Goal: Contribute content: Contribute content

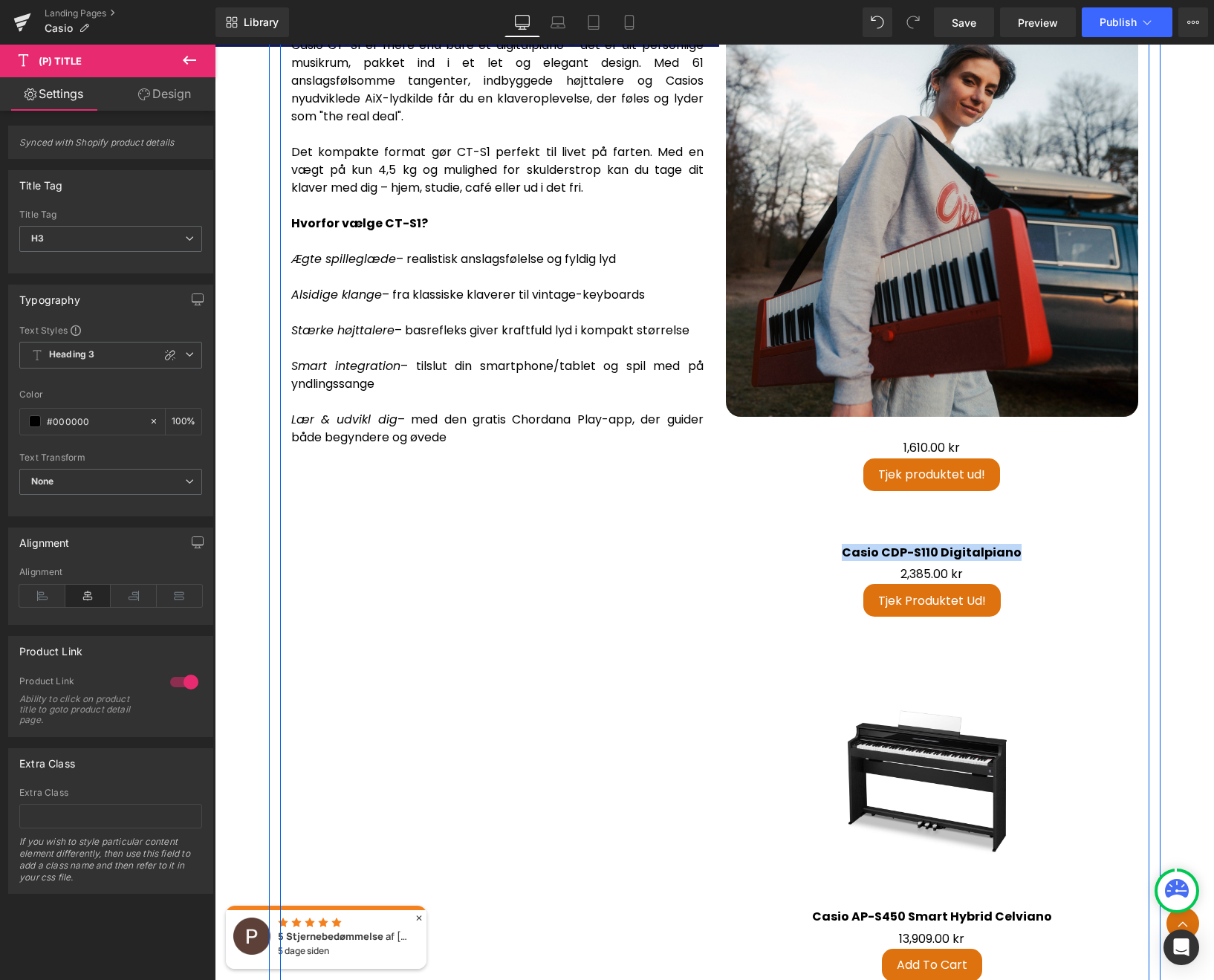
scroll to position [2567, 0]
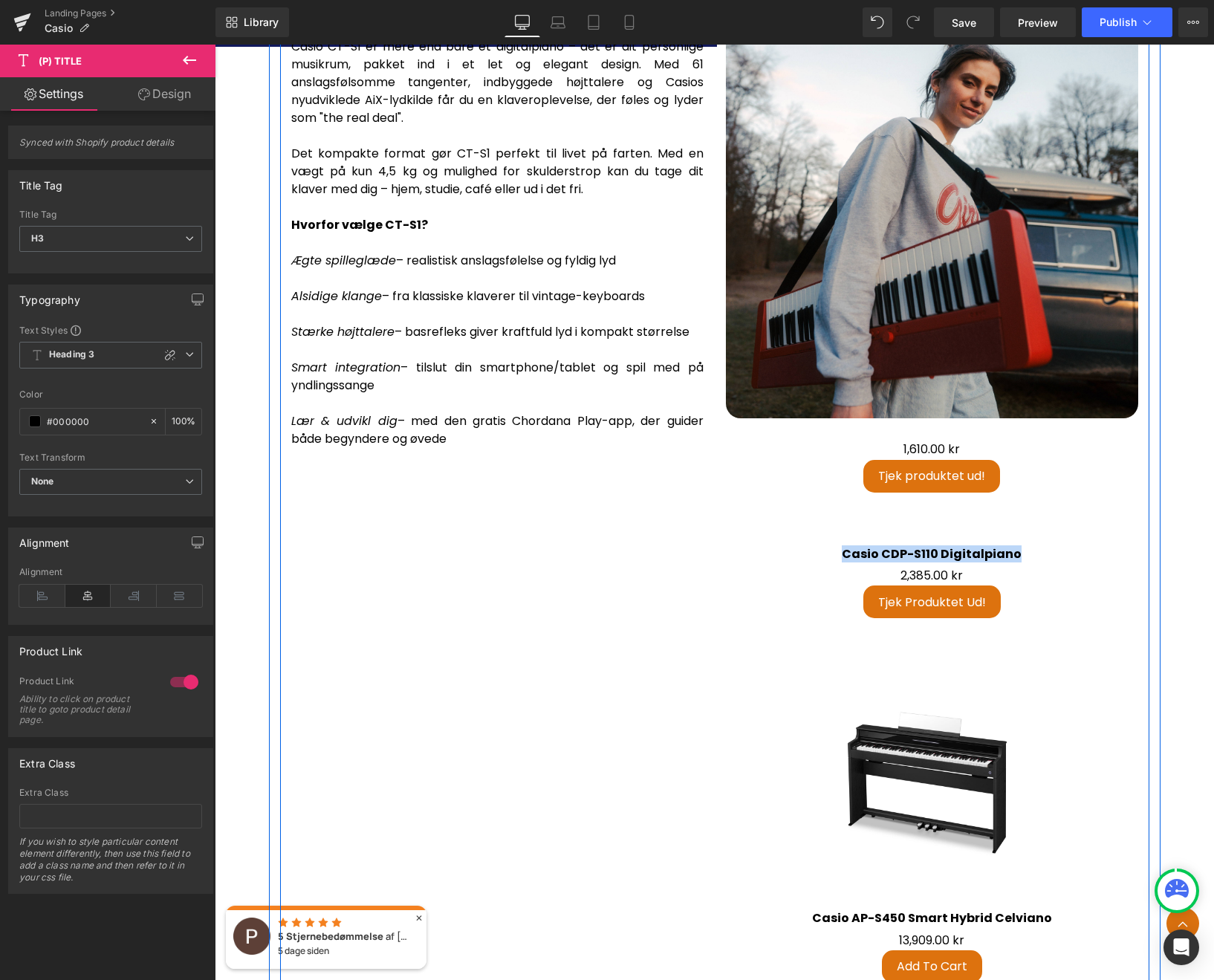
click at [490, 564] on div "Casio CT-S1 – Musik, hvor som helst, når som helst Casio CT-S1 er mere end bare…" at bounding box center [714, 679] width 869 height 1398
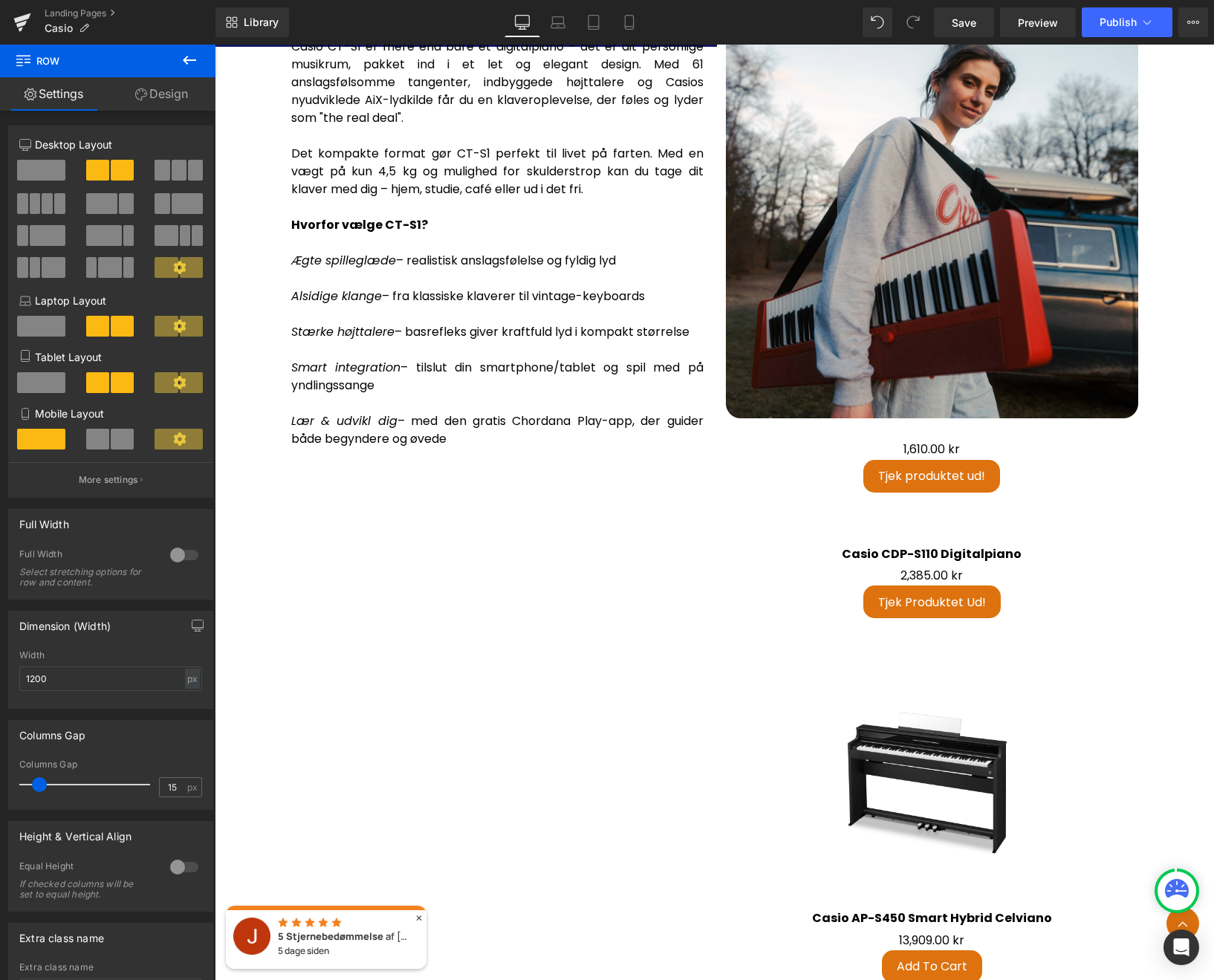
click at [191, 57] on icon at bounding box center [190, 60] width 18 height 18
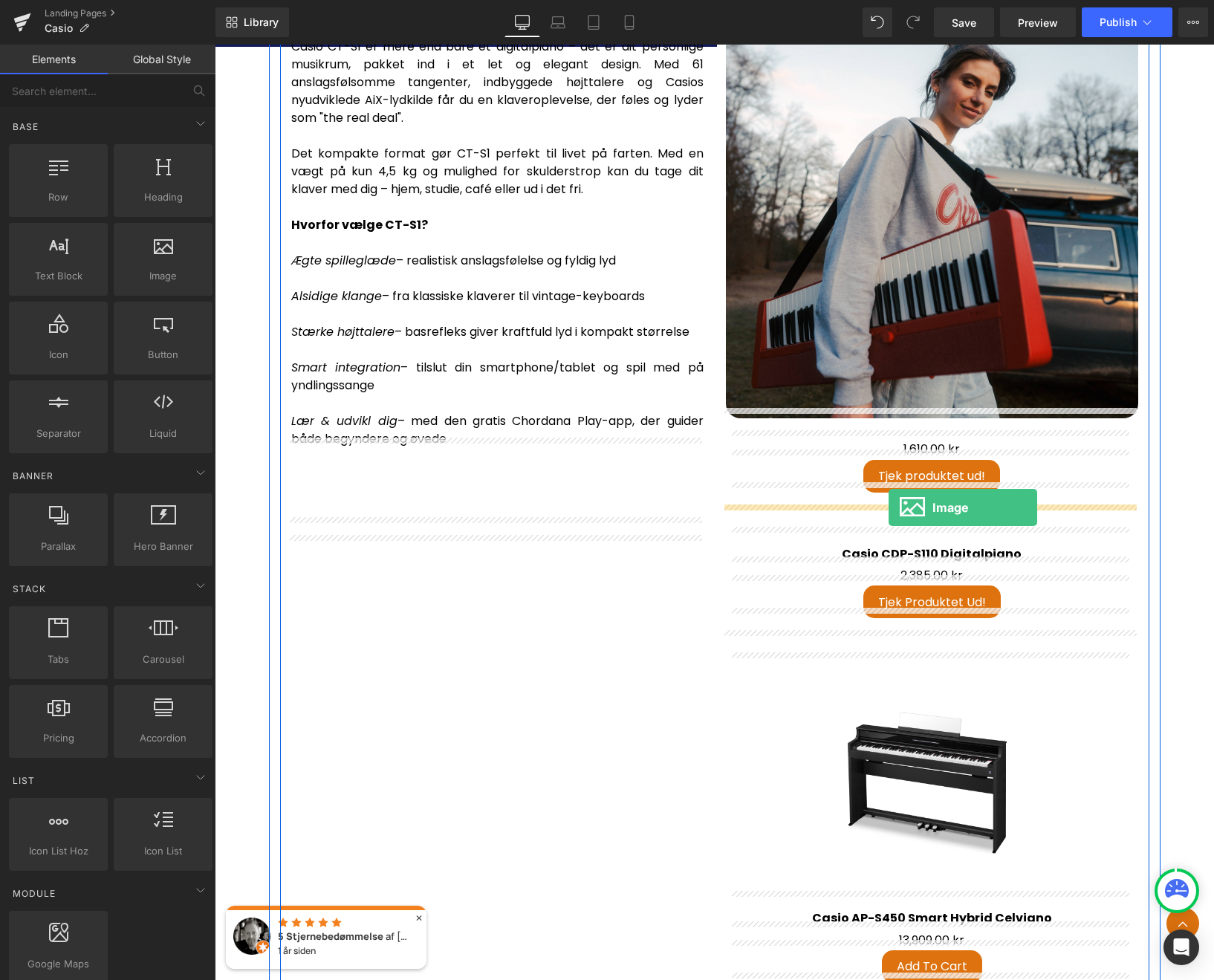
drag, startPoint x: 374, startPoint y: 305, endPoint x: 887, endPoint y: 503, distance: 549.9
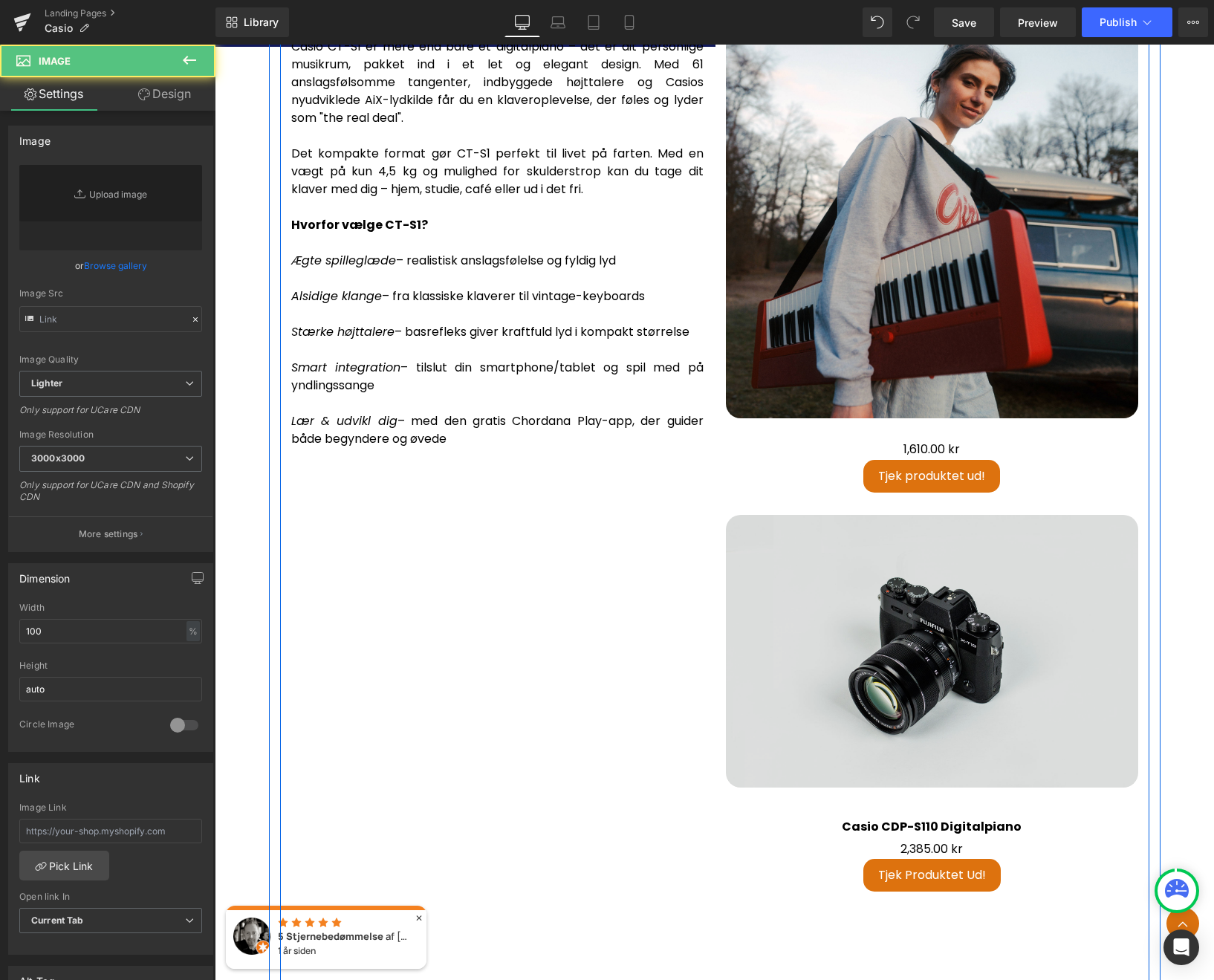
type input "//[DOMAIN_NAME][URL]"
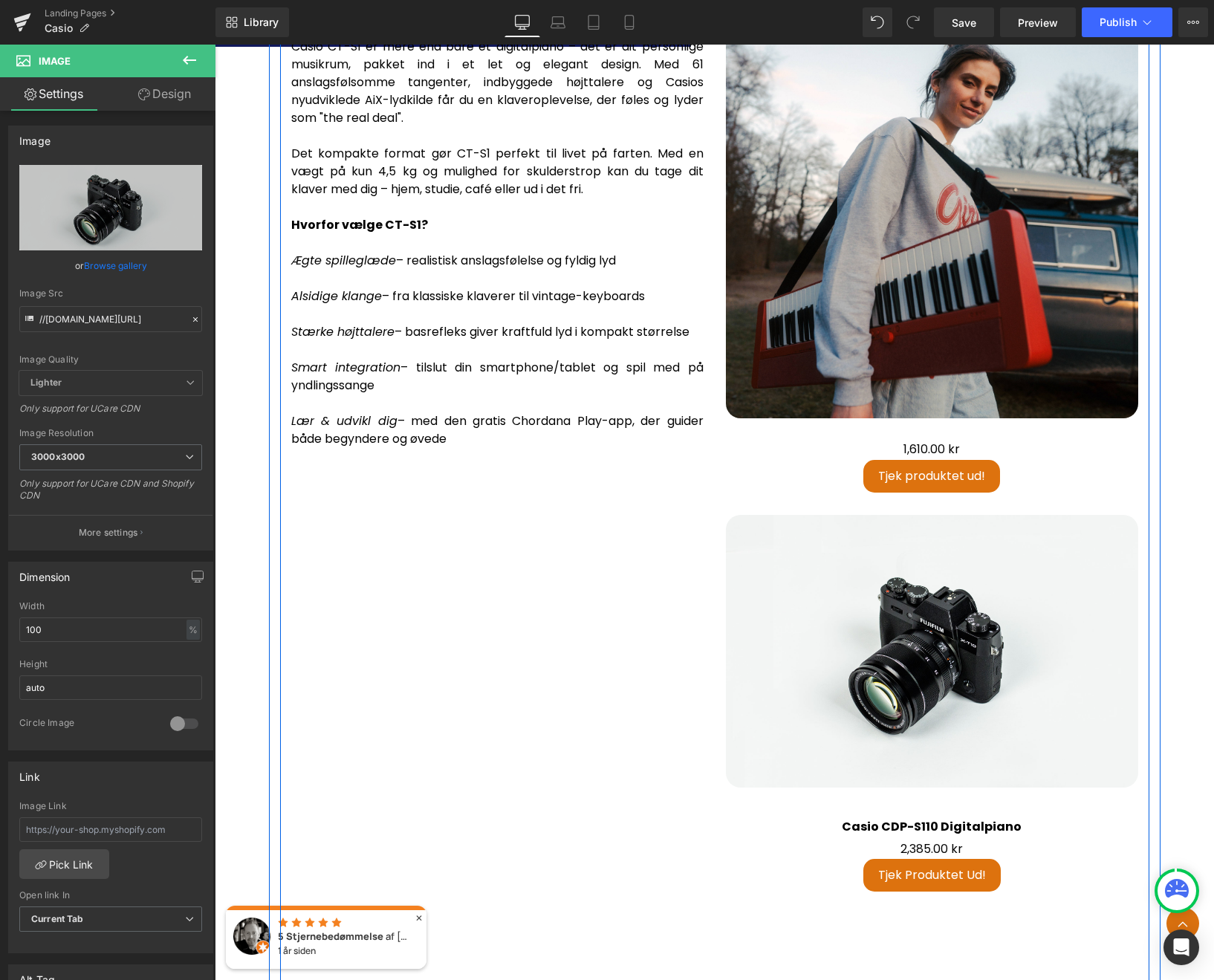
scroll to position [2640, 0]
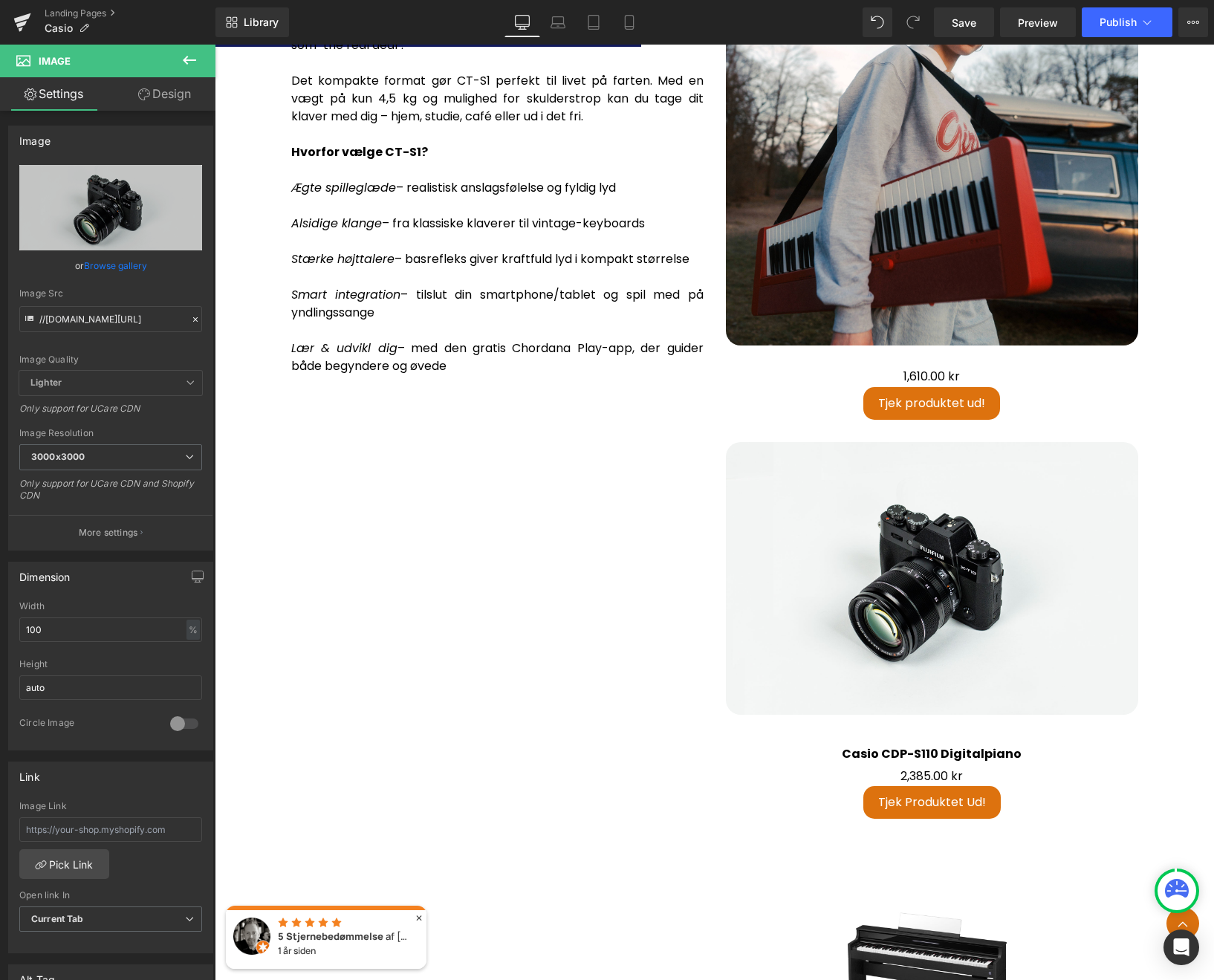
click at [181, 54] on icon at bounding box center [190, 60] width 18 height 18
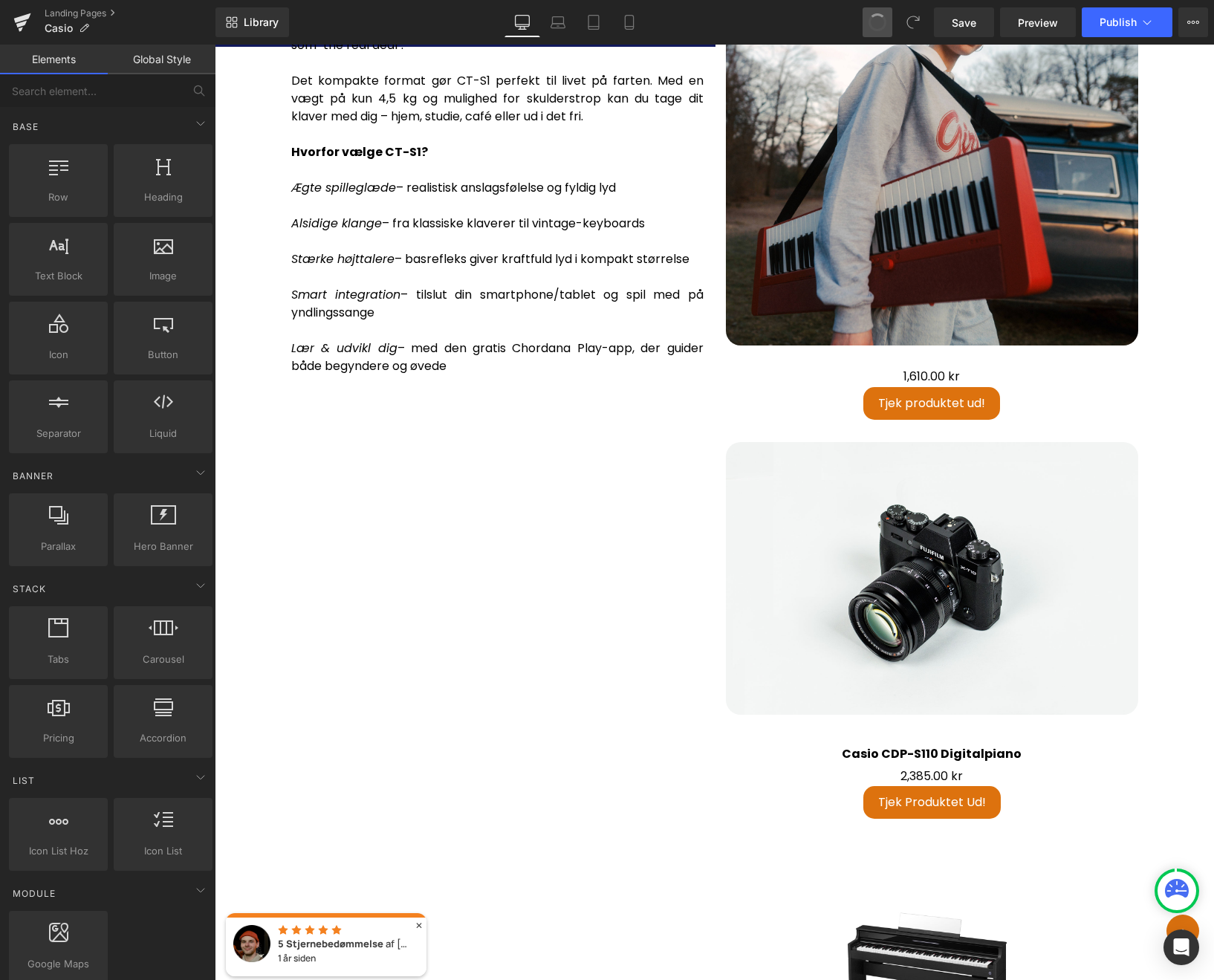
click at [881, 24] on span at bounding box center [877, 21] width 21 height 21
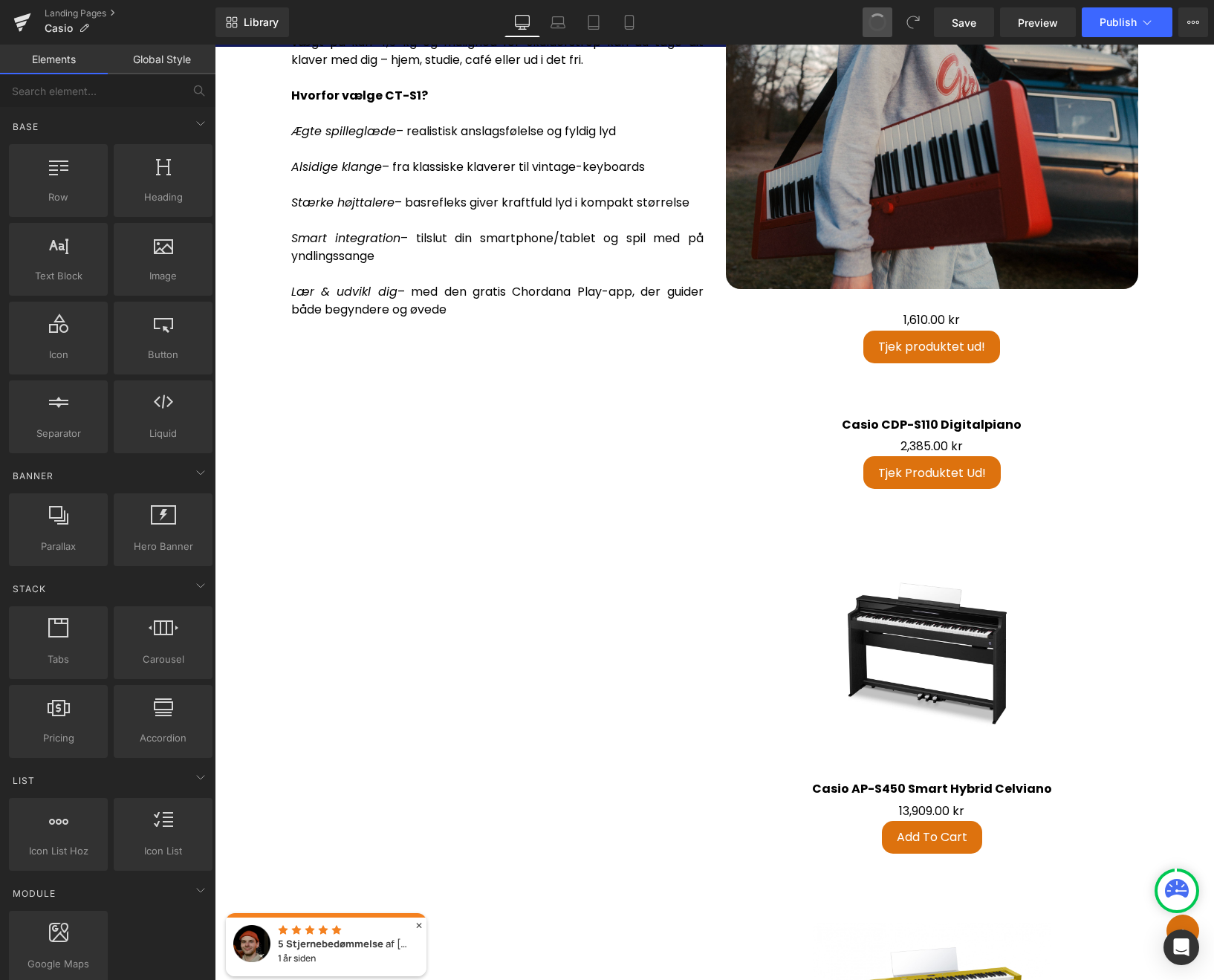
click at [872, 26] on span at bounding box center [877, 22] width 20 height 20
click at [964, 23] on span "Save" at bounding box center [963, 22] width 24 height 15
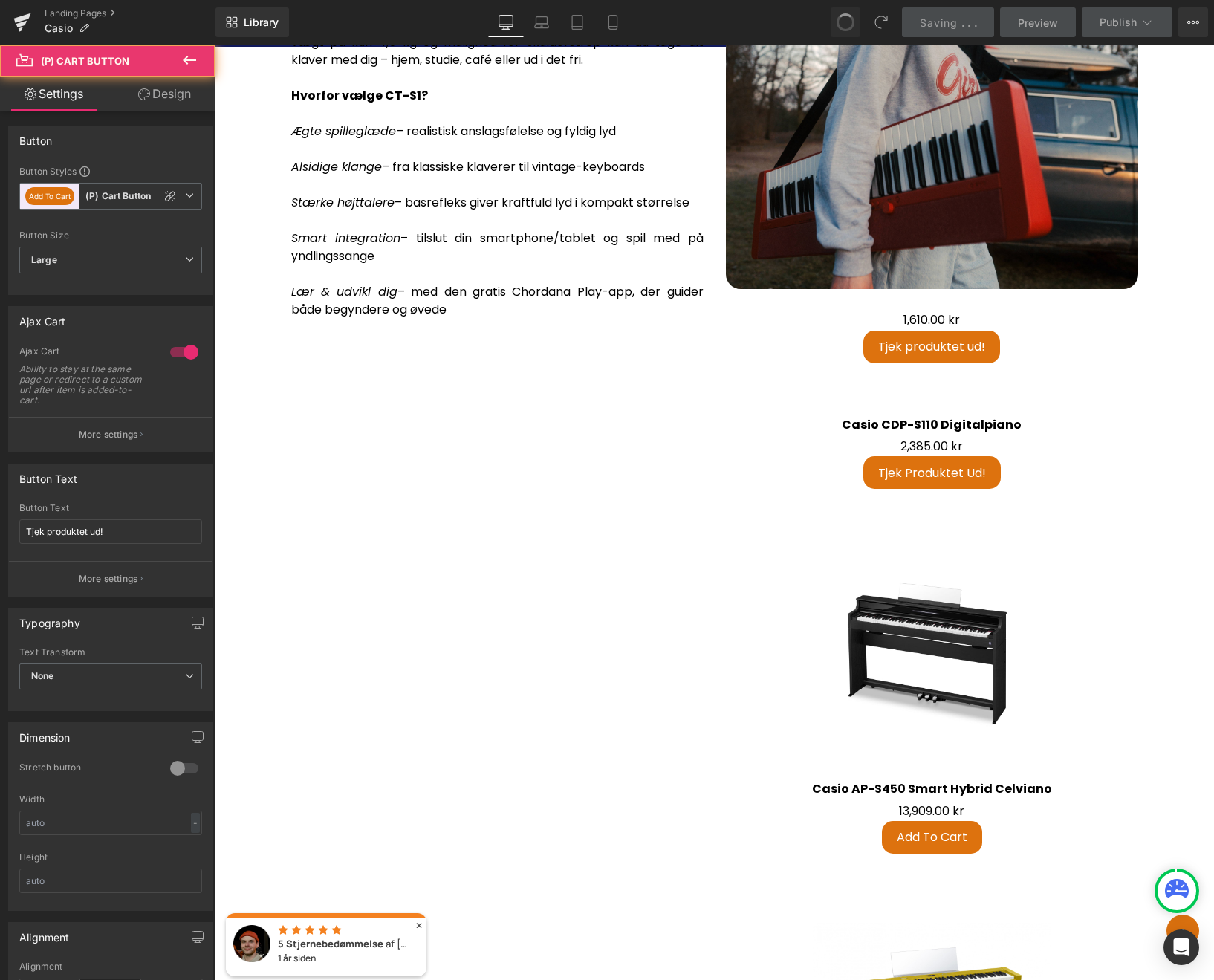
click at [975, 489] on div "Tjek produktet ud! (P) Cart Button" at bounding box center [932, 472] width 397 height 33
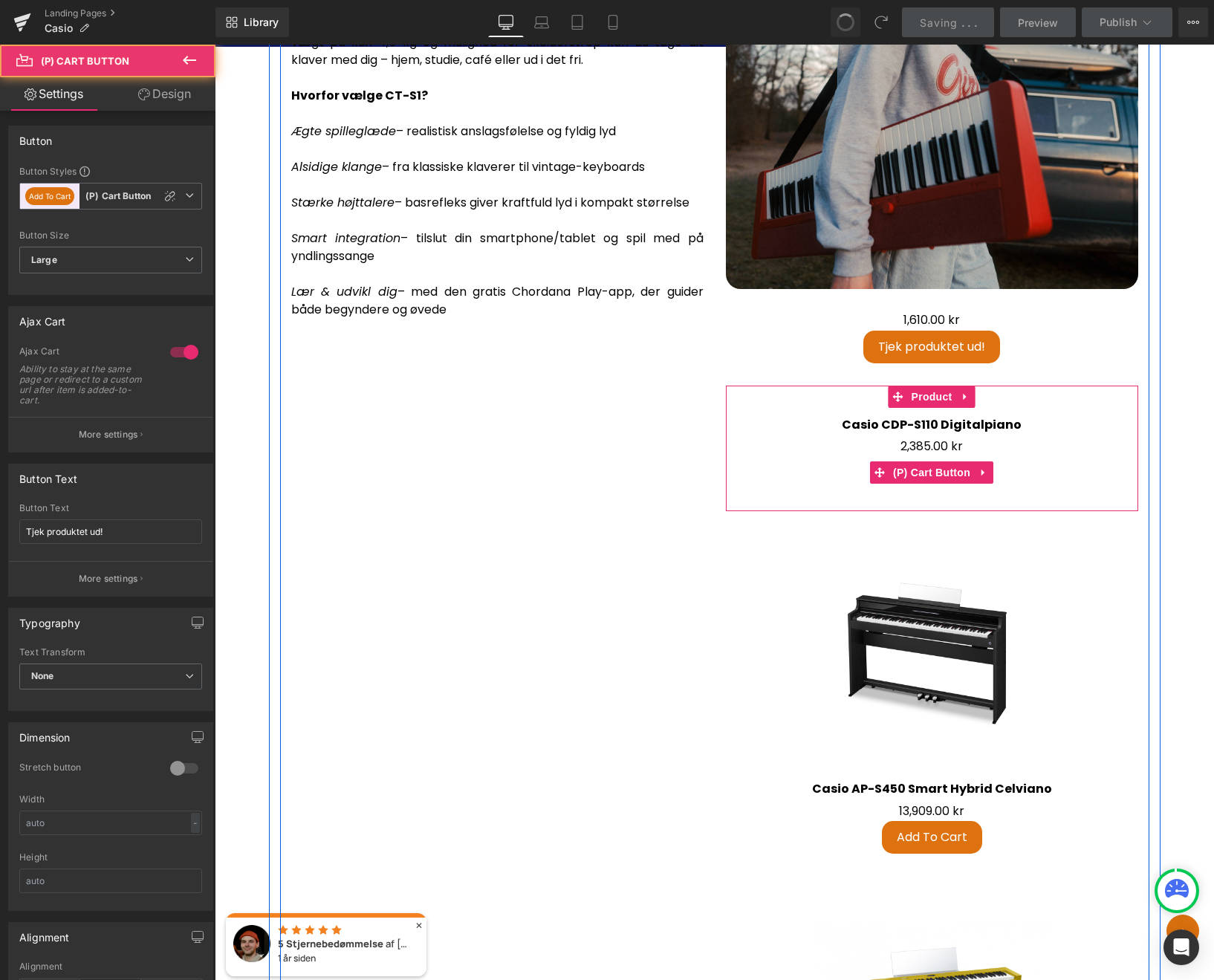
click at [991, 489] on button "Tjek produktet ud!" at bounding box center [932, 472] width 138 height 33
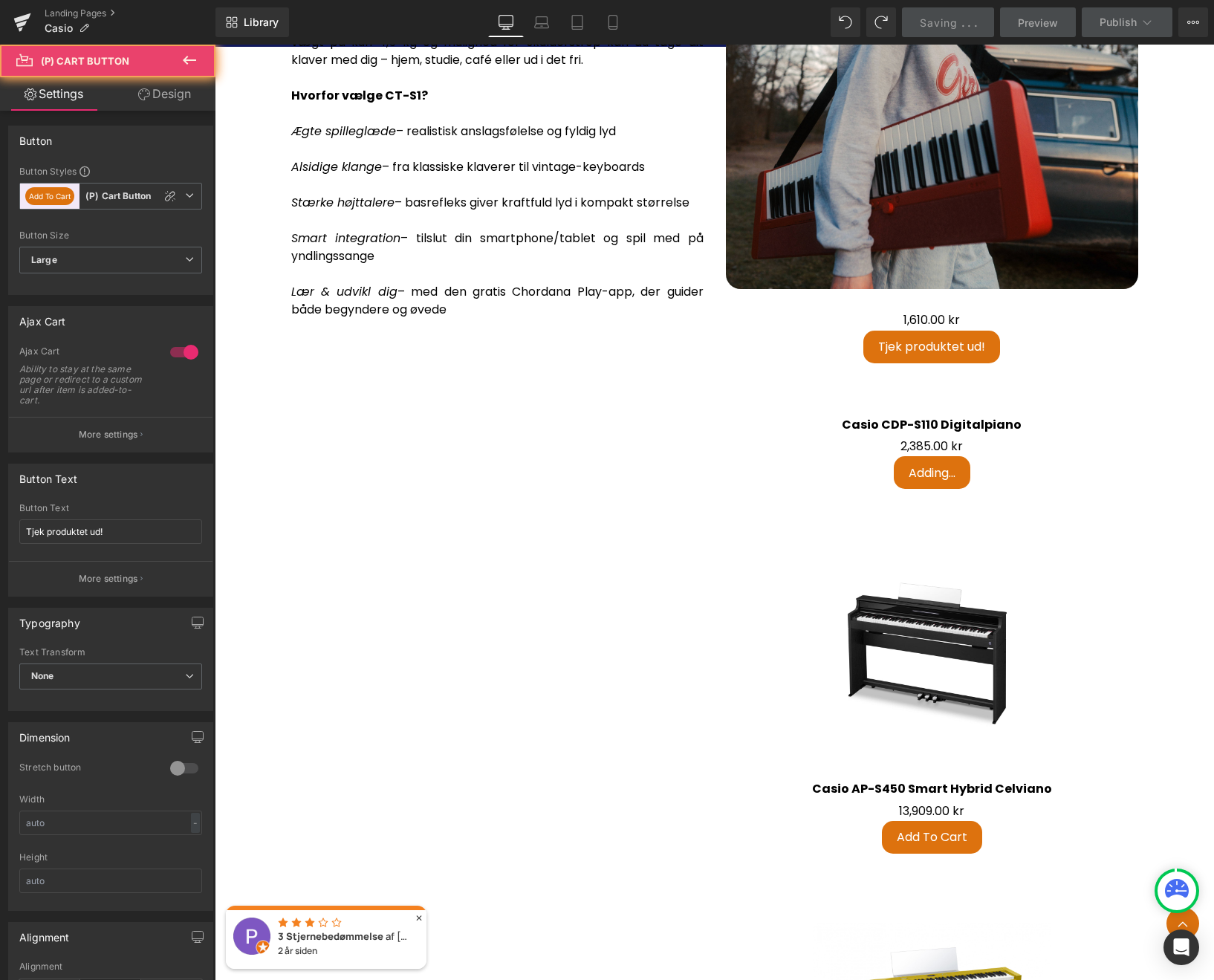
scroll to position [2658, 0]
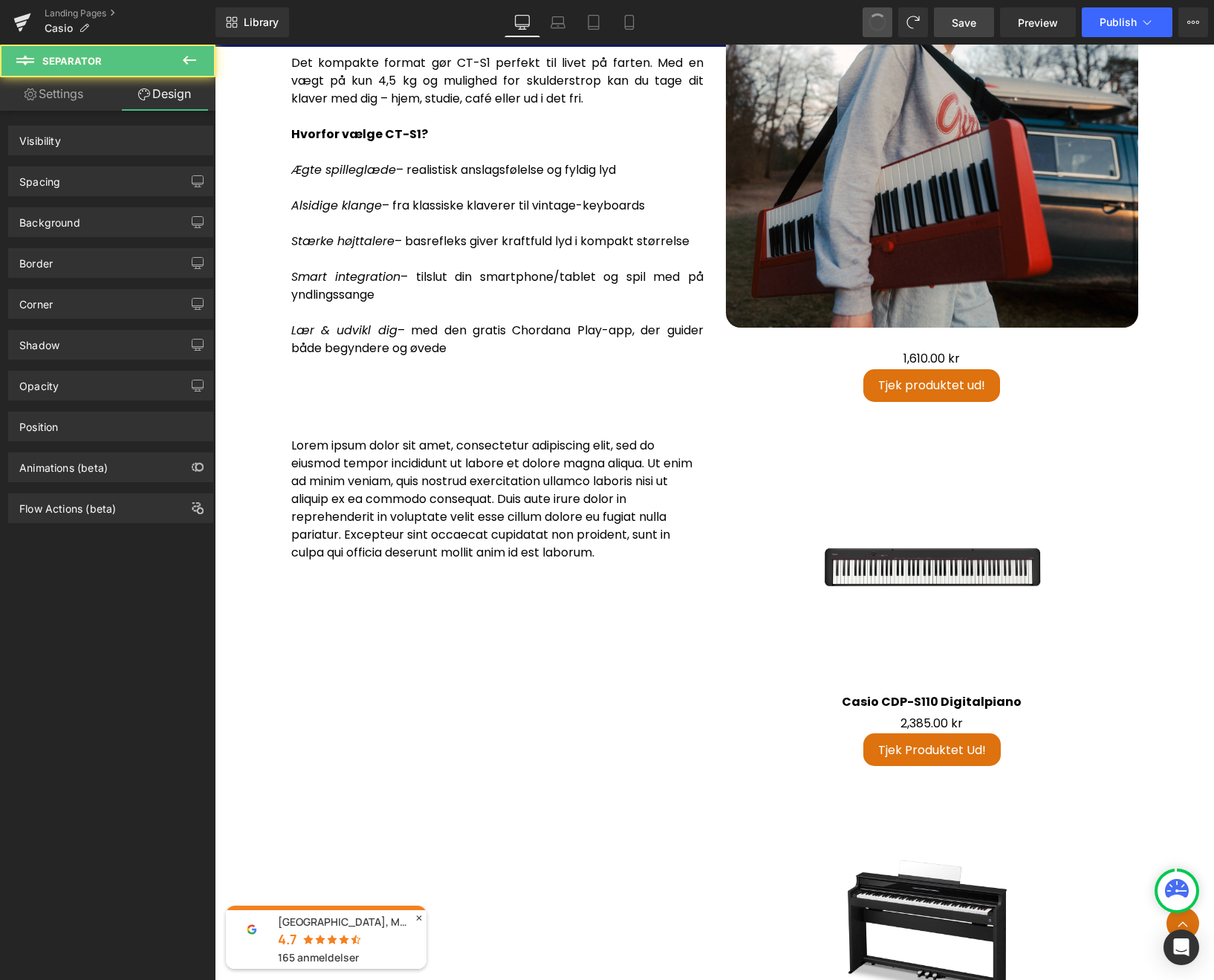
click at [190, 59] on icon at bounding box center [189, 60] width 13 height 9
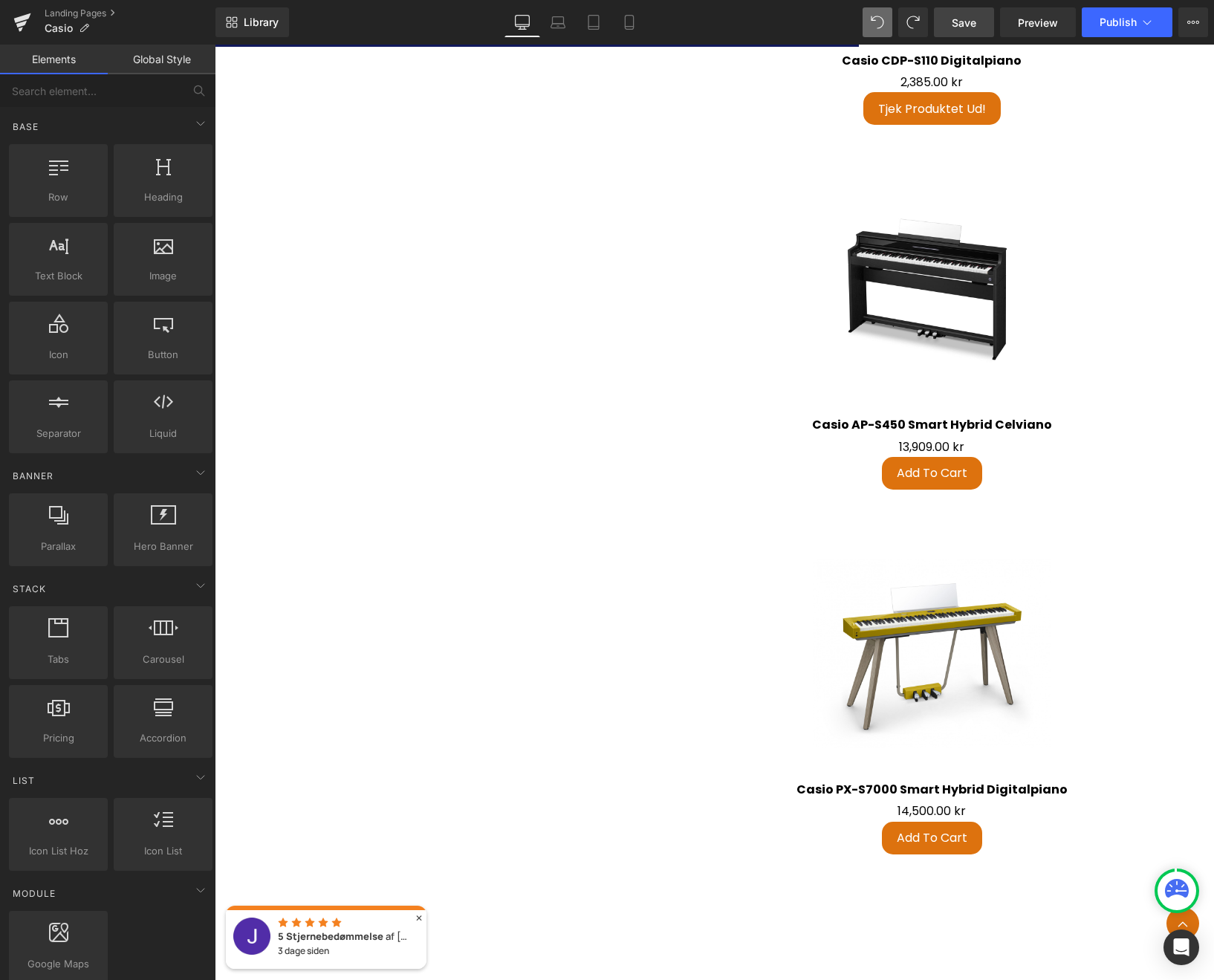
scroll to position [3447, 0]
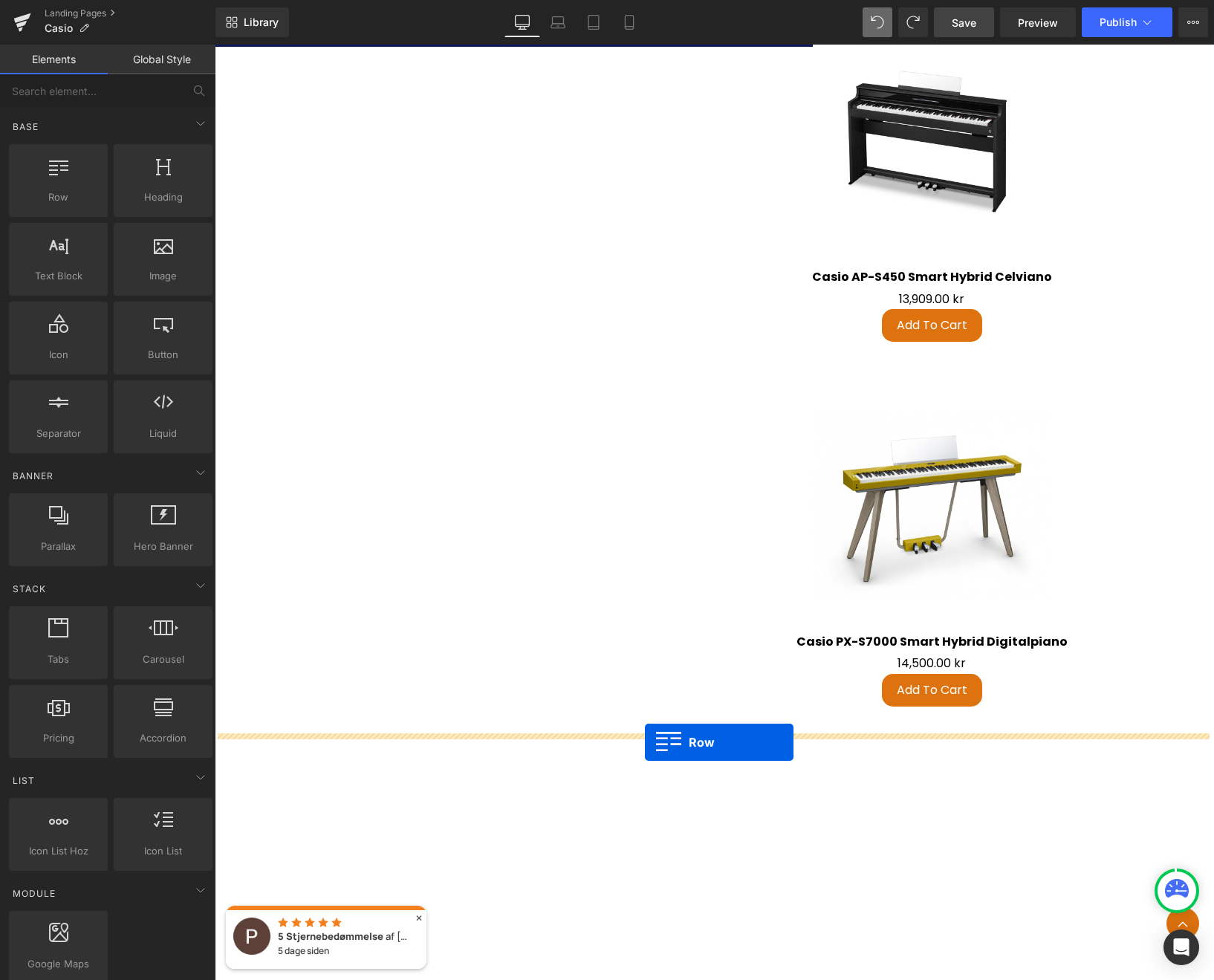
drag, startPoint x: 393, startPoint y: 342, endPoint x: 645, endPoint y: 742, distance: 472.8
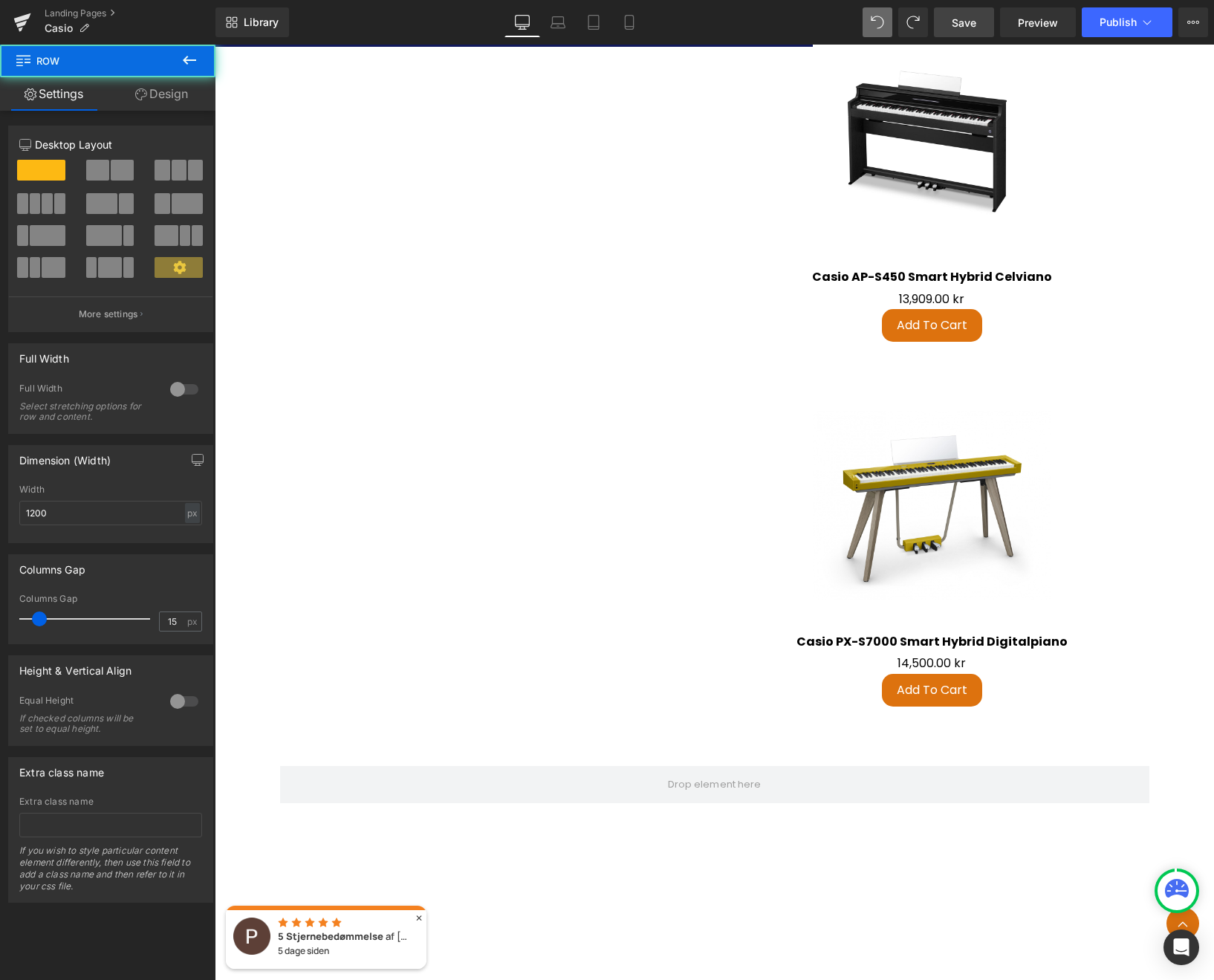
scroll to position [3794, 0]
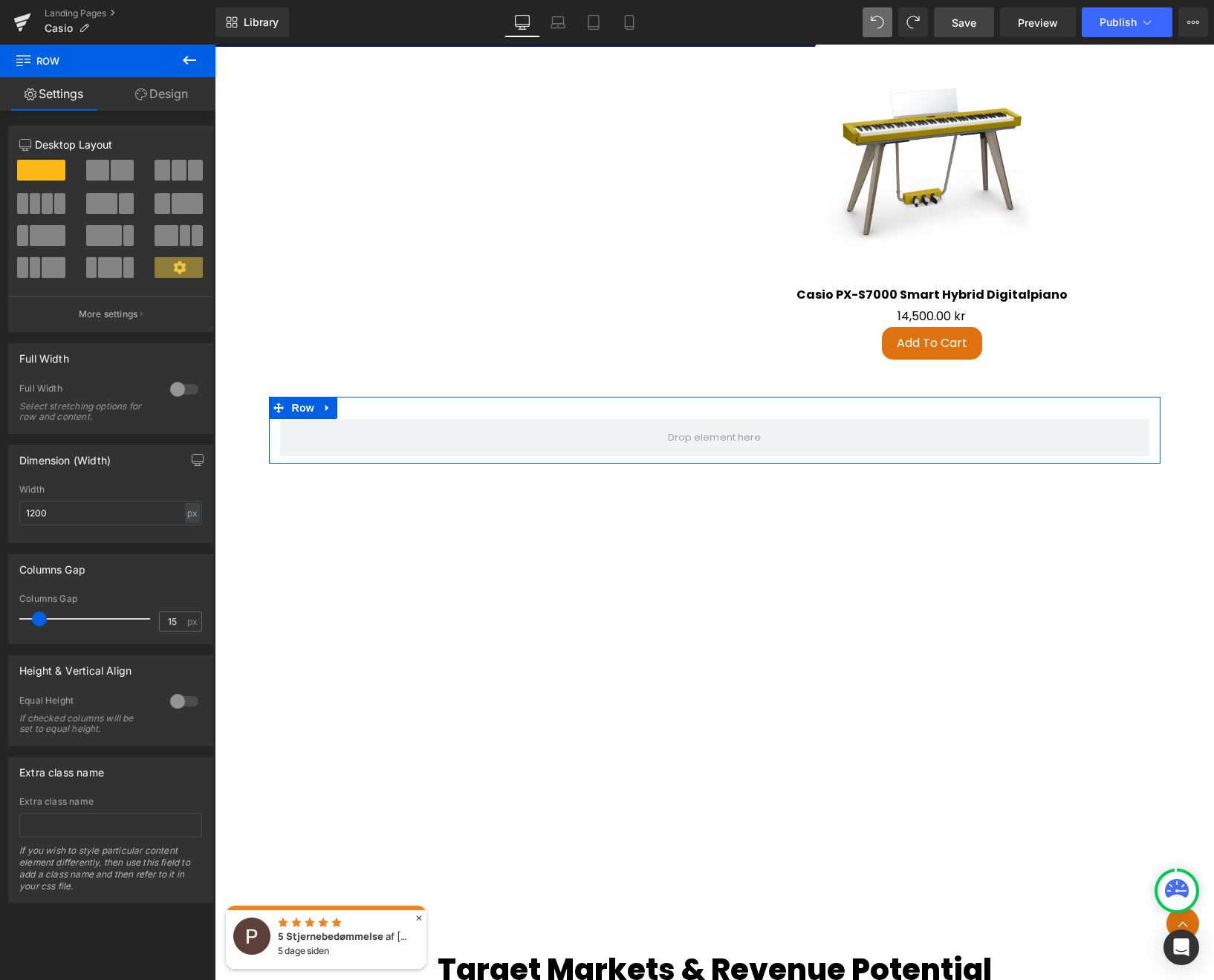
drag, startPoint x: 105, startPoint y: 169, endPoint x: 86, endPoint y: 252, distance: 85.1
click at [105, 169] on span at bounding box center [97, 170] width 23 height 21
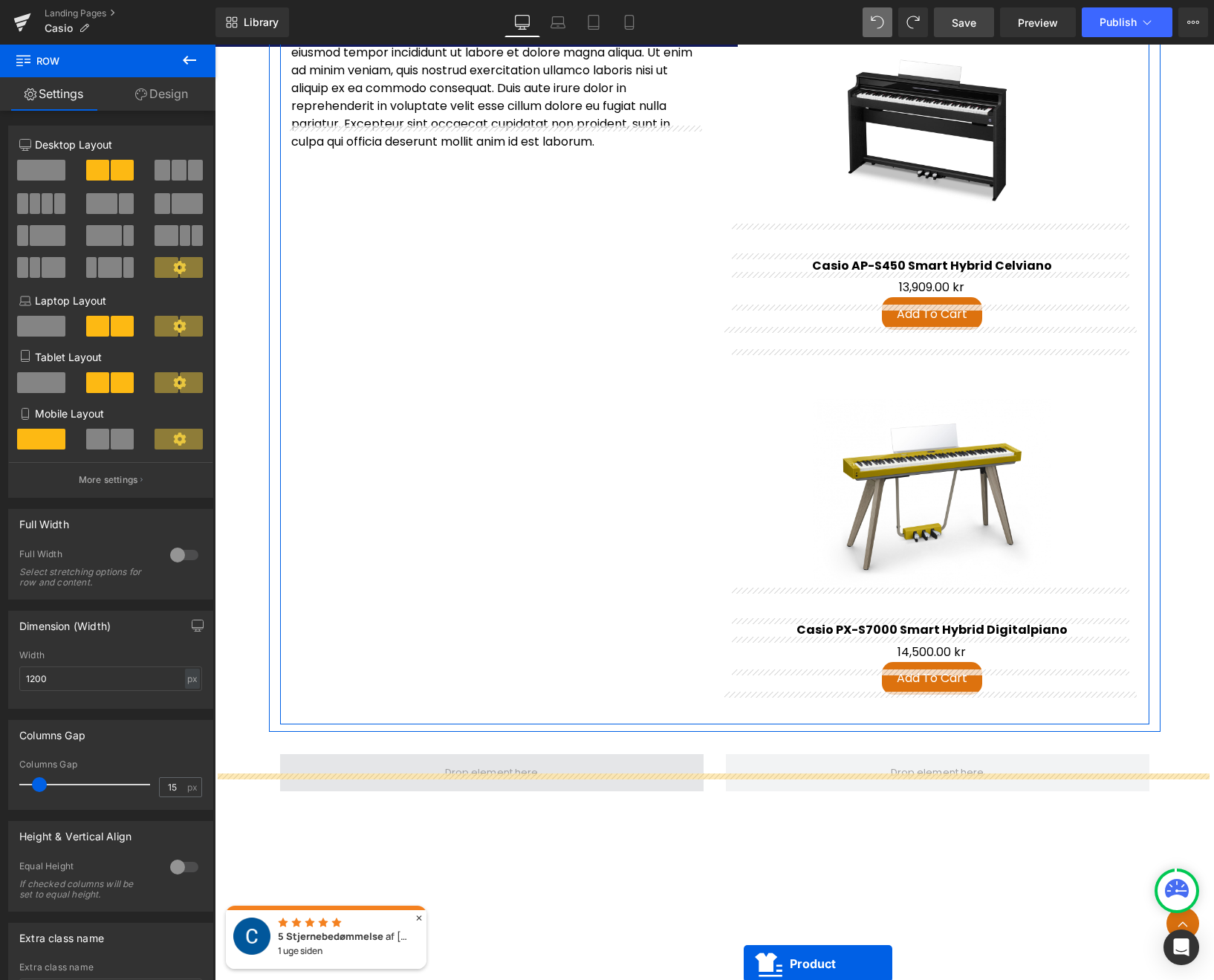
scroll to position [3176, 0]
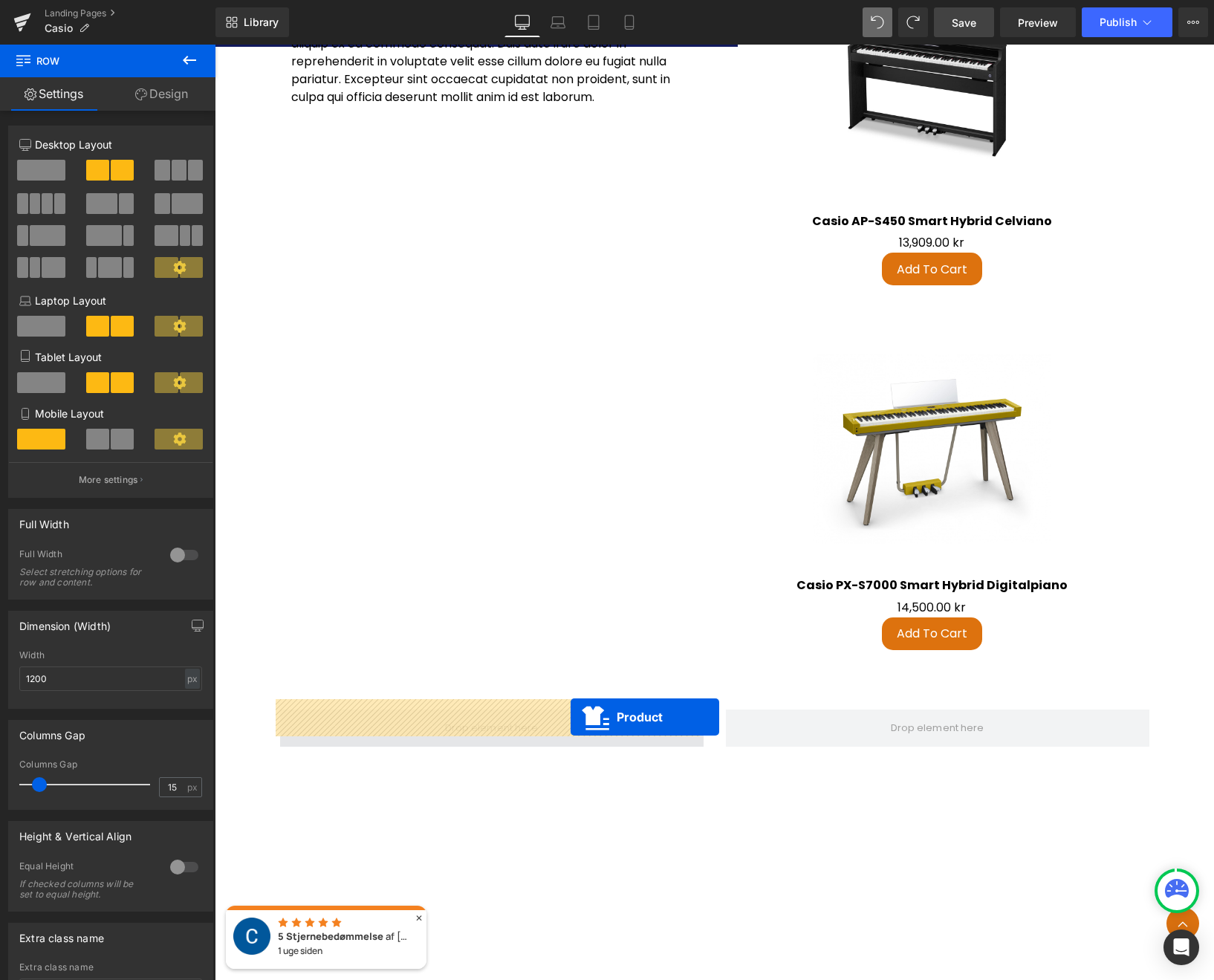
drag, startPoint x: 896, startPoint y: 249, endPoint x: 570, endPoint y: 717, distance: 570.4
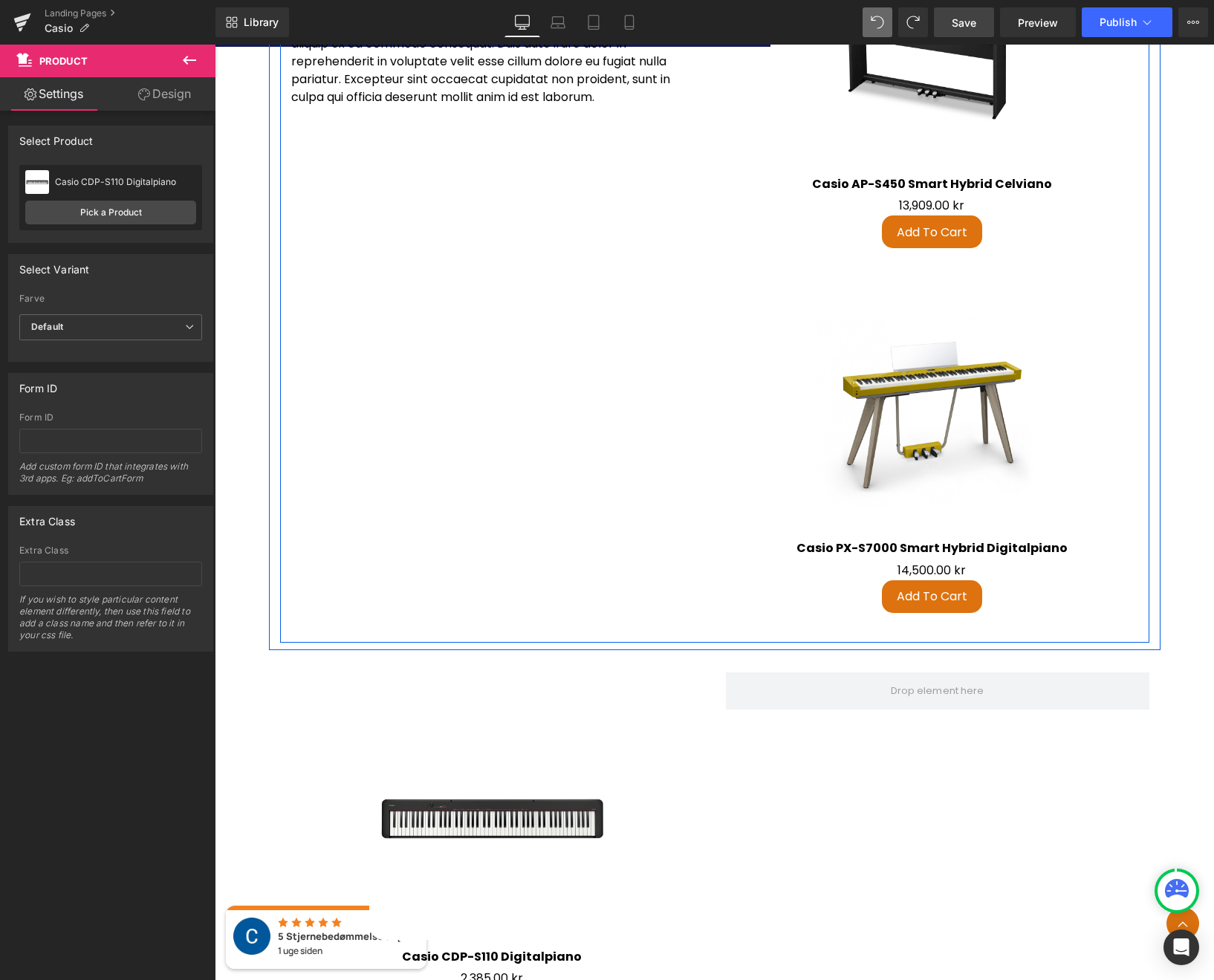
scroll to position [2994, 0]
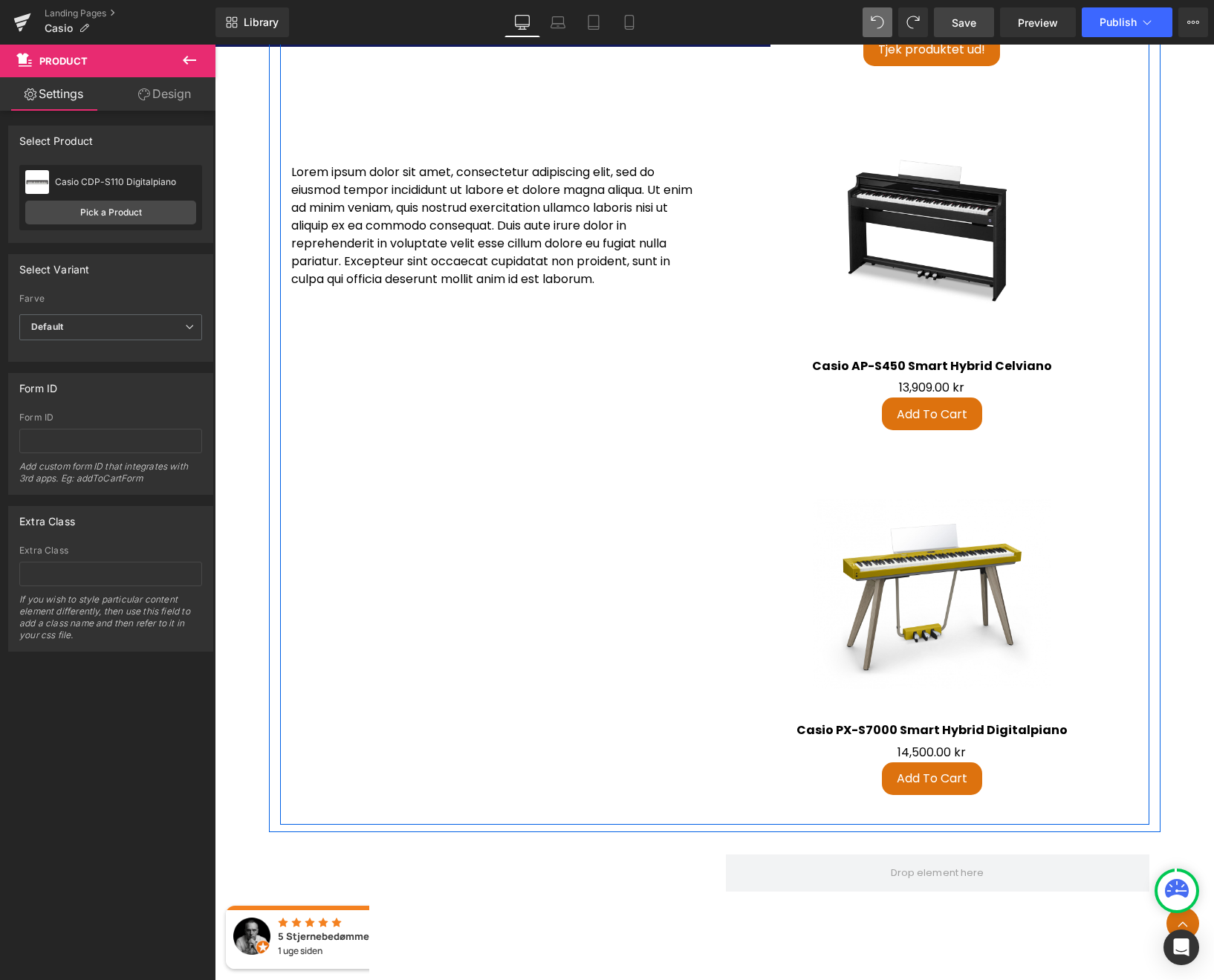
click at [523, 225] on p "Lorem ipsum dolor sit amet, consectetur adipiscing elit, sed do eiusmod tempor …" at bounding box center [497, 226] width 412 height 125
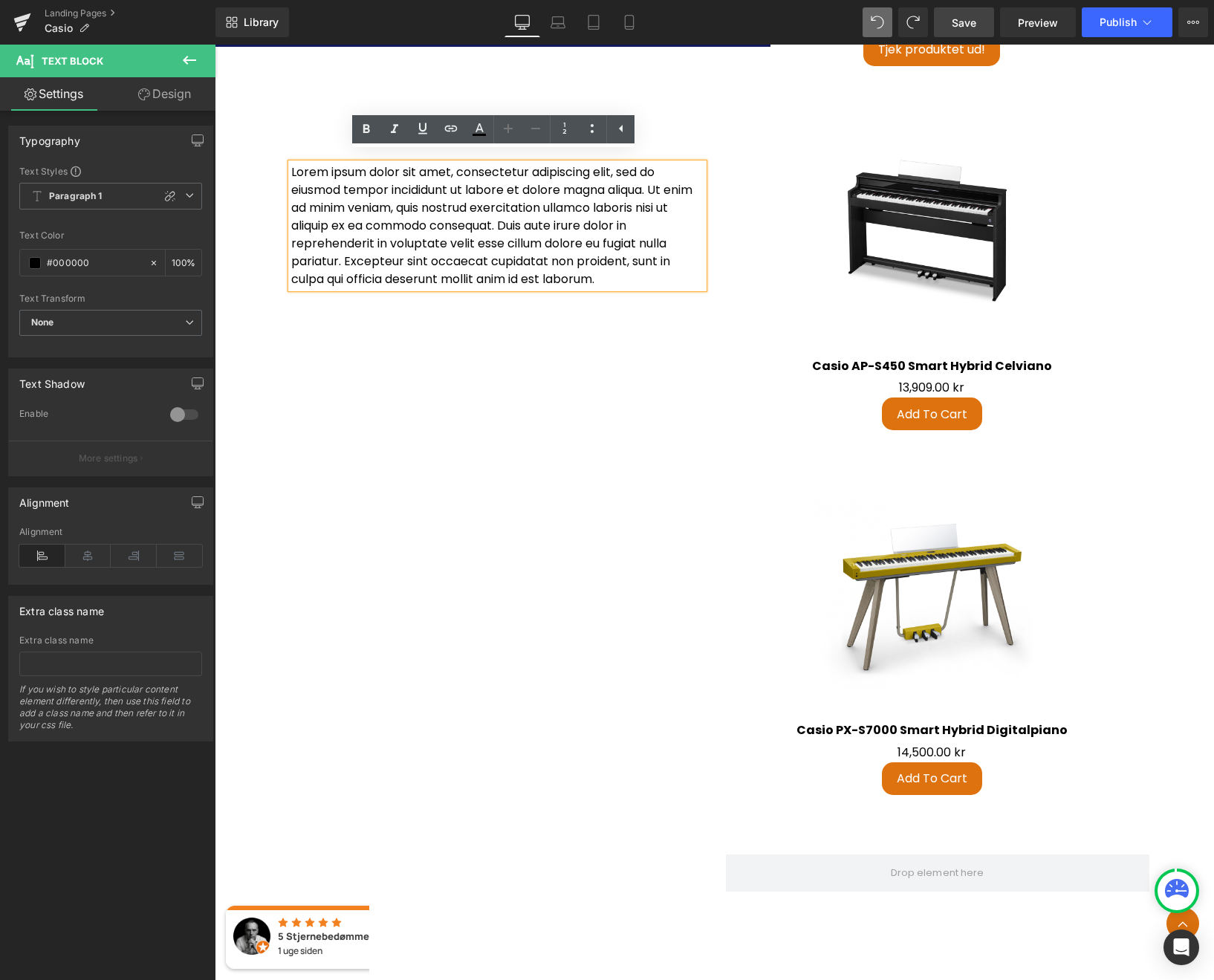
click at [623, 353] on div "Casio CT-S1 – Musik, hvor som helst, når som helst Casio CT-S1 er mere end bare…" at bounding box center [714, 190] width 869 height 1271
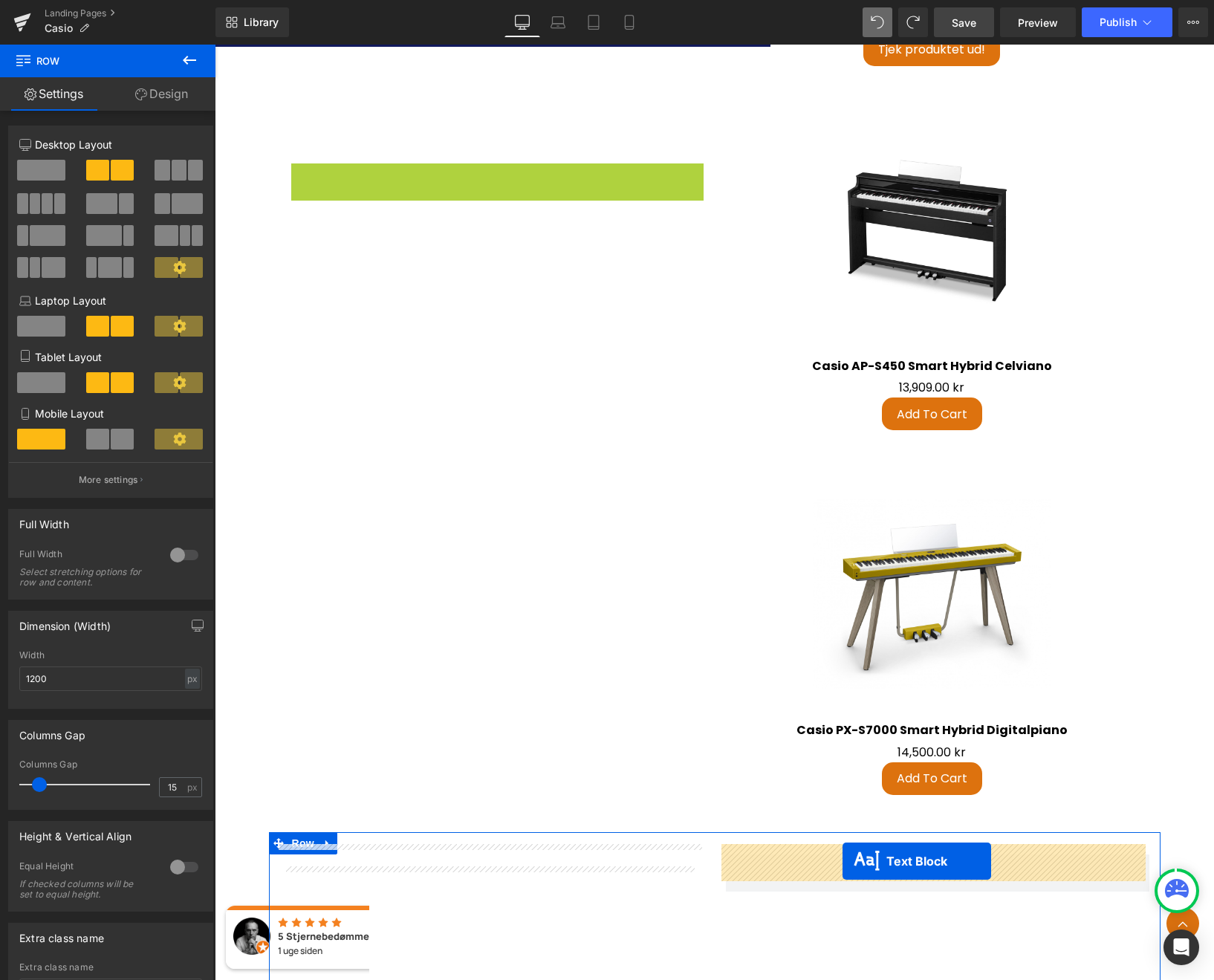
drag, startPoint x: 454, startPoint y: 218, endPoint x: 687, endPoint y: 766, distance: 595.5
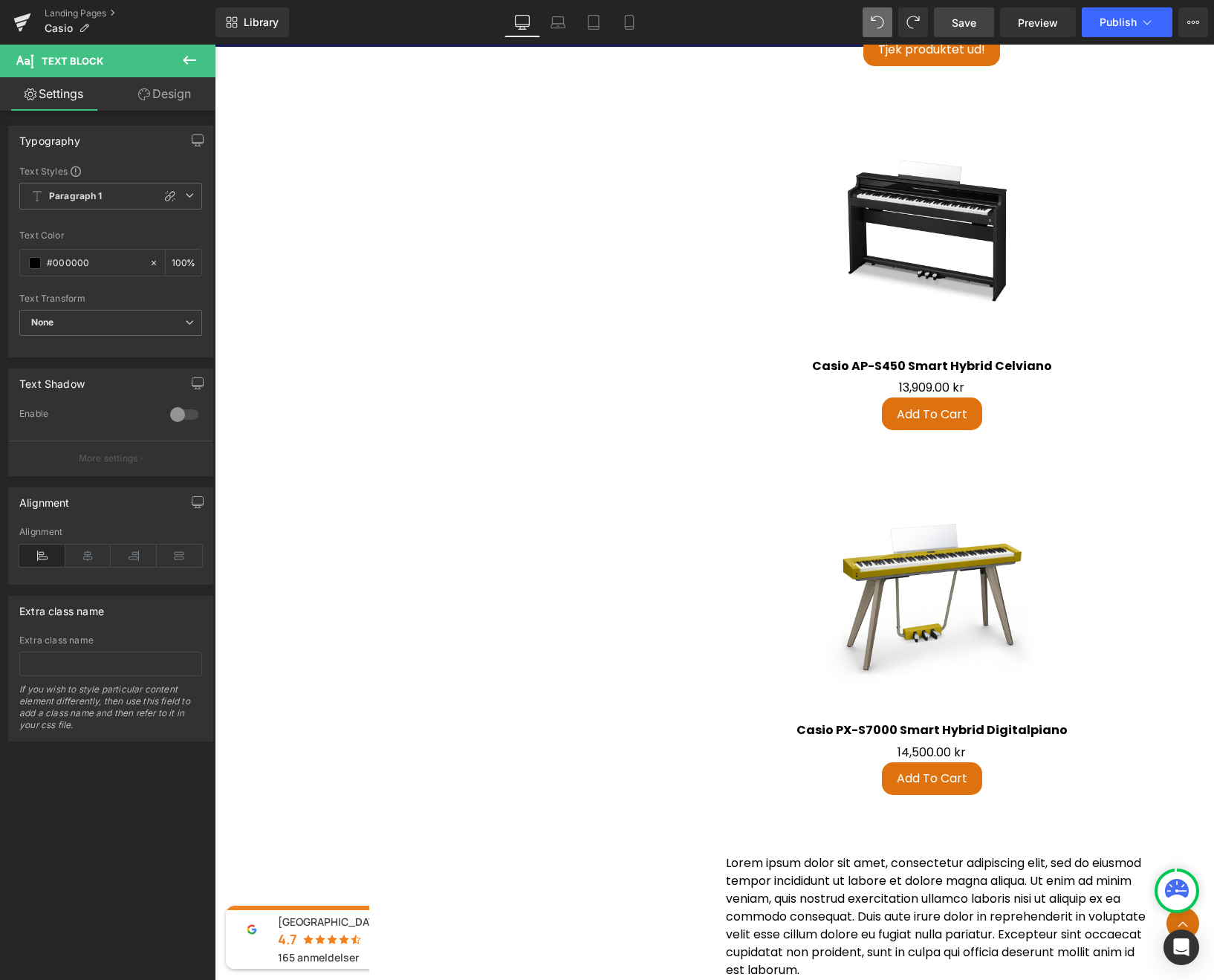
scroll to position [3519, 0]
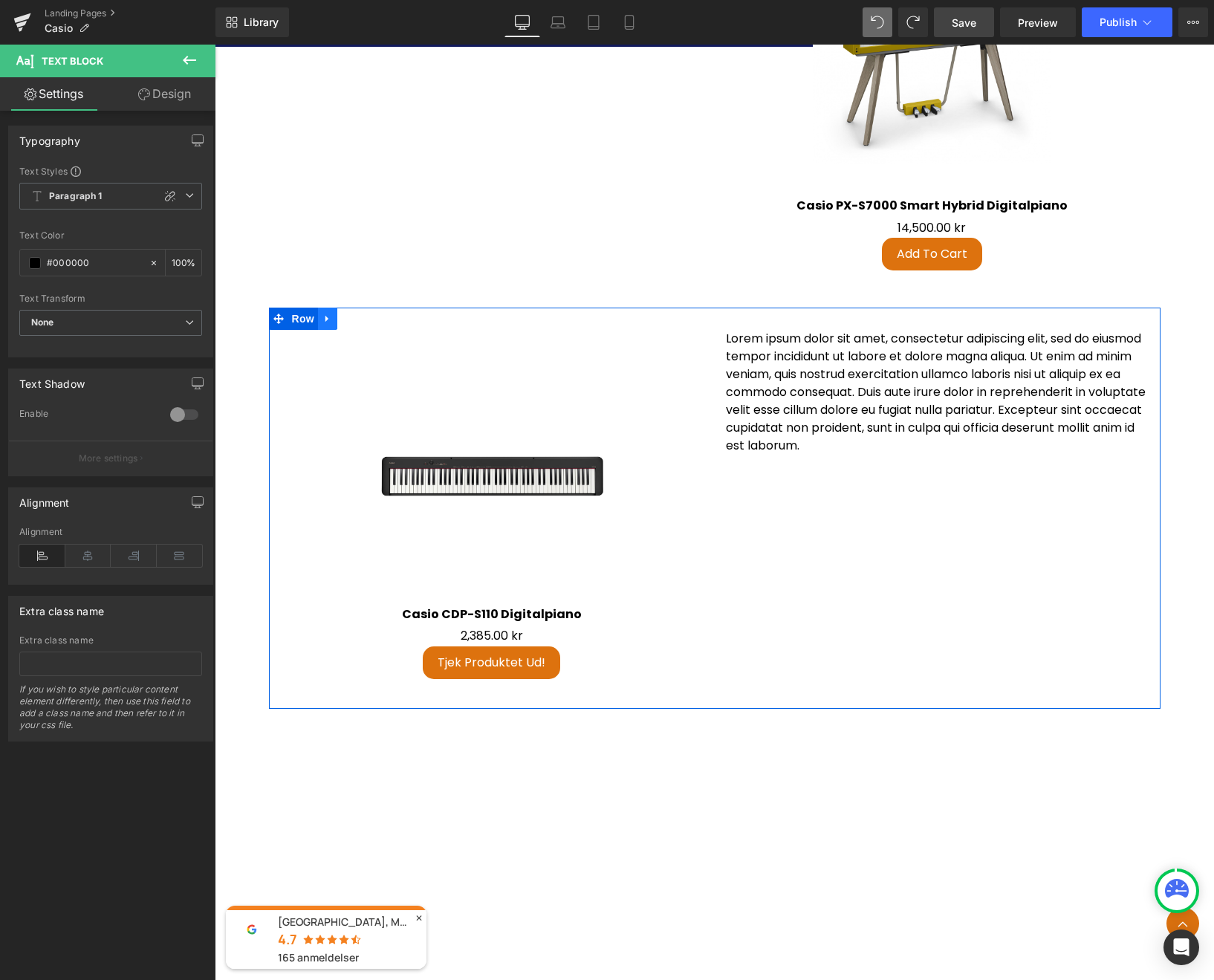
click at [323, 313] on icon at bounding box center [328, 318] width 11 height 11
click at [344, 314] on icon at bounding box center [347, 319] width 11 height 11
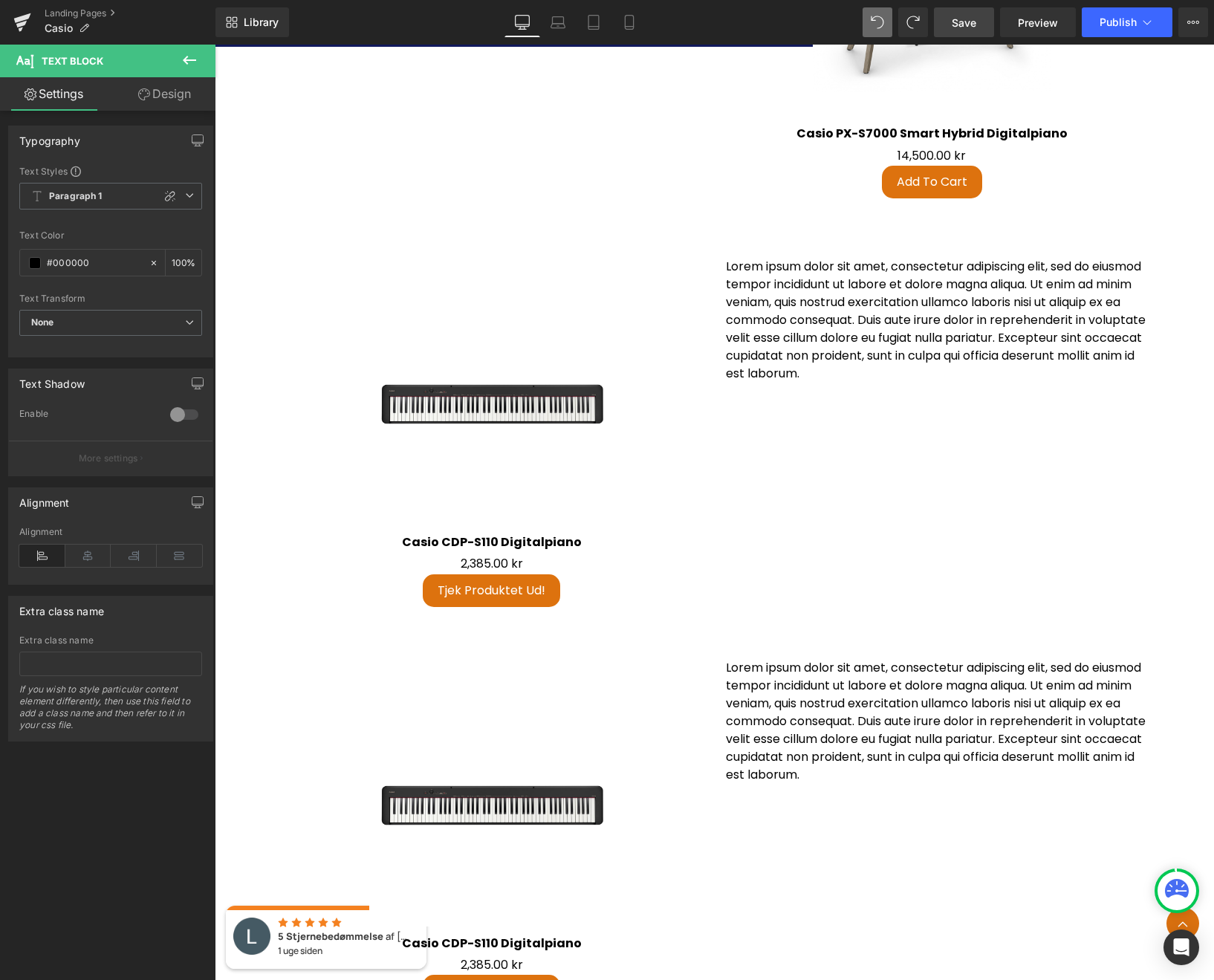
scroll to position [3696, 0]
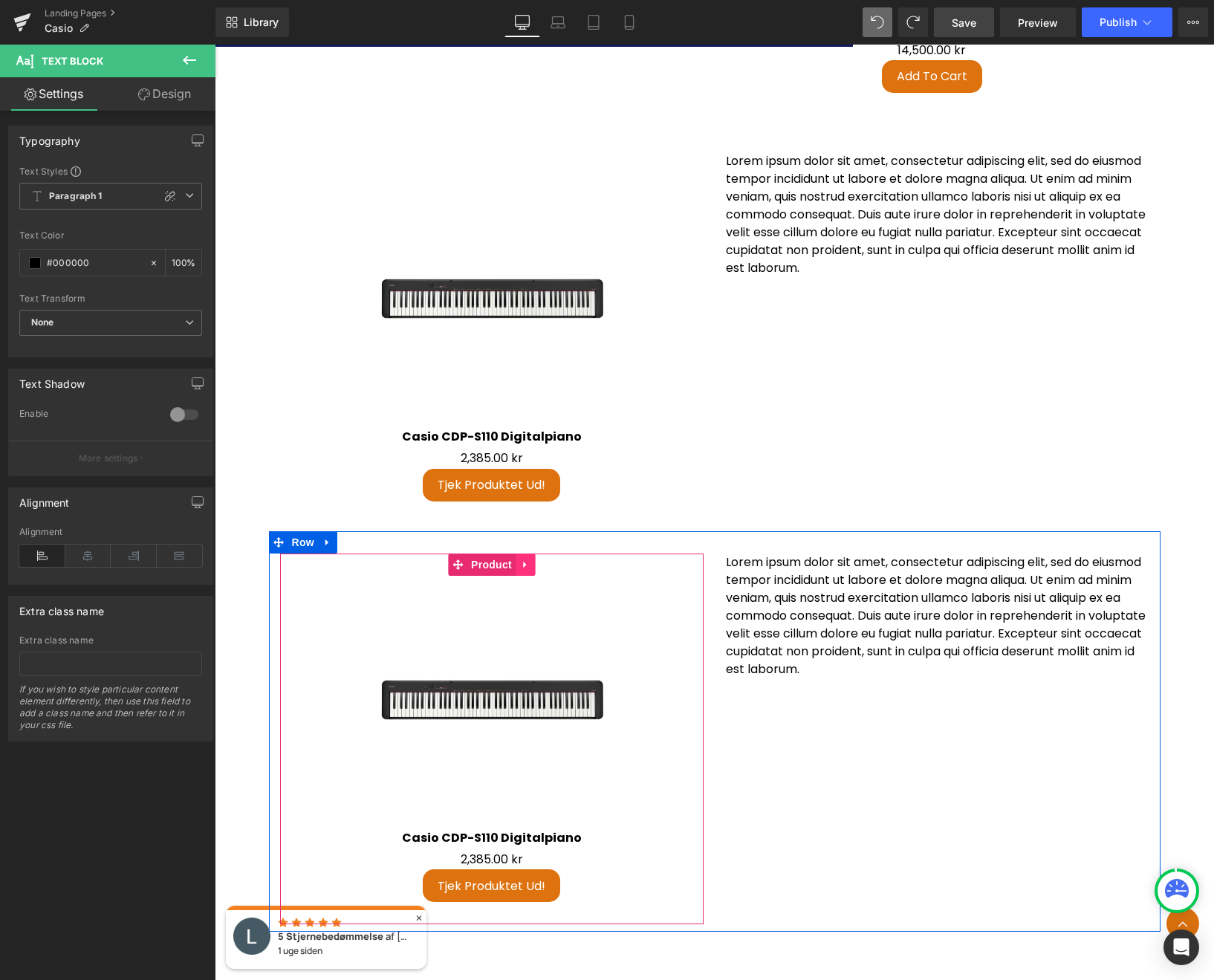
click at [516, 553] on link at bounding box center [526, 564] width 20 height 22
click at [532, 560] on icon at bounding box center [535, 565] width 11 height 11
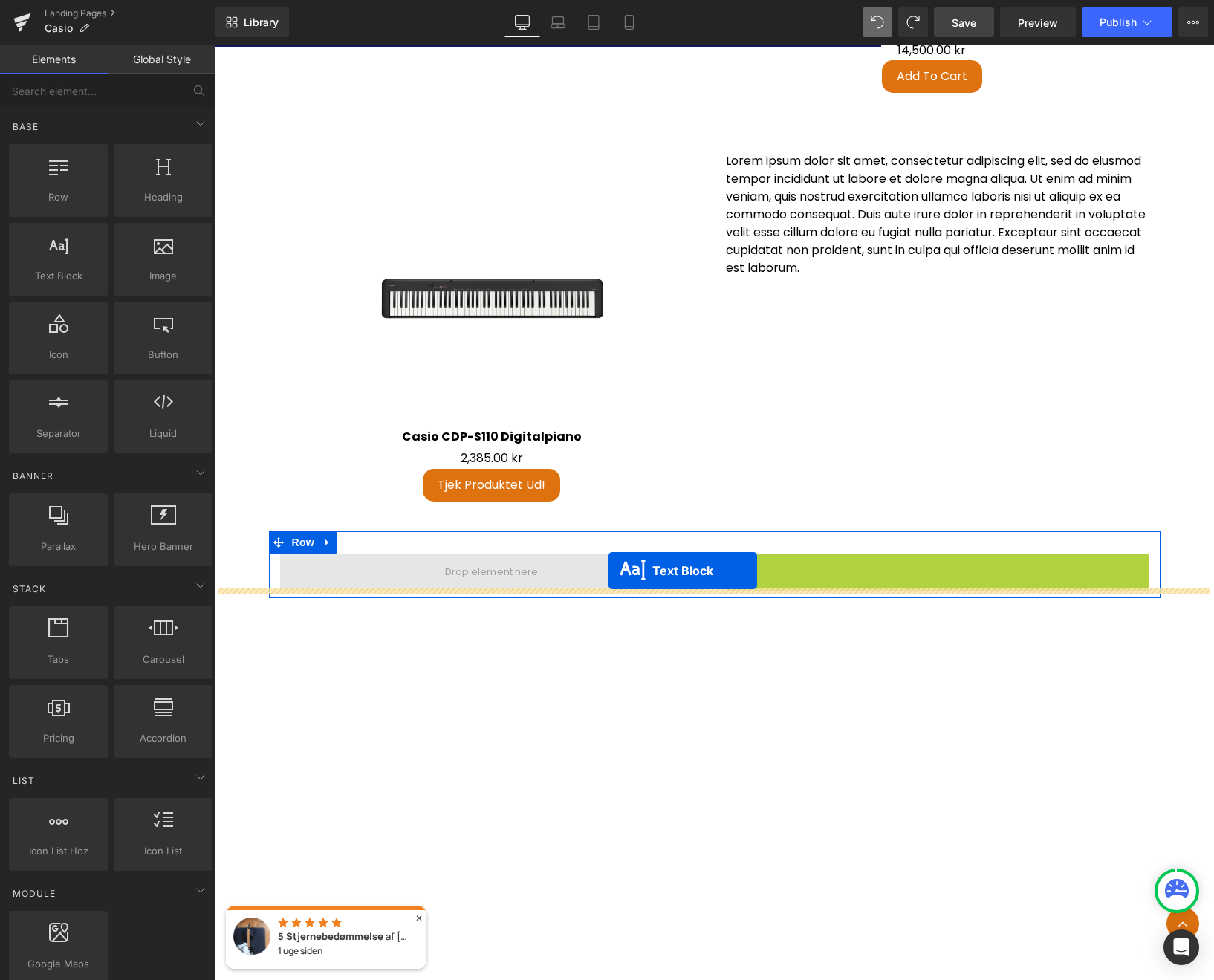
drag, startPoint x: 898, startPoint y: 610, endPoint x: 608, endPoint y: 570, distance: 292.7
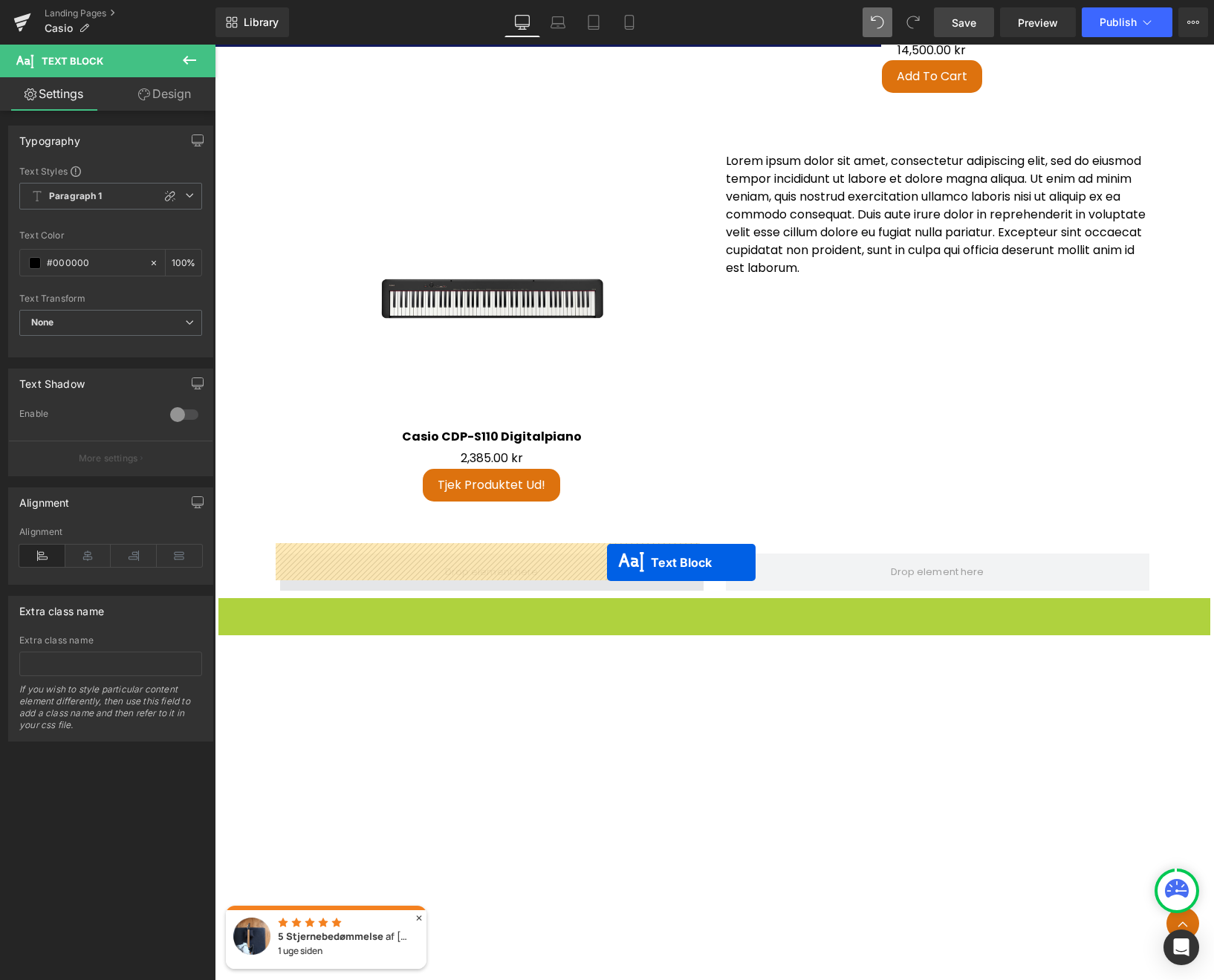
drag, startPoint x: 668, startPoint y: 616, endPoint x: 604, endPoint y: 562, distance: 83.7
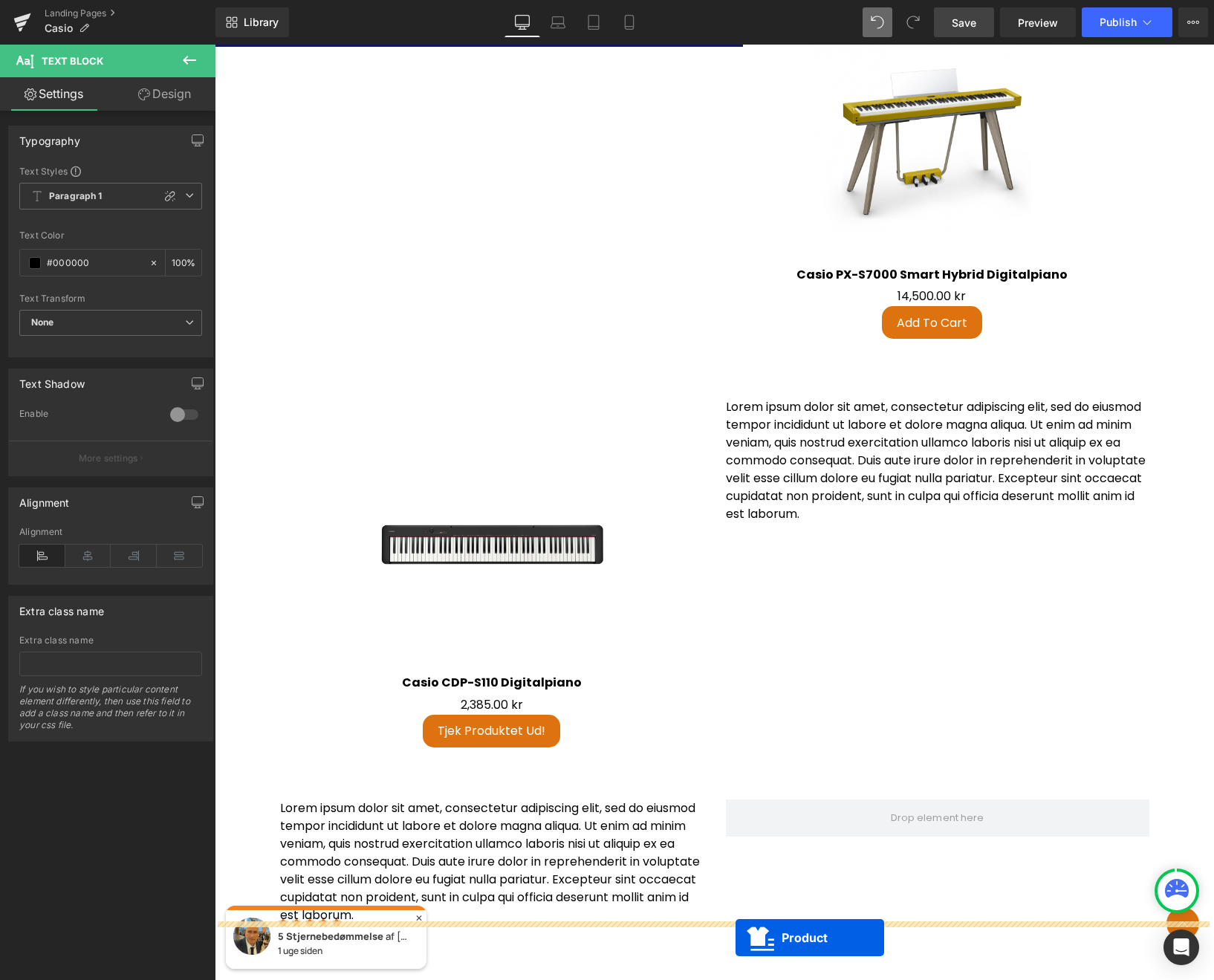
scroll to position [3226, 0]
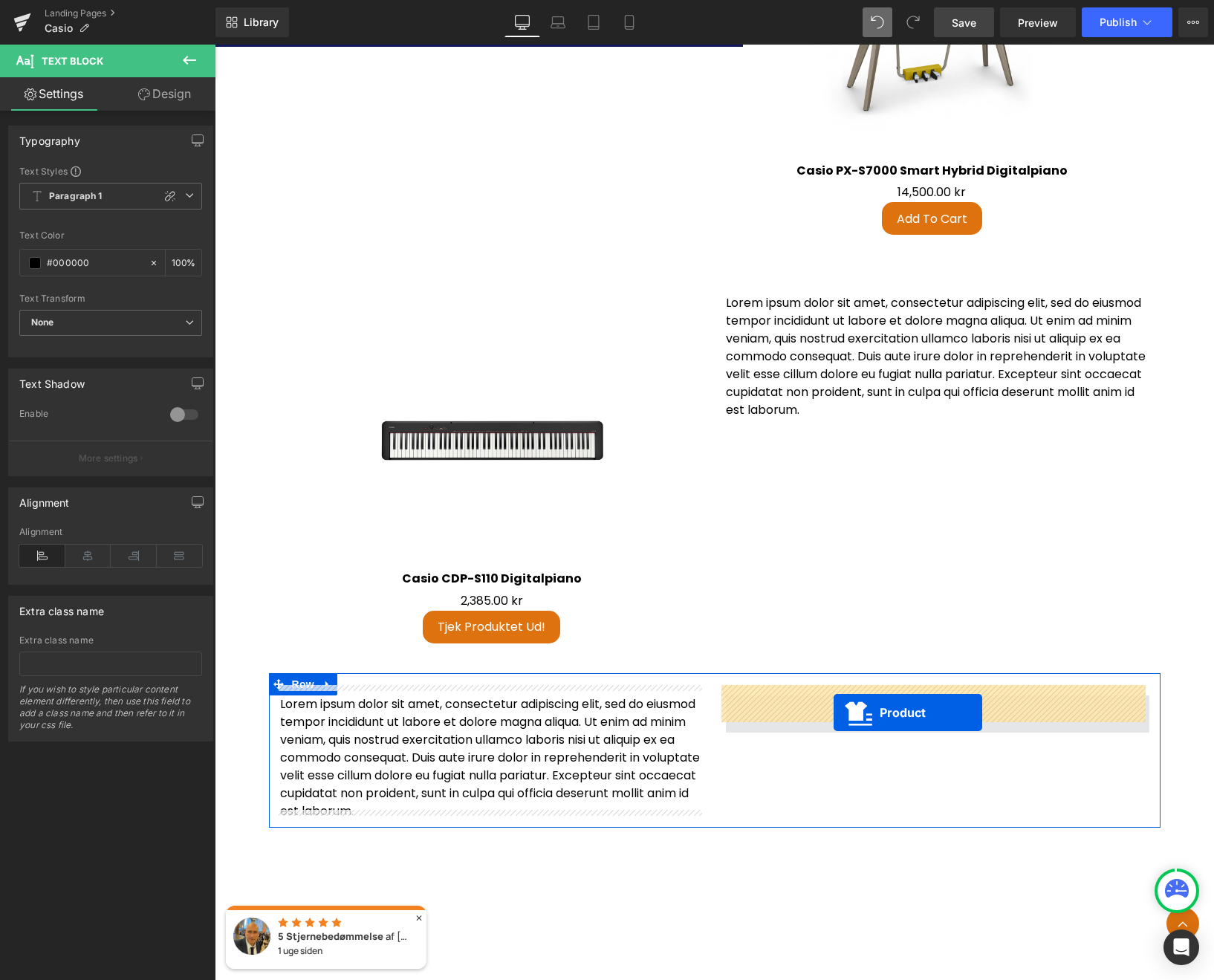
drag, startPoint x: 891, startPoint y: 155, endPoint x: 833, endPoint y: 713, distance: 561.0
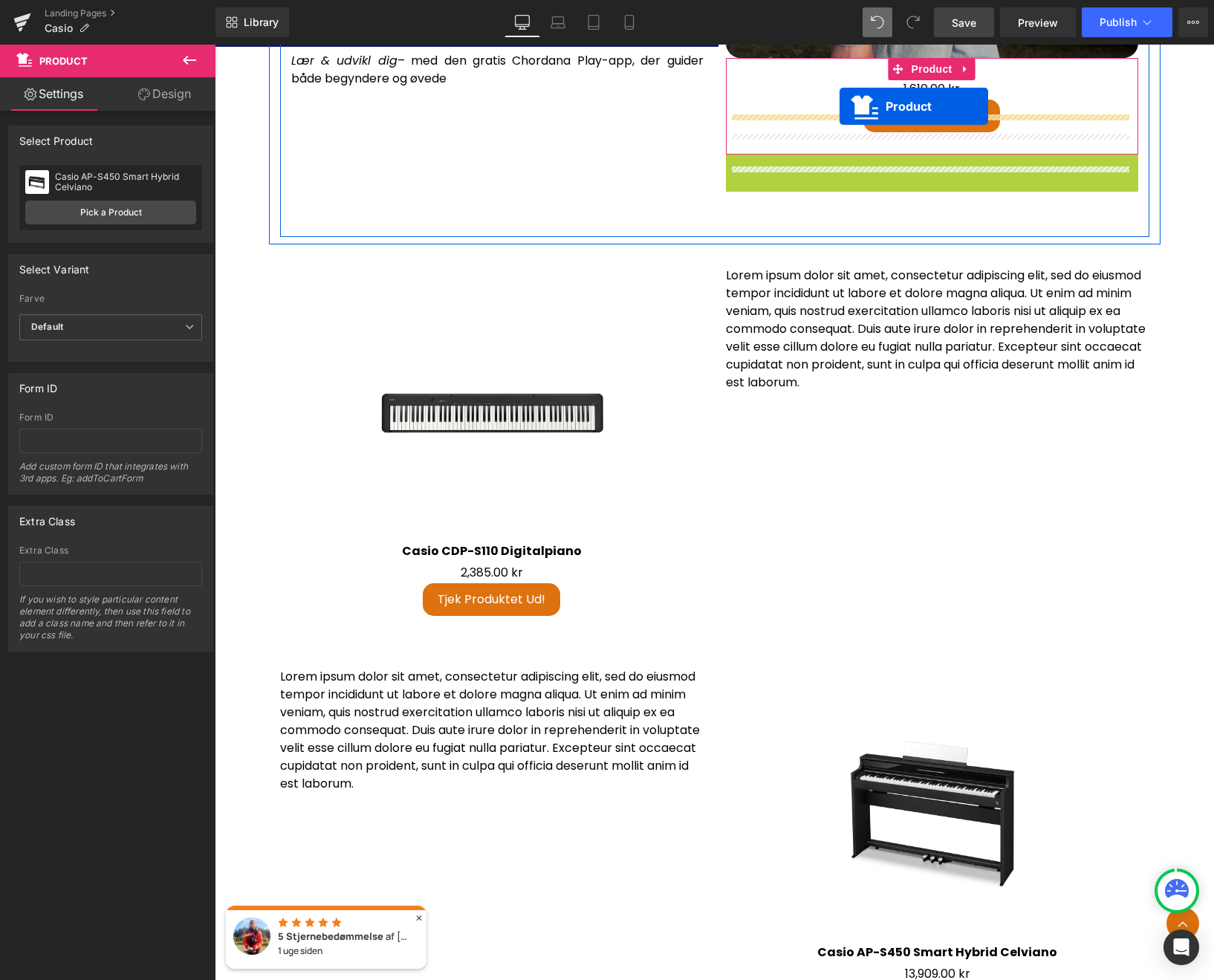
scroll to position [2883, 0]
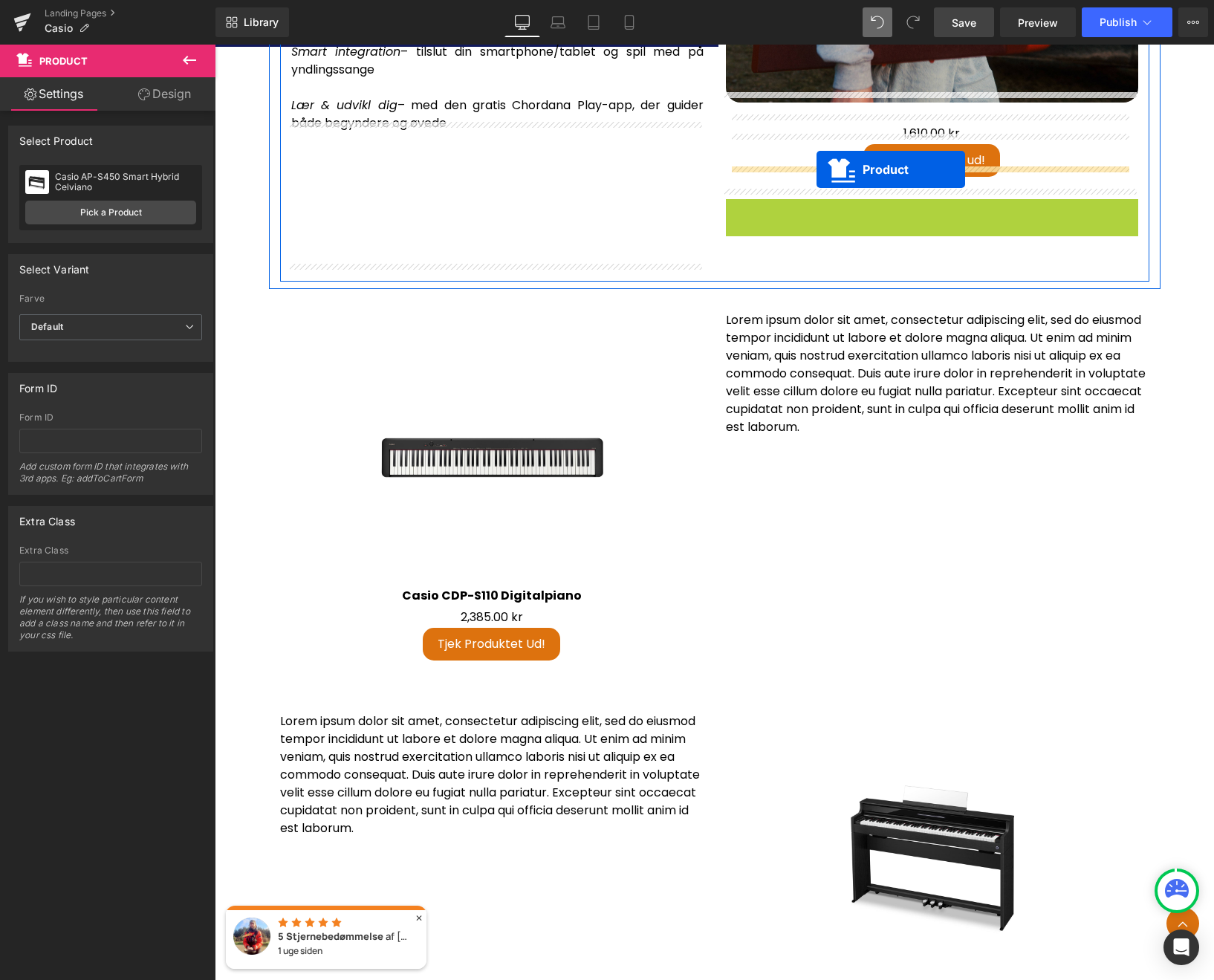
drag, startPoint x: 894, startPoint y: 347, endPoint x: 814, endPoint y: 169, distance: 195.2
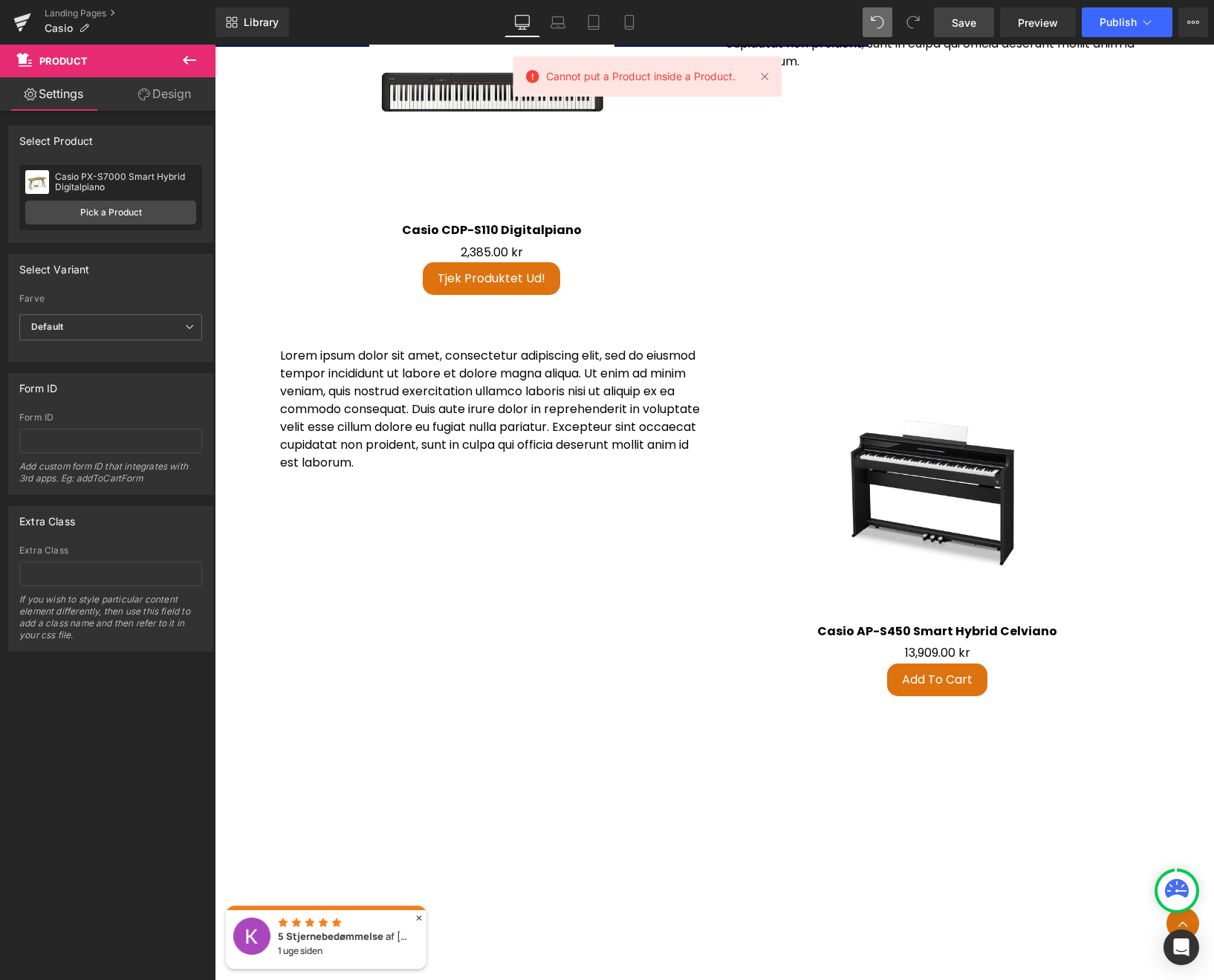
scroll to position [3548, 0]
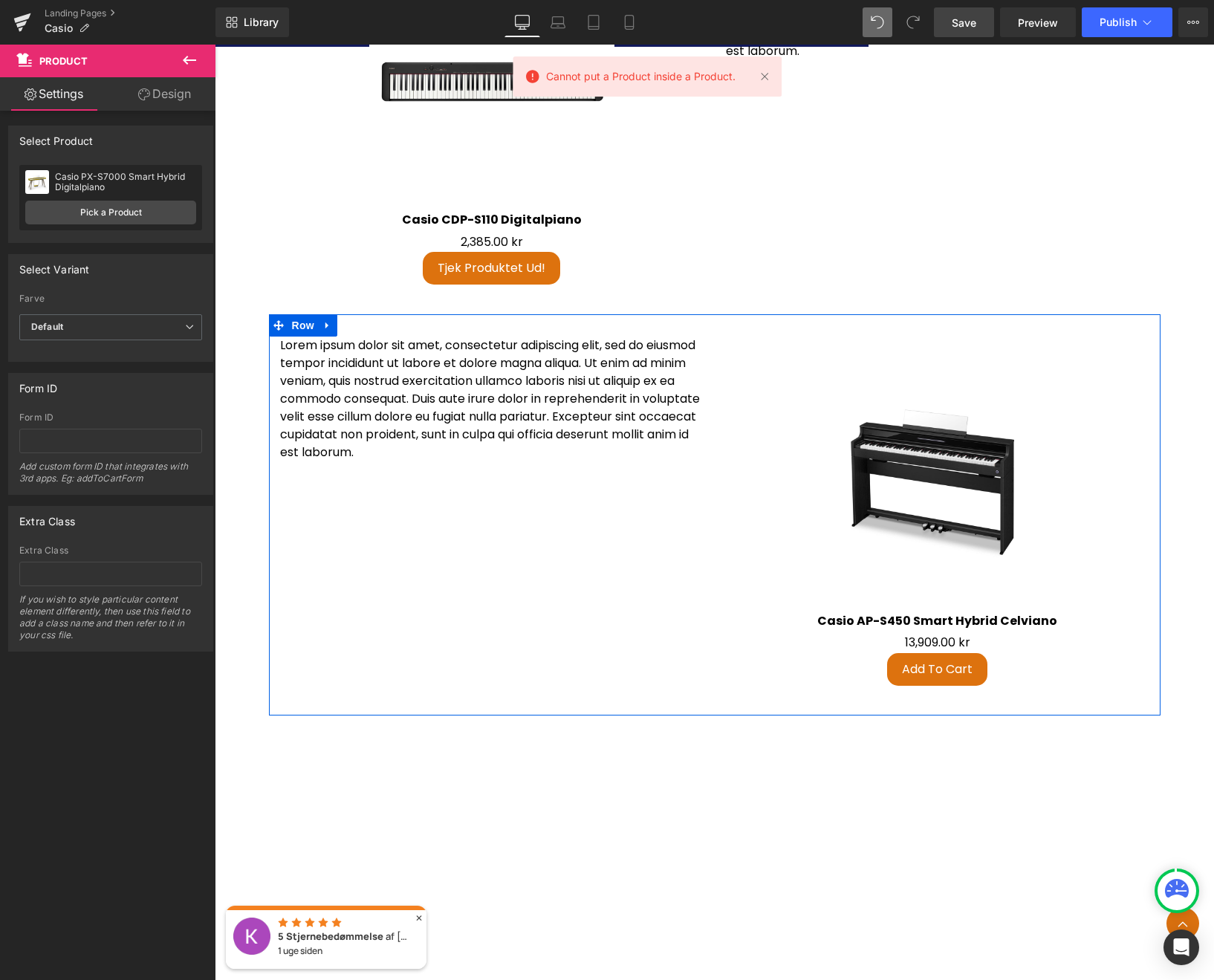
click at [647, 481] on div "Lorem ipsum dolor sit amet, consectetur adipiscing elit, sed do eiusmod tempor …" at bounding box center [714, 514] width 891 height 401
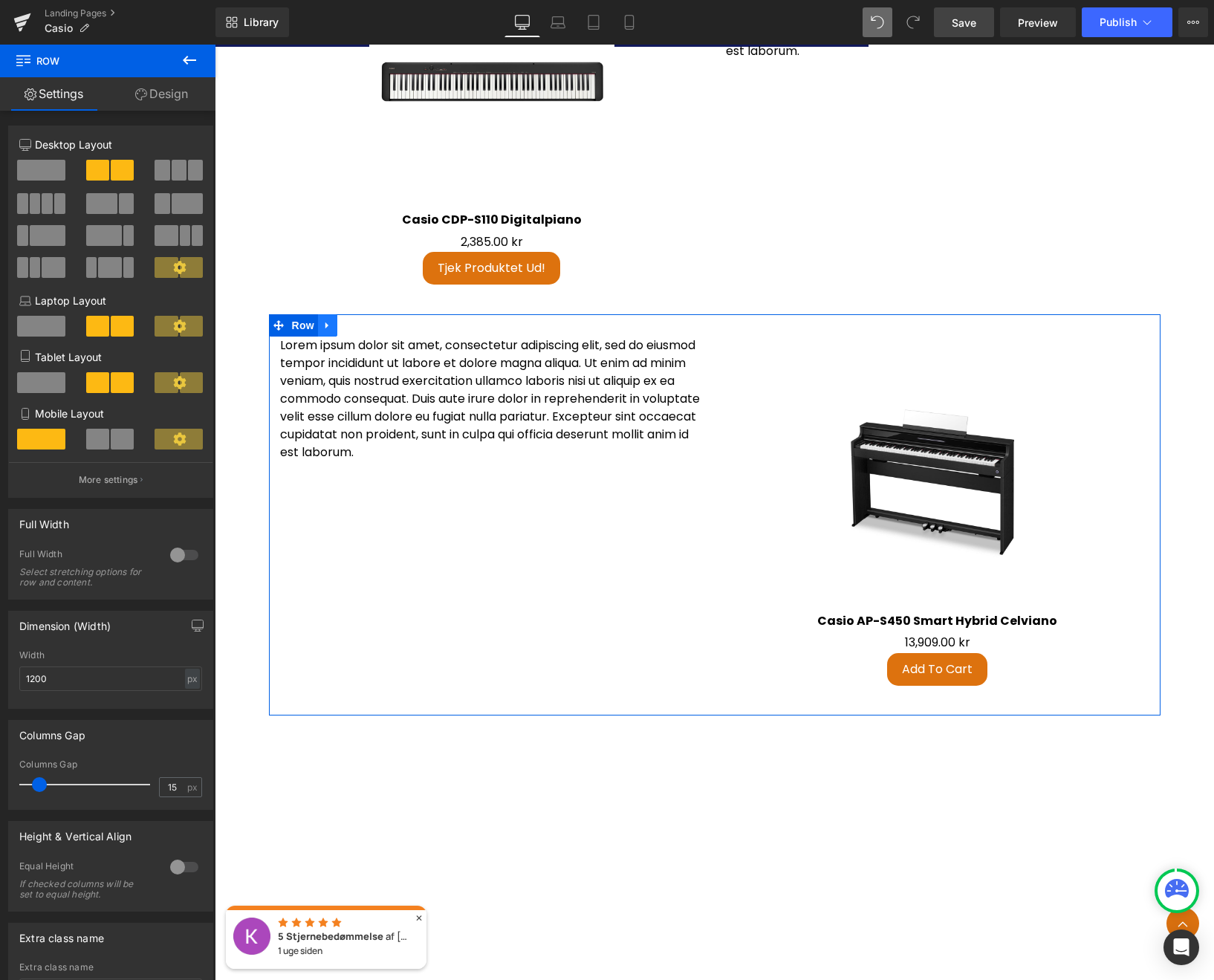
click at [326, 322] on link at bounding box center [328, 325] width 20 height 22
click at [344, 320] on icon at bounding box center [347, 325] width 11 height 11
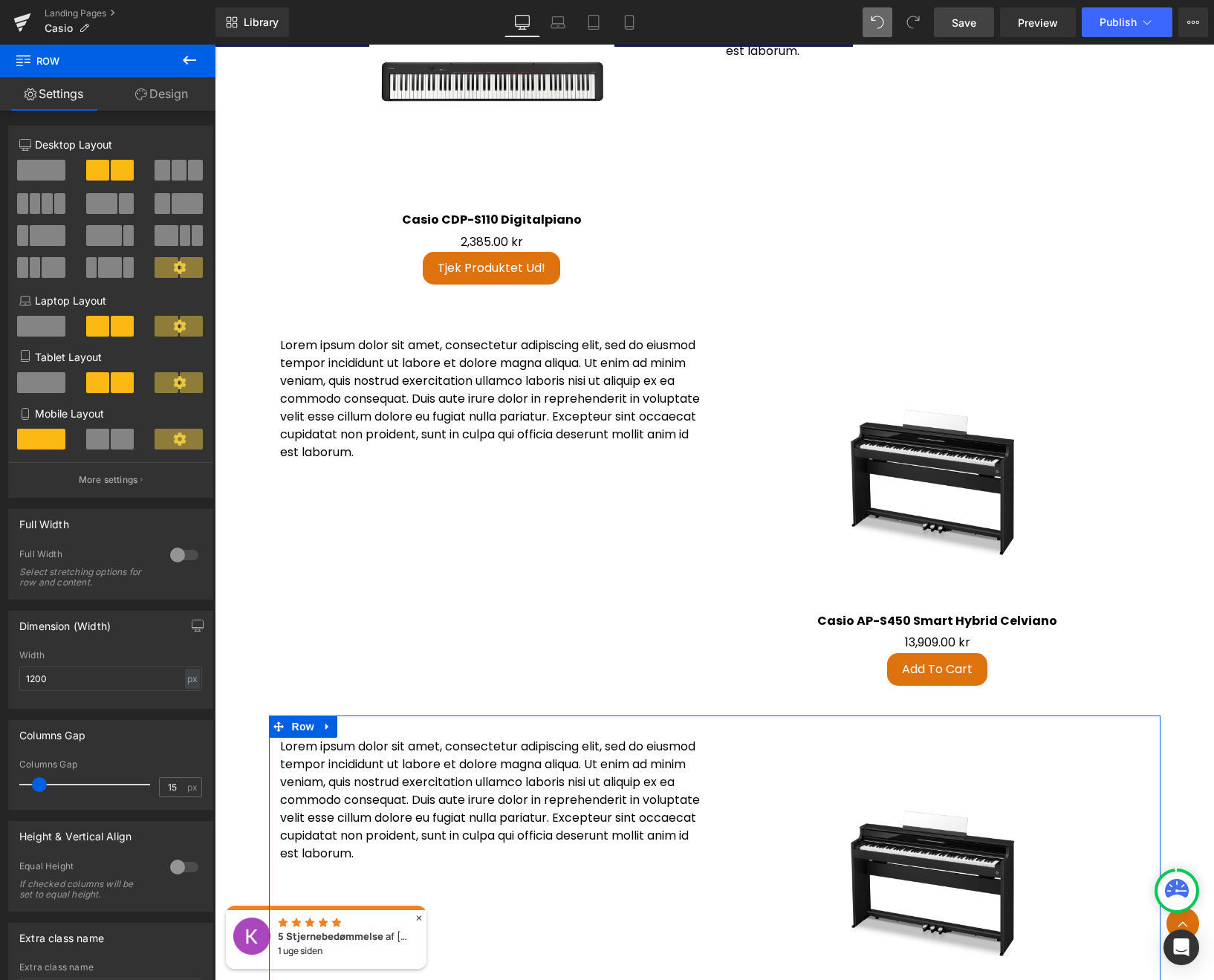
scroll to position [3791, 0]
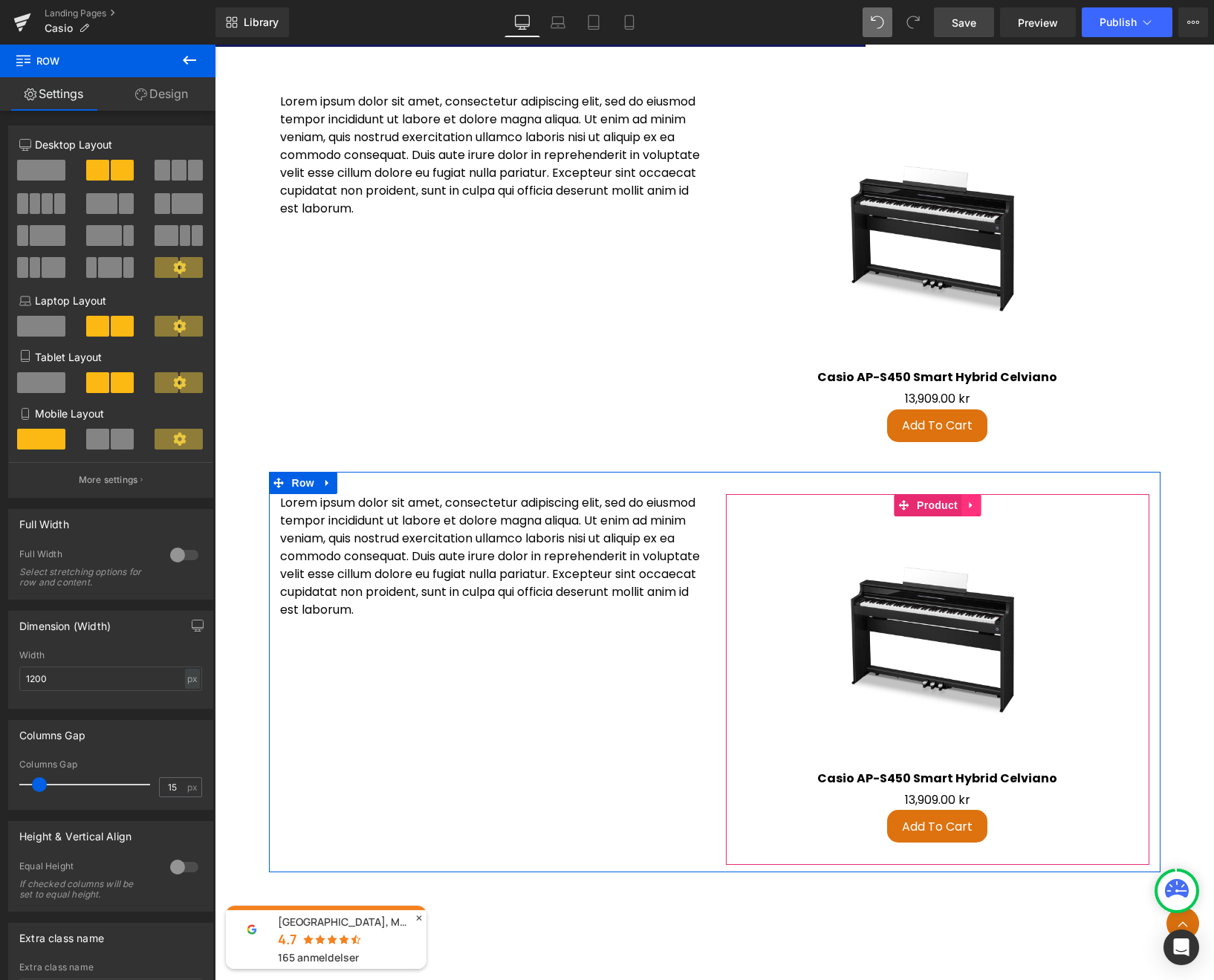
click at [965, 499] on icon at bounding box center [971, 504] width 11 height 11
click at [975, 500] on icon at bounding box center [981, 505] width 11 height 11
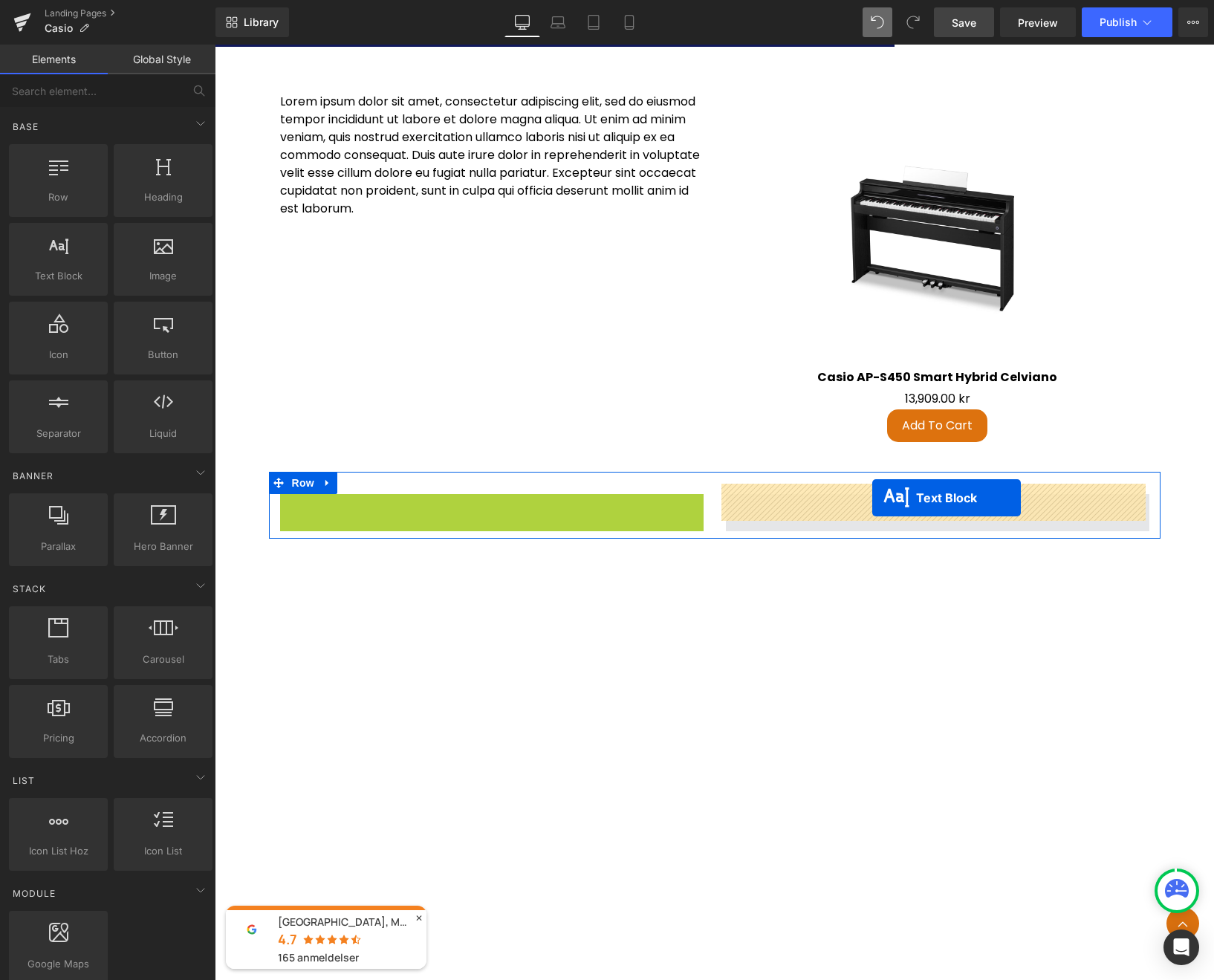
drag, startPoint x: 451, startPoint y: 546, endPoint x: 872, endPoint y: 497, distance: 423.8
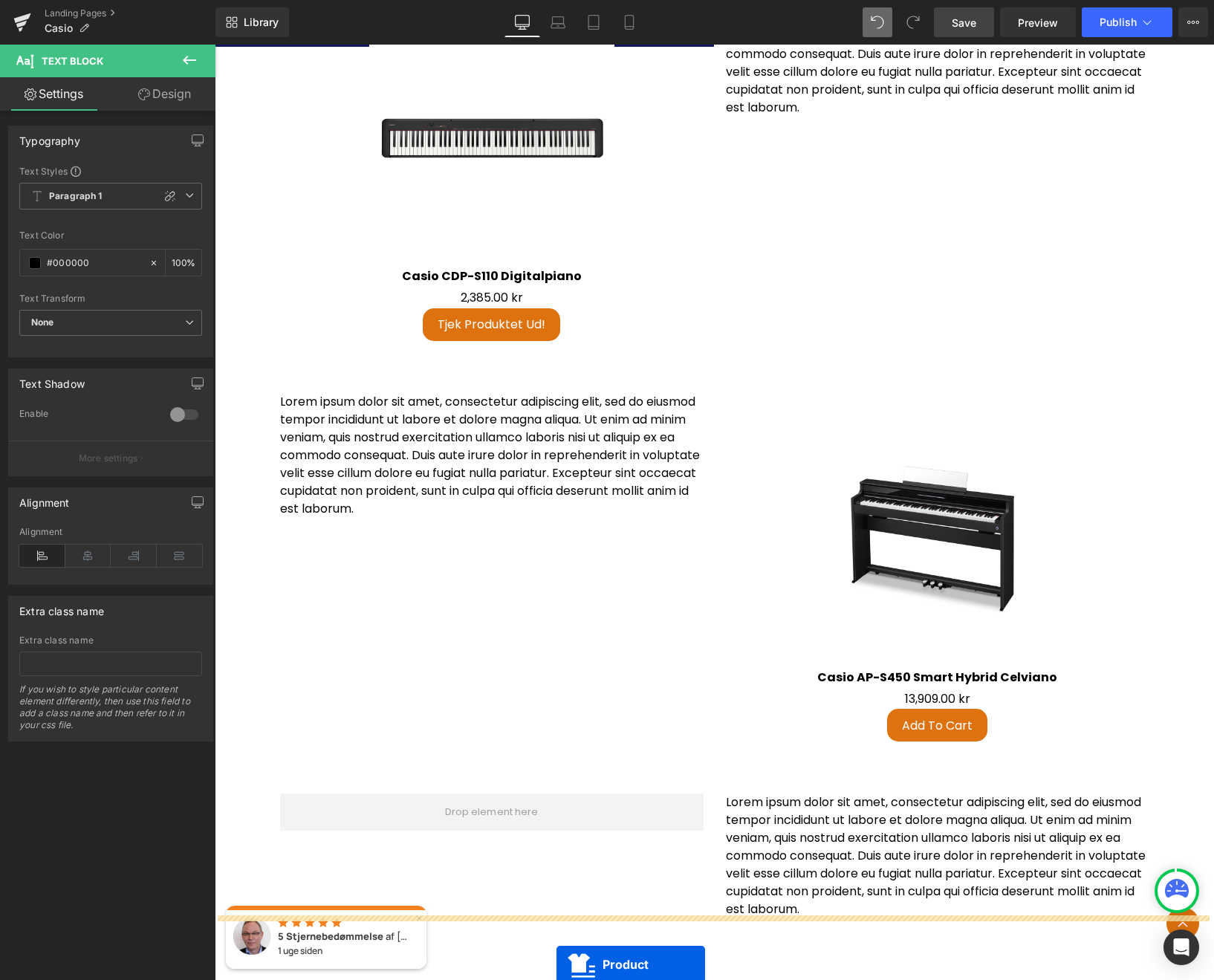
scroll to position [3351, 0]
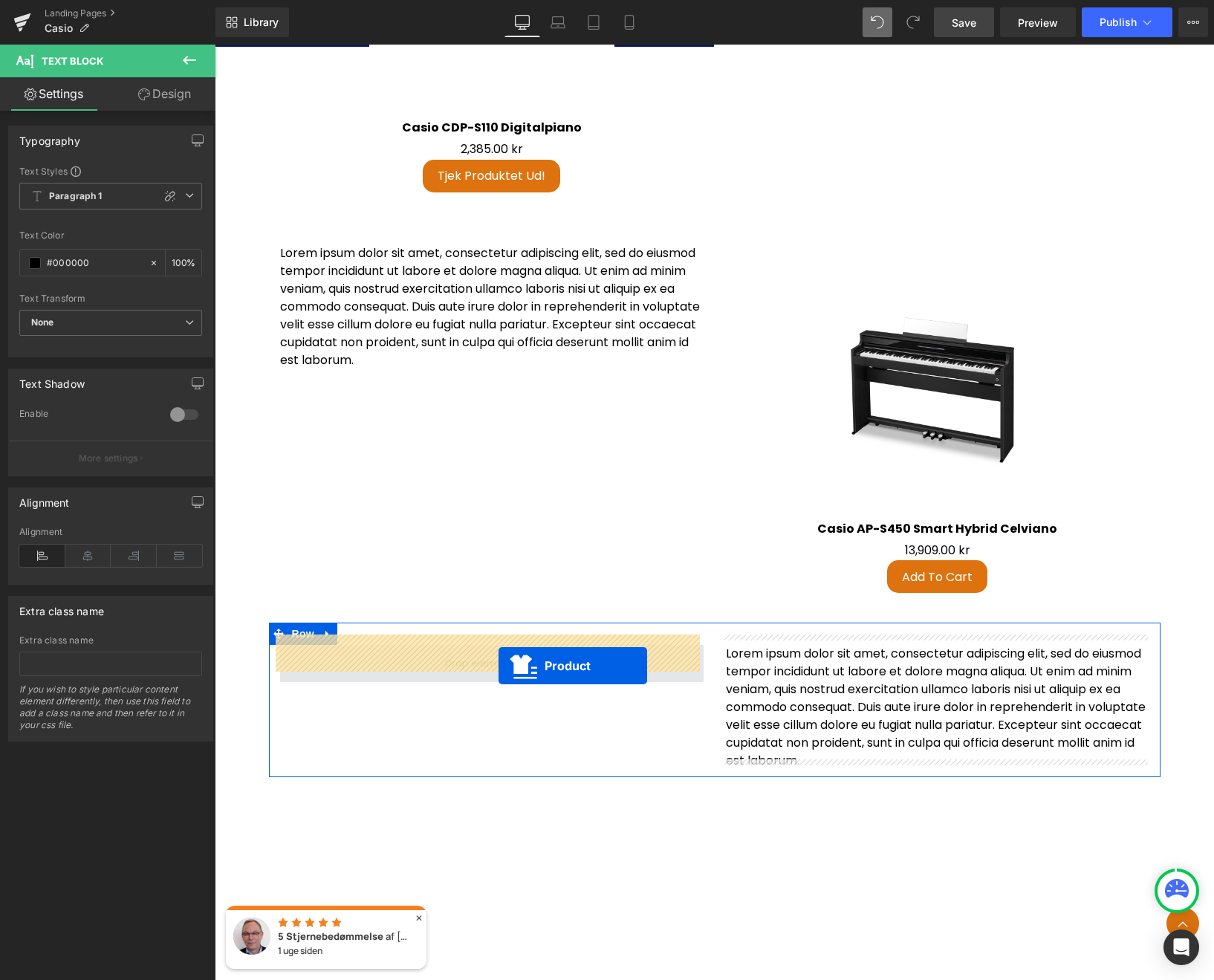
drag, startPoint x: 894, startPoint y: 300, endPoint x: 498, endPoint y: 665, distance: 538.6
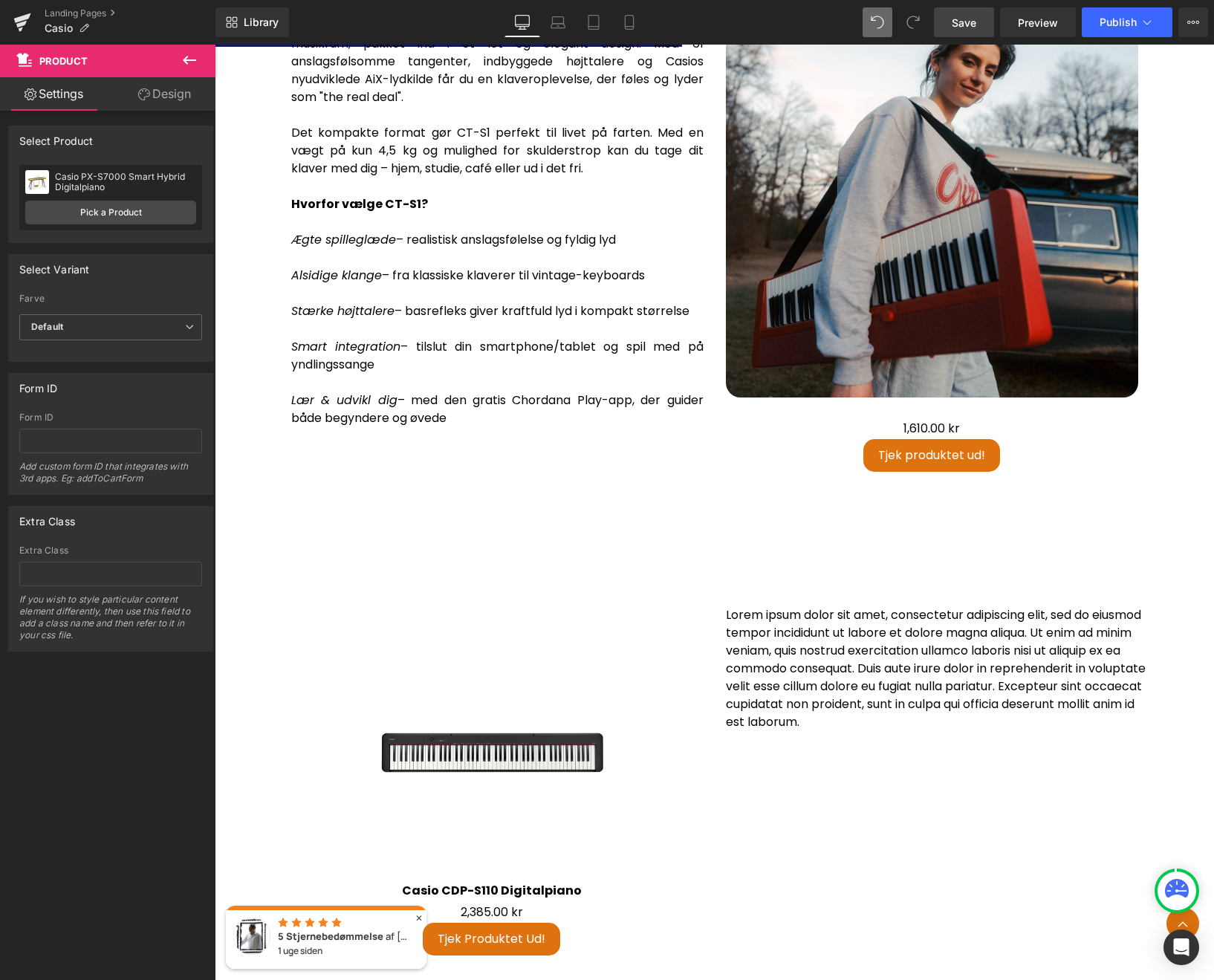
scroll to position [2585, 0]
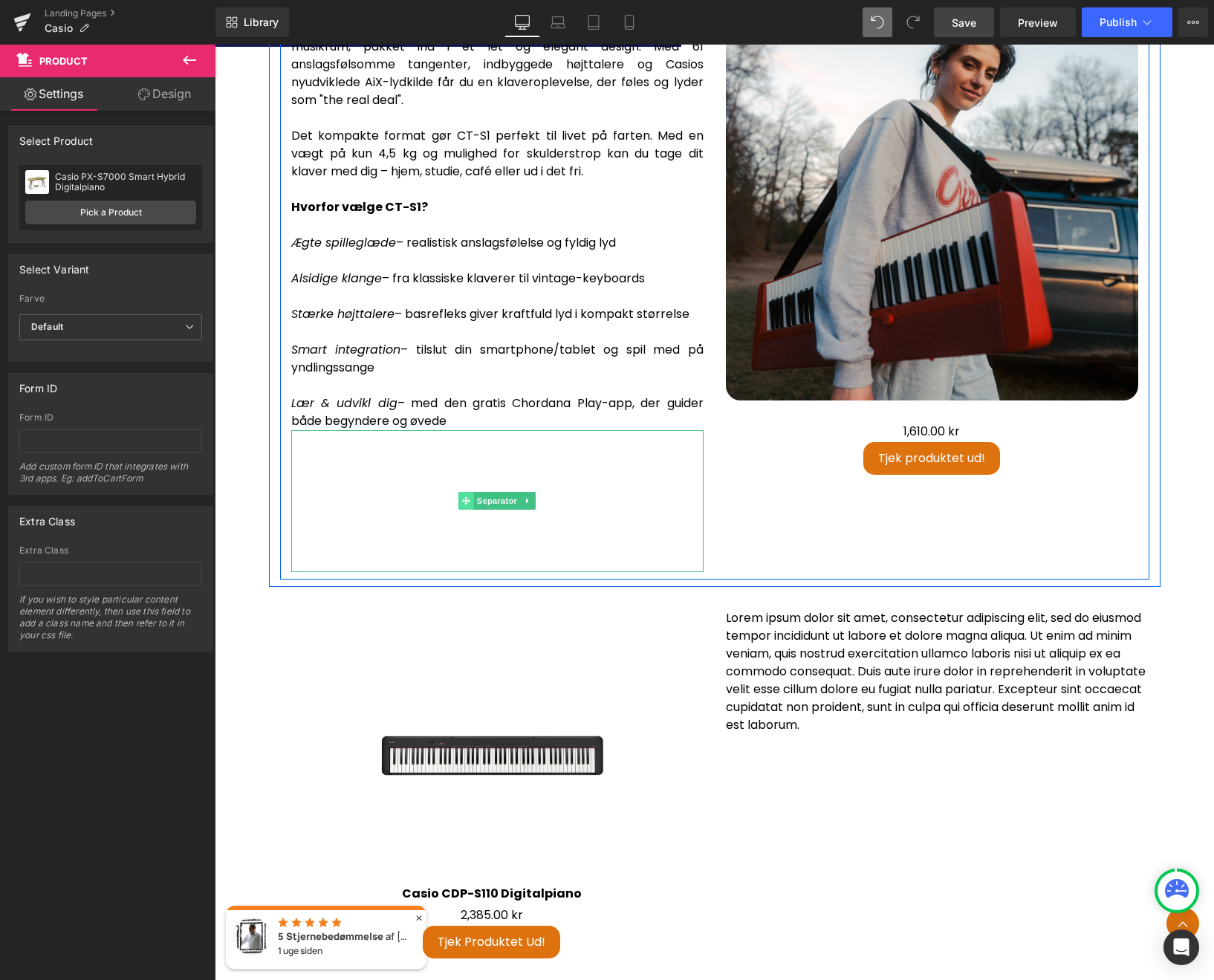
click at [459, 498] on span at bounding box center [466, 501] width 15 height 18
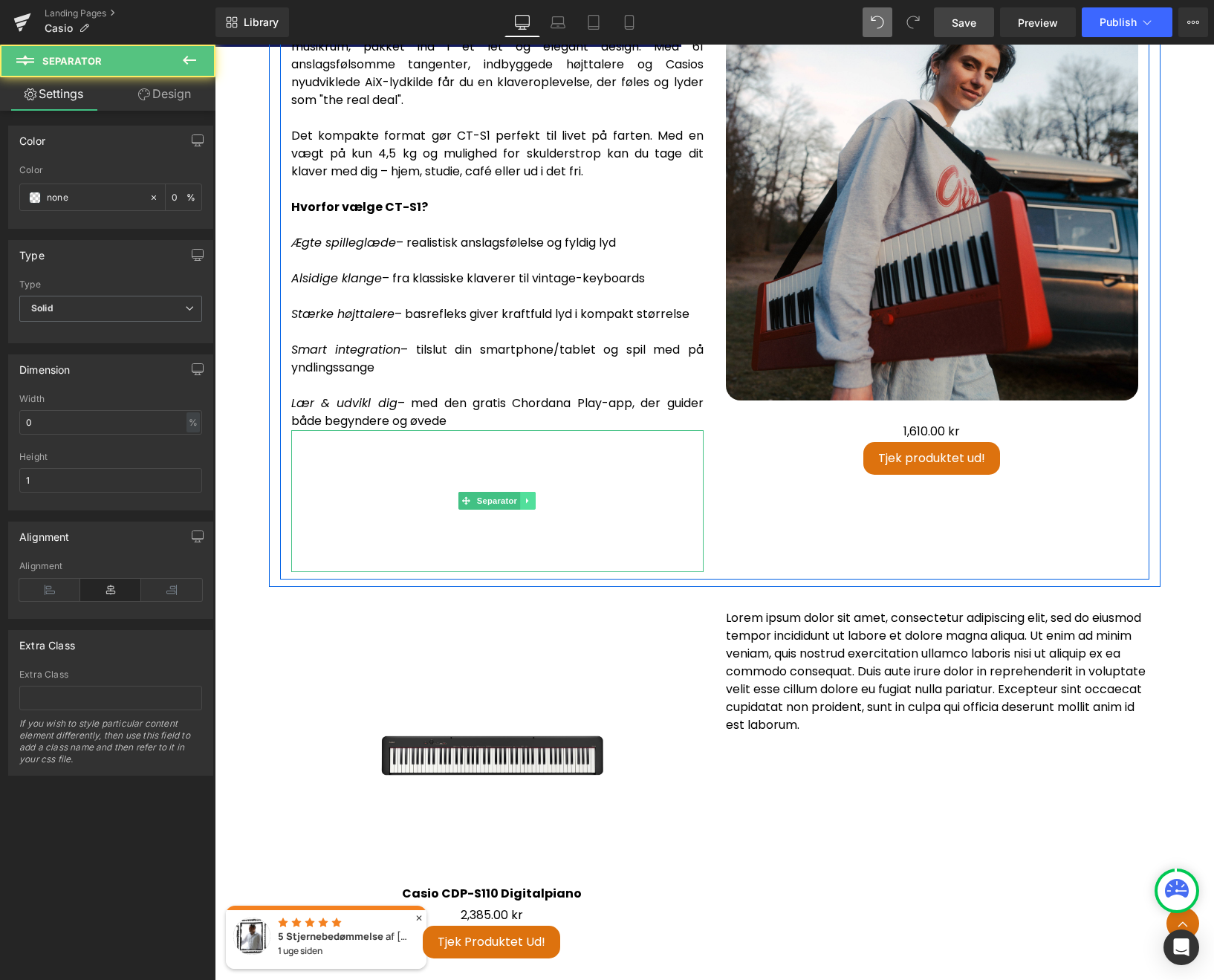
click at [520, 492] on link at bounding box center [527, 501] width 15 height 18
click at [533, 497] on icon at bounding box center [535, 501] width 8 height 8
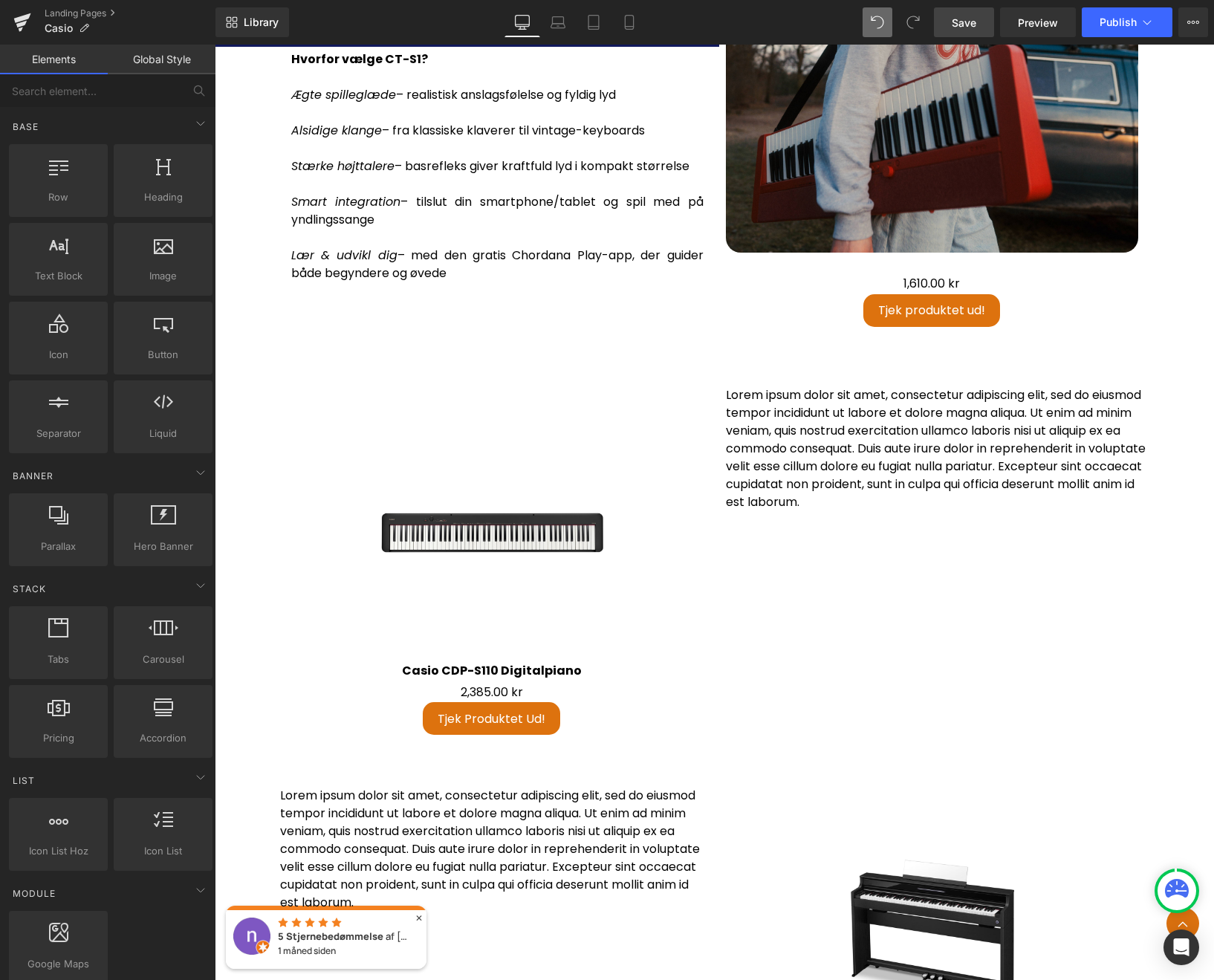
scroll to position [2755, 0]
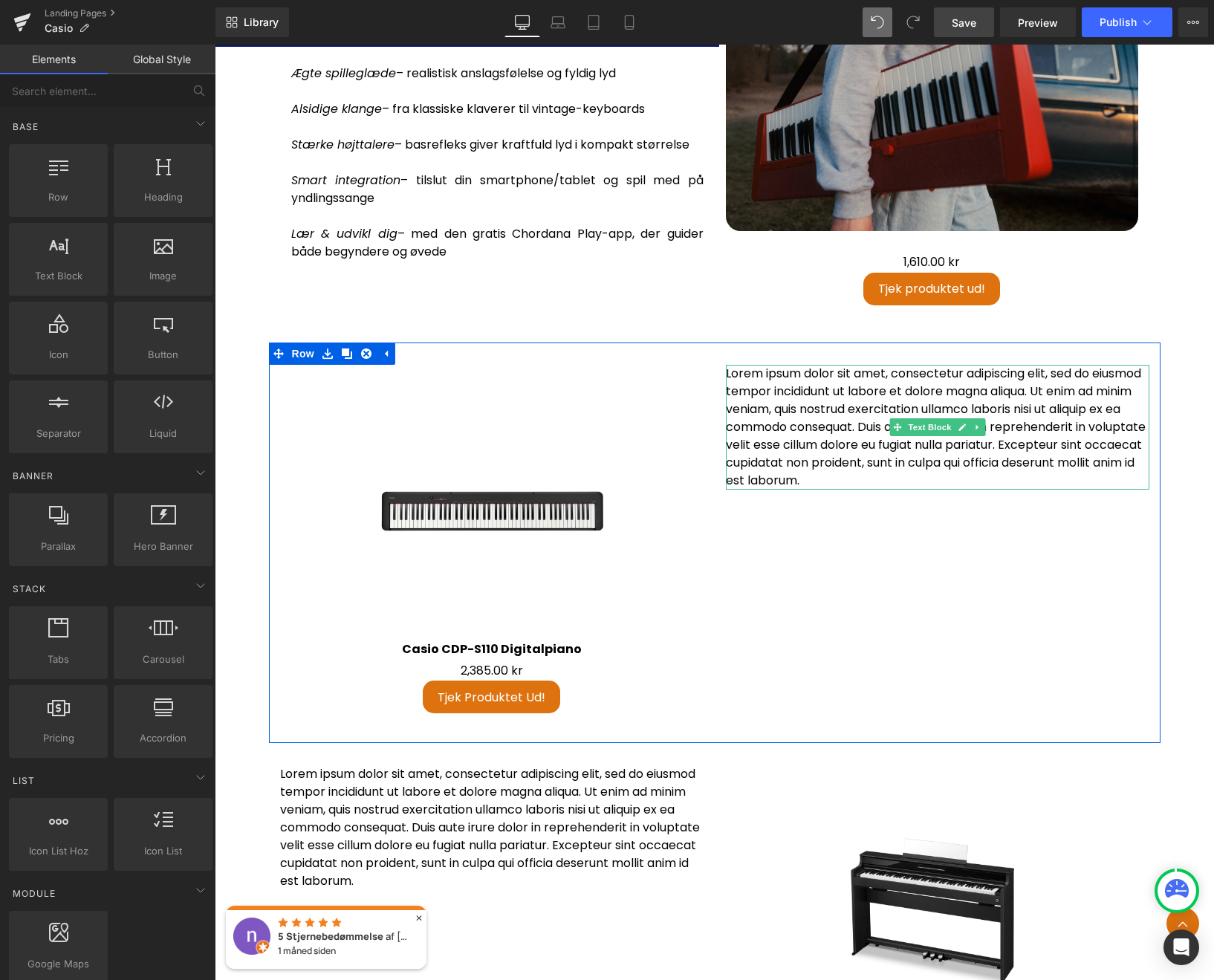
click at [848, 385] on p "Lorem ipsum dolor sit amet, consectetur adipiscing elit, sed do eiusmod tempor …" at bounding box center [938, 427] width 424 height 125
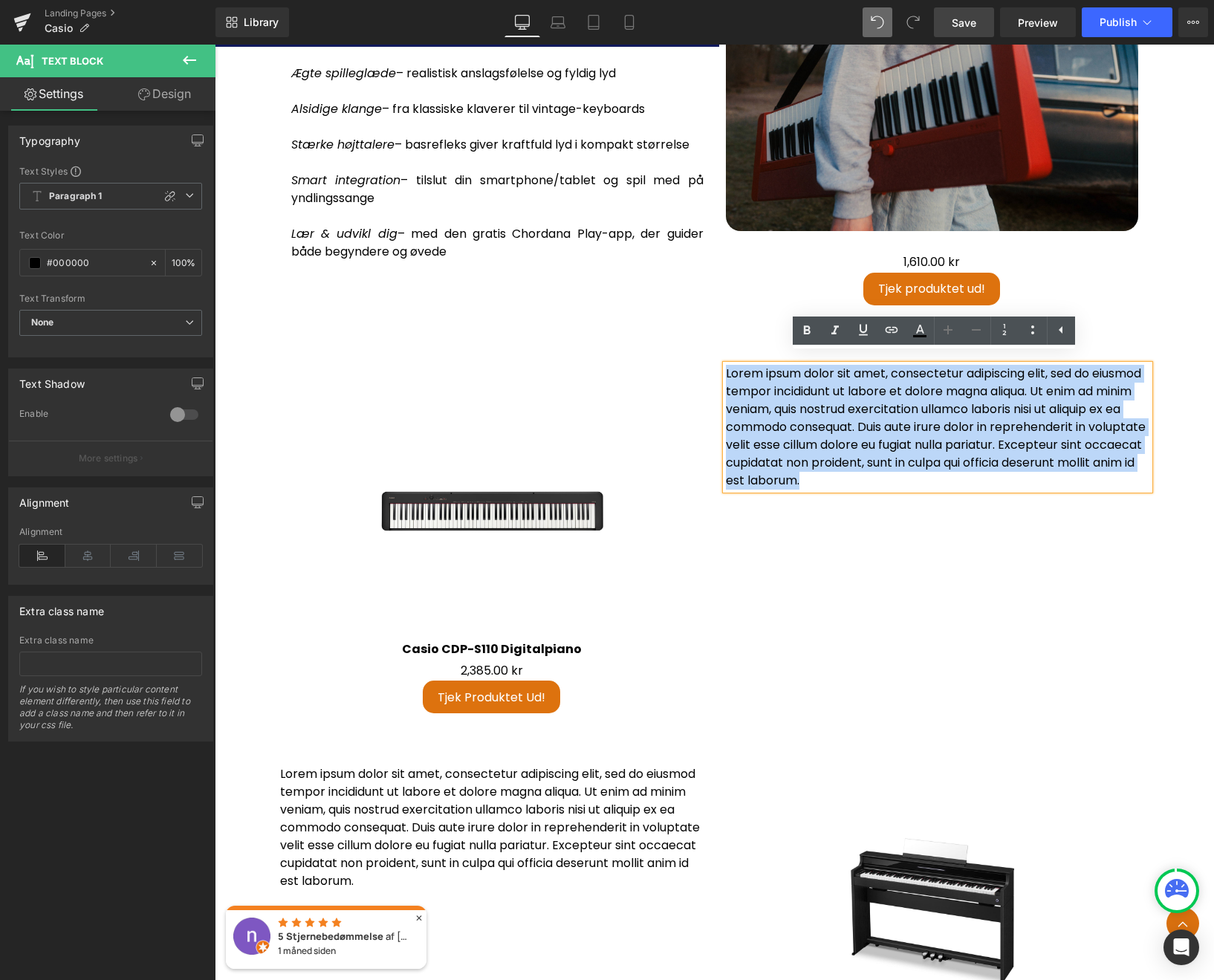
drag, startPoint x: 1007, startPoint y: 469, endPoint x: 714, endPoint y: 364, distance: 311.2
click at [714, 365] on div "Lorem ipsum dolor sit amet, consectetur adipiscing elit, sed do eiusmod tempor …" at bounding box center [937, 427] width 445 height 125
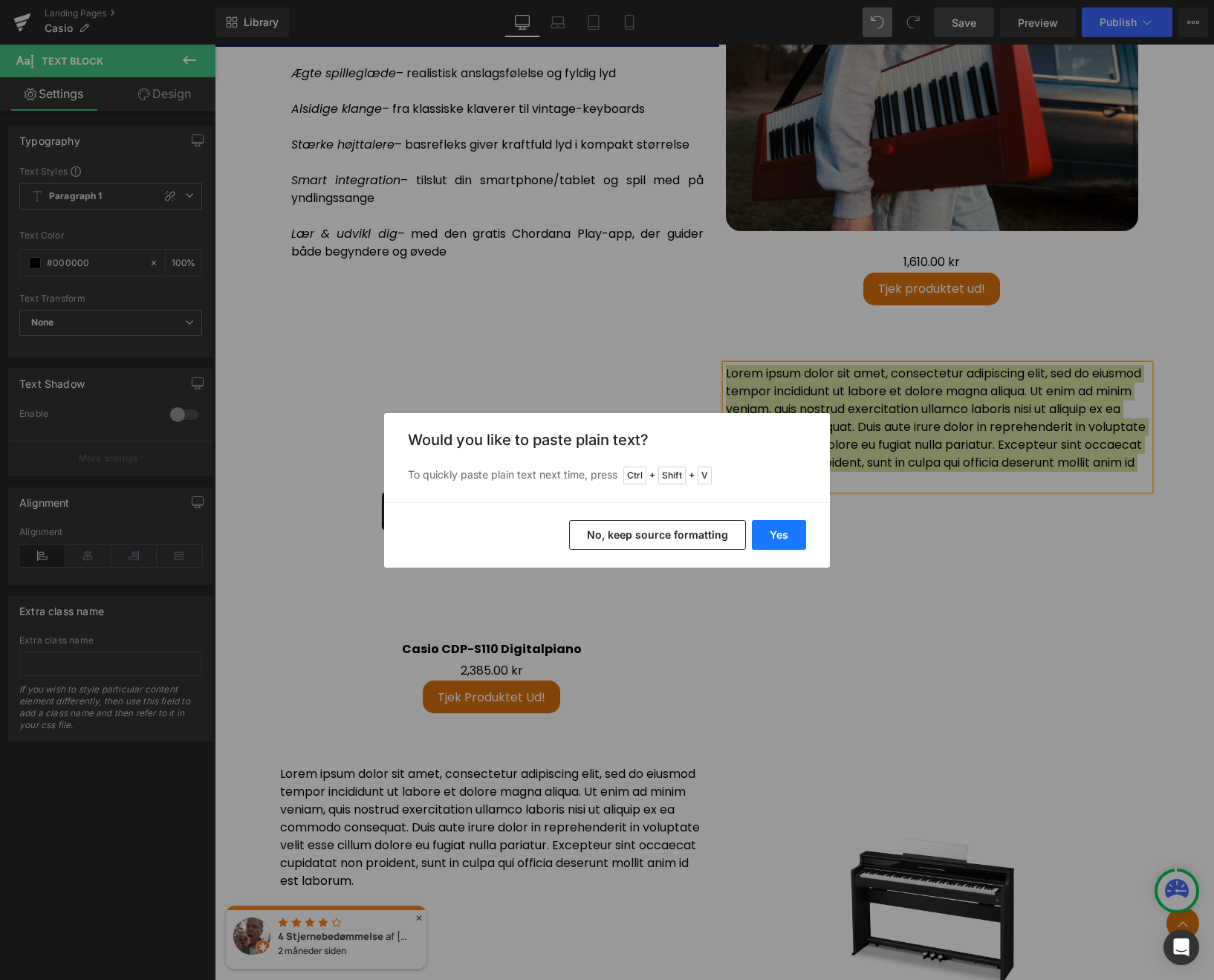
click at [781, 534] on button "Yes" at bounding box center [779, 535] width 55 height 30
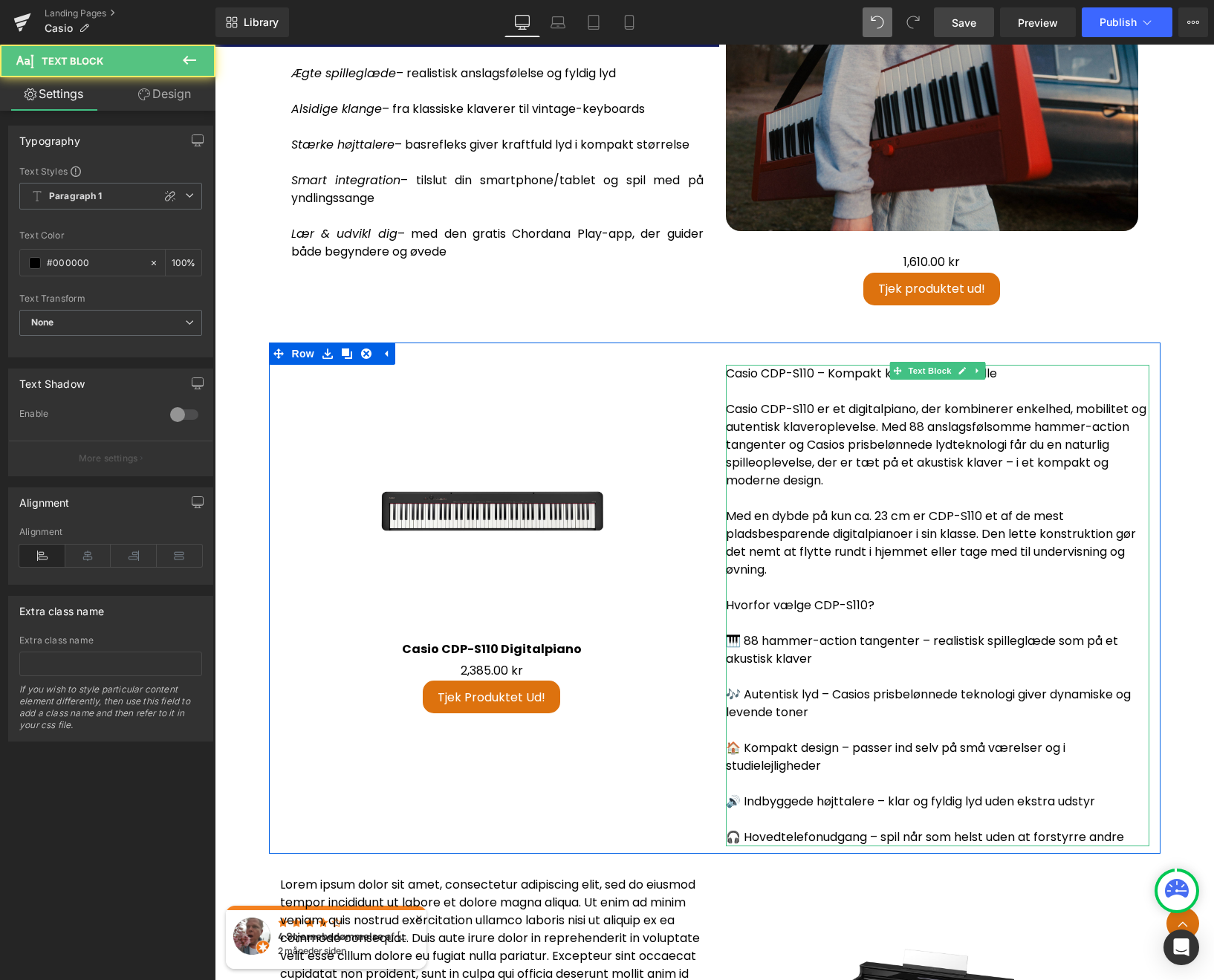
click at [744, 633] on p "🎹 88 hammer-action tangenter – realistisk spilleglæde som på et akustisk klaver" at bounding box center [938, 650] width 424 height 36
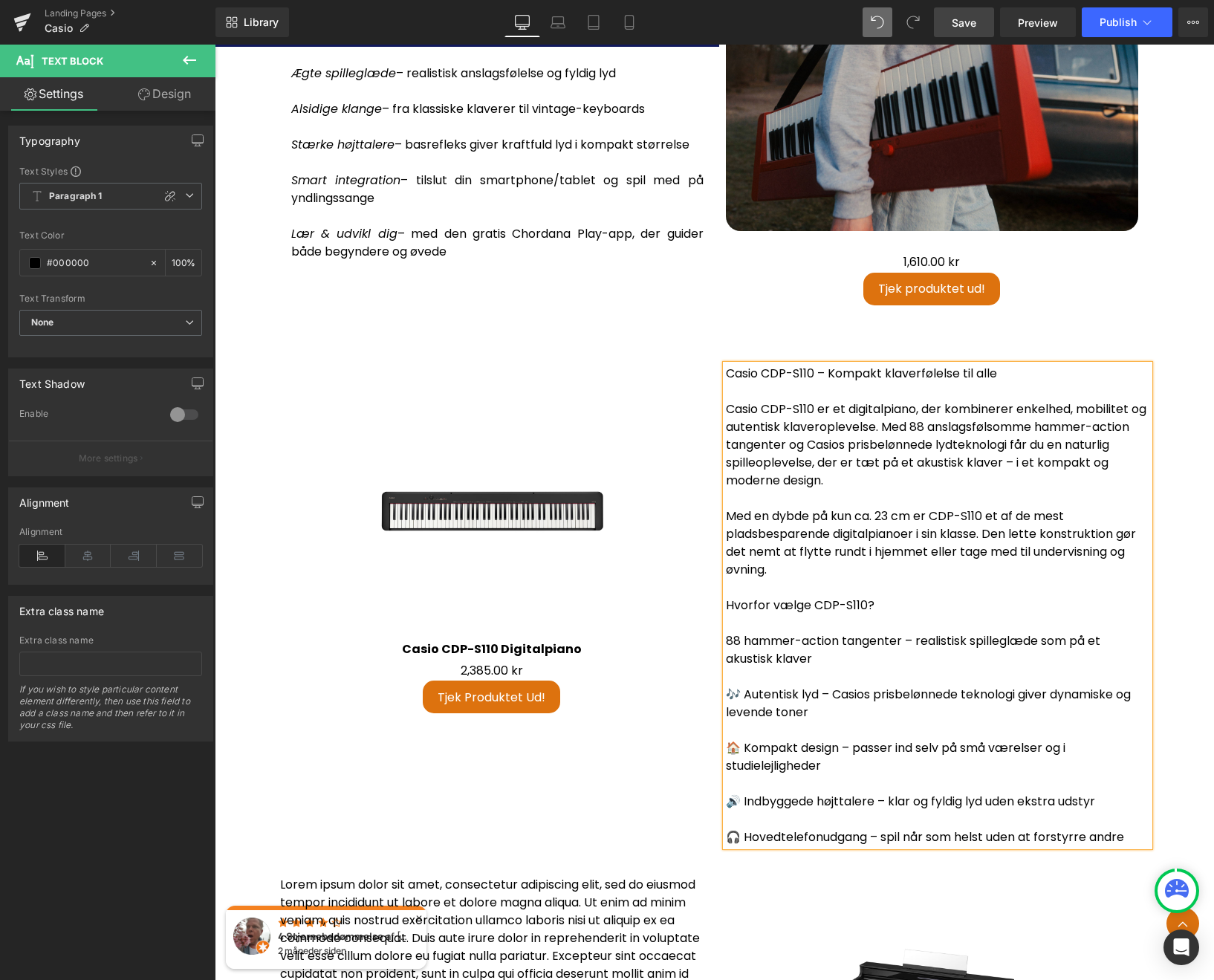
click at [740, 686] on p "🎶 Autentisk lyd – Casios prisbelønnede teknologi giver dynamiske og levende ton…" at bounding box center [938, 704] width 424 height 36
click at [744, 739] on p "🏠 Kompakt design – passer ind selv på små værelser og i studielejligheder" at bounding box center [938, 757] width 424 height 36
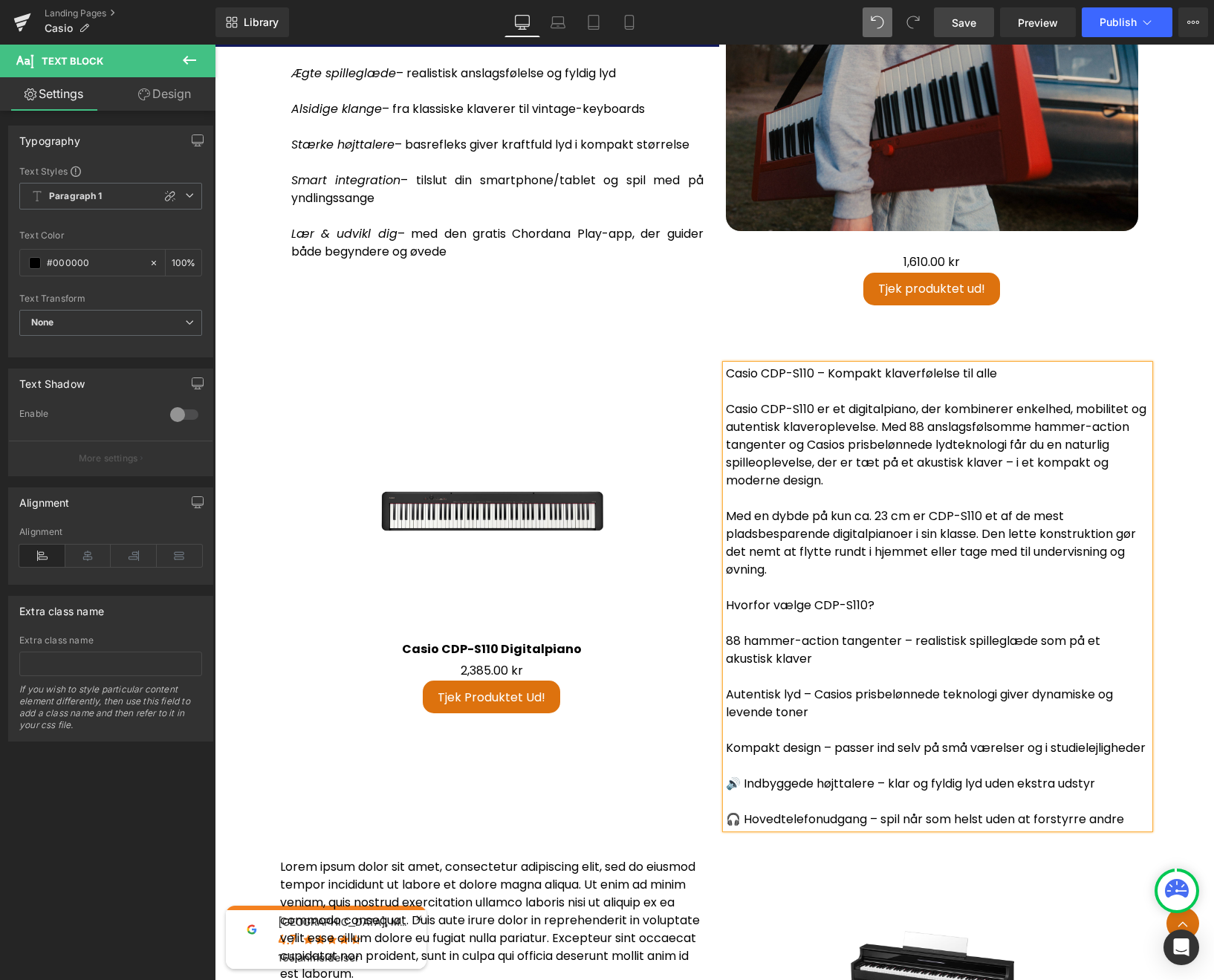
click at [742, 792] on p "🔊 Indbyggede højttalere – klar og fyldig lyd uden ekstra udstyr" at bounding box center [938, 784] width 424 height 18
click at [741, 819] on p "🎧 Hovedtelefonudgang – spil når som helst uden at forstyrre andre" at bounding box center [938, 819] width 424 height 18
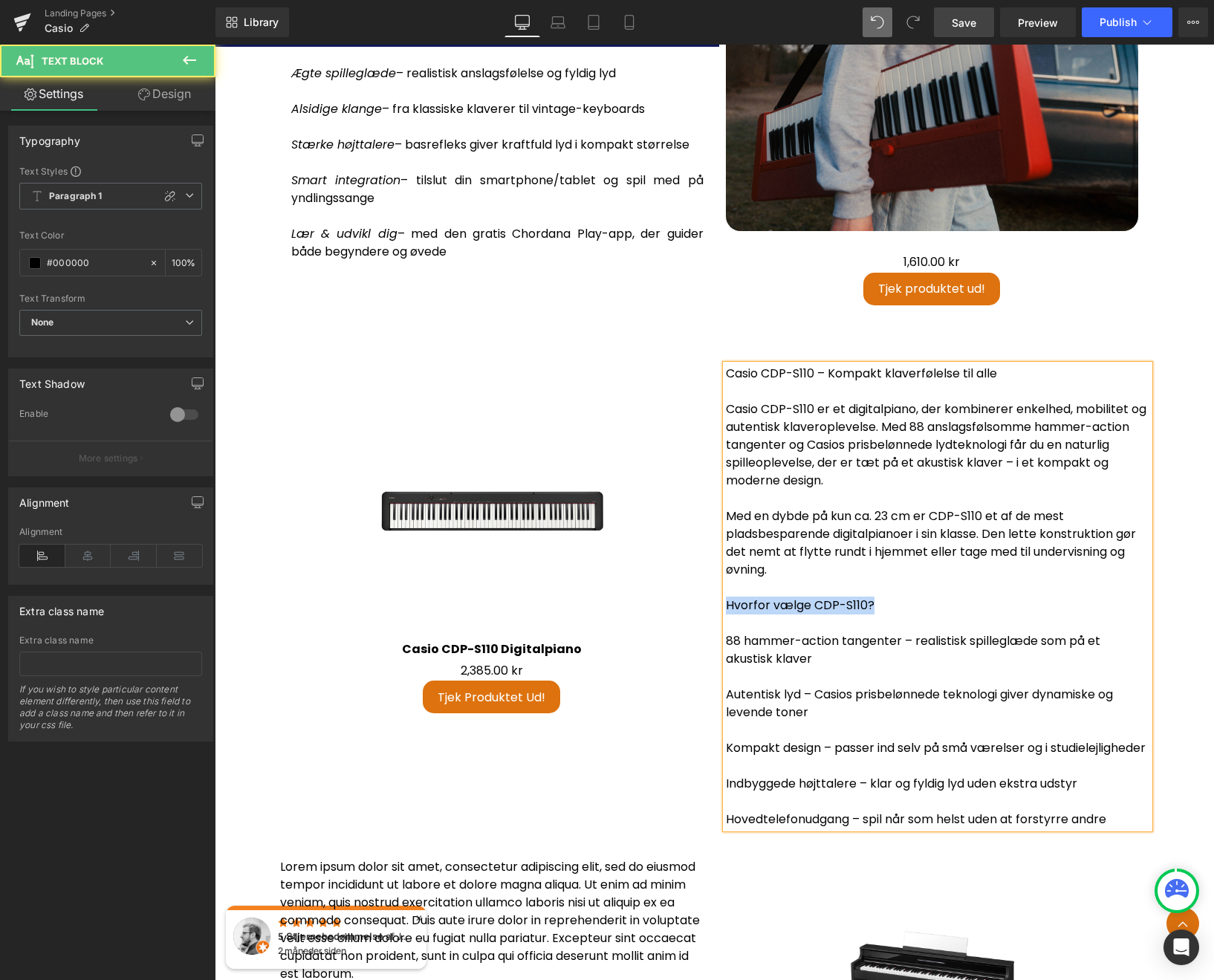
drag, startPoint x: 877, startPoint y: 592, endPoint x: 716, endPoint y: 595, distance: 161.0
click at [716, 595] on div "Casio CDP-S110 – Kompakt klaverfølelse til alle Casio CDP-S110 er et digitalpia…" at bounding box center [937, 596] width 445 height 463
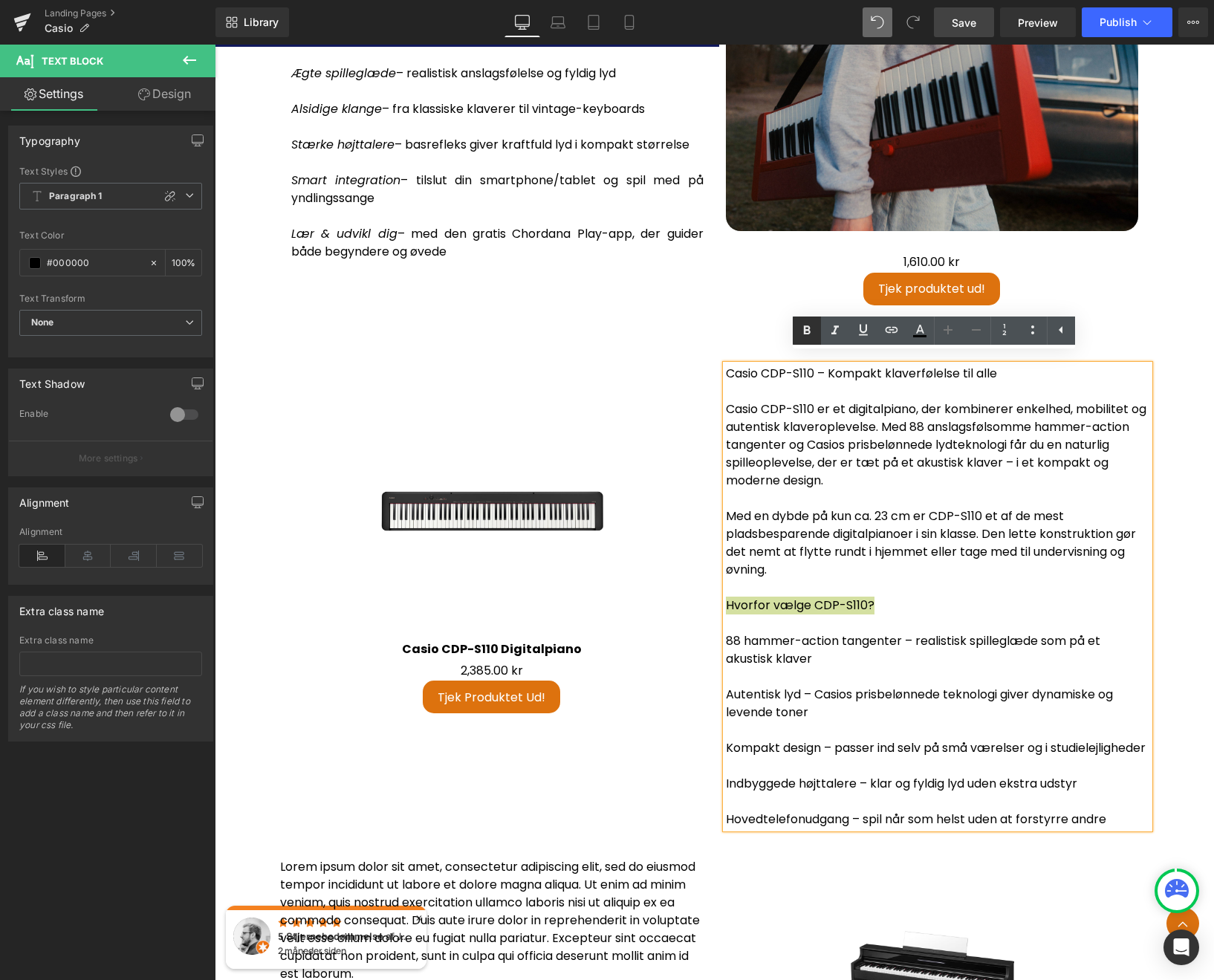
click at [808, 328] on icon at bounding box center [805, 330] width 6 height 9
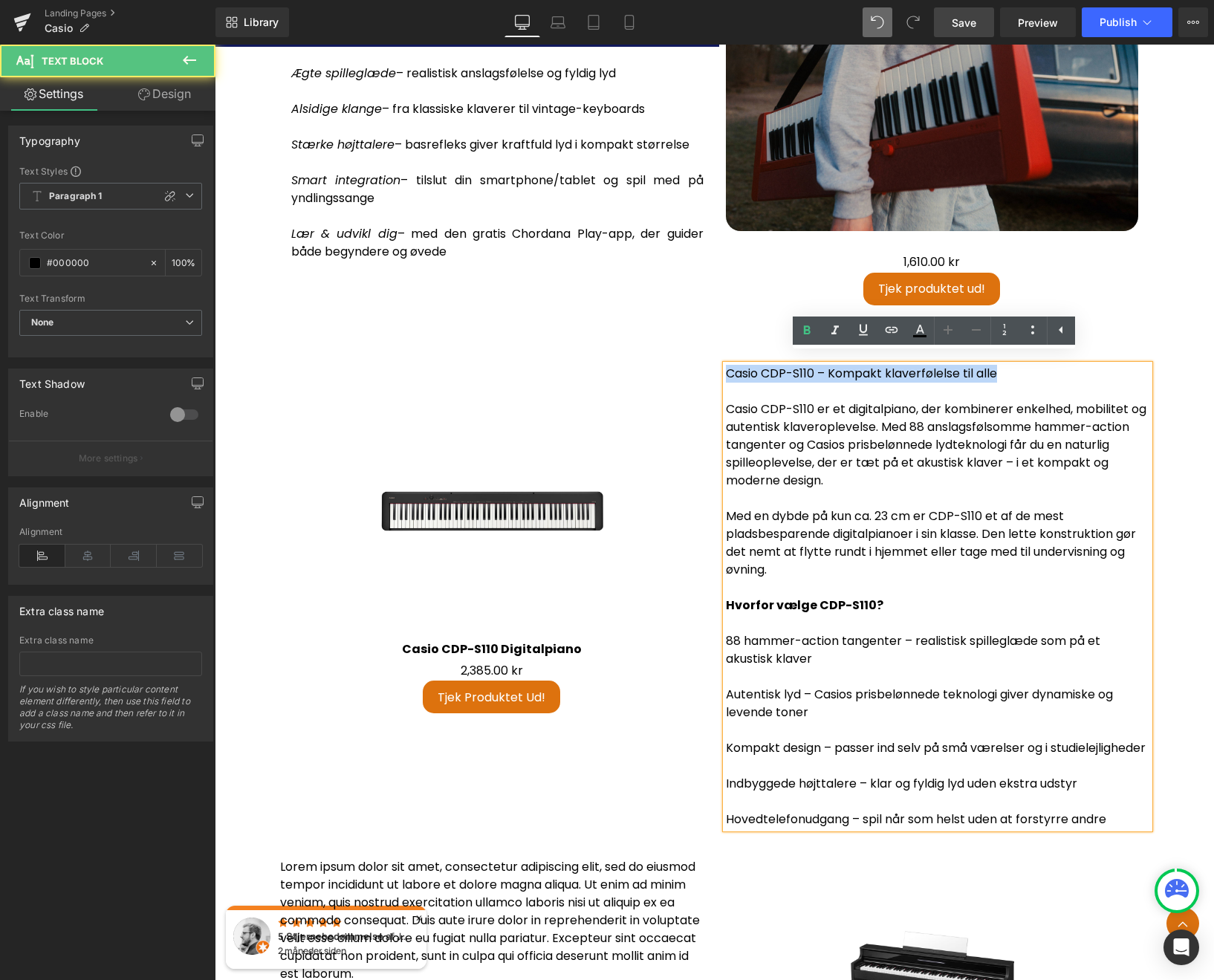
drag, startPoint x: 1010, startPoint y: 365, endPoint x: 721, endPoint y: 368, distance: 289.0
click at [726, 368] on p "Casio CDP-S110 – Kompakt klaverfølelse til alle" at bounding box center [938, 374] width 424 height 18
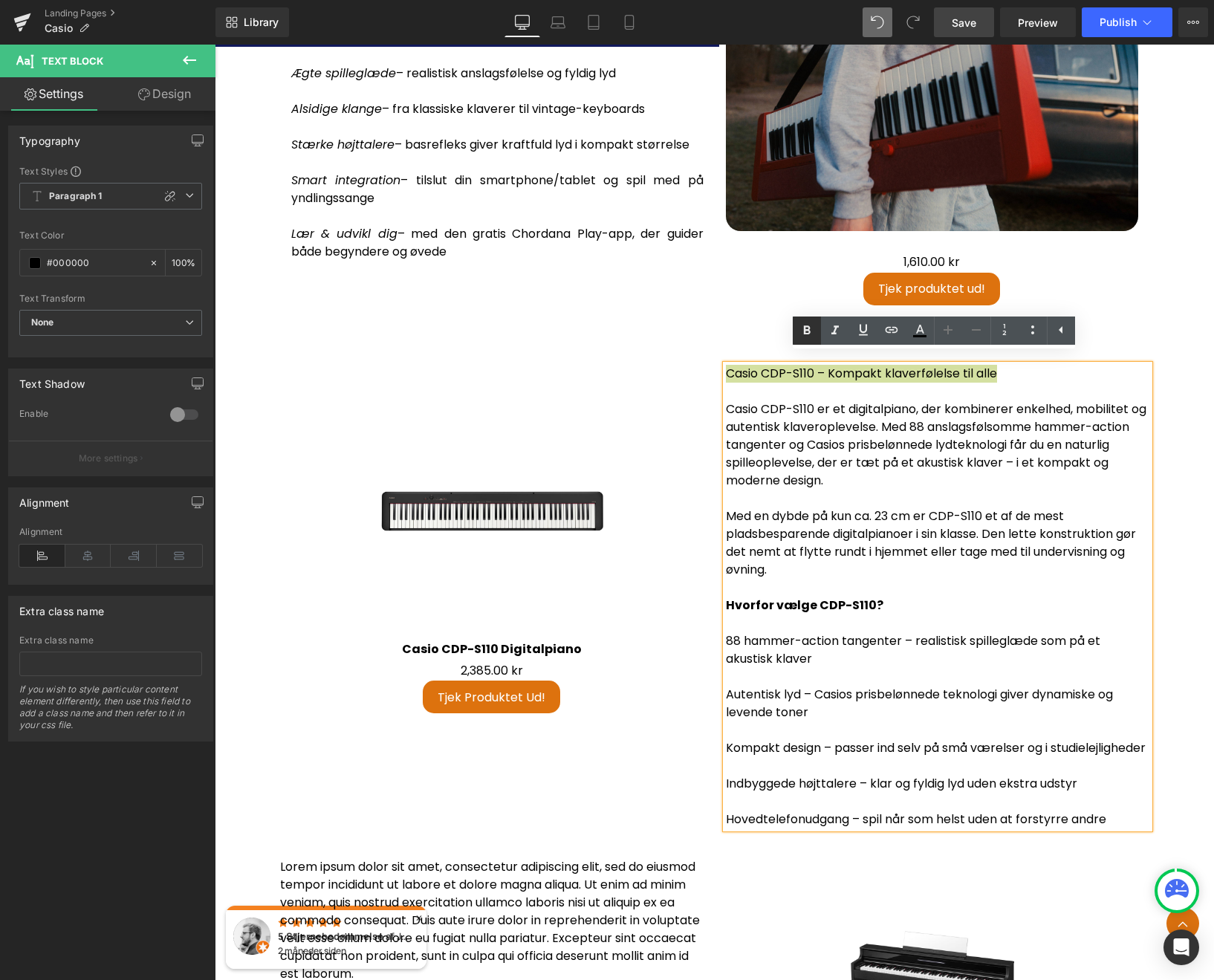
click at [802, 327] on icon at bounding box center [806, 331] width 18 height 18
click at [844, 454] on p "Casio CDP-S110 er et digitalpiano, der kombinerer enkelhed, mobilitet og autent…" at bounding box center [938, 445] width 424 height 89
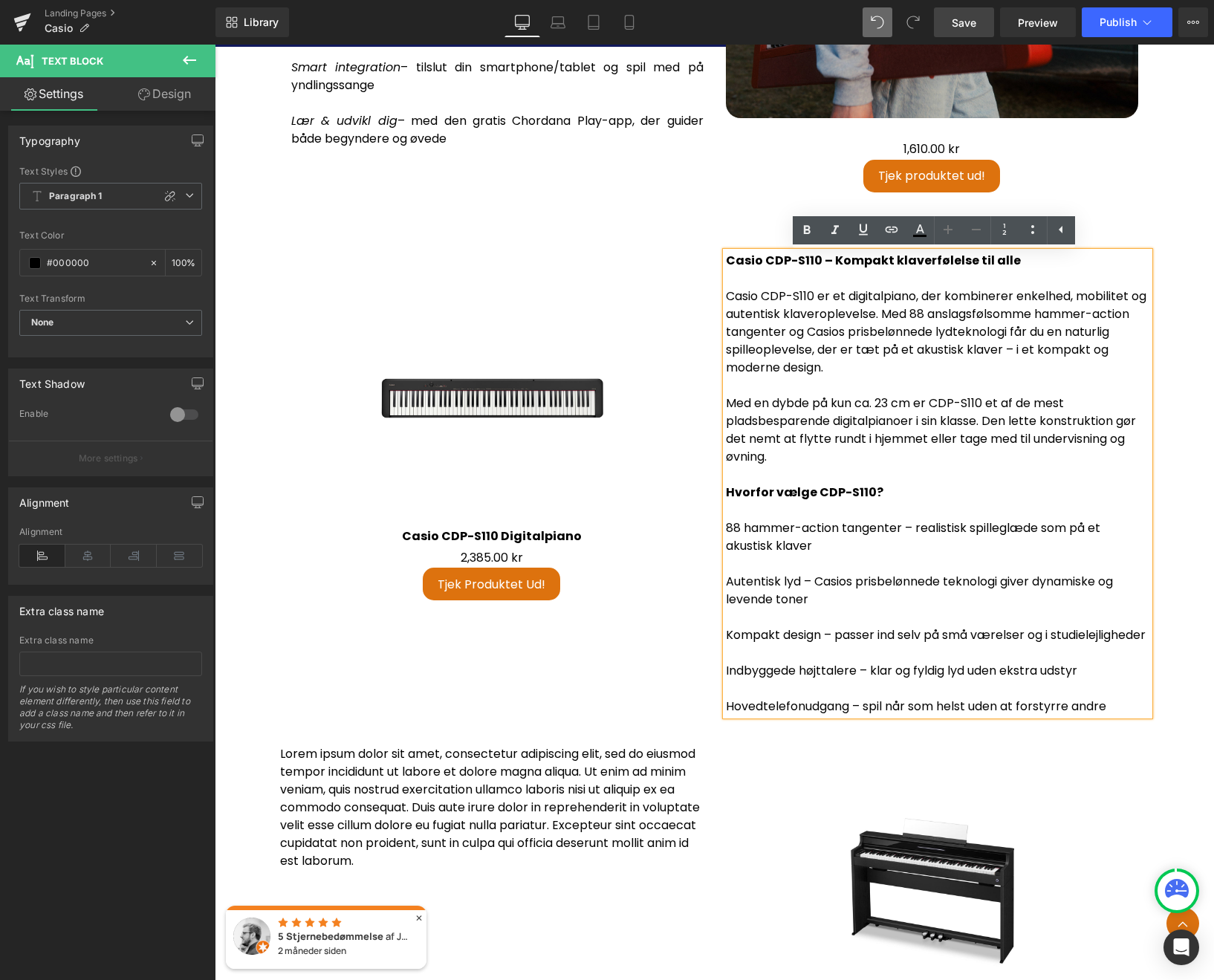
scroll to position [2900, 0]
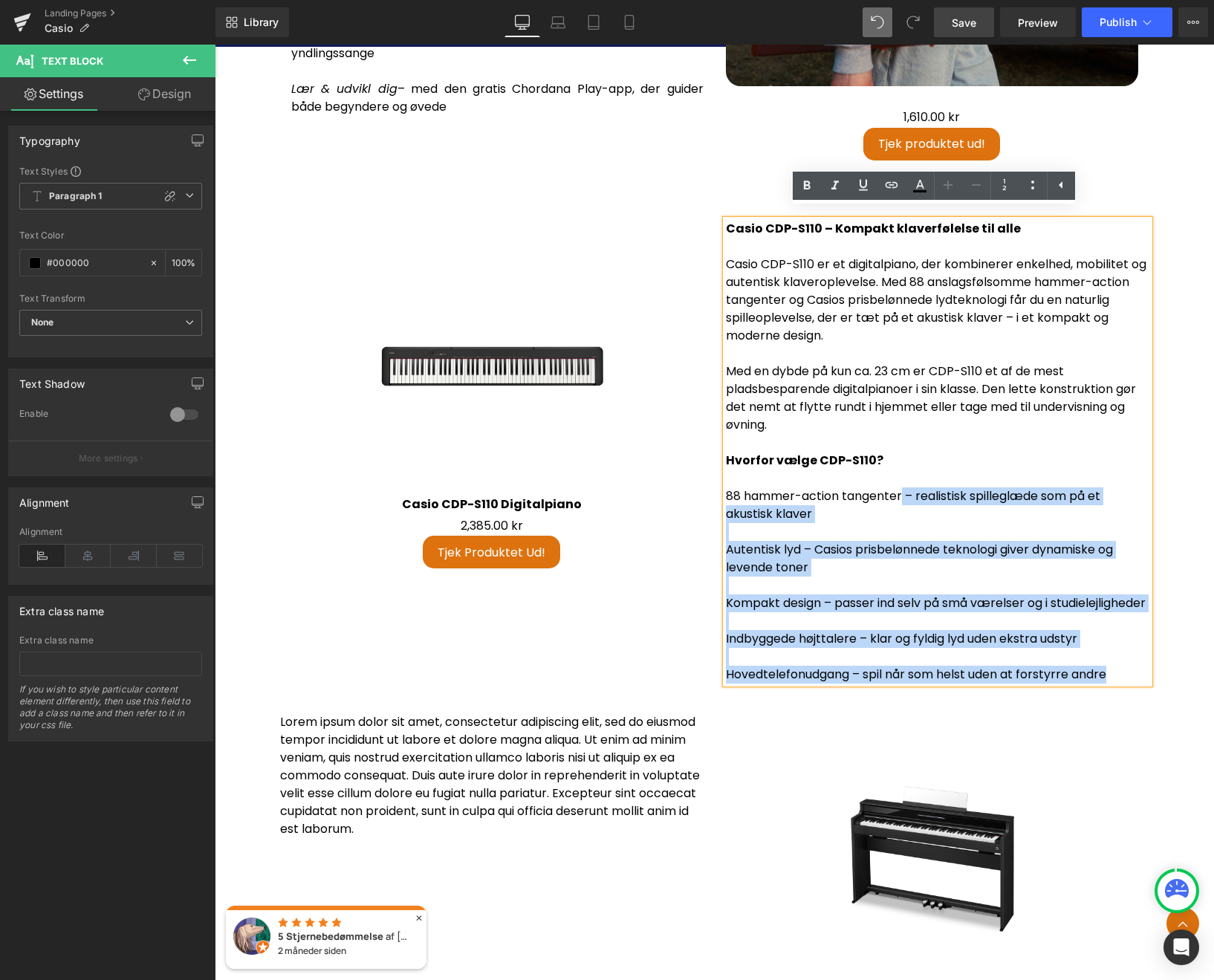
drag, startPoint x: 898, startPoint y: 485, endPoint x: 721, endPoint y: 492, distance: 177.1
click at [726, 492] on div "Casio CDP-S110 – Kompakt klaverfølelse til alle Casio CDP-S110 er et digitalpia…" at bounding box center [938, 452] width 424 height 463
click at [841, 501] on p "88 hammer-action tangenter – realistisk spilleglæde som på et akustisk klaver" at bounding box center [938, 505] width 424 height 36
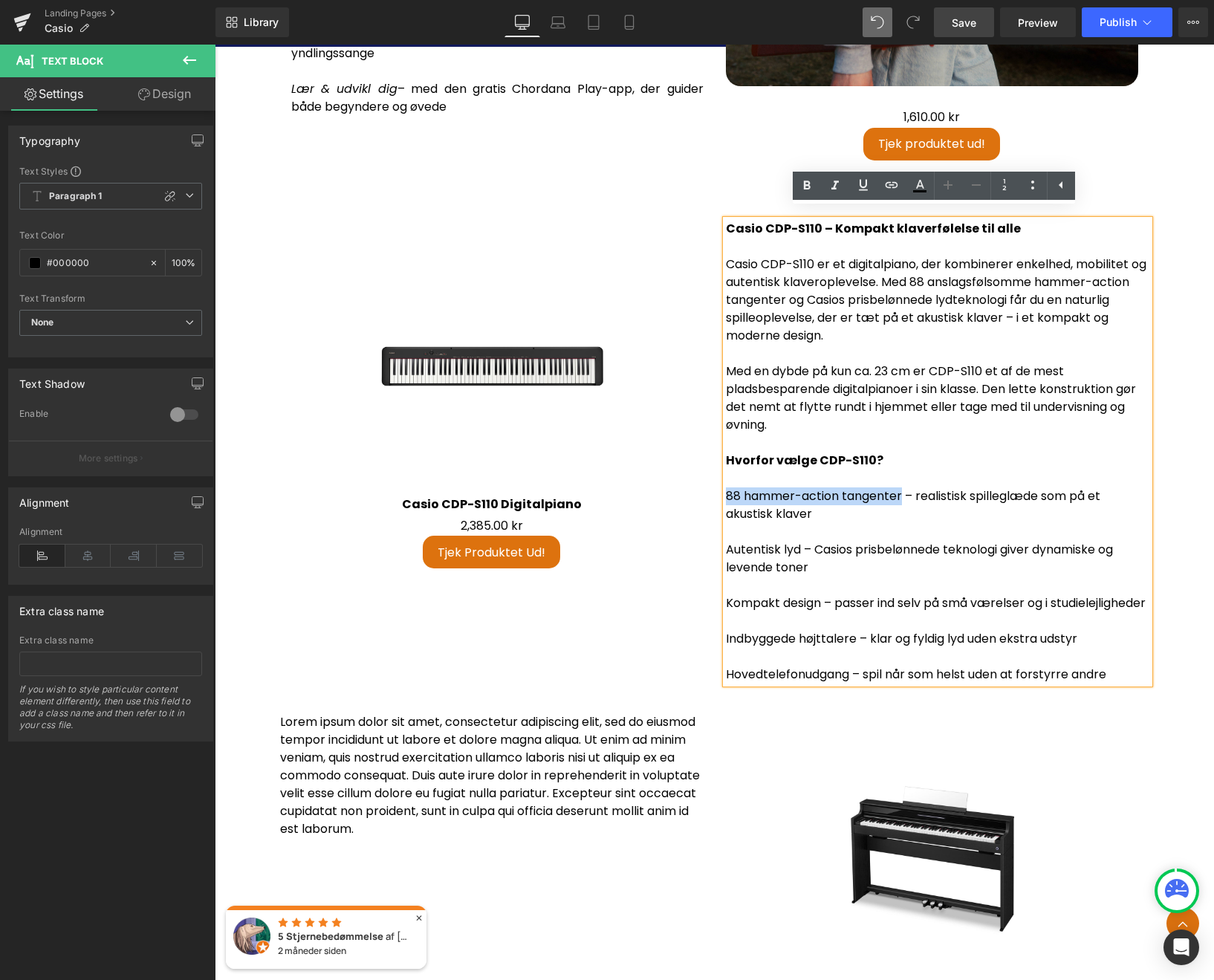
drag, startPoint x: 898, startPoint y: 484, endPoint x: 722, endPoint y: 486, distance: 176.0
click at [726, 487] on p "88 hammer-action tangenter – realistisk spilleglæde som på et akustisk klaver" at bounding box center [938, 505] width 424 height 36
click at [838, 193] on icon at bounding box center [835, 186] width 18 height 18
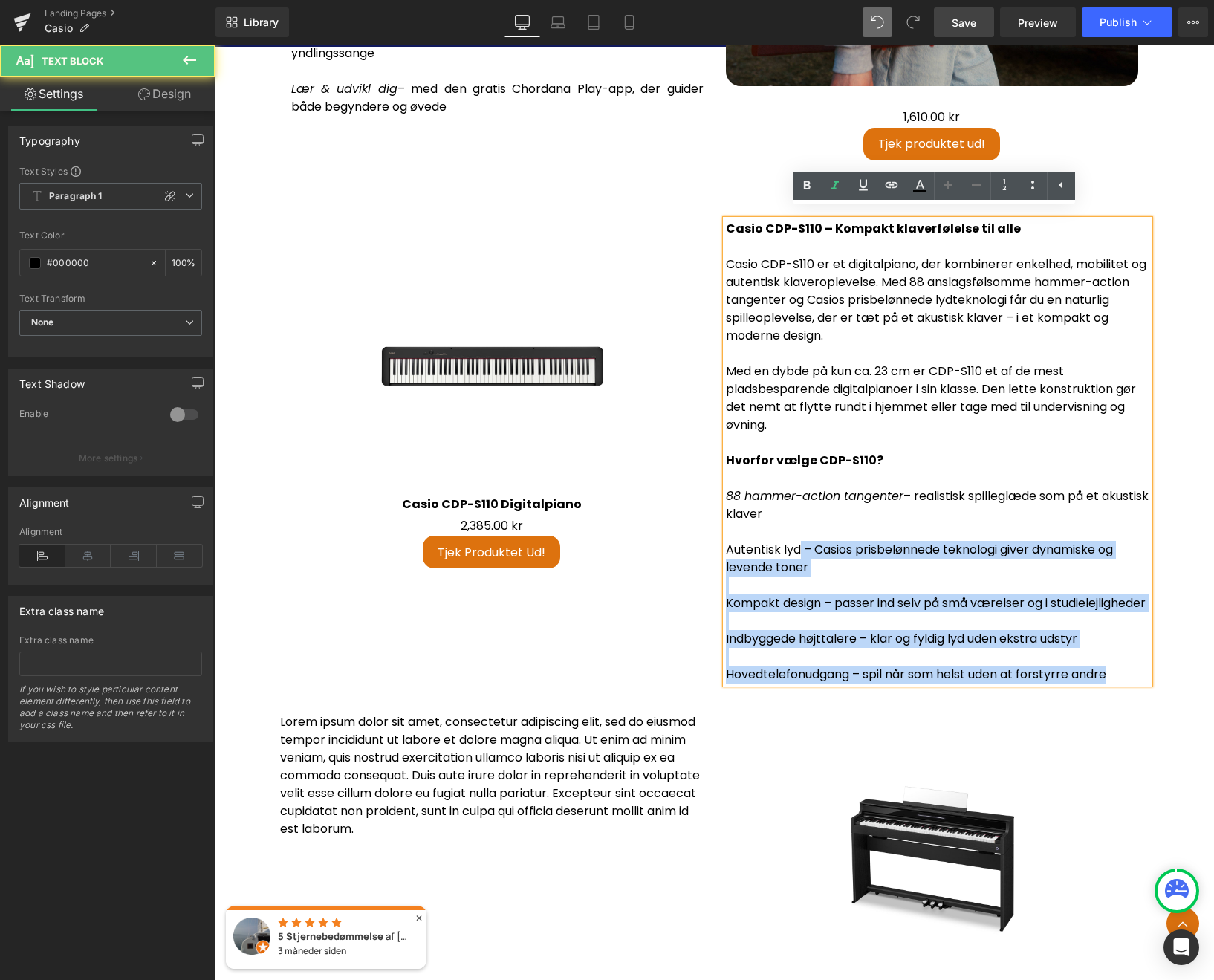
drag, startPoint x: 797, startPoint y: 542, endPoint x: 721, endPoint y: 542, distance: 76.0
click at [726, 542] on div "Casio CDP-S110 – Kompakt klaverfølelse til alle Casio CDP-S110 er et digitalpia…" at bounding box center [938, 452] width 424 height 463
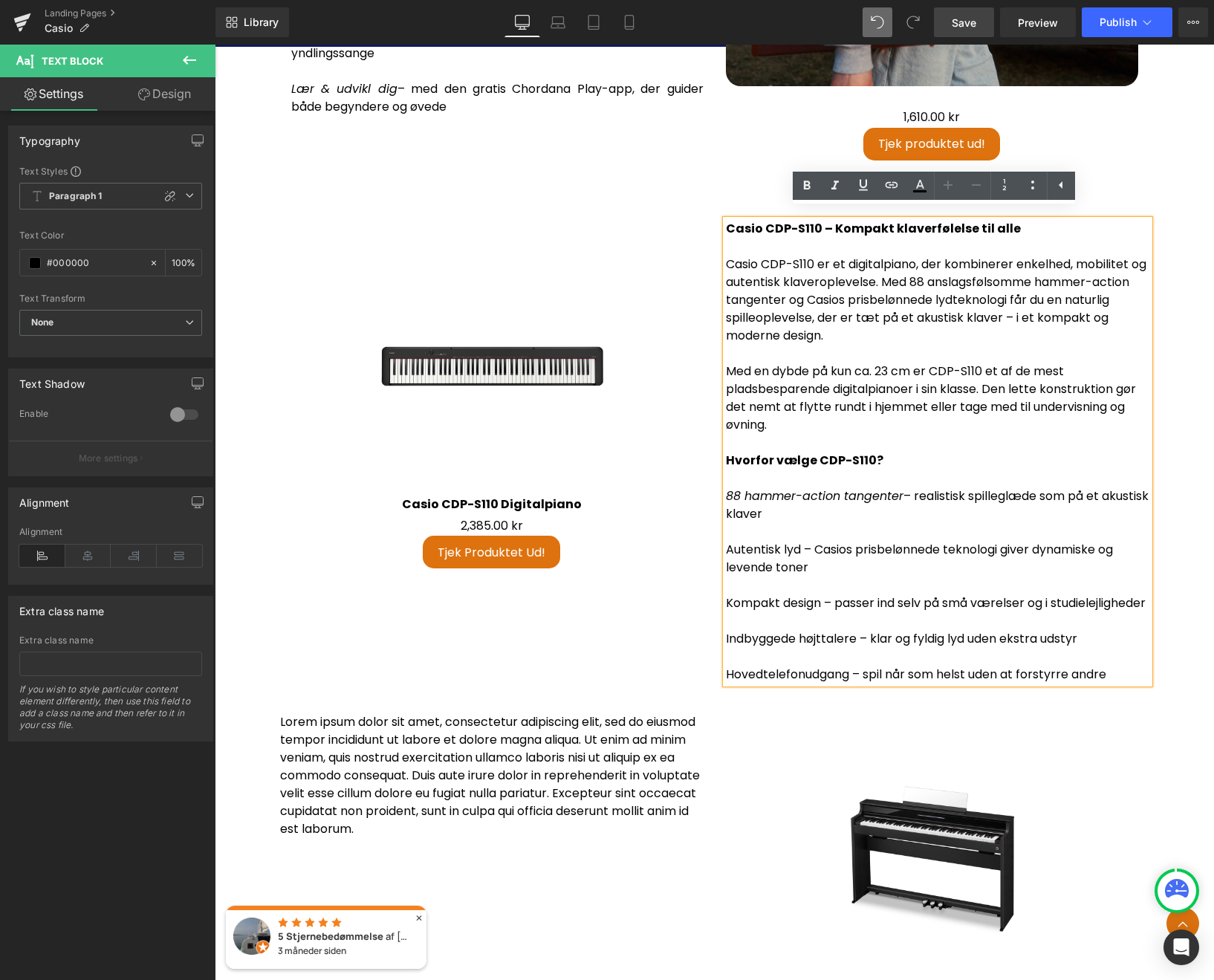
click at [775, 542] on p "Autentisk lyd – Casios prisbelønnede teknologi giver dynamiske og levende toner" at bounding box center [938, 559] width 424 height 36
drag, startPoint x: 797, startPoint y: 533, endPoint x: 721, endPoint y: 539, distance: 76.2
click at [726, 541] on p "Autentisk lyd – Casios prisbelønnede teknologi giver dynamiske og levende toner" at bounding box center [938, 559] width 424 height 36
click at [835, 194] on icon at bounding box center [835, 186] width 18 height 18
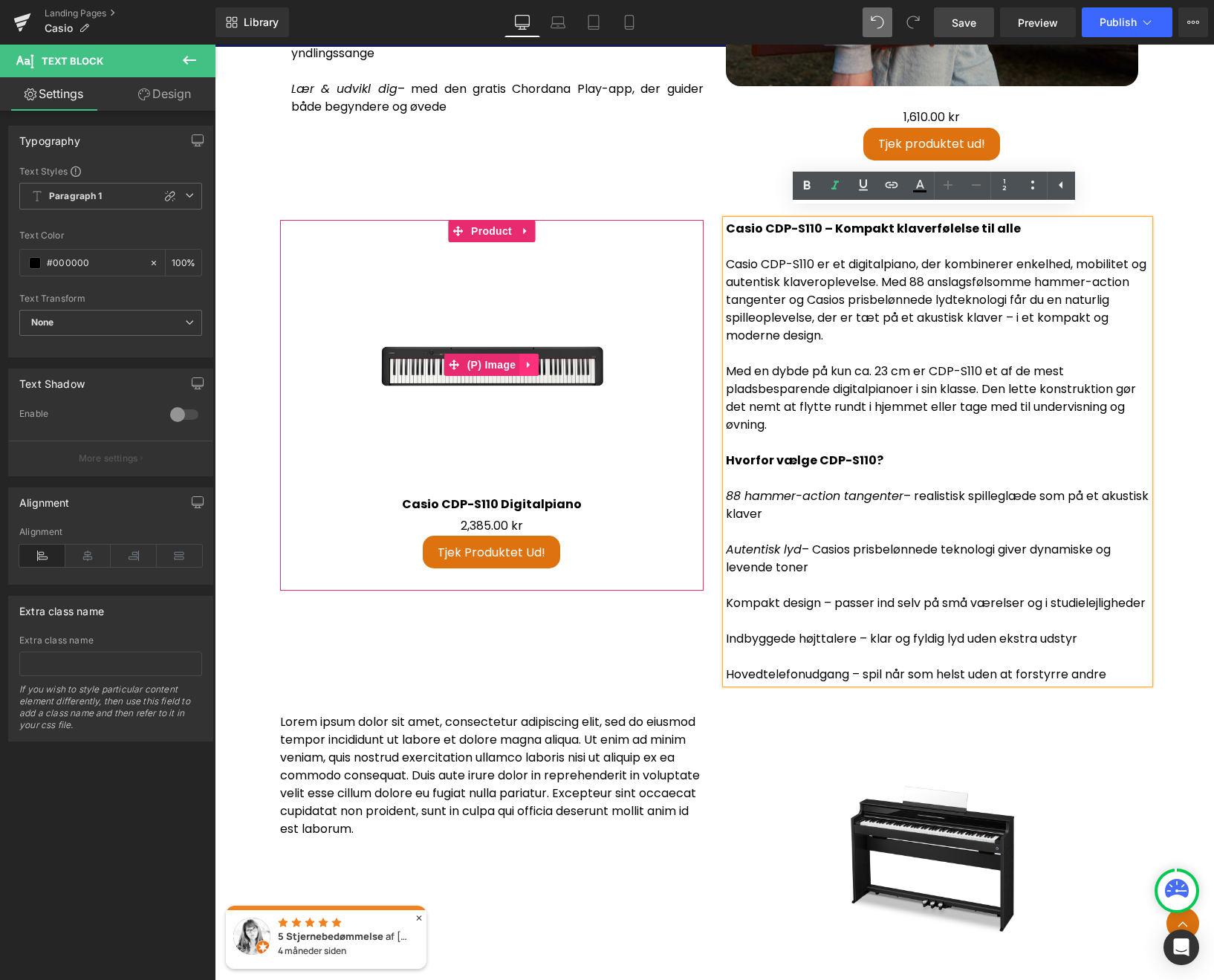
click at [524, 359] on icon at bounding box center [529, 364] width 11 height 11
click at [534, 359] on icon at bounding box center [539, 365] width 11 height 11
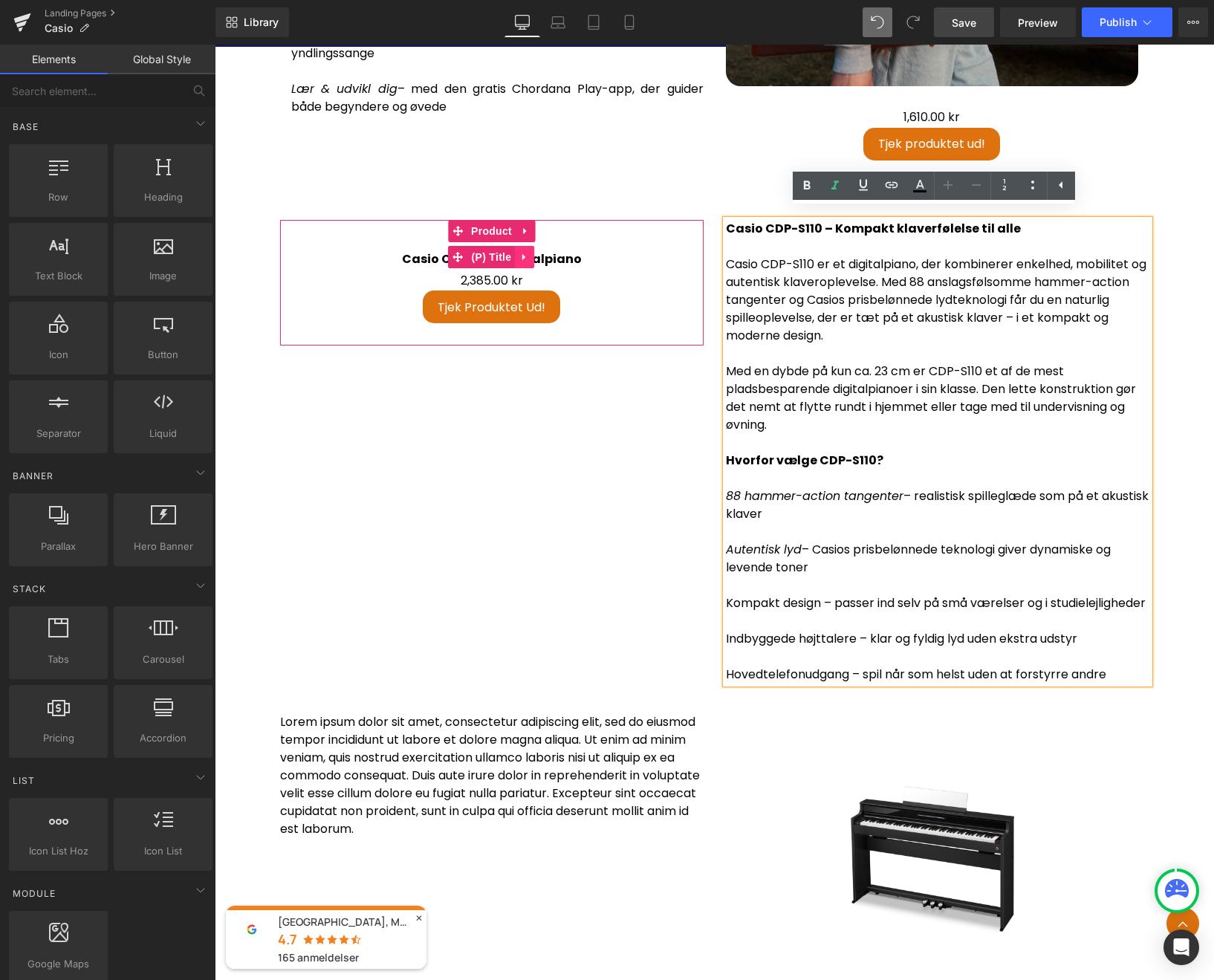
click at [520, 252] on link at bounding box center [525, 257] width 20 height 22
click at [530, 252] on icon at bounding box center [535, 258] width 11 height 11
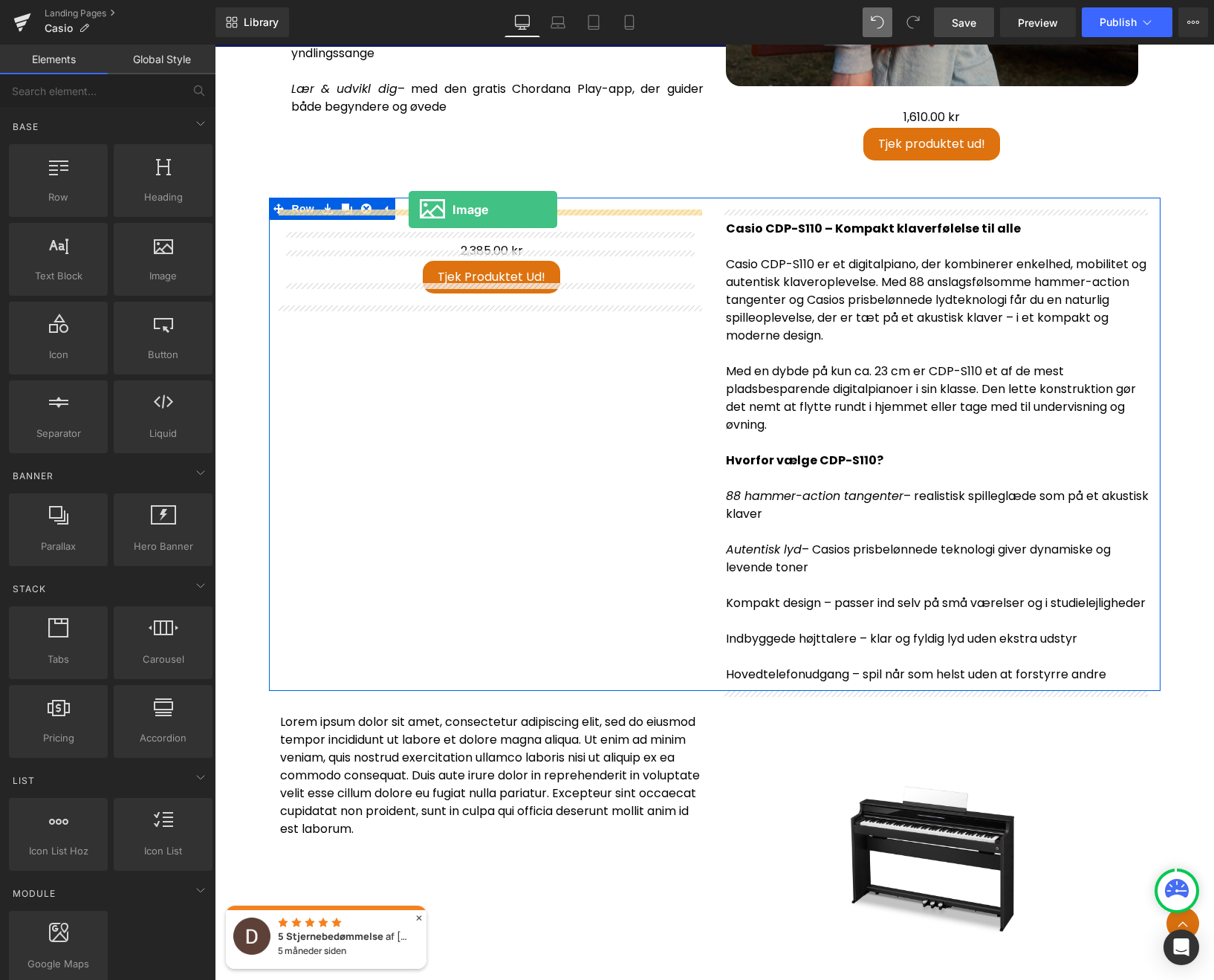
drag, startPoint x: 348, startPoint y: 296, endPoint x: 409, endPoint y: 209, distance: 106.3
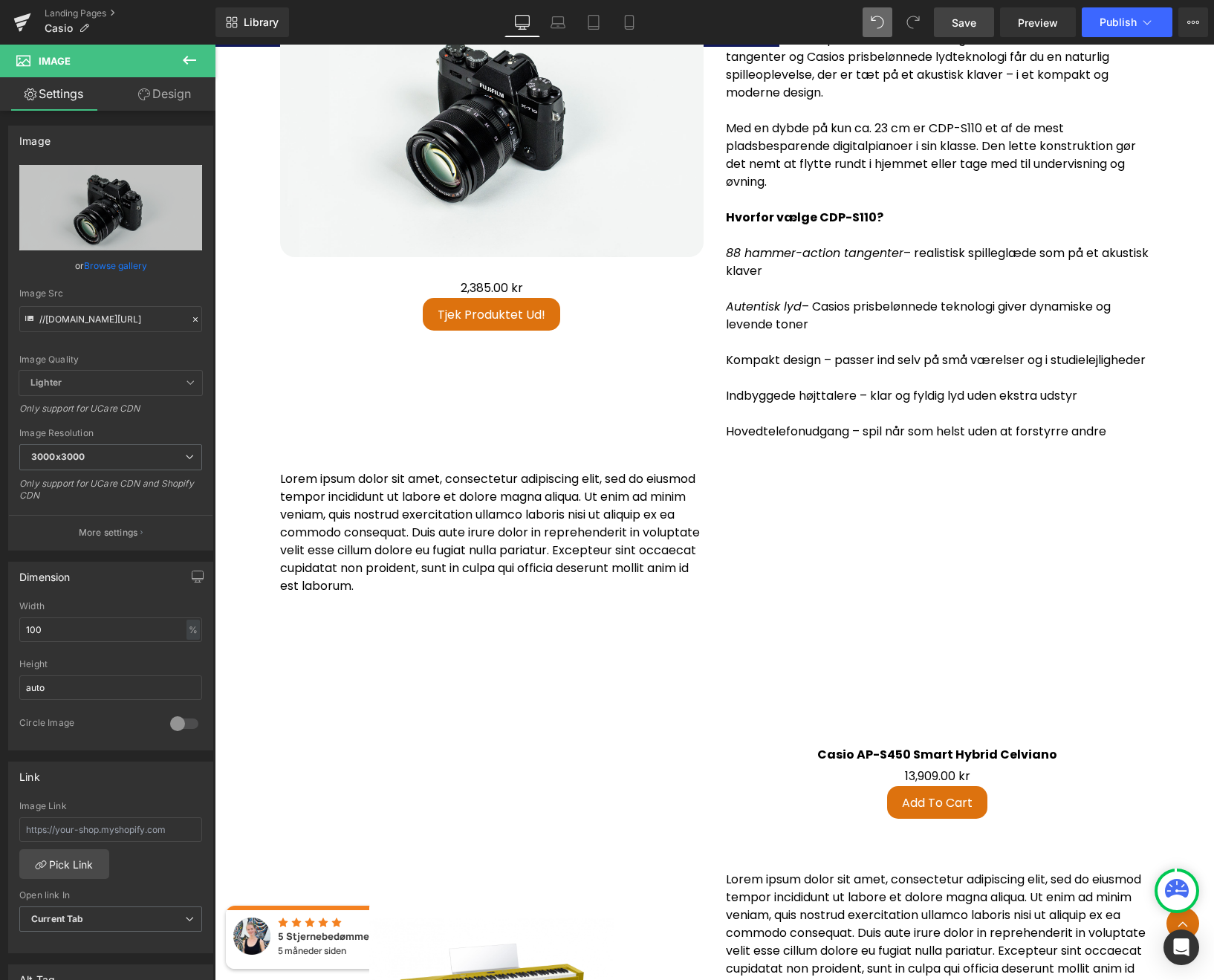
scroll to position [3146, 0]
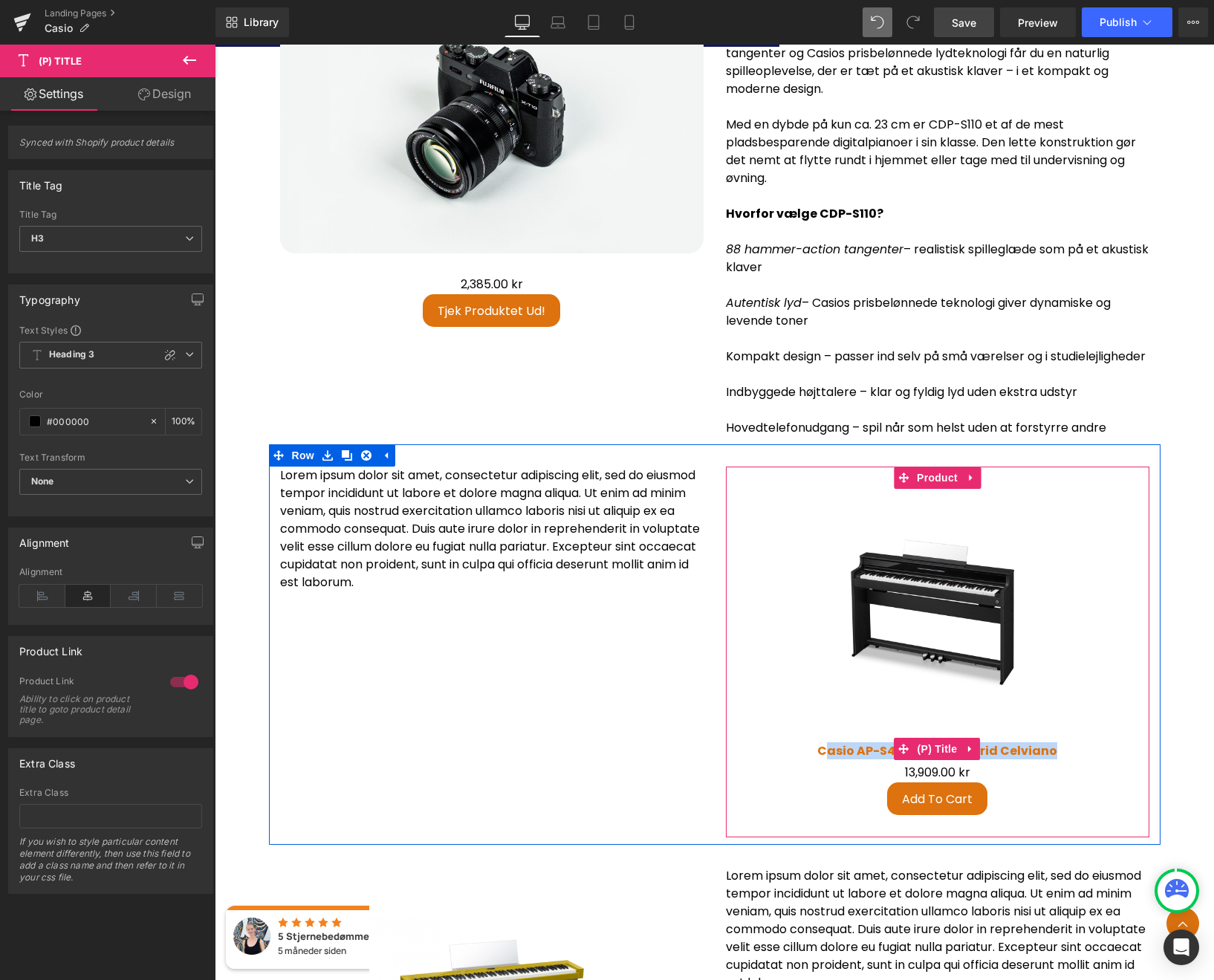
copy link "asio AP-S450 Smart Hybrid Celviano"
drag, startPoint x: 1050, startPoint y: 760, endPoint x: 825, endPoint y: 763, distance: 225.0
click at [823, 762] on h3 "Casio AP-S450 Smart Hybrid Celviano" at bounding box center [937, 749] width 409 height 30
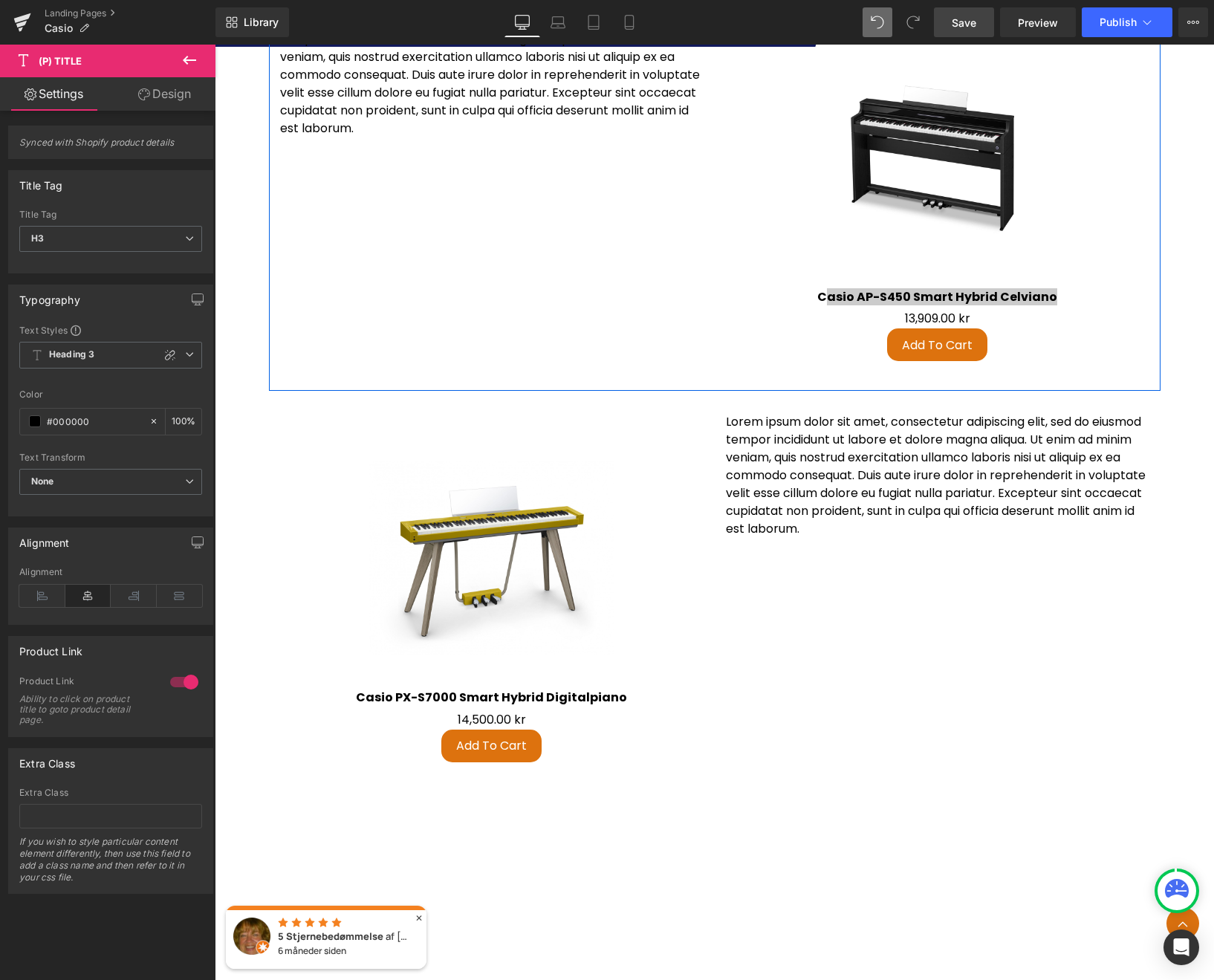
scroll to position [3614, 0]
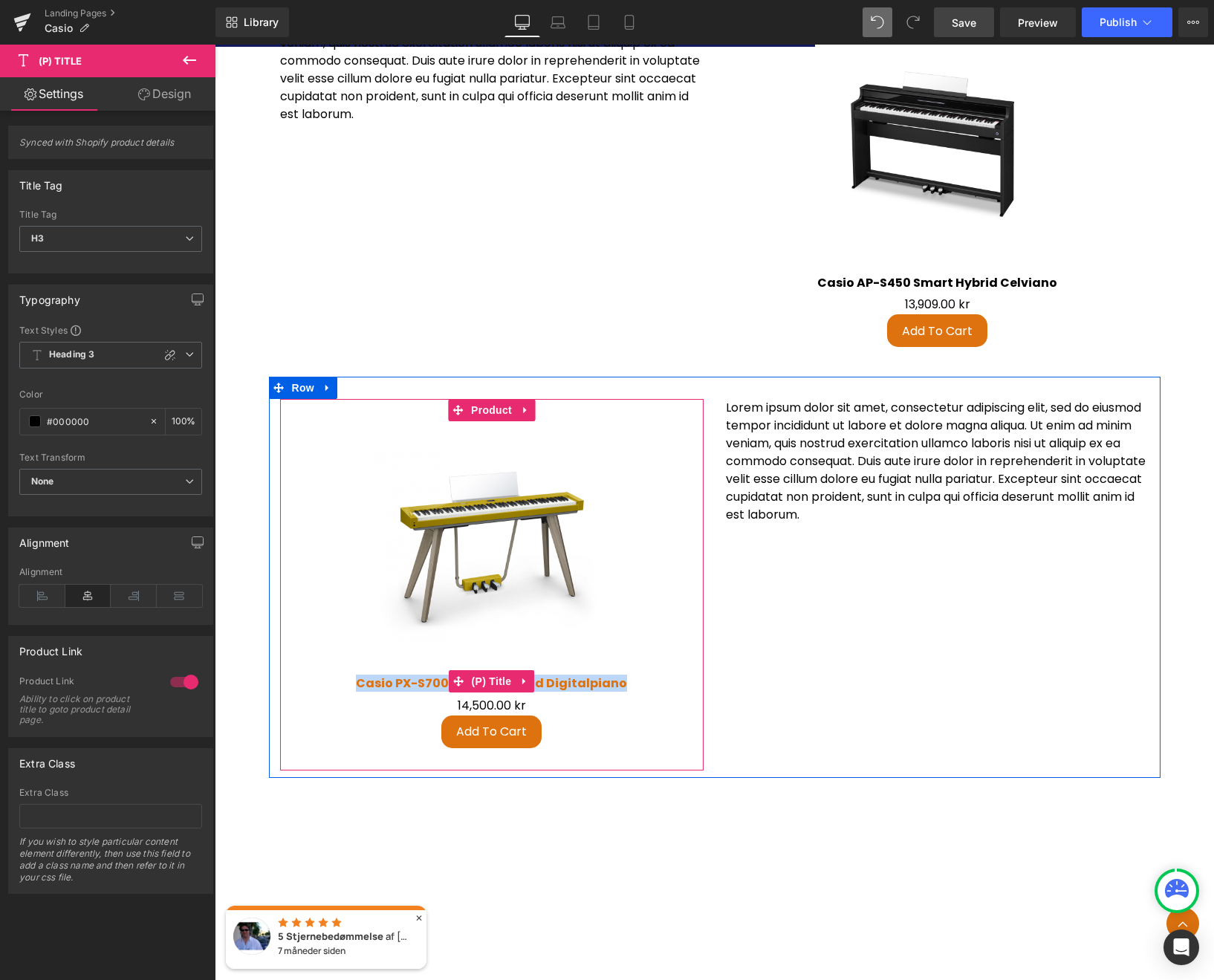
copy link "Casio PX-S7000 Smart Hybrid Digitalpiano"
drag, startPoint x: 555, startPoint y: 692, endPoint x: 369, endPoint y: 687, distance: 186.1
click at [358, 691] on h3 "Casio PX-S7000 Smart Hybrid Digitalpiano" at bounding box center [492, 681] width 409 height 30
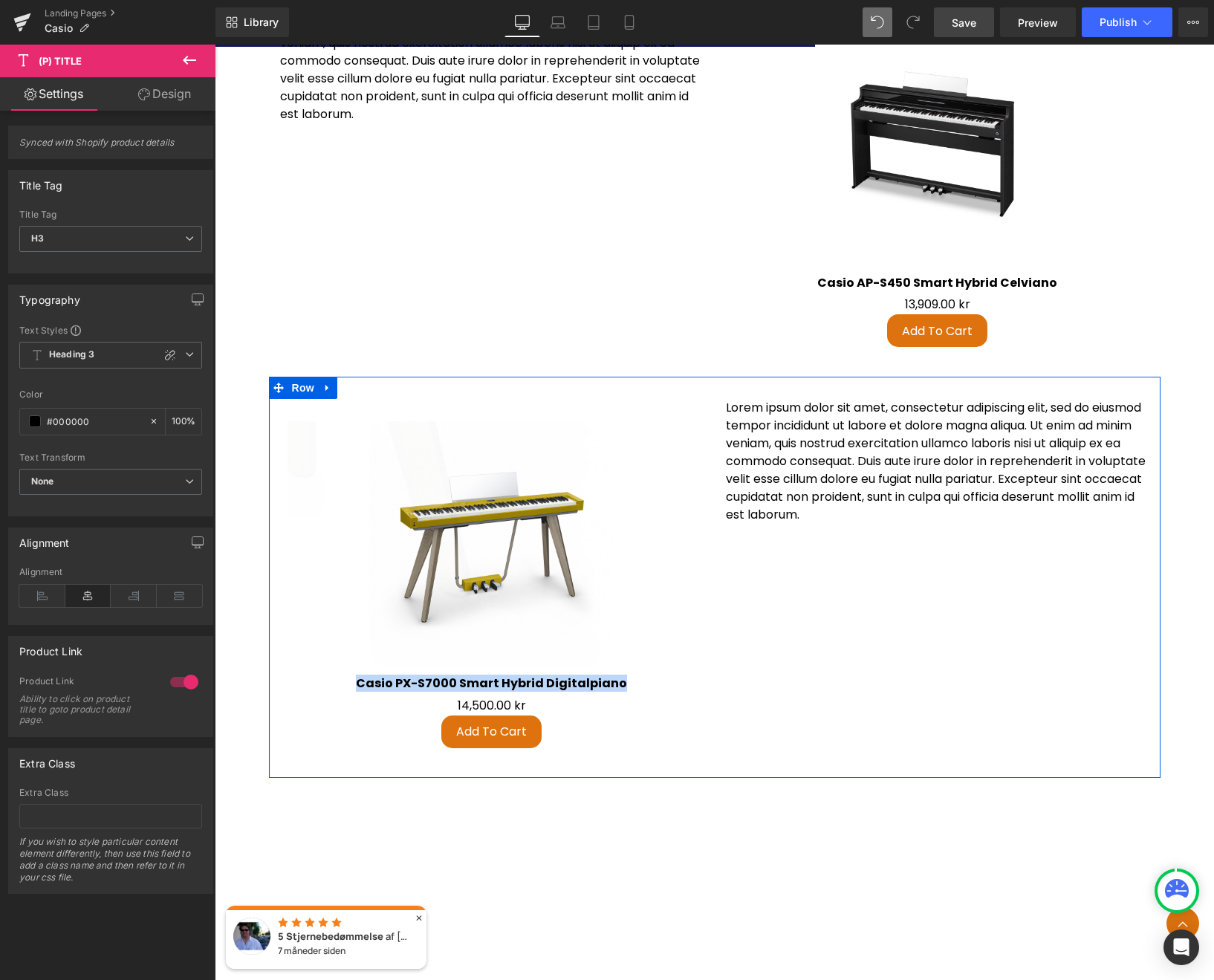
click at [860, 621] on div "Sale Off (P) Image Casio PX-S7000 Smart Hybrid Digitalpiano (P) Title 0 kr 14,5…" at bounding box center [714, 577] width 891 height 401
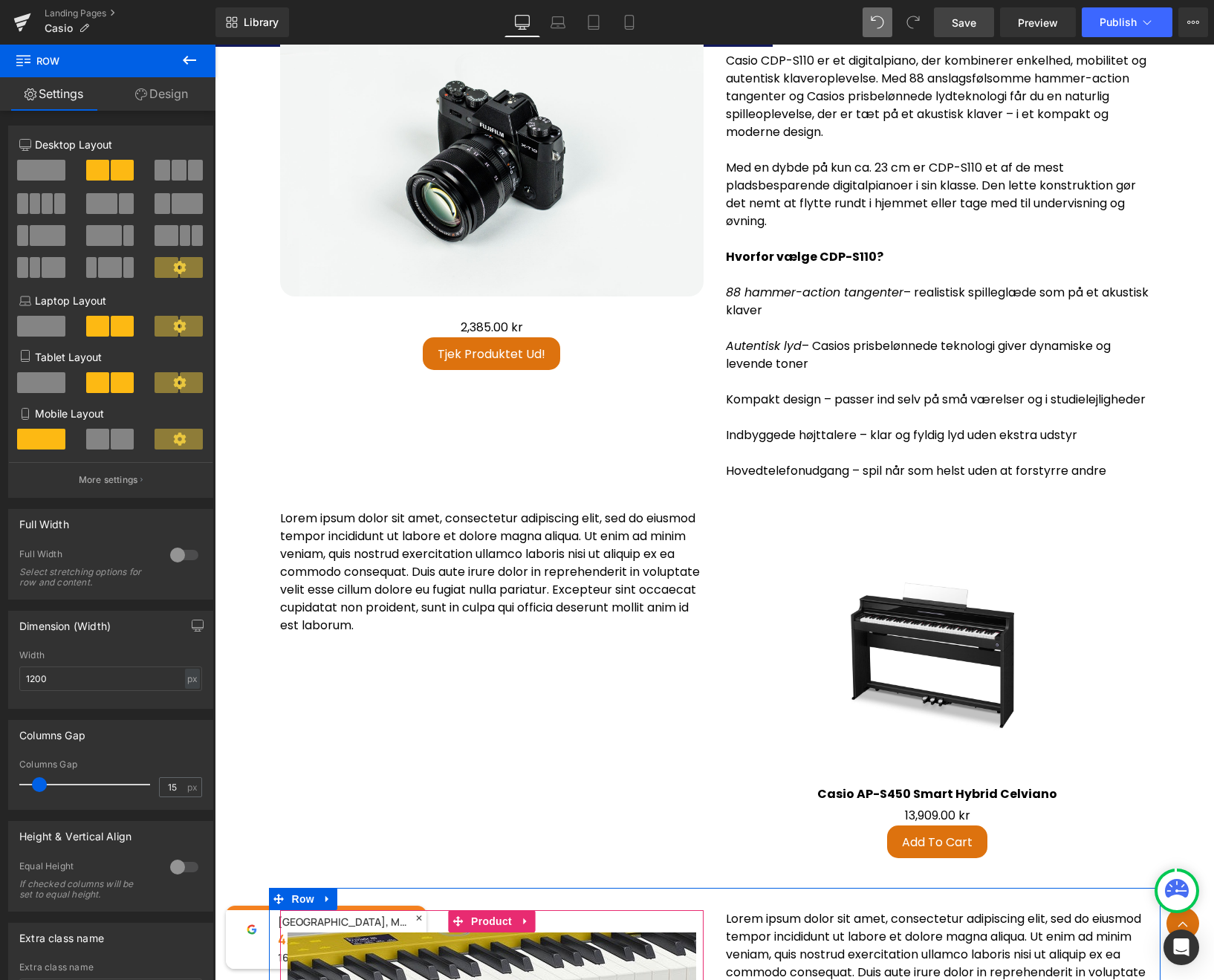
scroll to position [3086, 0]
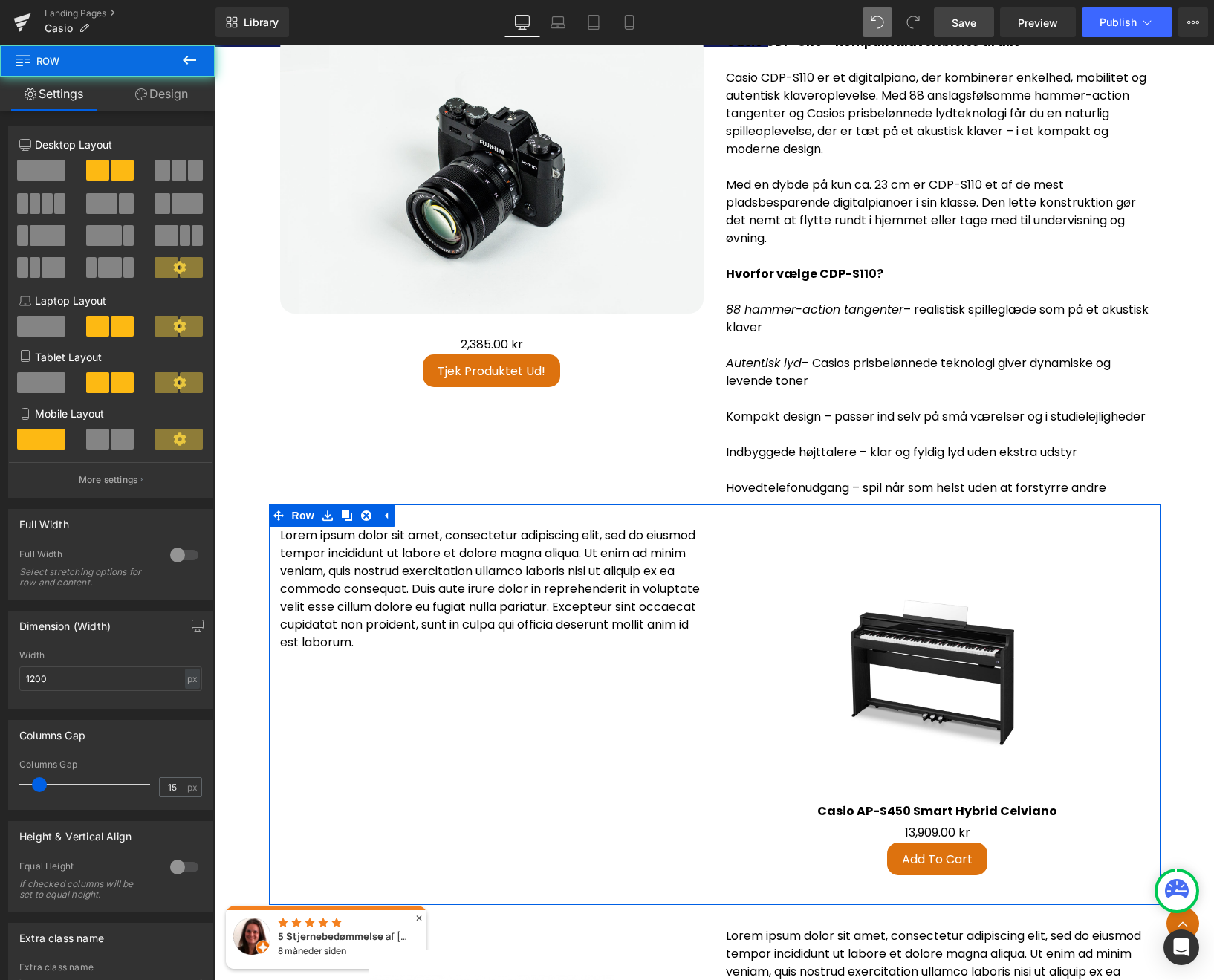
click at [577, 665] on div "Lorem ipsum dolor sit amet, consectetur adipiscing elit, sed do eiusmod tempor …" at bounding box center [714, 705] width 891 height 401
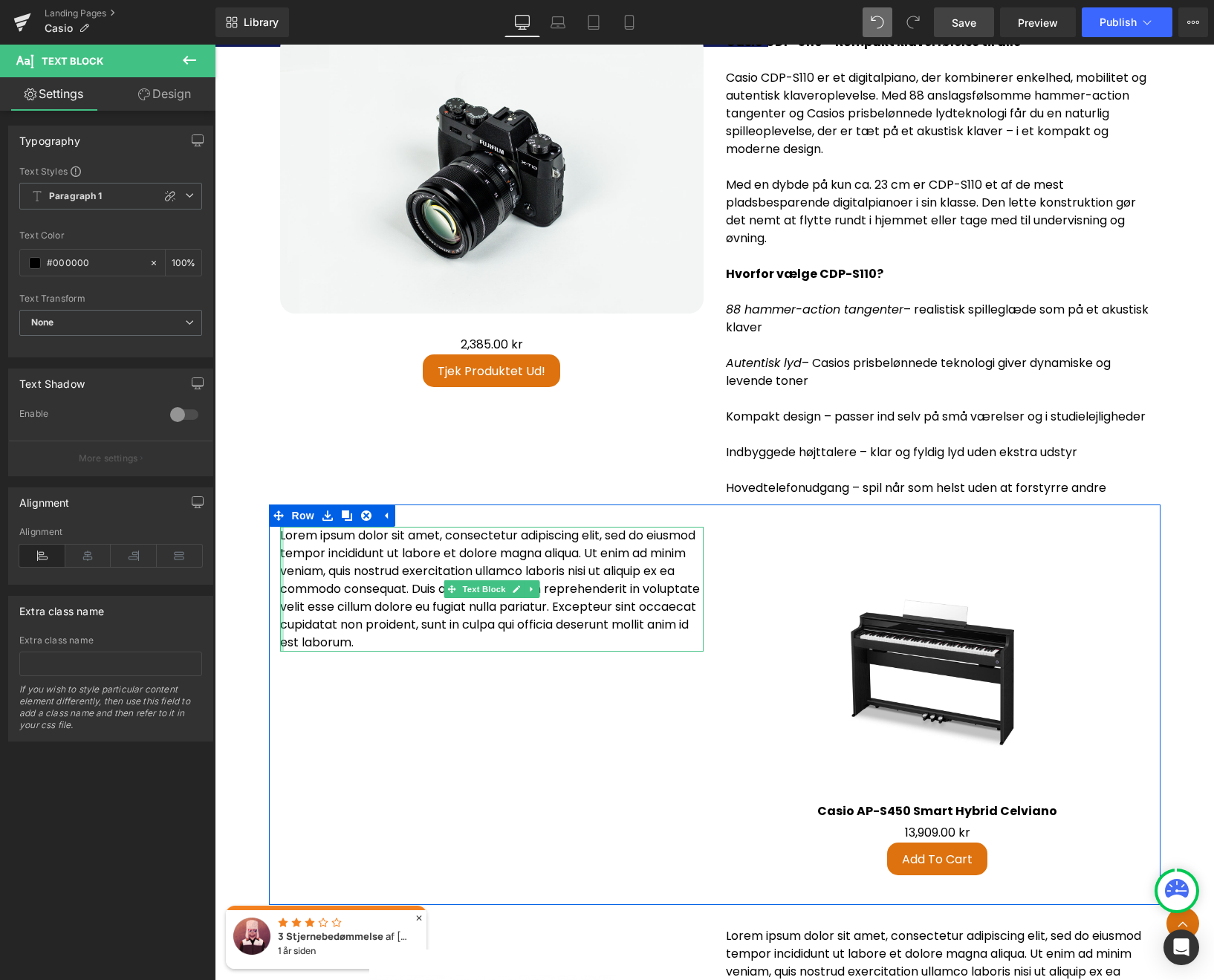
drag, startPoint x: 490, startPoint y: 632, endPoint x: 279, endPoint y: 547, distance: 227.5
click at [280, 547] on div "Lorem ipsum dolor sit amet, consectetur adipiscing elit, sed do eiusmod tempor …" at bounding box center [492, 589] width 424 height 125
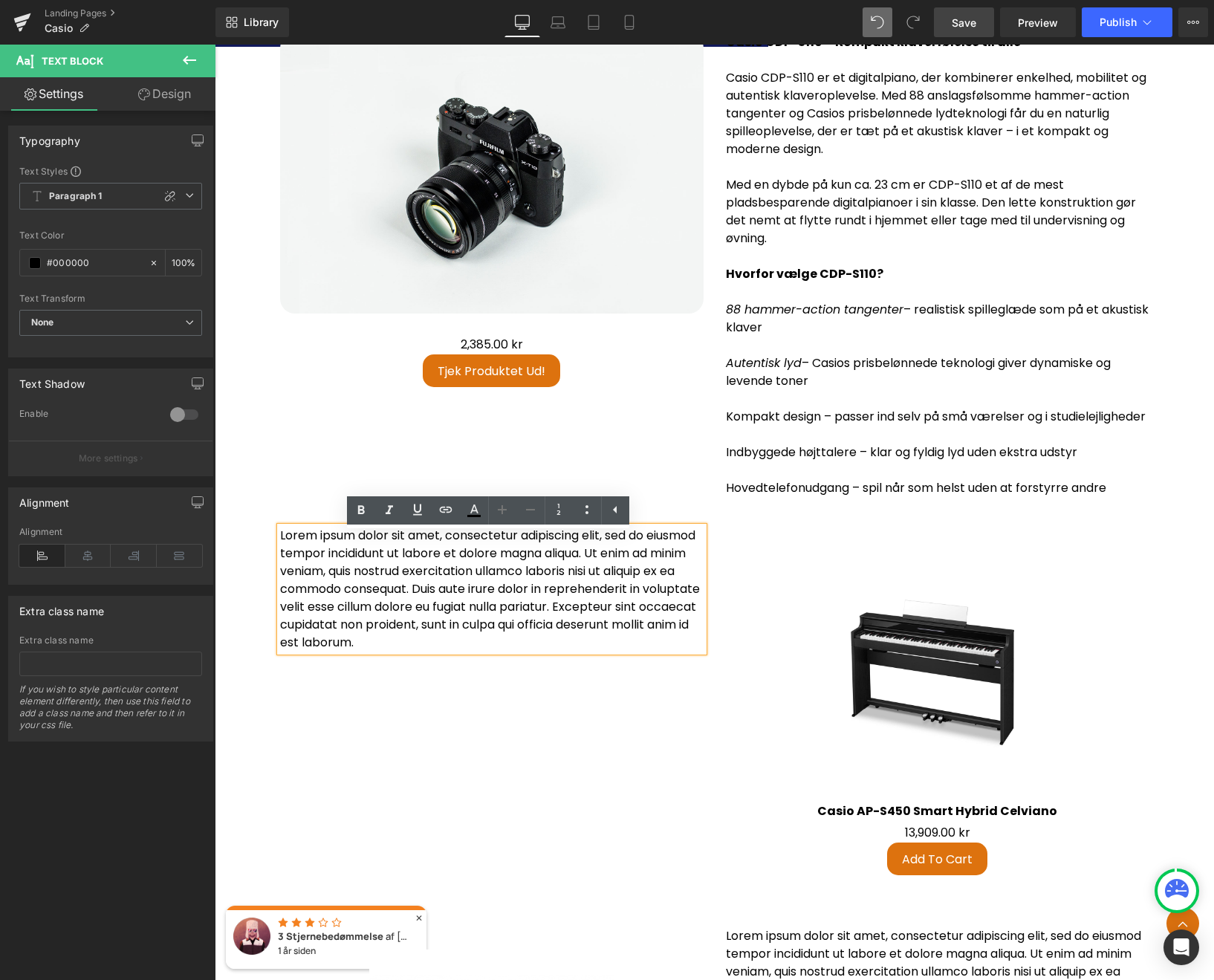
click at [506, 616] on p "Lorem ipsum dolor sit amet, consectetur adipiscing elit, sed do eiusmod tempor …" at bounding box center [492, 589] width 424 height 125
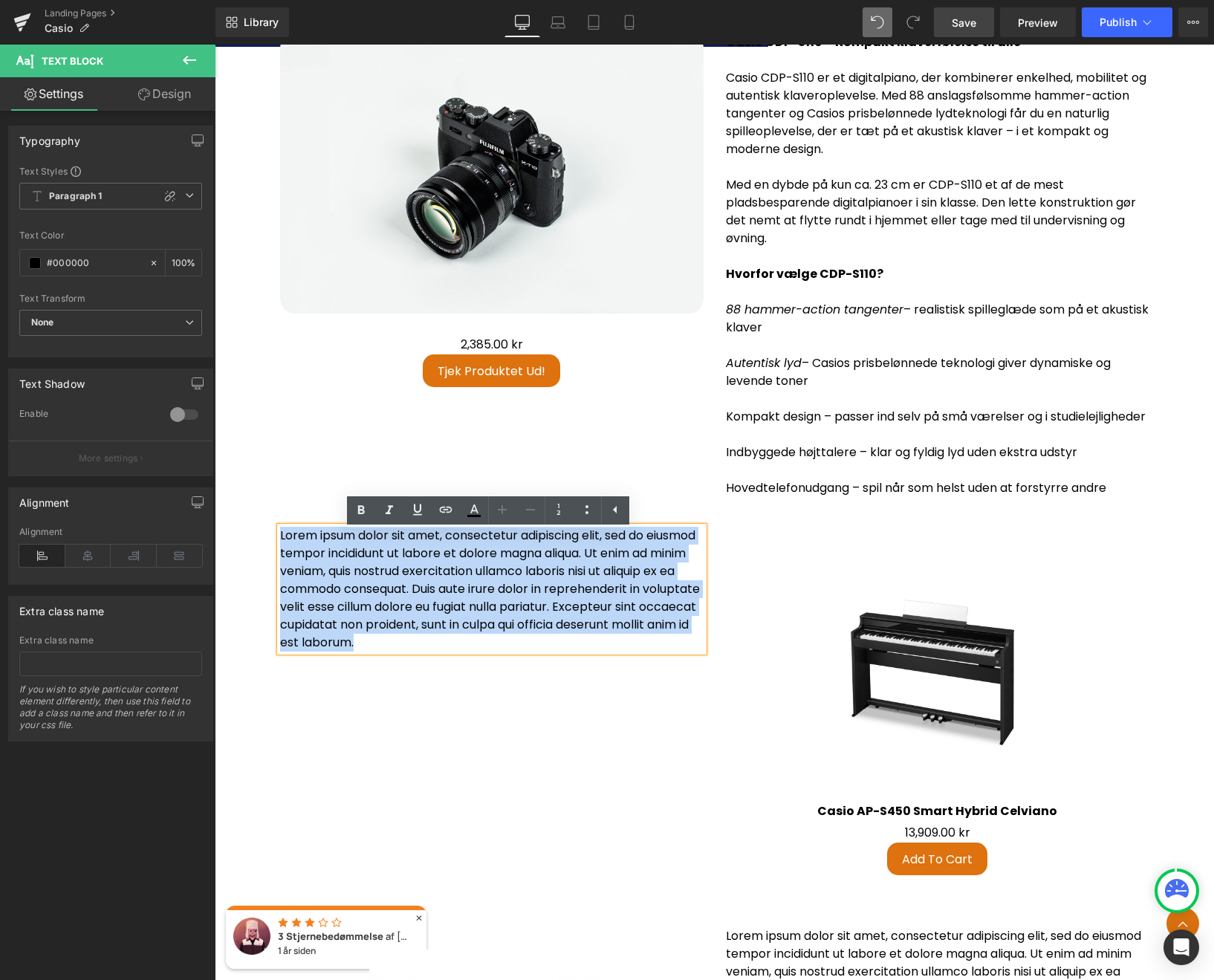
drag, startPoint x: 554, startPoint y: 653, endPoint x: 270, endPoint y: 543, distance: 304.6
click at [270, 543] on div "Lorem ipsum dolor sit amet, consectetur adipiscing elit, sed do eiusmod tempor …" at bounding box center [492, 589] width 445 height 125
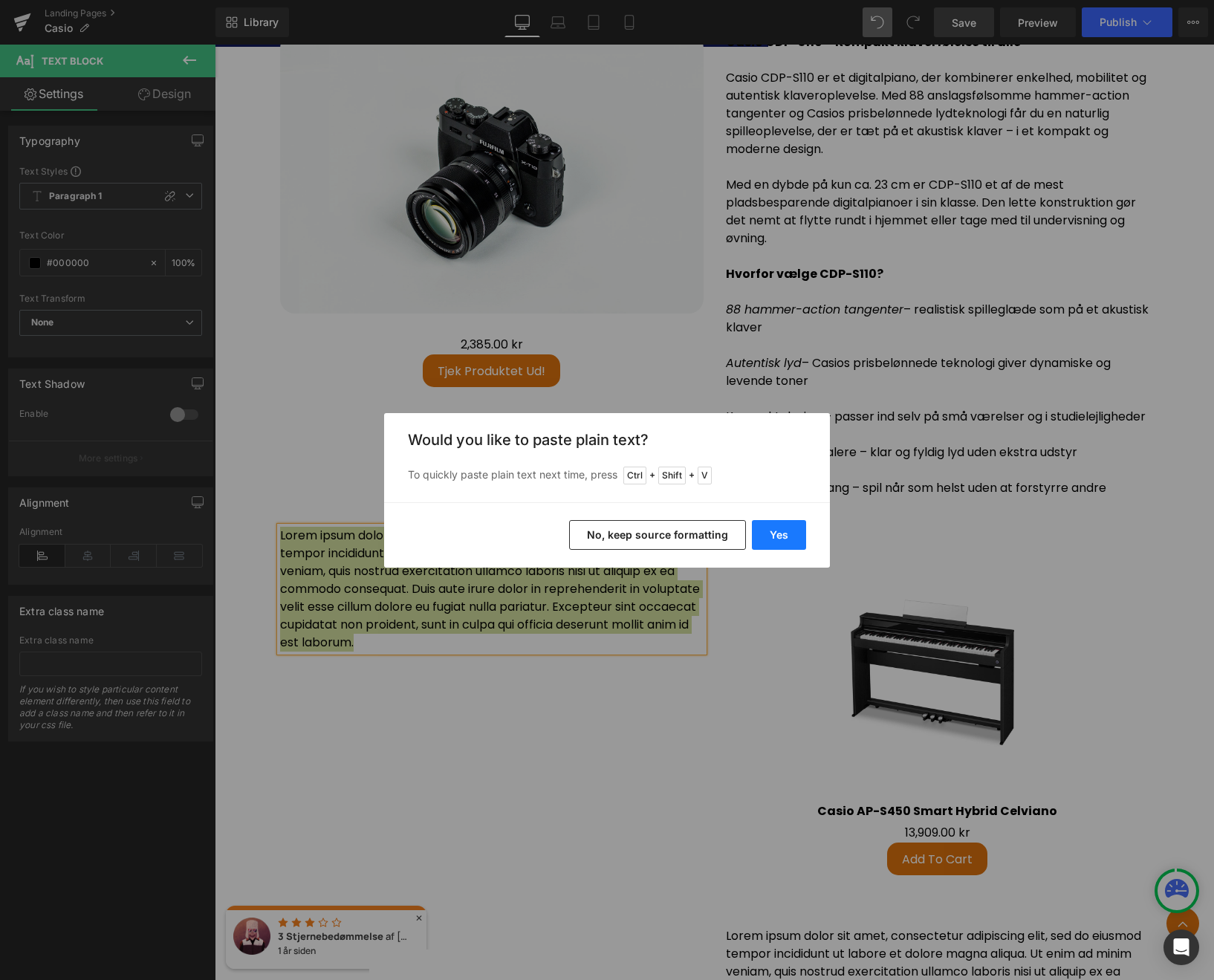
click at [780, 531] on button "Yes" at bounding box center [779, 535] width 55 height 30
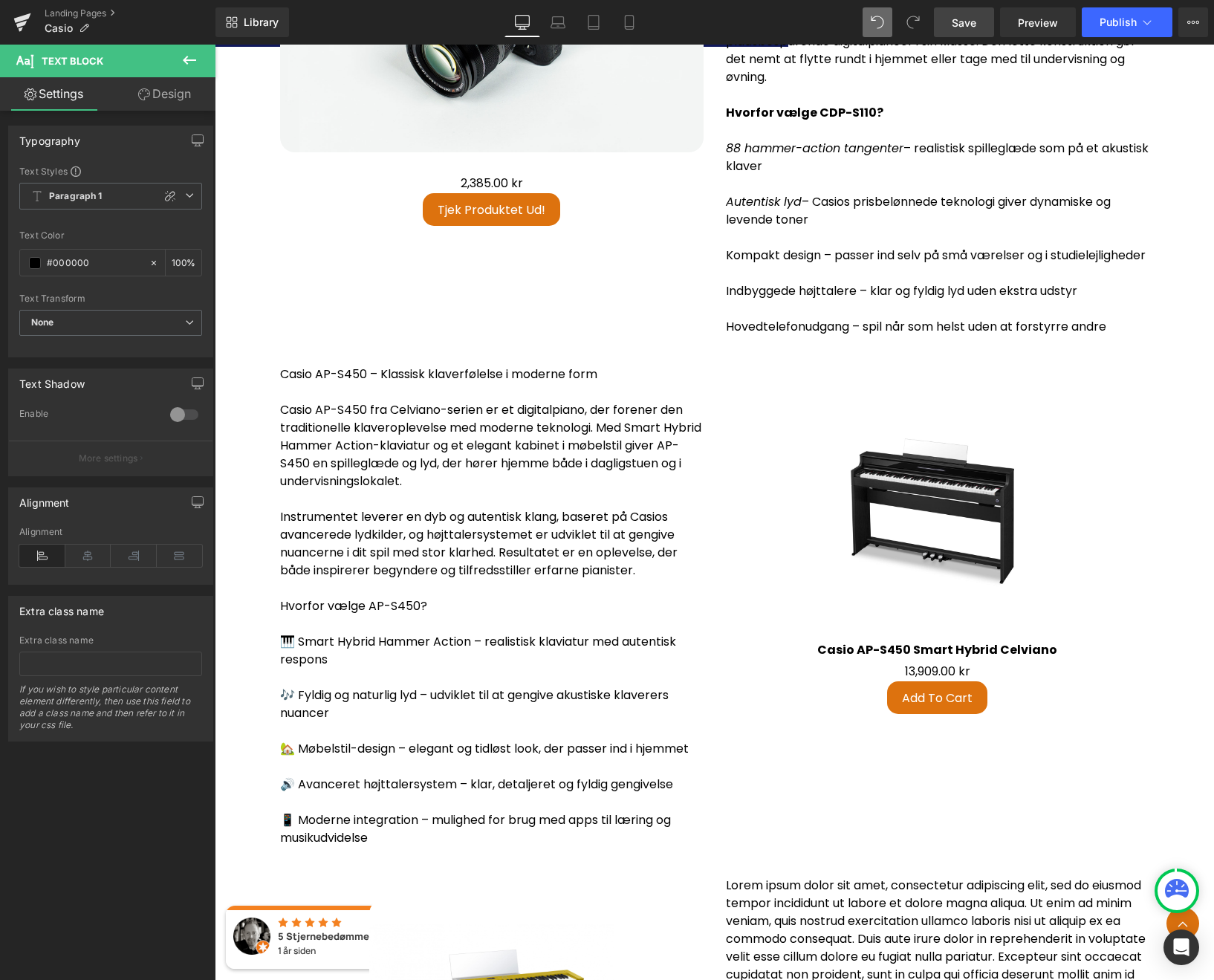
scroll to position [3227, 0]
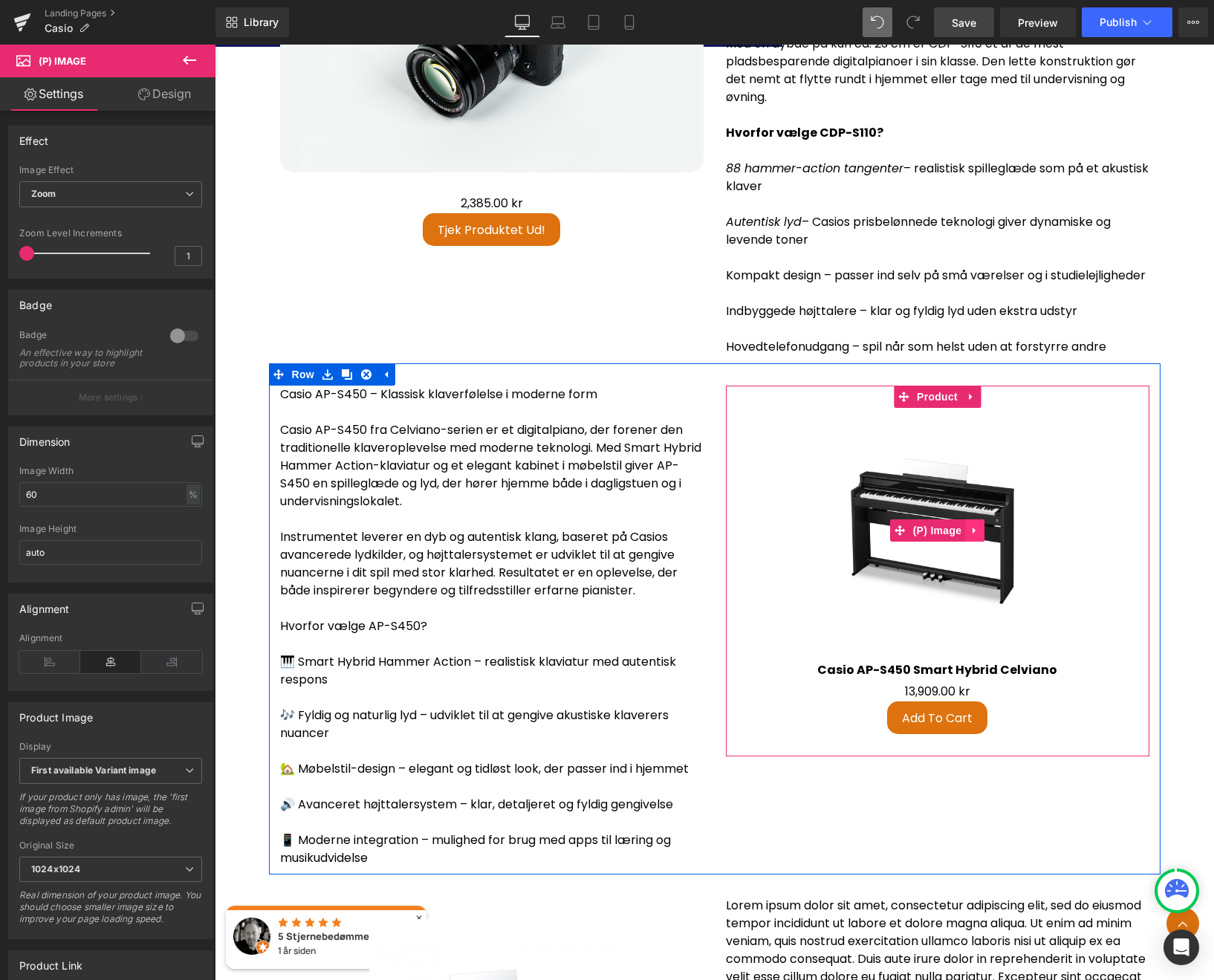
click at [977, 540] on link at bounding box center [974, 530] width 20 height 22
click at [980, 536] on icon at bounding box center [984, 530] width 11 height 11
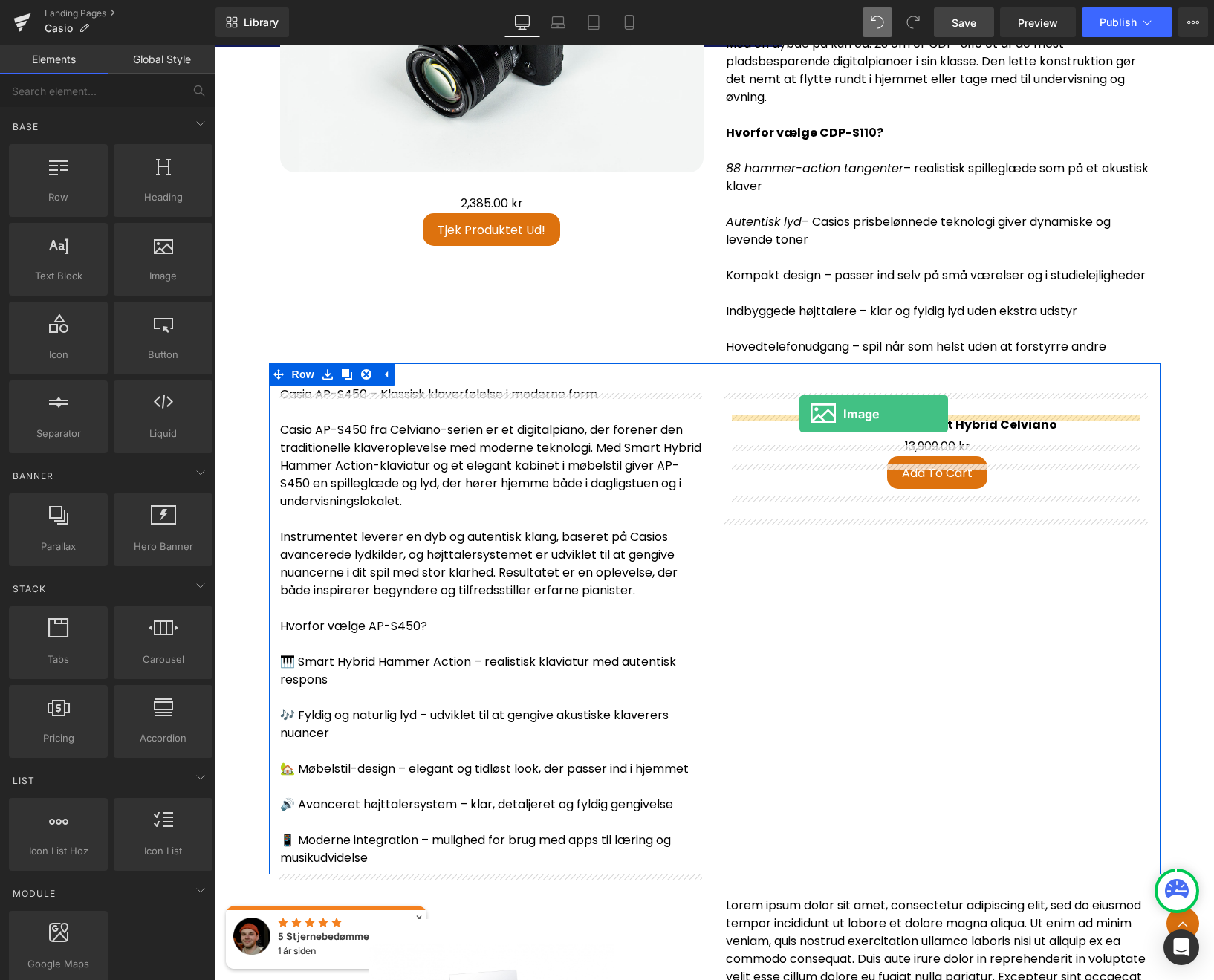
drag, startPoint x: 370, startPoint y: 332, endPoint x: 799, endPoint y: 410, distance: 436.0
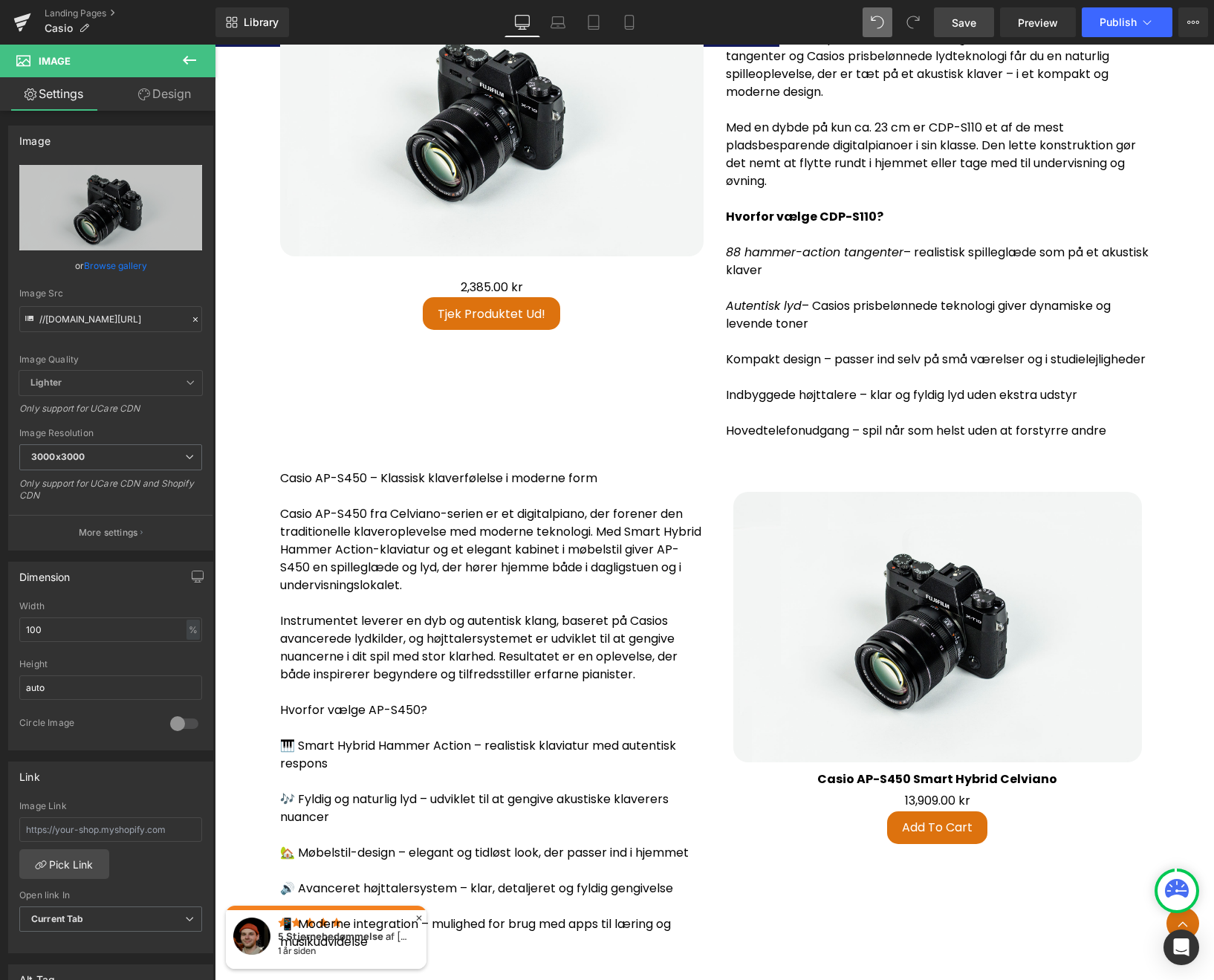
scroll to position [3208, 0]
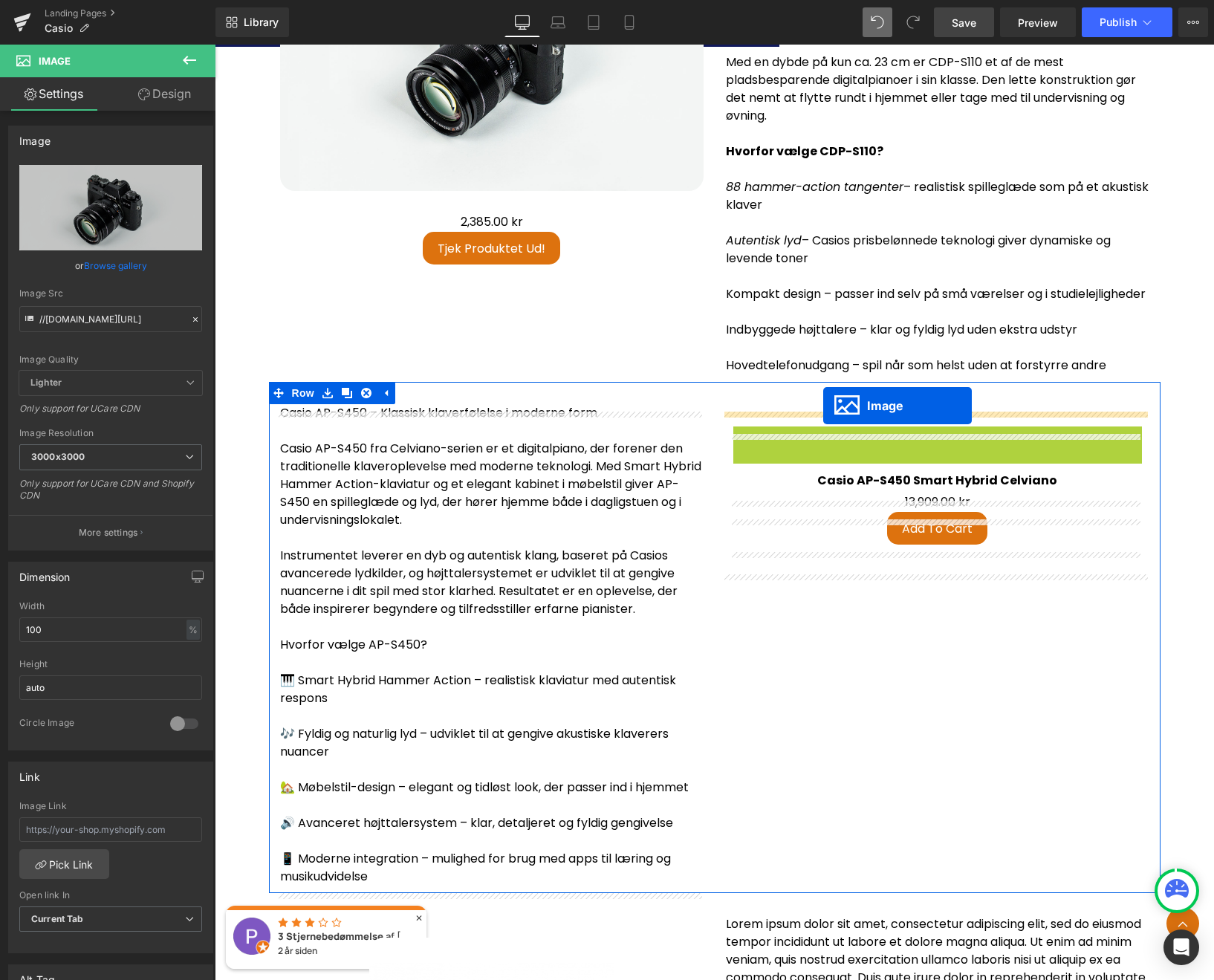
drag, startPoint x: 912, startPoint y: 567, endPoint x: 823, endPoint y: 408, distance: 182.2
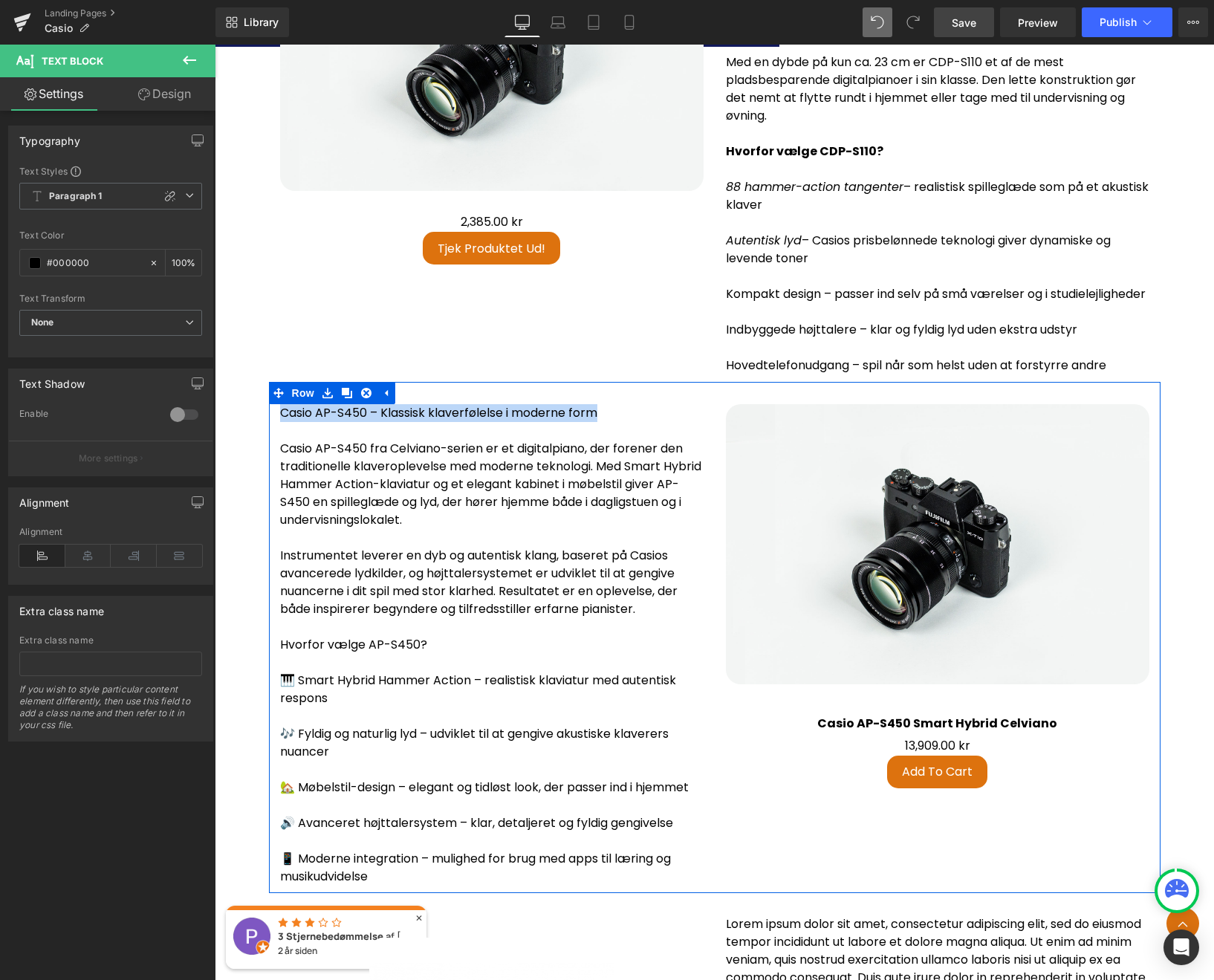
drag, startPoint x: 603, startPoint y: 418, endPoint x: 272, endPoint y: 426, distance: 331.1
click at [272, 426] on div "Casio AP-S450 – Klassisk klaverfølelse i moderne form Casio AP-S450 fra Celvian…" at bounding box center [492, 645] width 445 height 481
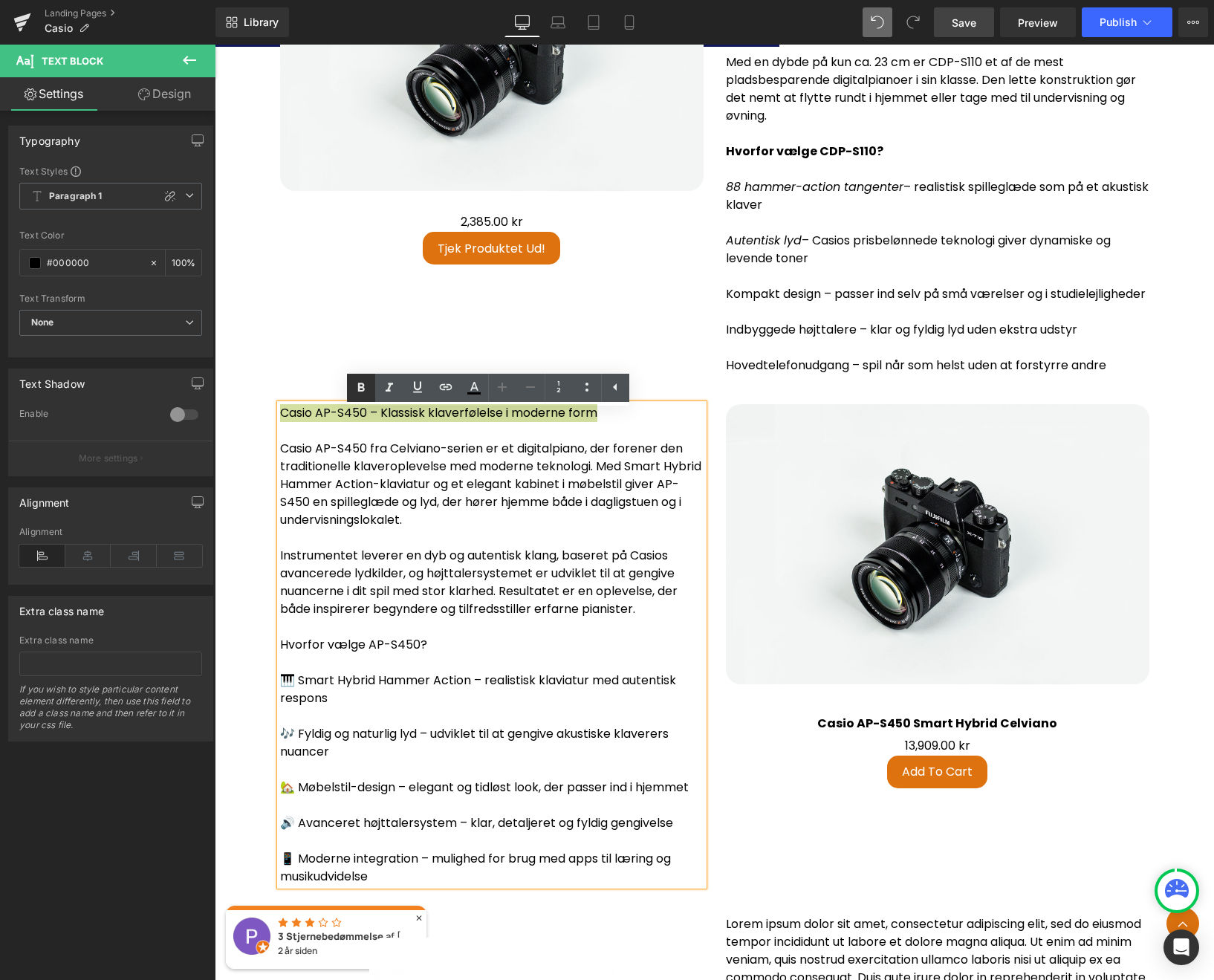
click at [365, 392] on icon at bounding box center [361, 388] width 18 height 18
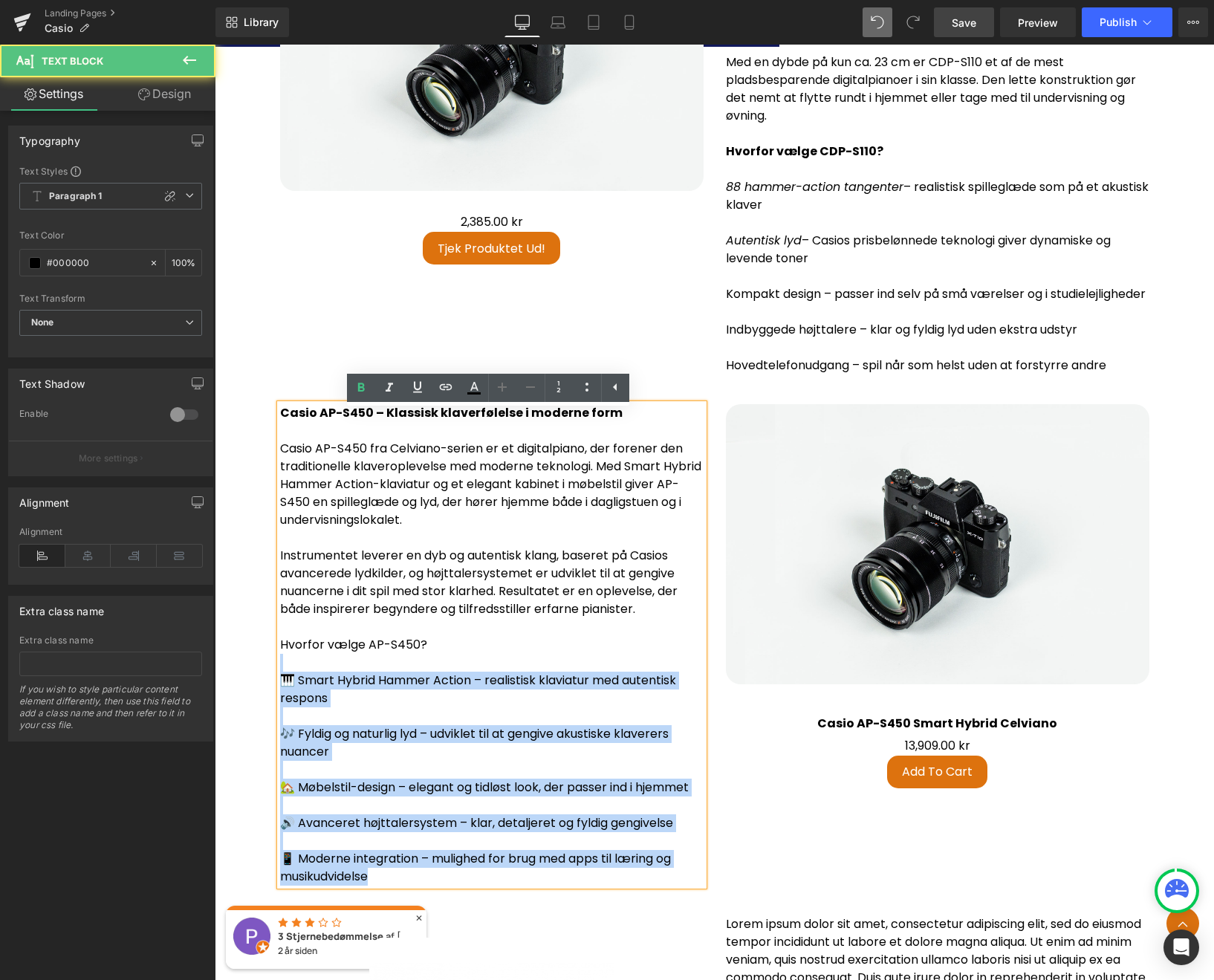
drag, startPoint x: 425, startPoint y: 649, endPoint x: 274, endPoint y: 652, distance: 151.0
click at [280, 652] on div "Casio AP-S450 – Klassisk klaverfølelse i moderne form Casio AP-S450 fra Celvian…" at bounding box center [492, 645] width 424 height 481
click at [360, 679] on p "🎹 Smart Hybrid Hammer Action – realistisk klaviatur med autentisk respons" at bounding box center [492, 689] width 424 height 36
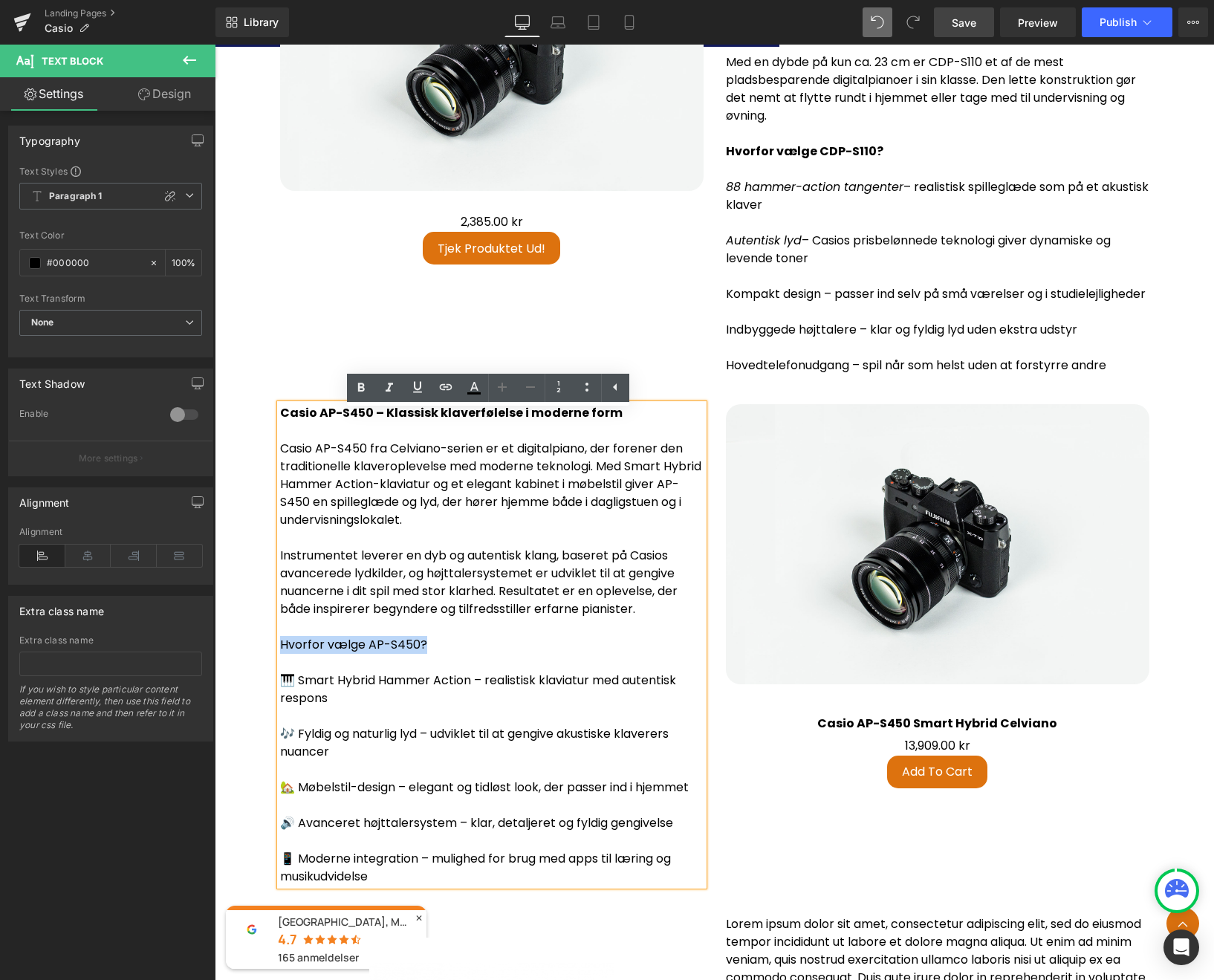
drag, startPoint x: 423, startPoint y: 650, endPoint x: 280, endPoint y: 647, distance: 143.0
click at [280, 647] on p "Hvorfor vælge AP-S450?" at bounding box center [492, 645] width 424 height 18
click at [362, 385] on icon at bounding box center [360, 387] width 6 height 9
click at [461, 654] on p "Hvorfor vælge AP-S450?" at bounding box center [492, 645] width 424 height 18
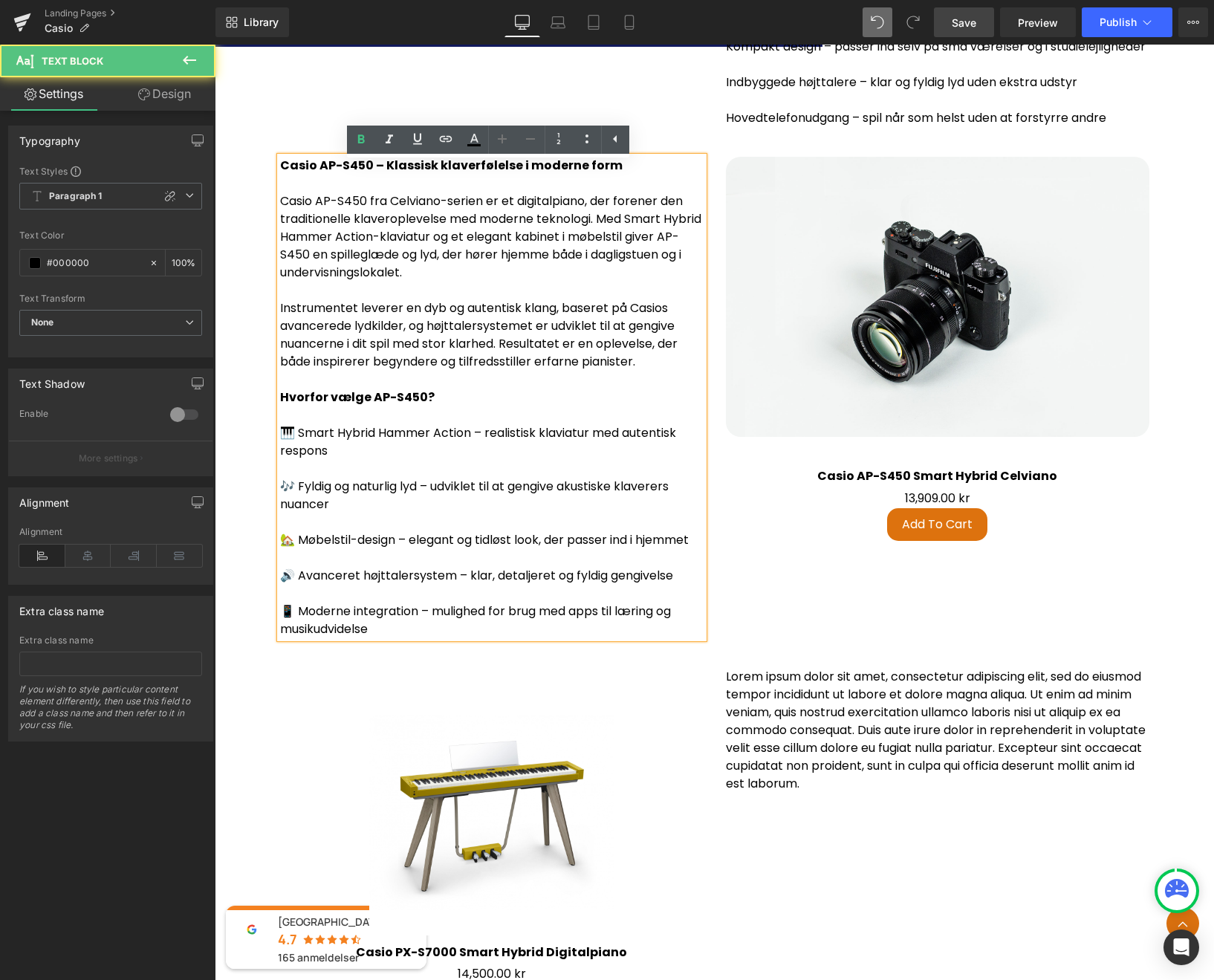
scroll to position [3453, 0]
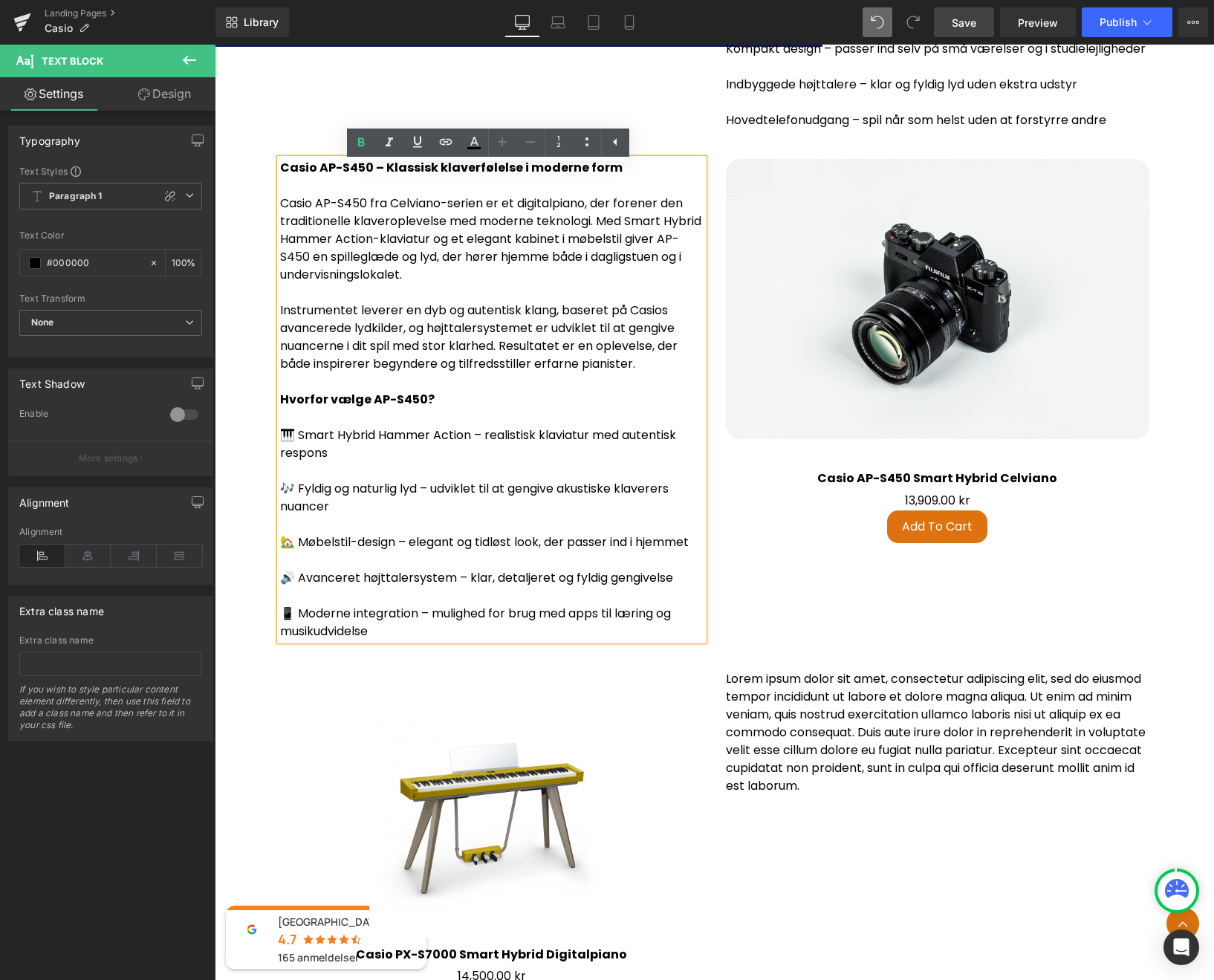
click at [298, 441] on p "🎹 Smart Hybrid Hammer Action – realistisk klaviatur med autentisk respons" at bounding box center [492, 444] width 424 height 36
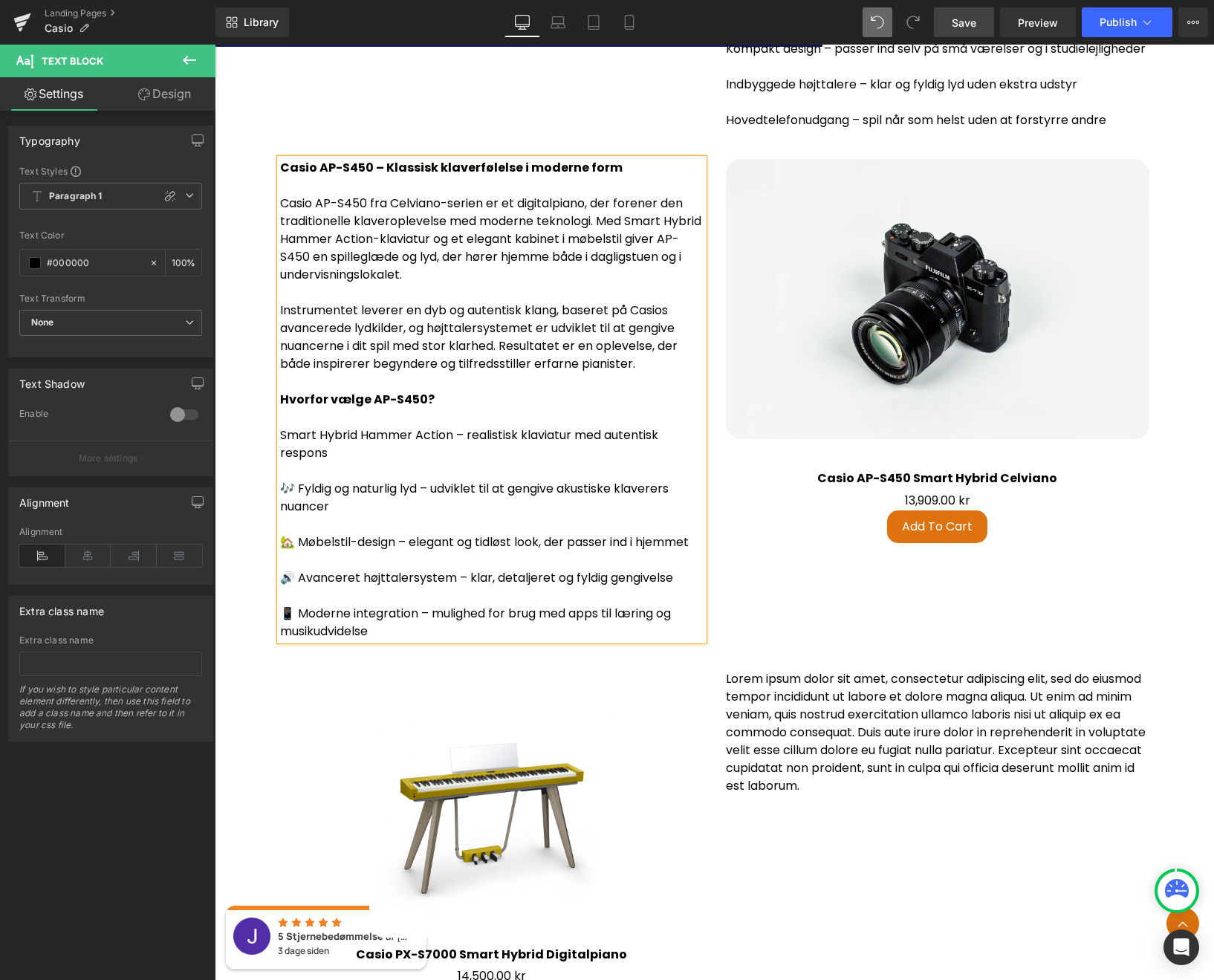
click at [296, 494] on p "🎶 Fyldig og naturlig lyd – udviklet til at gengive akustiske klaverers nuancer" at bounding box center [492, 498] width 424 height 36
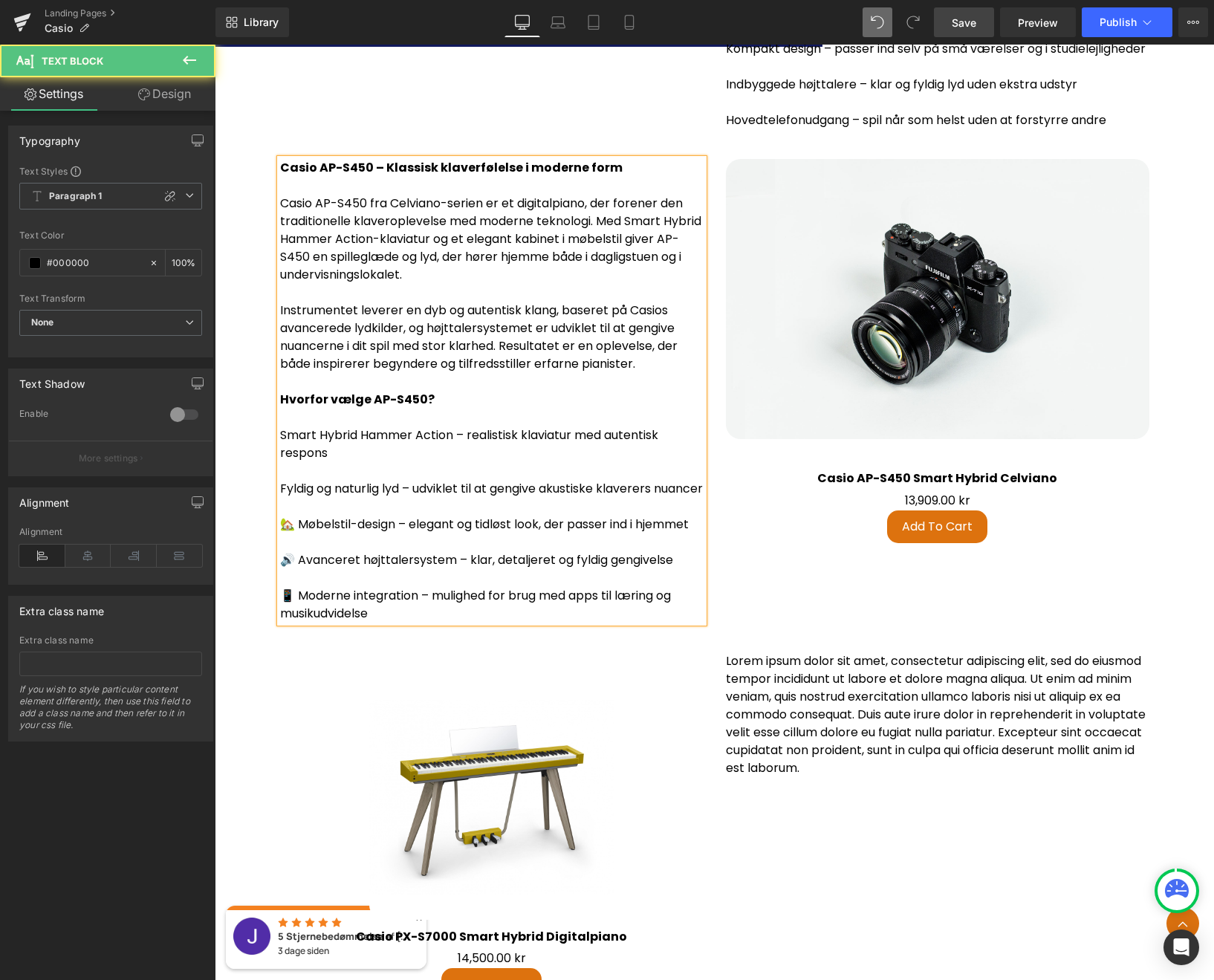
click at [295, 534] on p "🏡 Møbelstil-design – elegant og tidløst look, der passer ind i hjemmet" at bounding box center [492, 525] width 424 height 18
click at [295, 569] on p "🔊 Avanceret højttalersystem – klar, detaljeret og fyldig gengivelse" at bounding box center [492, 560] width 424 height 18
click at [295, 622] on p "📱 Moderne integration – mulighed for brug med apps til læring og musikudvidelse" at bounding box center [492, 604] width 424 height 36
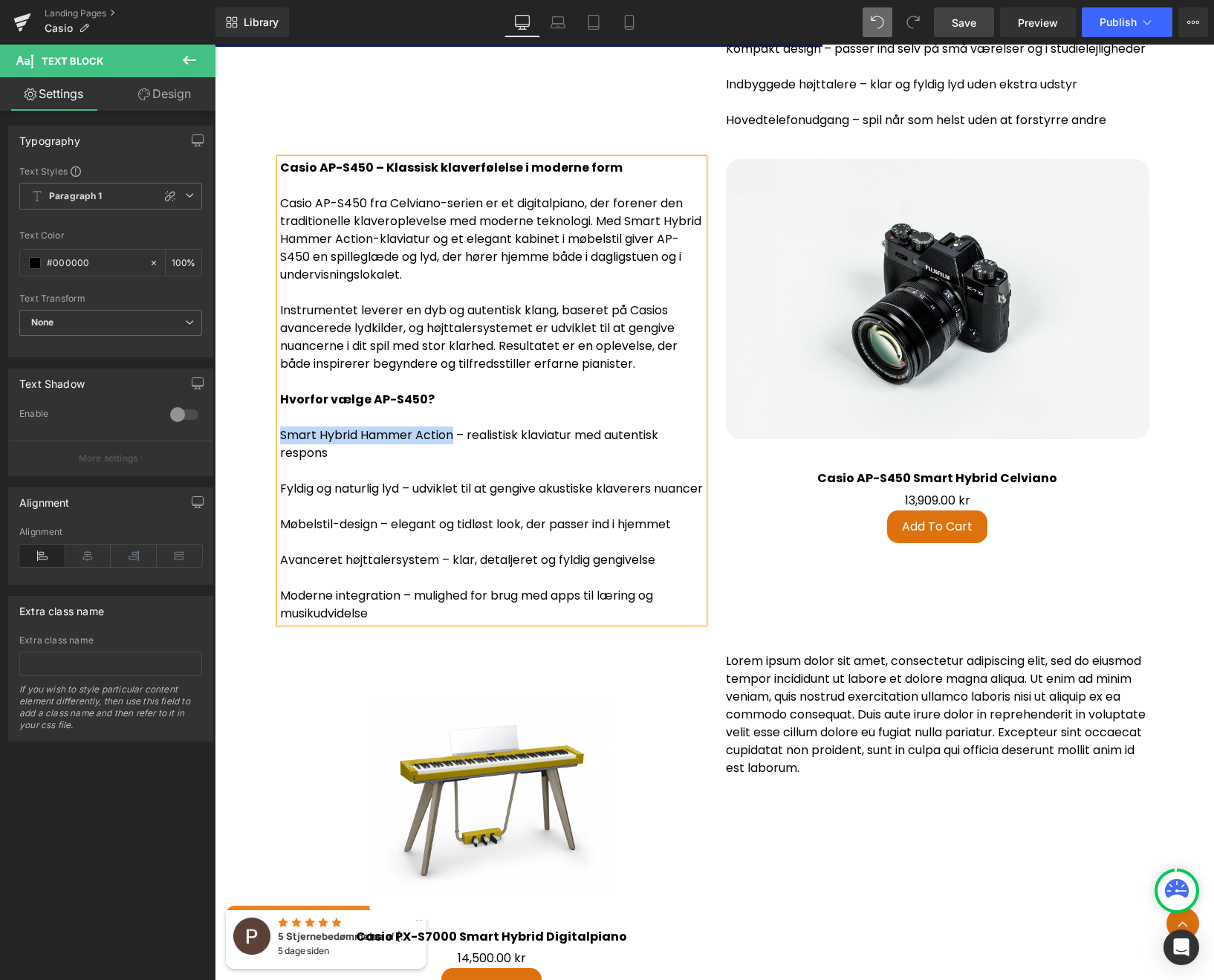
drag, startPoint x: 451, startPoint y: 442, endPoint x: 276, endPoint y: 441, distance: 175.0
click at [280, 441] on p "Smart Hybrid Hammer Action – realistisk klaviatur med autentisk respons" at bounding box center [492, 444] width 424 height 36
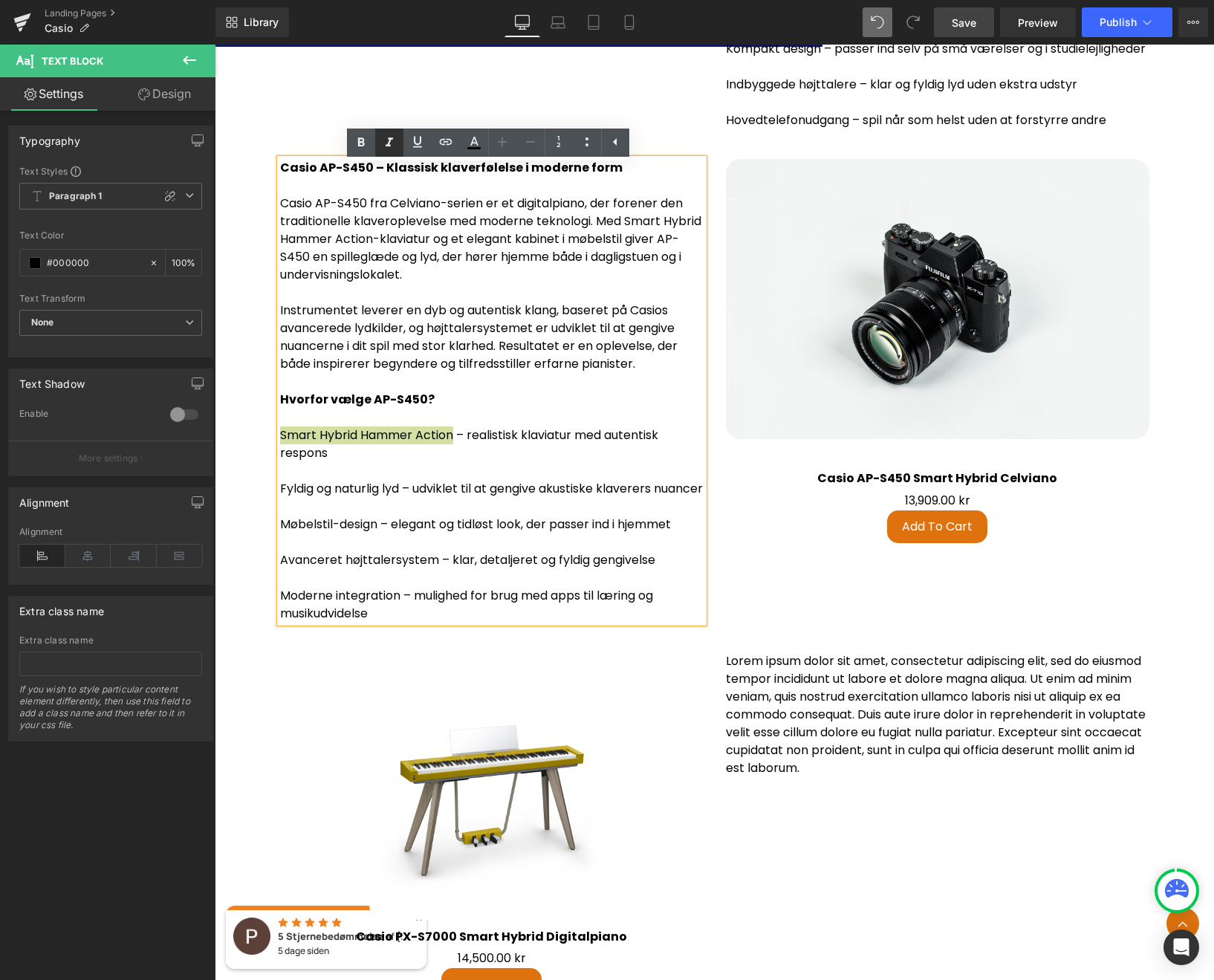
click at [390, 143] on icon at bounding box center [389, 143] width 18 height 18
drag, startPoint x: 400, startPoint y: 494, endPoint x: 277, endPoint y: 498, distance: 123.1
click at [280, 498] on p "Fyldig og naturlig lyd – udviklet til at gengive akustiske klaverers nuancer" at bounding box center [492, 489] width 424 height 18
click at [390, 148] on icon at bounding box center [389, 143] width 18 height 18
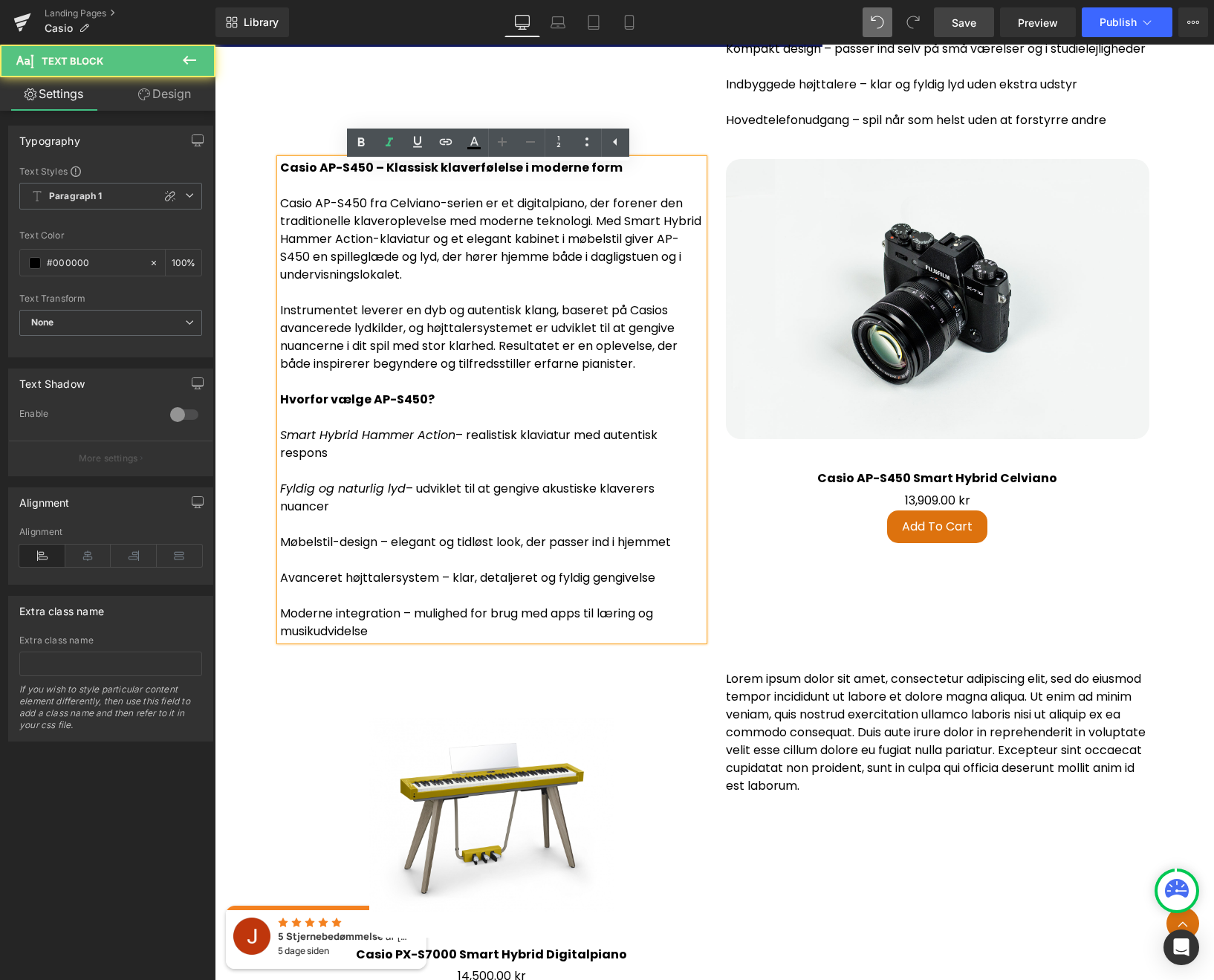
click at [371, 550] on p "Møbelstil-design – elegant og tidløst look, der passer ind i hjemmet" at bounding box center [492, 543] width 424 height 18
drag, startPoint x: 374, startPoint y: 550, endPoint x: 279, endPoint y: 554, distance: 95.1
click at [280, 551] on p "Møbelstil-design – elegant og tidløst look, der passer ind i hjemmet" at bounding box center [492, 543] width 424 height 18
click at [392, 146] on icon at bounding box center [389, 143] width 18 height 18
click at [375, 581] on p "Avanceret højttalersystem – klar, detaljeret og fyldig gengivelse" at bounding box center [492, 578] width 424 height 18
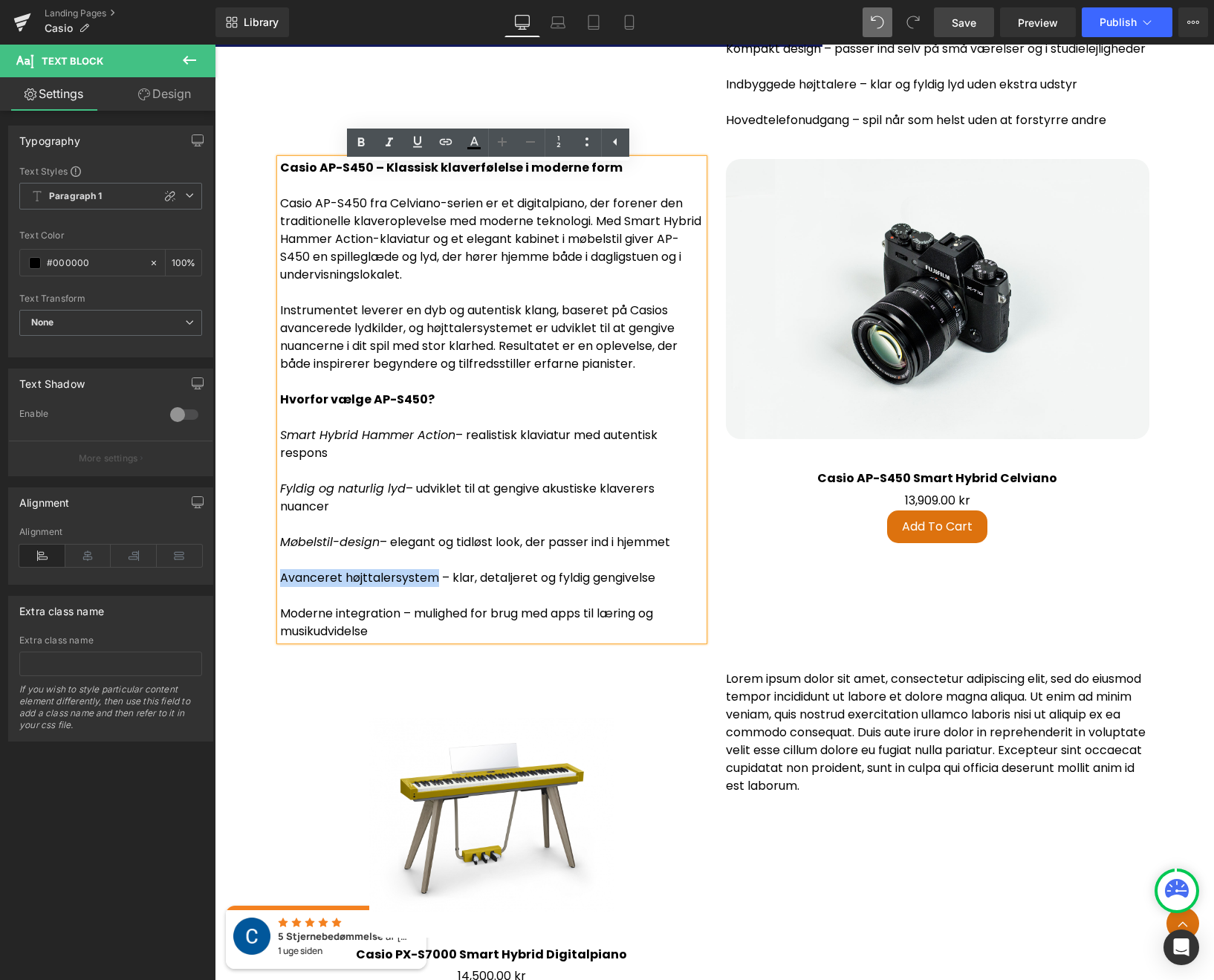
drag, startPoint x: 433, startPoint y: 586, endPoint x: 279, endPoint y: 590, distance: 154.1
click at [280, 587] on p "Avanceret højttalersystem – klar, detaljeret og fyldig gengivelse" at bounding box center [492, 578] width 424 height 18
click at [388, 139] on icon at bounding box center [389, 142] width 7 height 9
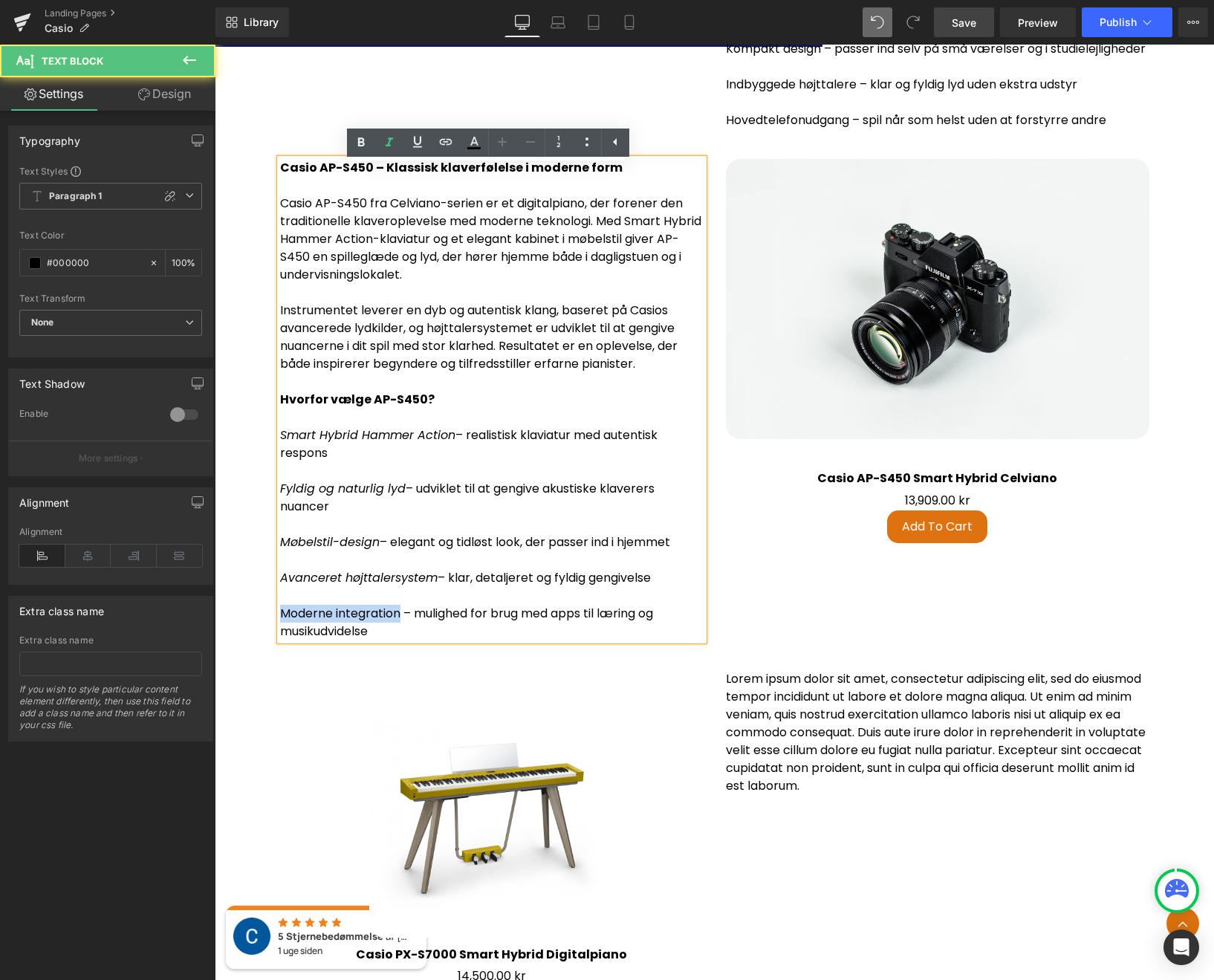
drag, startPoint x: 397, startPoint y: 621, endPoint x: 279, endPoint y: 619, distance: 118.0
click at [280, 619] on p "Moderne integration – mulighed for brug med apps til læring og musikudvidelse" at bounding box center [492, 622] width 424 height 36
click at [389, 141] on icon at bounding box center [389, 142] width 7 height 9
click at [510, 493] on p "Fyldig og naturlig lyd – udviklet til at gengive akustiske klaverers nuancer" at bounding box center [492, 498] width 424 height 36
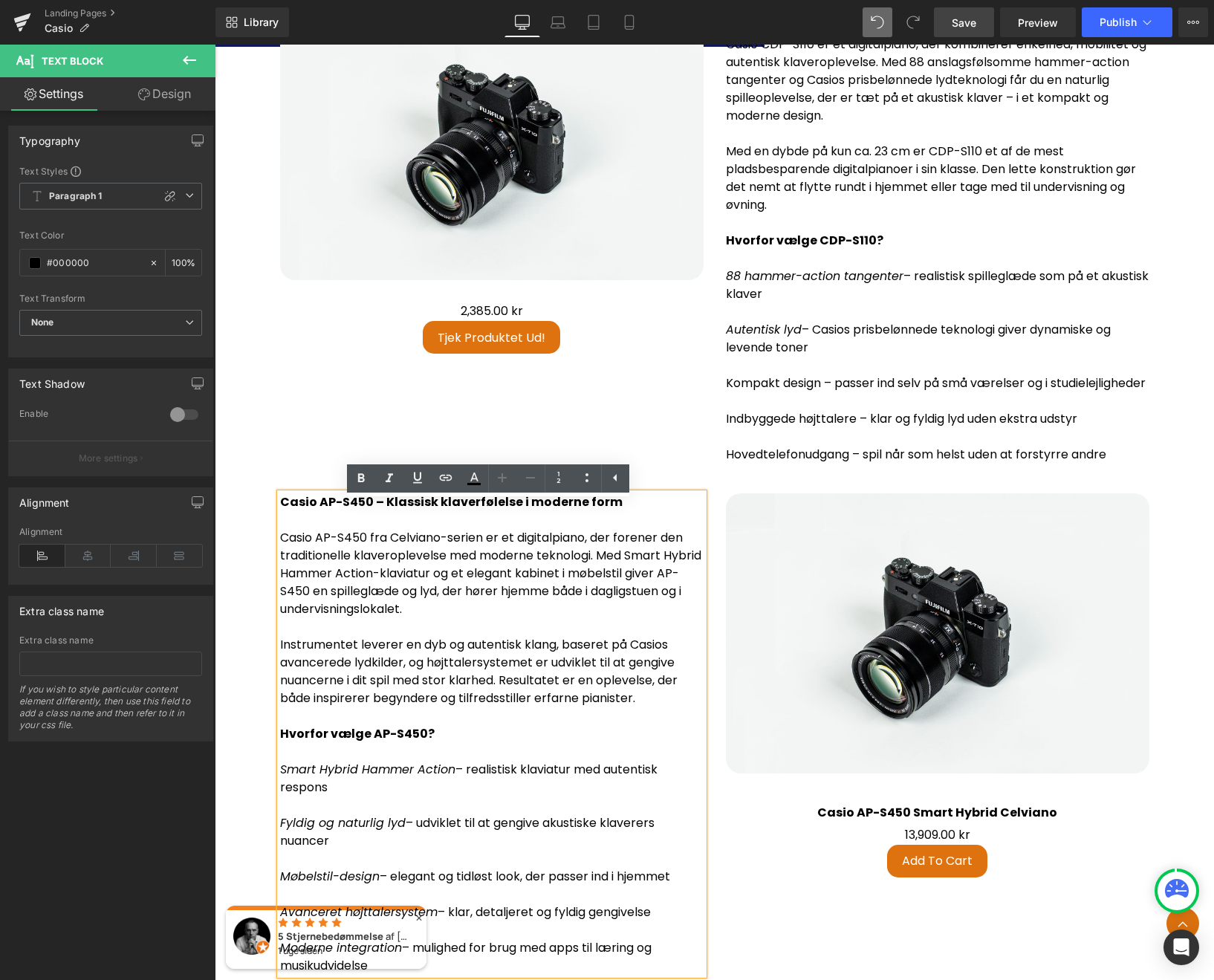
scroll to position [3118, 0]
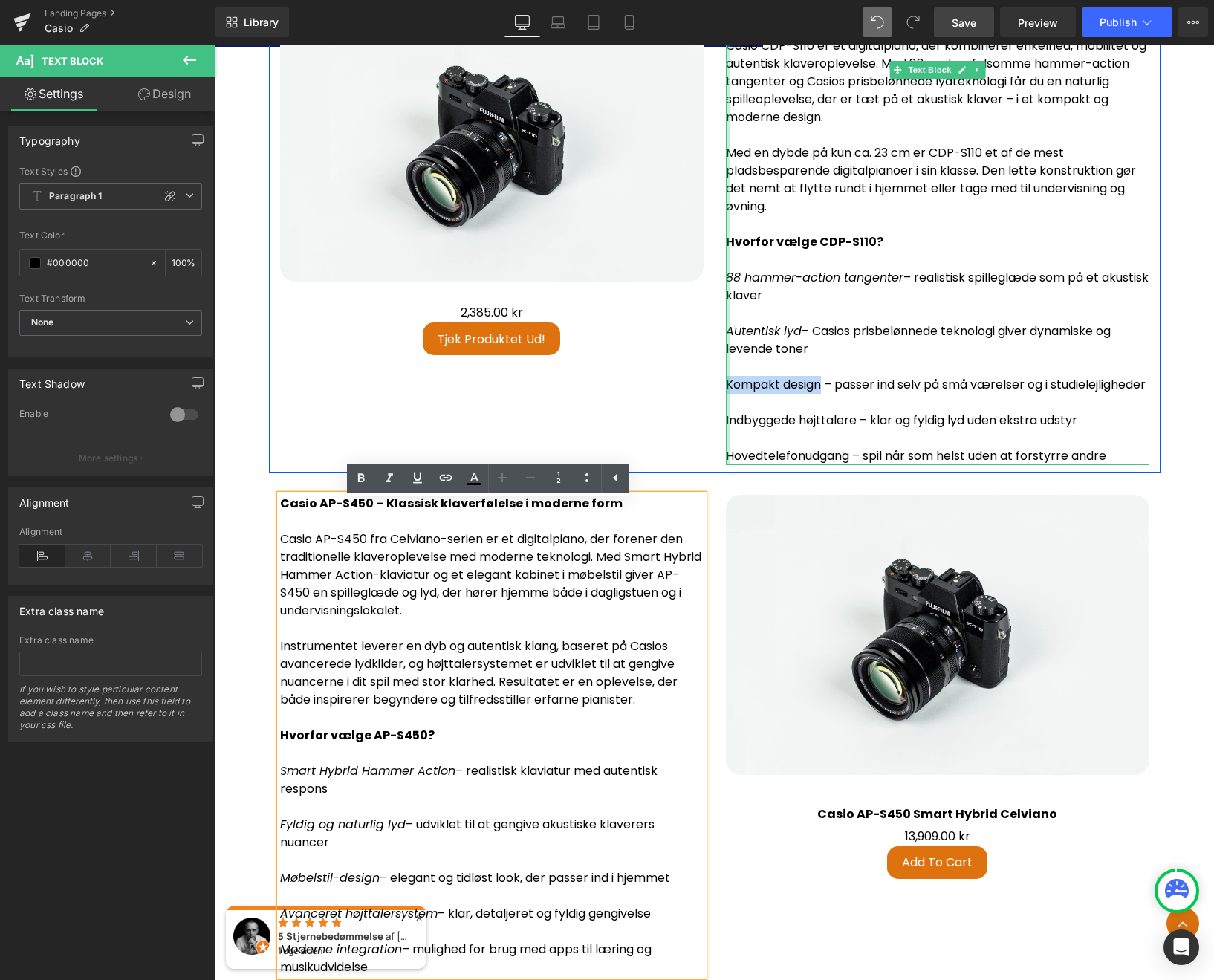
drag, startPoint x: 771, startPoint y: 370, endPoint x: 724, endPoint y: 376, distance: 47.4
click at [726, 376] on div "Casio CDP-S110 – Kompakt klaverfølelse til alle Casio CDP-S110 er et digitalpia…" at bounding box center [938, 233] width 424 height 463
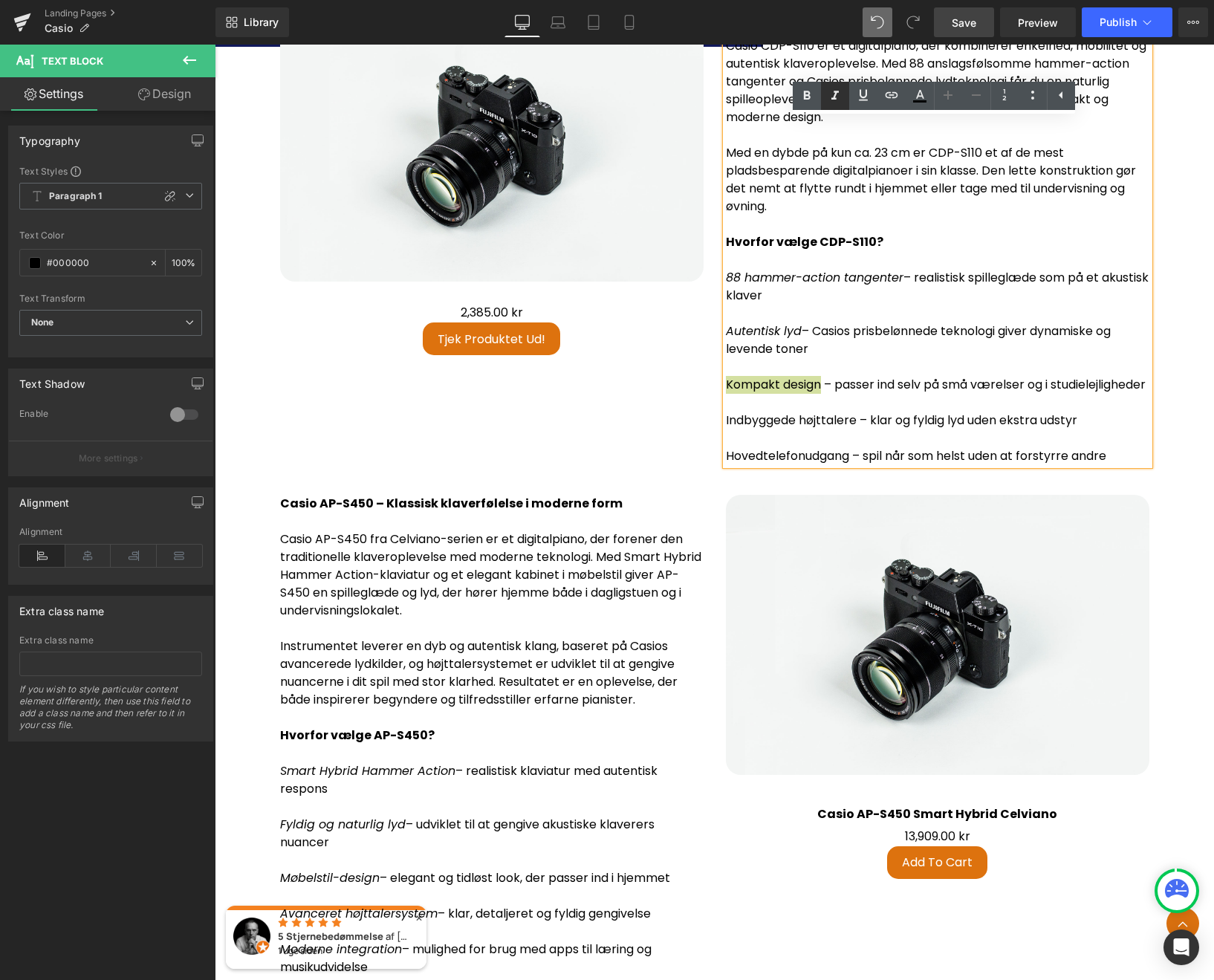
click at [834, 97] on icon at bounding box center [835, 95] width 7 height 9
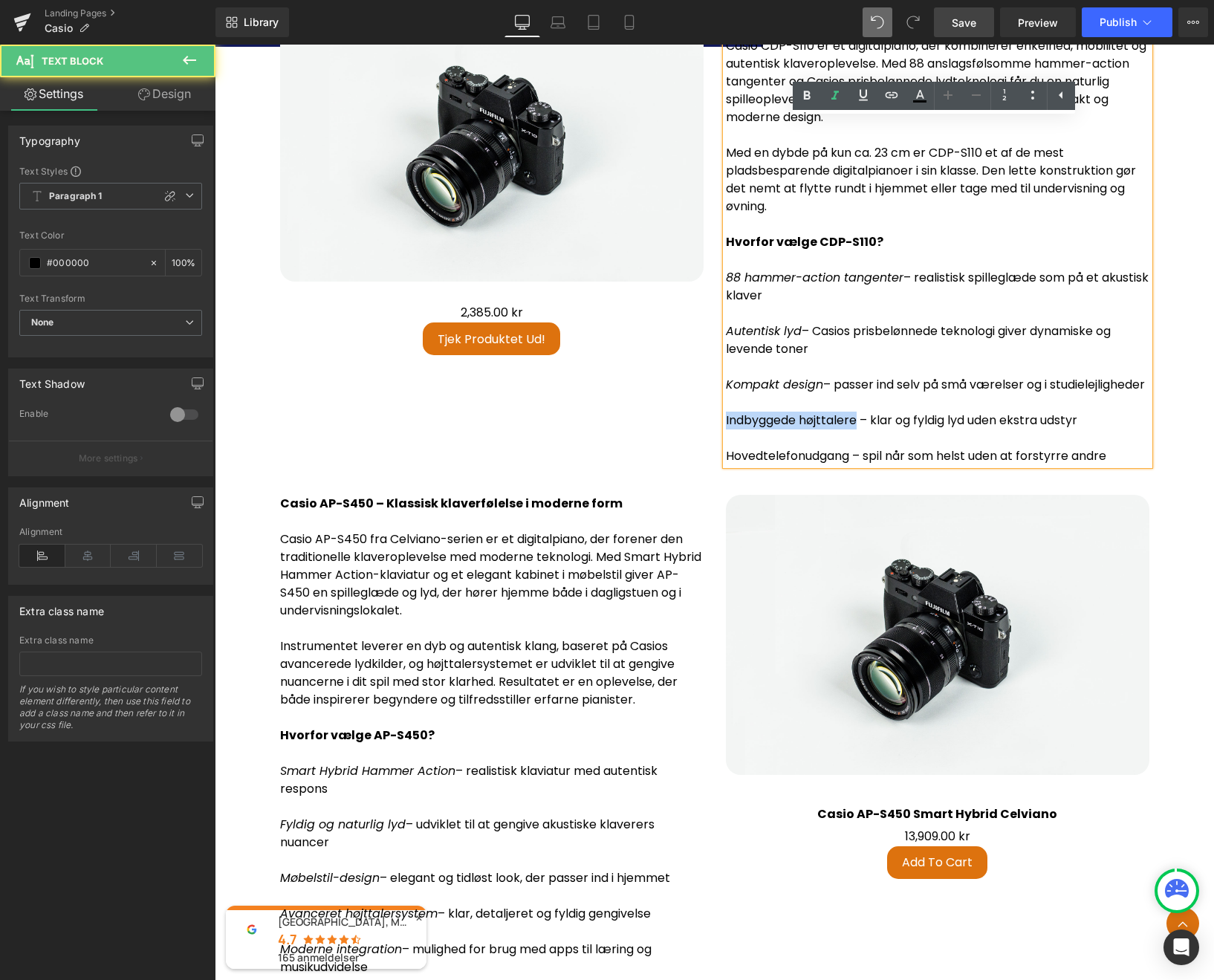
drag, startPoint x: 854, startPoint y: 429, endPoint x: 722, endPoint y: 431, distance: 132.0
click at [726, 429] on p "Indbyggede højttalere – klar og fyldig lyd uden ekstra udstyr" at bounding box center [938, 420] width 424 height 18
click at [836, 98] on icon at bounding box center [835, 95] width 7 height 9
drag, startPoint x: 836, startPoint y: 465, endPoint x: 722, endPoint y: 471, distance: 114.2
click at [726, 465] on p "Hovedtelefonudgang – spil når som helst uden at forstyrre andre" at bounding box center [938, 456] width 424 height 18
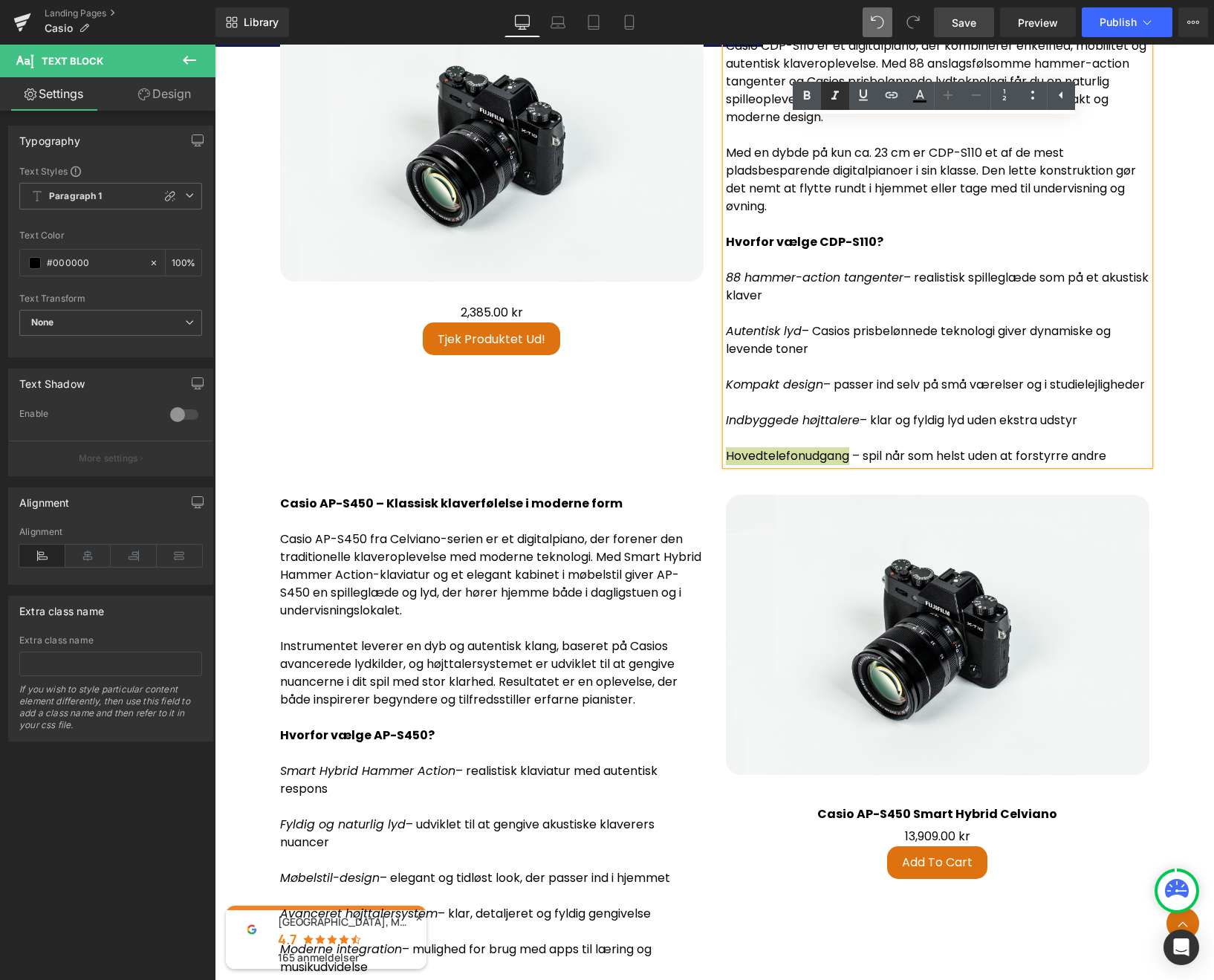
click at [832, 98] on icon at bounding box center [835, 95] width 7 height 9
click at [645, 617] on p "Casio AP-S450 fra Celviano-serien er et digitalpiano, der forener den tradition…" at bounding box center [492, 575] width 424 height 89
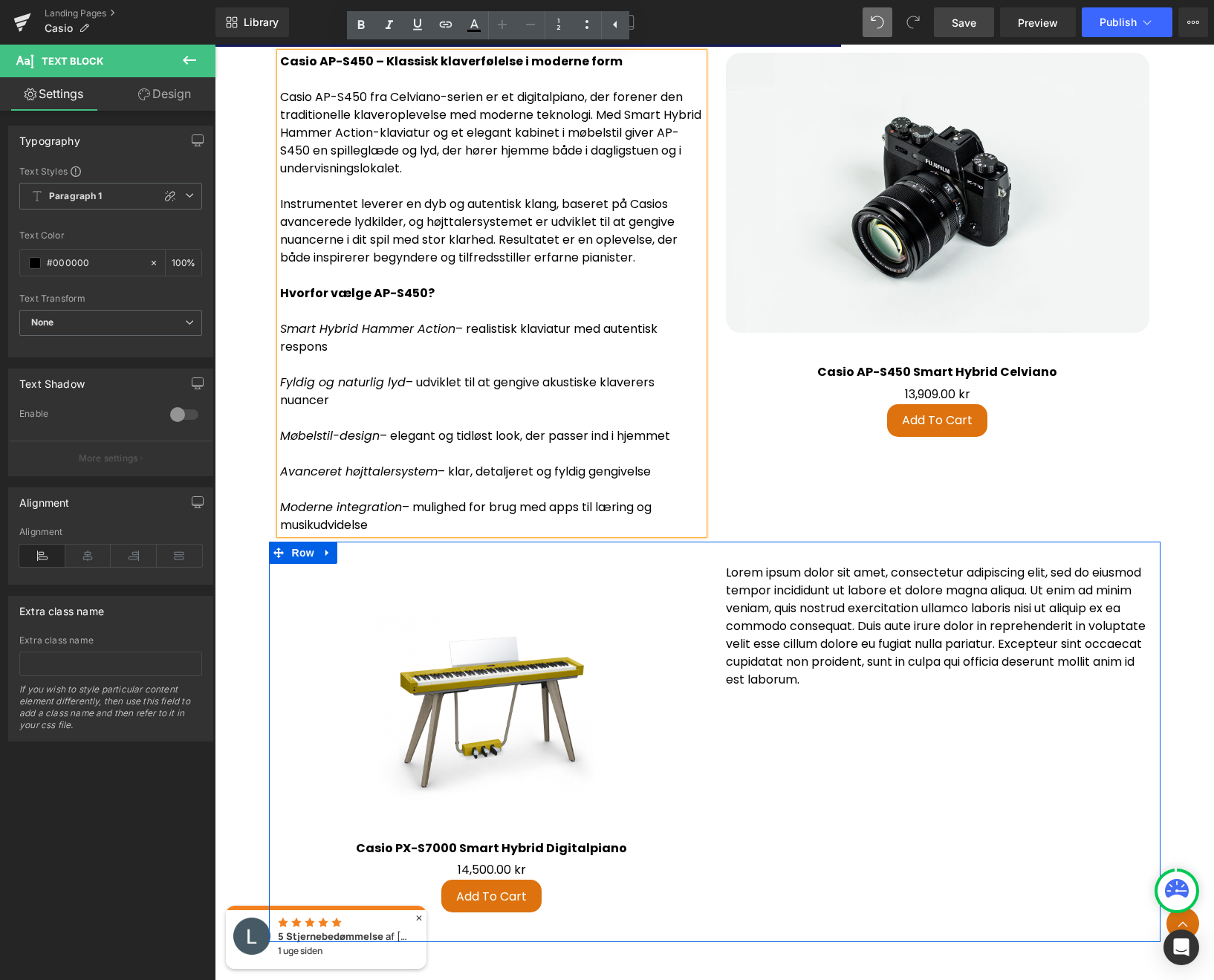
scroll to position [3571, 0]
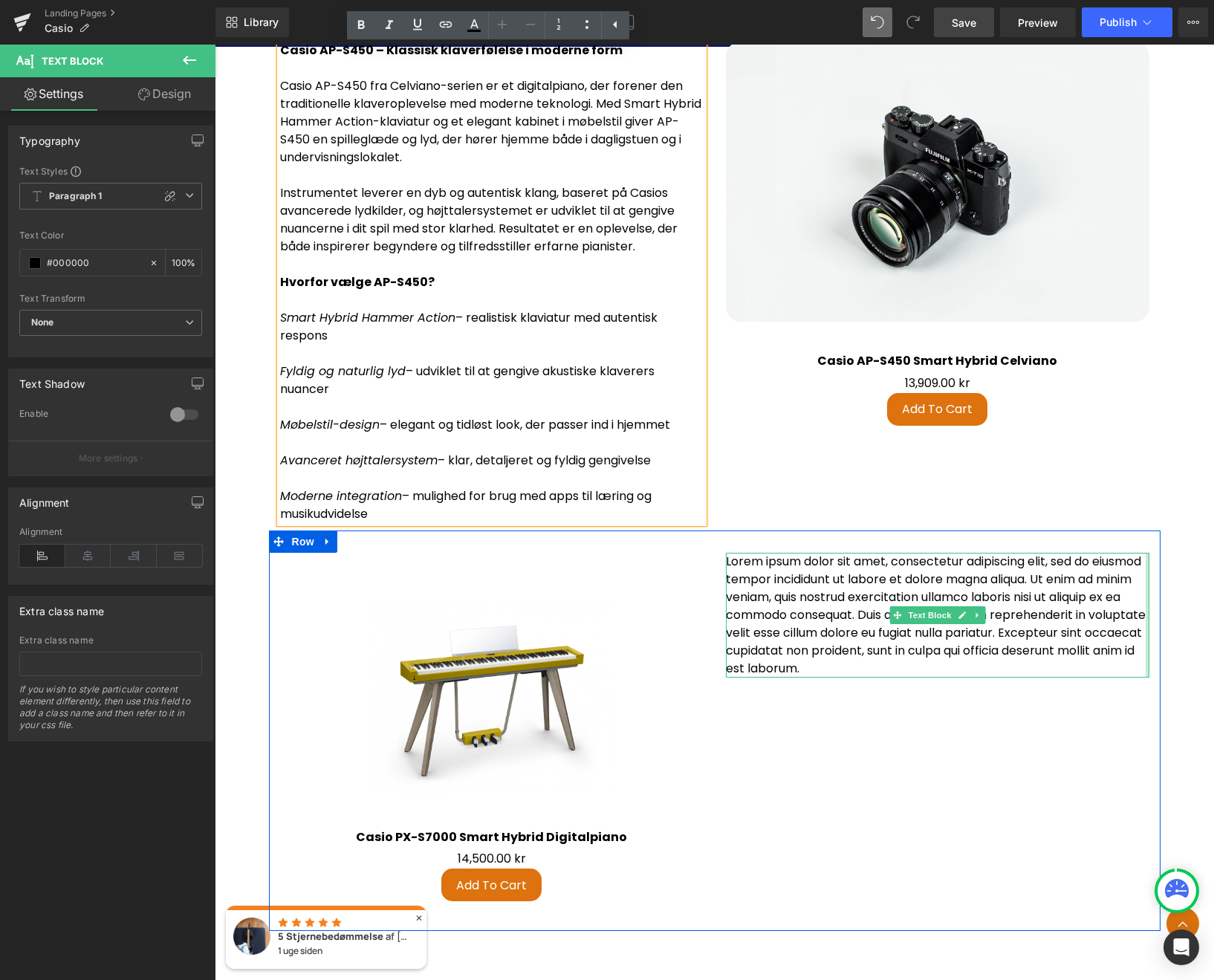
click at [1024, 623] on p "Lorem ipsum dolor sit amet, consectetur adipiscing elit, sed do eiusmod tempor …" at bounding box center [938, 615] width 424 height 125
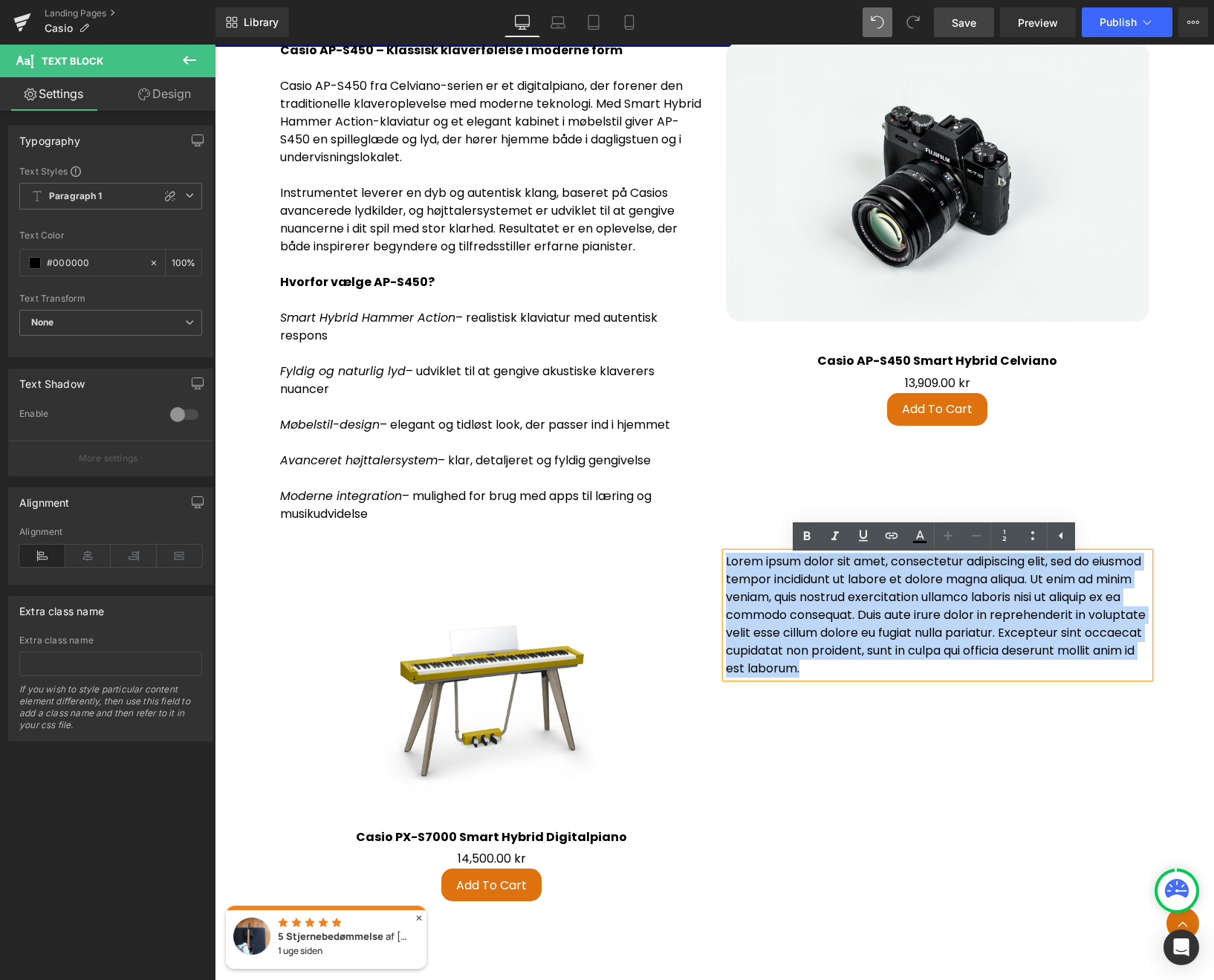
drag, startPoint x: 1007, startPoint y: 679, endPoint x: 720, endPoint y: 570, distance: 307.0
click at [726, 569] on div "Lorem ipsum dolor sit amet, consectetur adipiscing elit, sed do eiusmod tempor …" at bounding box center [938, 615] width 424 height 125
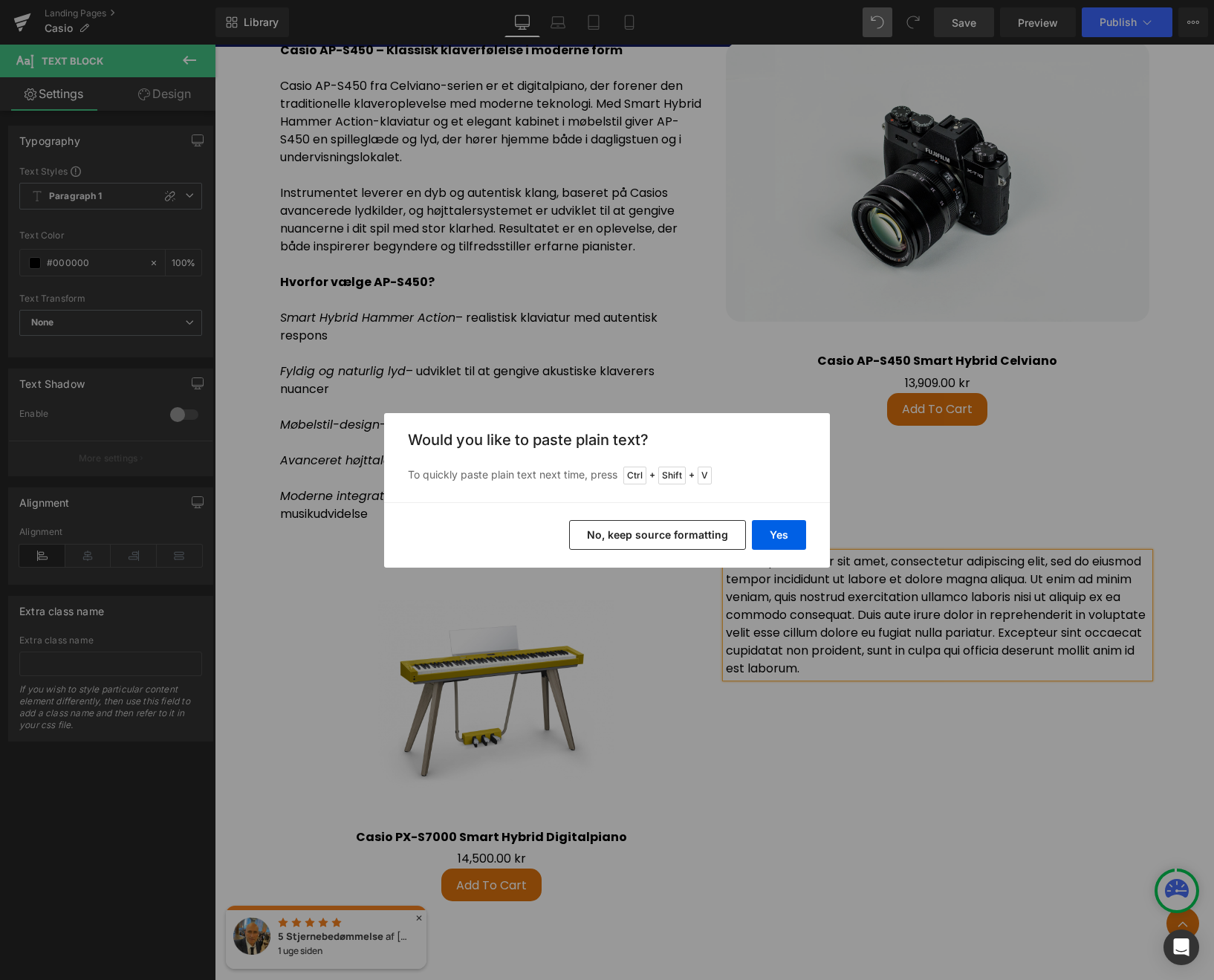
click at [915, 619] on div "Back to Library Insert Would you like to paste plain text? To quickly paste pla…" at bounding box center [607, 490] width 1214 height 980
click at [844, 604] on div "Back to Library Insert Would you like to paste plain text? To quickly paste pla…" at bounding box center [607, 490] width 1214 height 980
click at [774, 534] on button "Yes" at bounding box center [779, 535] width 55 height 30
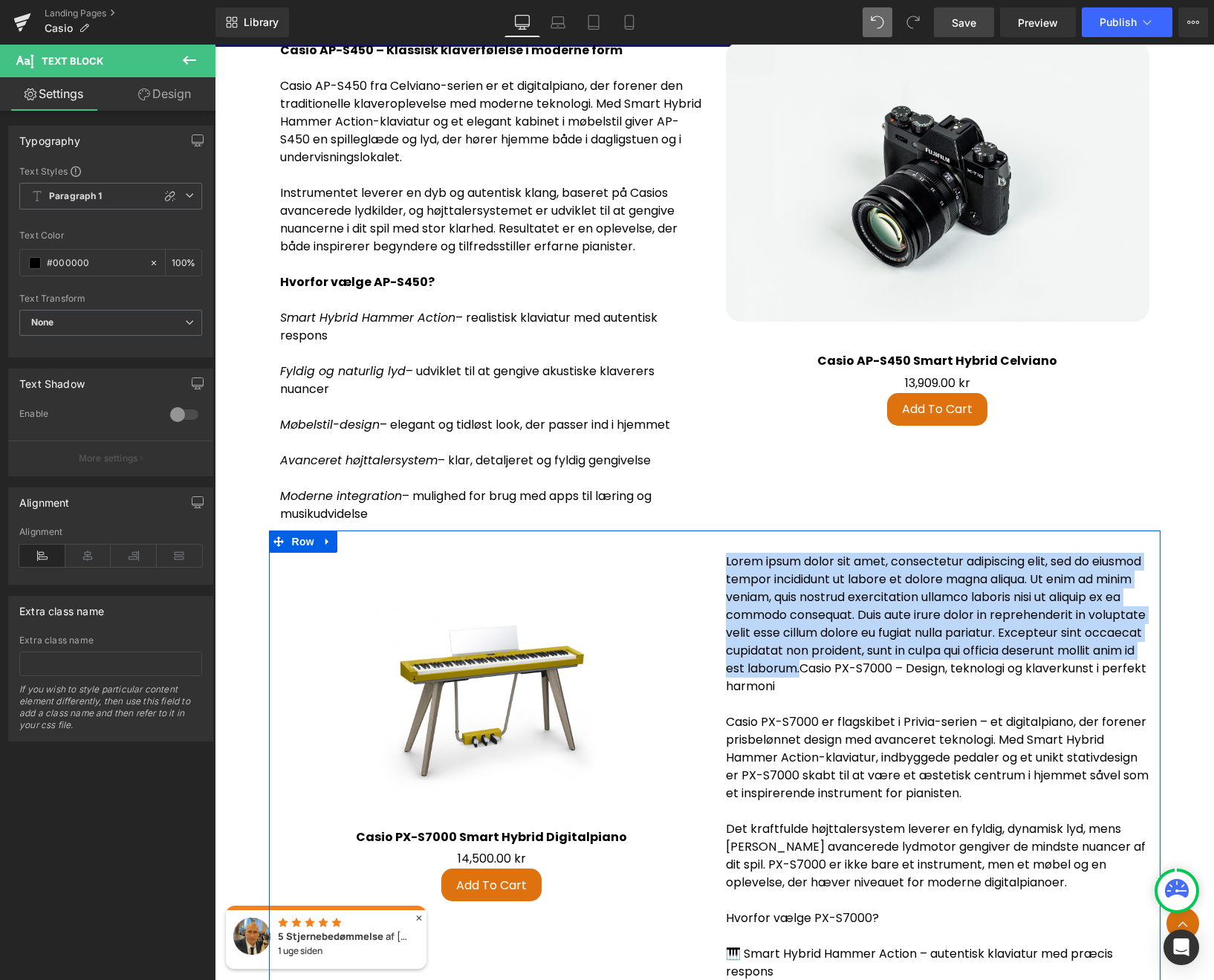
drag, startPoint x: 999, startPoint y: 678, endPoint x: 718, endPoint y: 575, distance: 299.3
click at [716, 572] on div "Lorem ipsum dolor sit amet, consectetur adipiscing elit, sed do eiusmod tempor …" at bounding box center [937, 874] width 445 height 642
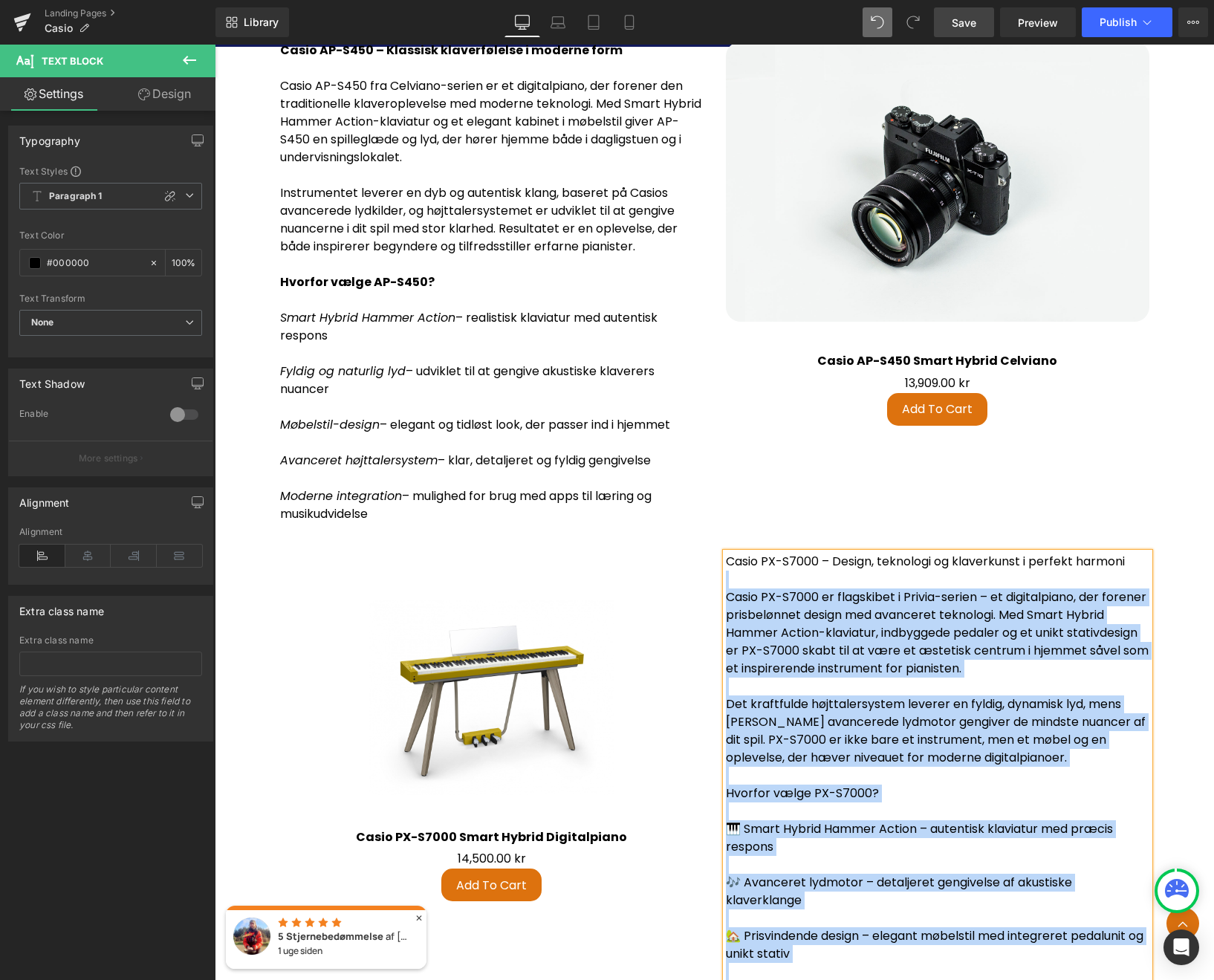
drag, startPoint x: 1130, startPoint y: 570, endPoint x: 720, endPoint y: 565, distance: 410.0
click at [726, 565] on div "Casio PX-S7000 – Design, teknologi og klaverkunst i perfekt harmoni Casio PX-S7…" at bounding box center [938, 811] width 424 height 517
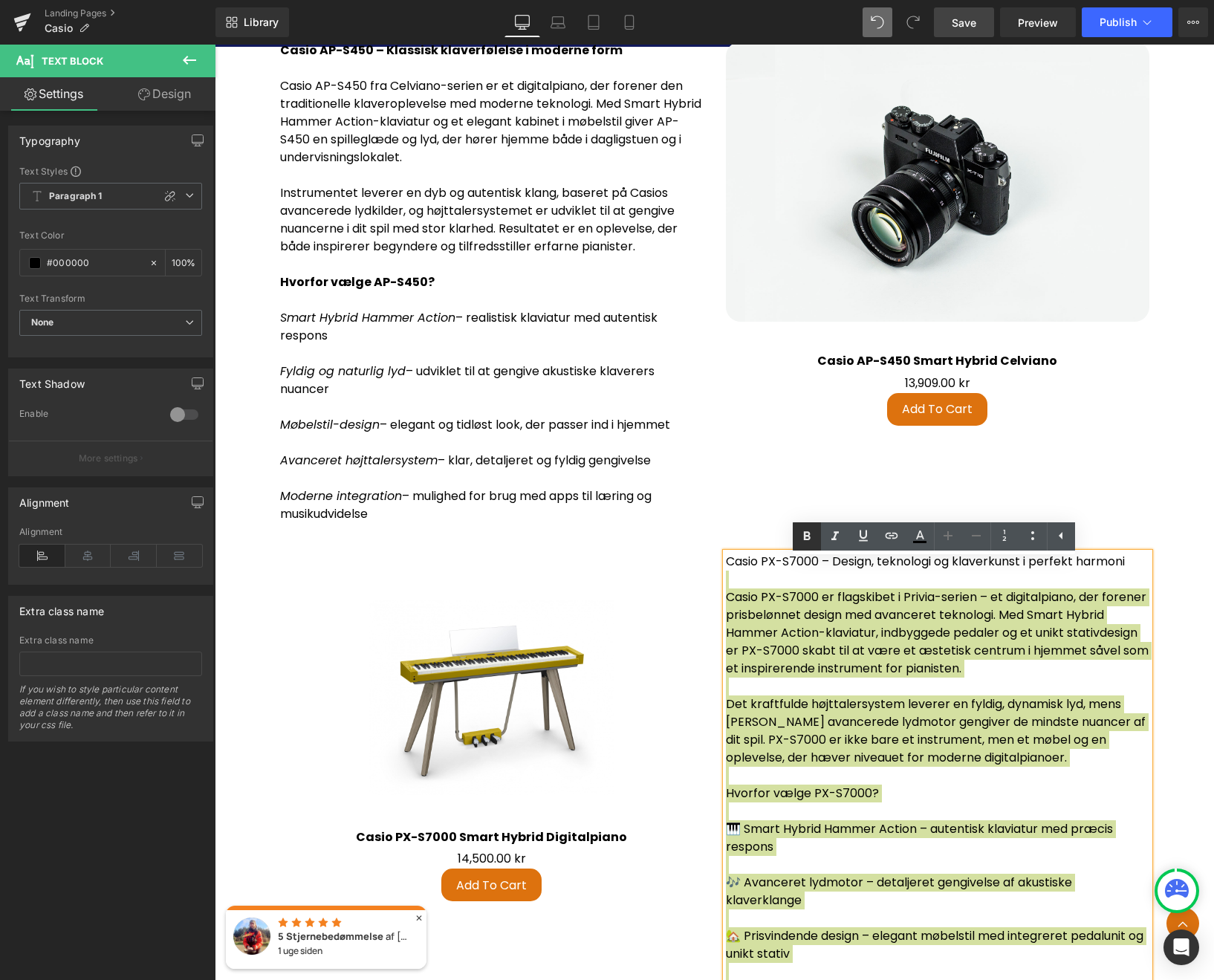
click at [808, 531] on icon at bounding box center [806, 536] width 18 height 18
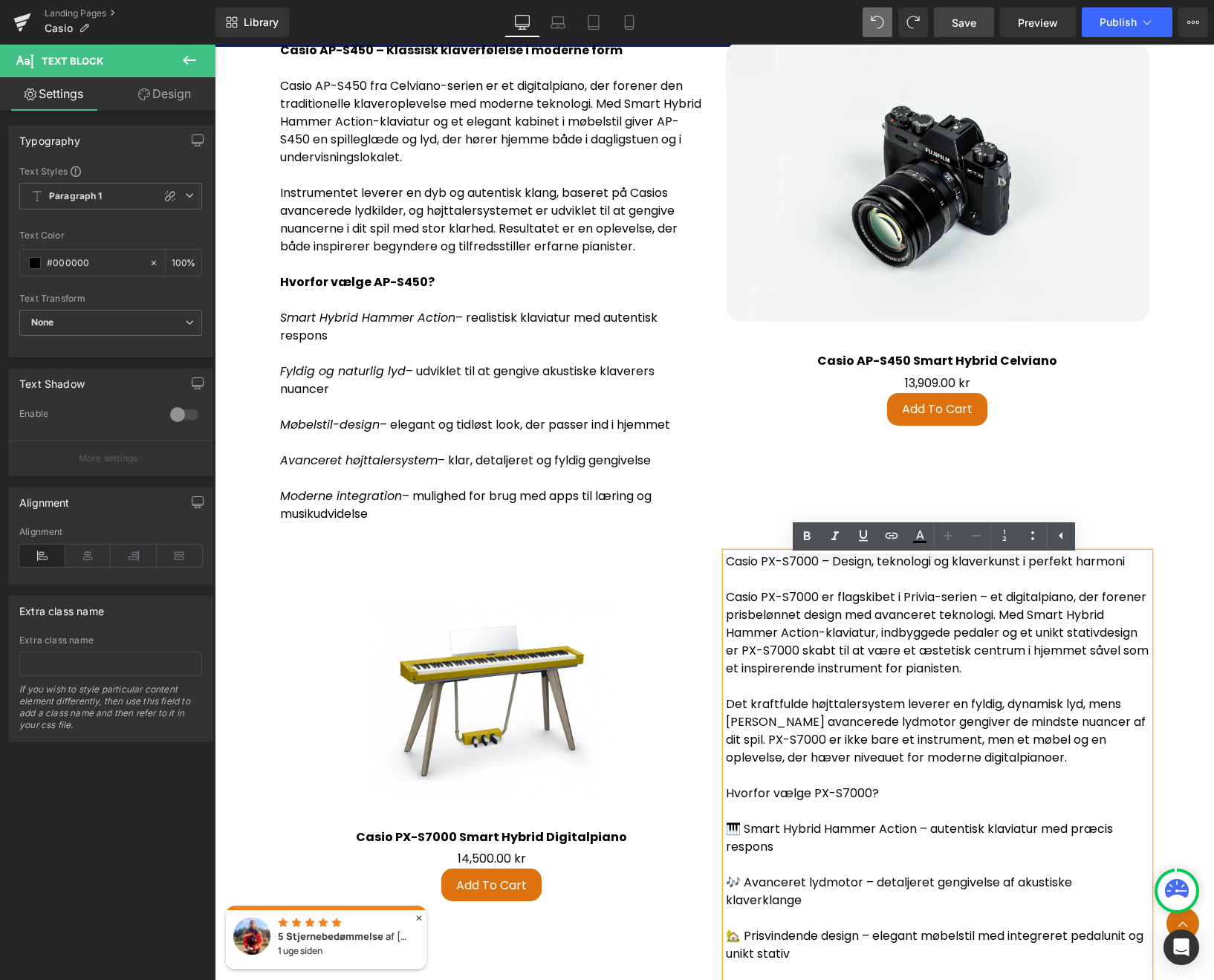
click at [1007, 689] on p at bounding box center [938, 687] width 424 height 18
drag, startPoint x: 1129, startPoint y: 569, endPoint x: 726, endPoint y: 571, distance: 403.0
click at [726, 570] on p "Casio PX-S7000 – Design, teknologi og klaverkunst i perfekt harmoni" at bounding box center [938, 562] width 424 height 18
click at [805, 529] on icon at bounding box center [806, 536] width 18 height 18
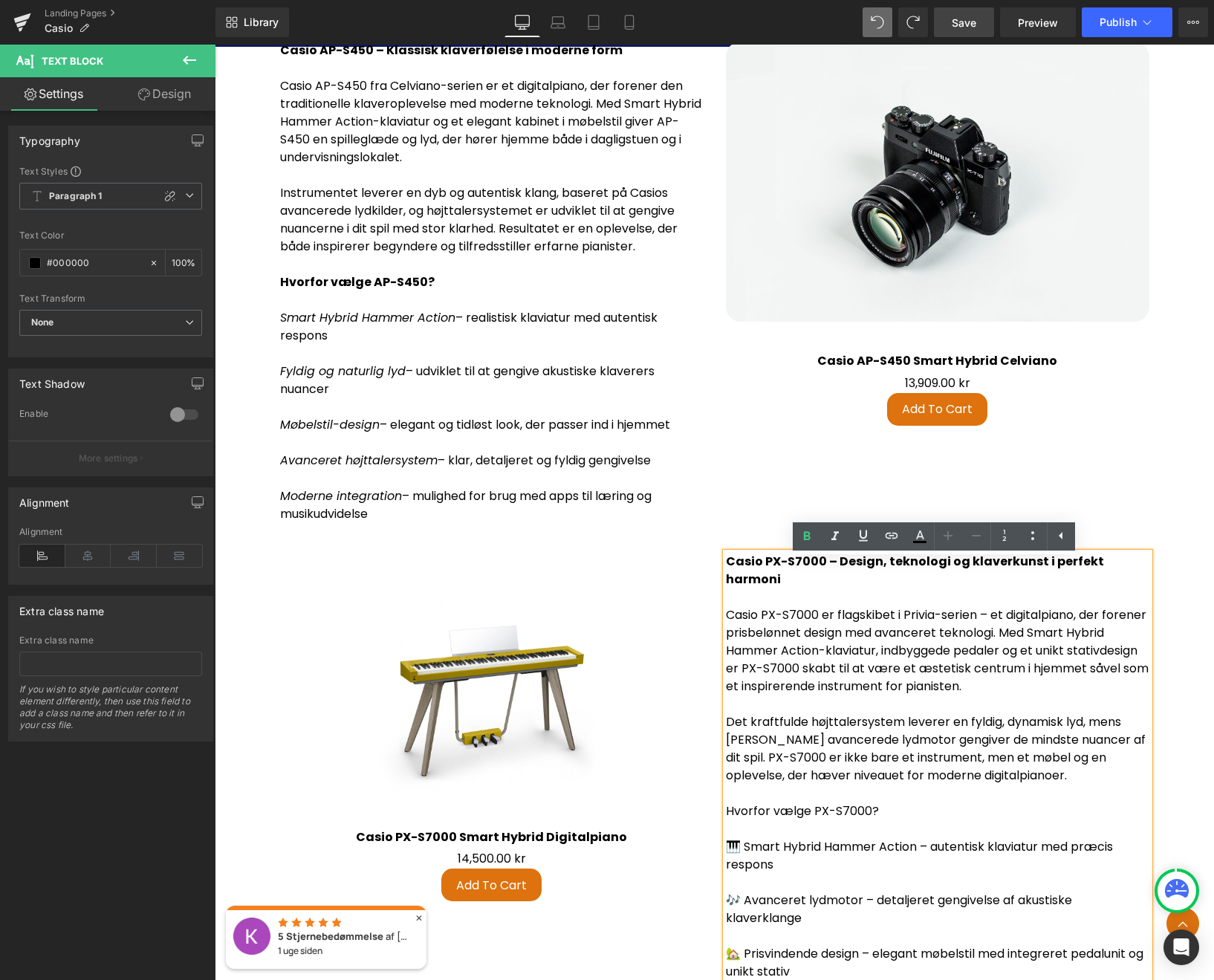
click at [847, 655] on p "Casio PX-S7000 er flagskibet i Privia-serien – et digitalpiano, der forener pri…" at bounding box center [938, 651] width 424 height 89
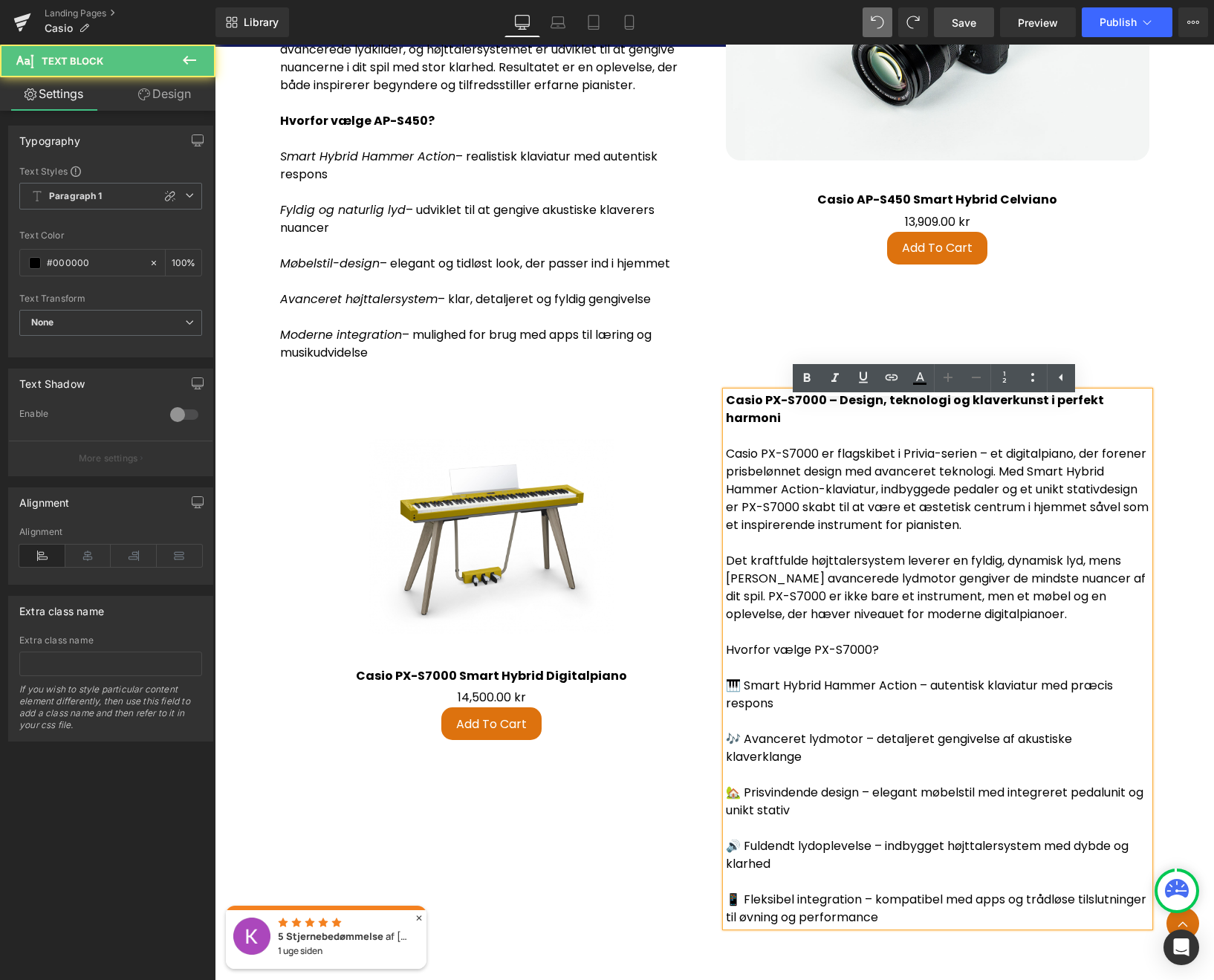
scroll to position [3734, 0]
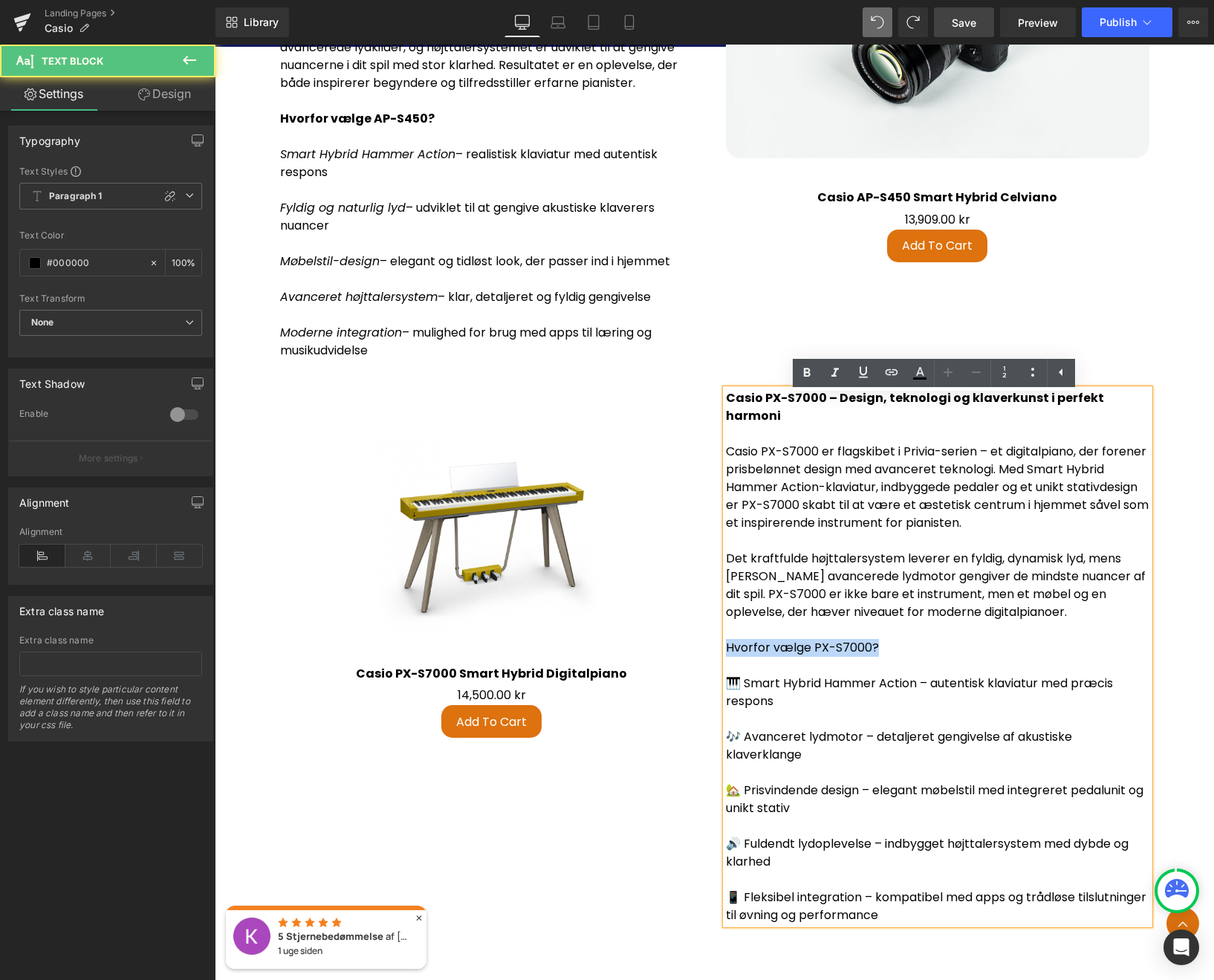
drag, startPoint x: 874, startPoint y: 636, endPoint x: 717, endPoint y: 641, distance: 157.1
click at [716, 642] on div "Casio PX-S7000 – Design, teknologi og klaverkunst i perfekt harmoni Casio PX-S7…" at bounding box center [937, 656] width 445 height 535
click at [803, 373] on icon at bounding box center [806, 373] width 18 height 18
click at [742, 674] on p "🎹 Smart Hybrid Hammer Action – autentisk klaviatur med præcis respons" at bounding box center [938, 692] width 424 height 36
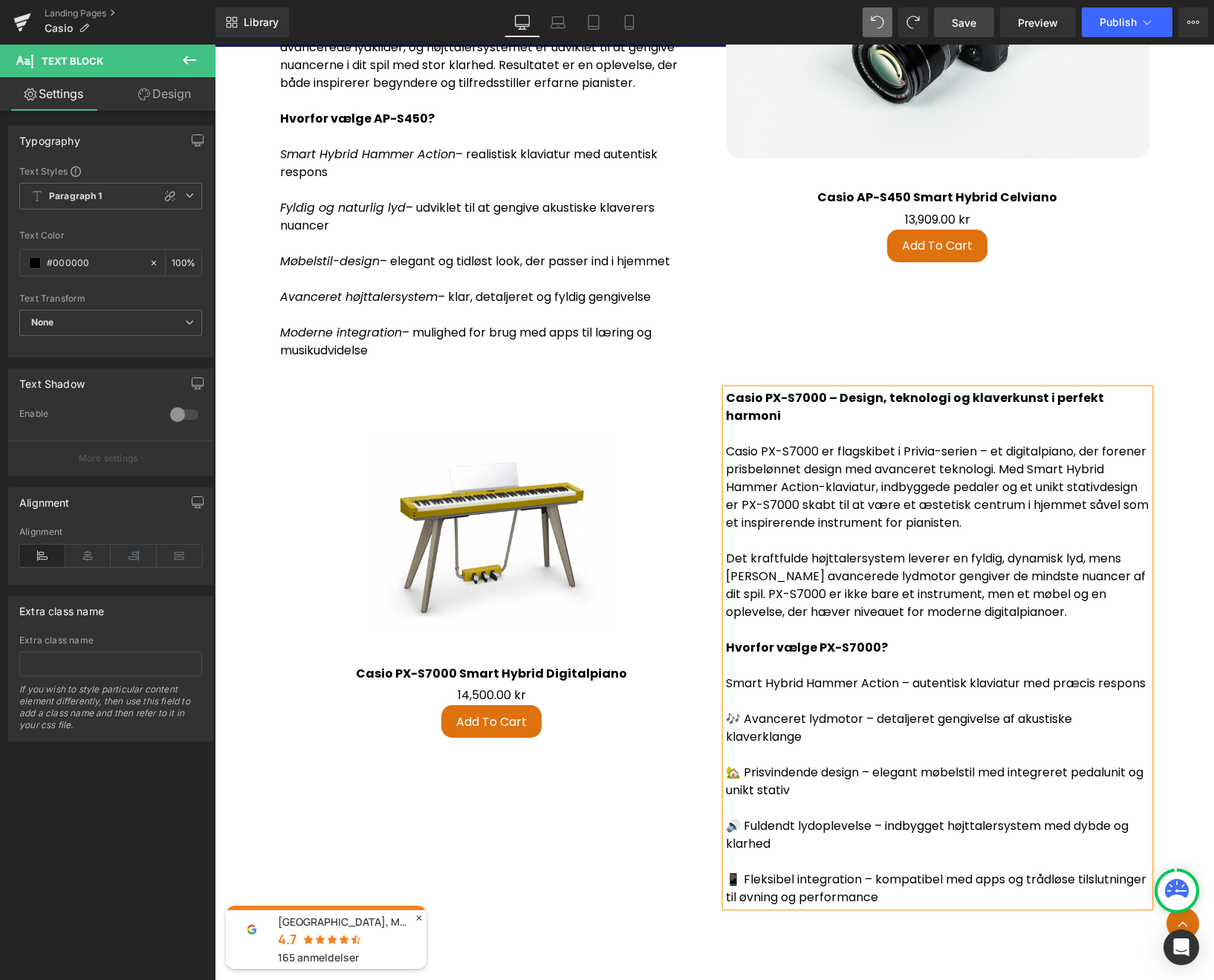
click at [742, 725] on p "🎶 Avanceret lydmotor – detaljeret gengivelse af akustiske klaverklange" at bounding box center [938, 728] width 424 height 36
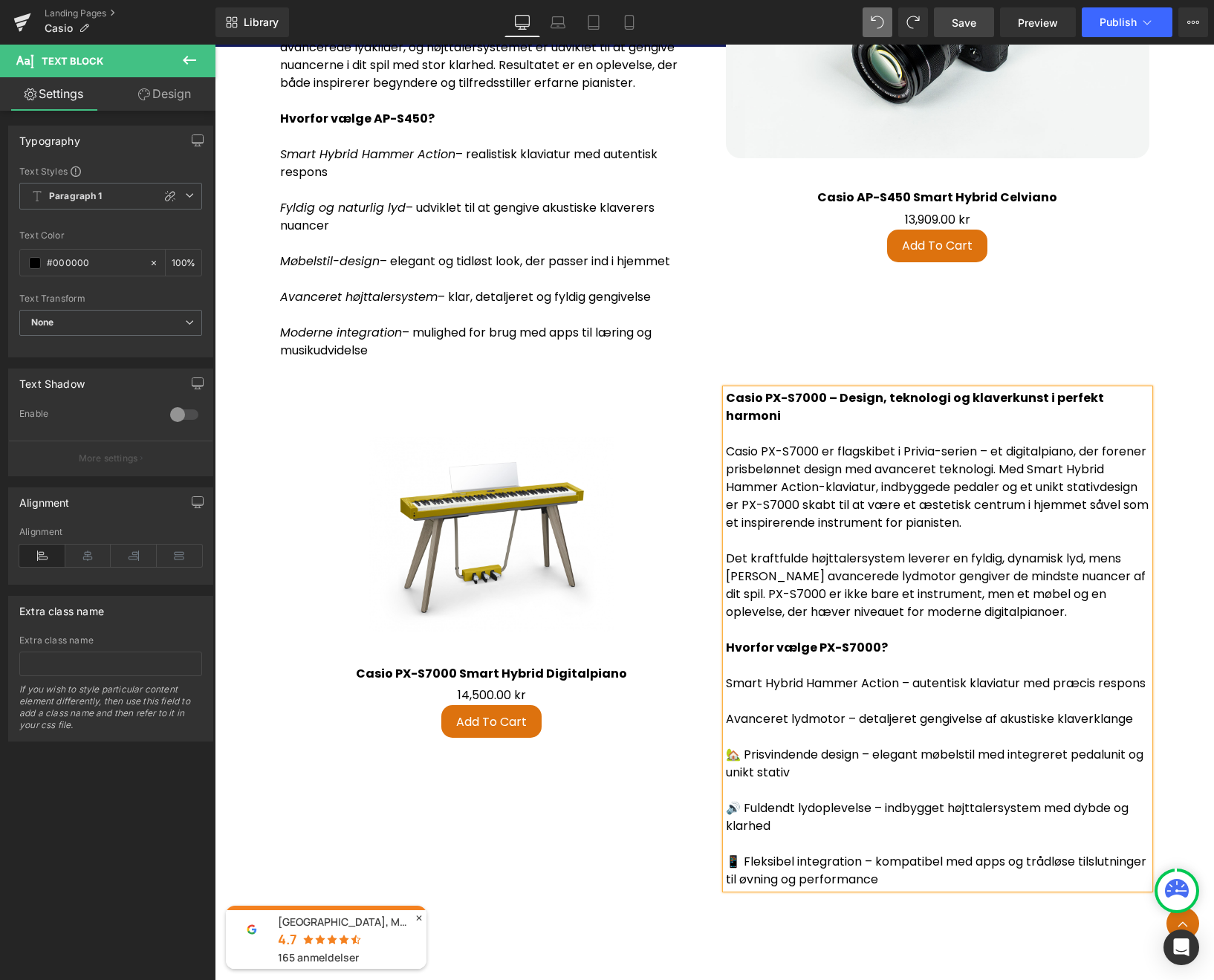
click at [739, 761] on p "🏡 Prisvindende design – elegant møbelstil med integreret pedalunit og unikt sta…" at bounding box center [938, 764] width 424 height 36
click at [741, 816] on p "🔊 Fuldendt lydoplevelse – indbygget højttalersystem med dybde og klarhed" at bounding box center [938, 817] width 424 height 36
click at [738, 872] on p "📱 Fleksibel integration – kompatibel med apps og trådløse tilslutninger til øvn…" at bounding box center [938, 871] width 424 height 36
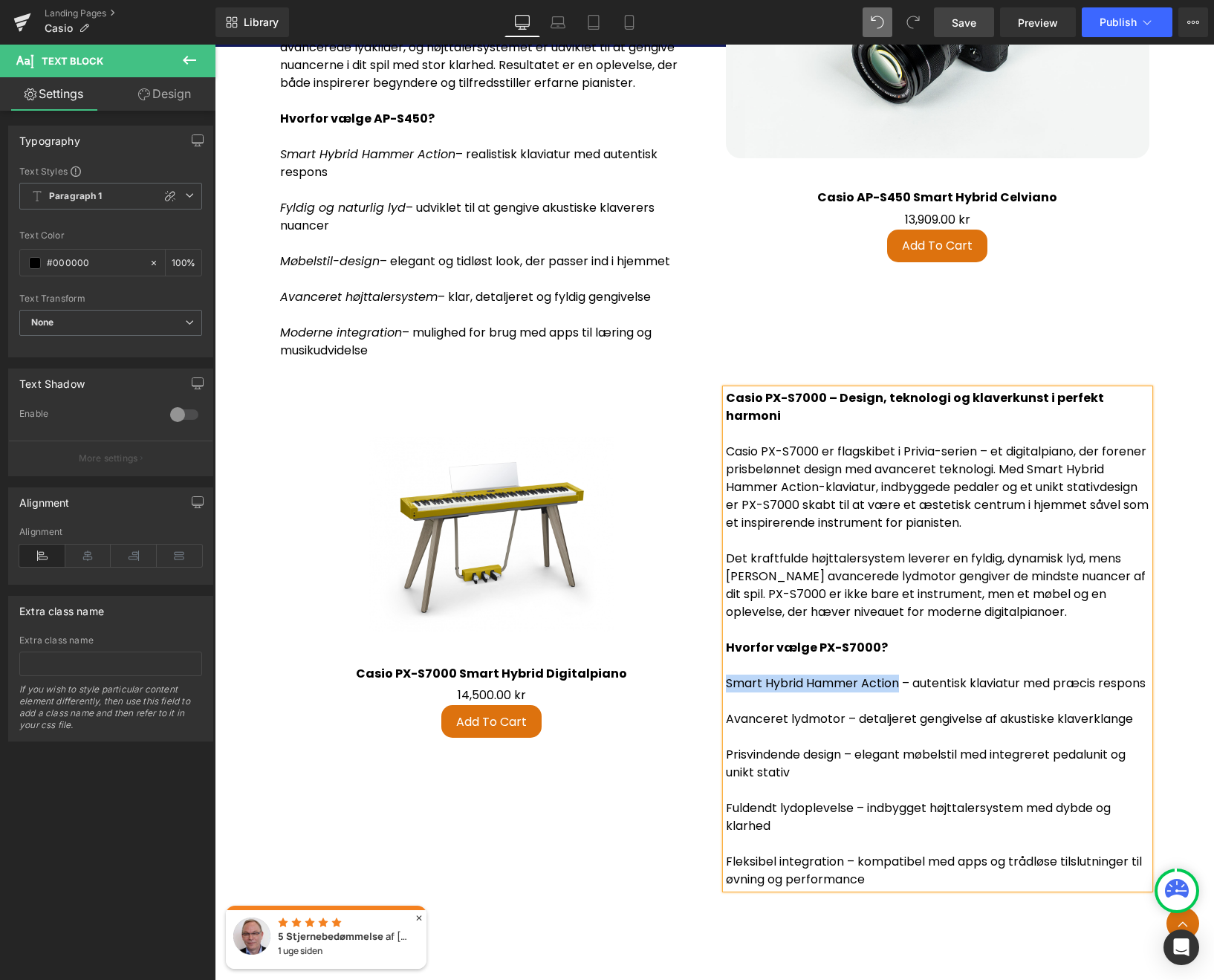
drag, startPoint x: 889, startPoint y: 673, endPoint x: 722, endPoint y: 674, distance: 167.0
click at [726, 674] on p "Smart Hybrid Hammer Action – autentisk klaviatur med præcis respons" at bounding box center [938, 683] width 424 height 18
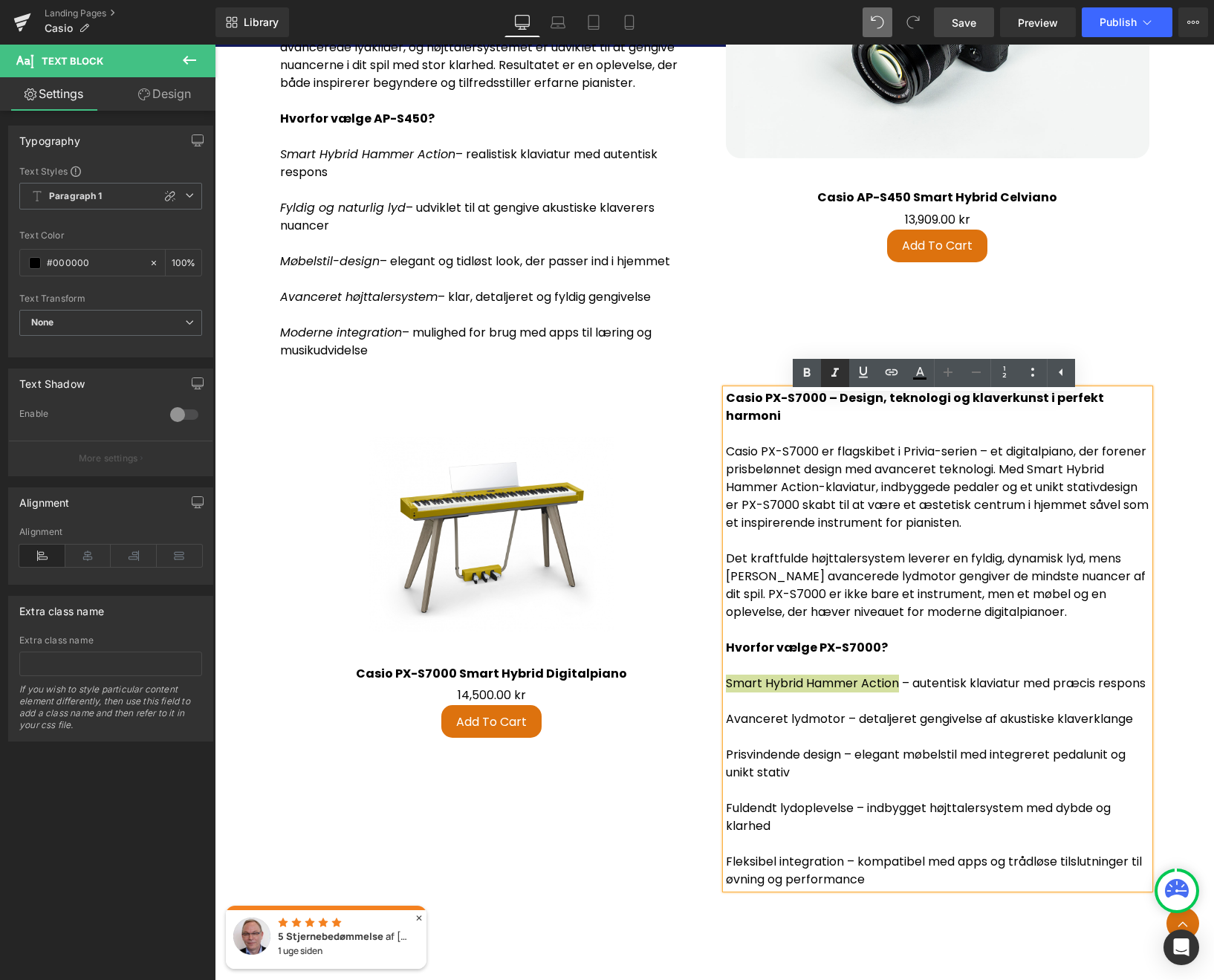
click at [839, 372] on icon at bounding box center [835, 373] width 18 height 18
drag, startPoint x: 840, startPoint y: 725, endPoint x: 722, endPoint y: 727, distance: 118.0
click at [726, 727] on p "Avanceret lydmotor – detaljeret gengivelse af akustiske klaverklange" at bounding box center [938, 719] width 424 height 18
click at [836, 378] on icon at bounding box center [835, 373] width 18 height 18
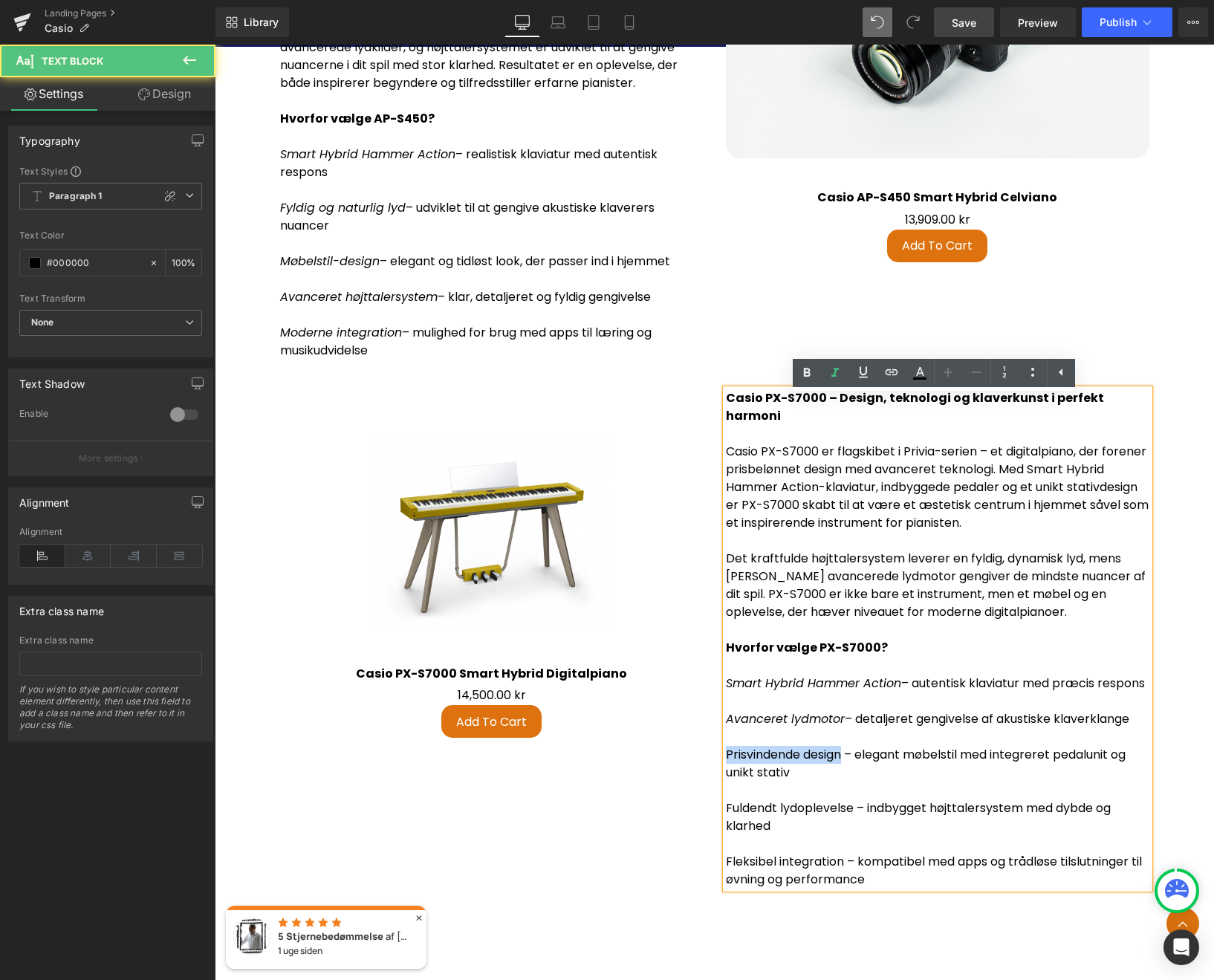
drag, startPoint x: 840, startPoint y: 762, endPoint x: 723, endPoint y: 757, distance: 117.1
click at [726, 757] on p "Prisvindende design – elegant møbelstil med integreret pedalunit og unikt stativ" at bounding box center [938, 764] width 424 height 36
click at [828, 373] on icon at bounding box center [835, 373] width 18 height 18
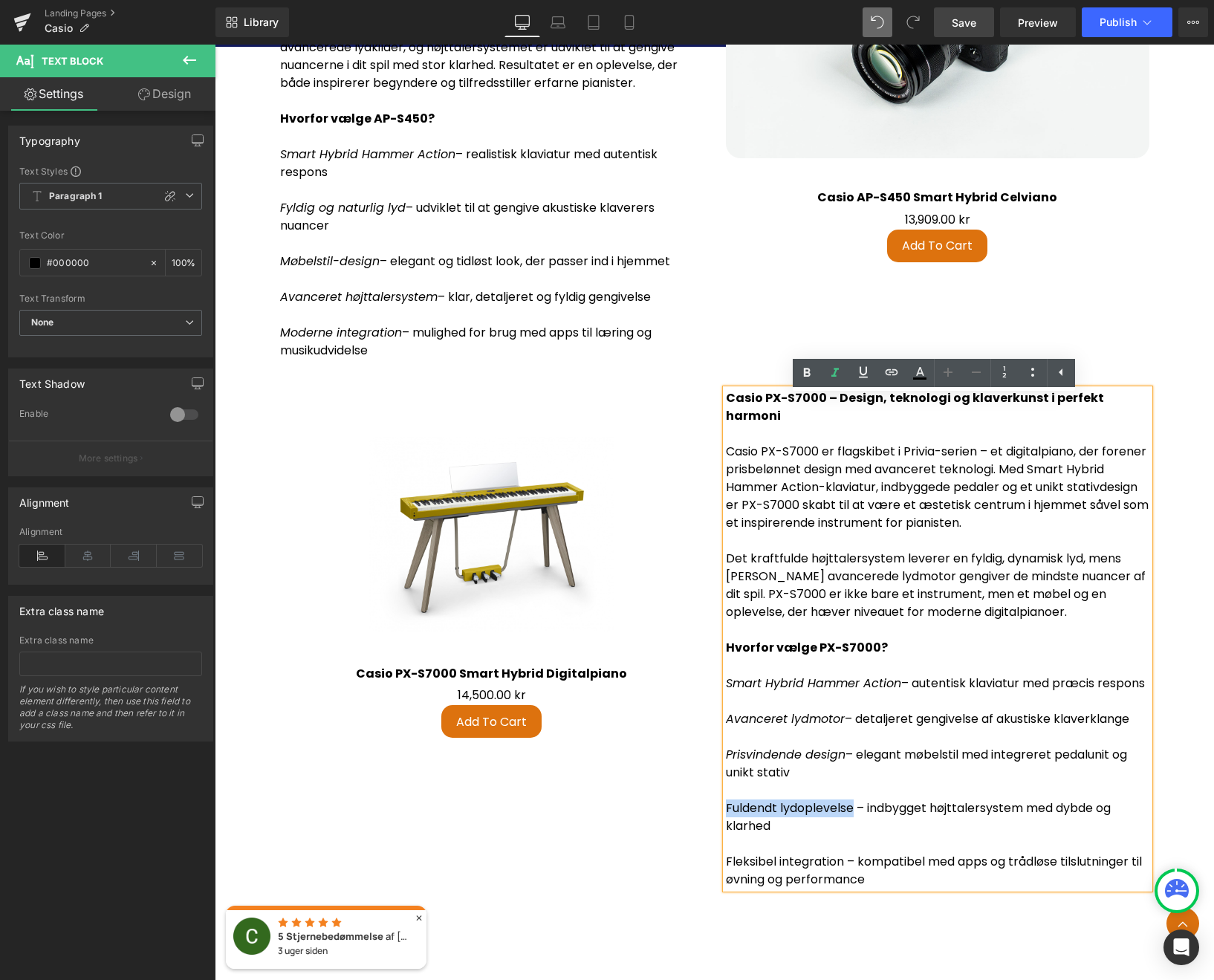
drag, startPoint x: 850, startPoint y: 815, endPoint x: 722, endPoint y: 815, distance: 128.0
click at [726, 815] on p "Fuldendt lydoplevelse – indbygget højttalersystem med dybde og klarhed" at bounding box center [938, 817] width 424 height 36
click at [833, 370] on icon at bounding box center [835, 373] width 18 height 18
drag, startPoint x: 839, startPoint y: 867, endPoint x: 724, endPoint y: 869, distance: 115.0
click at [726, 869] on p "Fleksibel integration – kompatibel med apps og trådløse tilslutninger til øvnin…" at bounding box center [938, 871] width 424 height 36
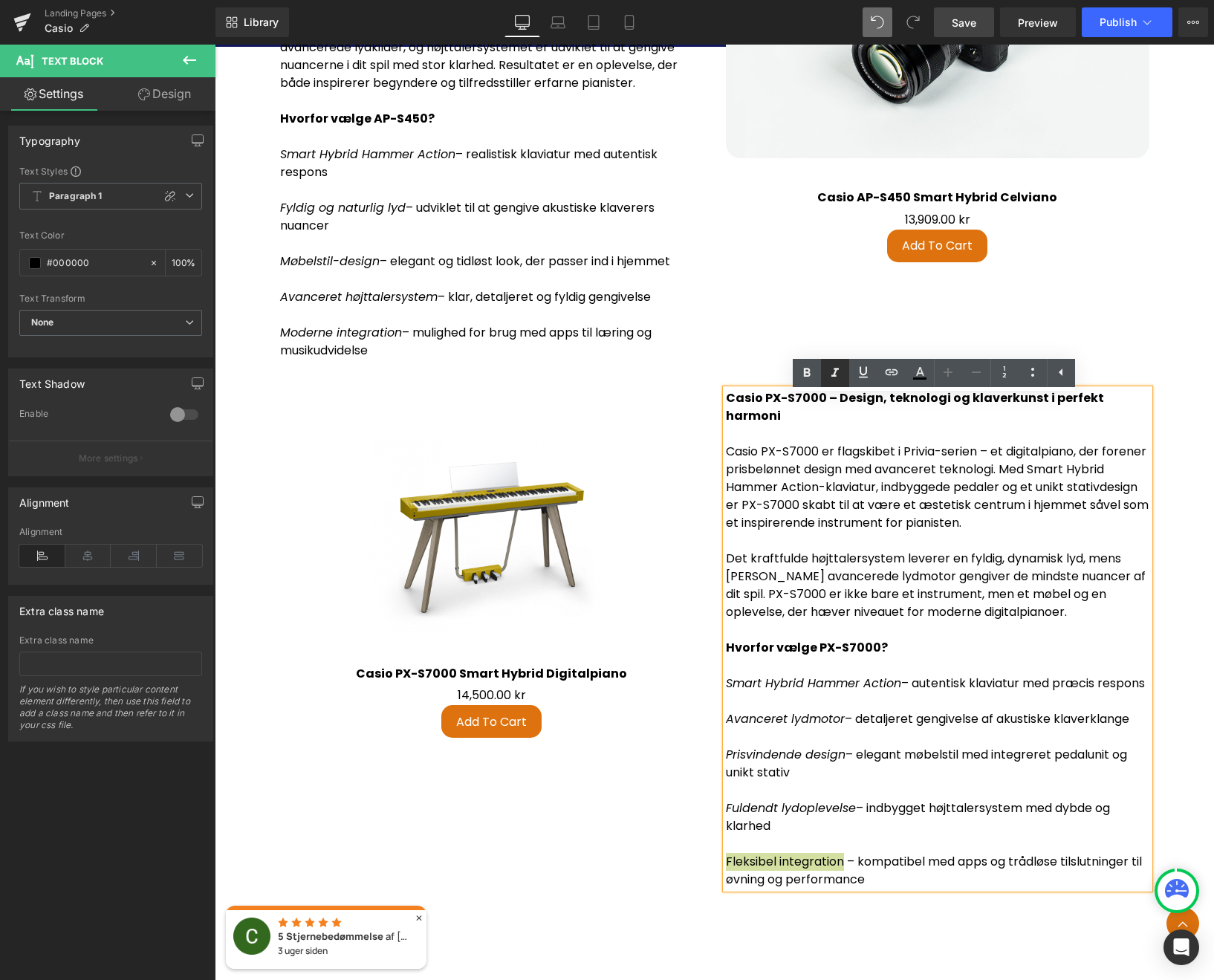
click at [834, 372] on icon at bounding box center [835, 372] width 7 height 9
click at [902, 644] on p "Hvorfor vælge PX-S7000?" at bounding box center [938, 647] width 424 height 18
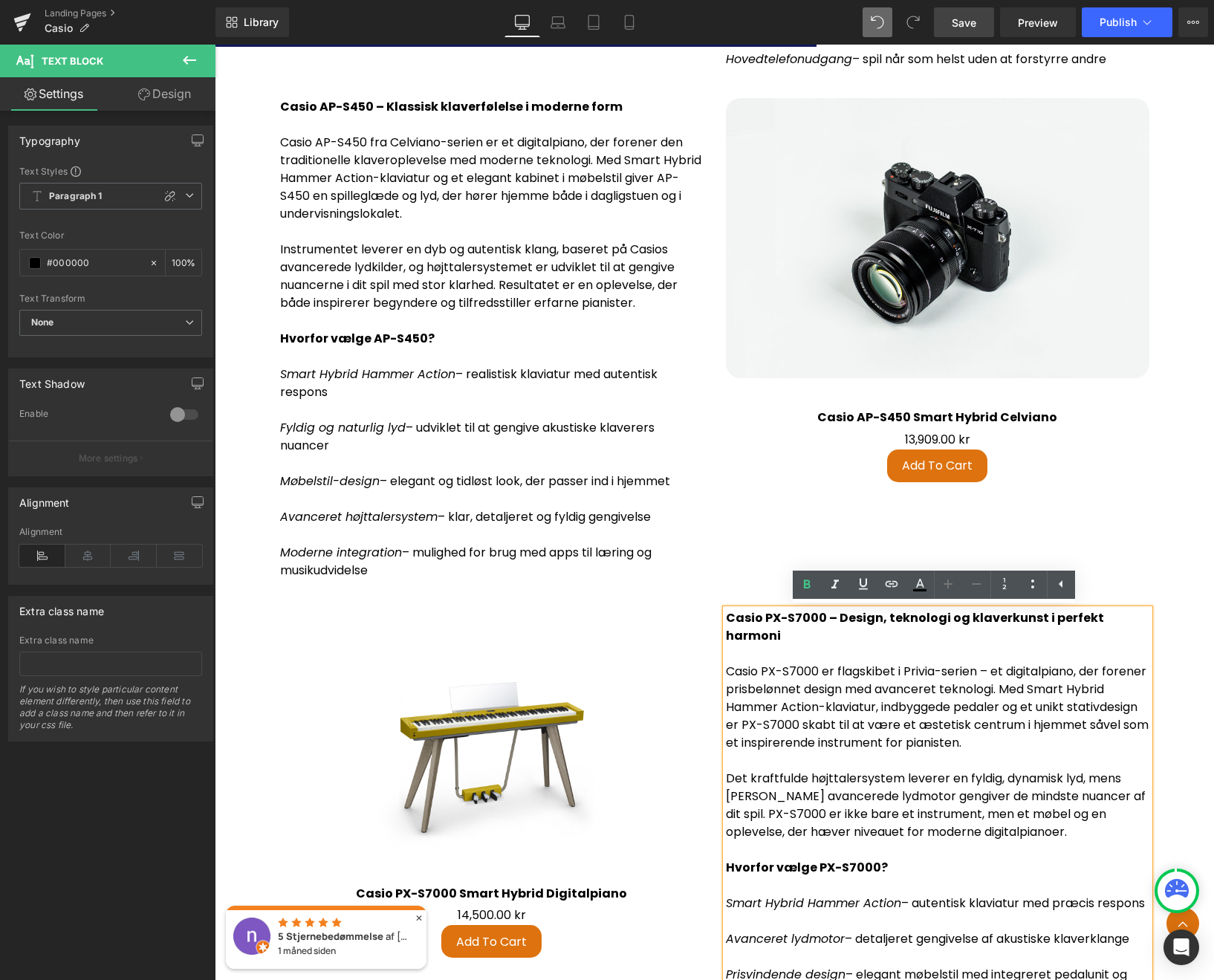
scroll to position [3526, 0]
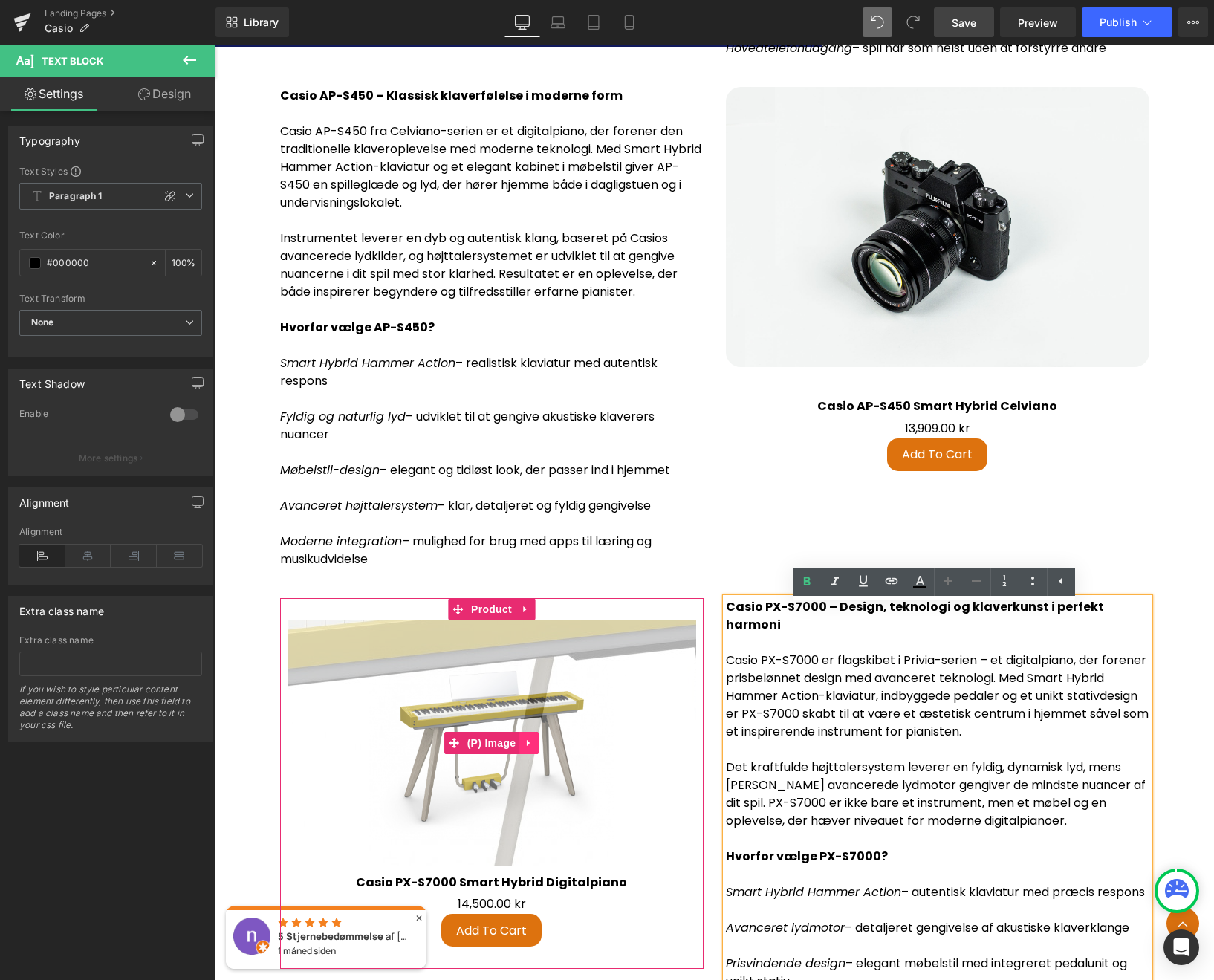
click at [524, 746] on icon at bounding box center [529, 742] width 11 height 11
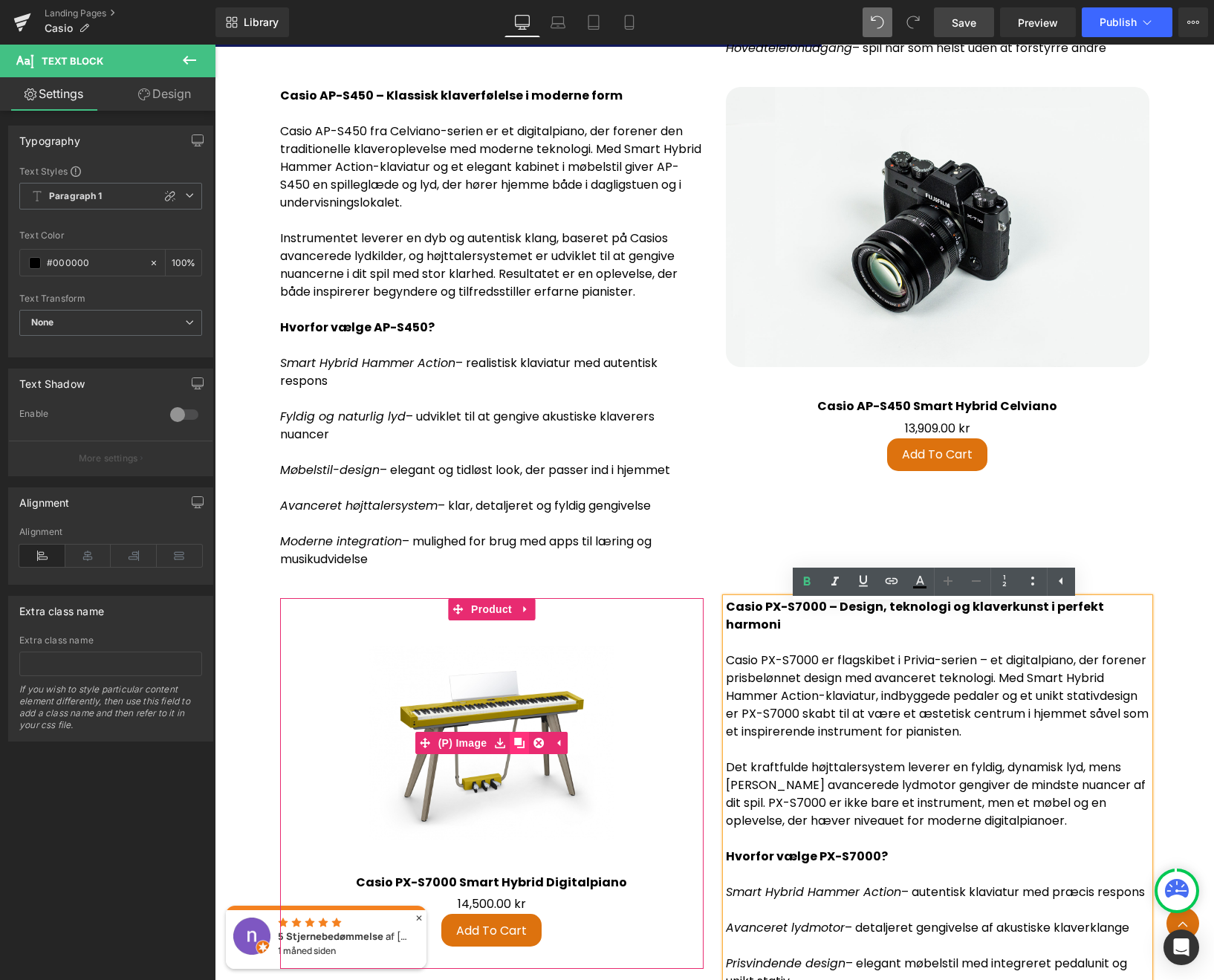
click at [517, 748] on icon at bounding box center [519, 743] width 11 height 11
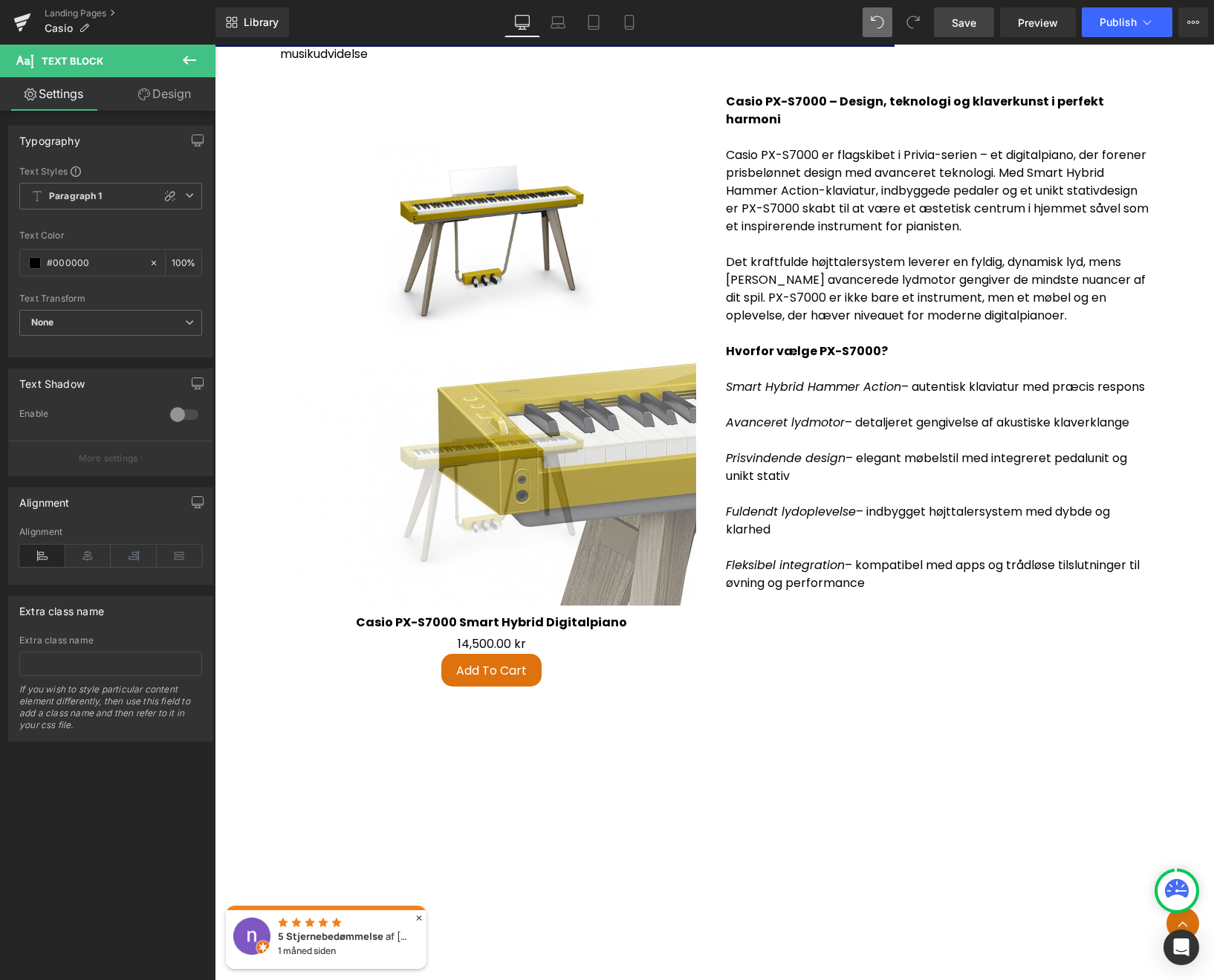
scroll to position [4029, 0]
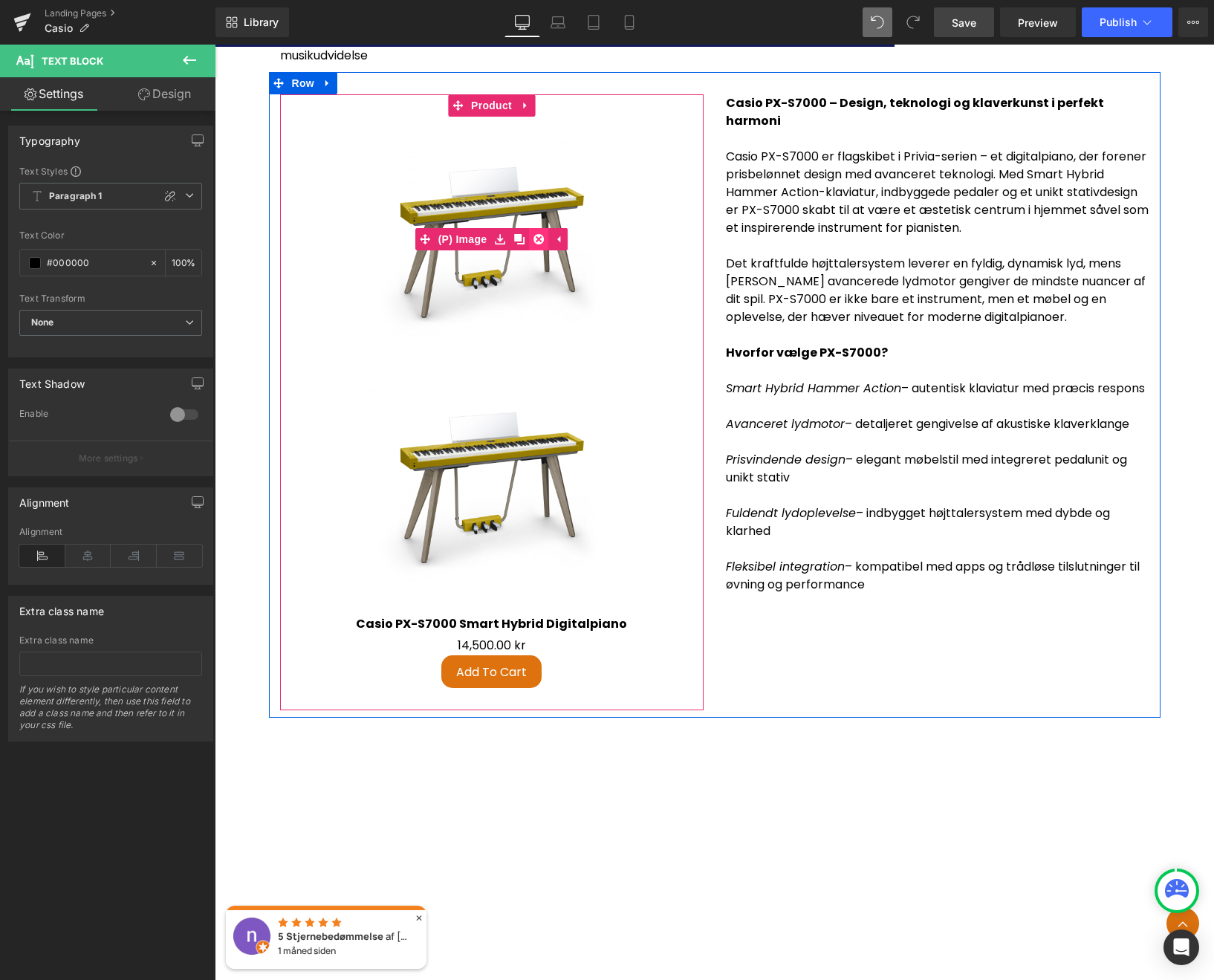
click at [534, 244] on icon at bounding box center [539, 240] width 11 height 11
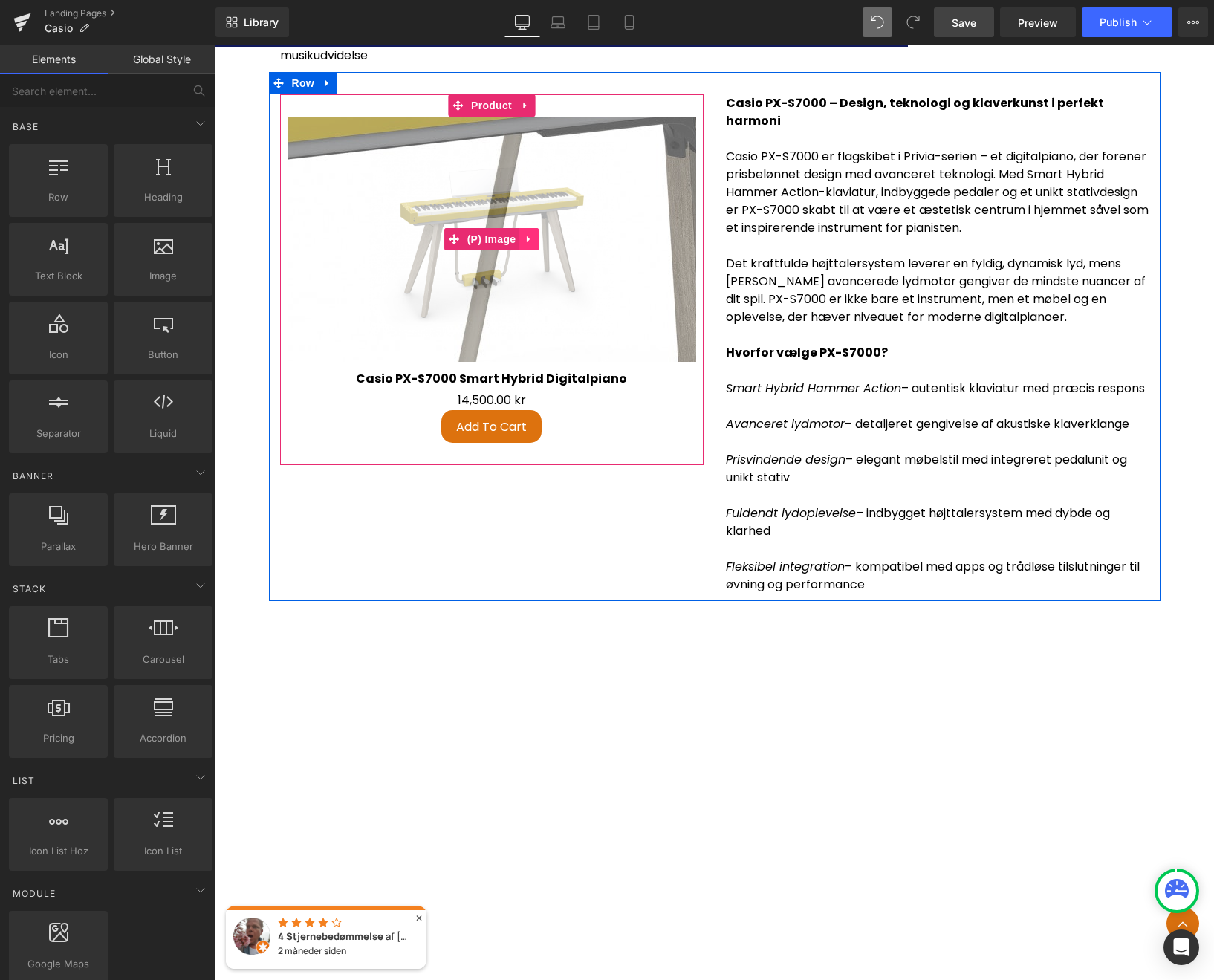
click at [524, 244] on icon at bounding box center [529, 239] width 11 height 11
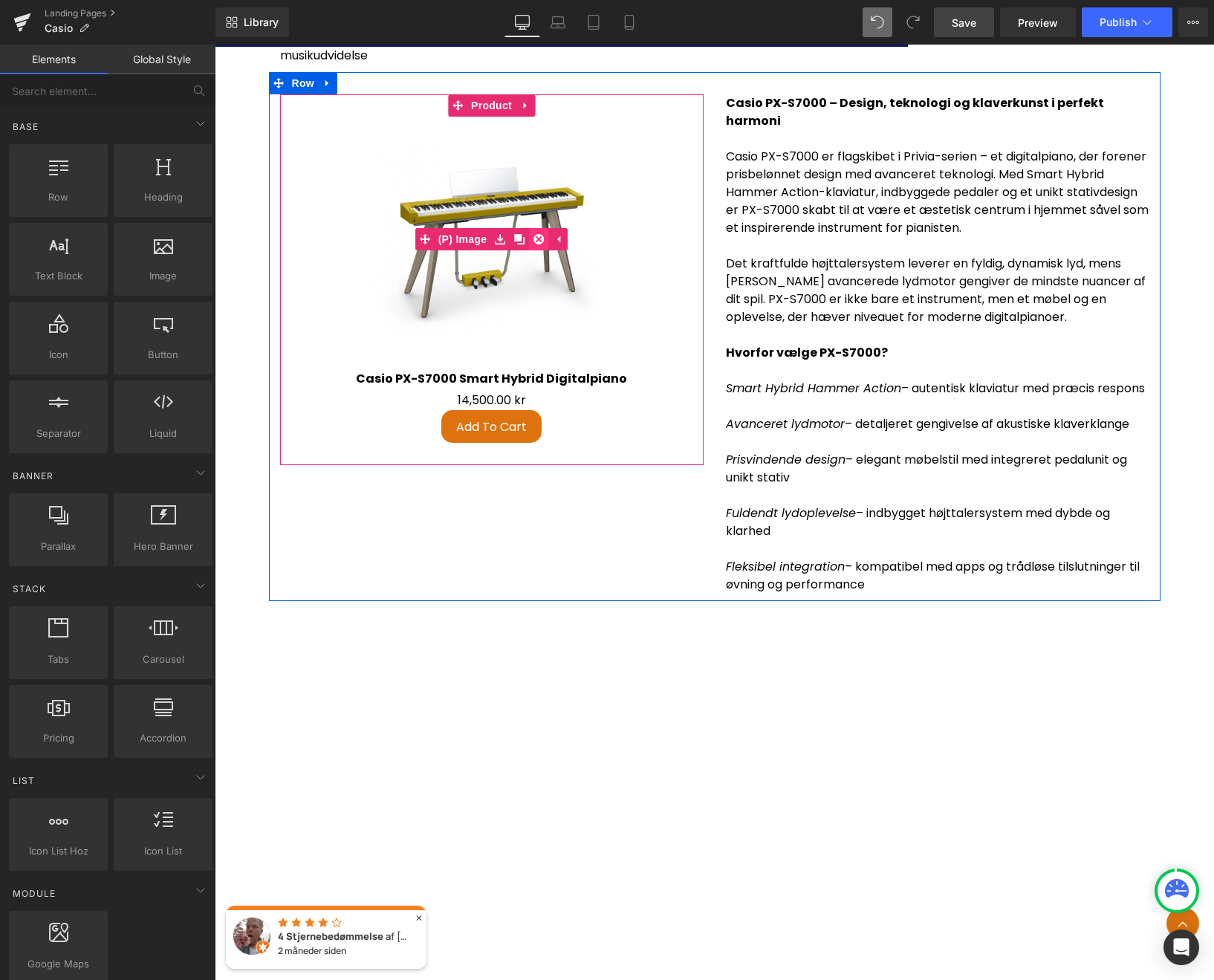
click at [534, 244] on icon at bounding box center [539, 240] width 11 height 11
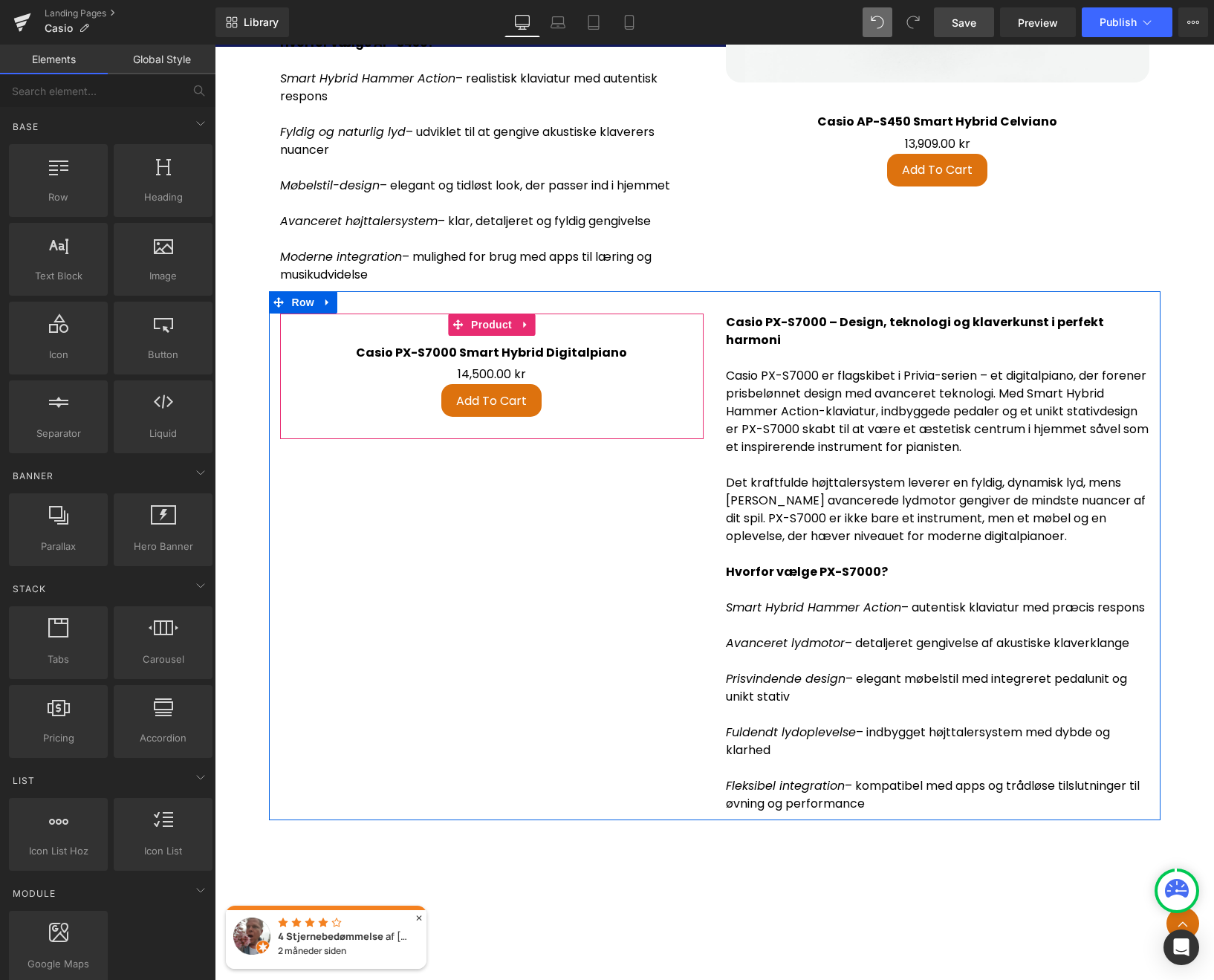
scroll to position [3786, 0]
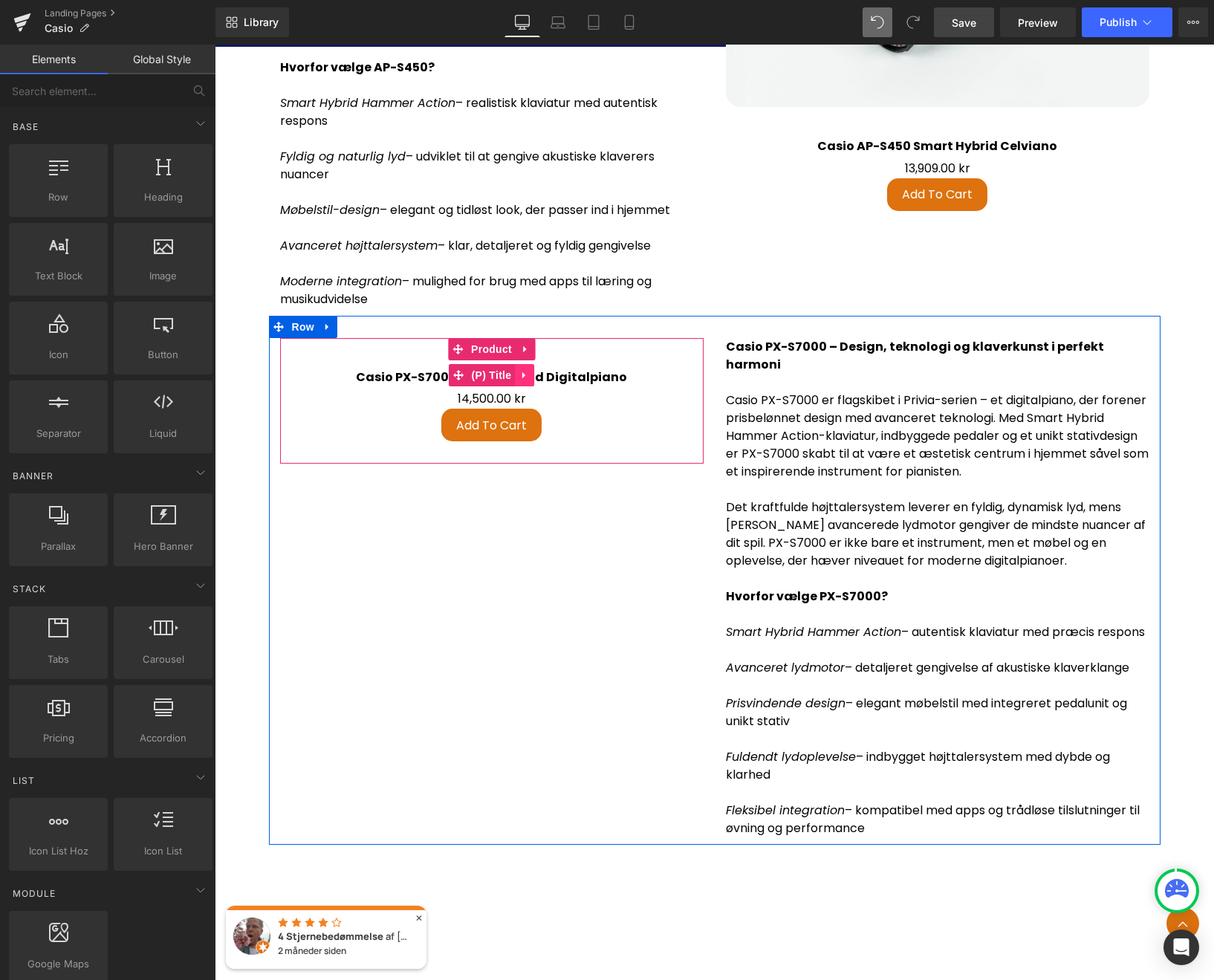
click at [524, 380] on icon at bounding box center [525, 375] width 11 height 11
click at [529, 380] on icon at bounding box center [535, 375] width 11 height 11
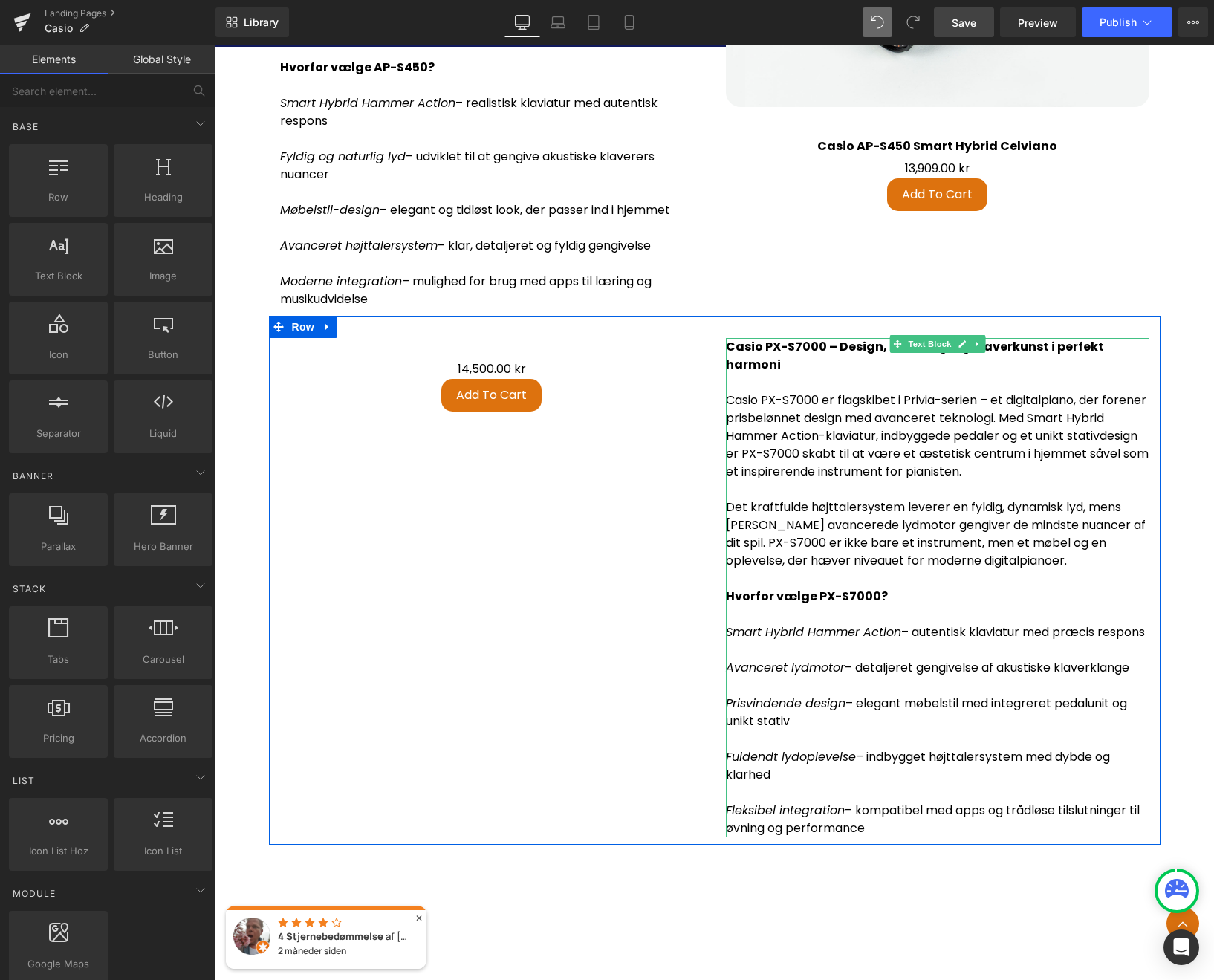
scroll to position [3687, 0]
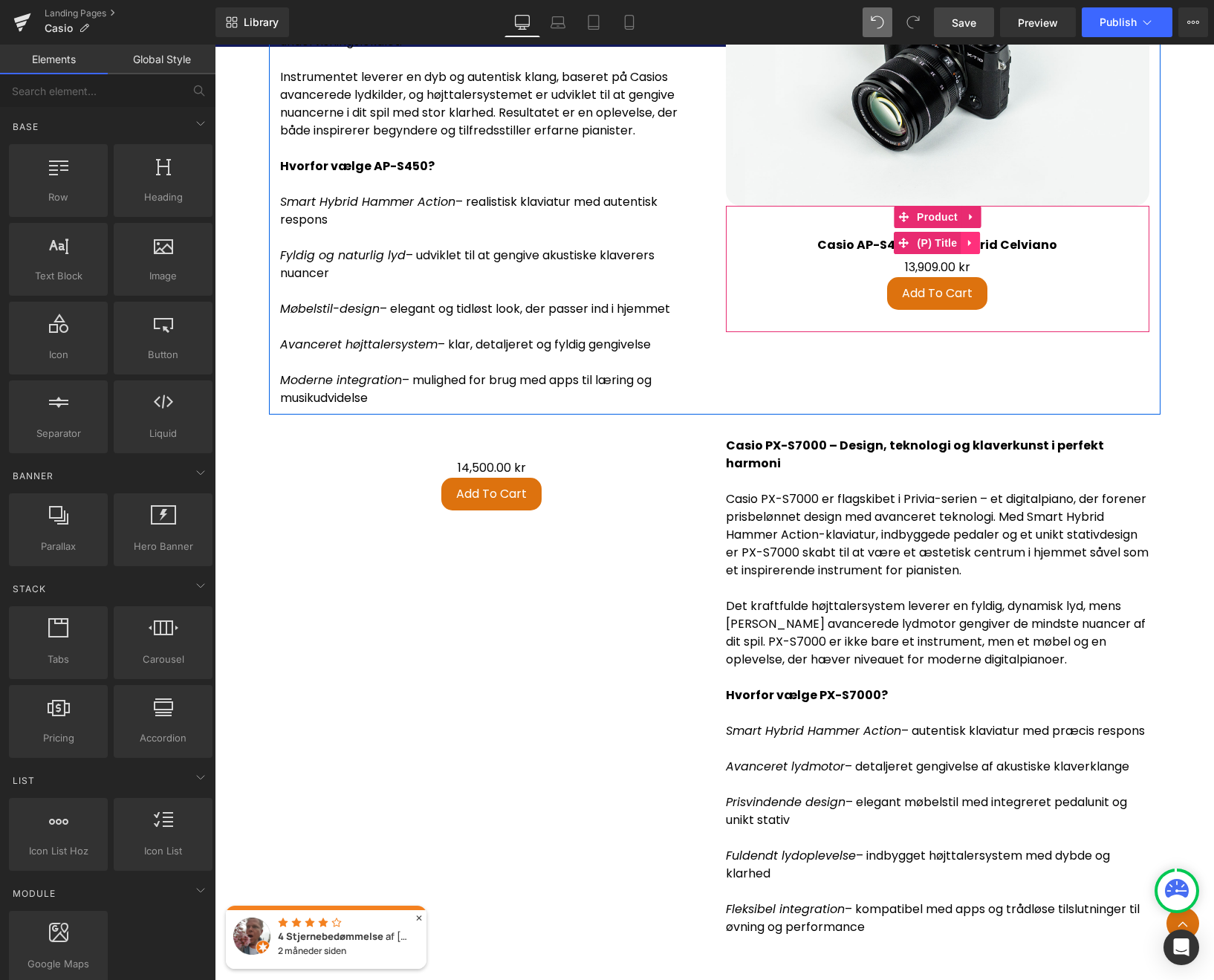
click at [968, 247] on icon at bounding box center [969, 242] width 3 height 6
click at [975, 248] on icon at bounding box center [980, 243] width 11 height 11
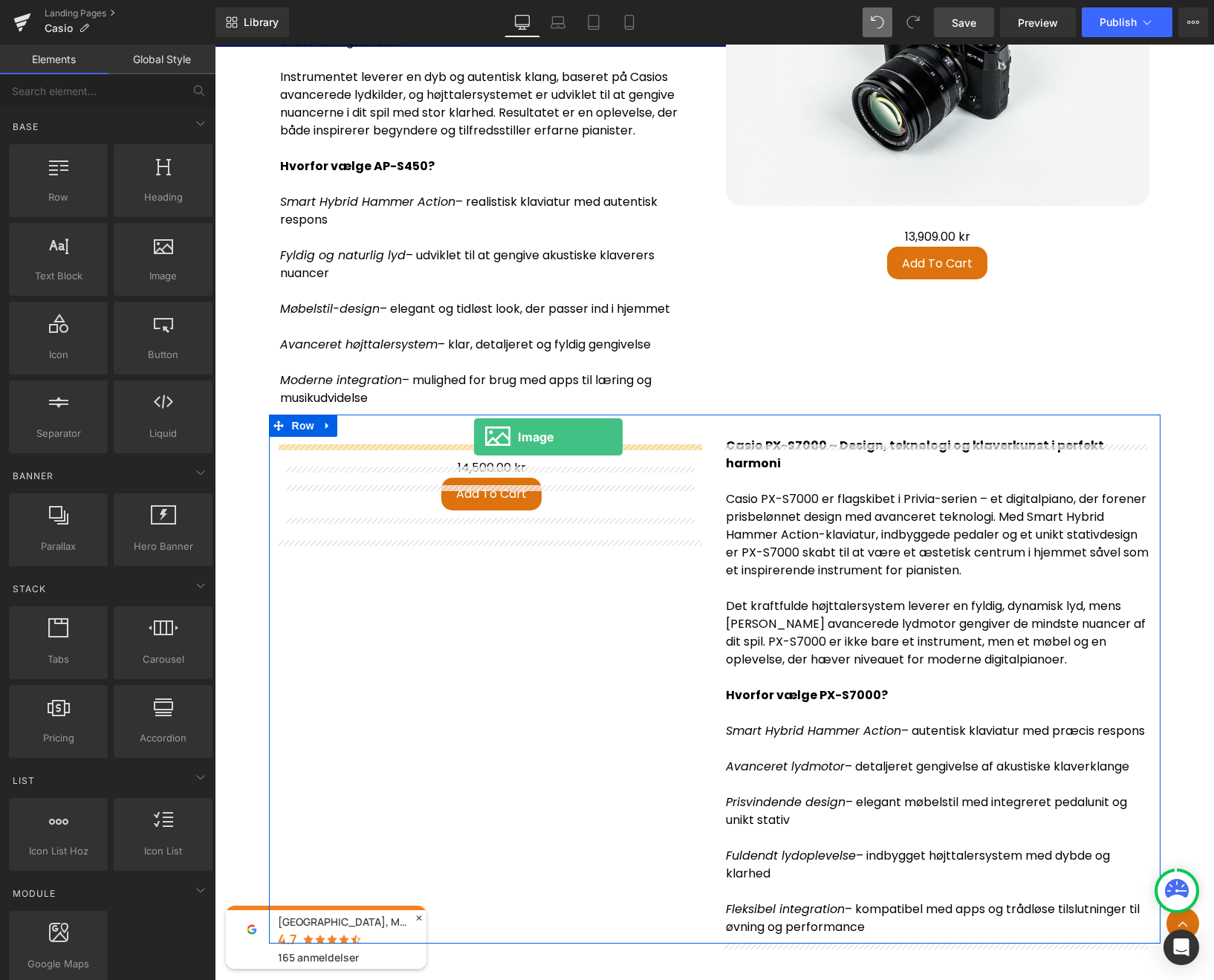
drag, startPoint x: 365, startPoint y: 332, endPoint x: 474, endPoint y: 437, distance: 151.3
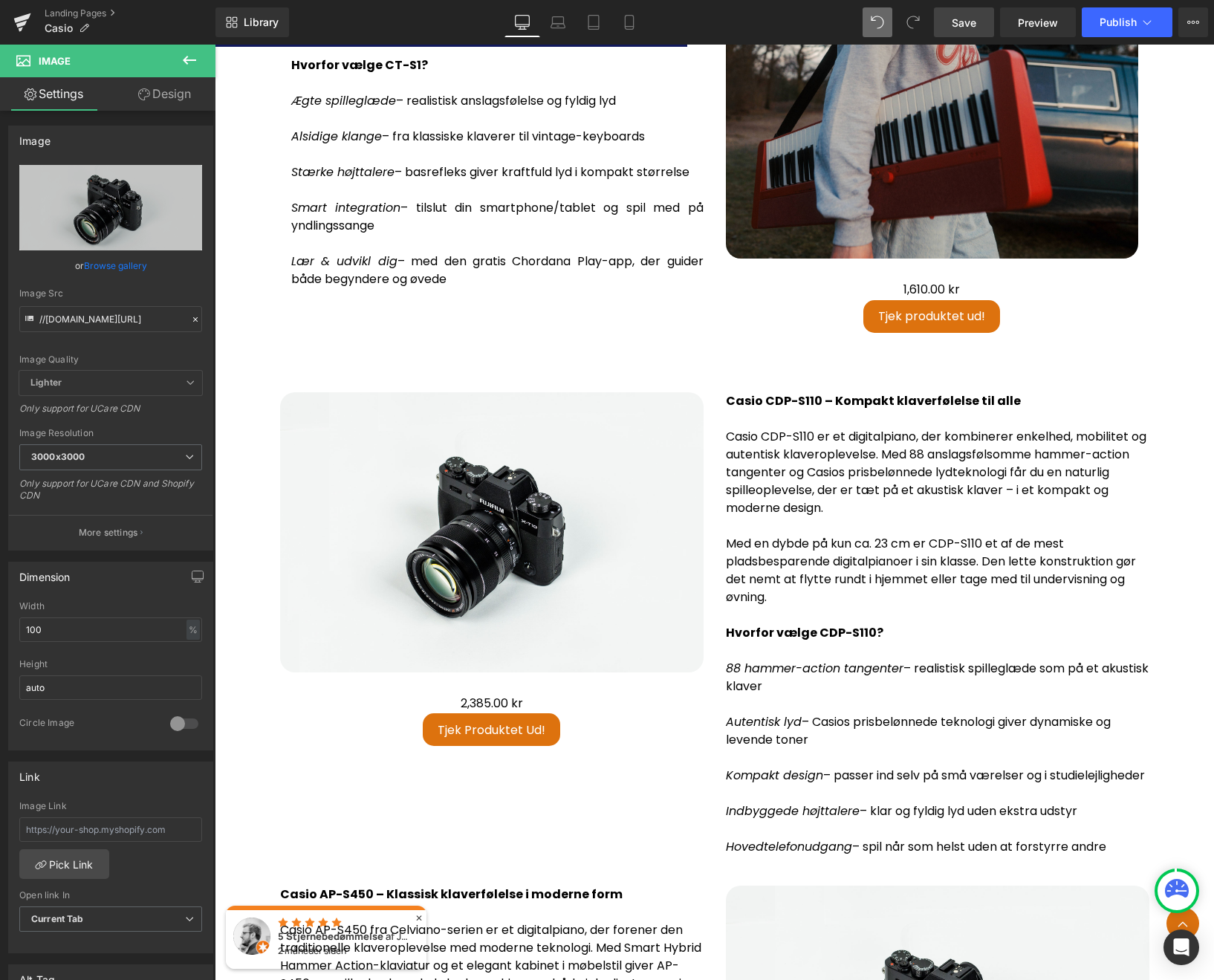
scroll to position [2725, 0]
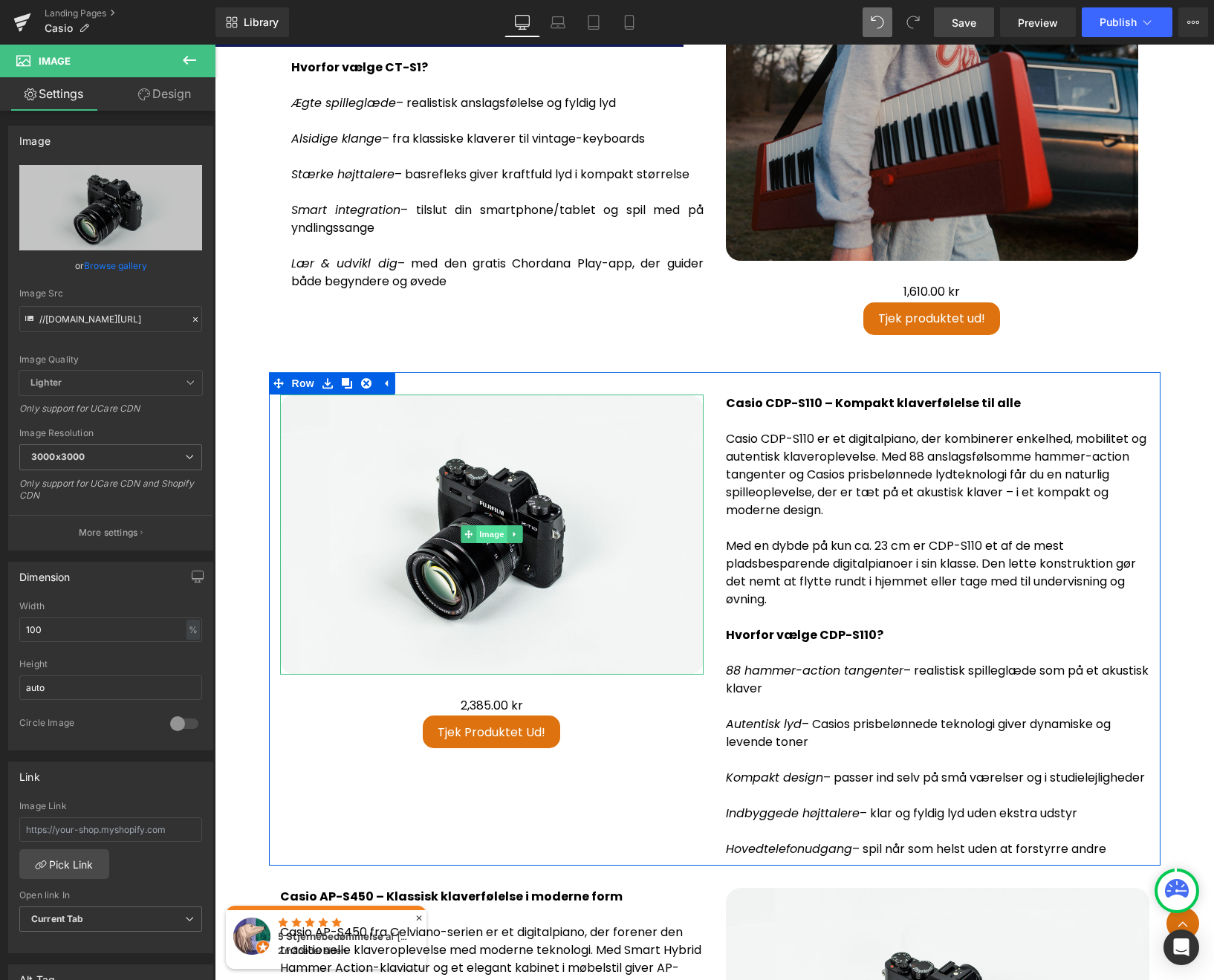
click at [492, 528] on span "Image" at bounding box center [492, 534] width 31 height 18
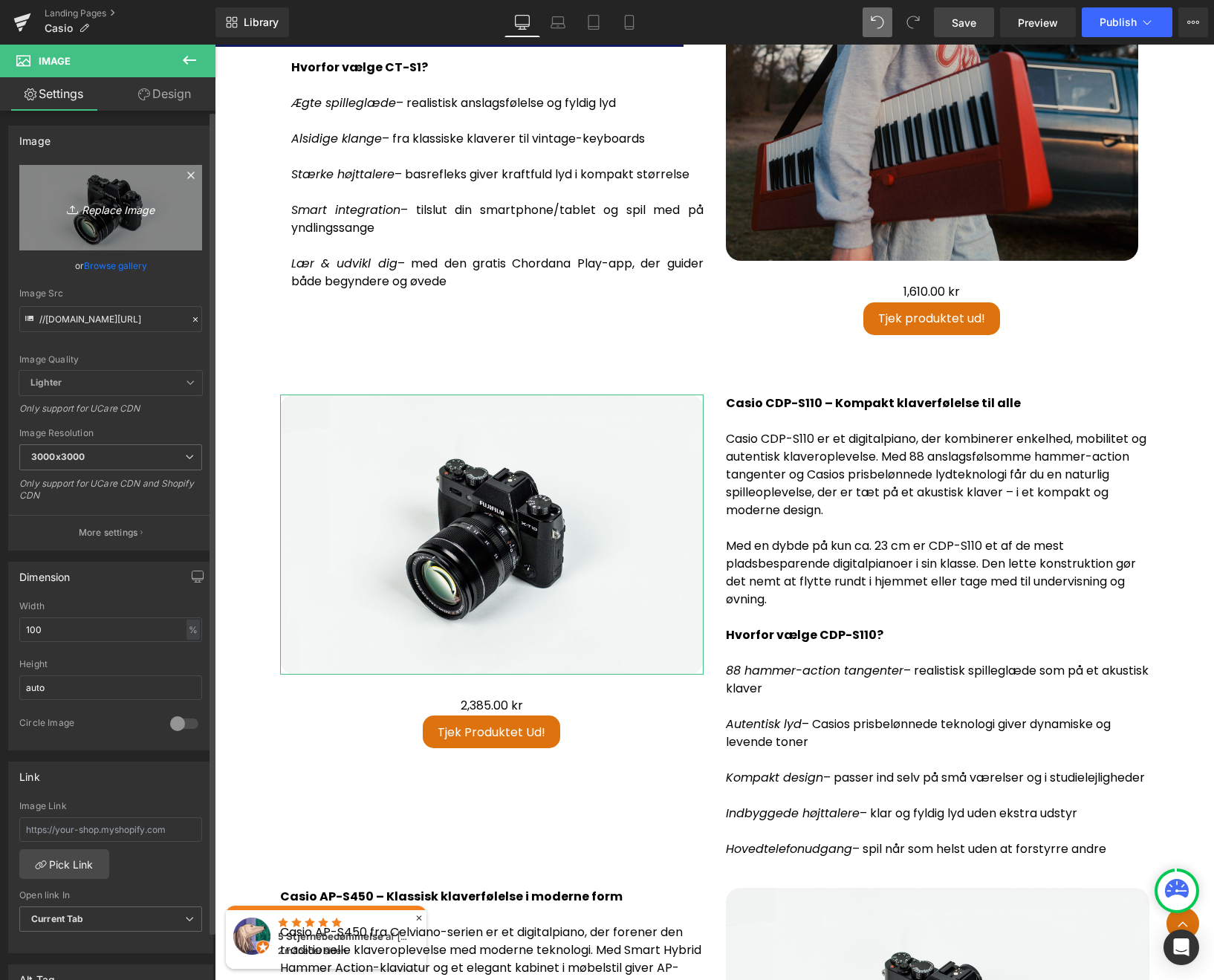
click at [112, 215] on icon "Replace Image" at bounding box center [110, 207] width 119 height 19
type input "C:\fakepath\CDP-S110BK_PRODUCTPIC_L.jpg"
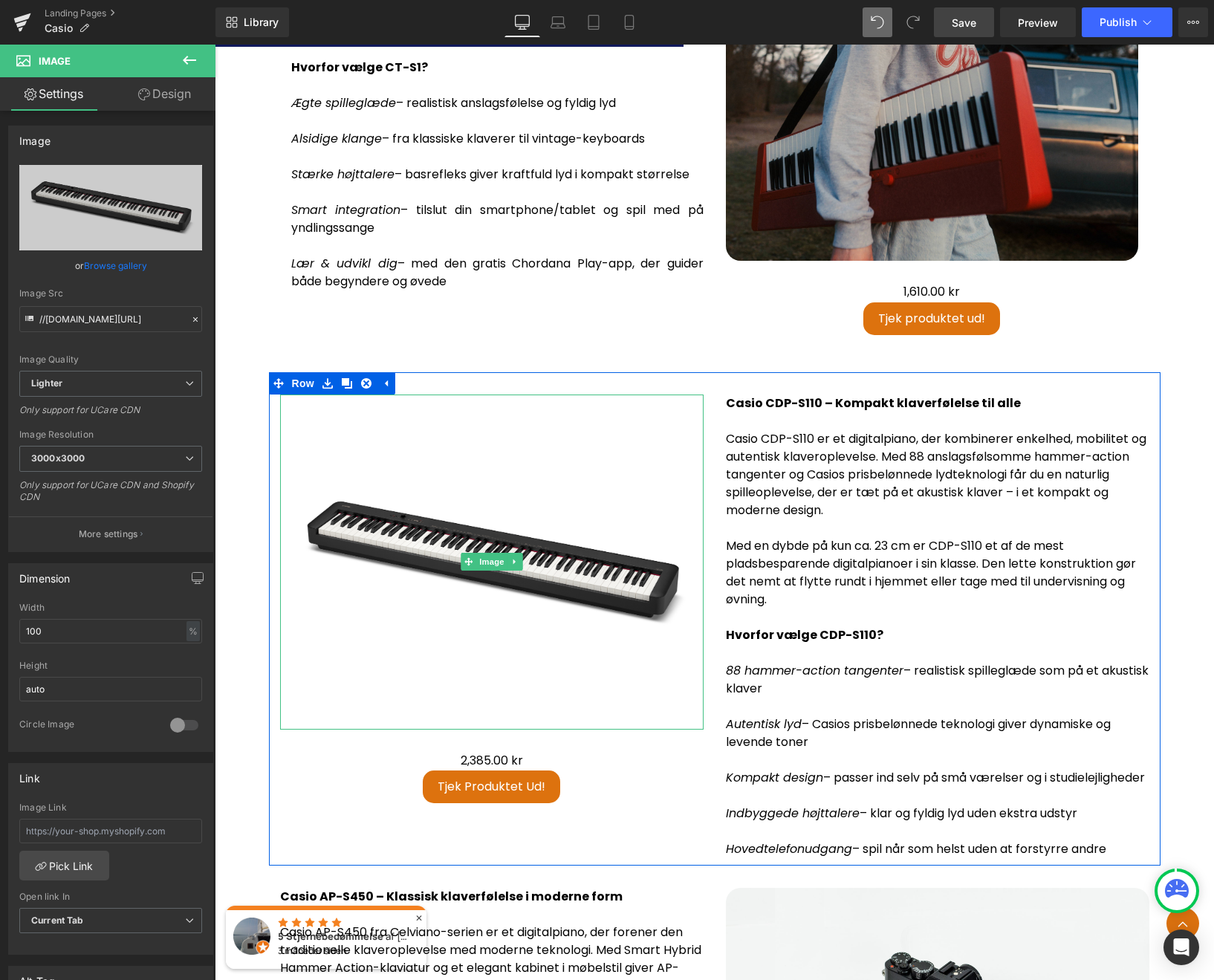
click at [837, 563] on p "Med en dybde på kun ca. 23 cm er CDP-S110 et af de mest pladsbesparende digital…" at bounding box center [938, 573] width 424 height 72
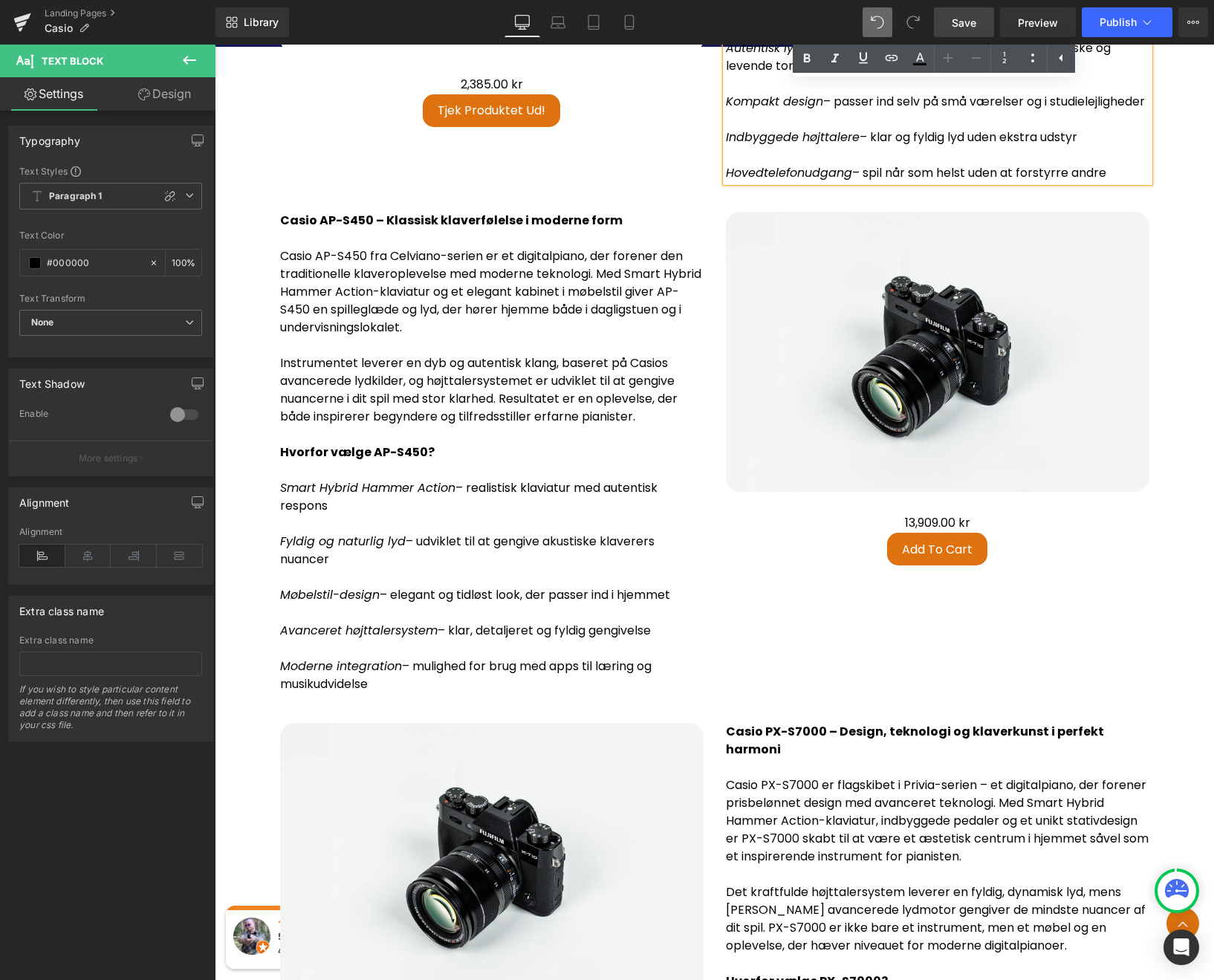
scroll to position [3404, 0]
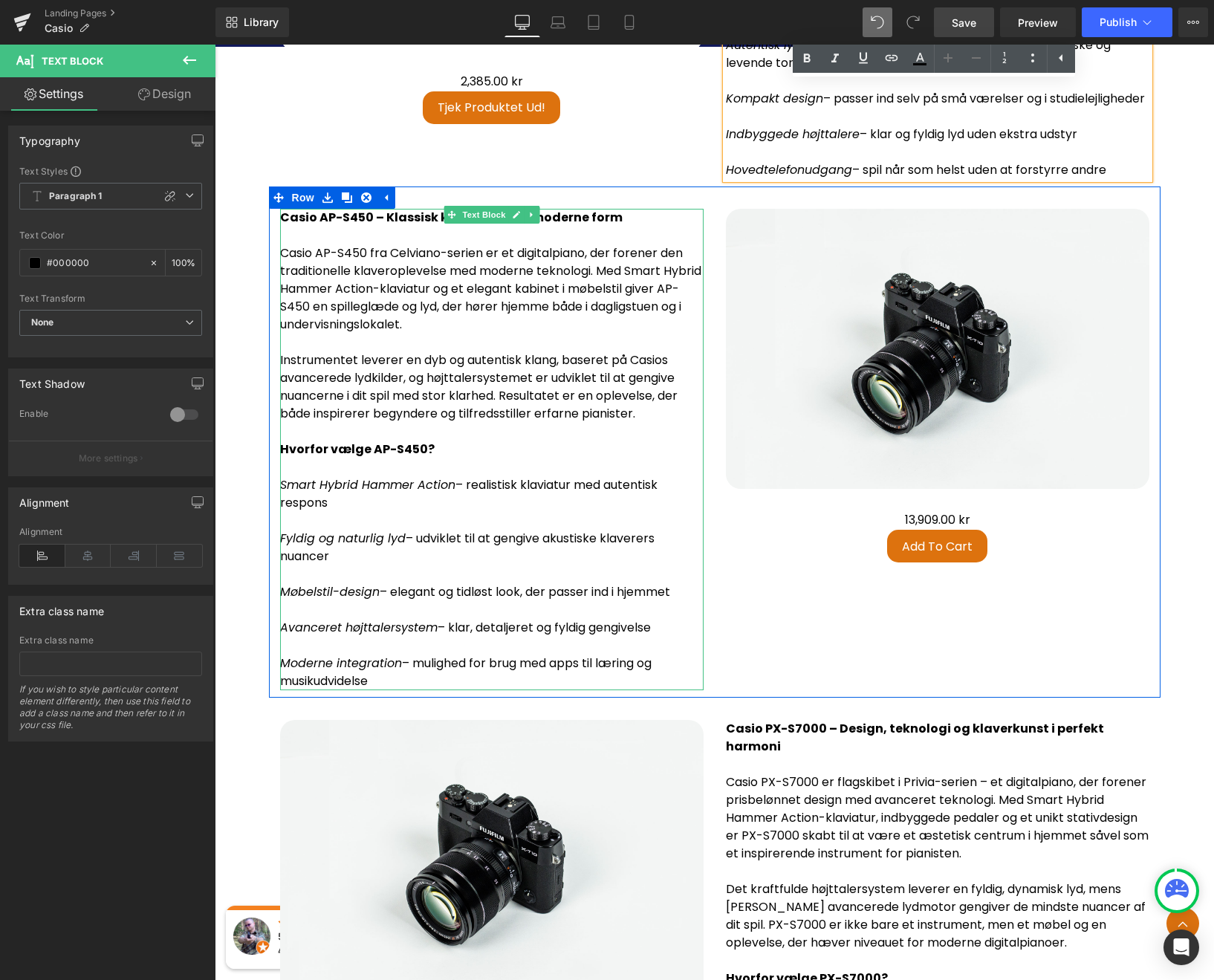
click at [619, 459] on p "Hvorfor vælge AP-S450?" at bounding box center [492, 450] width 424 height 18
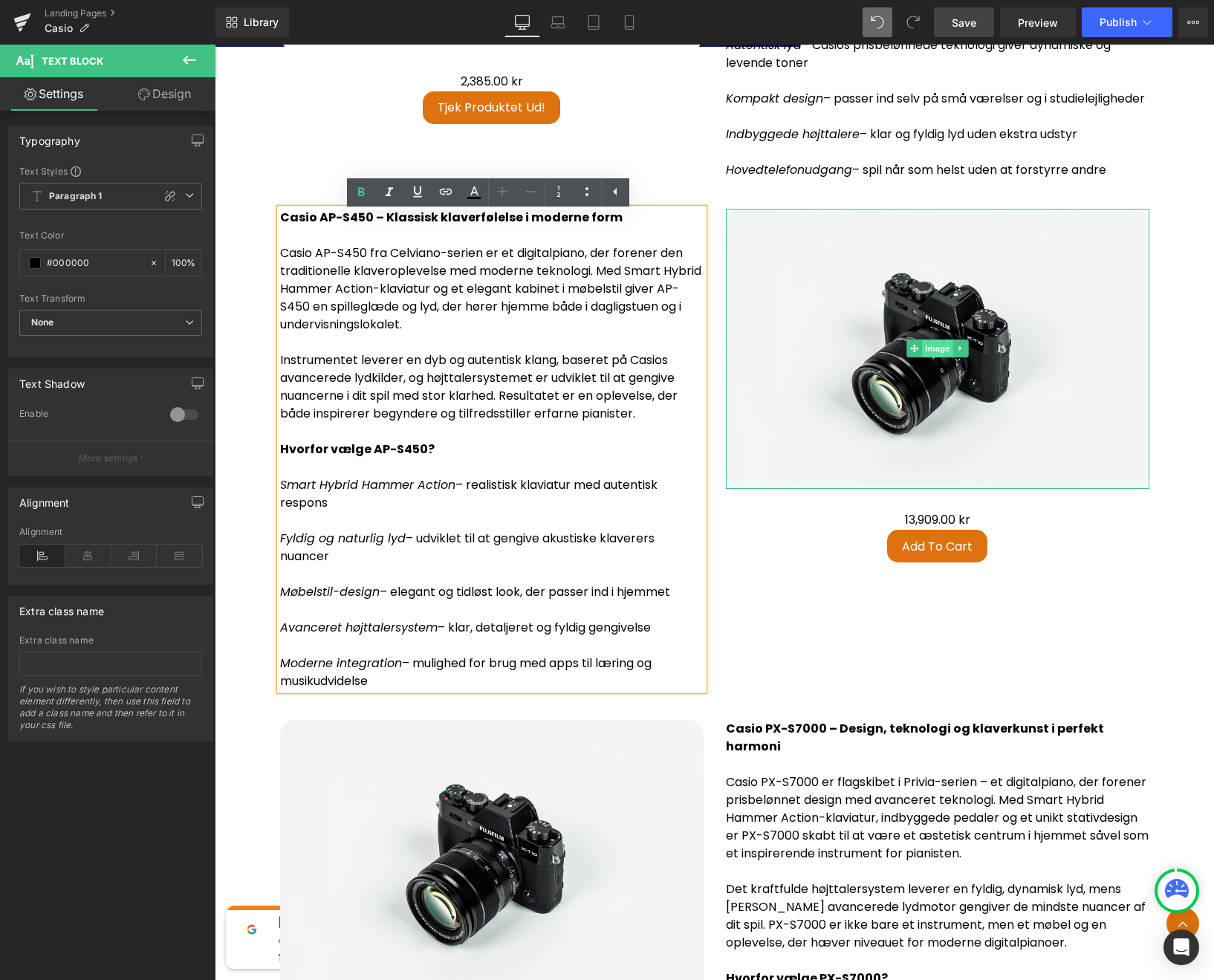
click at [935, 358] on span "Image" at bounding box center [937, 349] width 31 height 18
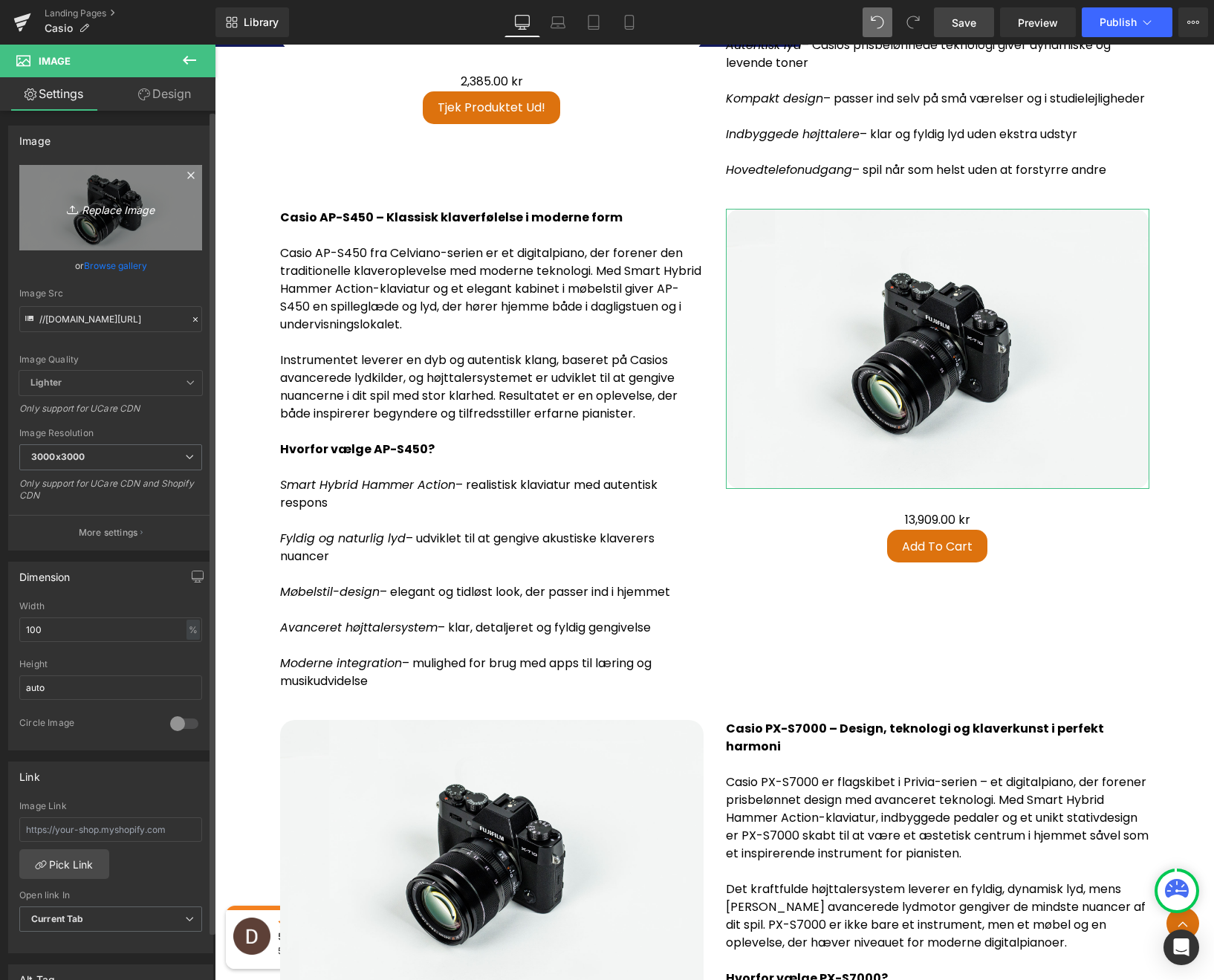
click at [127, 216] on icon "Replace Image" at bounding box center [110, 207] width 119 height 19
type input "C:\fakepath\AP_S450WE_MOODPIC_JAPAN_2024_0132_master.jpeg"
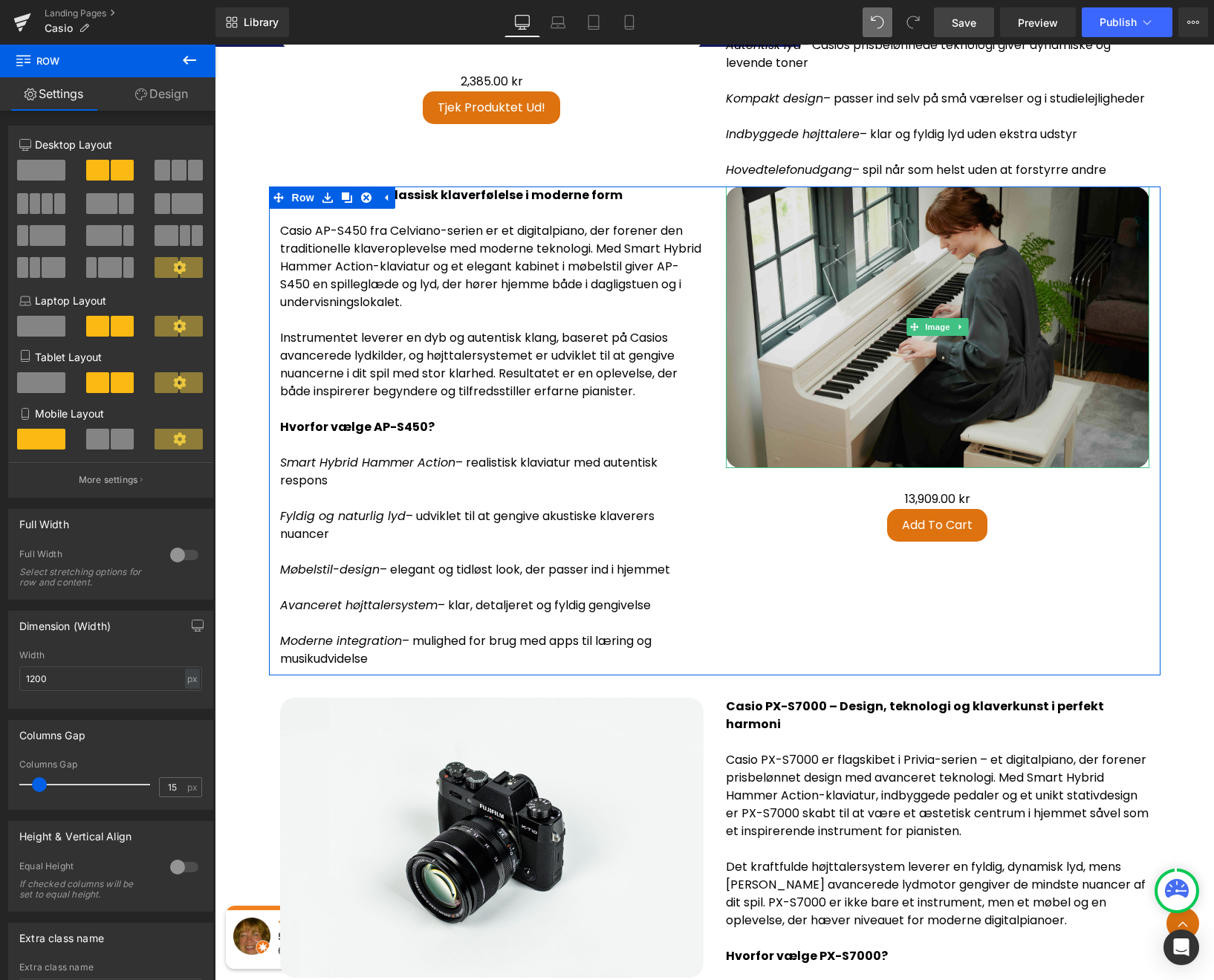
drag, startPoint x: 895, startPoint y: 215, endPoint x: 890, endPoint y: 282, distance: 67.2
click at [890, 282] on div "Casio AP-S450 – Klassisk klaverfølelse i moderne form Casio AP-S450 fra Celvian…" at bounding box center [714, 431] width 891 height 489
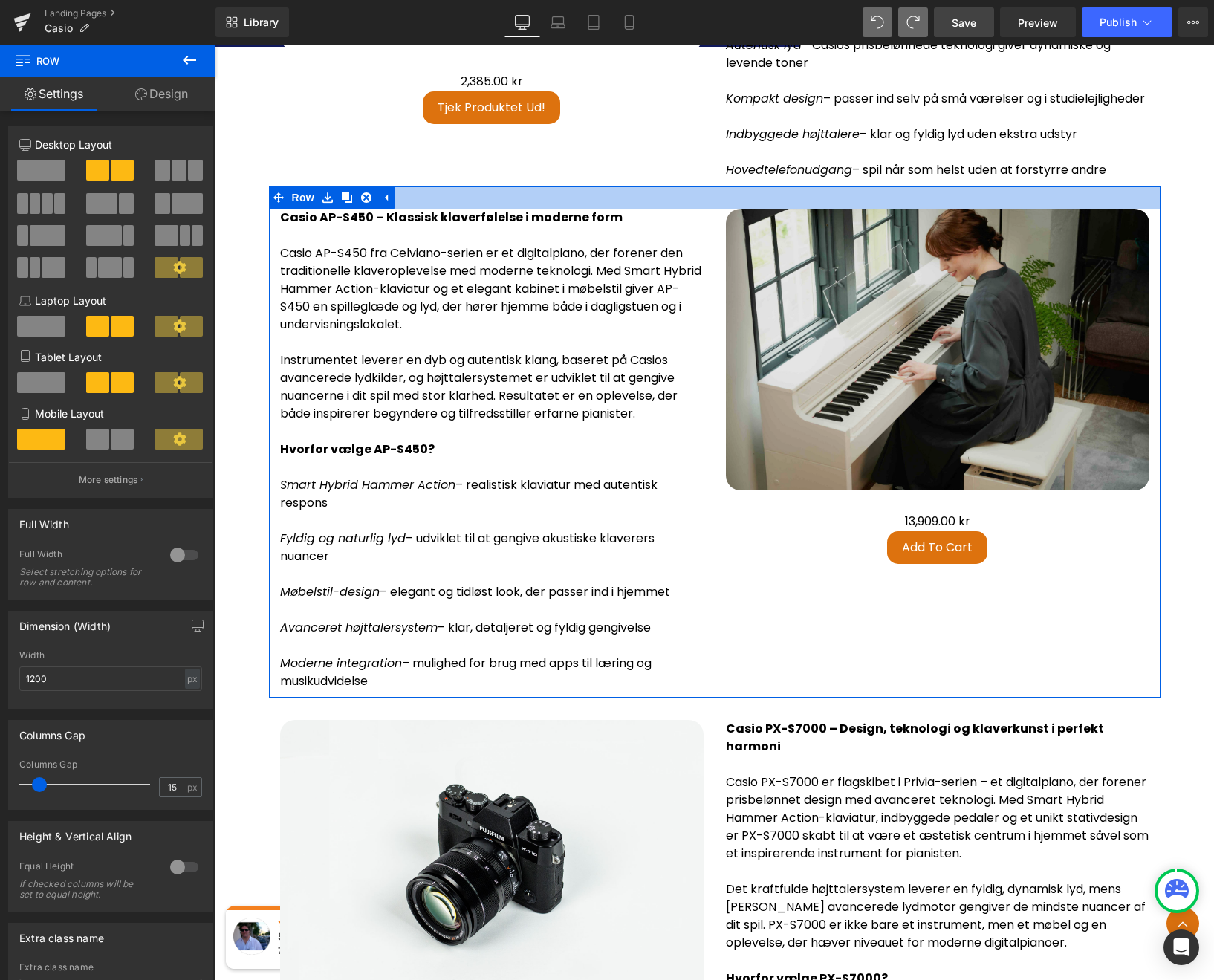
drag, startPoint x: 832, startPoint y: 196, endPoint x: 831, endPoint y: 218, distance: 22.0
click at [831, 218] on div "Casio AP-S450 – Klassisk klaverfølelse i moderne form Casio AP-S450 fra Celvian…" at bounding box center [714, 443] width 891 height 511
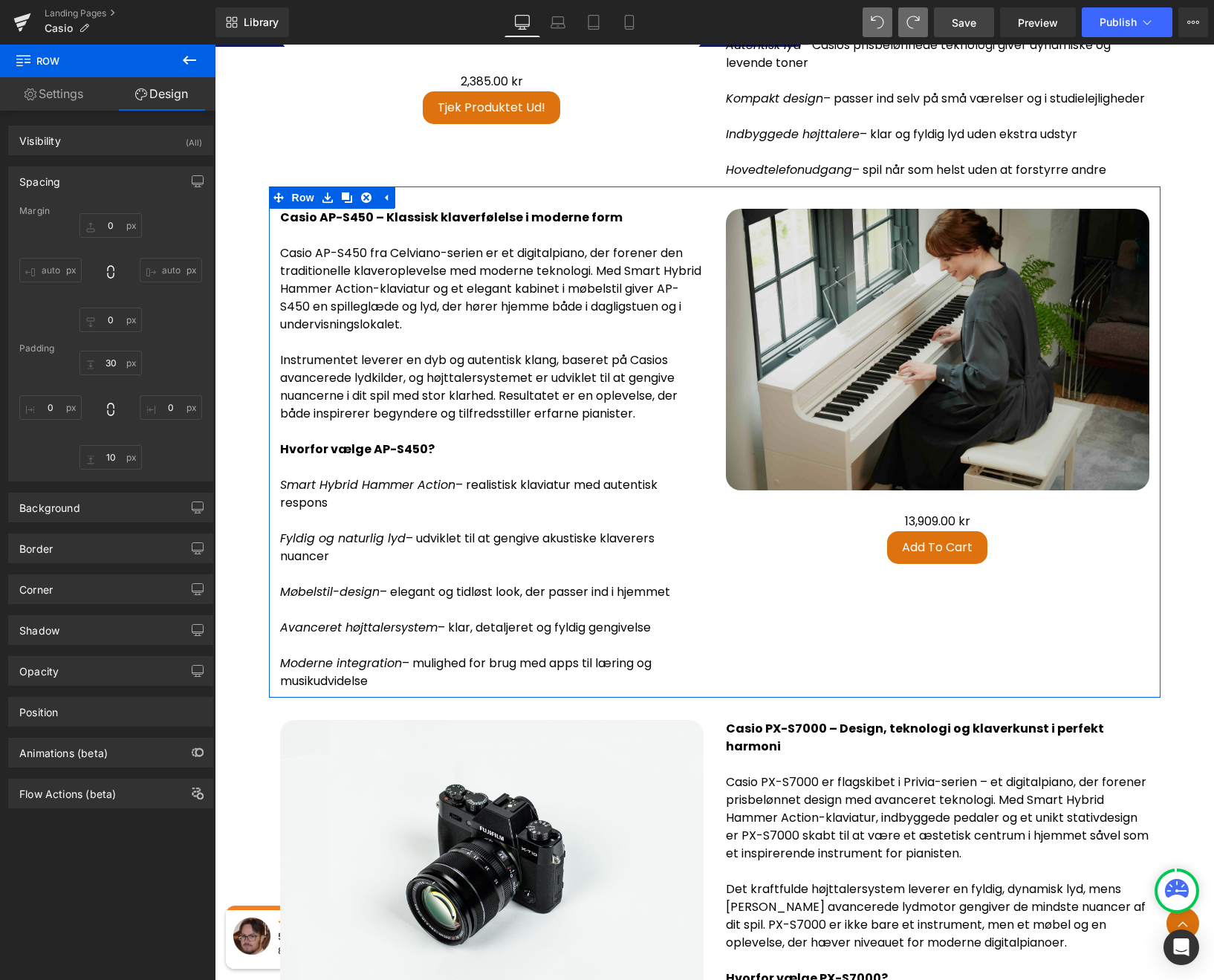
click at [807, 442] on img at bounding box center [938, 349] width 424 height 282
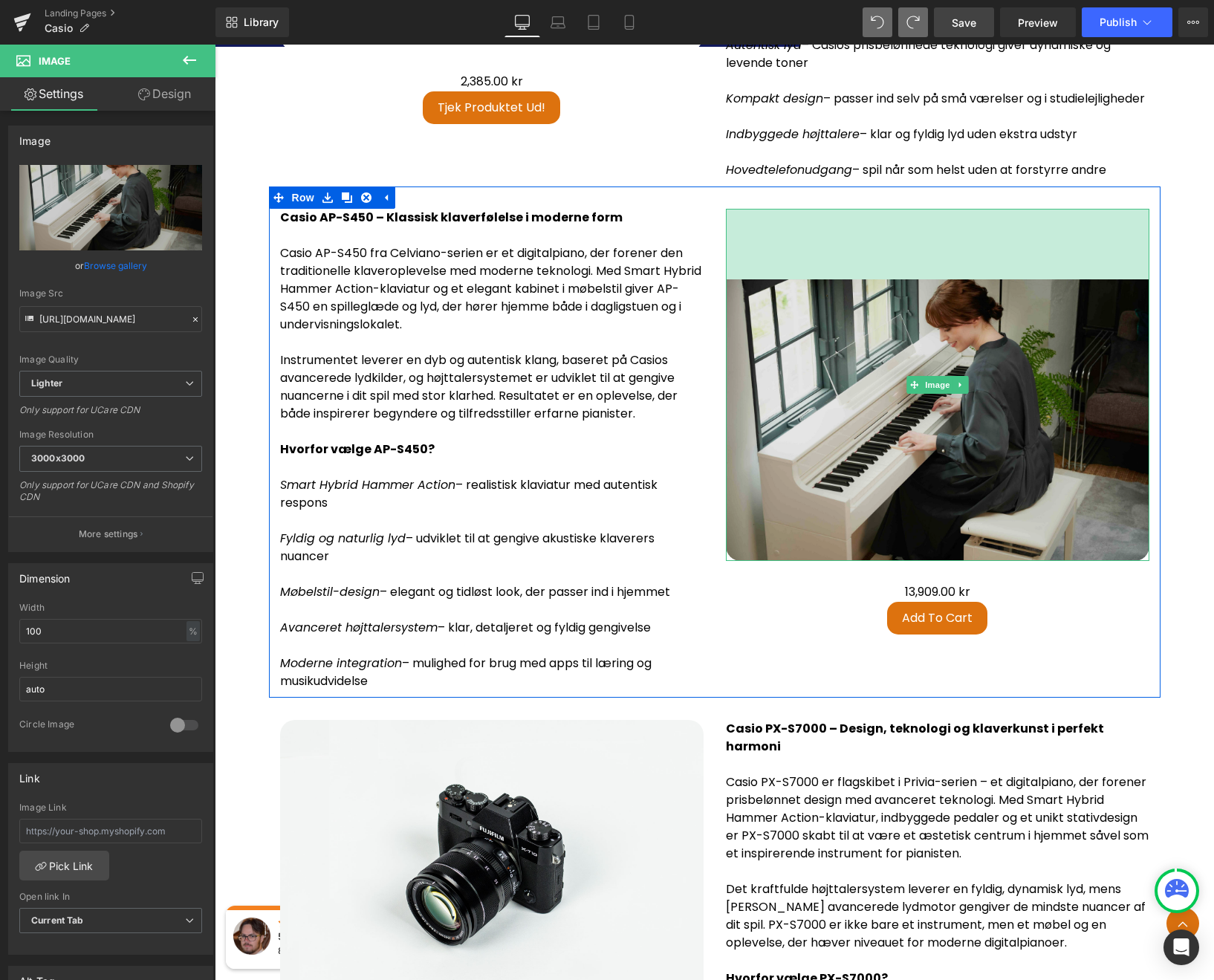
drag, startPoint x: 850, startPoint y: 219, endPoint x: 856, endPoint y: 289, distance: 70.3
click at [856, 289] on div "Image 95px" at bounding box center [938, 384] width 424 height 352
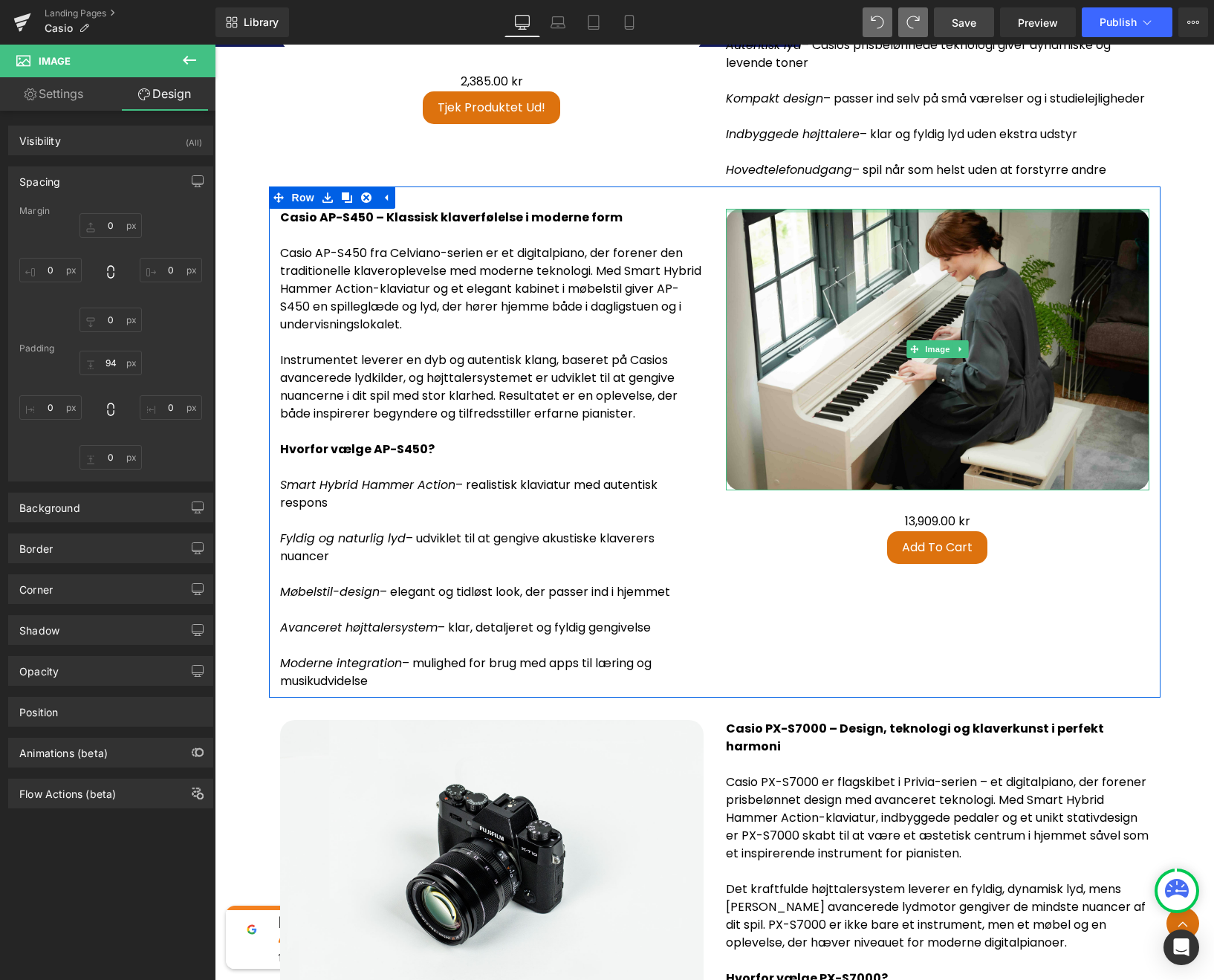
drag, startPoint x: 829, startPoint y: 284, endPoint x: 818, endPoint y: 211, distance: 73.8
click at [818, 211] on div "Casio AP-S450 – Klassisk klaverfølelse i moderne form Casio AP-S450 fra Celvian…" at bounding box center [714, 443] width 891 height 511
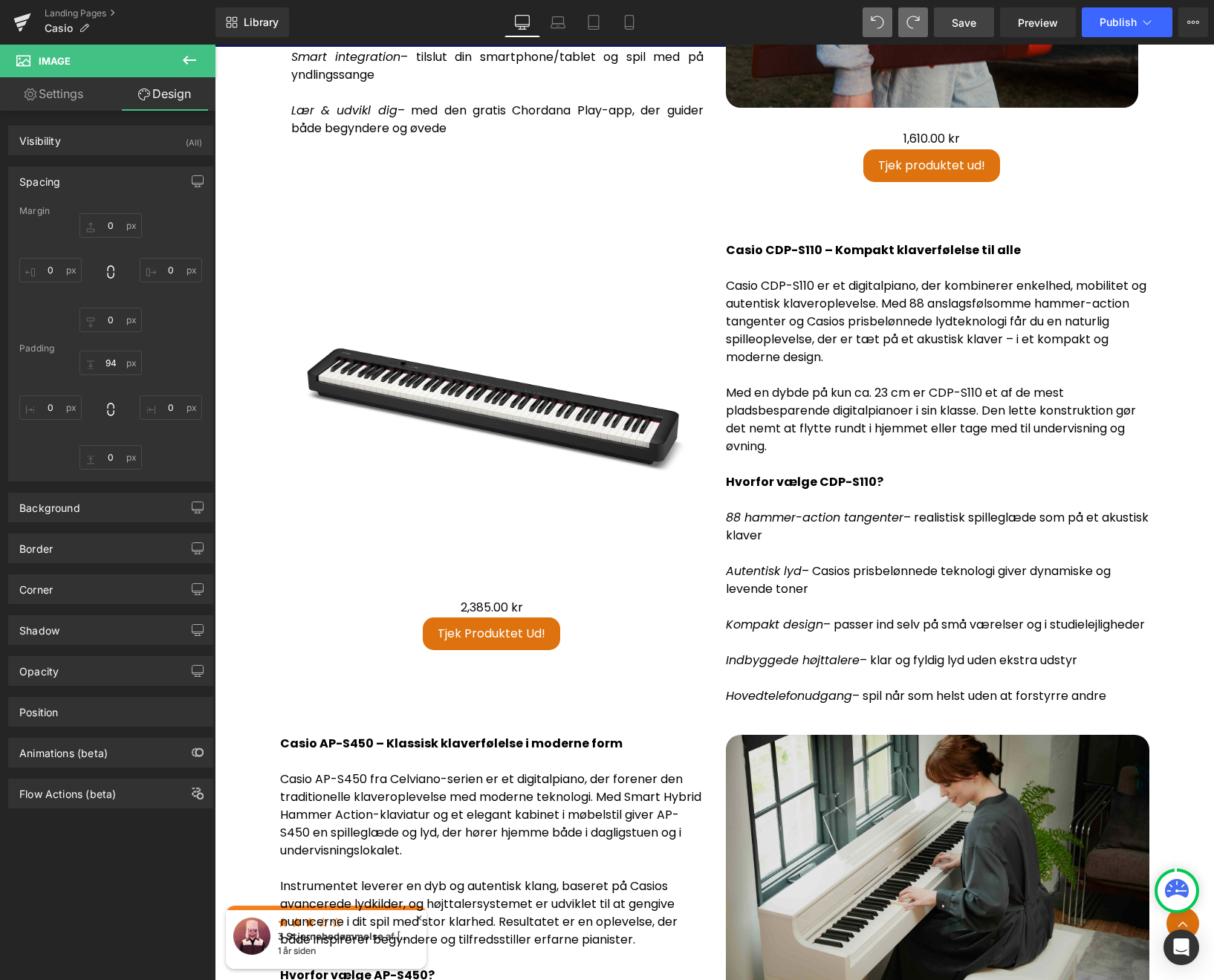
scroll to position [3226, 0]
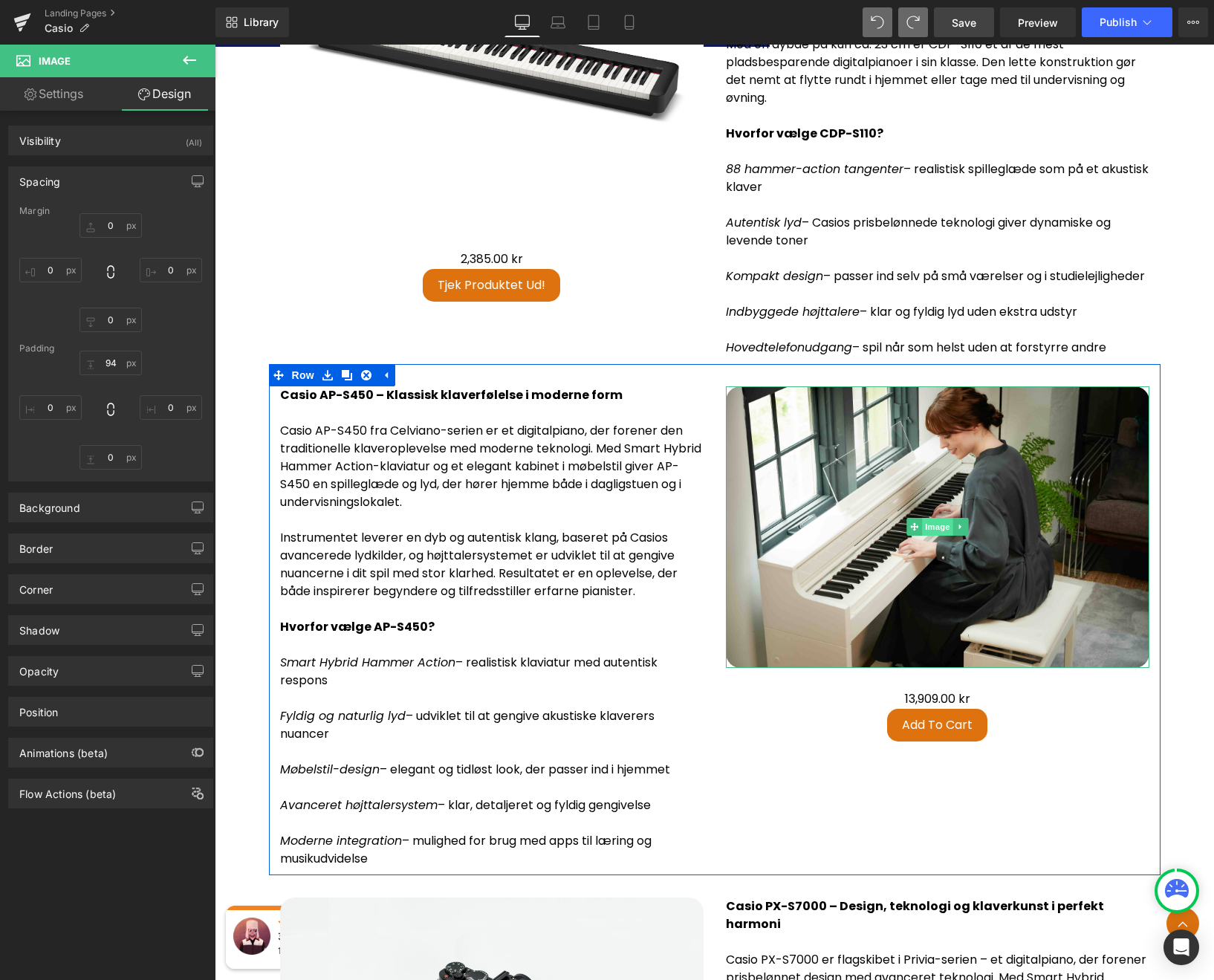
click at [934, 535] on span "Image" at bounding box center [937, 527] width 31 height 18
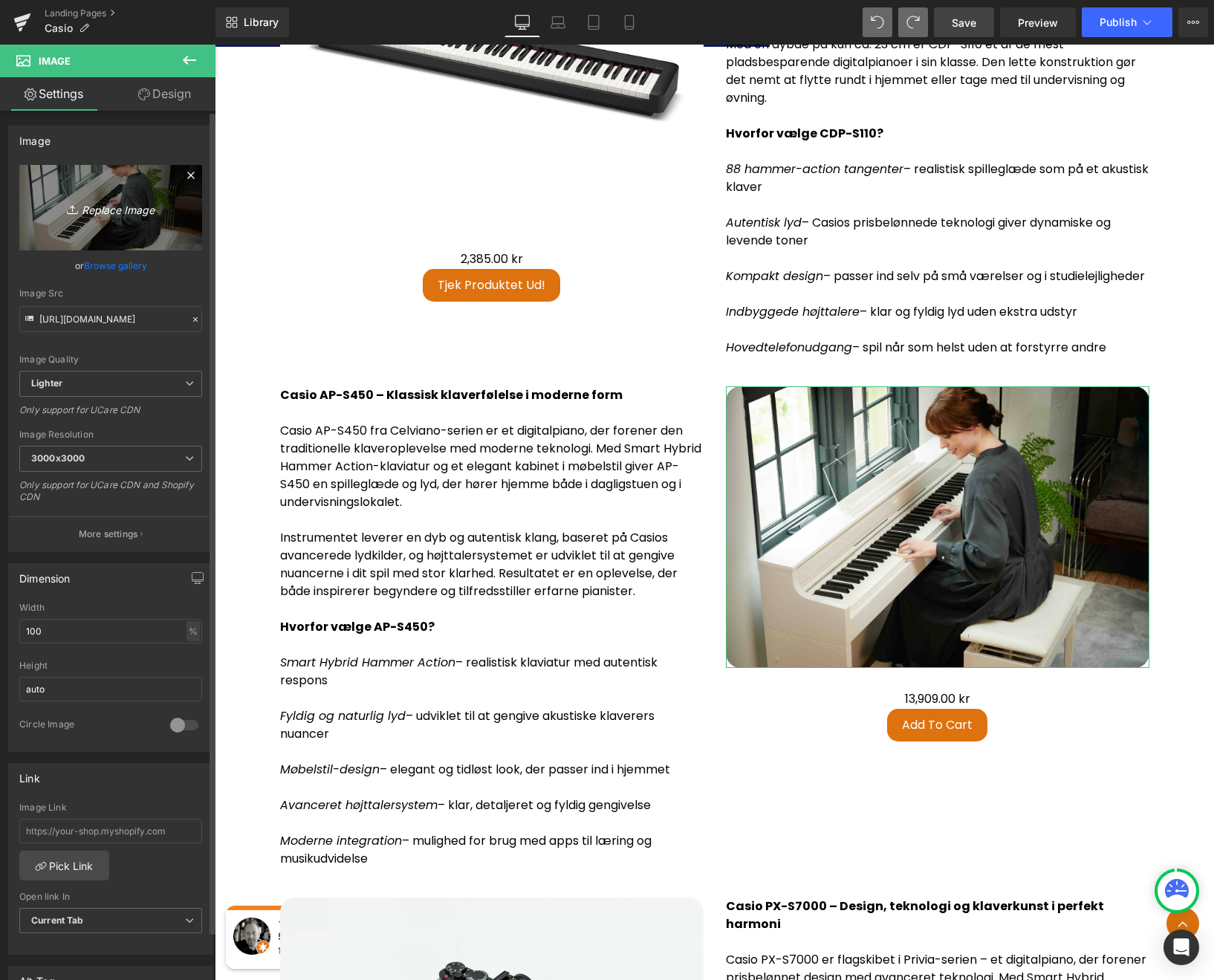
click at [122, 218] on link "Replace Image" at bounding box center [111, 207] width 182 height 86
type input "C:\fakepath\AP-S450GB_MOODPIC_JAPAN_2025_0232.jpg"
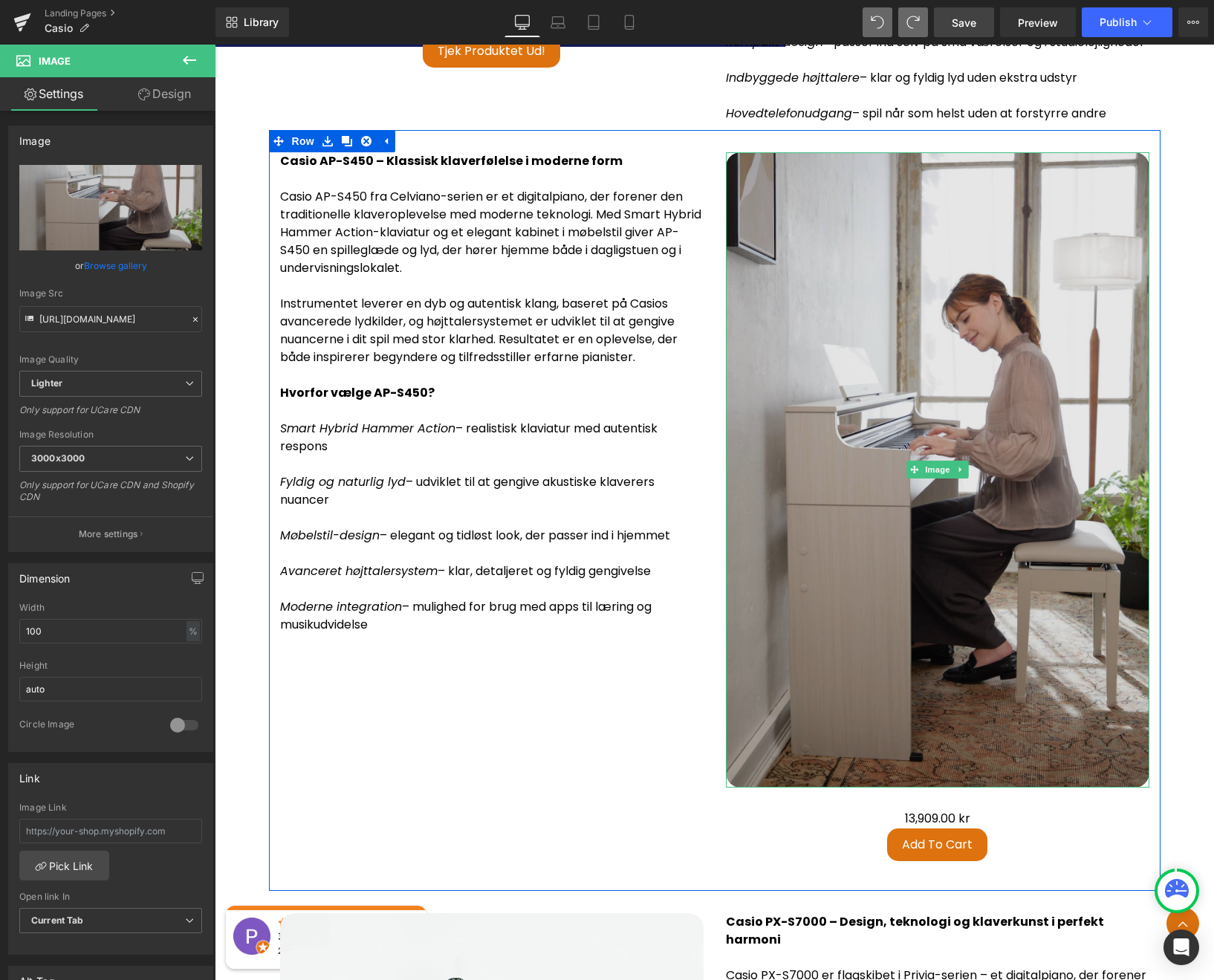
scroll to position [3456, 0]
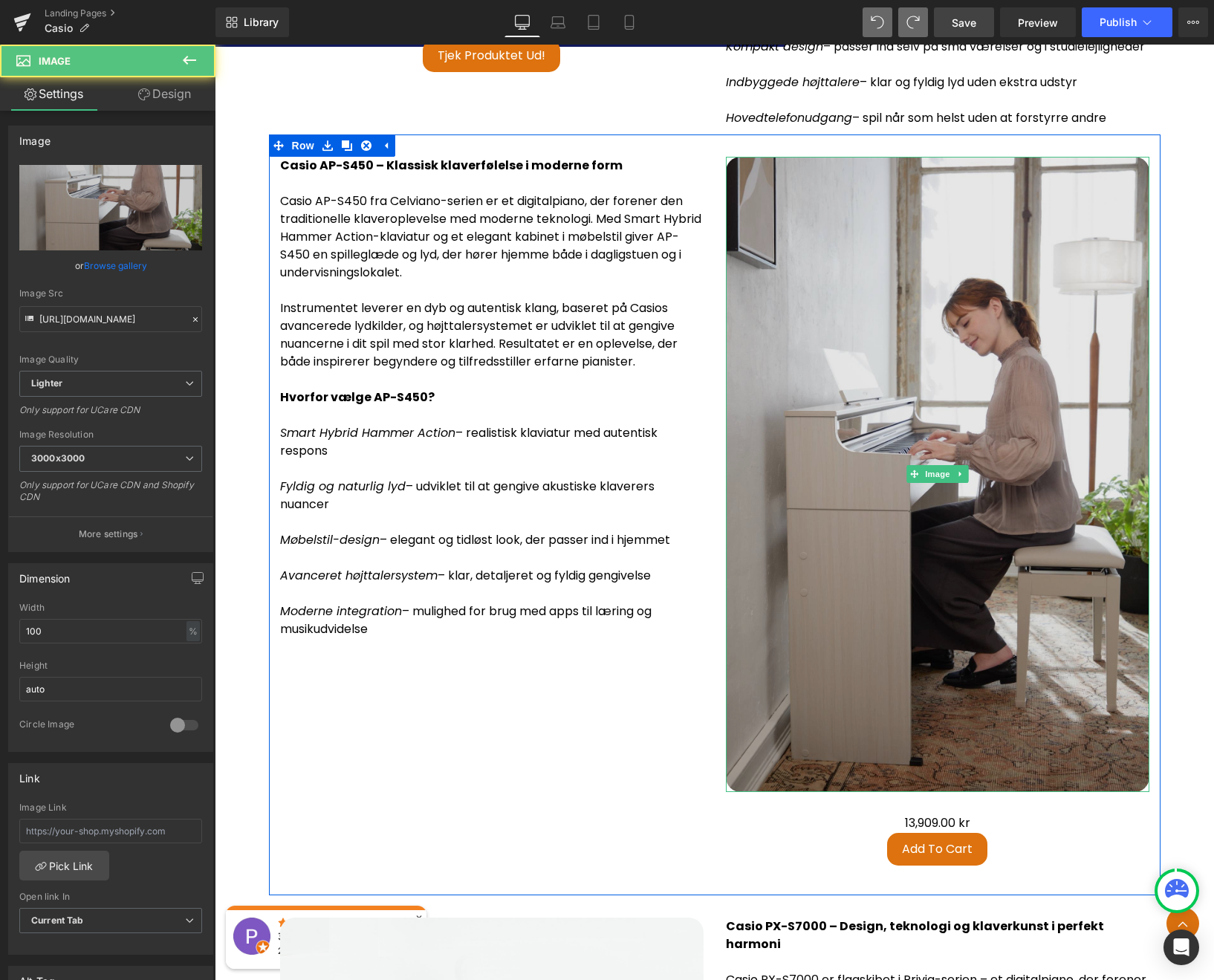
click at [873, 258] on img at bounding box center [938, 474] width 424 height 635
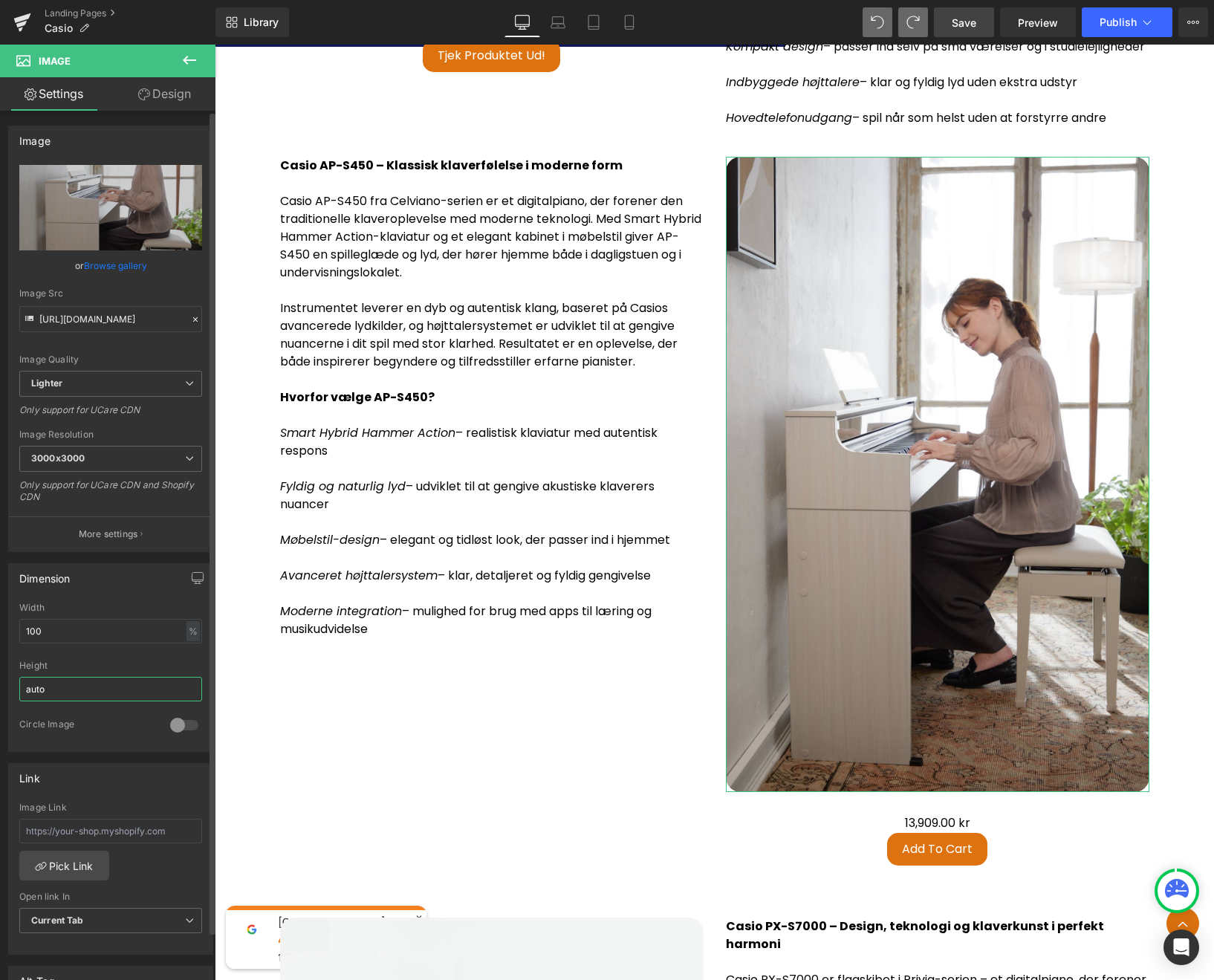
click at [117, 689] on input "auto" at bounding box center [111, 689] width 182 height 24
type input "a"
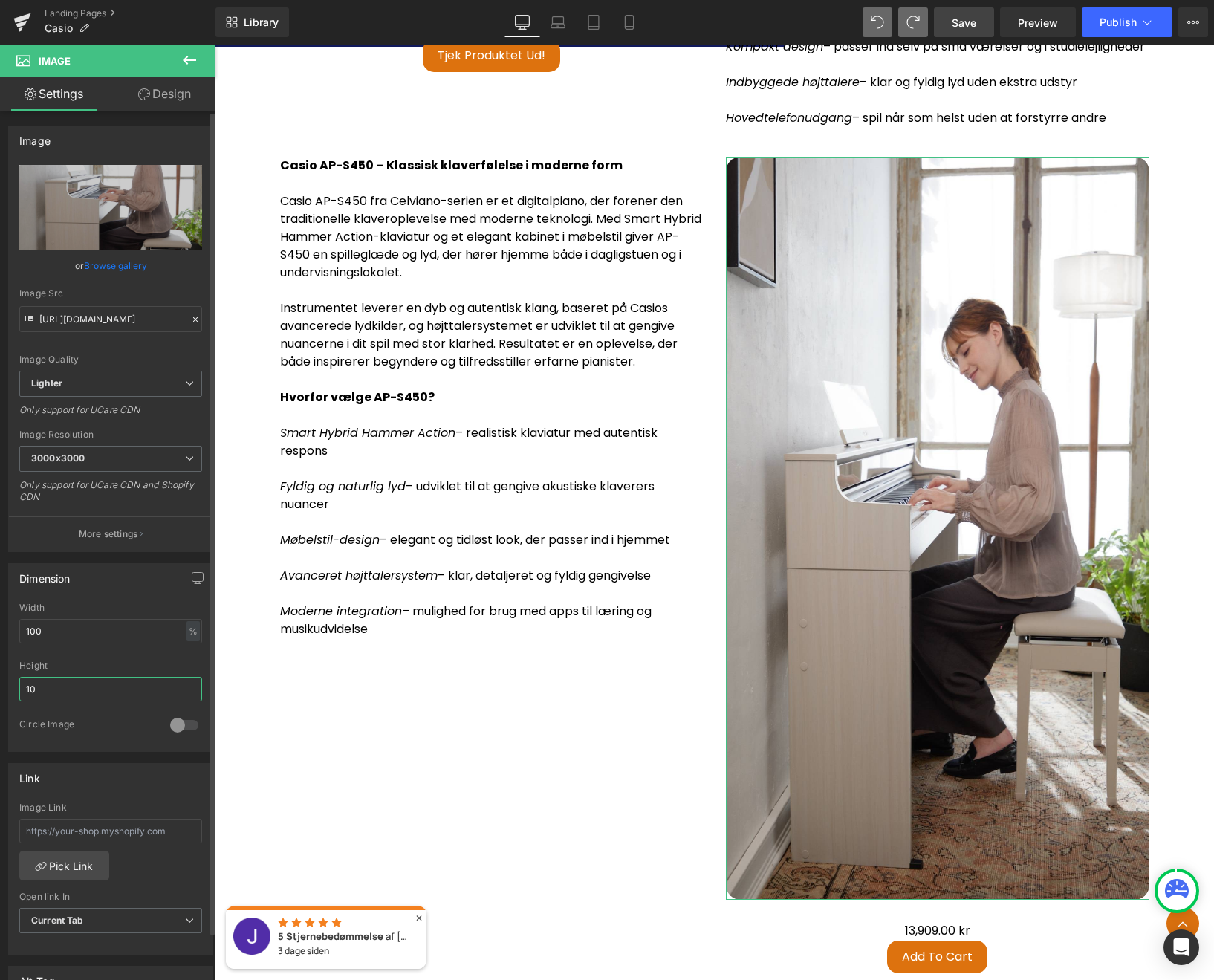
type input "1"
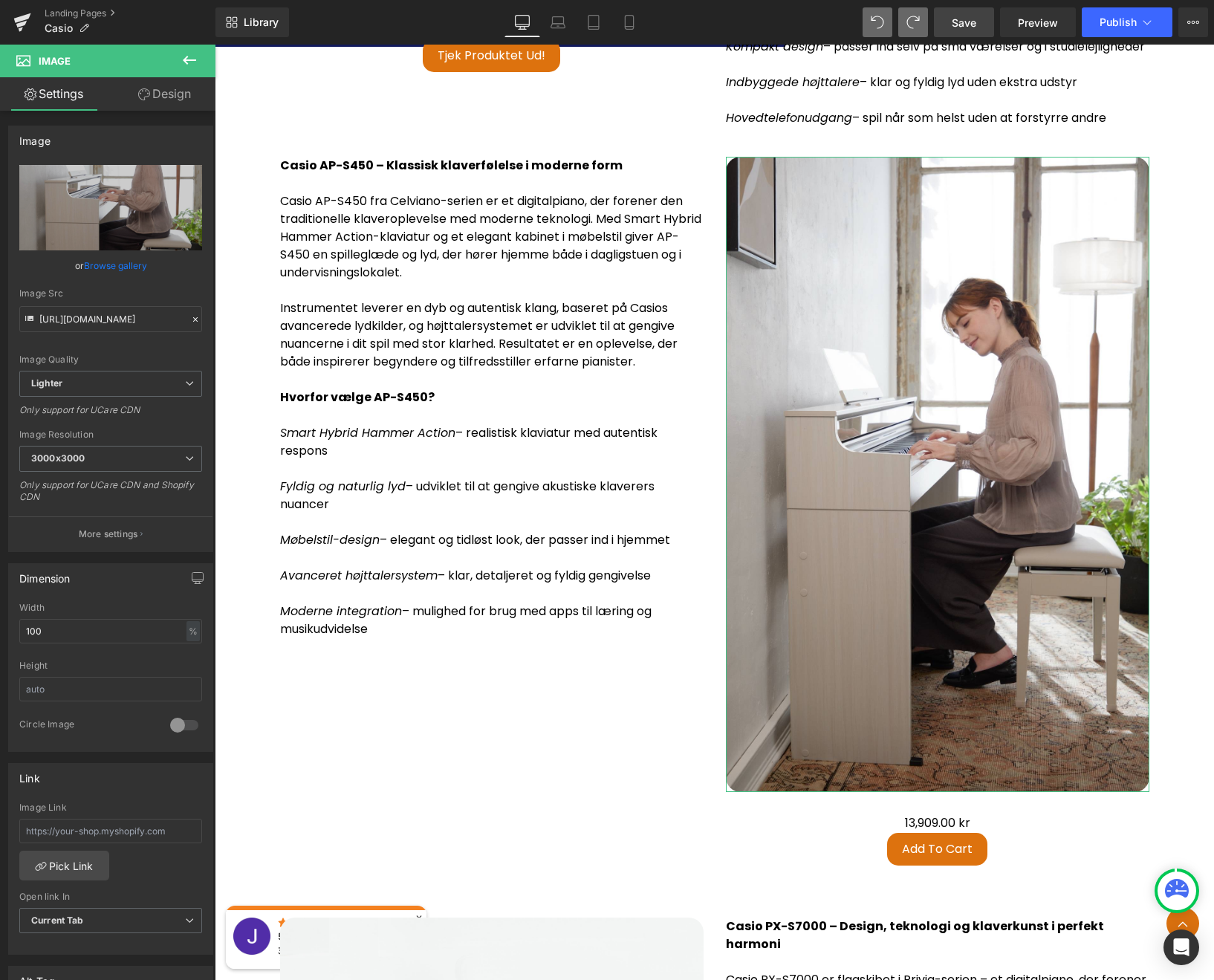
click at [284, 710] on div "Casio AP-S450 – Klassisk klaverfølelse i moderne form Casio AP-S450 fra Celvian…" at bounding box center [714, 514] width 891 height 761
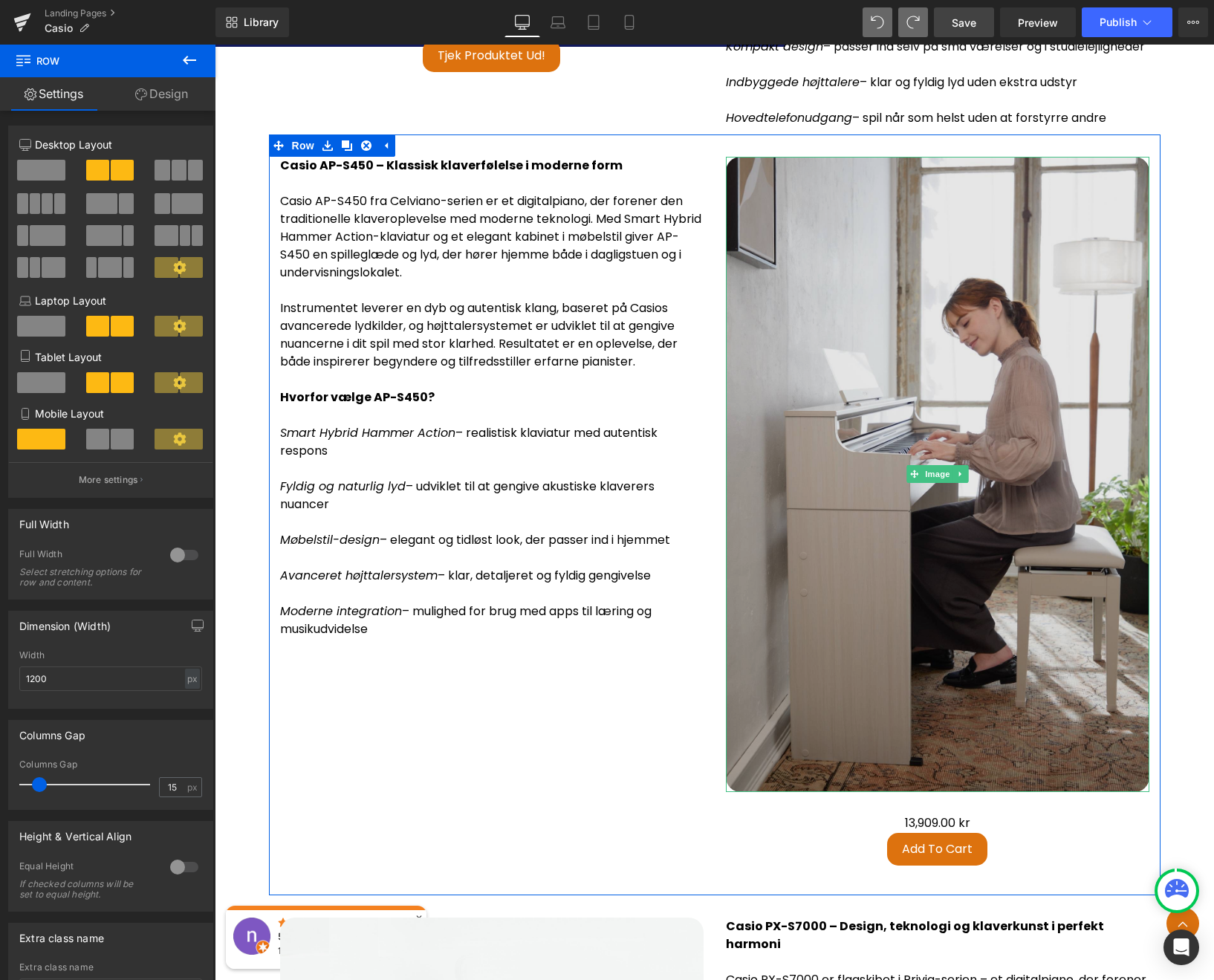
click at [937, 494] on img at bounding box center [938, 474] width 424 height 635
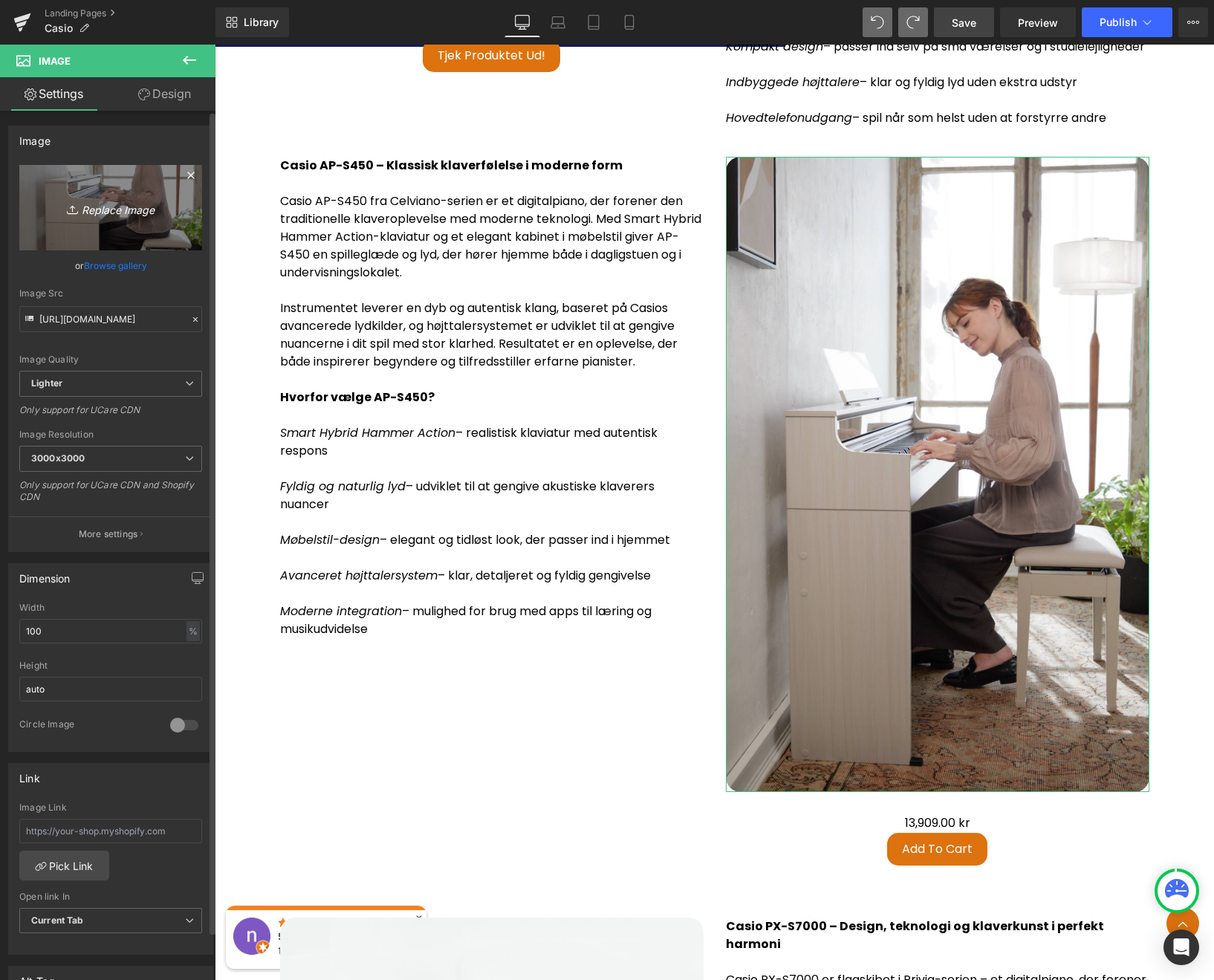
click at [103, 217] on link "Replace Image" at bounding box center [111, 207] width 182 height 86
type input "C:\fakepath\AP_S450WE_MOODPIC_JAPAN_2024_0132_master_comp.jpeg"
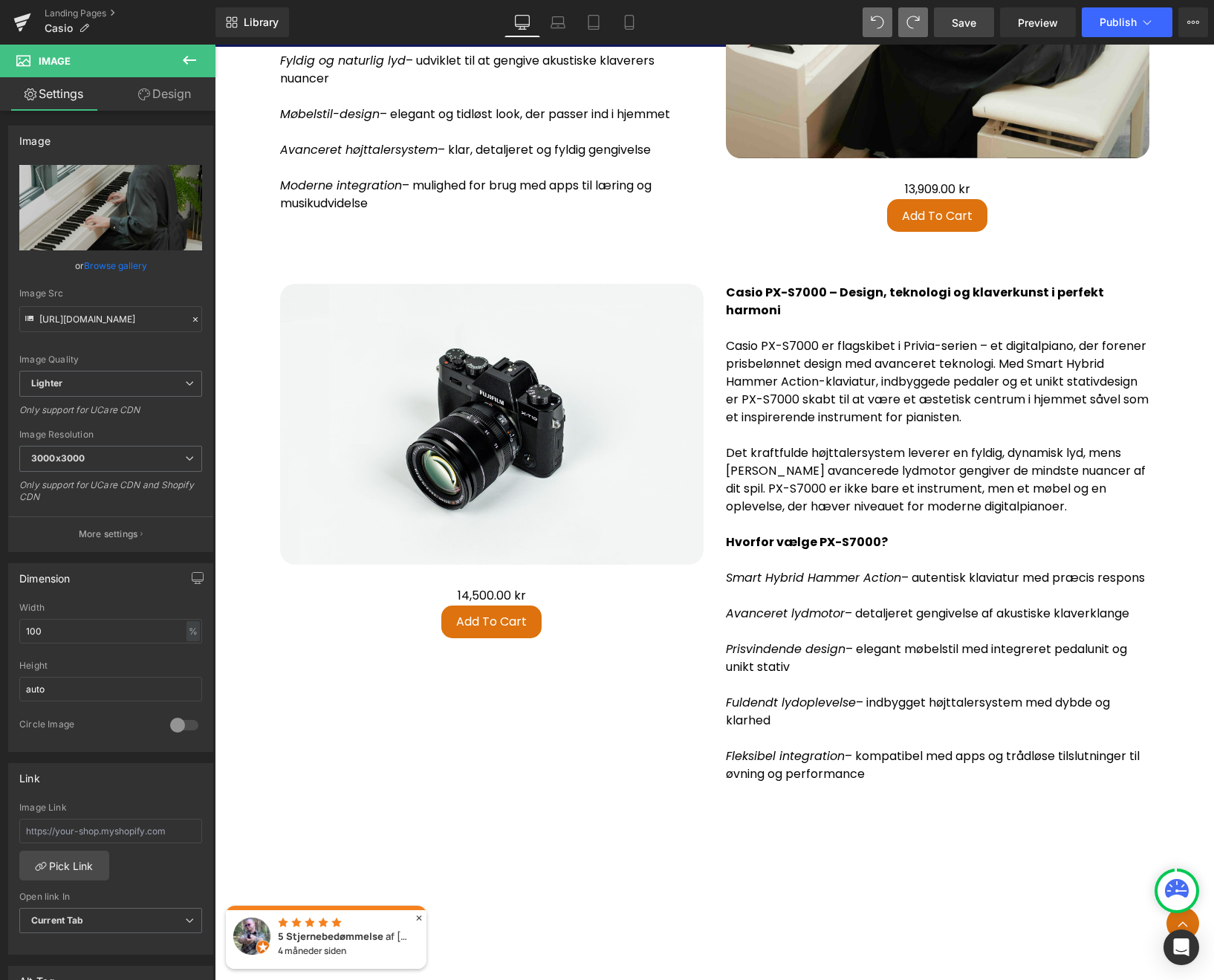
scroll to position [3883, 0]
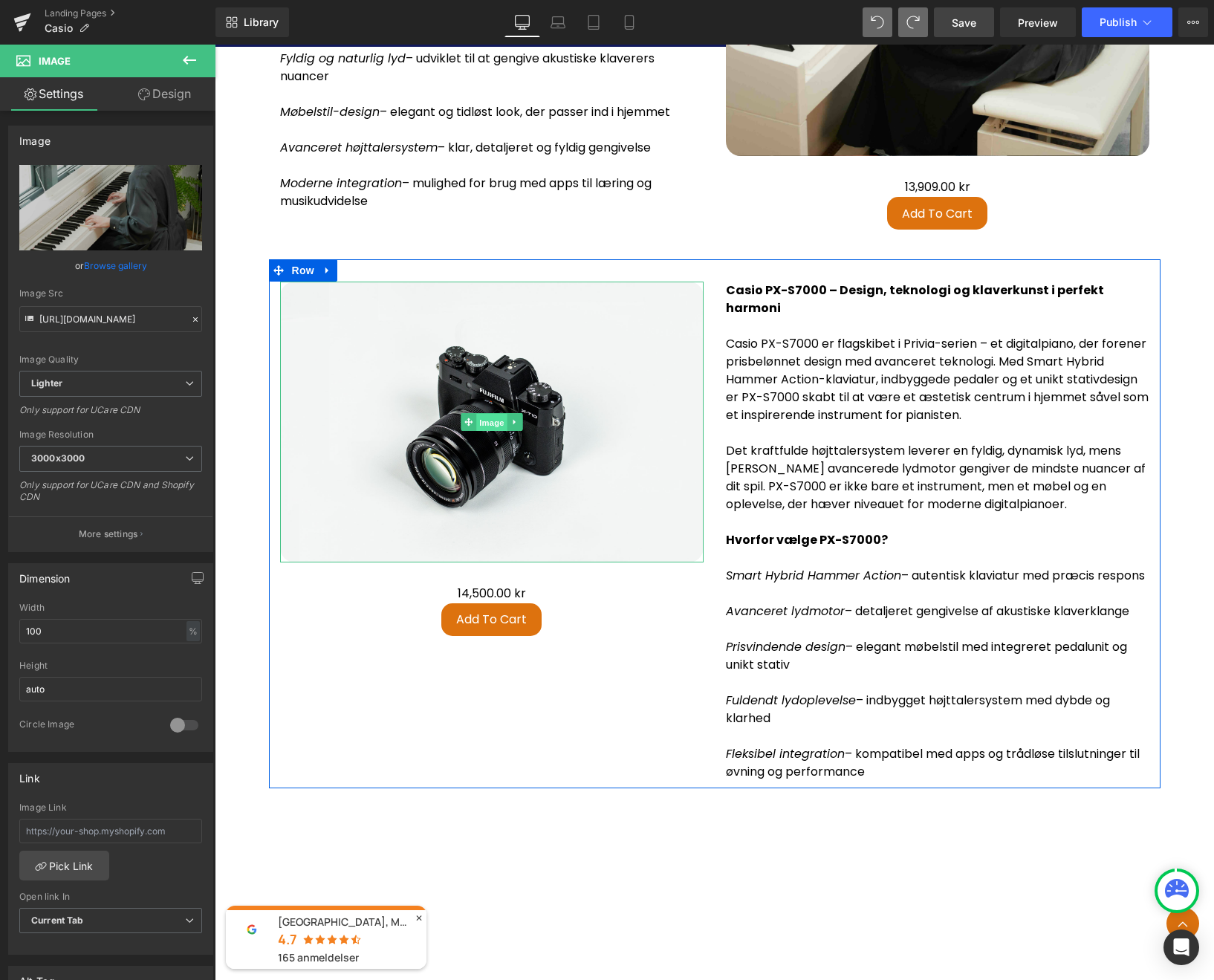
click at [483, 425] on span "Image" at bounding box center [492, 423] width 31 height 18
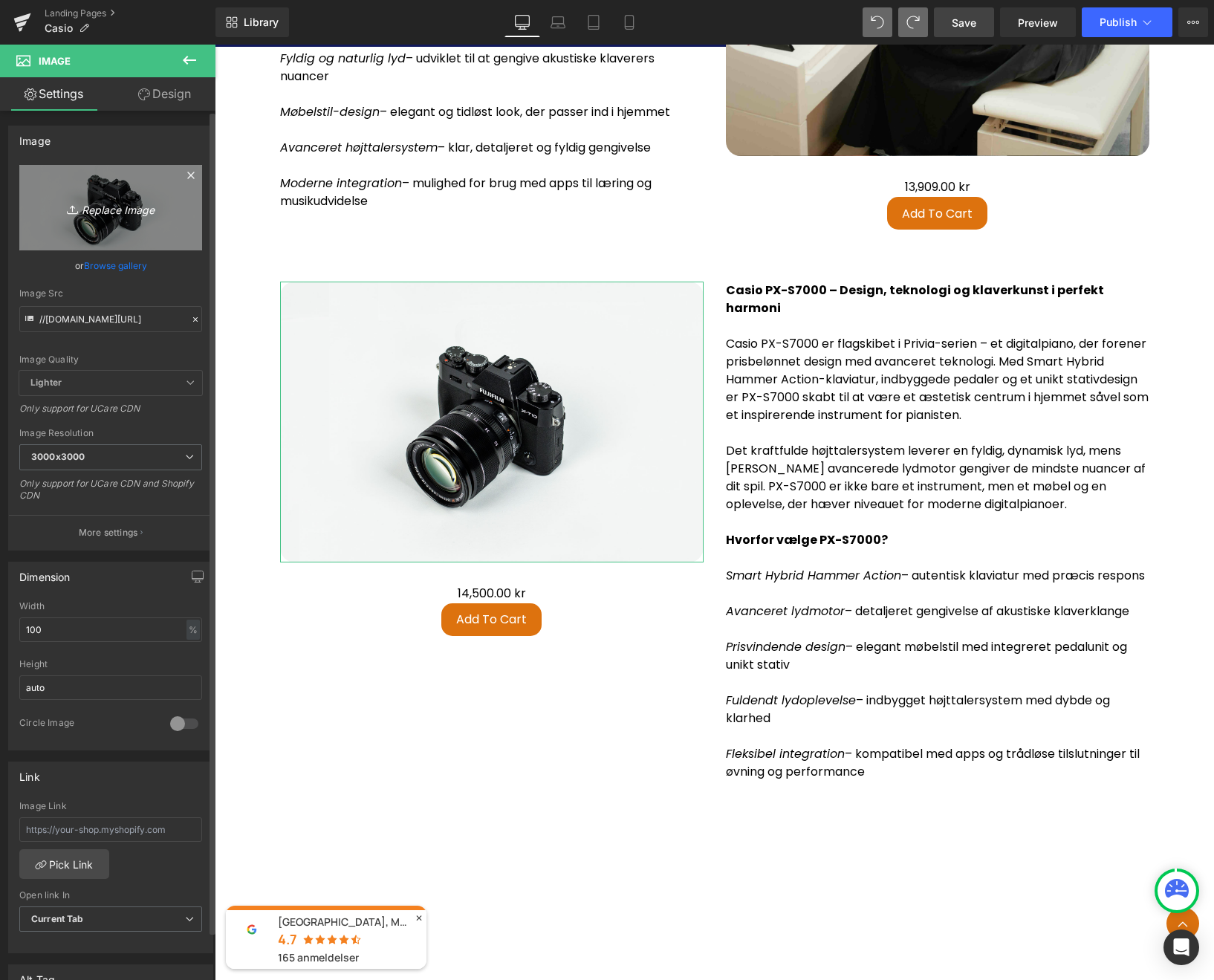
click at [124, 206] on icon "Replace Image" at bounding box center [110, 207] width 119 height 19
click at [126, 209] on icon "Replace Image" at bounding box center [110, 207] width 119 height 19
click at [116, 210] on icon "Replace Image" at bounding box center [110, 207] width 119 height 19
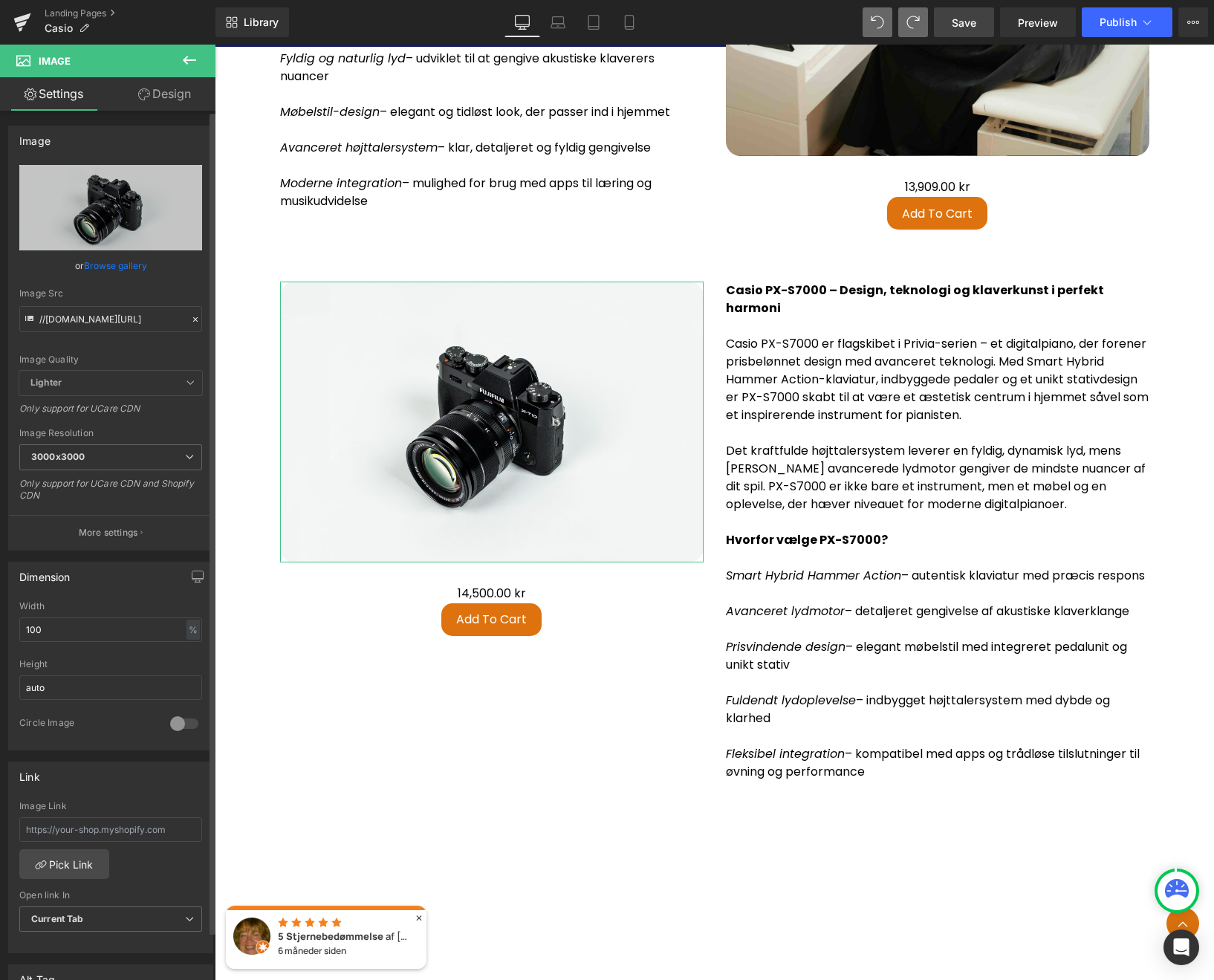
click at [191, 322] on icon at bounding box center [196, 319] width 11 height 11
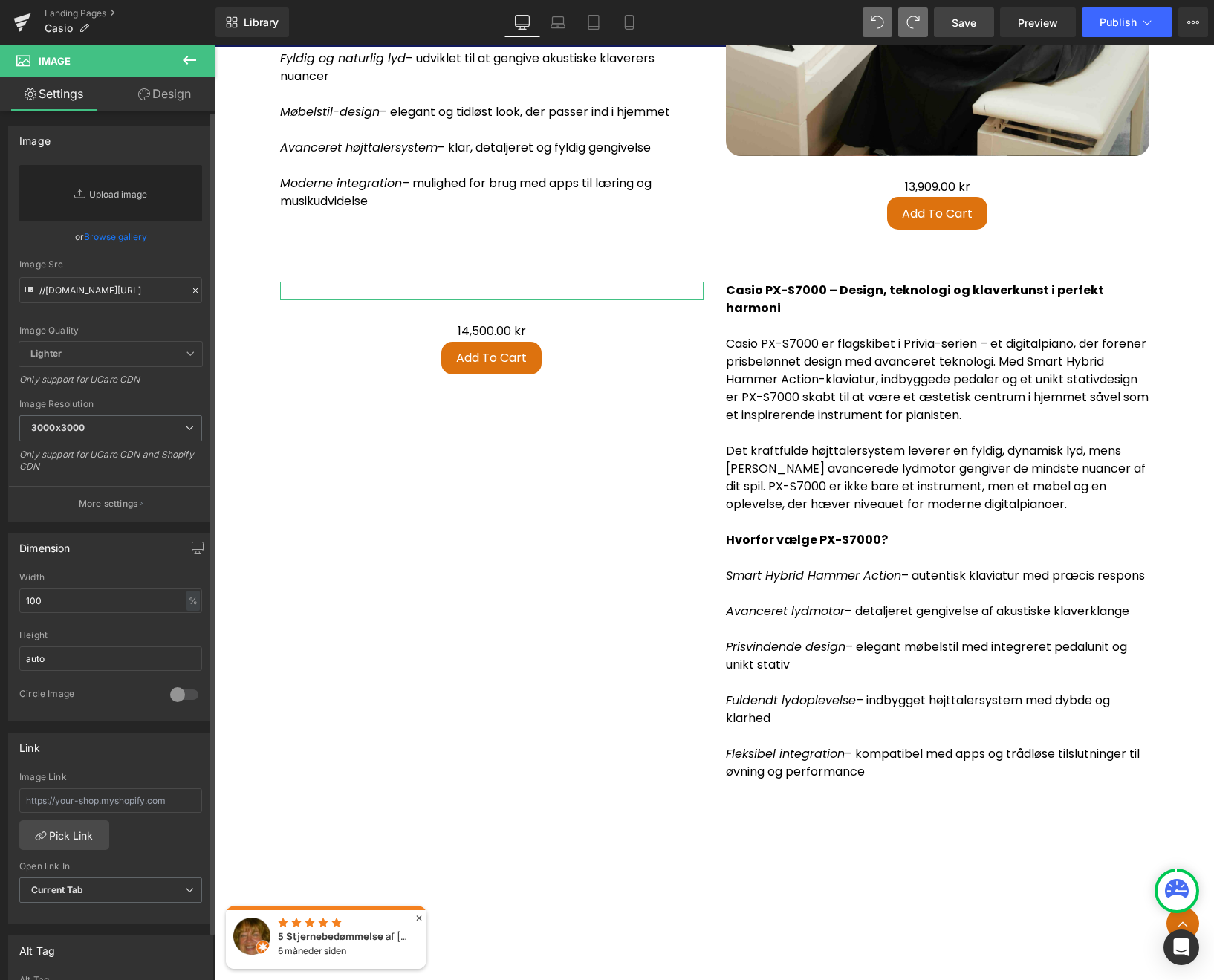
click at [121, 195] on link "Replace Image" at bounding box center [111, 192] width 182 height 56
click at [117, 240] on link "Browse gallery" at bounding box center [115, 236] width 63 height 26
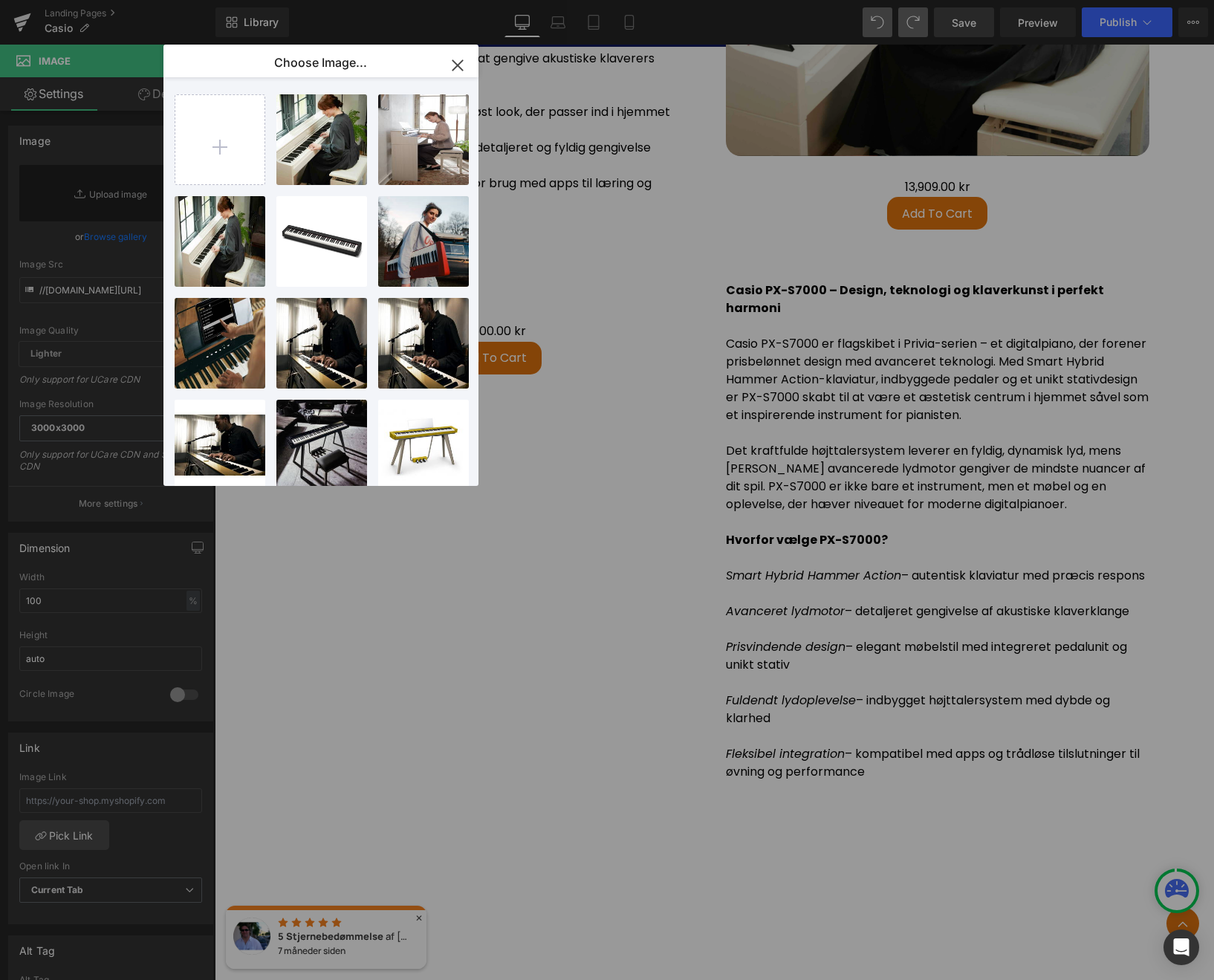
click at [456, 62] on icon "button" at bounding box center [457, 65] width 24 height 24
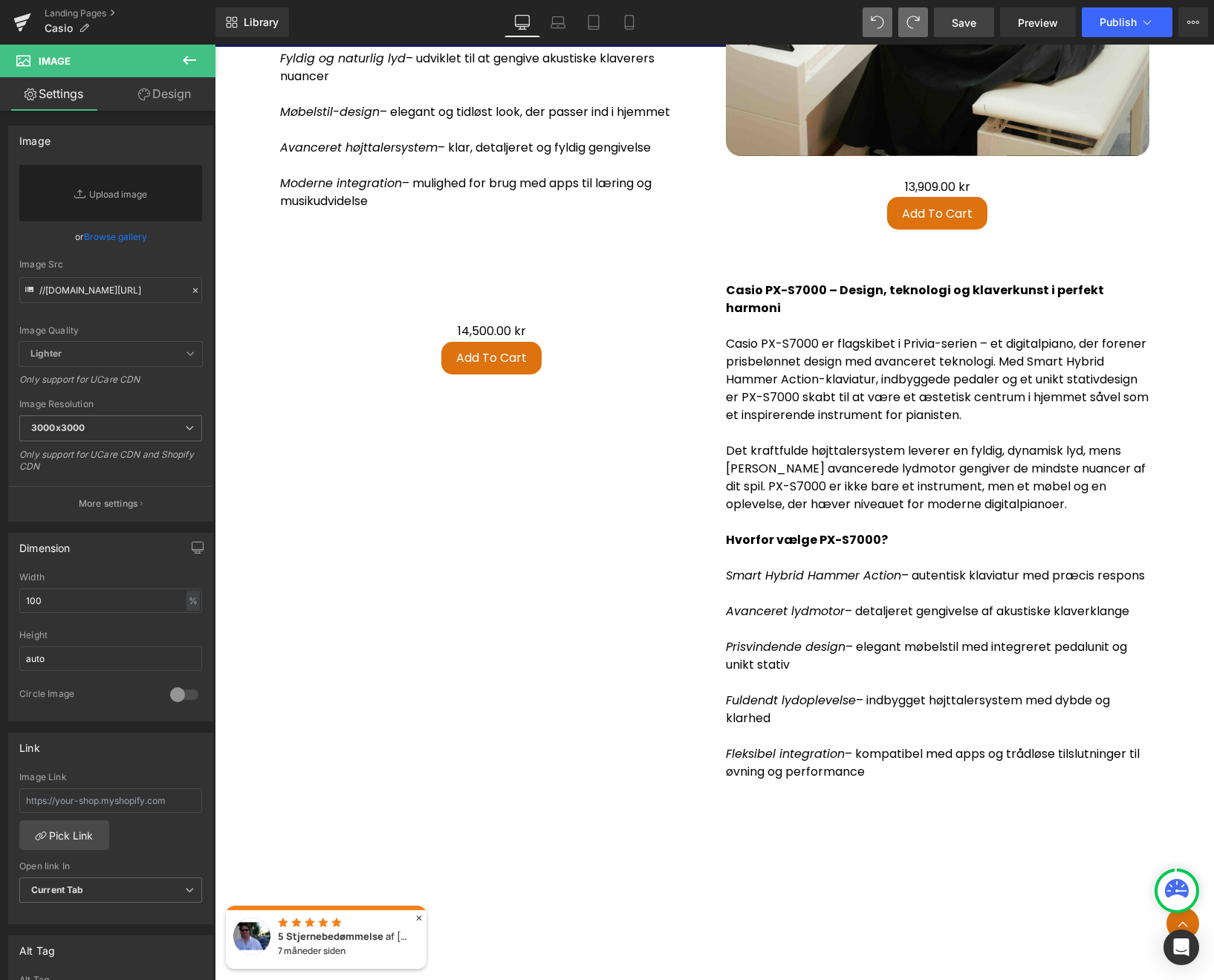
click at [814, 442] on p "Det kraftfulde højttalersystem leverer en fyldig, dynamisk lyd, mens [PERSON_NA…" at bounding box center [938, 477] width 424 height 72
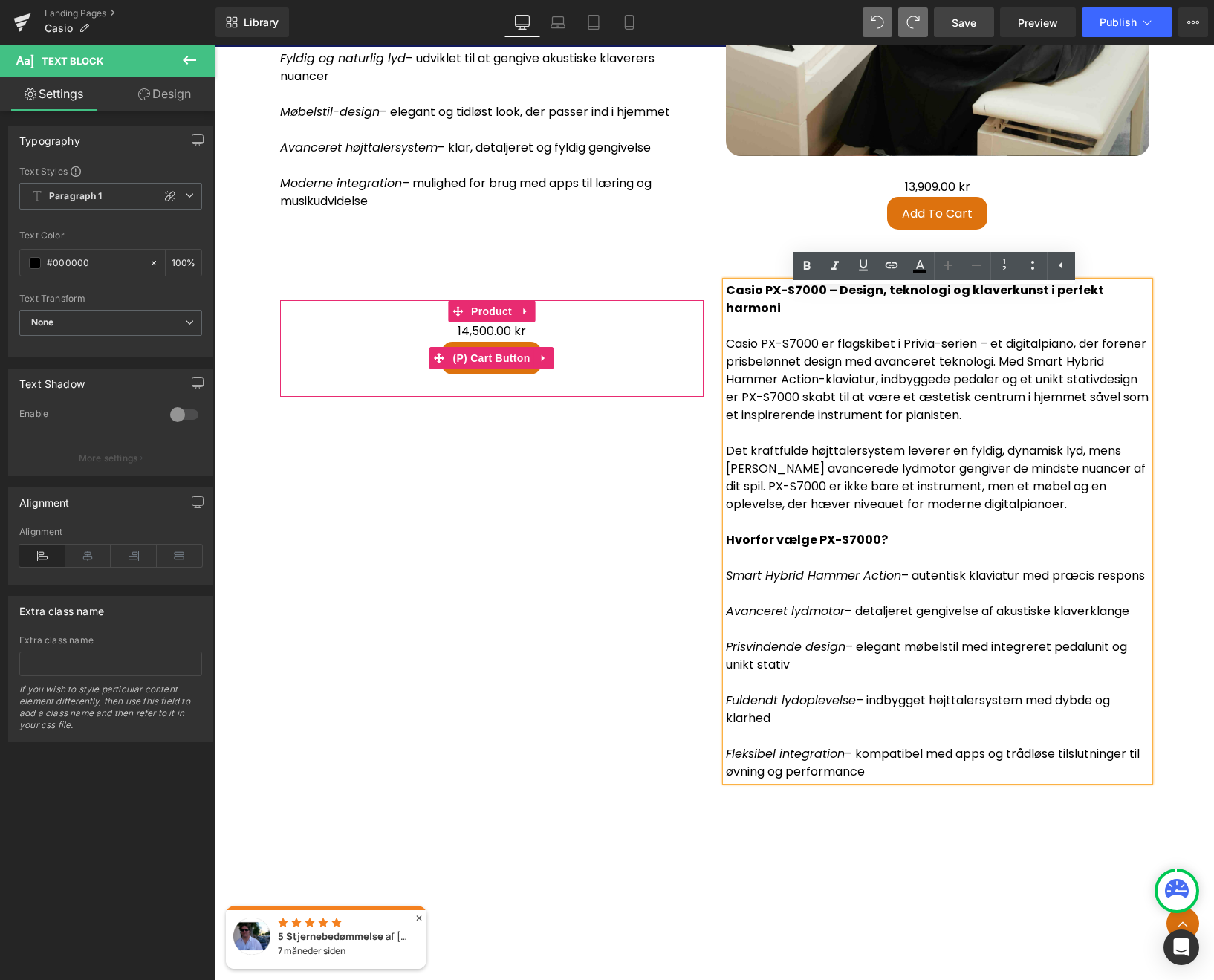
click at [614, 358] on div "Add To Cart" at bounding box center [492, 358] width 409 height 33
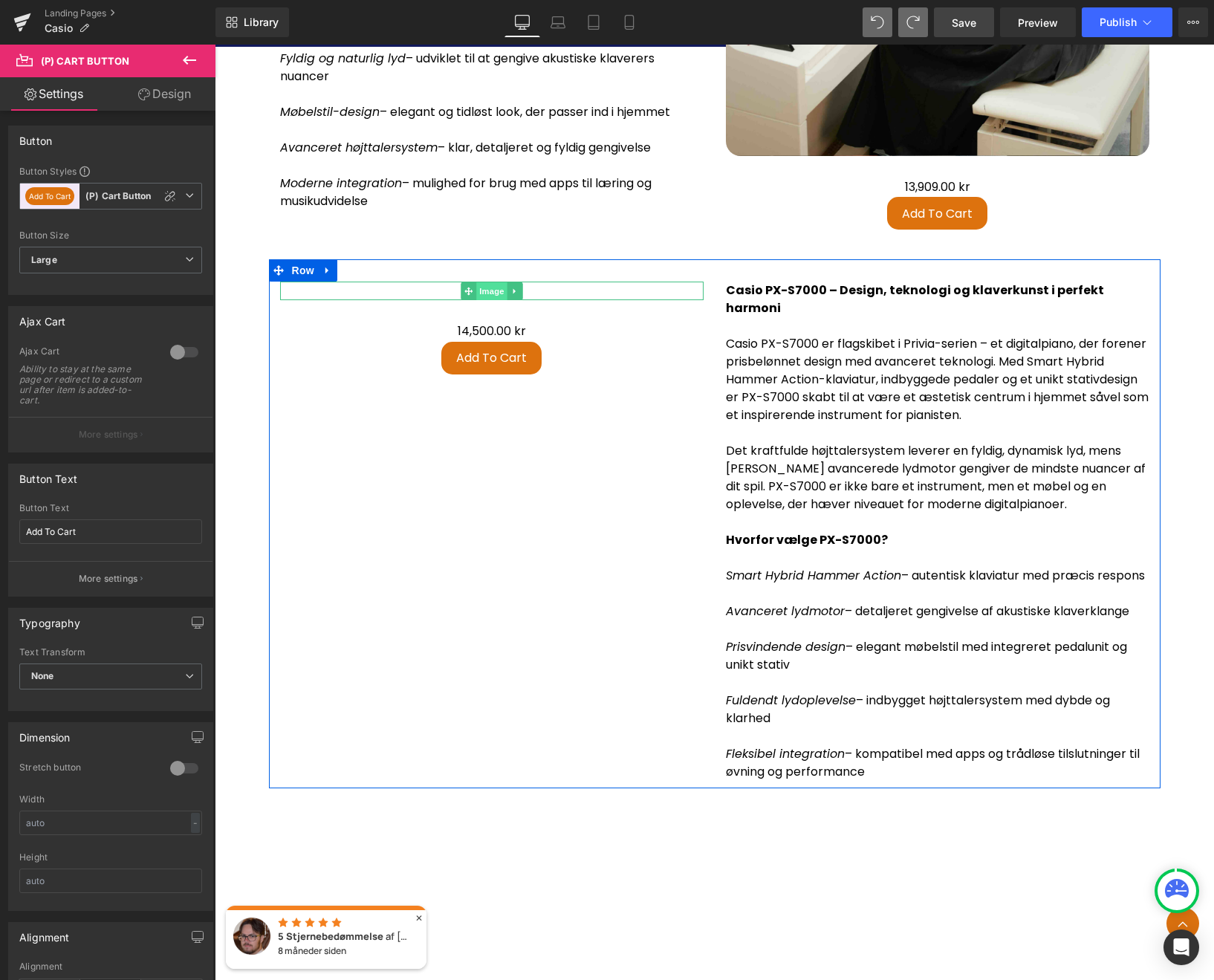
click at [486, 300] on span "Image" at bounding box center [492, 291] width 31 height 18
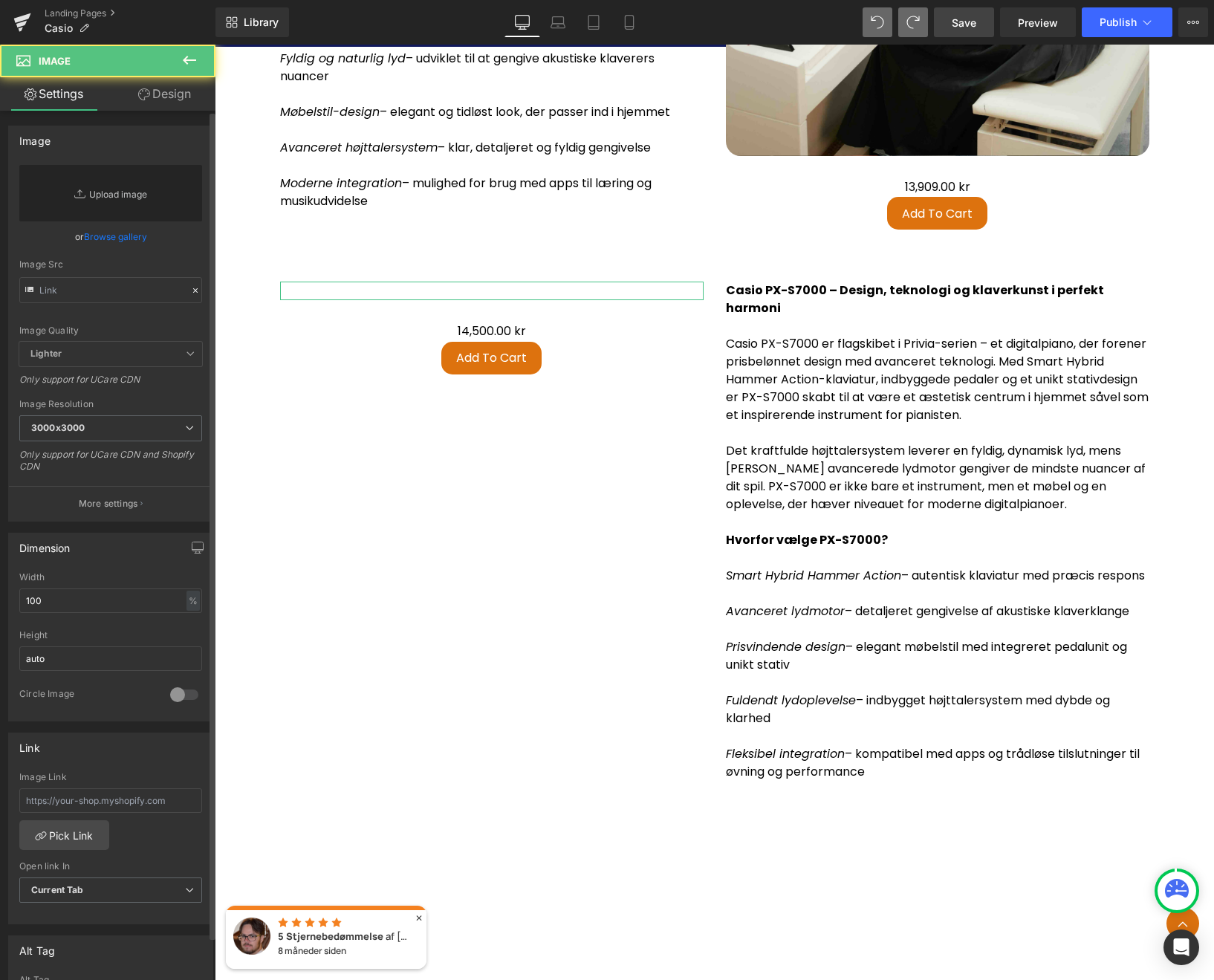
click at [102, 190] on link "Replace Image" at bounding box center [111, 192] width 182 height 56
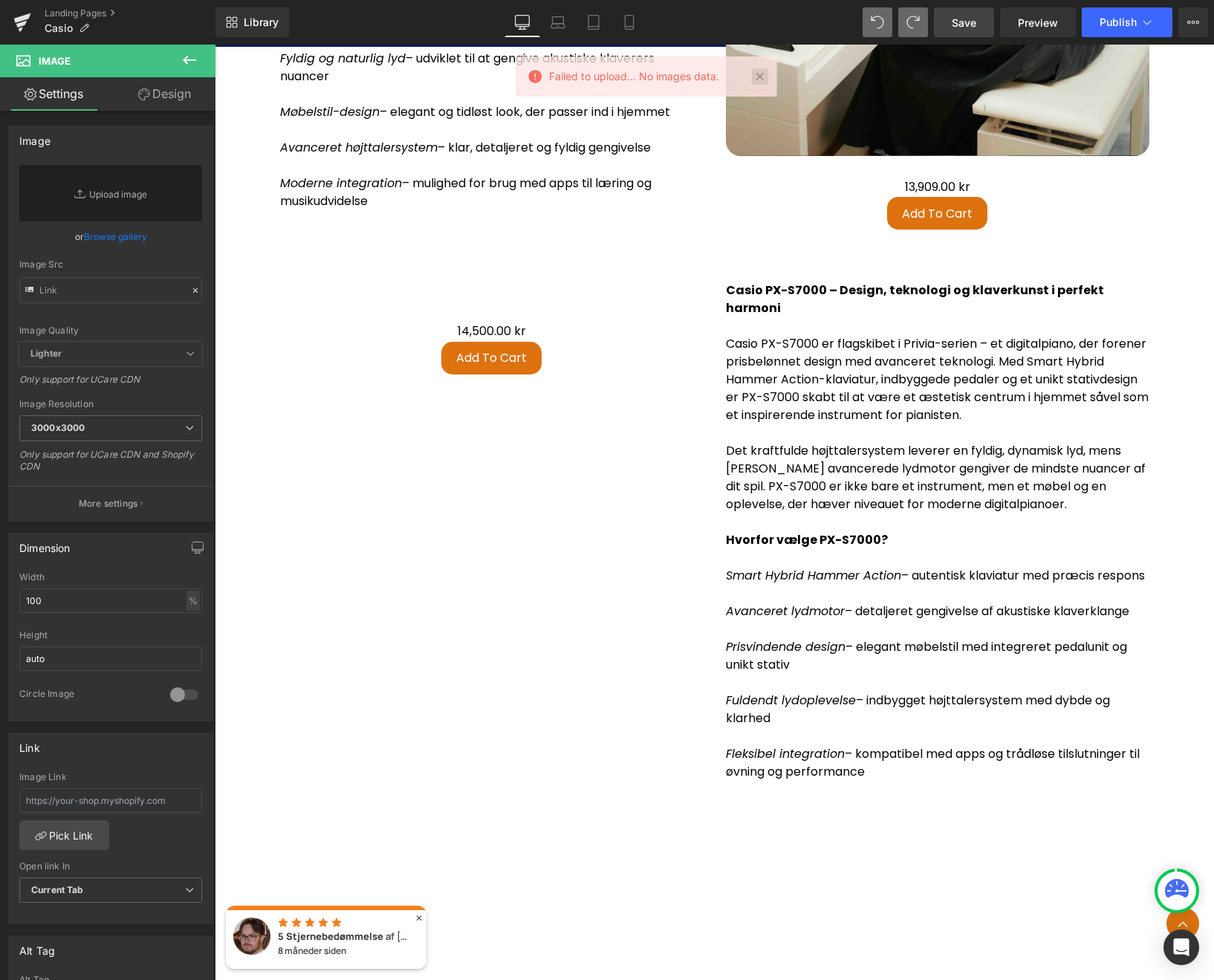
click at [760, 77] on link at bounding box center [760, 76] width 16 height 16
click at [398, 341] on div "0 kr 14,500.00 kr" at bounding box center [492, 332] width 409 height 19
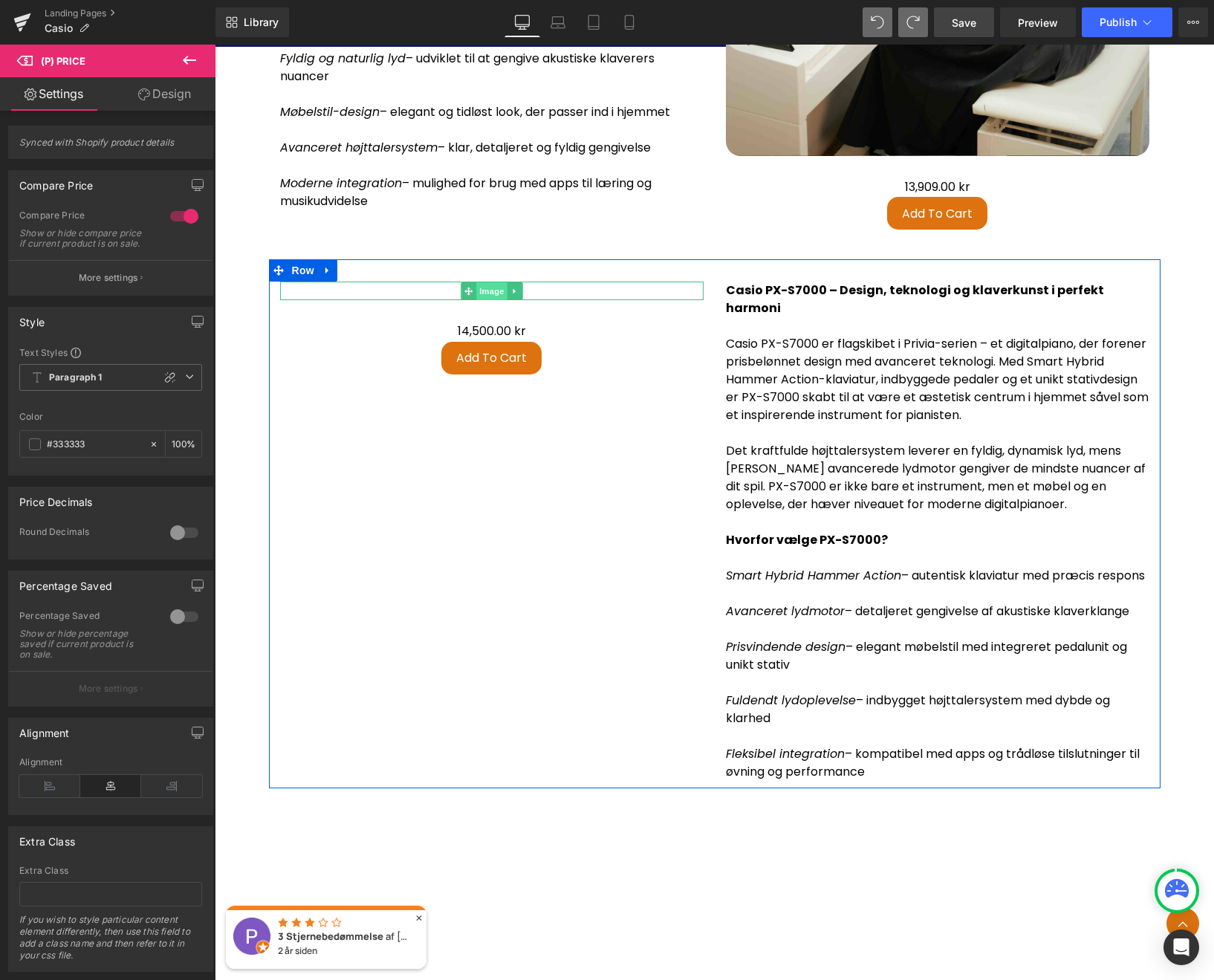
click at [482, 296] on span "Image" at bounding box center [492, 291] width 31 height 18
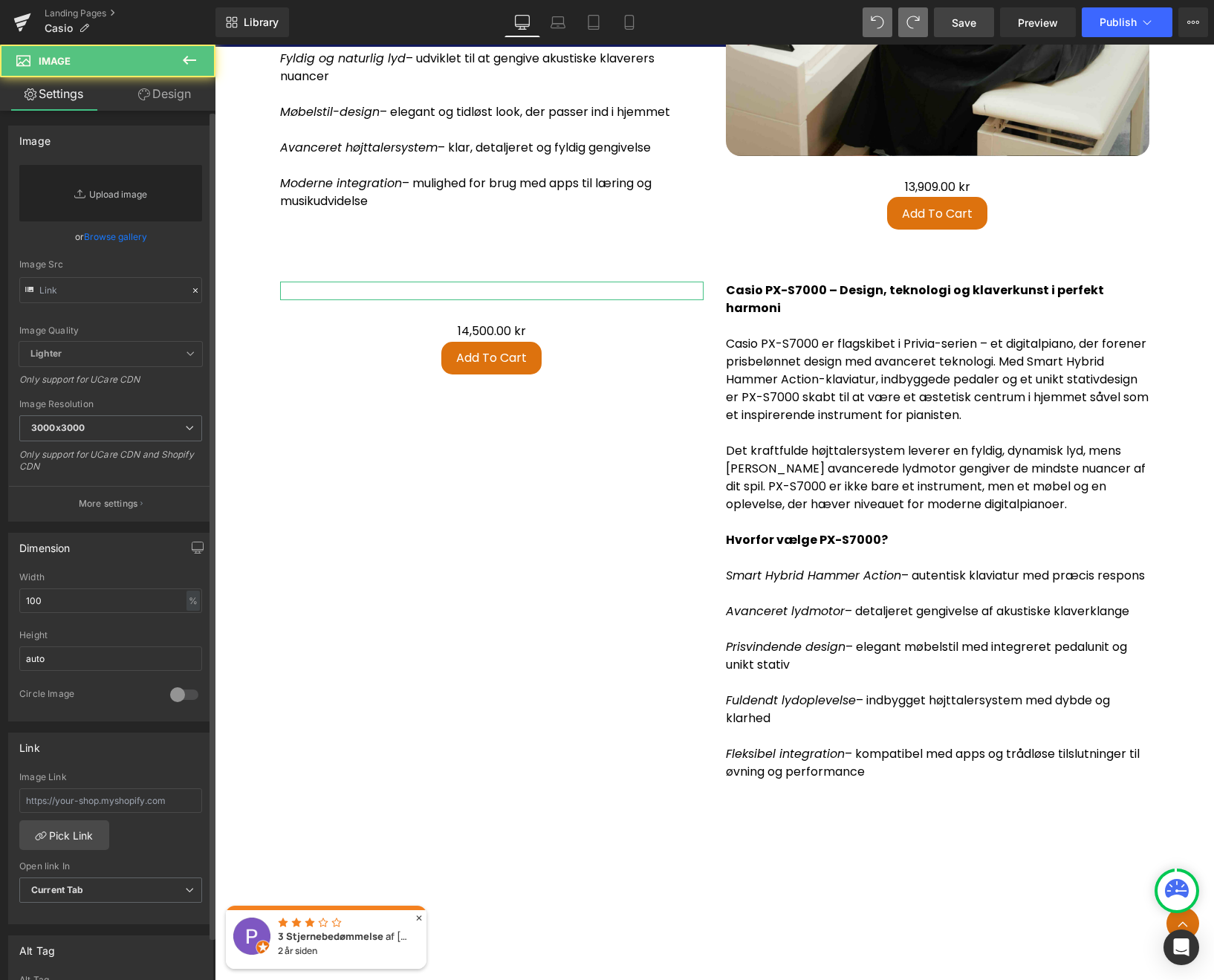
click at [95, 194] on link "Replace Image" at bounding box center [111, 192] width 182 height 56
type input "C:\fakepath\PX-S7000HM_MOODPIC_JAPAN_2022_0619_8562.jpg"
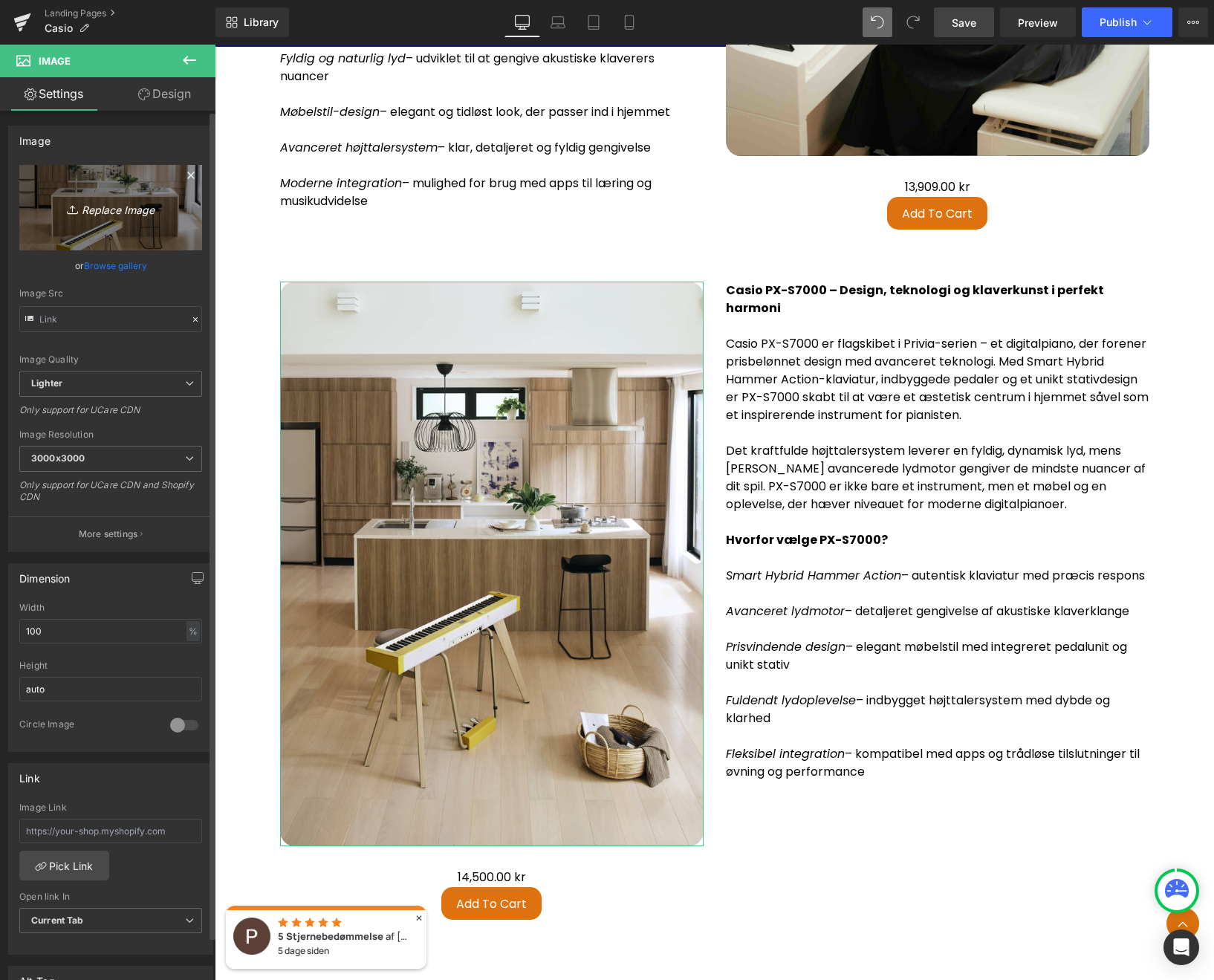
click at [107, 213] on icon "Replace Image" at bounding box center [110, 207] width 119 height 19
type input "C:\fakepath\PX-S7000HM_MOODPIC_JAPAN_2022_0619_8562.jpg"
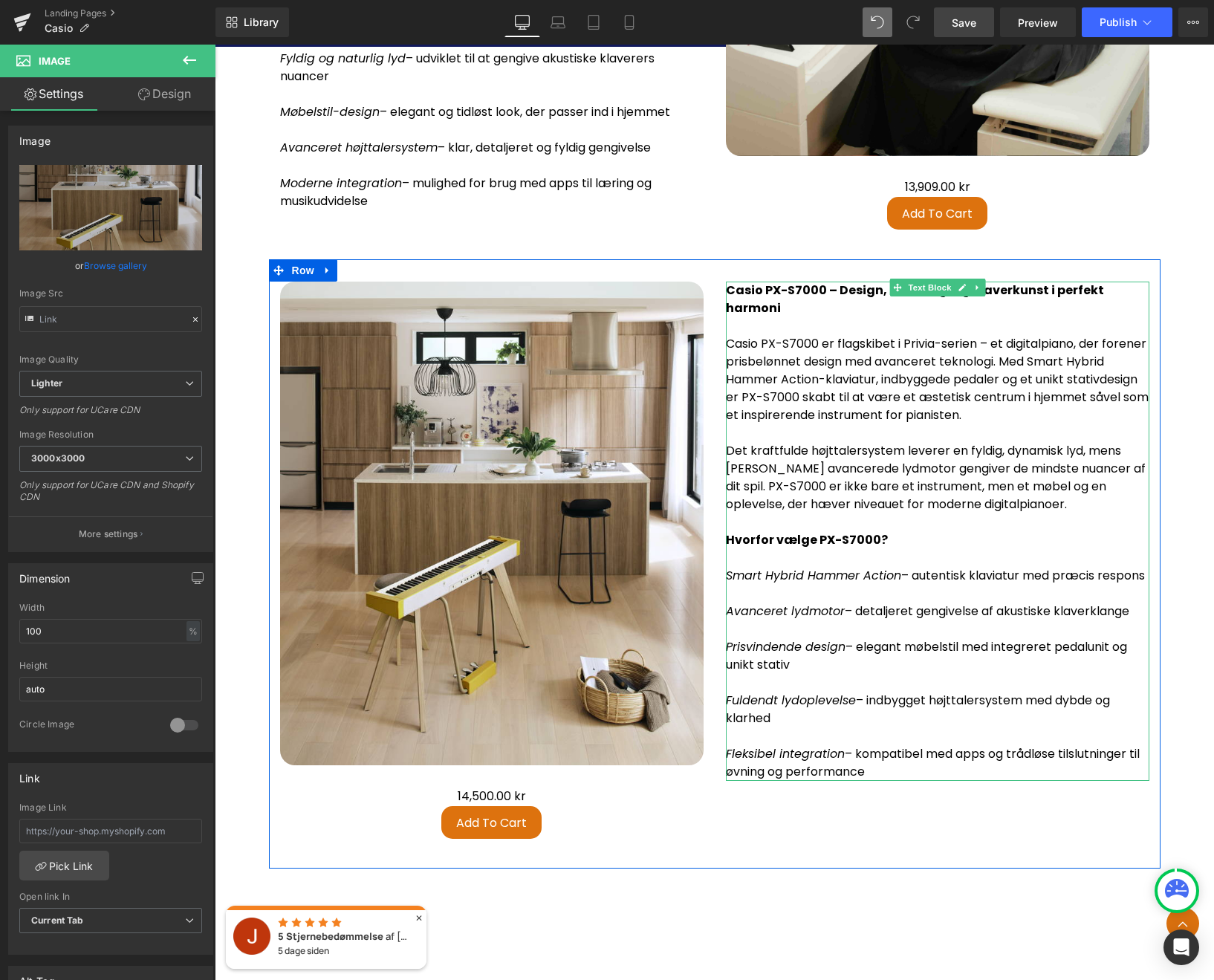
click at [863, 549] on p at bounding box center [938, 558] width 424 height 18
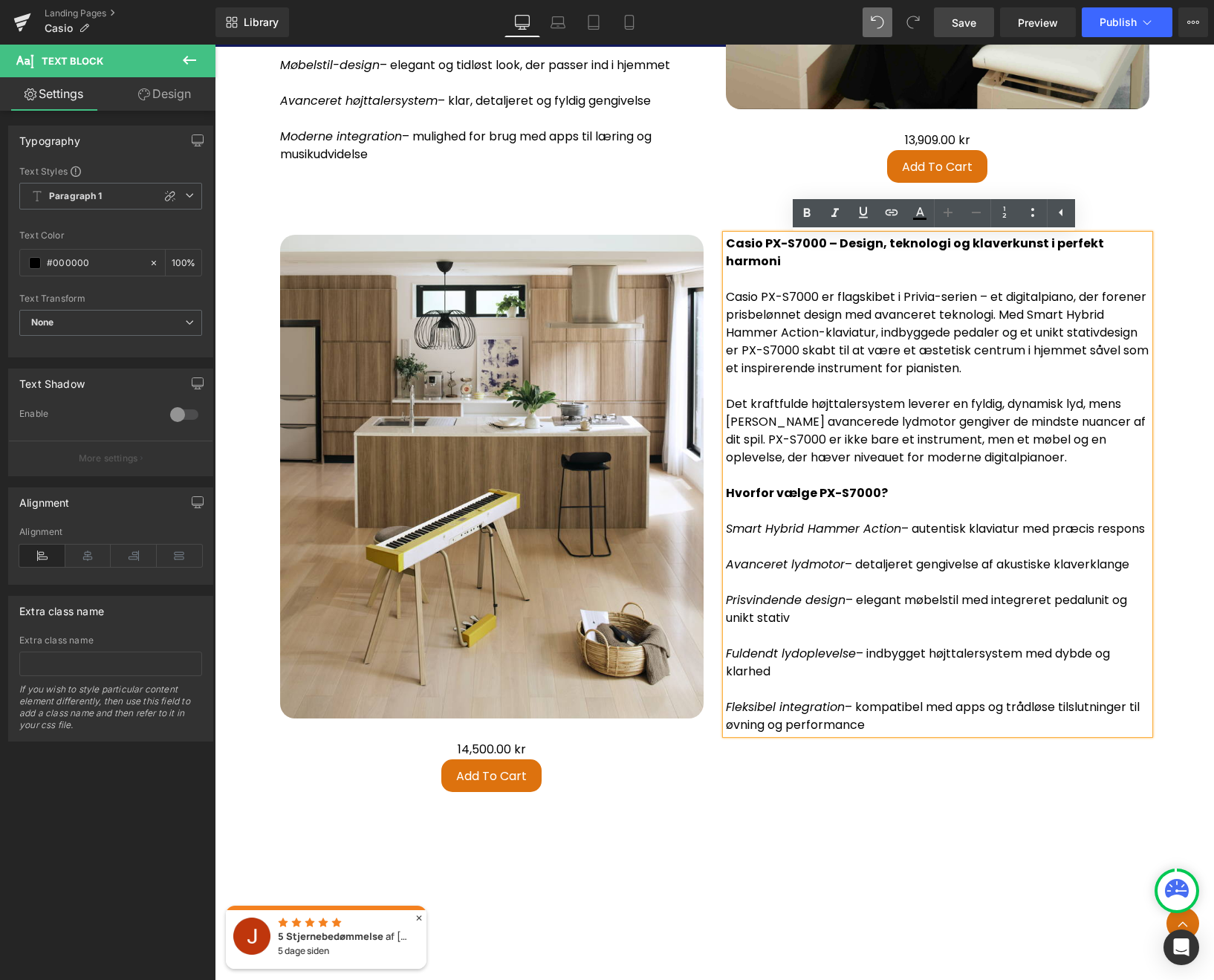
scroll to position [3936, 0]
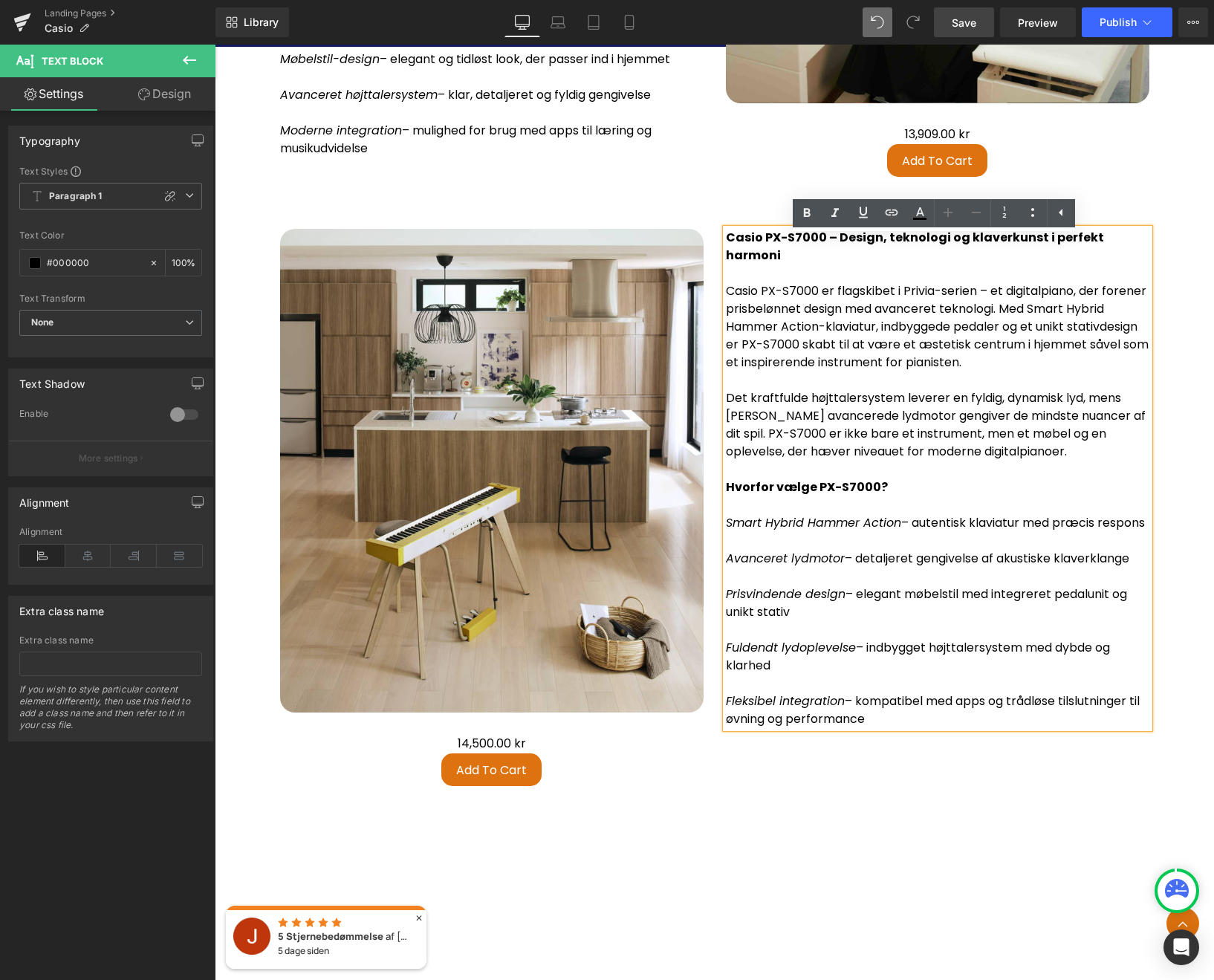
click at [679, 764] on div "Add To Cart" at bounding box center [492, 769] width 409 height 33
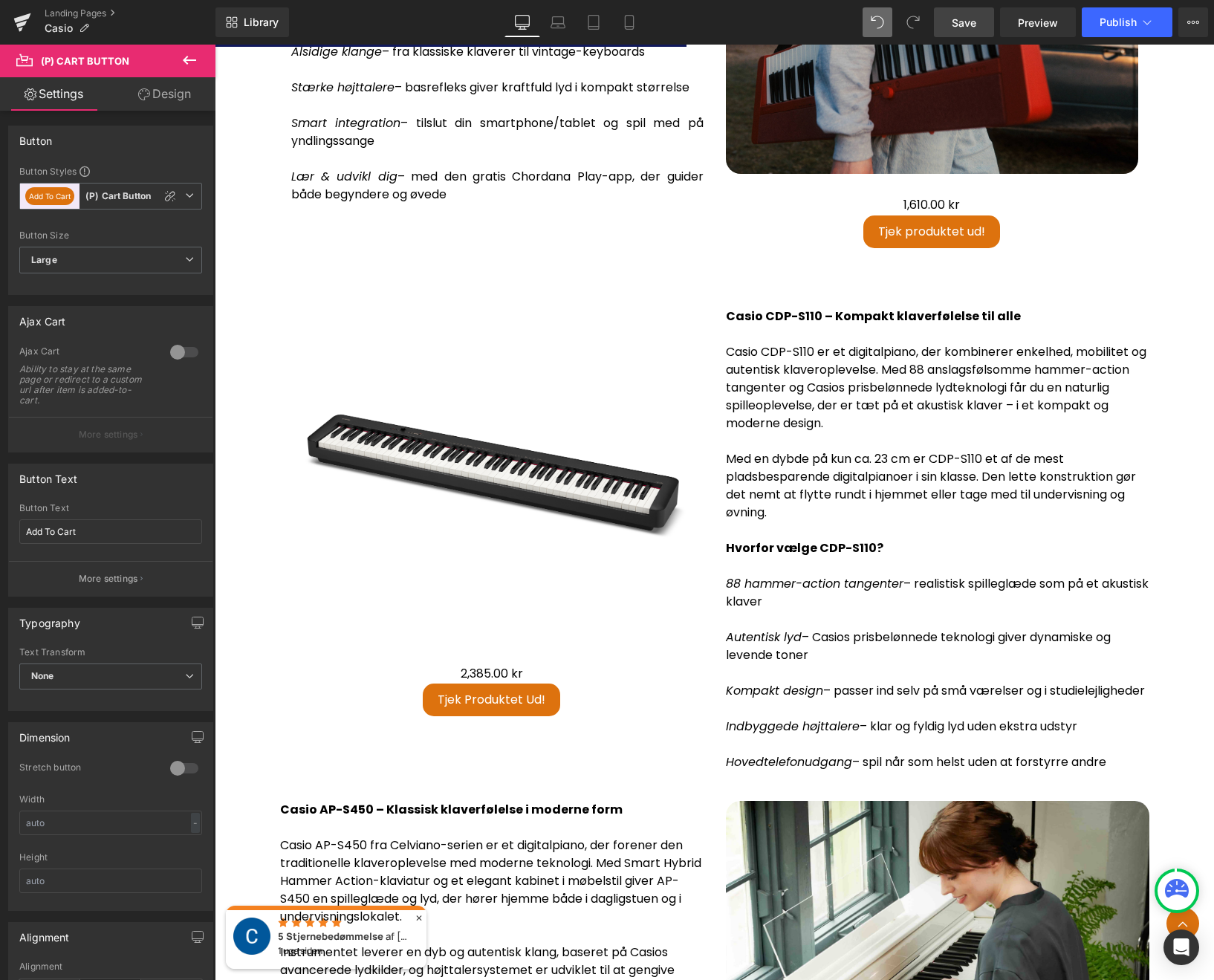
scroll to position [2779, 0]
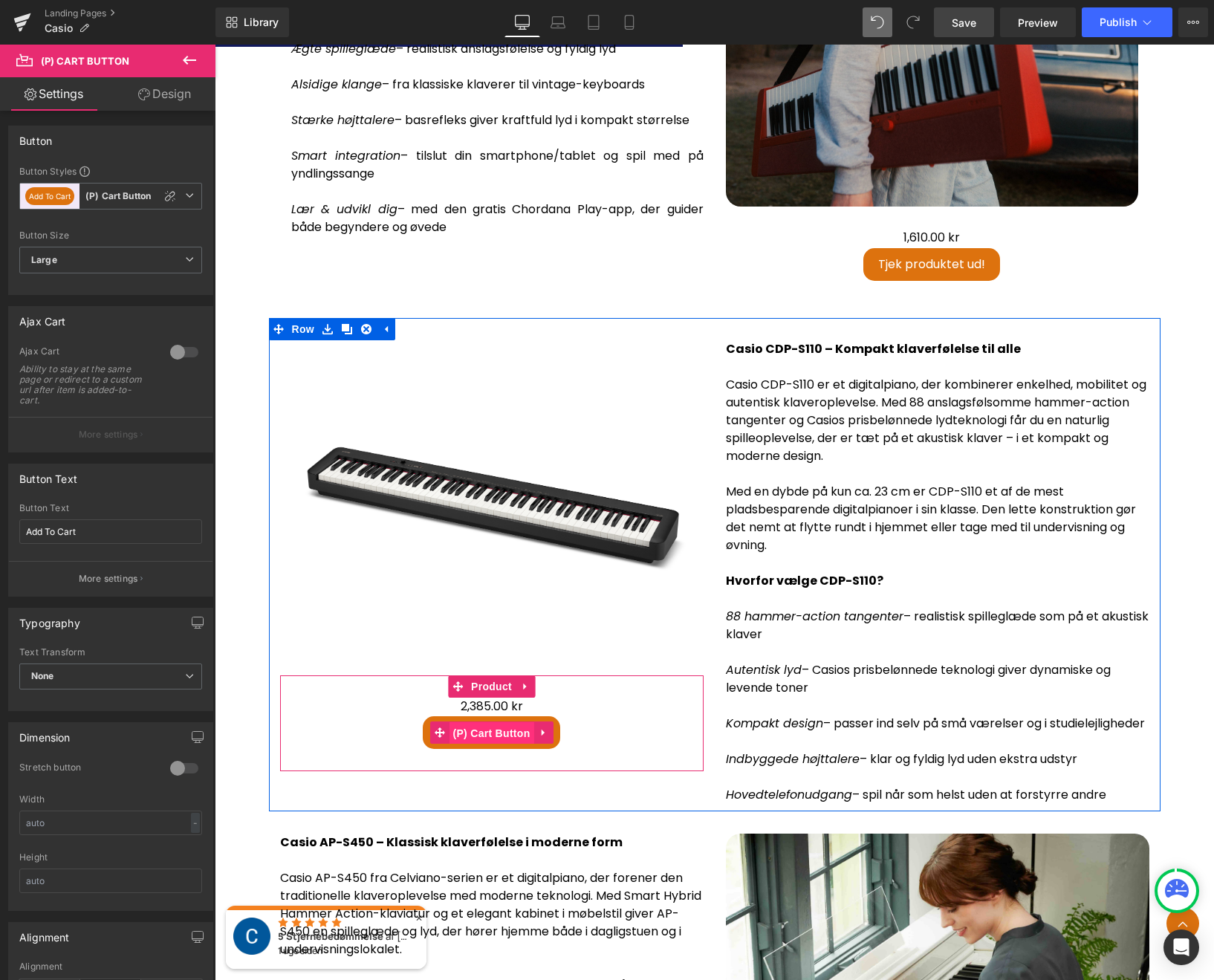
click at [505, 722] on span "(P) Cart Button" at bounding box center [491, 733] width 85 height 22
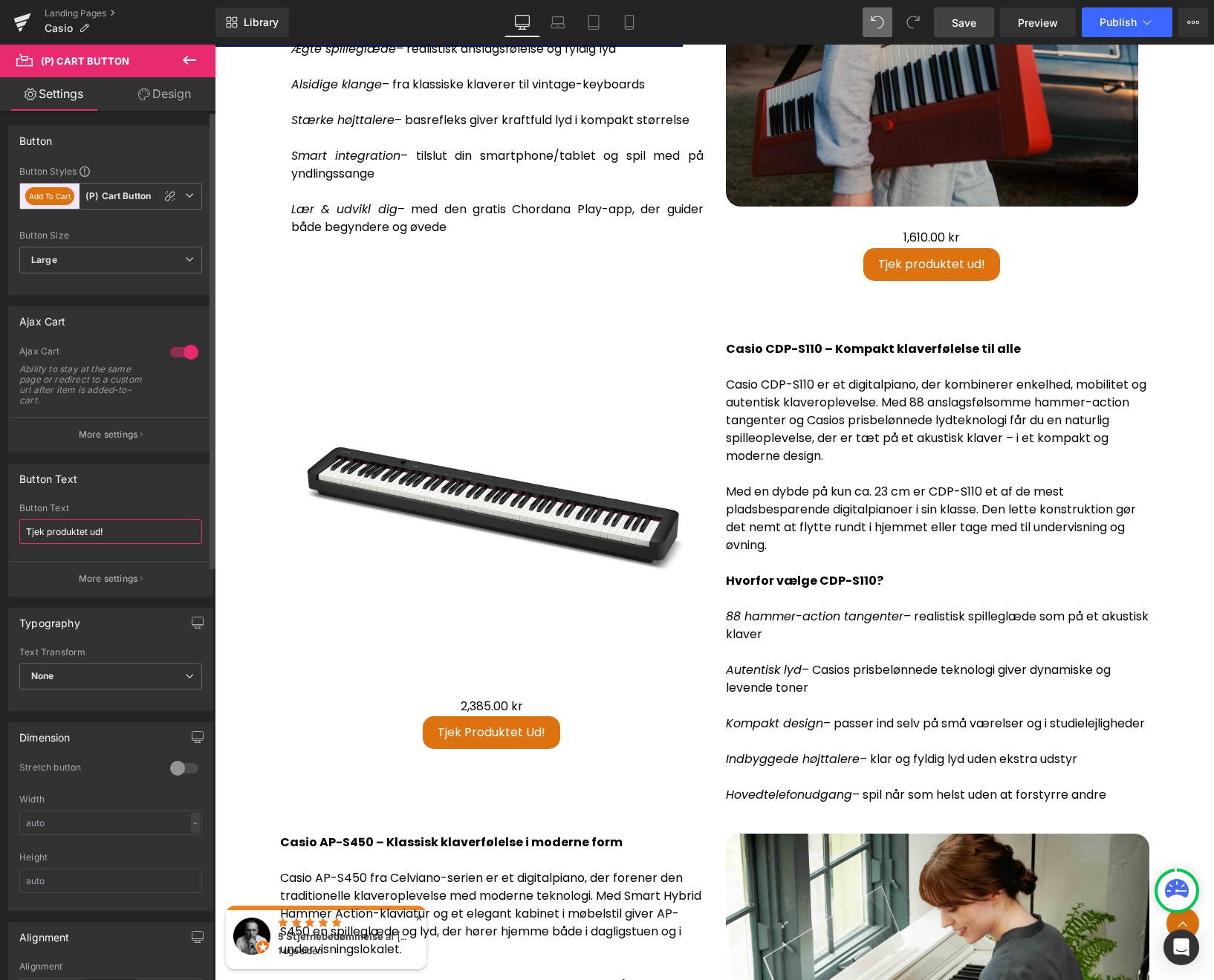
drag, startPoint x: 122, startPoint y: 531, endPoint x: 16, endPoint y: 528, distance: 106.0
click at [18, 526] on div "Tjek produktet ud! Button Text Tjek produktet ud! More settings" at bounding box center [111, 549] width 204 height 93
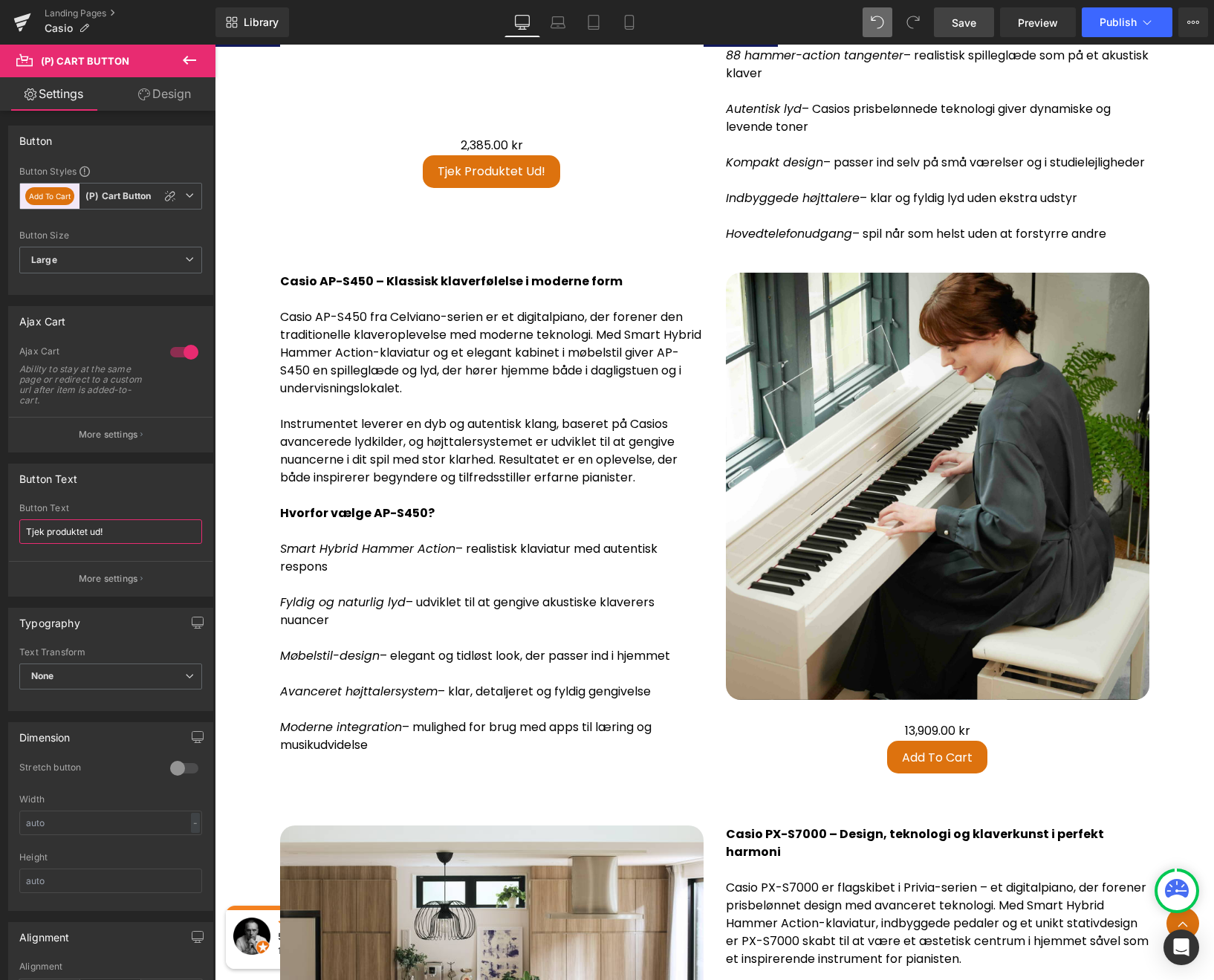
scroll to position [3343, 0]
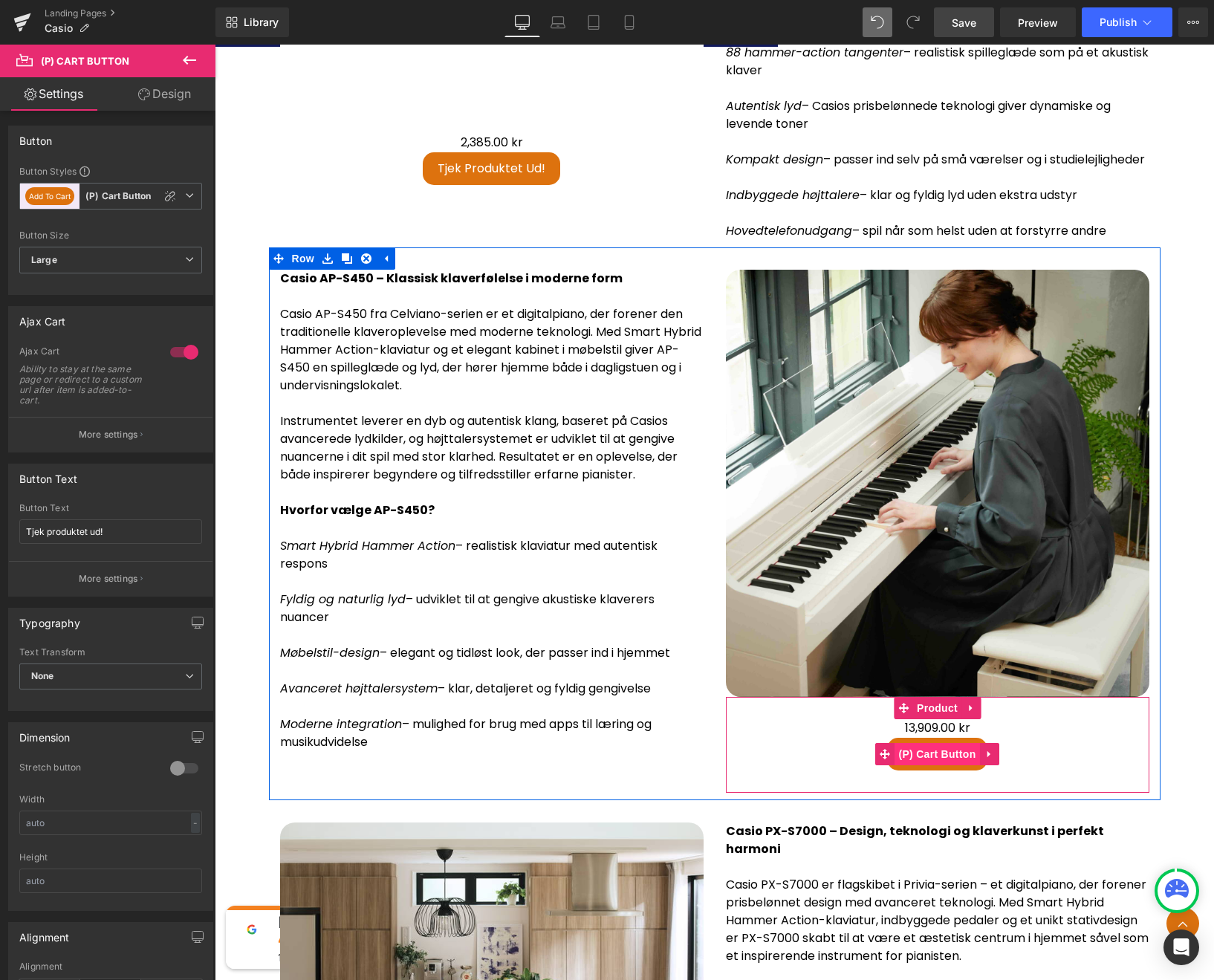
click at [949, 765] on span "(P) Cart Button" at bounding box center [936, 754] width 85 height 22
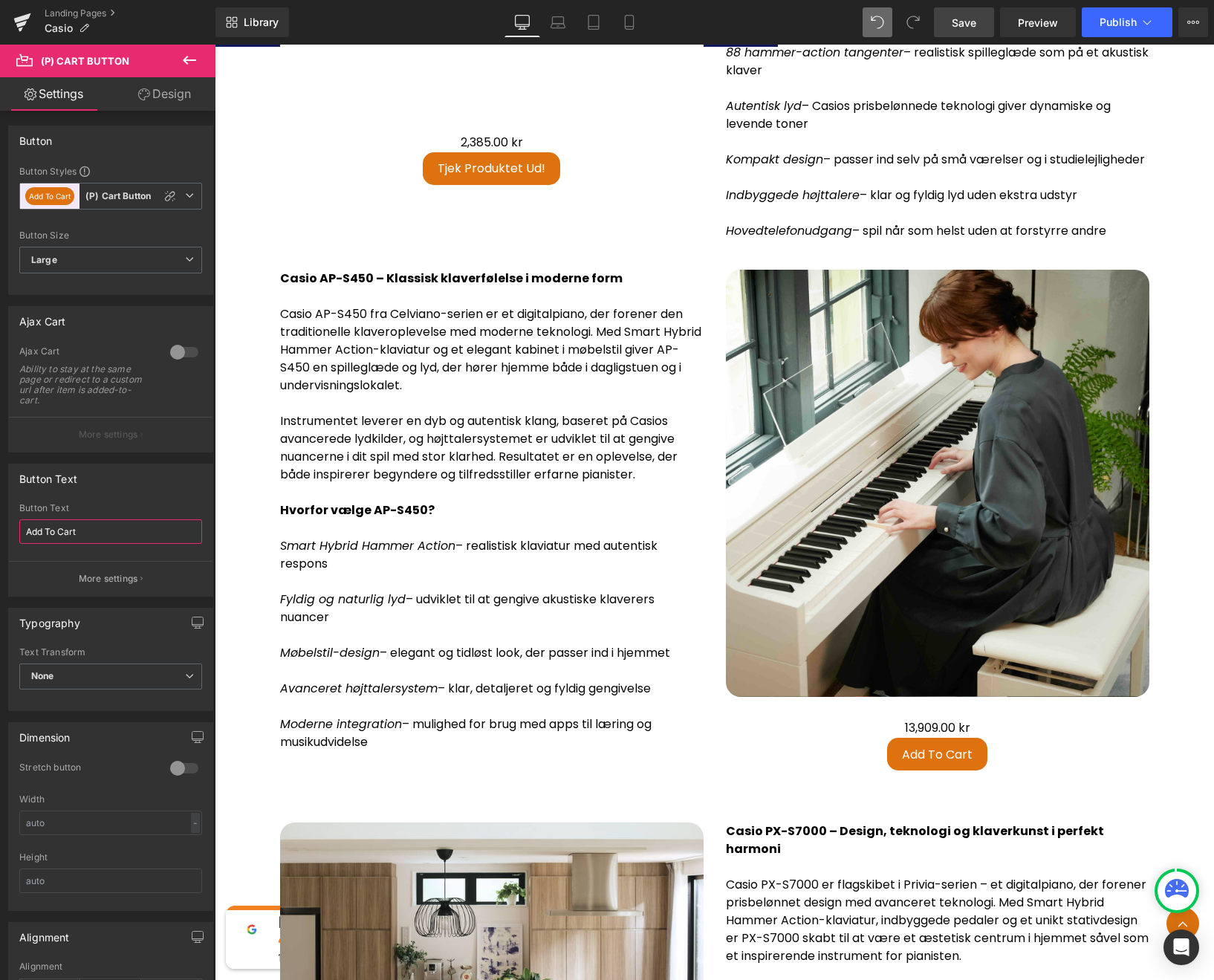
drag, startPoint x: 91, startPoint y: 534, endPoint x: -28, endPoint y: 511, distance: 121.2
click at [0, 511] on html "(P) Cart Button You are previewing how the will restyle your page. You can not …" at bounding box center [607, 490] width 1214 height 980
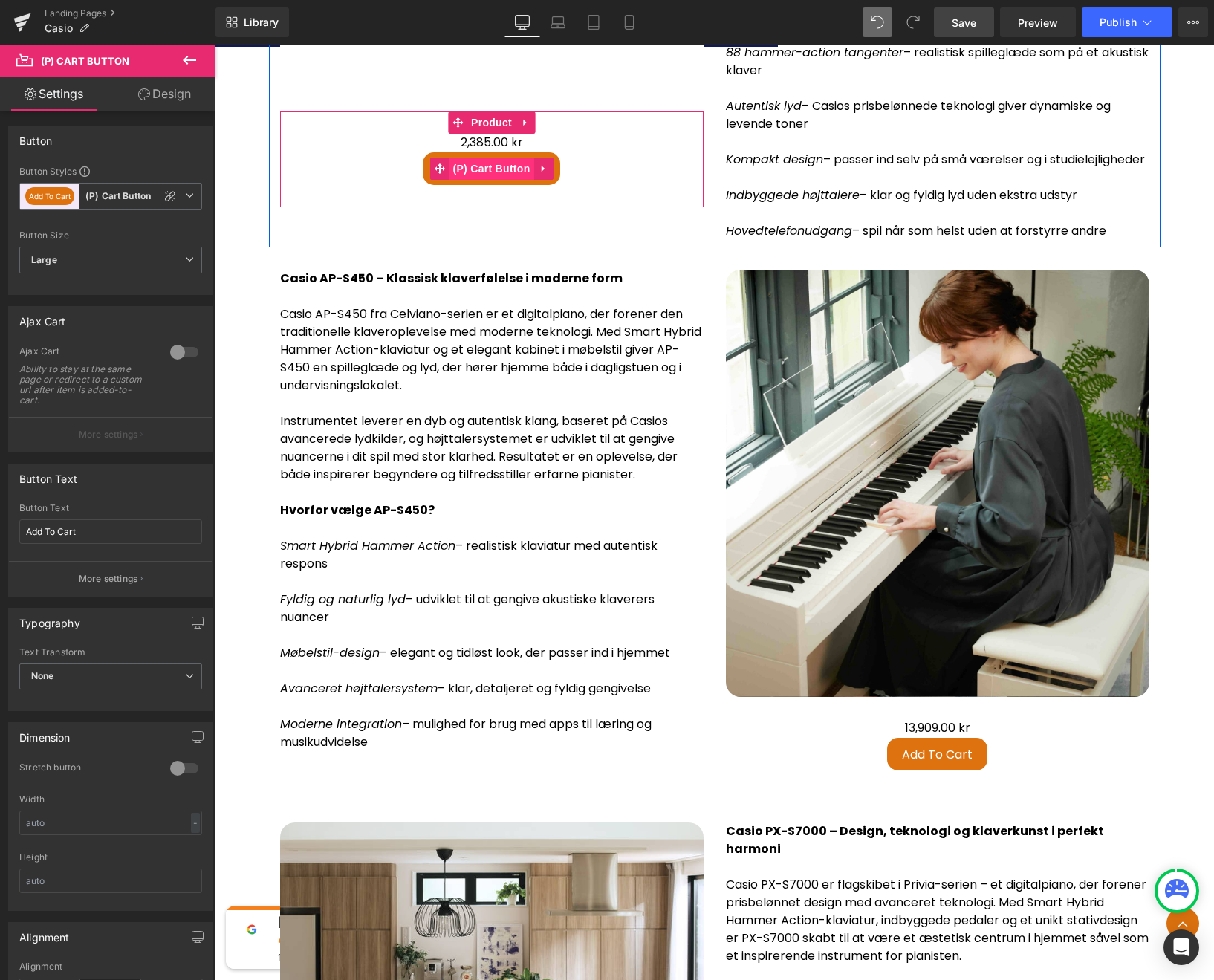
click at [488, 161] on span "(P) Cart Button" at bounding box center [491, 168] width 85 height 22
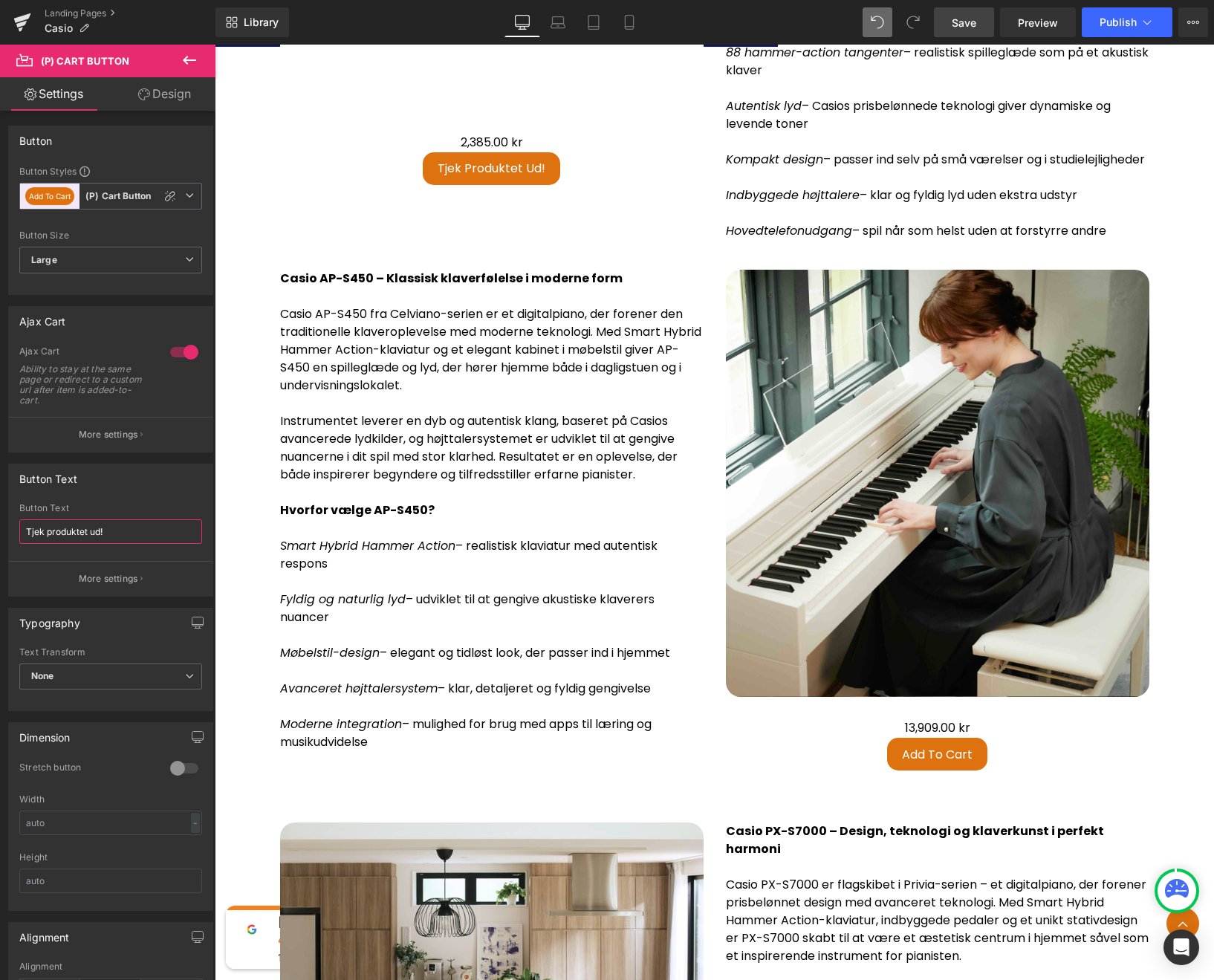
drag, startPoint x: 38, startPoint y: 529, endPoint x: -22, endPoint y: 520, distance: 60.7
click at [0, 520] on html "(P) Cart Button You are previewing how the will restyle your page. You can not …" at bounding box center [607, 490] width 1214 height 980
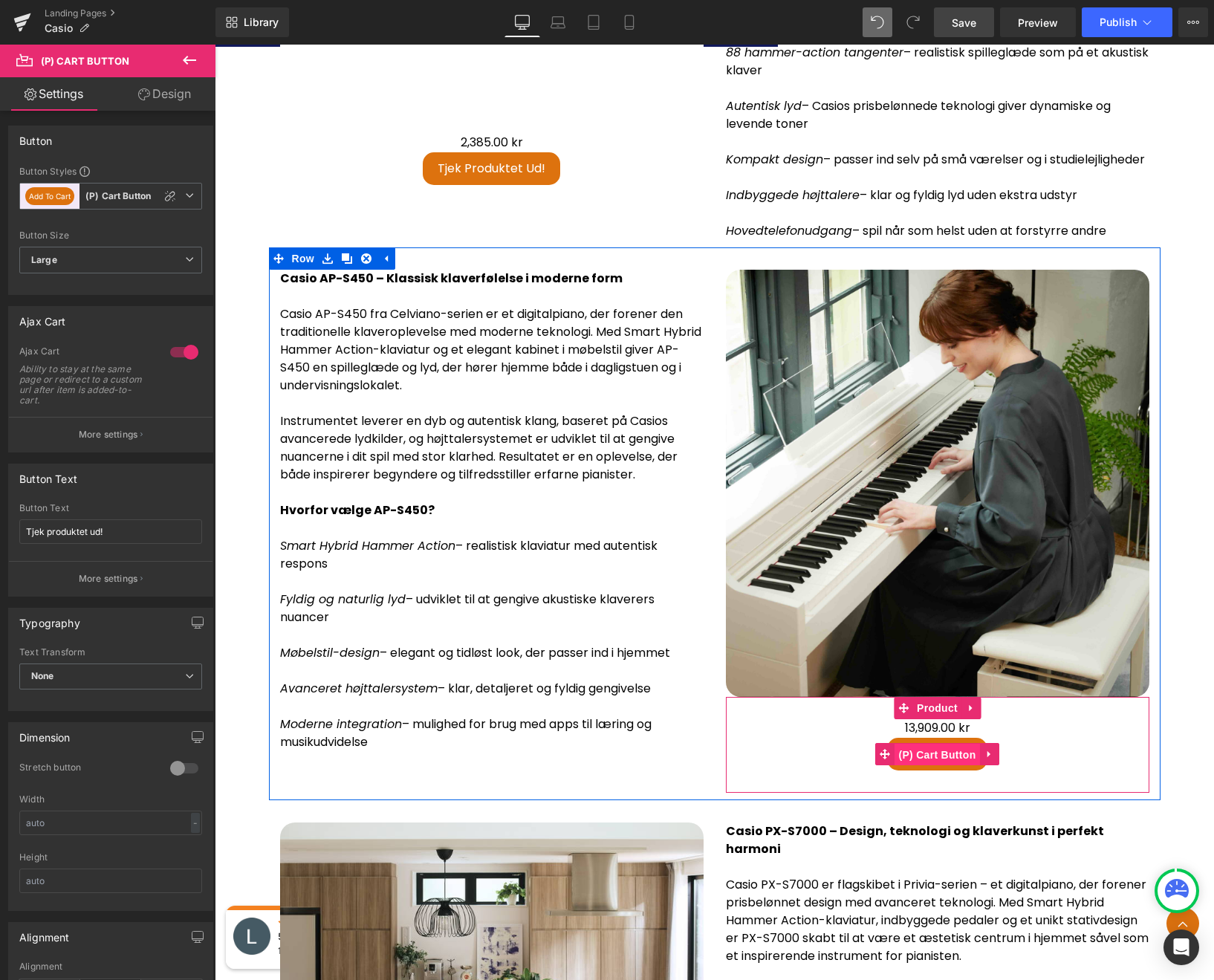
click at [937, 758] on span "(P) Cart Button" at bounding box center [936, 755] width 85 height 22
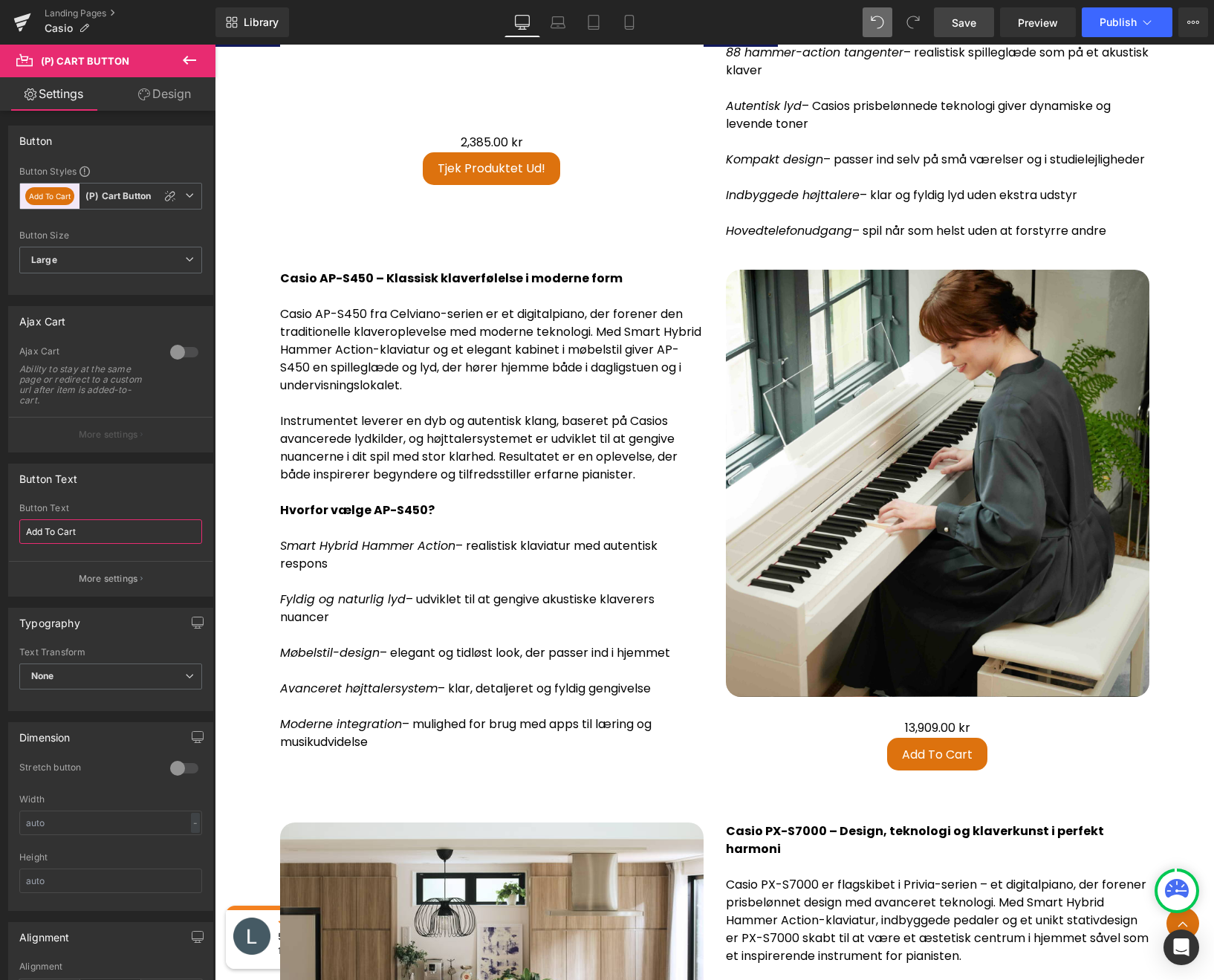
drag, startPoint x: 88, startPoint y: 534, endPoint x: -26, endPoint y: 518, distance: 115.1
click at [0, 518] on html "(P) Cart Button You are previewing how the will restyle your page. You can not …" at bounding box center [607, 490] width 1214 height 980
paste input "Tjek produktet ud!"
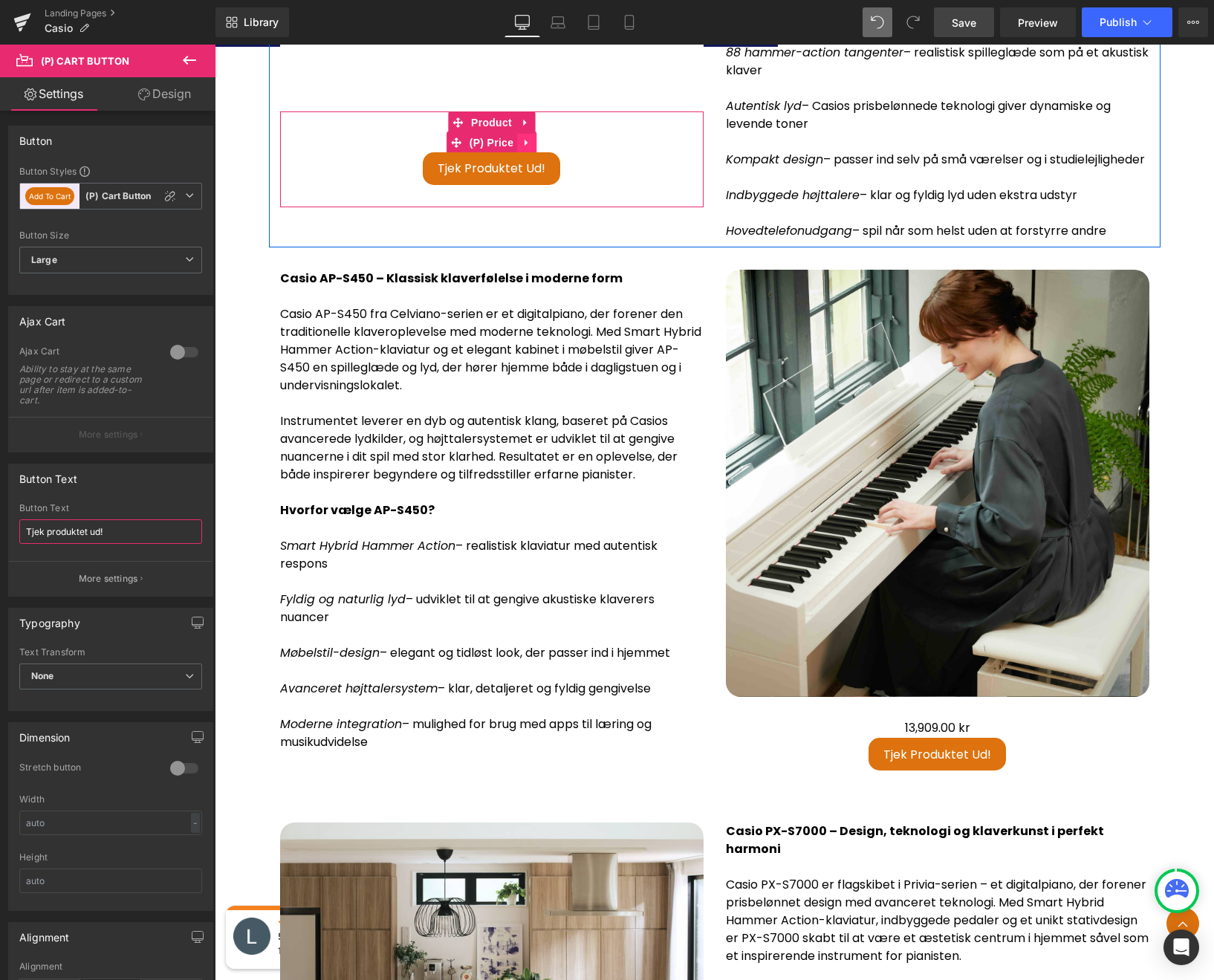
type input "Tjek produktet ud!"
click at [525, 139] on icon at bounding box center [526, 142] width 3 height 6
click at [539, 135] on link at bounding box center [536, 142] width 20 height 22
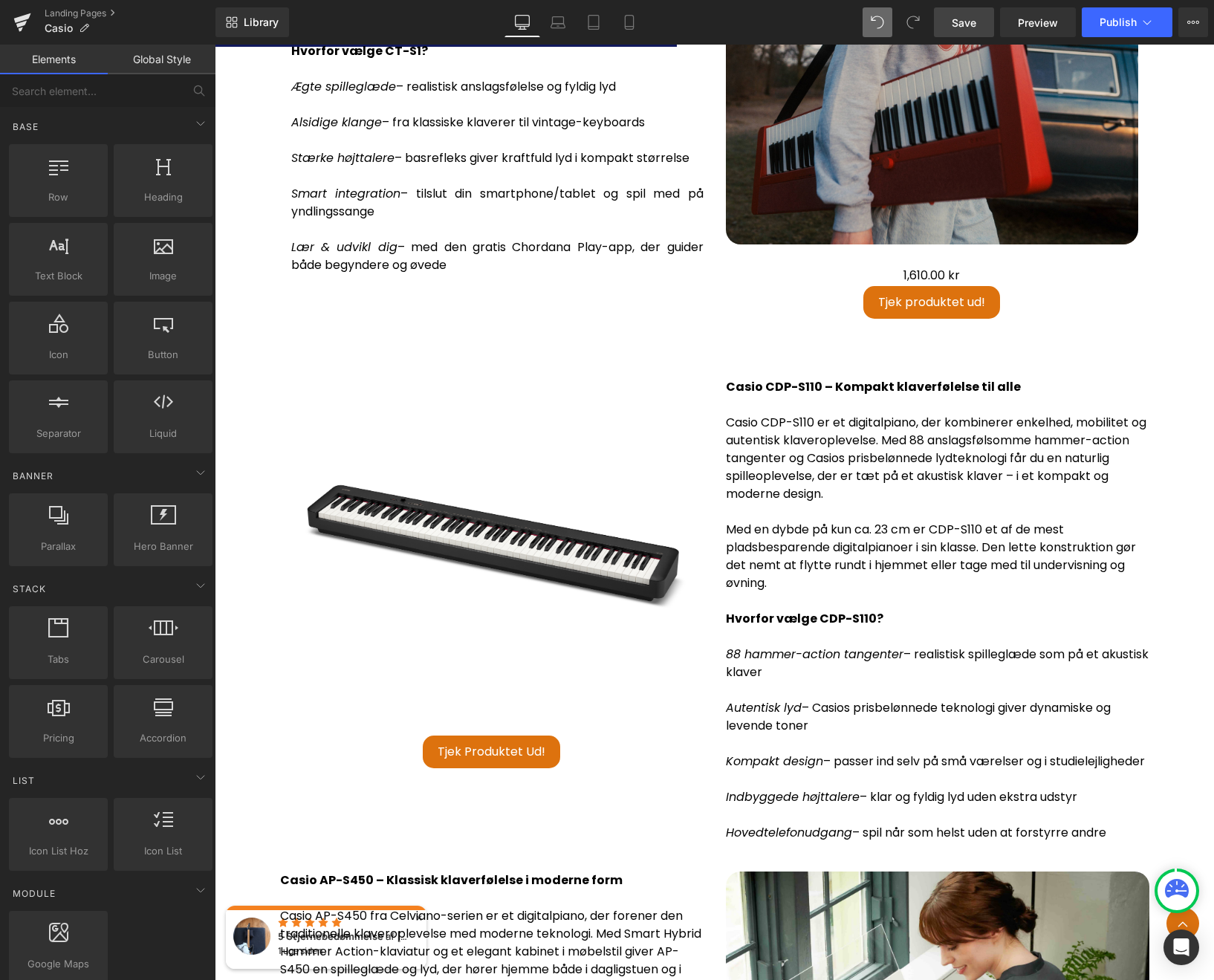
scroll to position [2652, 0]
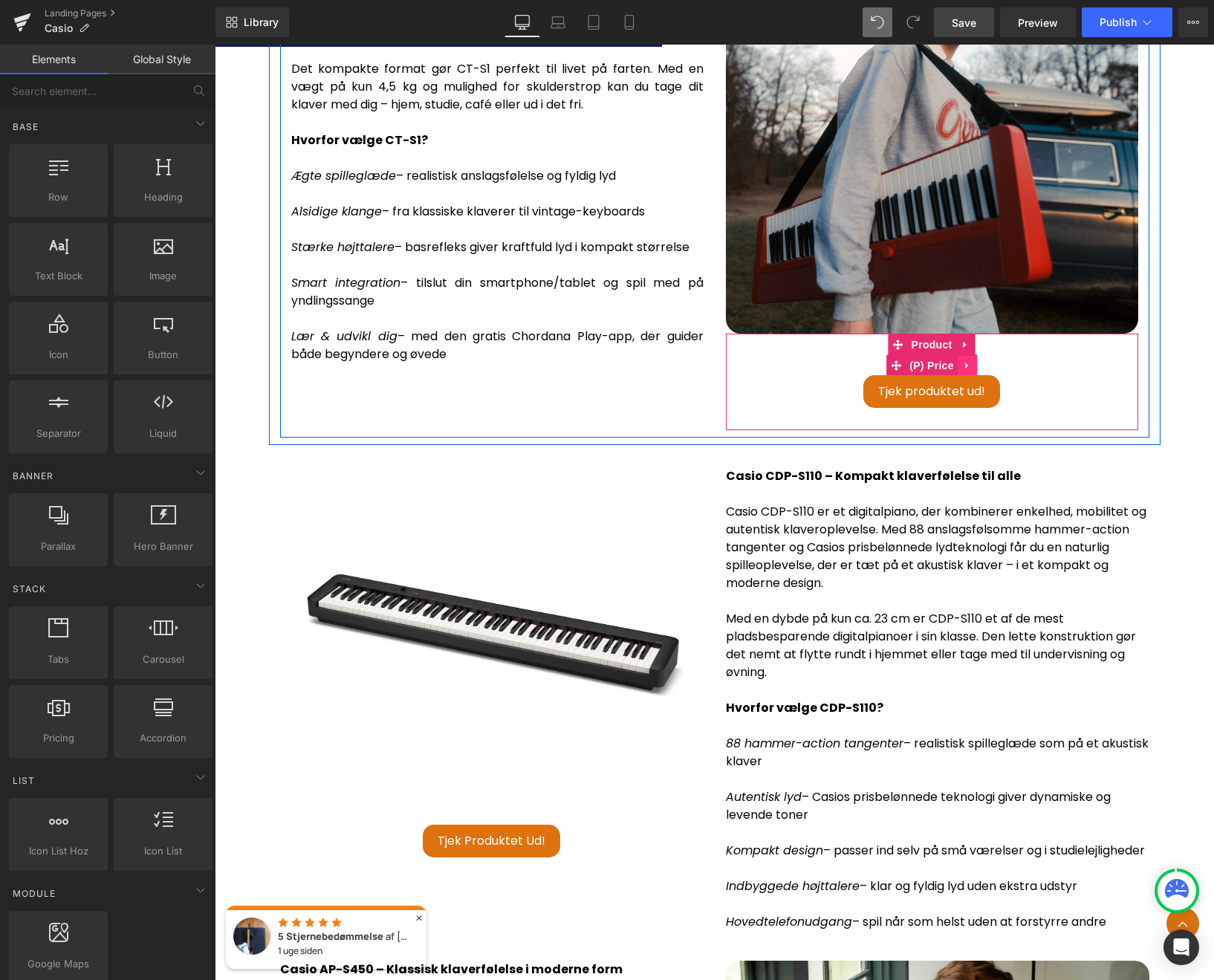
click at [965, 359] on icon at bounding box center [967, 365] width 11 height 11
click at [972, 360] on icon at bounding box center [977, 366] width 11 height 11
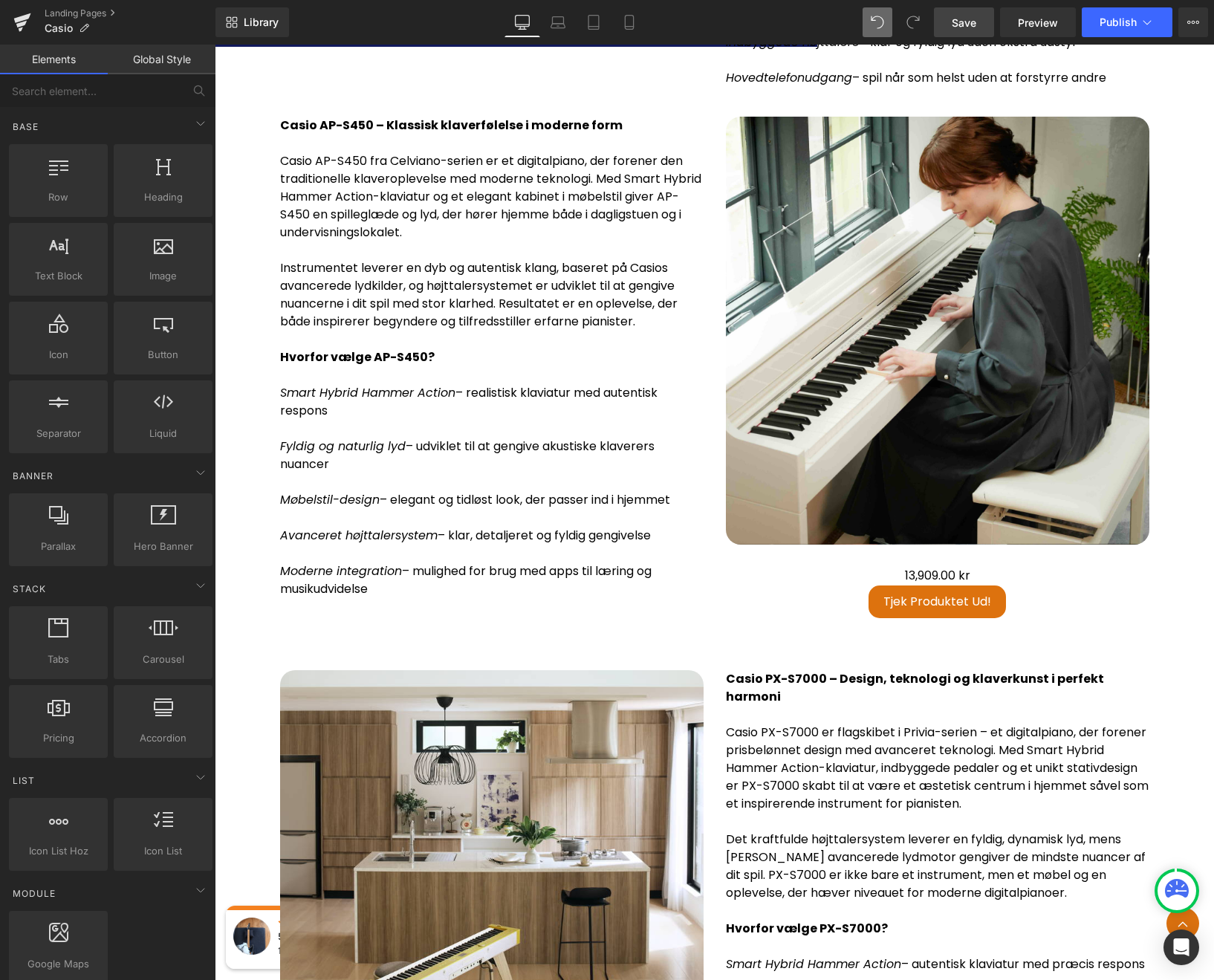
scroll to position [3568, 0]
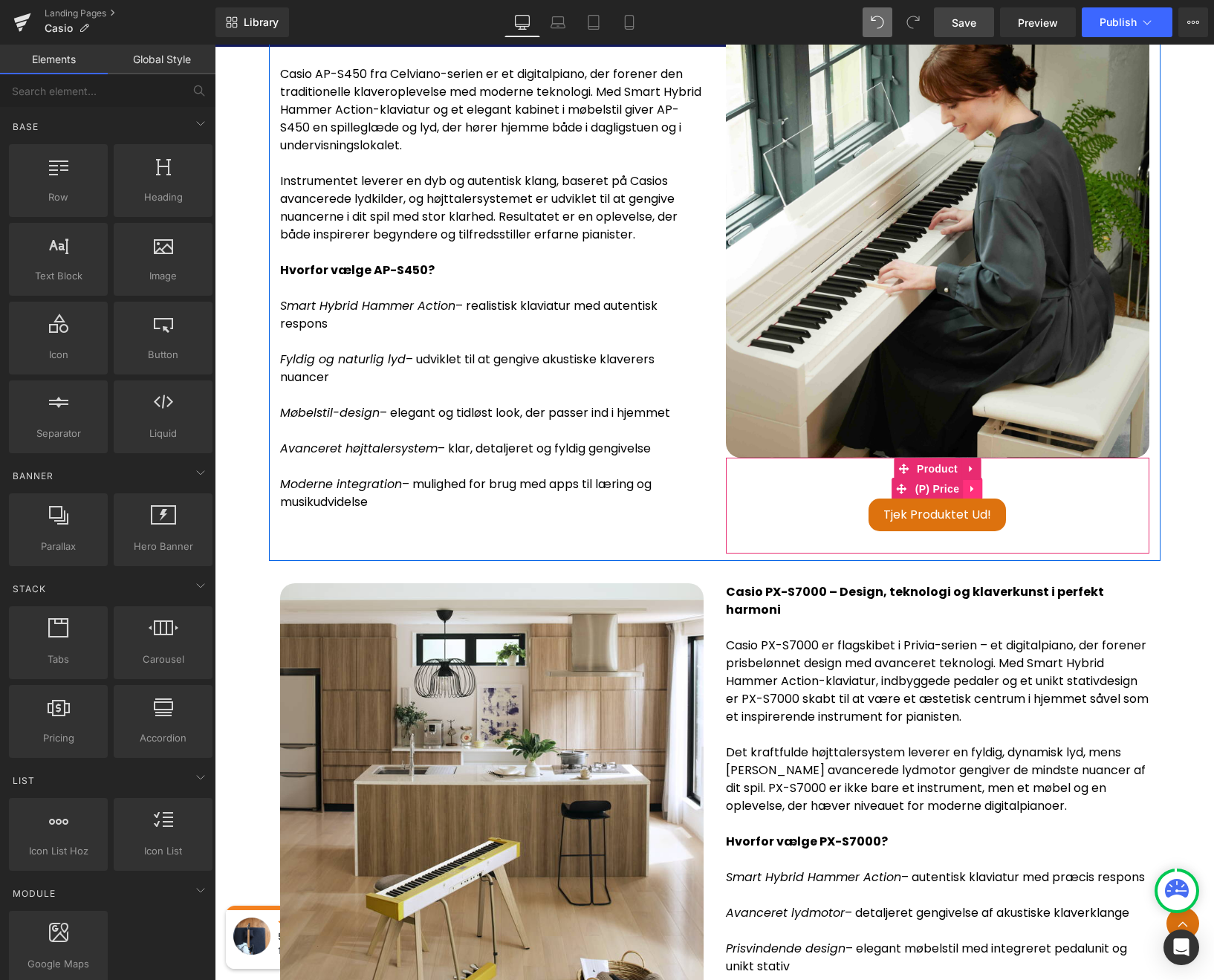
click at [973, 494] on icon at bounding box center [973, 489] width 11 height 11
click at [977, 494] on icon at bounding box center [982, 489] width 11 height 11
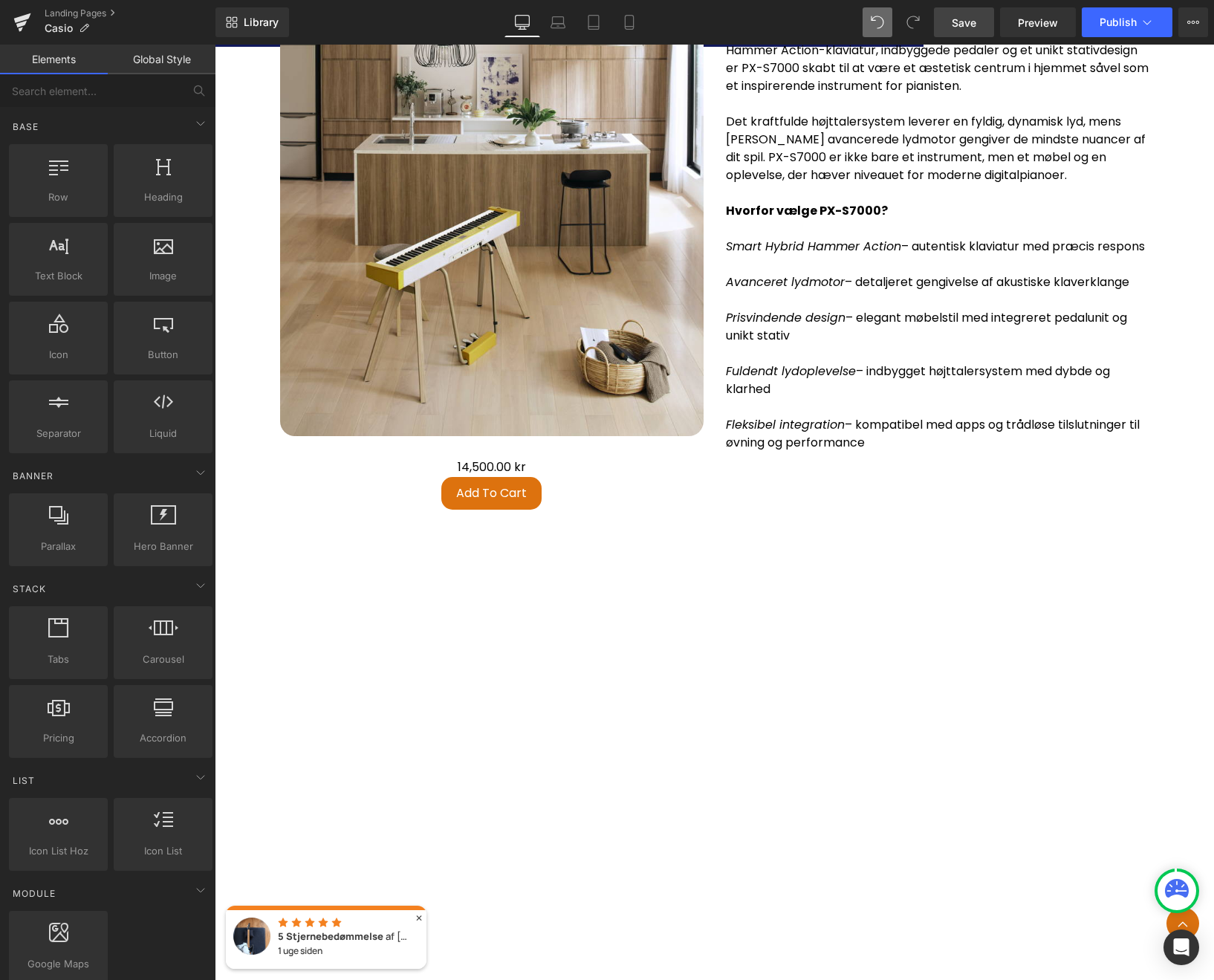
scroll to position [4186, 0]
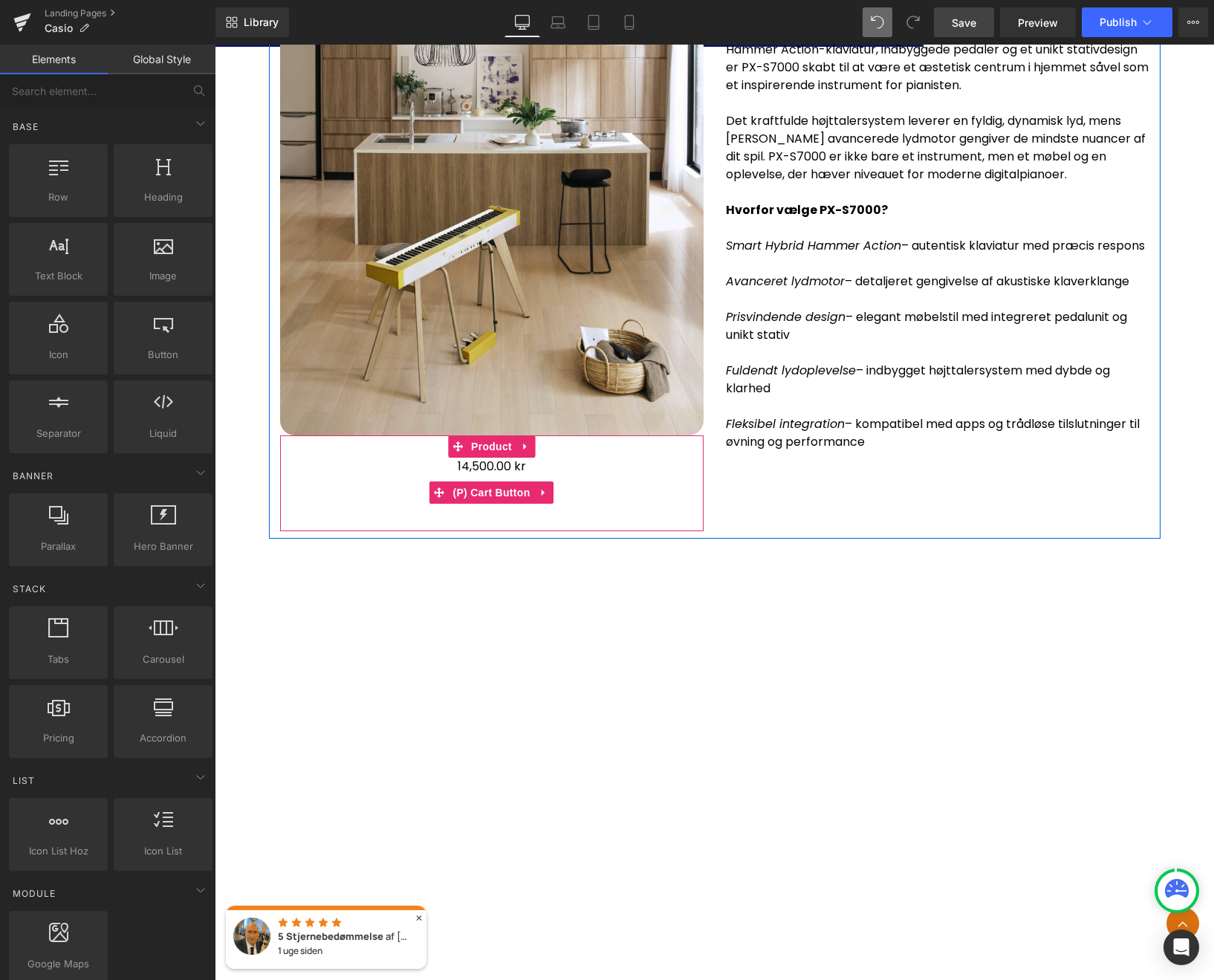
click at [507, 503] on span "(P) Cart Button" at bounding box center [491, 492] width 85 height 22
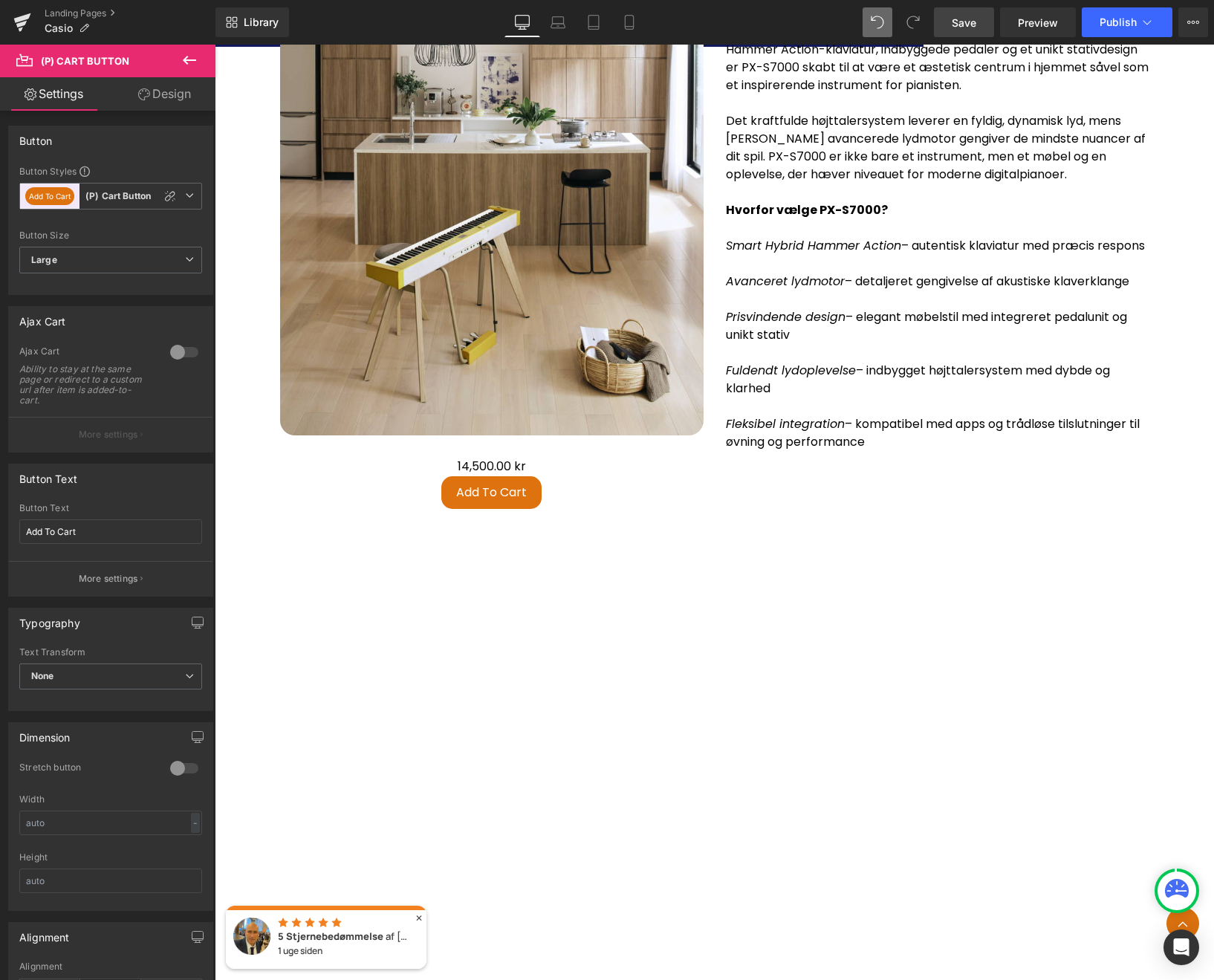
drag, startPoint x: 89, startPoint y: 528, endPoint x: -26, endPoint y: 518, distance: 115.4
click at [0, 518] on html "(P) Cart Button You are previewing how the will restyle your page. You can not …" at bounding box center [607, 490] width 1214 height 980
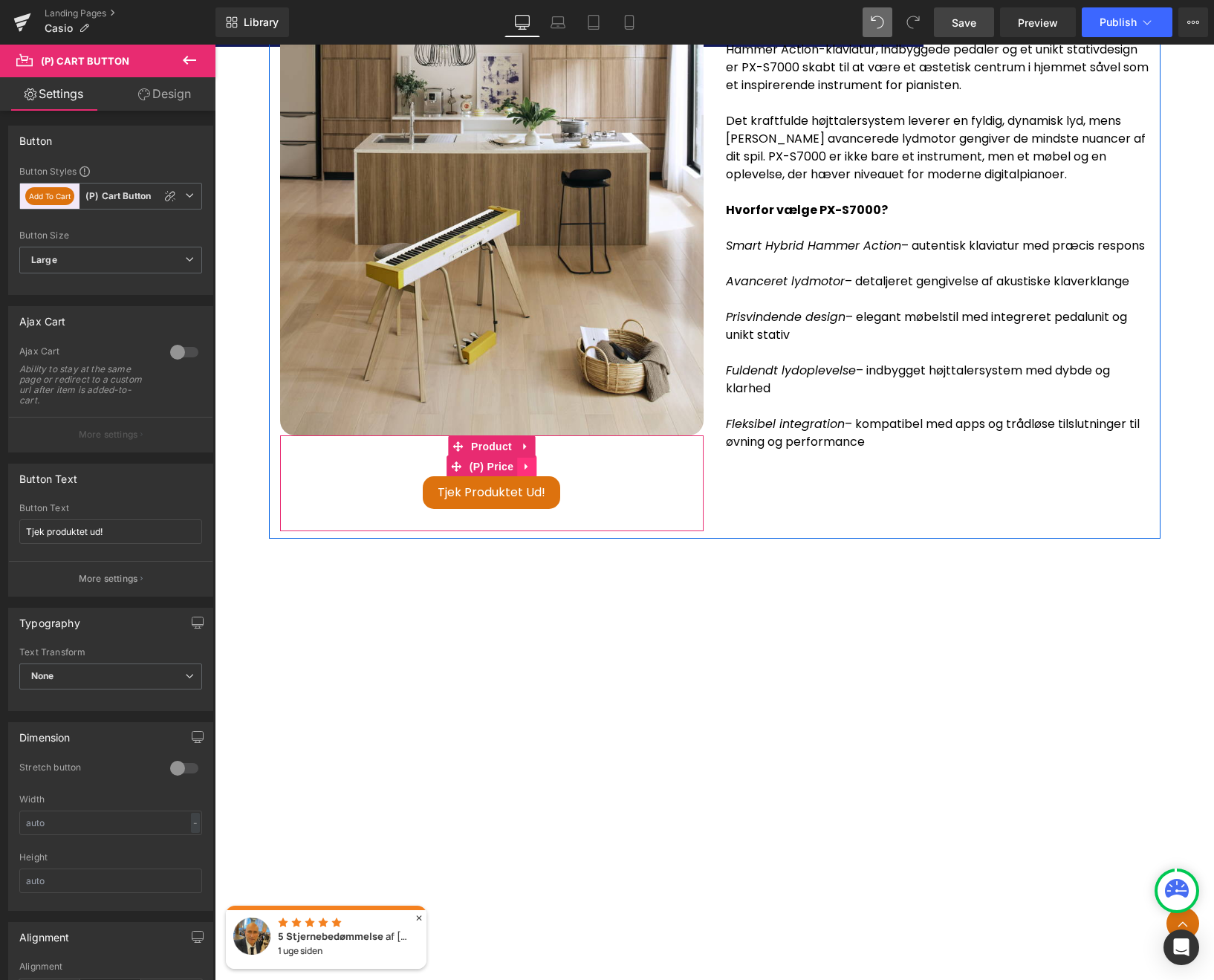
type input "Tjek produktet ud!"
click at [525, 470] on icon at bounding box center [526, 466] width 3 height 6
click at [532, 472] on icon at bounding box center [536, 467] width 11 height 11
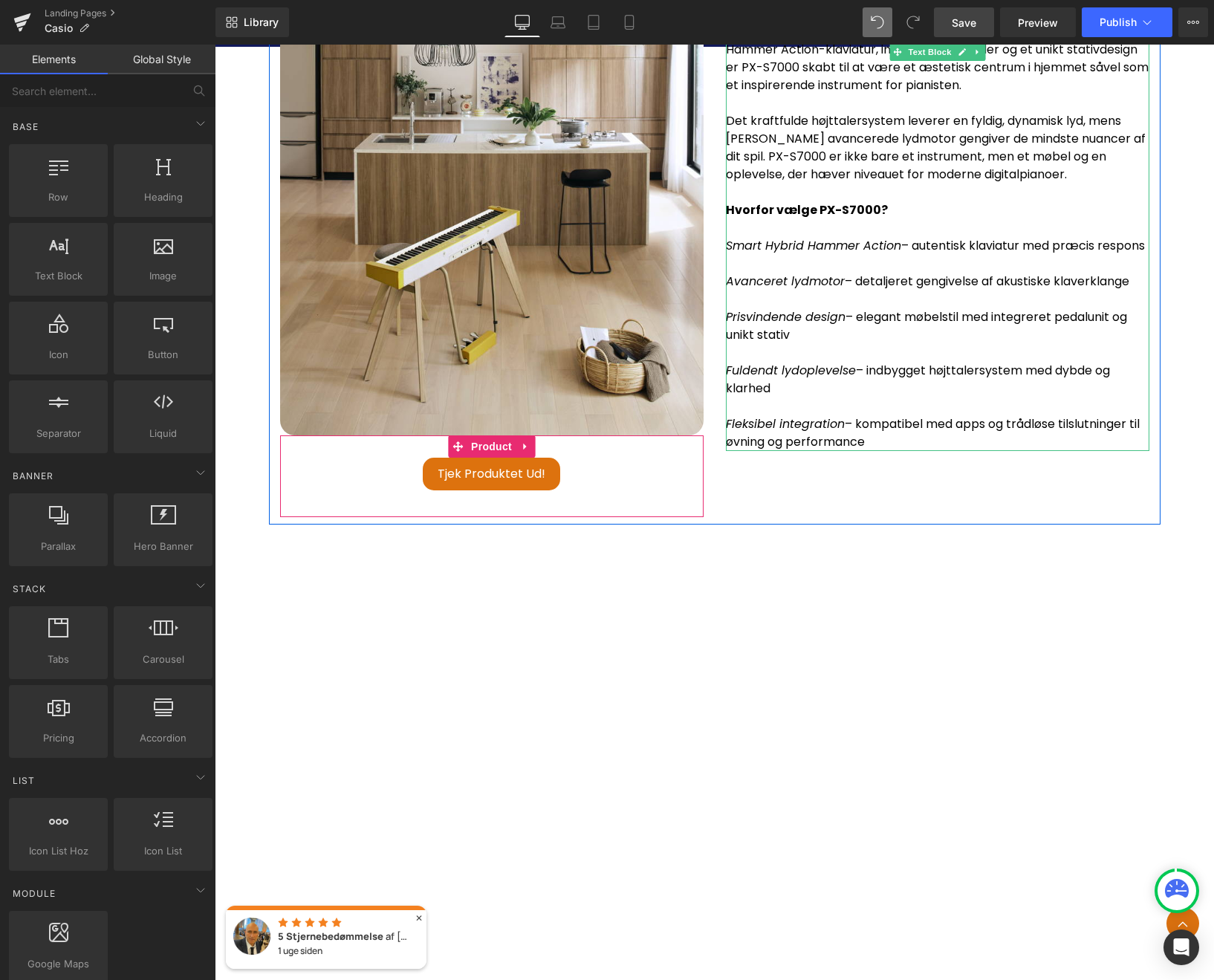
click at [814, 379] on icon "Fuldendt lydoplevelse" at bounding box center [790, 370] width 130 height 17
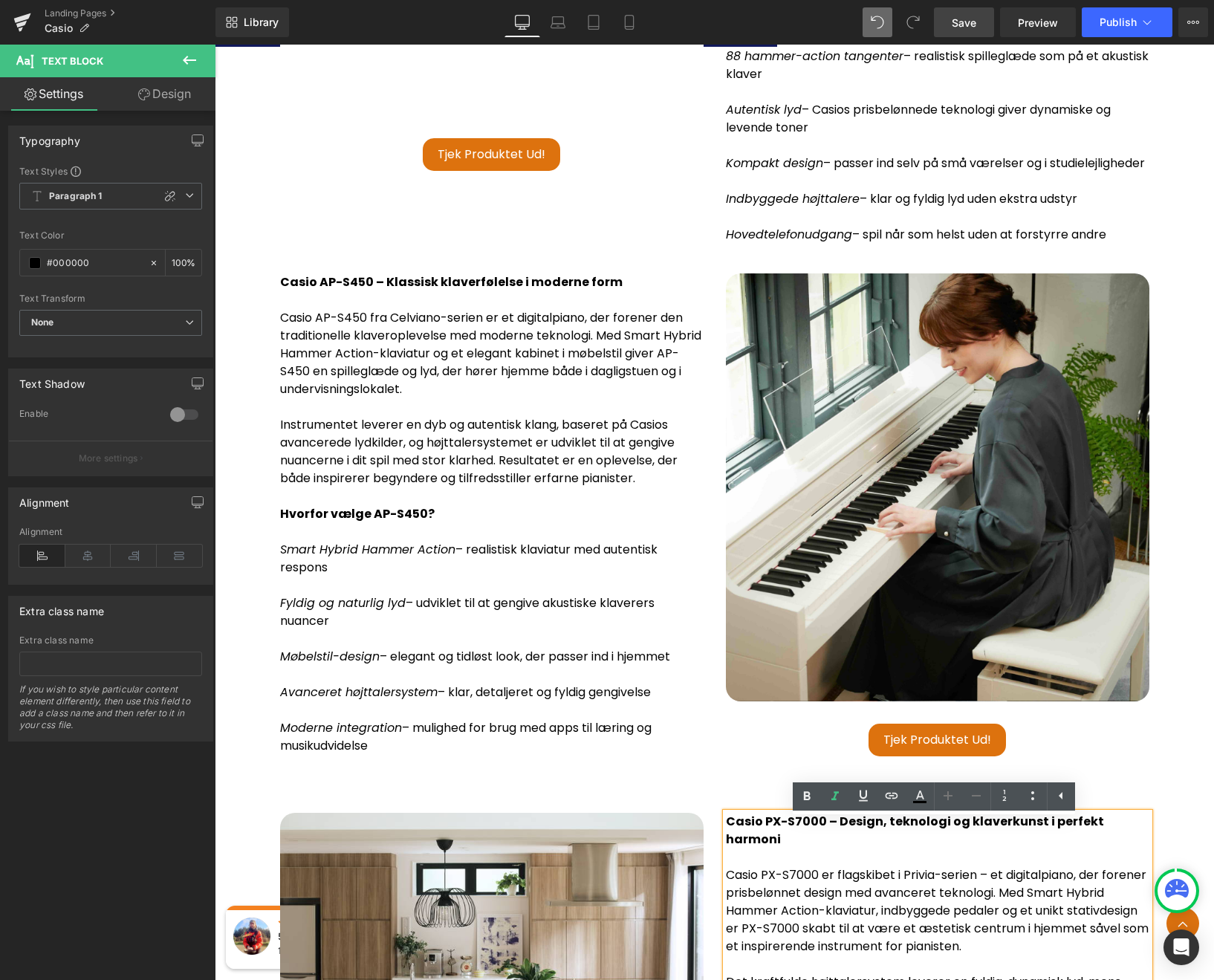
scroll to position [3217, 0]
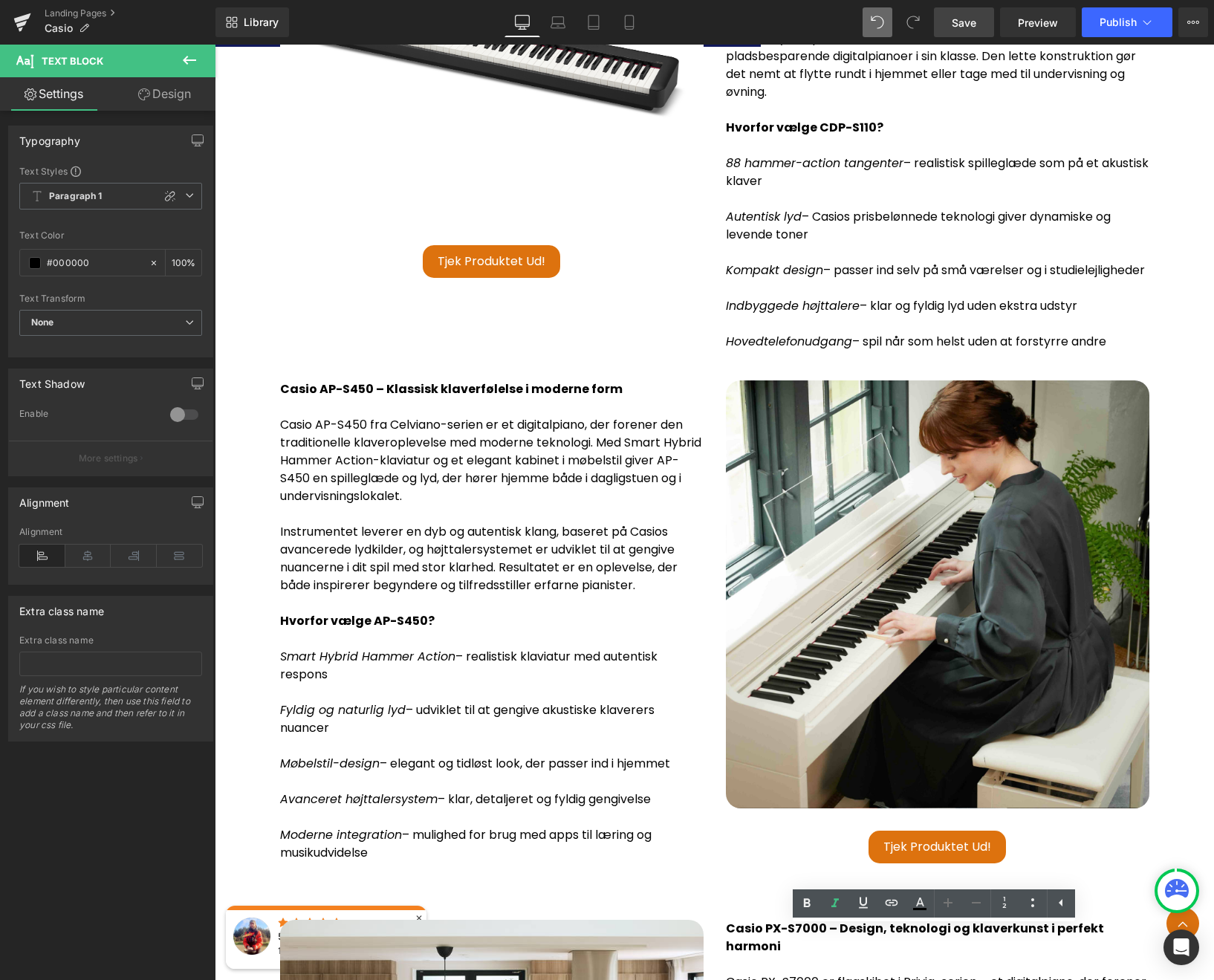
click at [946, 20] on link "Save" at bounding box center [963, 21] width 60 height 30
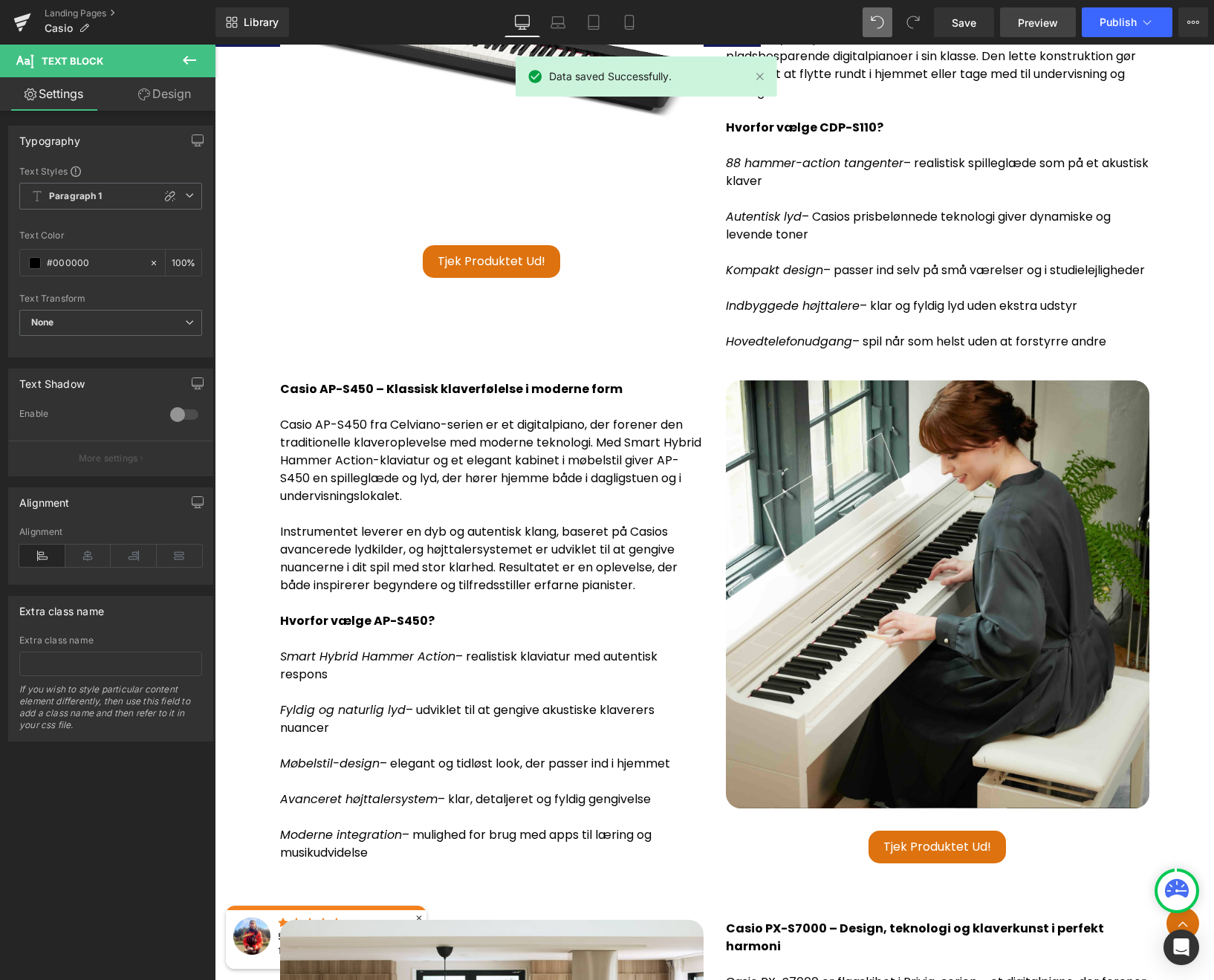
click at [1046, 17] on span "Preview" at bounding box center [1037, 22] width 40 height 15
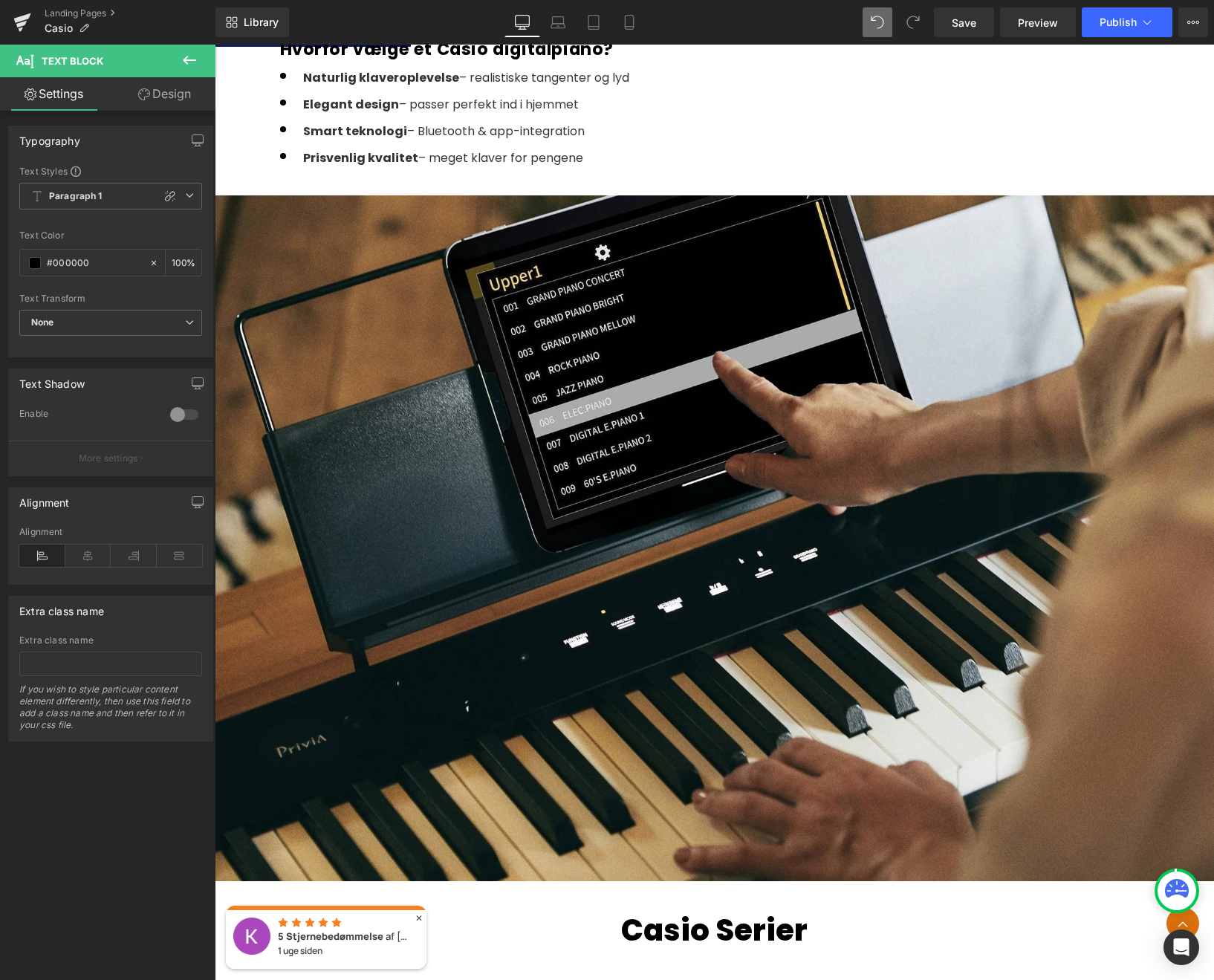
scroll to position [1095, 0]
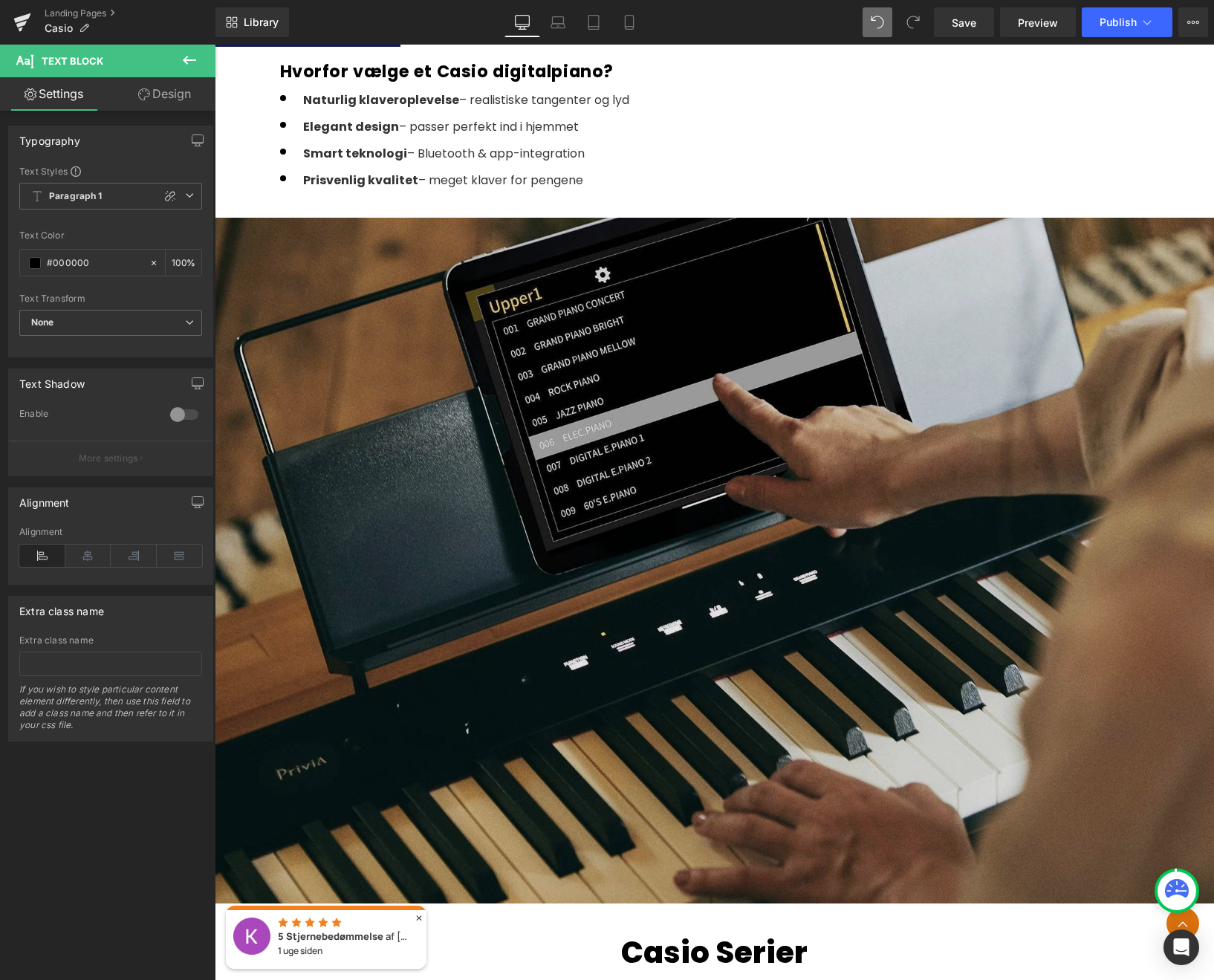
click at [572, 404] on img at bounding box center [713, 560] width 999 height 686
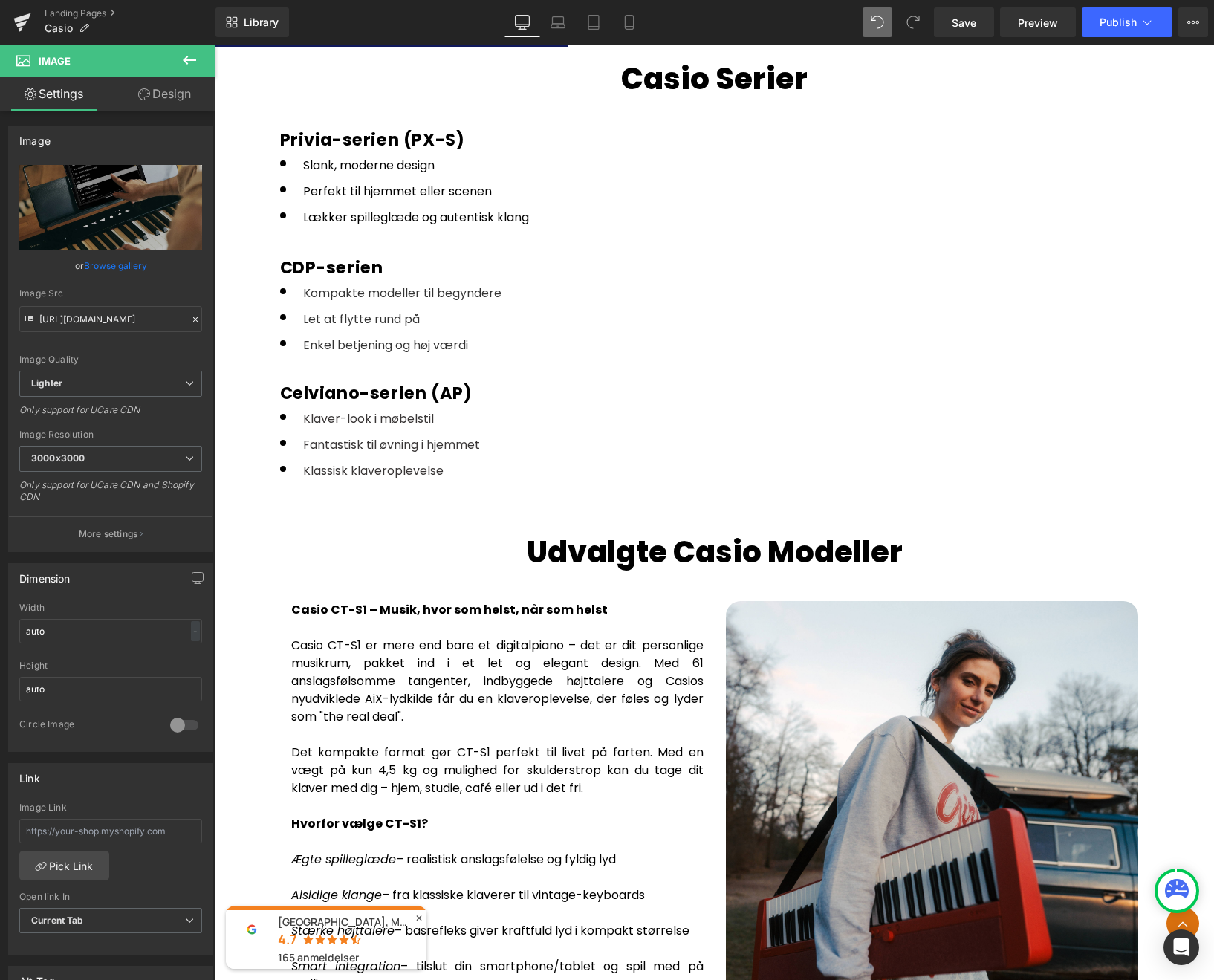
scroll to position [2096, 0]
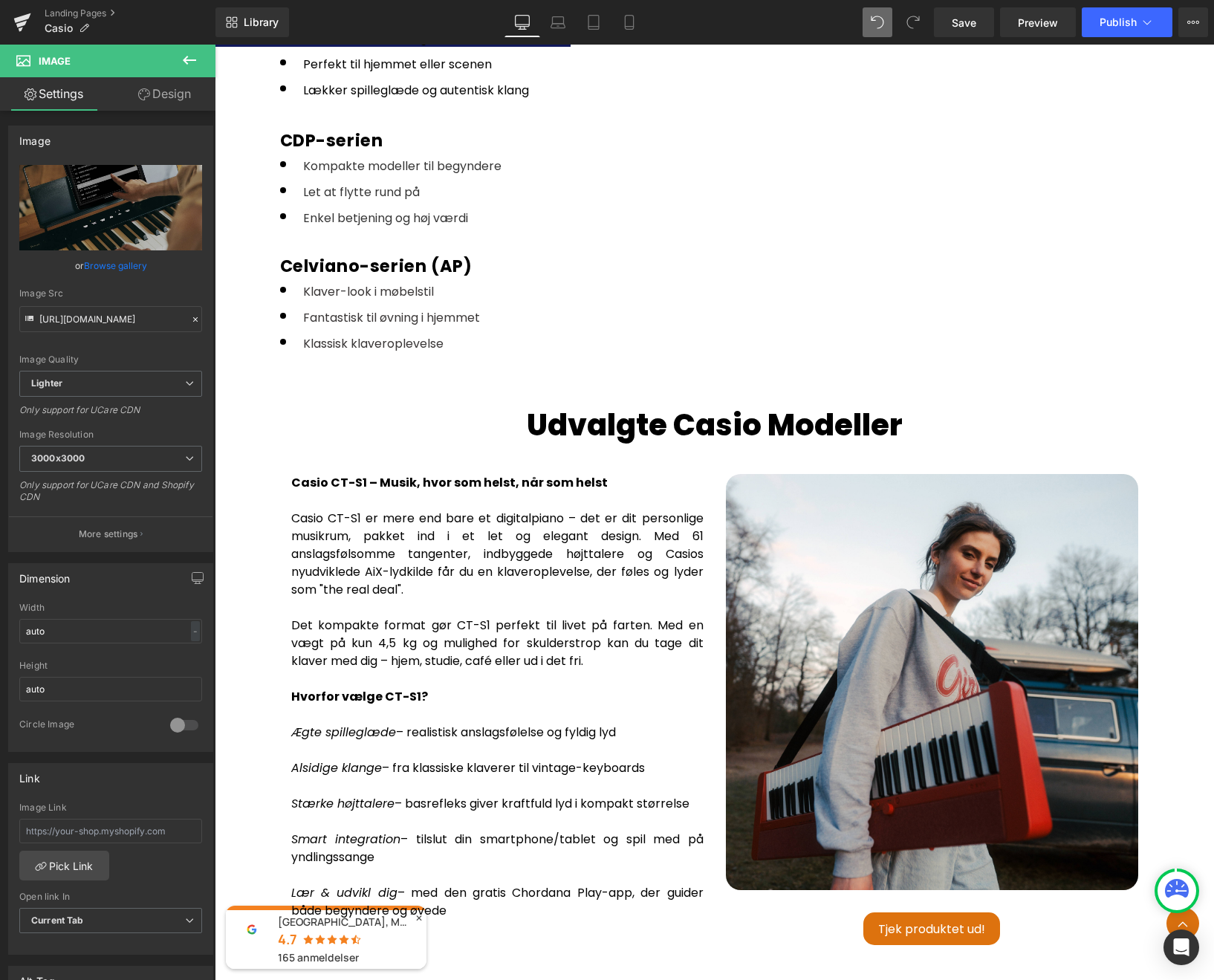
click at [183, 73] on button at bounding box center [190, 61] width 52 height 33
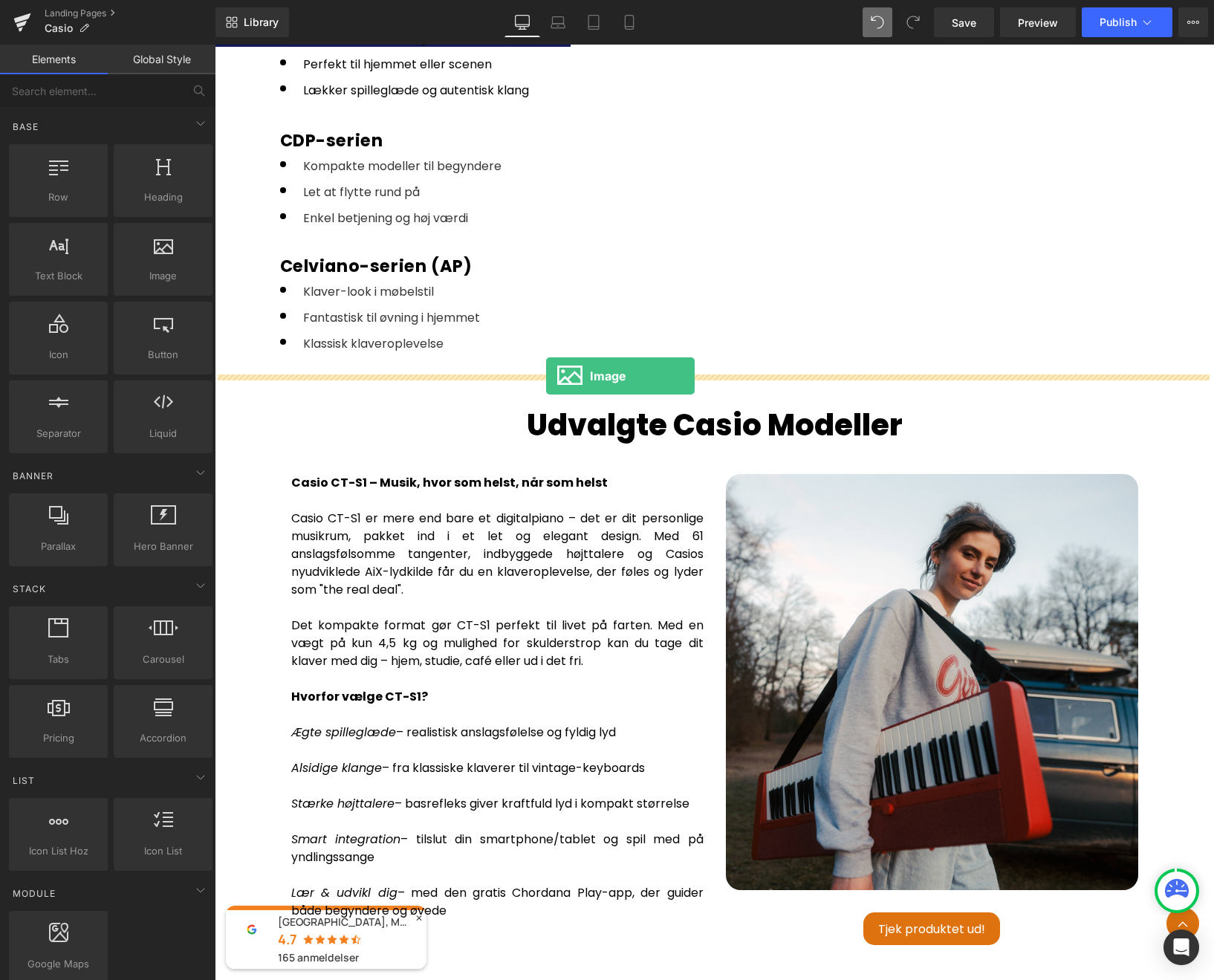
drag, startPoint x: 362, startPoint y: 317, endPoint x: 546, endPoint y: 376, distance: 193.2
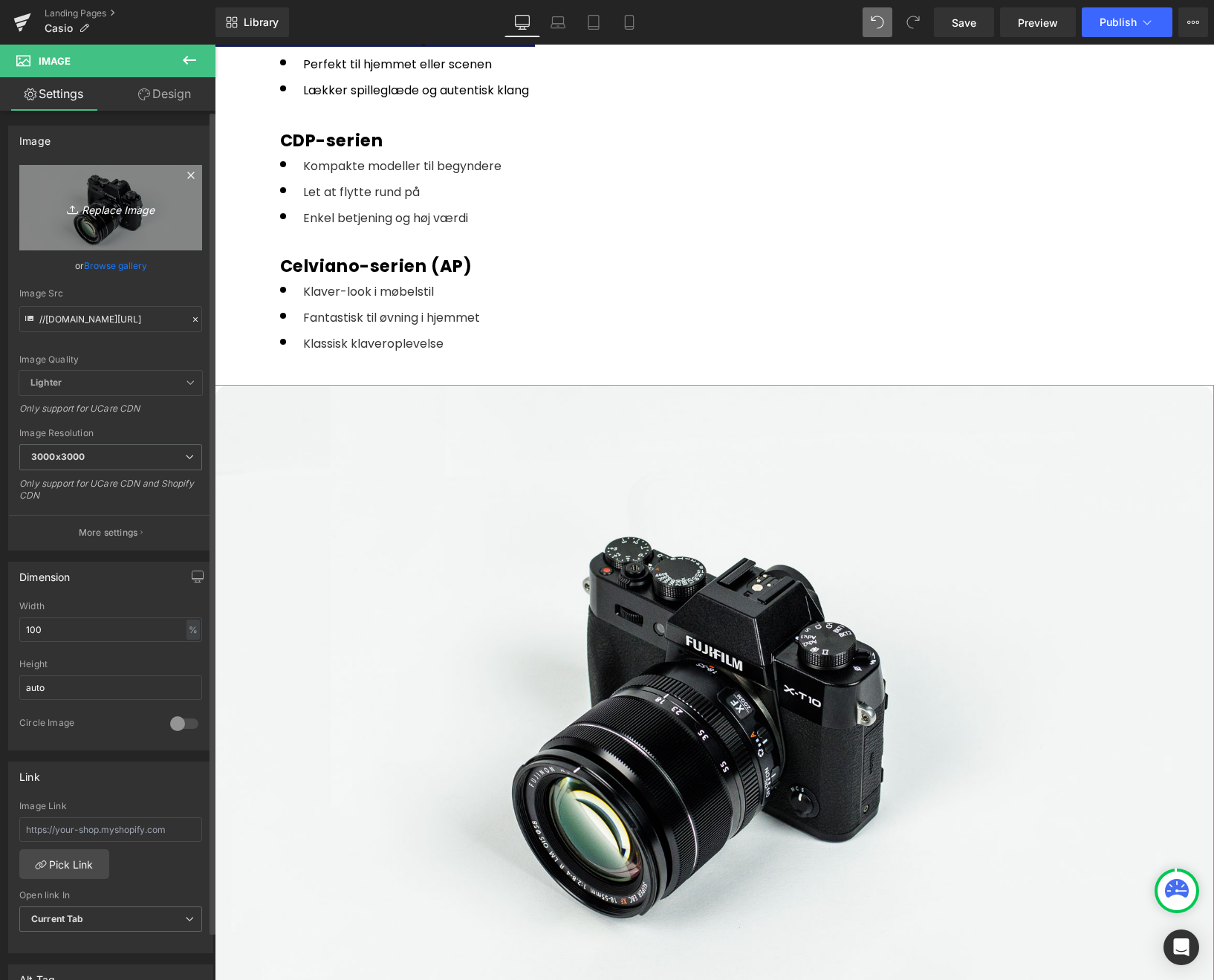
click at [112, 207] on icon "Replace Image" at bounding box center [110, 207] width 119 height 19
type input "C:\fakepath\AP-750BN_MOODPIC_JAPAN_2025250303_0453_master.jpg"
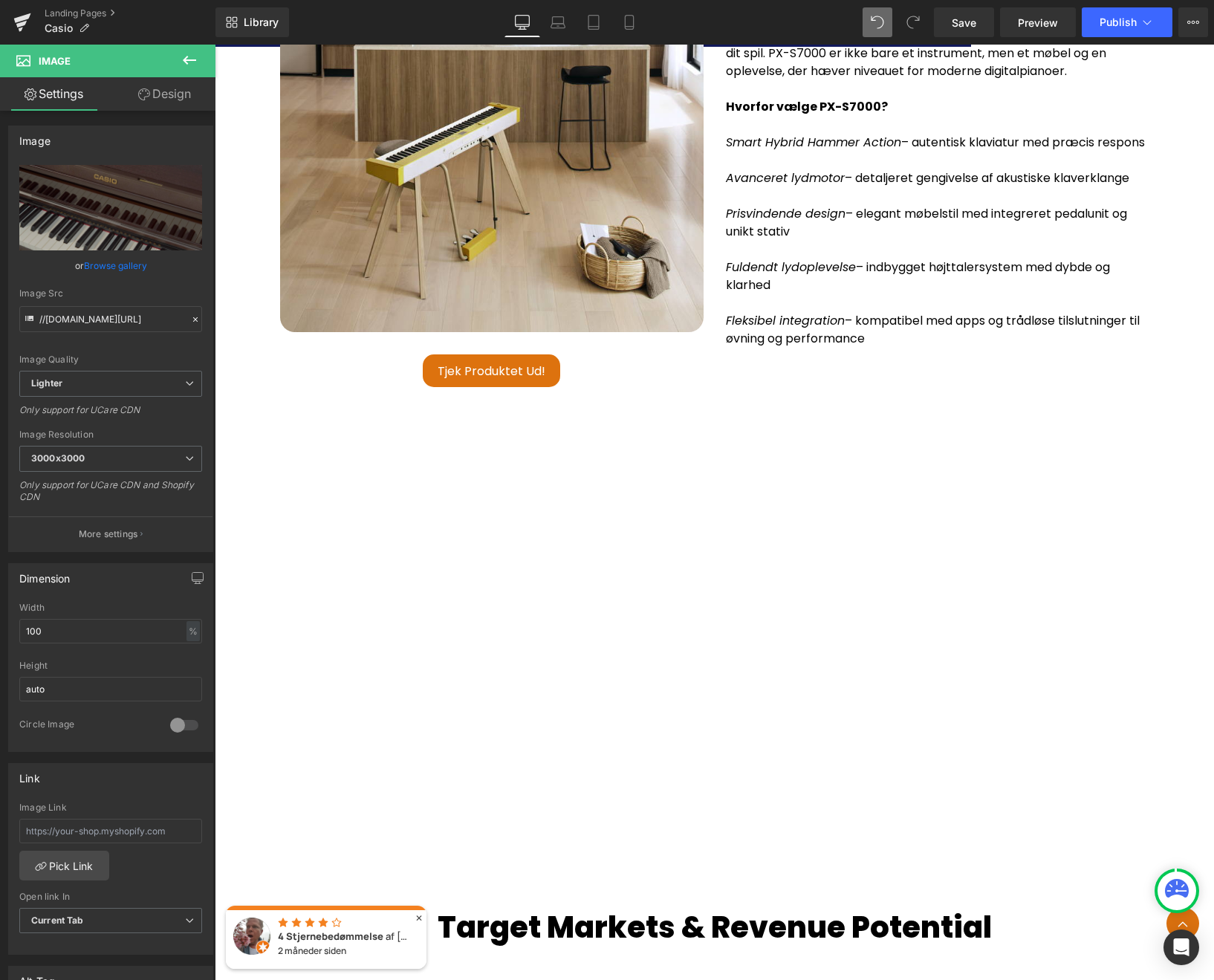
scroll to position [4958, 0]
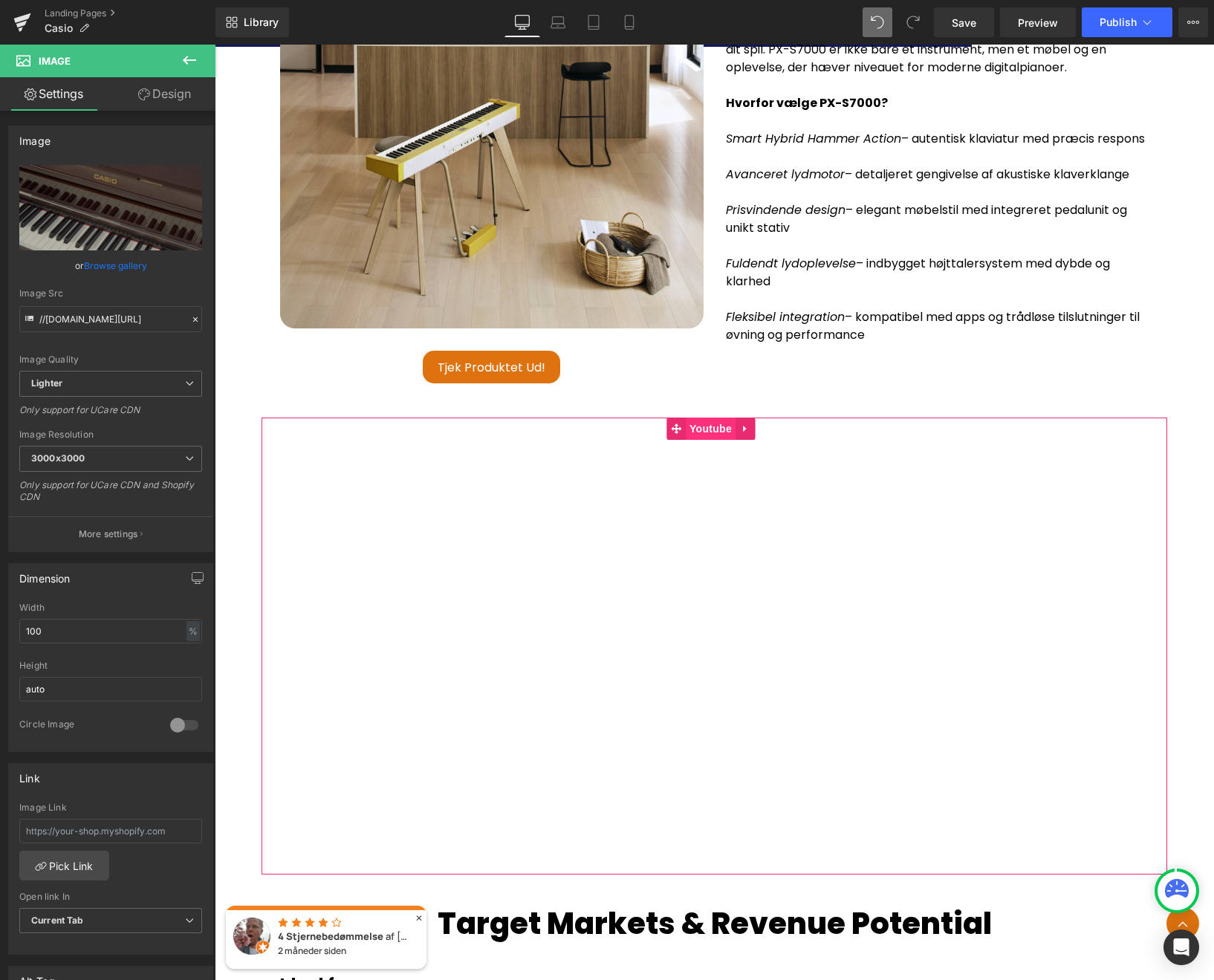
click at [705, 436] on span "Youtube" at bounding box center [711, 428] width 50 height 22
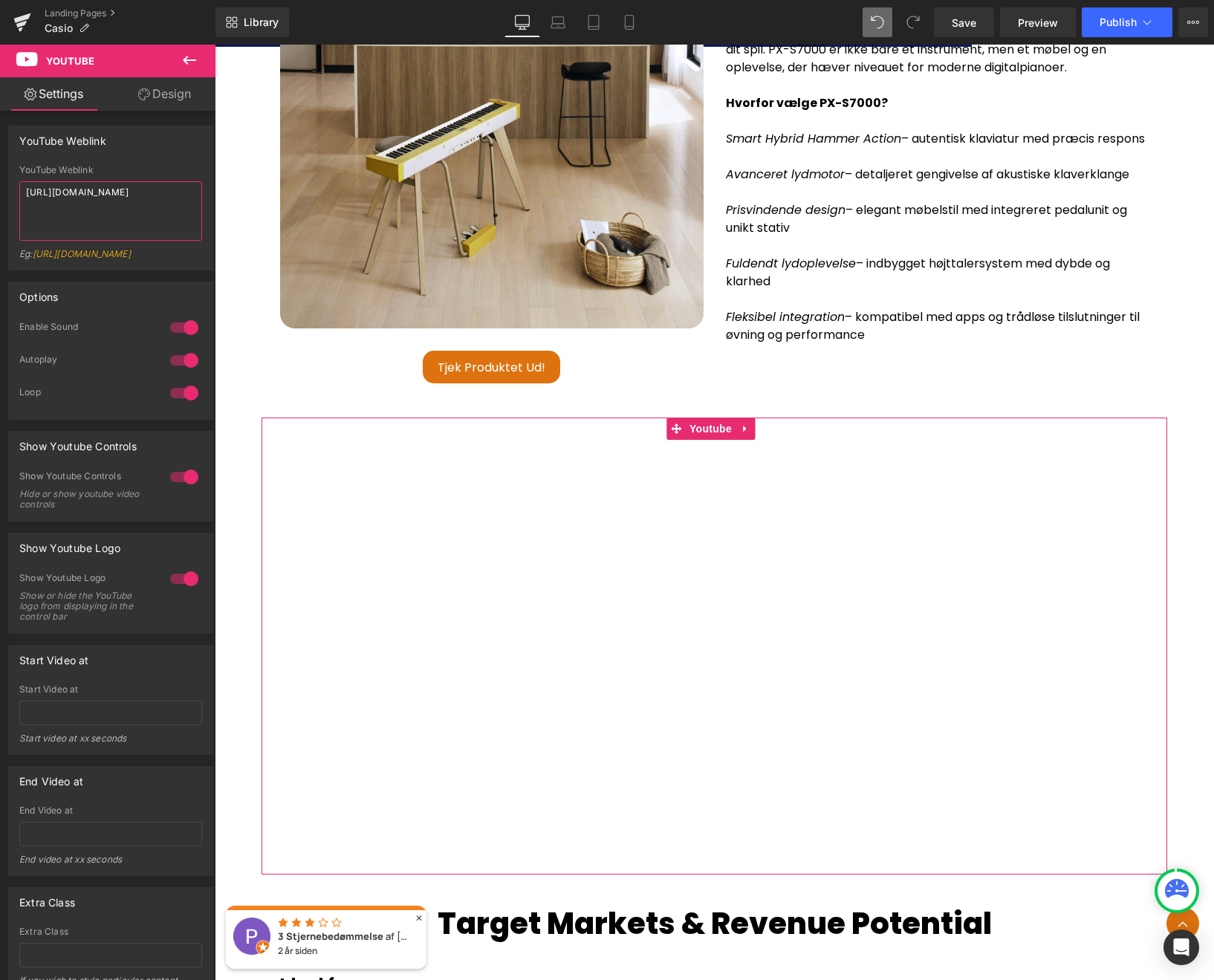
drag, startPoint x: 122, startPoint y: 211, endPoint x: 18, endPoint y: 182, distance: 108.0
click at [18, 182] on div "YouTube Weblink https://www.youtube.com/watch?v=zdnz-CAxkoI Eg: https://www.you…" at bounding box center [111, 216] width 204 height 105
paste textarea "yE3BNq1_DoE"
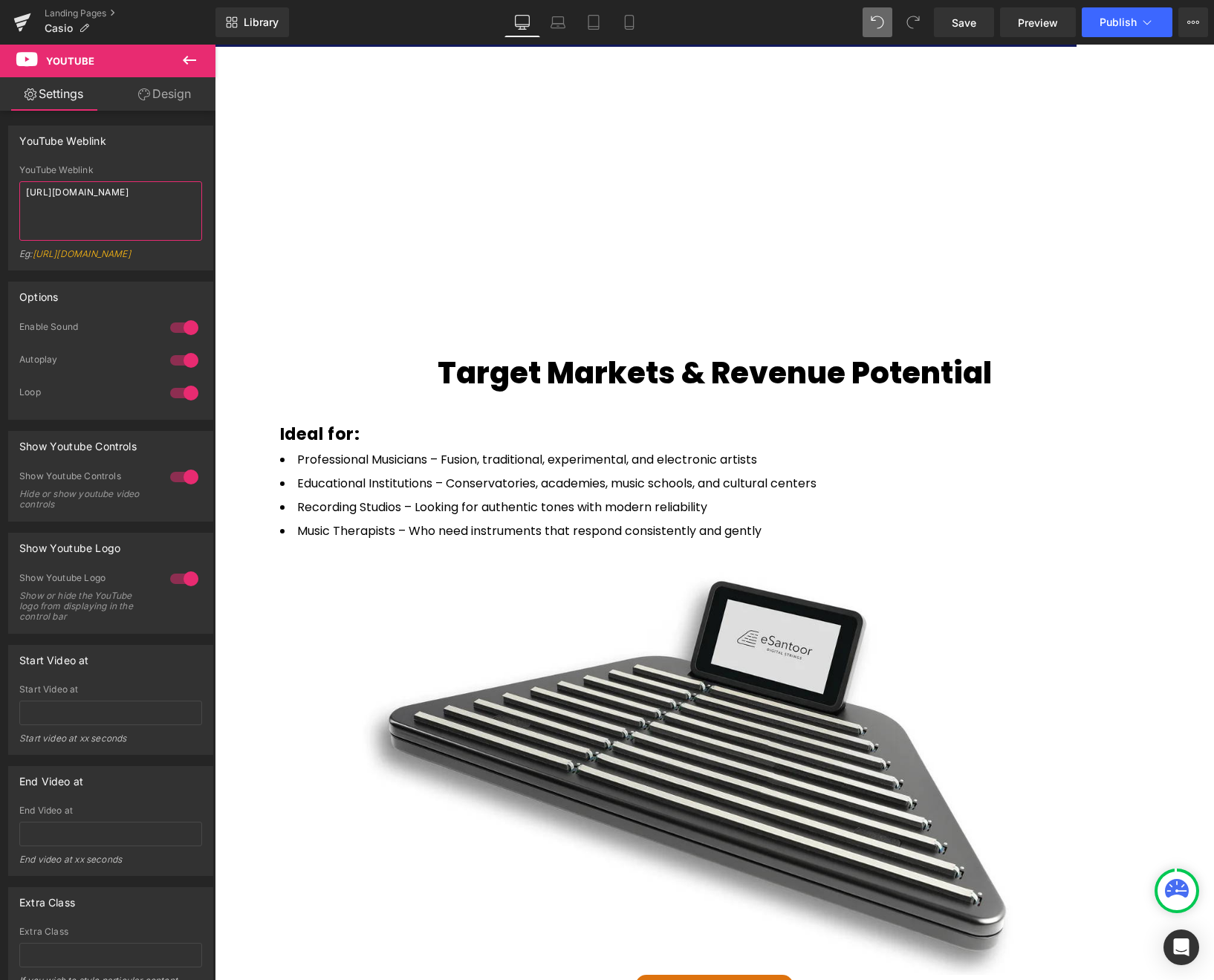
scroll to position [5686, 0]
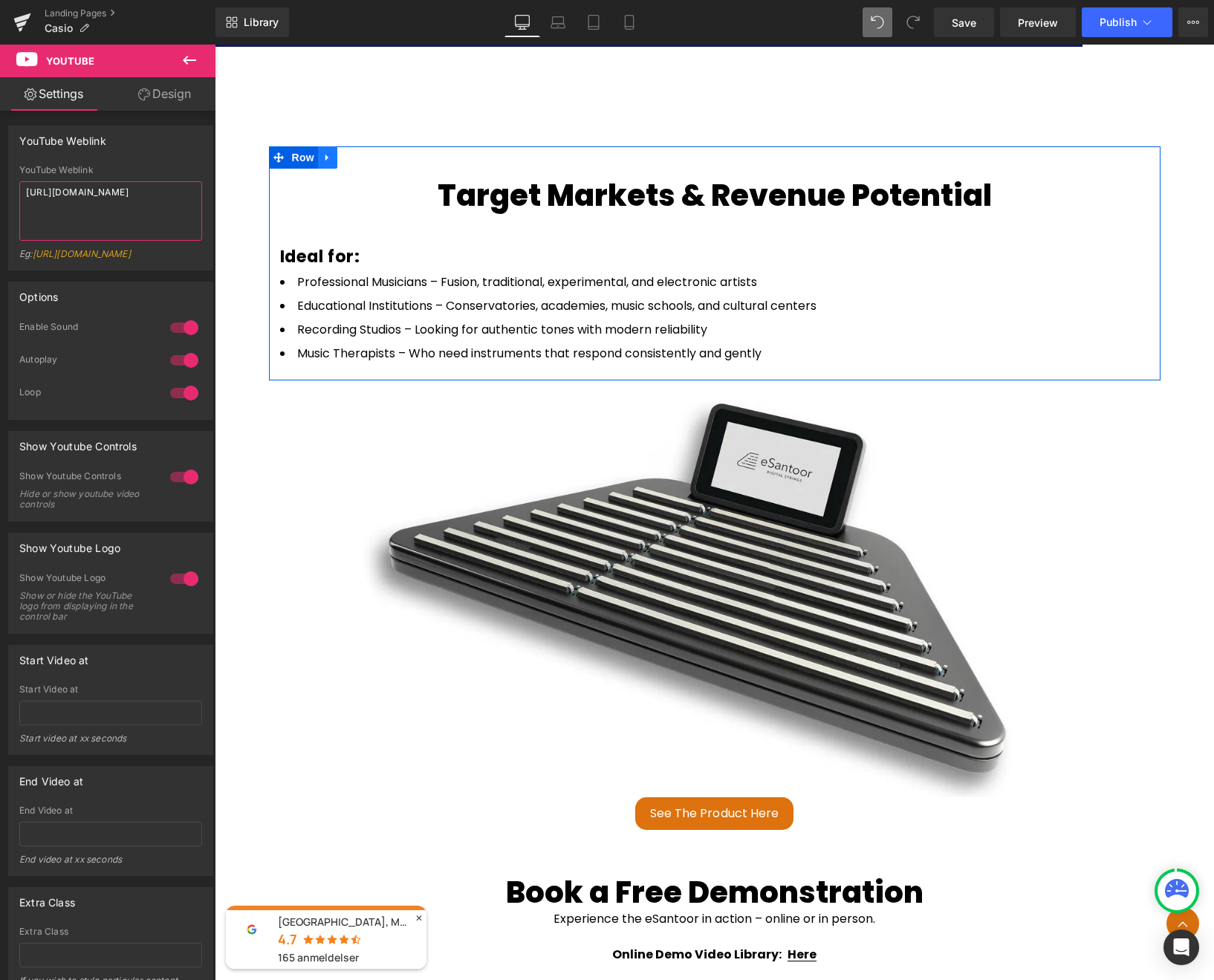
type textarea "https://www.youtube.com/watch?v=yE3BNq1_DoE"
click at [323, 159] on icon at bounding box center [328, 157] width 11 height 11
click at [360, 164] on link at bounding box center [367, 157] width 20 height 22
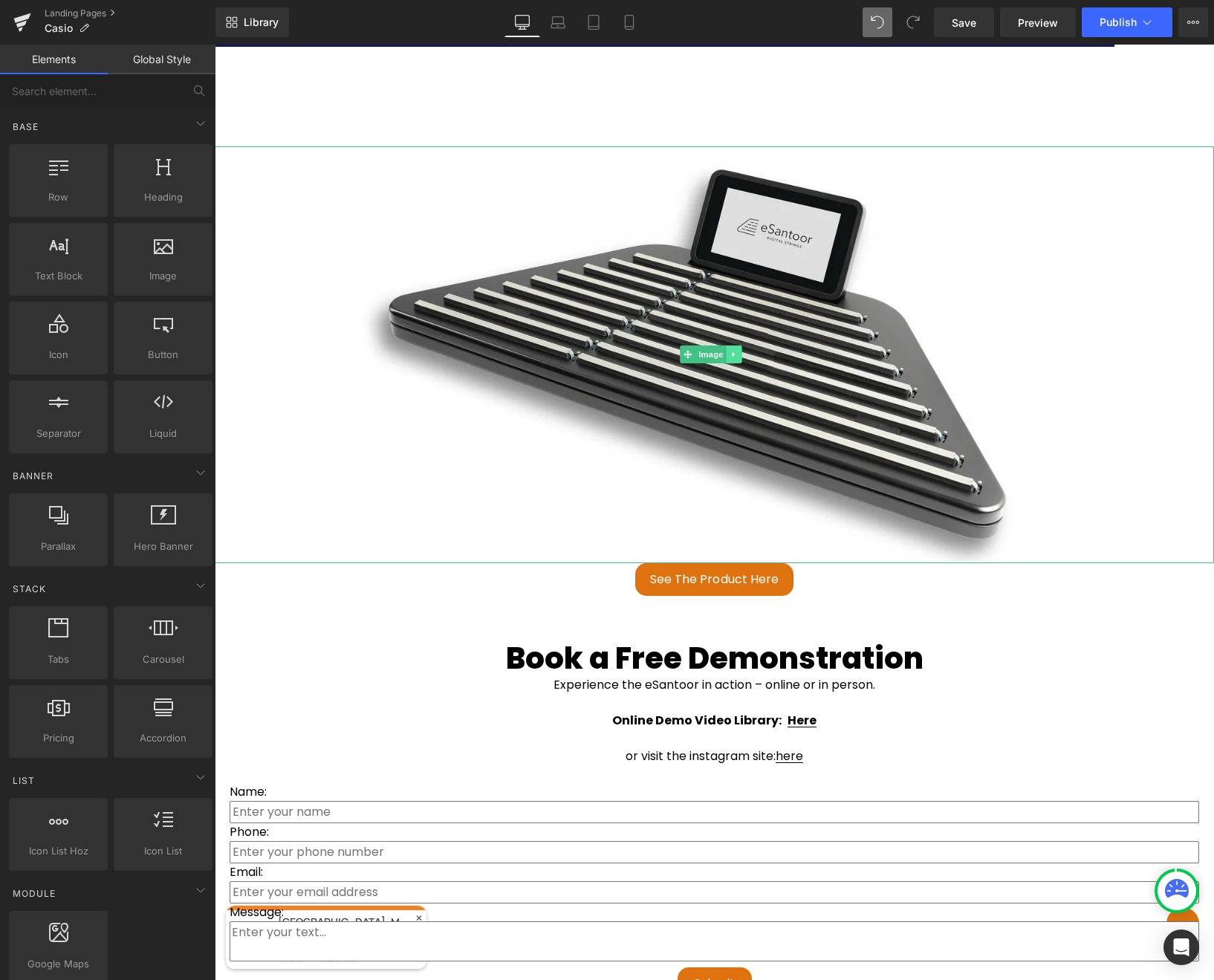
click at [734, 355] on icon at bounding box center [733, 354] width 8 height 9
click at [735, 355] on link at bounding box center [741, 354] width 15 height 18
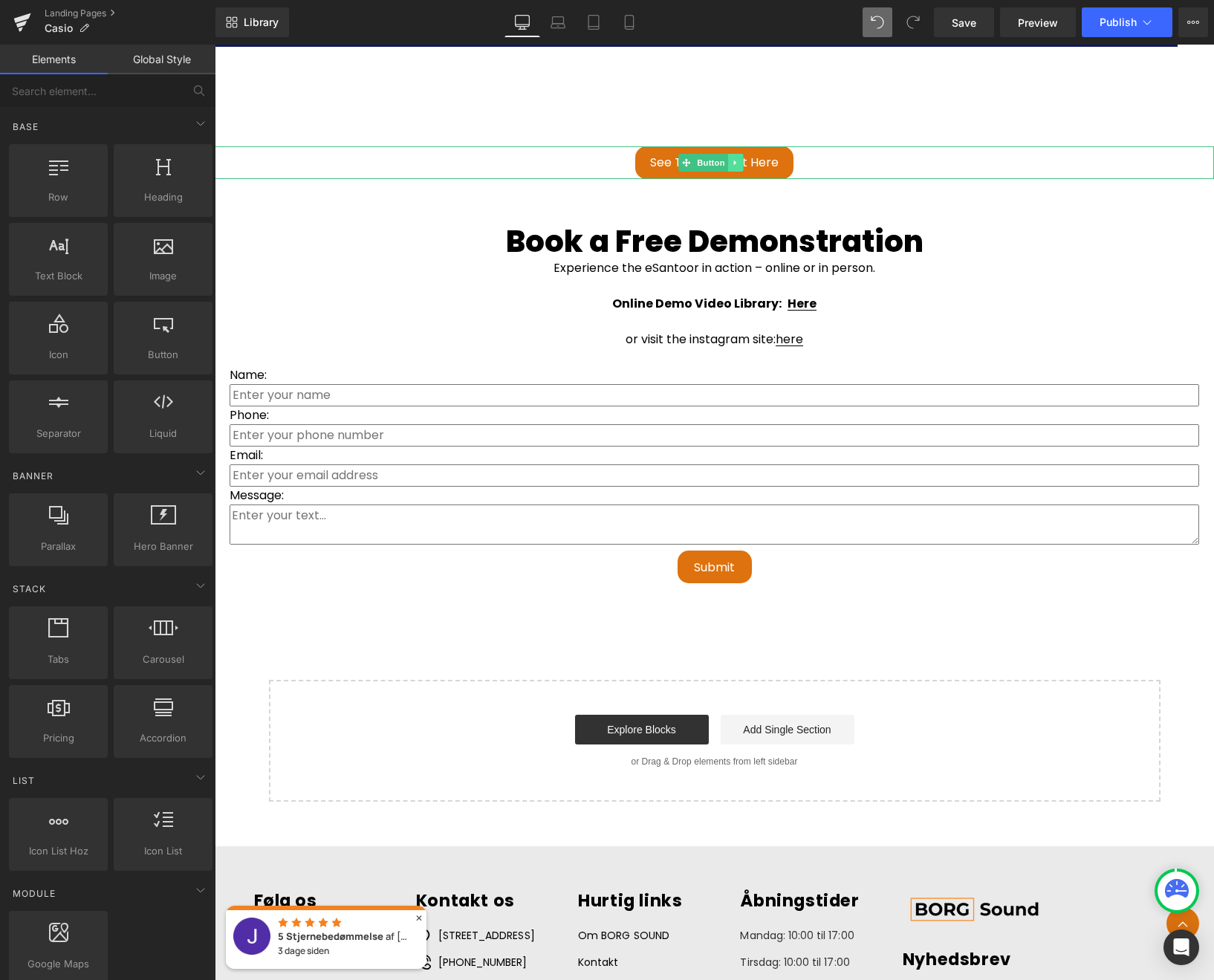
click at [735, 165] on icon at bounding box center [735, 163] width 8 height 9
click at [740, 165] on icon at bounding box center [742, 163] width 8 height 8
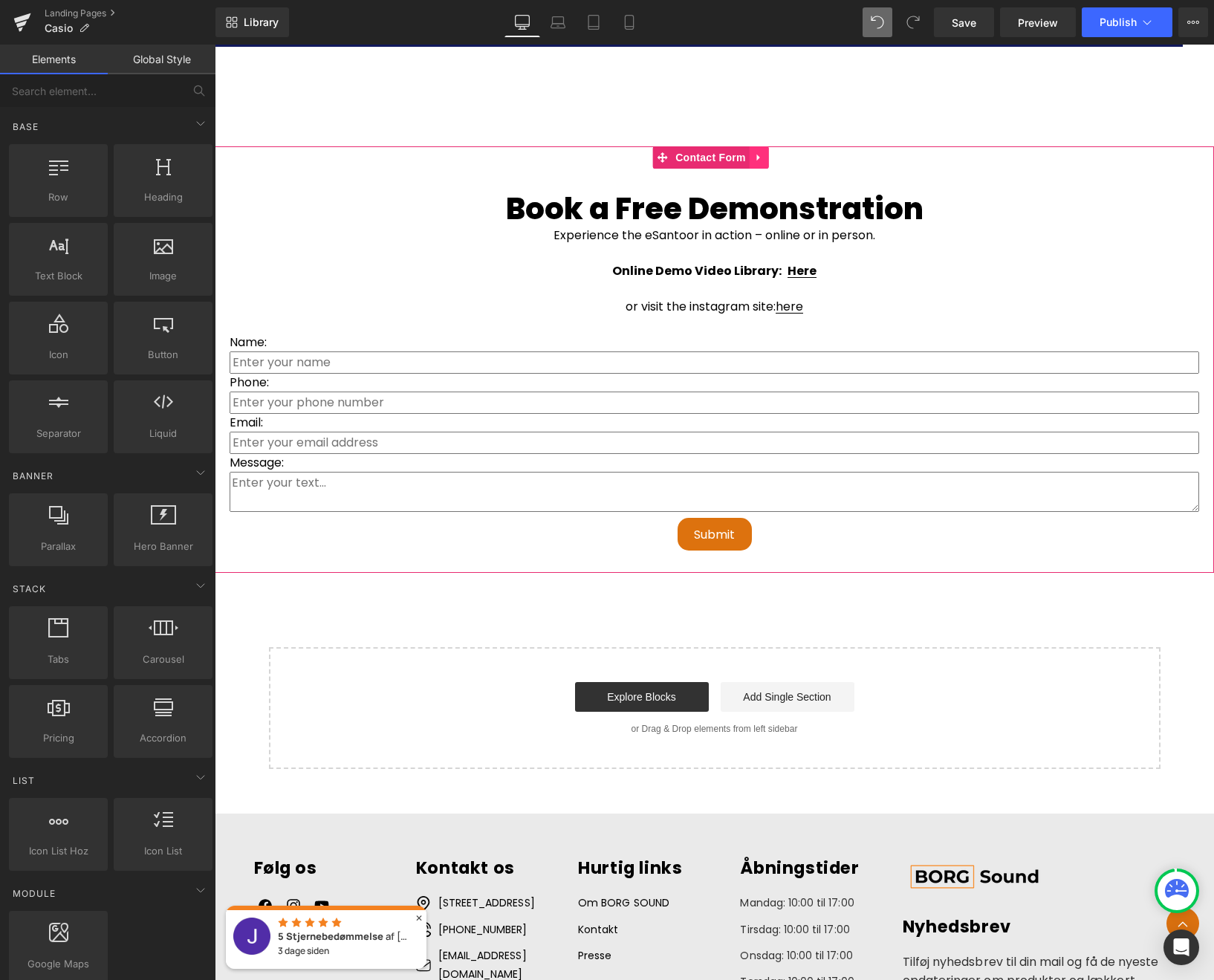
click at [759, 161] on icon at bounding box center [759, 157] width 11 height 11
click at [768, 159] on icon at bounding box center [769, 157] width 11 height 11
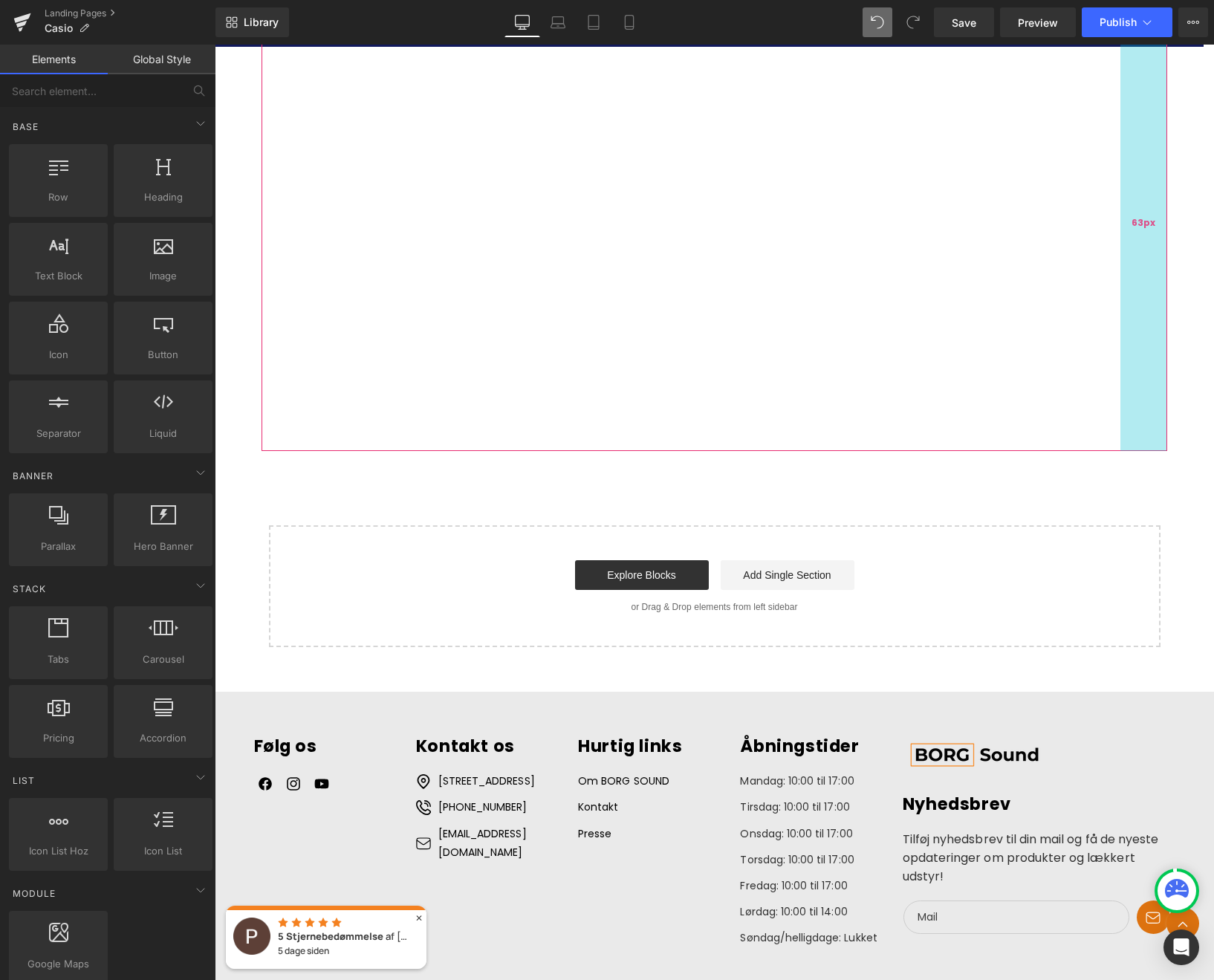
scroll to position [5386, 0]
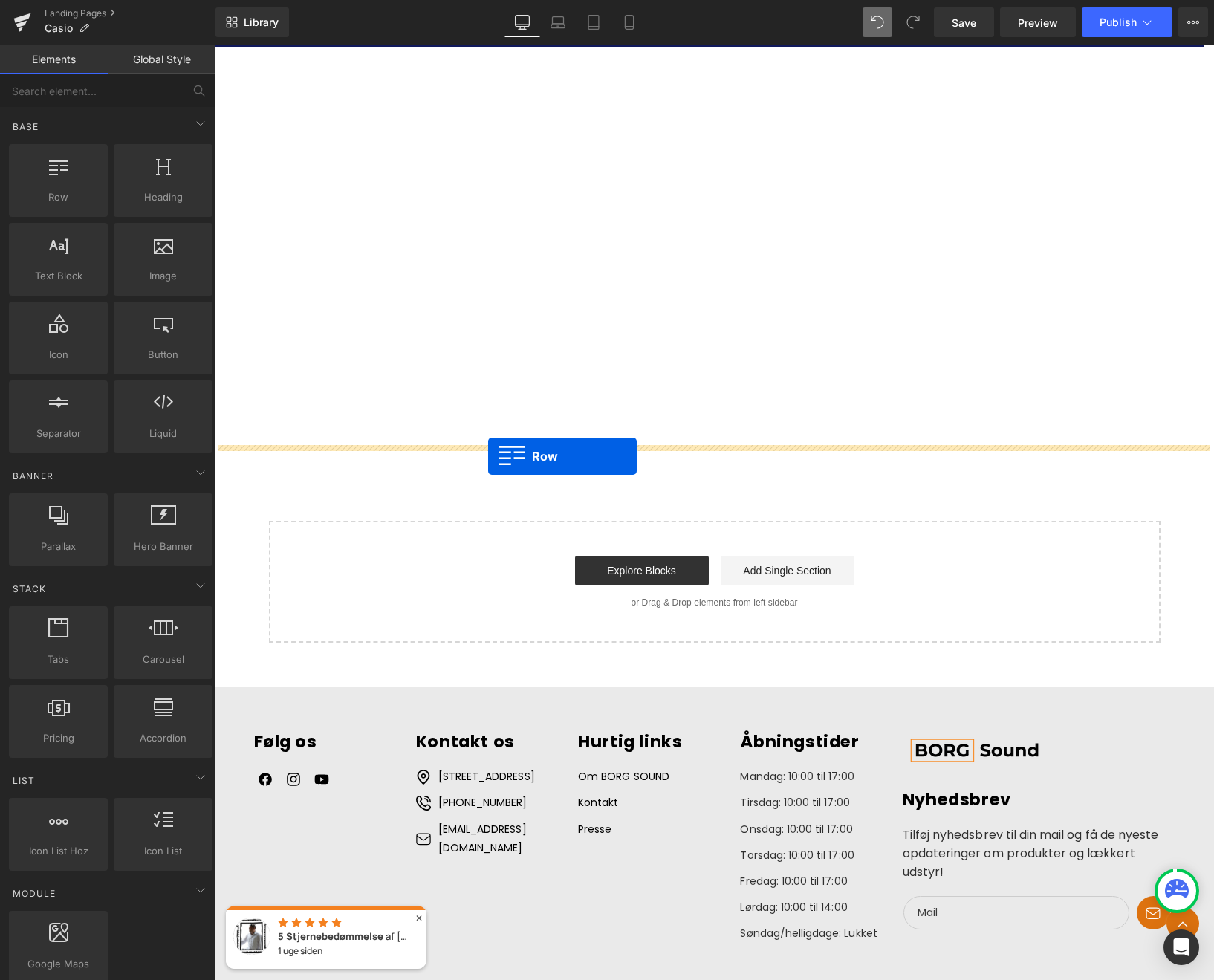
drag, startPoint x: 266, startPoint y: 235, endPoint x: 487, endPoint y: 454, distance: 311.1
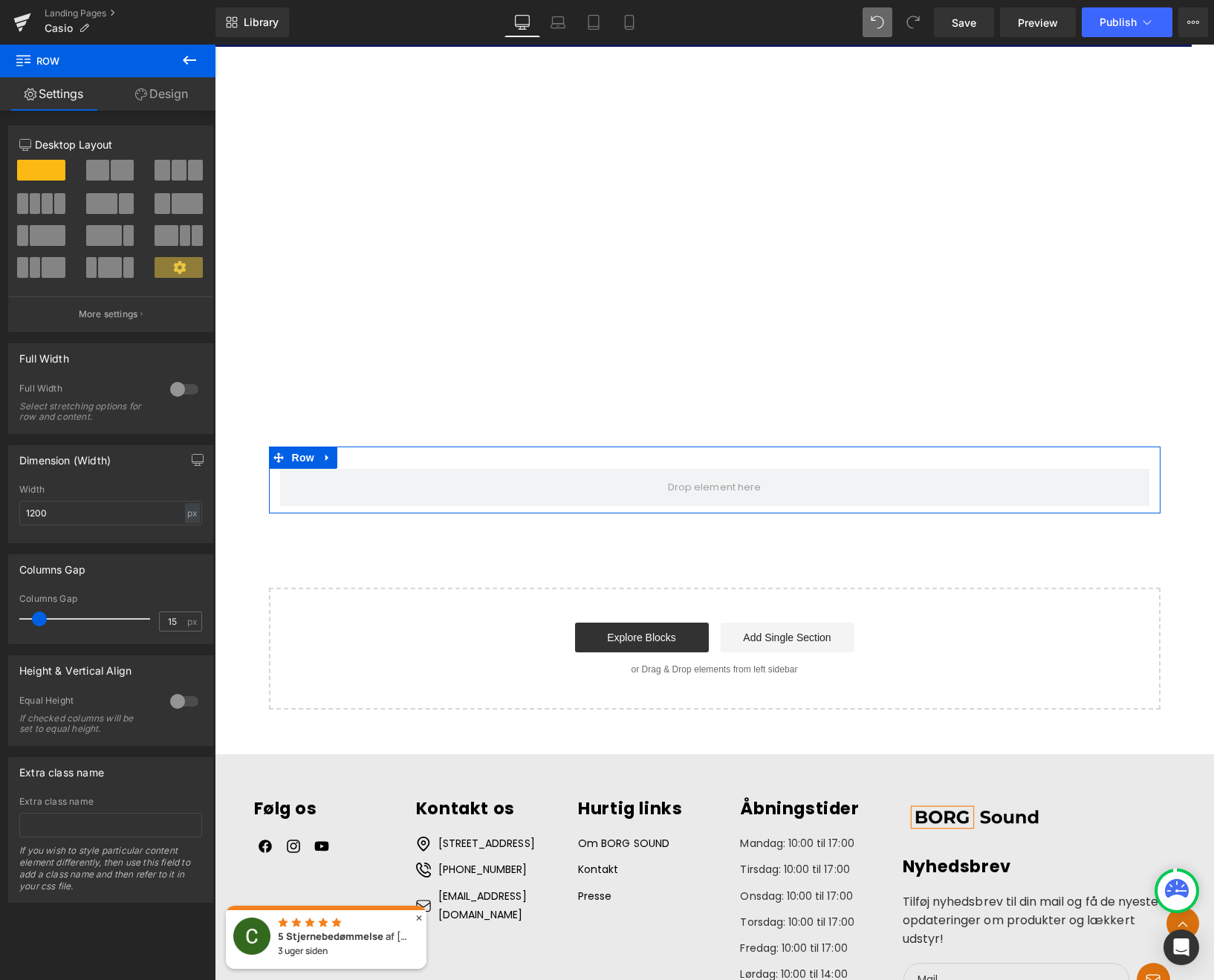
click at [114, 207] on span at bounding box center [101, 203] width 31 height 21
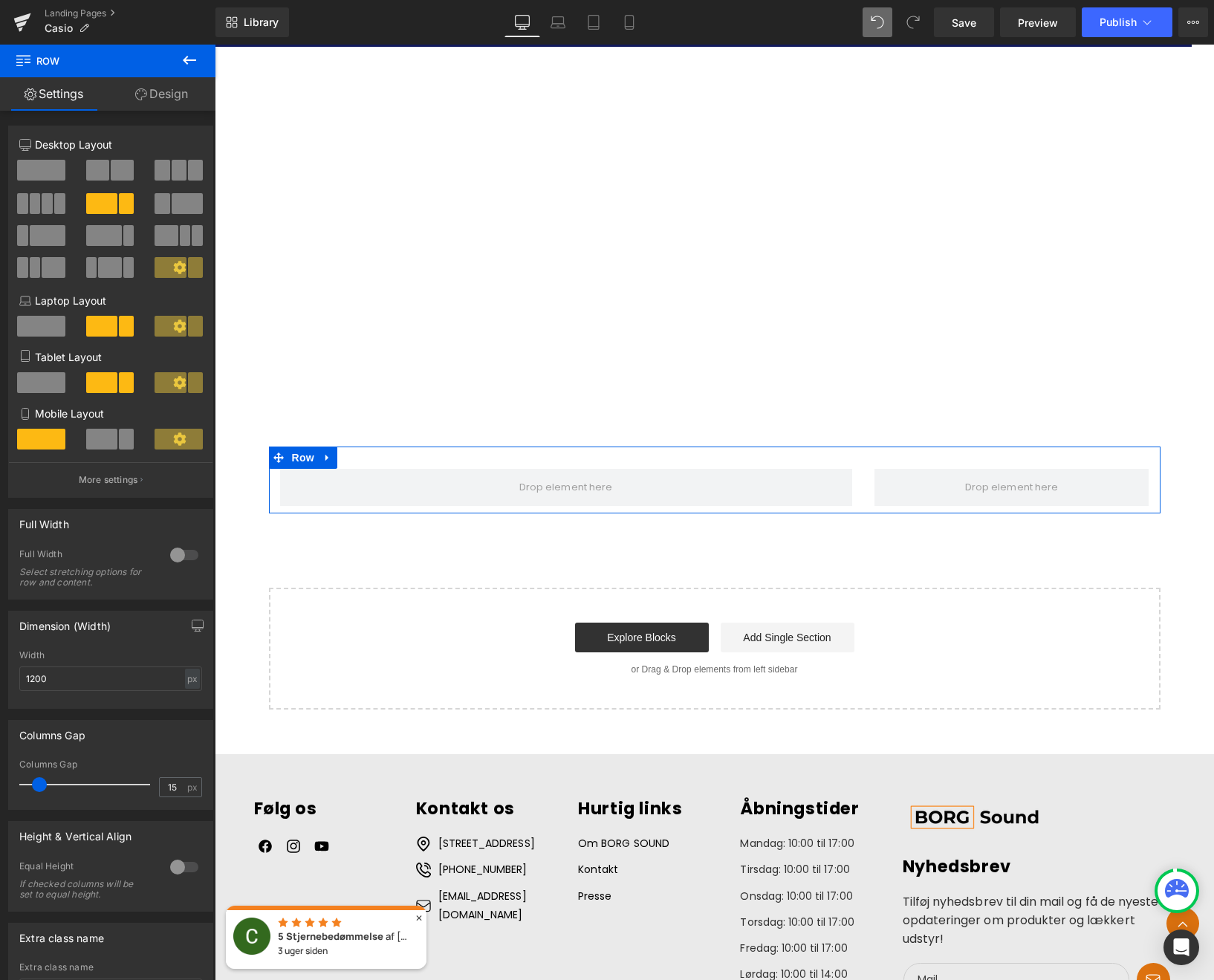
click at [102, 442] on span at bounding box center [101, 438] width 31 height 21
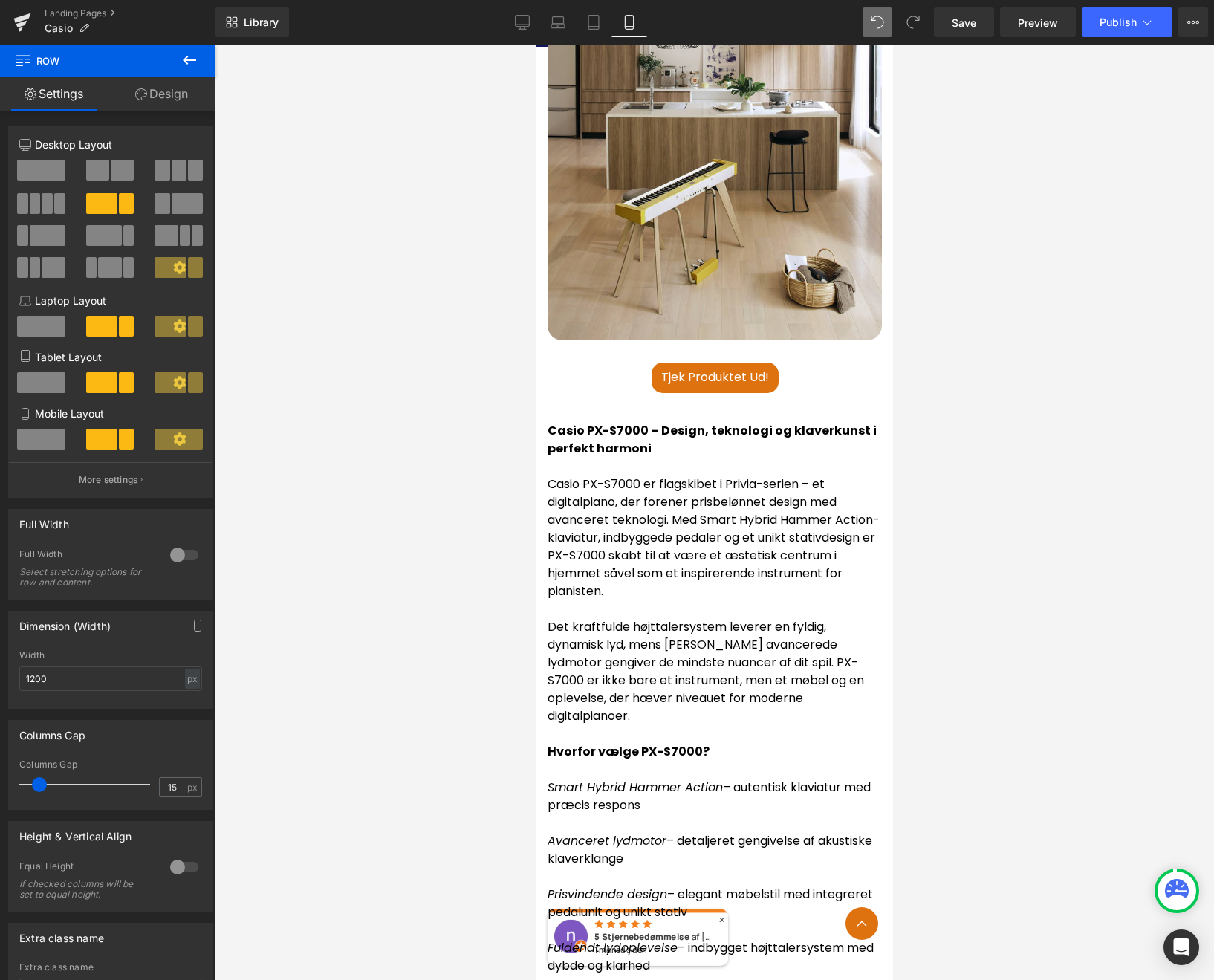
scroll to position [4804, 0]
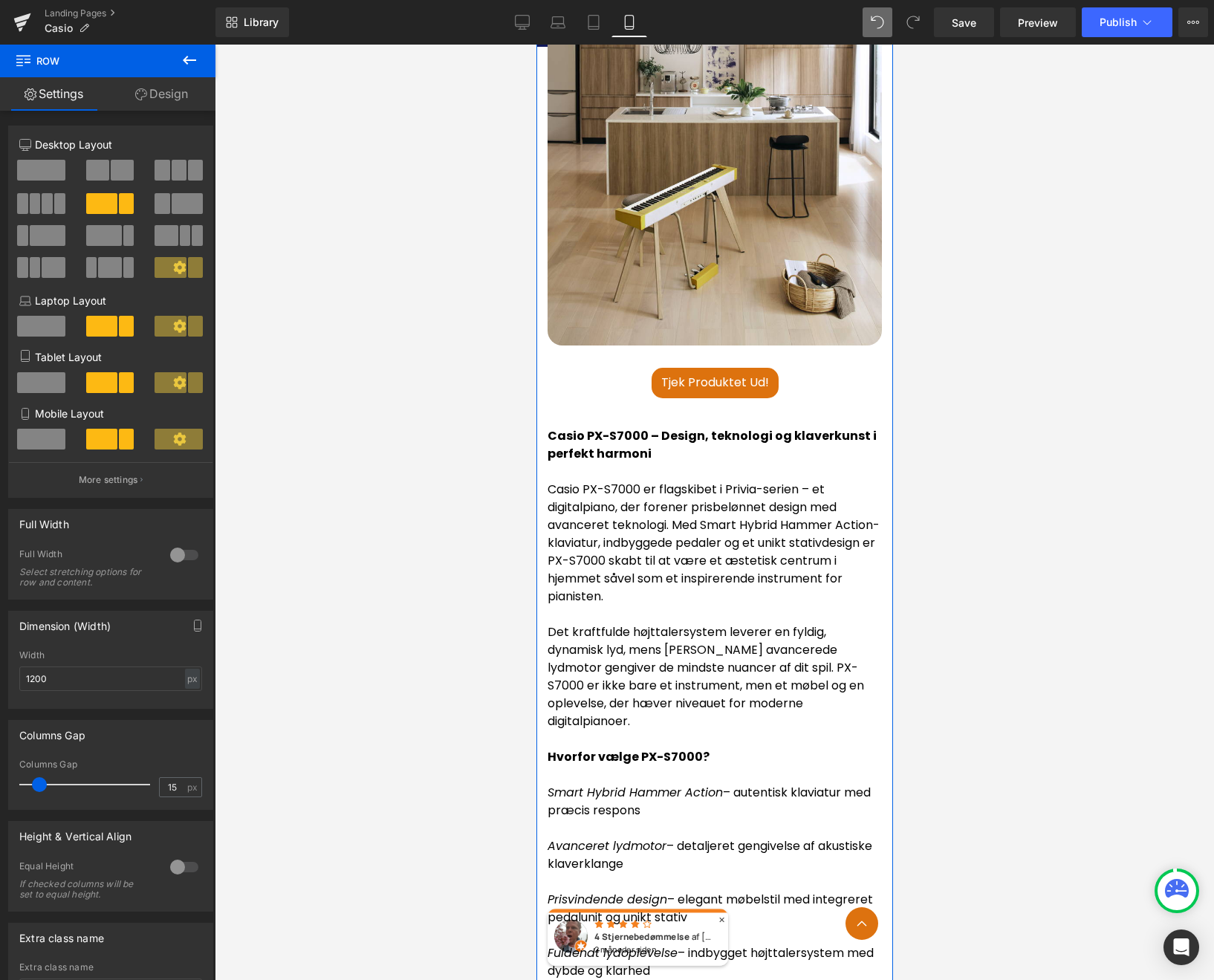
click at [541, 364] on div "Image Tjek produktet ud! (P) Cart Button Product" at bounding box center [713, 195] width 357 height 463
click at [107, 450] on div at bounding box center [111, 444] width 69 height 32
click at [106, 442] on button at bounding box center [111, 438] width 50 height 21
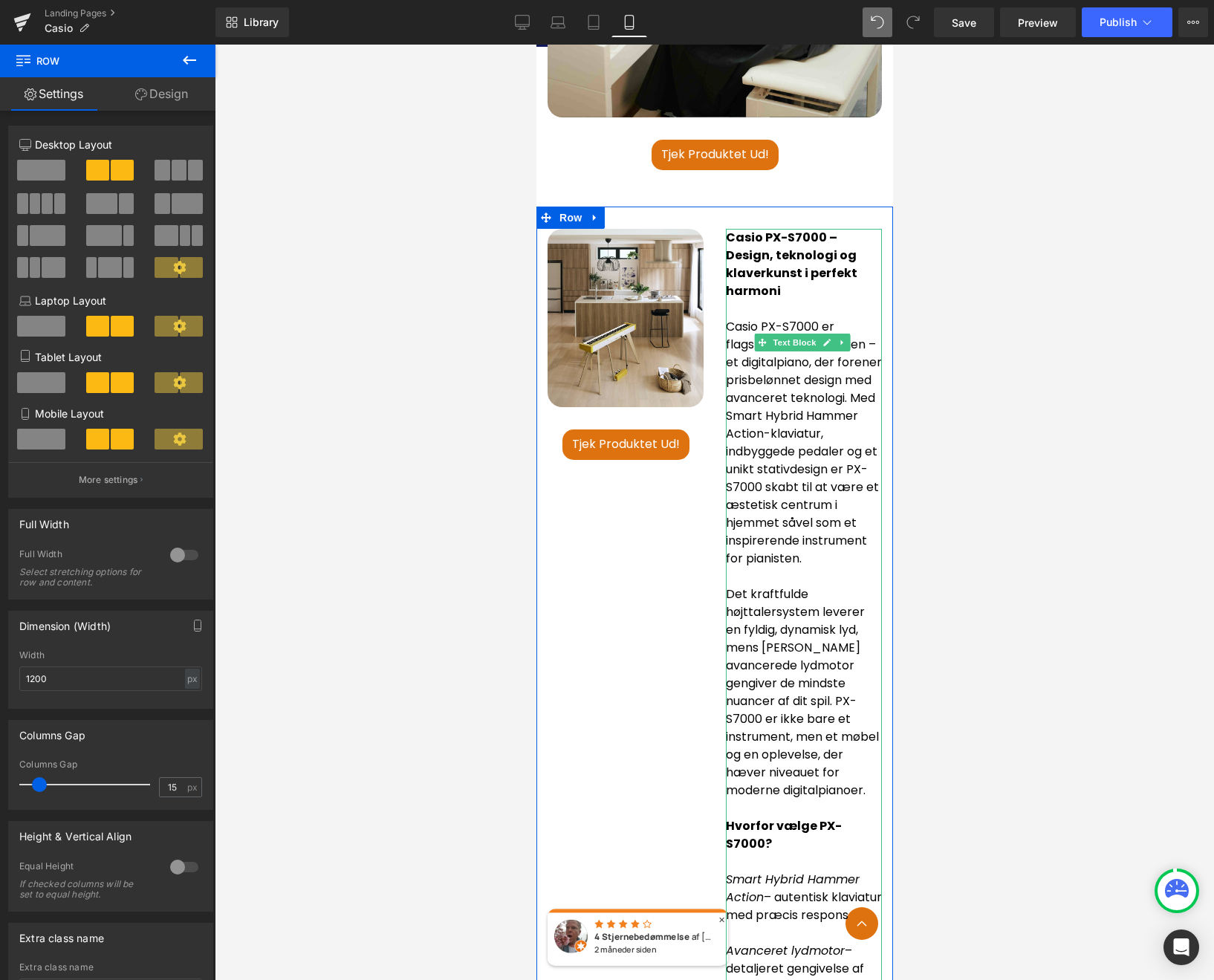
scroll to position [4537, 0]
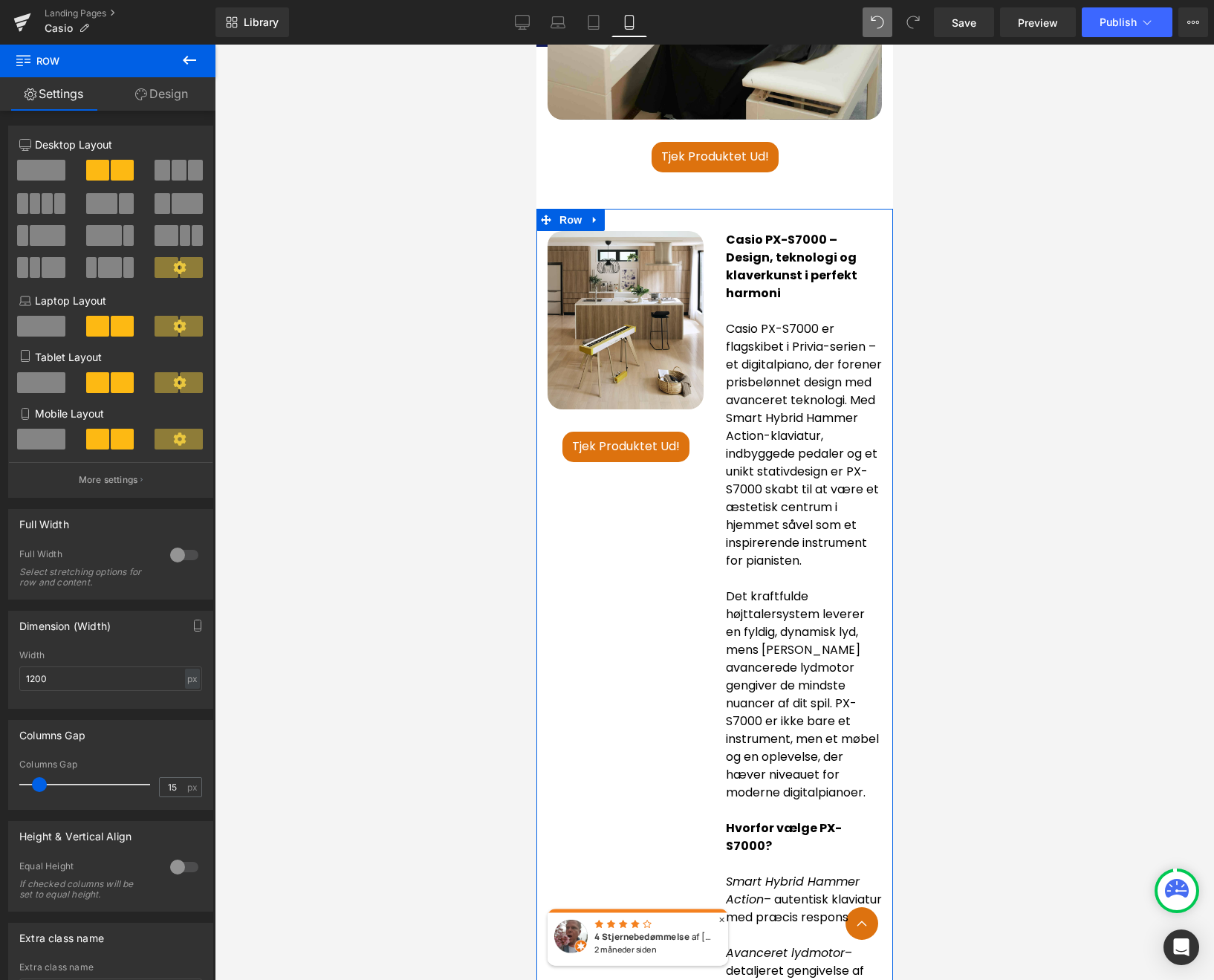
click at [29, 441] on span at bounding box center [41, 438] width 48 height 21
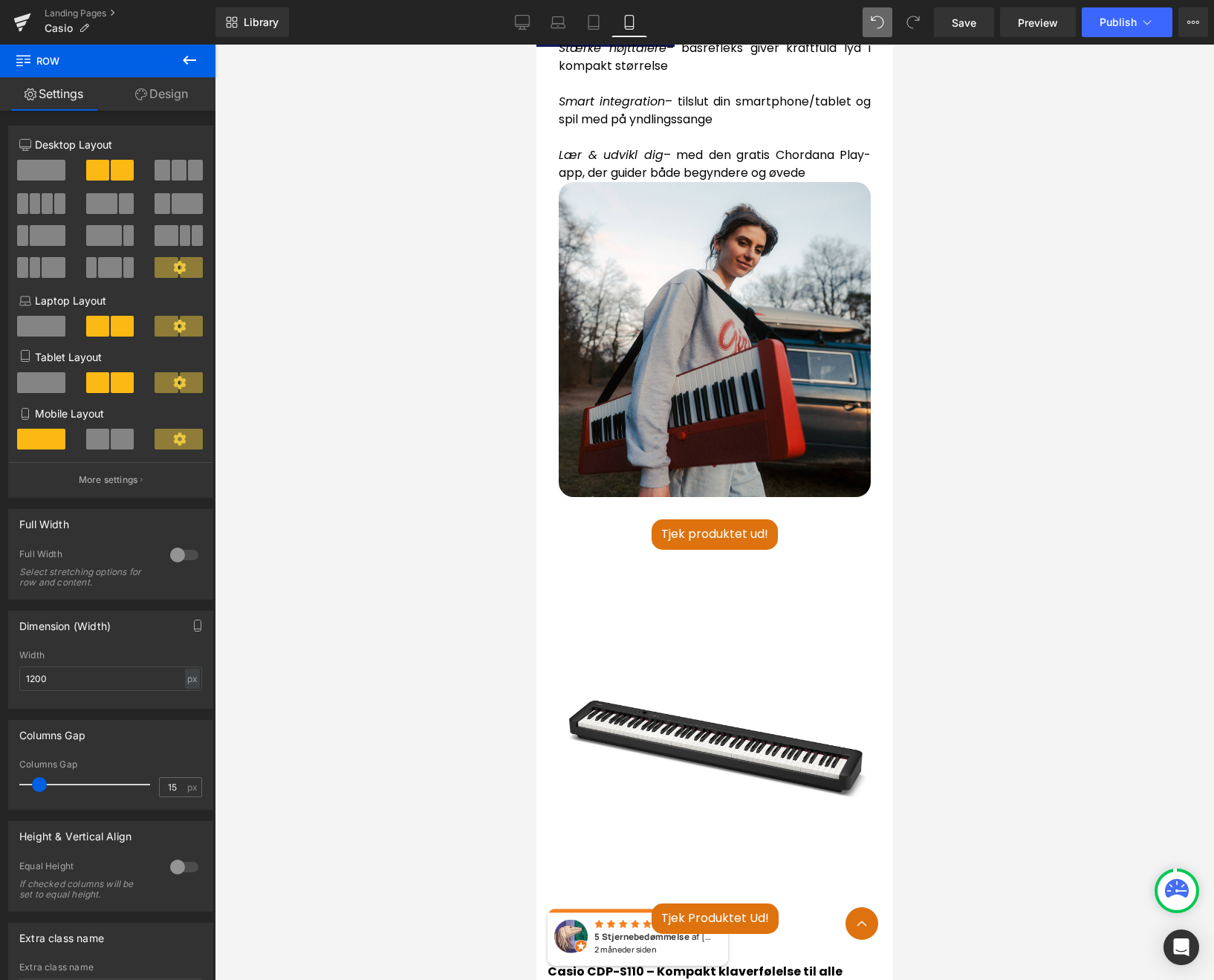
scroll to position [2227, 0]
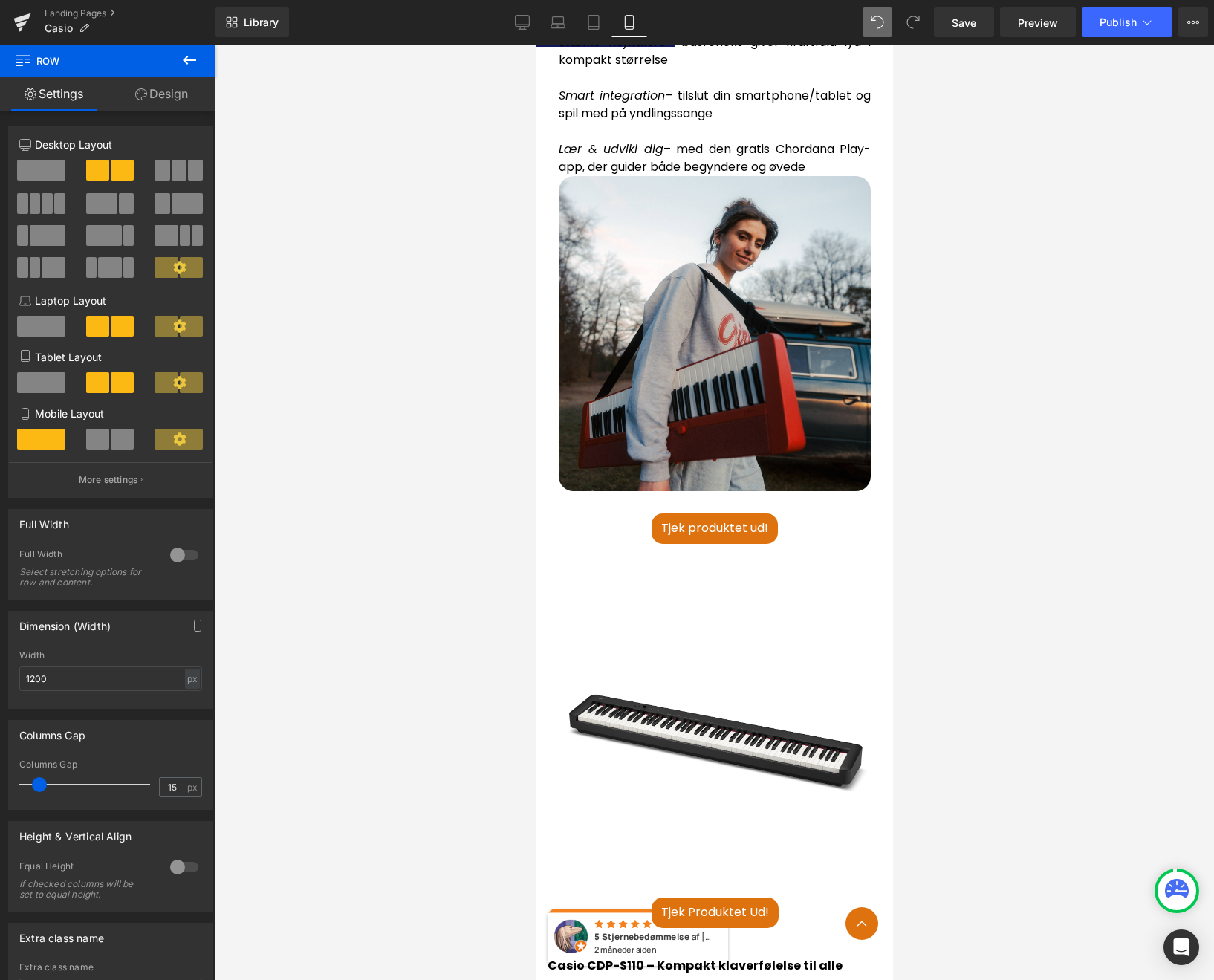
click at [173, 441] on icon at bounding box center [180, 439] width 13 height 13
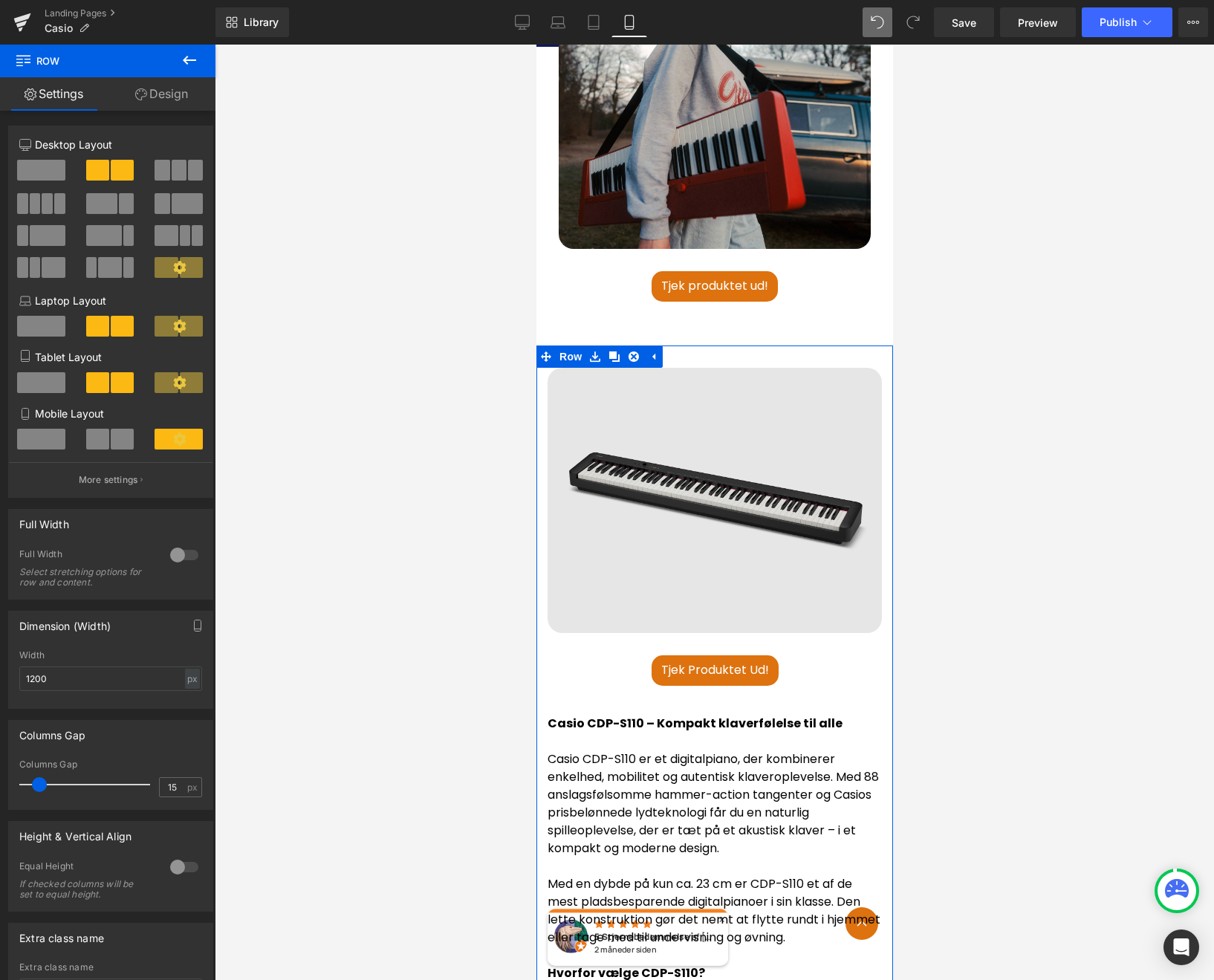
scroll to position [2470, 0]
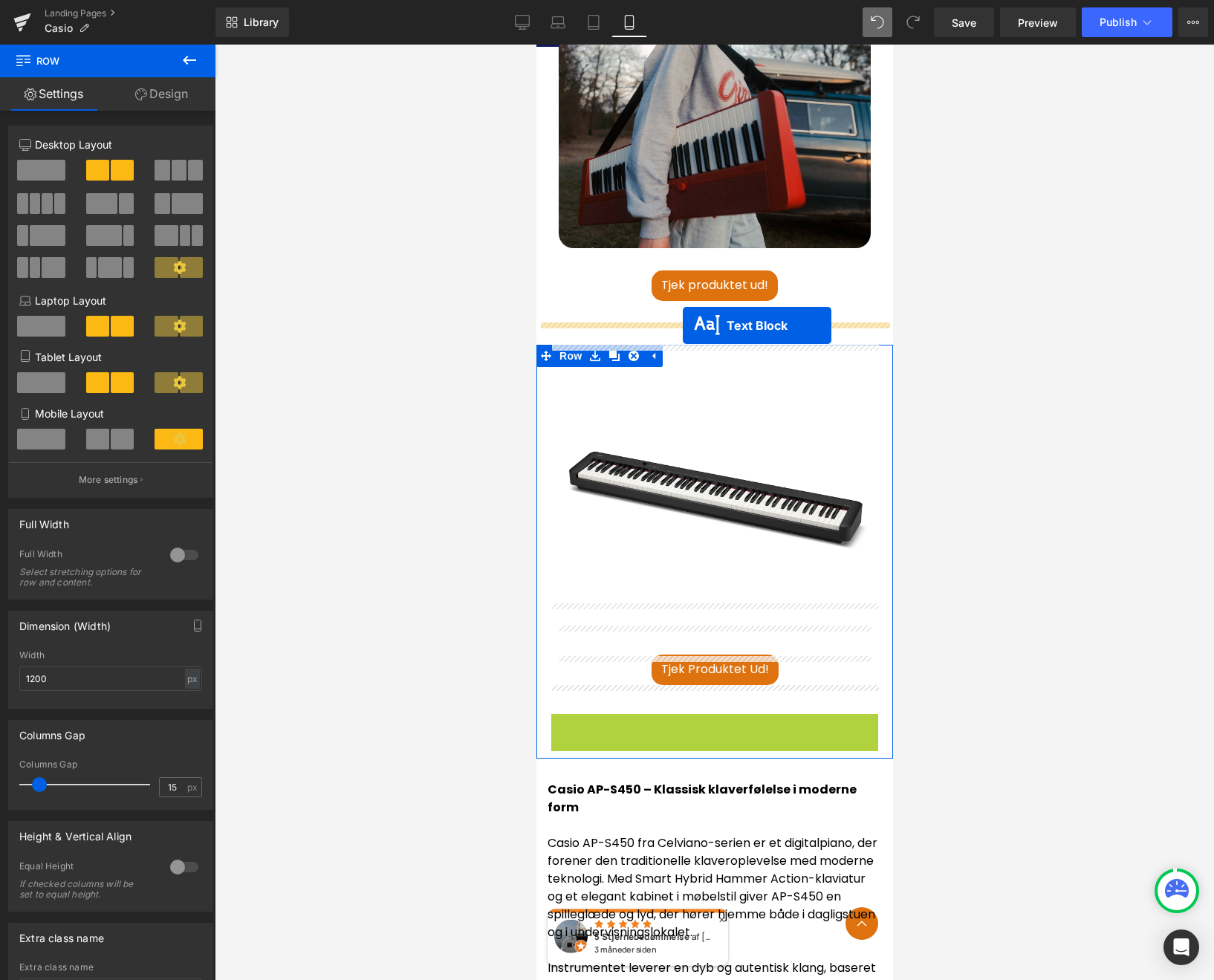
drag, startPoint x: 673, startPoint y: 691, endPoint x: 682, endPoint y: 325, distance: 366.1
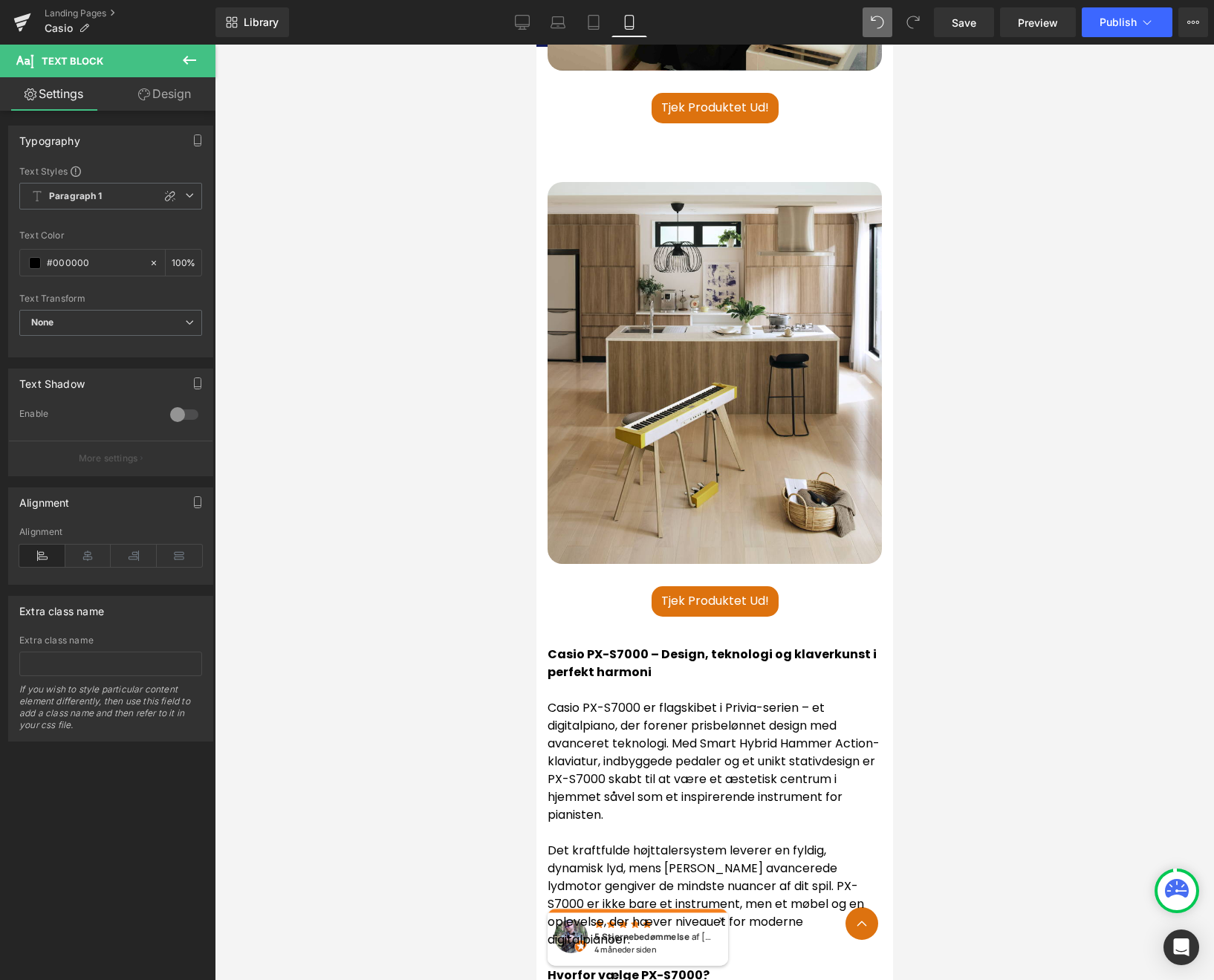
scroll to position [4607, 0]
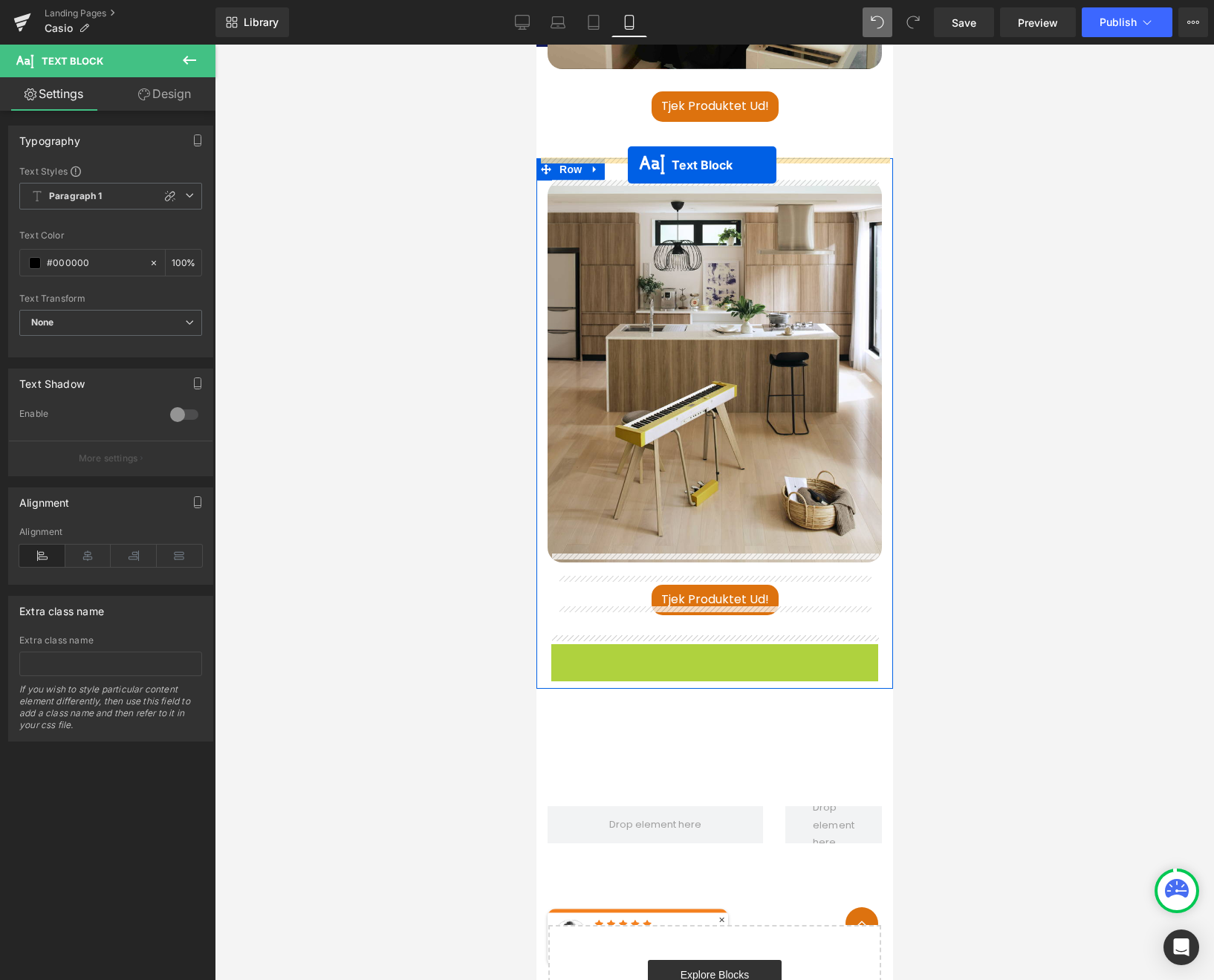
drag, startPoint x: 669, startPoint y: 643, endPoint x: 627, endPoint y: 165, distance: 479.8
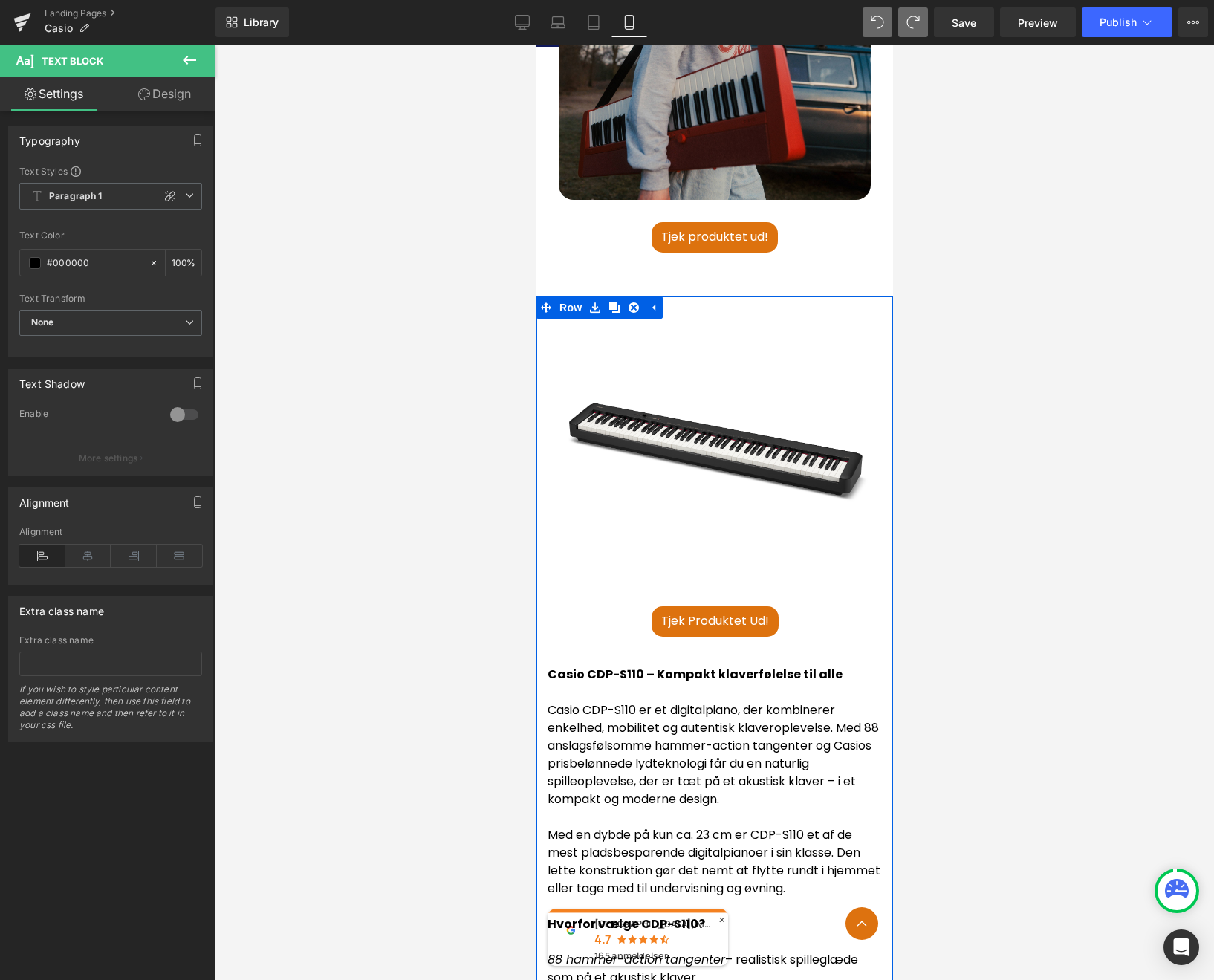
scroll to position [2513, 0]
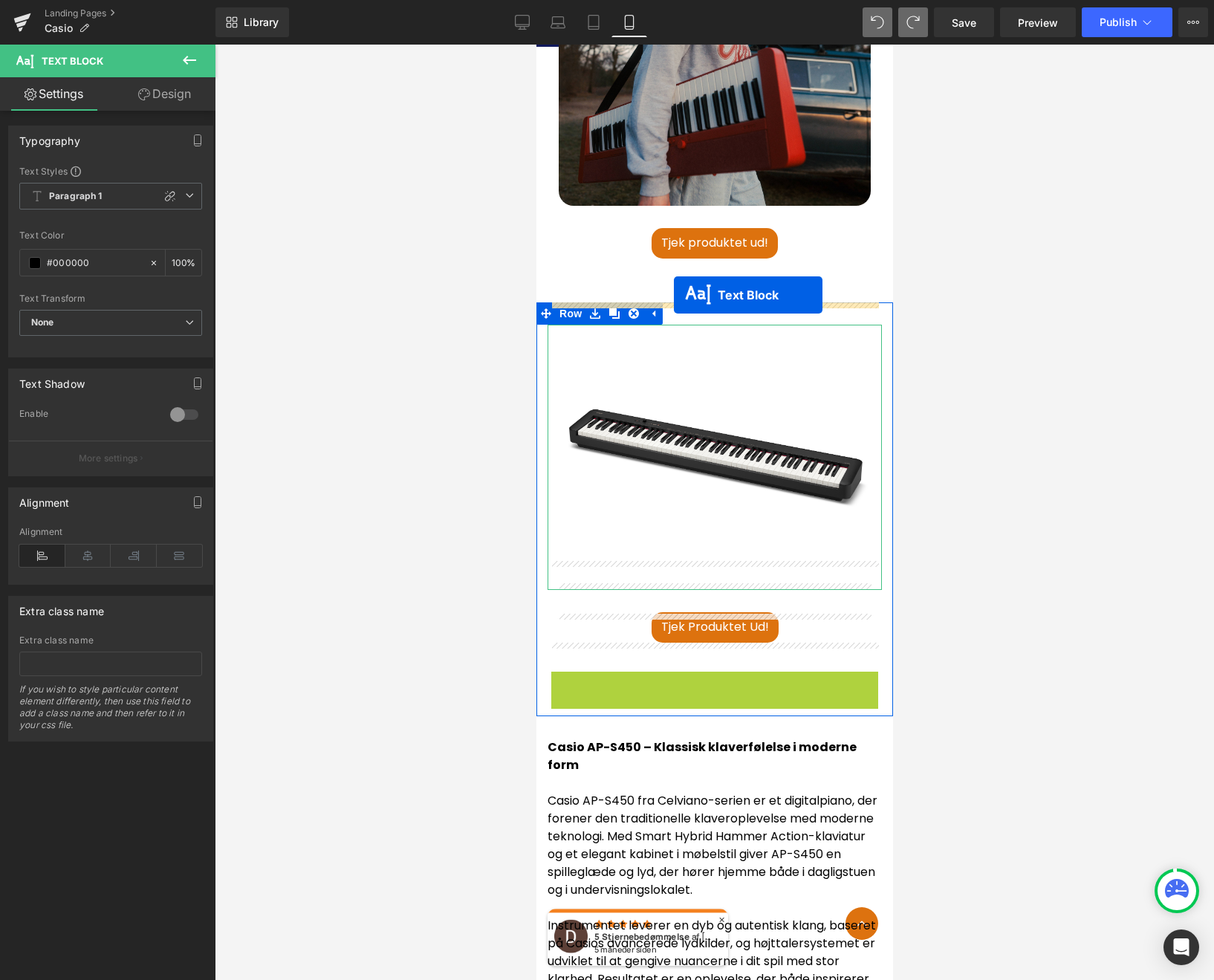
drag, startPoint x: 669, startPoint y: 649, endPoint x: 673, endPoint y: 297, distance: 352.0
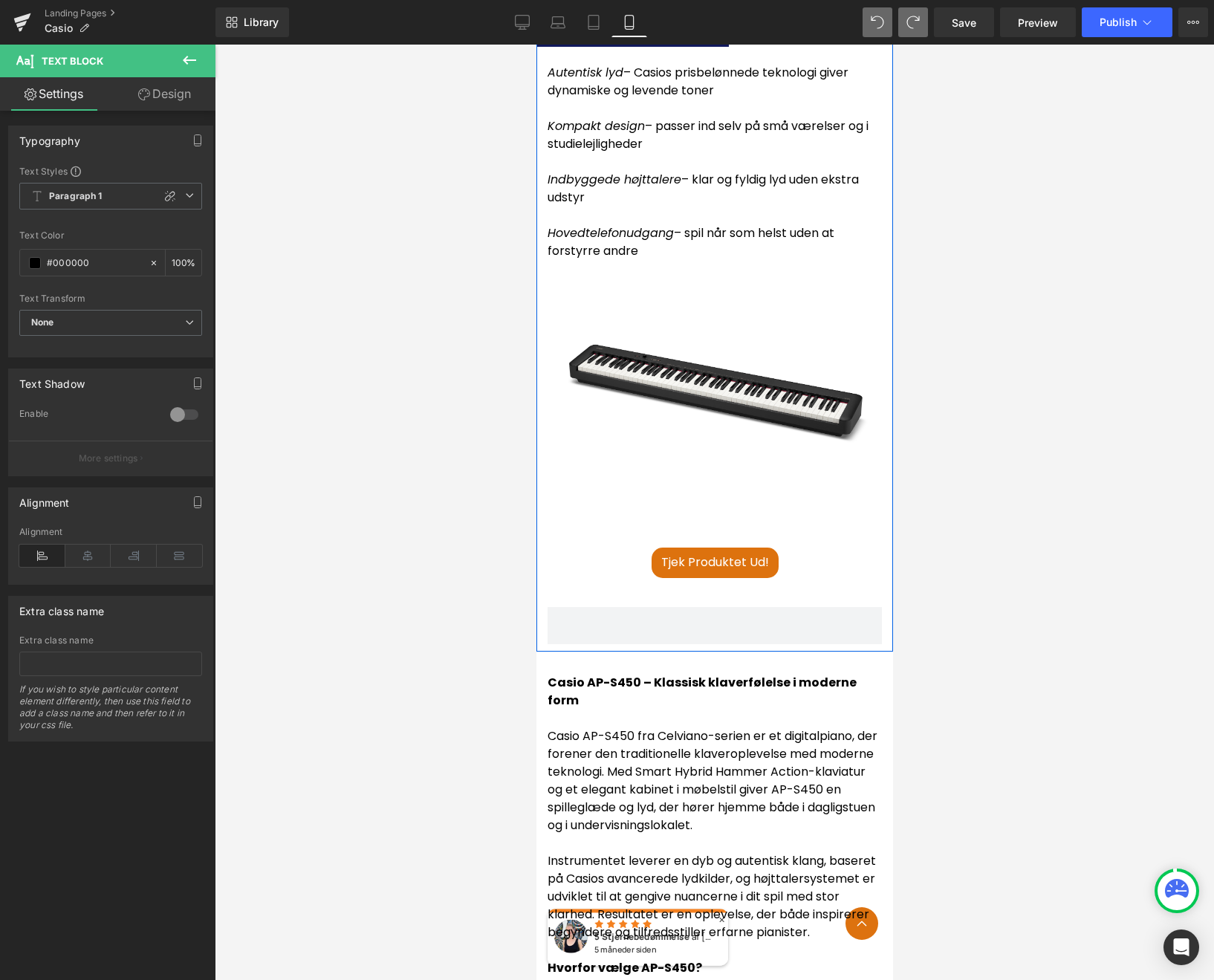
scroll to position [3116, 0]
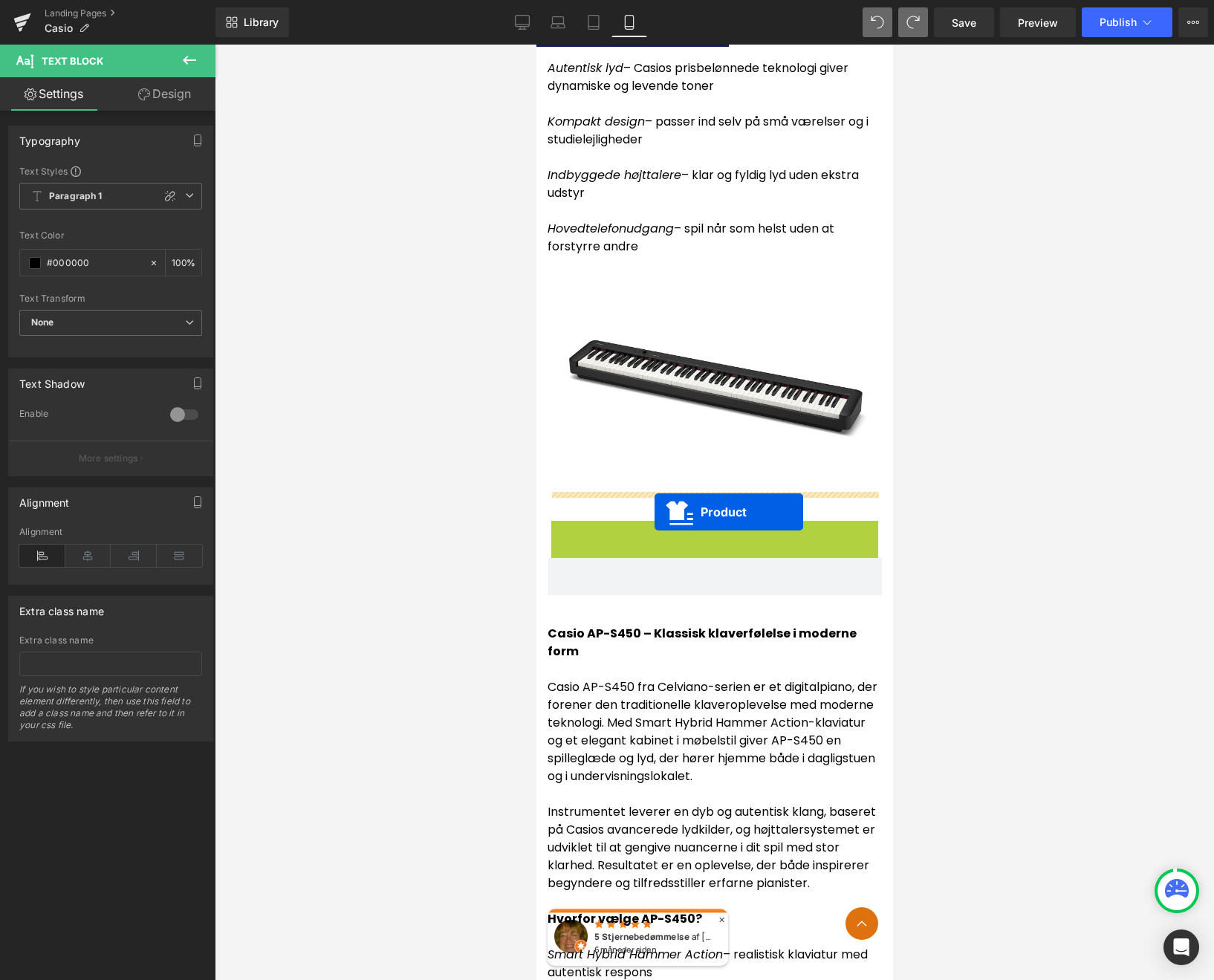
drag, startPoint x: 678, startPoint y: 505, endPoint x: 653, endPoint y: 511, distance: 25.7
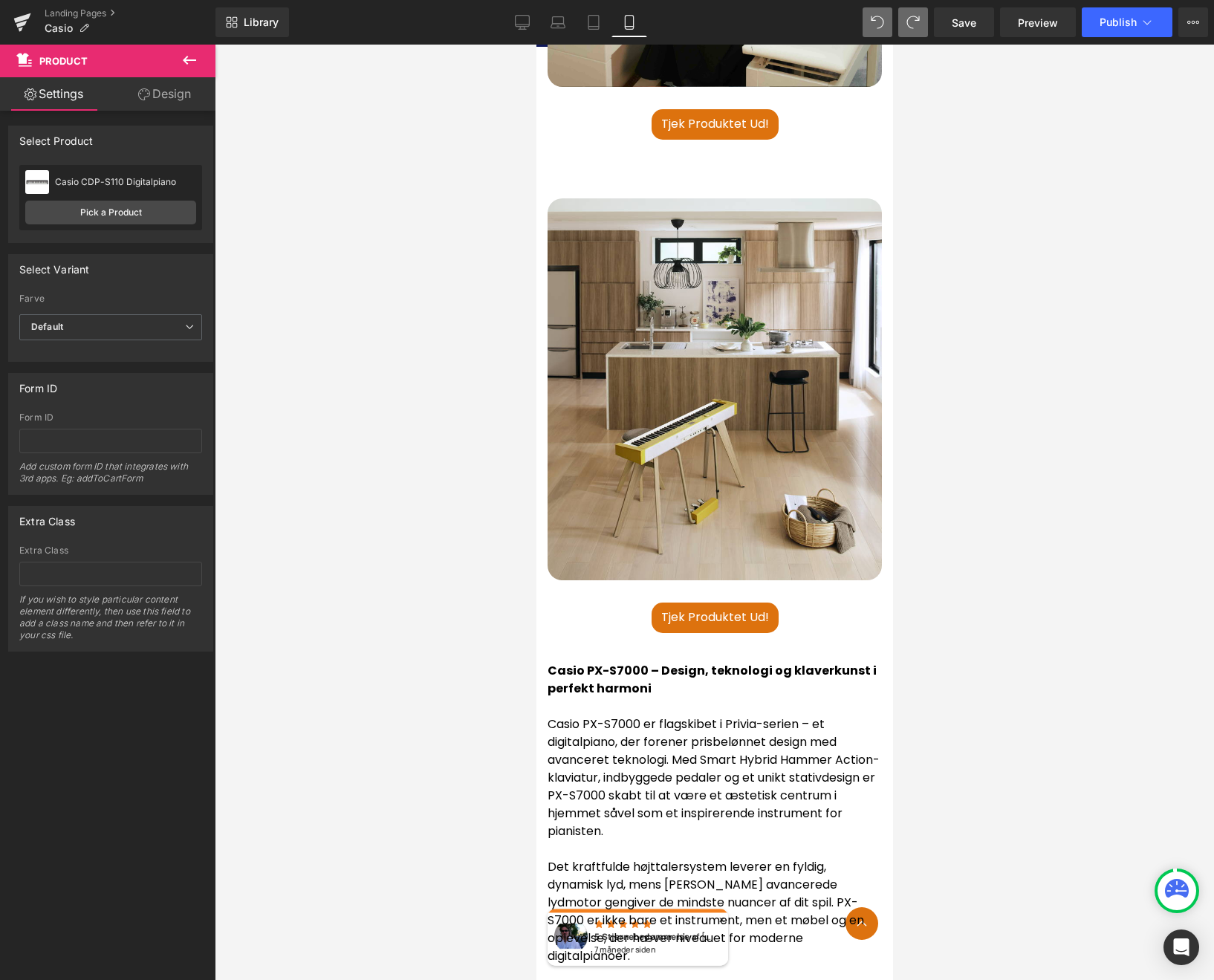
scroll to position [4608, 0]
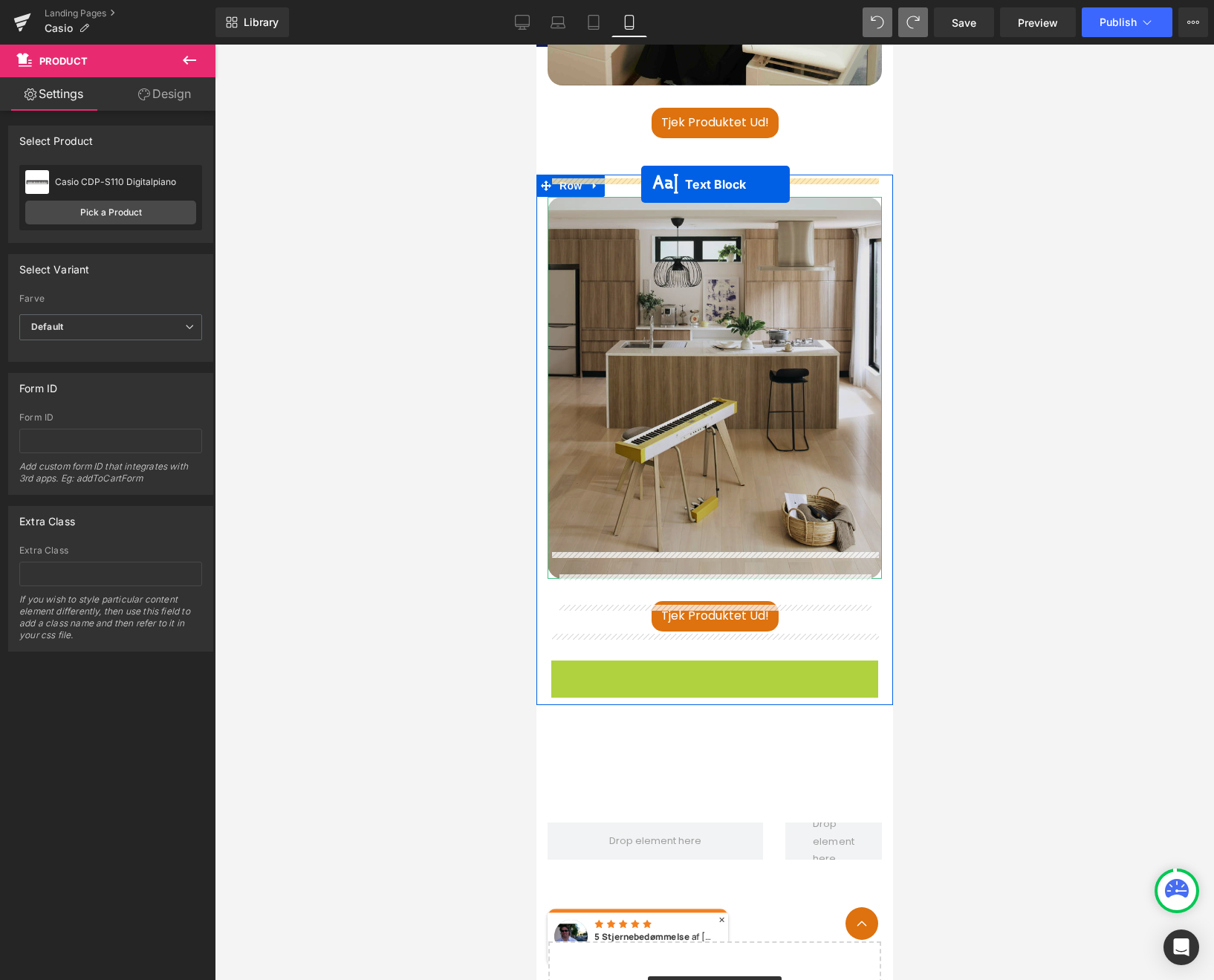
drag, startPoint x: 668, startPoint y: 642, endPoint x: 640, endPoint y: 184, distance: 458.9
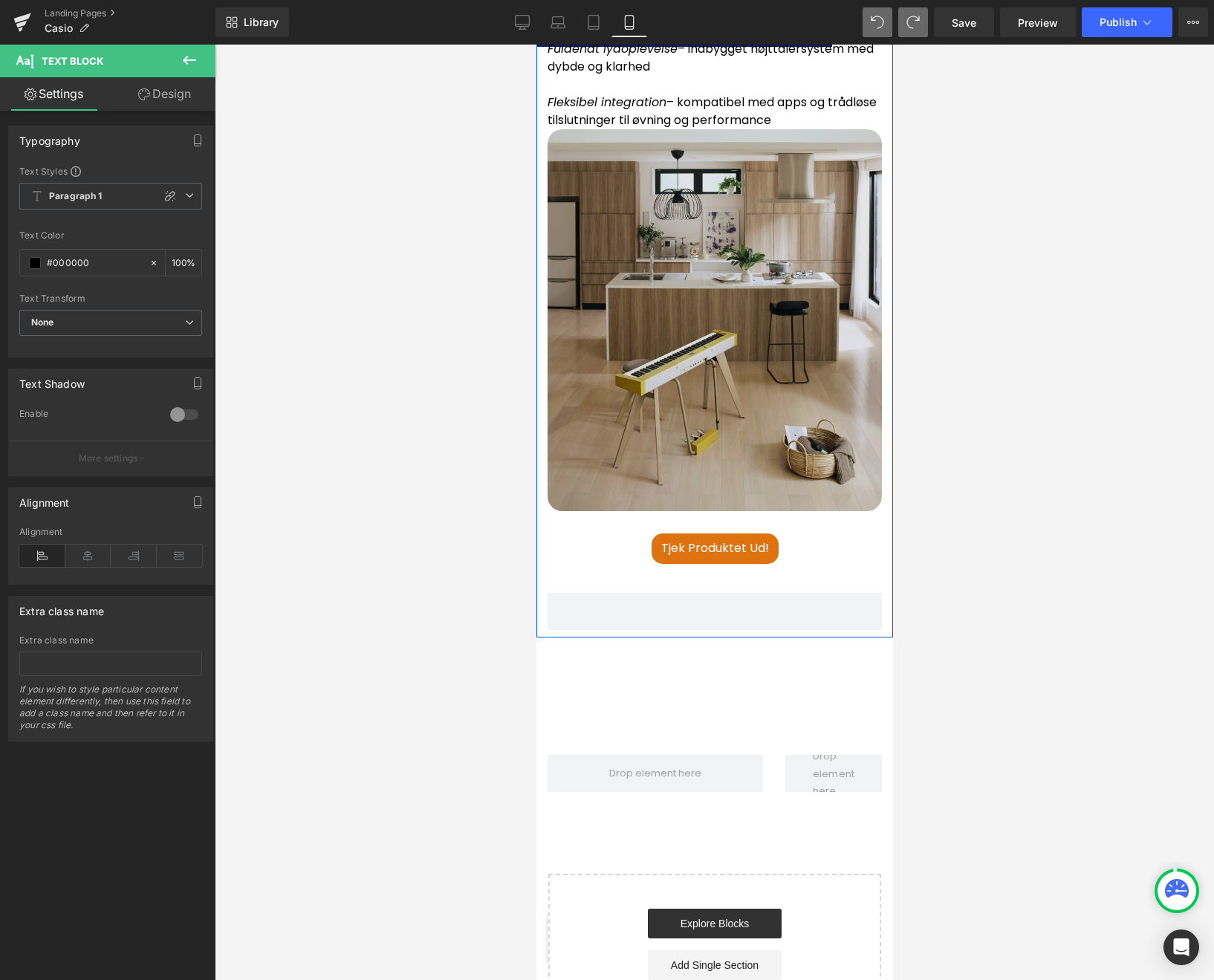
scroll to position [4727, 0]
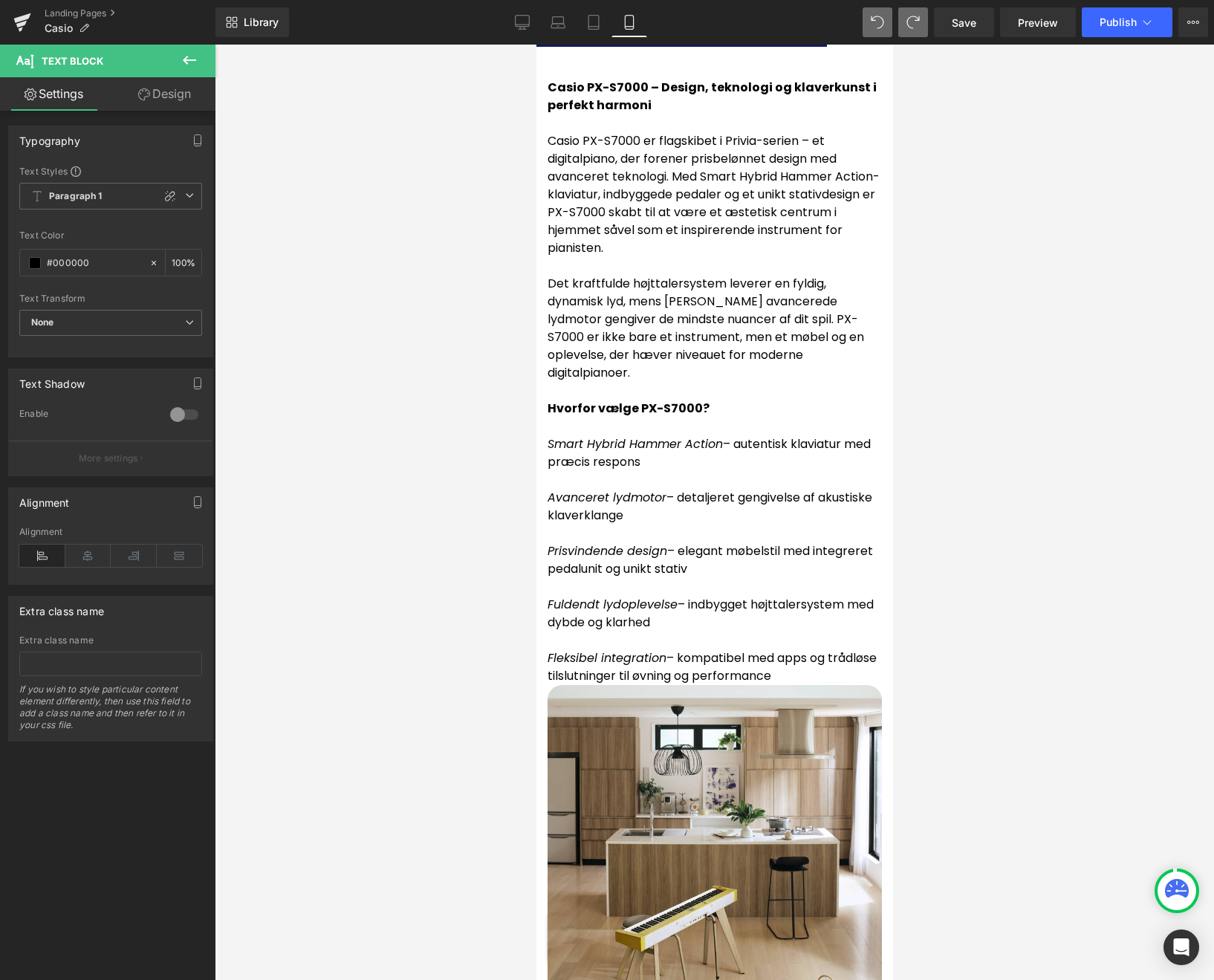
click at [193, 58] on icon at bounding box center [190, 60] width 18 height 18
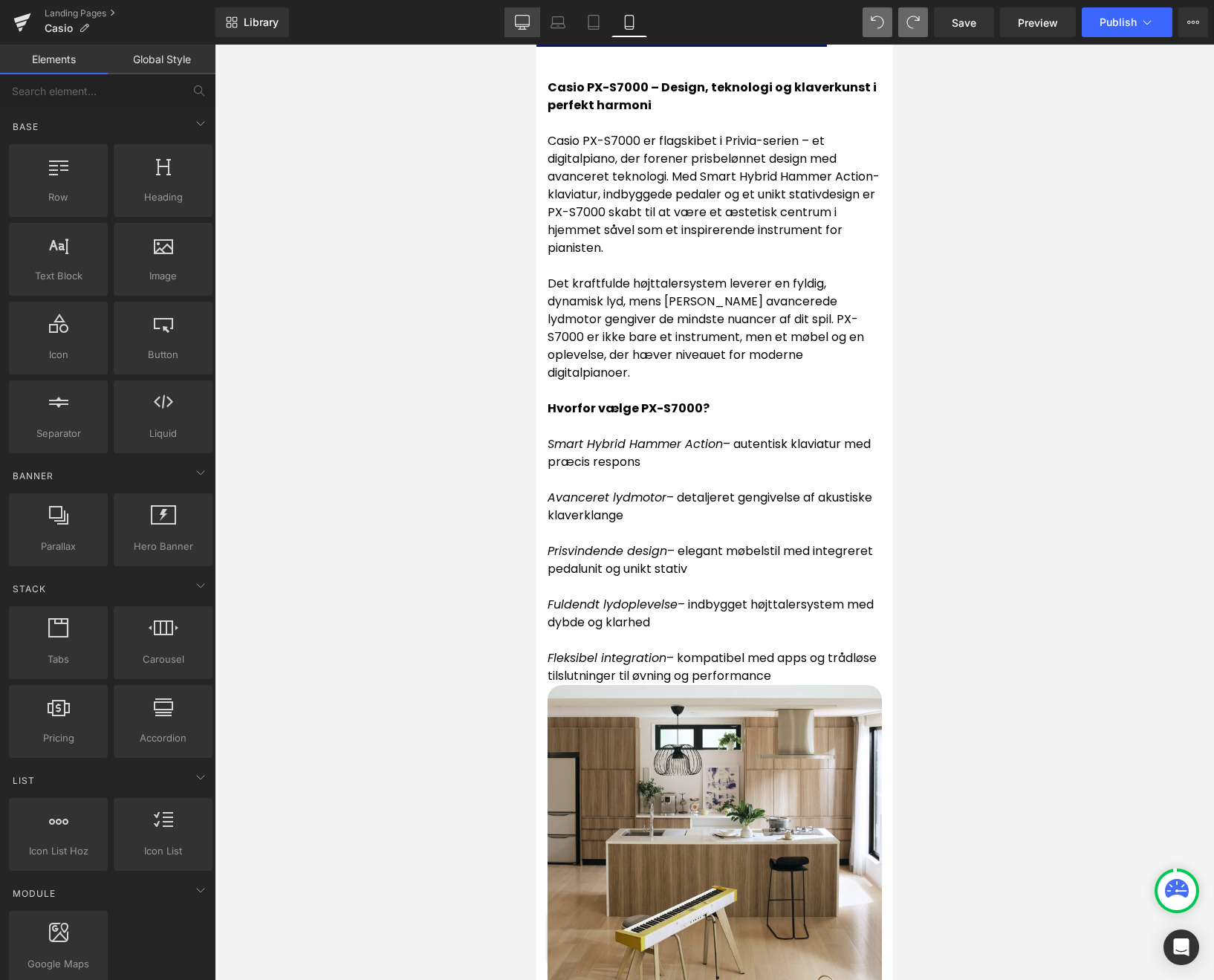
click at [521, 20] on icon at bounding box center [522, 22] width 15 height 15
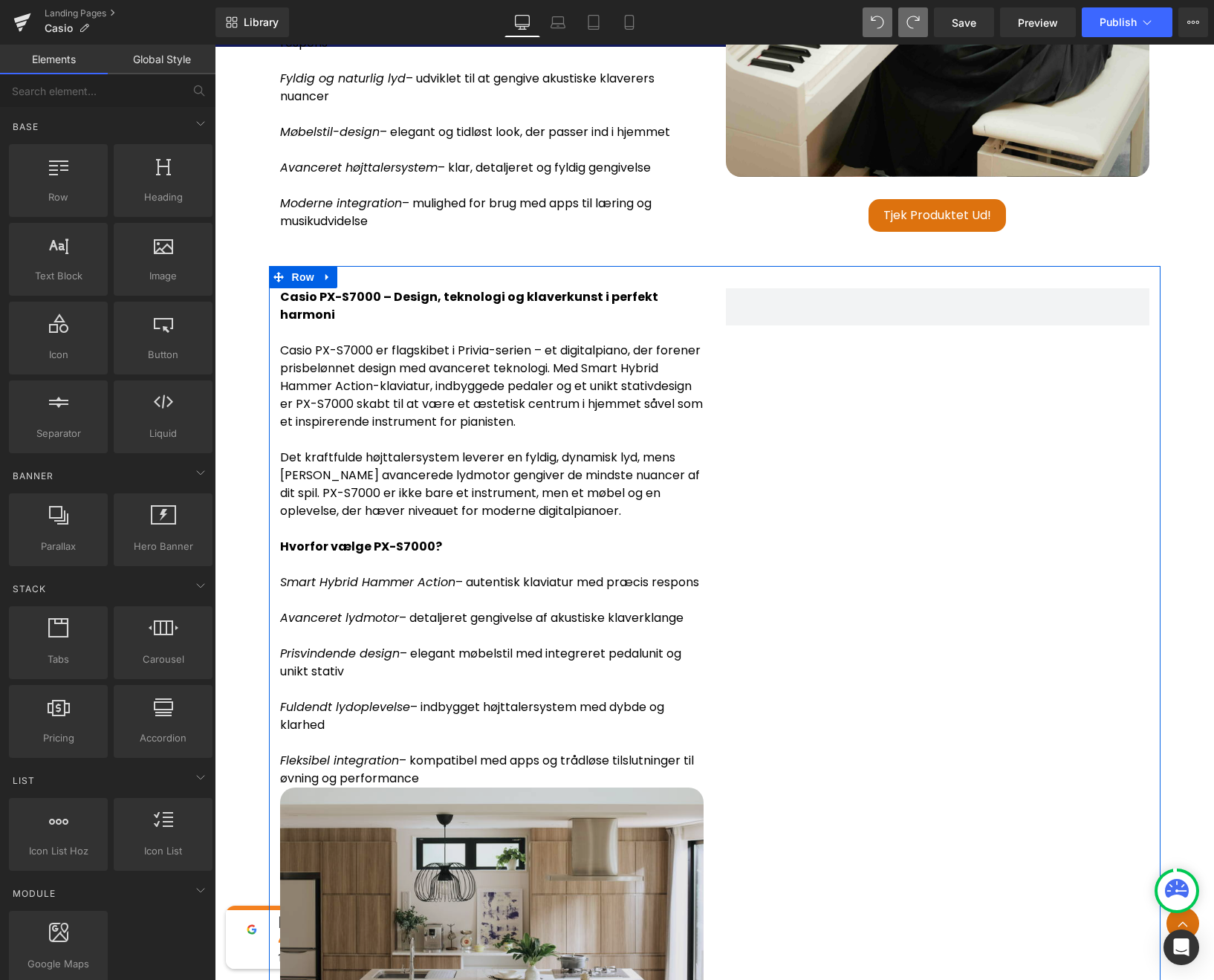
scroll to position [4924, 0]
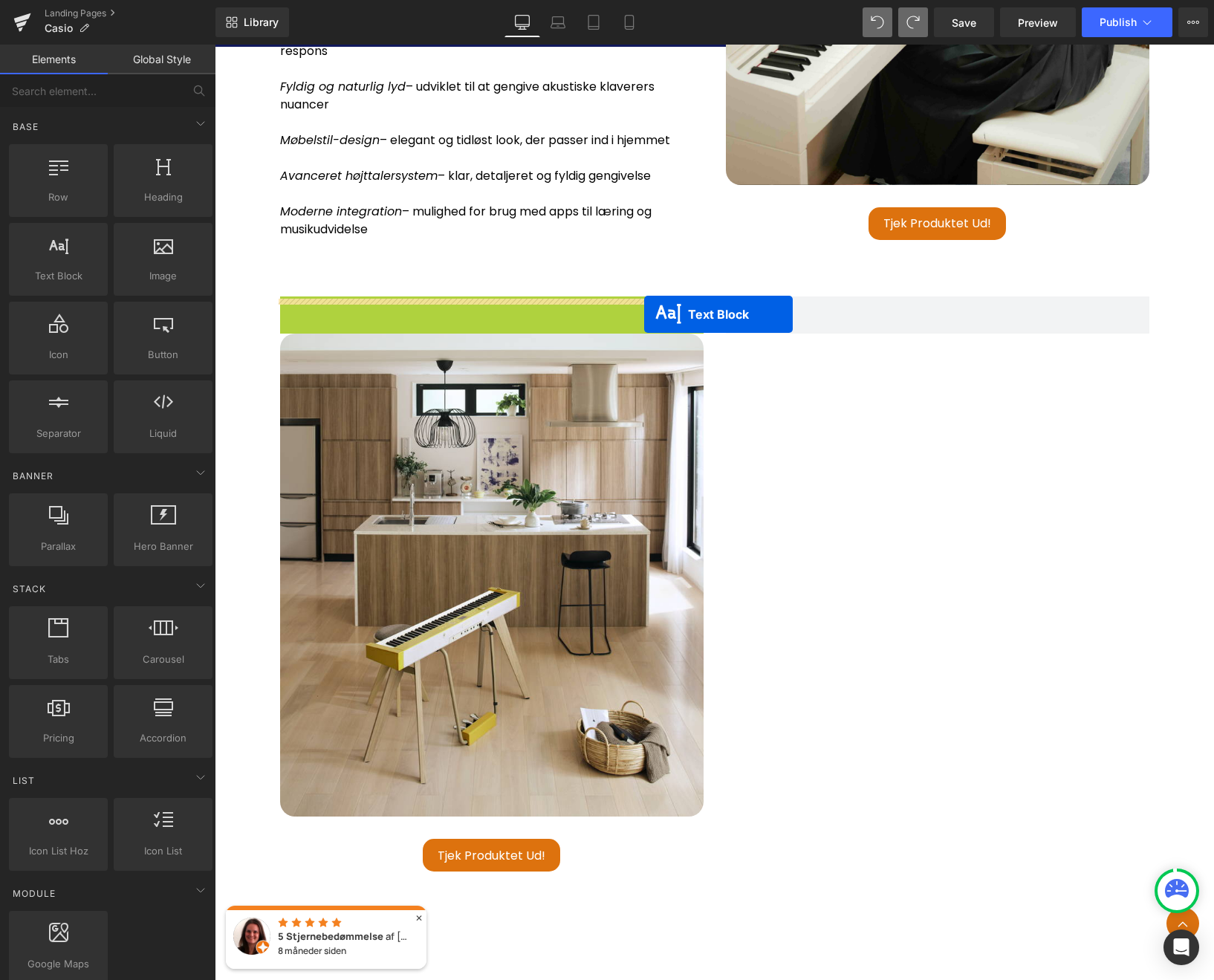
drag, startPoint x: 448, startPoint y: 309, endPoint x: 644, endPoint y: 313, distance: 196.0
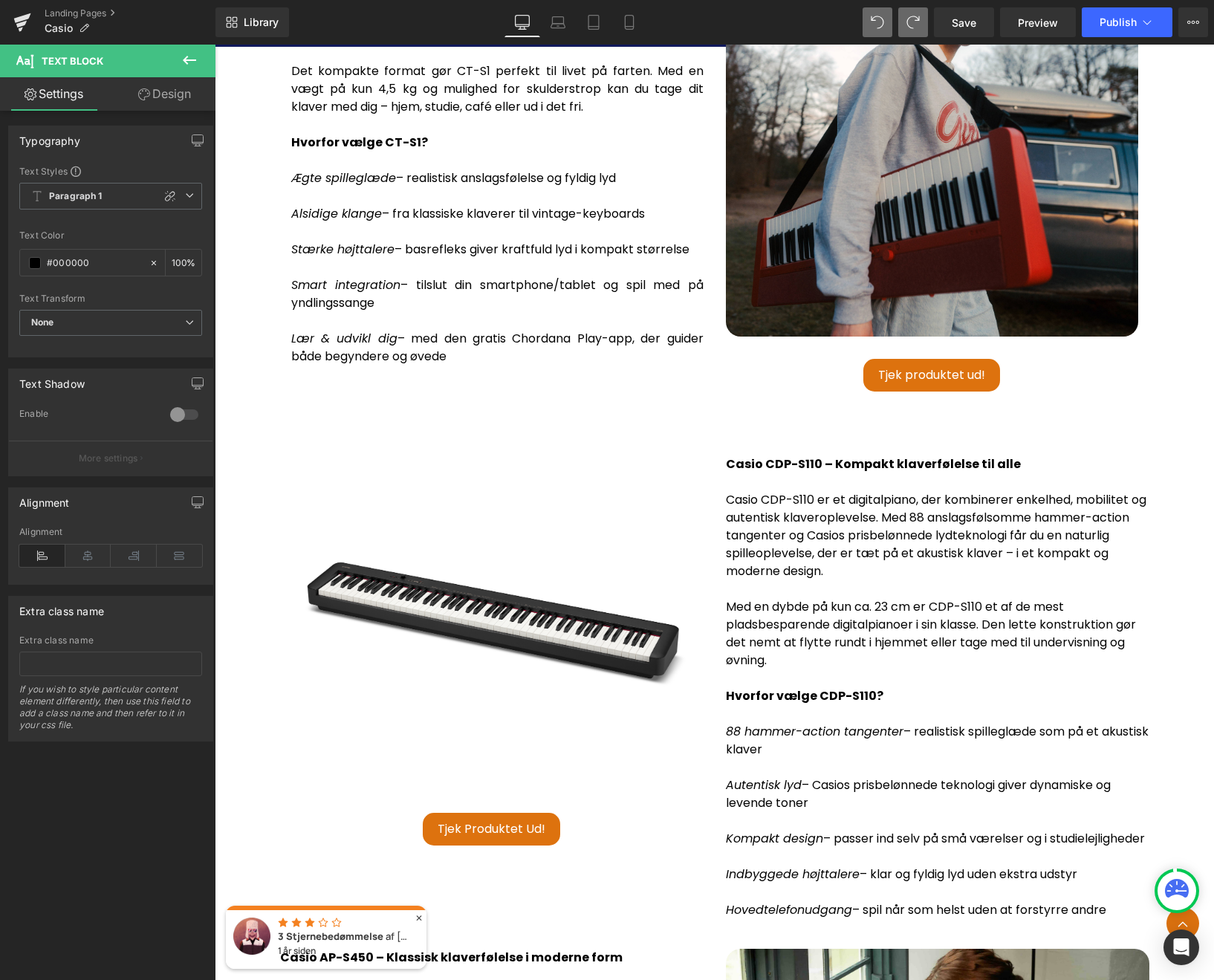
scroll to position [3314, 0]
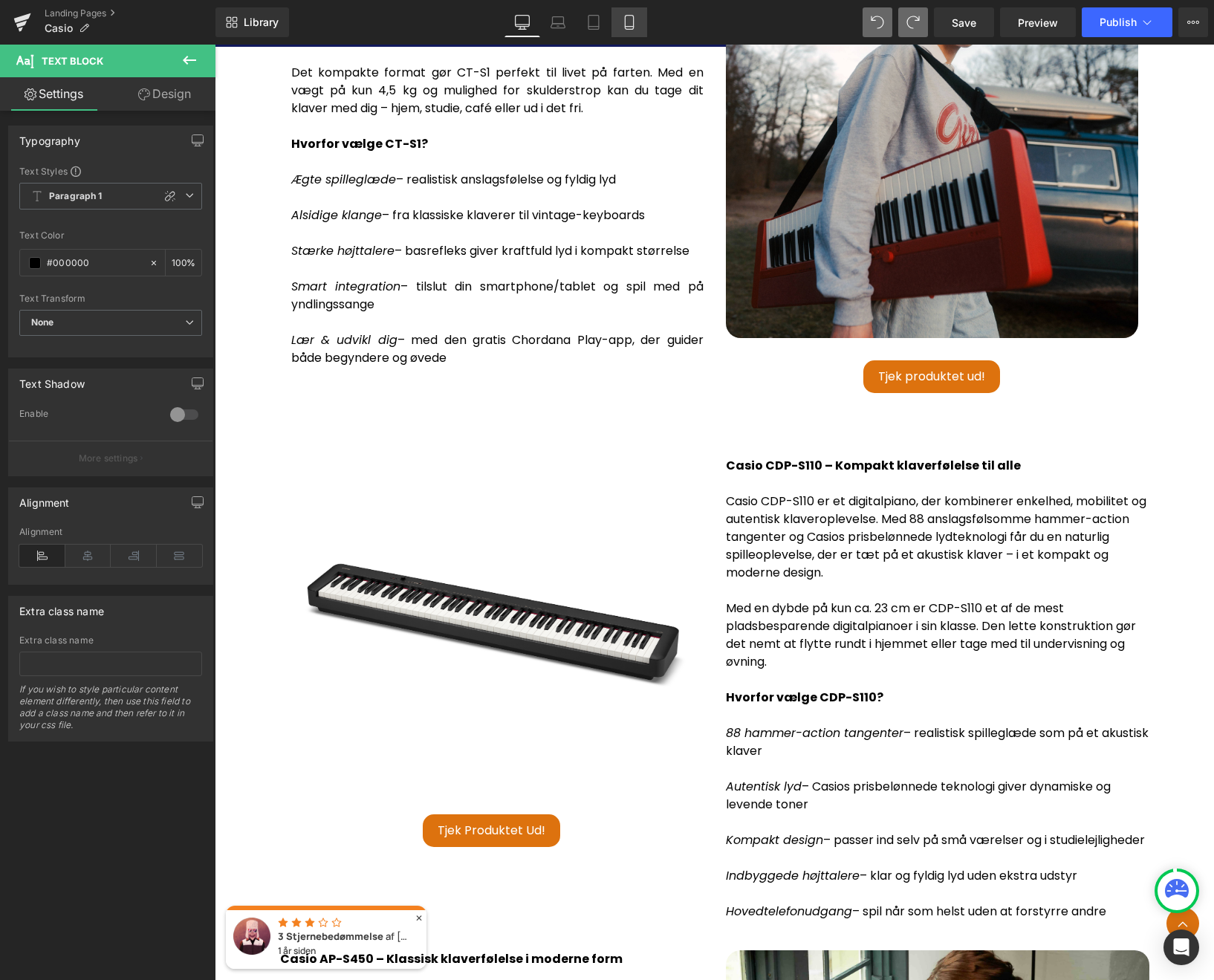
click at [628, 22] on icon at bounding box center [628, 22] width 15 height 15
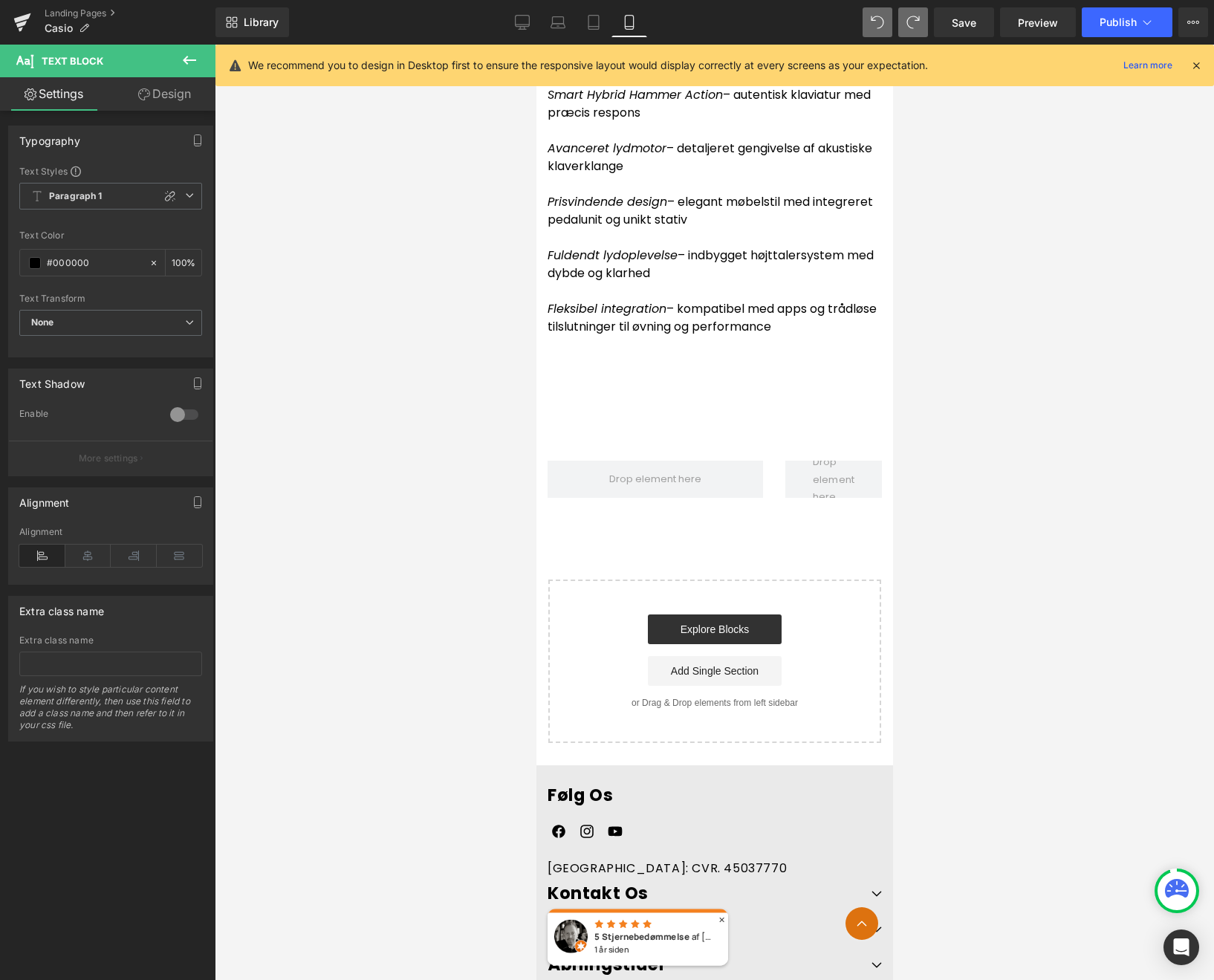
scroll to position [5631, 0]
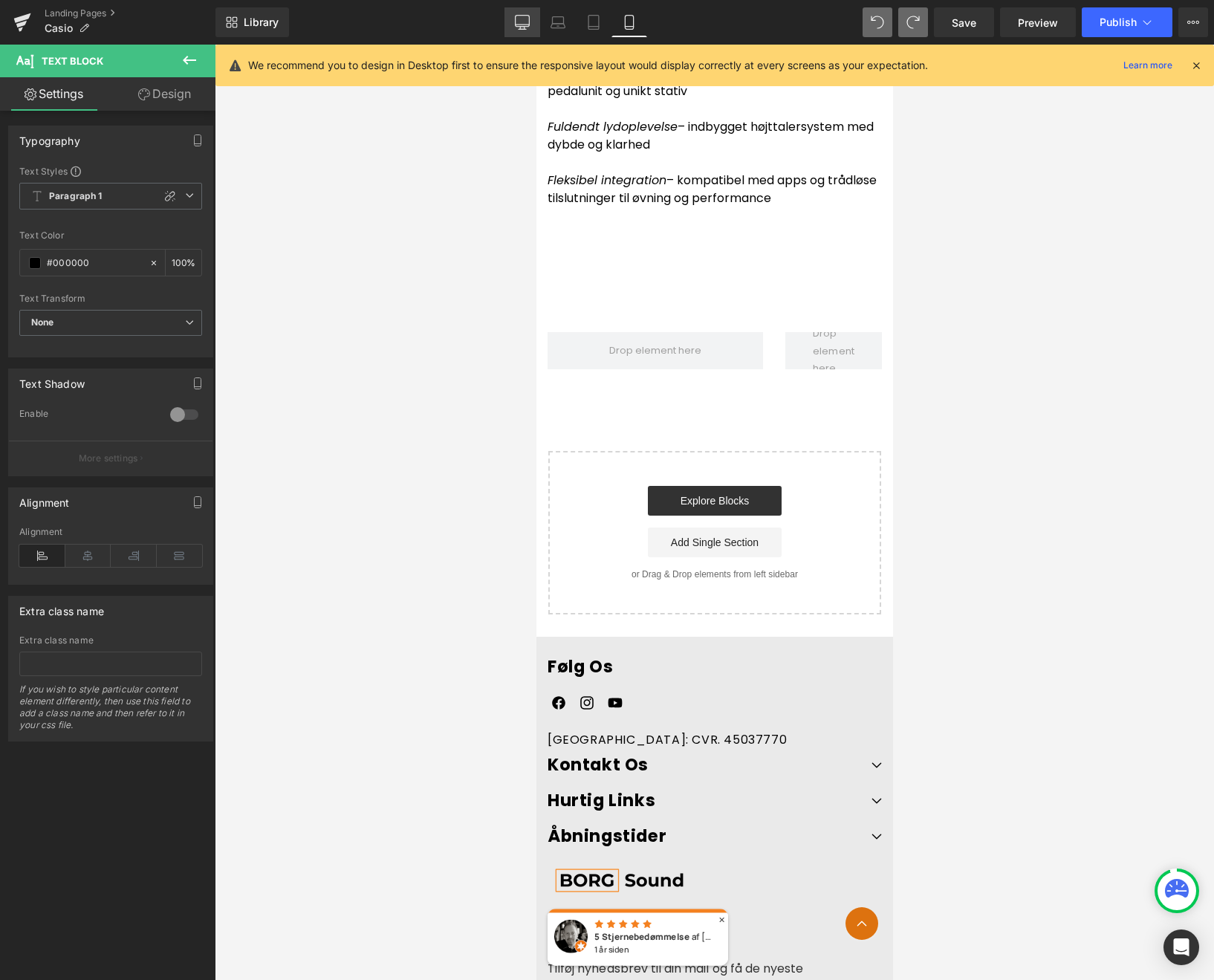
click at [523, 23] on icon at bounding box center [522, 22] width 15 height 15
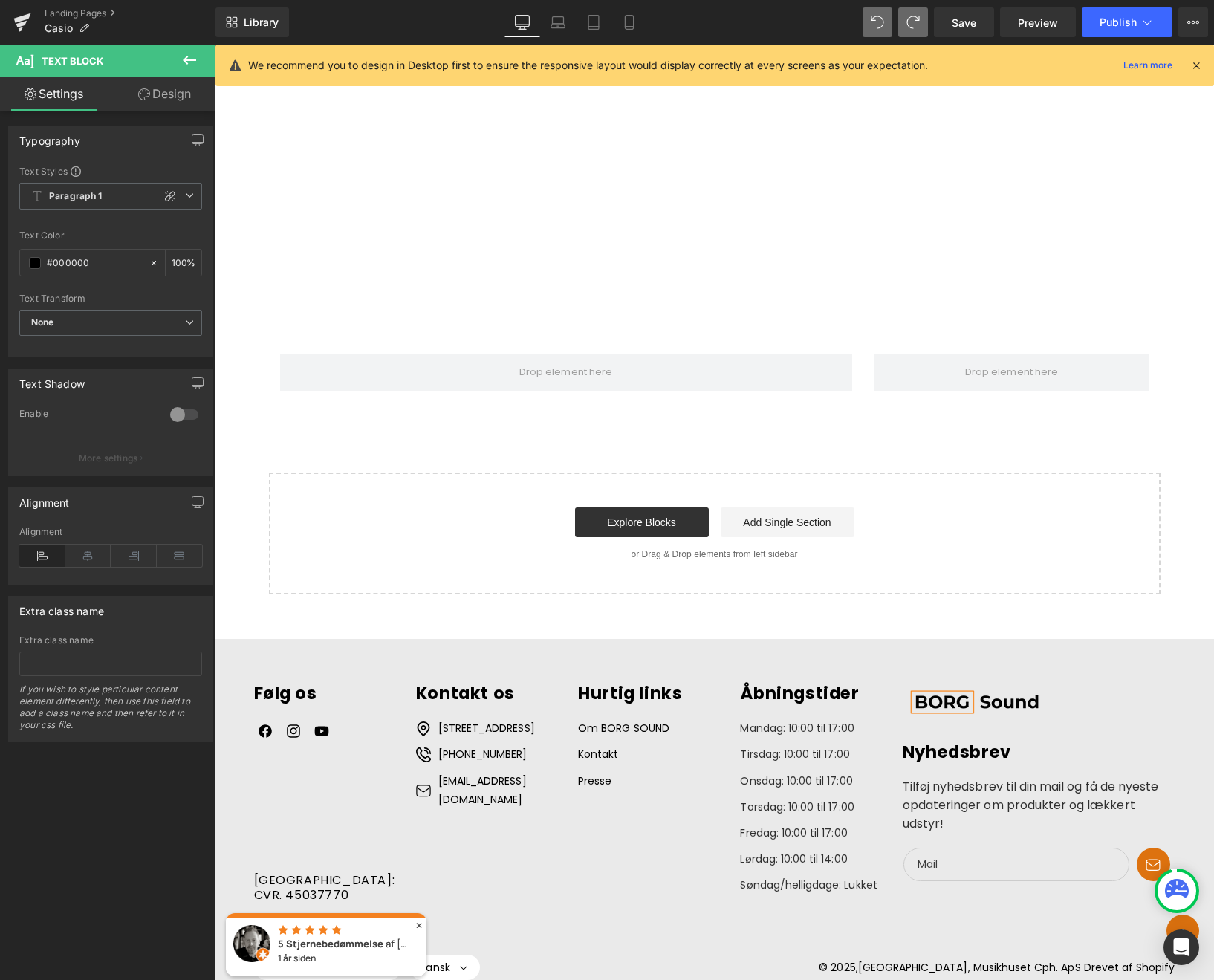
scroll to position [4447, 0]
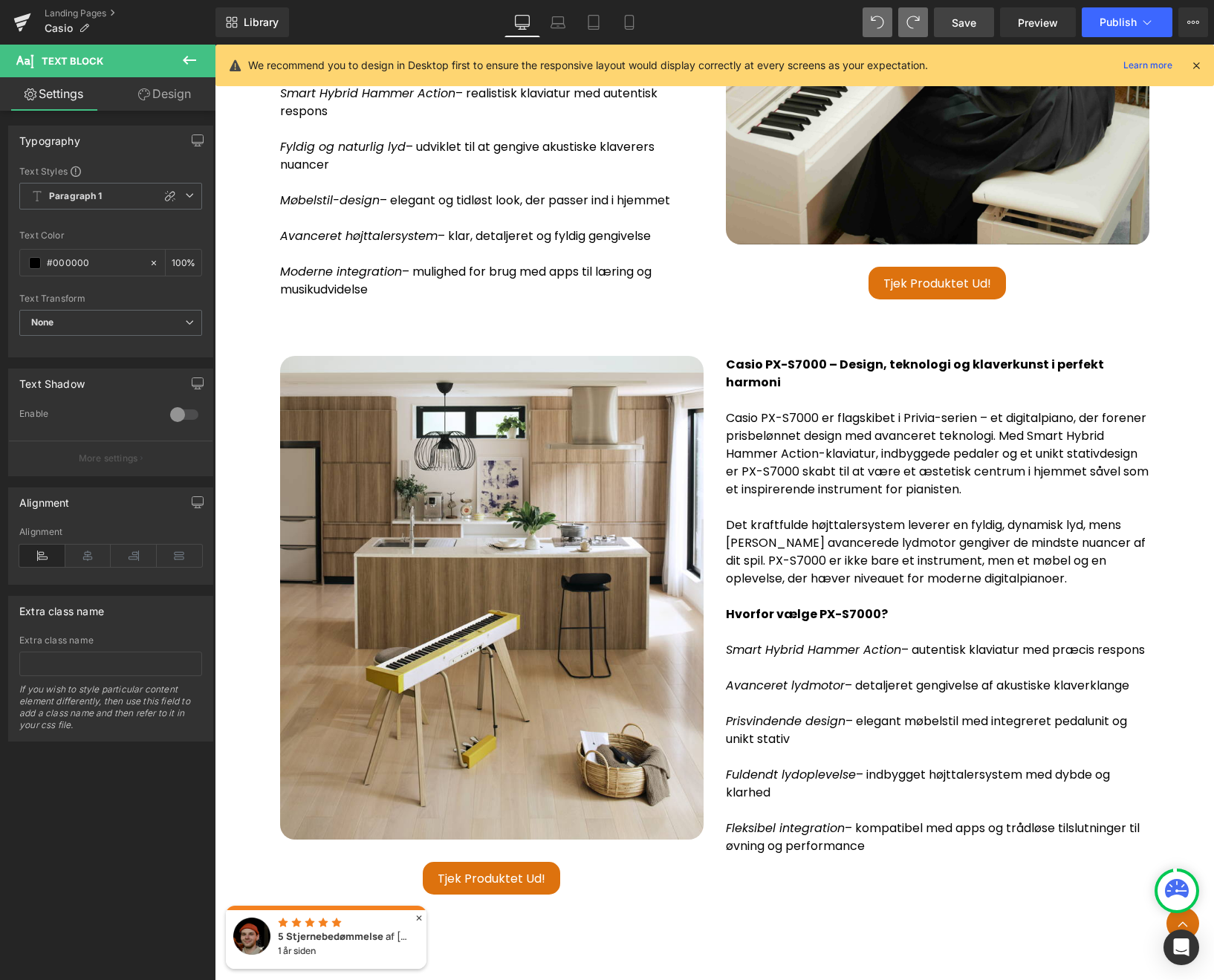
click at [974, 20] on span "Save" at bounding box center [963, 22] width 24 height 15
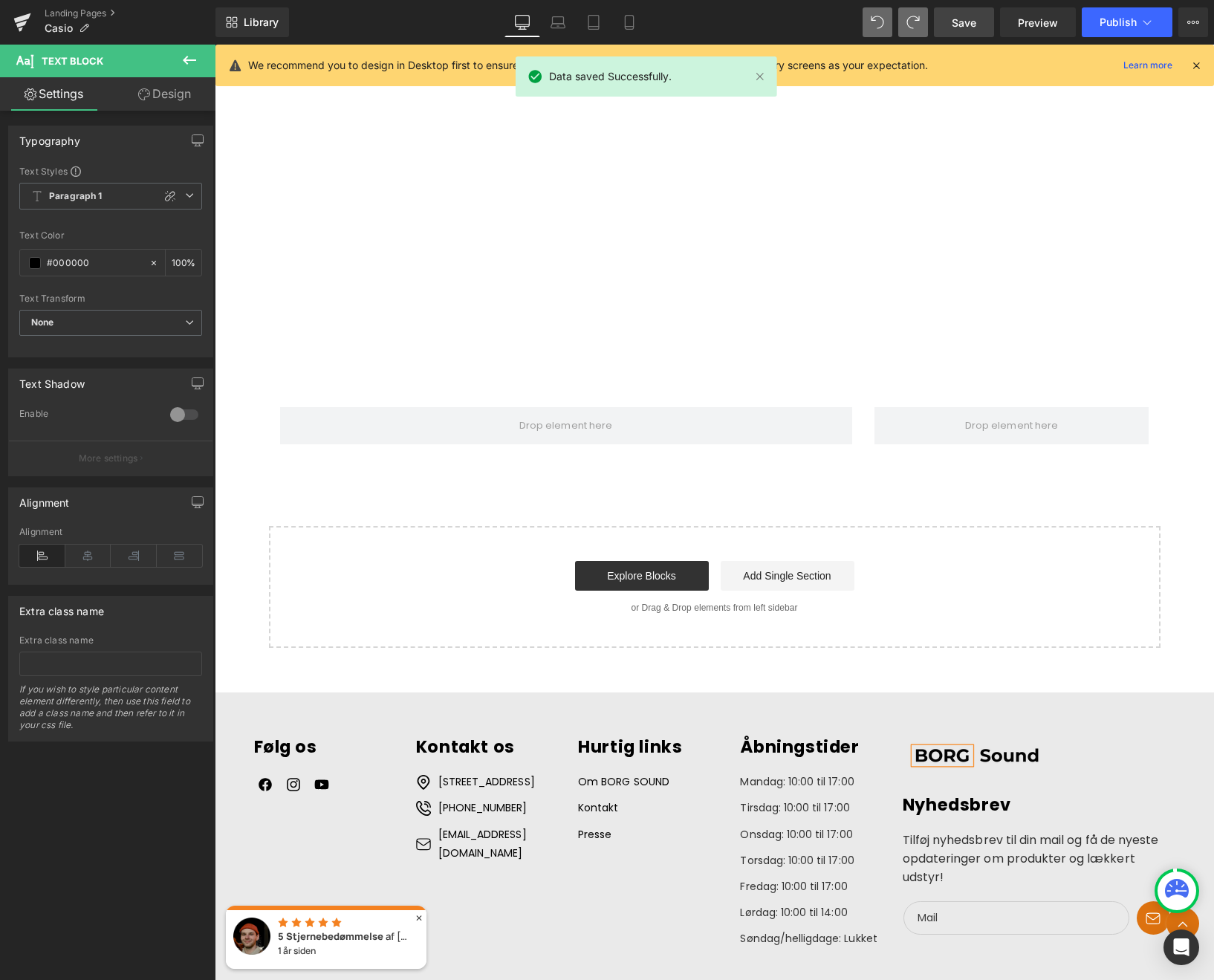
scroll to position [5508, 0]
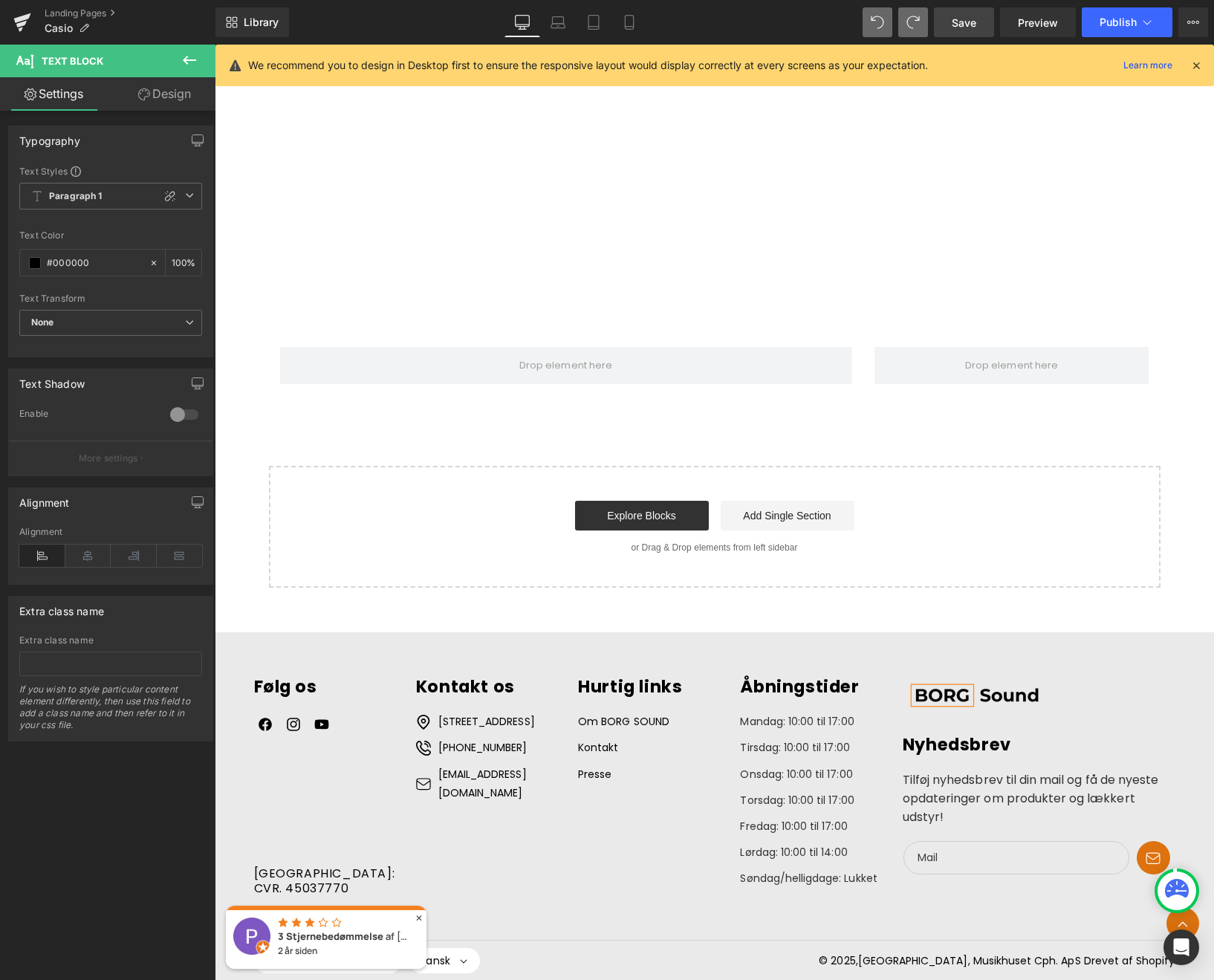
click at [195, 64] on icon at bounding box center [190, 60] width 18 height 18
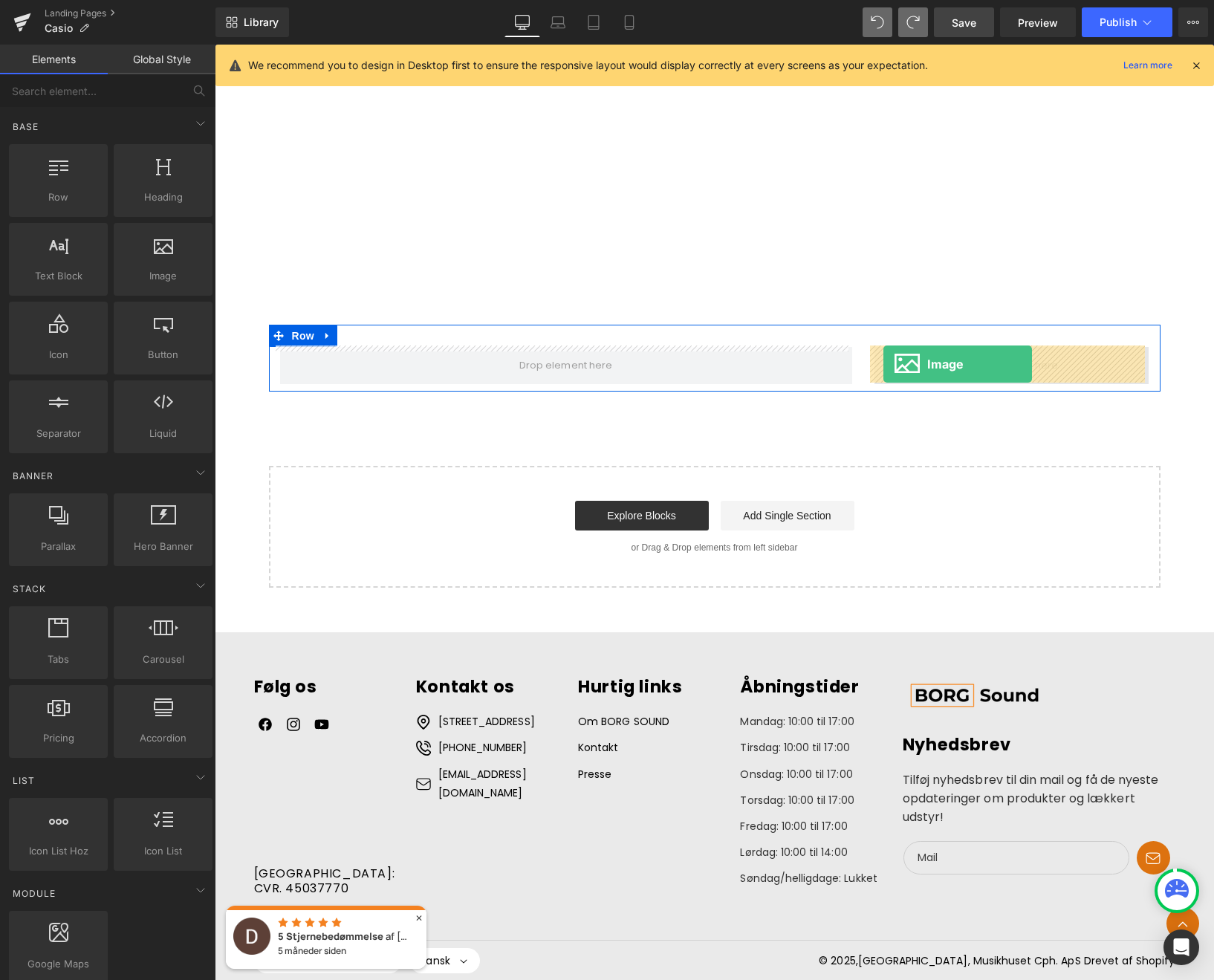
drag, startPoint x: 367, startPoint y: 307, endPoint x: 883, endPoint y: 362, distance: 518.9
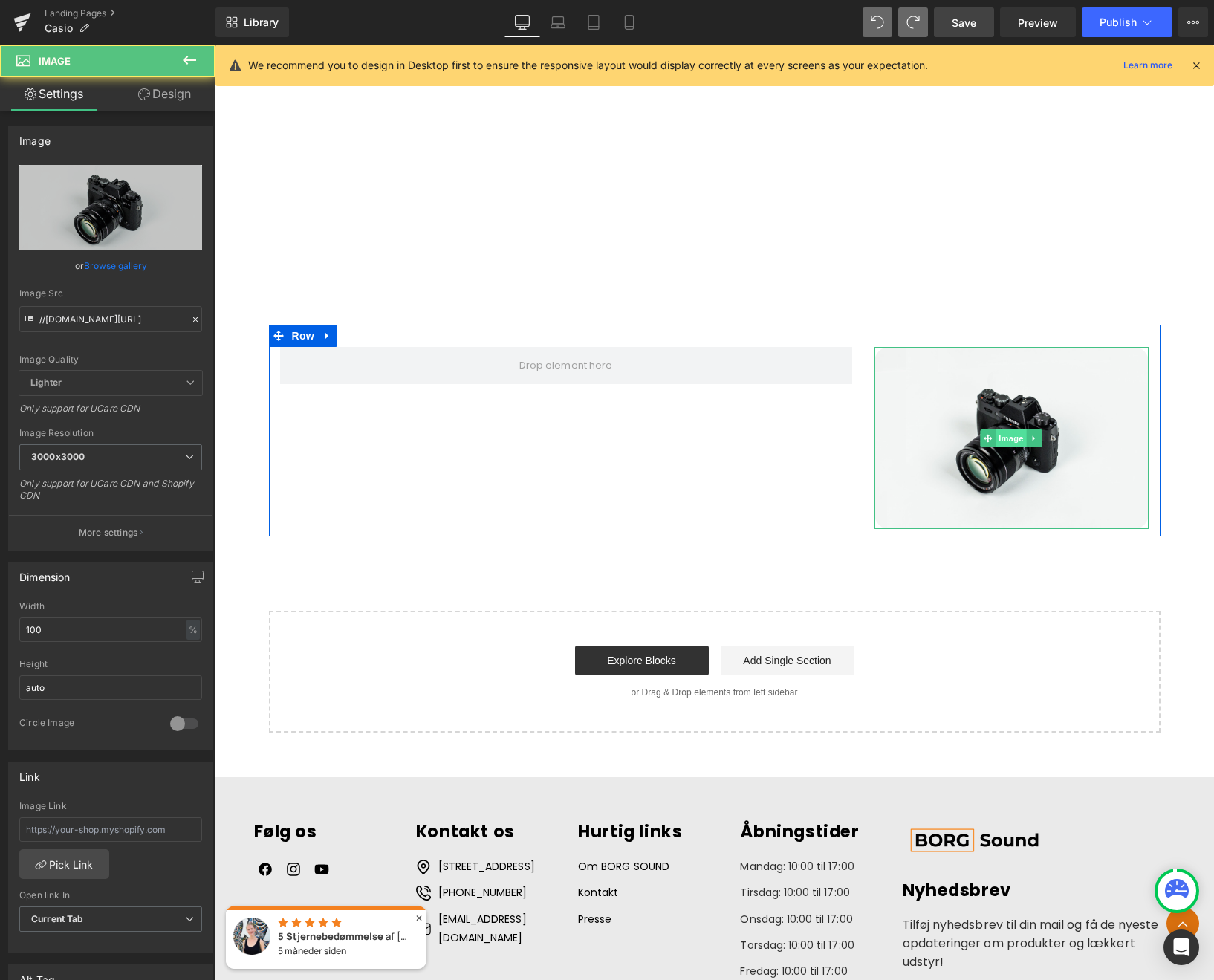
click at [1010, 440] on span "Image" at bounding box center [1011, 438] width 31 height 18
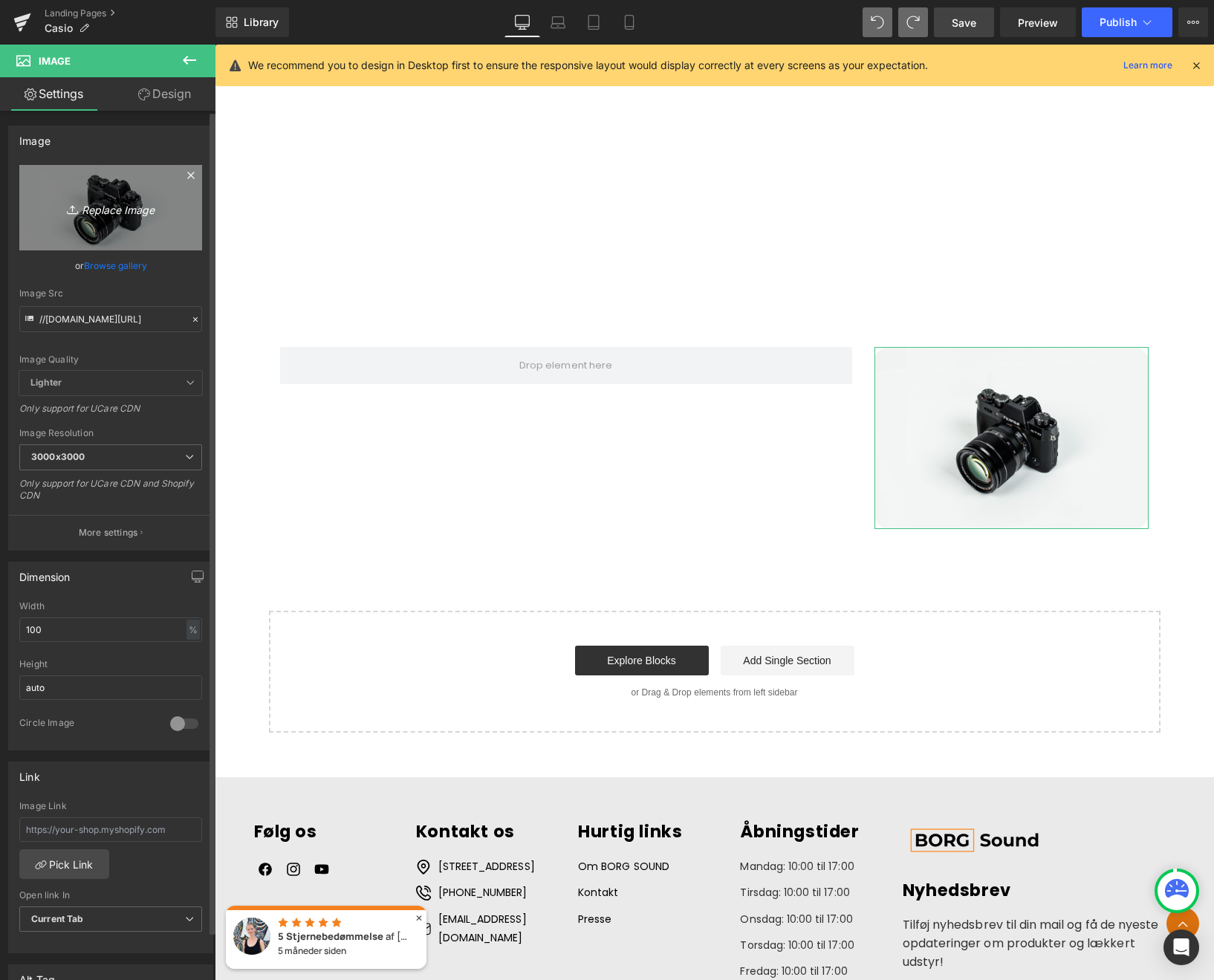
click at [123, 217] on link "Replace Image" at bounding box center [111, 207] width 182 height 86
type input "C:\fakepath\20250819_114853.jpg"
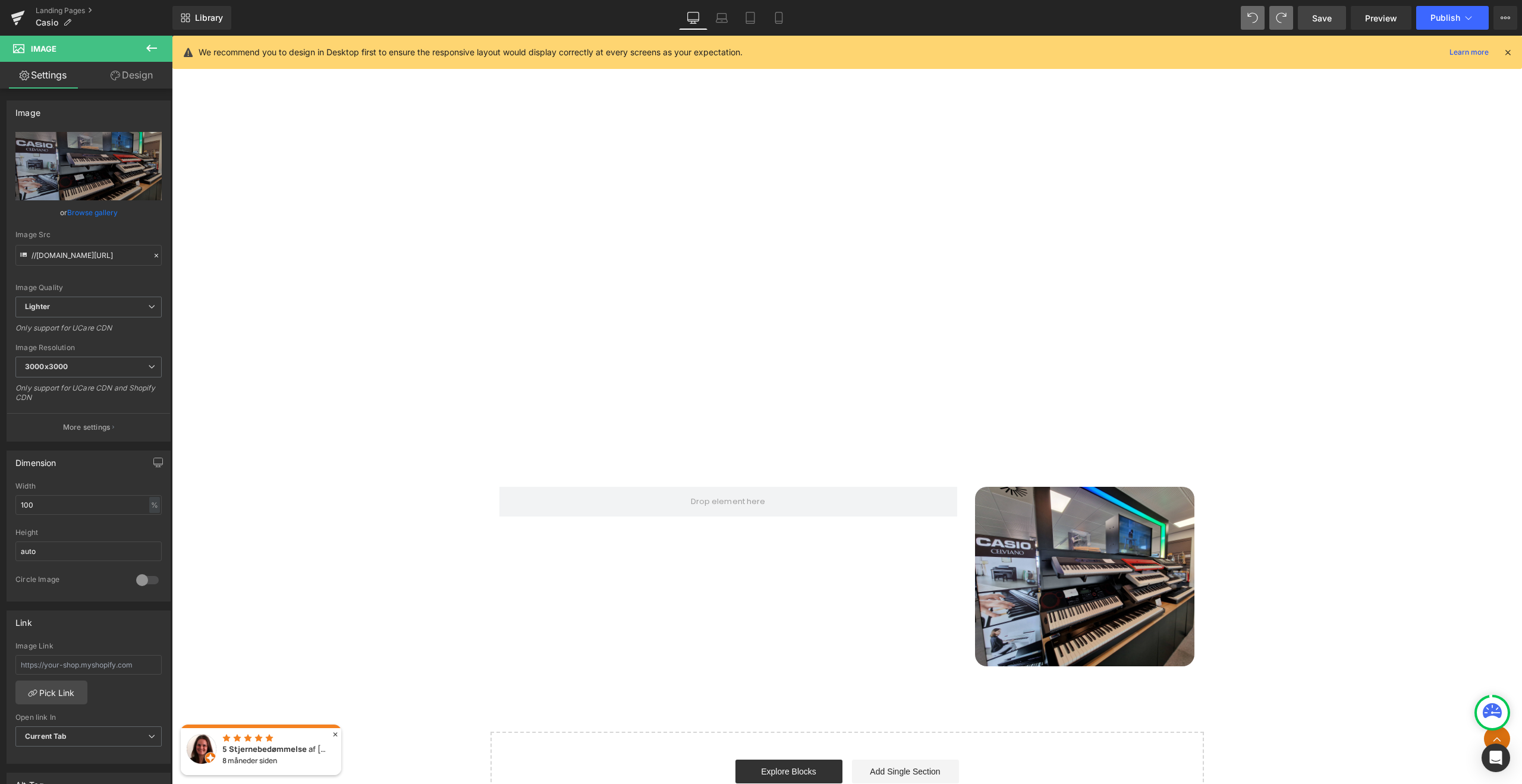
scroll to position [5492, 0]
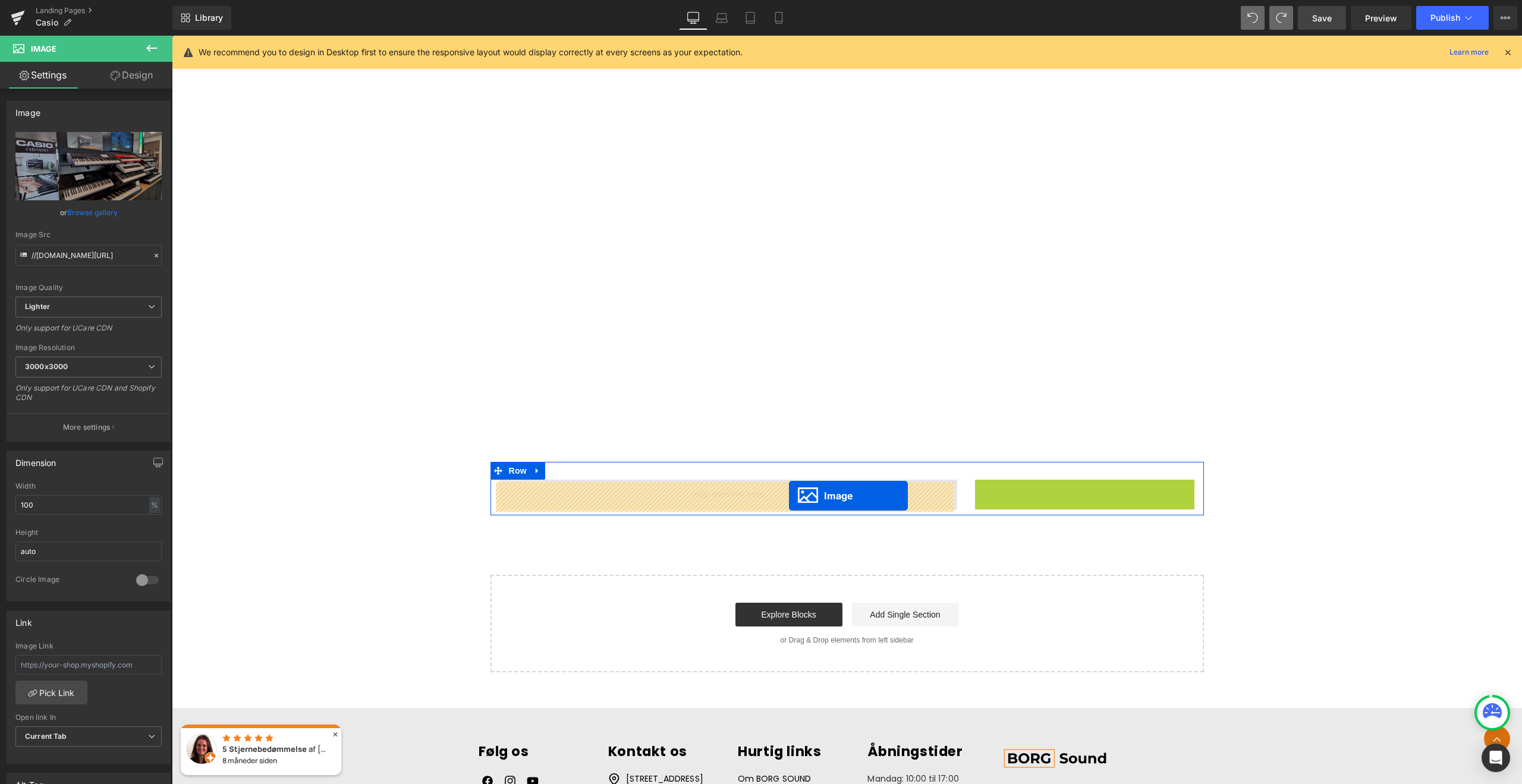
drag, startPoint x: 1060, startPoint y: 574, endPoint x: 789, endPoint y: 496, distance: 282.0
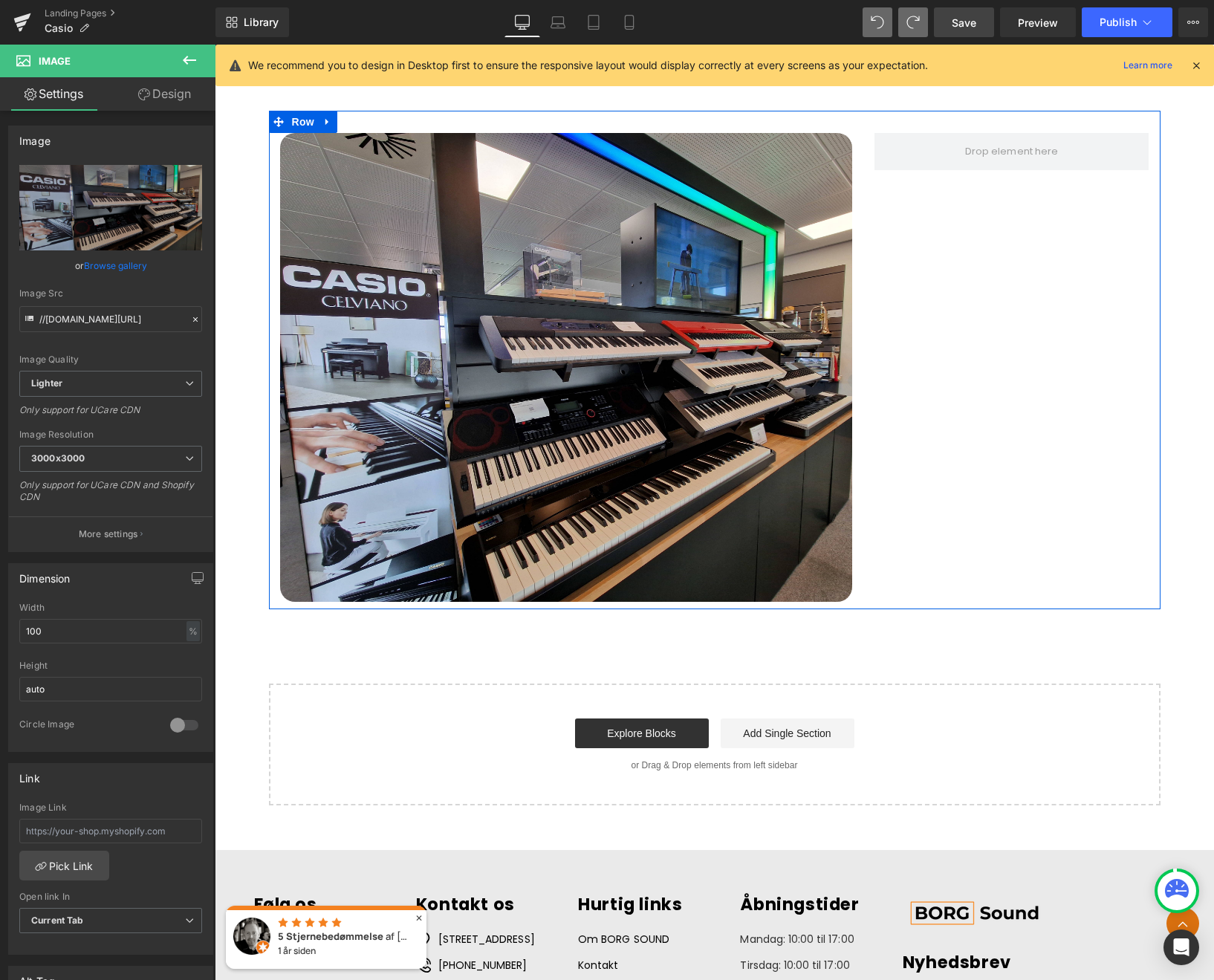
scroll to position [5717, 0]
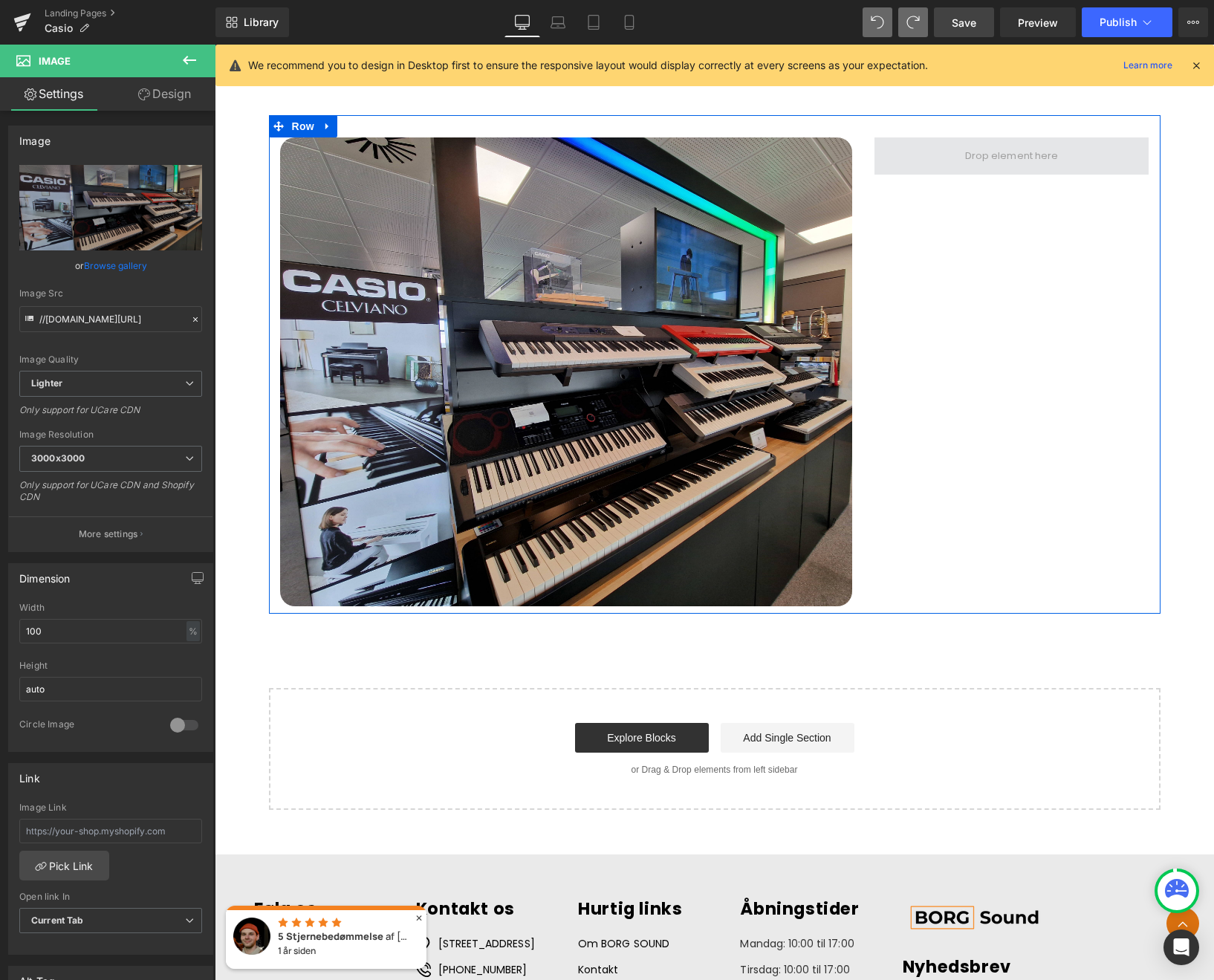
click at [968, 161] on span at bounding box center [1010, 156] width 103 height 24
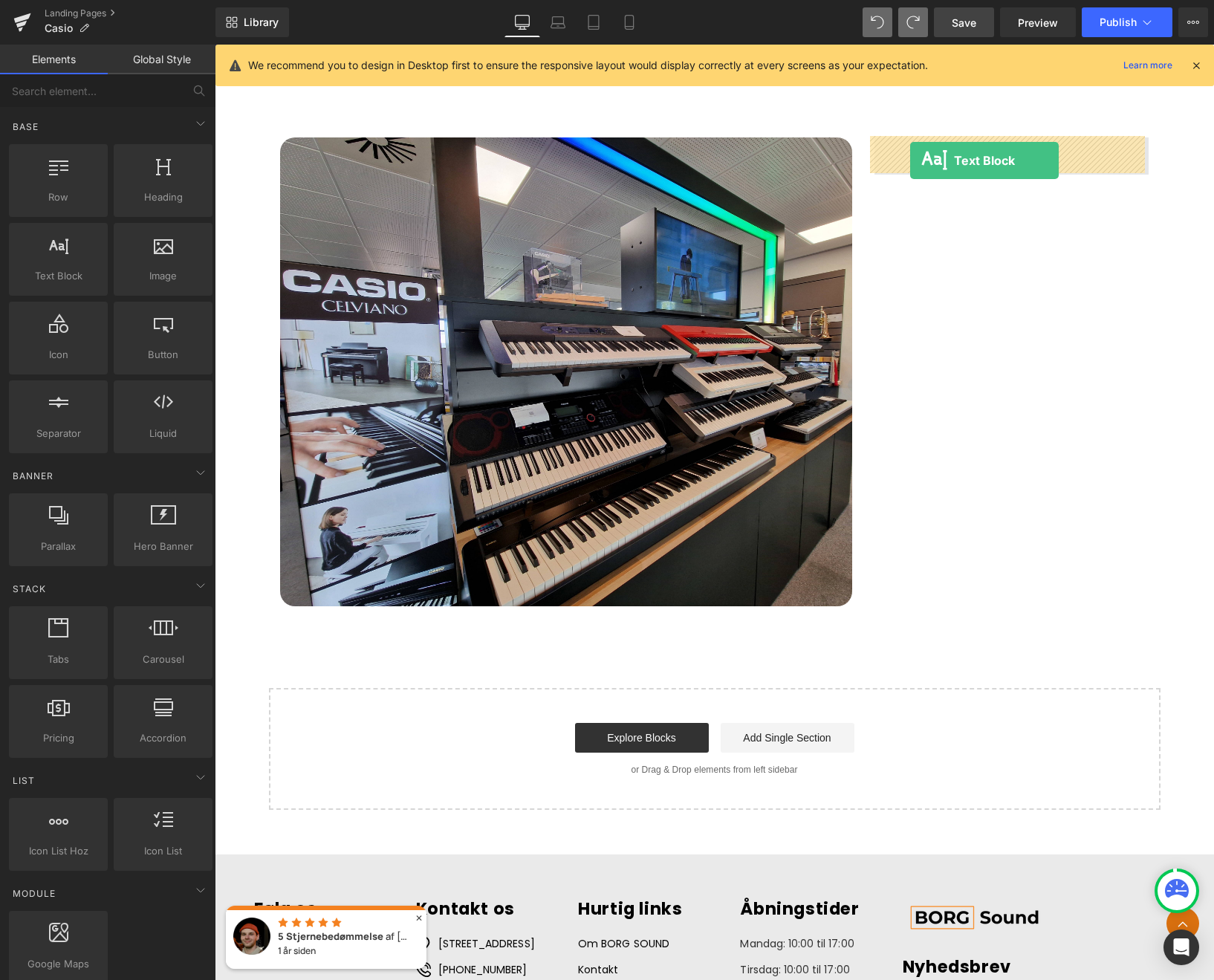
drag, startPoint x: 289, startPoint y: 305, endPoint x: 910, endPoint y: 160, distance: 637.7
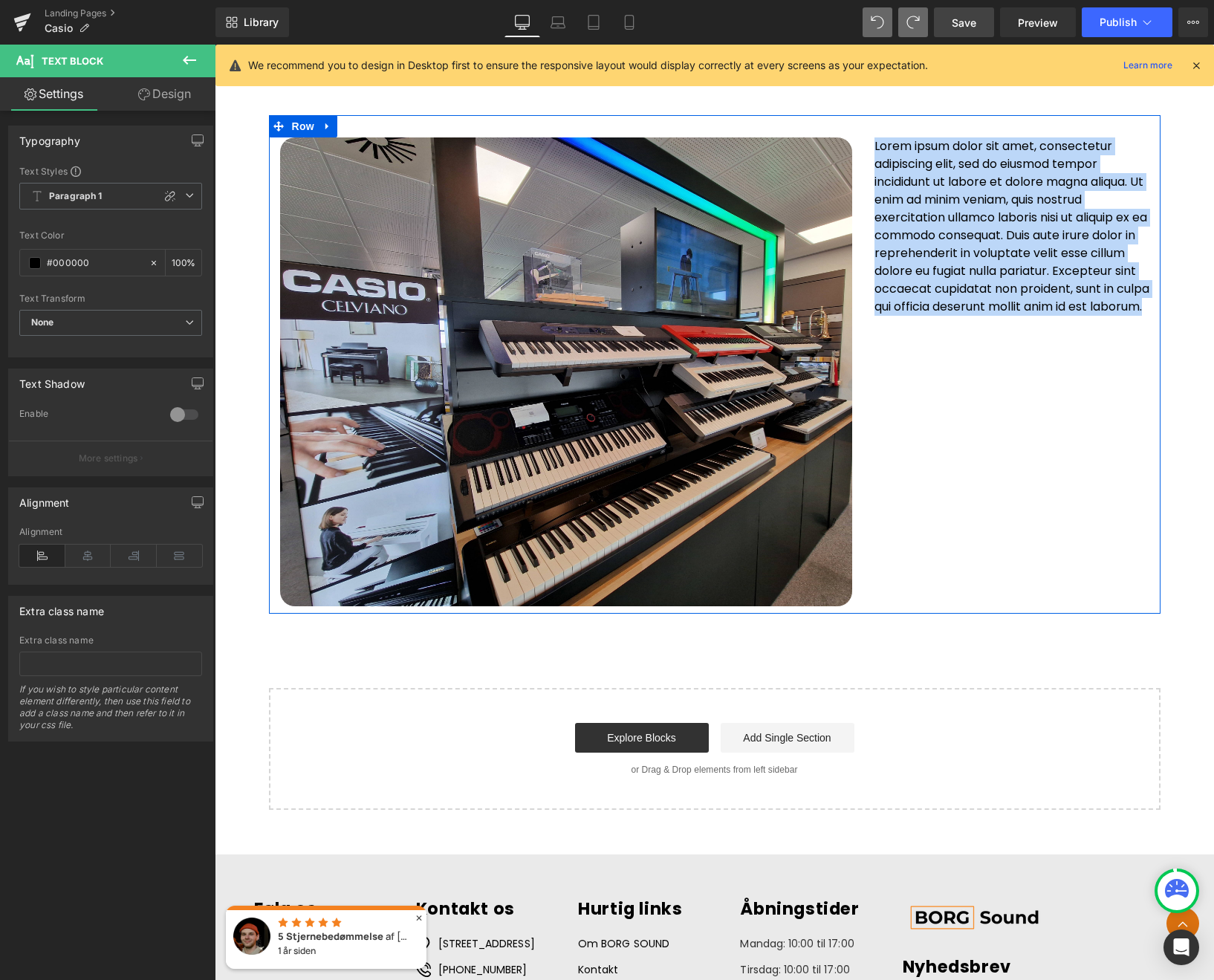
drag, startPoint x: 946, startPoint y: 323, endPoint x: 864, endPoint y: 145, distance: 196.0
click at [864, 145] on div "Lorem ipsum dolor sit amet, consectetur adipiscing elit, sed do eiusmod tempor …" at bounding box center [1011, 226] width 297 height 178
paste div
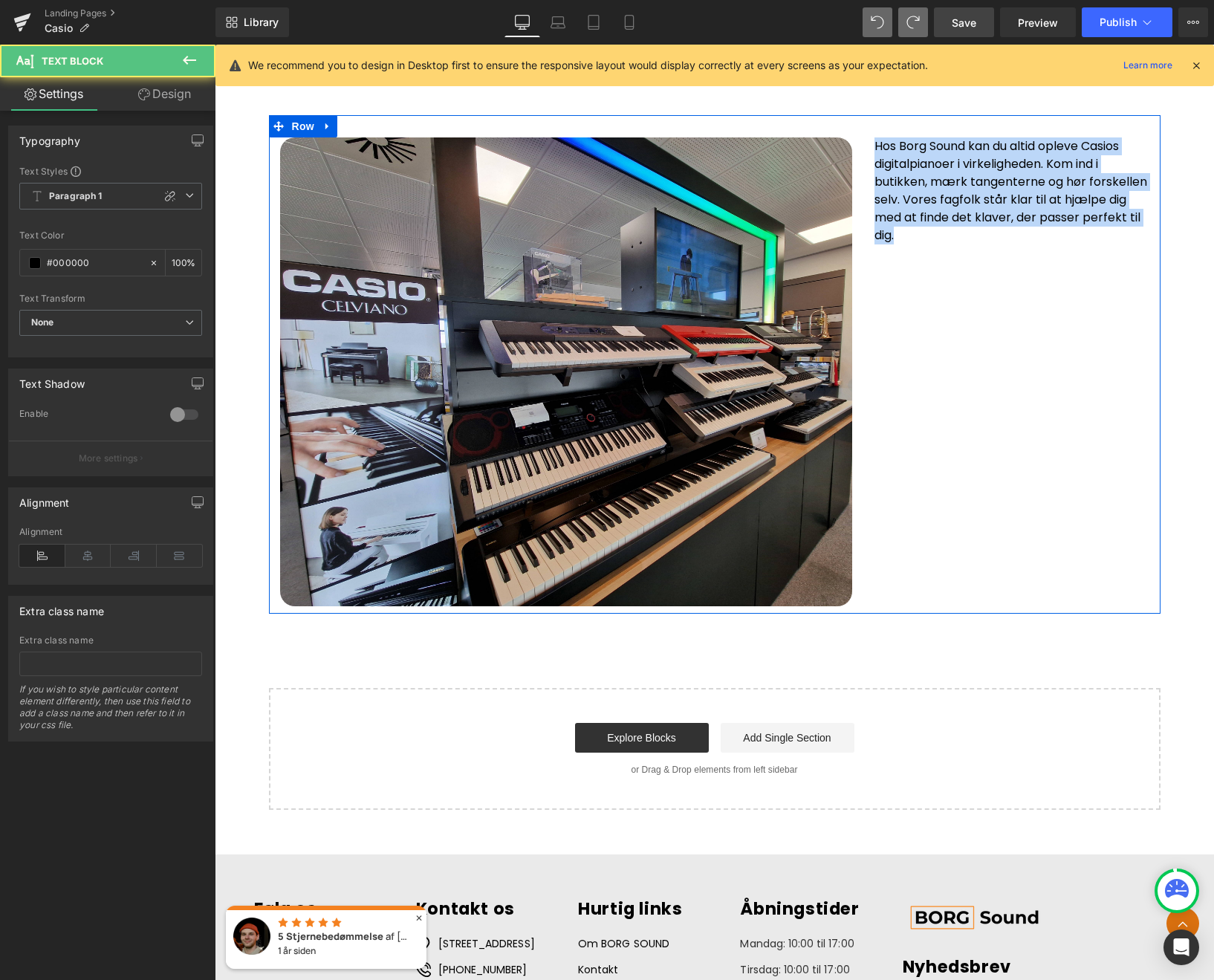
drag, startPoint x: 903, startPoint y: 231, endPoint x: 863, endPoint y: 137, distance: 102.2
click at [863, 138] on div "Hos Borg Sound kan du altid opleve Casios digitalpianoer i virkeligheden. Kom i…" at bounding box center [1011, 191] width 297 height 107
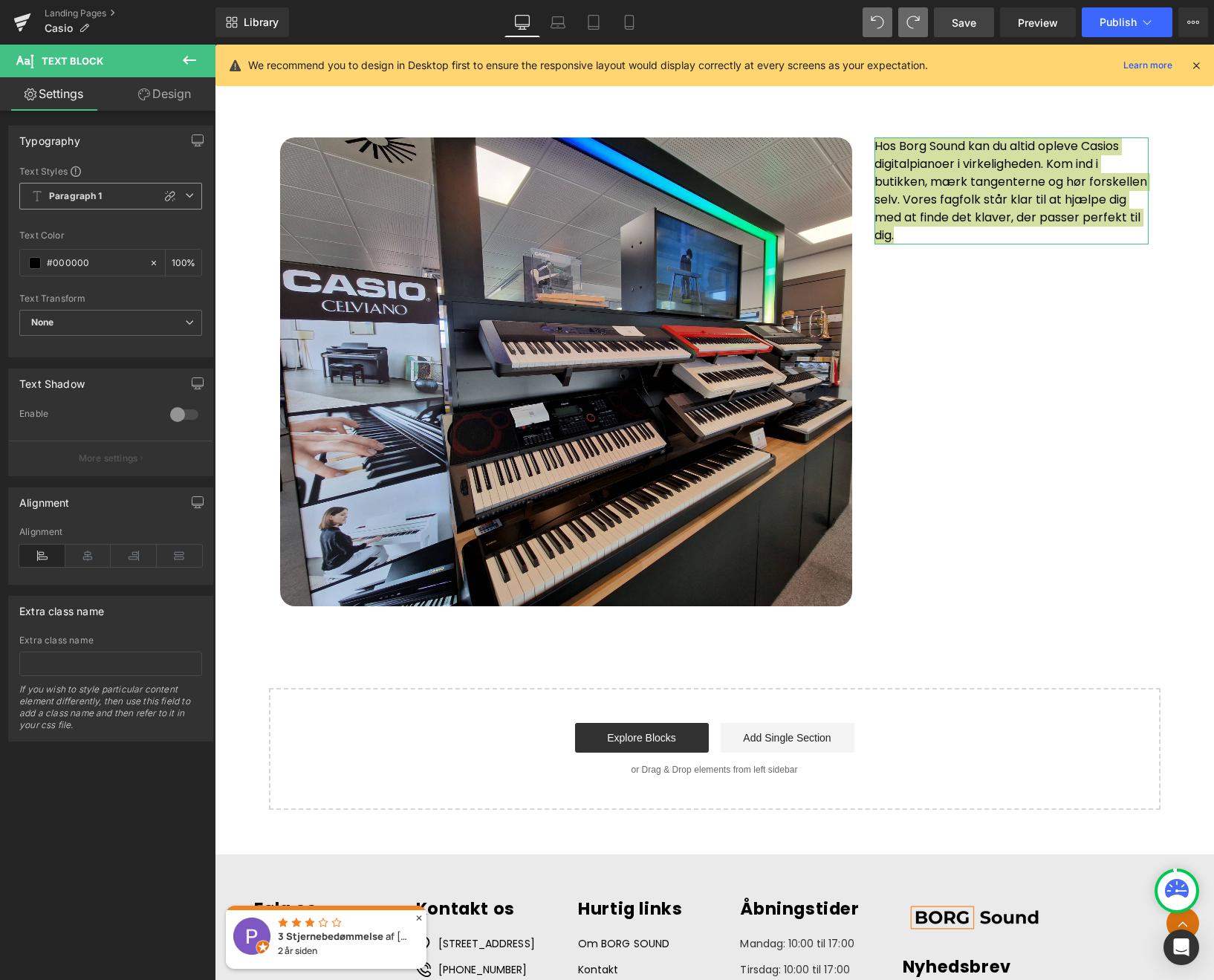
click at [189, 199] on span "Paragraph 1" at bounding box center [111, 196] width 182 height 27
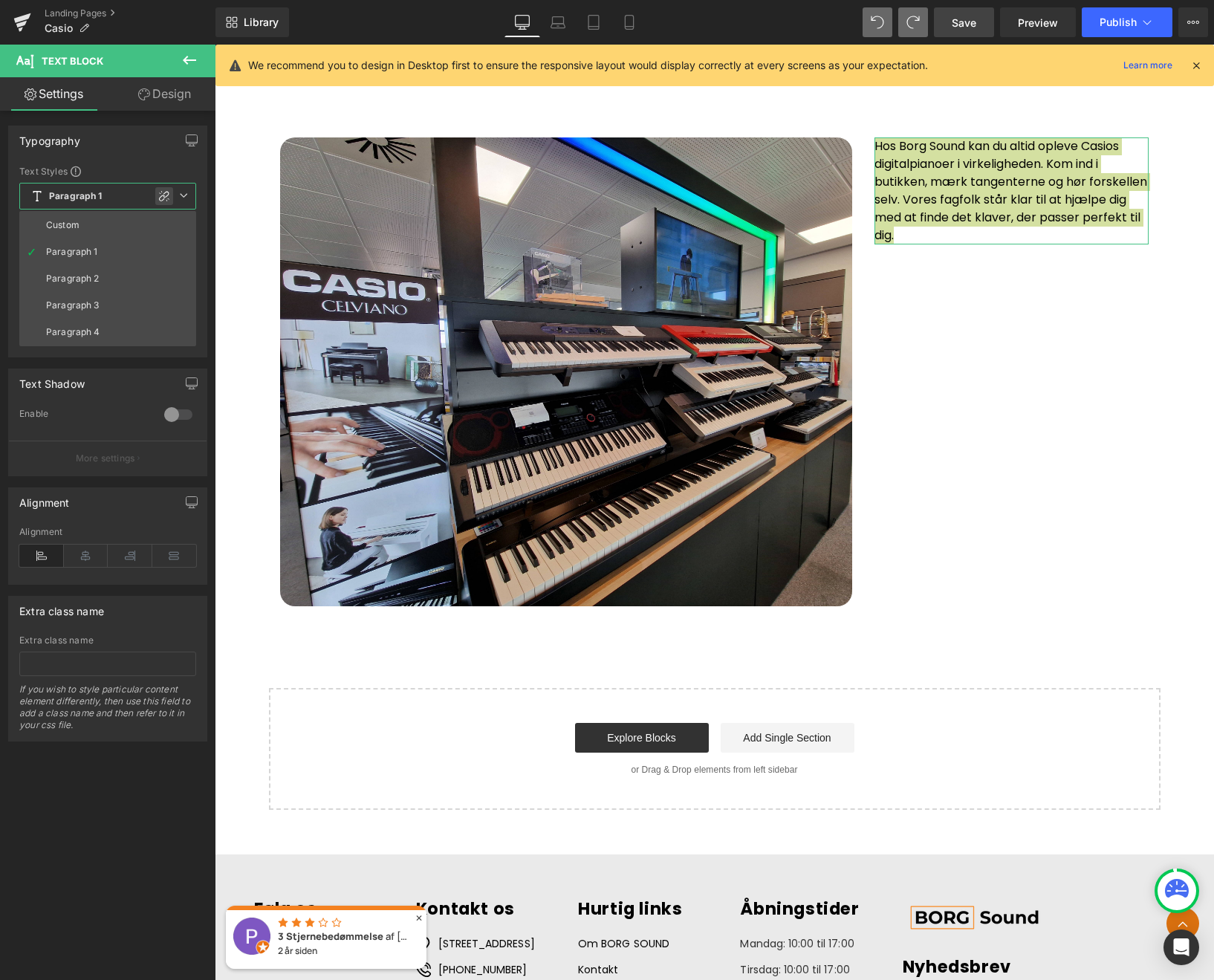
click at [165, 196] on icon at bounding box center [164, 196] width 12 height 12
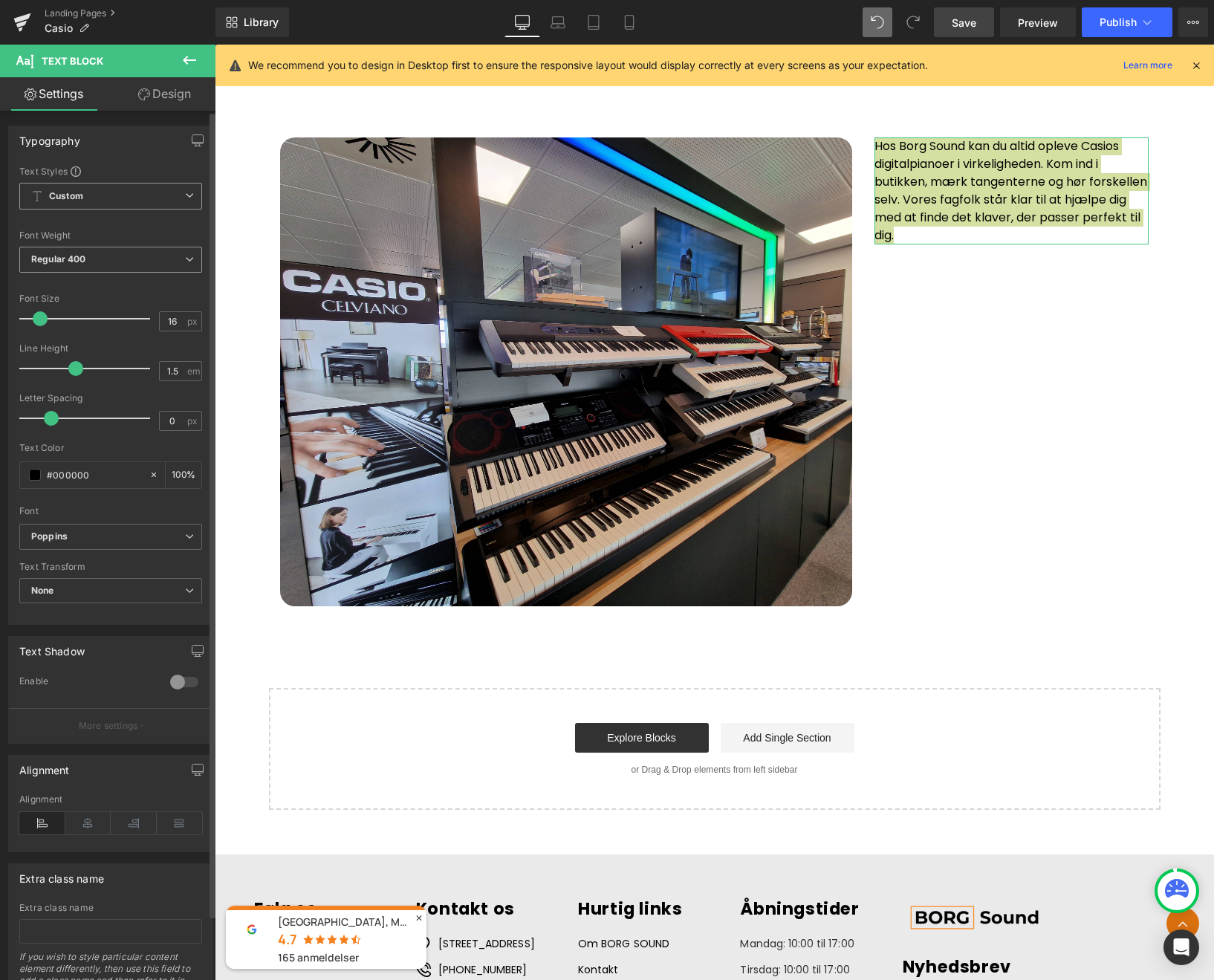
click at [98, 262] on span "Regular 400" at bounding box center [111, 259] width 182 height 26
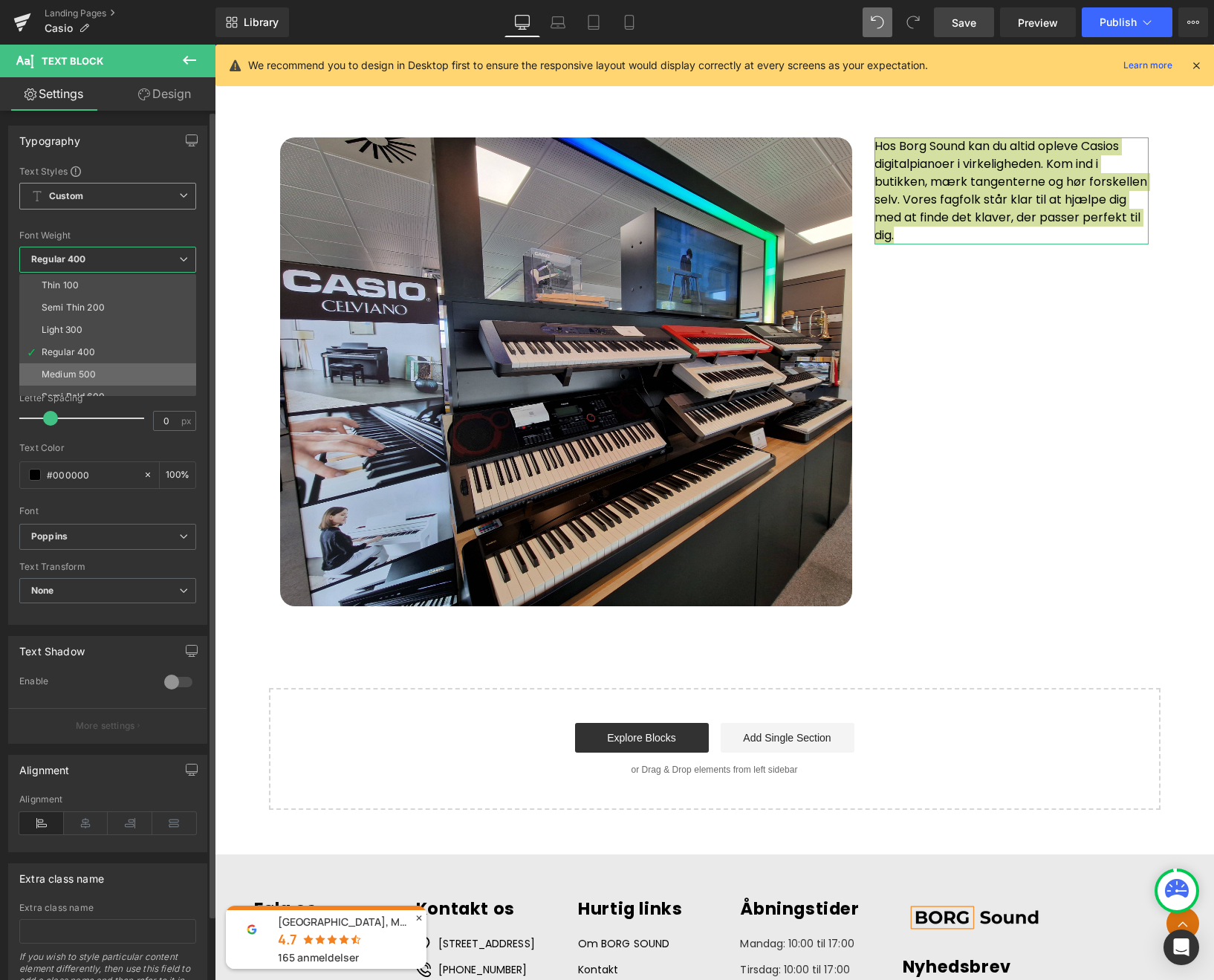
scroll to position [123, 0]
click at [86, 344] on li "Bold 700" at bounding box center [111, 340] width 183 height 22
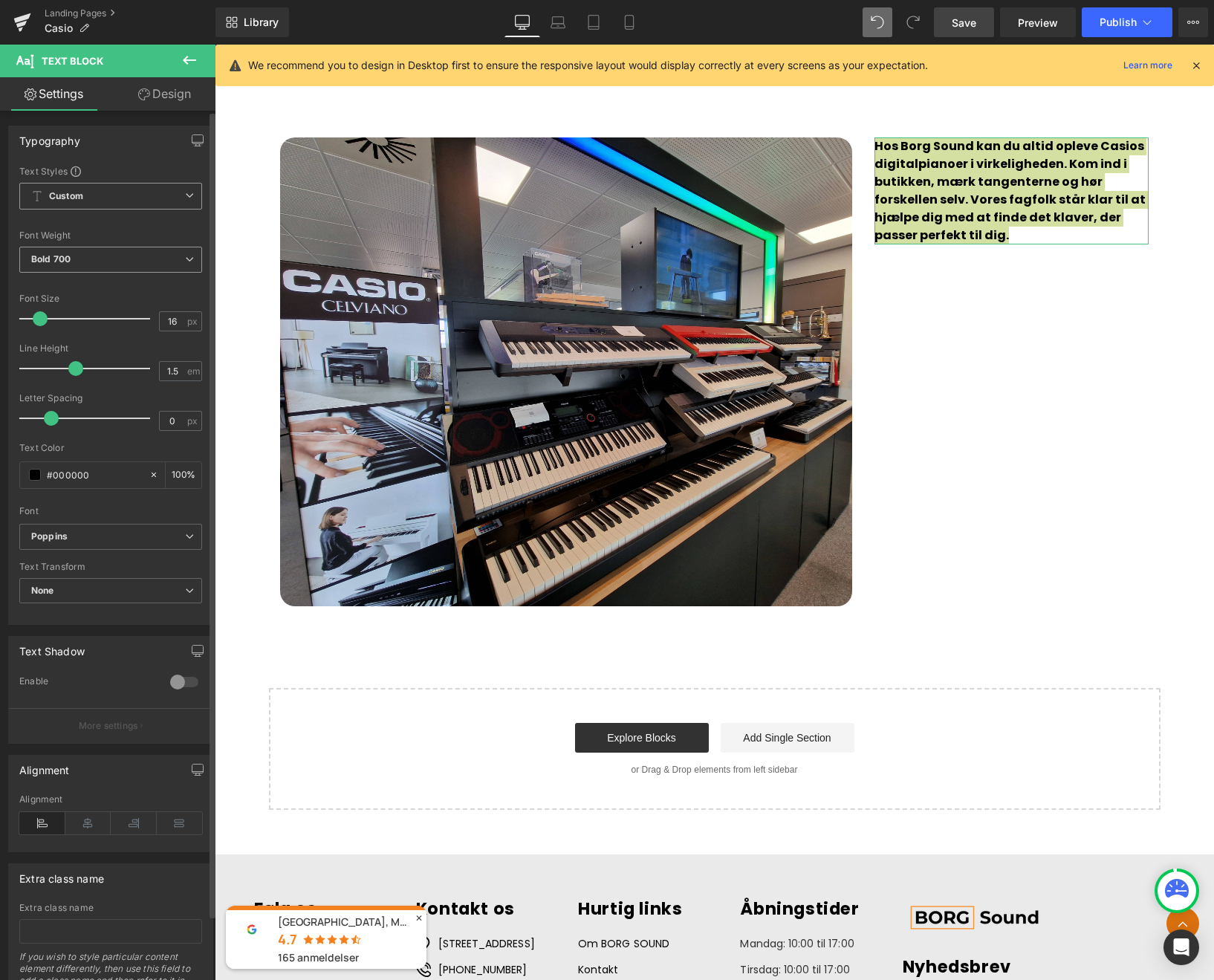
click at [172, 260] on span "Bold 700" at bounding box center [111, 259] width 182 height 26
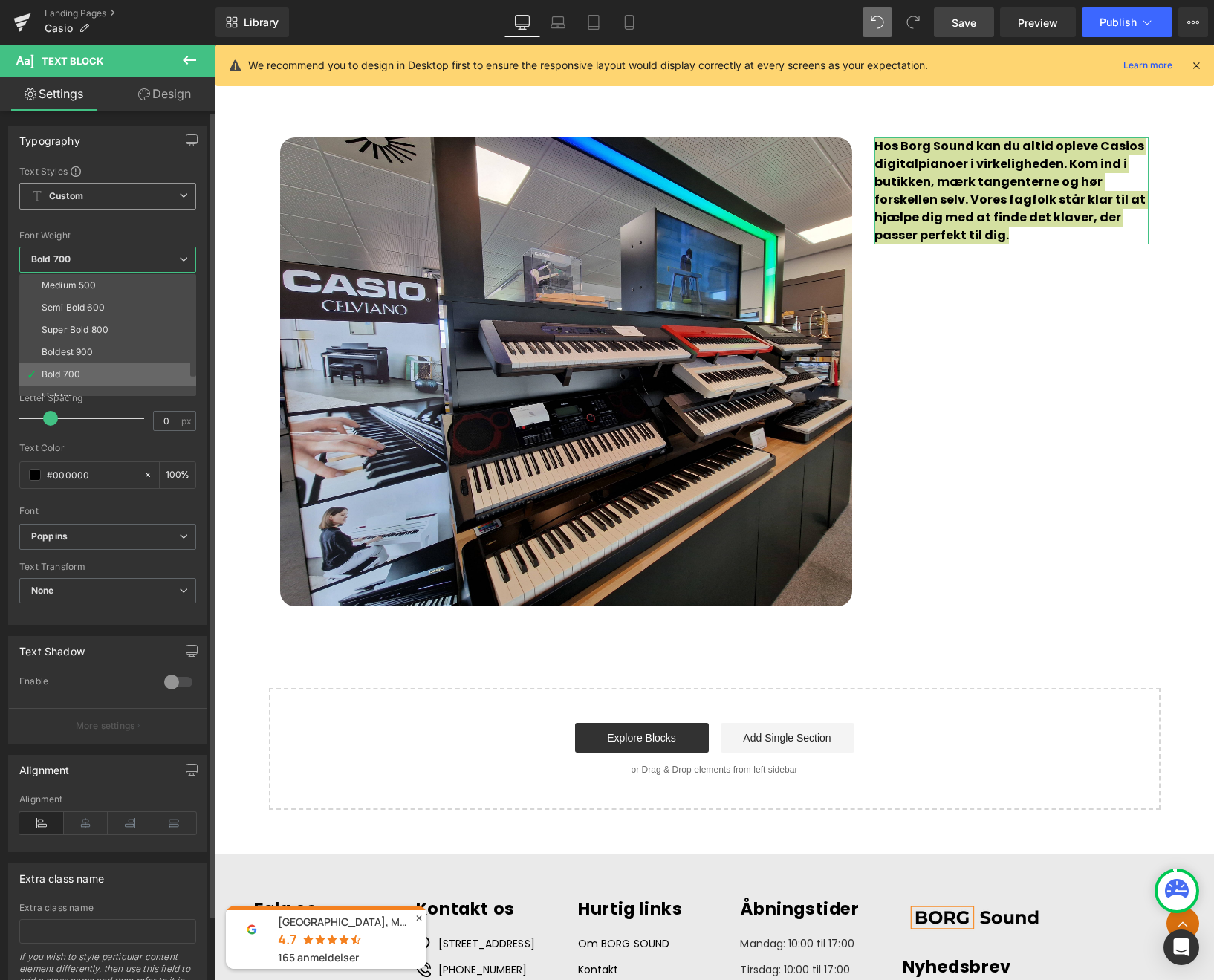
scroll to position [88, 0]
click at [107, 331] on div "Super Bold 800" at bounding box center [75, 332] width 67 height 11
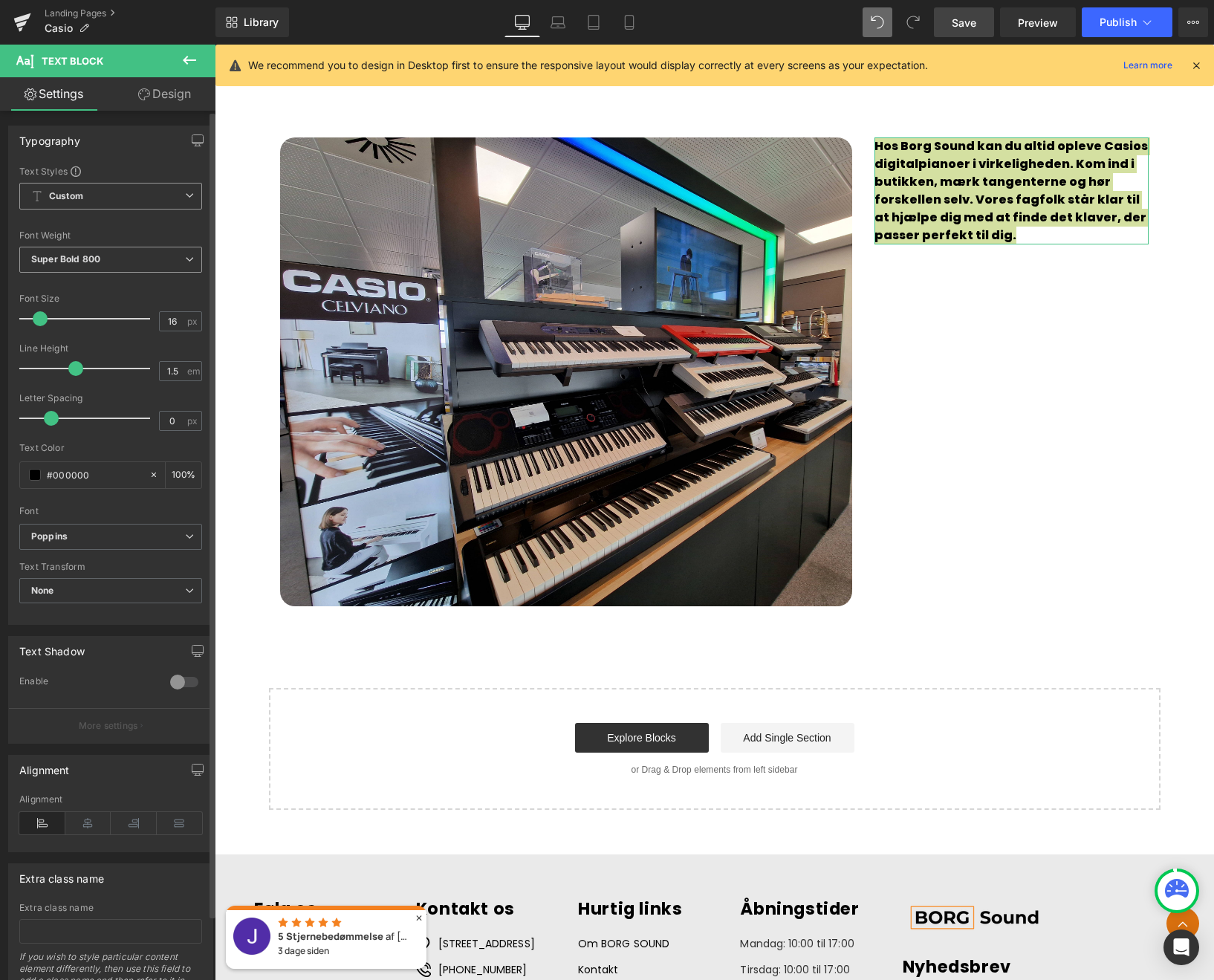
click at [159, 266] on span "Super Bold 800" at bounding box center [111, 259] width 182 height 26
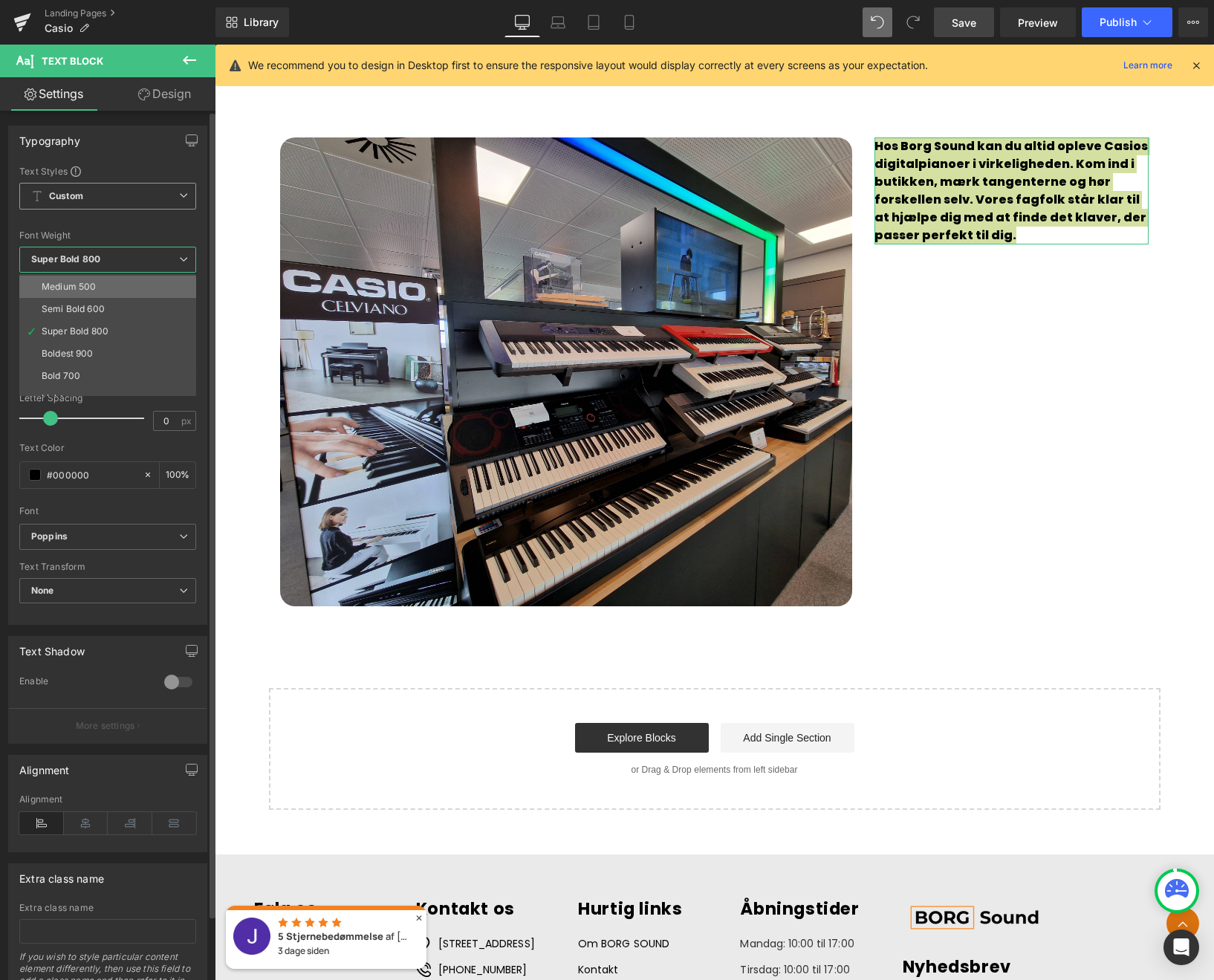
click at [97, 290] on li "Medium 500" at bounding box center [111, 286] width 183 height 22
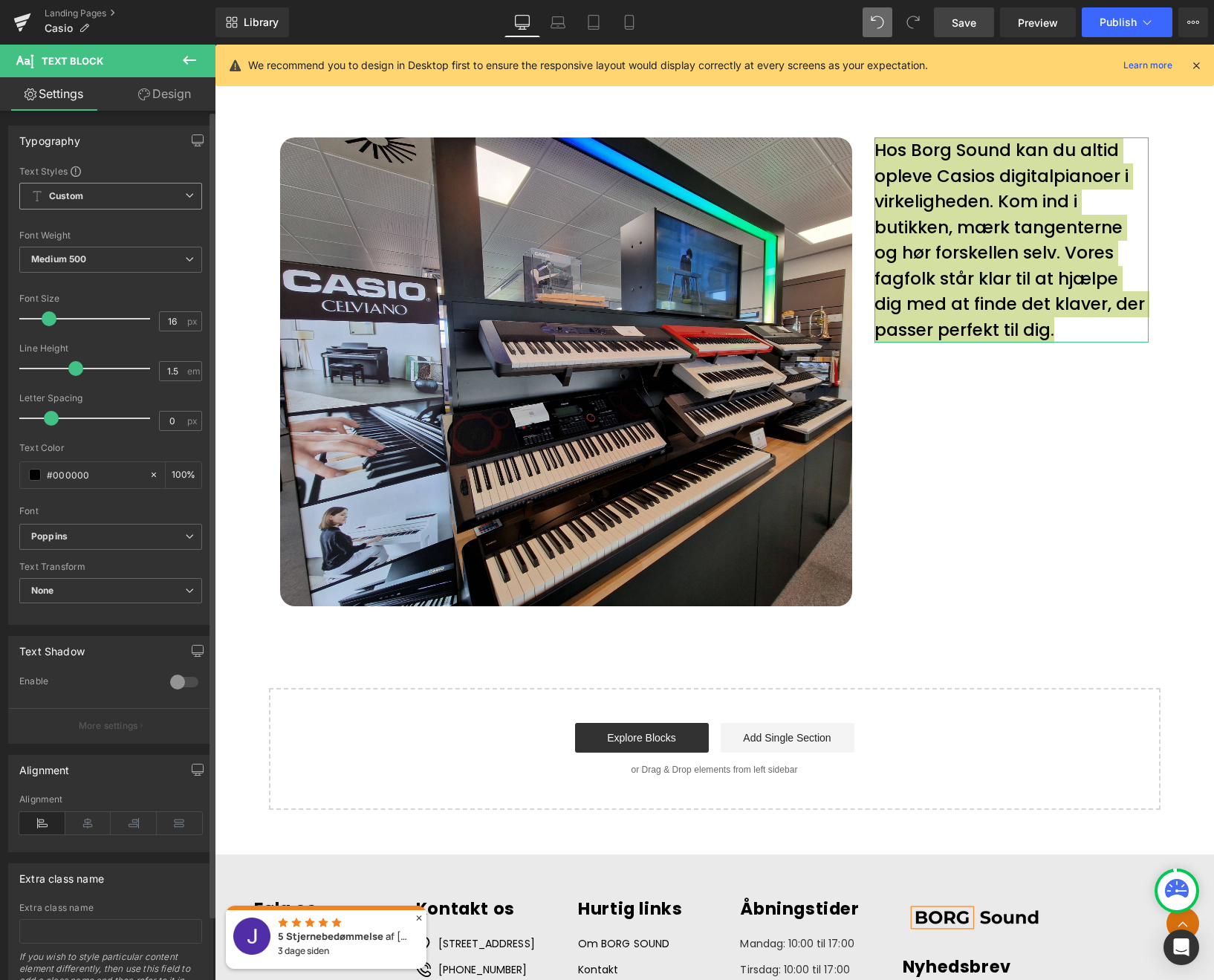
drag, startPoint x: 45, startPoint y: 319, endPoint x: 54, endPoint y: 323, distance: 9.8
click at [54, 323] on span at bounding box center [49, 318] width 15 height 15
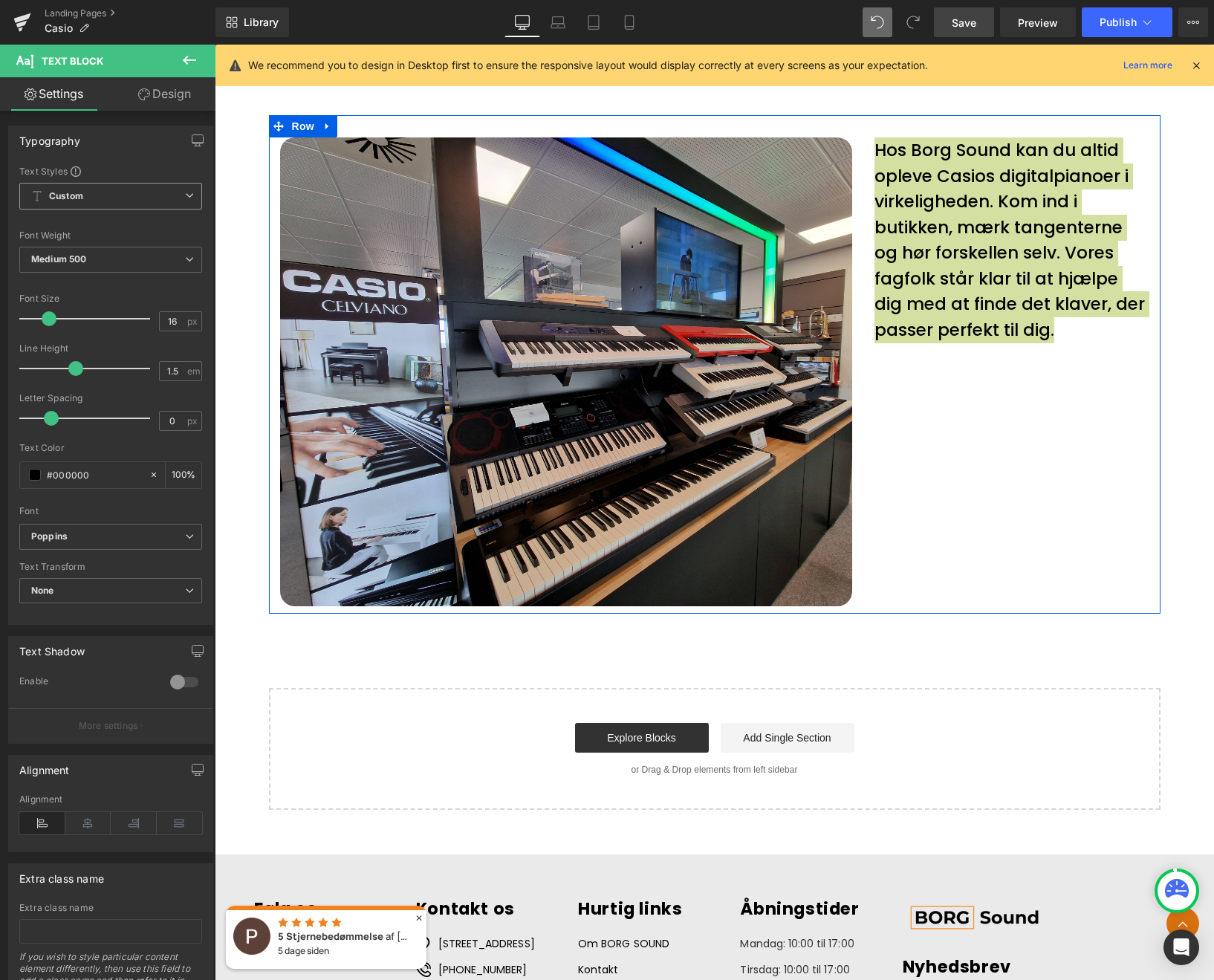
scroll to position [5631, 0]
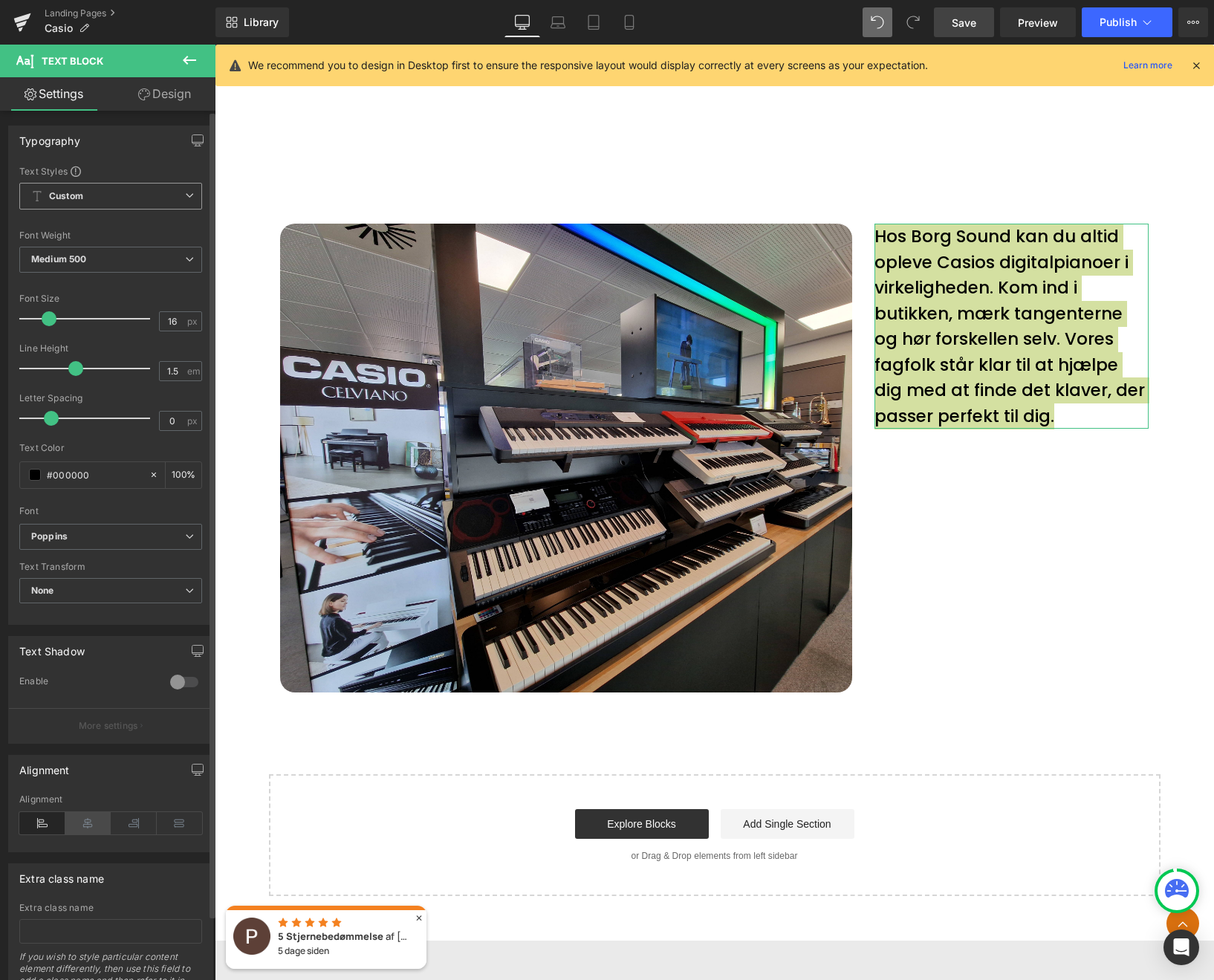
click at [89, 824] on icon at bounding box center [89, 823] width 46 height 22
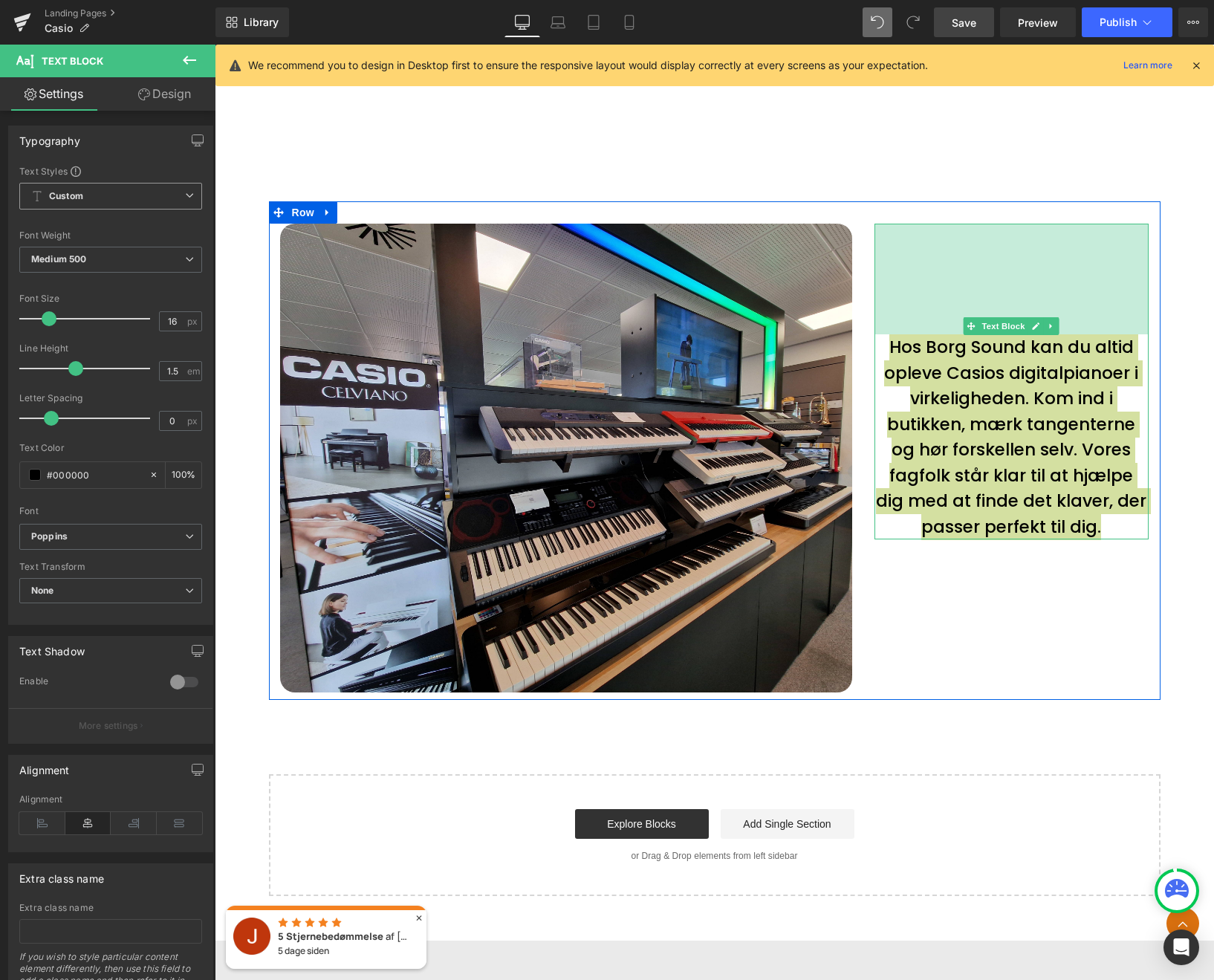
drag, startPoint x: 985, startPoint y: 223, endPoint x: 1007, endPoint y: 336, distance: 115.1
click at [1007, 335] on div "Hos Borg Sound kan du altid opleve Casios digitalpianoer i virkeligheden. Kom i…" at bounding box center [1011, 381] width 274 height 316
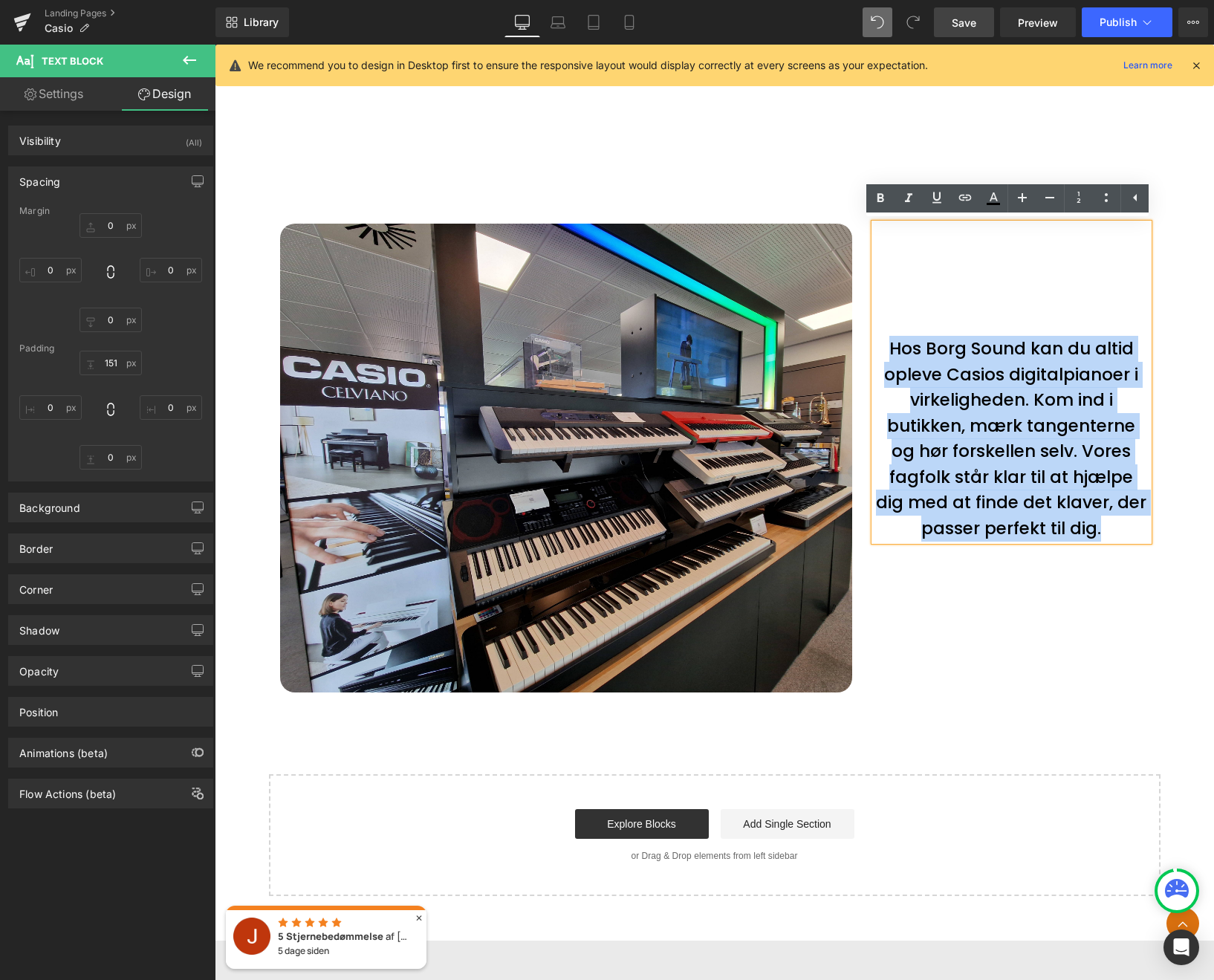
click at [1007, 623] on div "Image Hos Borg Sound kan du altid opleve Casios digitalpianoer i virkeligheden.…" at bounding box center [714, 450] width 891 height 498
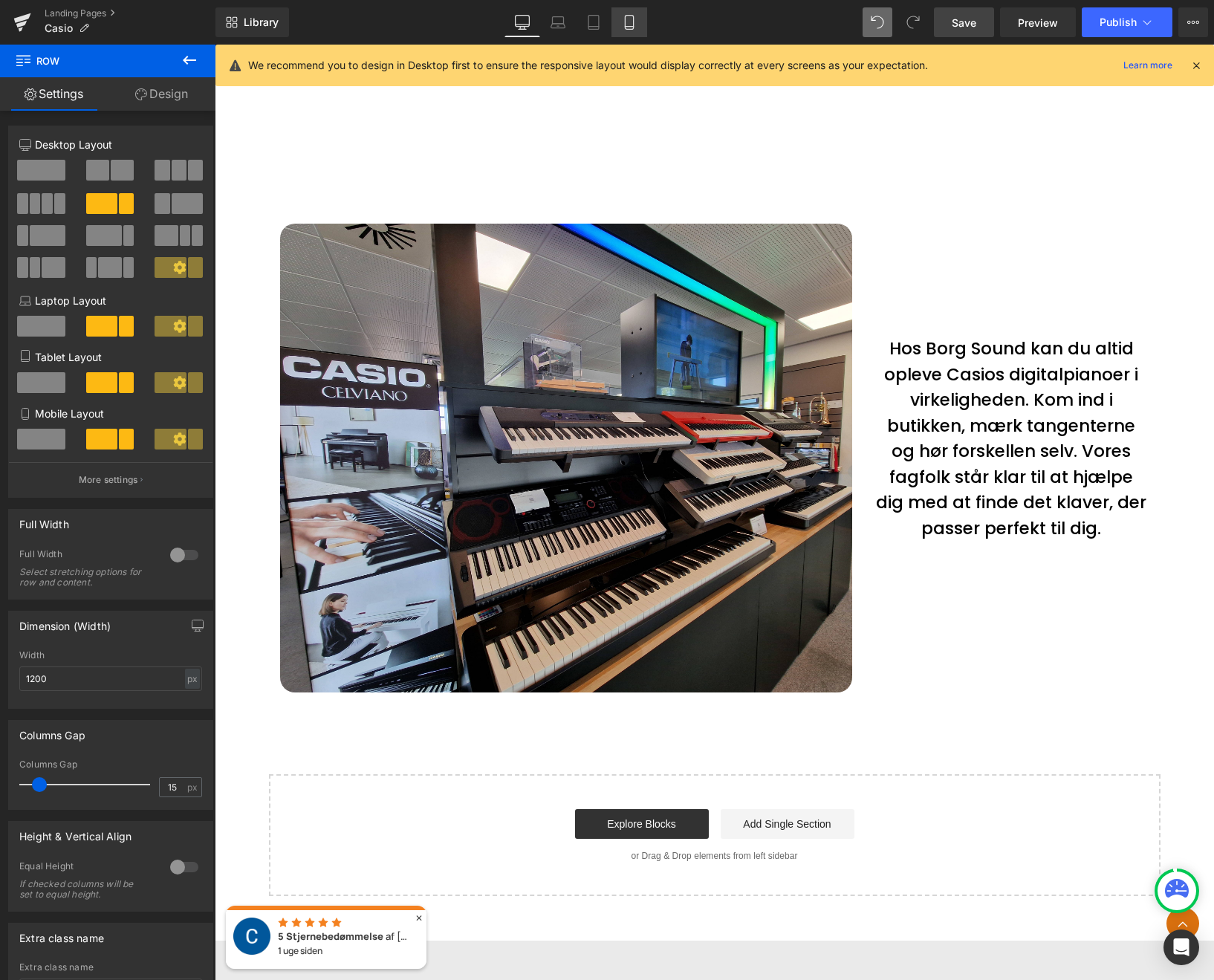
click at [629, 27] on icon at bounding box center [628, 27] width 8 height 0
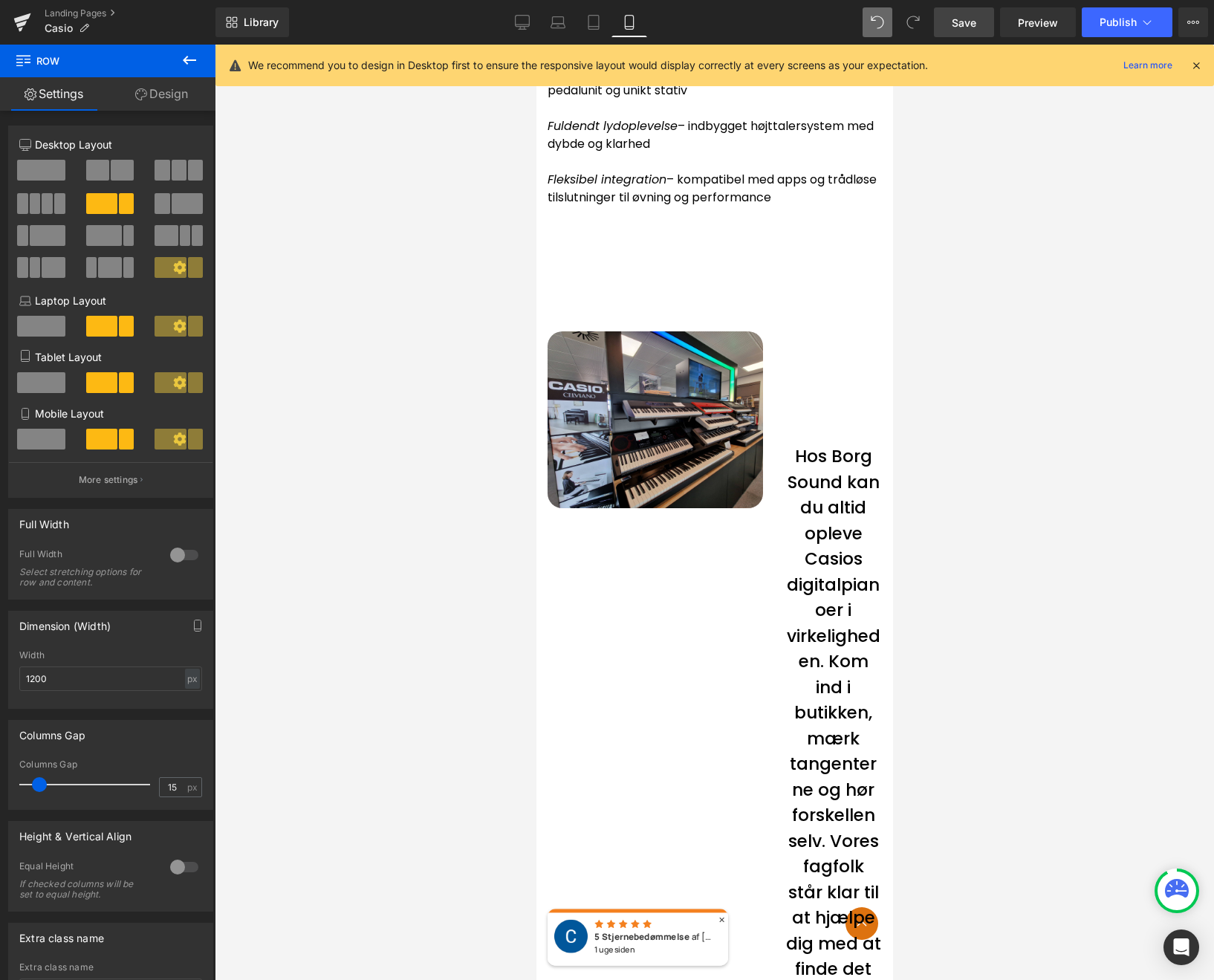
scroll to position [5691, 0]
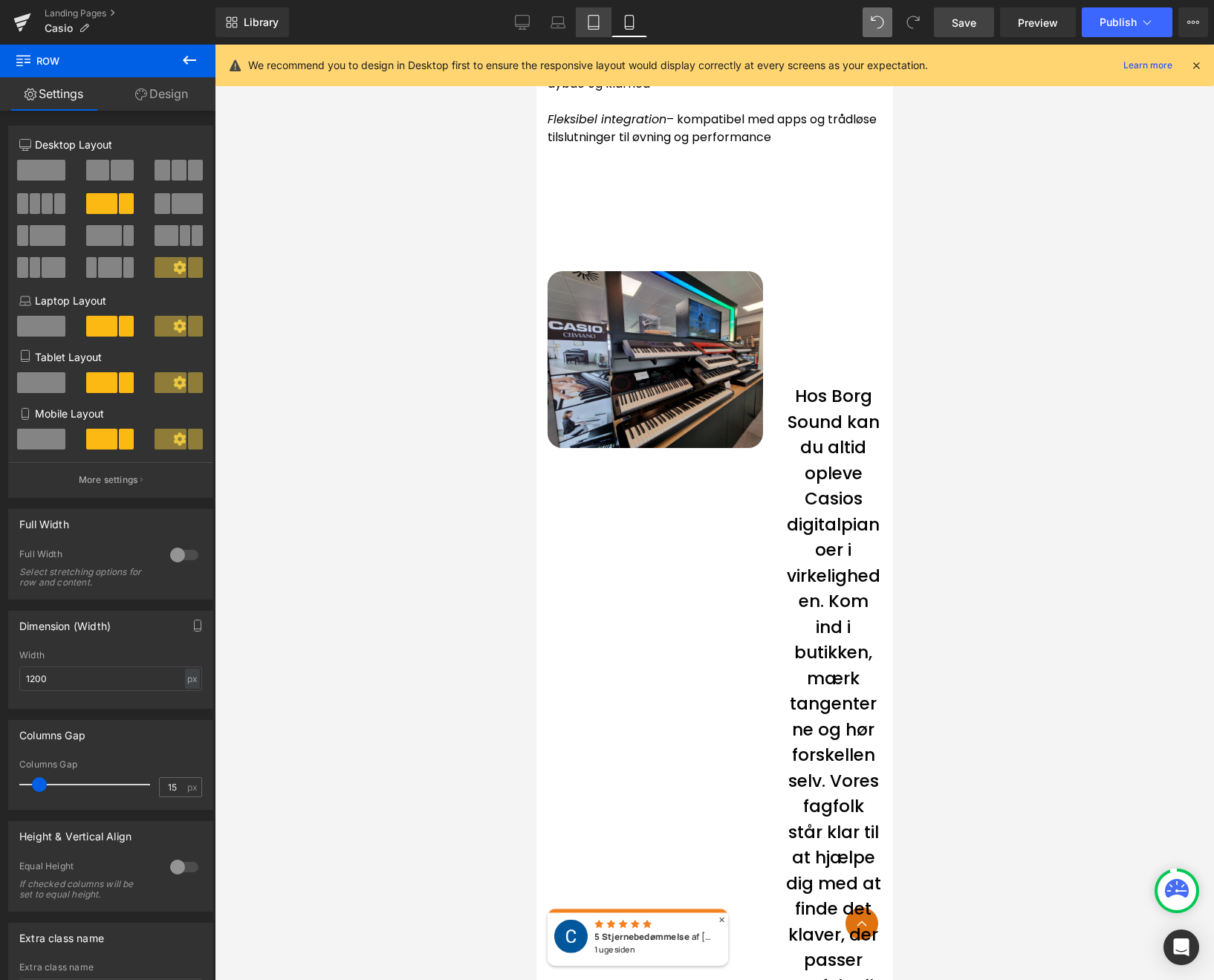
click at [577, 22] on link "Tablet" at bounding box center [594, 21] width 36 height 30
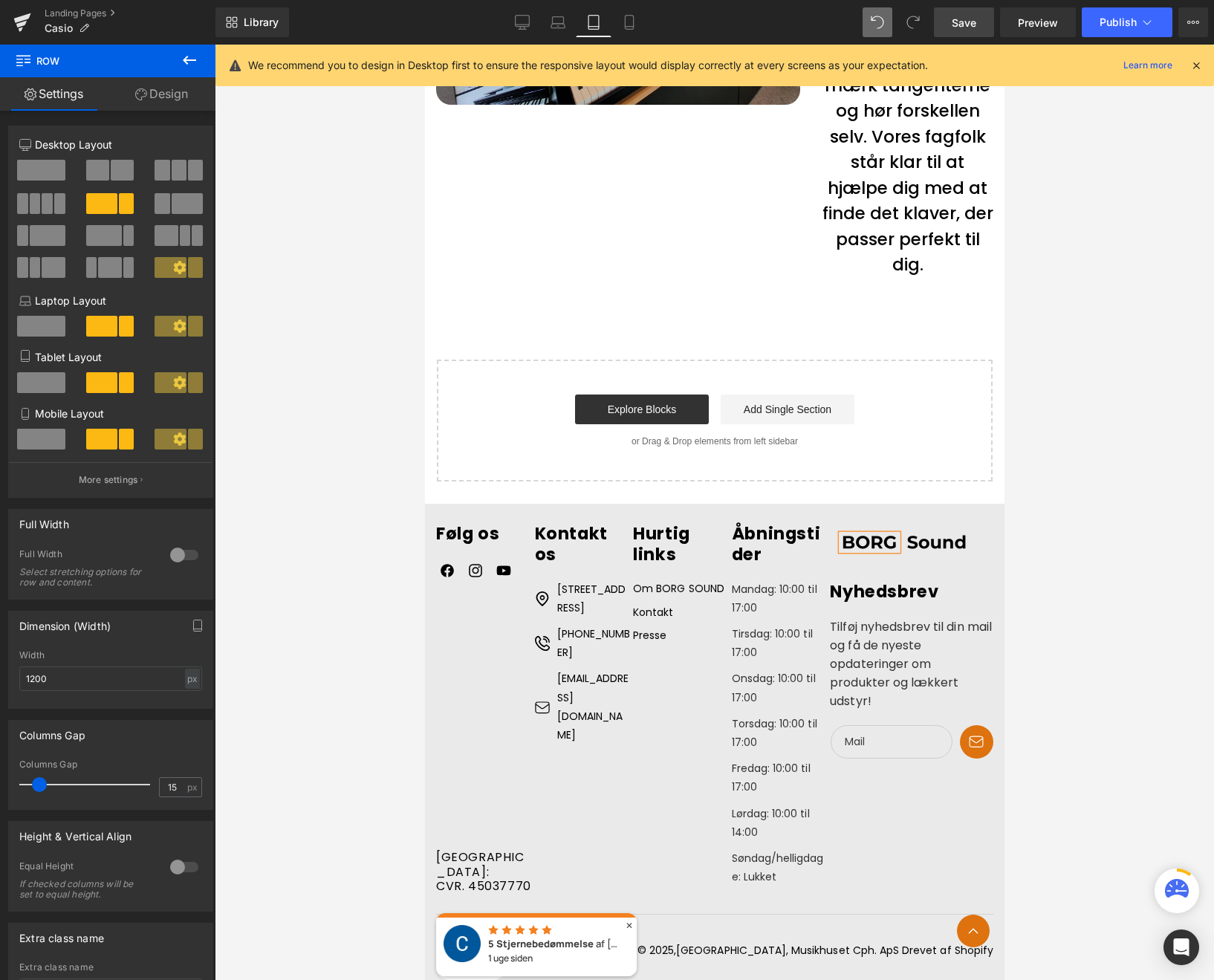
scroll to position [4950, 0]
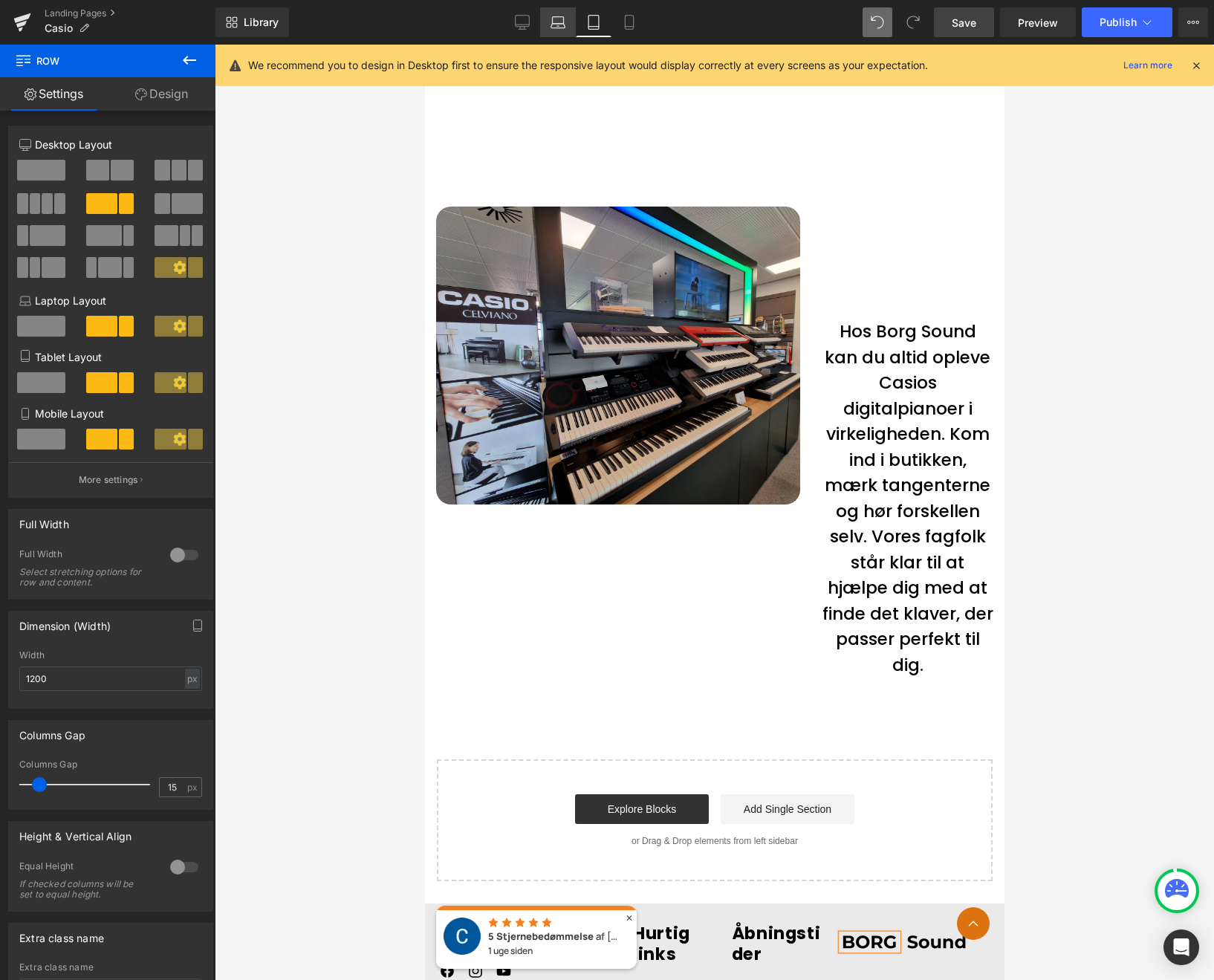
click at [564, 23] on icon at bounding box center [558, 20] width 11 height 6
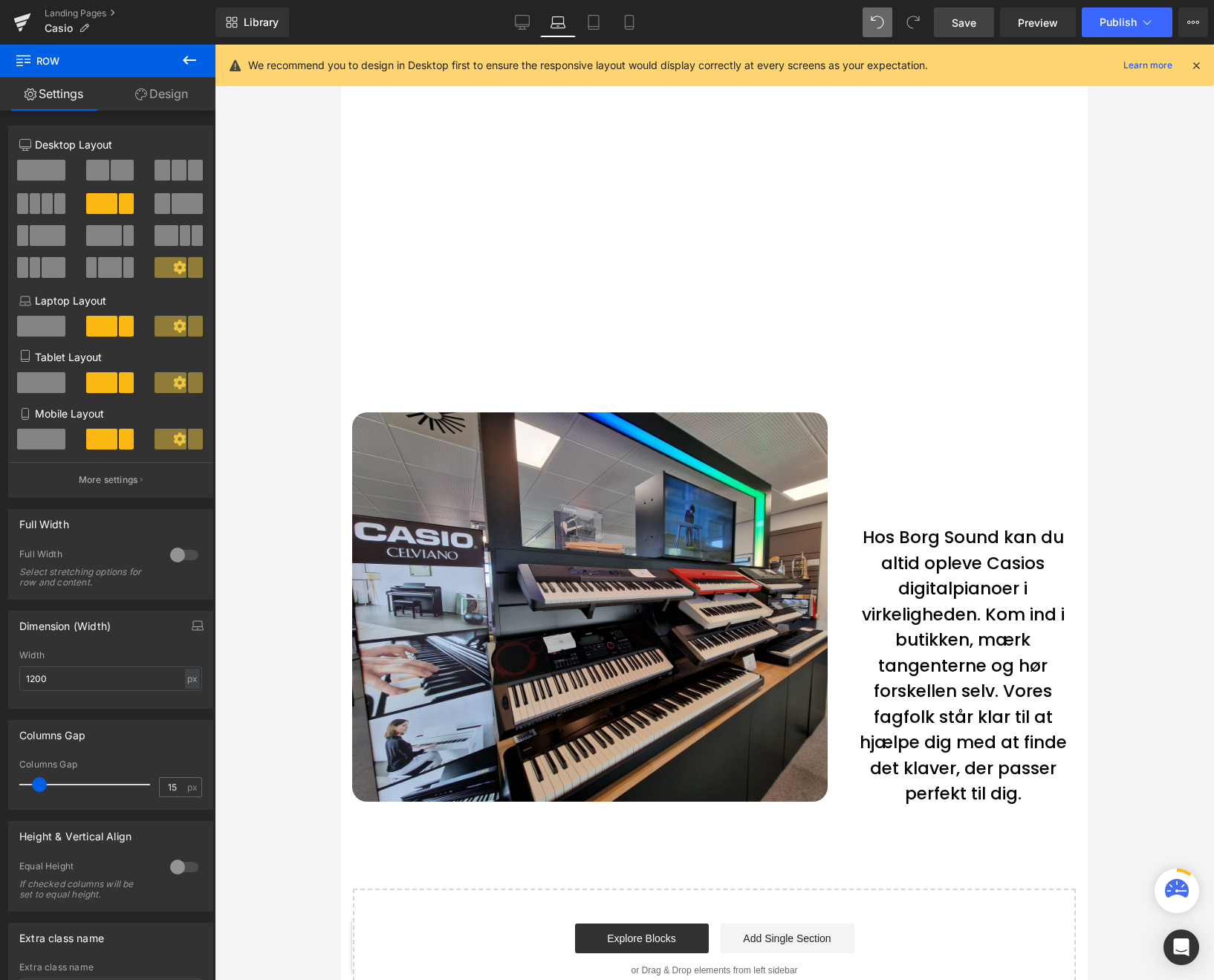
scroll to position [5138, 0]
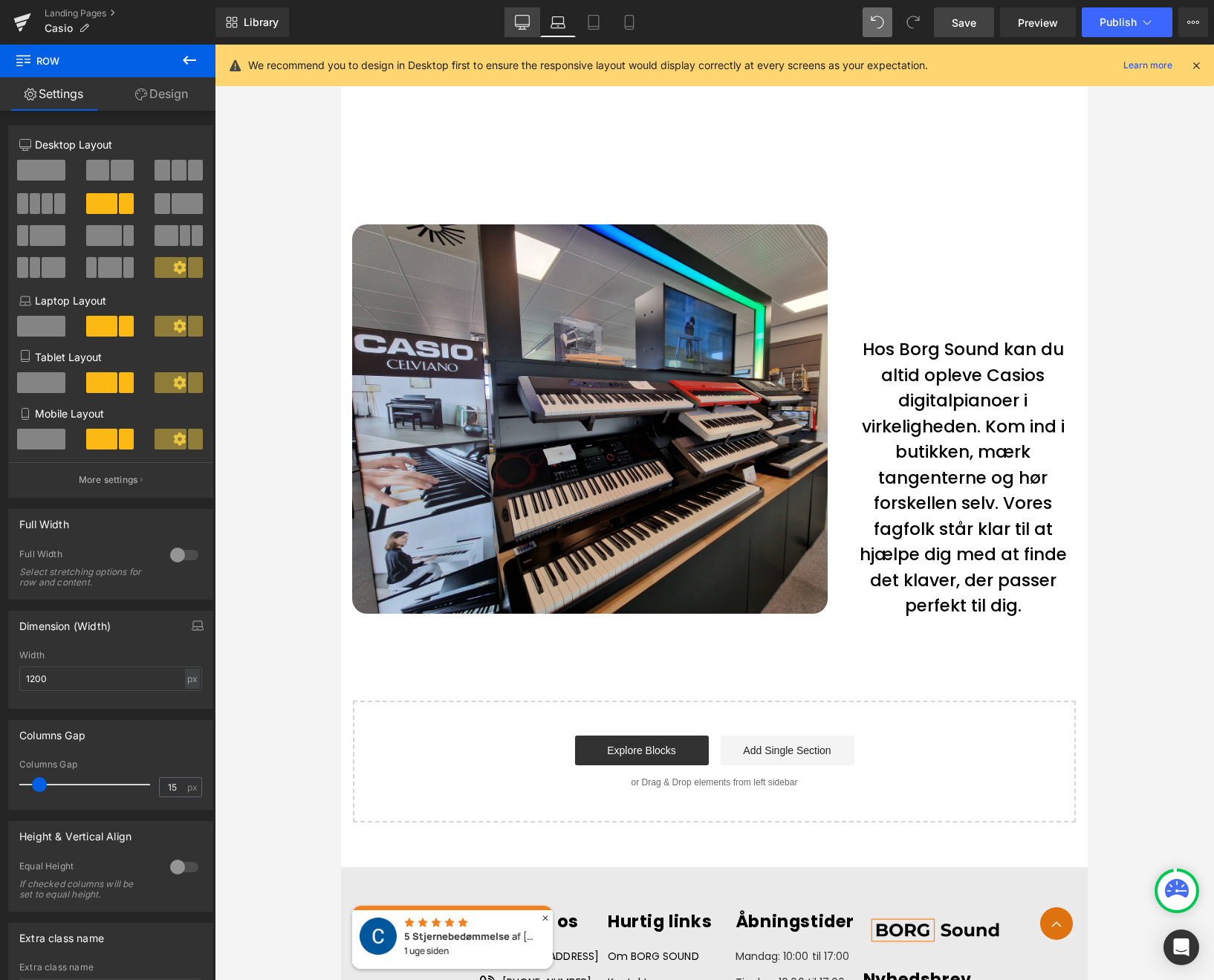
click at [527, 23] on icon at bounding box center [522, 22] width 15 height 15
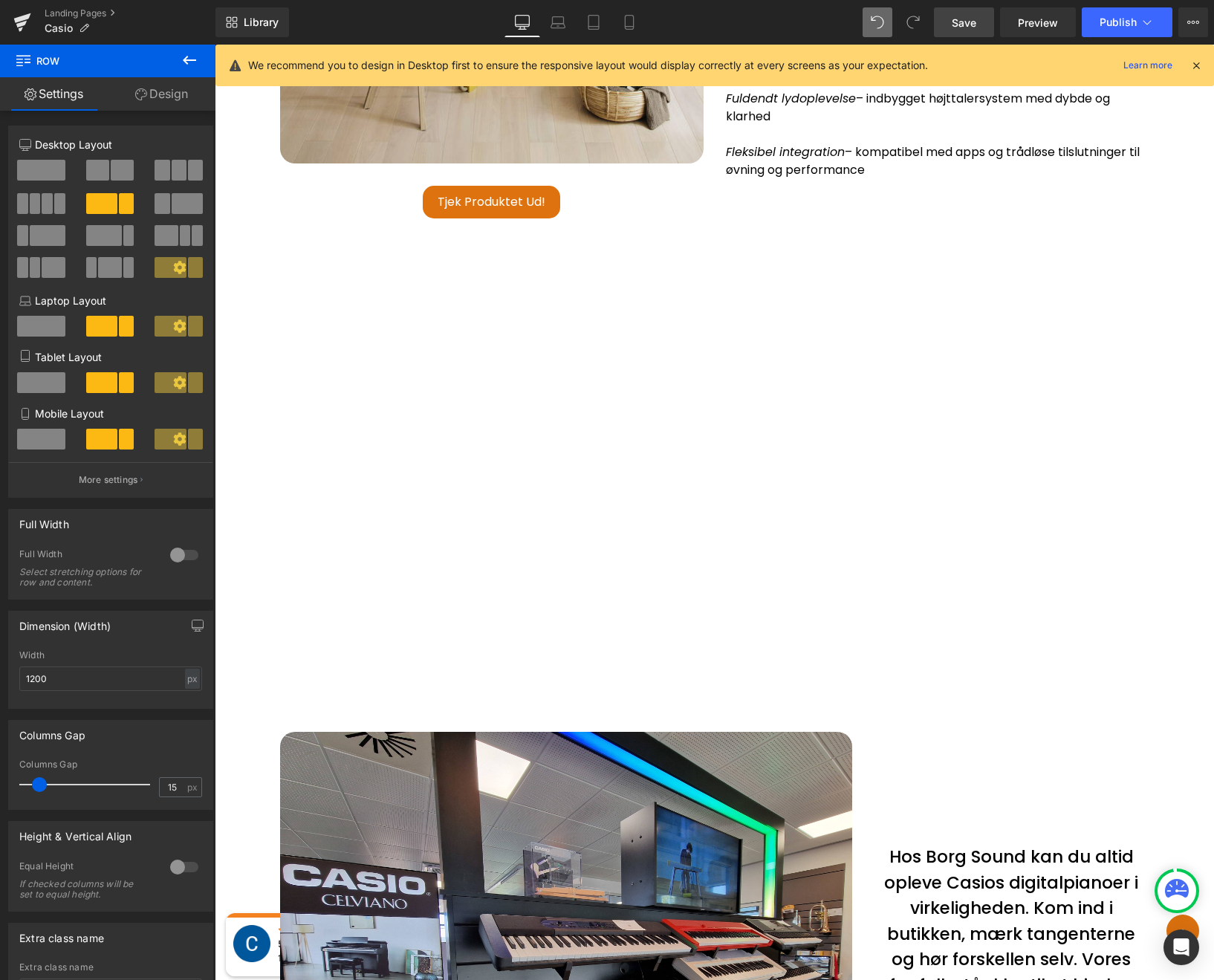
scroll to position [5631, 0]
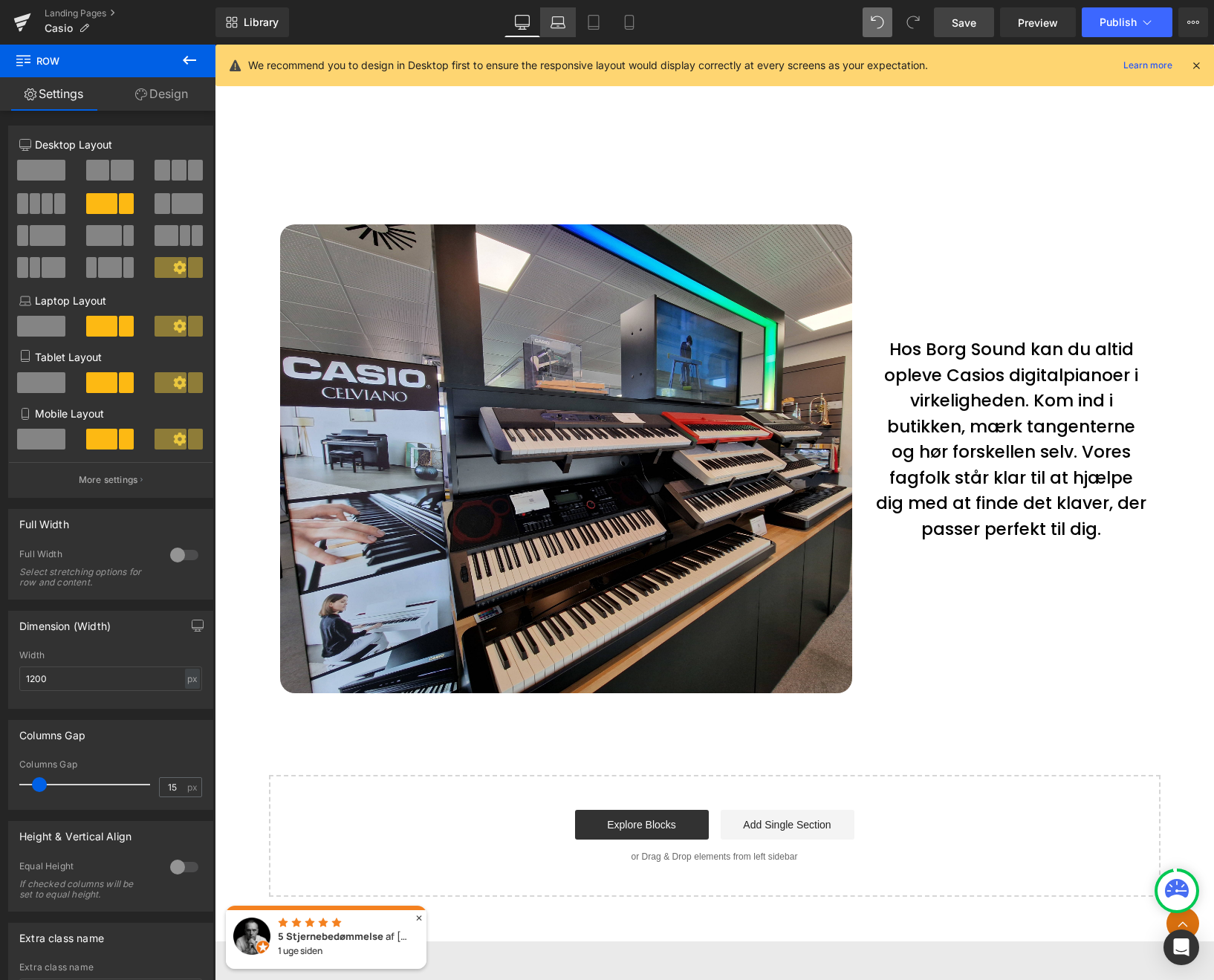
click at [556, 25] on icon at bounding box center [558, 22] width 15 height 15
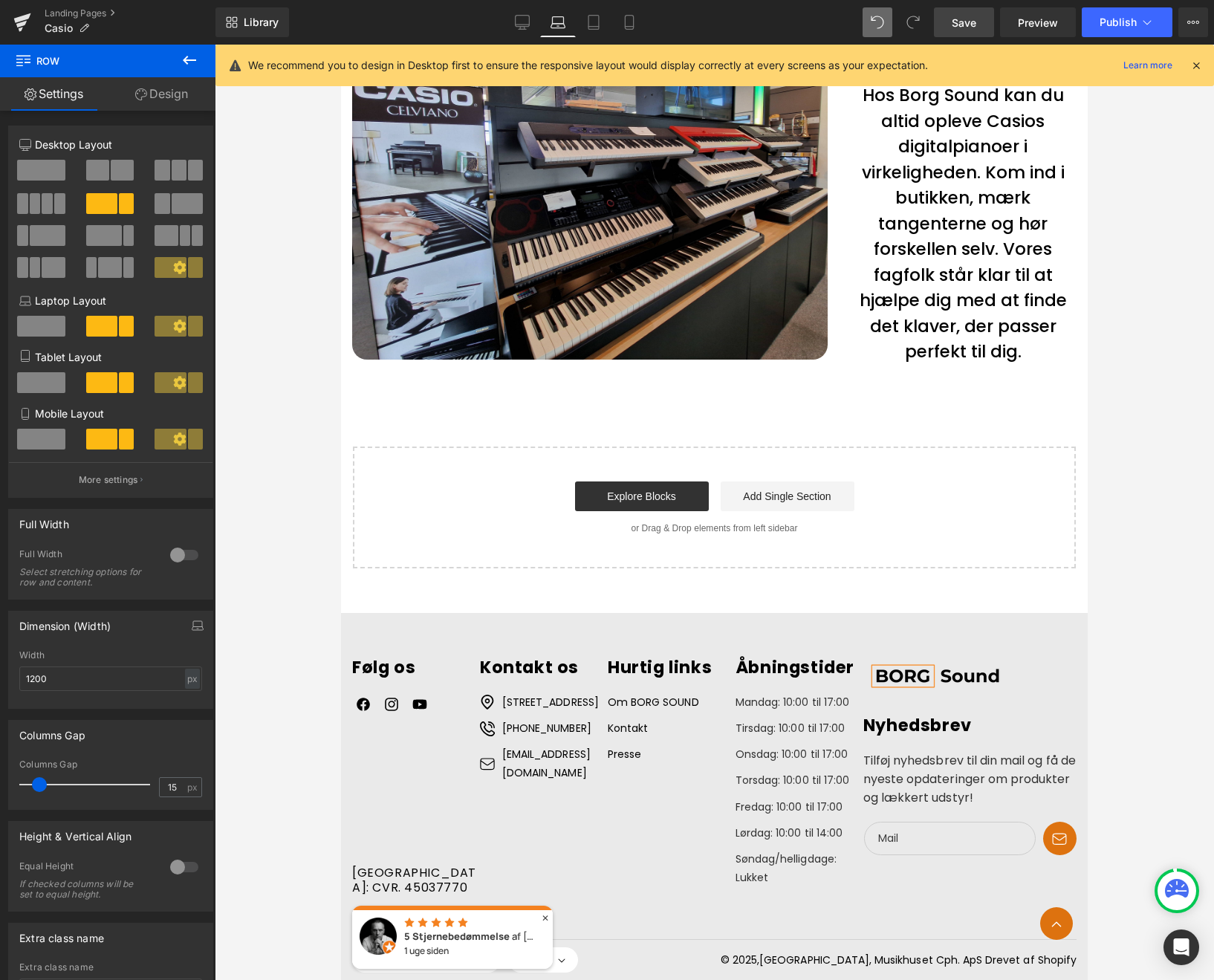
scroll to position [5138, 0]
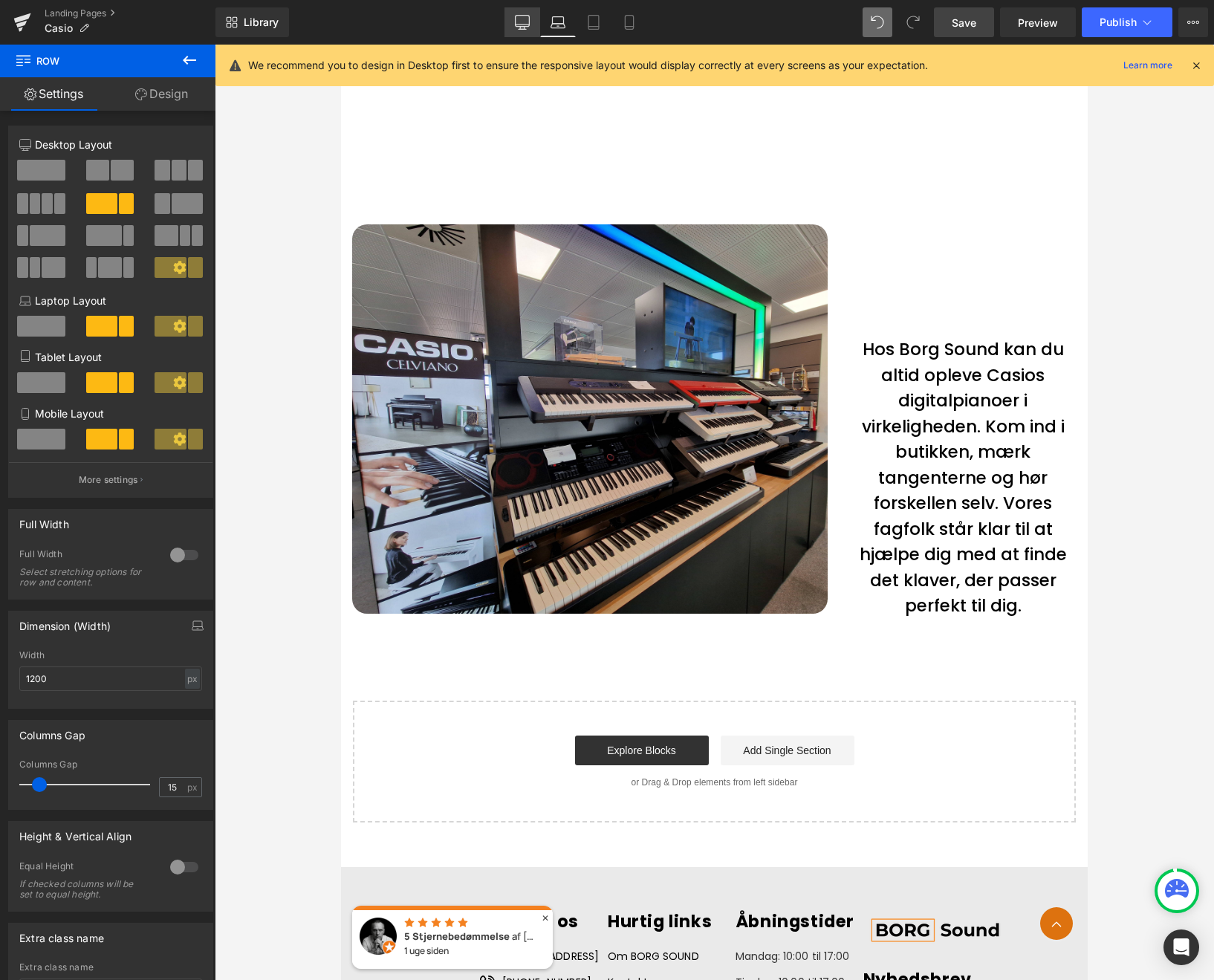
click at [518, 29] on icon at bounding box center [522, 22] width 15 height 15
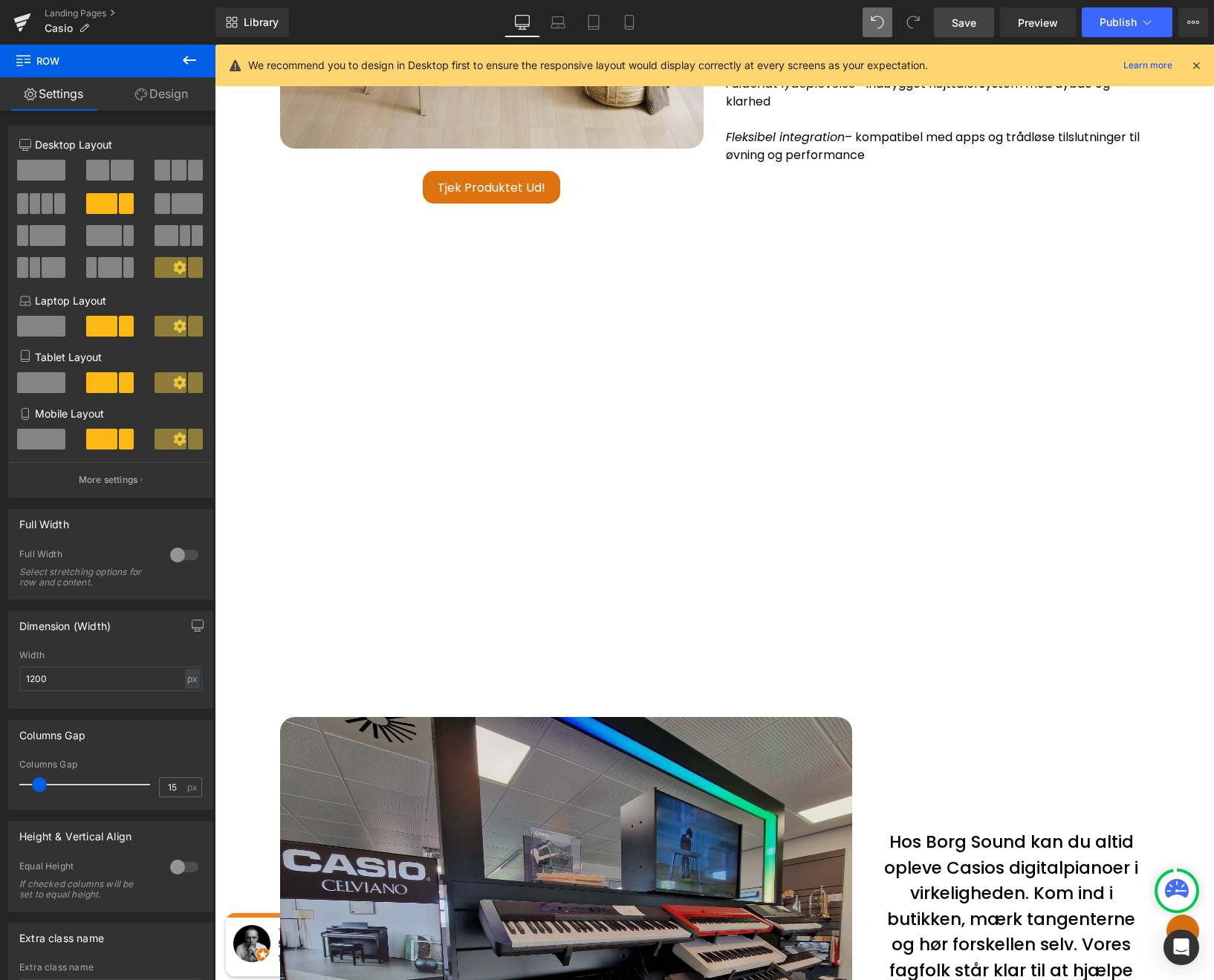
scroll to position [5631, 0]
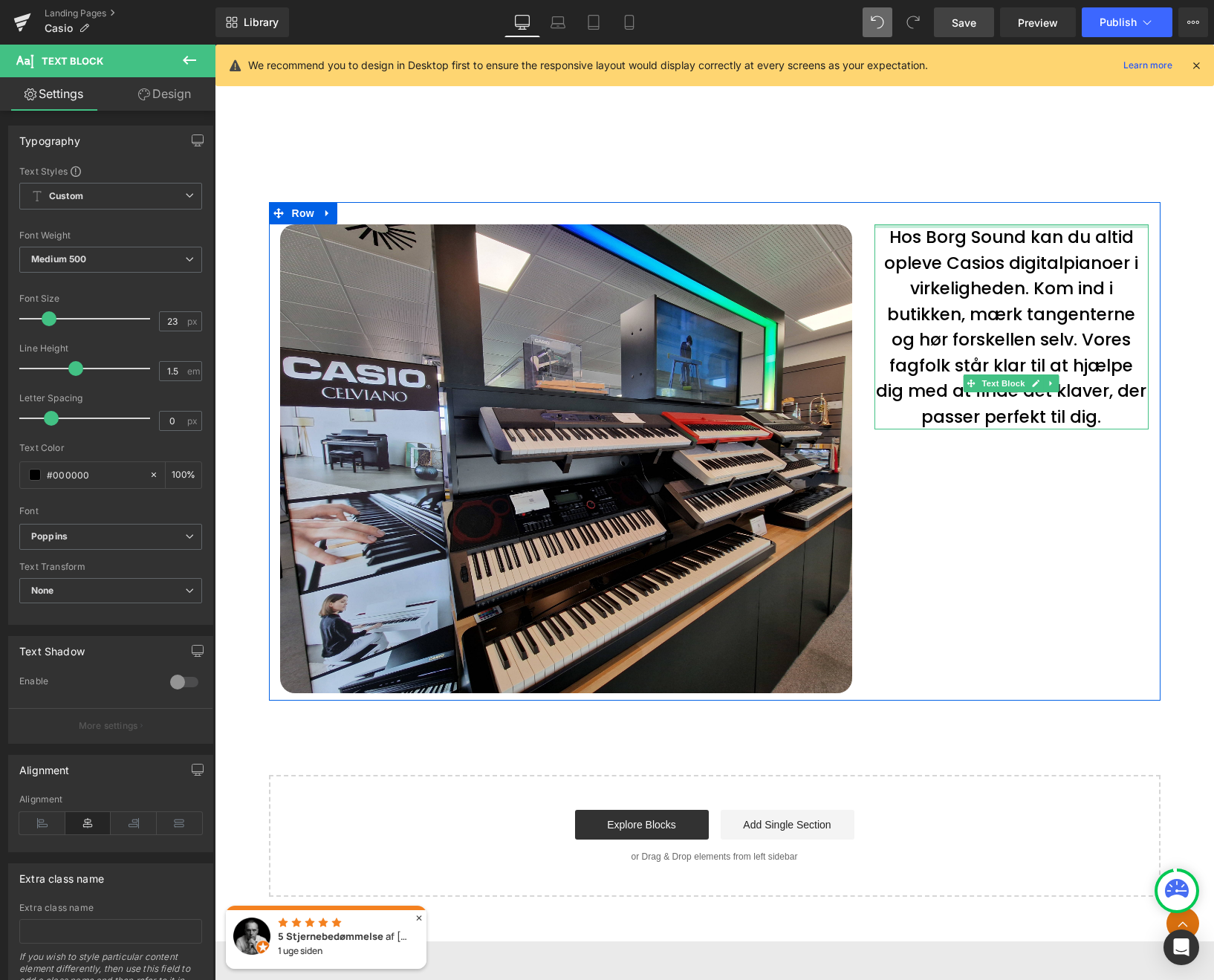
drag, startPoint x: 1005, startPoint y: 224, endPoint x: 1010, endPoint y: 68, distance: 156.1
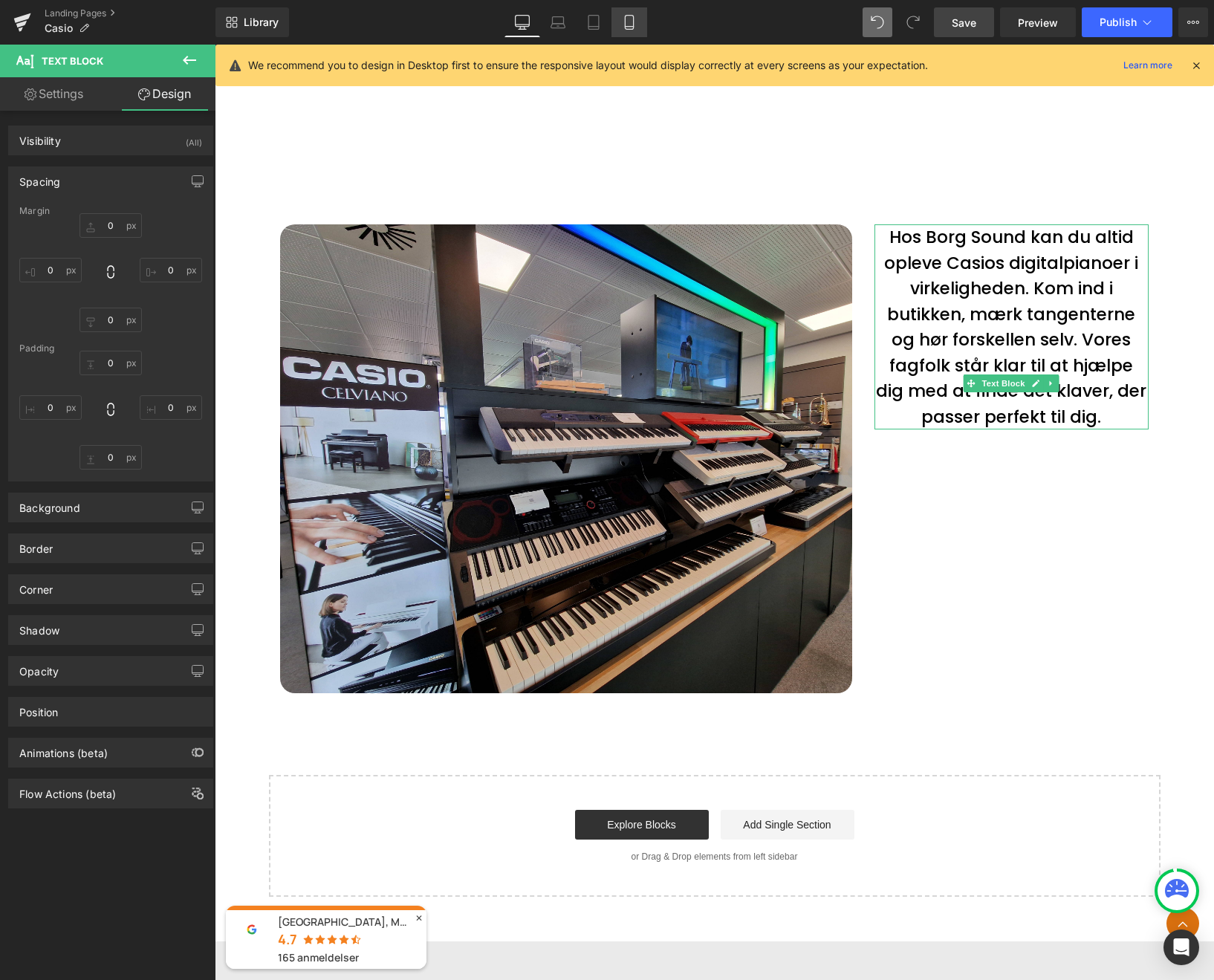
click at [633, 23] on icon at bounding box center [628, 22] width 8 height 14
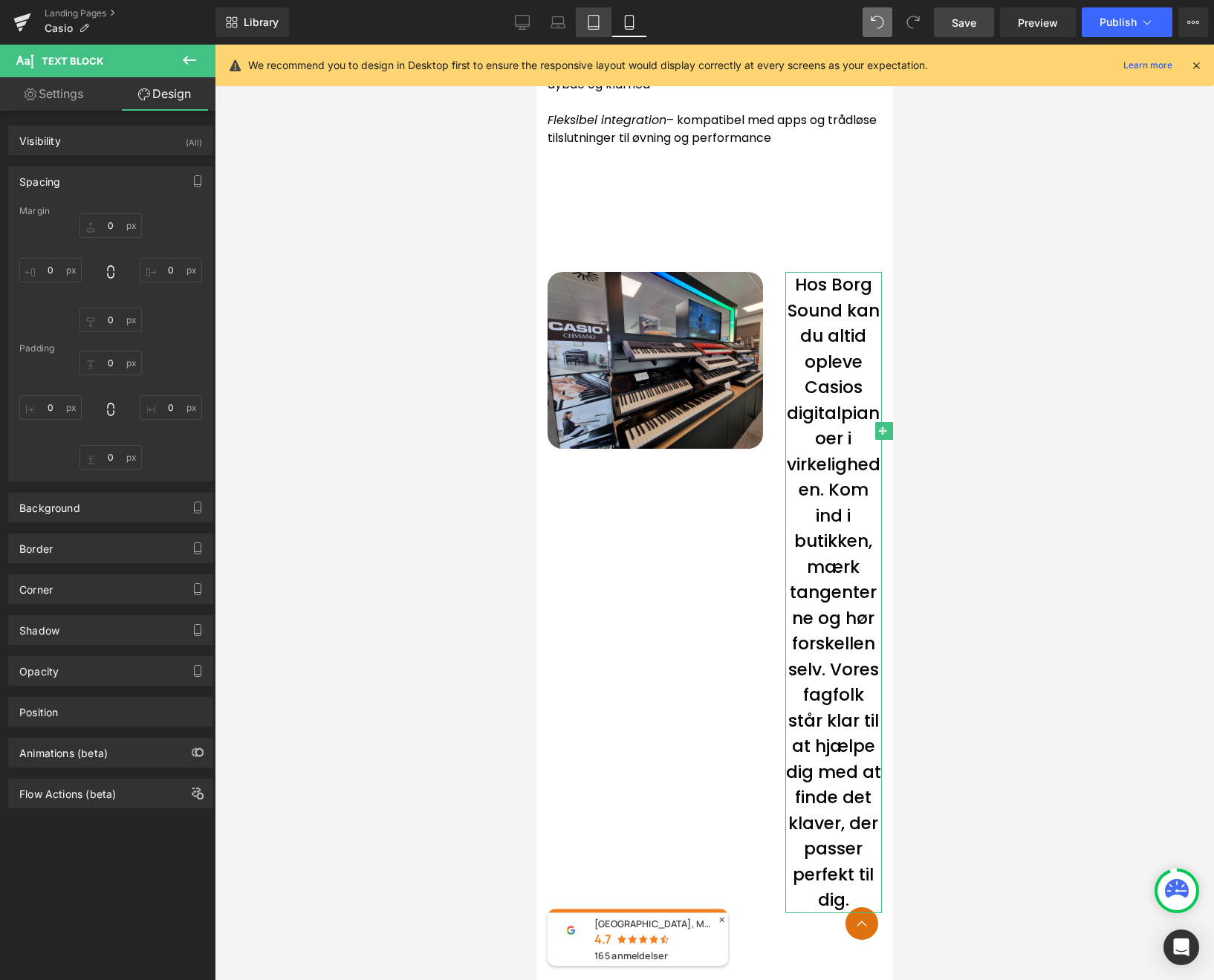
click at [591, 27] on icon at bounding box center [594, 27] width 11 height 0
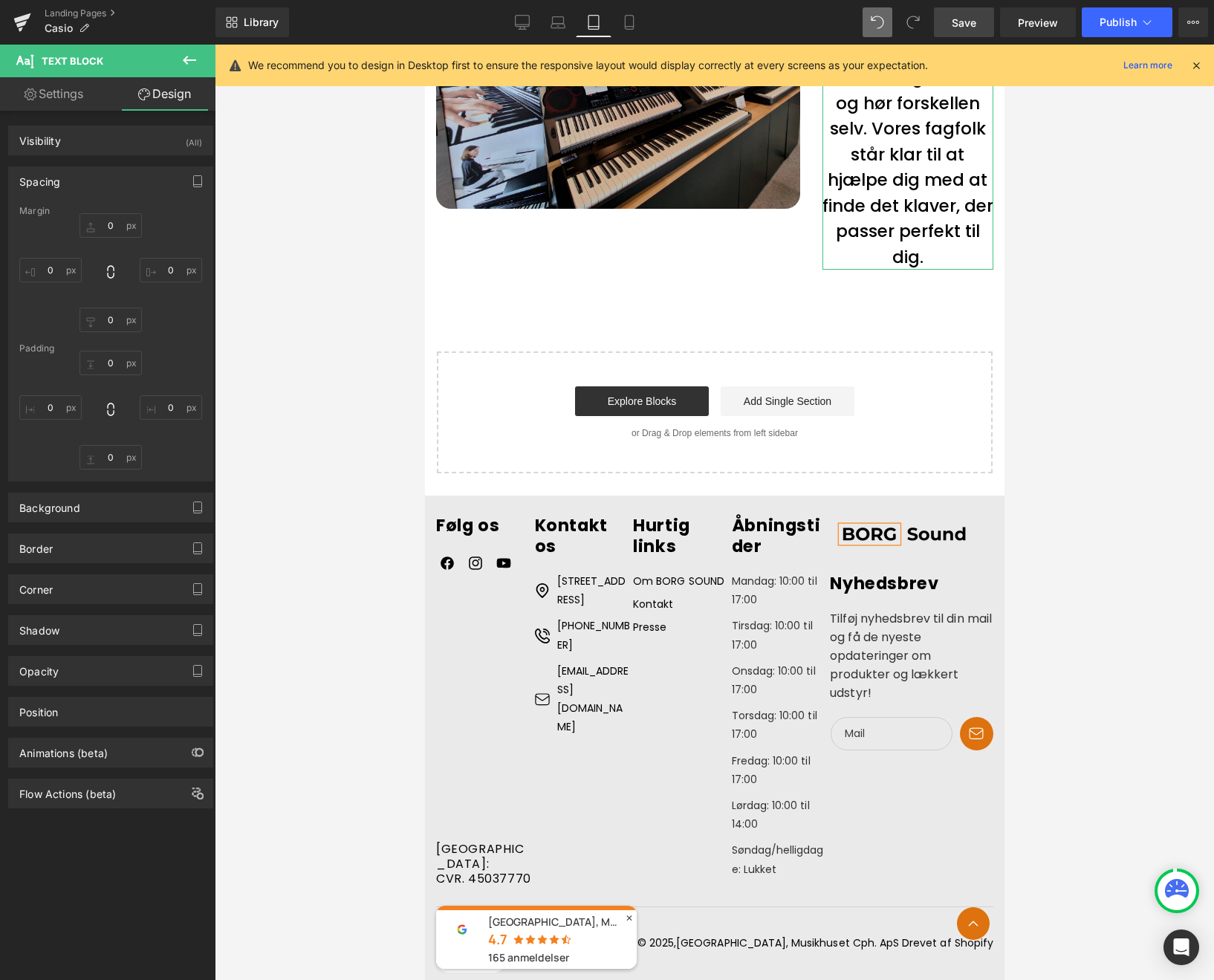
scroll to position [4949, 0]
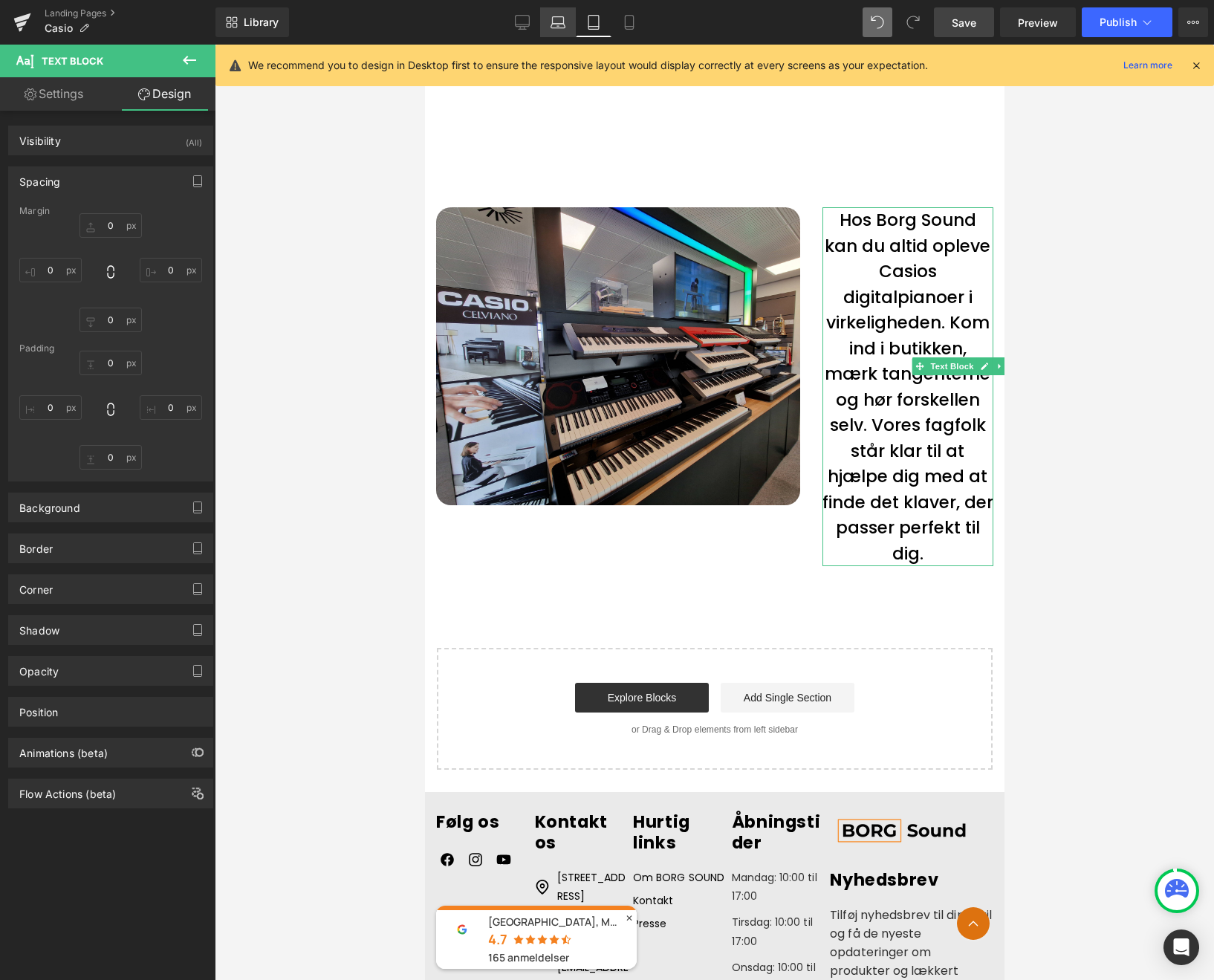
click at [569, 25] on link "Laptop" at bounding box center [558, 21] width 36 height 30
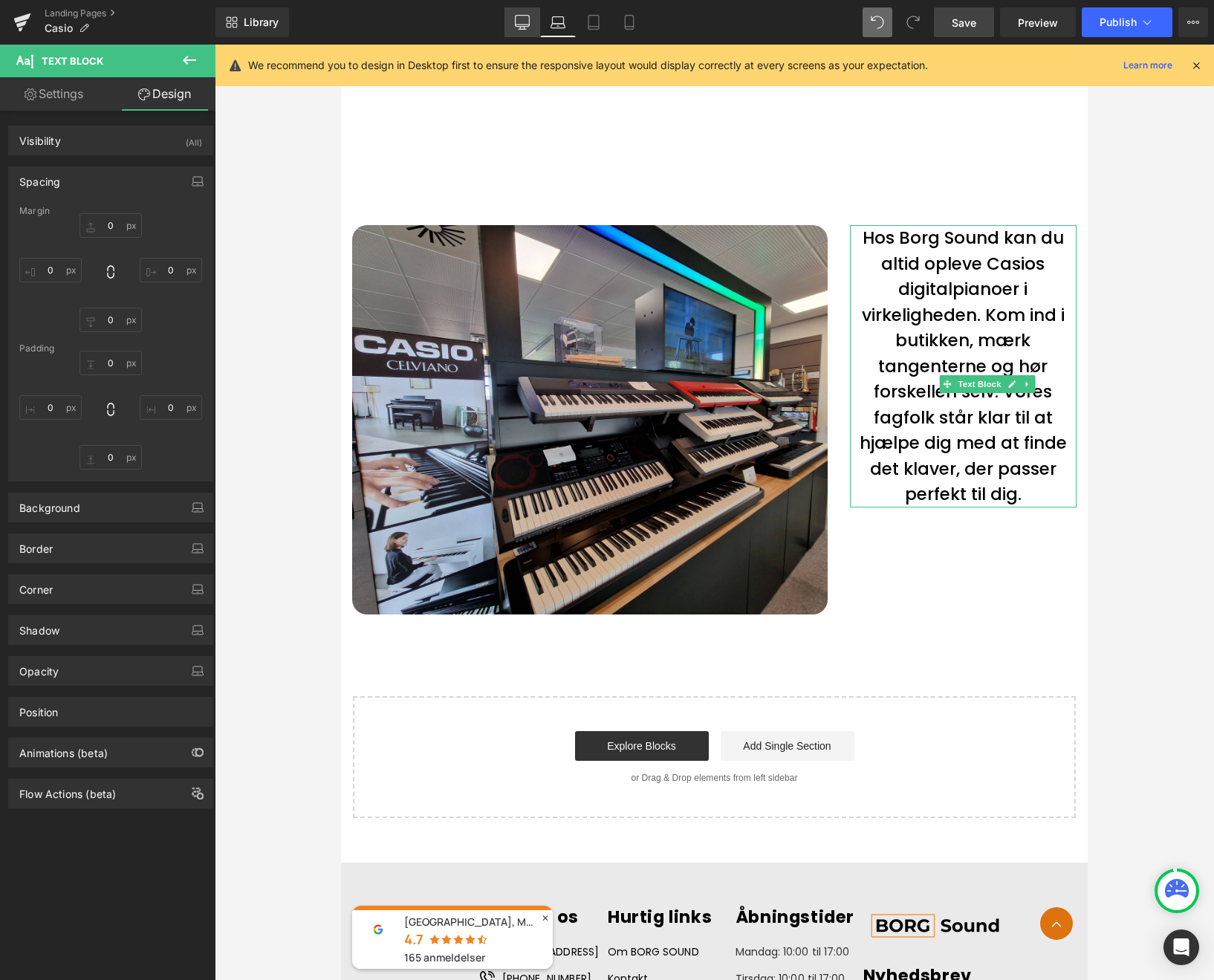
click at [521, 28] on icon at bounding box center [522, 22] width 15 height 15
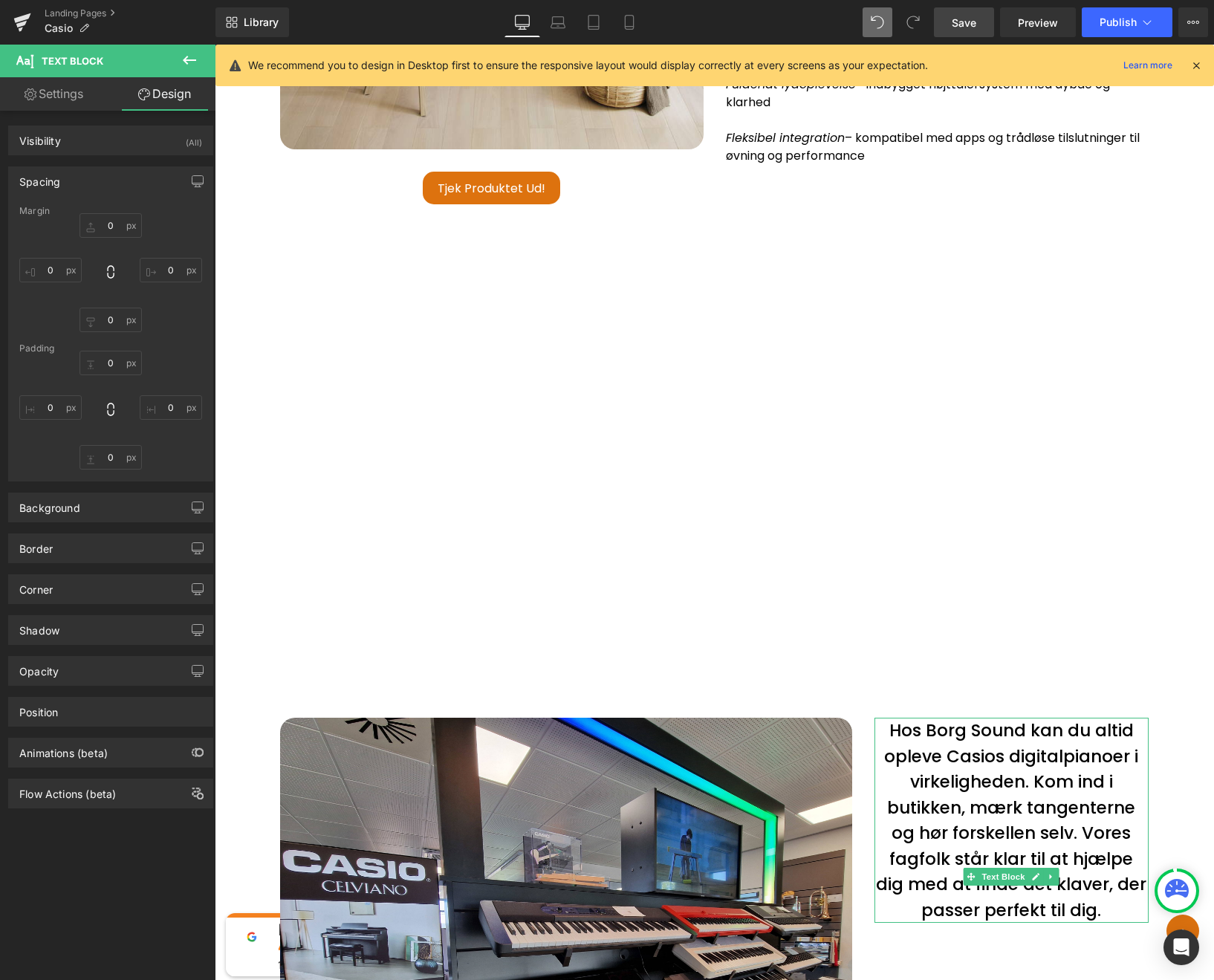
scroll to position [5630, 0]
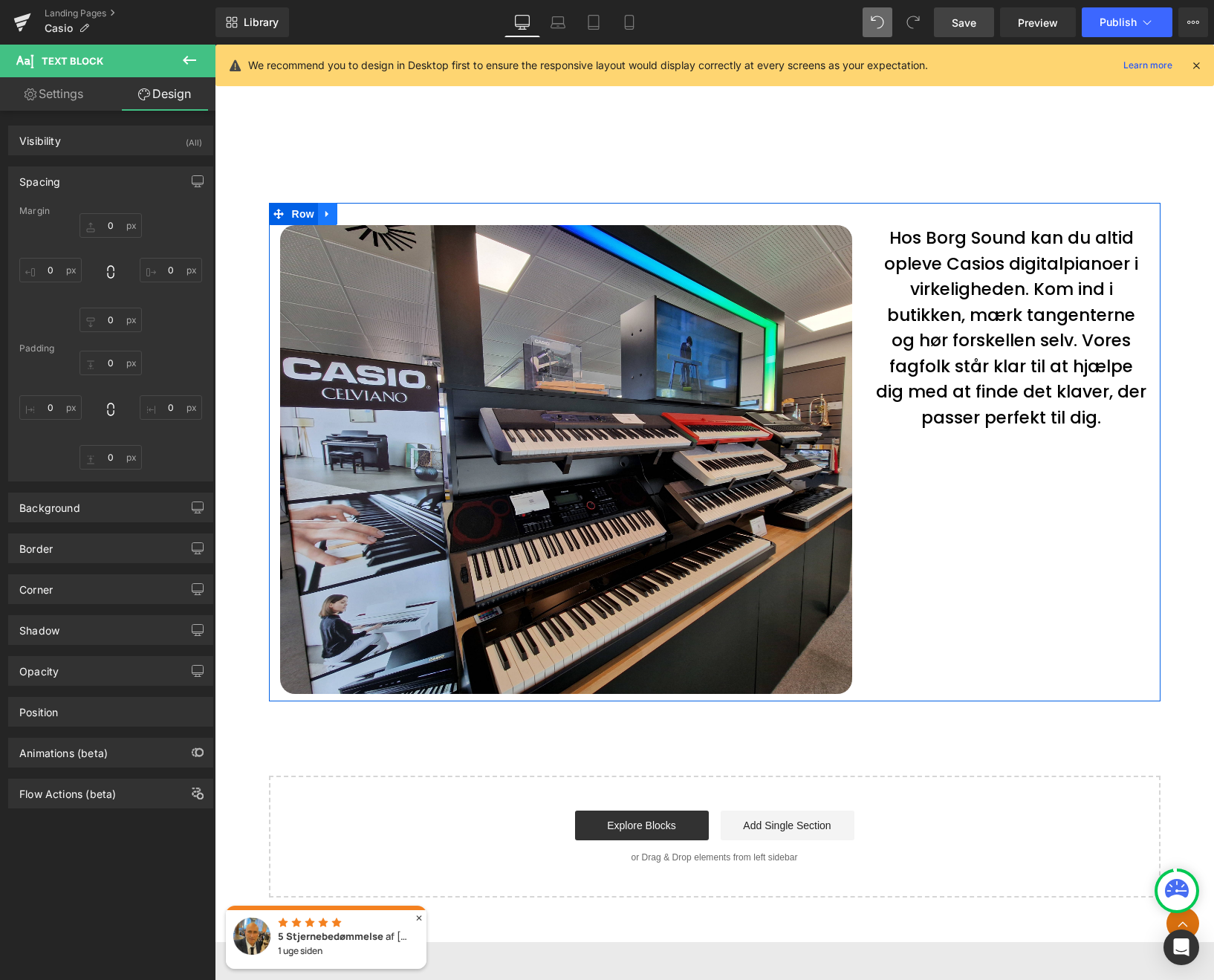
click at [323, 213] on icon at bounding box center [328, 214] width 11 height 11
click at [292, 216] on span "Row" at bounding box center [302, 214] width 30 height 22
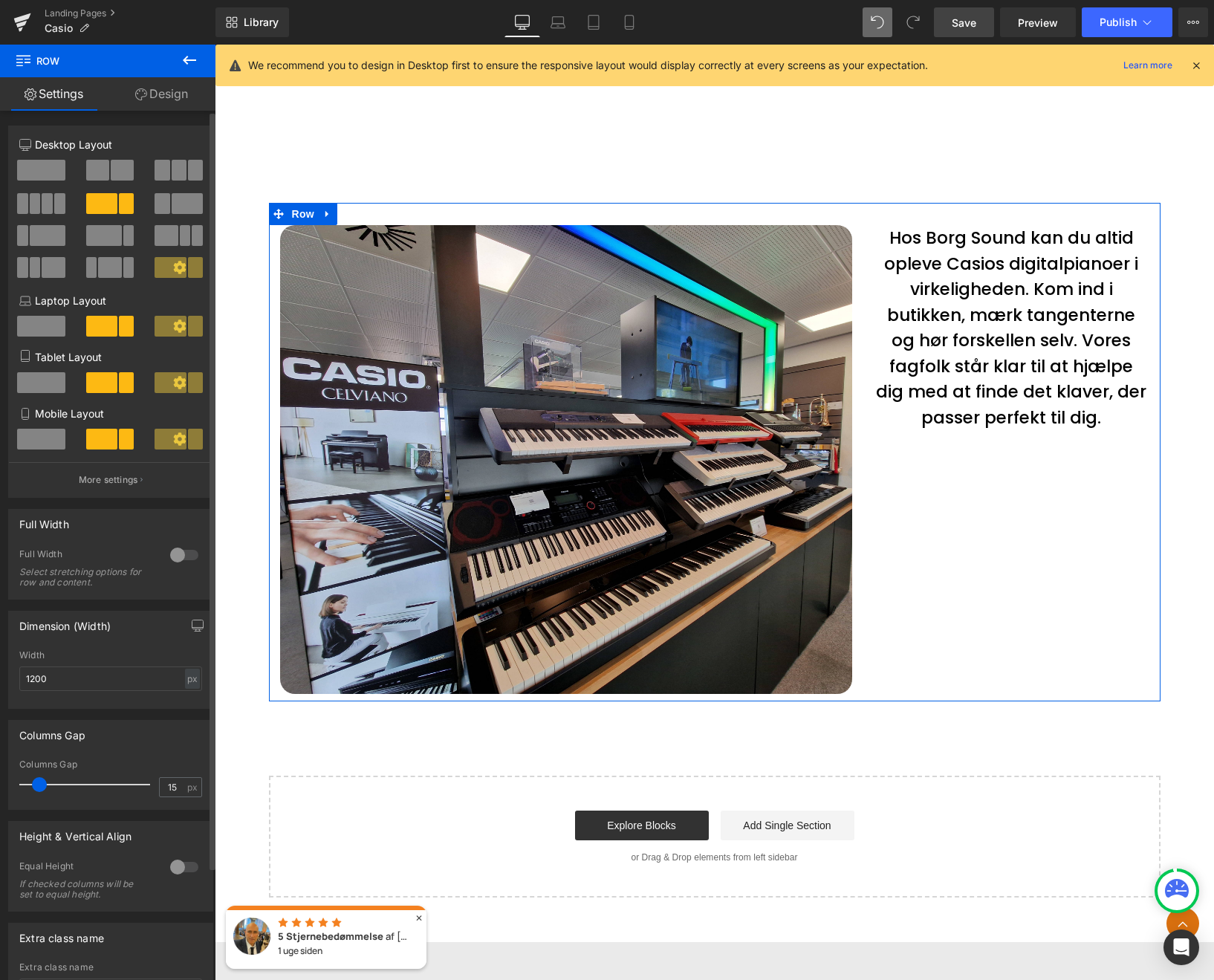
click at [35, 169] on span at bounding box center [41, 170] width 48 height 21
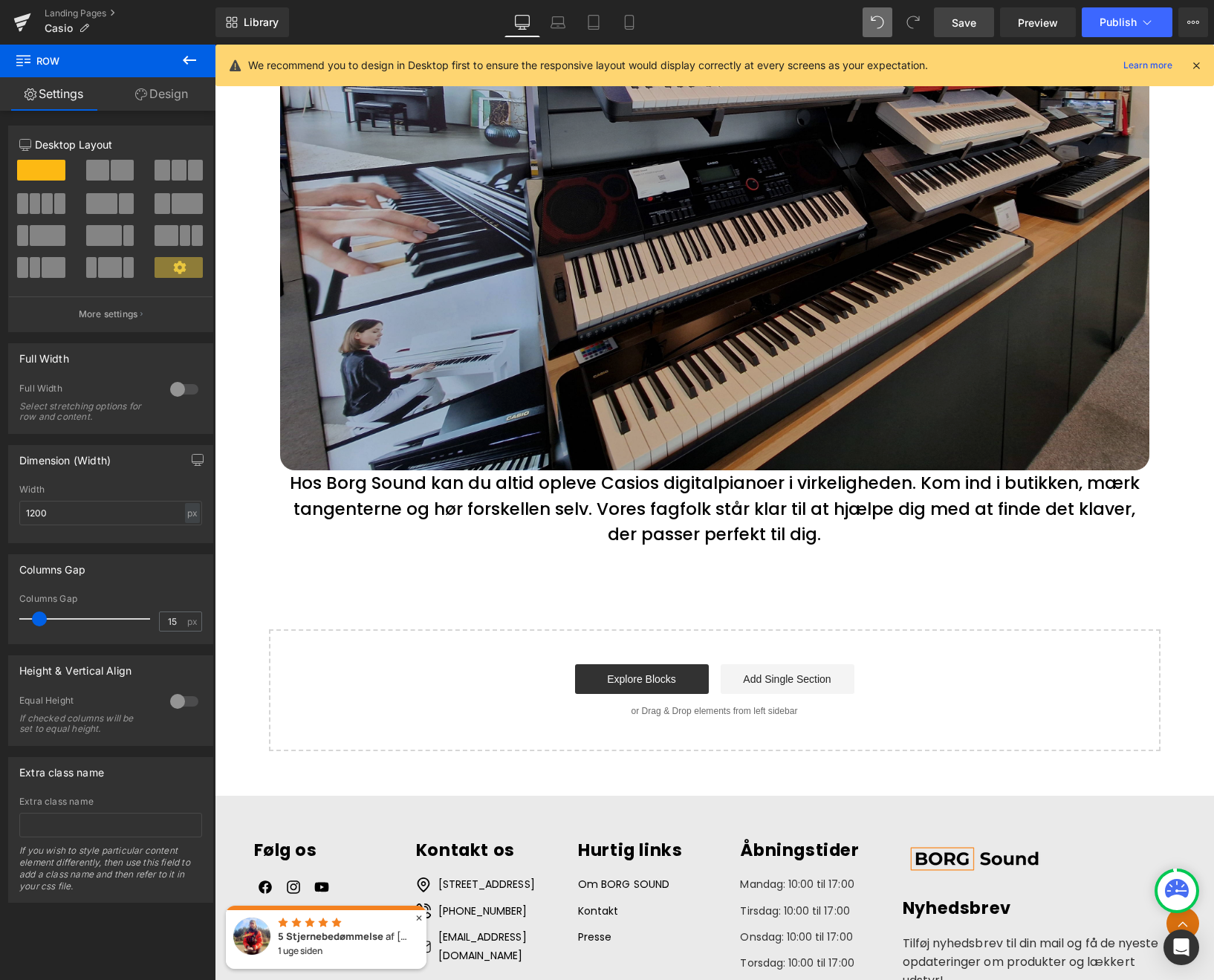
scroll to position [6066, 0]
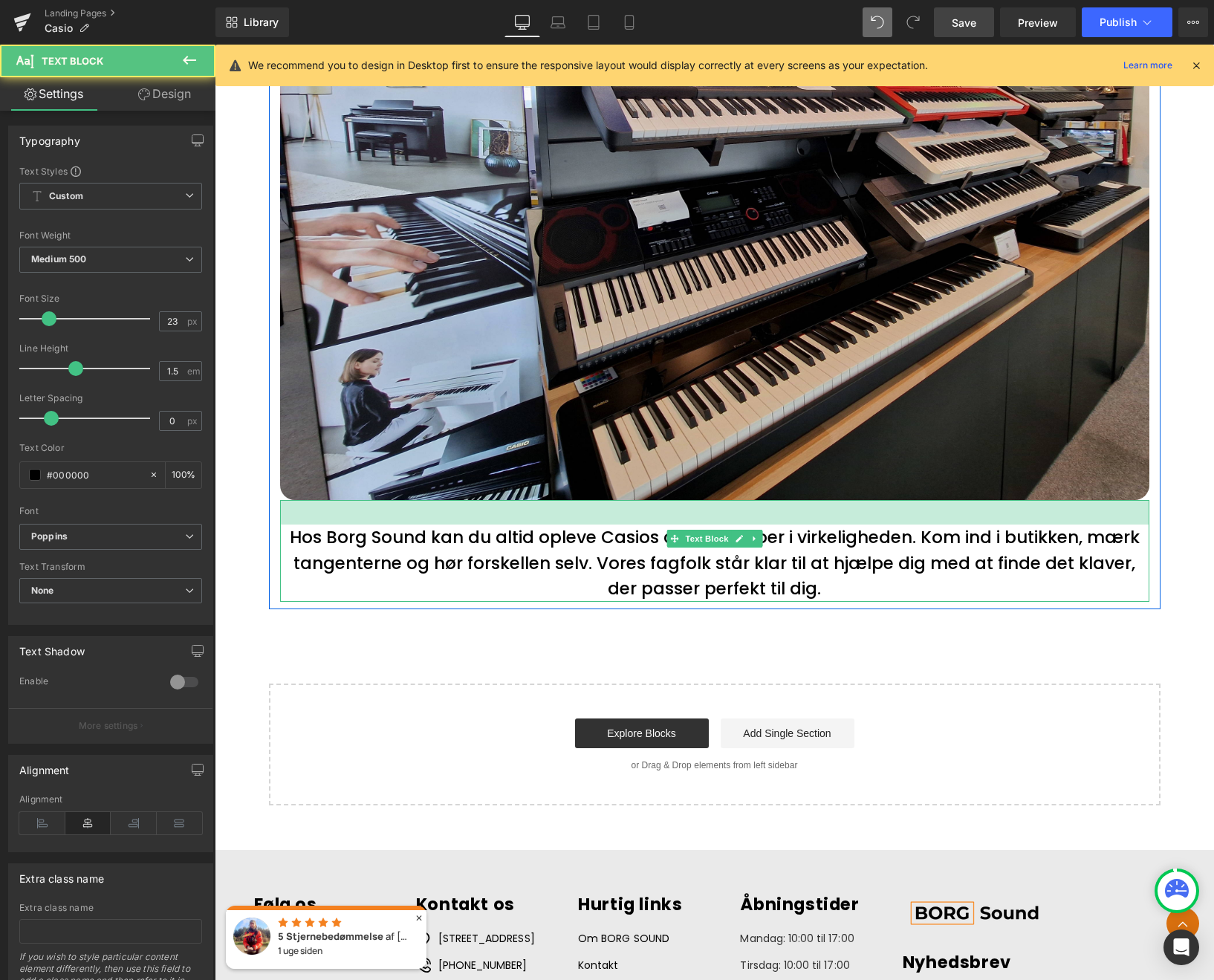
drag, startPoint x: 753, startPoint y: 500, endPoint x: 749, endPoint y: 525, distance: 25.3
click at [749, 525] on div "Hos Borg Sound kan du altid opleve Casios digitalpianoer i virkeligheden. Kom i…" at bounding box center [714, 551] width 869 height 102
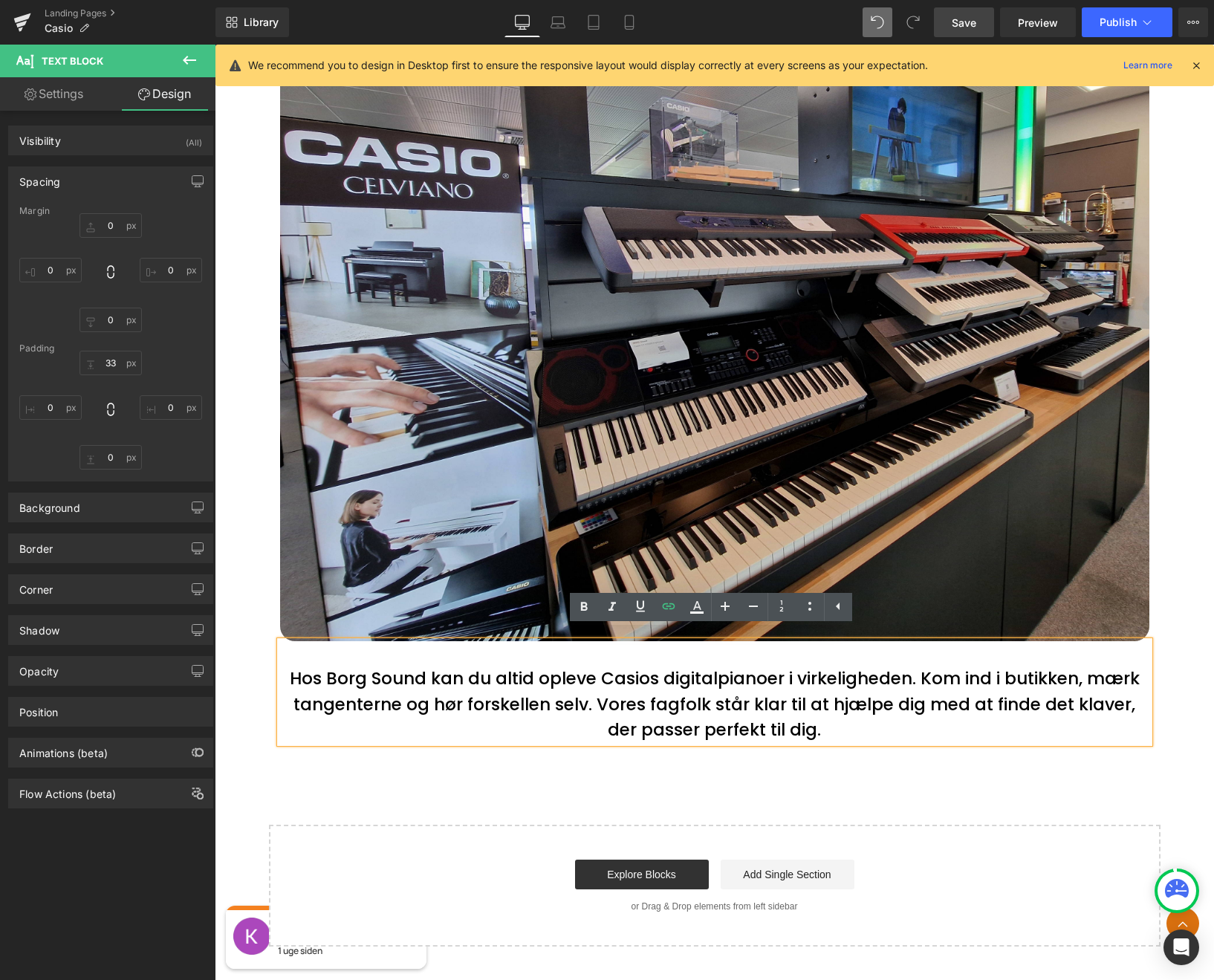
scroll to position [5922, 0]
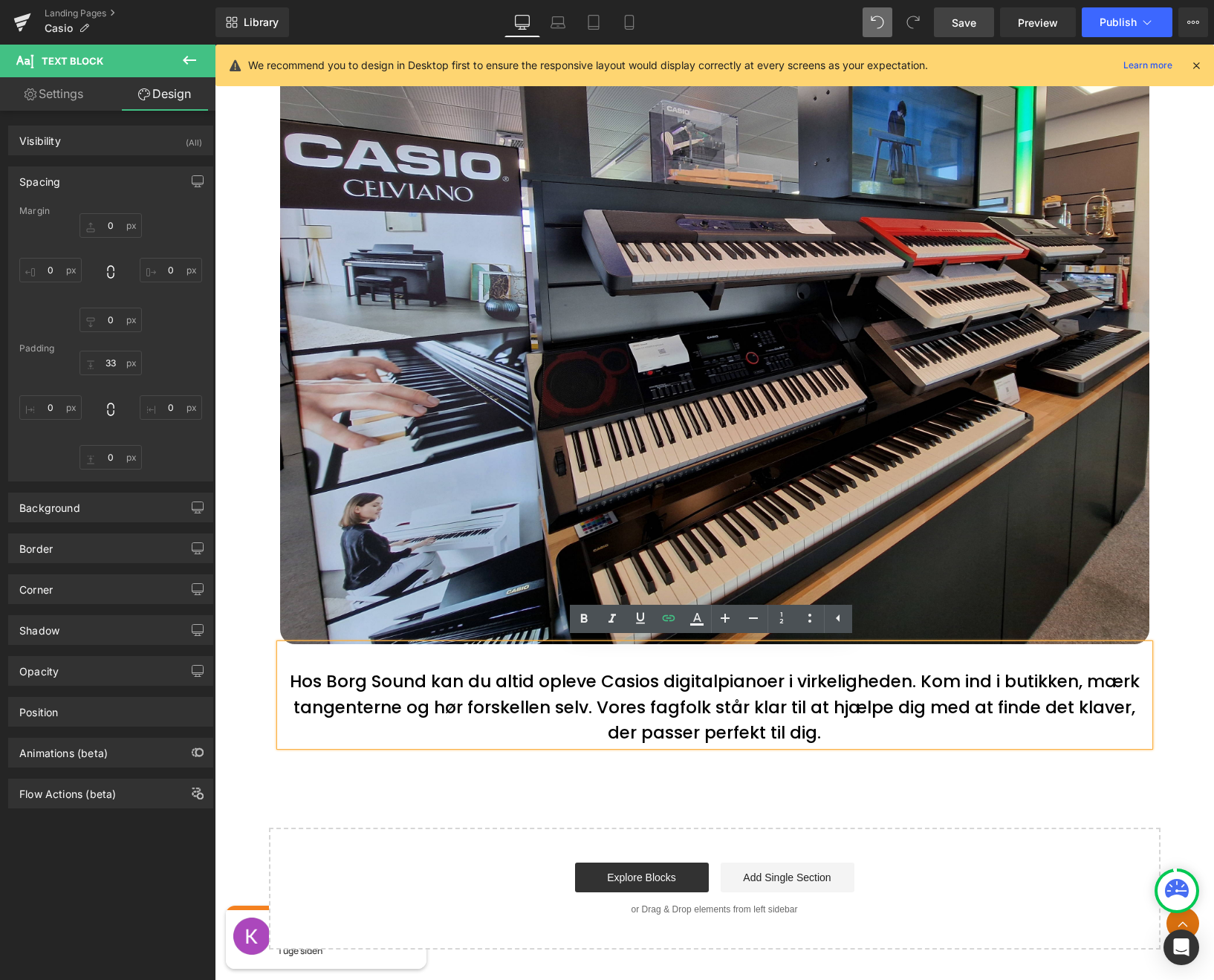
click at [612, 680] on p "Hos Borg Sound kan du altid opleve Casios digitalpianoer i virkeligheden. Kom i…" at bounding box center [714, 707] width 869 height 77
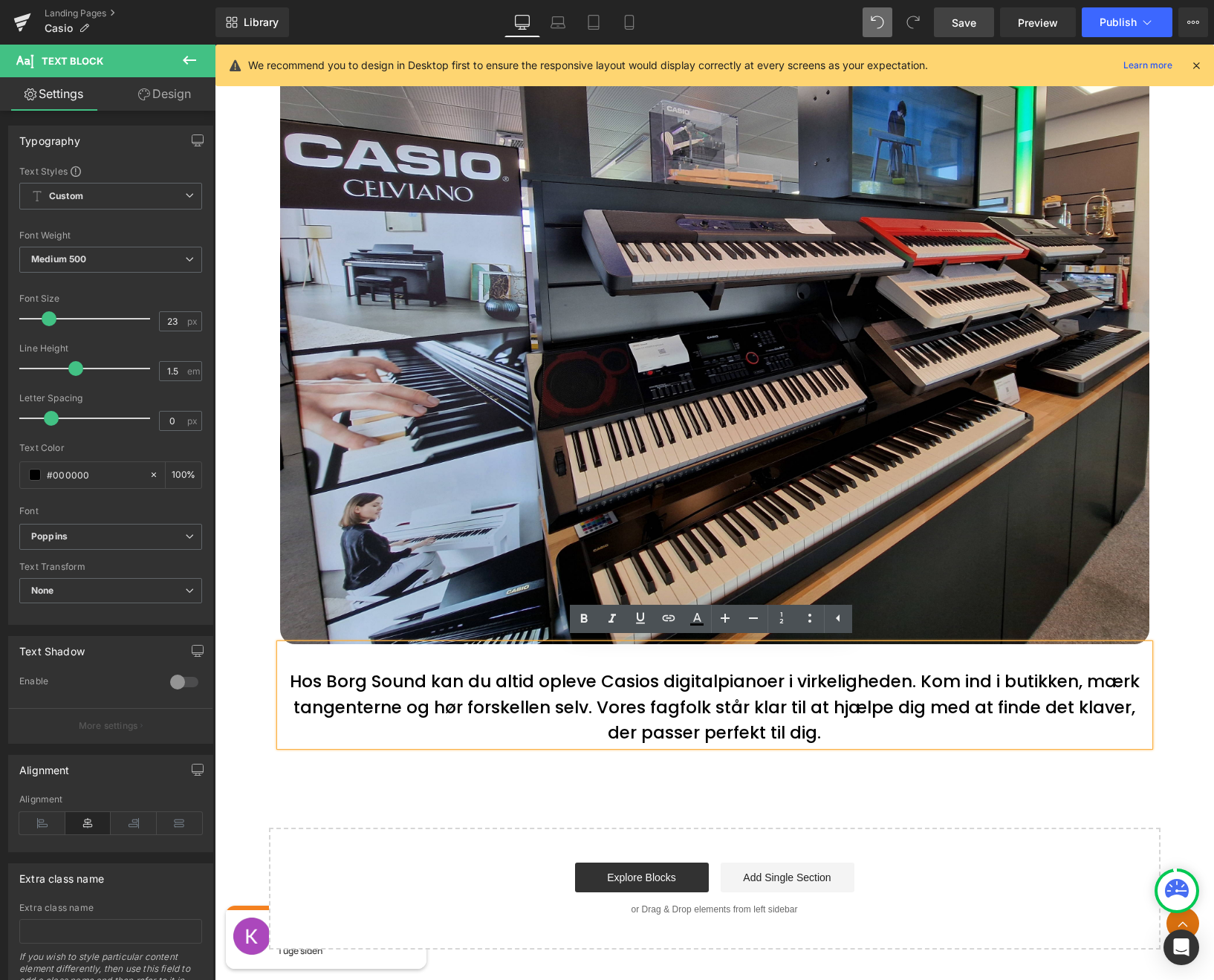
click at [494, 829] on div "Start building your page Explore Blocks Add Single Section or Drag & Drop eleme…" at bounding box center [714, 888] width 889 height 119
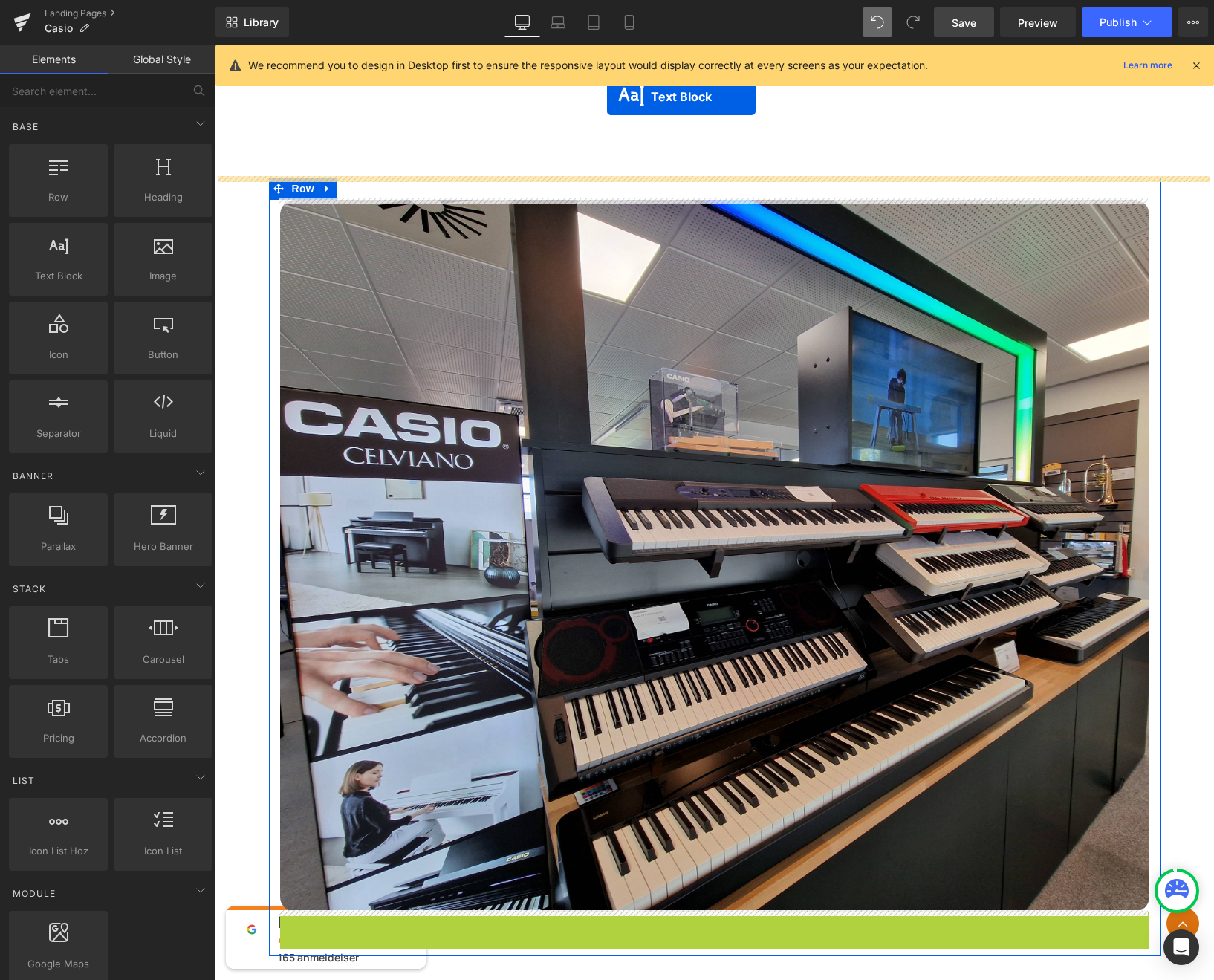
scroll to position [5625, 0]
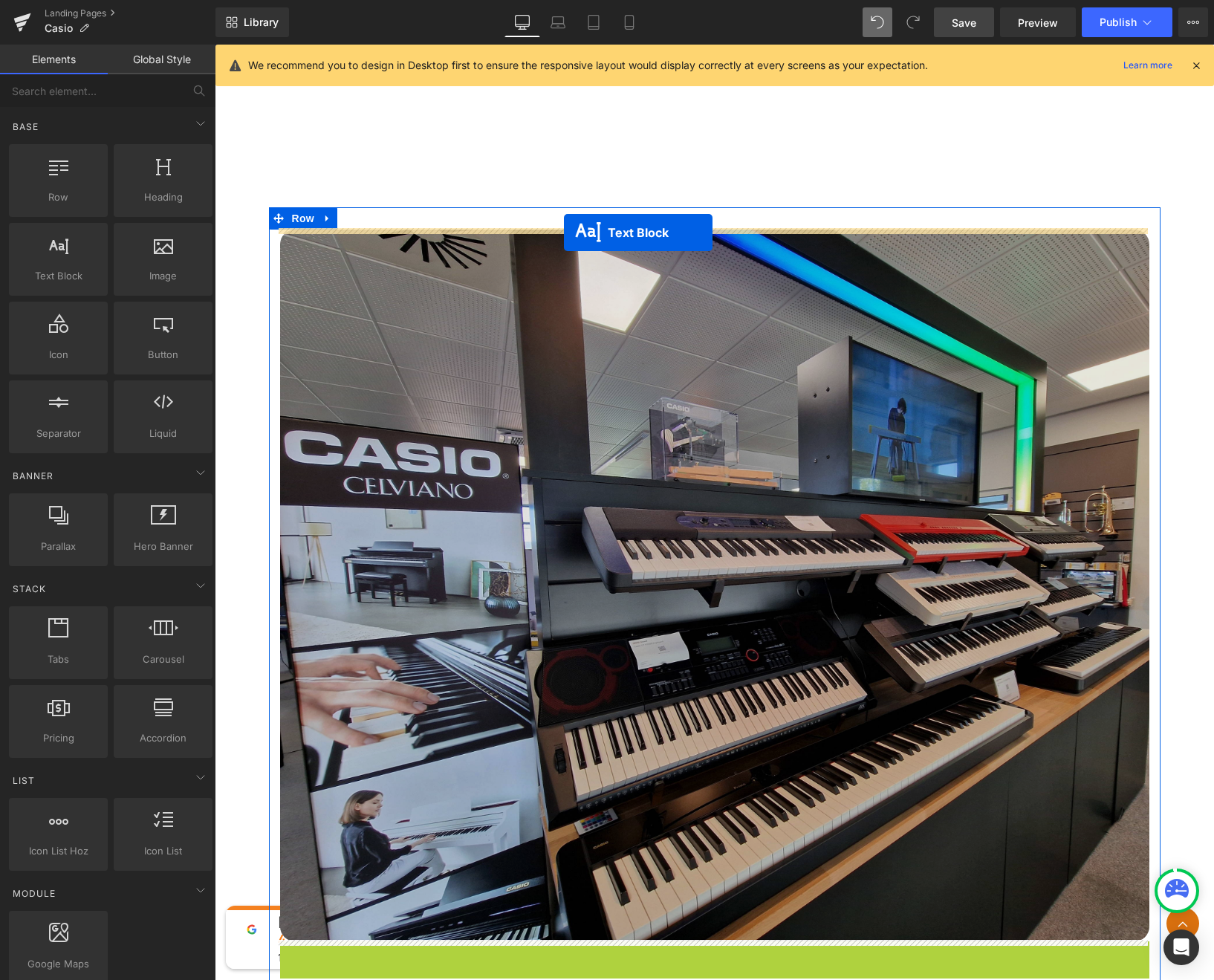
drag, startPoint x: 669, startPoint y: 692, endPoint x: 564, endPoint y: 232, distance: 471.8
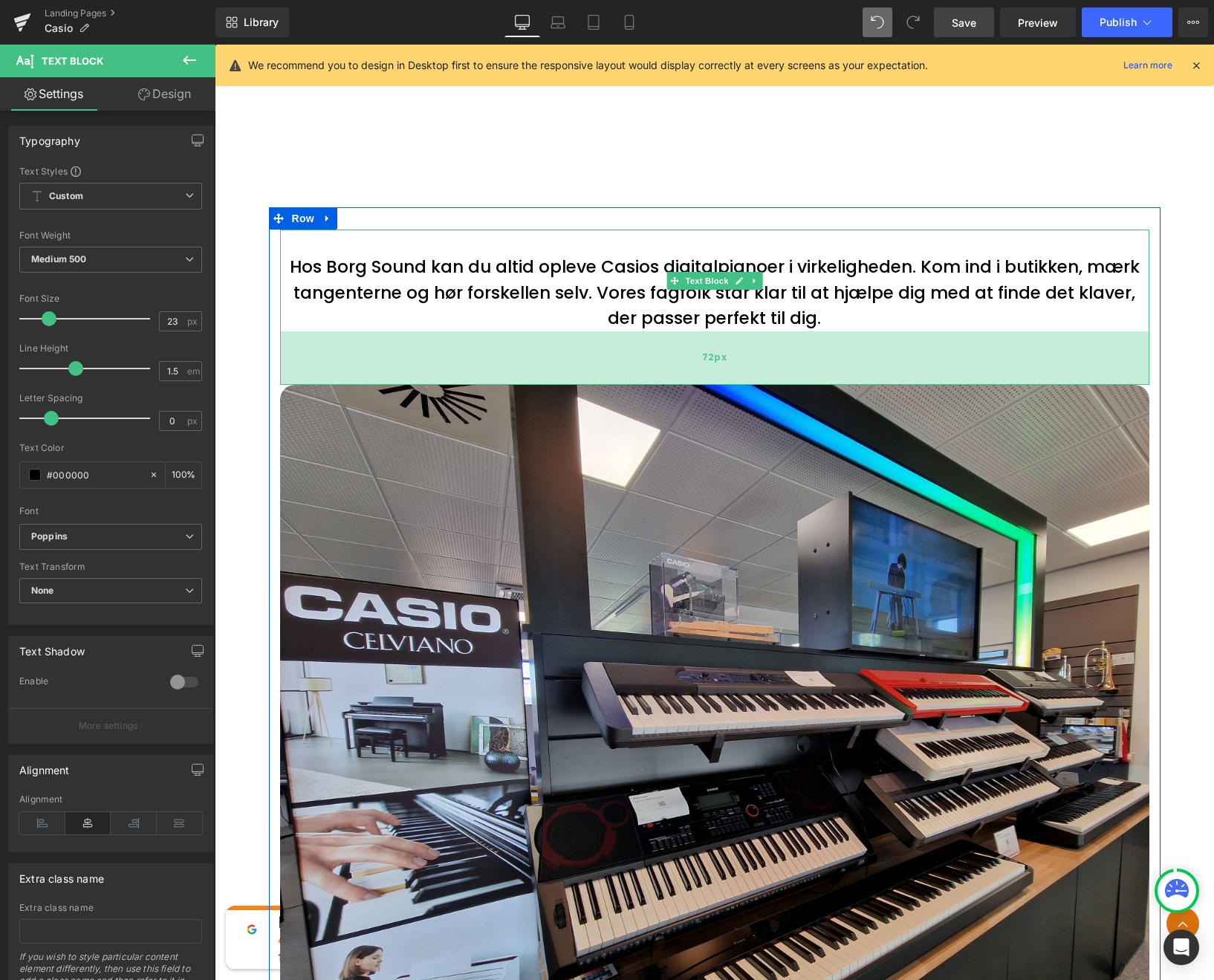
drag, startPoint x: 746, startPoint y: 327, endPoint x: 745, endPoint y: 385, distance: 58.0
click at [745, 384] on div "72px" at bounding box center [714, 359] width 869 height 54
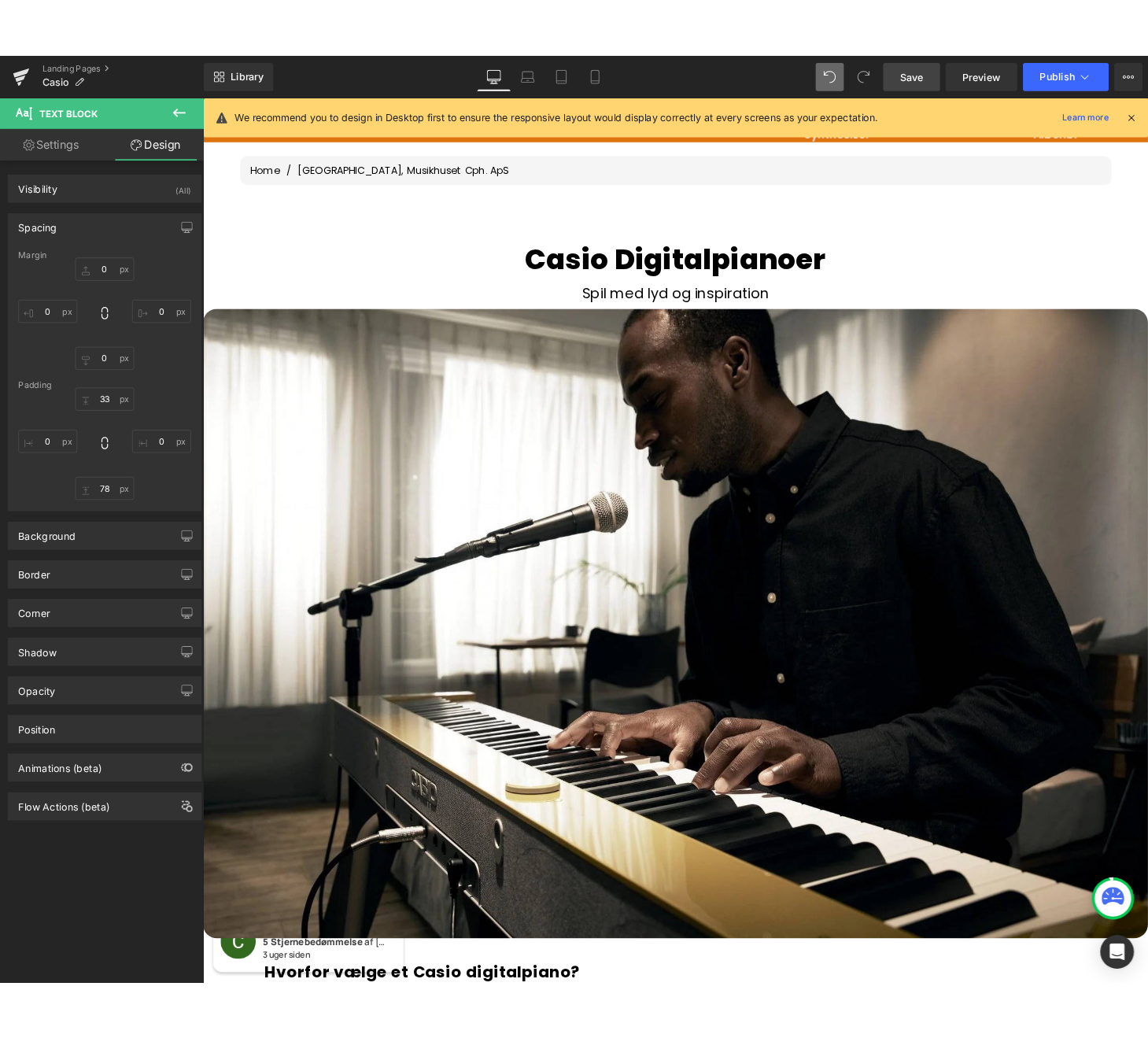
scroll to position [0, 0]
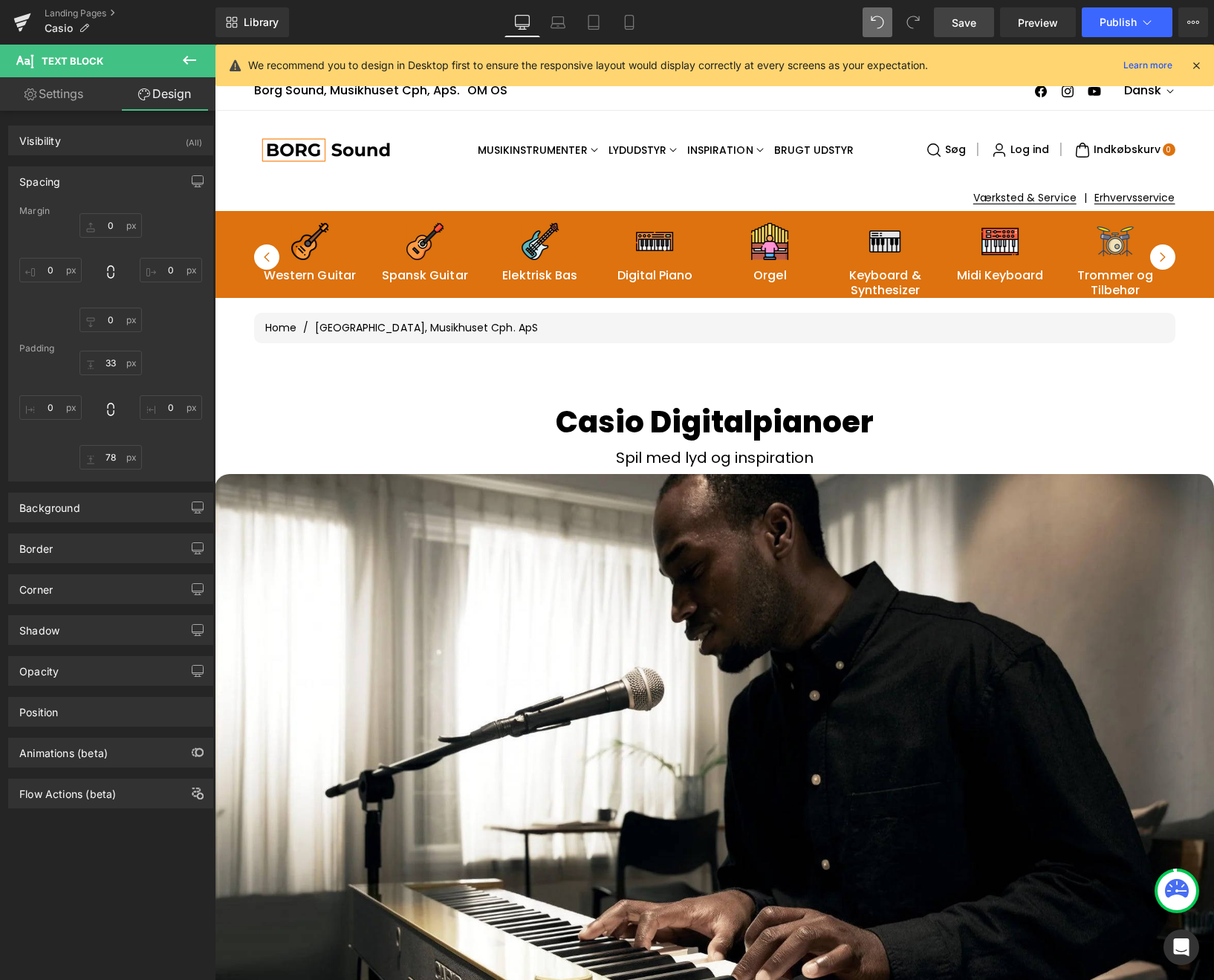
click at [965, 24] on span "Save" at bounding box center [963, 22] width 24 height 15
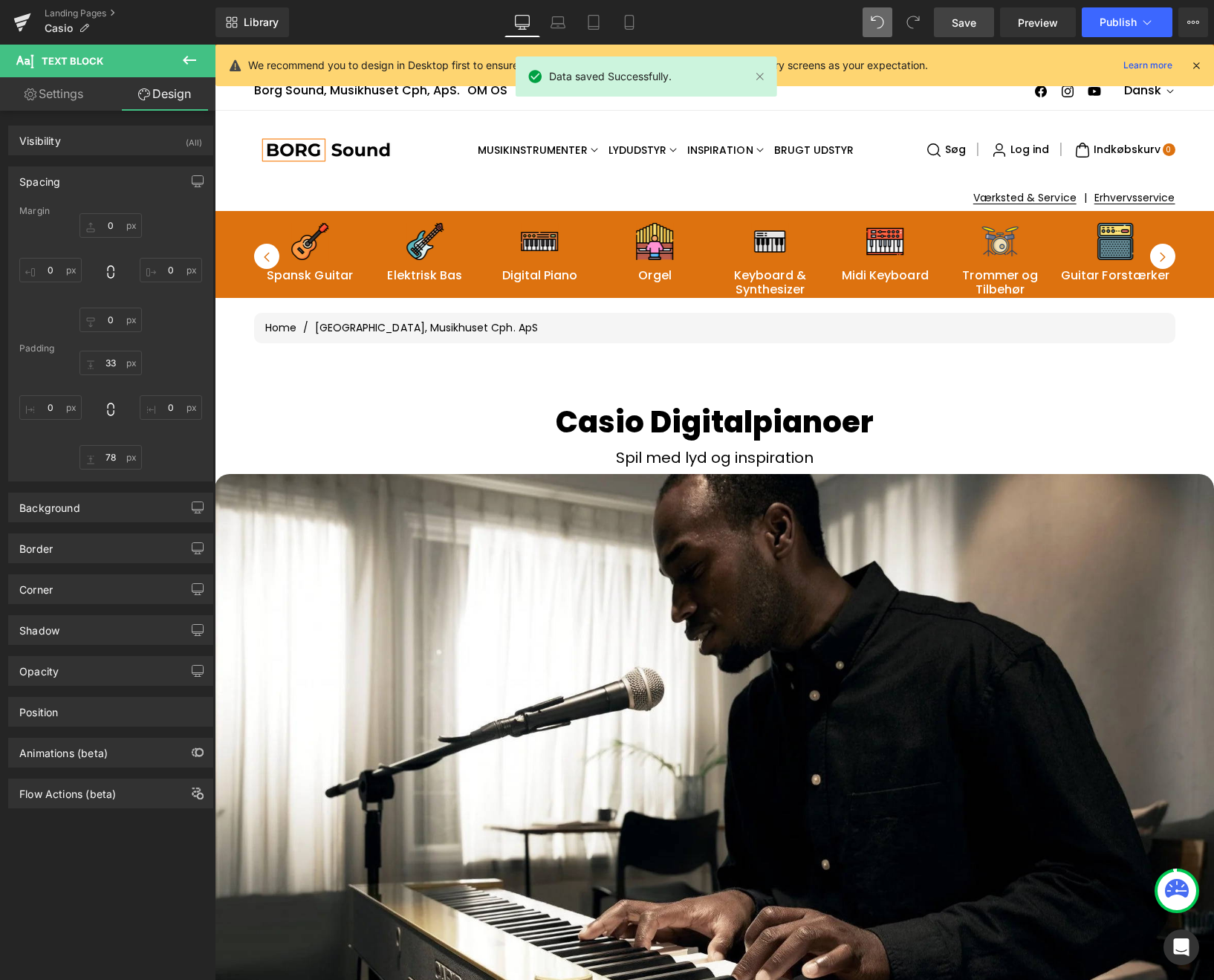
click at [1196, 61] on icon at bounding box center [1195, 65] width 13 height 13
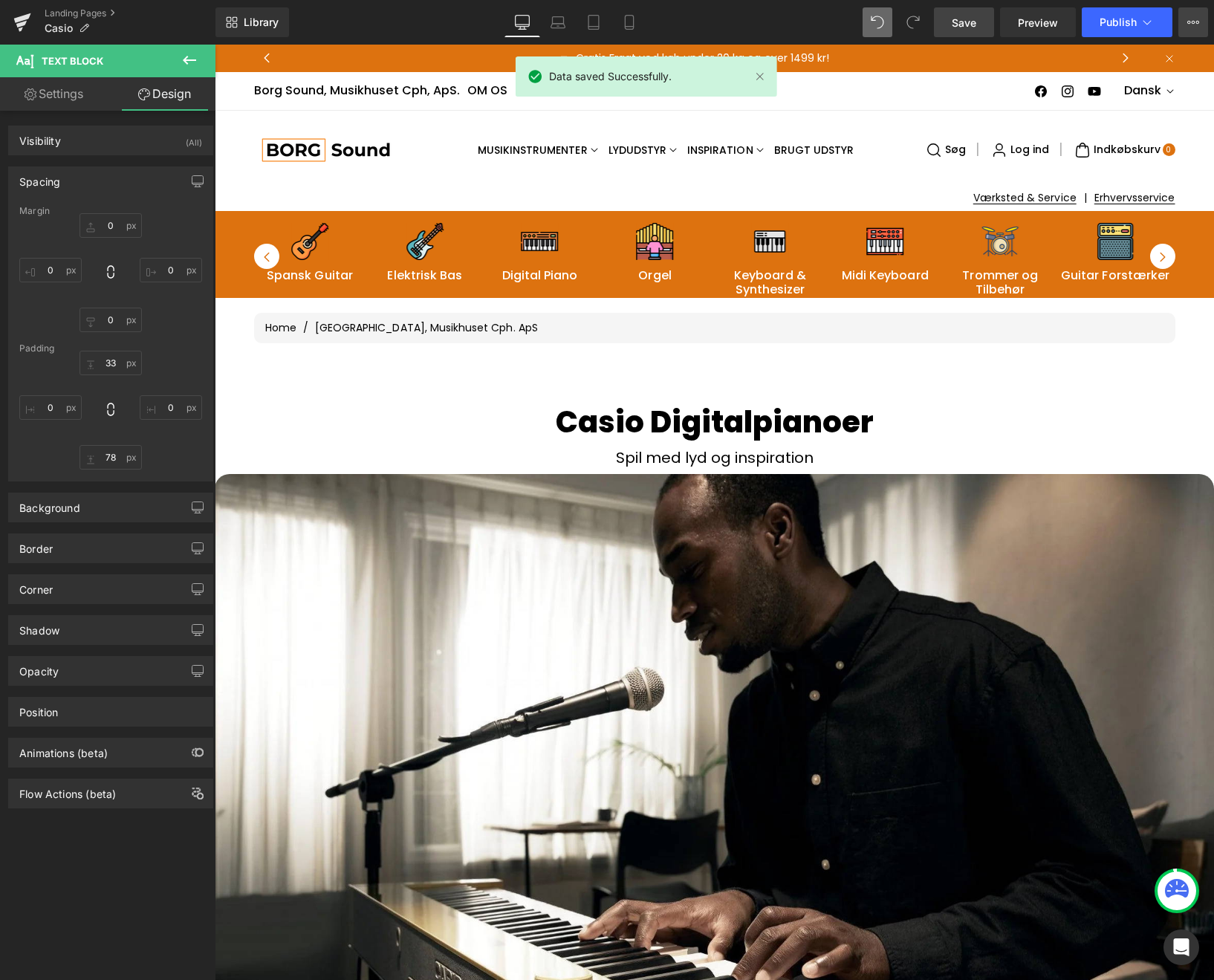
click at [1200, 22] on button "View Live Page View with current Template Save Template to Library Schedule Pub…" at bounding box center [1193, 21] width 30 height 30
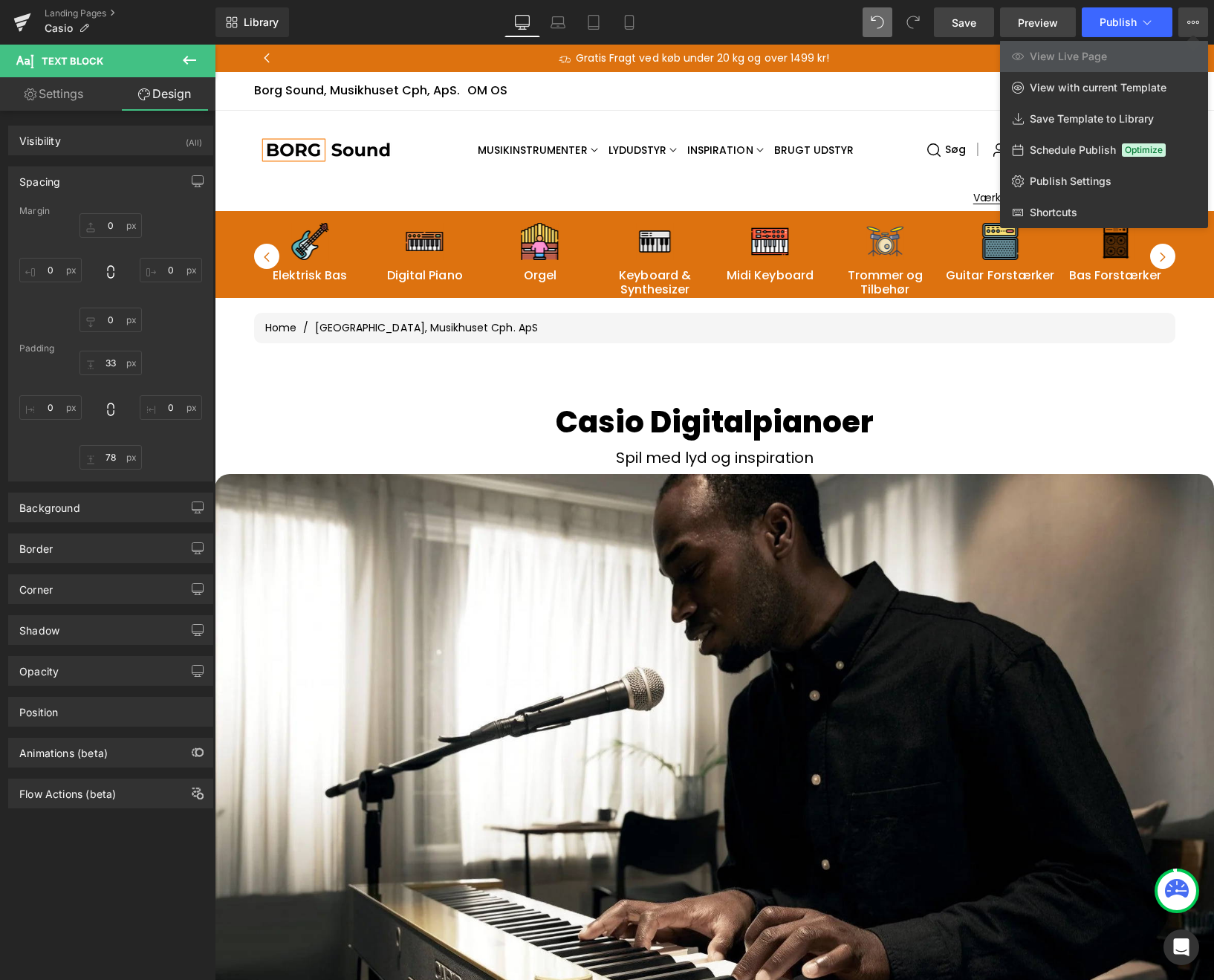
click at [1030, 20] on span "Preview" at bounding box center [1037, 22] width 40 height 15
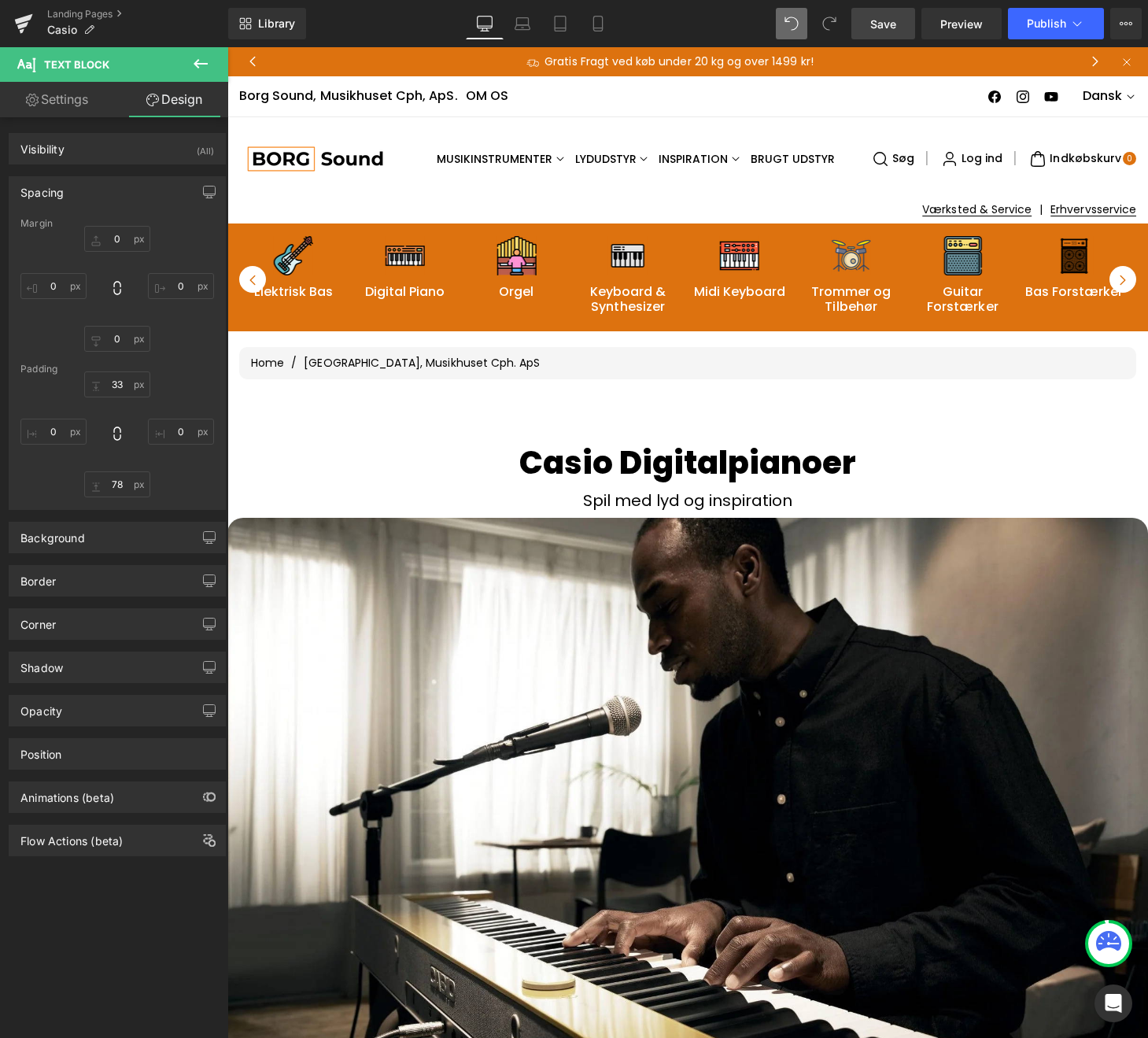
click at [200, 63] on icon at bounding box center [200, 63] width 14 height 9
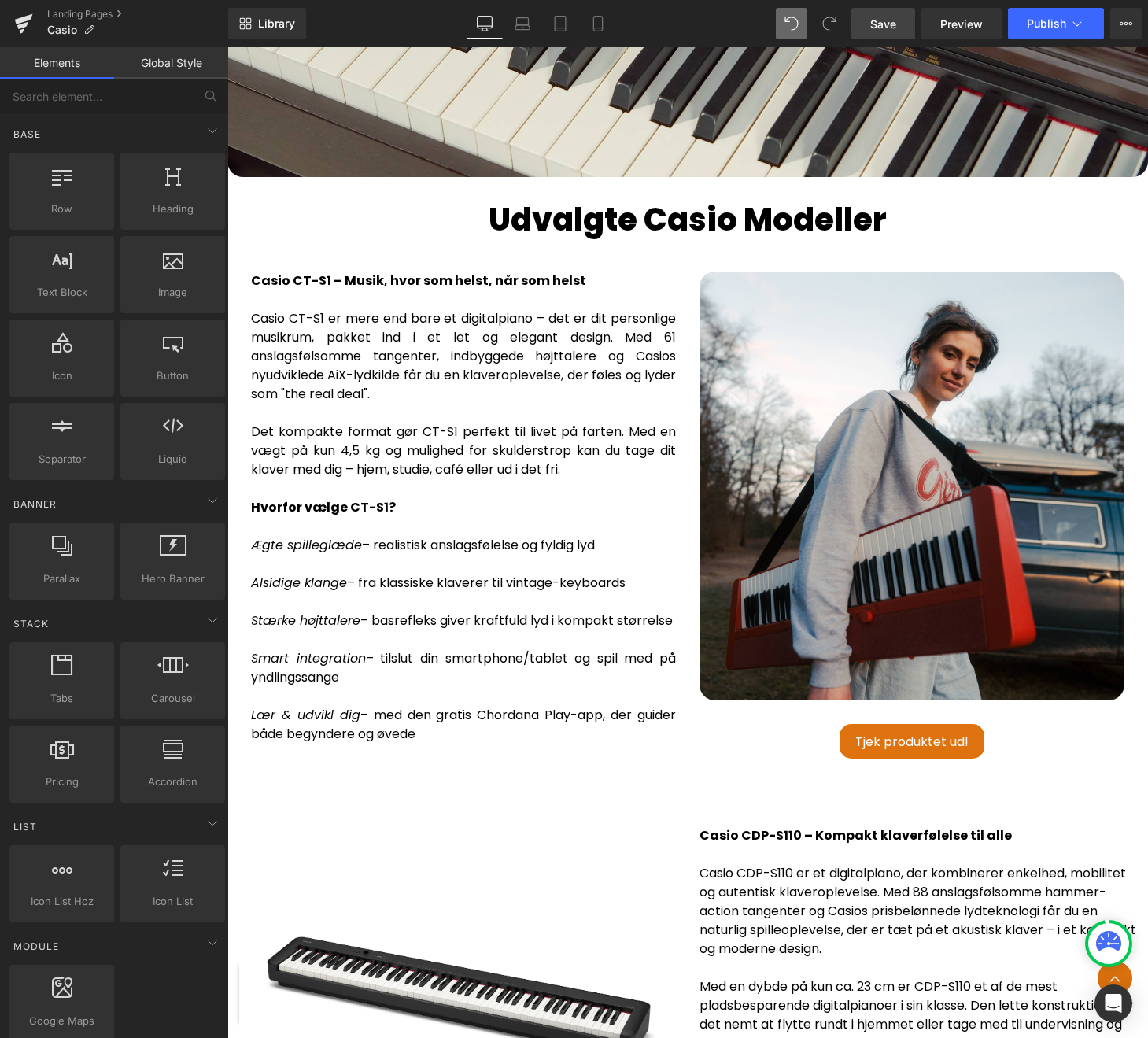
scroll to position [2899, 0]
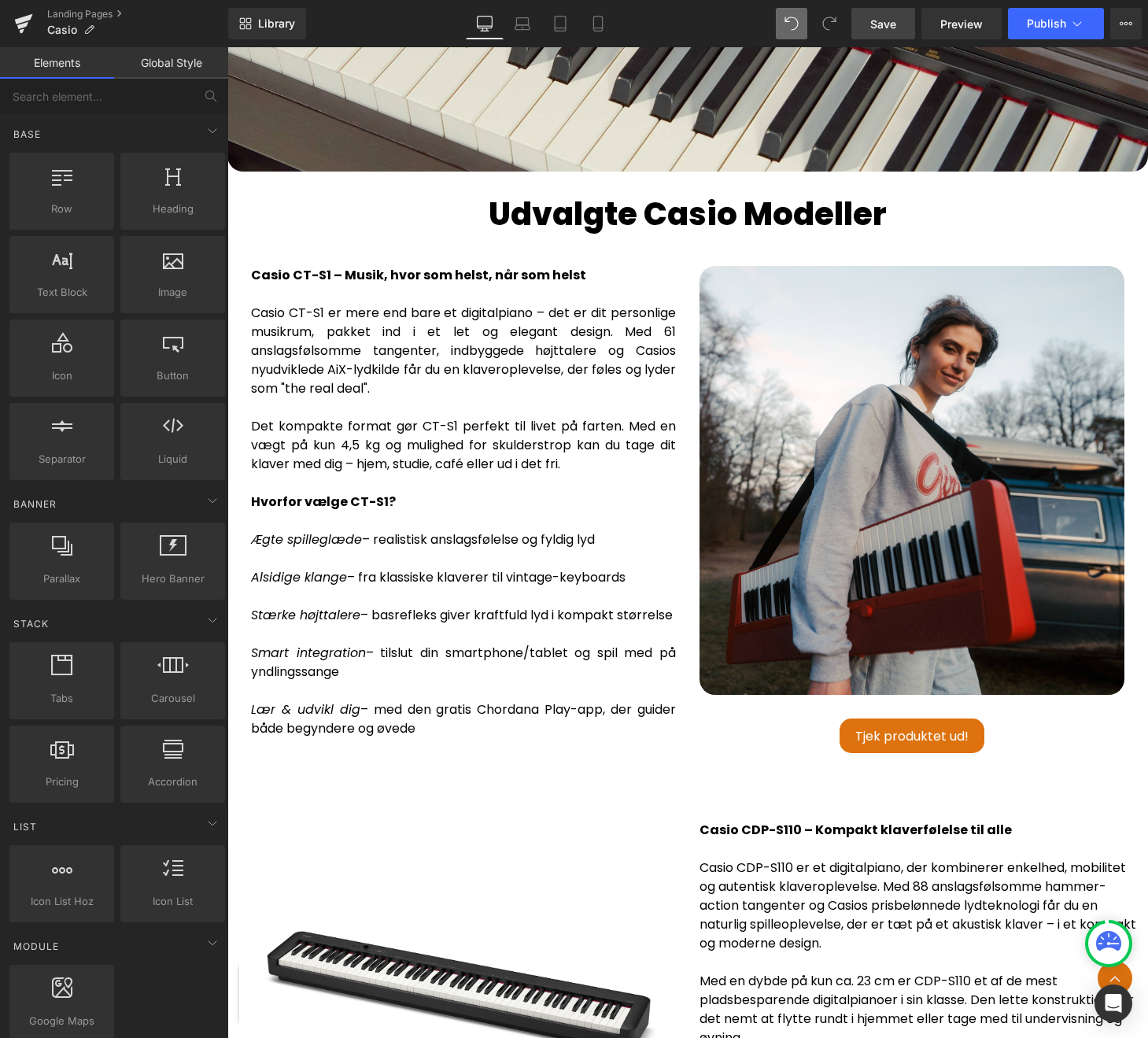
click at [393, 382] on div "Casio CT-S1 – Musik, hvor som helst, når som helst Casio CT-S1 er mere end bare…" at bounding box center [463, 398] width 425 height 264
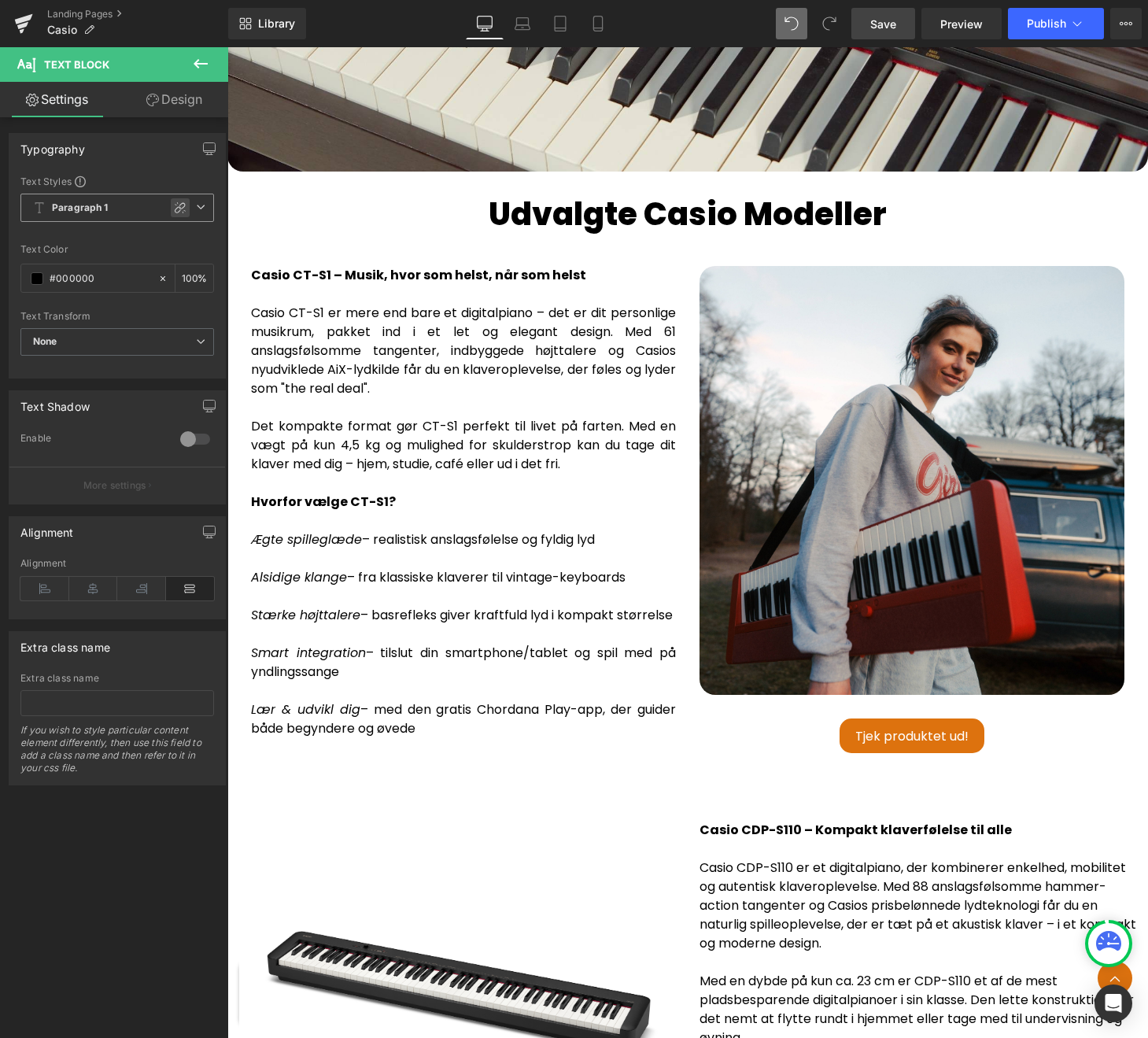
click at [174, 210] on icon at bounding box center [180, 208] width 11 height 11
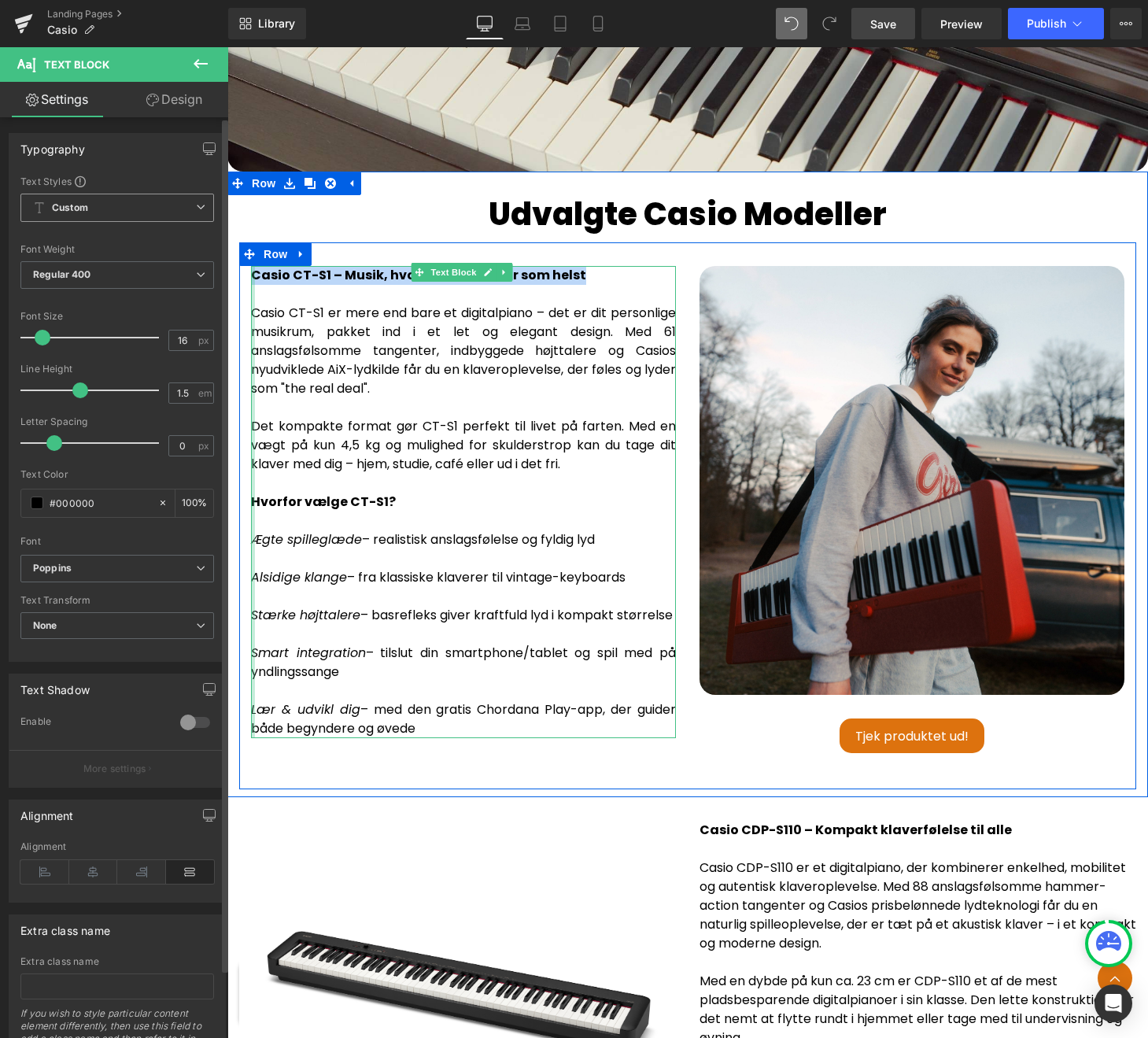
drag, startPoint x: 588, startPoint y: 260, endPoint x: 252, endPoint y: 263, distance: 336.0
click at [252, 266] on div "Casio CT-S1 – Musik, hvor som helst, når som helst Casio CT-S1 er mere end bare…" at bounding box center [463, 502] width 425 height 472
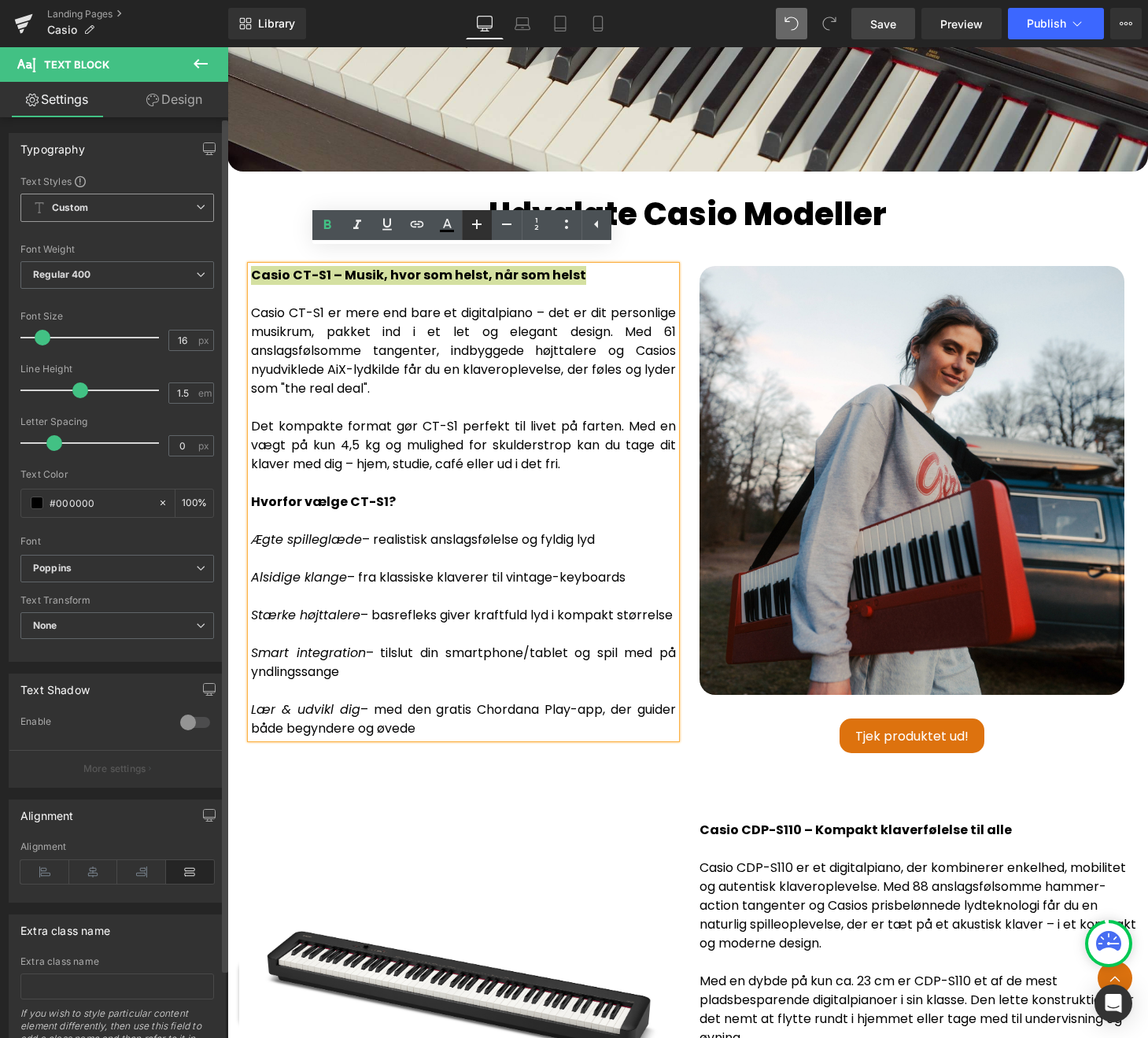
click at [479, 224] on icon at bounding box center [476, 224] width 9 height 9
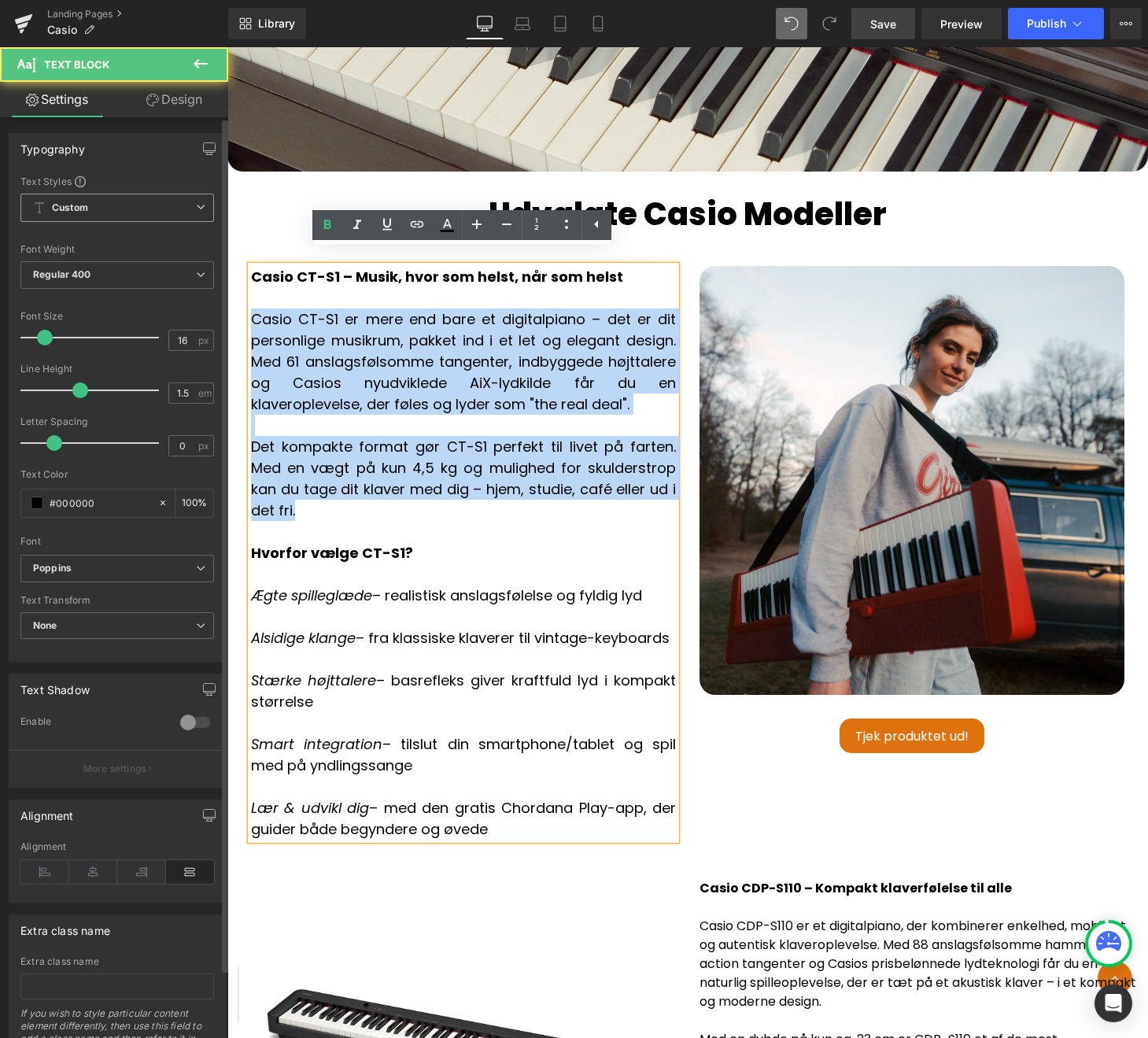
drag, startPoint x: 312, startPoint y: 493, endPoint x: 251, endPoint y: 306, distance: 196.7
click at [251, 306] on div "Casio CT-S1 – Musik, hvor som helst, når som helst Casio CT-S1 er mere end bare…" at bounding box center [463, 425] width 425 height 318
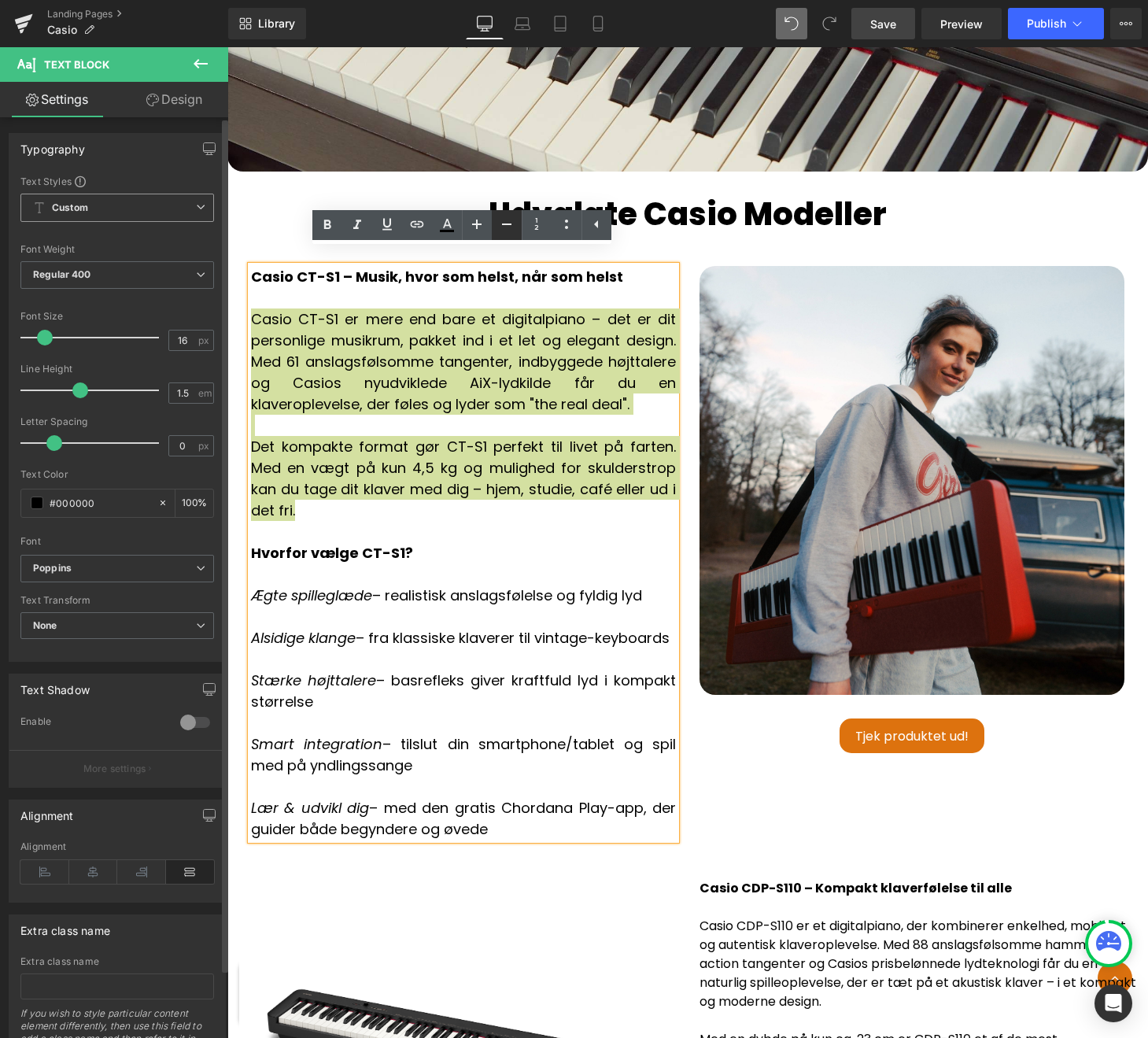
click at [507, 223] on icon at bounding box center [507, 224] width 19 height 19
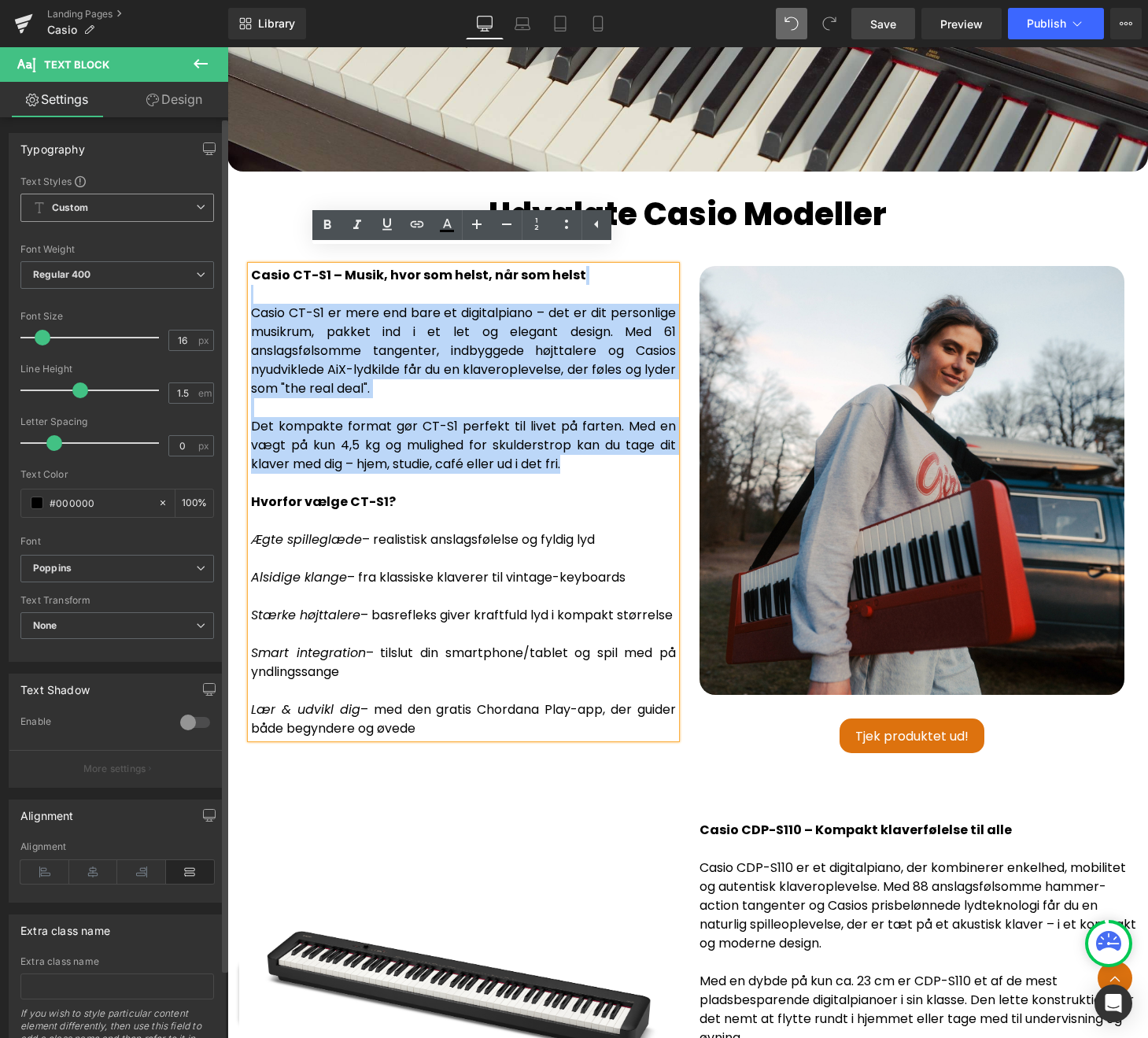
click at [432, 373] on div "Casio CT-S1 – Musik, hvor som helst, når som helst Casio CT-S1 er mere end bare…" at bounding box center [463, 398] width 425 height 264
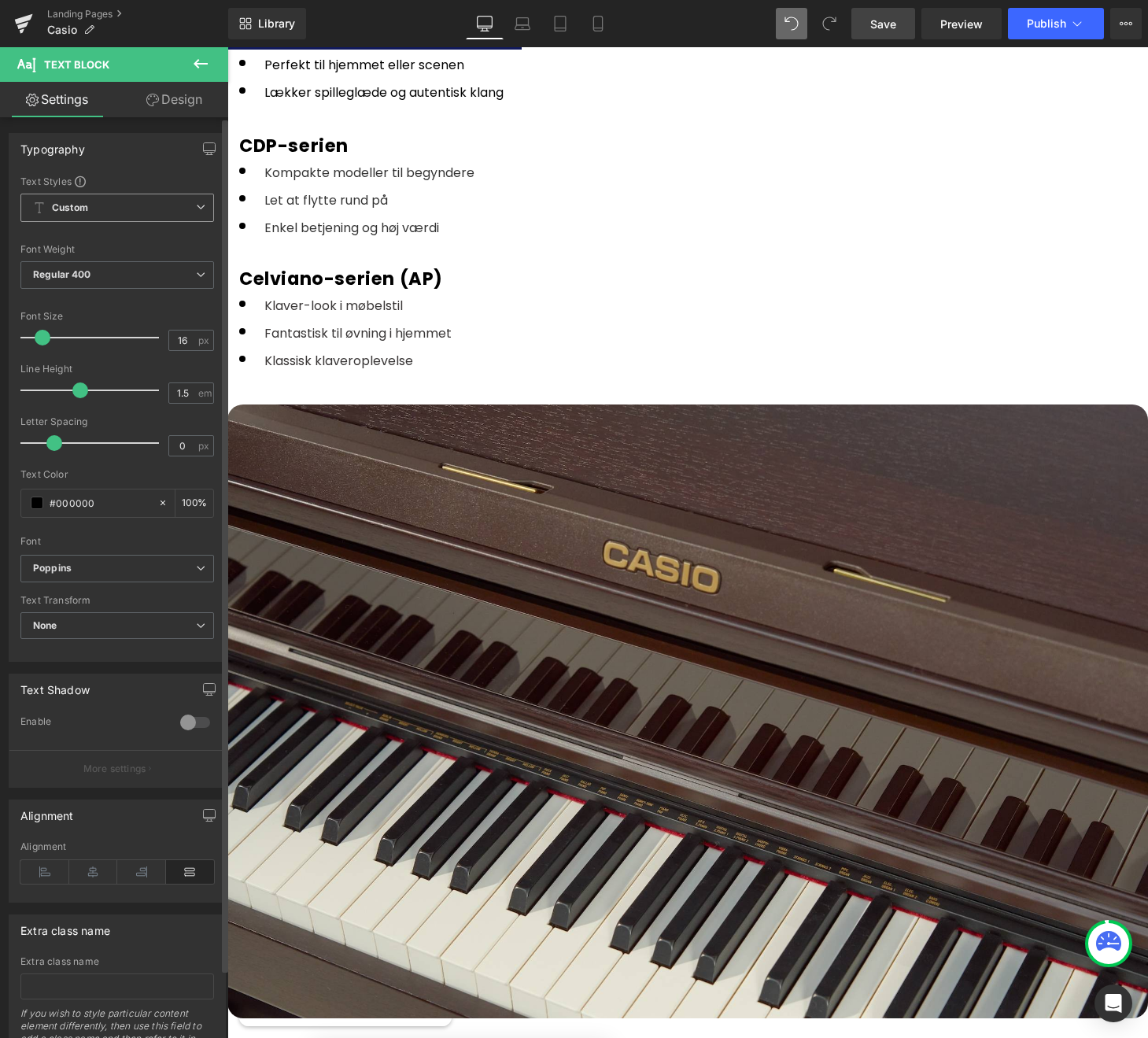
scroll to position [2016, 0]
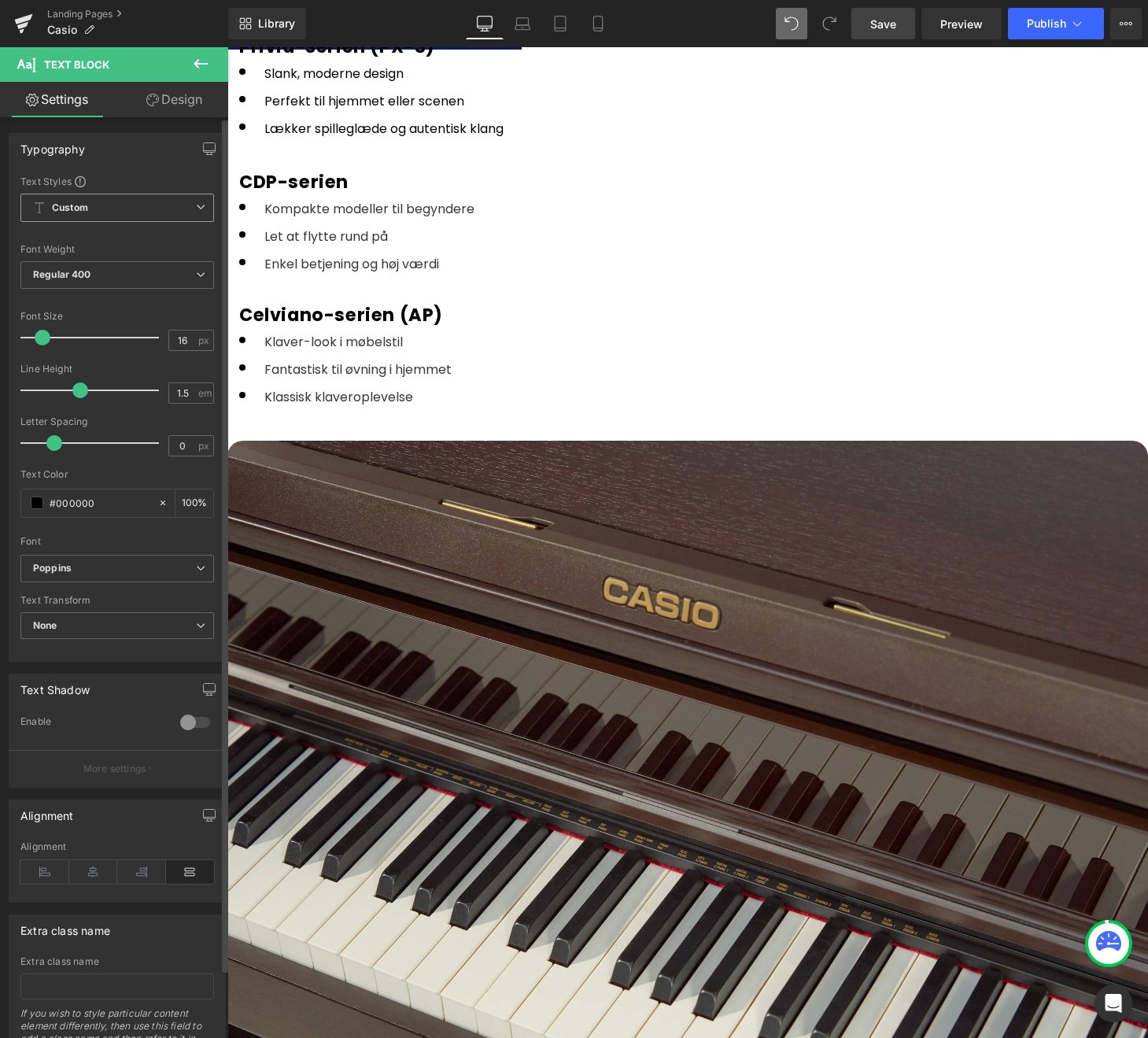
click at [396, 338] on span "Klaver-look i møbelstil" at bounding box center [333, 341] width 138 height 18
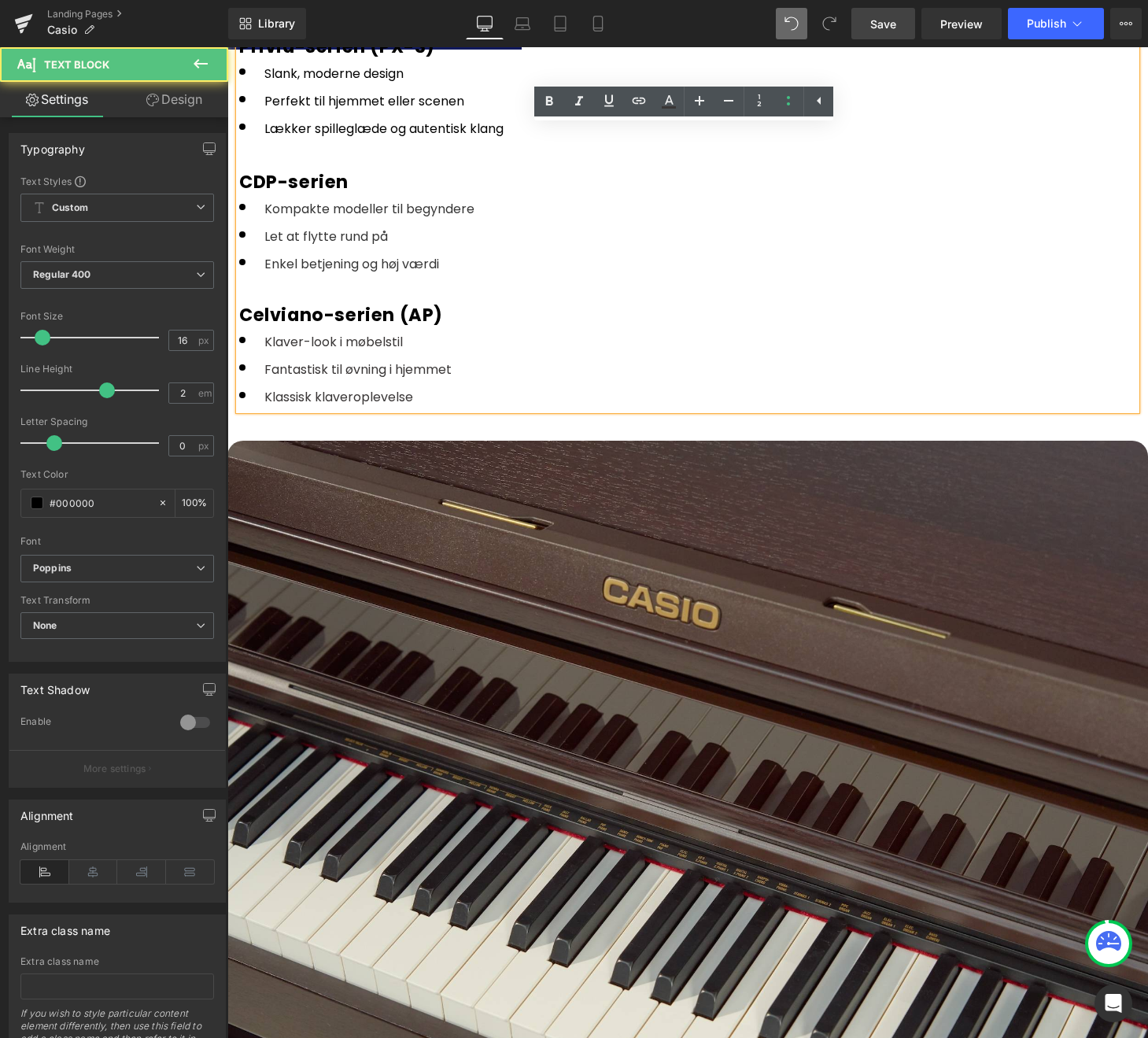
click at [371, 302] on div "Celviano-serien (AP)" at bounding box center [688, 314] width 897 height 26
click at [383, 355] on li "Fantastisk til øvning i hjemmet" at bounding box center [688, 368] width 897 height 27
click at [347, 308] on div "Celviano-serien (AP)" at bounding box center [688, 314] width 897 height 26
click at [340, 355] on li "Fantastisk til øvning i hjemmet" at bounding box center [688, 368] width 897 height 27
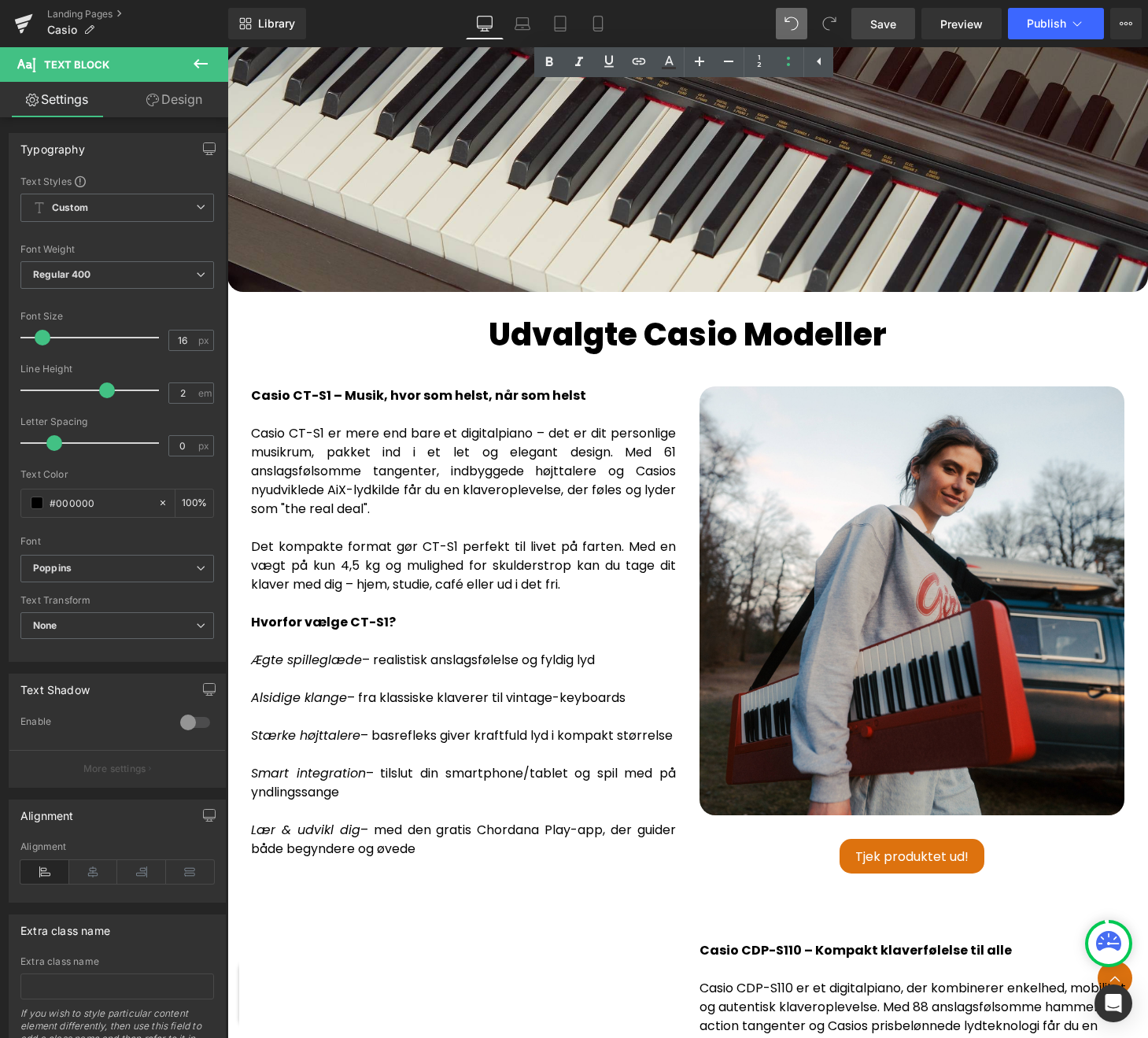
scroll to position [2902, 0]
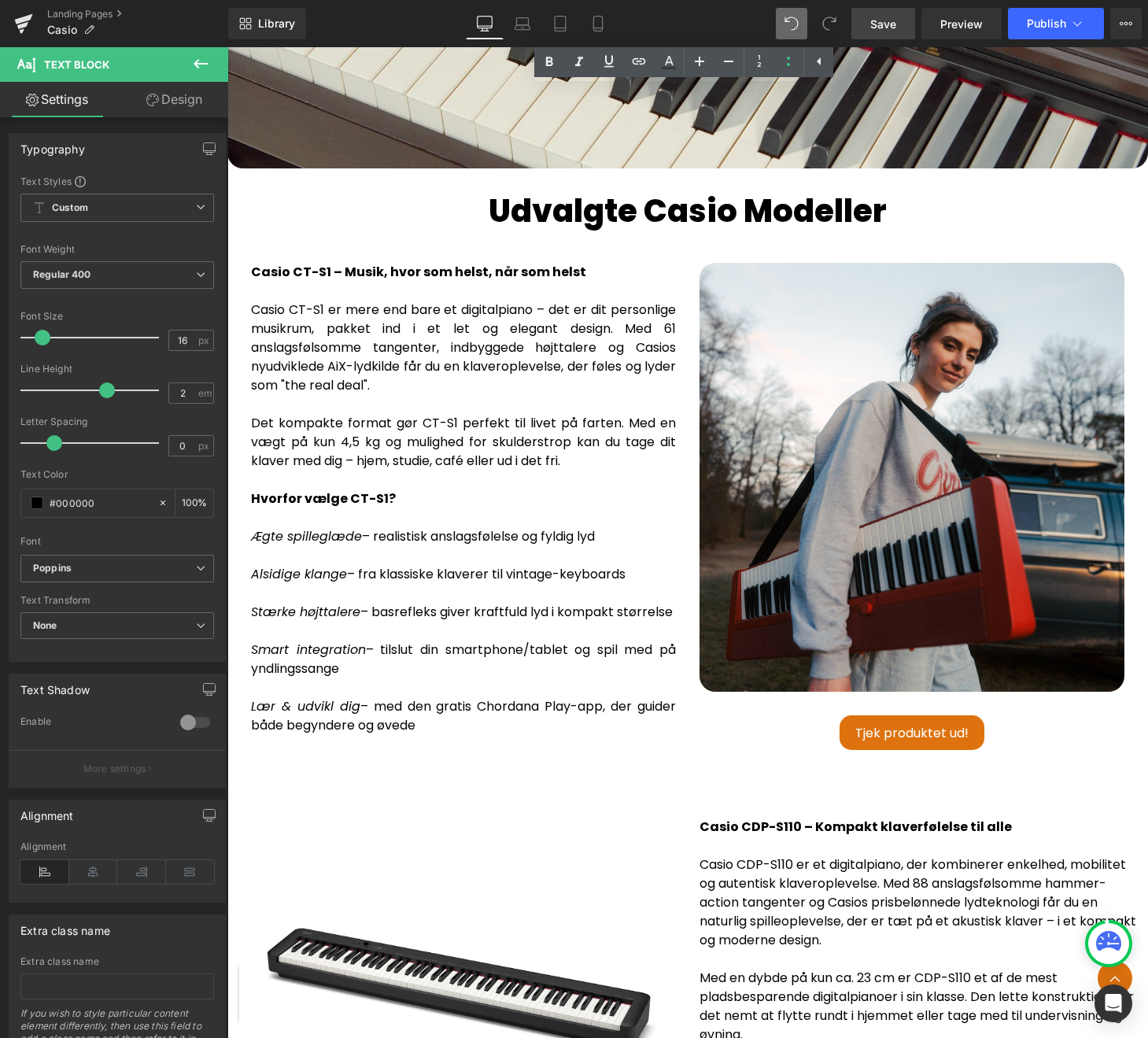
click at [451, 387] on div "Casio CT-S1 – Musik, hvor som helst, når som helst Casio CT-S1 er mere end bare…" at bounding box center [463, 394] width 425 height 264
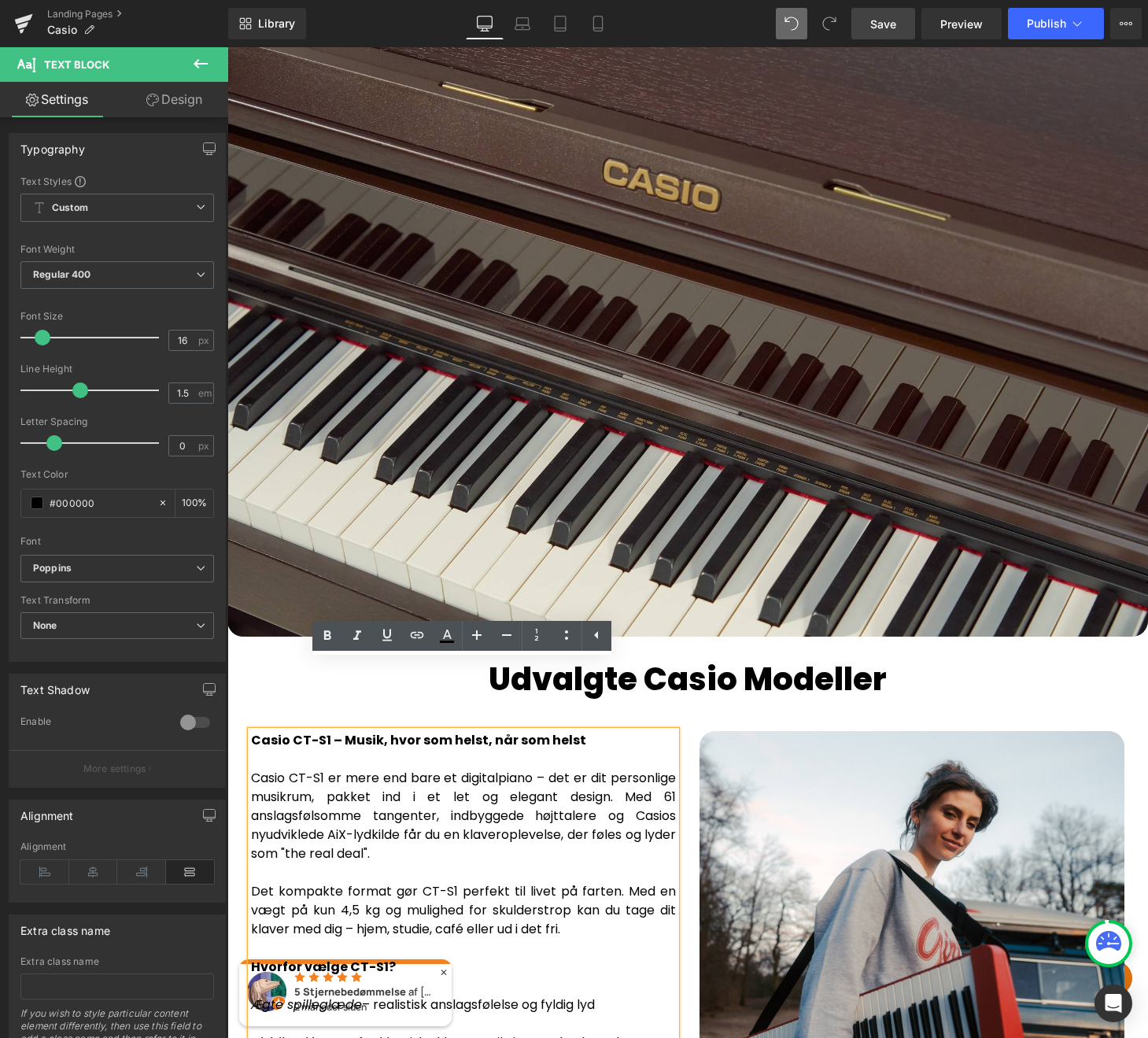
scroll to position [2201, 0]
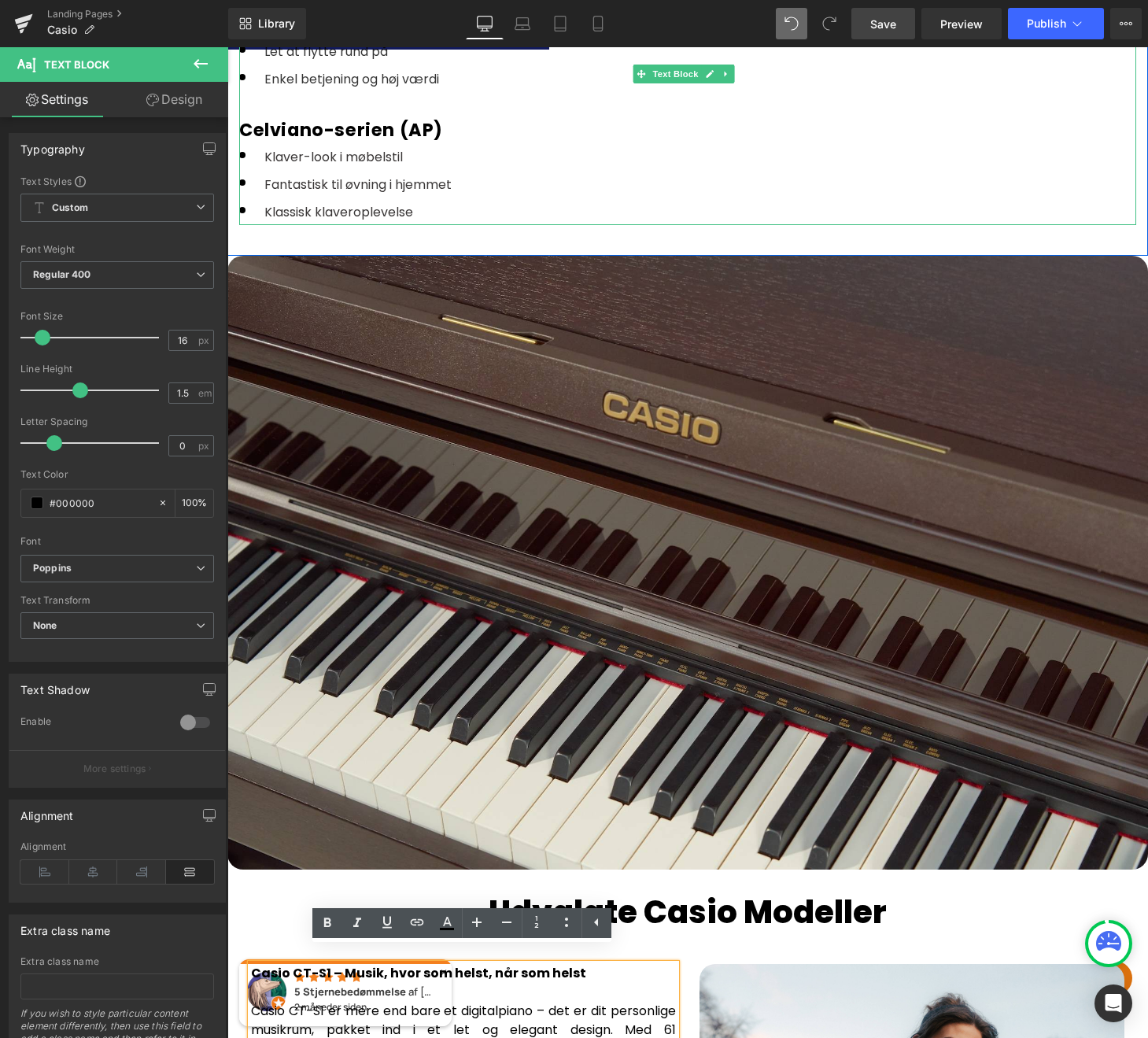
click at [358, 117] on div "Celviano-serien (AP)" at bounding box center [688, 130] width 897 height 26
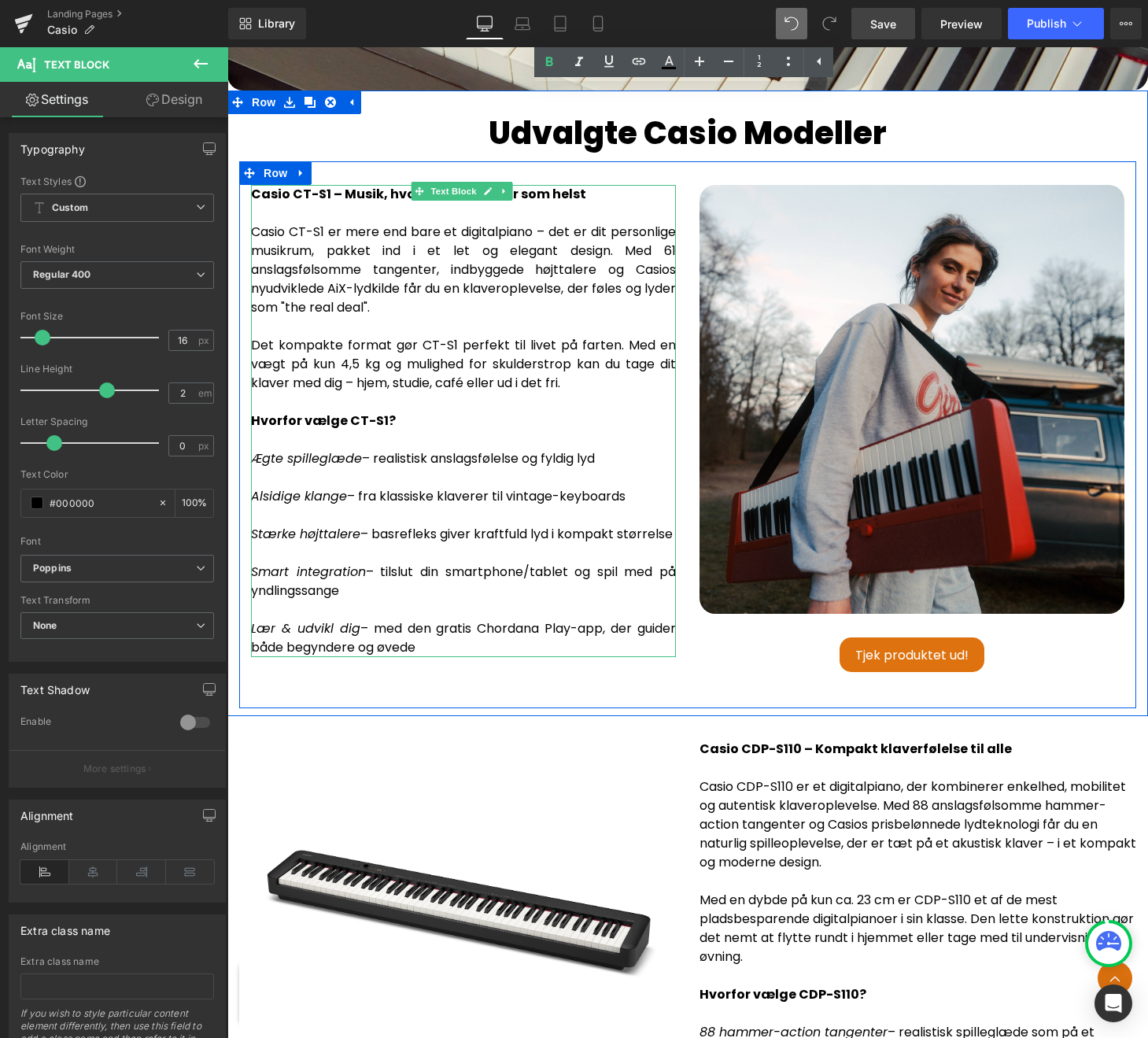
scroll to position [2723, 0]
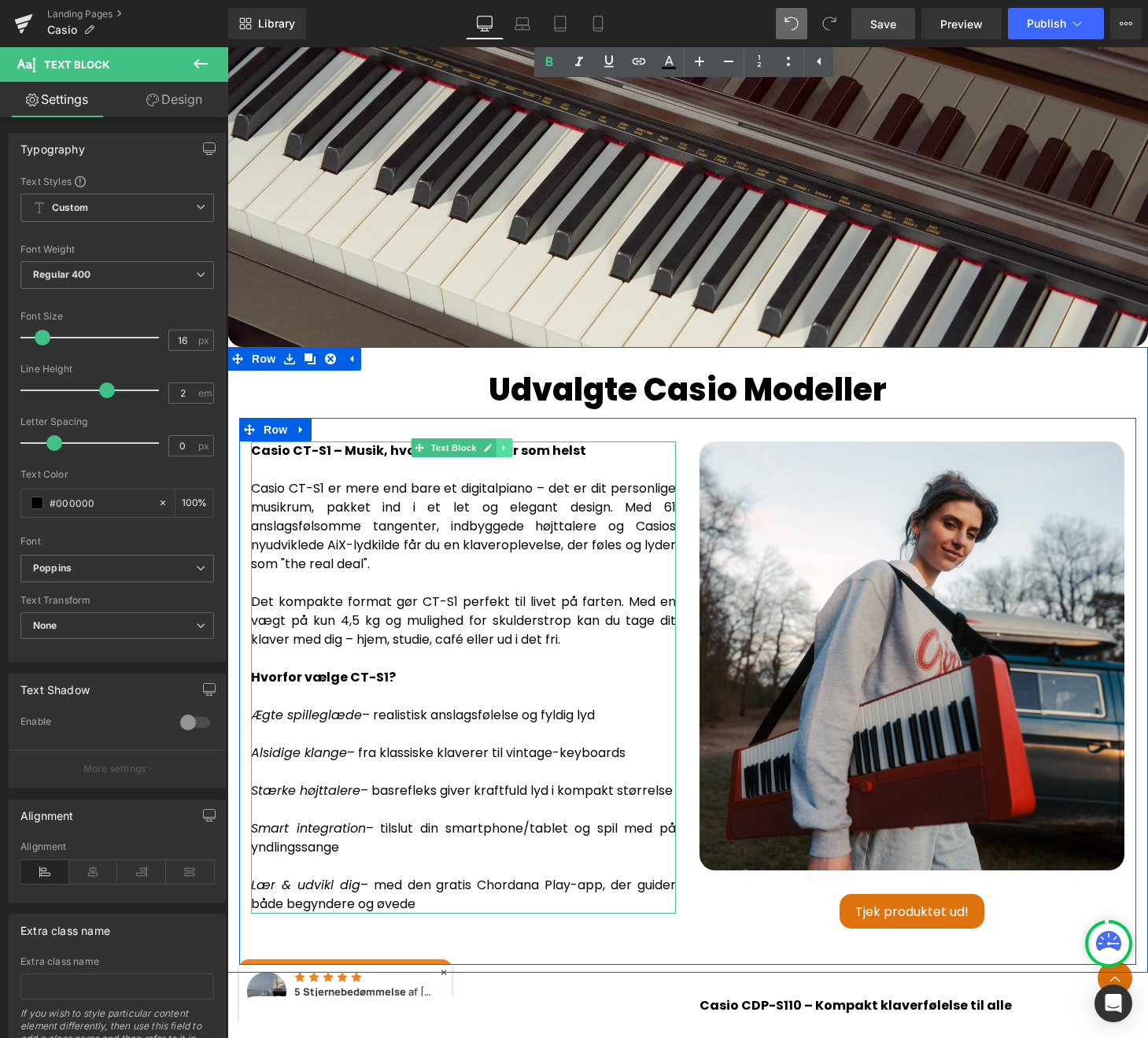
click at [500, 443] on icon at bounding box center [504, 448] width 9 height 9
click at [499, 443] on icon at bounding box center [494, 448] width 9 height 9
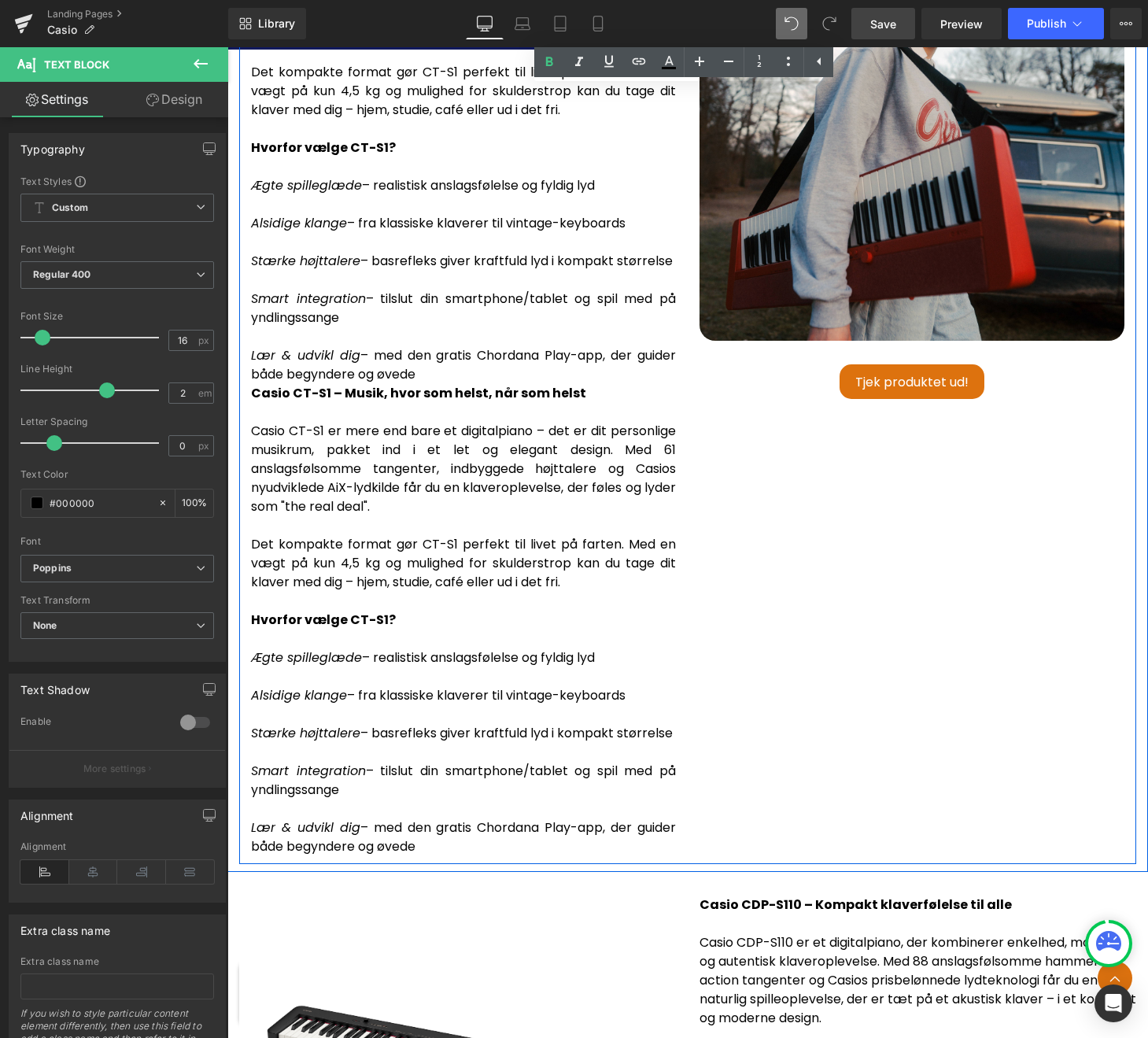
scroll to position [2998, 0]
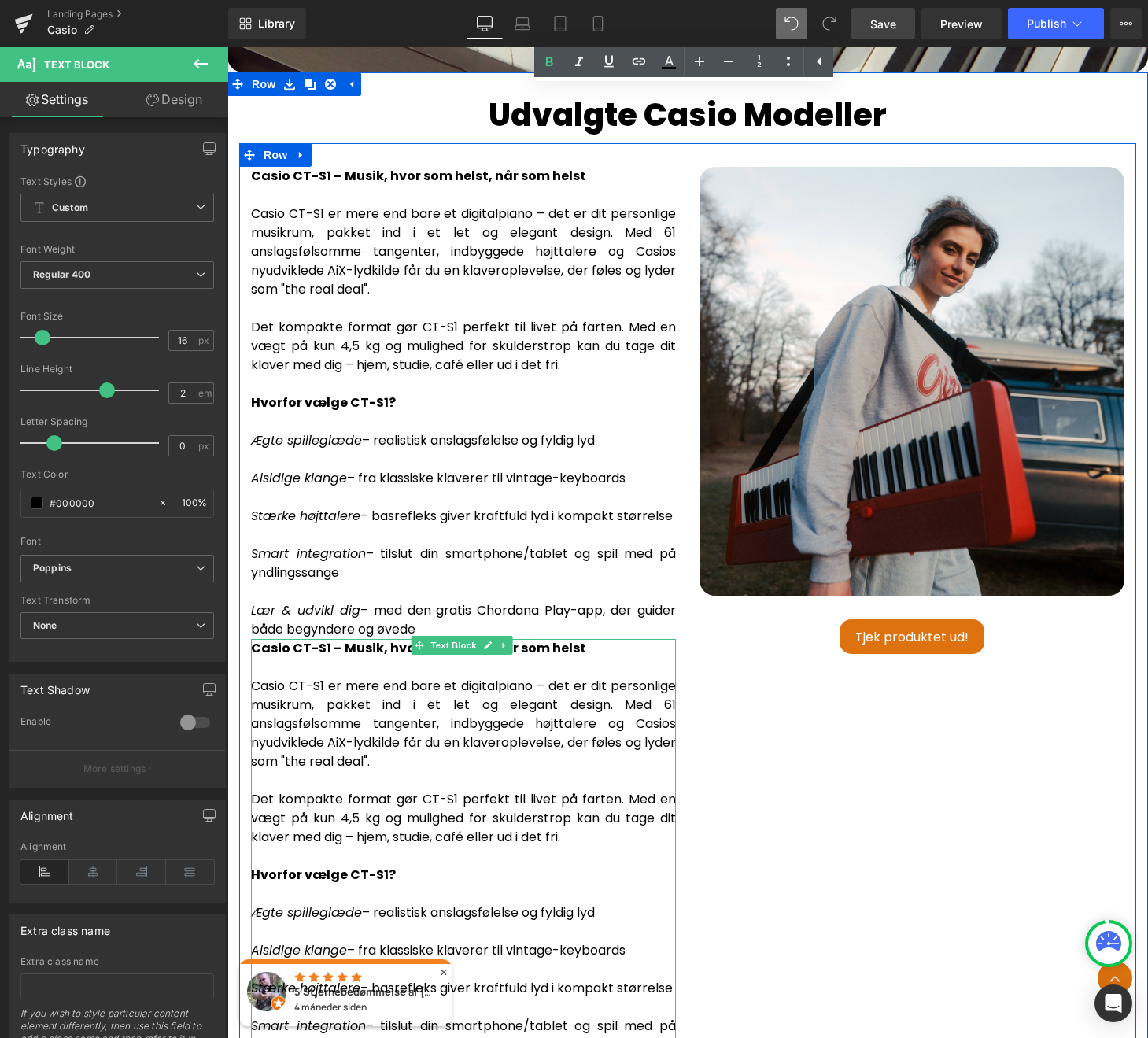
click at [475, 727] on span "Casio CT-S1 er mere end bare et digitalpiano – det er dit personlige musikrum, …" at bounding box center [463, 723] width 425 height 94
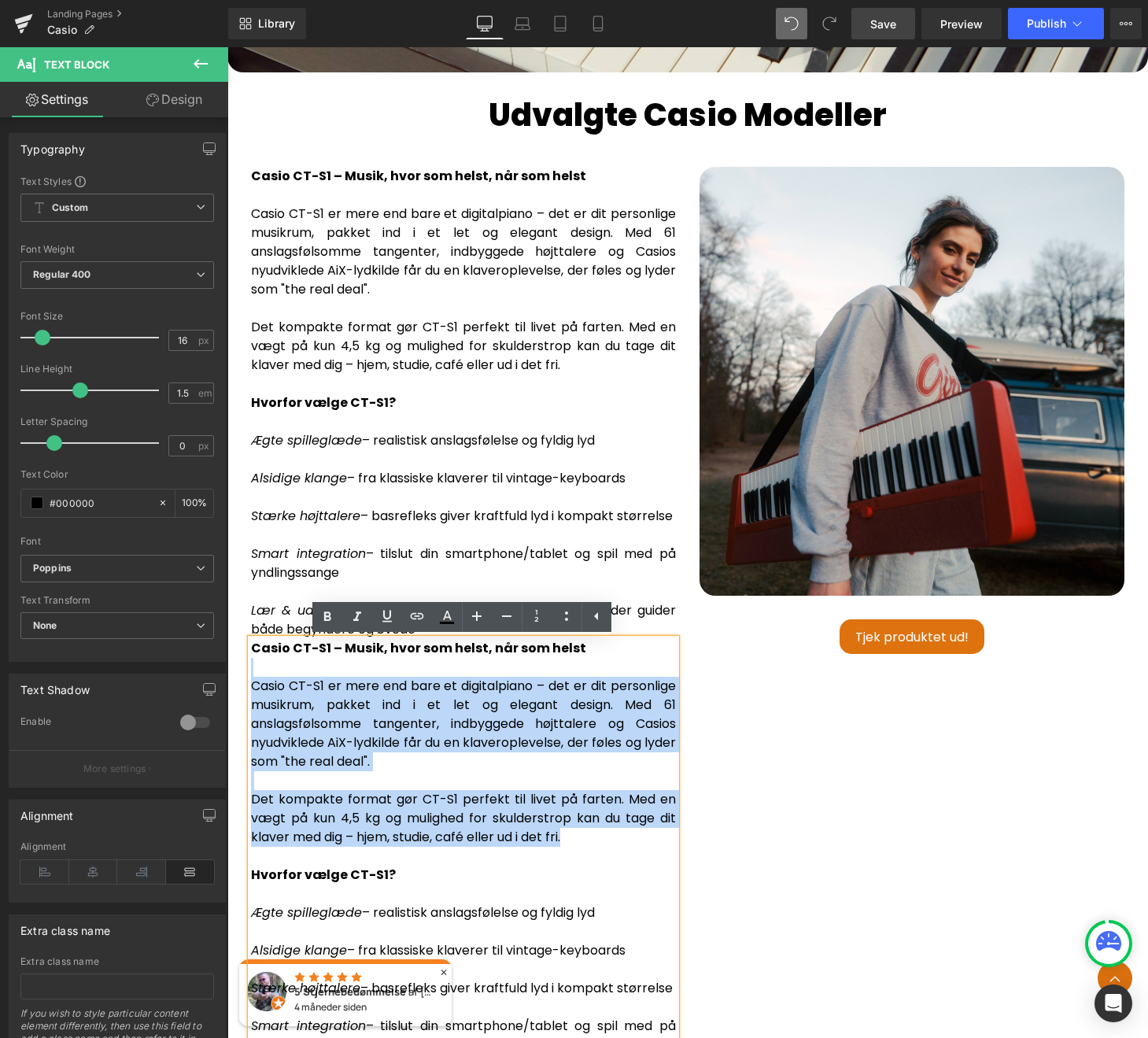
drag, startPoint x: 573, startPoint y: 841, endPoint x: 239, endPoint y: 666, distance: 377.1
click at [239, 666] on div "Udvalgte Casio Modeller Heading Casio CT-S1 – Musik, hvor som helst, når som he…" at bounding box center [688, 602] width 921 height 1032
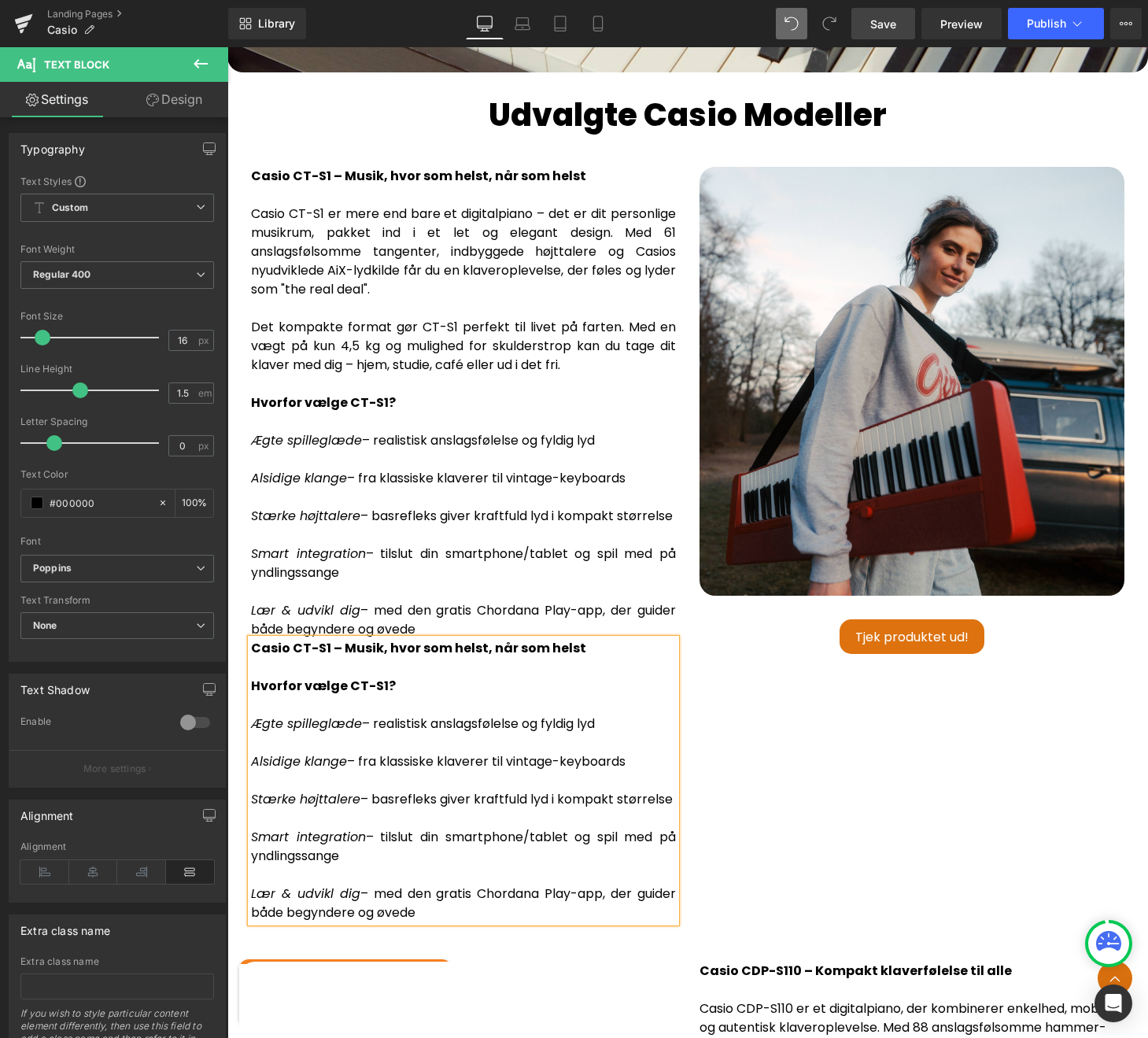
drag, startPoint x: 430, startPoint y: 932, endPoint x: 235, endPoint y: 665, distance: 330.6
click at [235, 665] on div "Udvalgte Casio Modeller Heading Casio CT-S1 – Musik, hvor som helst, når som he…" at bounding box center [688, 508] width 921 height 844
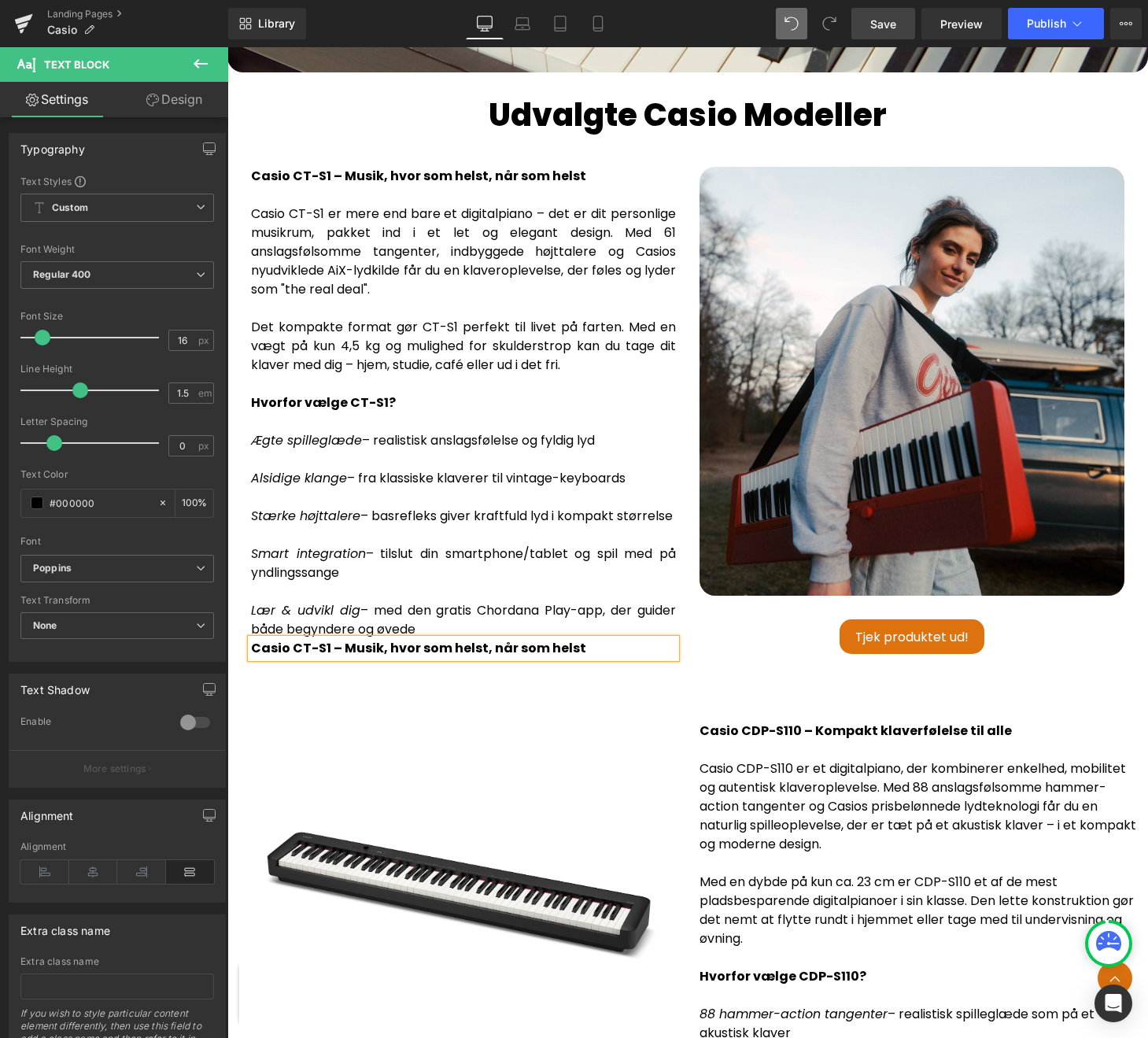
click at [582, 652] on div "Casio CT-S1 – Musik, hvor som helst, når som helst" at bounding box center [463, 649] width 425 height 19
click at [480, 617] on icon at bounding box center [476, 617] width 19 height 19
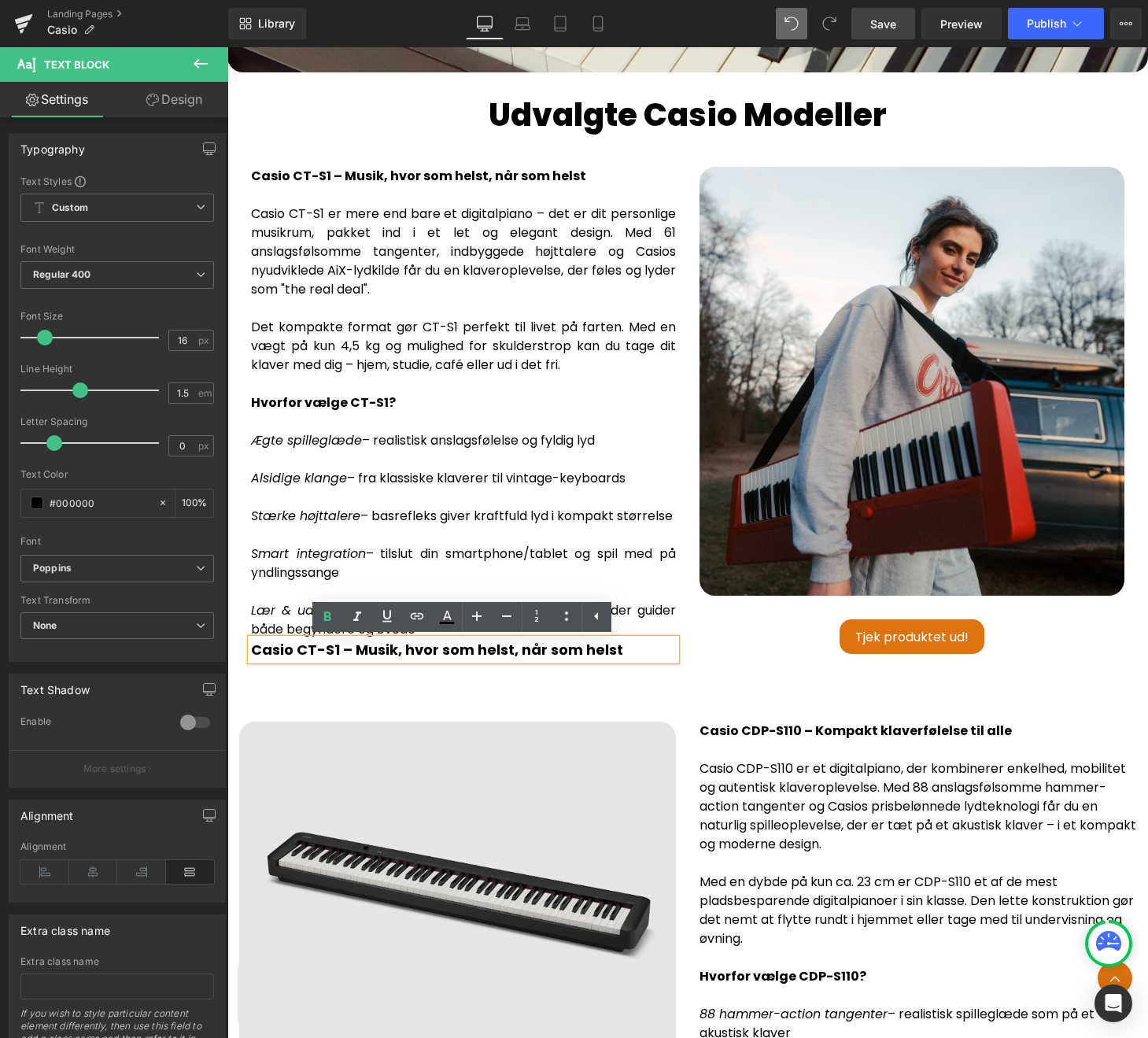
click at [429, 813] on img at bounding box center [457, 894] width 437 height 346
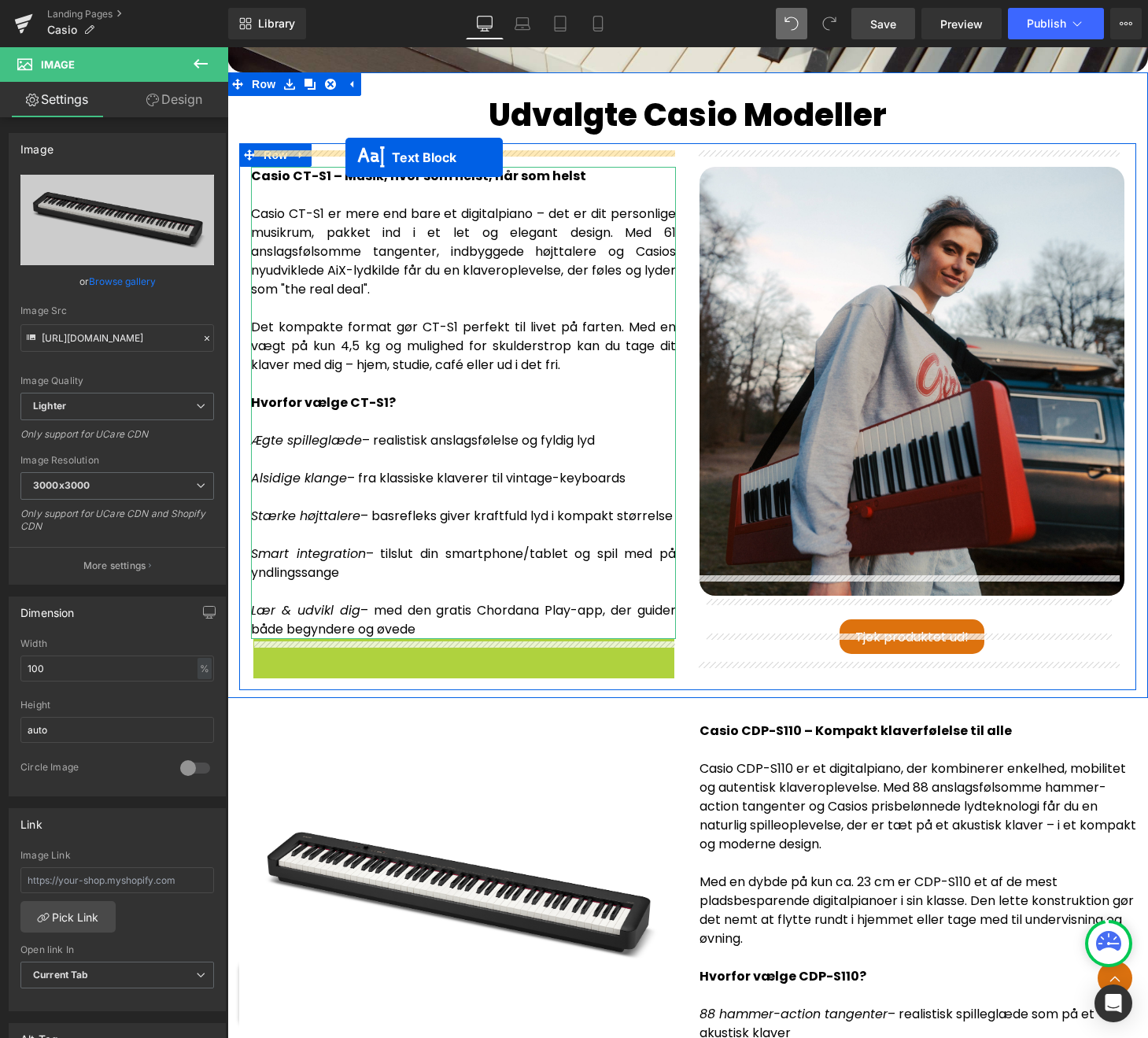
drag, startPoint x: 421, startPoint y: 653, endPoint x: 346, endPoint y: 157, distance: 501.6
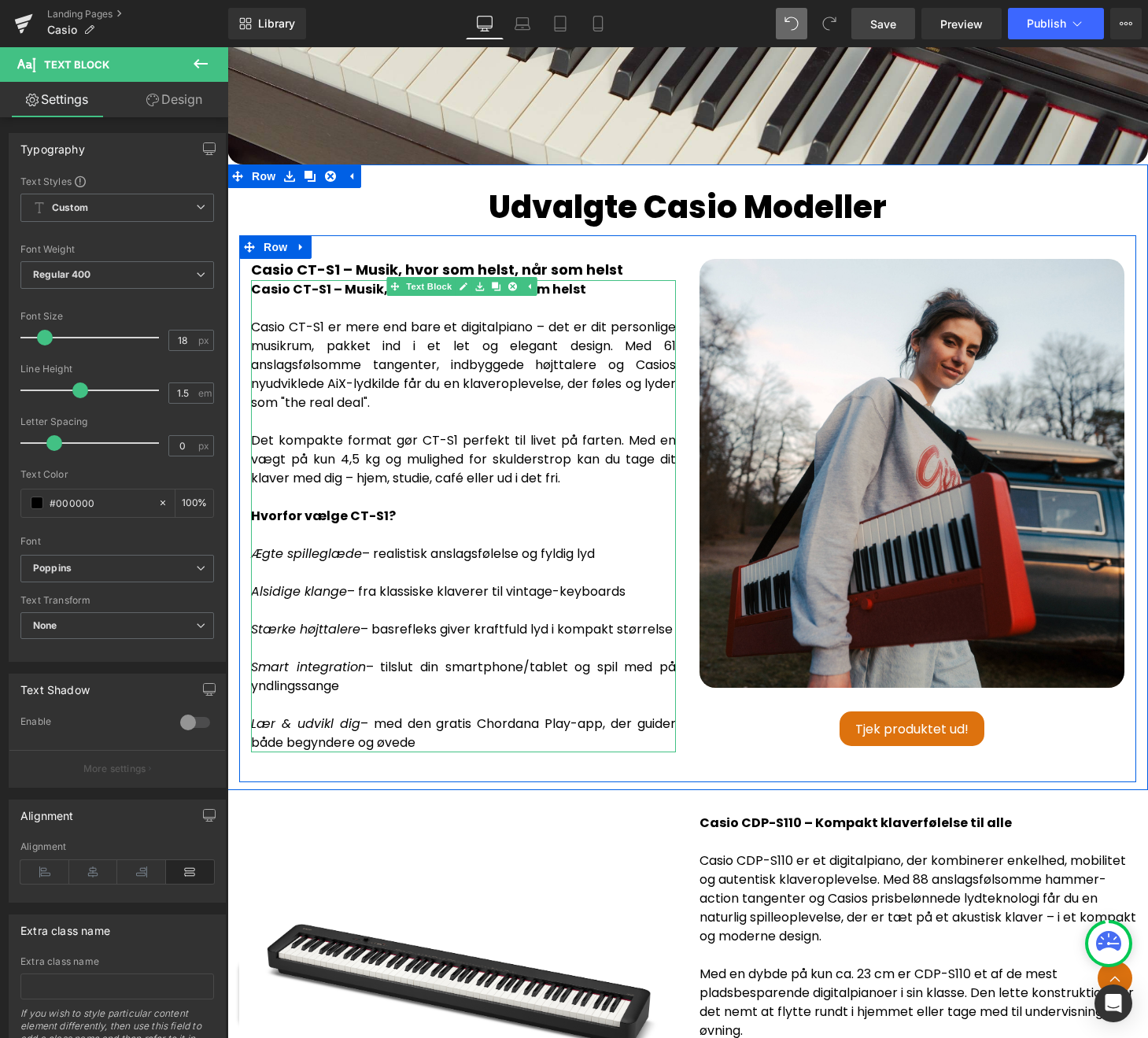
scroll to position [2904, 0]
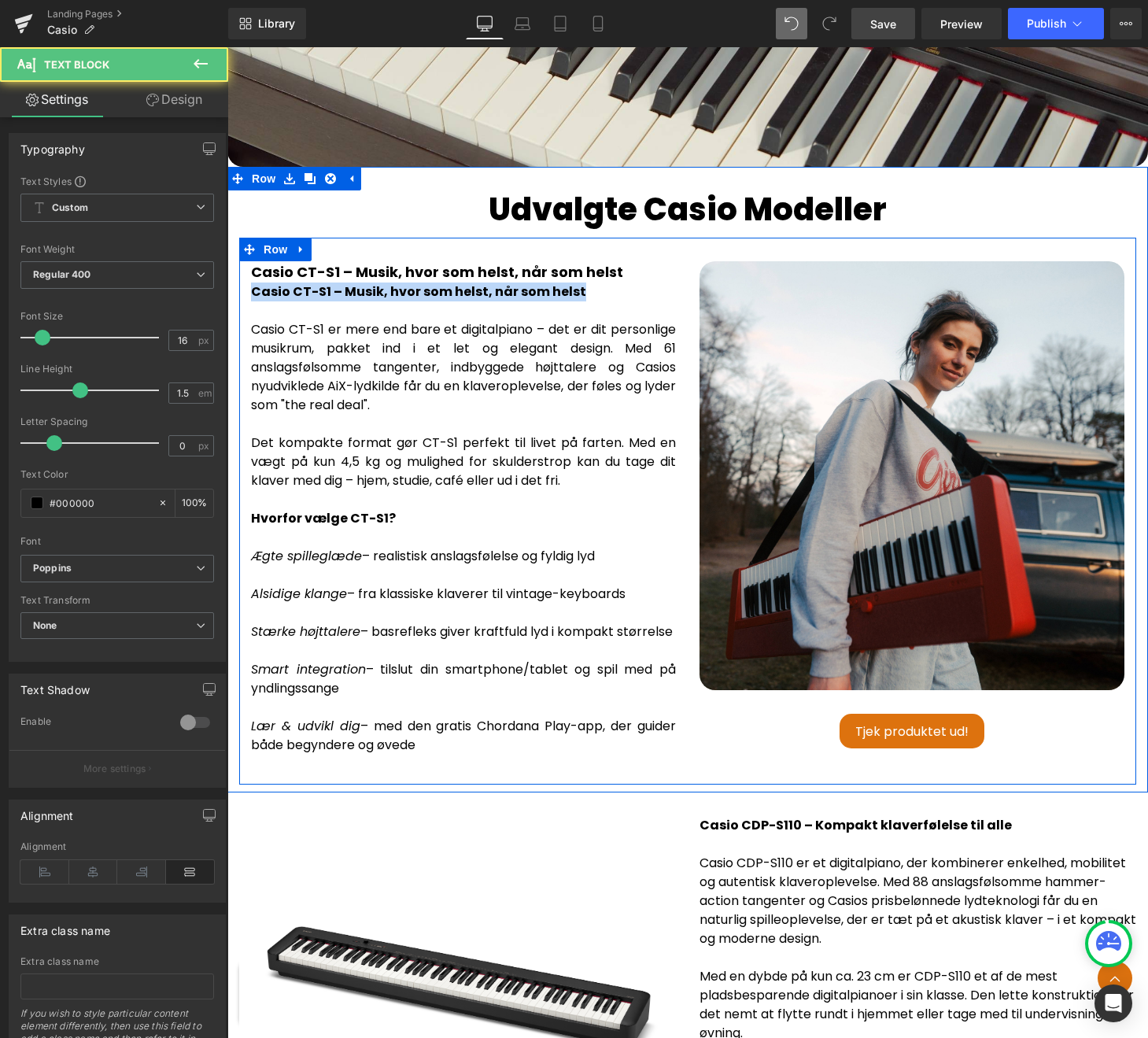
drag, startPoint x: 584, startPoint y: 277, endPoint x: 249, endPoint y: 279, distance: 335.0
click at [249, 279] on div "Casio CT-S1 – Musik, hvor som helst, når som helst Text Block Casio CT-S1 – Mus…" at bounding box center [464, 508] width 449 height 493
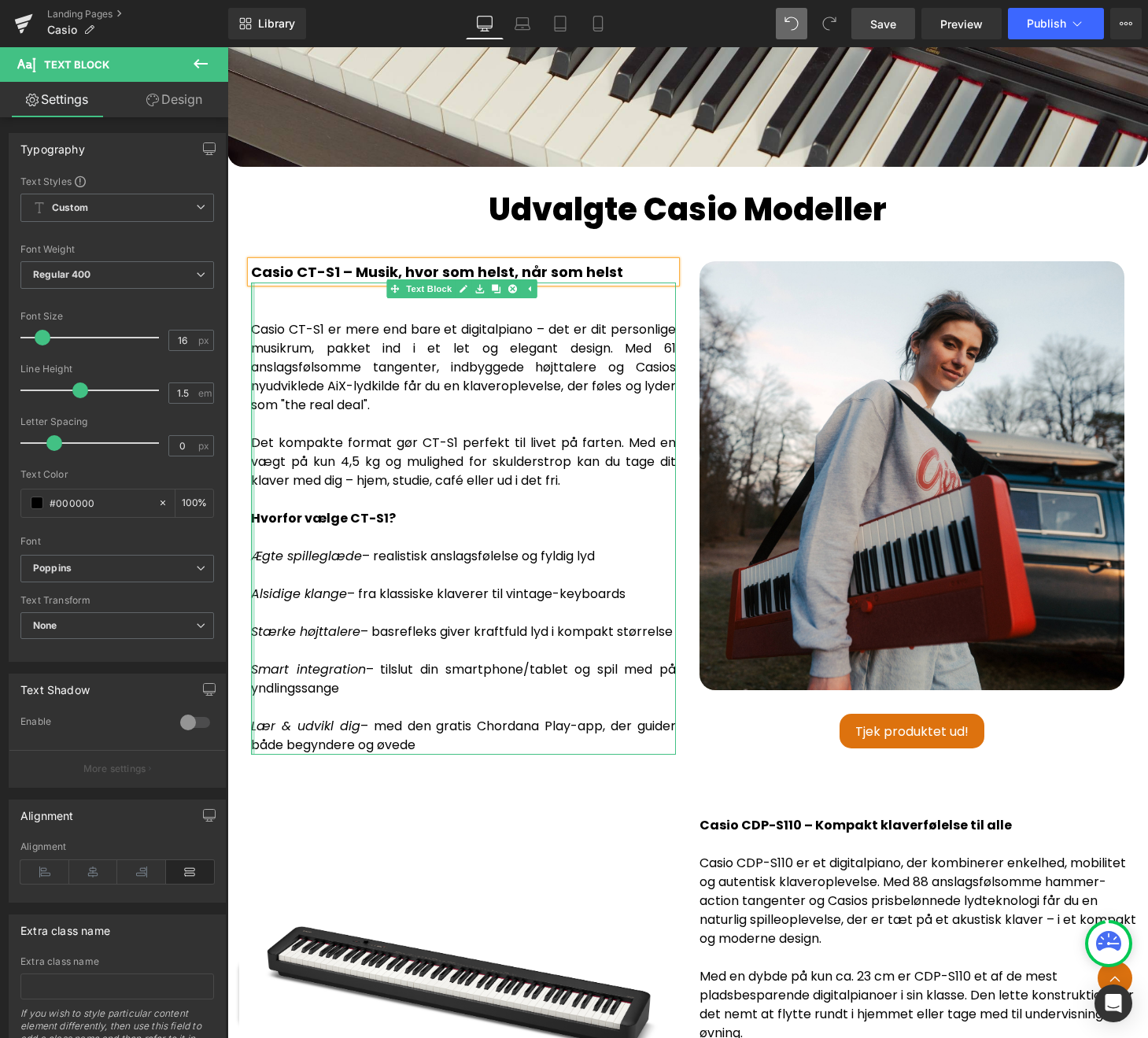
click at [254, 311] on div at bounding box center [253, 518] width 4 height 472
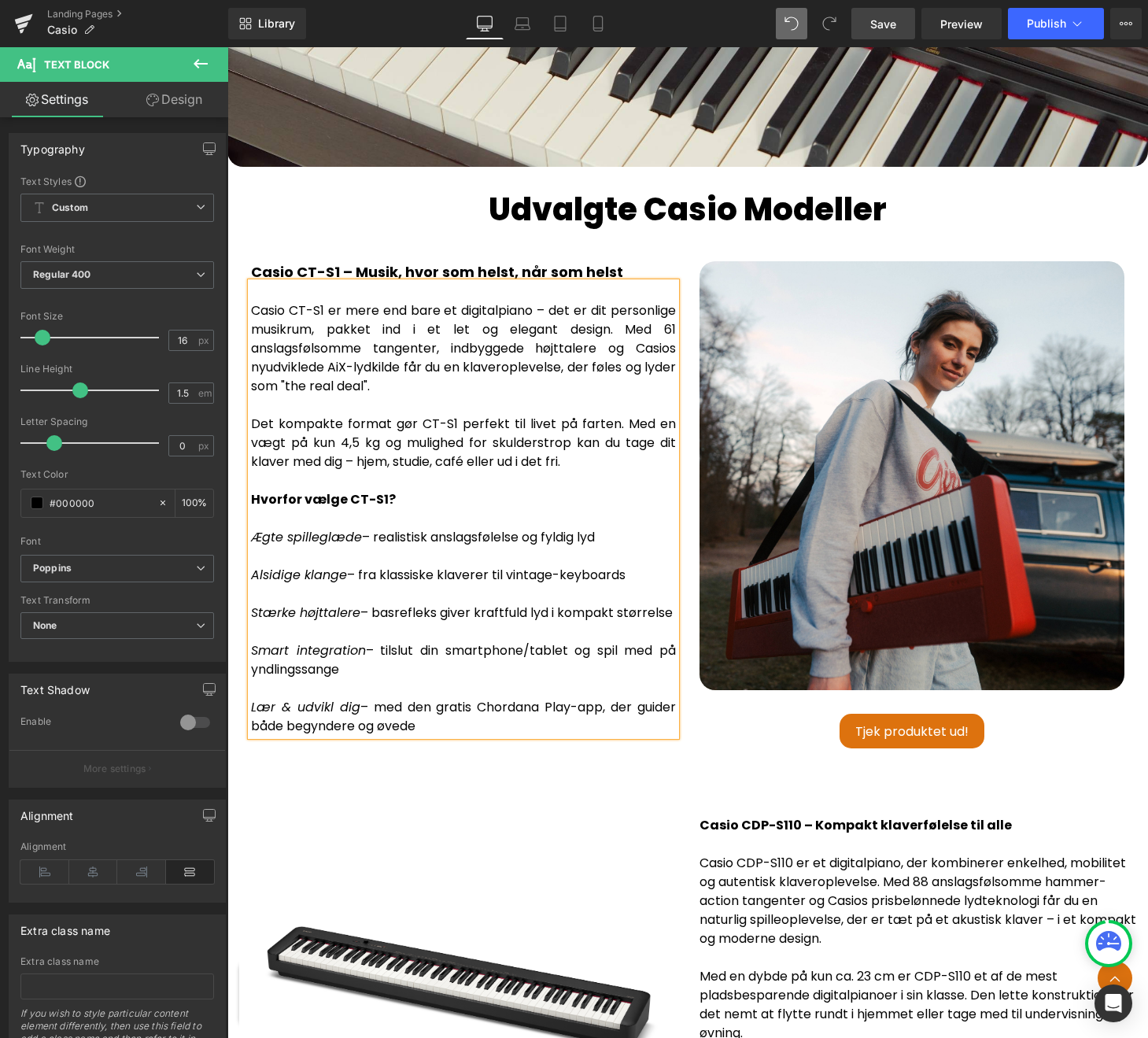
click at [406, 385] on div "Casio CT-S1 er mere end bare et digitalpiano – det er dit personlige musikrum, …" at bounding box center [463, 404] width 425 height 245
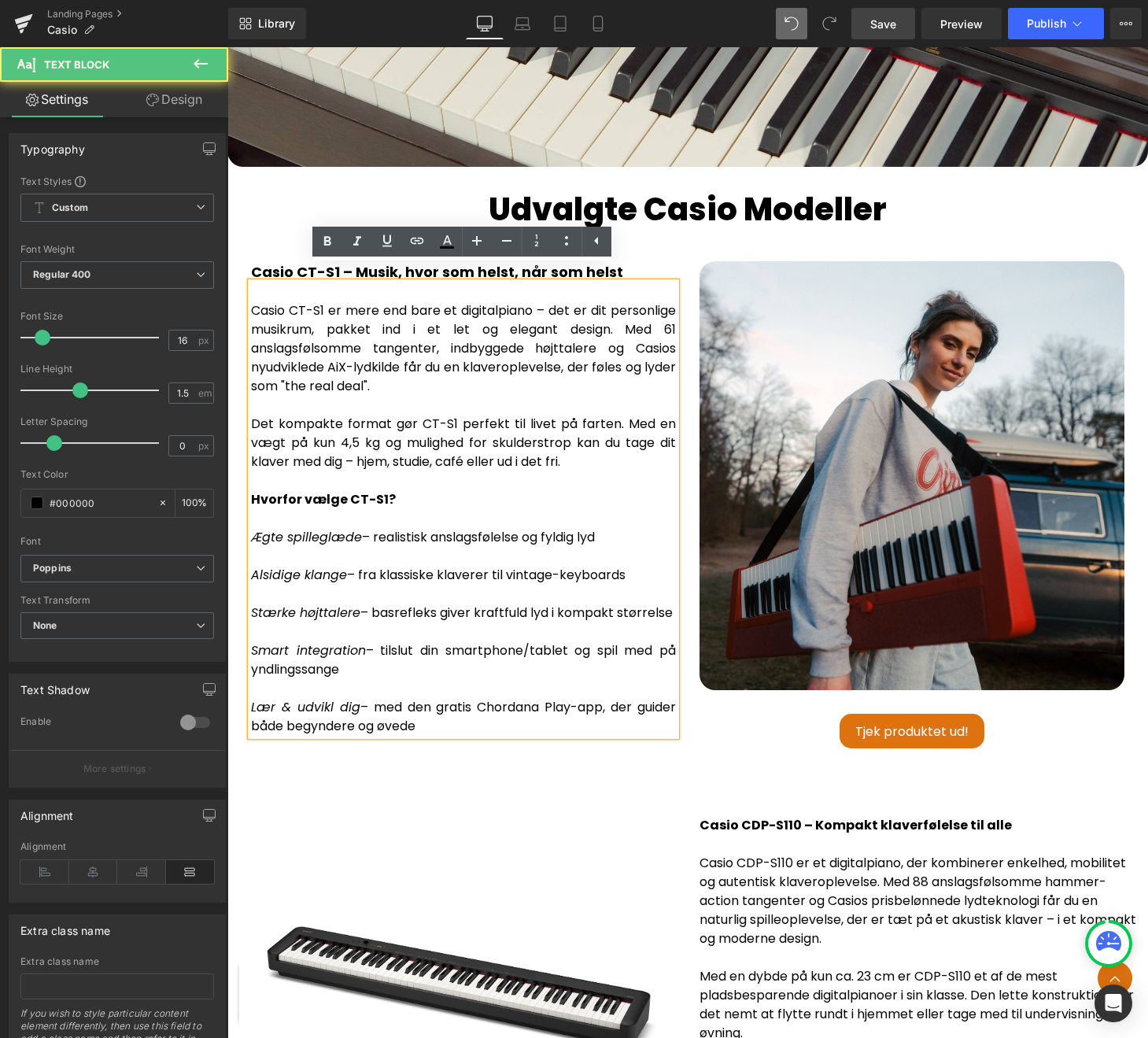
click at [547, 488] on div "Casio CT-S1 er mere end bare et digitalpiano – det er dit personlige musikrum, …" at bounding box center [463, 404] width 425 height 245
drag, startPoint x: 430, startPoint y: 727, endPoint x: 252, endPoint y: 483, distance: 302.0
click at [252, 483] on p "Casio CT-S1 er mere end bare et digitalpiano – det er dit personlige musikrum, …" at bounding box center [463, 509] width 425 height 454
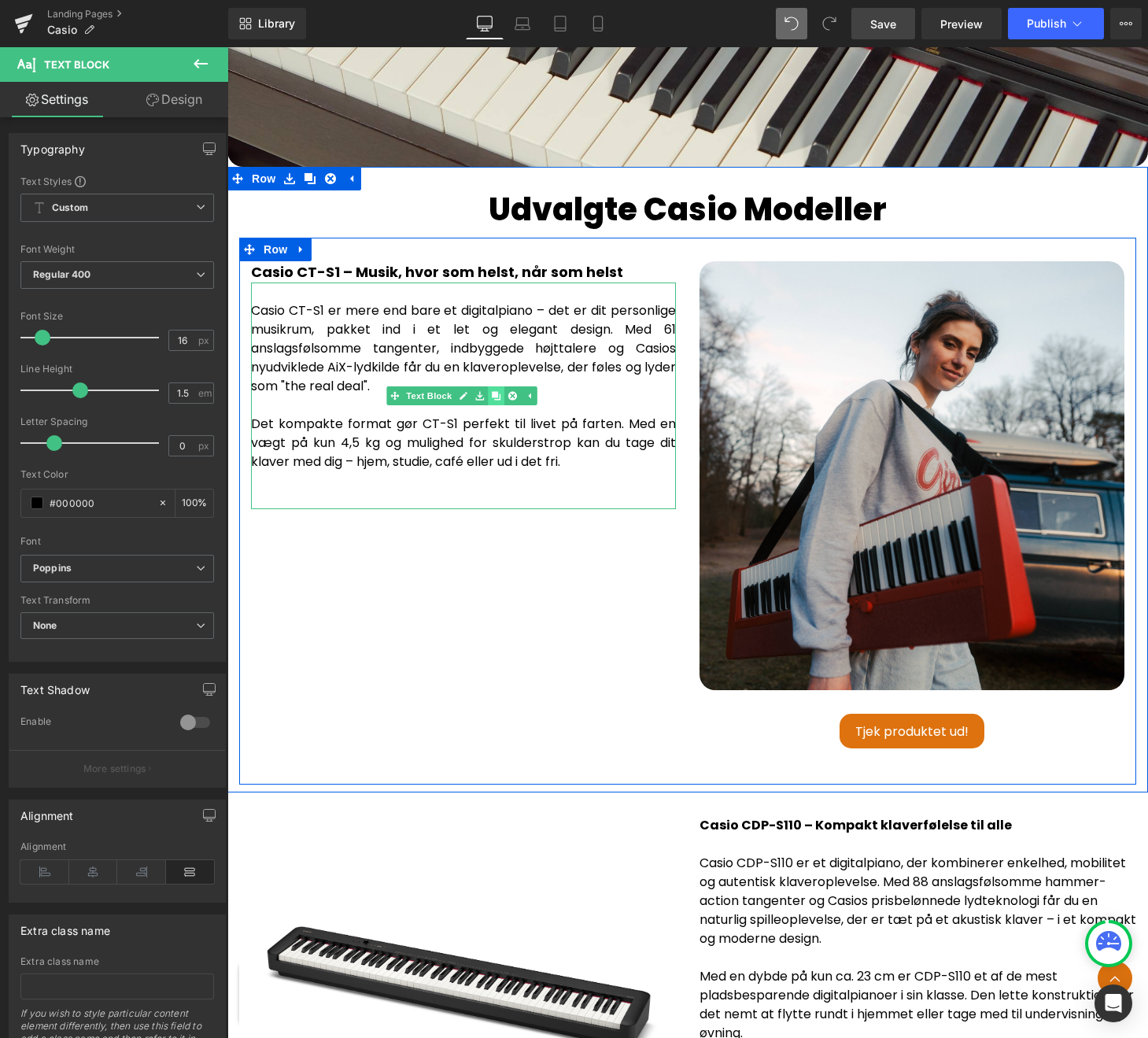
click at [497, 391] on icon at bounding box center [494, 395] width 9 height 9
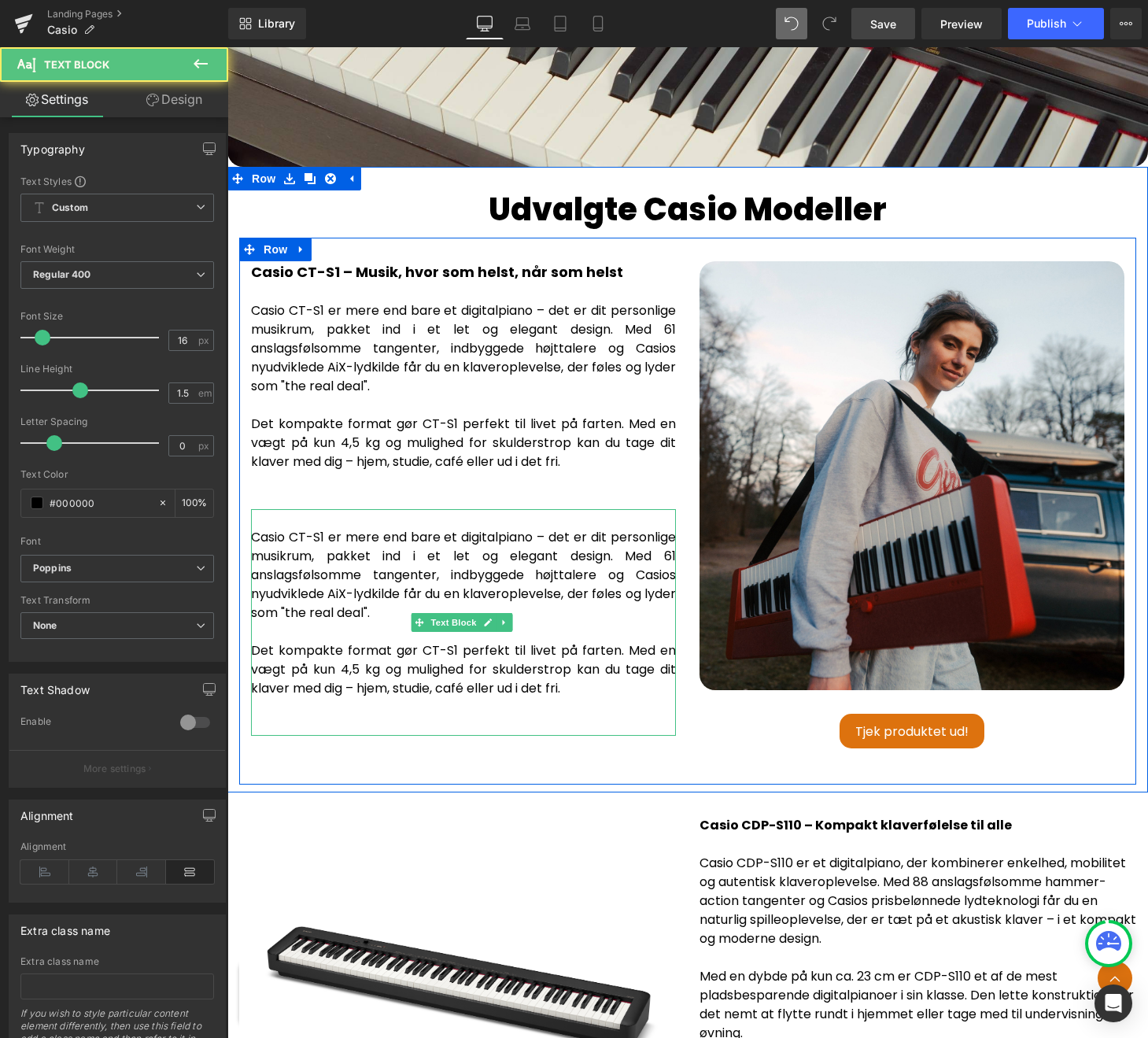
click at [590, 671] on p "Casio CT-S1 er mere end bare et digitalpiano – det er dit personlige musikrum, …" at bounding box center [463, 622] width 425 height 226
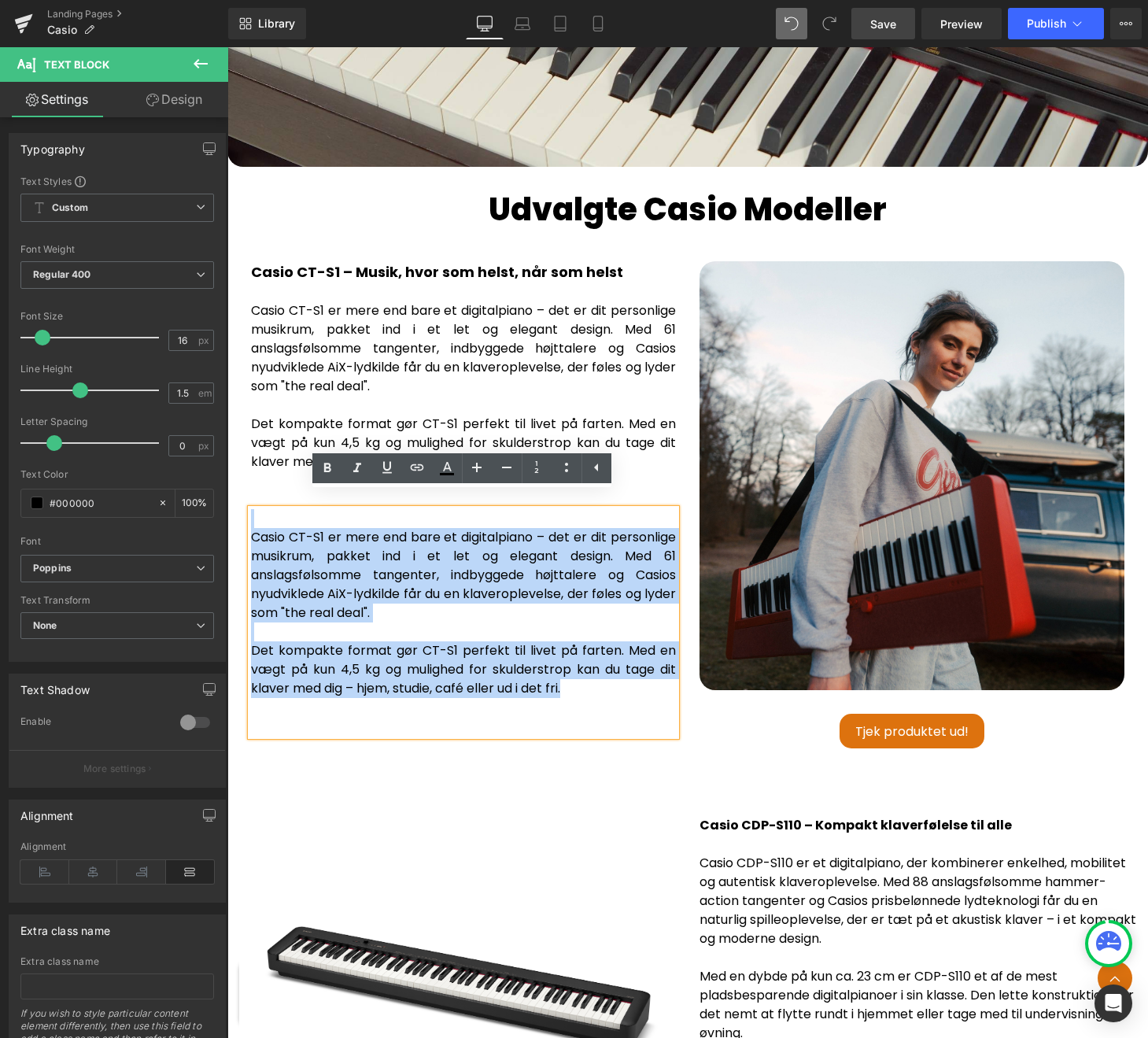
drag, startPoint x: 570, startPoint y: 676, endPoint x: 216, endPoint y: 511, distance: 390.6
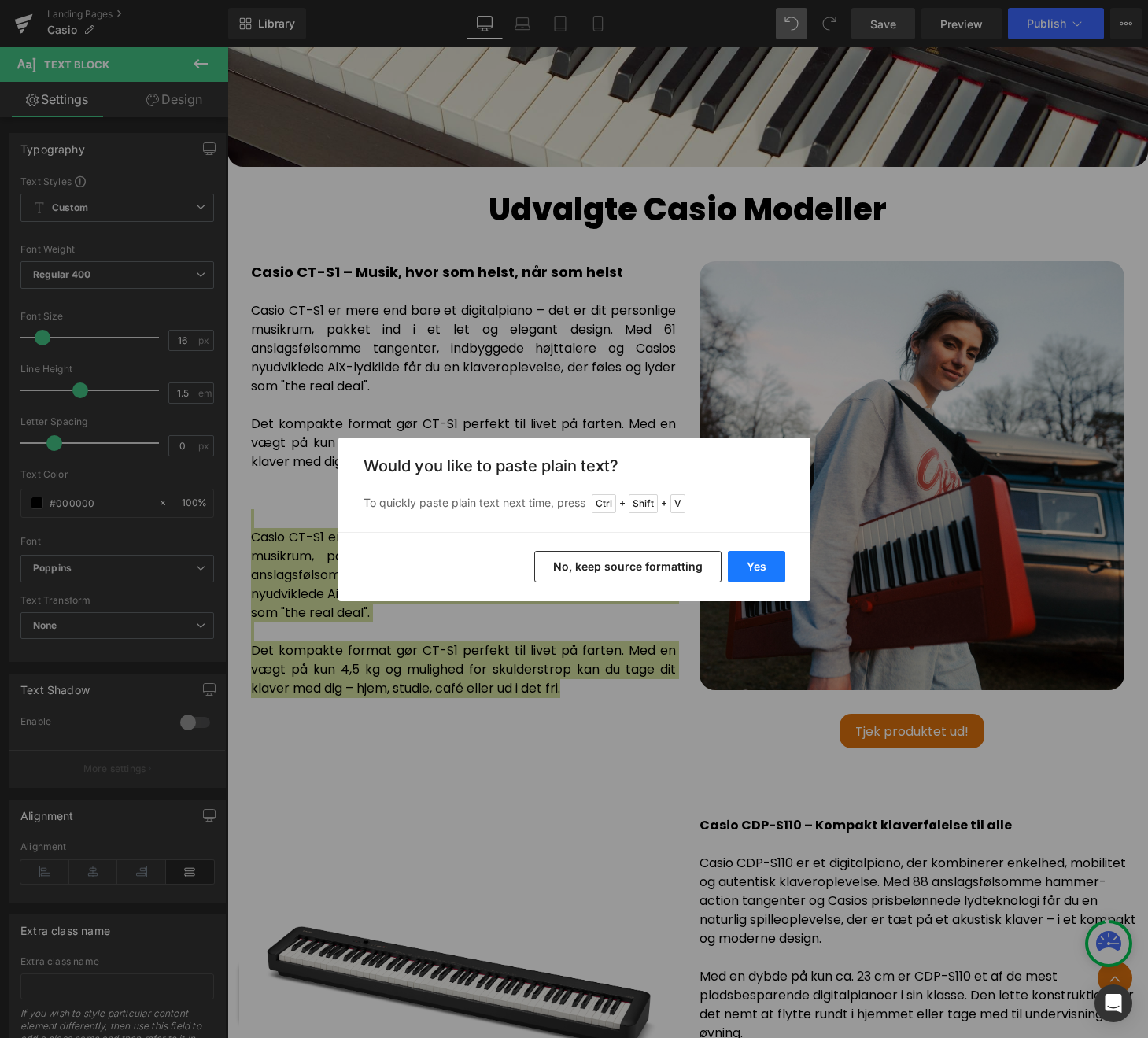
click at [755, 570] on button "Yes" at bounding box center [756, 566] width 58 height 31
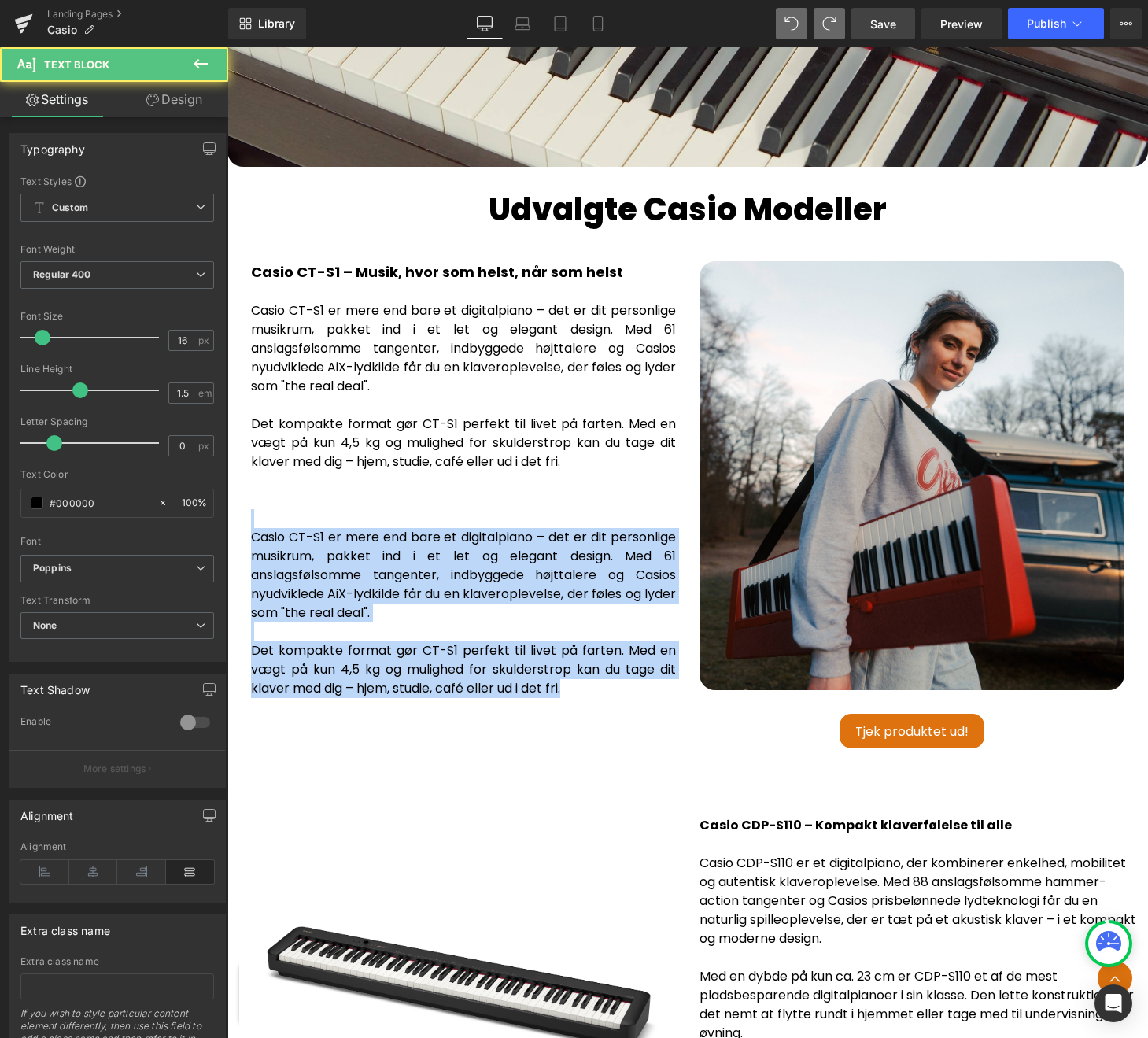
drag, startPoint x: 593, startPoint y: 679, endPoint x: 221, endPoint y: 480, distance: 421.9
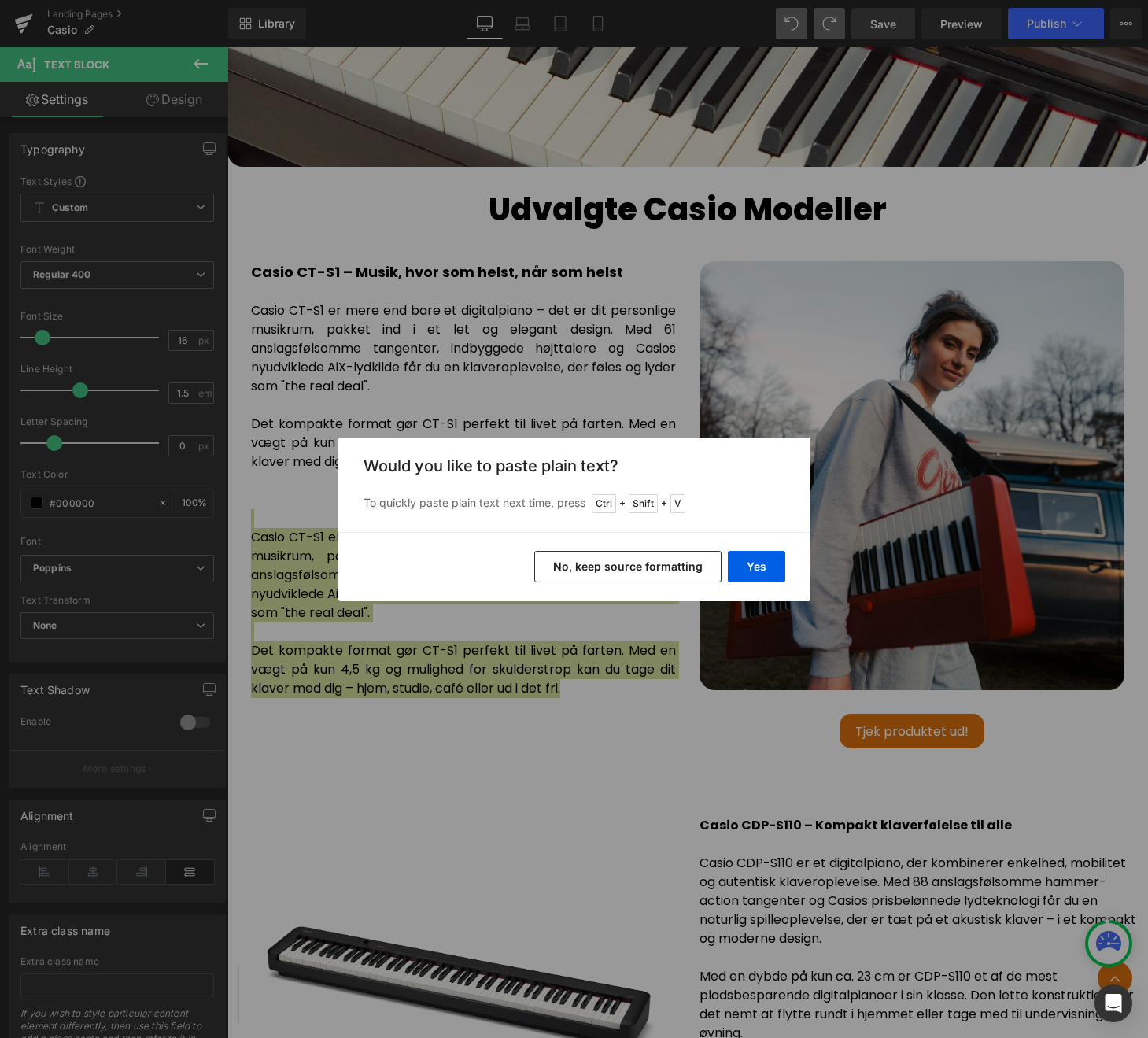
click at [583, 564] on button "No, keep source formatting" at bounding box center [628, 566] width 188 height 31
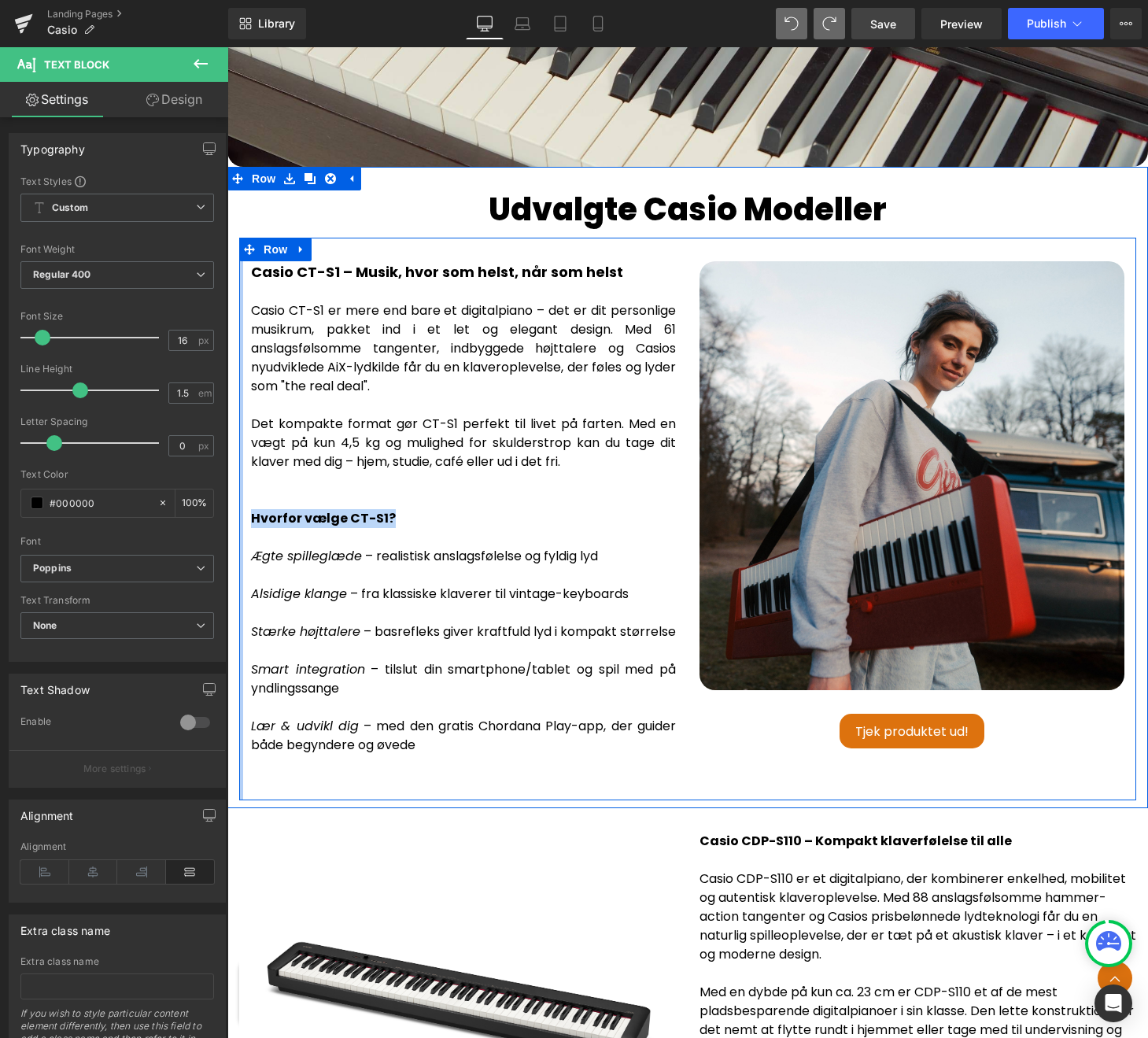
drag, startPoint x: 398, startPoint y: 503, endPoint x: 245, endPoint y: 505, distance: 153.0
click at [244, 505] on div "Casio CT-S1 – Musik, hvor som helst, når som helst Text Block Casio CT-S1 er me…" at bounding box center [464, 527] width 449 height 531
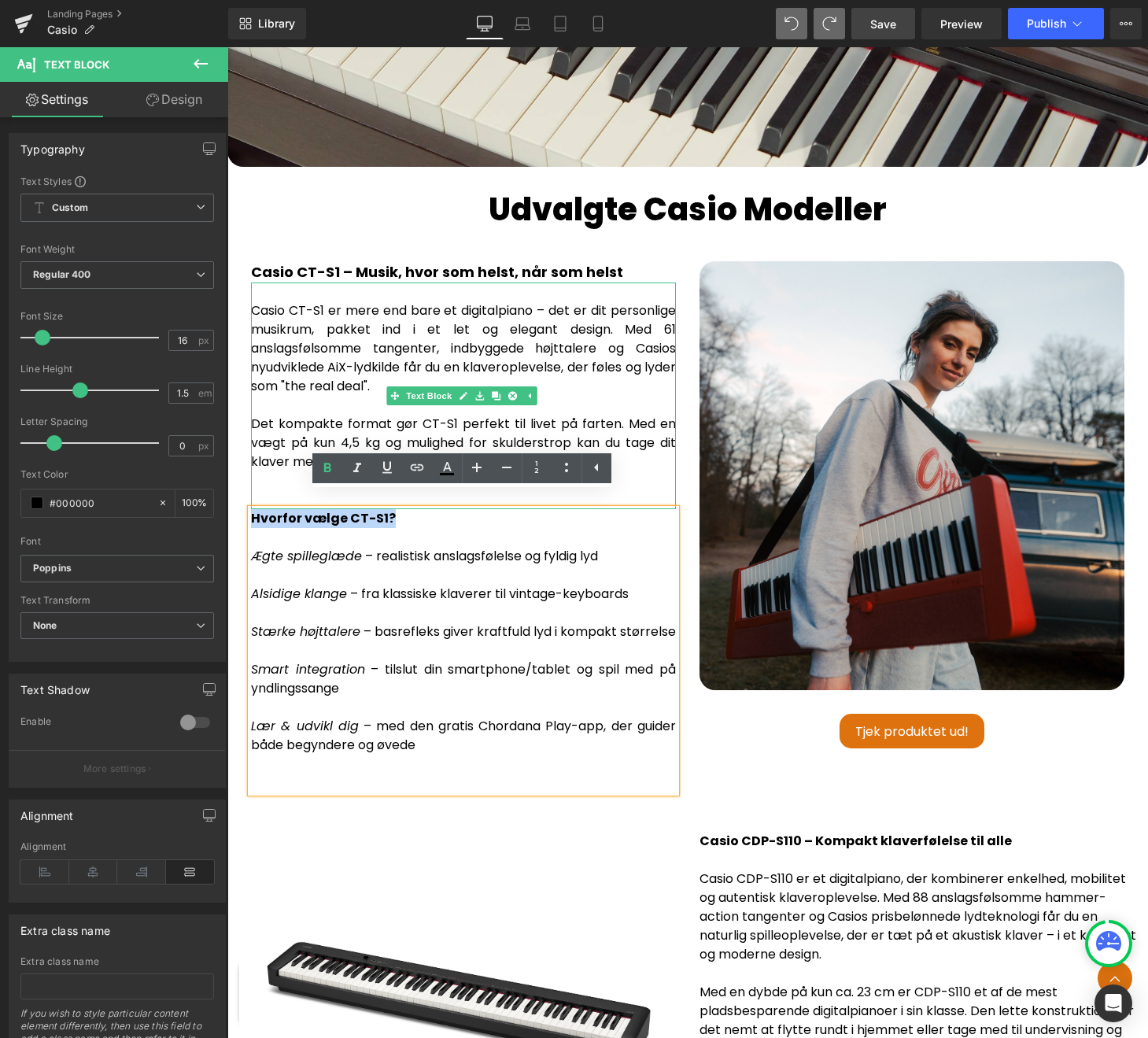
click at [541, 367] on p "Casio CT-S1 er mere end bare et digitalpiano – det er dit personlige musikrum, …" at bounding box center [463, 395] width 425 height 226
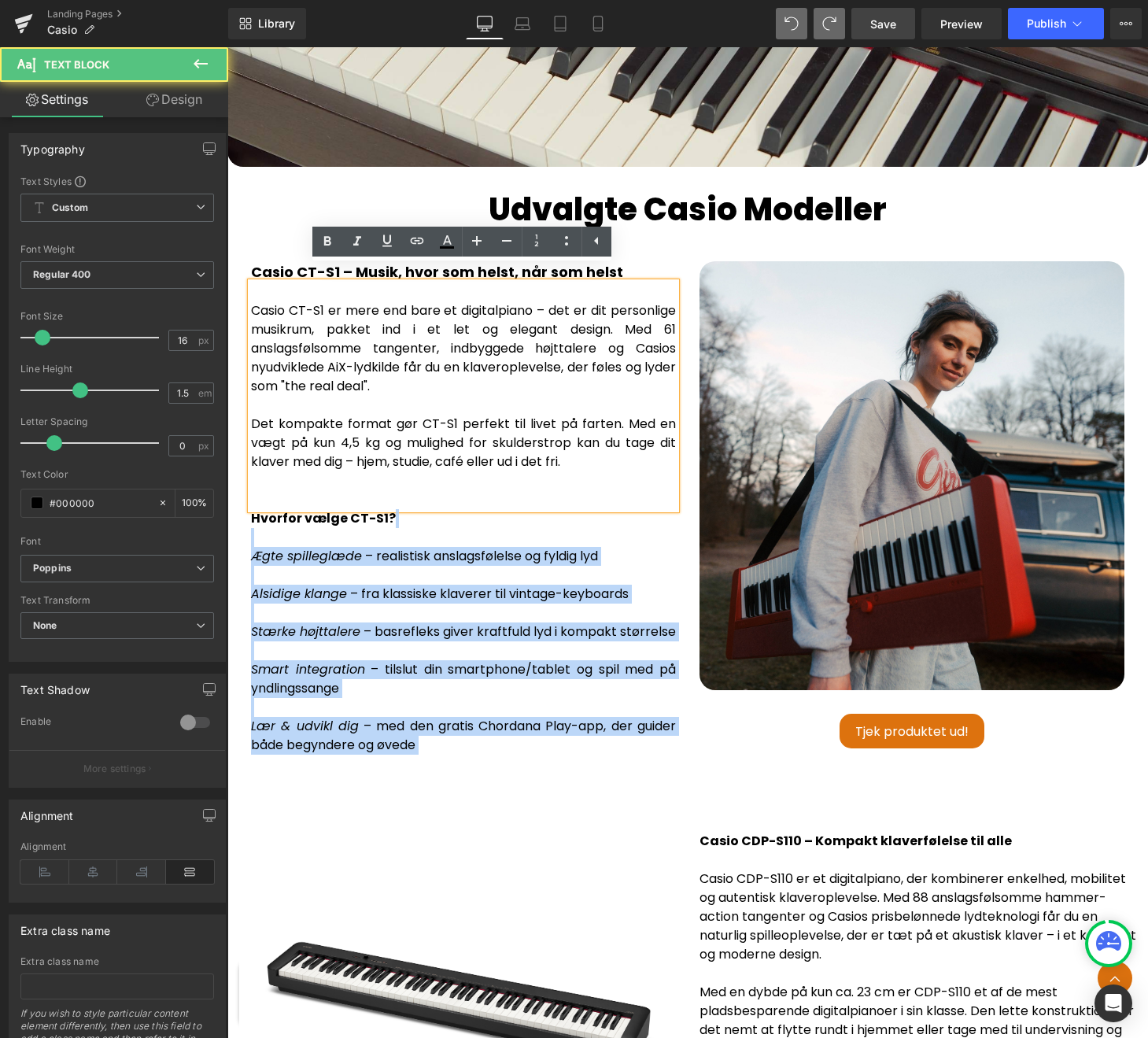
drag, startPoint x: 426, startPoint y: 761, endPoint x: 241, endPoint y: 528, distance: 297.5
click at [241, 528] on div "Casio CT-S1 – Musik, hvor som helst, når som helst Text Block Casio CT-S1 er me…" at bounding box center [464, 527] width 449 height 531
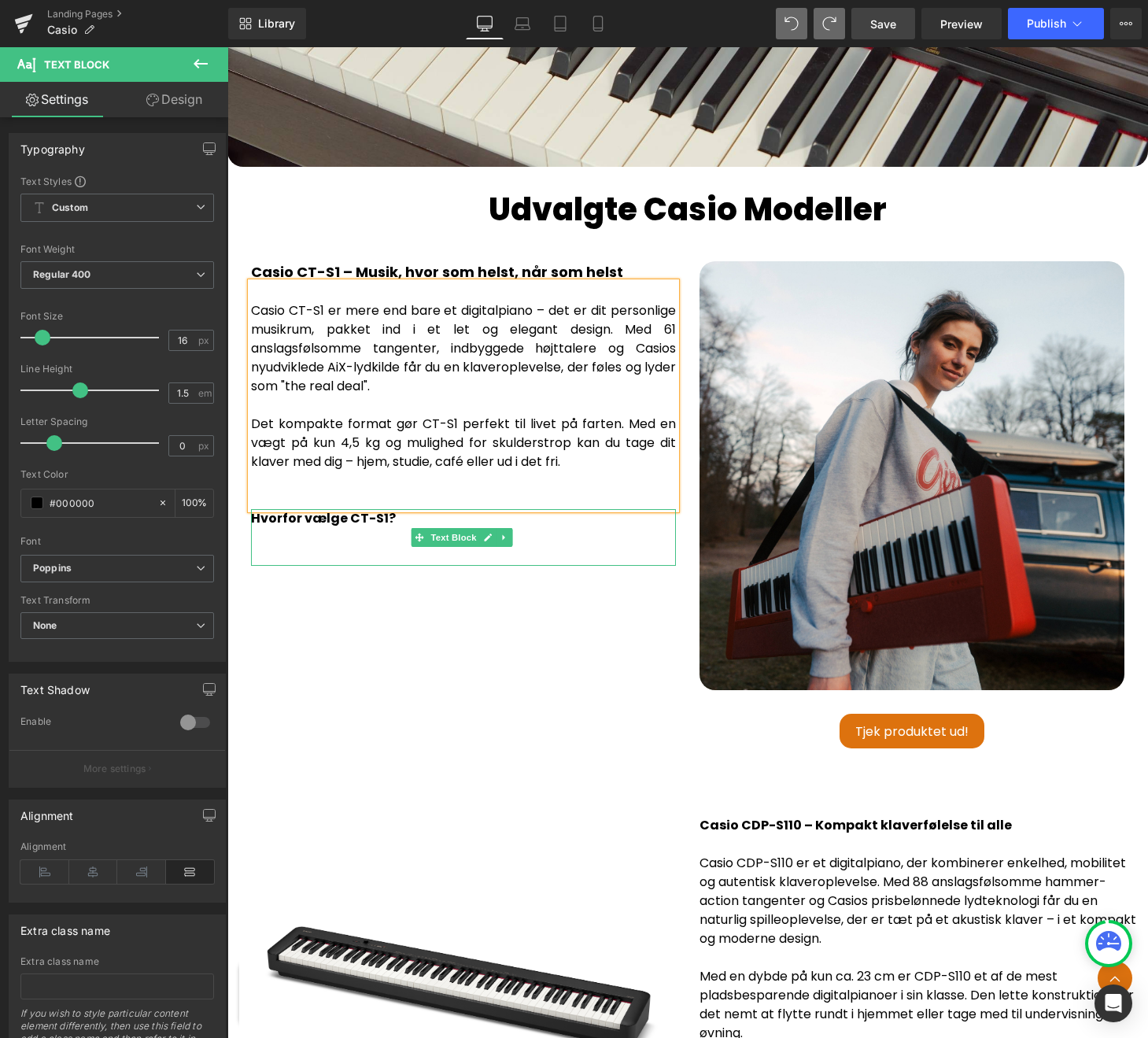
click at [272, 546] on p at bounding box center [463, 556] width 425 height 19
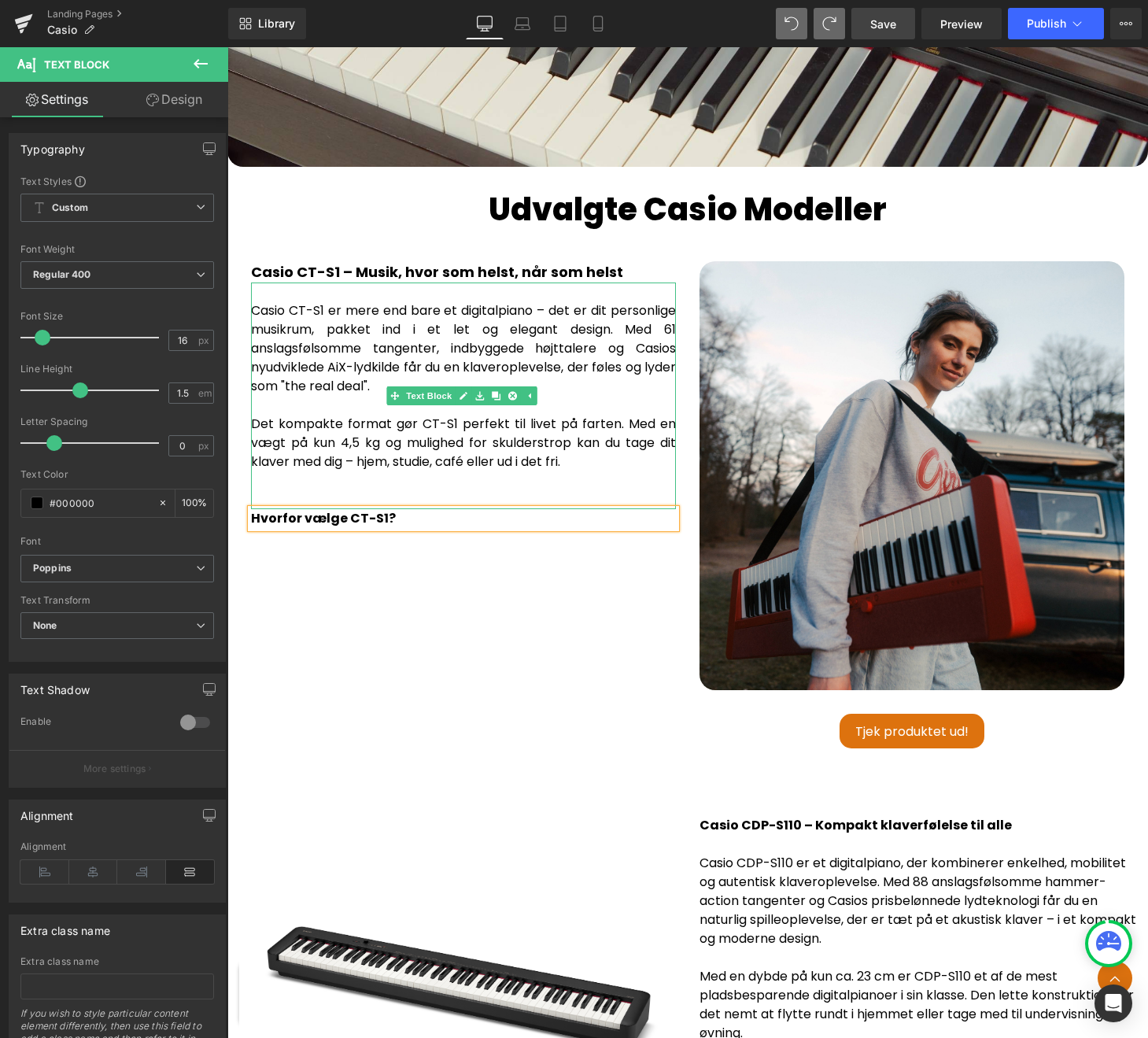
click at [450, 476] on p "Casio CT-S1 er mere end bare et digitalpiano – det er dit personlige musikrum, …" at bounding box center [463, 395] width 425 height 226
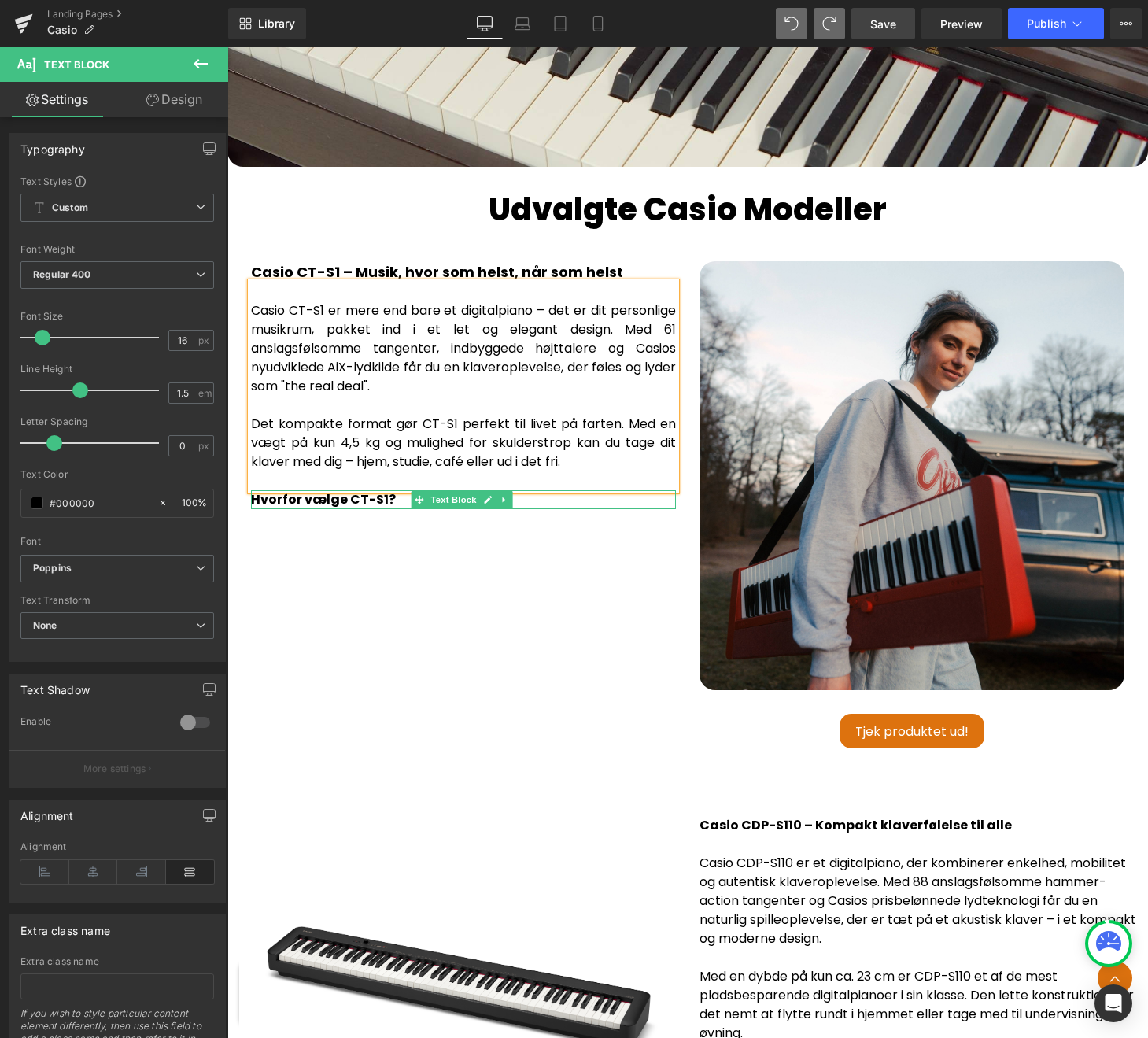
click at [560, 491] on div "Hvorfor vælge CT-S1?" at bounding box center [463, 500] width 425 height 19
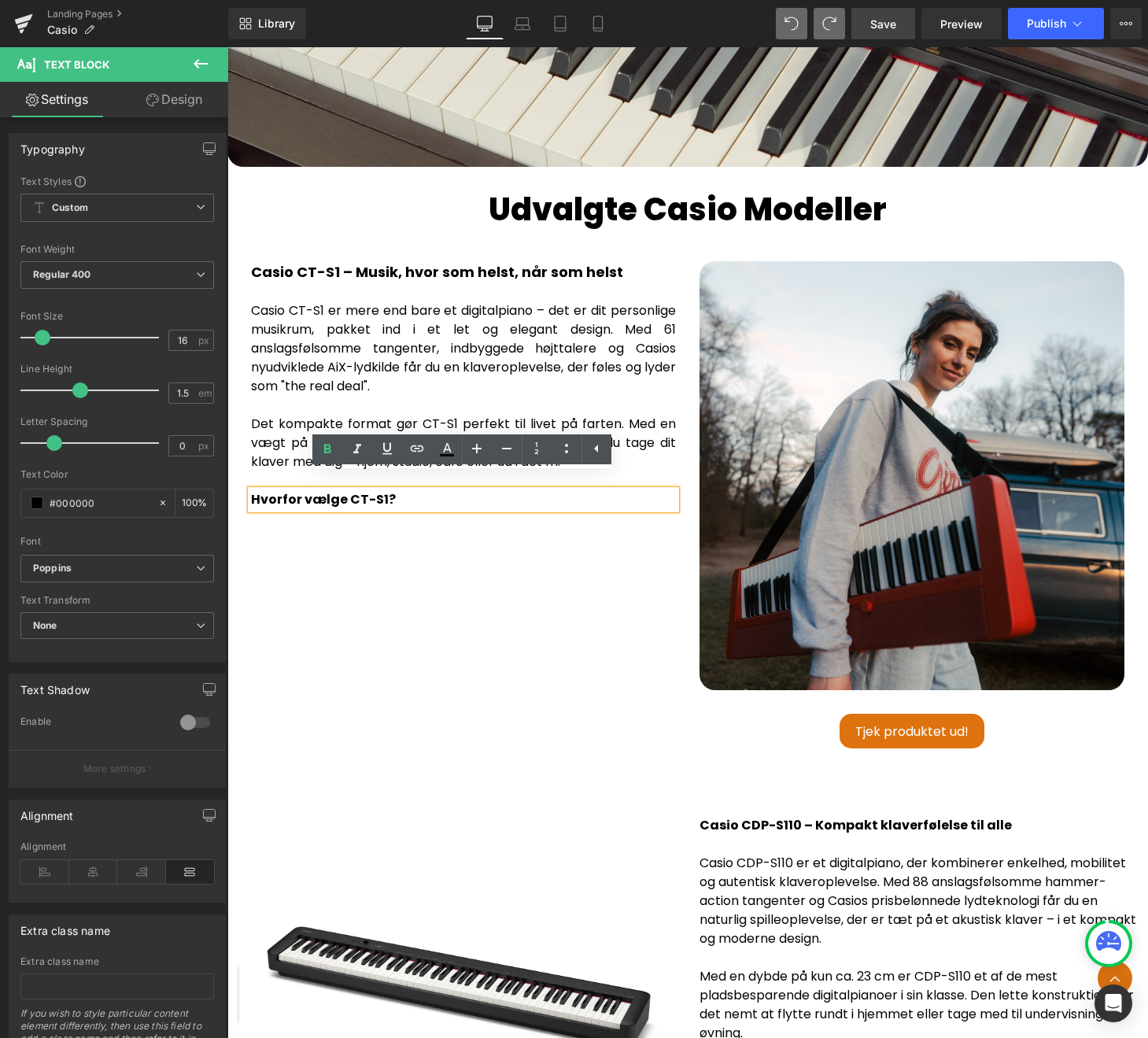
click at [473, 539] on div "Casio CT-S1 – Musik, hvor som helst, når som helst Text Block Casio CT-S1 er me…" at bounding box center [688, 510] width 897 height 546
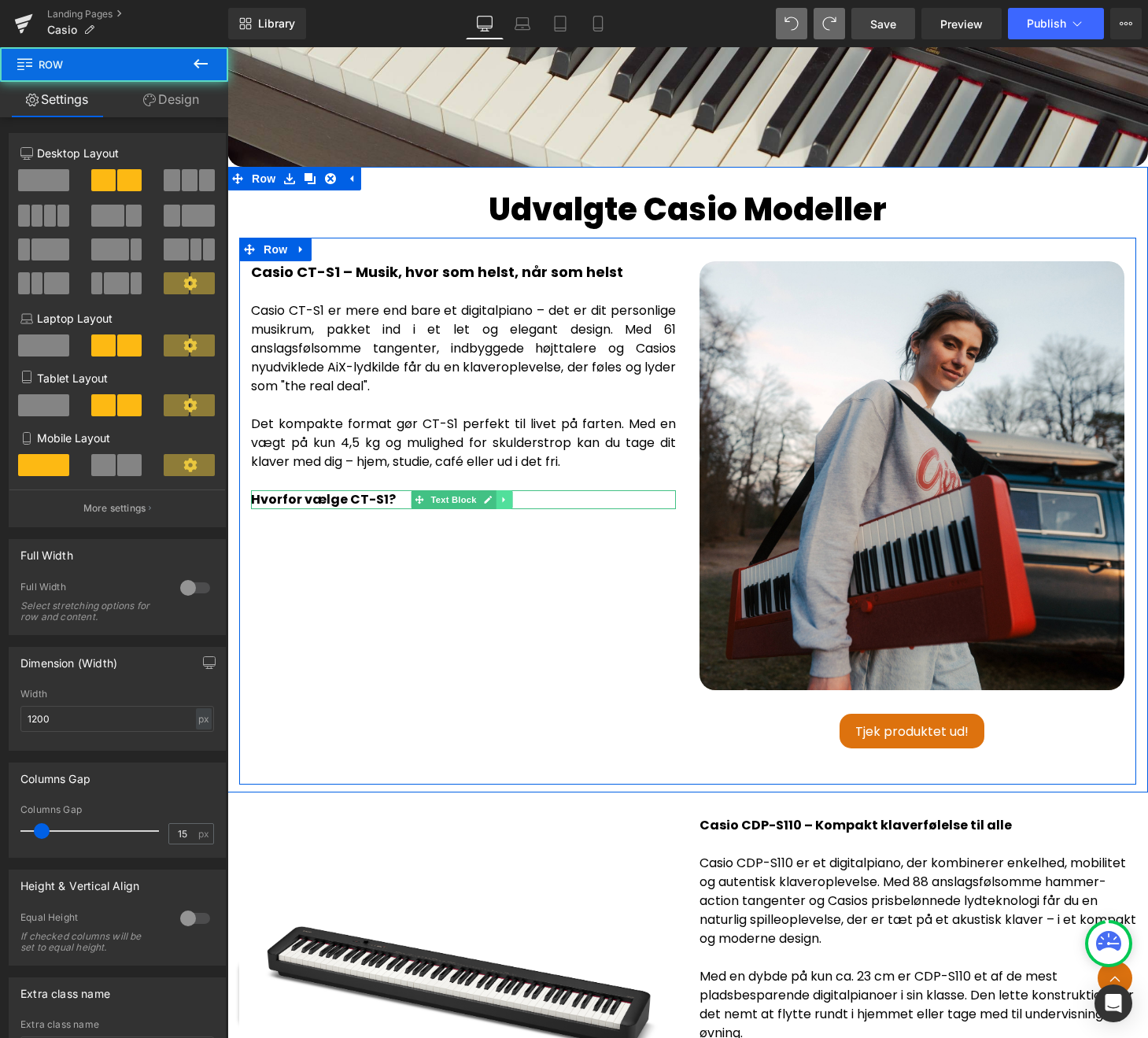
click at [504, 495] on icon at bounding box center [504, 500] width 9 height 9
click at [493, 495] on icon at bounding box center [494, 500] width 9 height 9
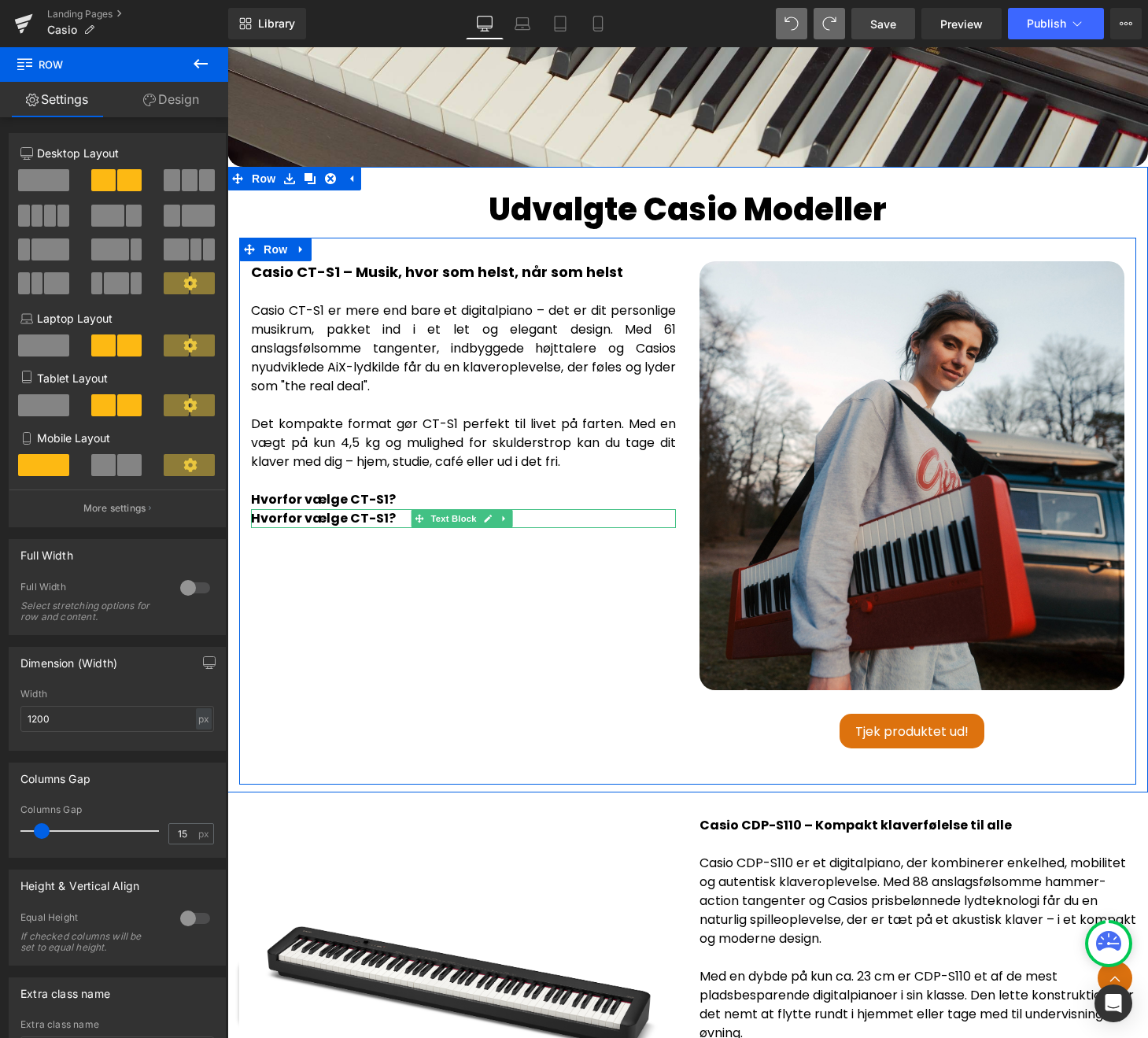
click at [401, 510] on div "Hvorfor vælge CT-S1?" at bounding box center [463, 519] width 425 height 19
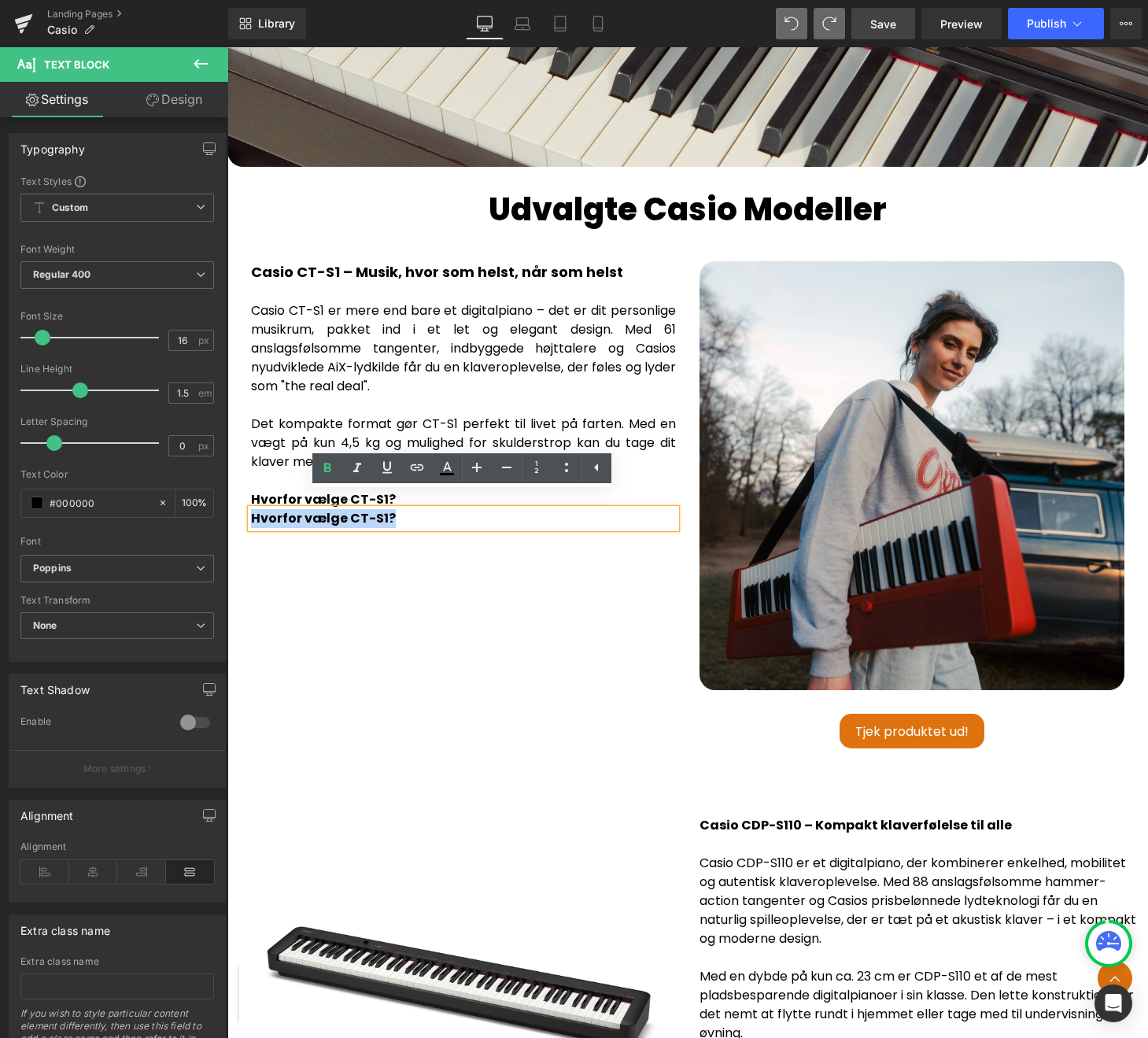
drag, startPoint x: 403, startPoint y: 505, endPoint x: 245, endPoint y: 505, distance: 158.0
click at [245, 505] on div "Casio CT-S1 – Musik, hvor som helst, når som helst Text Block Casio CT-S1 er me…" at bounding box center [464, 395] width 449 height 267
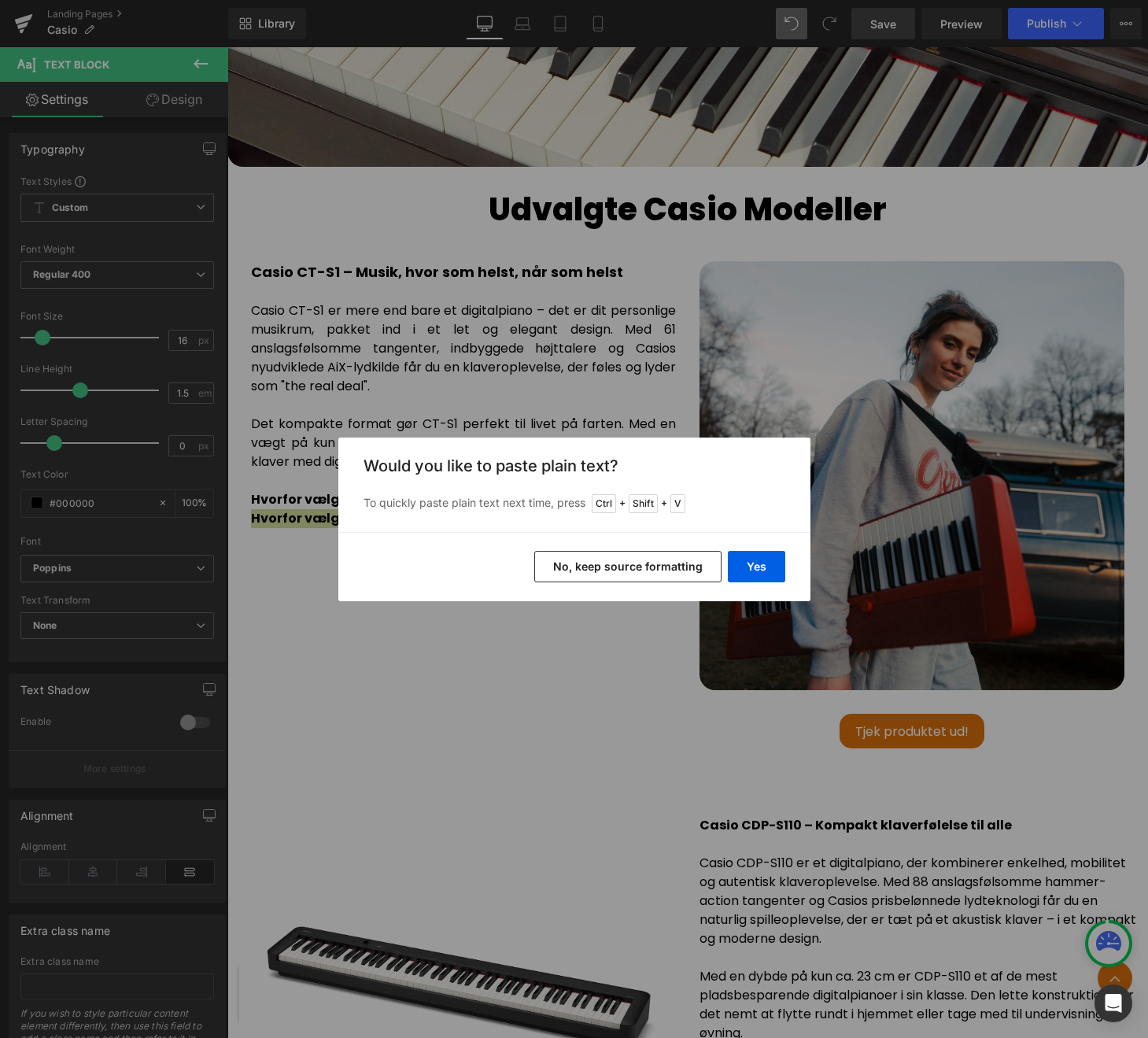
click at [584, 568] on button "No, keep source formatting" at bounding box center [628, 566] width 188 height 31
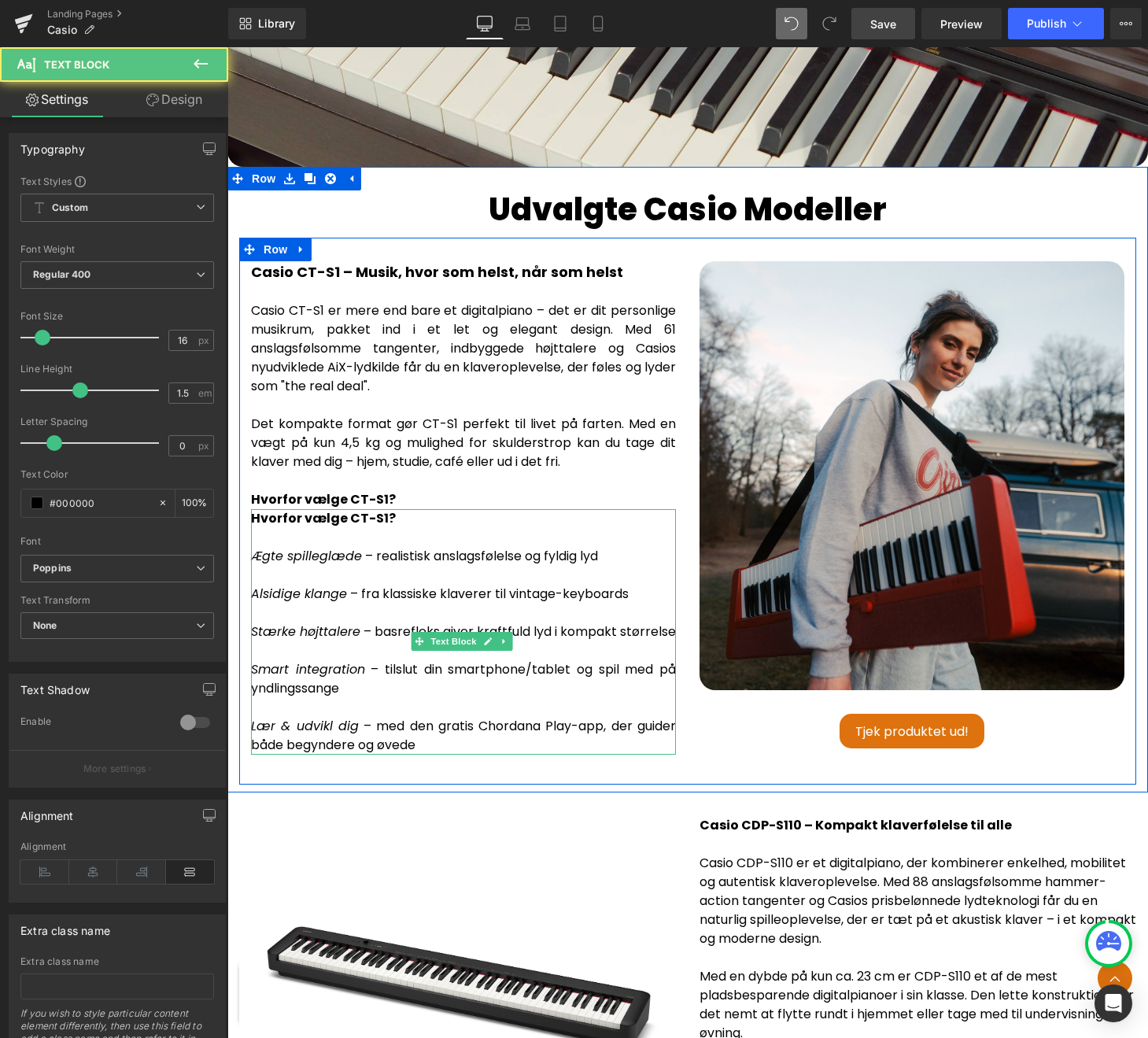
click at [259, 546] on icon "Ægte spilleglæde" at bounding box center [306, 555] width 111 height 18
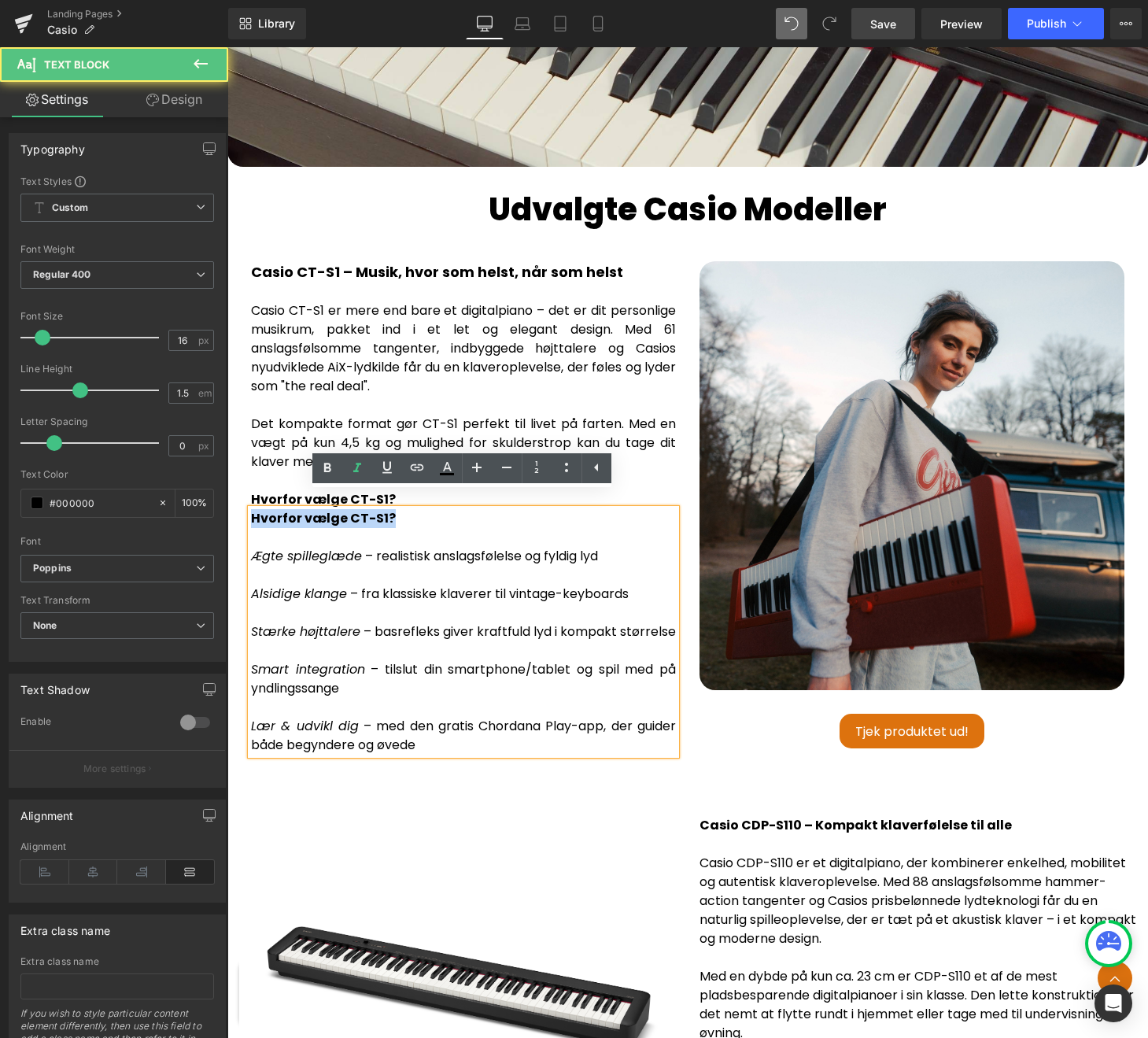
drag, startPoint x: 363, startPoint y: 504, endPoint x: 254, endPoint y: 507, distance: 109.0
click at [254, 510] on div "Hvorfor vælge CT-S1?" at bounding box center [463, 528] width 425 height 38
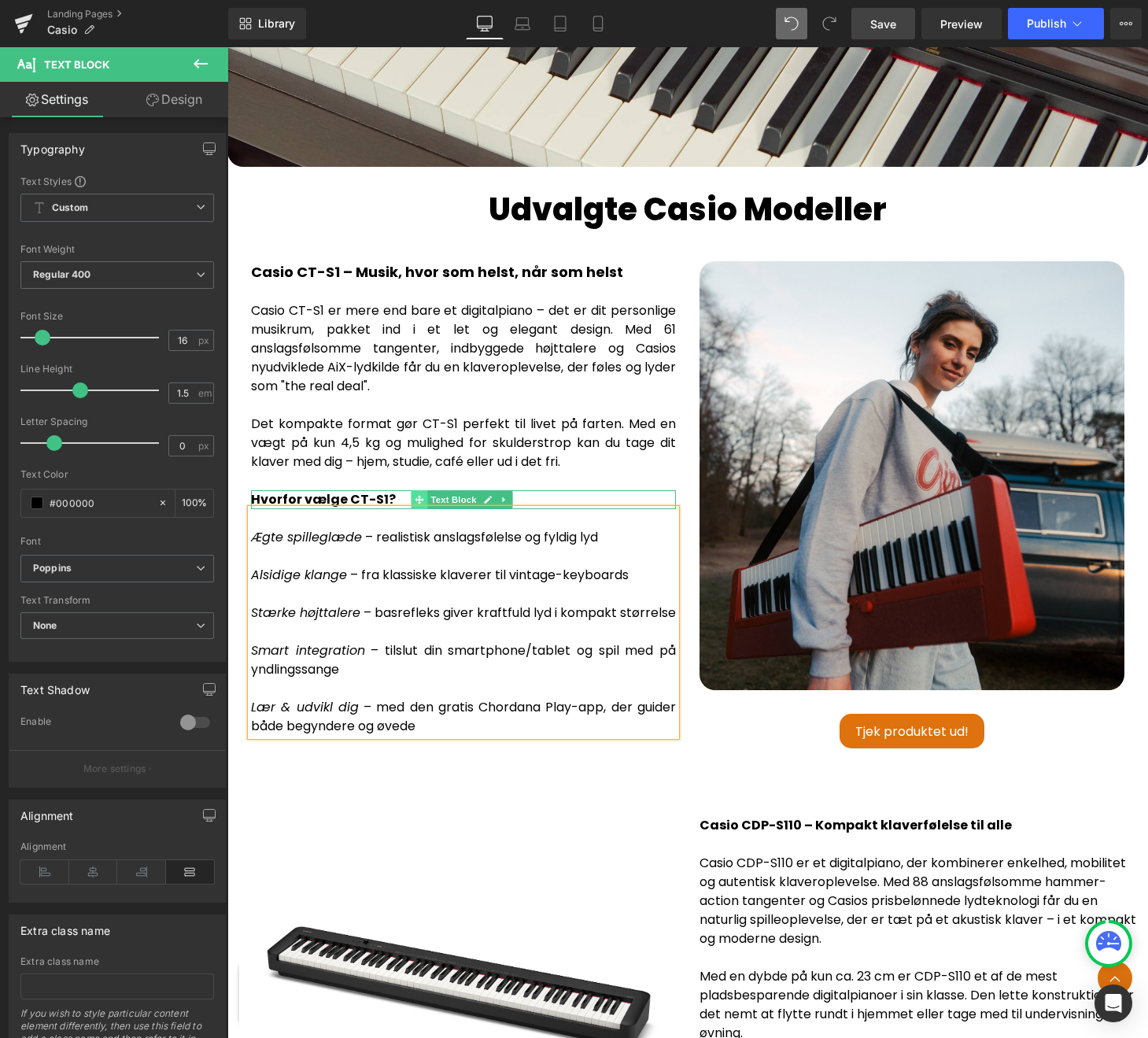
click at [398, 491] on div "Hvorfor vælge CT-S1? Text Block" at bounding box center [463, 500] width 425 height 19
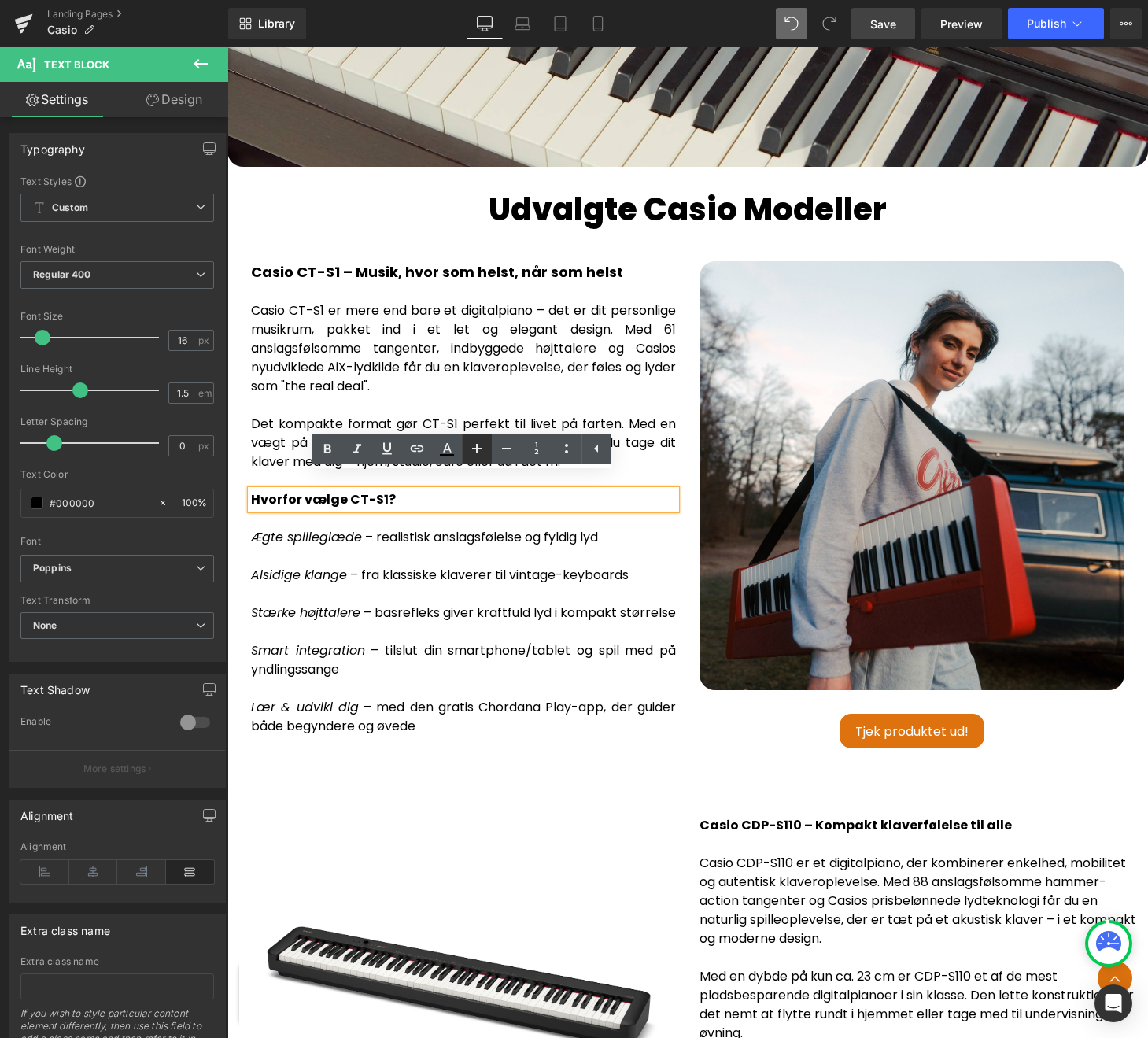
click at [479, 445] on icon at bounding box center [476, 449] width 19 height 19
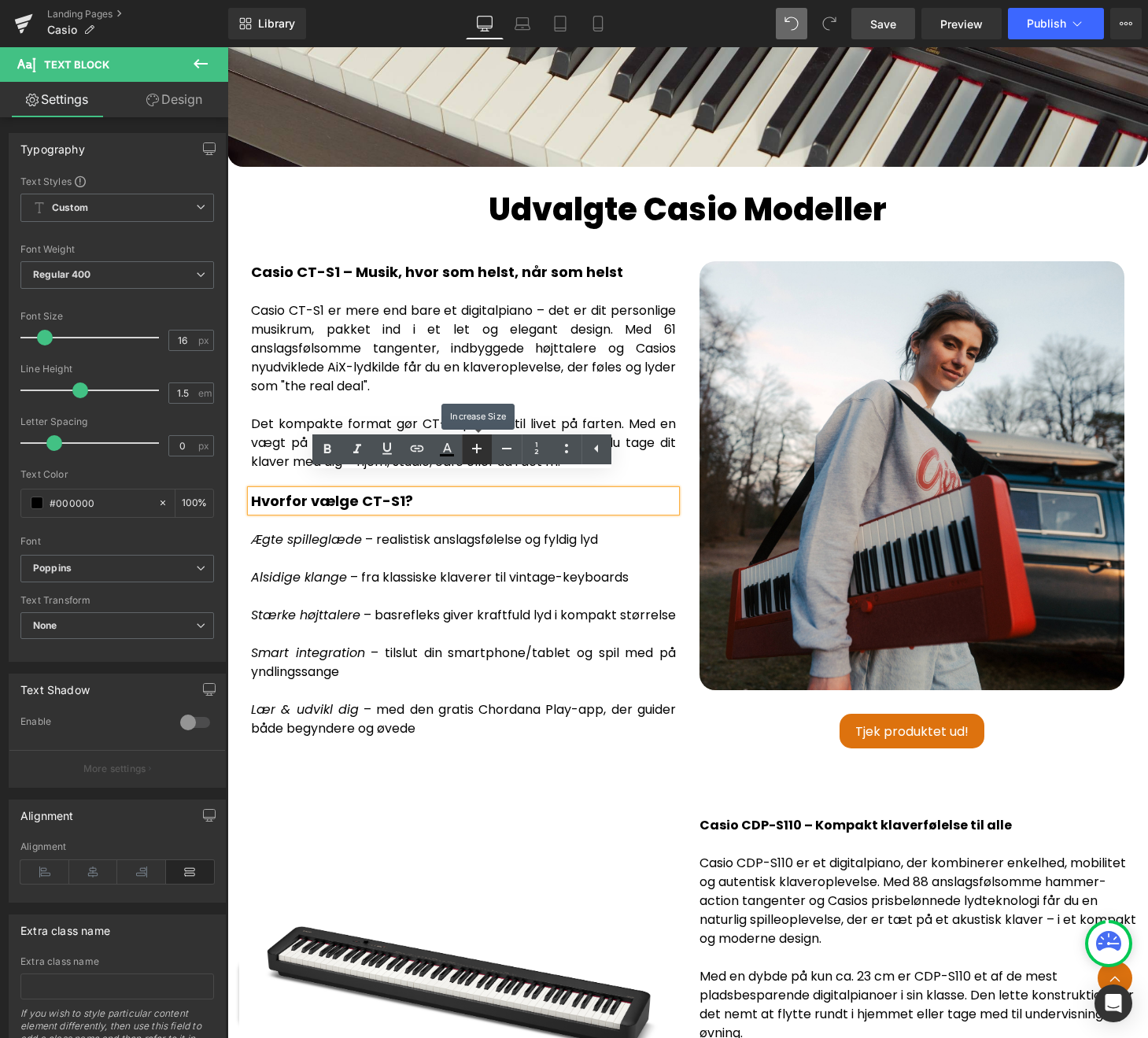
click at [479, 445] on icon at bounding box center [476, 449] width 19 height 19
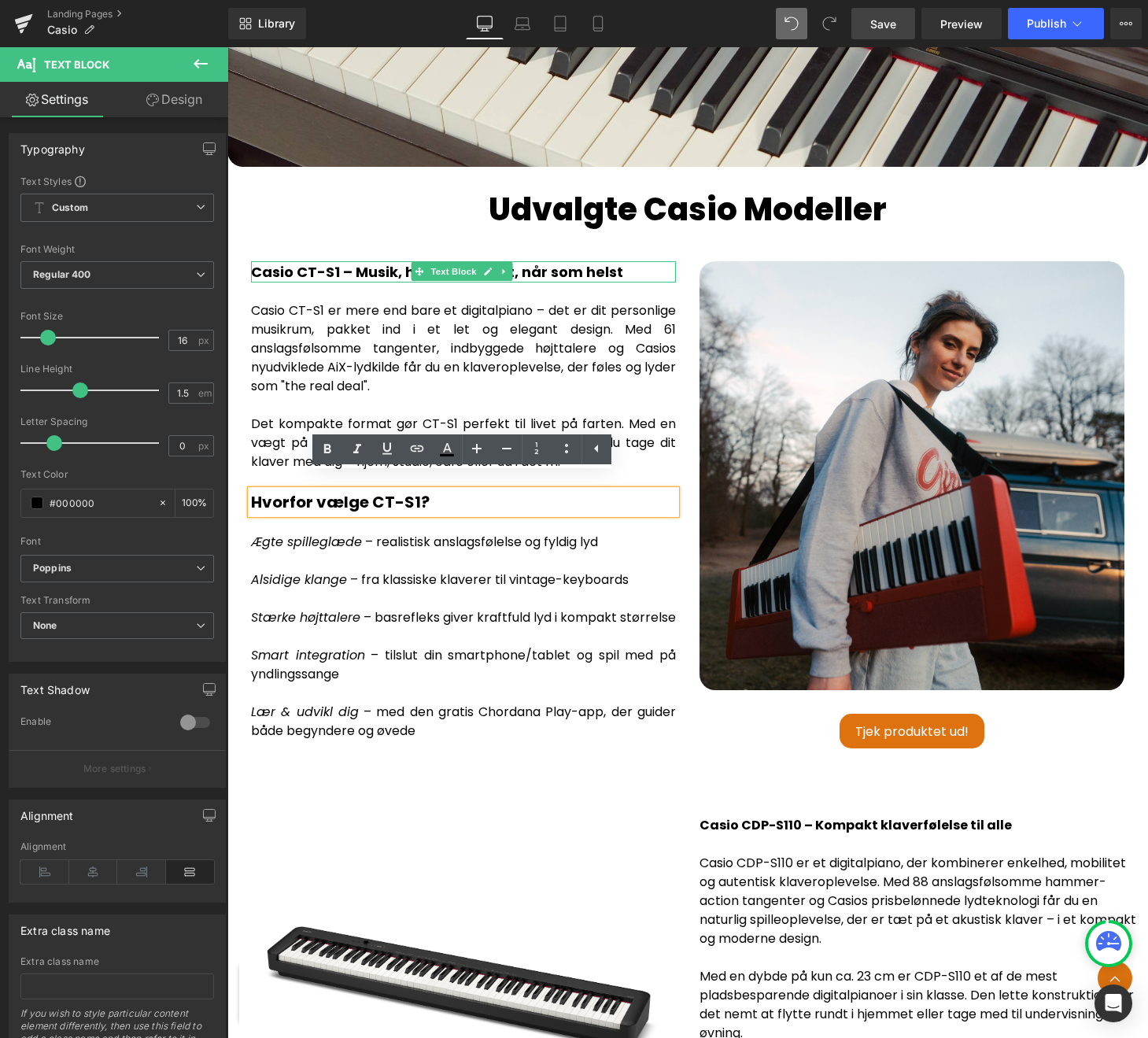
click at [551, 262] on strong "Casio CT-S1 – Musik, hvor som helst, når som helst" at bounding box center [437, 272] width 372 height 20
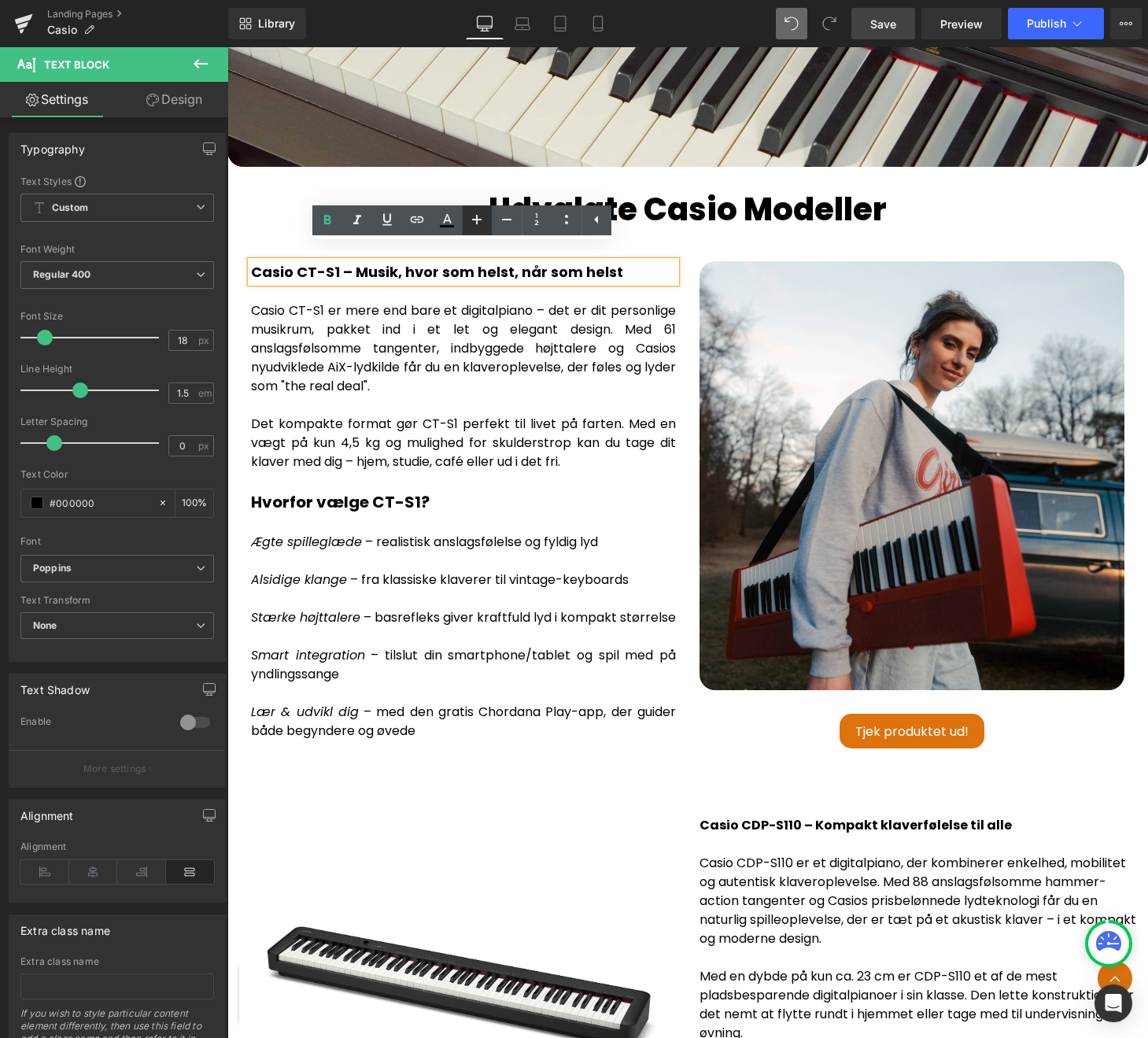
click at [483, 224] on icon at bounding box center [476, 220] width 19 height 19
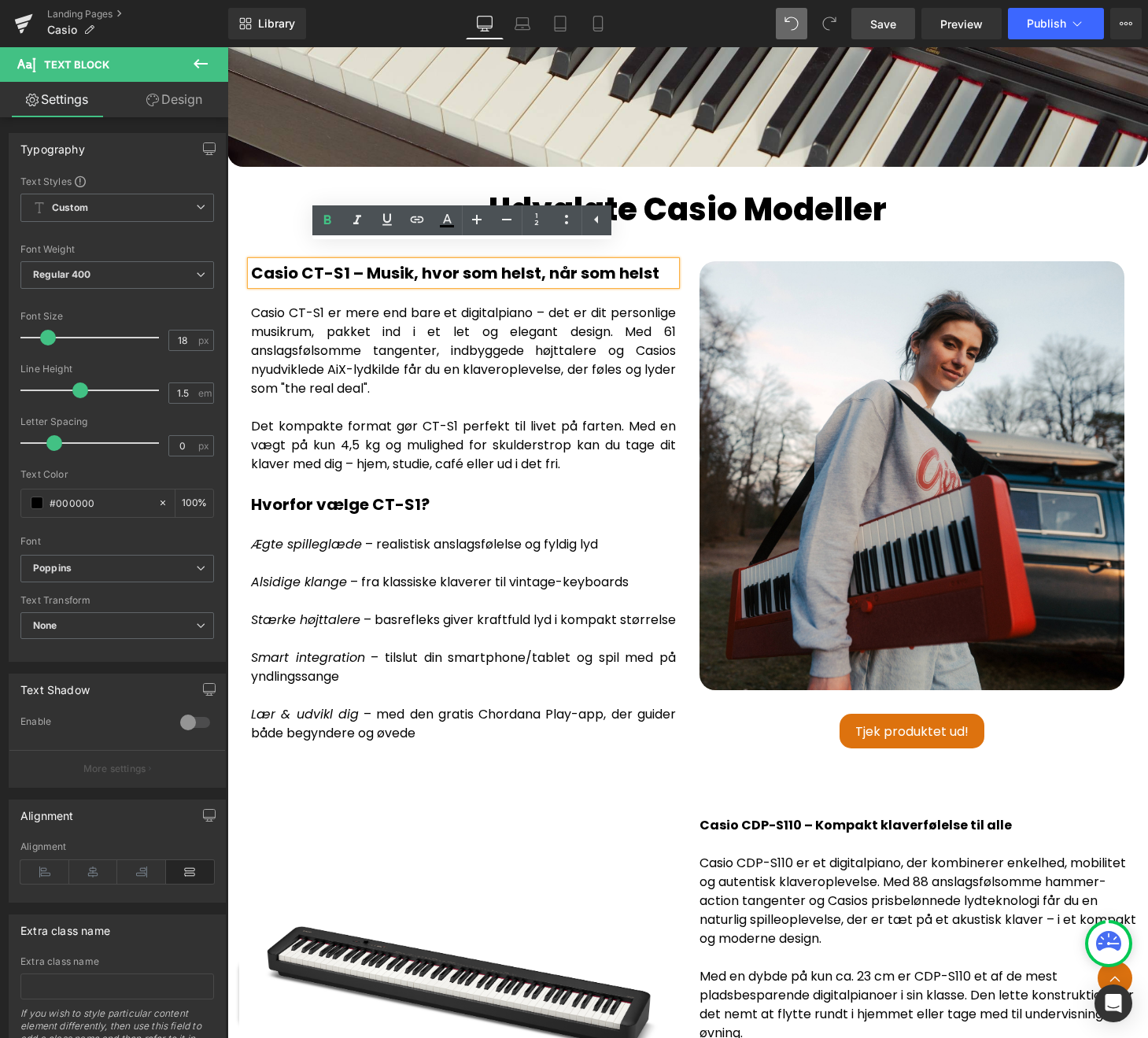
click at [537, 516] on div "Ægte spilleglæde – realistisk anslagsfølelse og fyldig lyd Alsidige klange – fr…" at bounding box center [463, 629] width 425 height 226
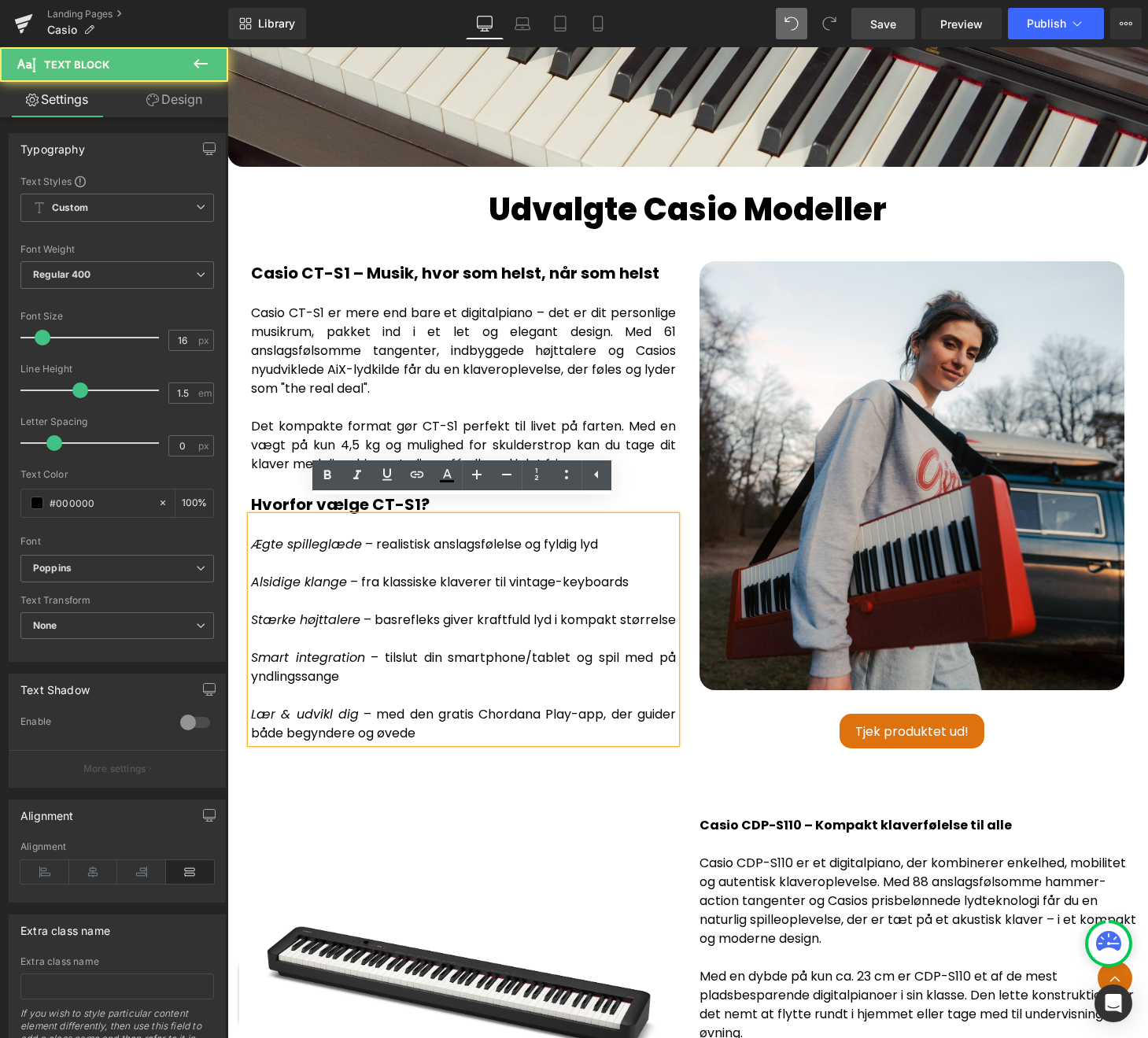
click at [533, 622] on div "Ægte spilleglæde – realistisk anslagsfølelse og fyldig lyd Alsidige klange – fr…" at bounding box center [463, 629] width 425 height 226
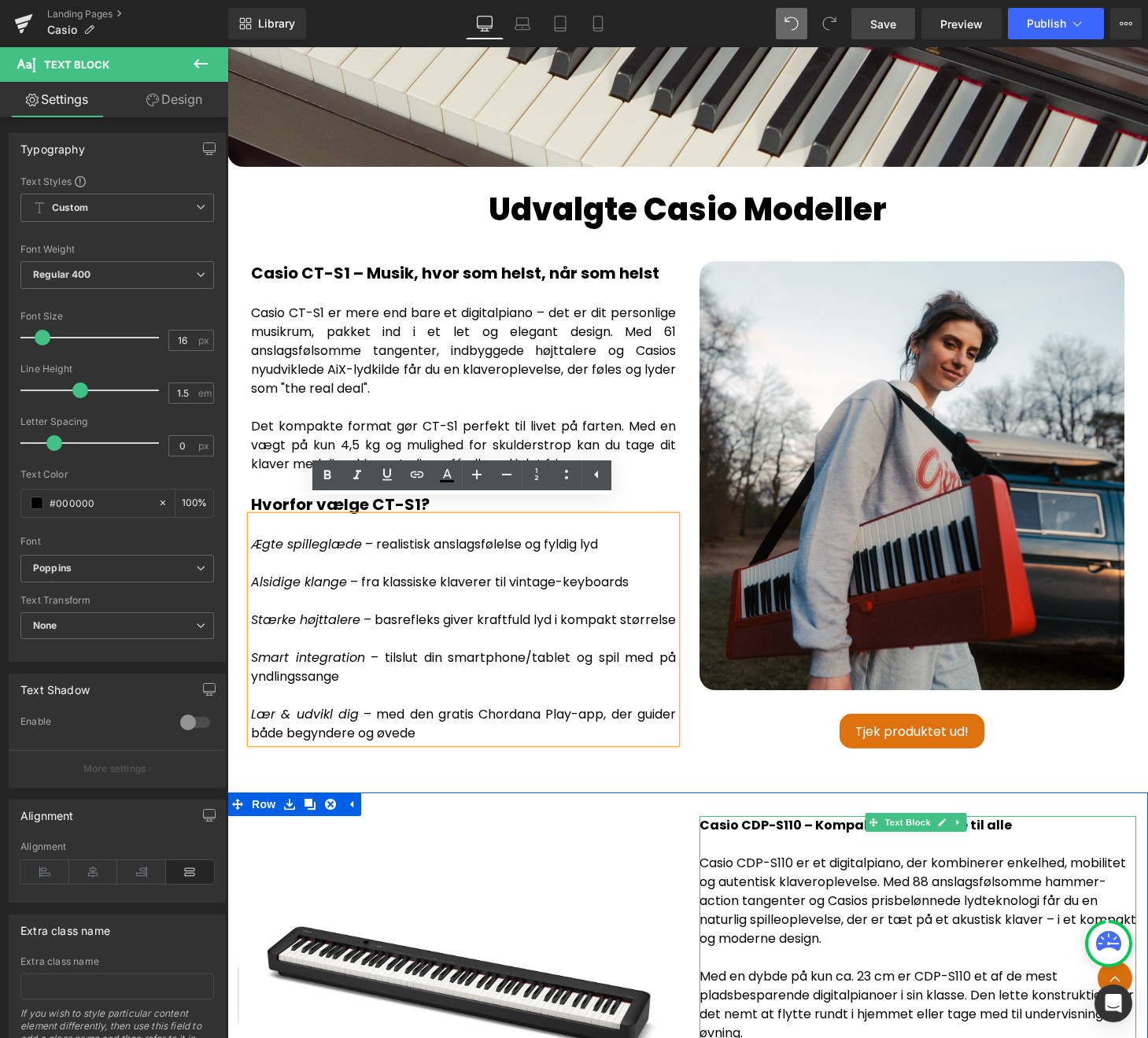
click at [783, 816] on strong "Casio CDP-S110 – Kompakt klaverfølelse til alle" at bounding box center [856, 825] width 313 height 18
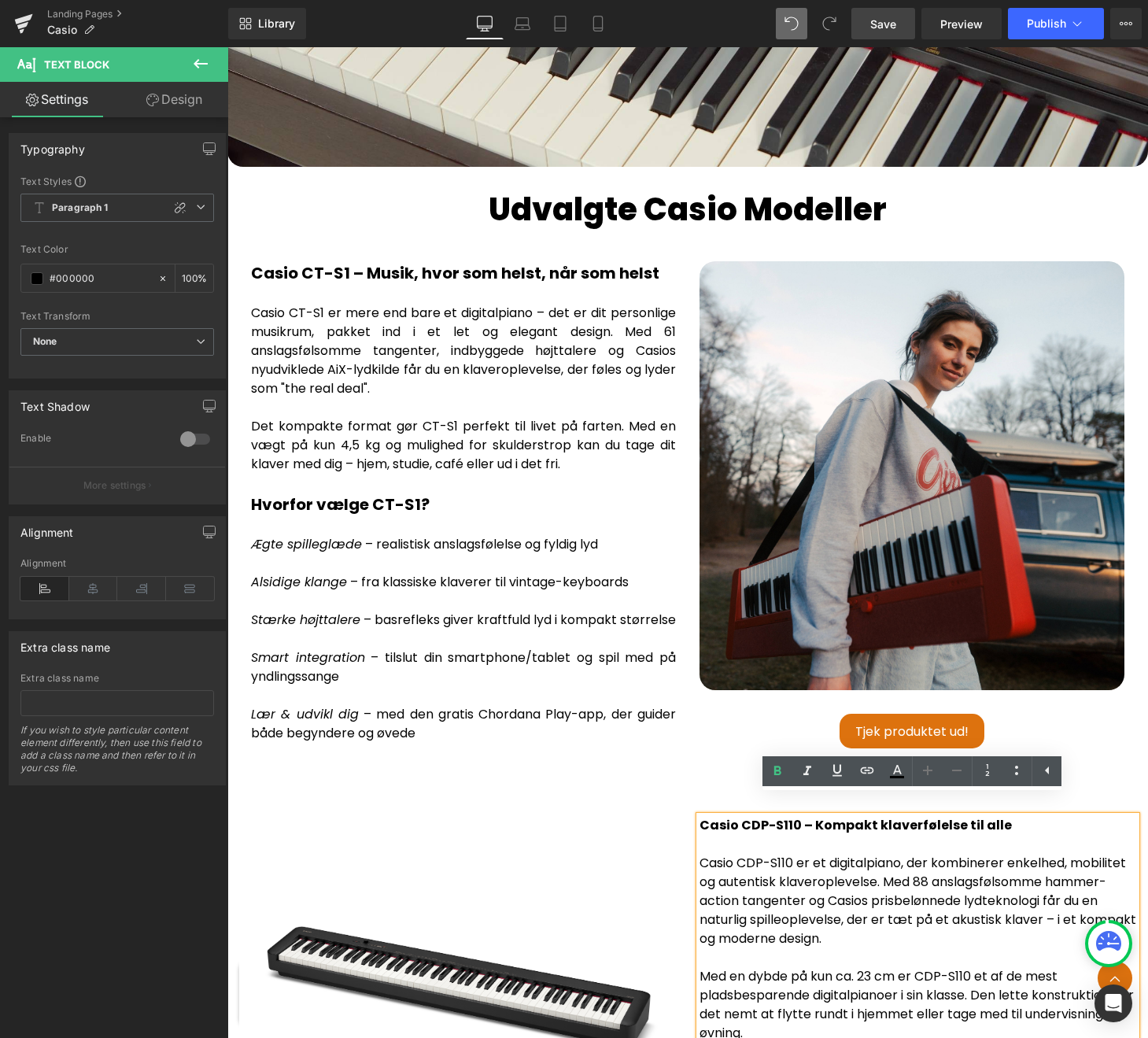
click at [899, 29] on link "Save" at bounding box center [883, 23] width 63 height 31
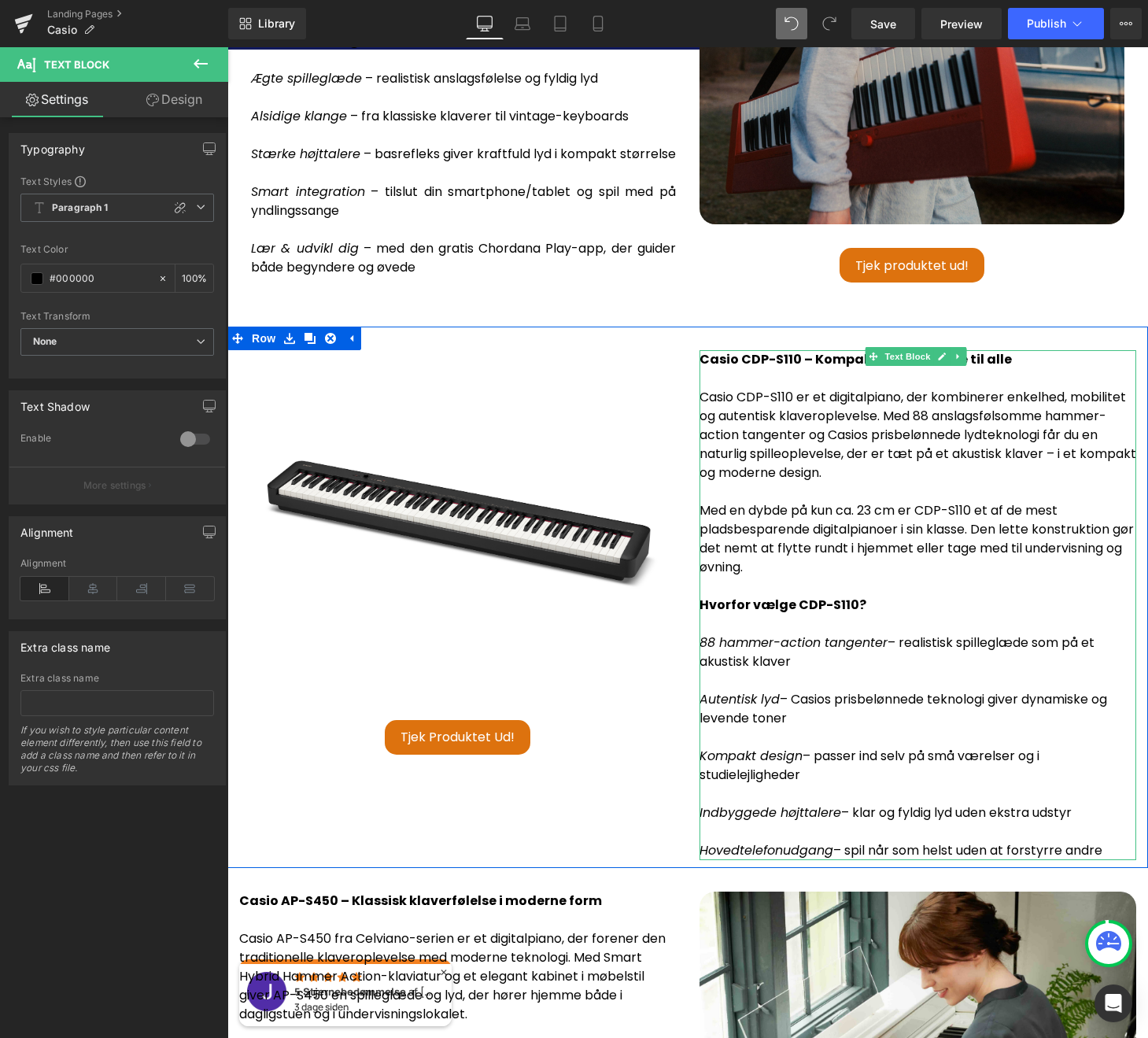
scroll to position [3377, 0]
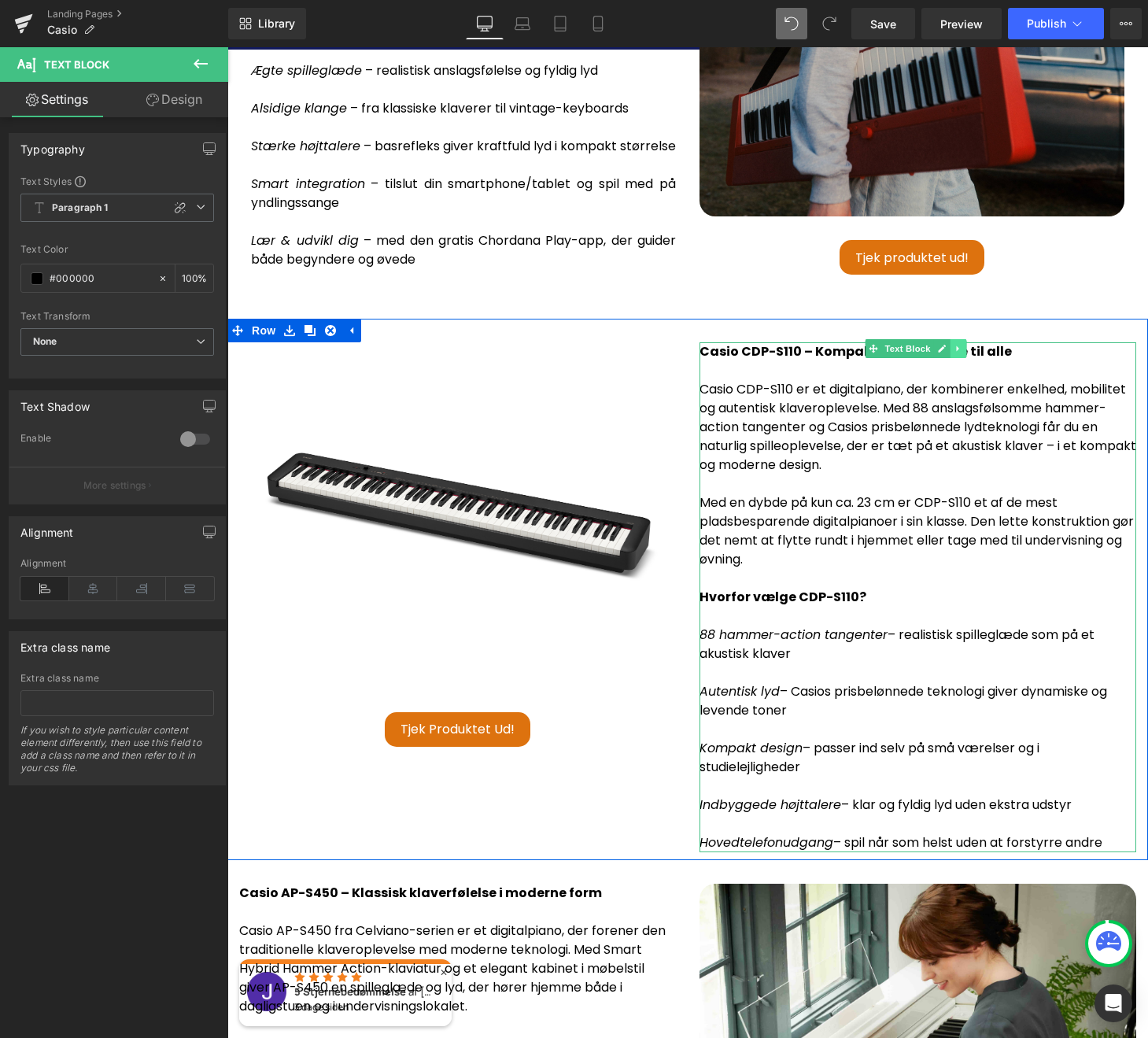
click at [956, 347] on icon at bounding box center [957, 349] width 2 height 6
click at [949, 344] on icon at bounding box center [950, 349] width 9 height 9
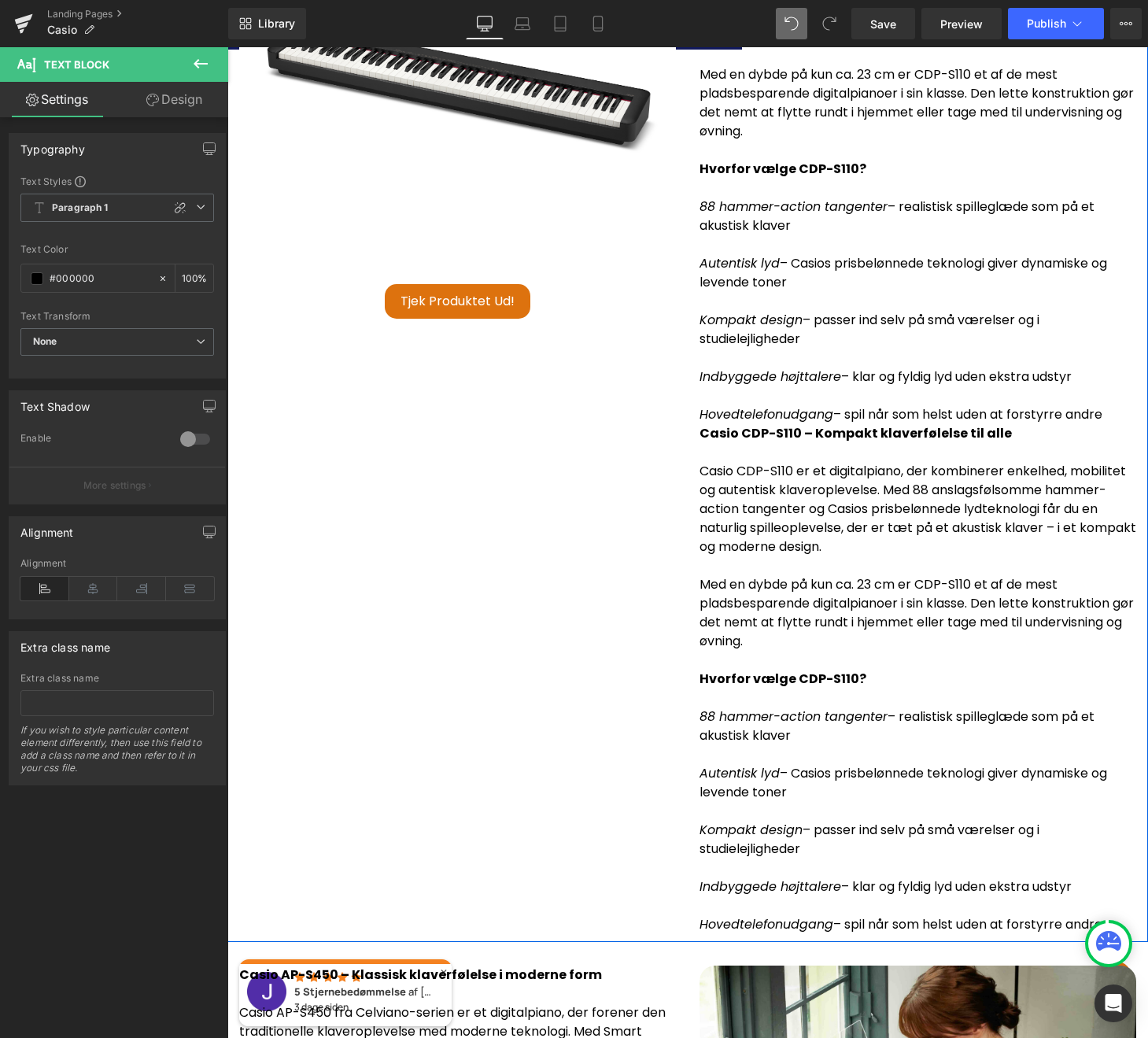
scroll to position [3806, 0]
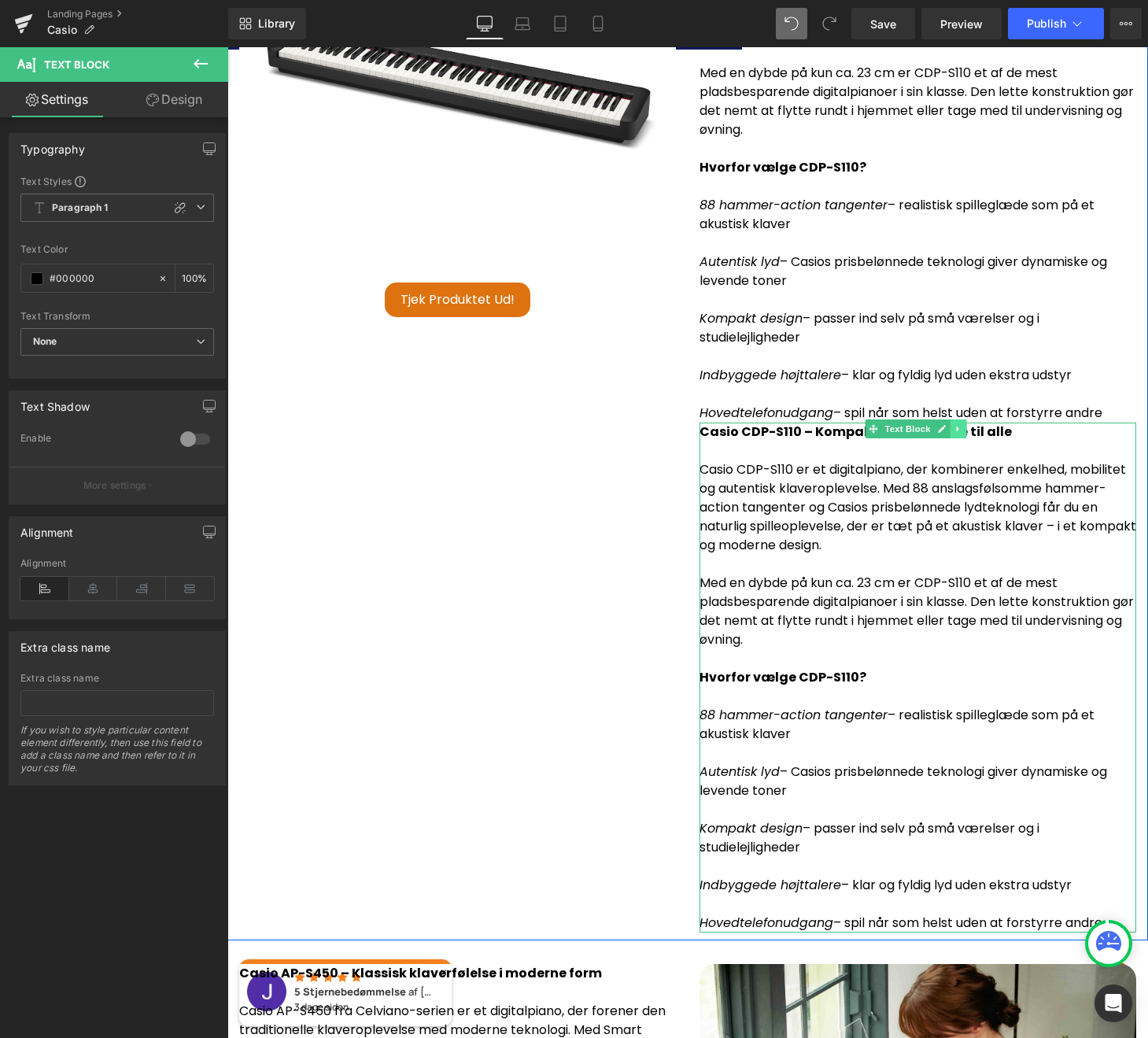
click at [956, 426] on icon at bounding box center [957, 429] width 2 height 6
click at [948, 425] on icon at bounding box center [950, 429] width 9 height 9
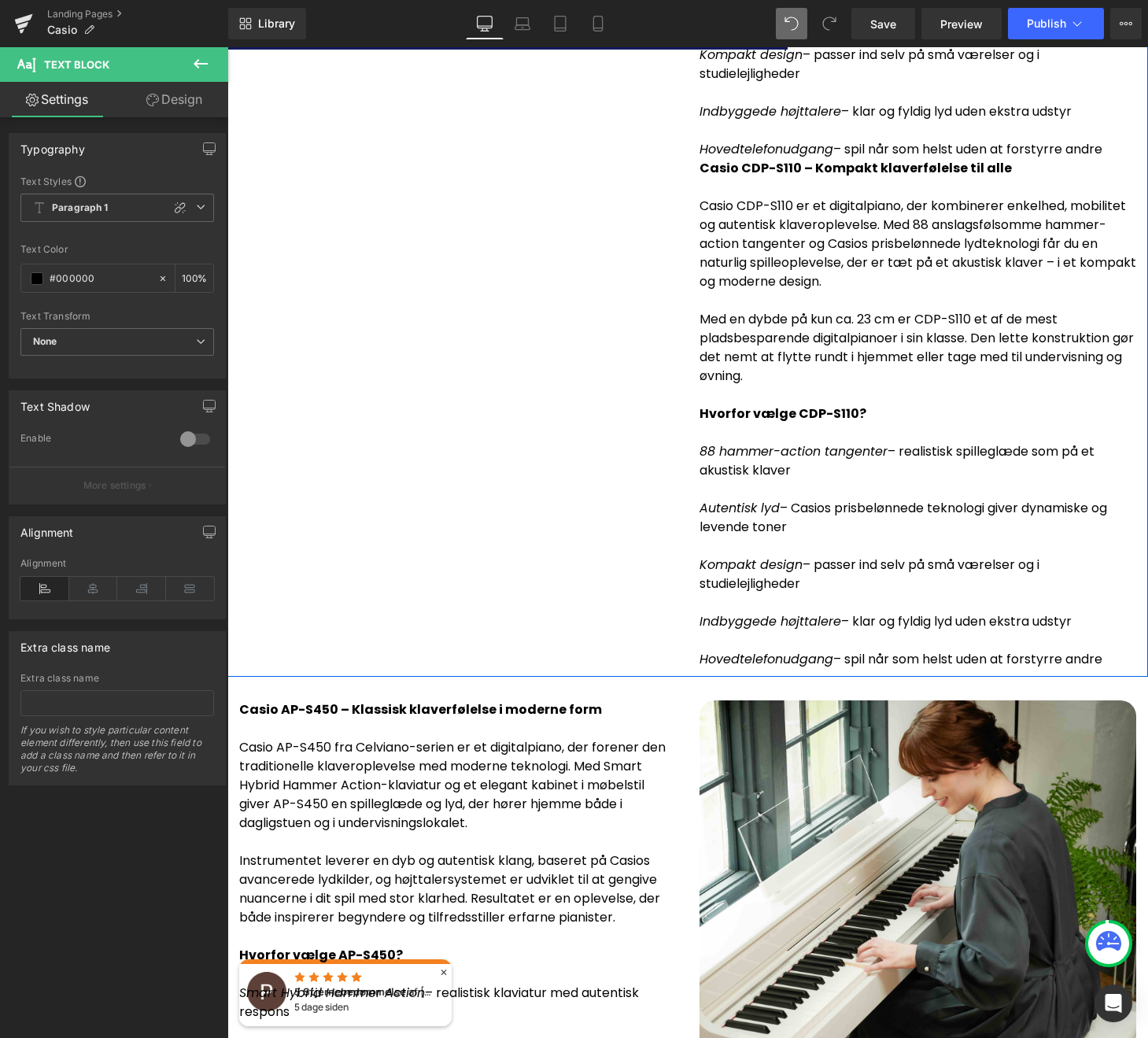
scroll to position [4609, 0]
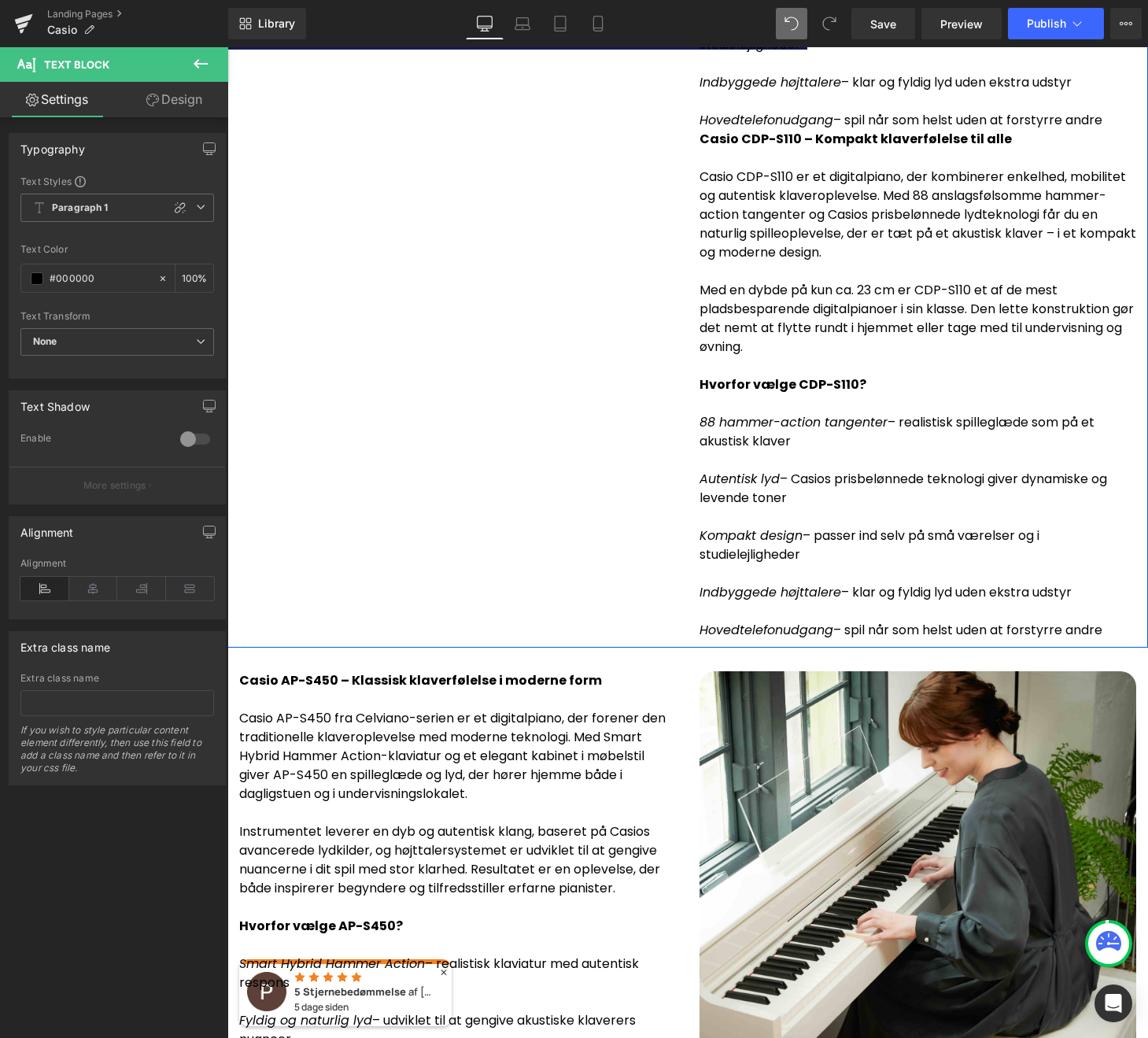
click at [933, 375] on p "Hvorfor vælge CDP-S110?" at bounding box center [918, 385] width 437 height 19
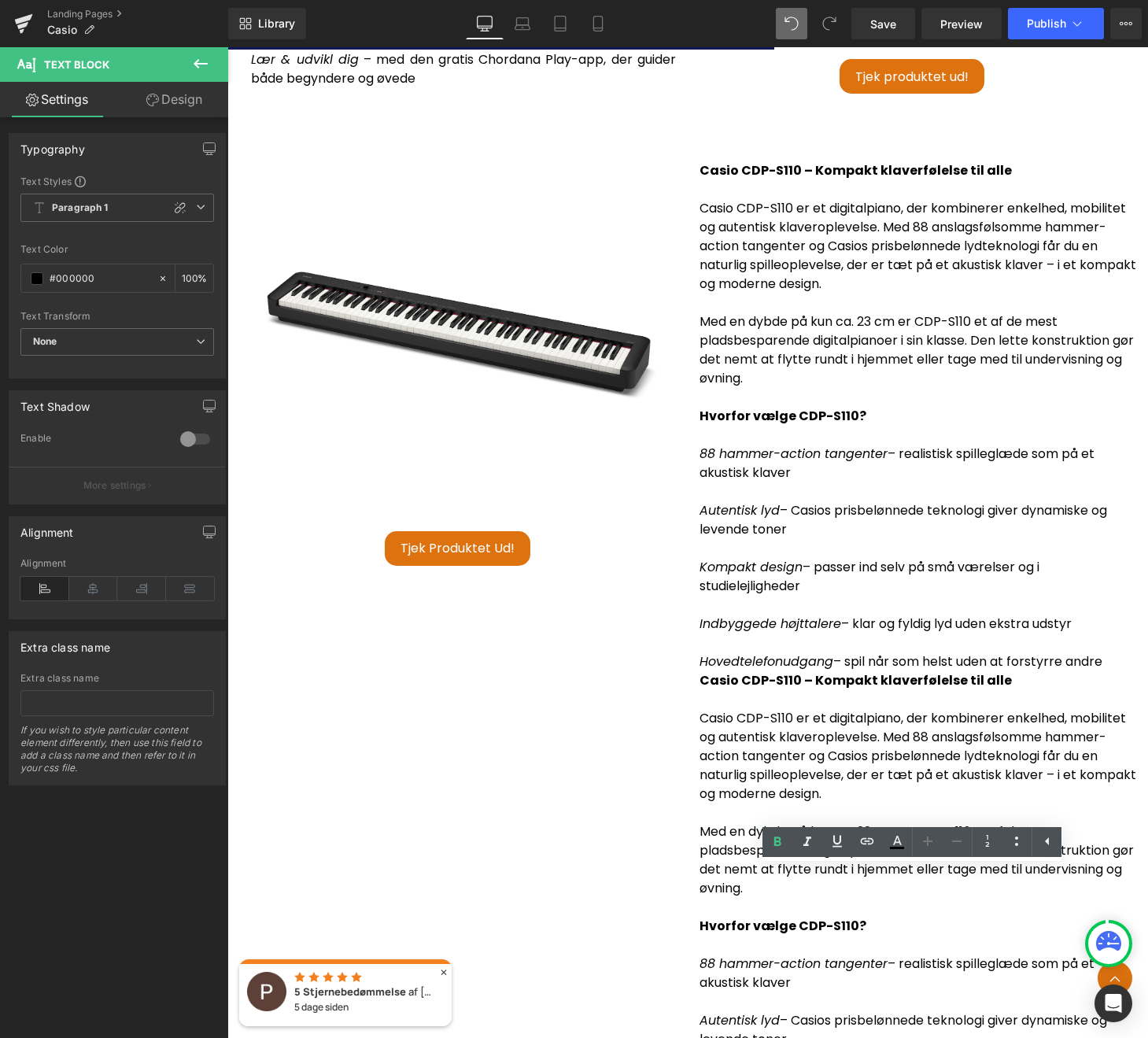
scroll to position [4508, 0]
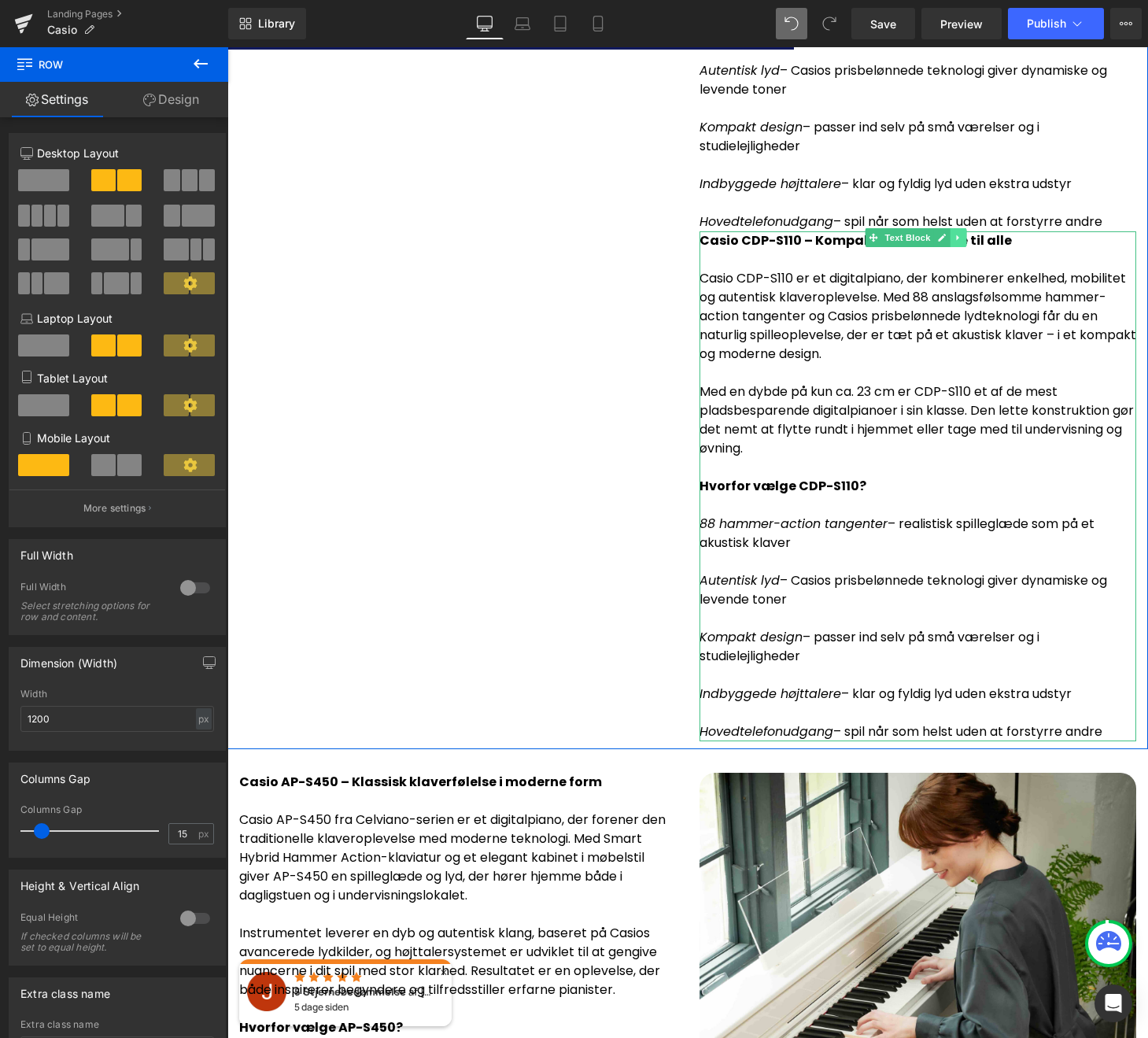
click at [956, 235] on icon at bounding box center [957, 238] width 2 height 6
click at [948, 234] on icon at bounding box center [950, 238] width 9 height 9
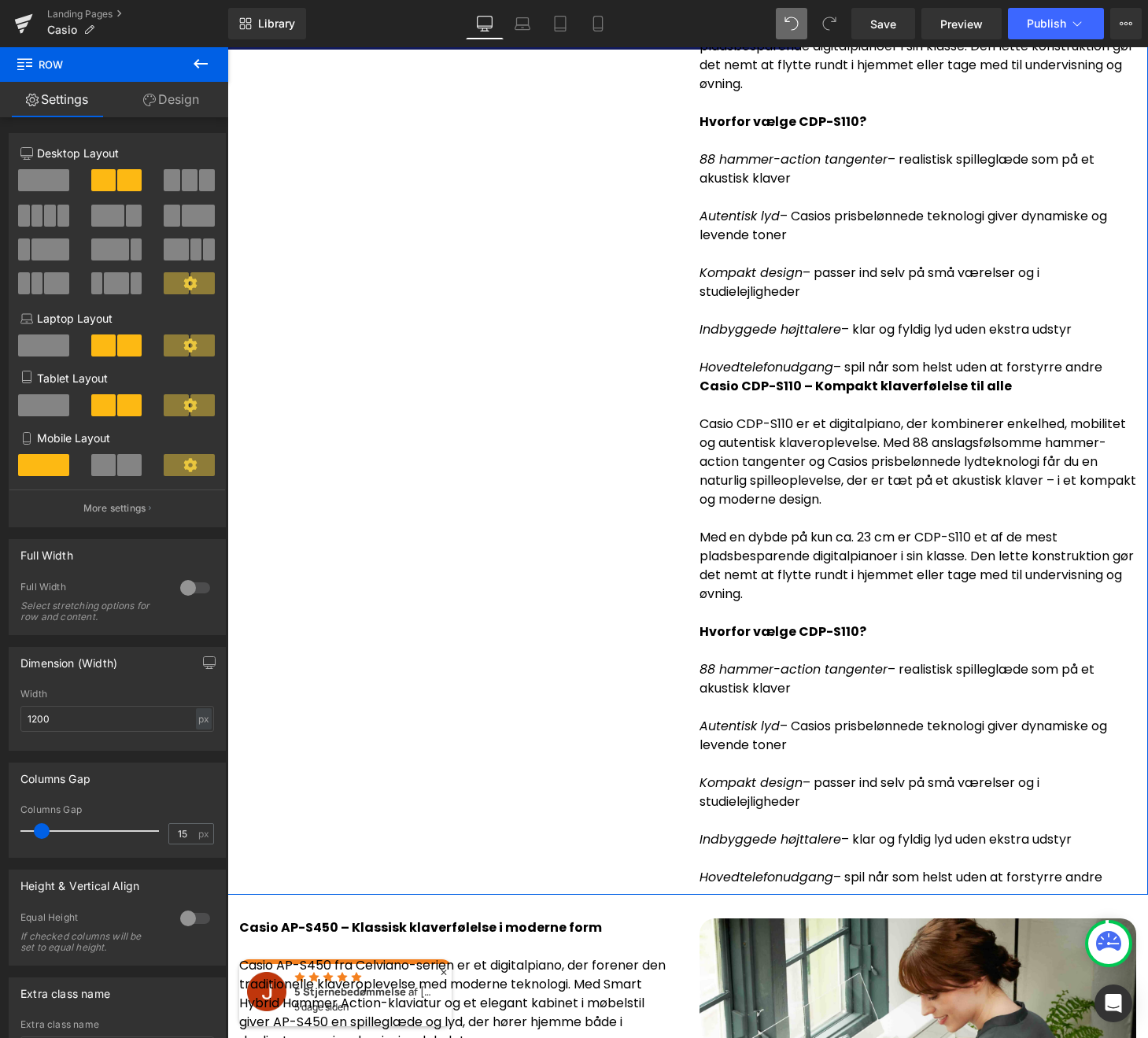
scroll to position [4877, 0]
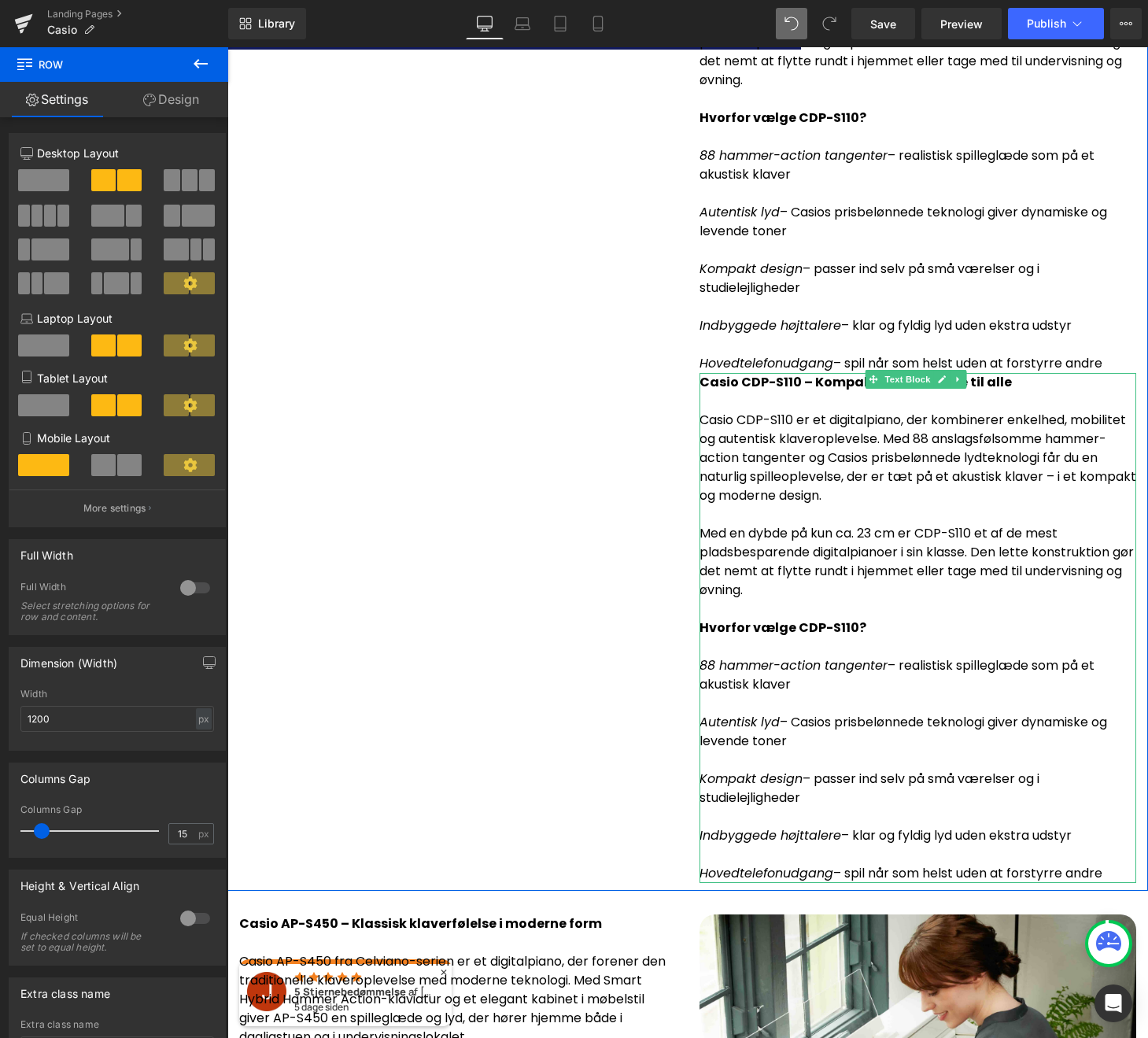
click at [870, 600] on p at bounding box center [918, 609] width 437 height 19
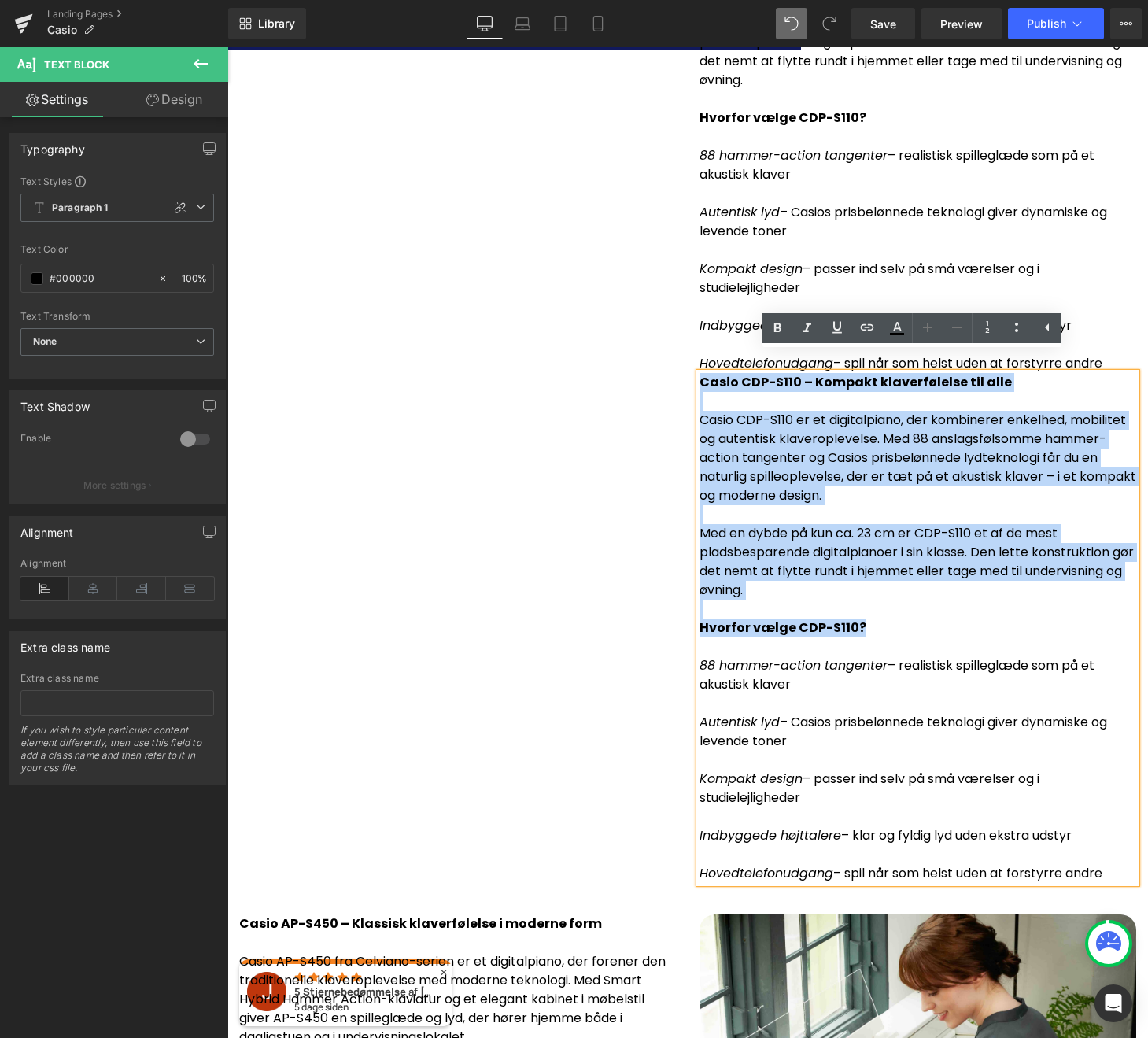
drag, startPoint x: 863, startPoint y: 608, endPoint x: 662, endPoint y: 351, distance: 326.3
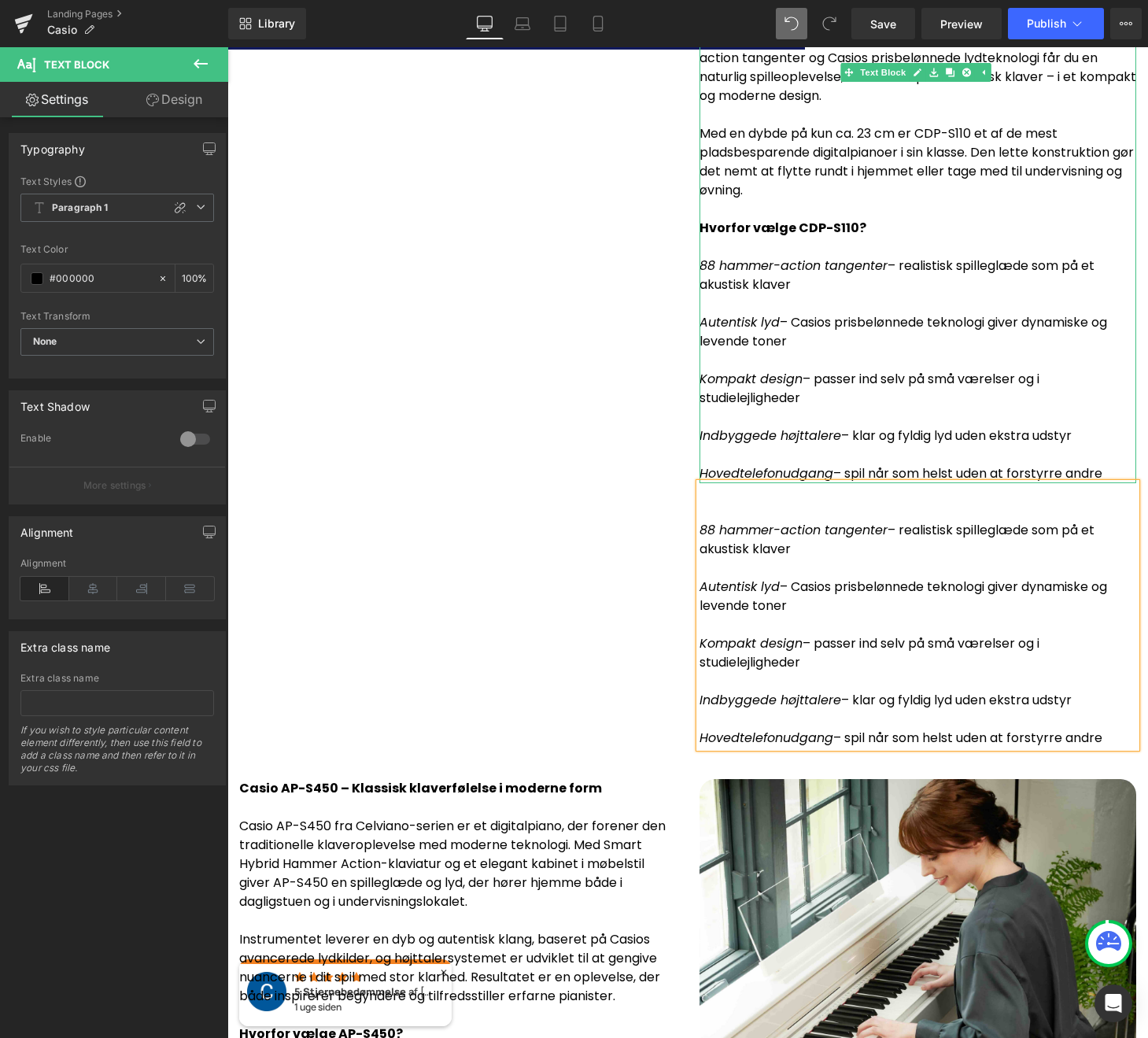
scroll to position [4755, 0]
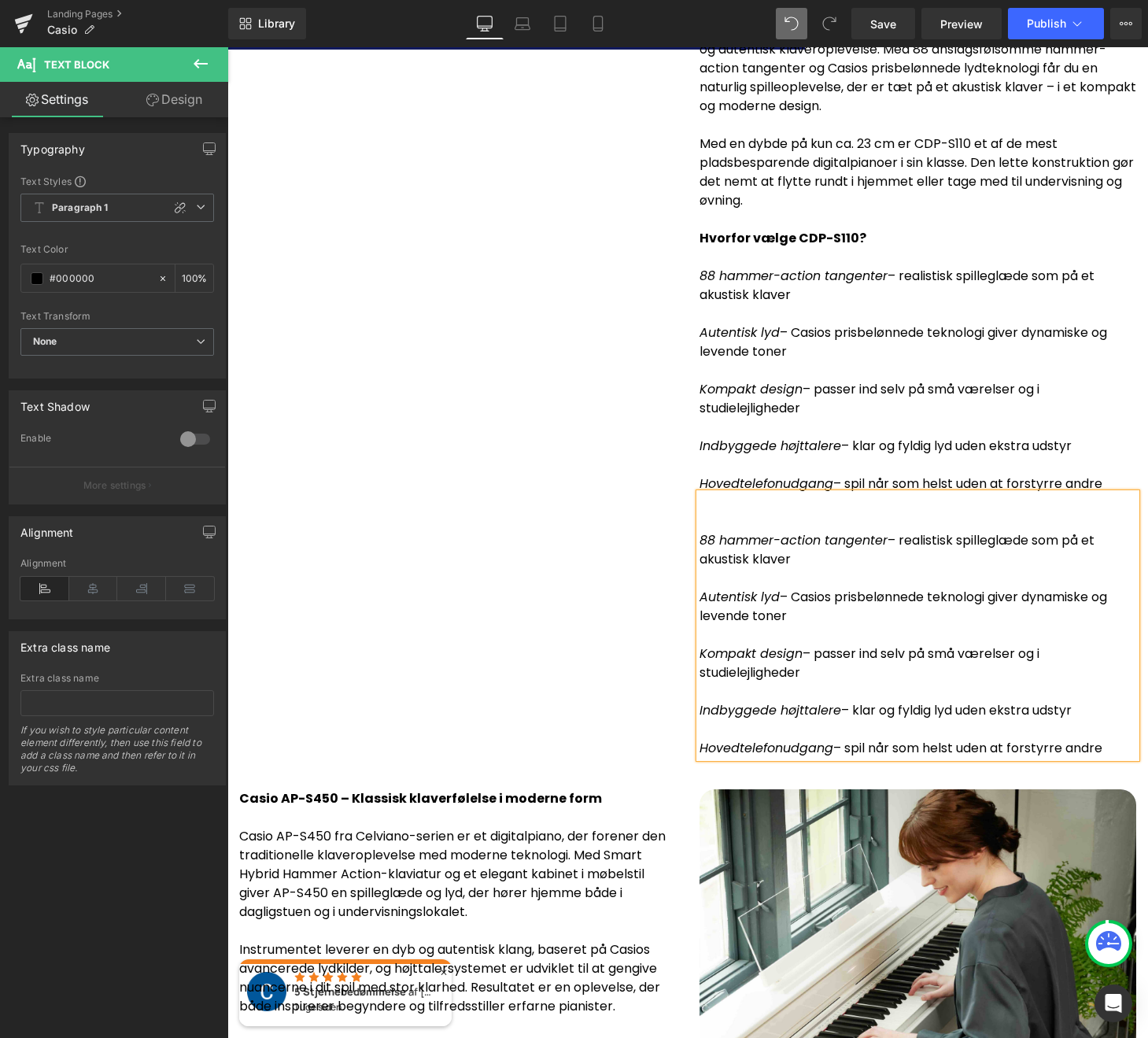
drag, startPoint x: 1109, startPoint y: 462, endPoint x: 683, endPoint y: 233, distance: 483.6
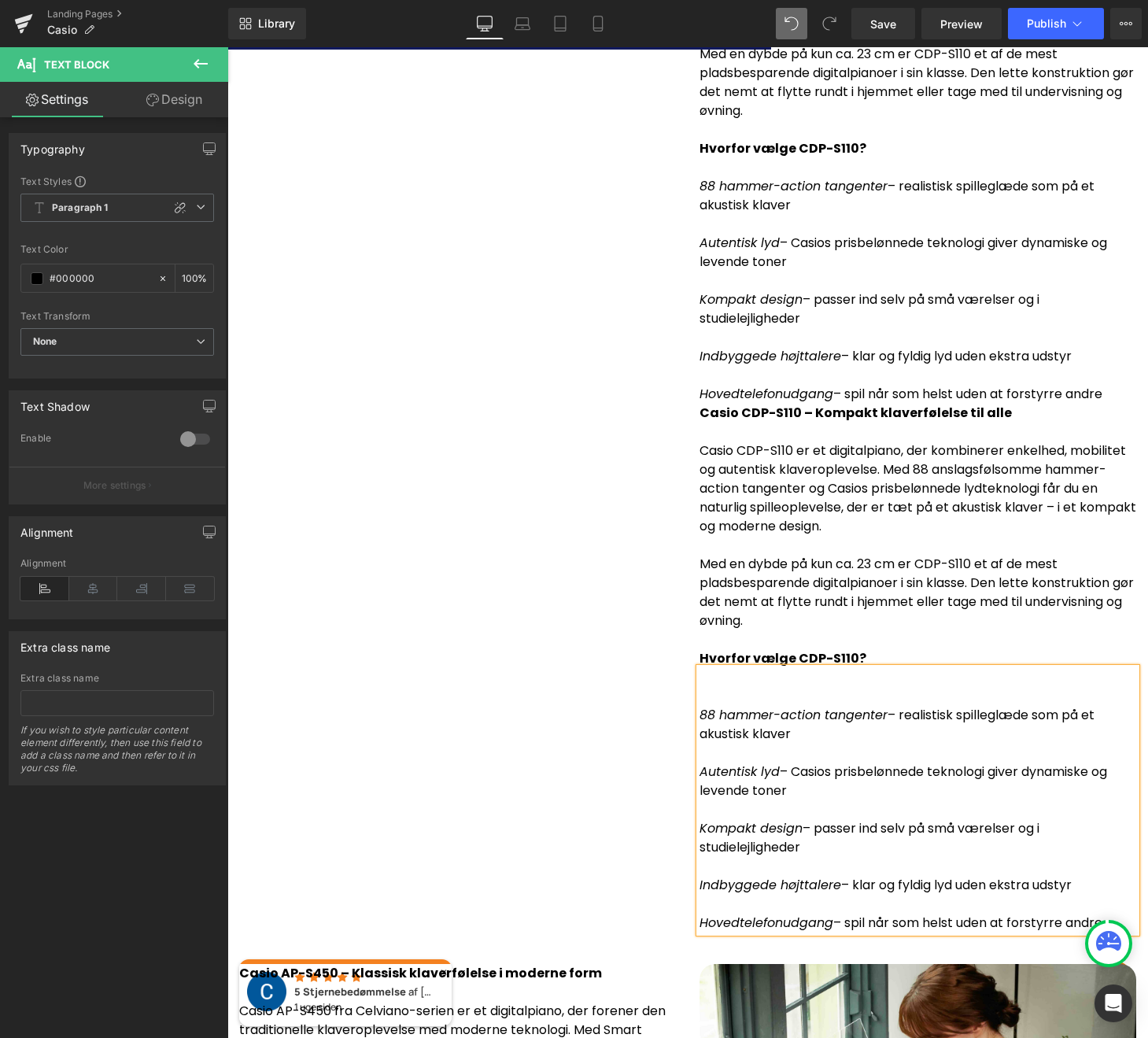
scroll to position [4335, 0]
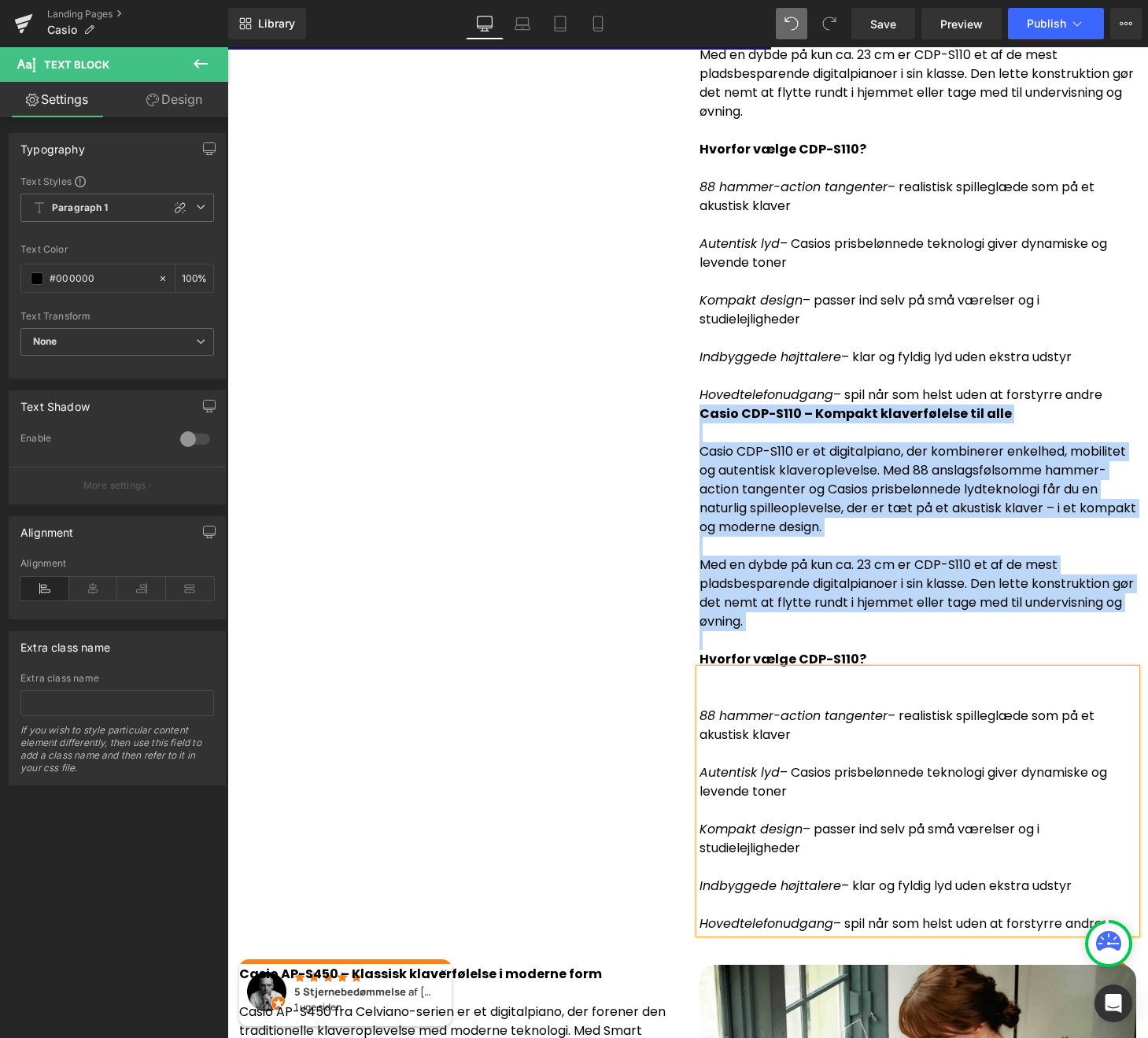
drag, startPoint x: 727, startPoint y: 630, endPoint x: 637, endPoint y: 391, distance: 255.4
click at [637, 391] on div "Image Tjek produktet ud! (P) Cart Button Product Casio CDP-S110 – Kompakt klave…" at bounding box center [688, 151] width 921 height 1580
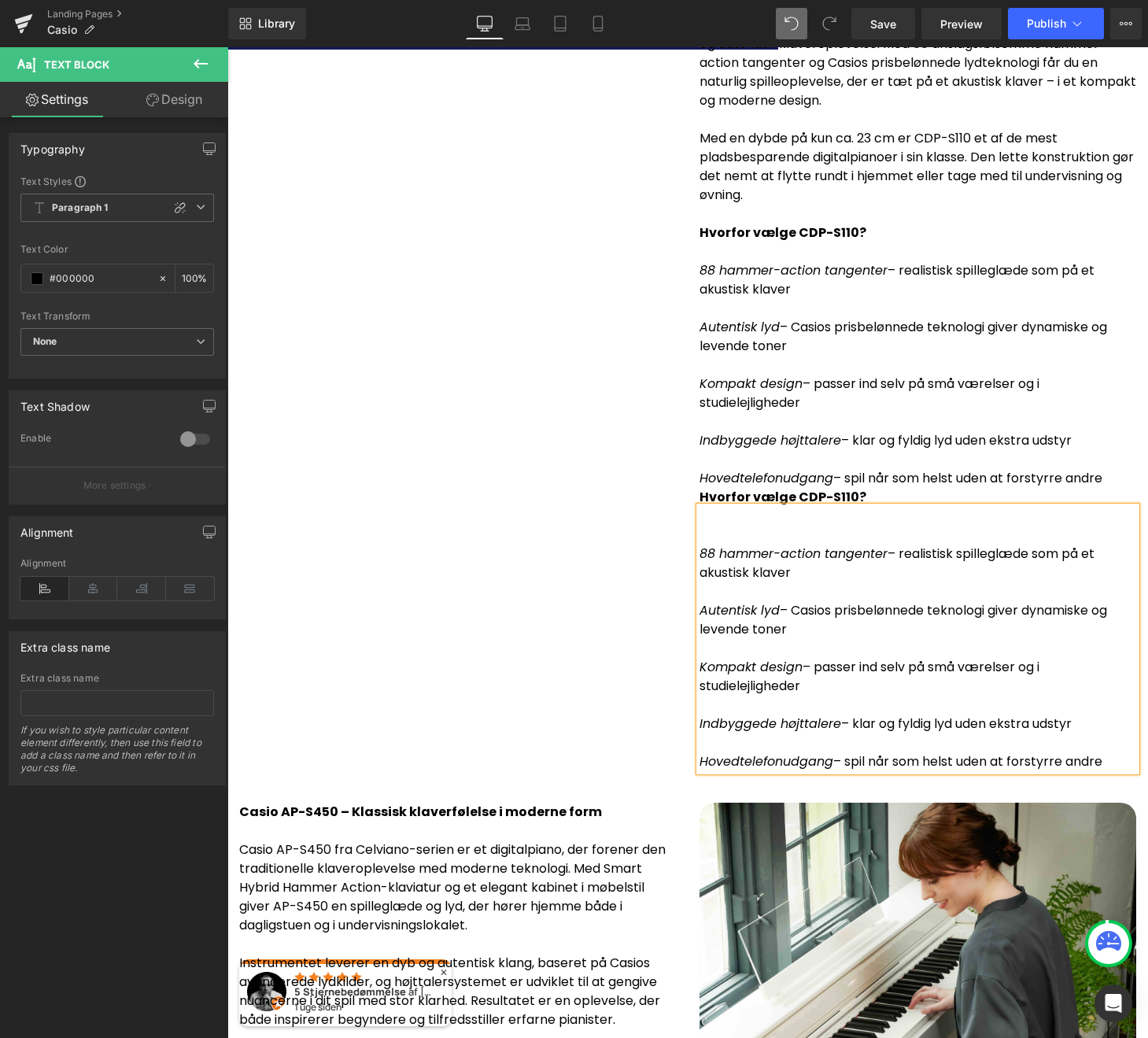
scroll to position [4244, 0]
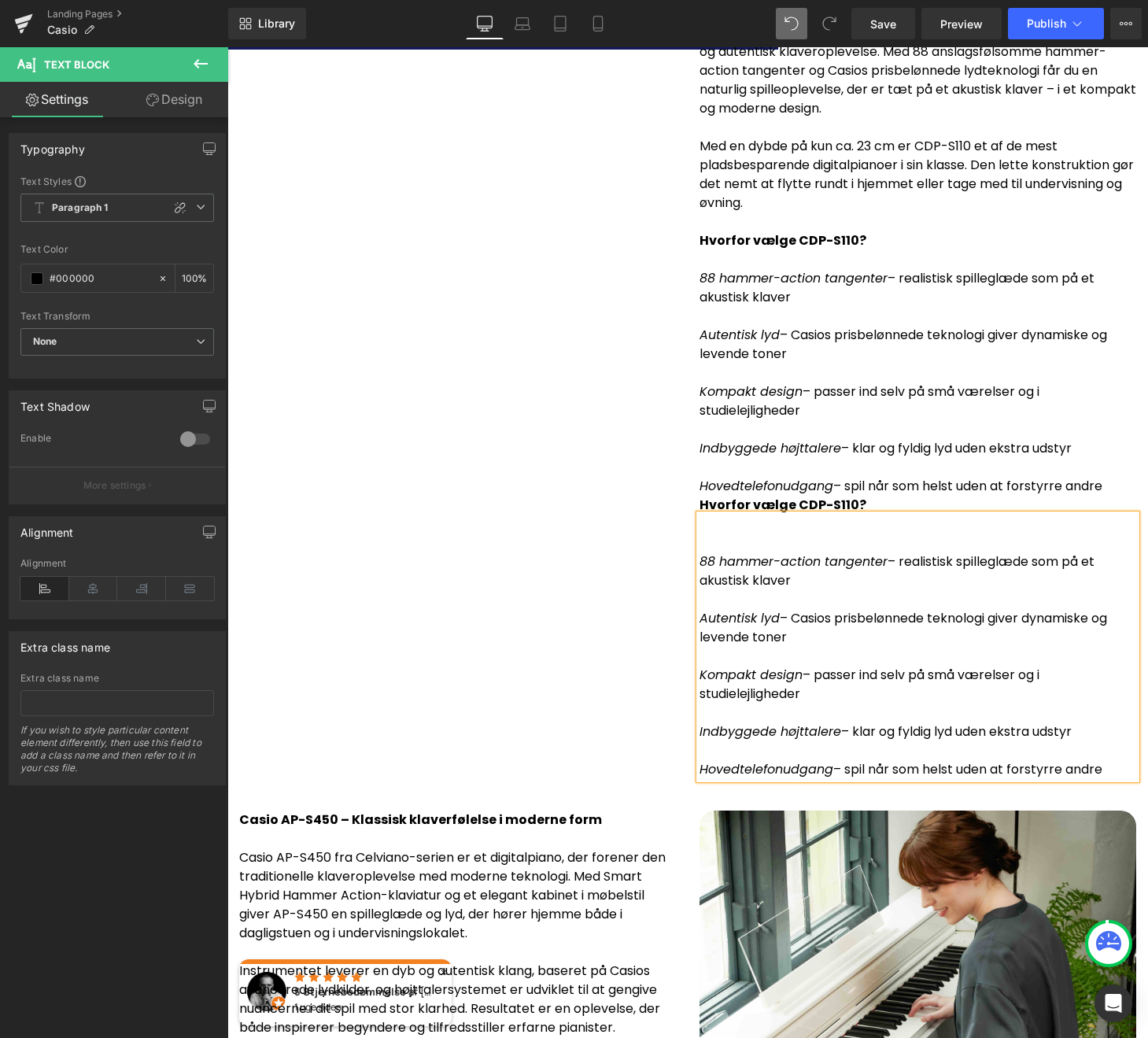
click at [700, 539] on div "88 hammer-action tangenter – realistisk spilleglæde som på et akustisk klaver A…" at bounding box center [918, 646] width 437 height 264
click at [700, 552] on icon "88 hammer-action tangenter" at bounding box center [794, 561] width 188 height 18
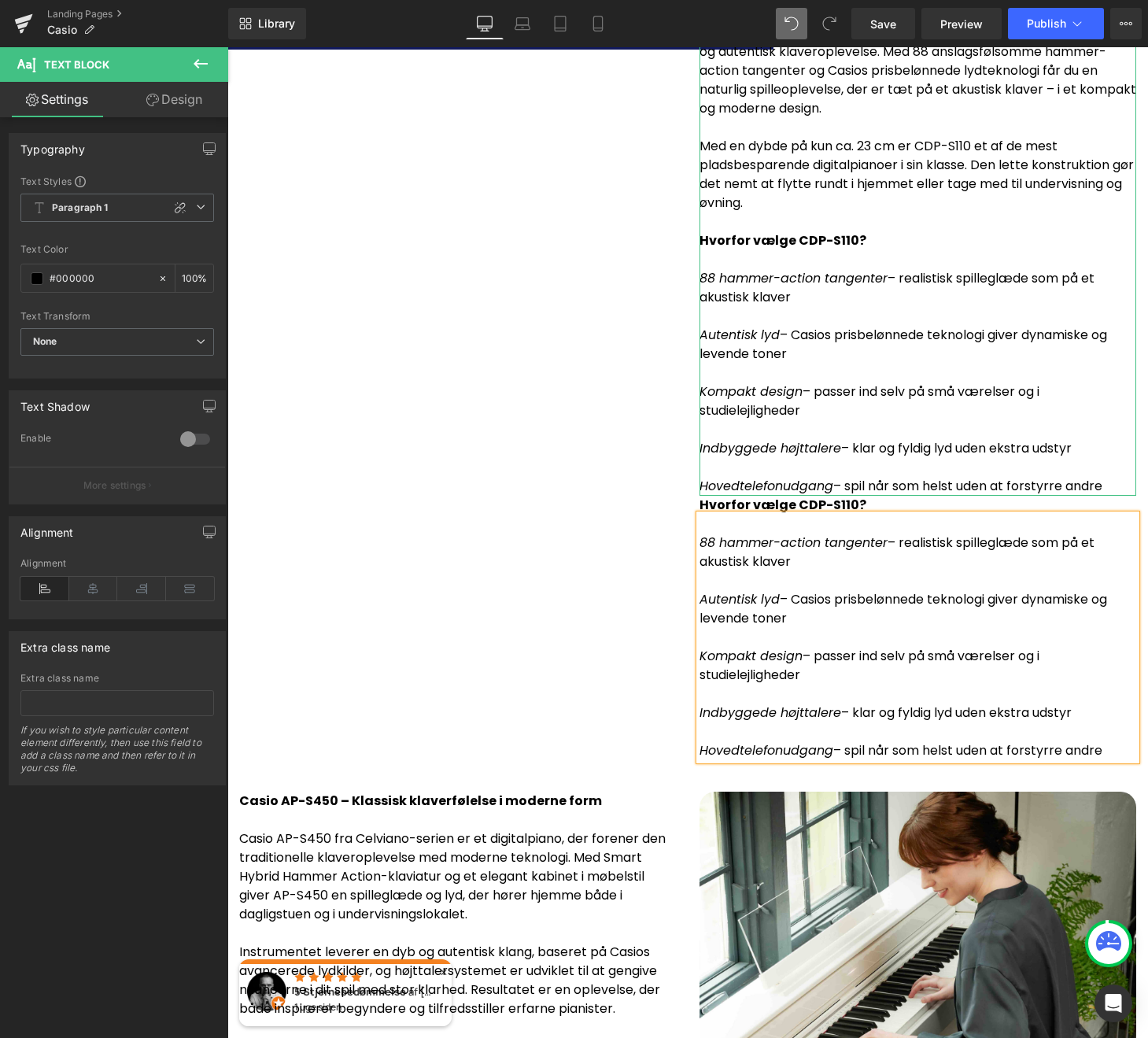
scroll to position [4185, 0]
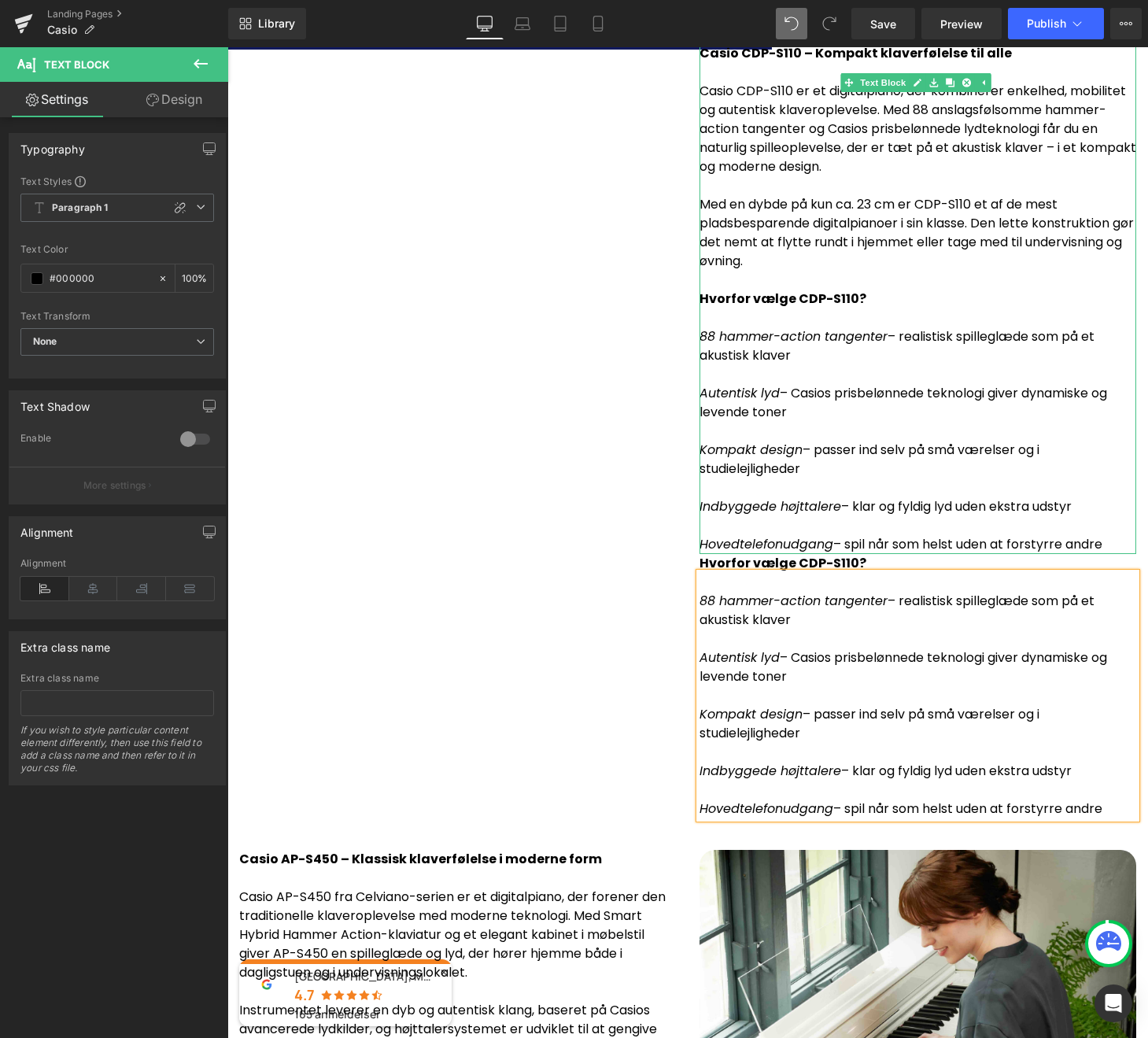
click at [1108, 535] on p "Hovedtelefonudgang – spil når som helst uden at forstyrre andre" at bounding box center [918, 545] width 437 height 19
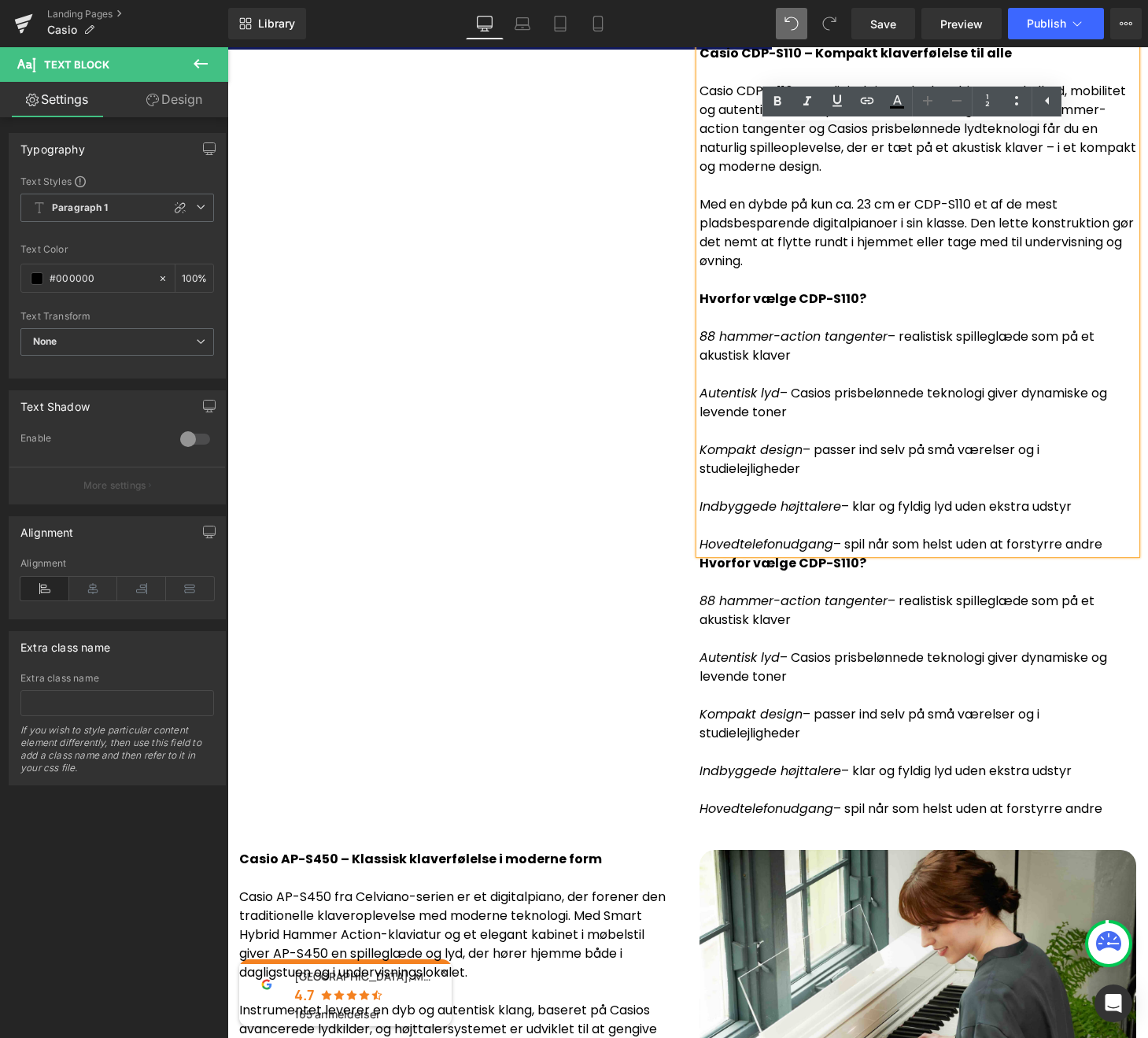
drag, startPoint x: 1108, startPoint y: 524, endPoint x: 668, endPoint y: 277, distance: 504.6
click at [668, 277] on div "Image Tjek produktet ud! (P) Cart Button Product Casio CDP-S110 – Kompakt klave…" at bounding box center [688, 168] width 921 height 1315
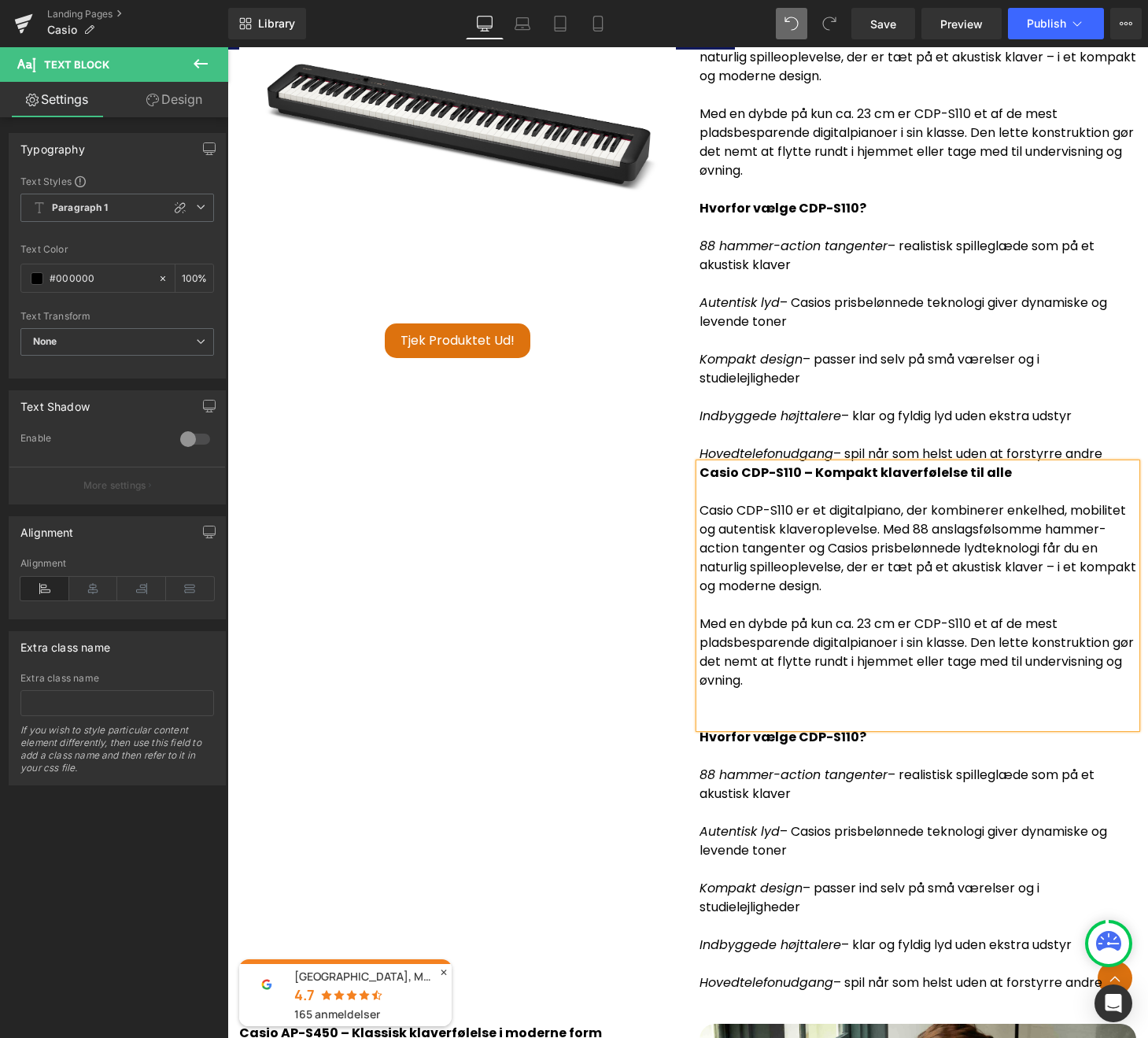
scroll to position [3763, 0]
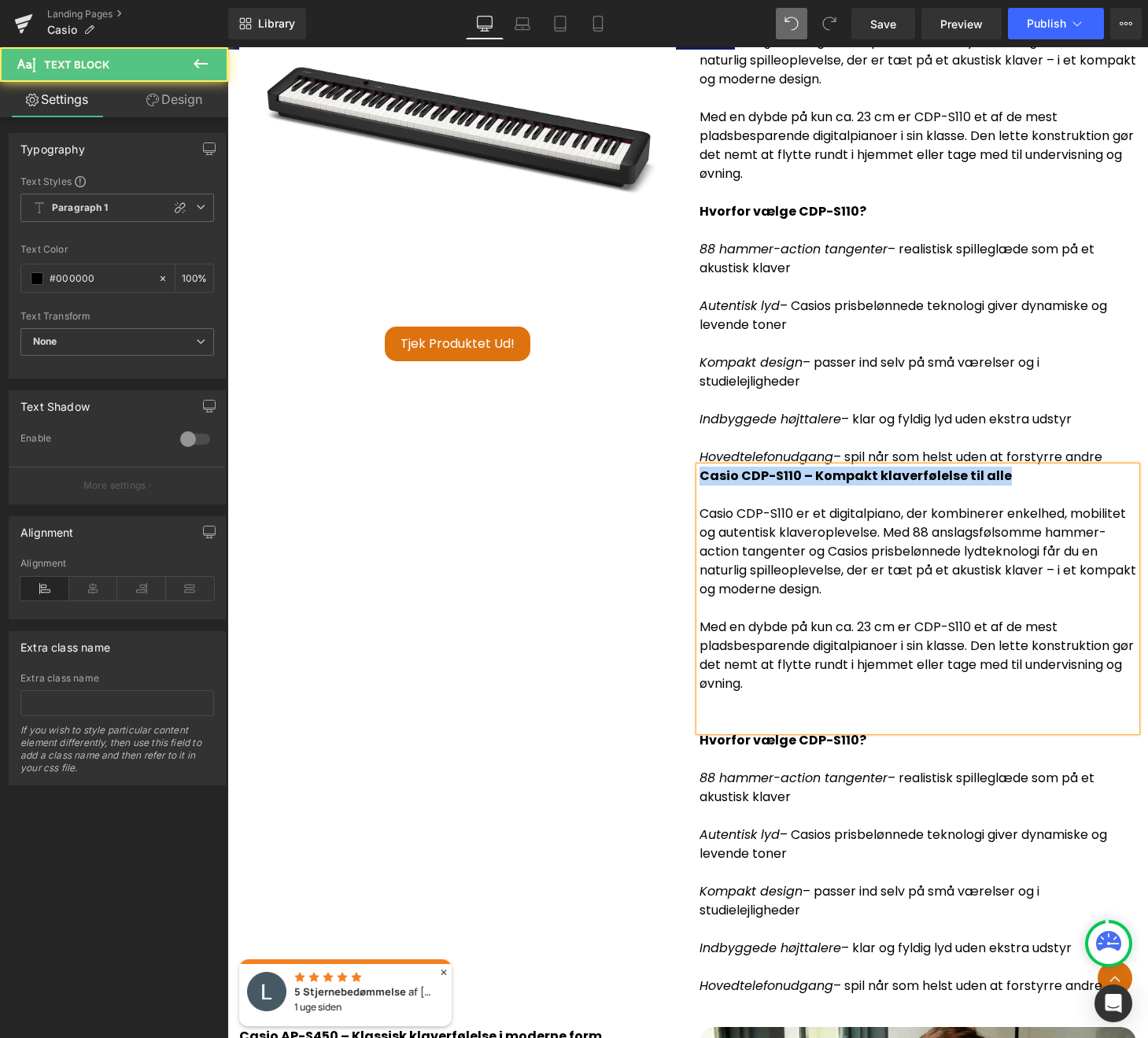
drag, startPoint x: 920, startPoint y: 461, endPoint x: 691, endPoint y: 460, distance: 229.0
click at [691, 460] on div "Casio CDP-S110 – Kompakt klaverfølelse til alle Casio CDP-S110 er et digitalpia…" at bounding box center [918, 475] width 460 height 1039
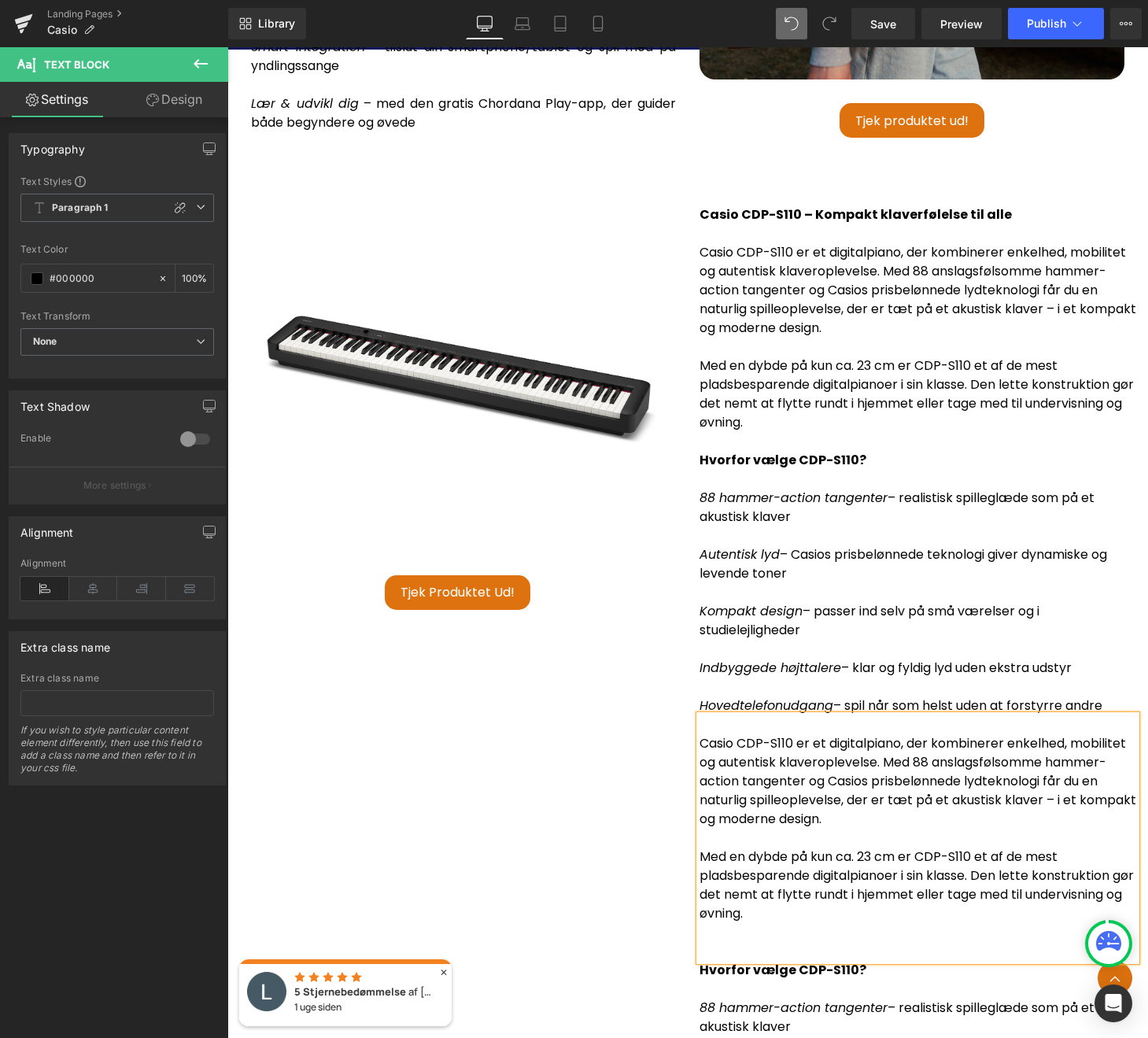
scroll to position [3508, 0]
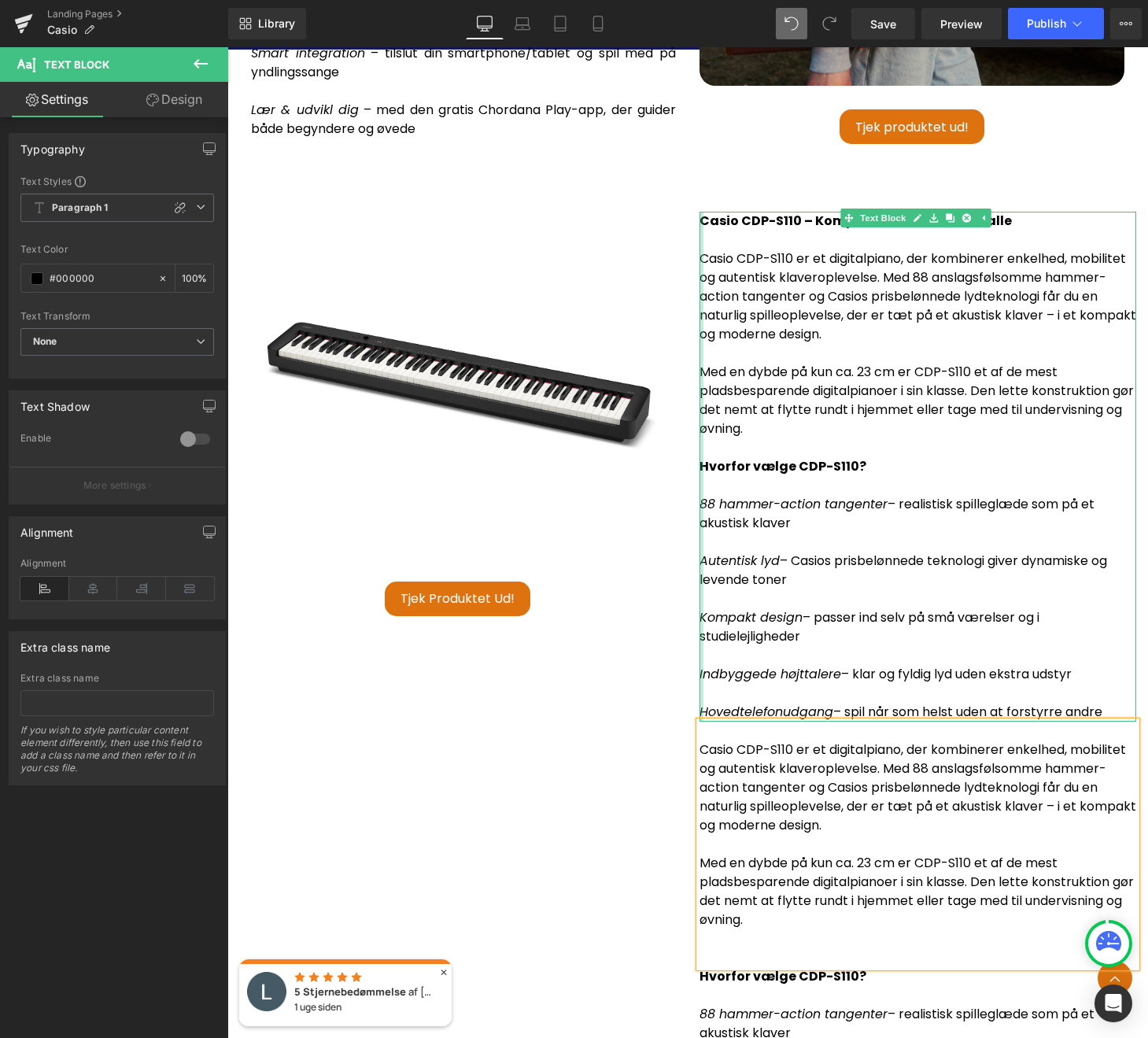
drag, startPoint x: 1109, startPoint y: 690, endPoint x: 696, endPoint y: 242, distance: 609.3
click at [700, 242] on div "Casio CDP-S110 – Kompakt klaverfølelse til alle Casio CDP-S110 er et digitalpia…" at bounding box center [918, 466] width 437 height 510
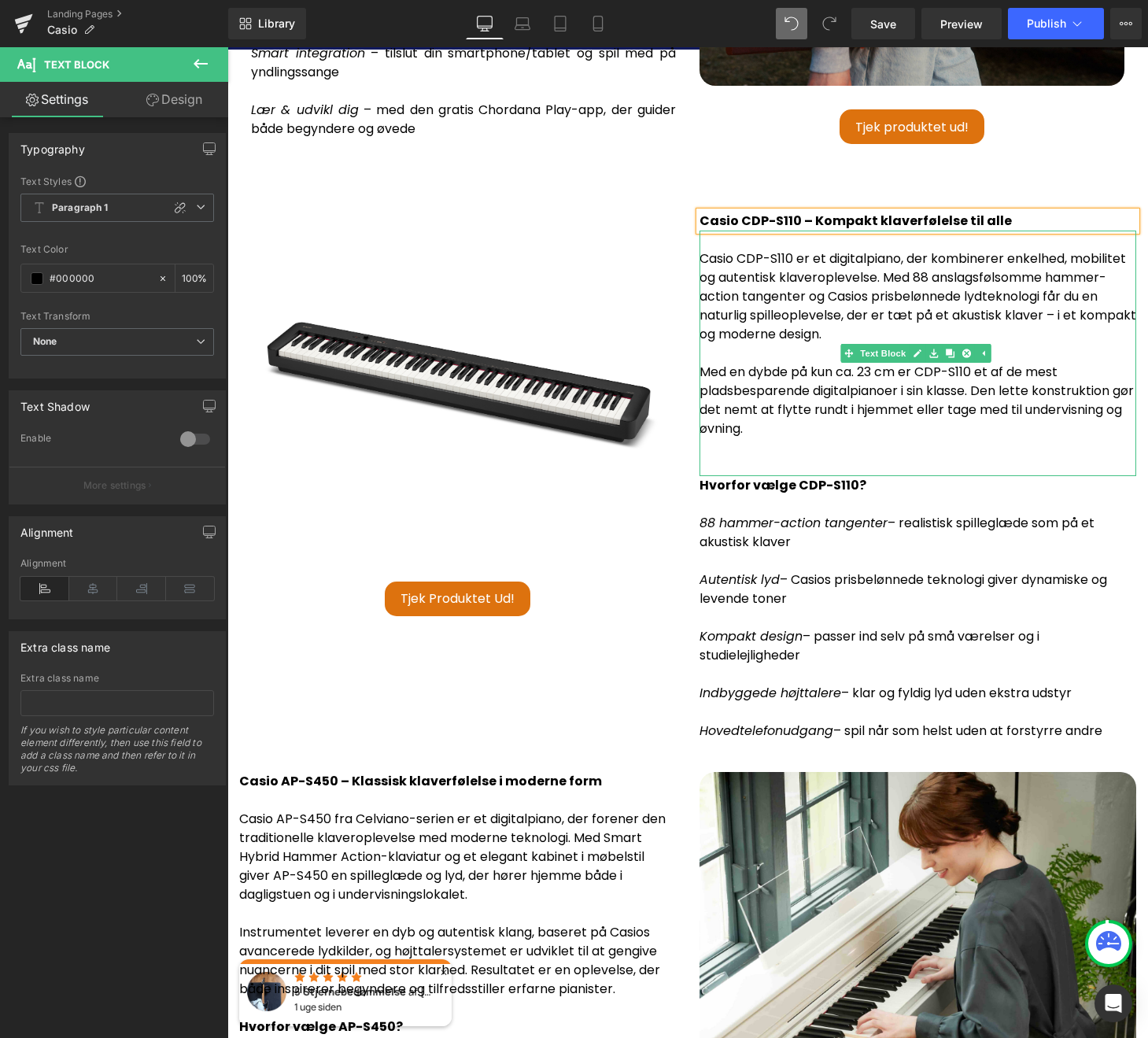
click at [817, 457] on p at bounding box center [918, 467] width 437 height 19
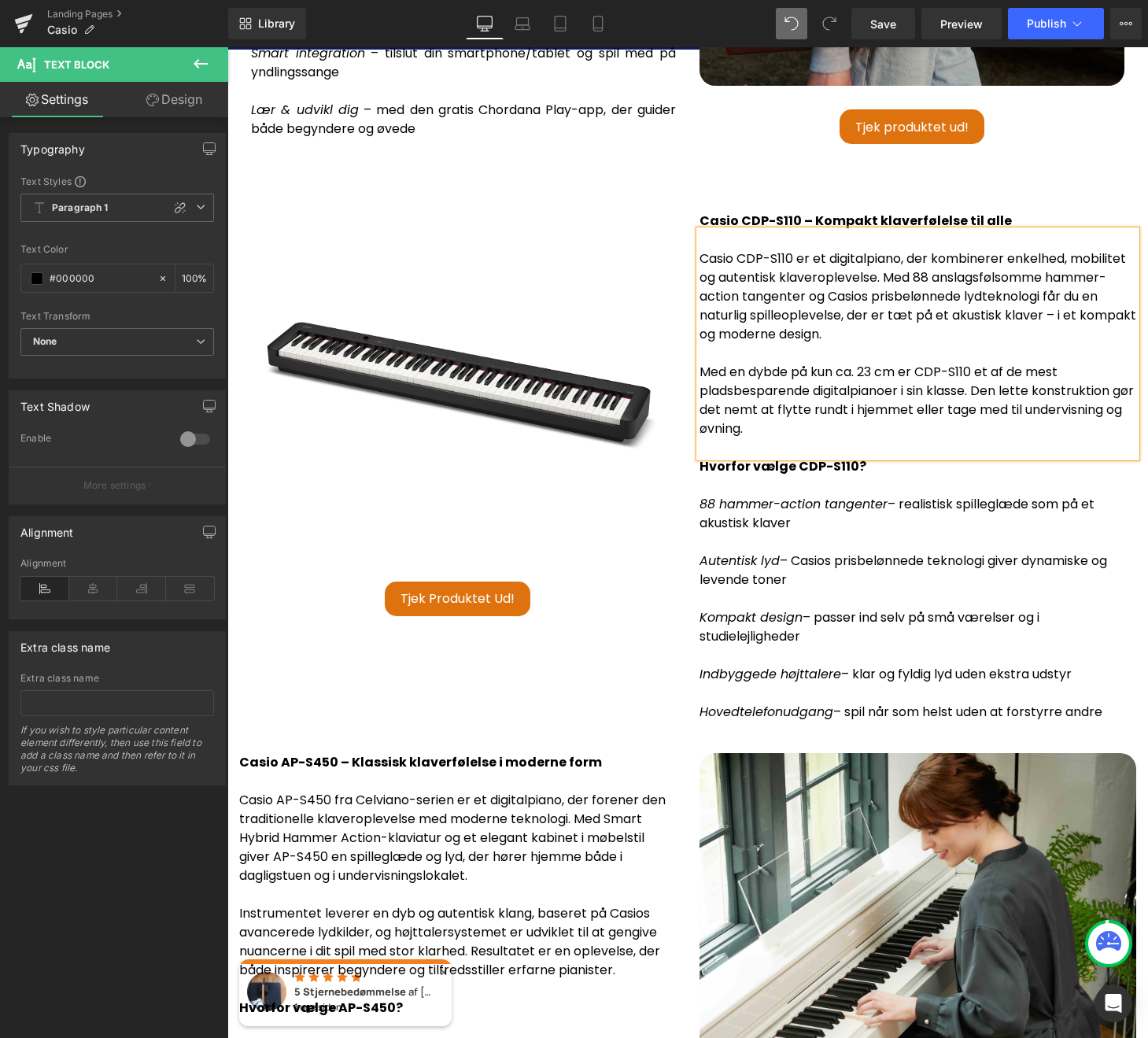
click at [781, 510] on span "– realistisk spilleglæde som på et akustisk klaver" at bounding box center [897, 513] width 395 height 37
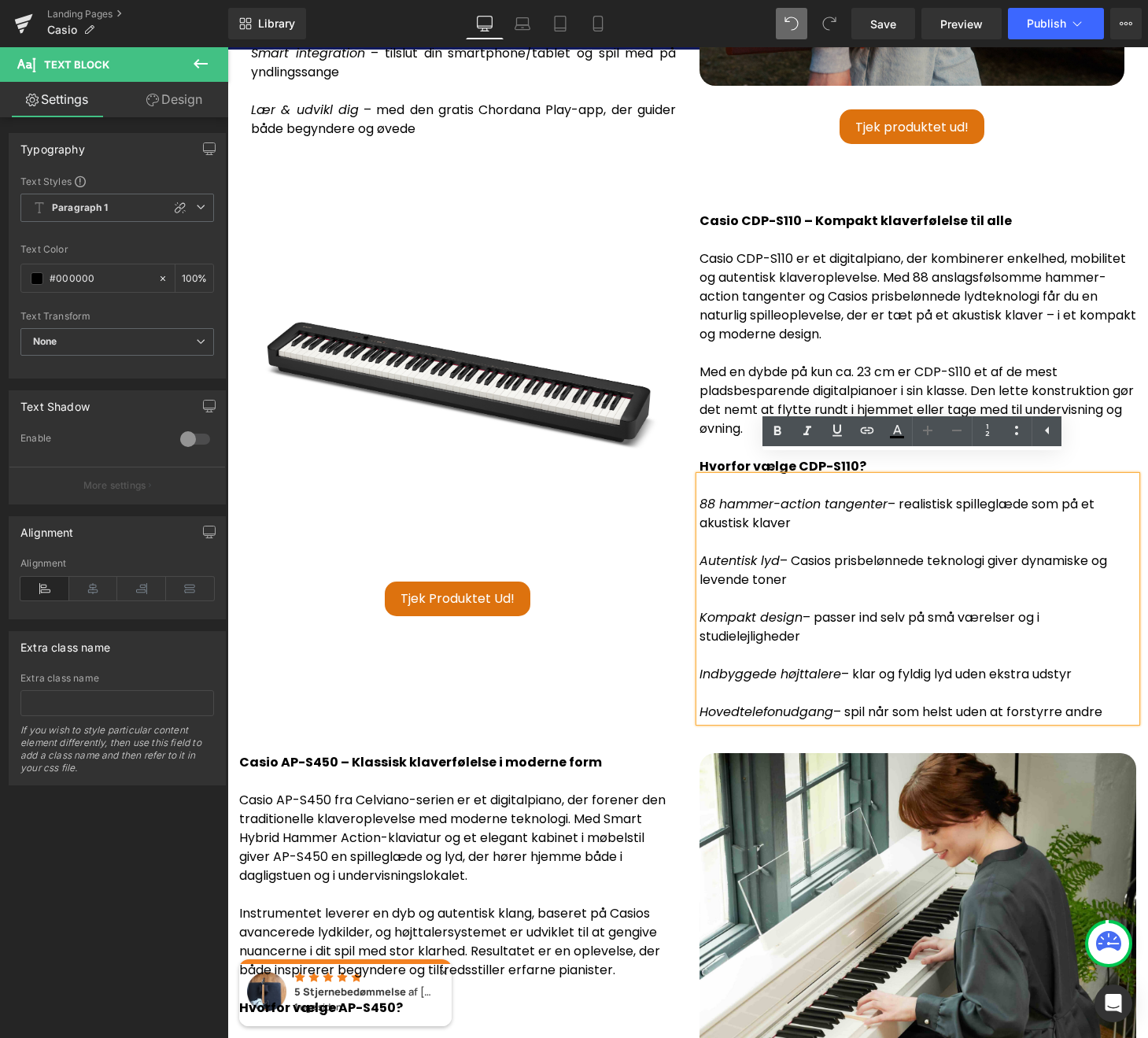
click at [875, 457] on li "Text Block" at bounding box center [874, 467] width 68 height 19
click at [848, 211] on div "Casio CDP-S110 – Kompakt klaverfølelse til alle Text Block" at bounding box center [918, 221] width 437 height 19
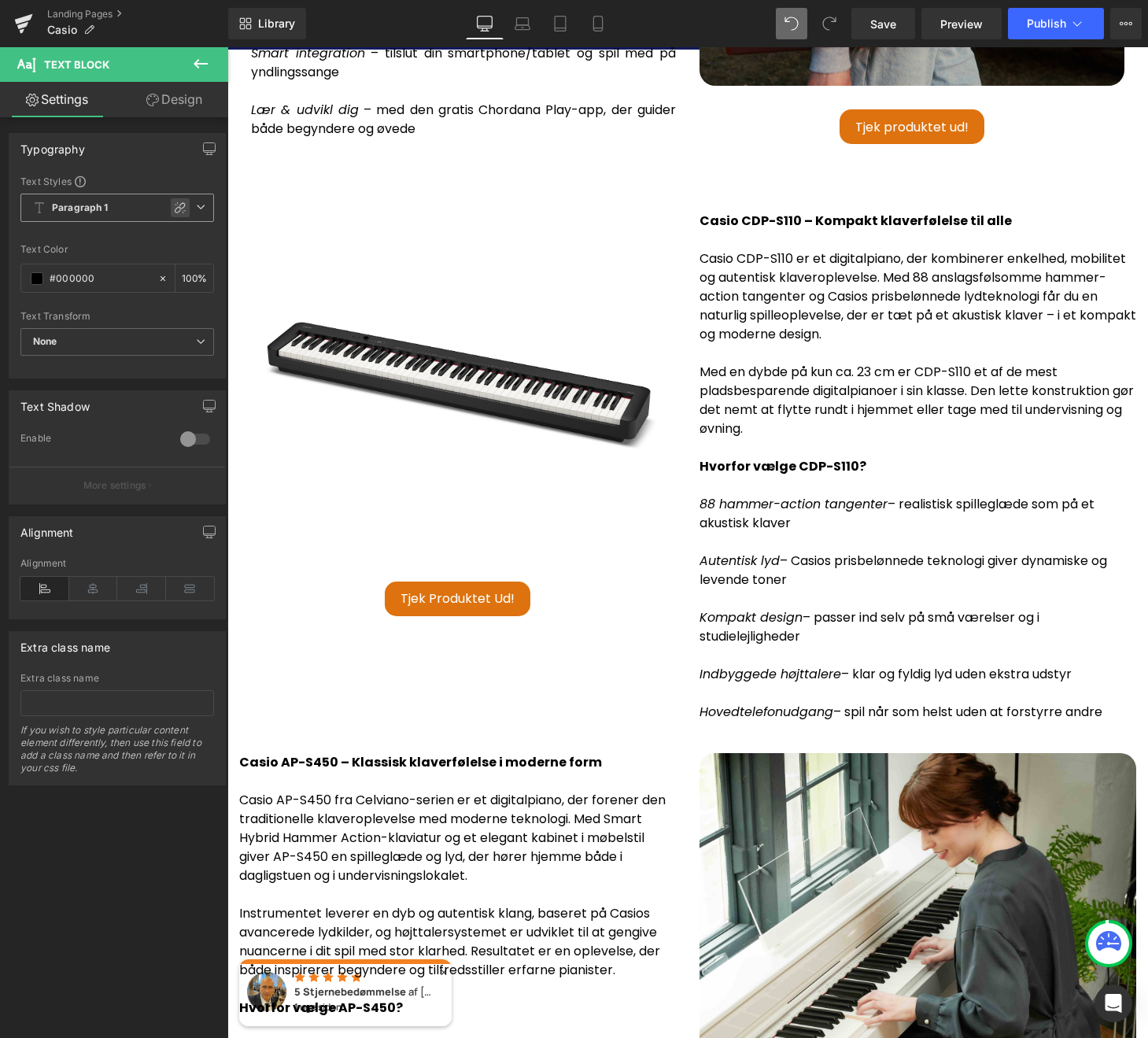
drag, startPoint x: 168, startPoint y: 215, endPoint x: 621, endPoint y: 48, distance: 482.8
click at [170, 215] on div at bounding box center [180, 207] width 19 height 19
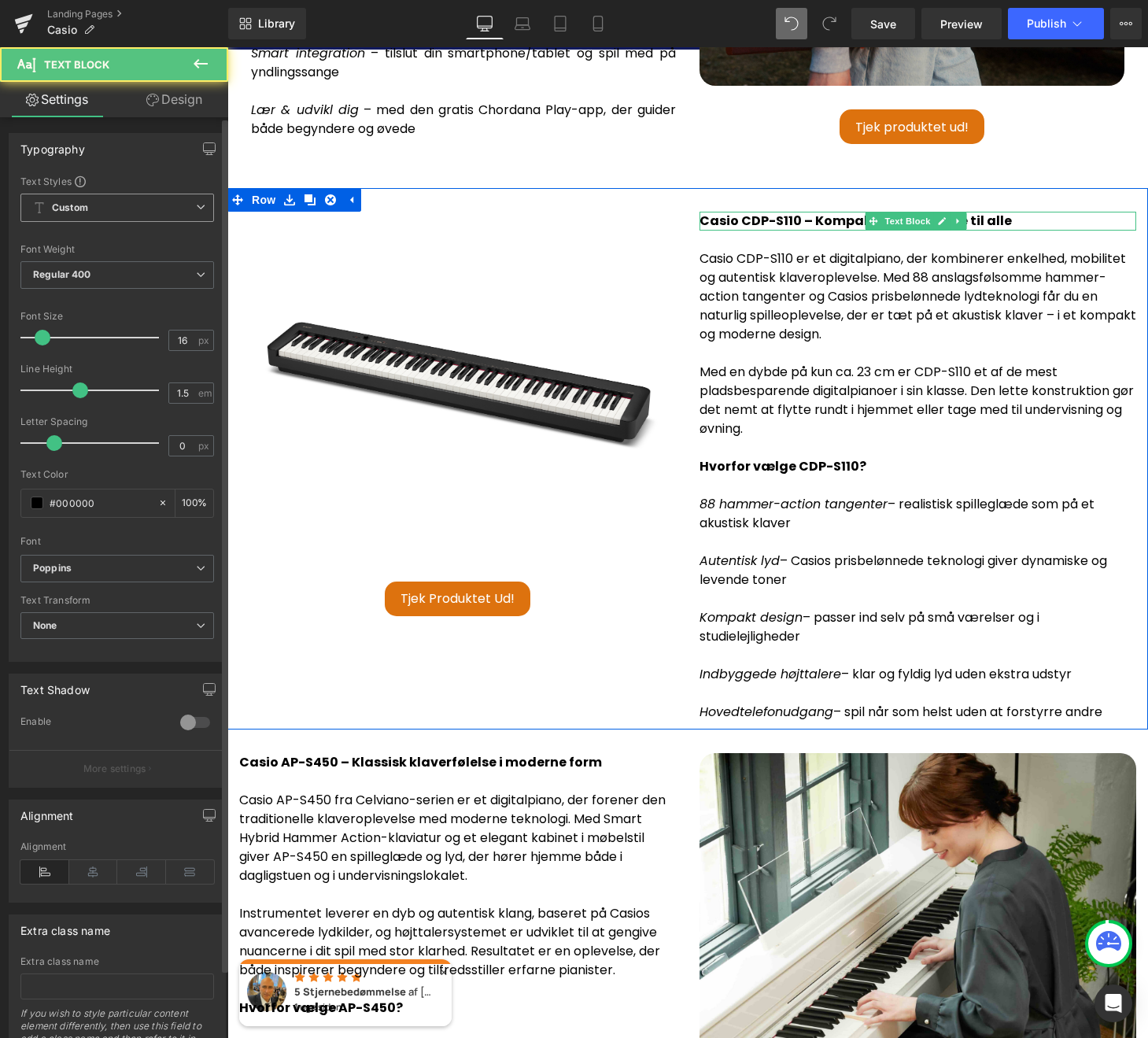
click at [810, 211] on strong "Casio CDP-S110 – Kompakt klaverfølelse til alle" at bounding box center [856, 220] width 313 height 18
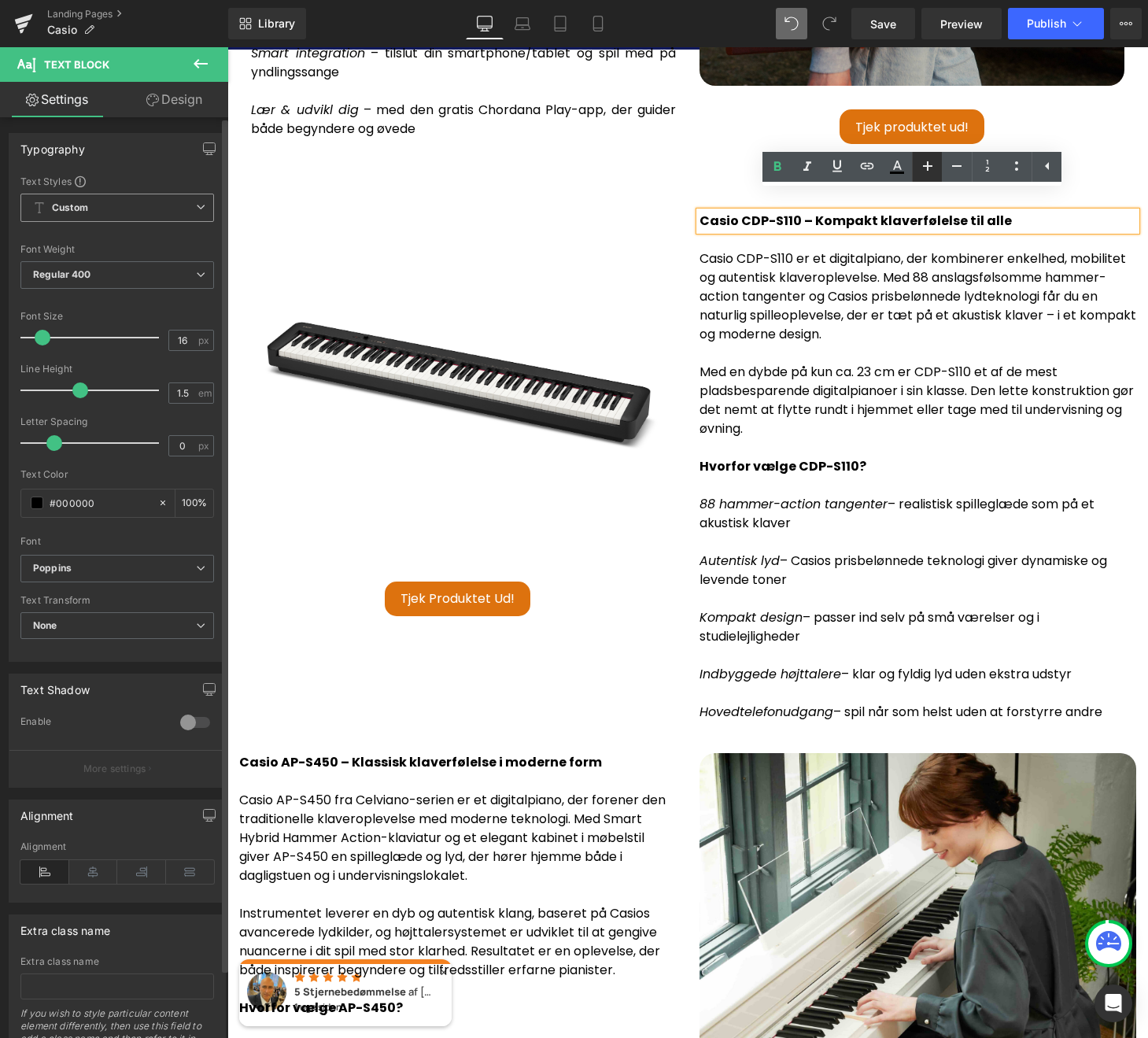
click at [931, 168] on icon at bounding box center [928, 166] width 19 height 19
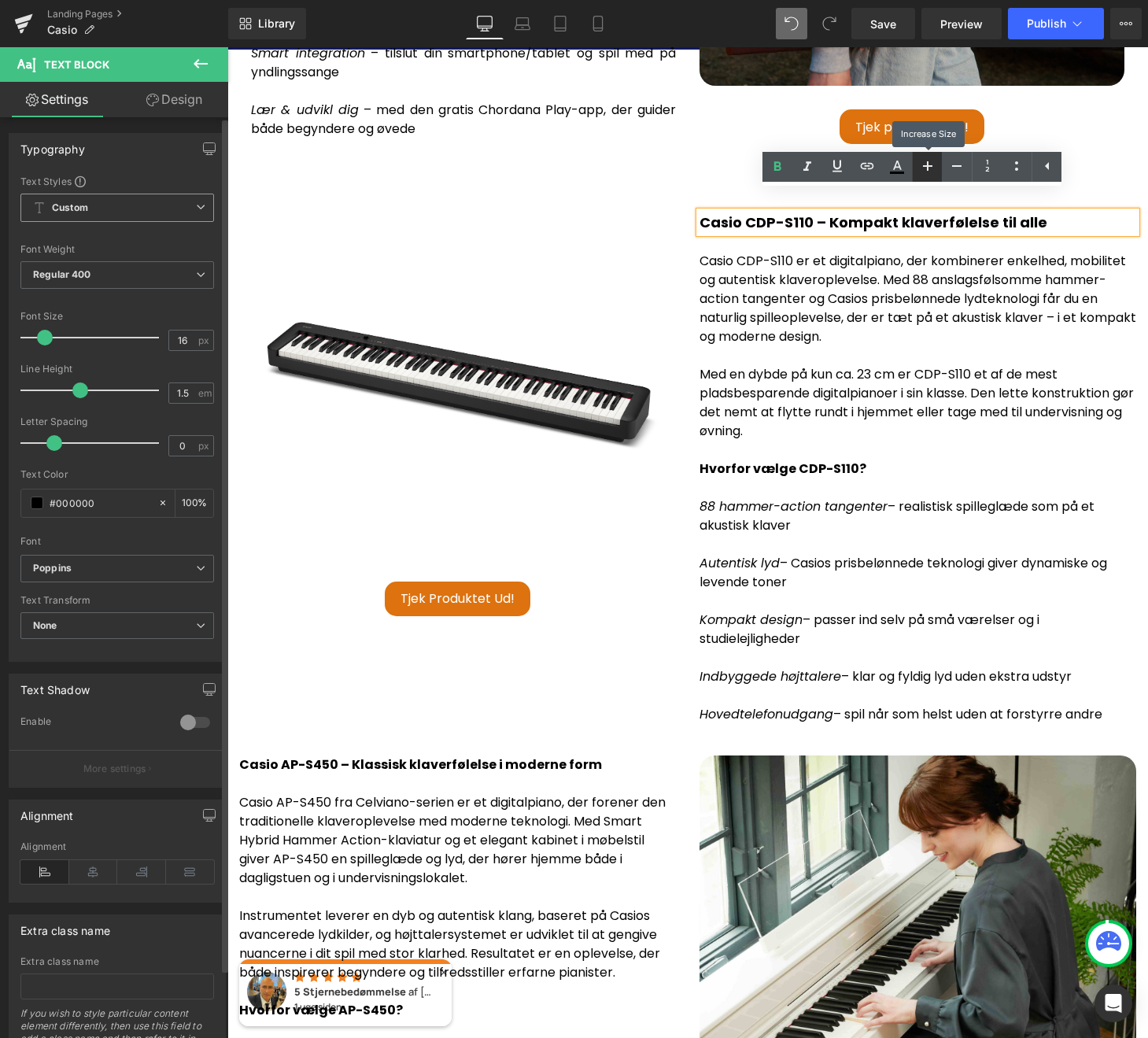
click at [931, 168] on icon at bounding box center [928, 166] width 19 height 19
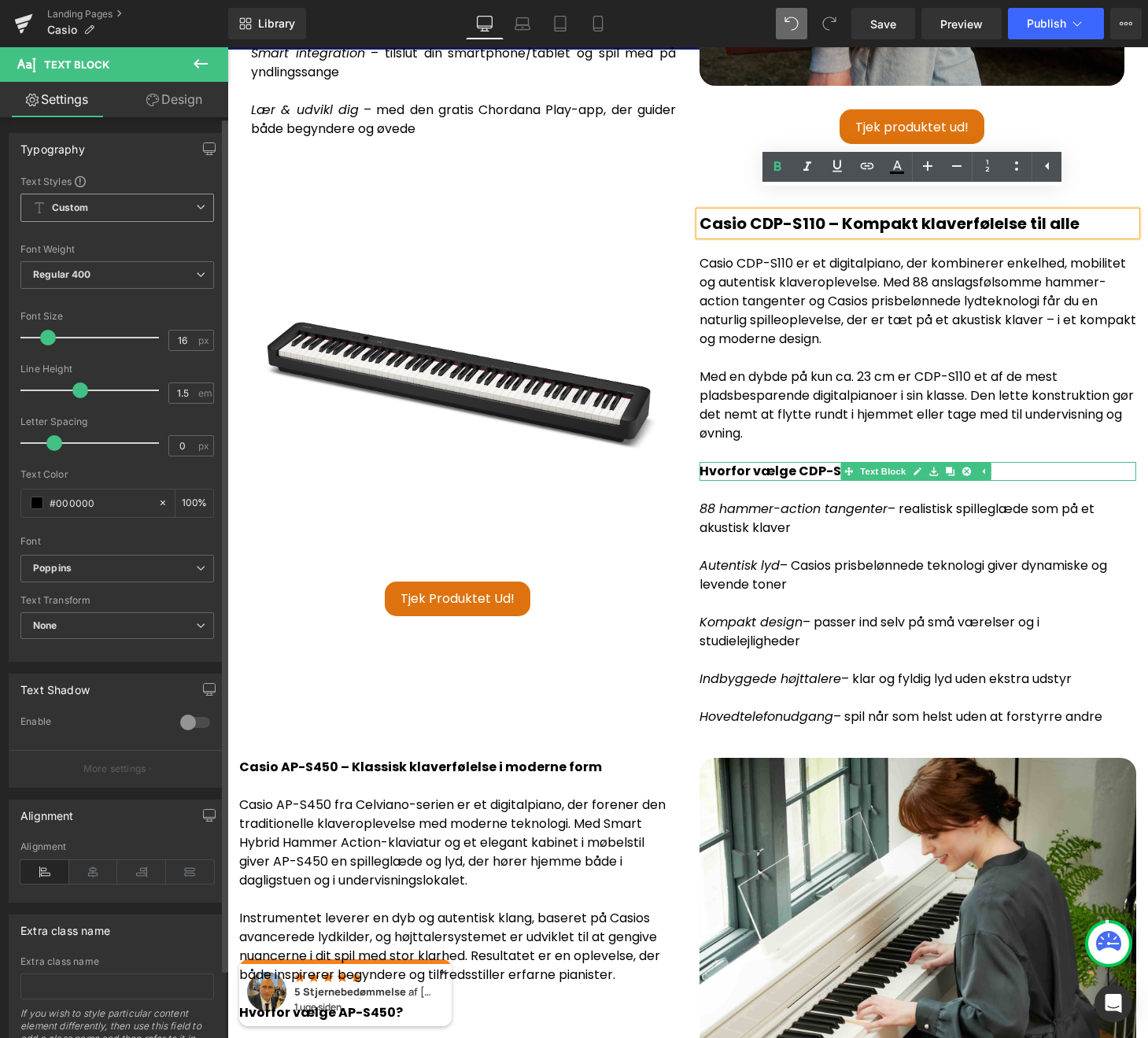
click at [880, 462] on span "Text Block" at bounding box center [883, 472] width 52 height 19
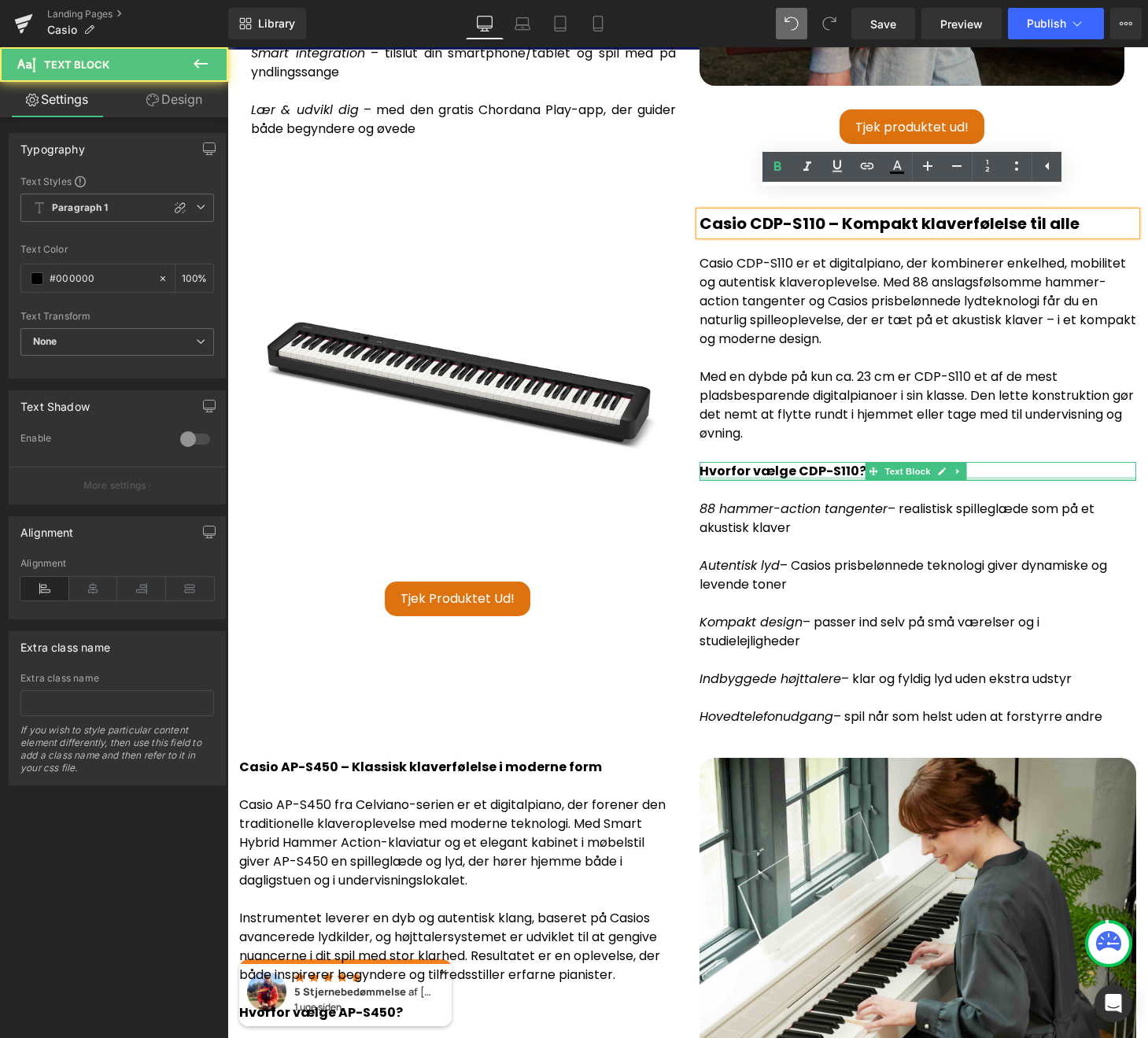
click at [816, 476] on div at bounding box center [918, 478] width 437 height 4
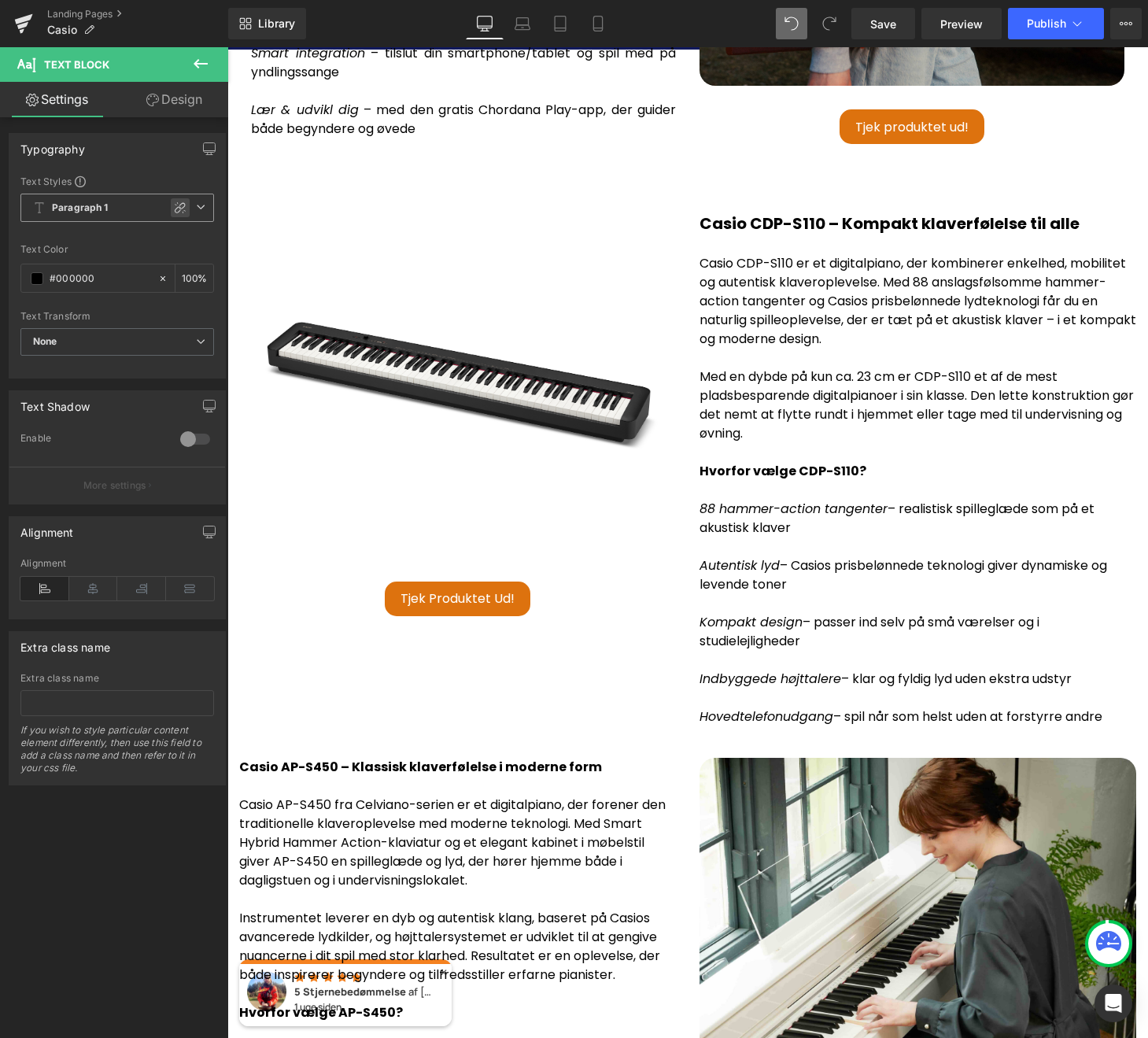
drag, startPoint x: 170, startPoint y: 214, endPoint x: 630, endPoint y: 225, distance: 460.1
click at [170, 214] on div at bounding box center [180, 207] width 19 height 19
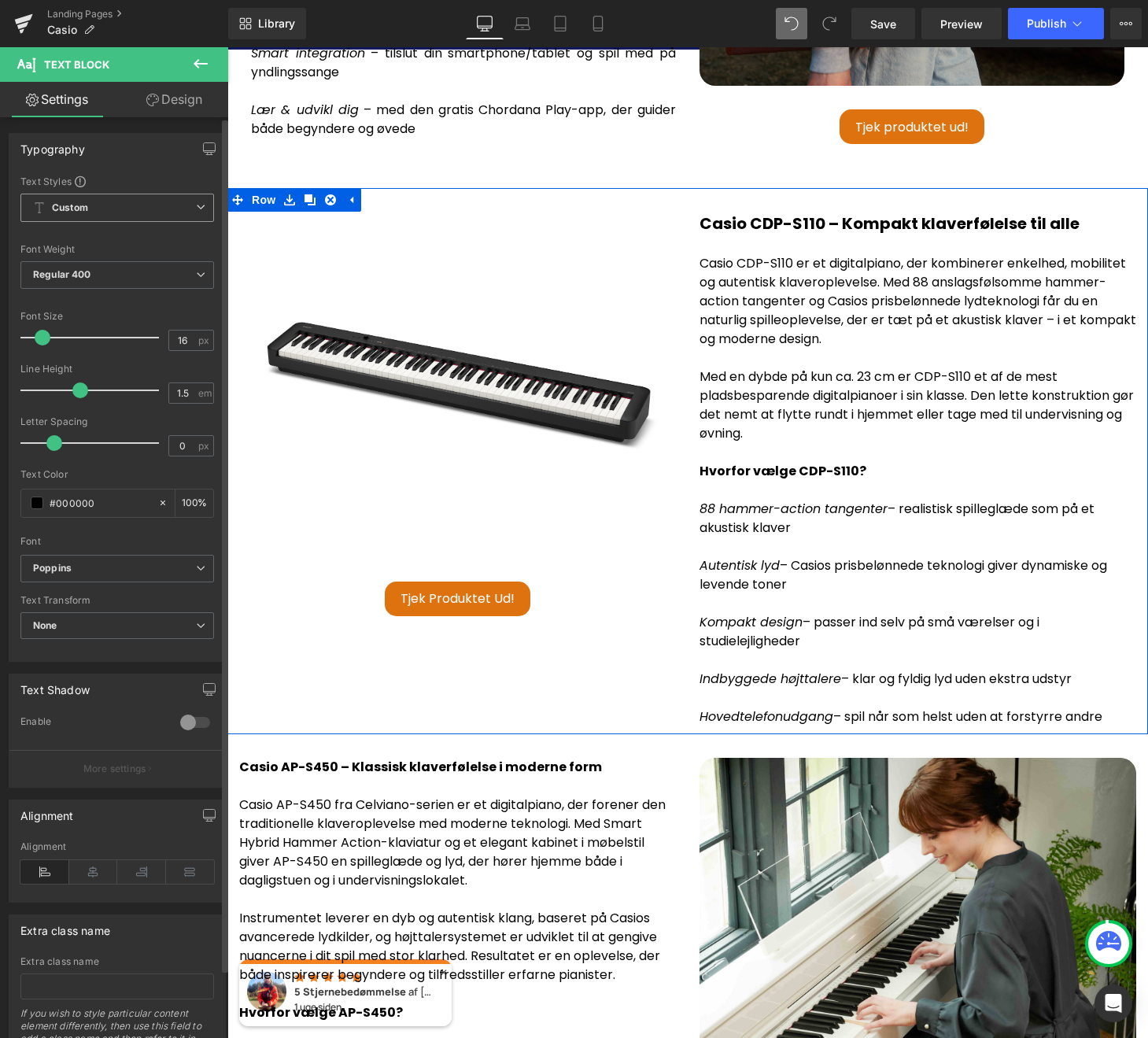
click at [937, 462] on link at bounding box center [942, 472] width 16 height 19
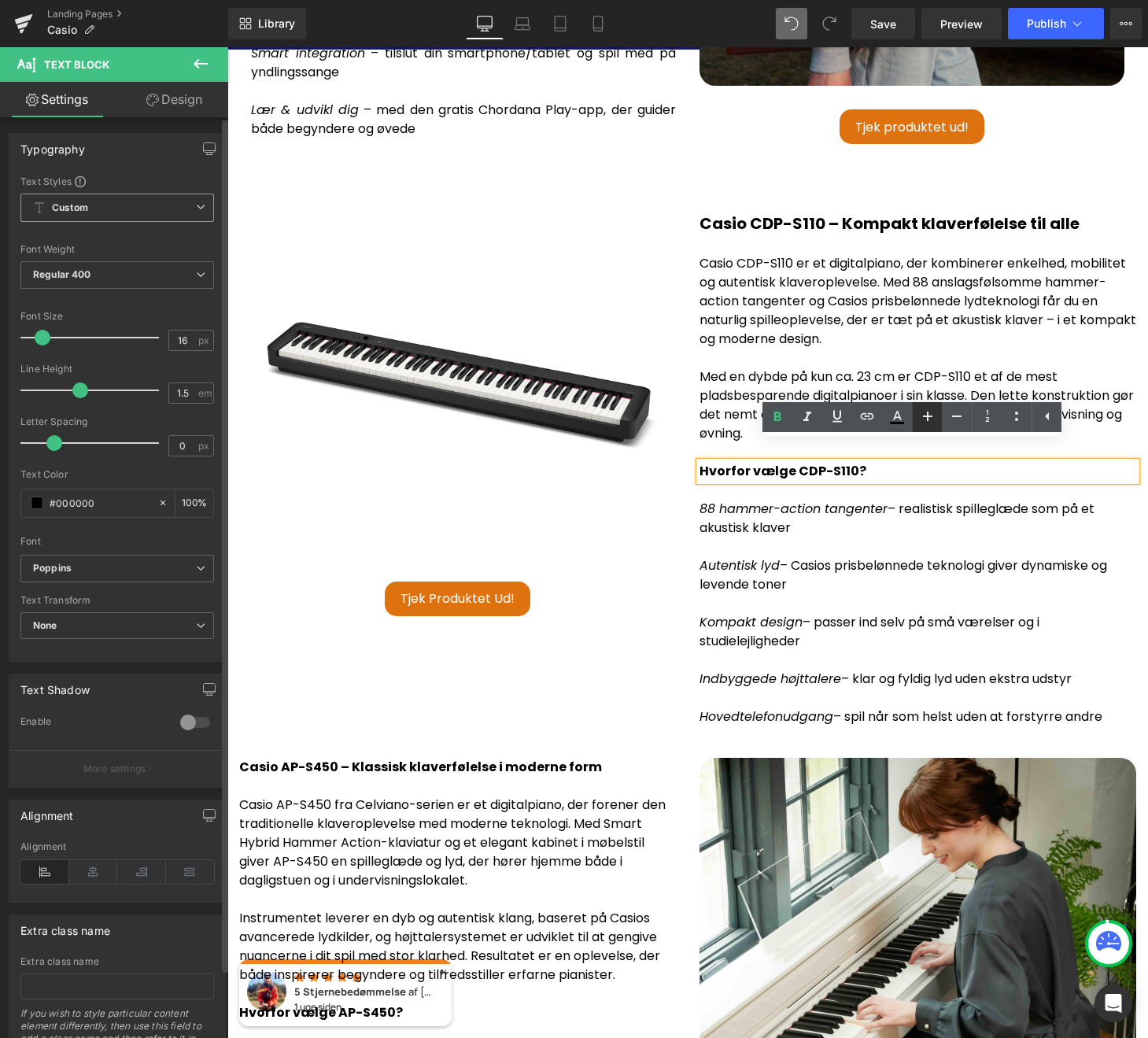
click at [924, 422] on icon at bounding box center [928, 417] width 19 height 19
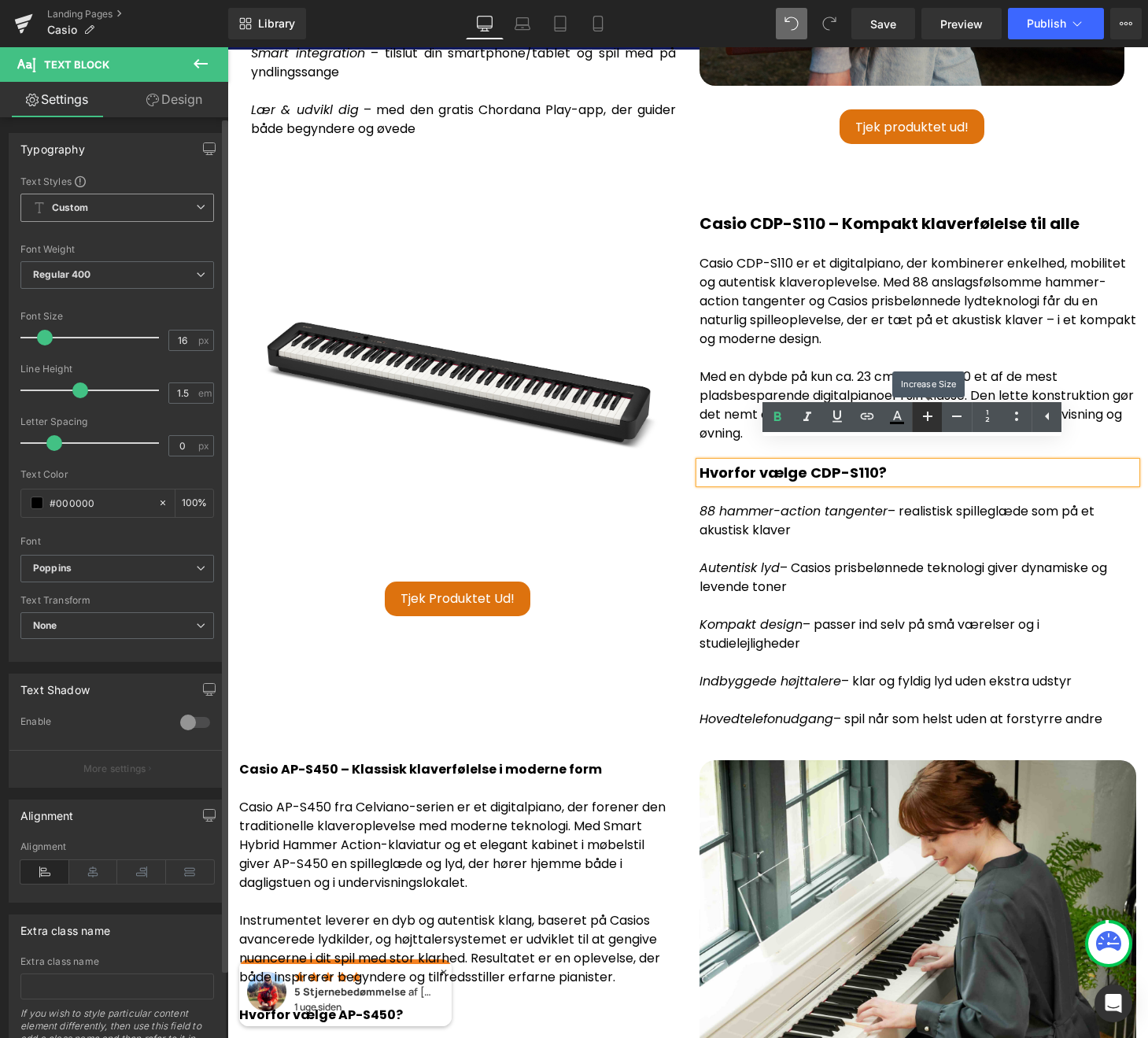
click at [924, 421] on icon at bounding box center [928, 417] width 19 height 19
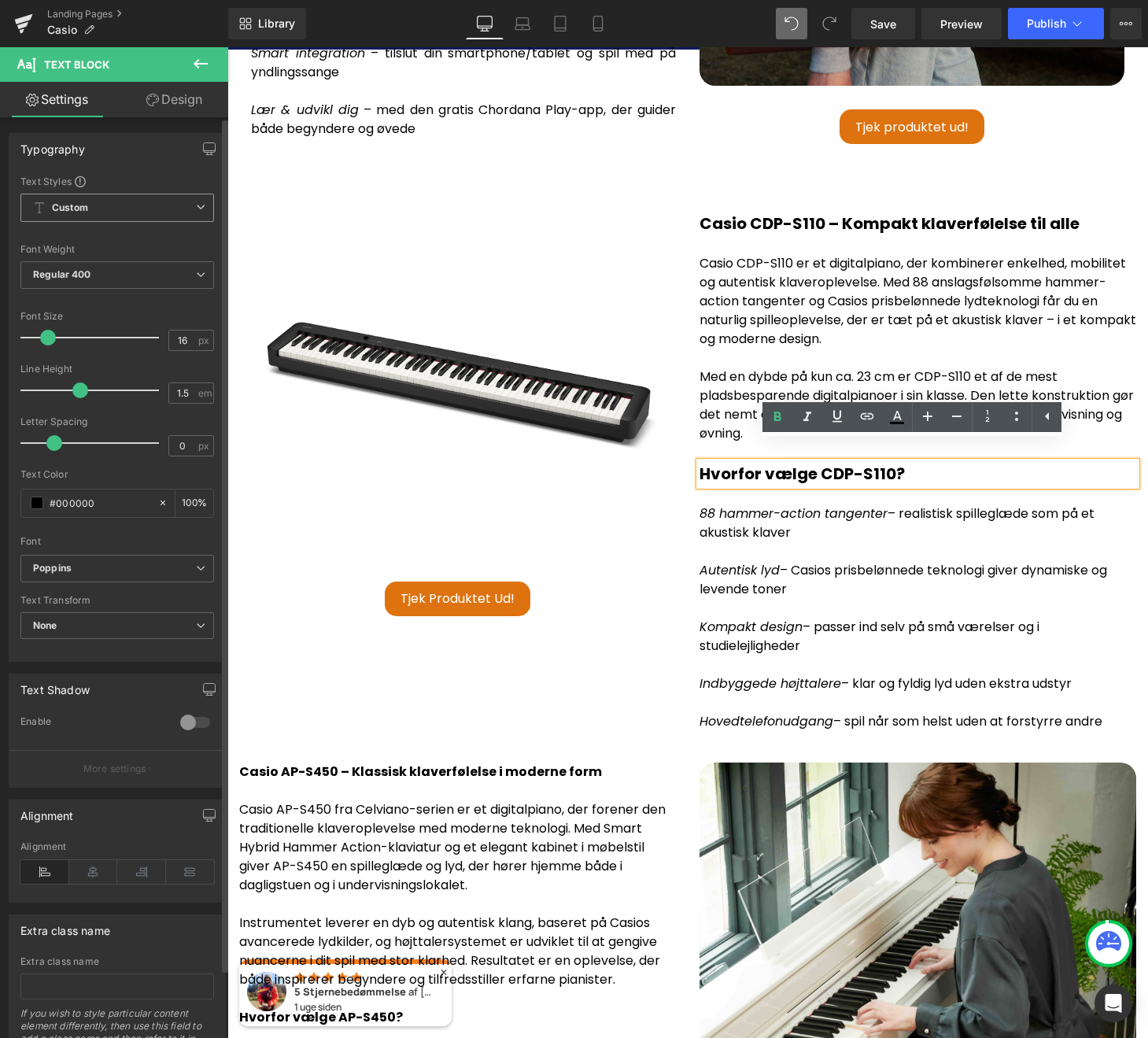
click at [918, 570] on p "Autentisk lyd – Casios prisbelønnede teknologi giver dynamiske og levende toner" at bounding box center [918, 580] width 437 height 38
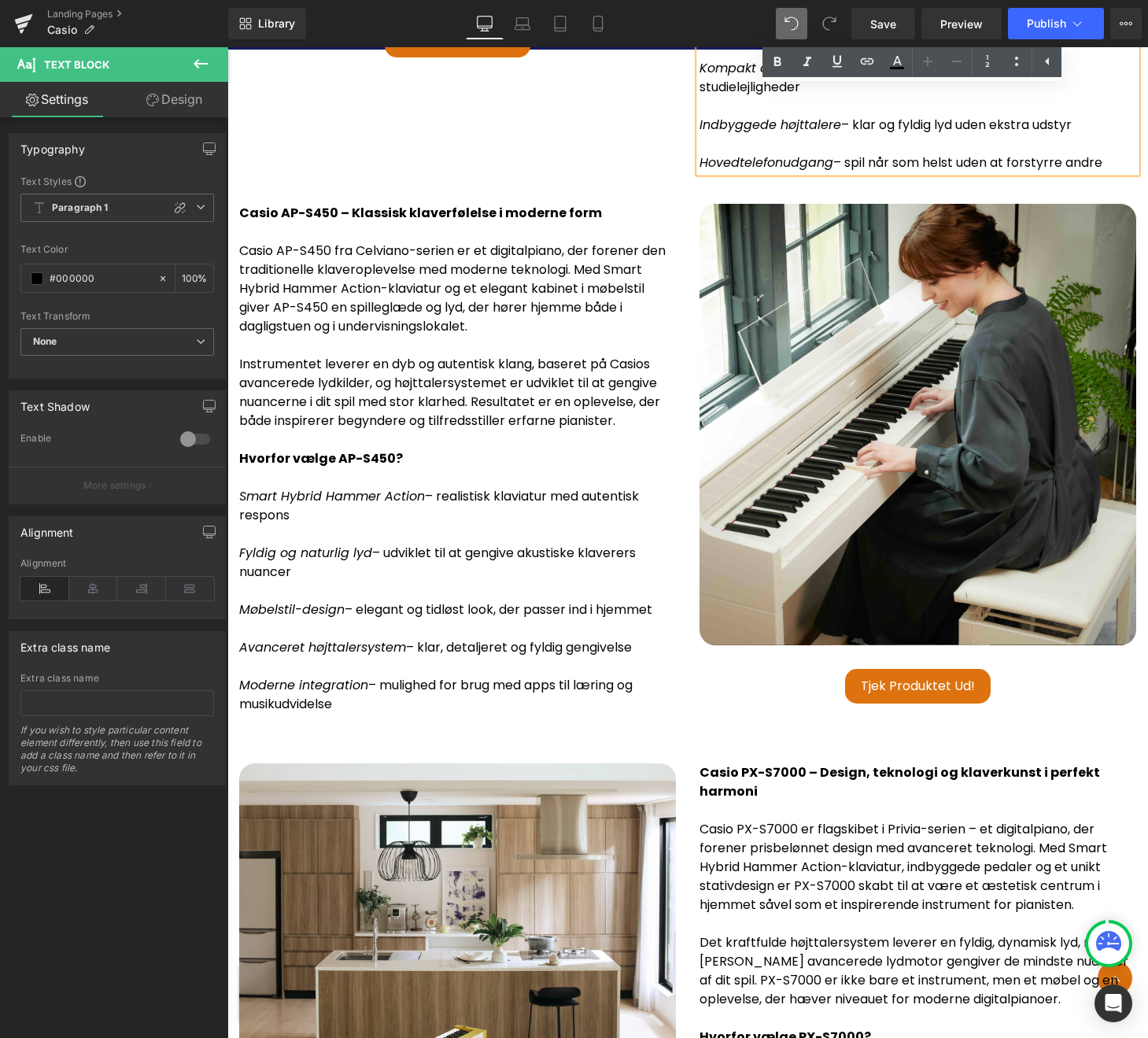
scroll to position [4069, 0]
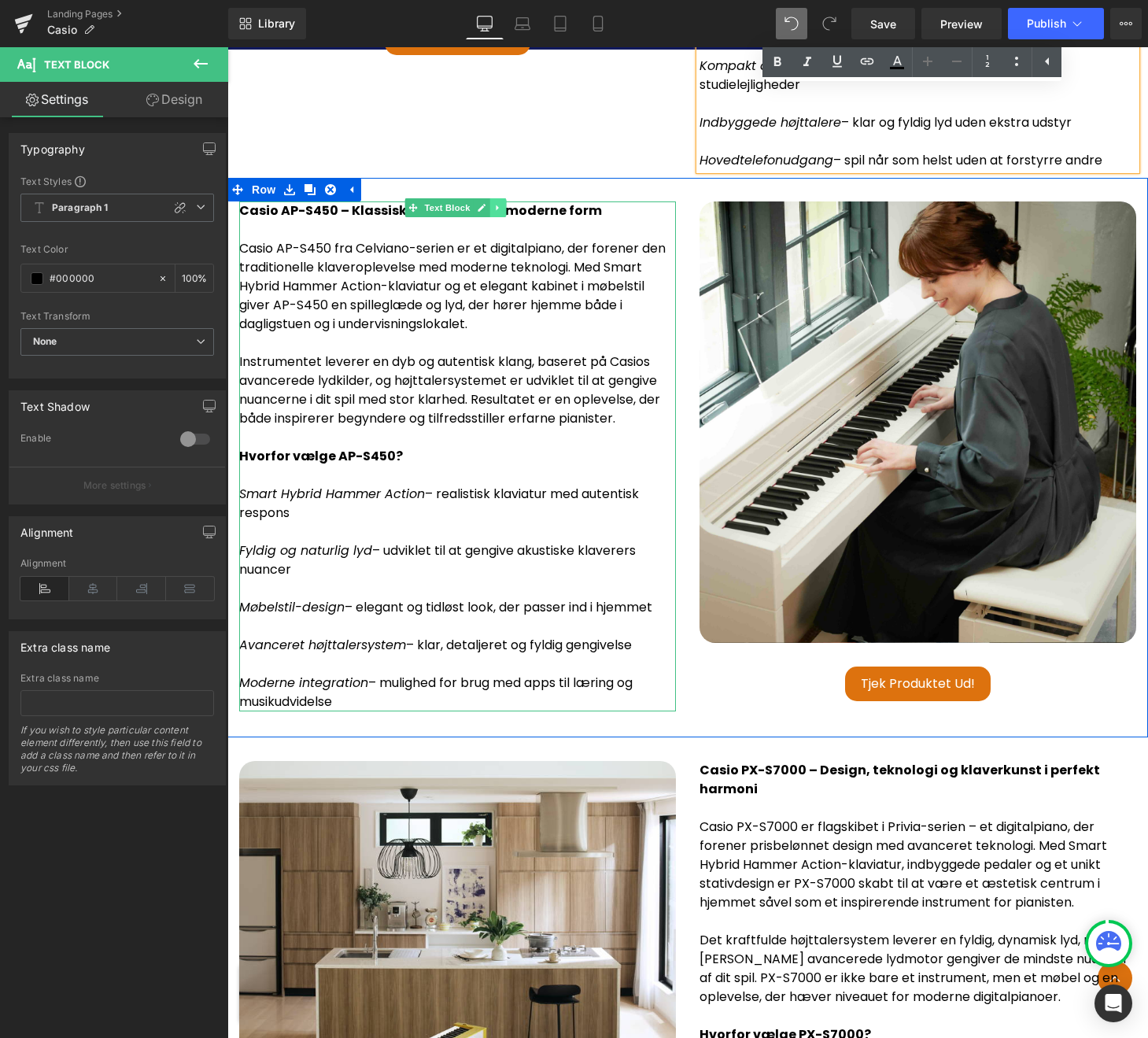
click at [500, 203] on icon at bounding box center [497, 207] width 9 height 9
click at [493, 204] on icon at bounding box center [490, 207] width 9 height 9
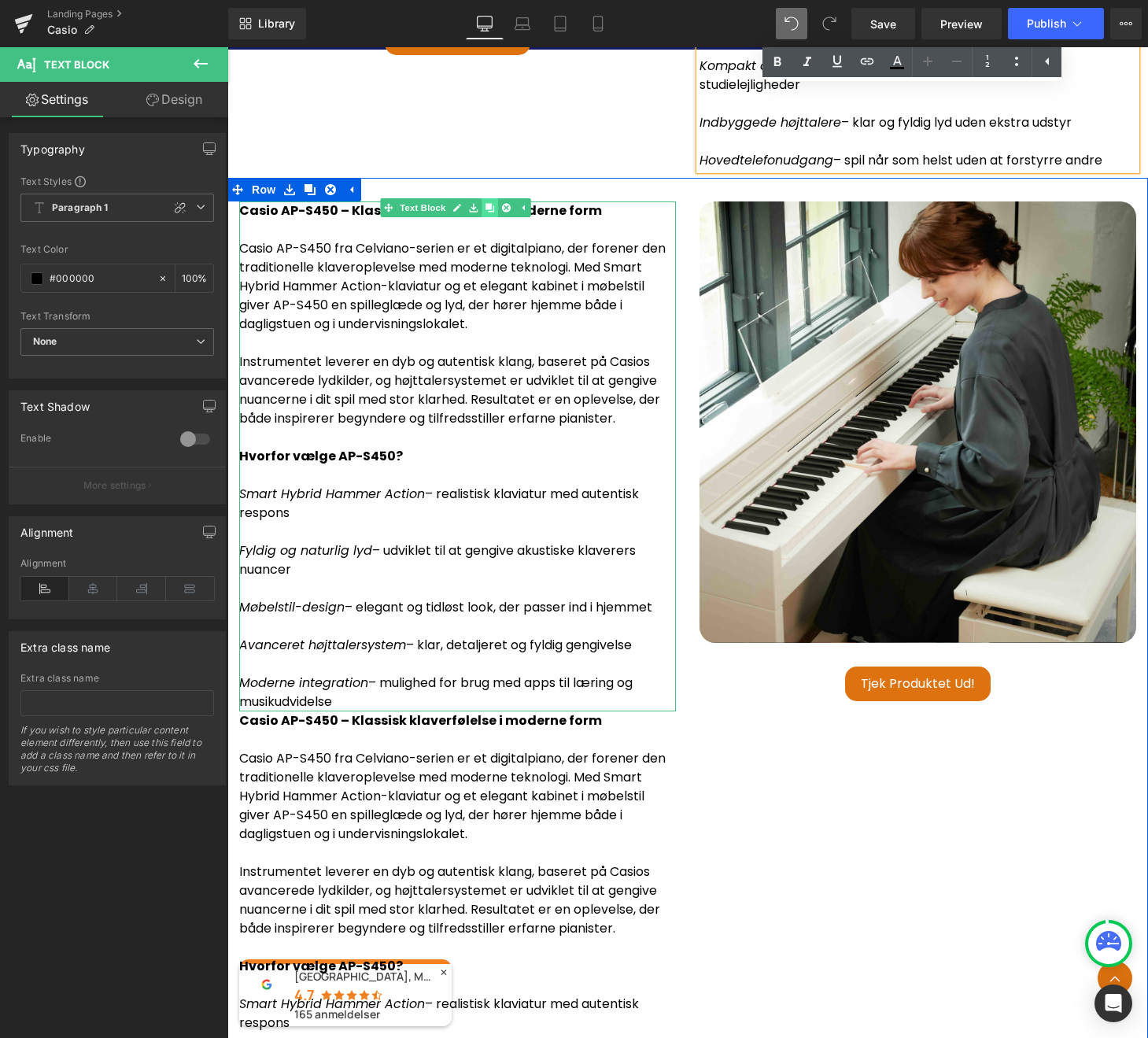
click at [491, 204] on icon at bounding box center [490, 207] width 9 height 9
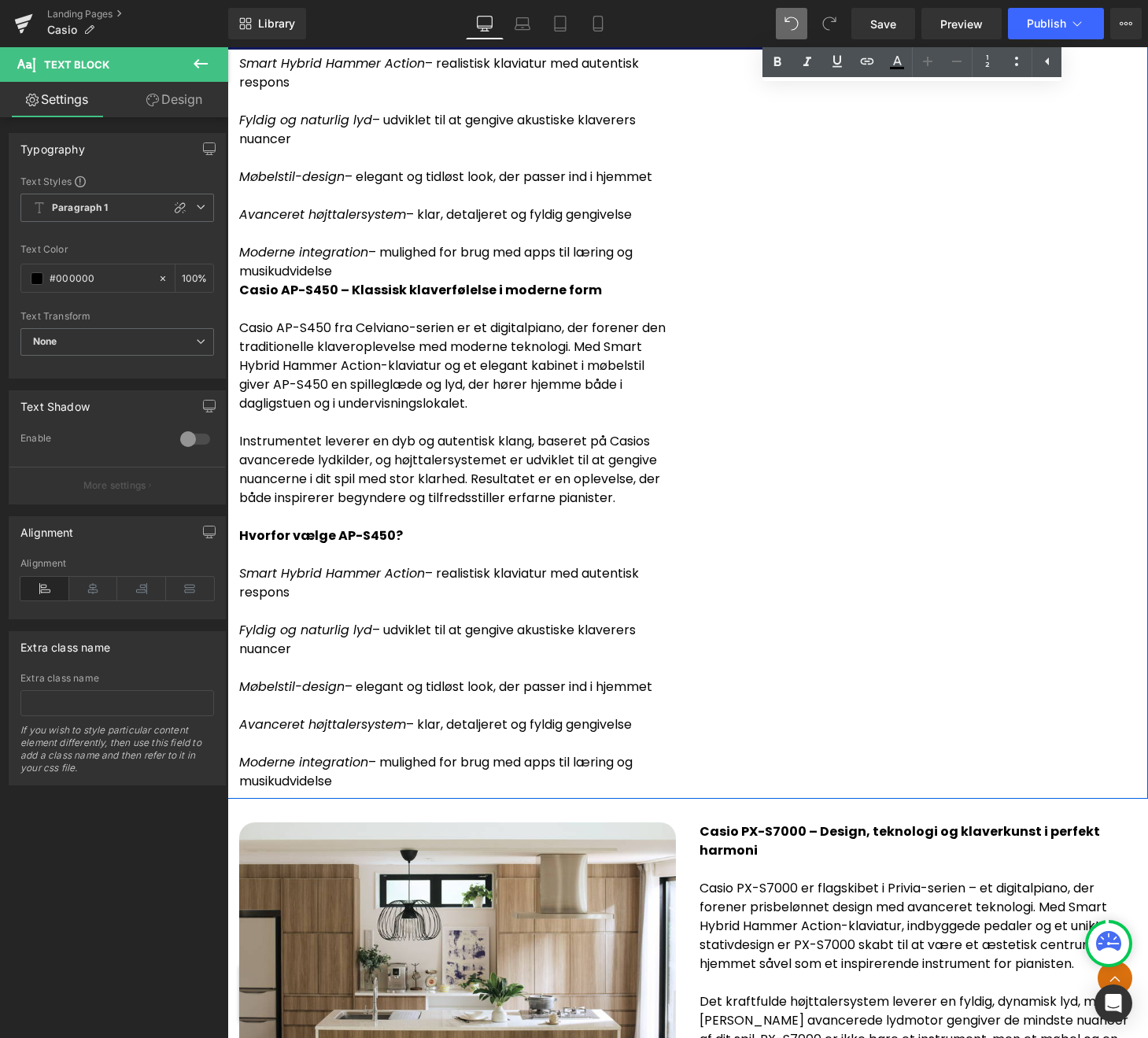
scroll to position [5521, 0]
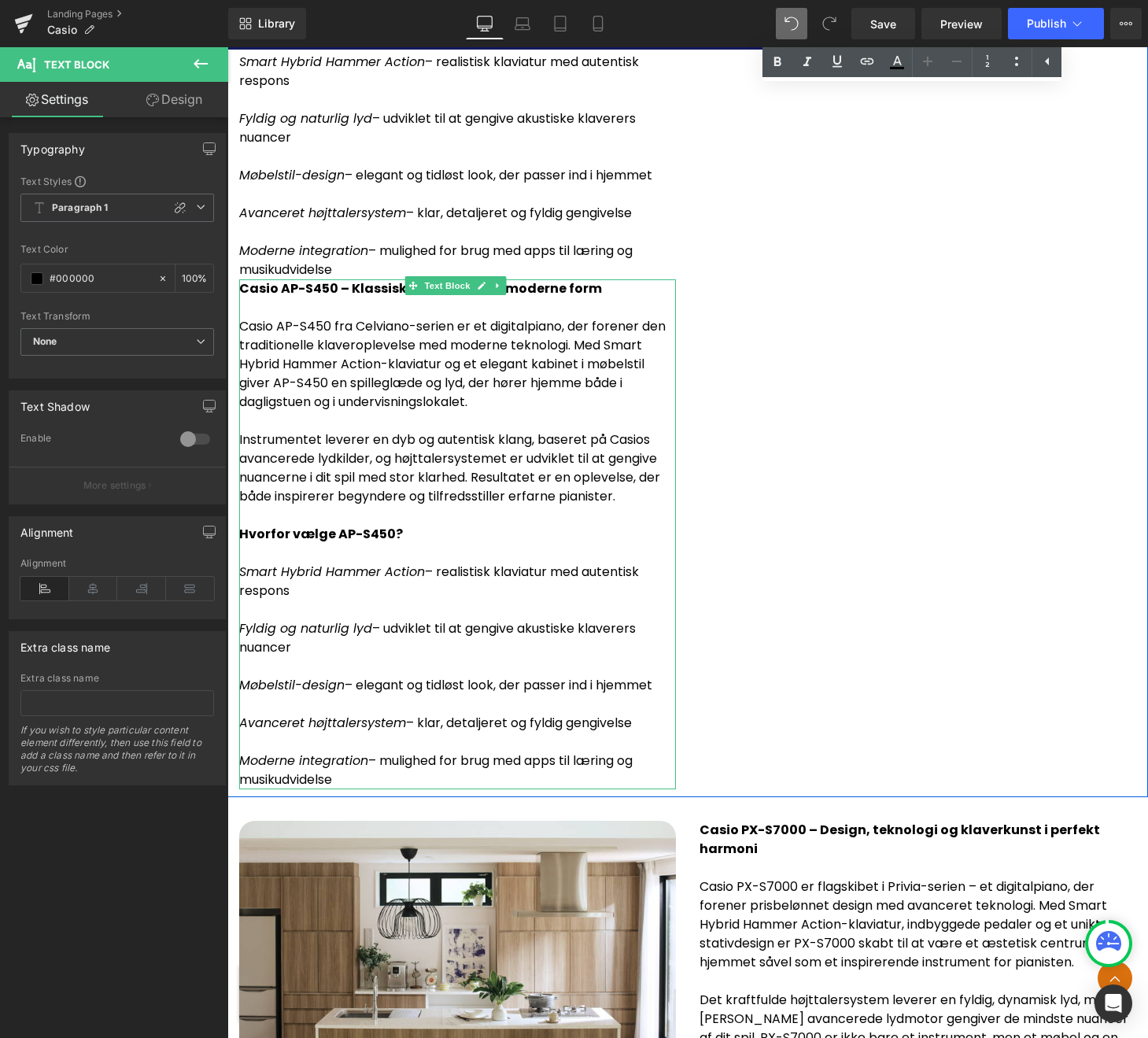
click at [372, 756] on p "Moderne integration – mulighed for brug med apps til læring og musikudvidelse" at bounding box center [457, 770] width 437 height 38
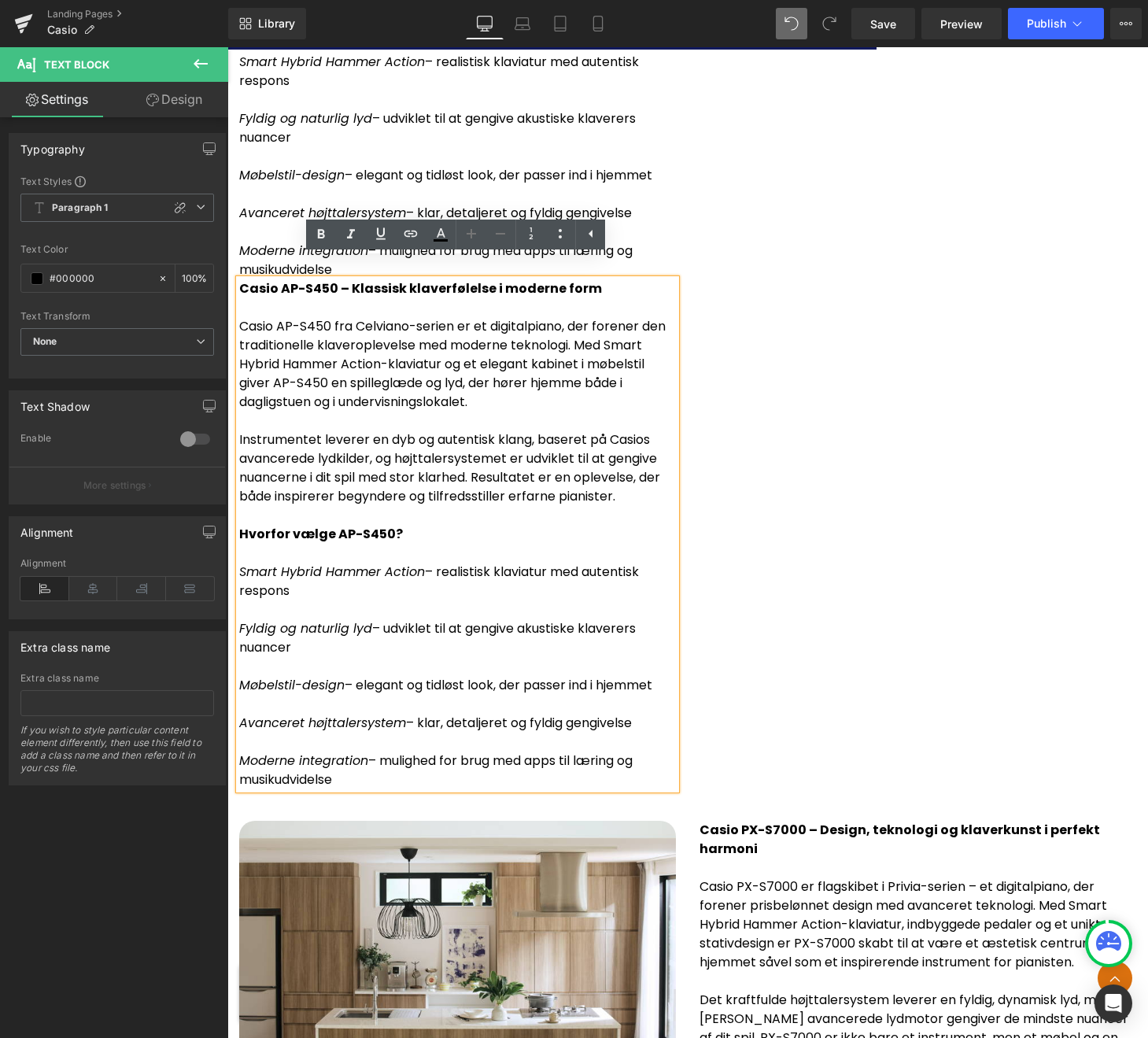
drag, startPoint x: 355, startPoint y: 760, endPoint x: 213, endPoint y: 537, distance: 264.4
click at [396, 525] on p "Hvorfor vælge AP-S450?" at bounding box center [457, 534] width 437 height 19
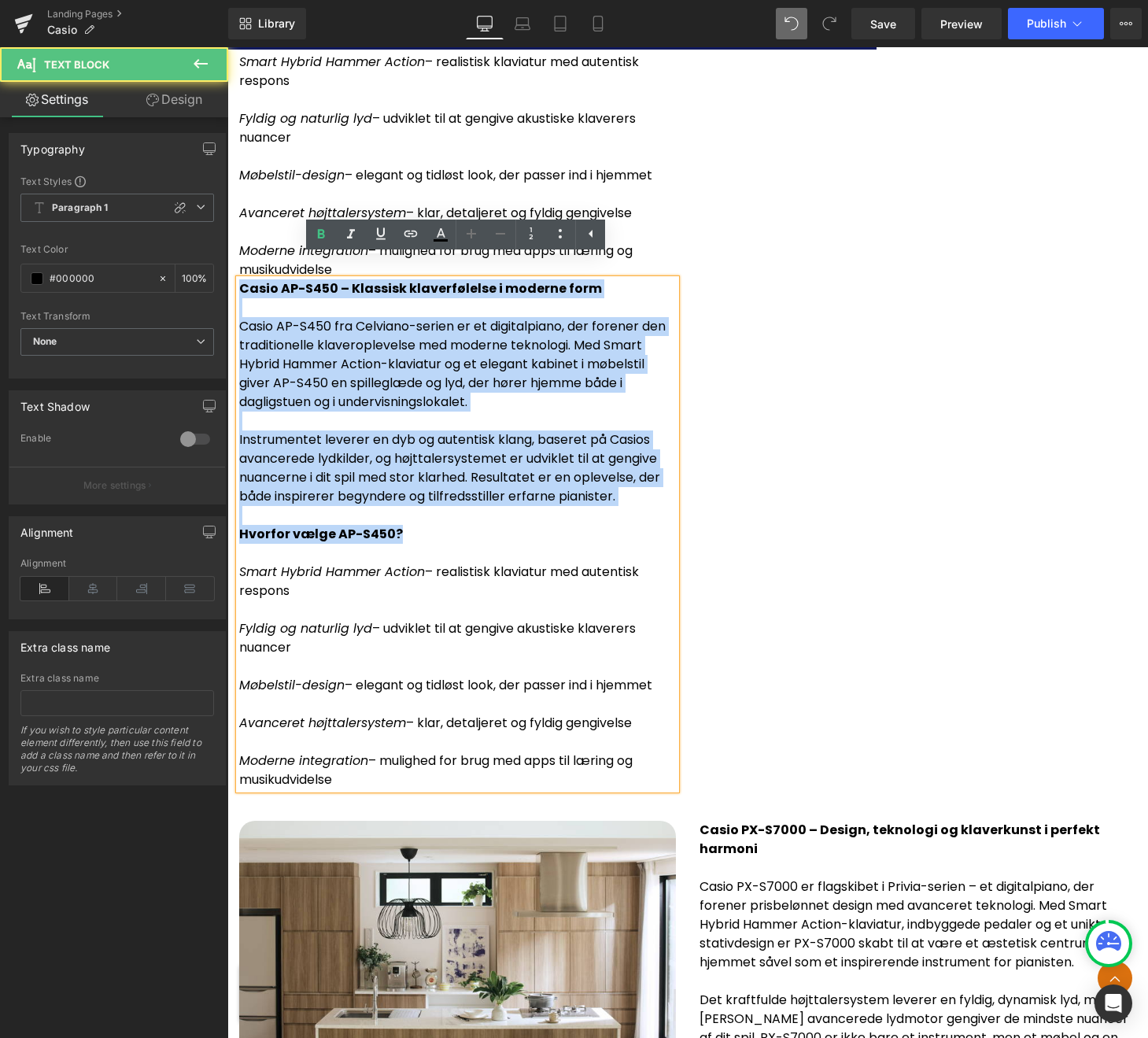
drag, startPoint x: 404, startPoint y: 515, endPoint x: 190, endPoint y: 237, distance: 350.8
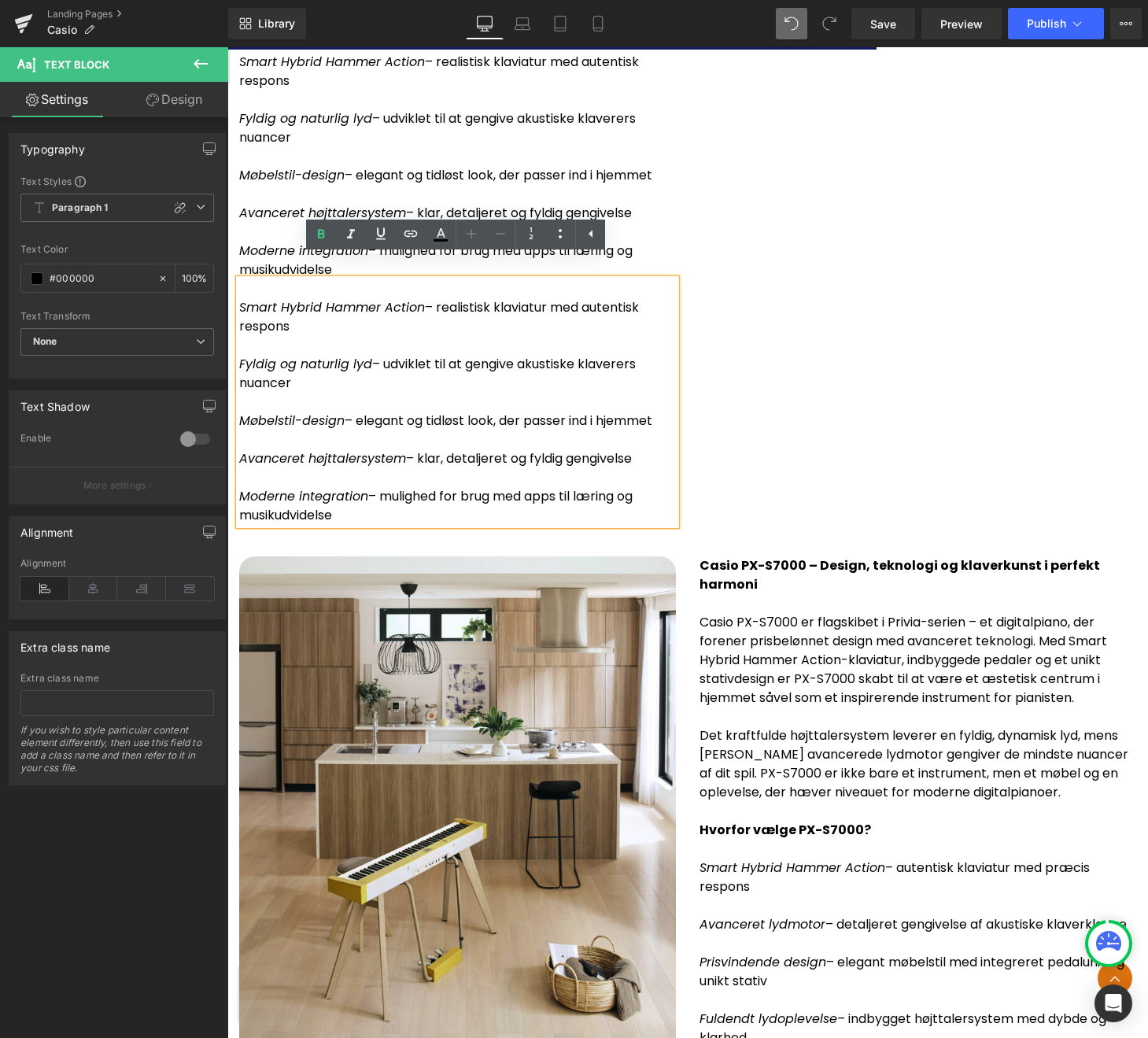
scroll to position [5281, 0]
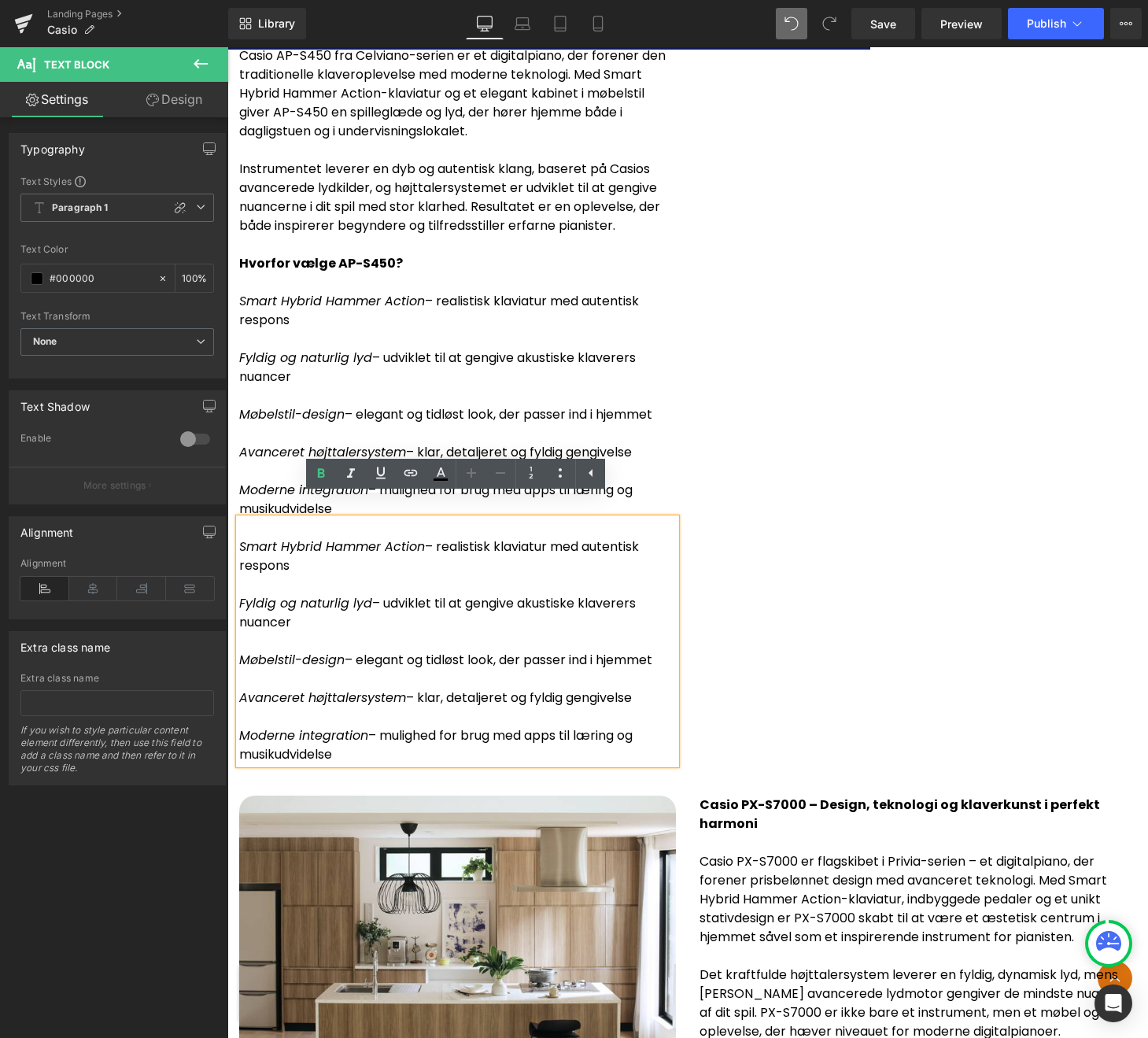
click at [348, 424] on p at bounding box center [457, 434] width 437 height 19
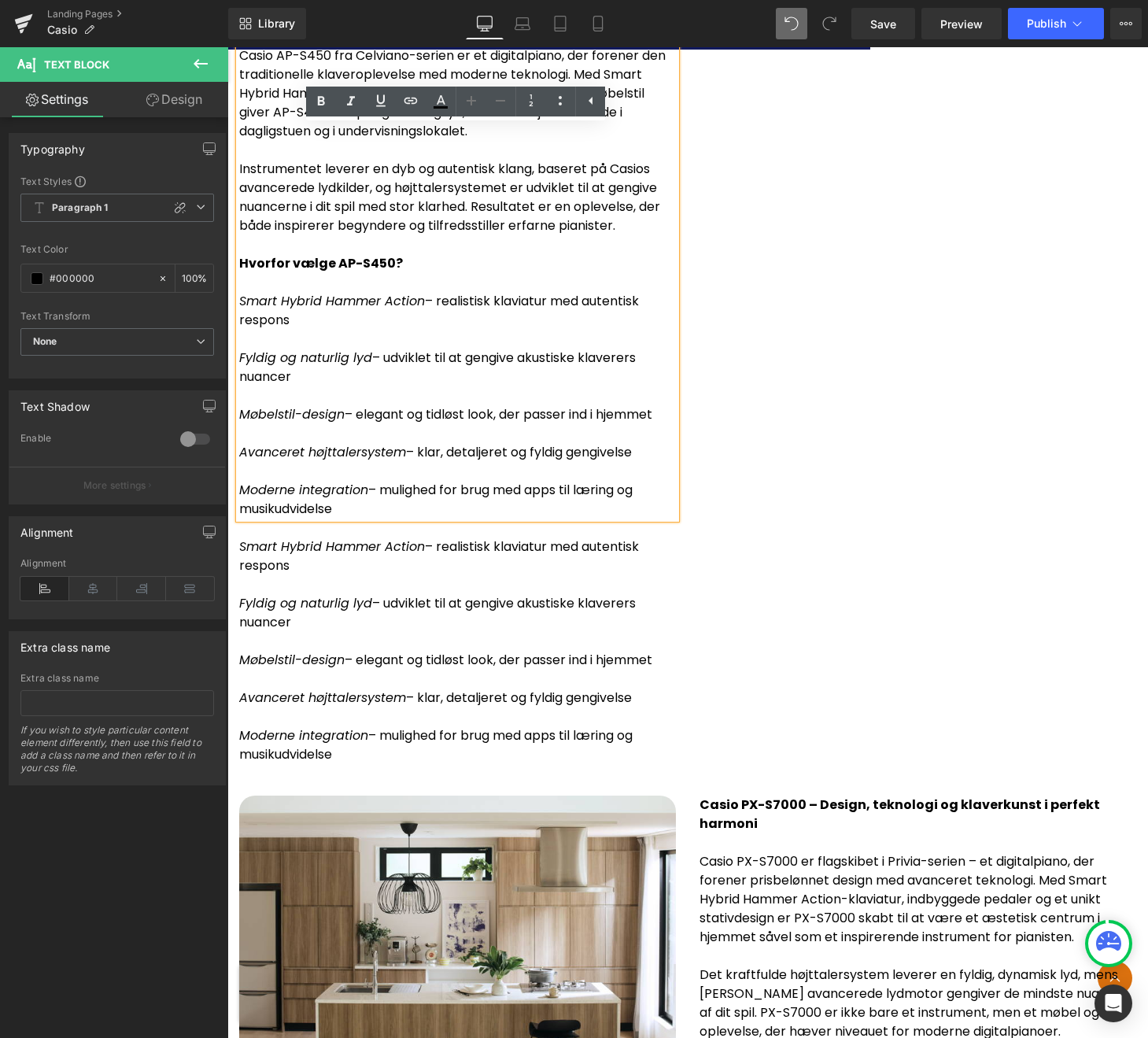
drag, startPoint x: 350, startPoint y: 486, endPoint x: 226, endPoint y: 263, distance: 255.2
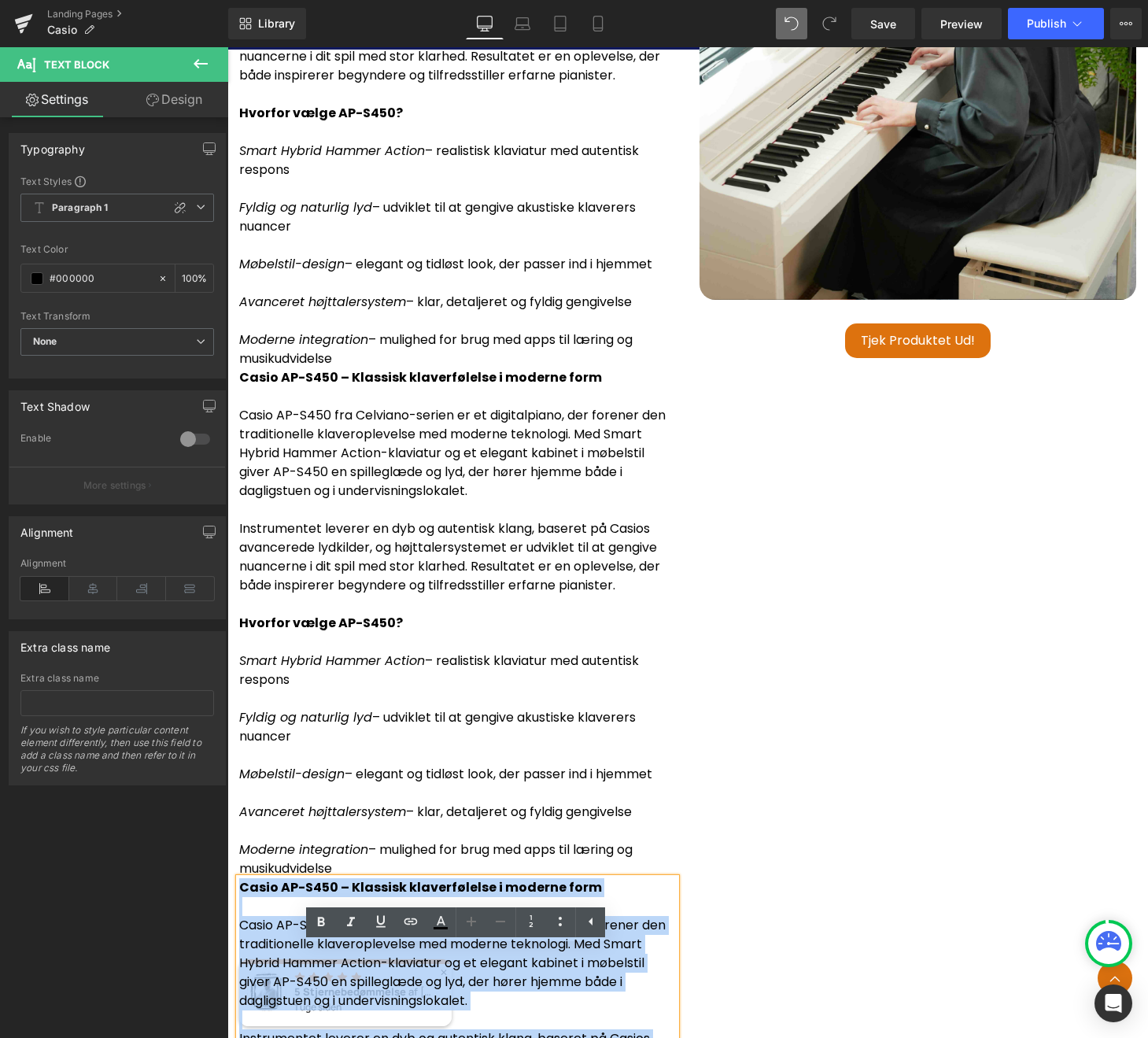
scroll to position [4322, 0]
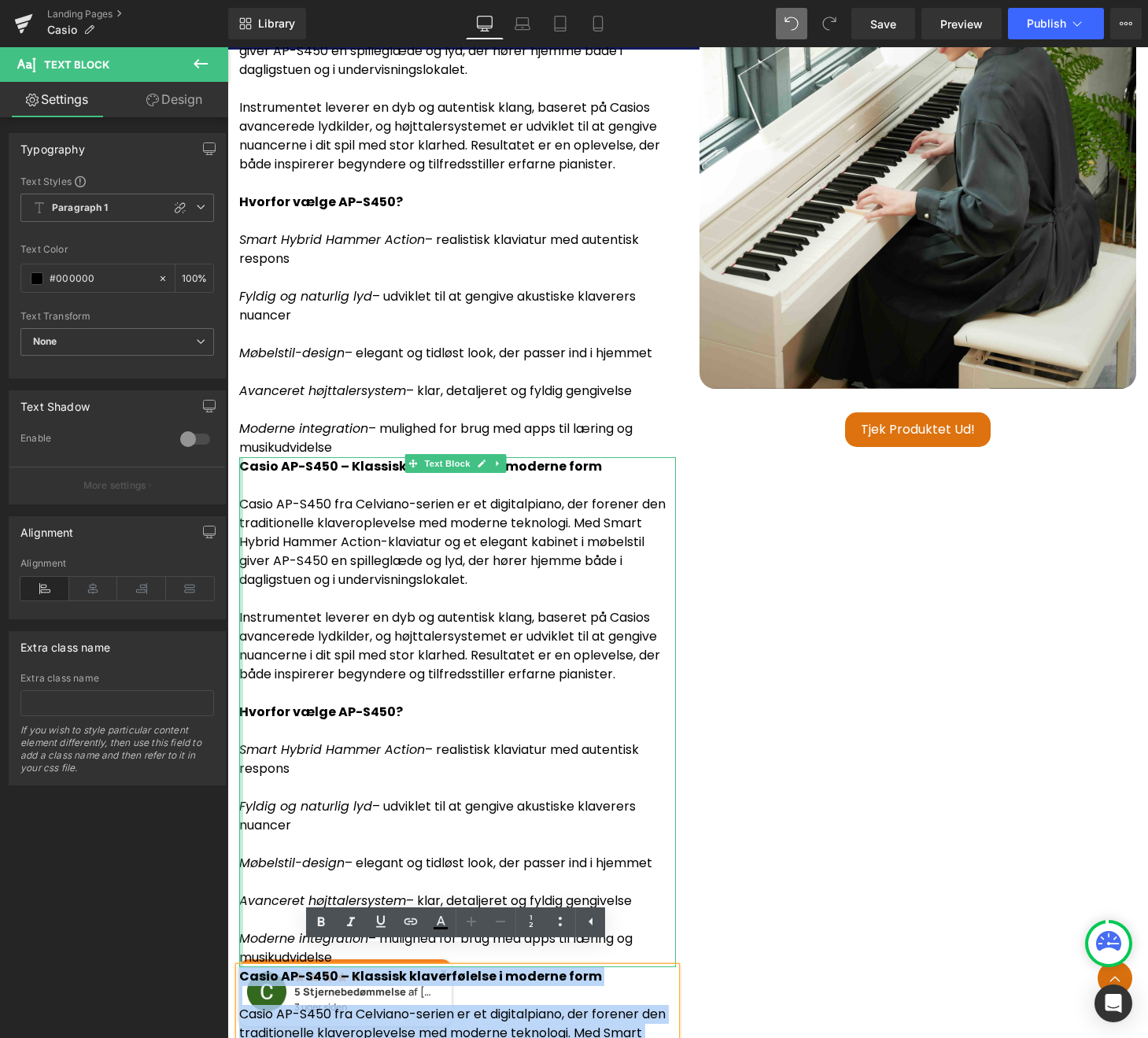
drag, startPoint x: 244, startPoint y: 229, endPoint x: 242, endPoint y: 598, distance: 369.0
click at [242, 598] on div "Casio AP-S450 – Klassisk klaverfølelse i moderne form Casio AP-S450 fra Celvian…" at bounding box center [457, 711] width 460 height 1530
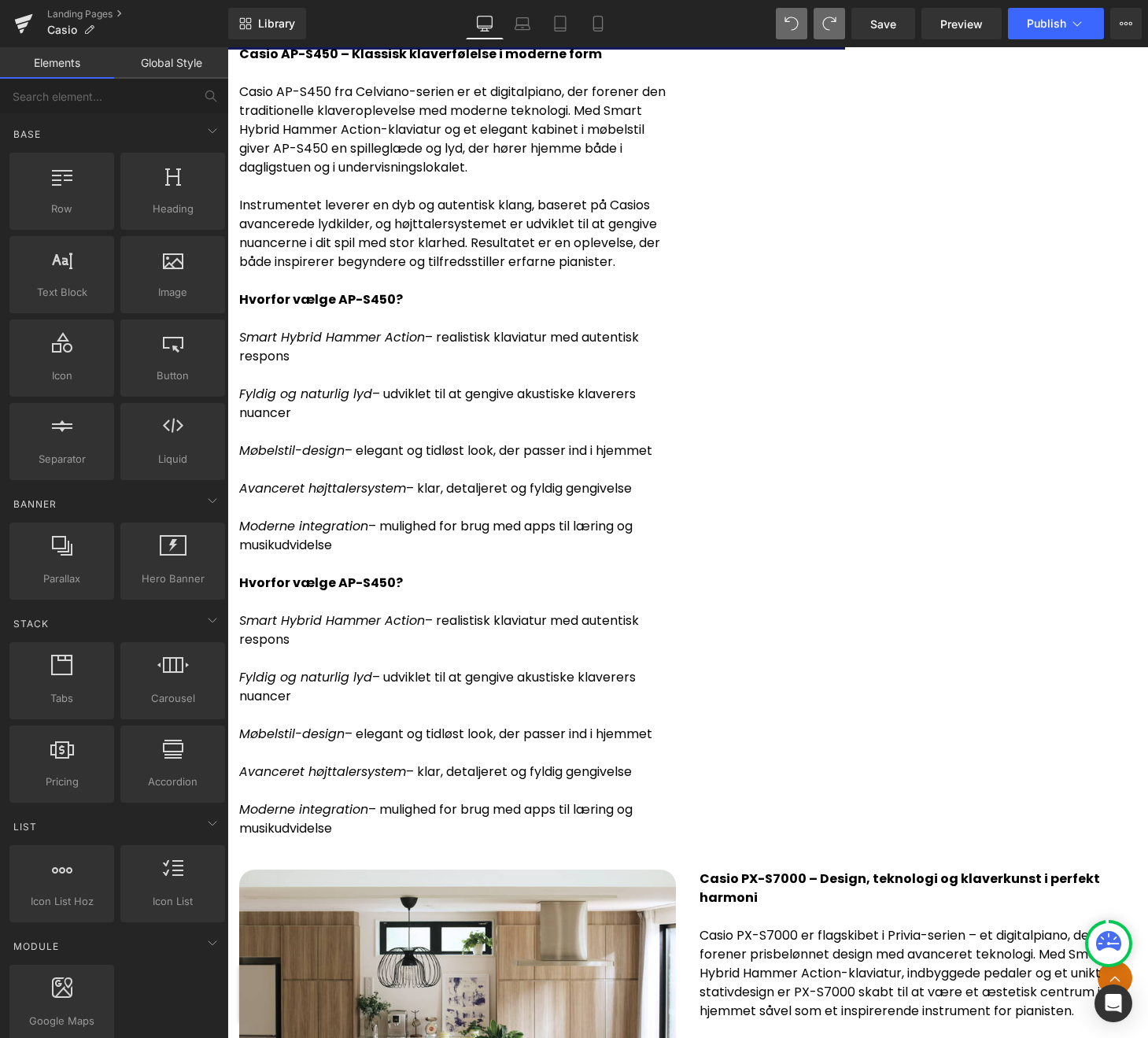
scroll to position [4727, 0]
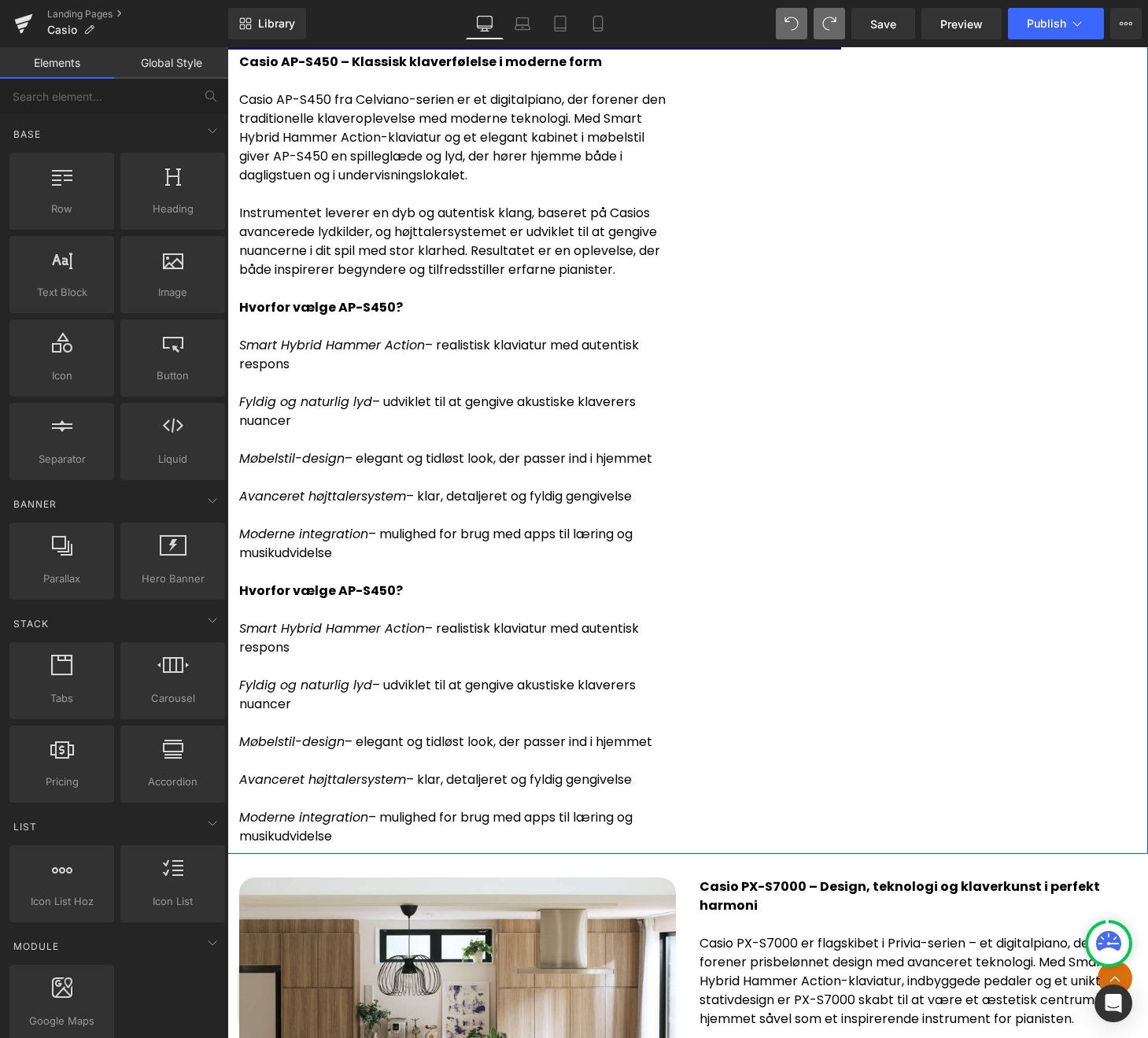
click at [251, 563] on p at bounding box center [457, 572] width 437 height 19
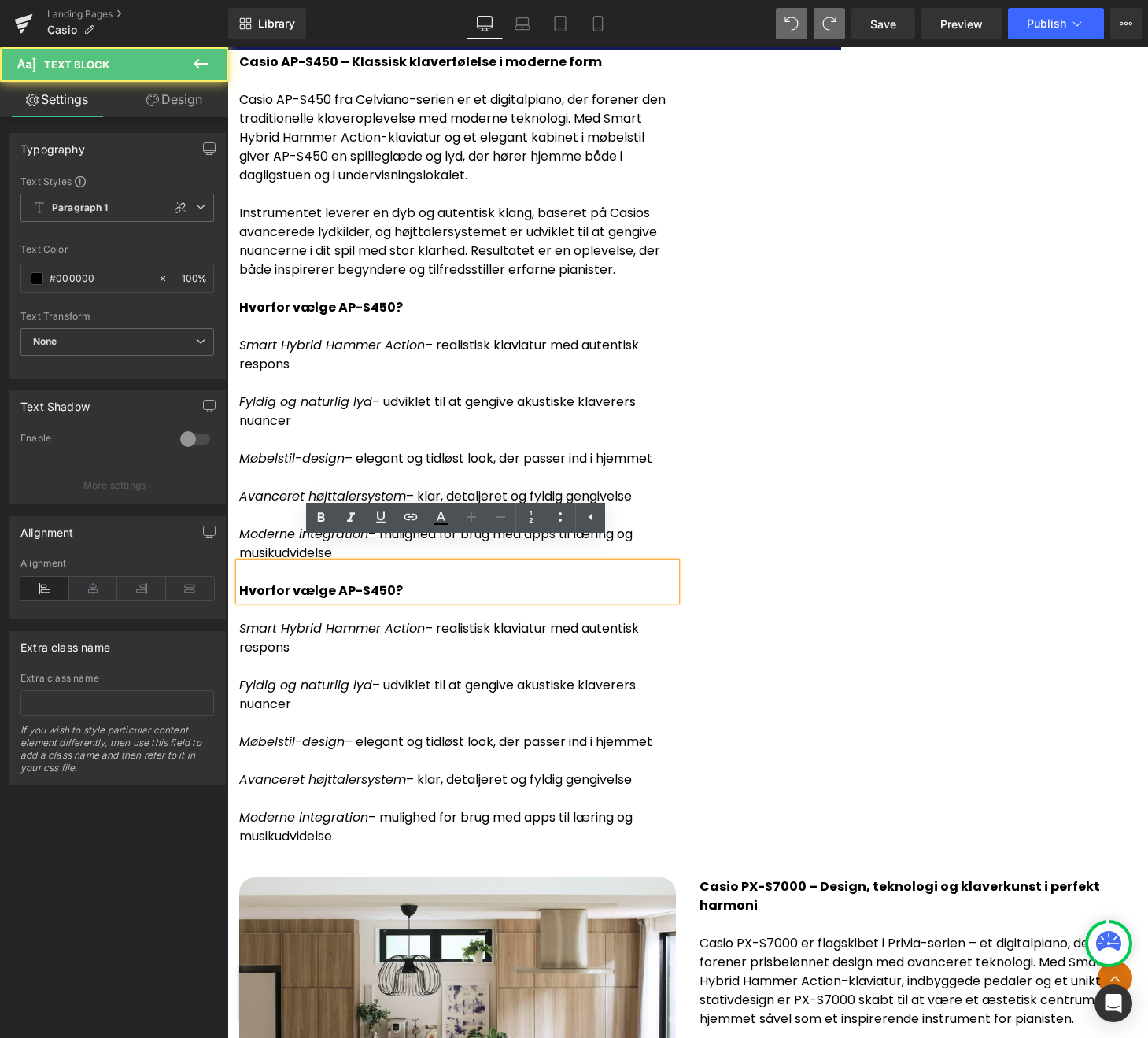
click at [244, 582] on strong "Hvorfor vælge AP-S450?" at bounding box center [321, 590] width 164 height 18
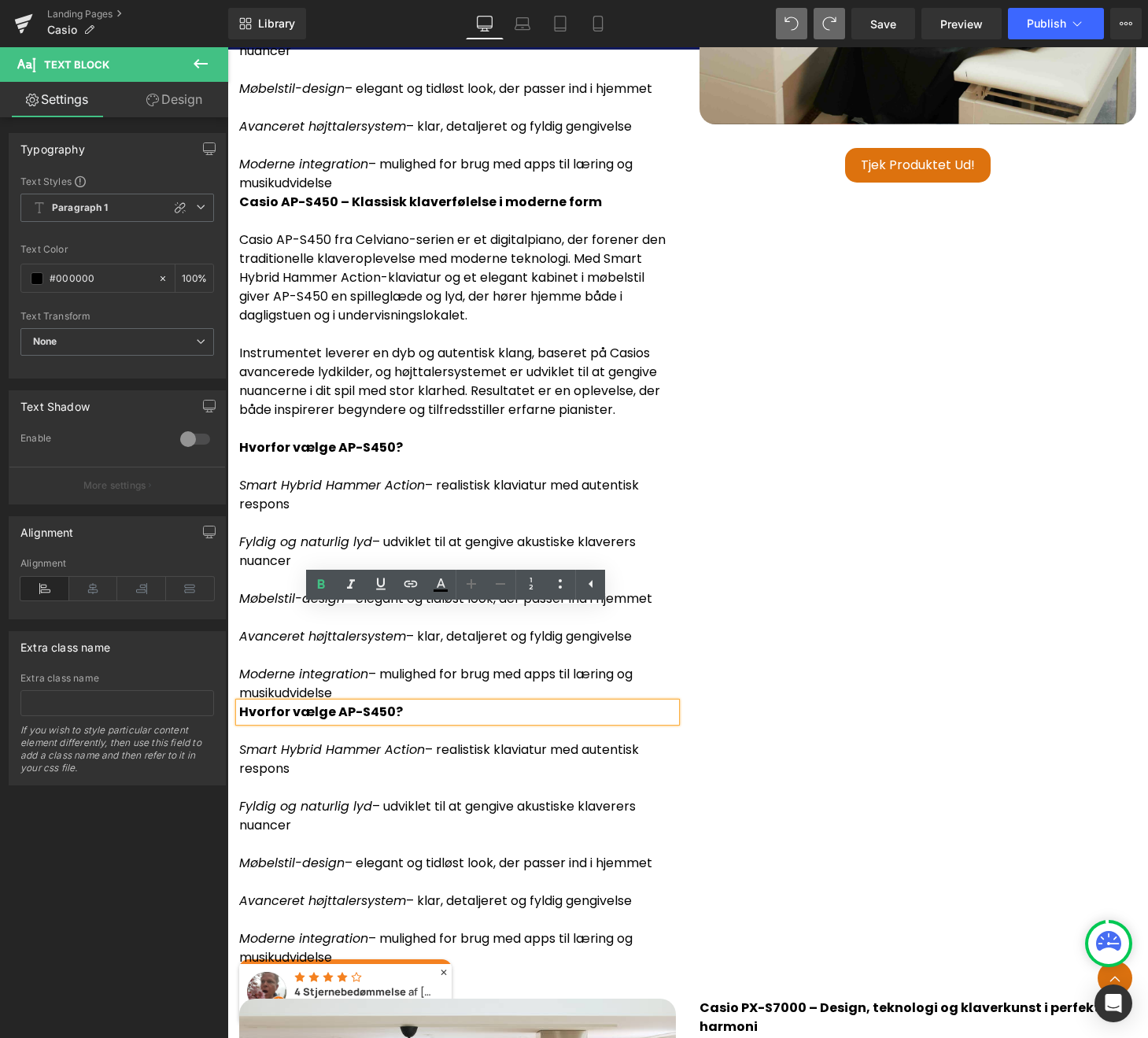
scroll to position [4584, 0]
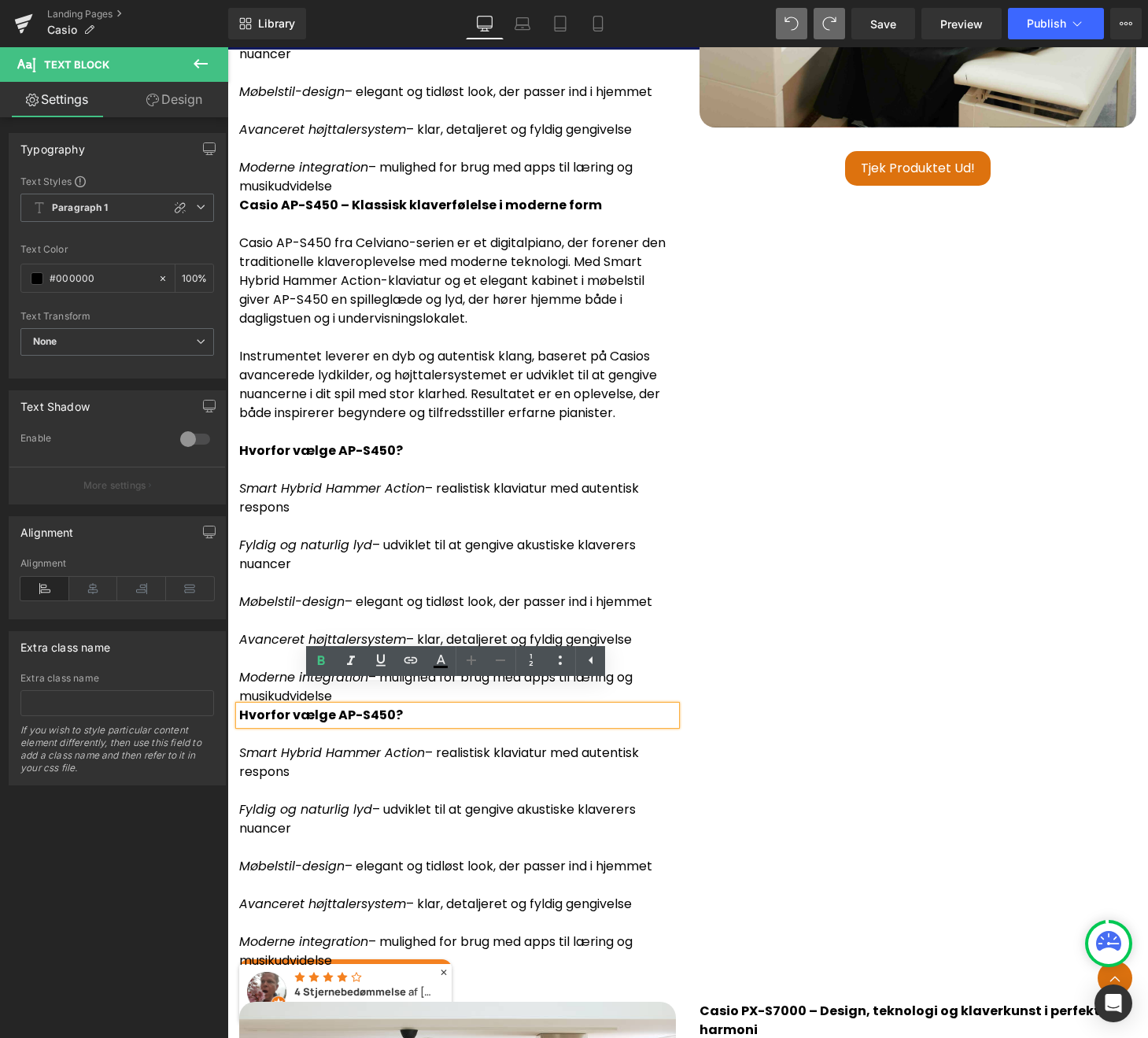
click at [356, 574] on p at bounding box center [457, 583] width 437 height 19
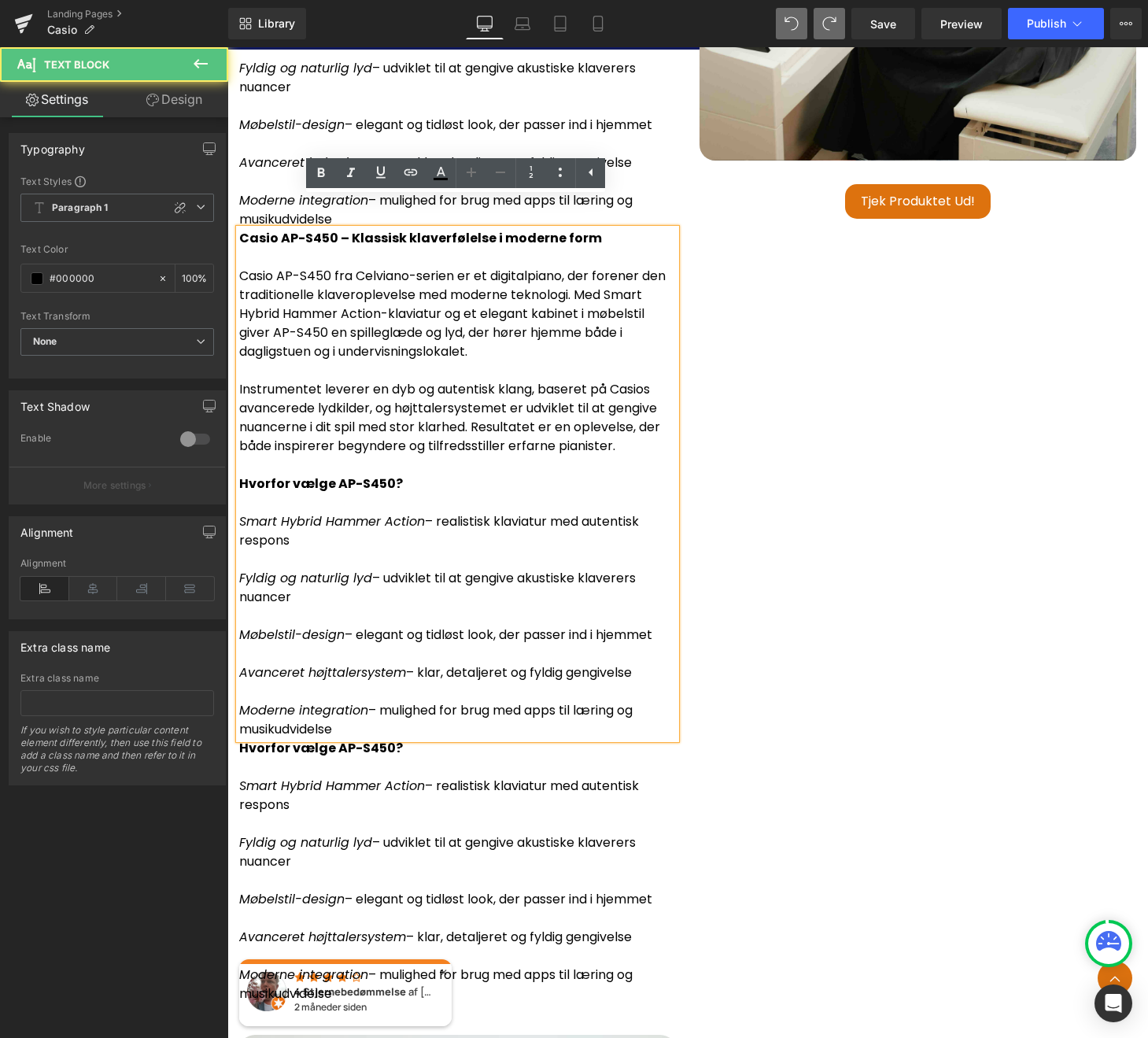
scroll to position [4539, 0]
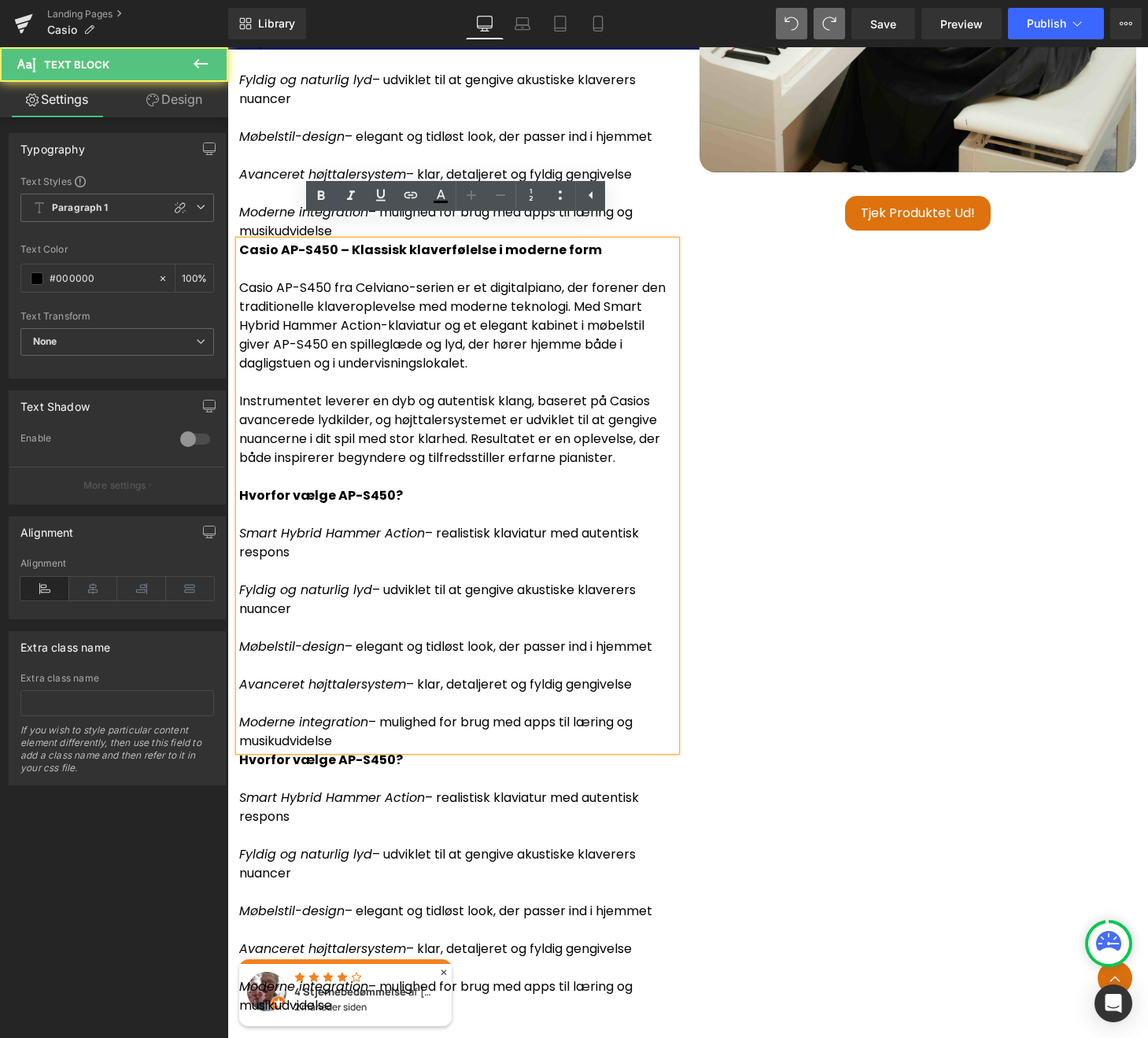
drag, startPoint x: 349, startPoint y: 716, endPoint x: 223, endPoint y: 476, distance: 271.1
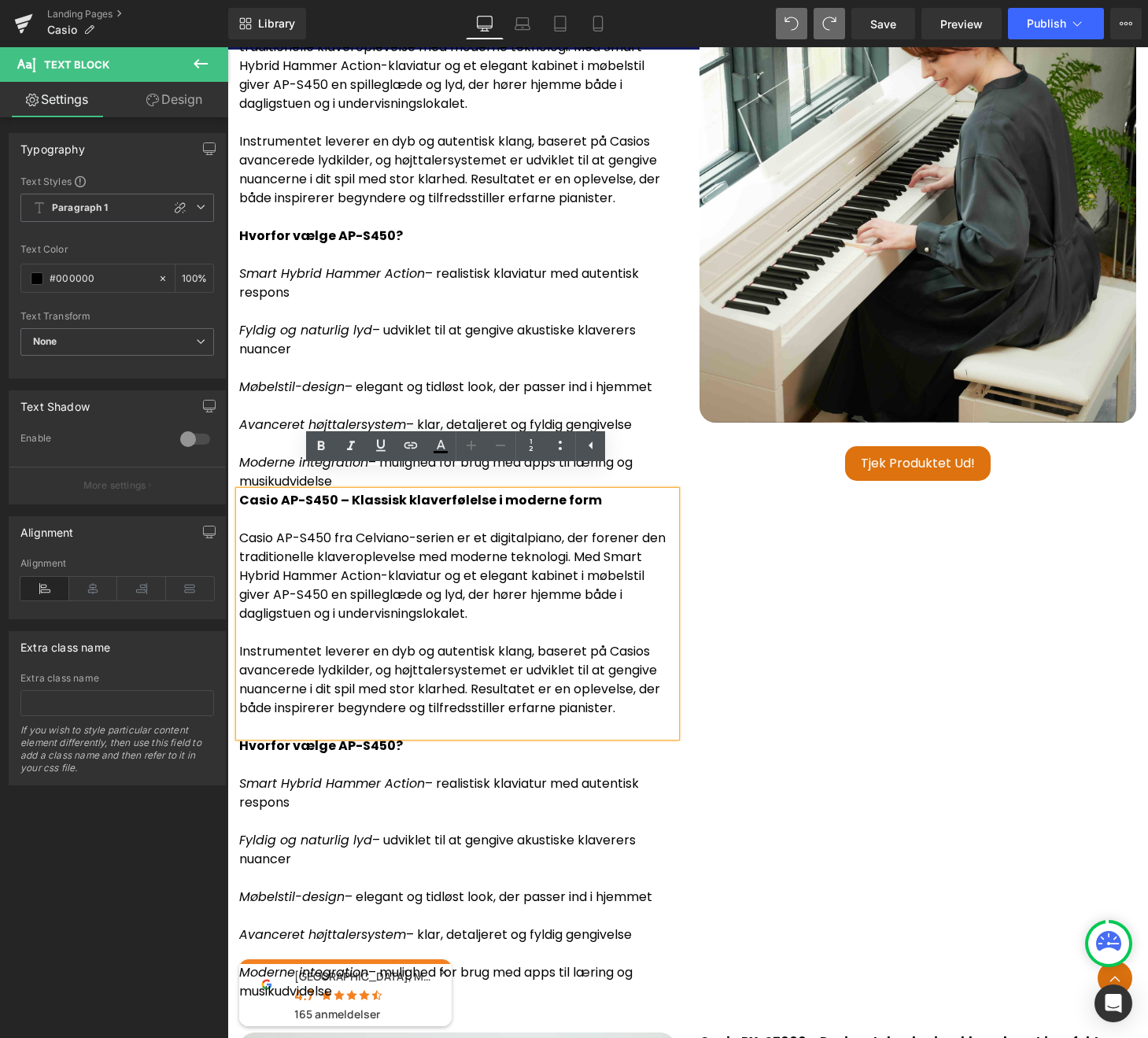
scroll to position [4276, 0]
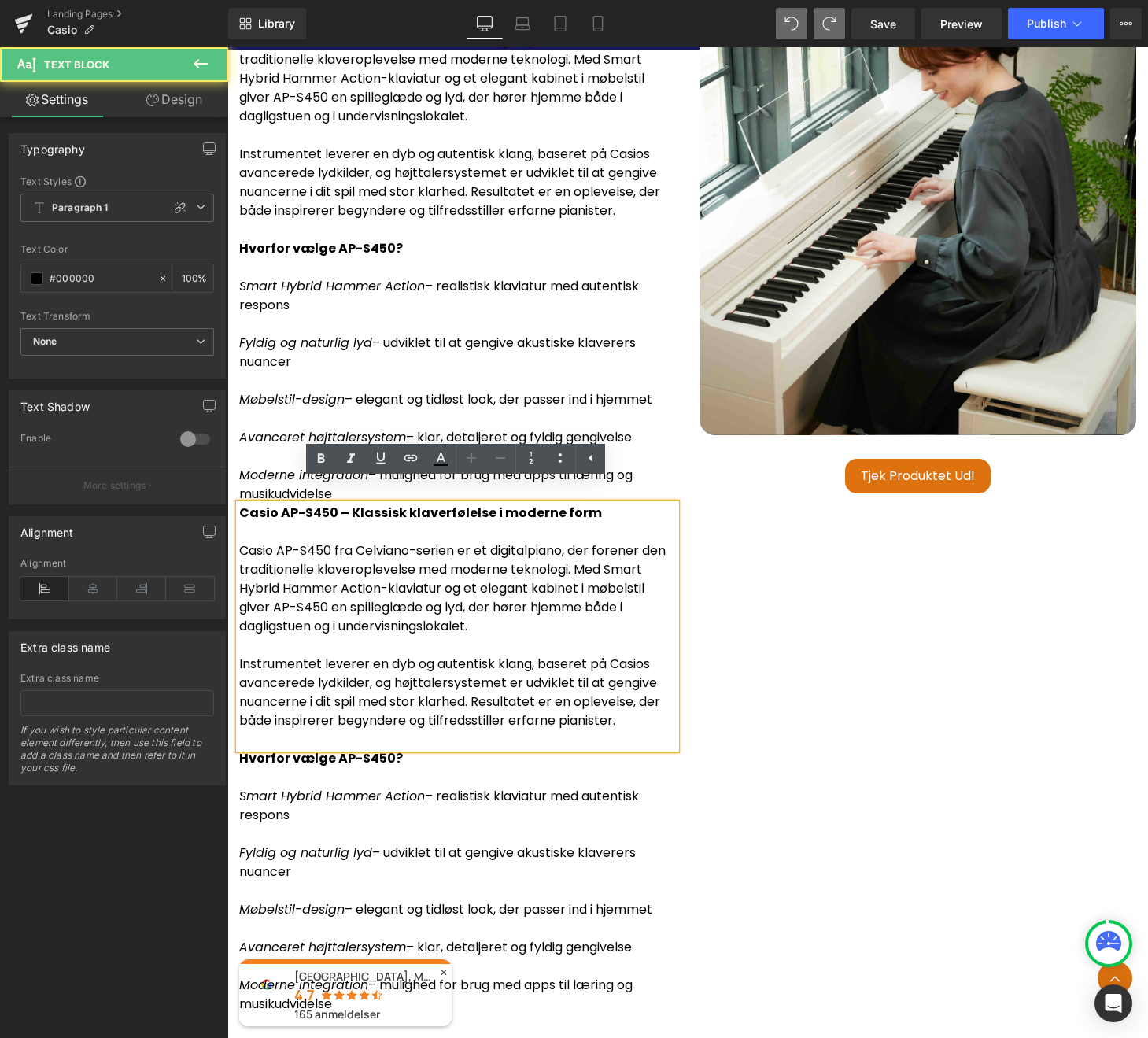
click at [242, 542] on p "Casio AP-S450 fra Celviano-serien er et digitalpiano, der forener den tradition…" at bounding box center [457, 589] width 437 height 95
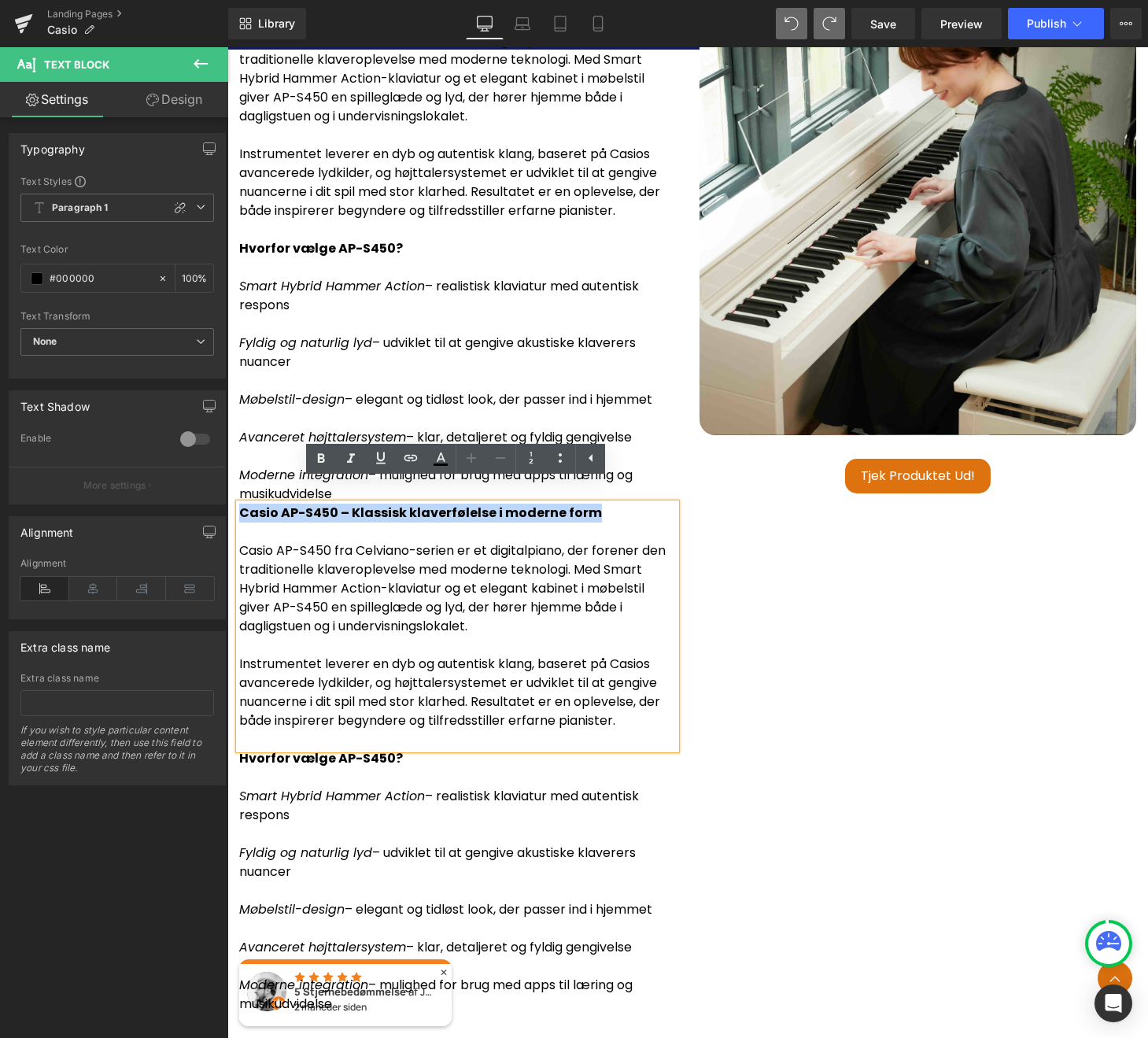
drag, startPoint x: 604, startPoint y: 492, endPoint x: 233, endPoint y: 494, distance: 371.0
click at [233, 494] on div "Casio AP-S450 – Klassisk klaverfølelse i moderne form Casio AP-S450 fra Celvian…" at bounding box center [457, 503] width 460 height 1020
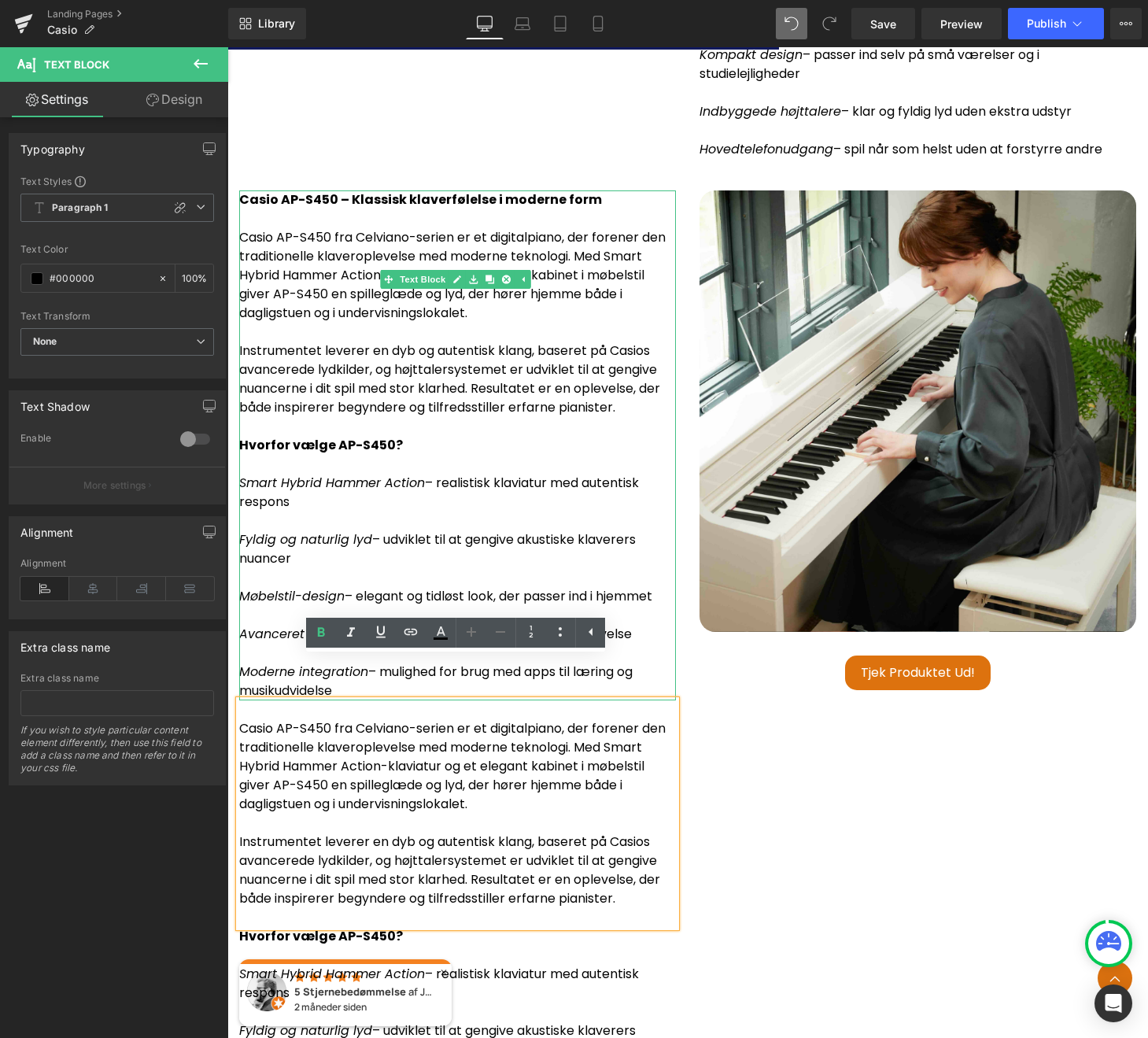
scroll to position [4065, 0]
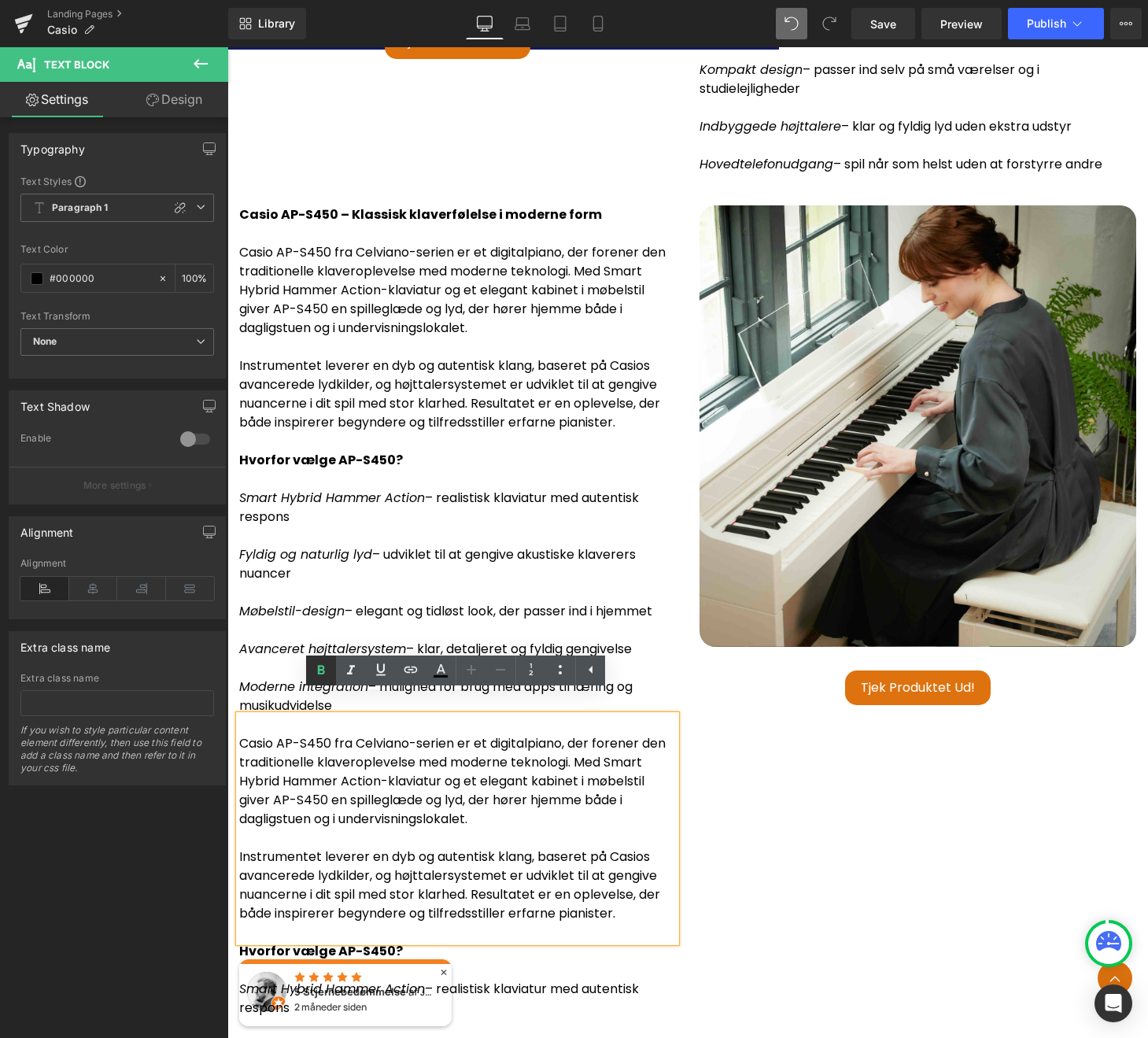
click at [312, 661] on icon at bounding box center [321, 671] width 19 height 19
click at [329, 621] on p at bounding box center [457, 631] width 437 height 19
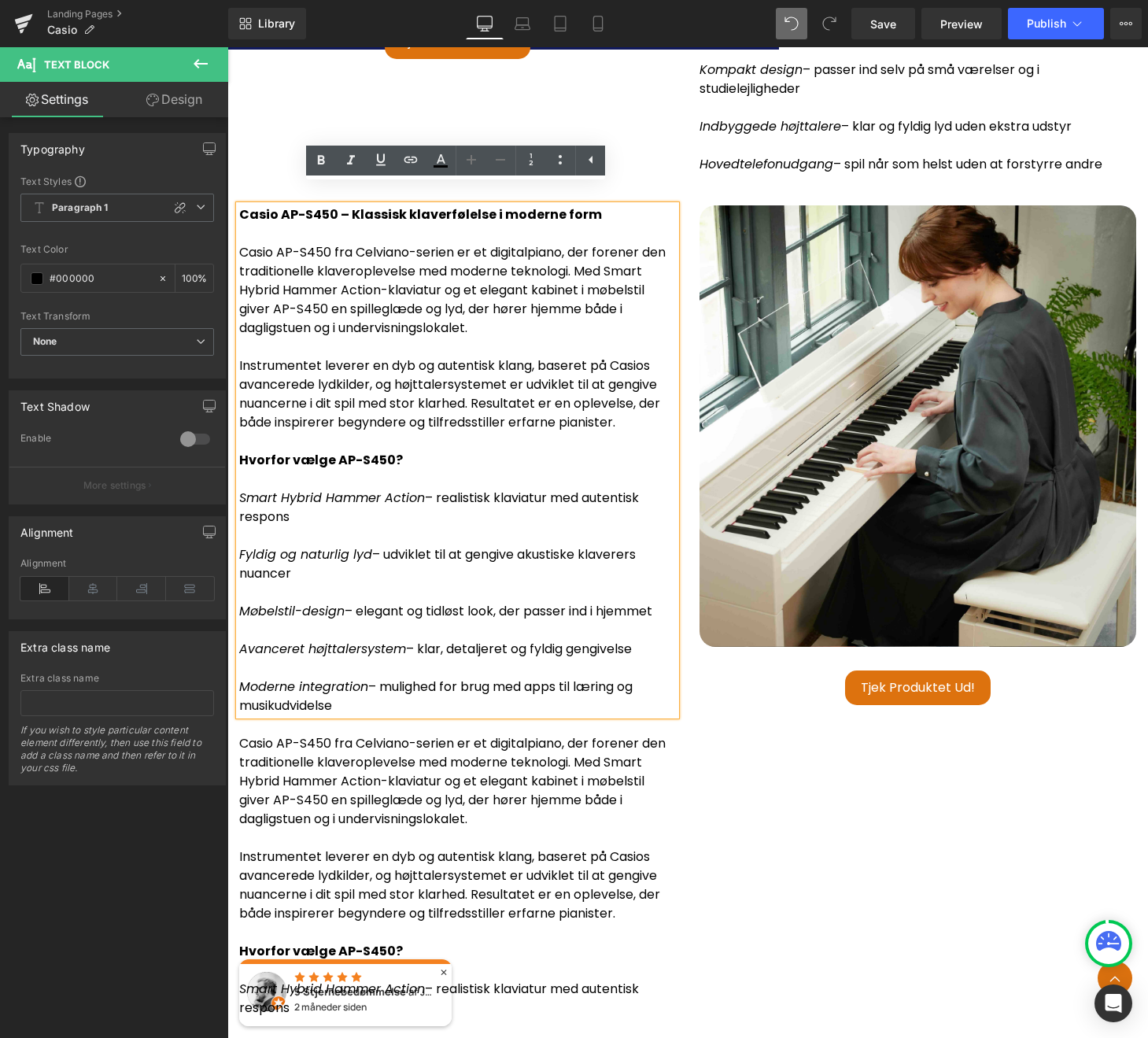
drag, startPoint x: 345, startPoint y: 686, endPoint x: 224, endPoint y: 214, distance: 487.3
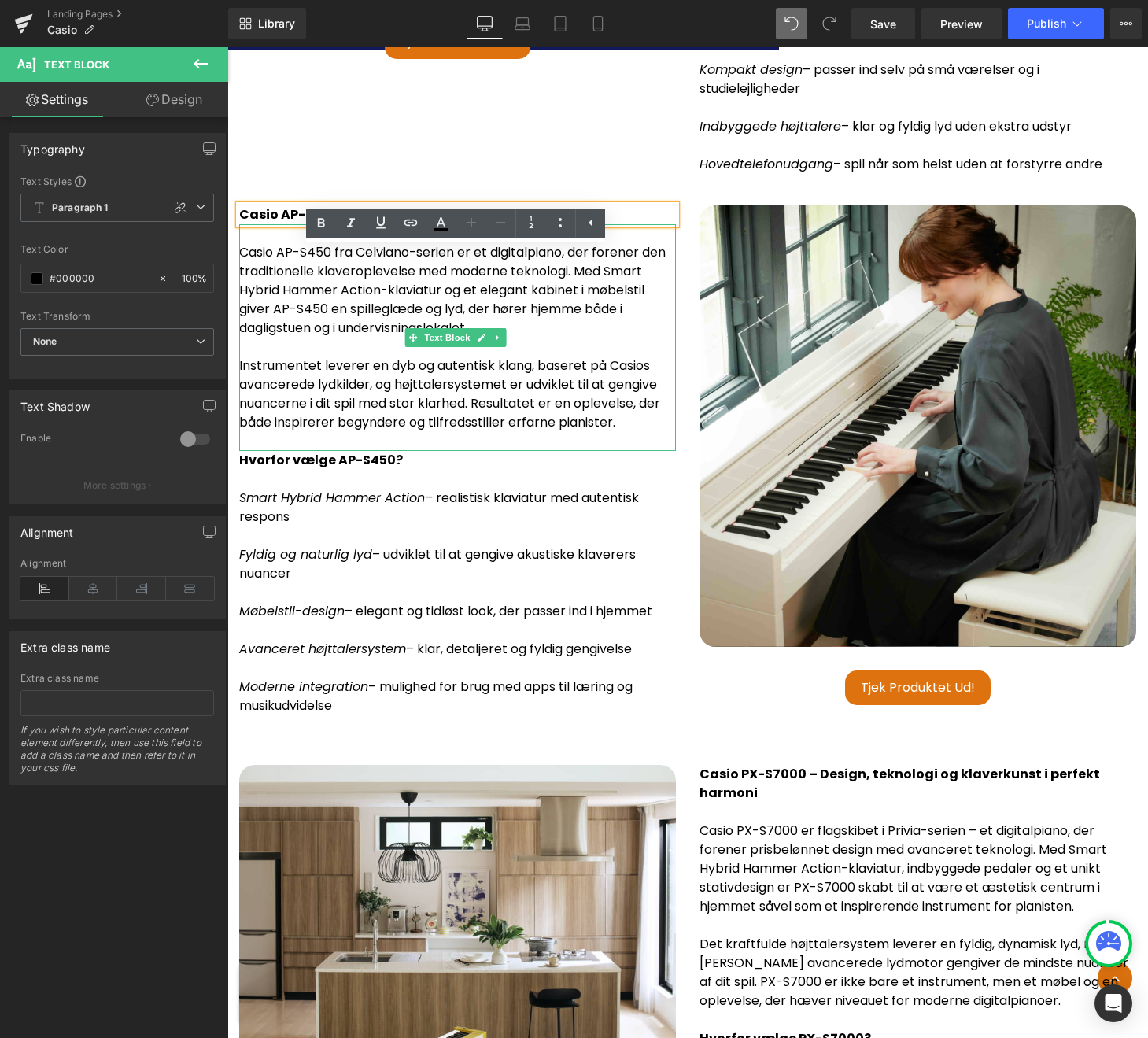
scroll to position [3999, 0]
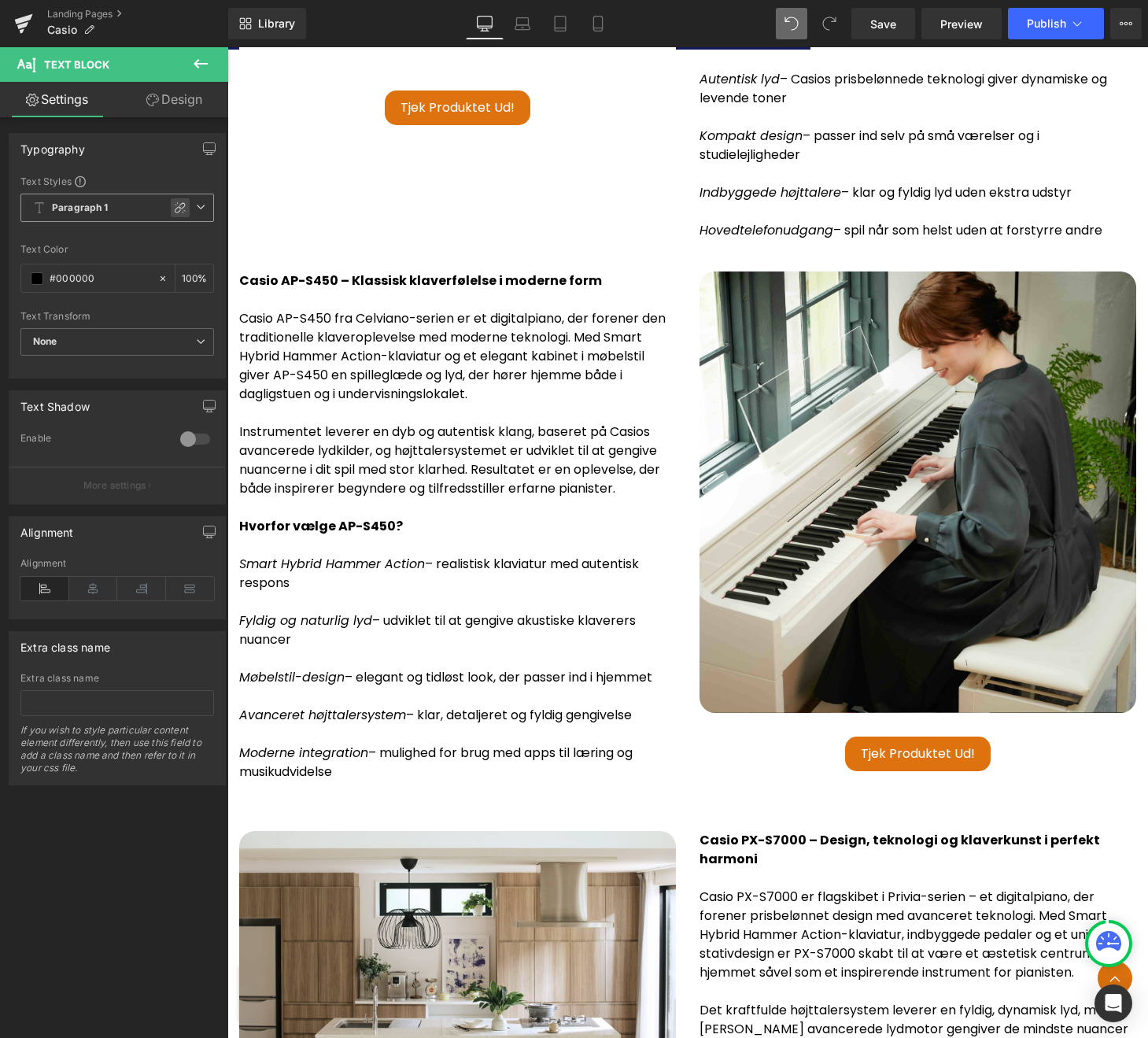
click at [176, 207] on icon at bounding box center [180, 207] width 12 height 12
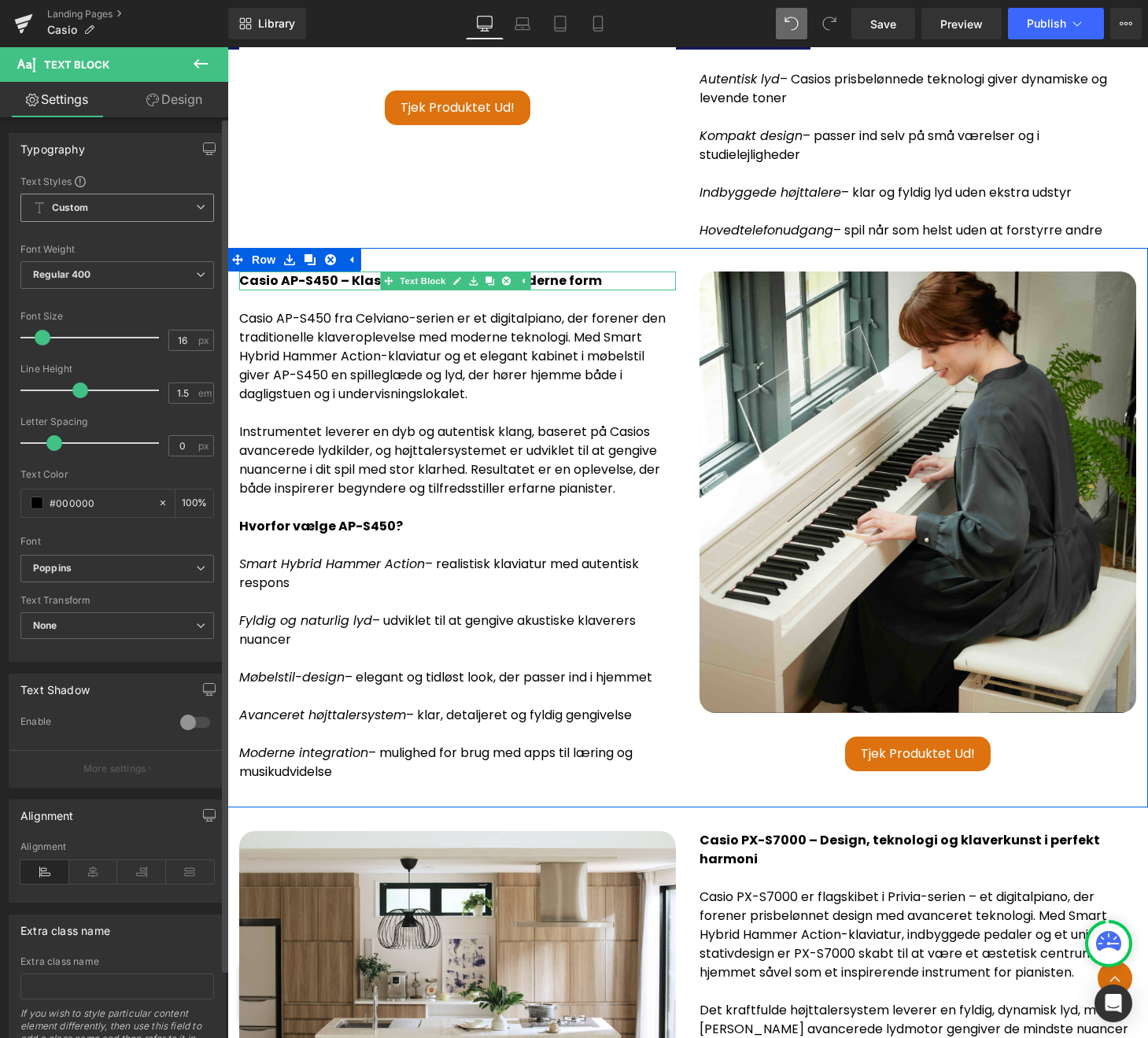
click at [621, 272] on p "Casio AP-S450 – Klassisk klaverfølelse i moderne form" at bounding box center [457, 281] width 437 height 19
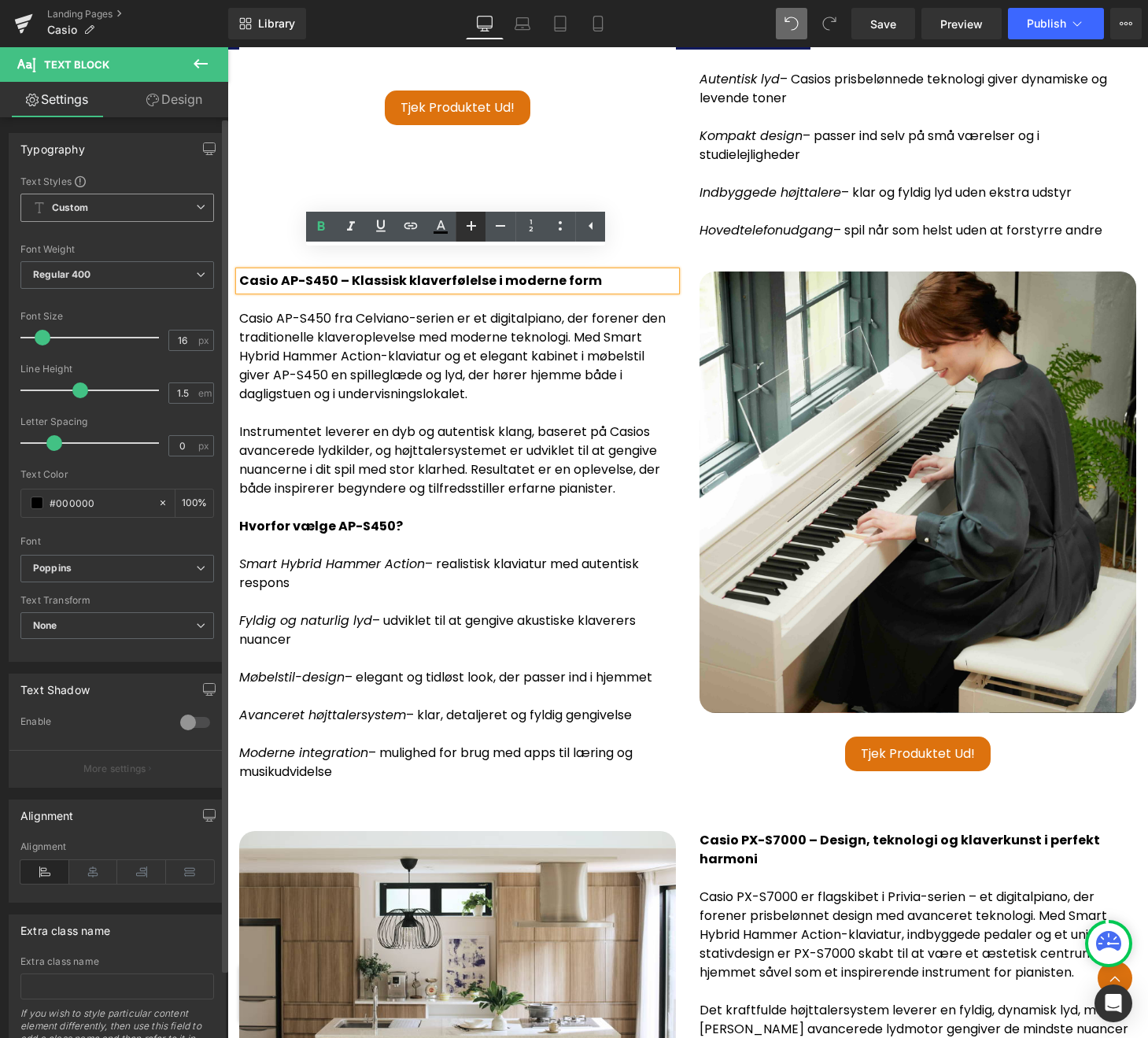
click at [472, 230] on icon at bounding box center [472, 225] width 19 height 19
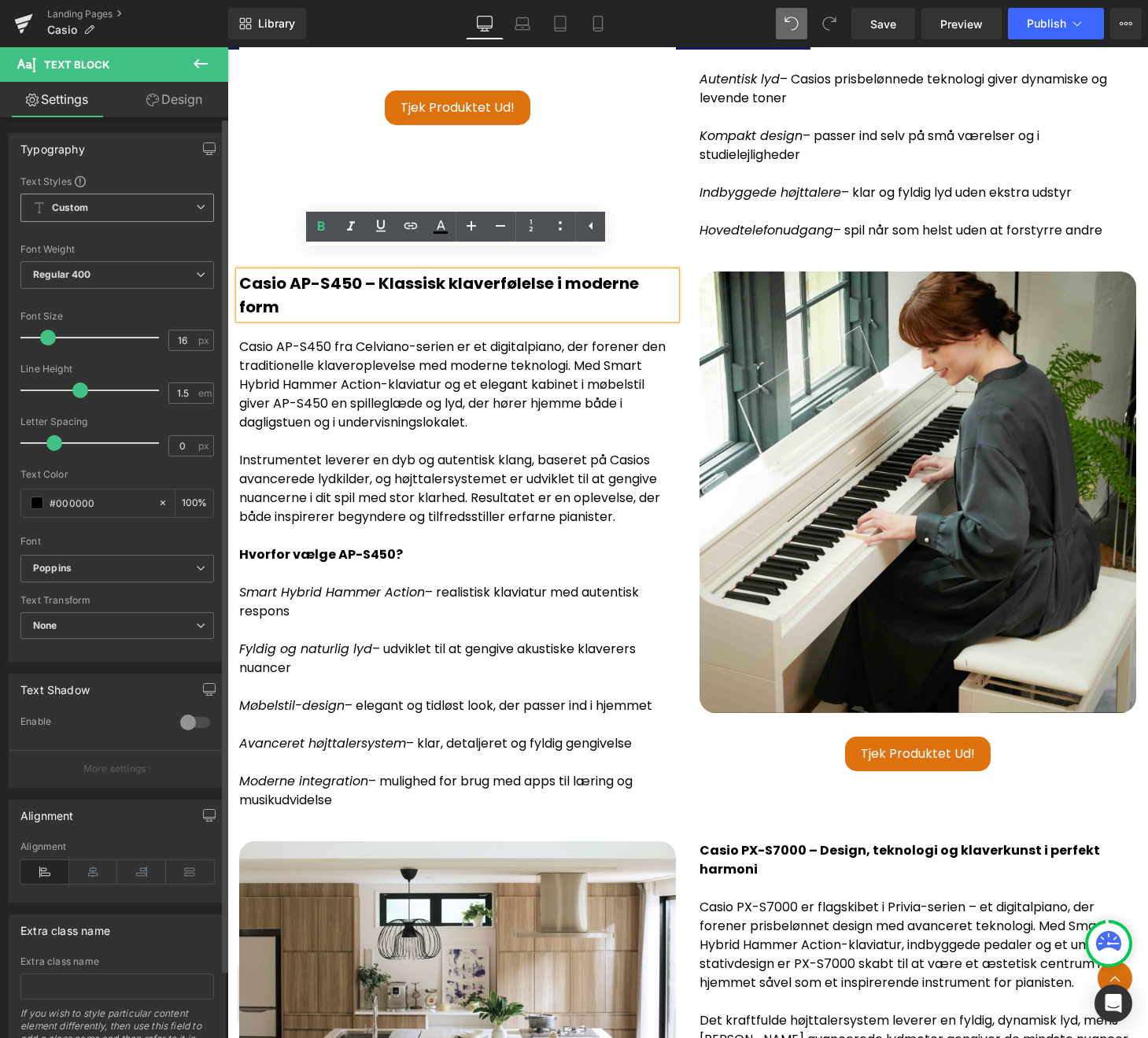
click at [449, 272] on strong "Casio AP-S450 – Klassisk klaverfølelse i moderne form" at bounding box center [439, 295] width 400 height 45
click at [342, 292] on p "Casio AP-S450 – Klassisk klaverfølelse i moderne form" at bounding box center [457, 295] width 437 height 47
click at [529, 546] on p "Hvorfor vælge AP-S450?" at bounding box center [457, 555] width 437 height 19
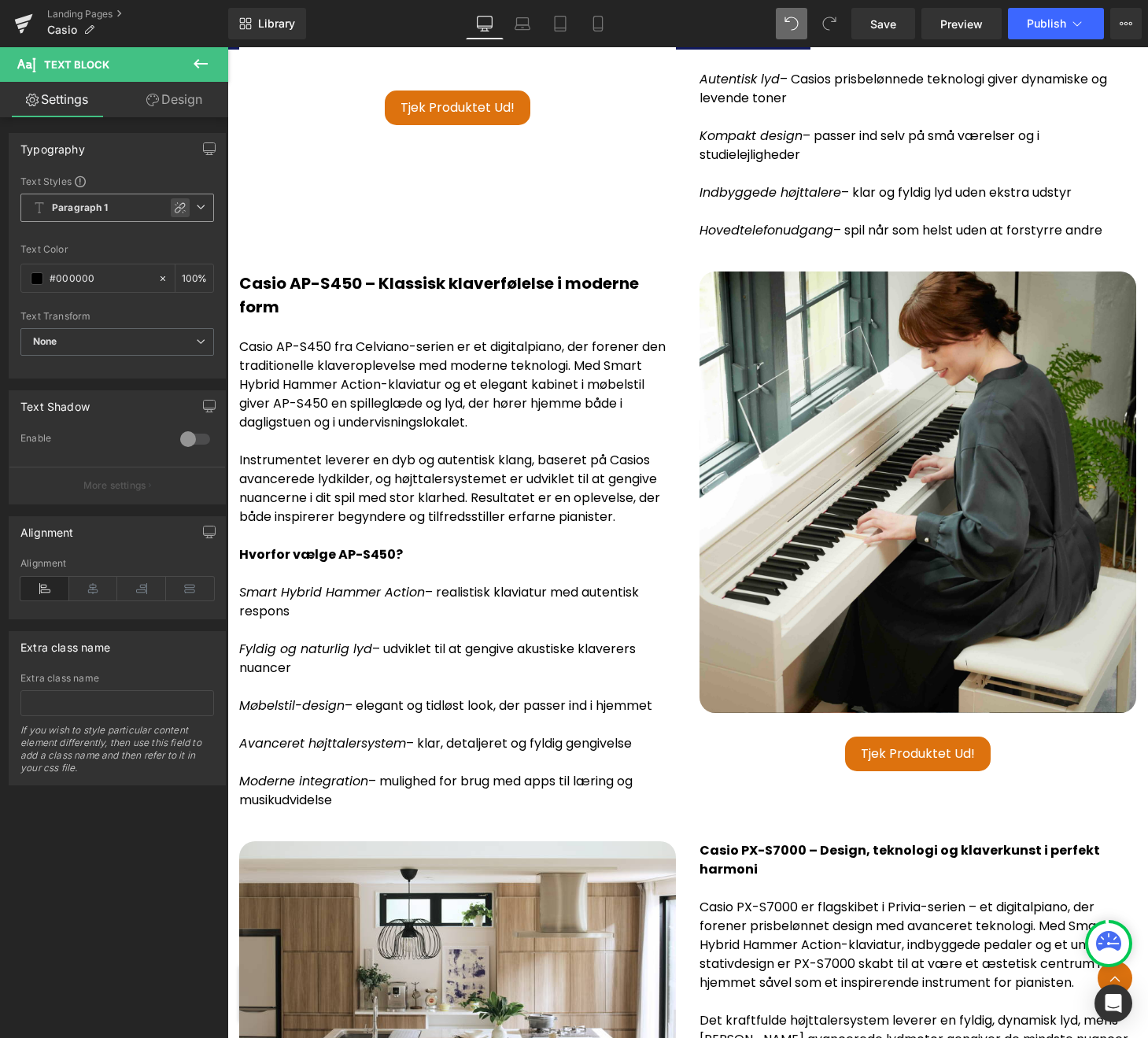
click at [174, 206] on icon at bounding box center [180, 207] width 12 height 12
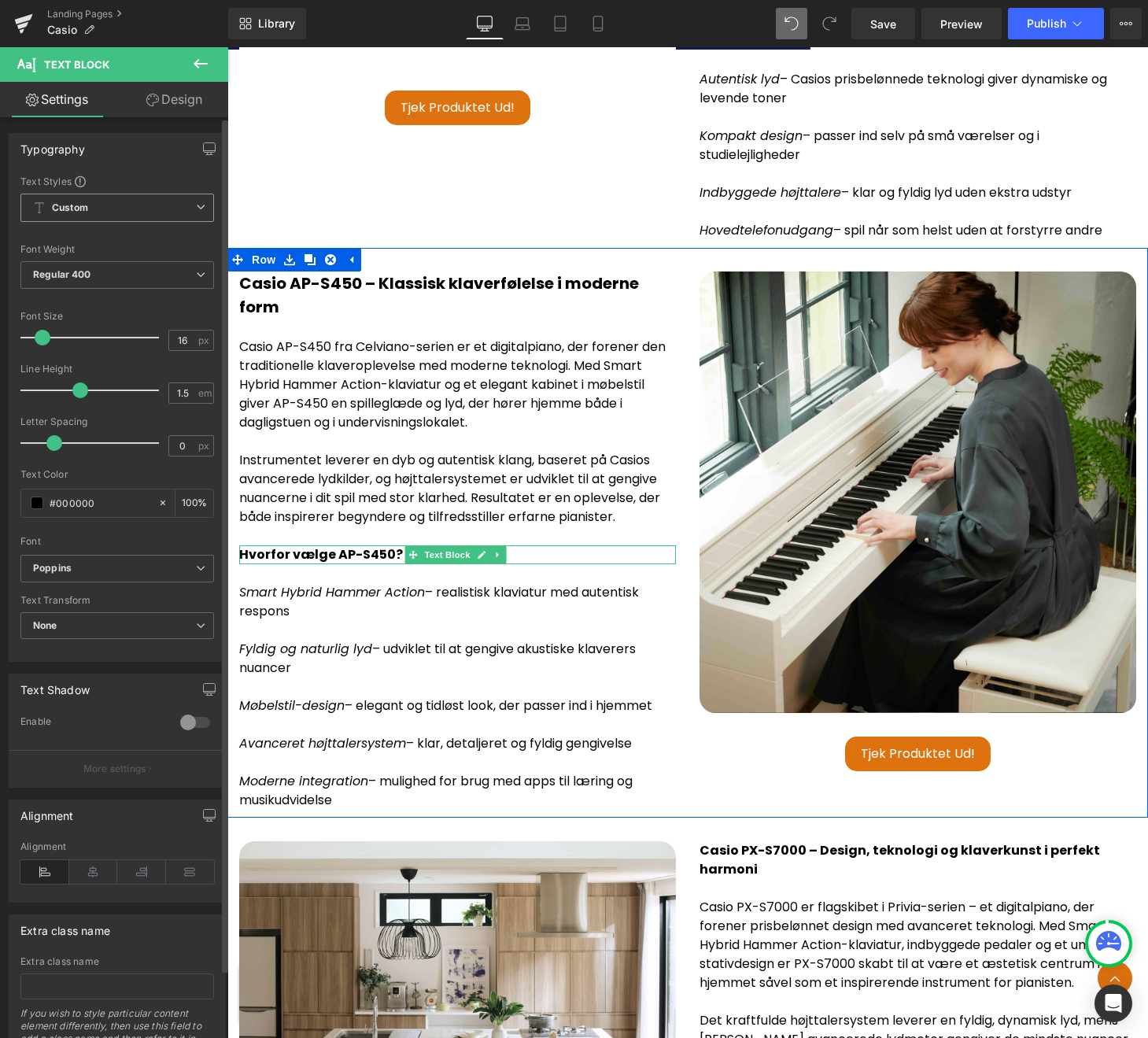
click at [528, 546] on p "Hvorfor vælge AP-S450?" at bounding box center [457, 555] width 437 height 19
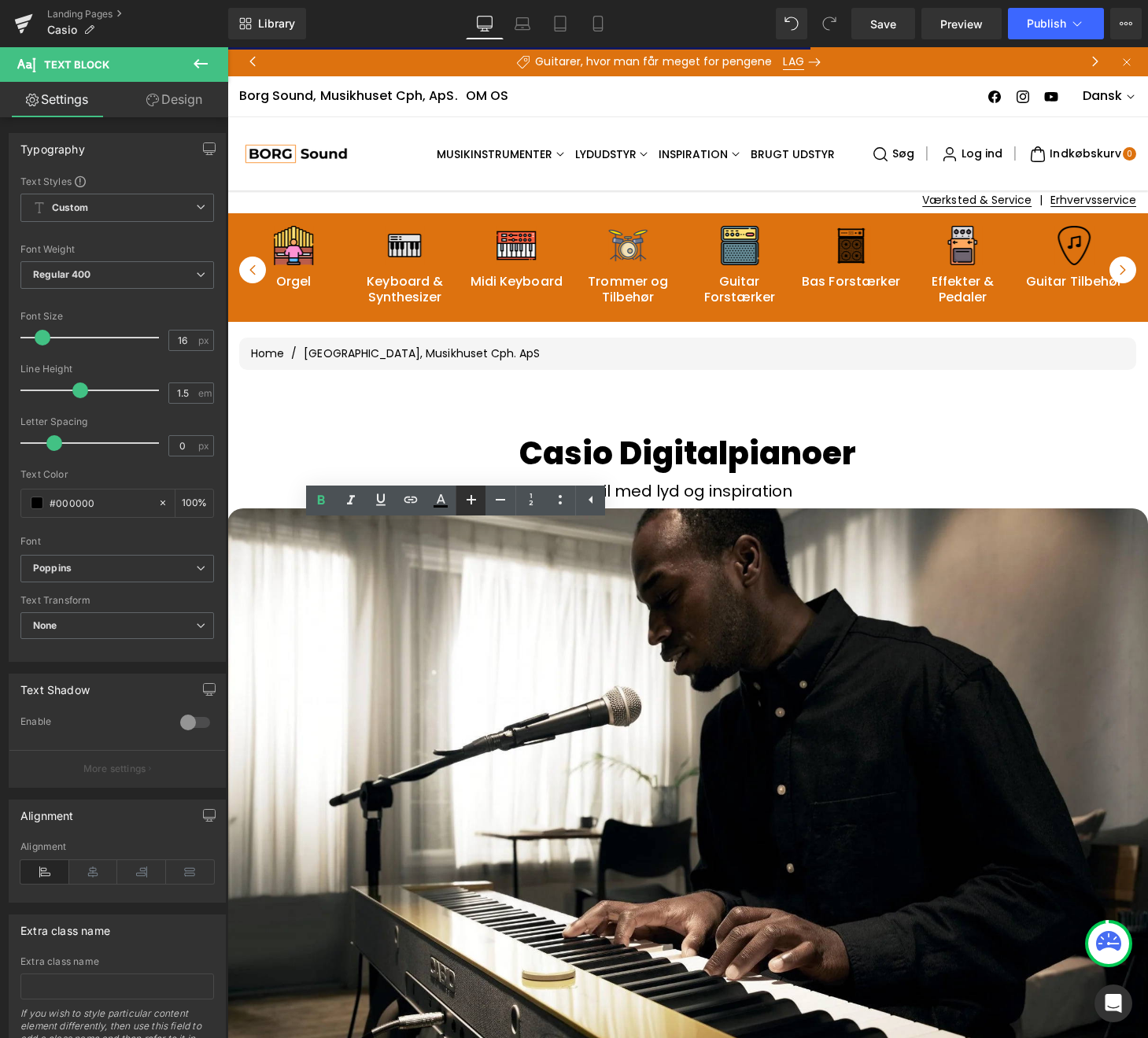
click at [477, 502] on icon at bounding box center [472, 500] width 19 height 19
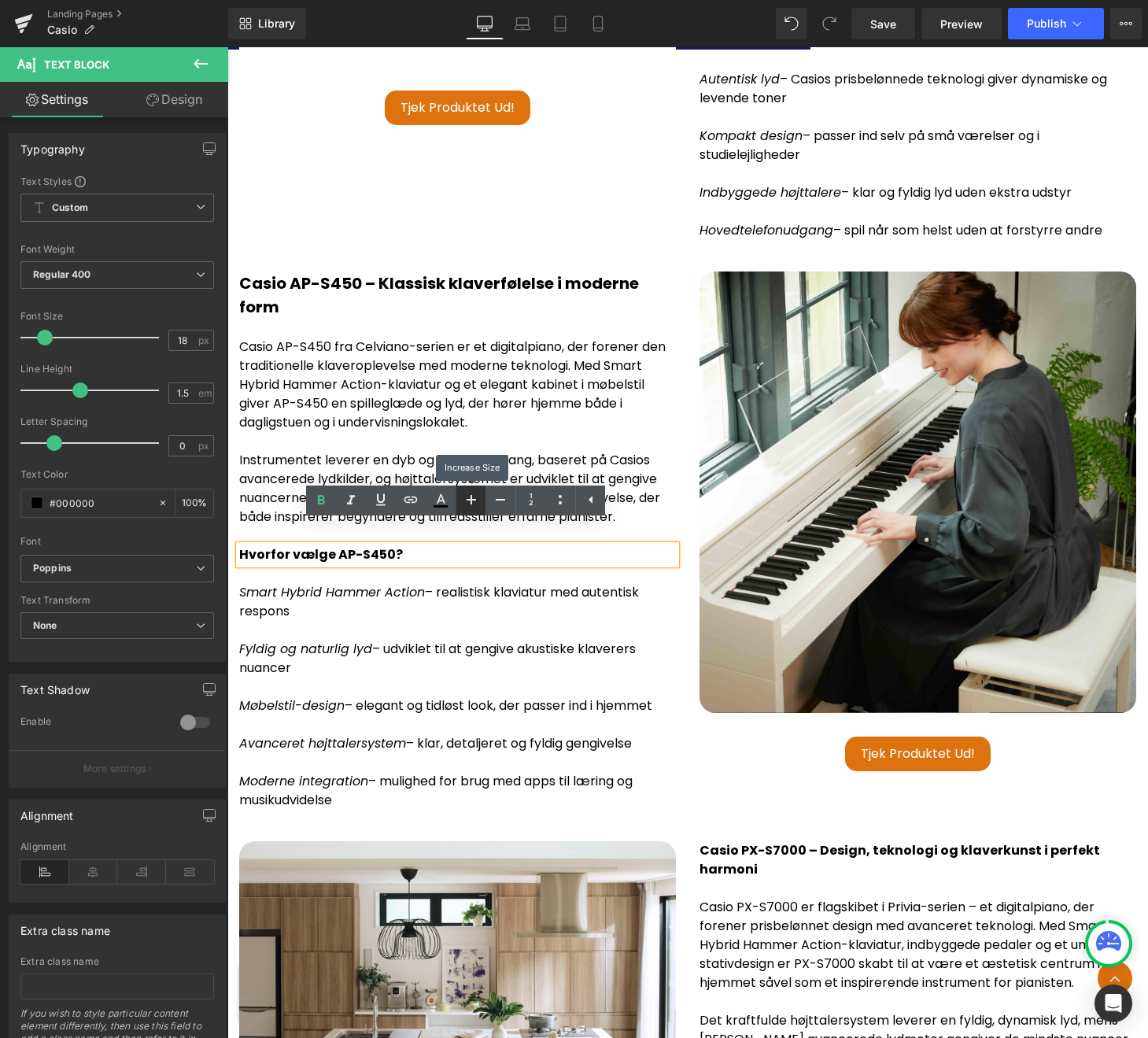
click at [477, 502] on icon at bounding box center [472, 500] width 19 height 19
type input "20"
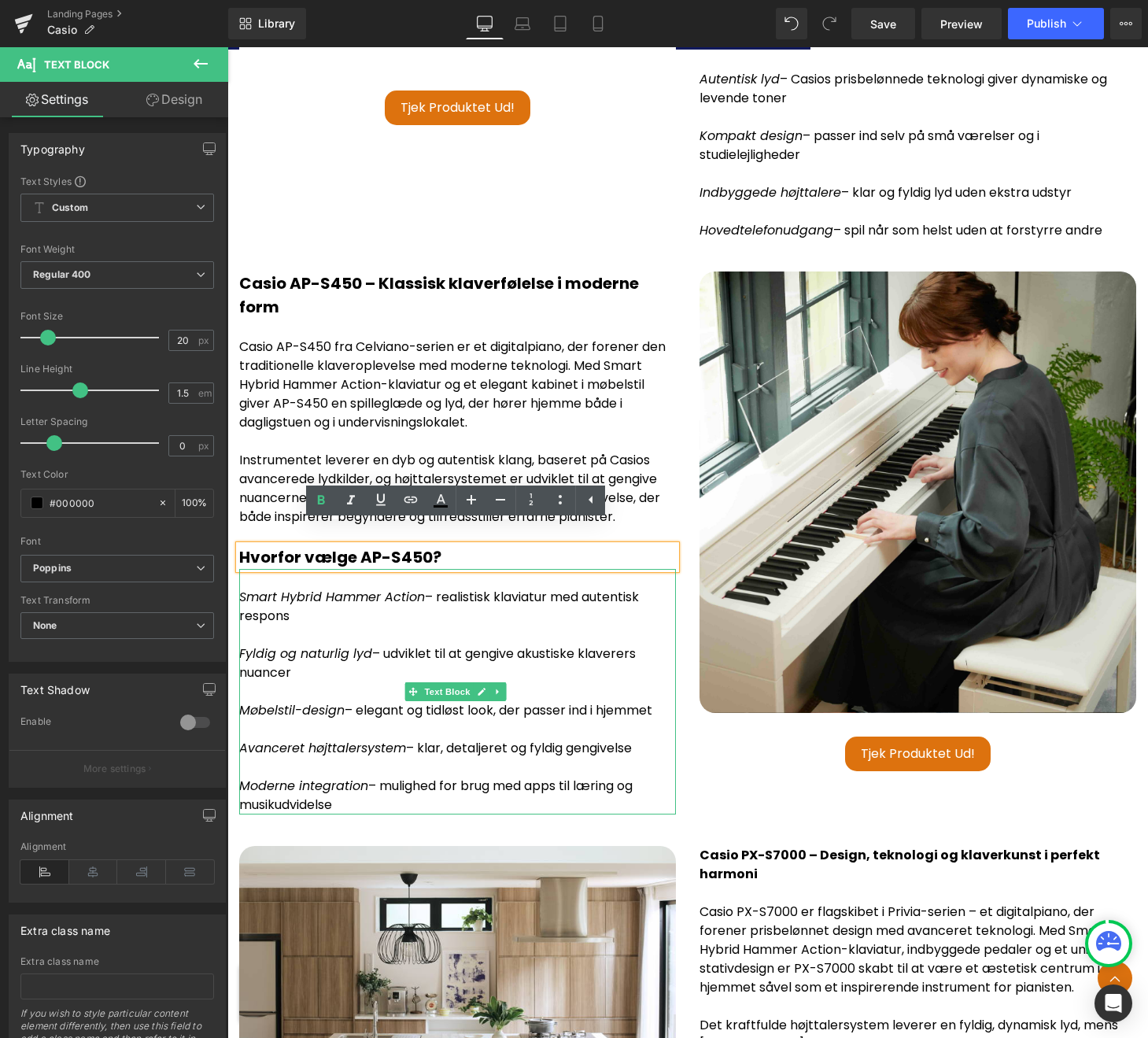
click at [480, 659] on p "Fyldig og naturlig lyd – udviklet til at gengive akustiske klaverers nuancer" at bounding box center [457, 663] width 437 height 38
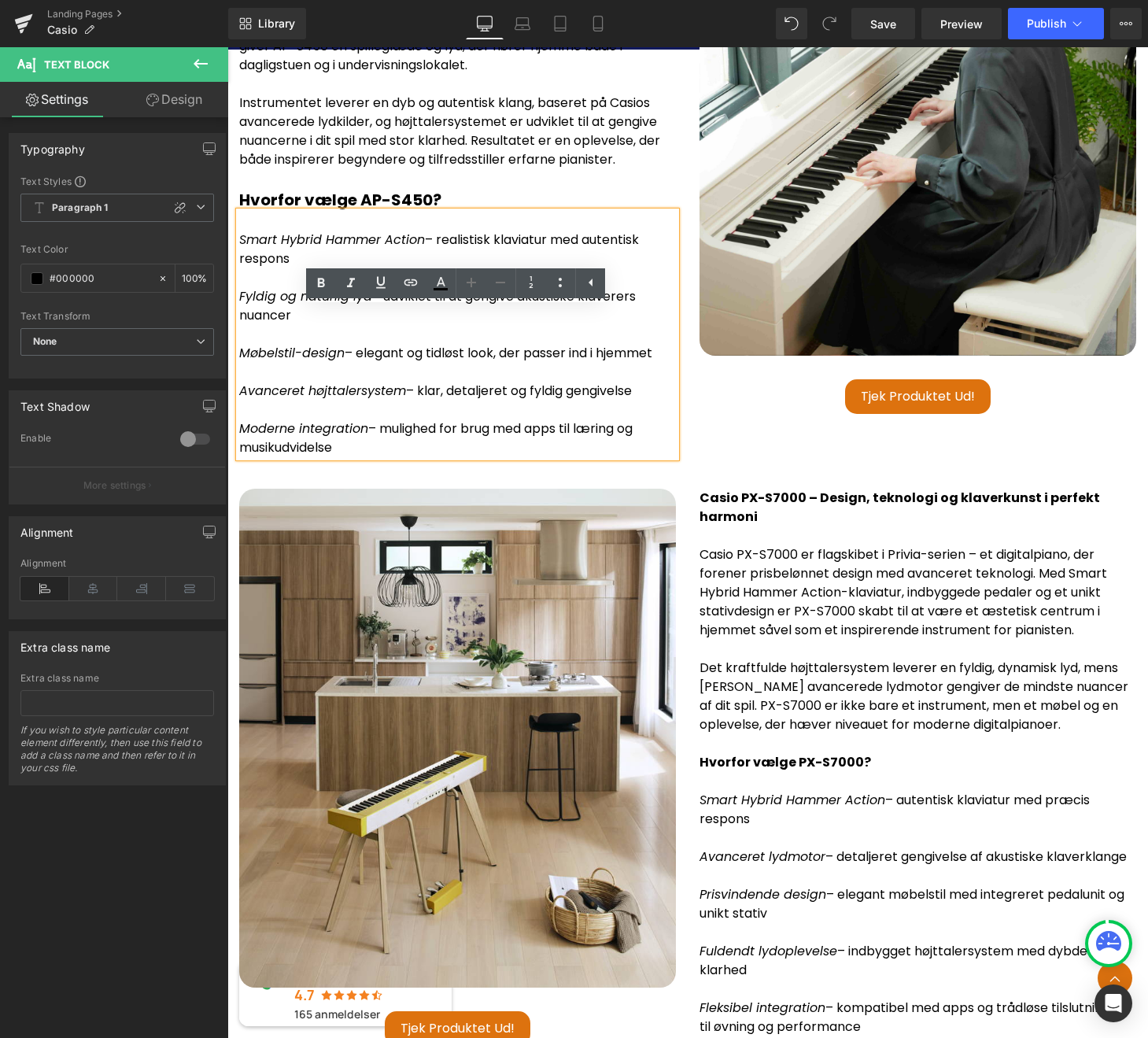
scroll to position [4461, 0]
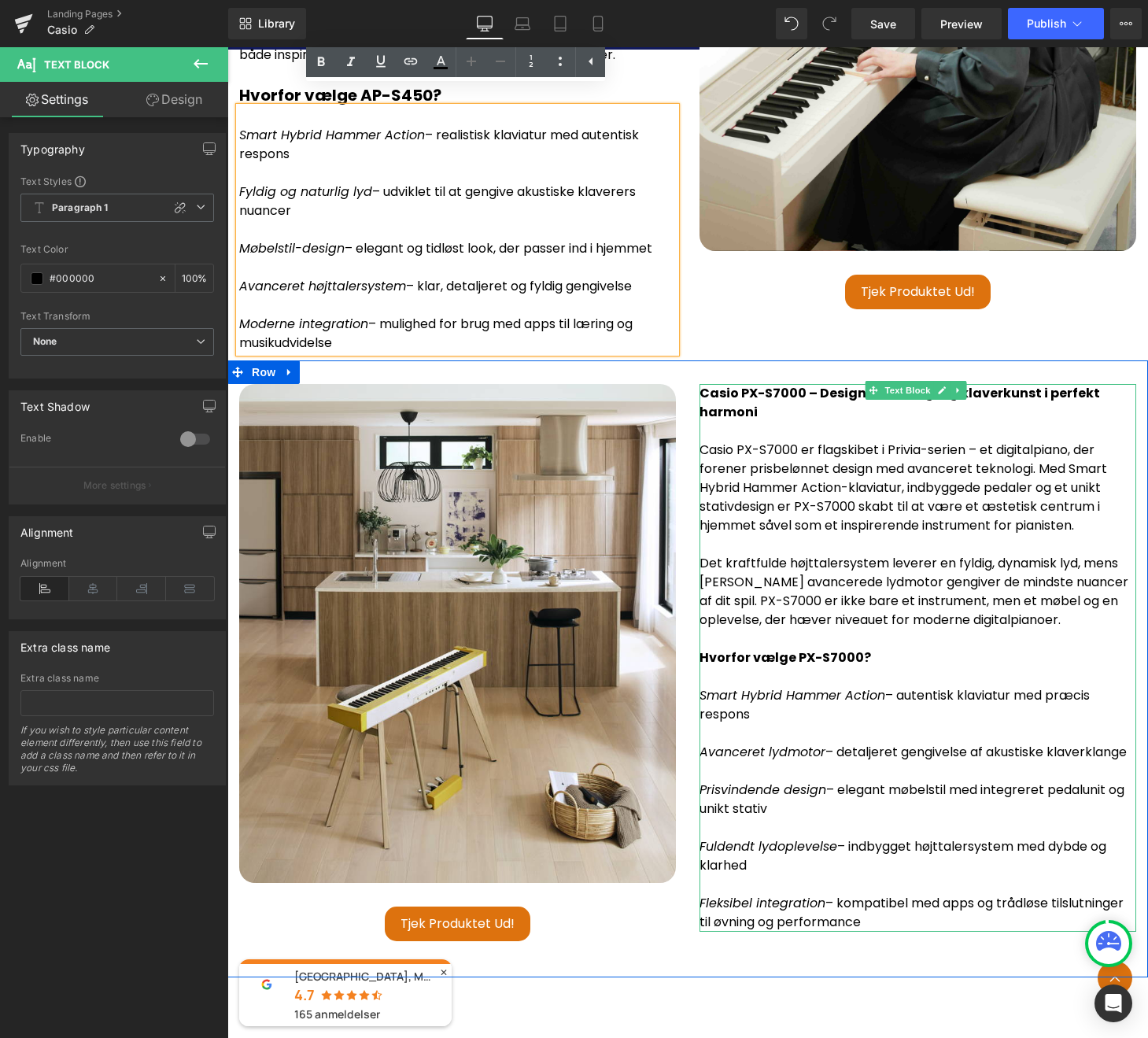
click at [802, 509] on p "Casio PX-S7000 er flagskibet i Privia-serien – et digitalpiano, der forener pri…" at bounding box center [918, 488] width 437 height 95
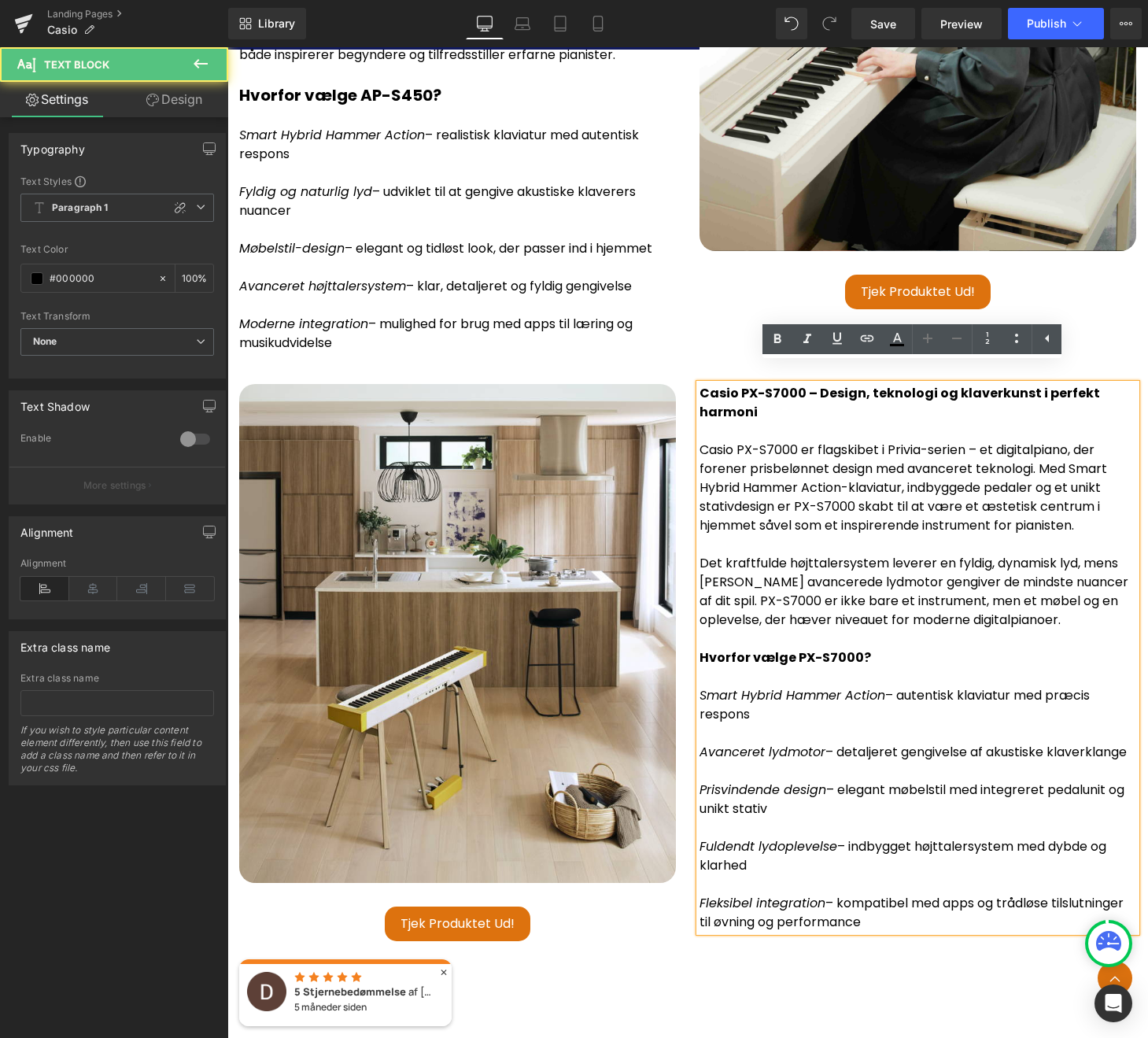
click at [937, 478] on p "Casio PX-S7000 er flagskibet i Privia-serien – et digitalpiano, der forener pri…" at bounding box center [918, 488] width 437 height 95
click at [686, 361] on div "Image Tjek produktet ud! (P) Cart Button Product Casio PX-S7000 – Design, tekno…" at bounding box center [688, 669] width 921 height 617
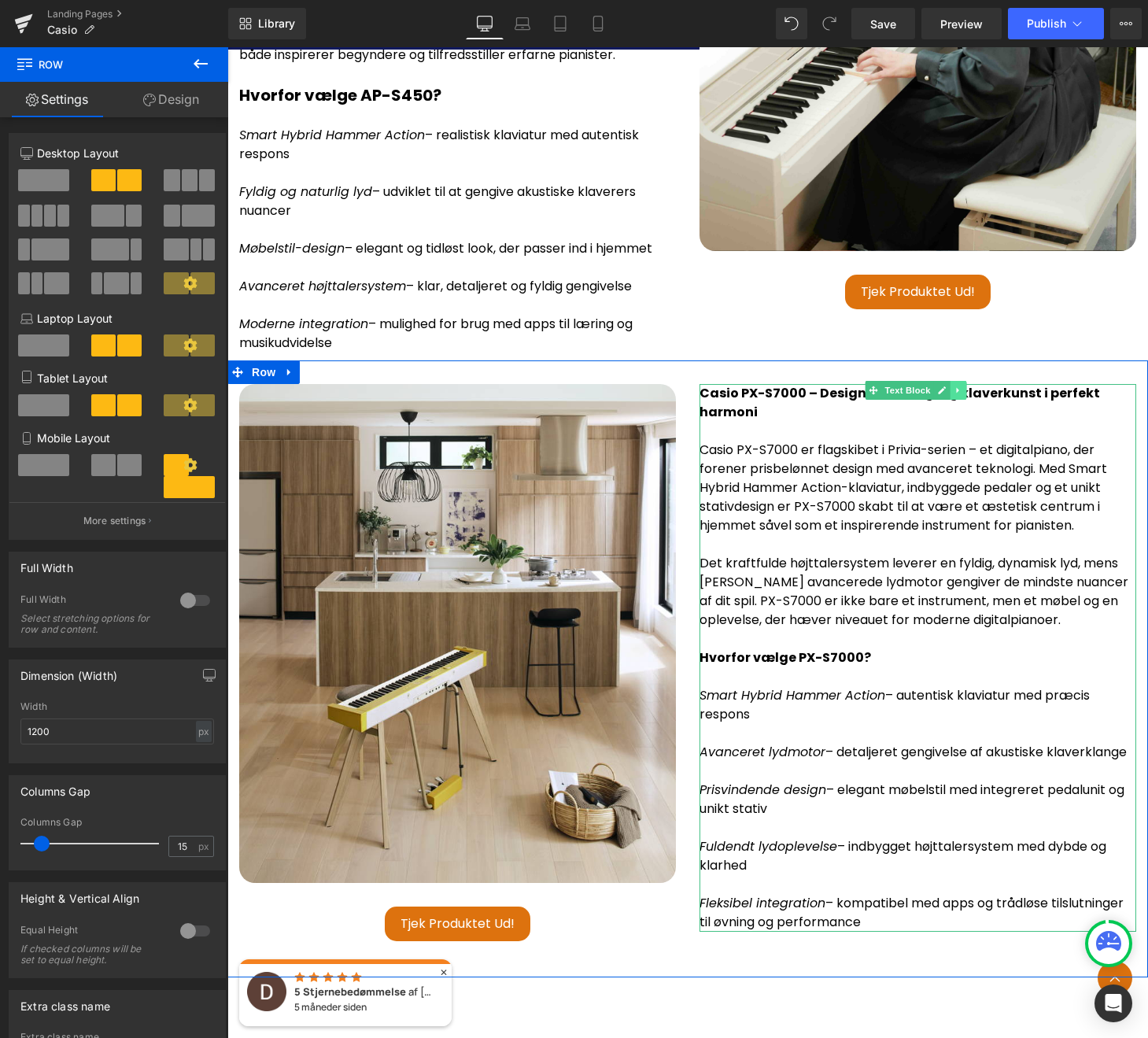
click at [956, 385] on icon at bounding box center [958, 390] width 9 height 9
click at [950, 386] on icon at bounding box center [950, 390] width 9 height 9
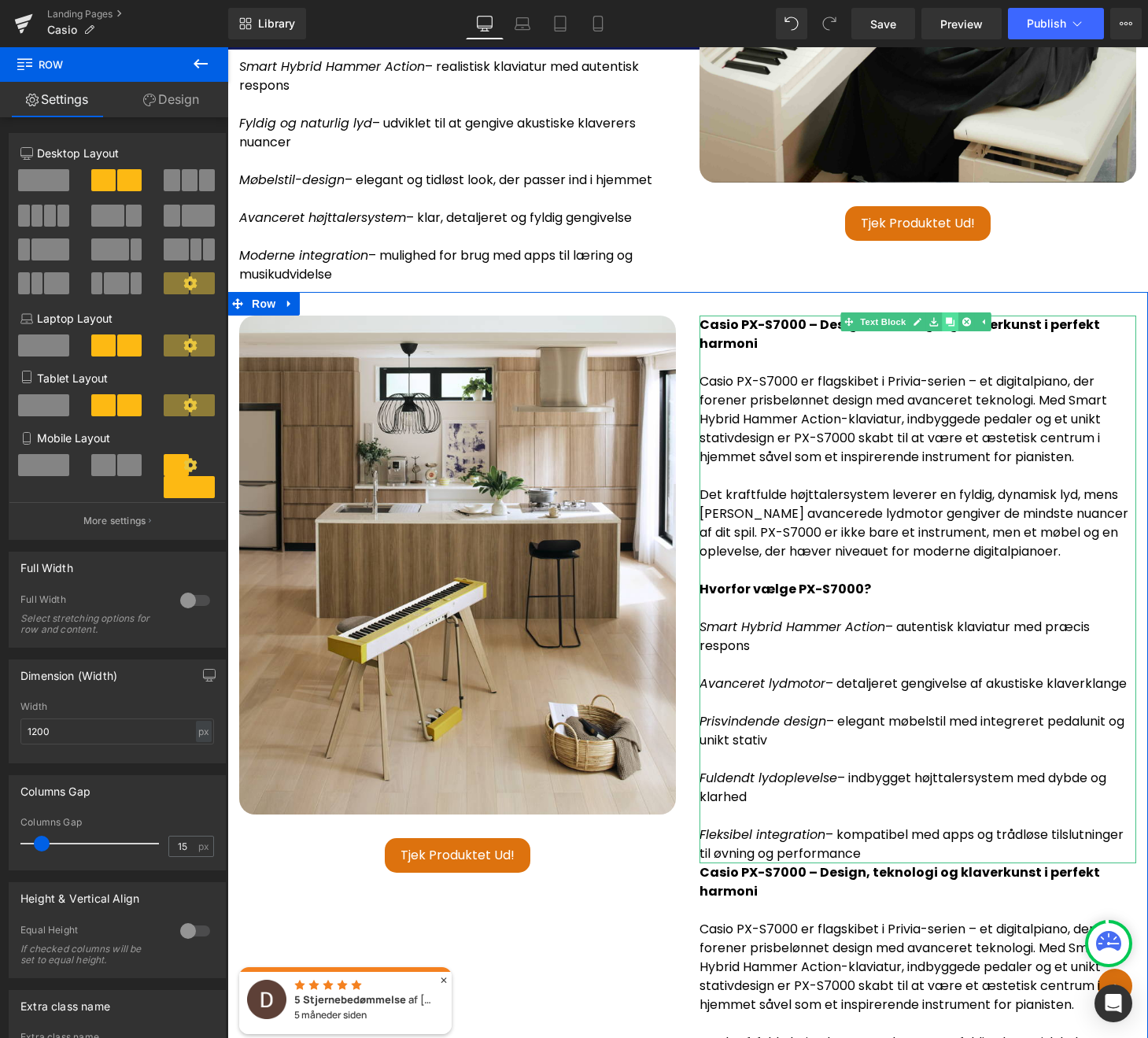
click at [950, 374] on p "Casio PX-S7000 er flagskibet i Privia-serien – et digitalpiano, der forener pri…" at bounding box center [918, 420] width 437 height 95
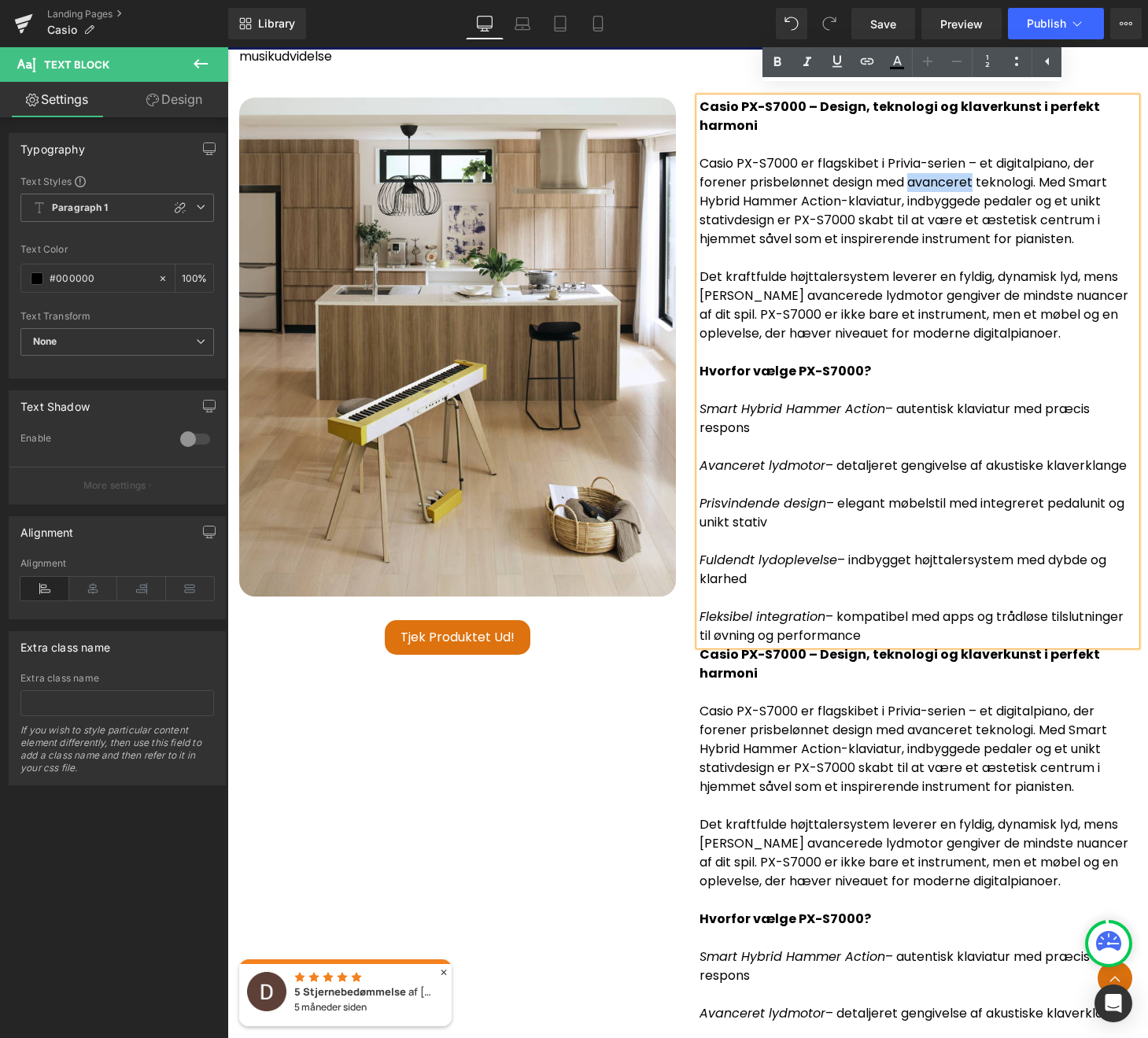
scroll to position [4659, 0]
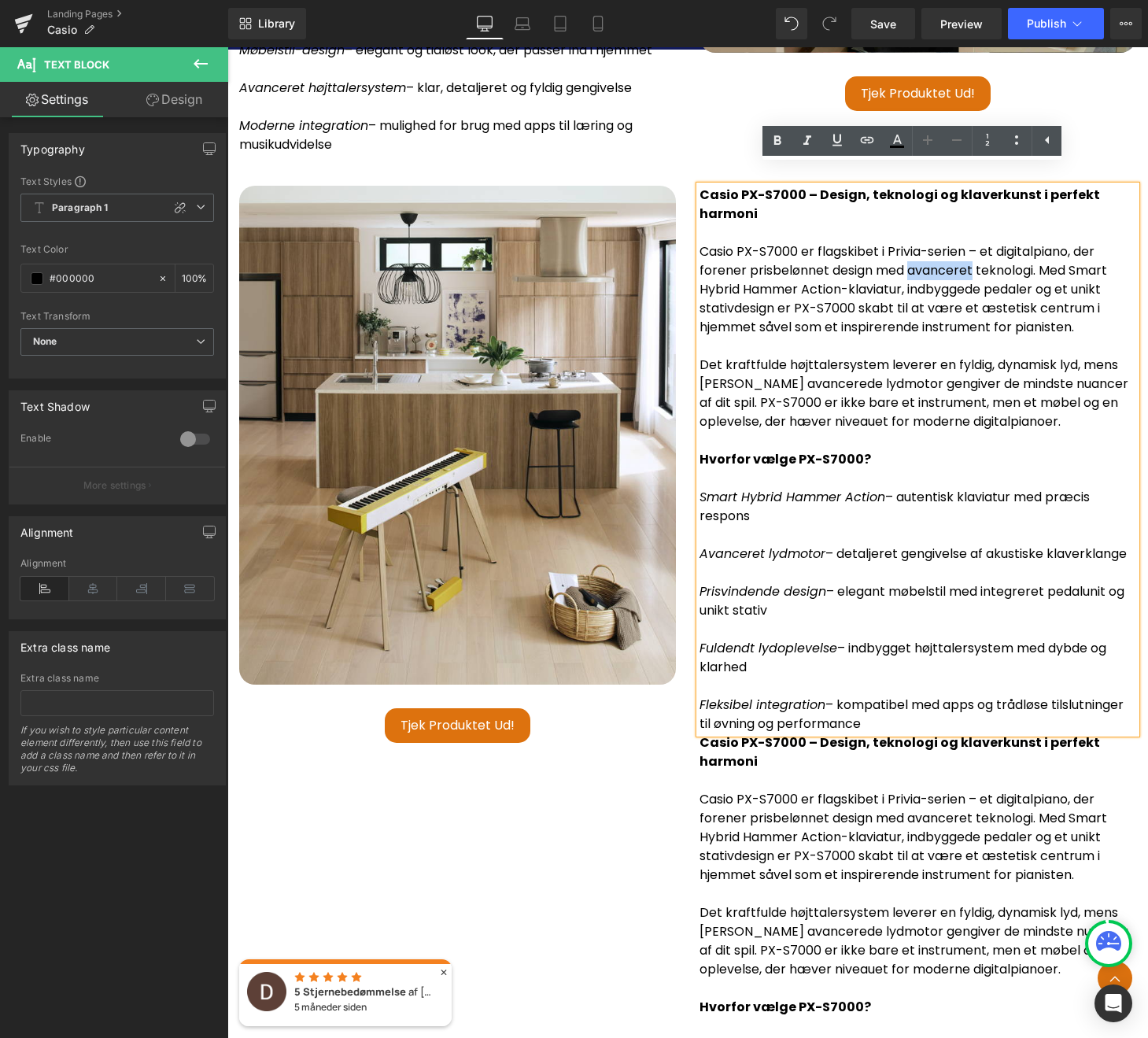
click at [673, 162] on div "Image Tjek produktet ud! (P) Cart Button Product Casio PX-S7000 – Design, tekno…" at bounding box center [688, 725] width 921 height 1127
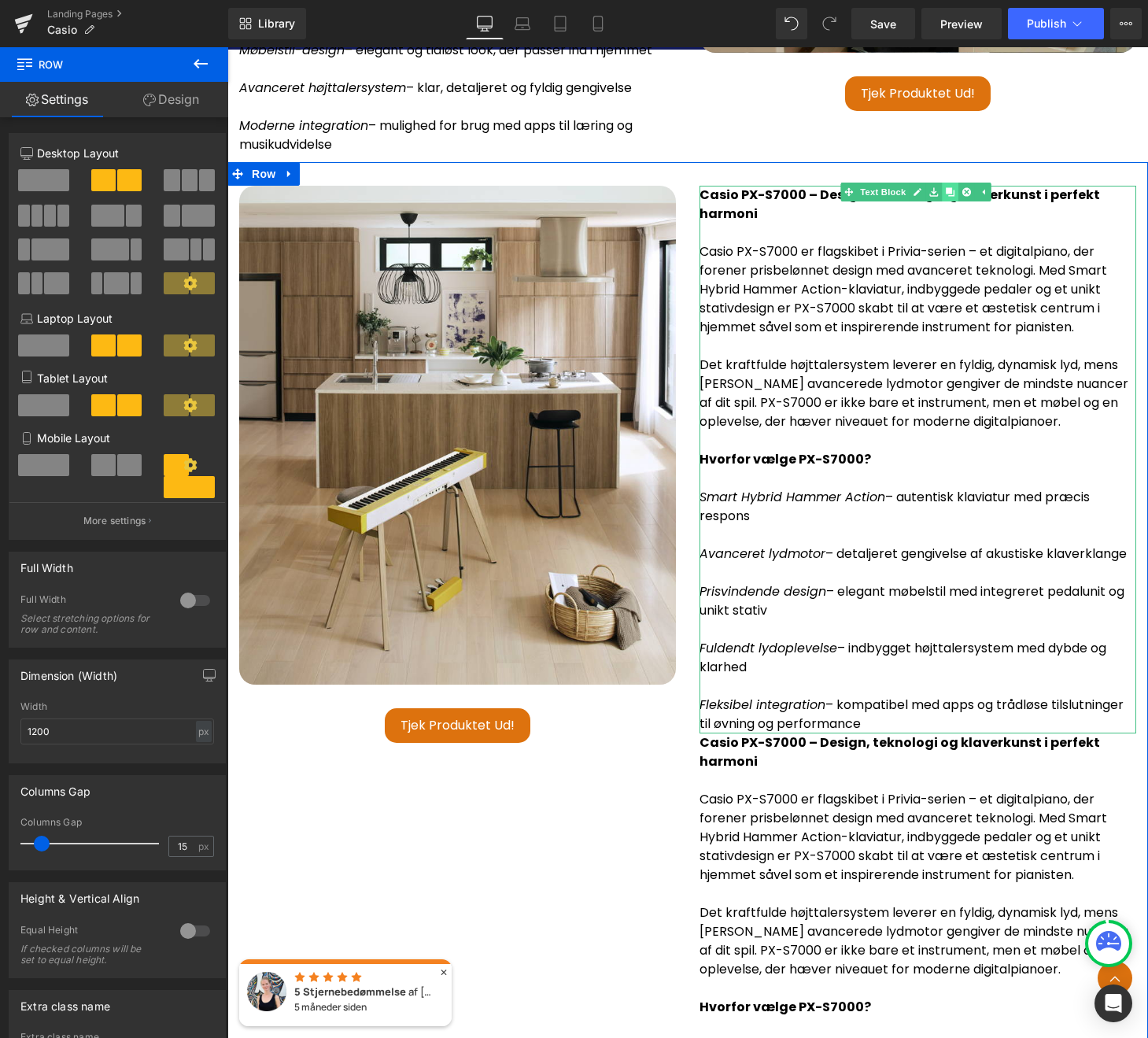
click at [948, 188] on icon at bounding box center [950, 192] width 9 height 9
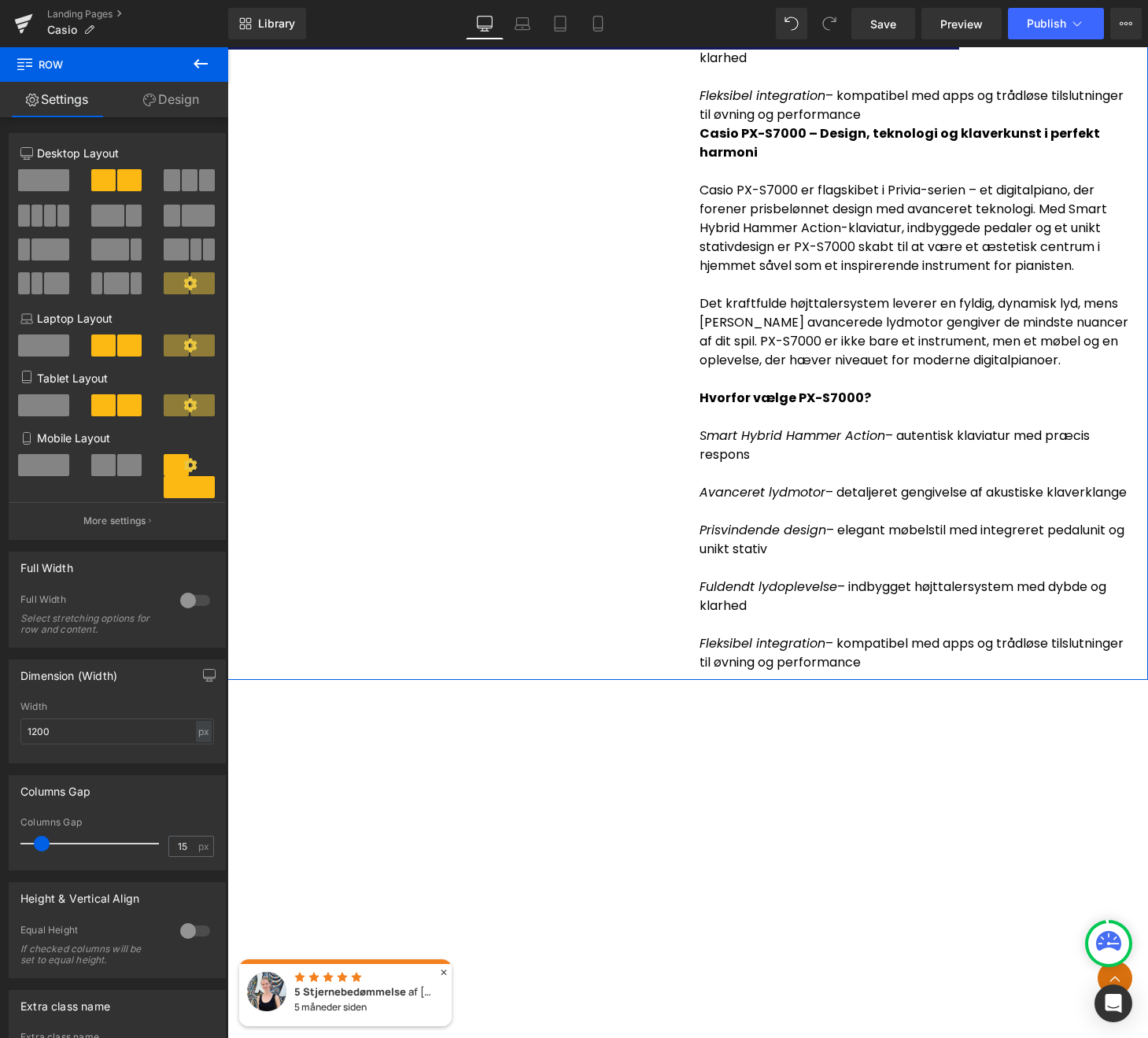
scroll to position [6369, 0]
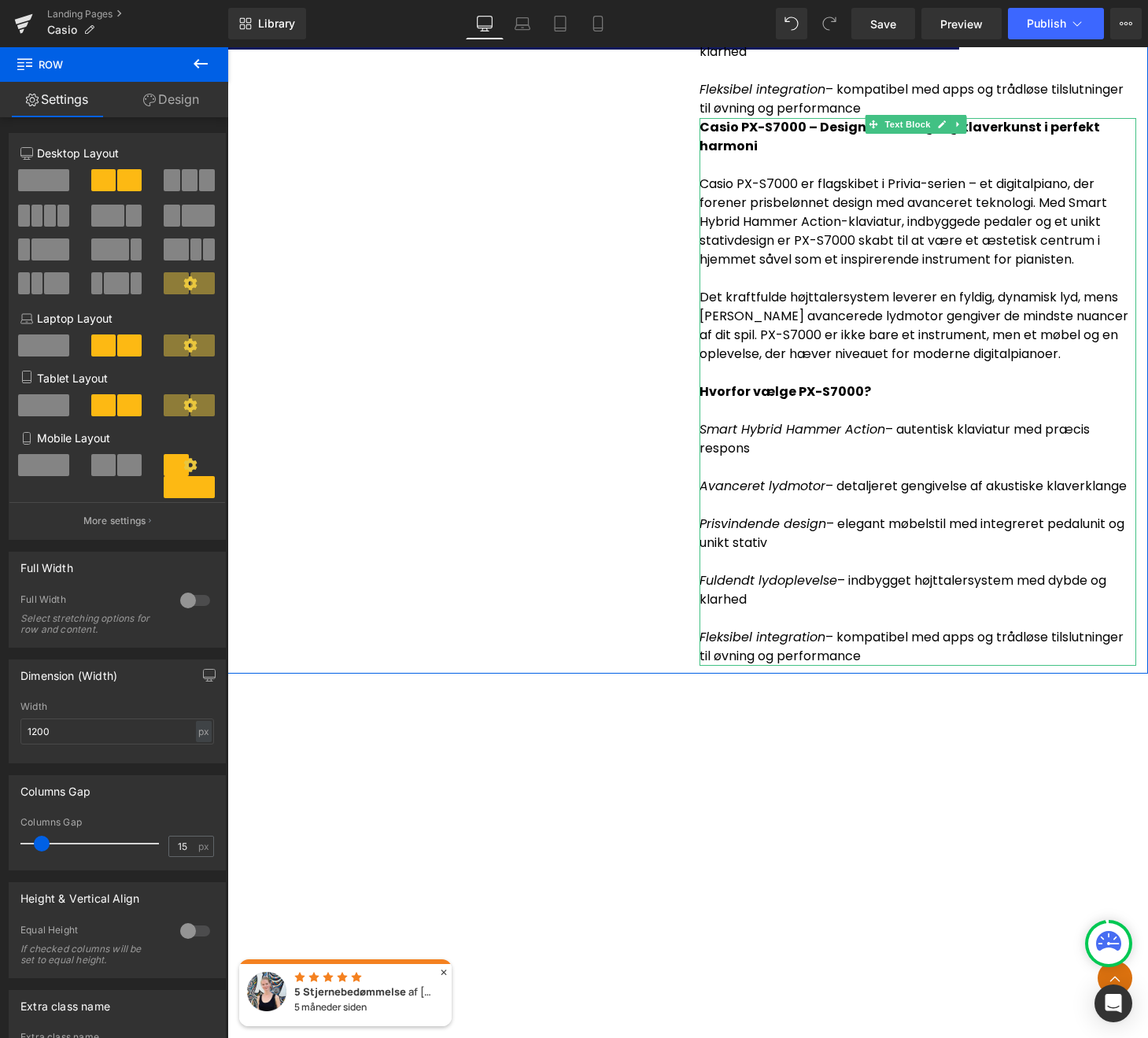
click at [870, 402] on p "Hvorfor vælge PX-S7000?" at bounding box center [918, 392] width 437 height 19
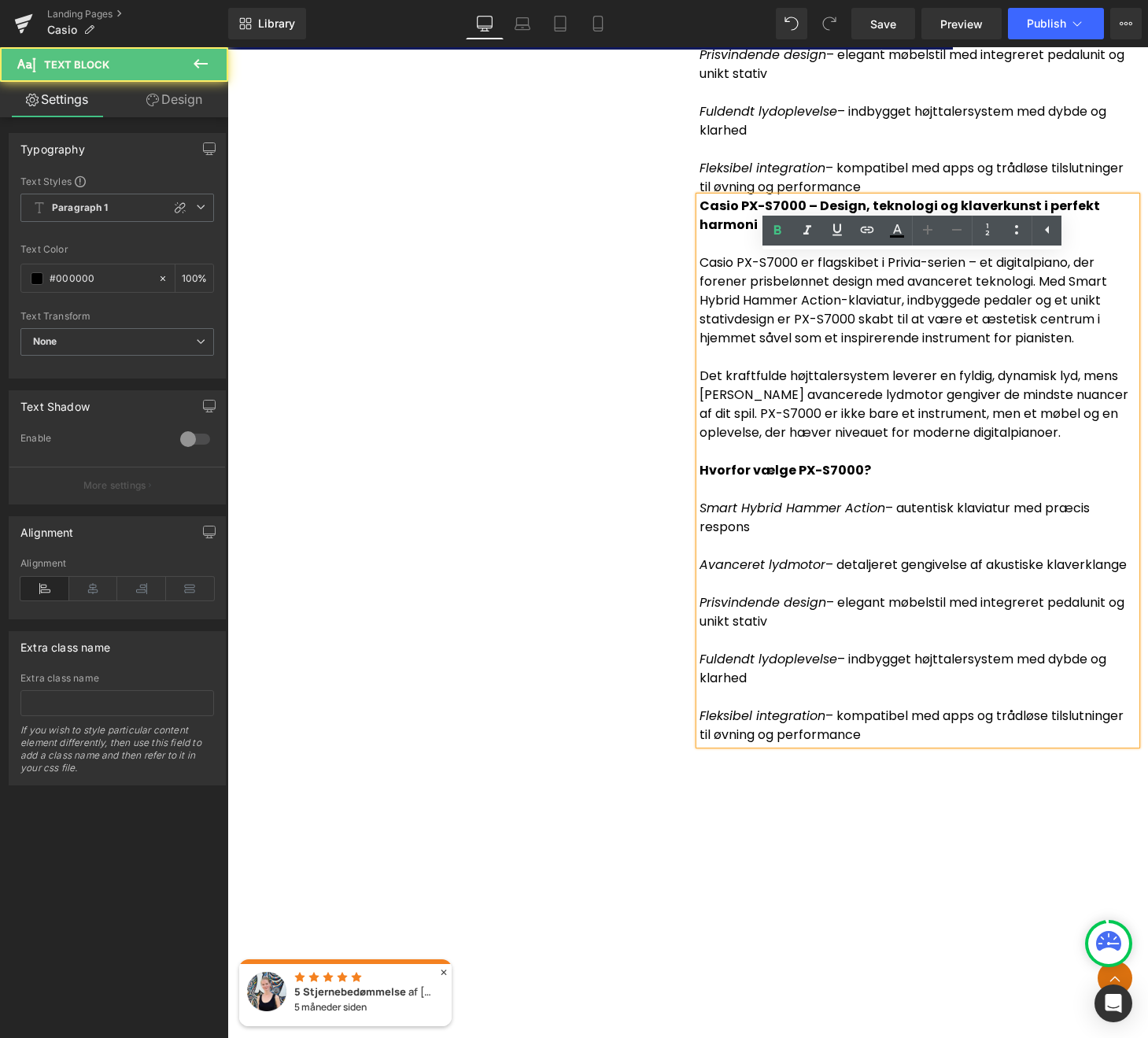
scroll to position [6220, 0]
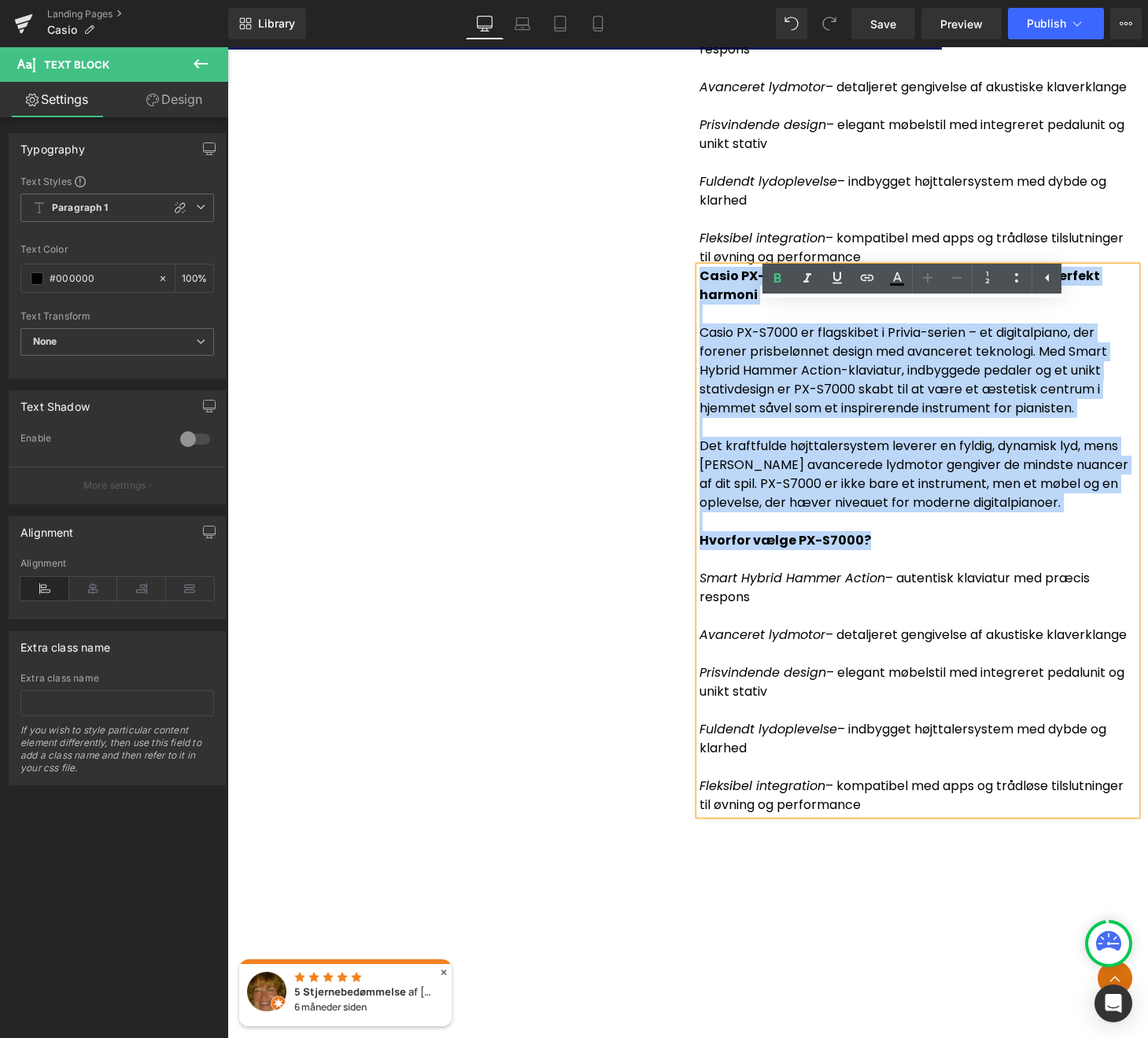
drag, startPoint x: 875, startPoint y: 576, endPoint x: 696, endPoint y: 306, distance: 323.9
click at [700, 305] on div "Casio PX-S7000 – Design, teknologi og klaverkunst i perfekt harmoni Casio PX-S7…" at bounding box center [918, 541] width 437 height 547
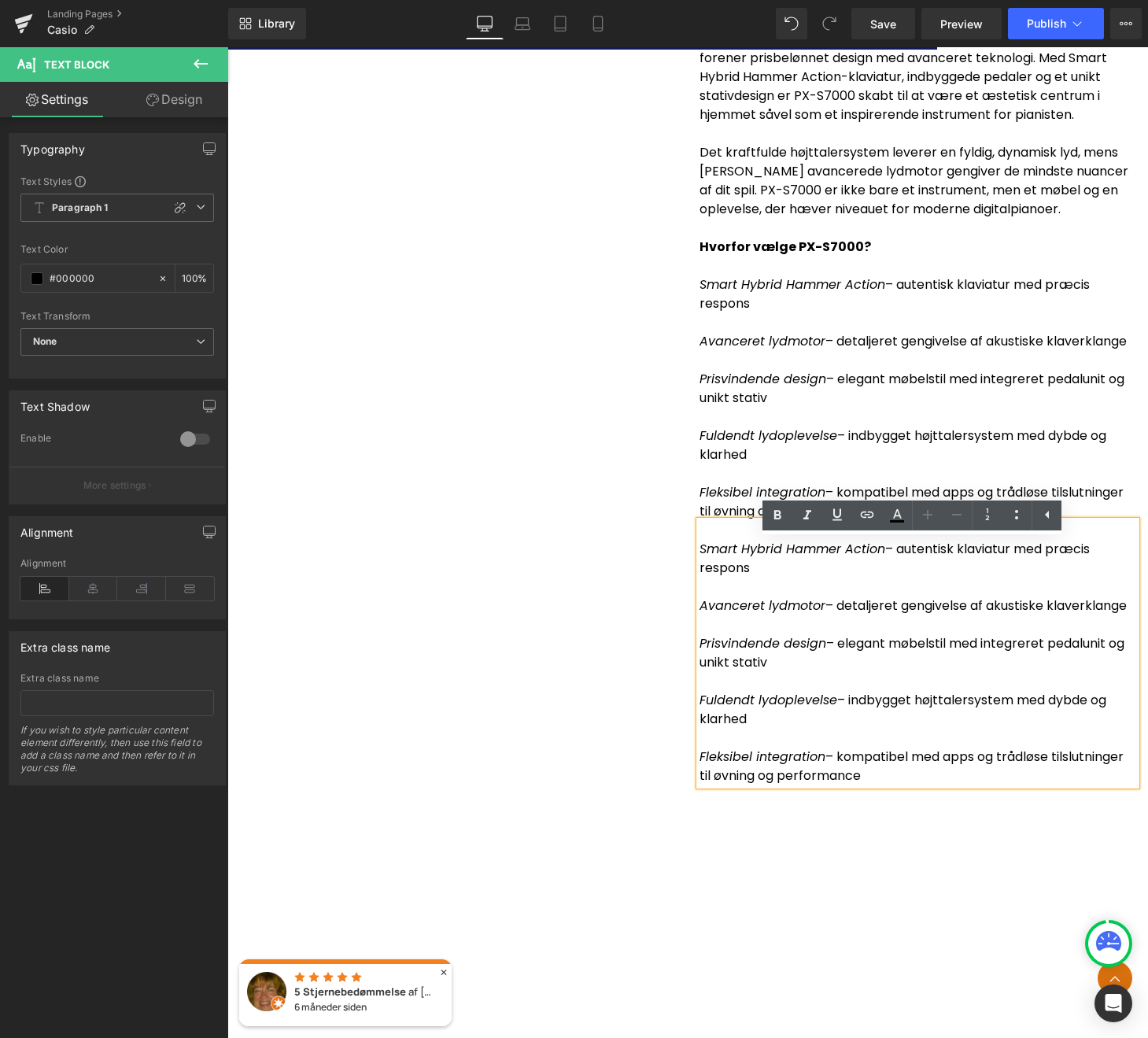
scroll to position [5933, 0]
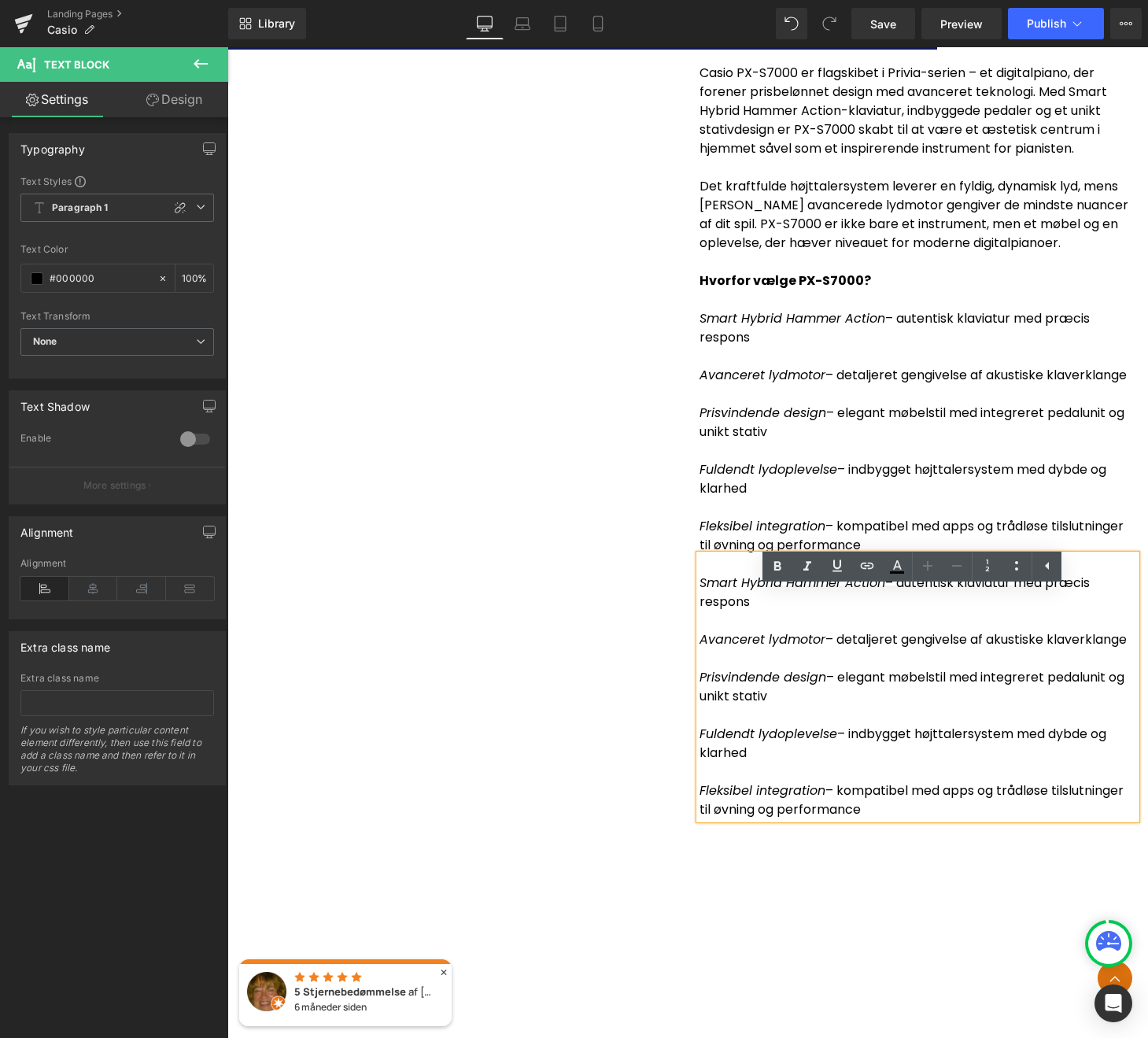
click at [798, 403] on p at bounding box center [918, 394] width 437 height 19
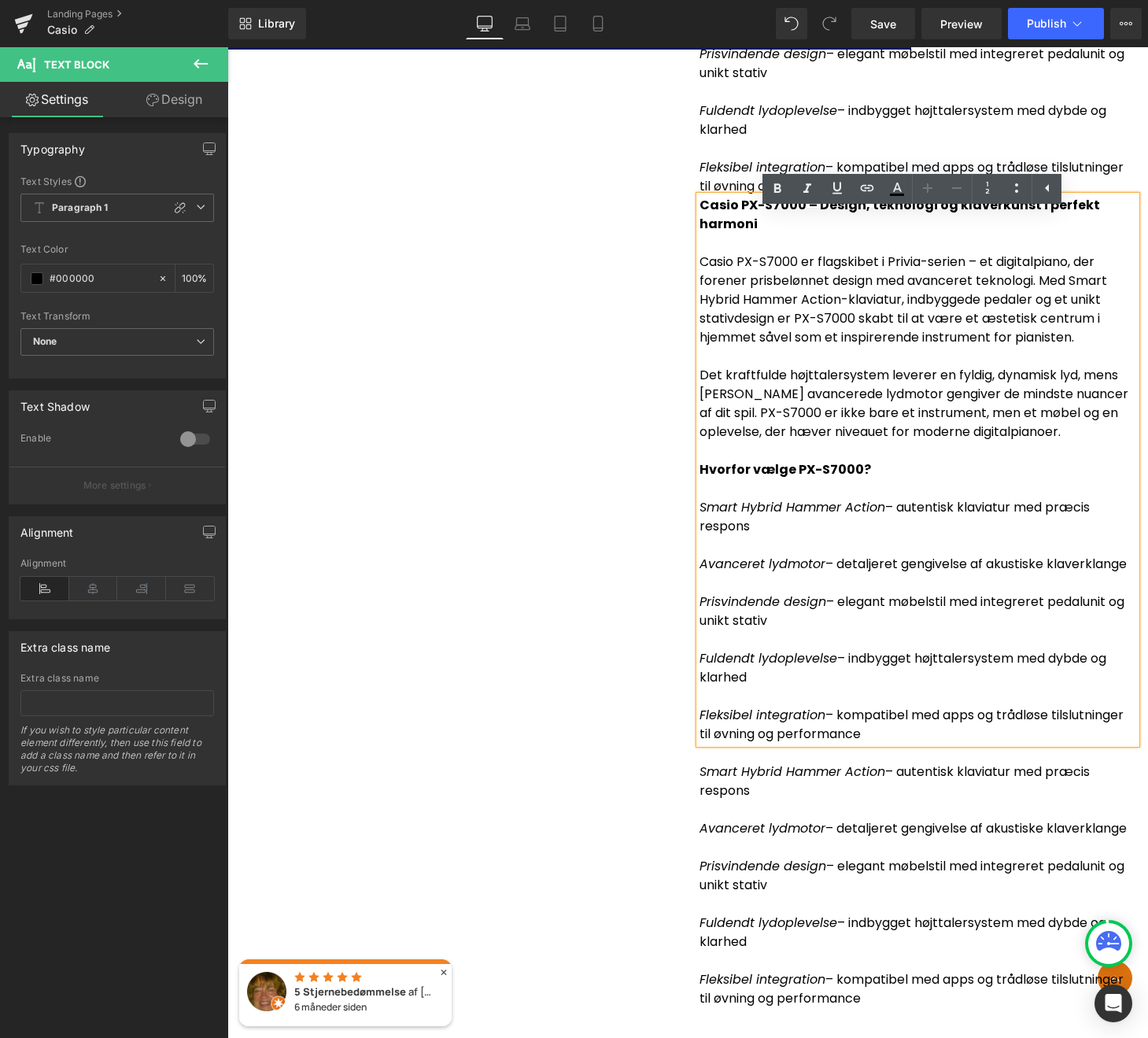
scroll to position [5718, 0]
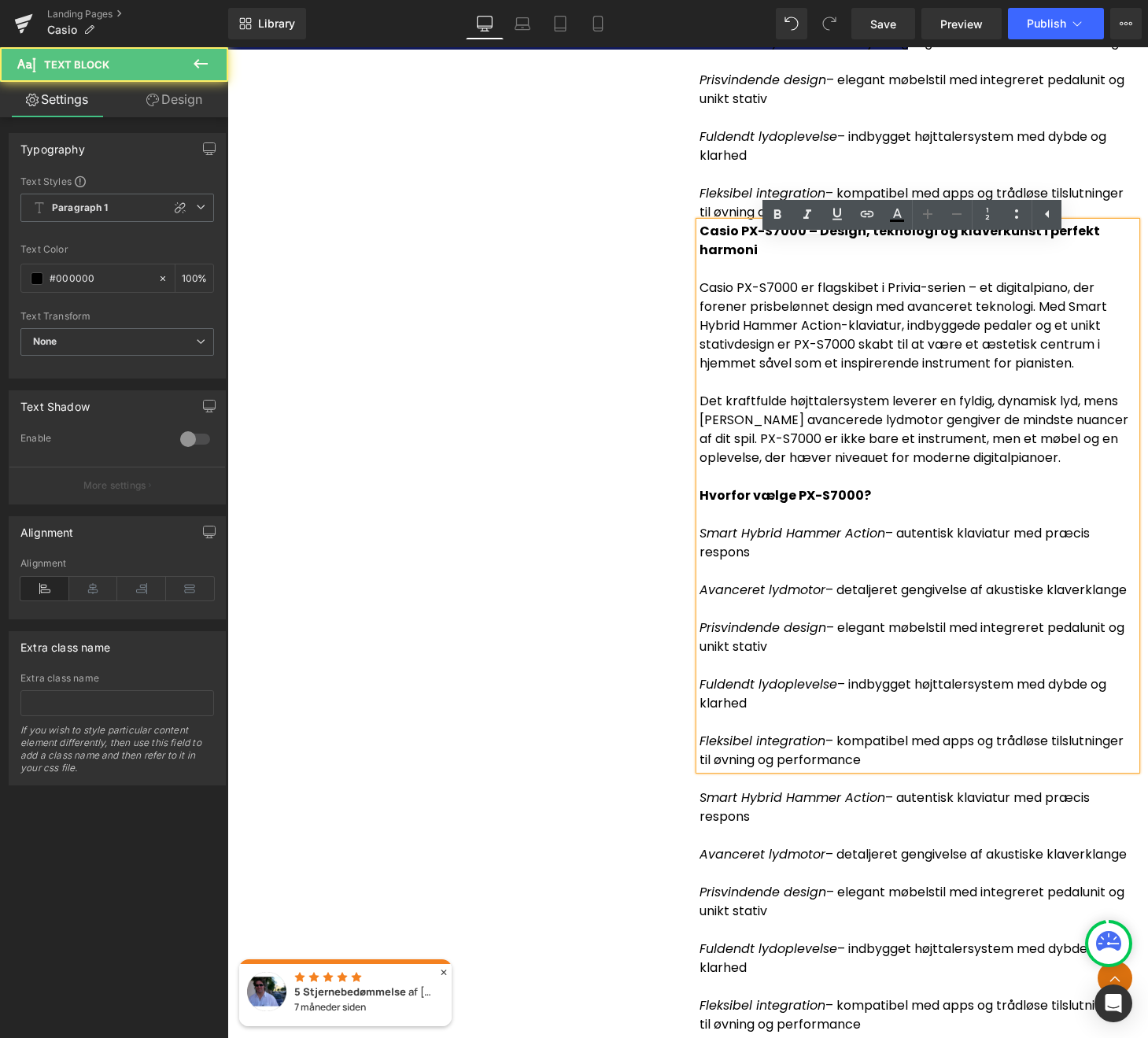
drag, startPoint x: 870, startPoint y: 795, endPoint x: 690, endPoint y: 532, distance: 318.7
click at [690, 531] on div "Casio PX-S7000 – Design, teknologi og klaverkunst i perfekt harmoni Casio PX-S7…" at bounding box center [918, 81] width 460 height 1907
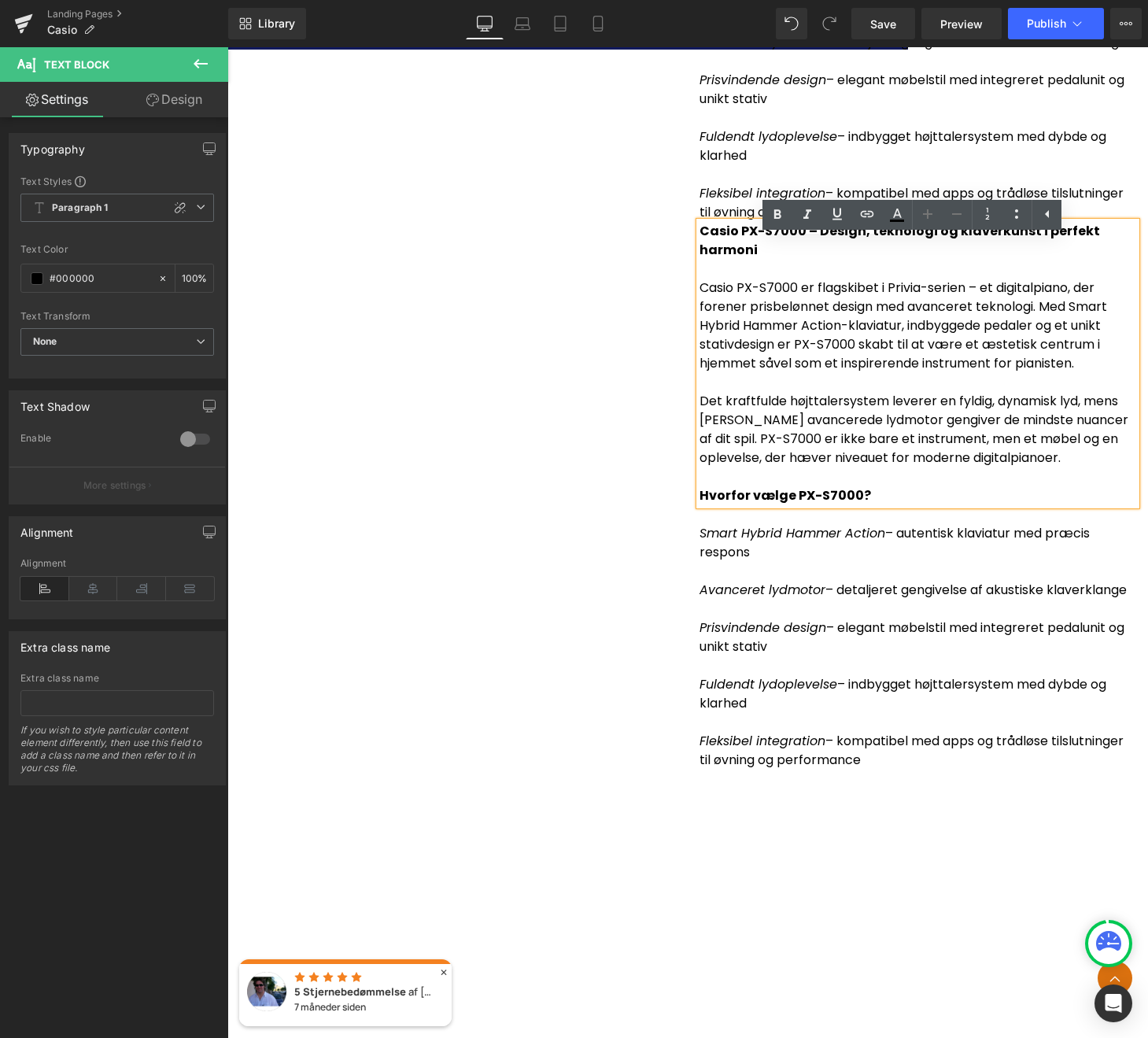
scroll to position [5611, 0]
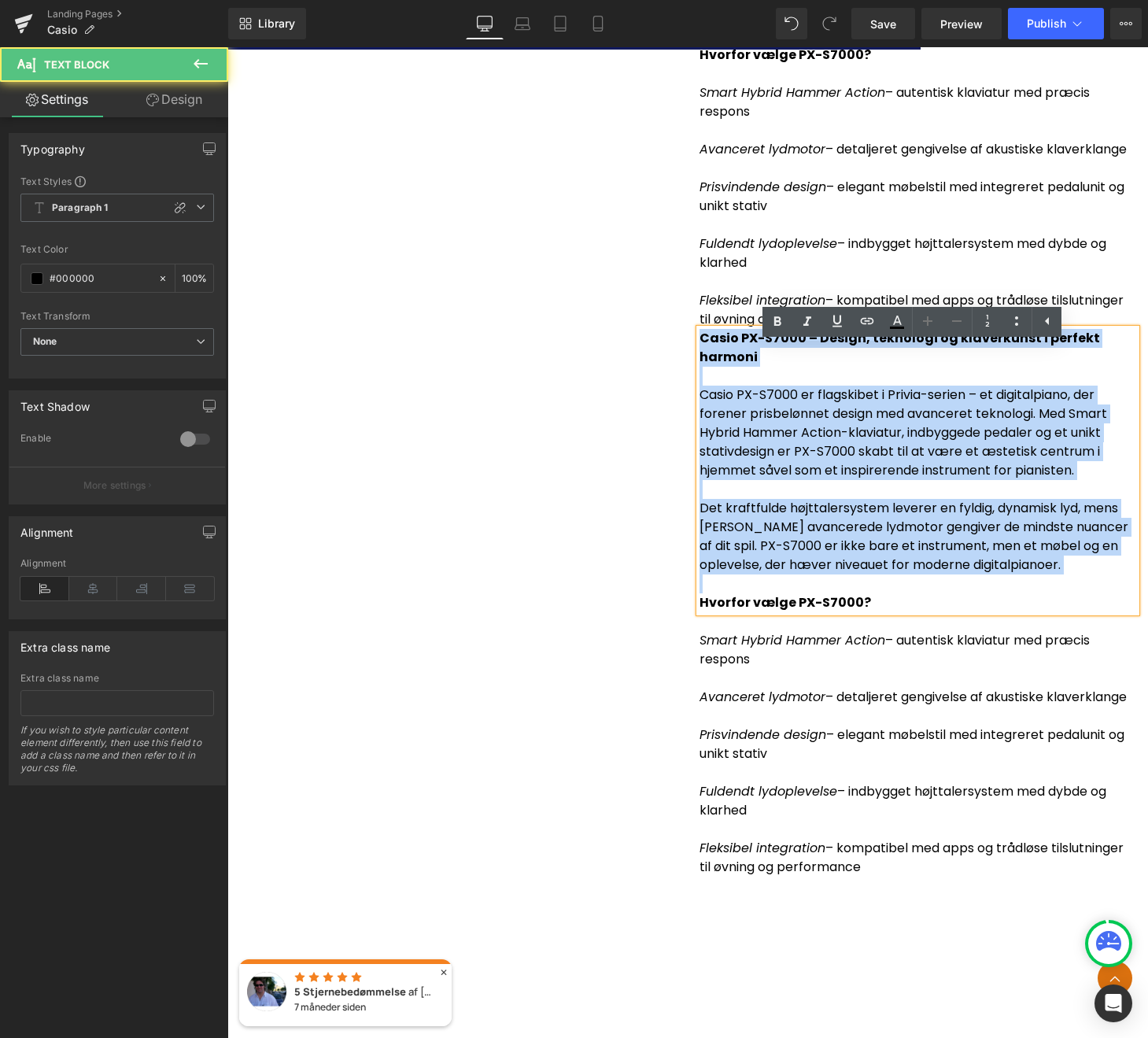
drag, startPoint x: 697, startPoint y: 607, endPoint x: 673, endPoint y: 349, distance: 259.1
click at [673, 349] on div "Image Tjek produktet ud! (P) Cart Button Product Casio PX-S7000 – Design, tekno…" at bounding box center [688, 47] width 921 height 1674
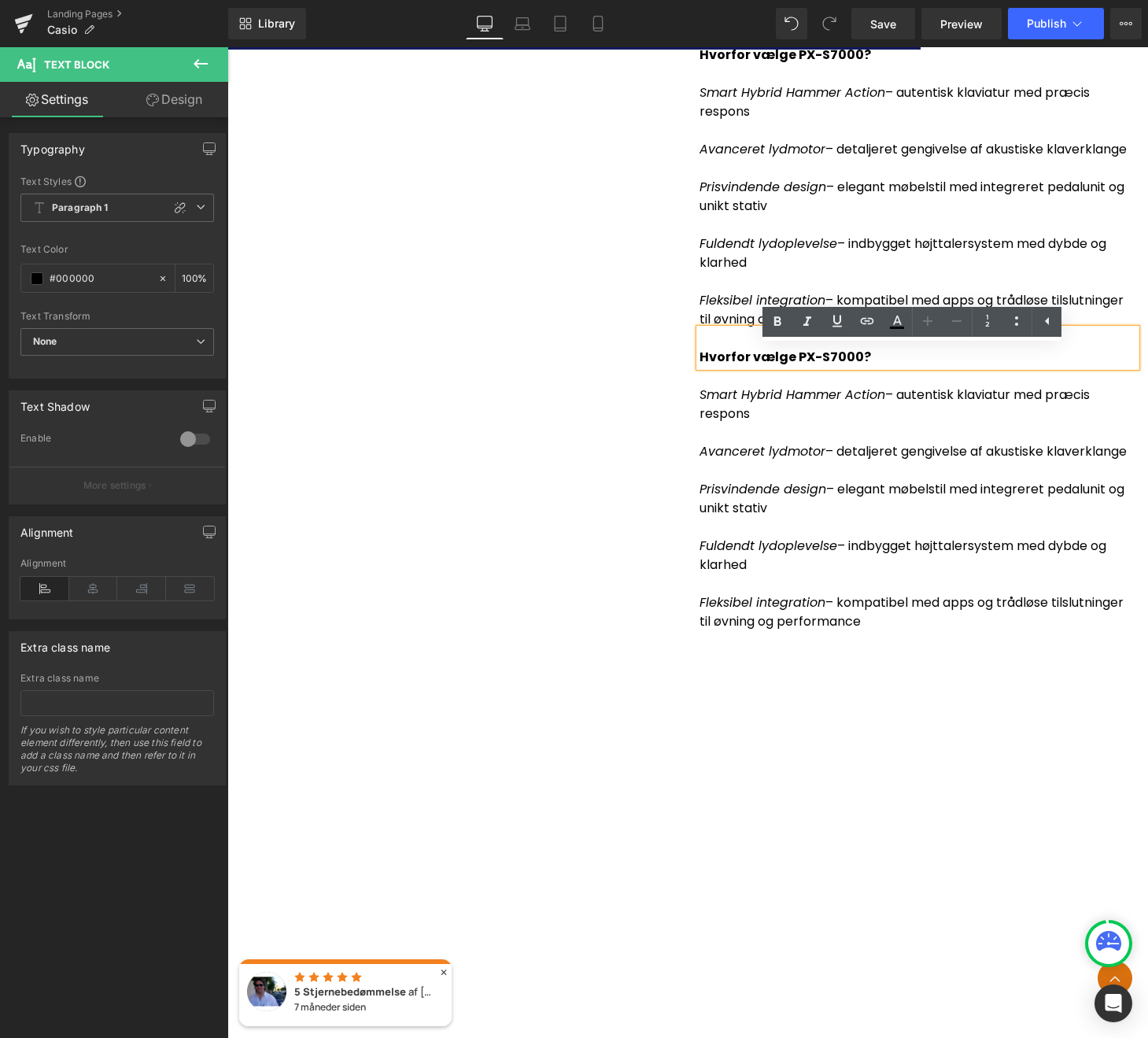
click at [700, 366] on strong "Hvorfor vælge PX-S7000?" at bounding box center [785, 356] width 171 height 18
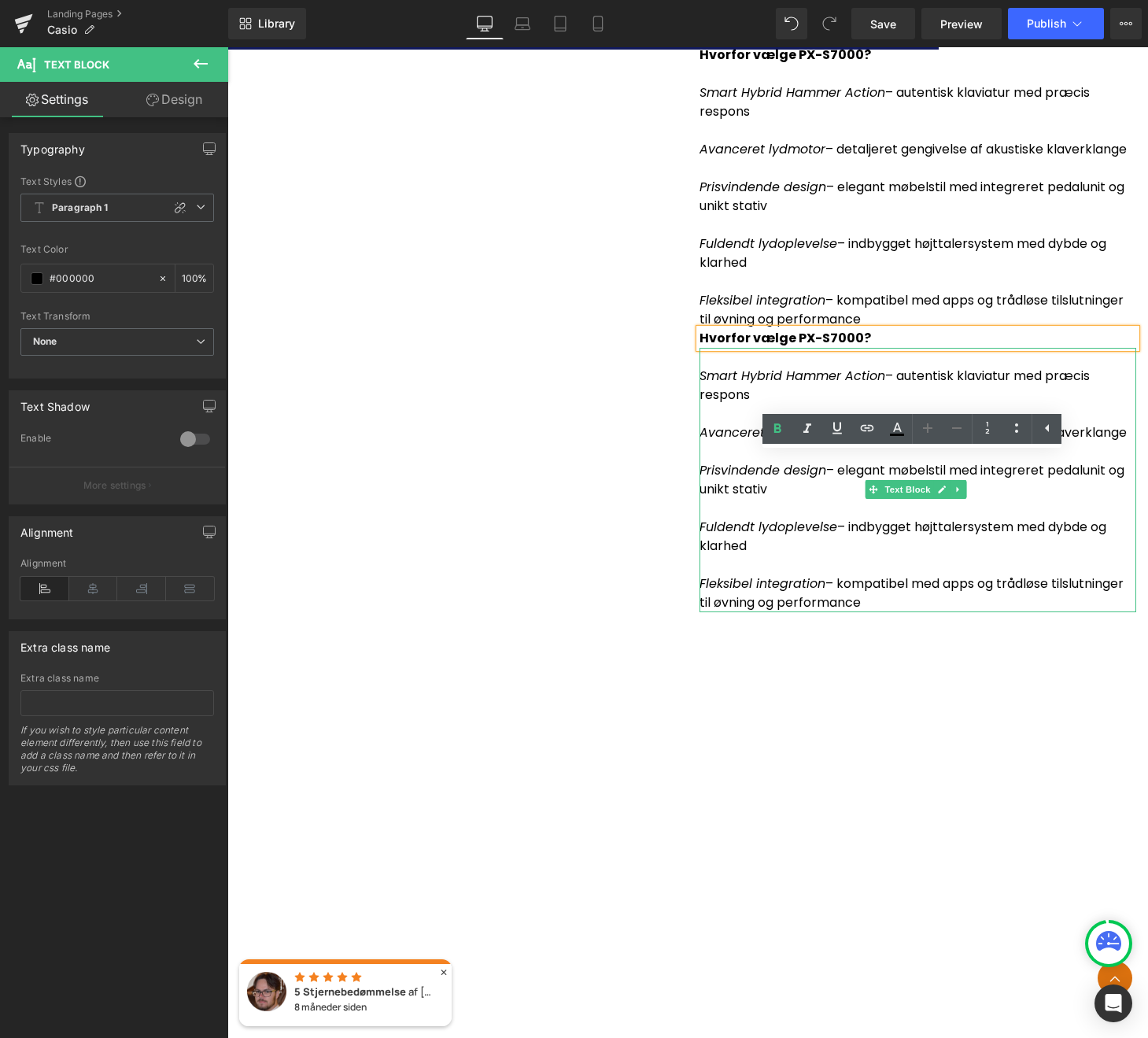
scroll to position [5401, 0]
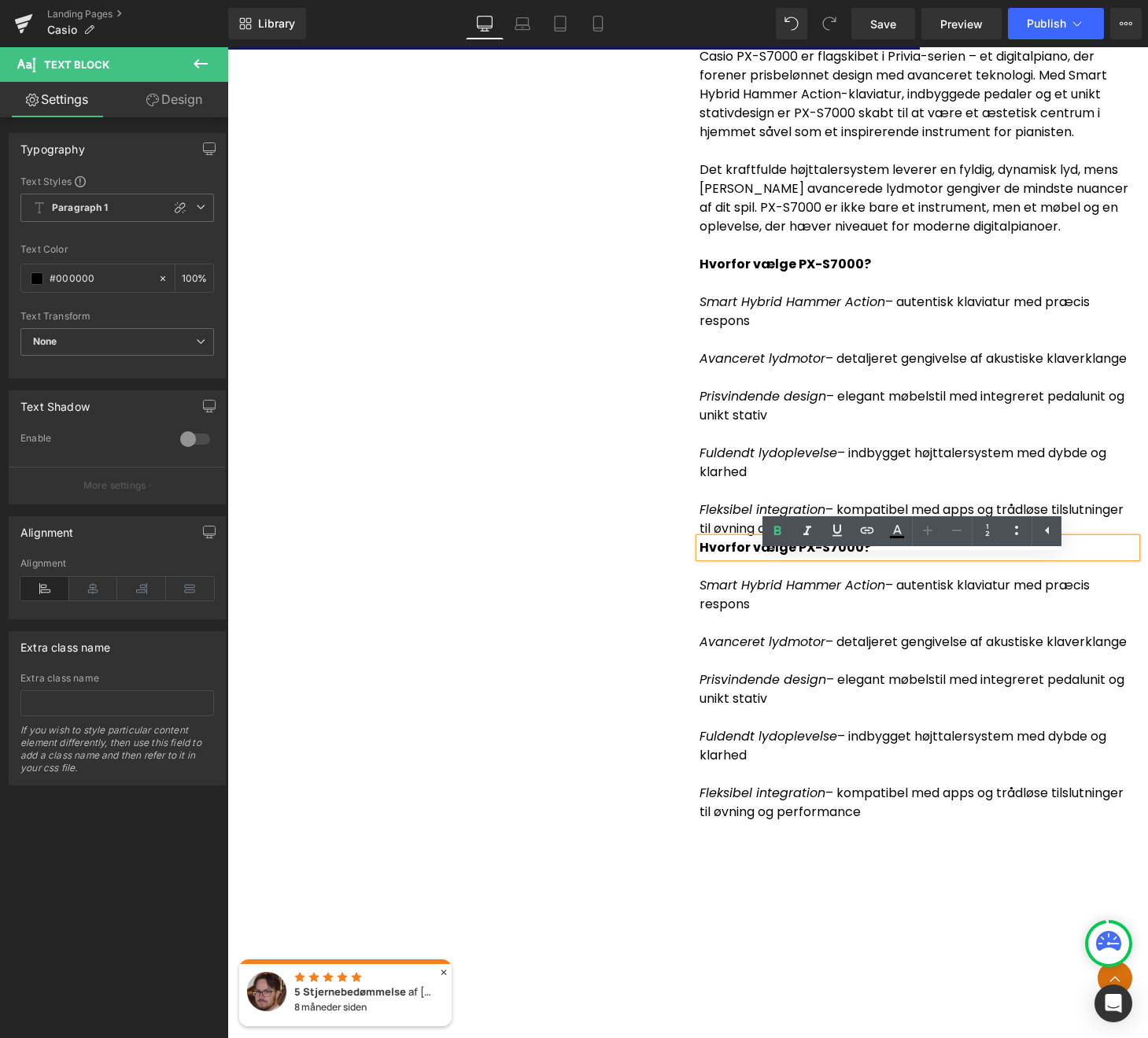
click at [812, 425] on p "Prisvindende design – elegant møbelstil med integreret pedalunit og unikt stativ" at bounding box center [918, 406] width 437 height 38
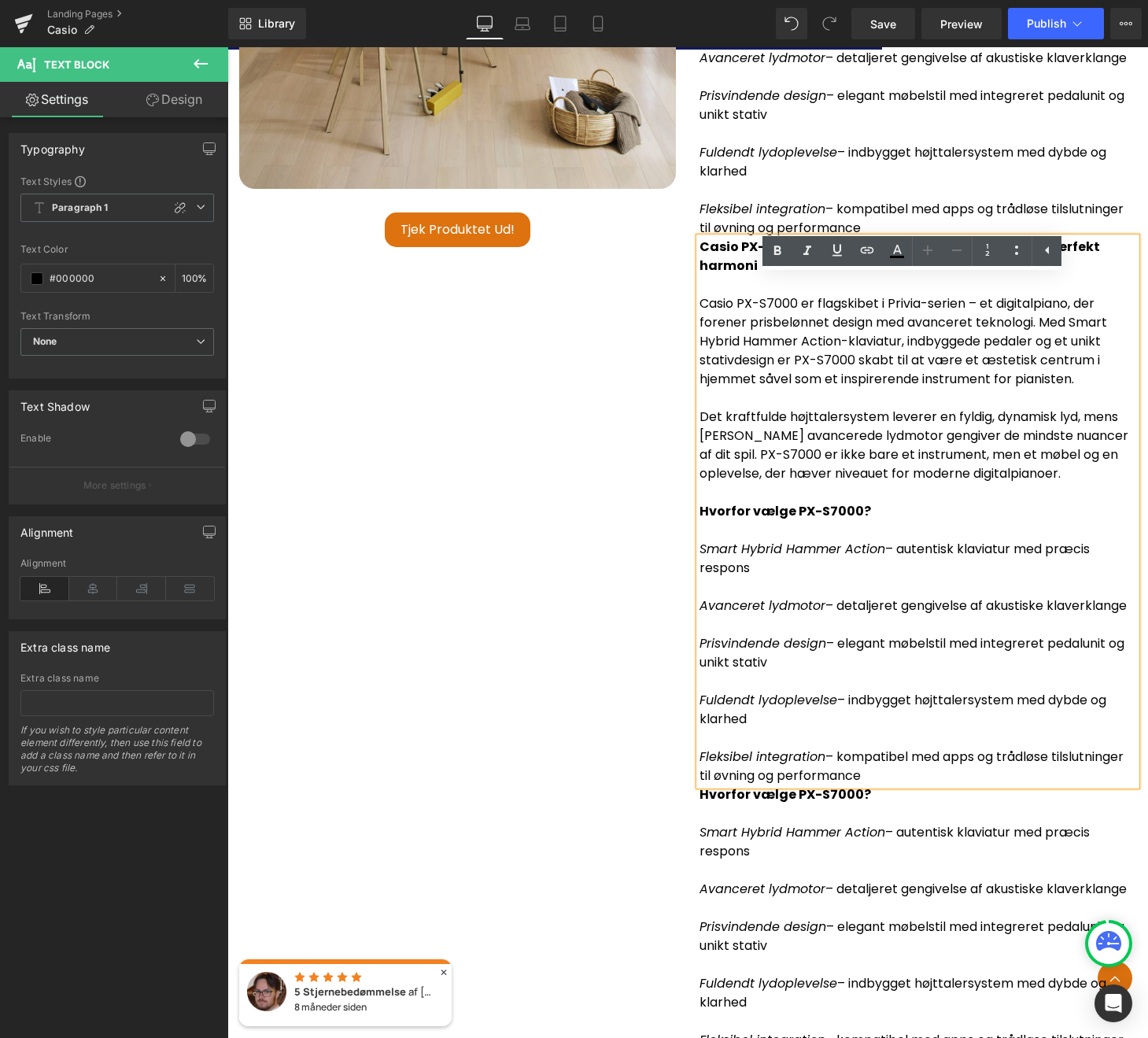
scroll to position [5195, 0]
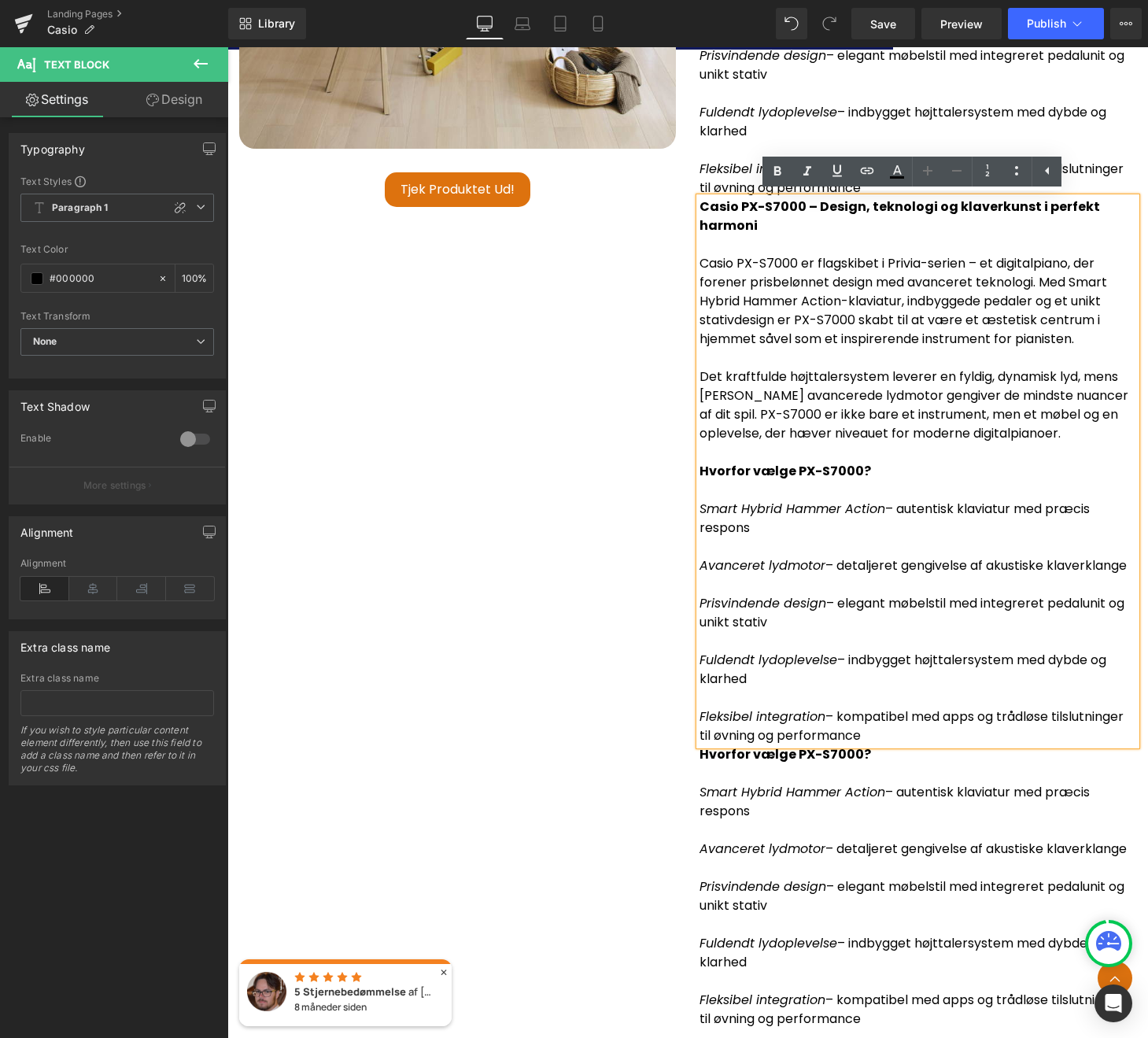
drag, startPoint x: 870, startPoint y: 753, endPoint x: 695, endPoint y: 472, distance: 331.0
click at [700, 472] on div "Casio PX-S7000 – Design, teknologi og klaverkunst i perfekt harmoni Casio PX-S7…" at bounding box center [918, 472] width 437 height 547
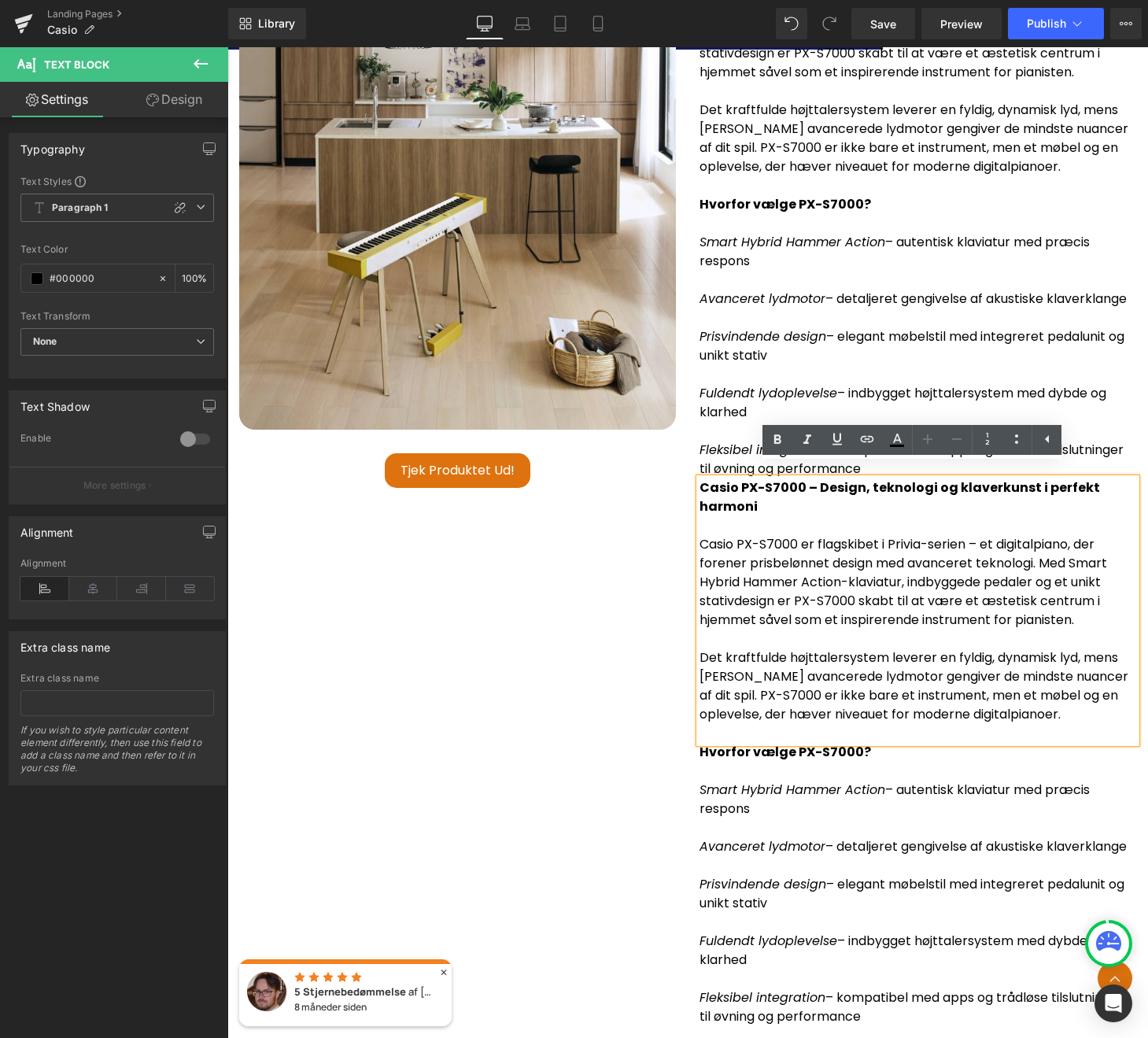
scroll to position [4896, 0]
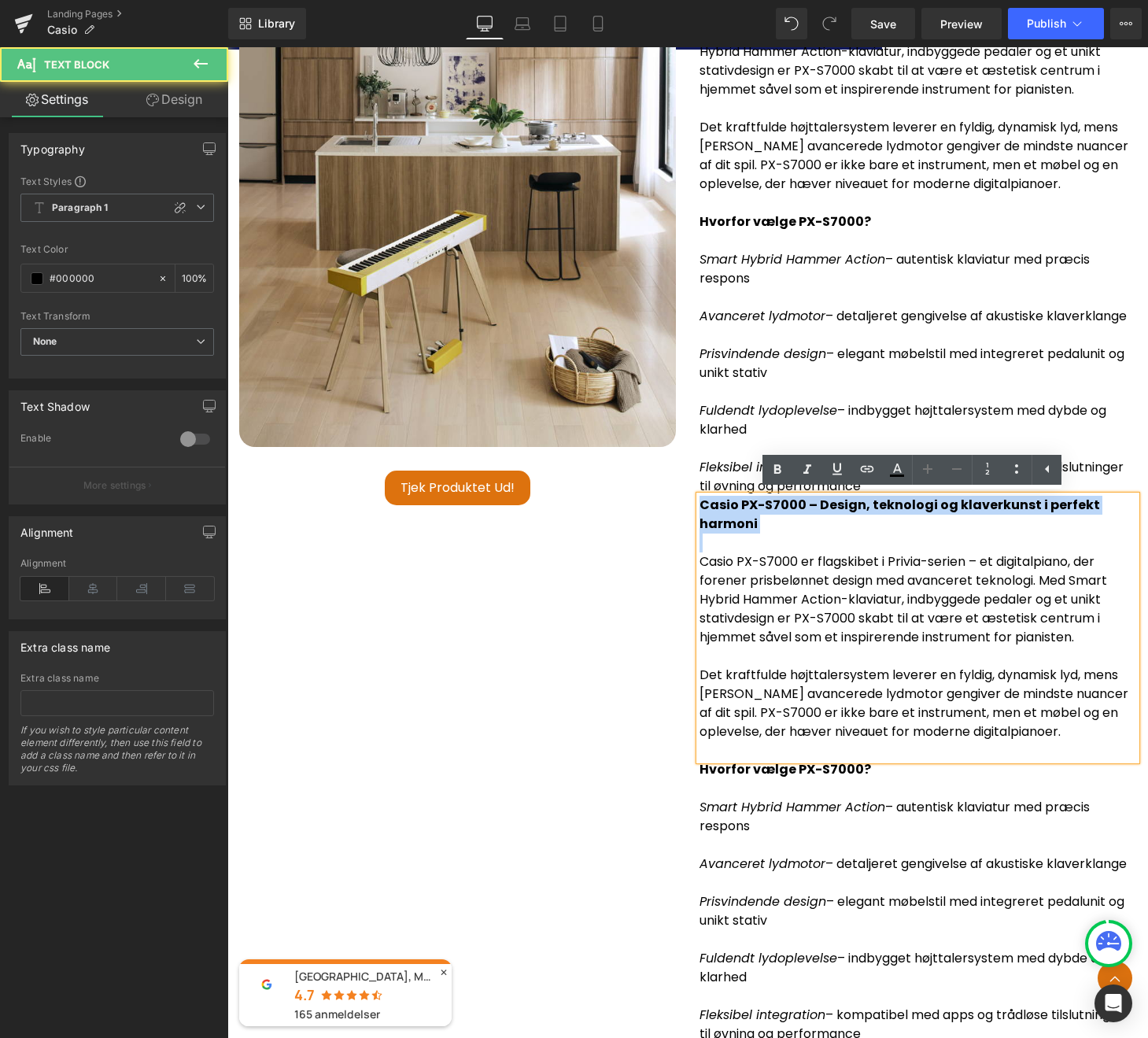
drag, startPoint x: 745, startPoint y: 541, endPoint x: 686, endPoint y: 499, distance: 72.4
click at [688, 499] on div "Casio PX-S7000 – Design, teknologi og klaverkunst i perfekt harmoni Casio PX-S7…" at bounding box center [918, 495] width 460 height 1095
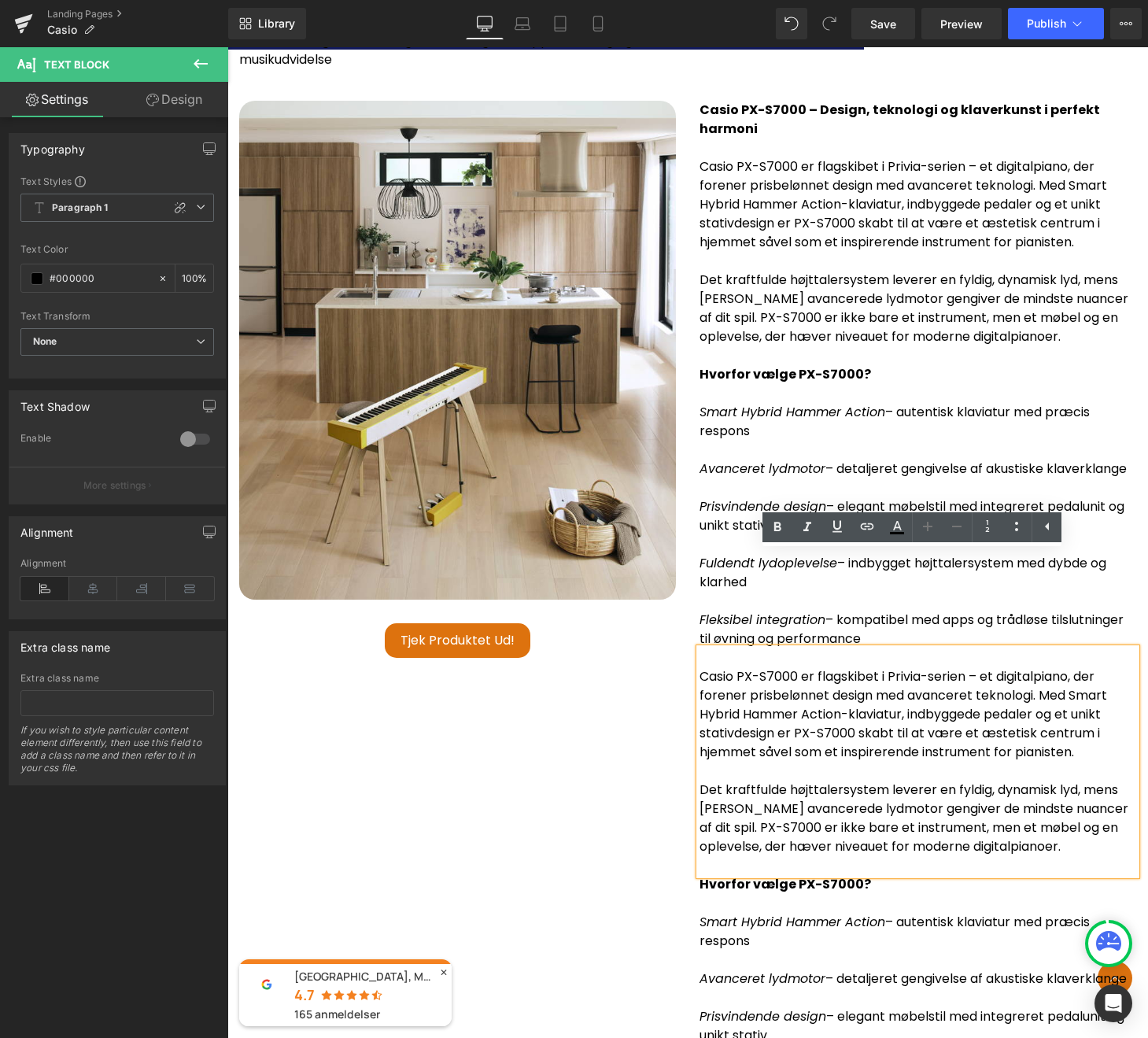
scroll to position [4727, 0]
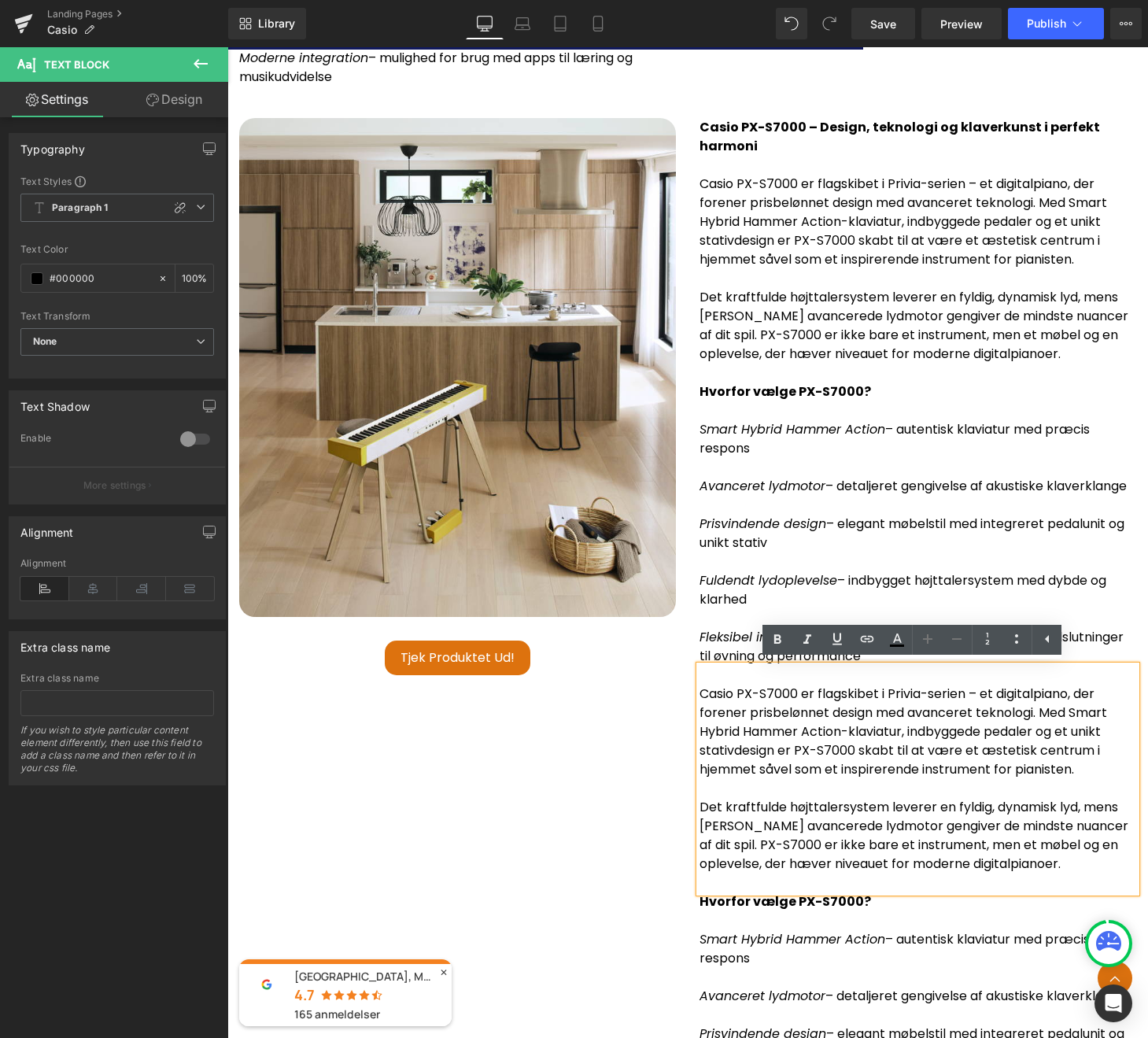
click at [817, 519] on icon "Prisvindende design" at bounding box center [763, 523] width 127 height 18
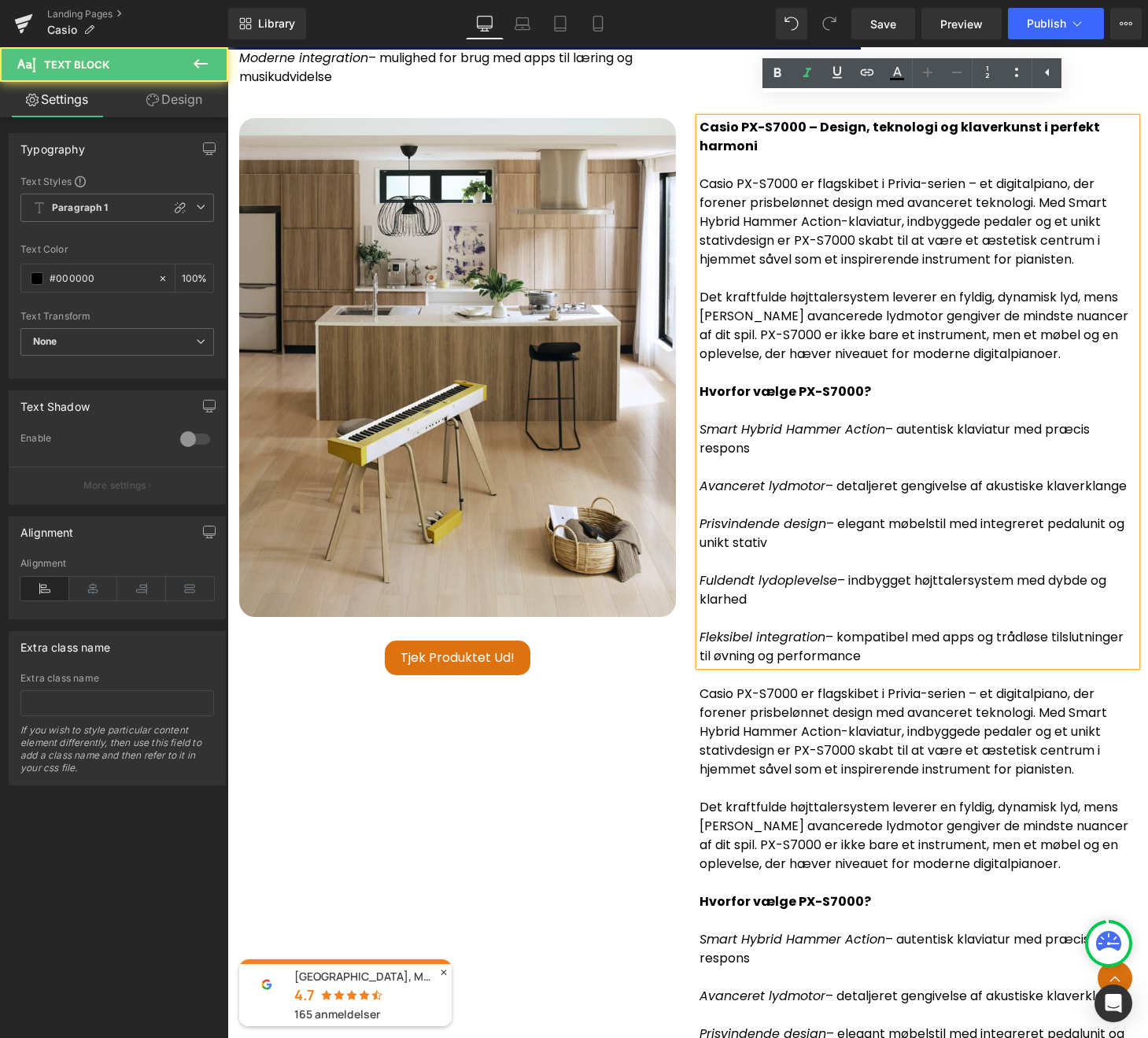
scroll to position [4647, 0]
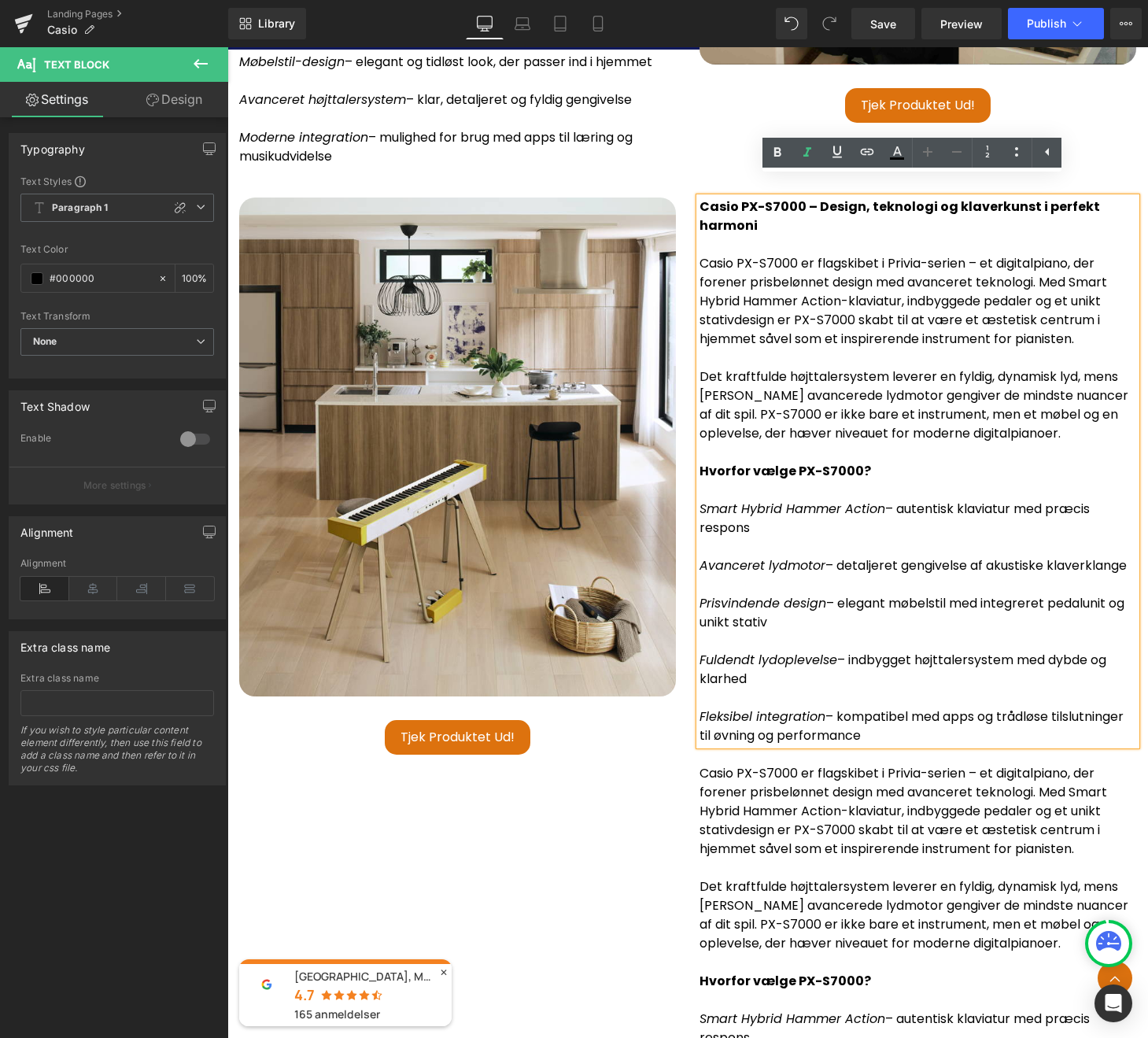
drag, startPoint x: 870, startPoint y: 653, endPoint x: 700, endPoint y: 242, distance: 444.8
click at [700, 242] on div "Casio PX-S7000 – Design, teknologi og klaverkunst i perfekt harmoni Casio PX-S7…" at bounding box center [918, 472] width 437 height 547
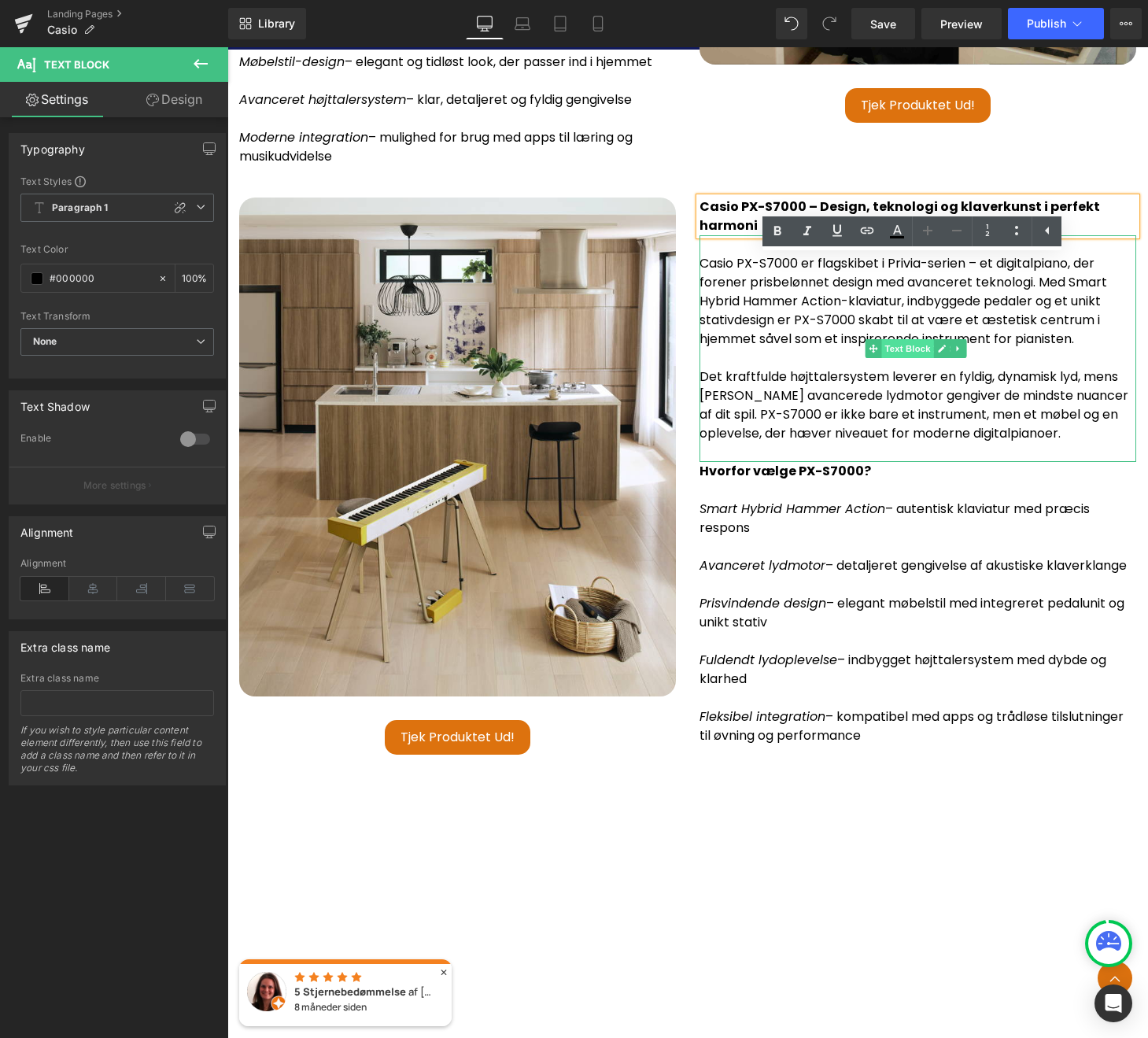
scroll to position [4560, 0]
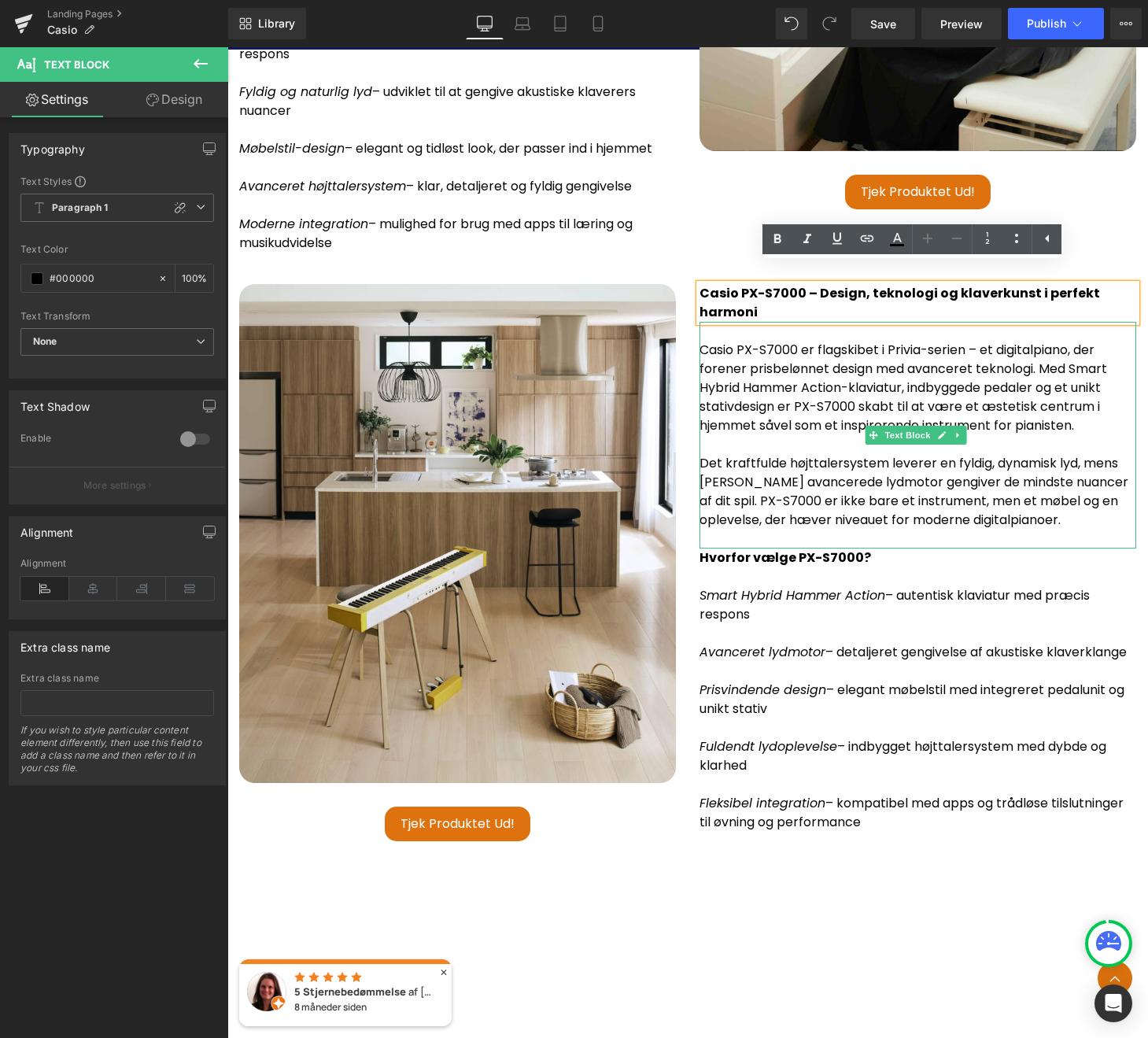
click at [790, 529] on p at bounding box center [918, 539] width 437 height 19
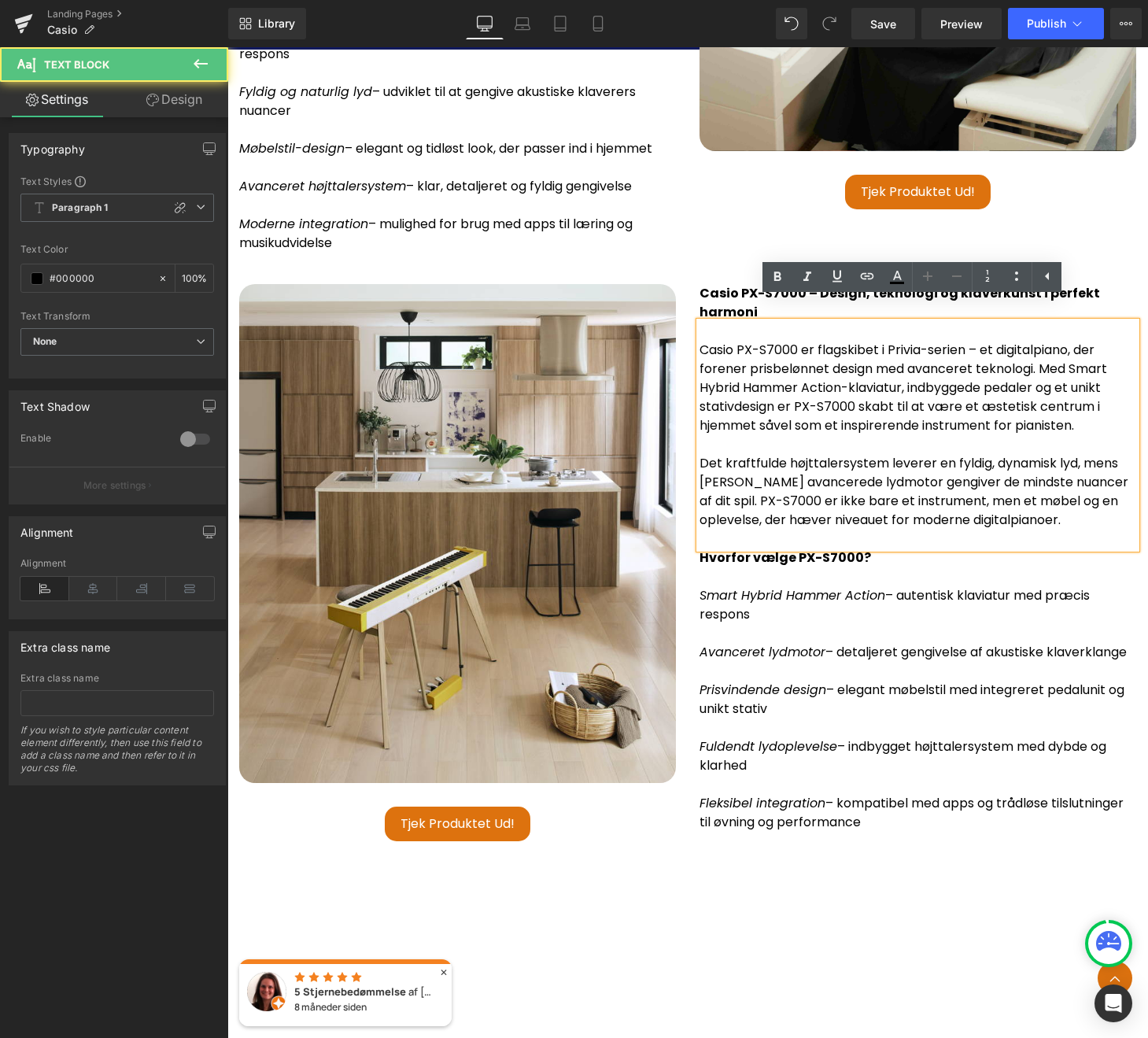
click at [802, 586] on icon "Smart Hybrid Hammer Action" at bounding box center [793, 595] width 186 height 18
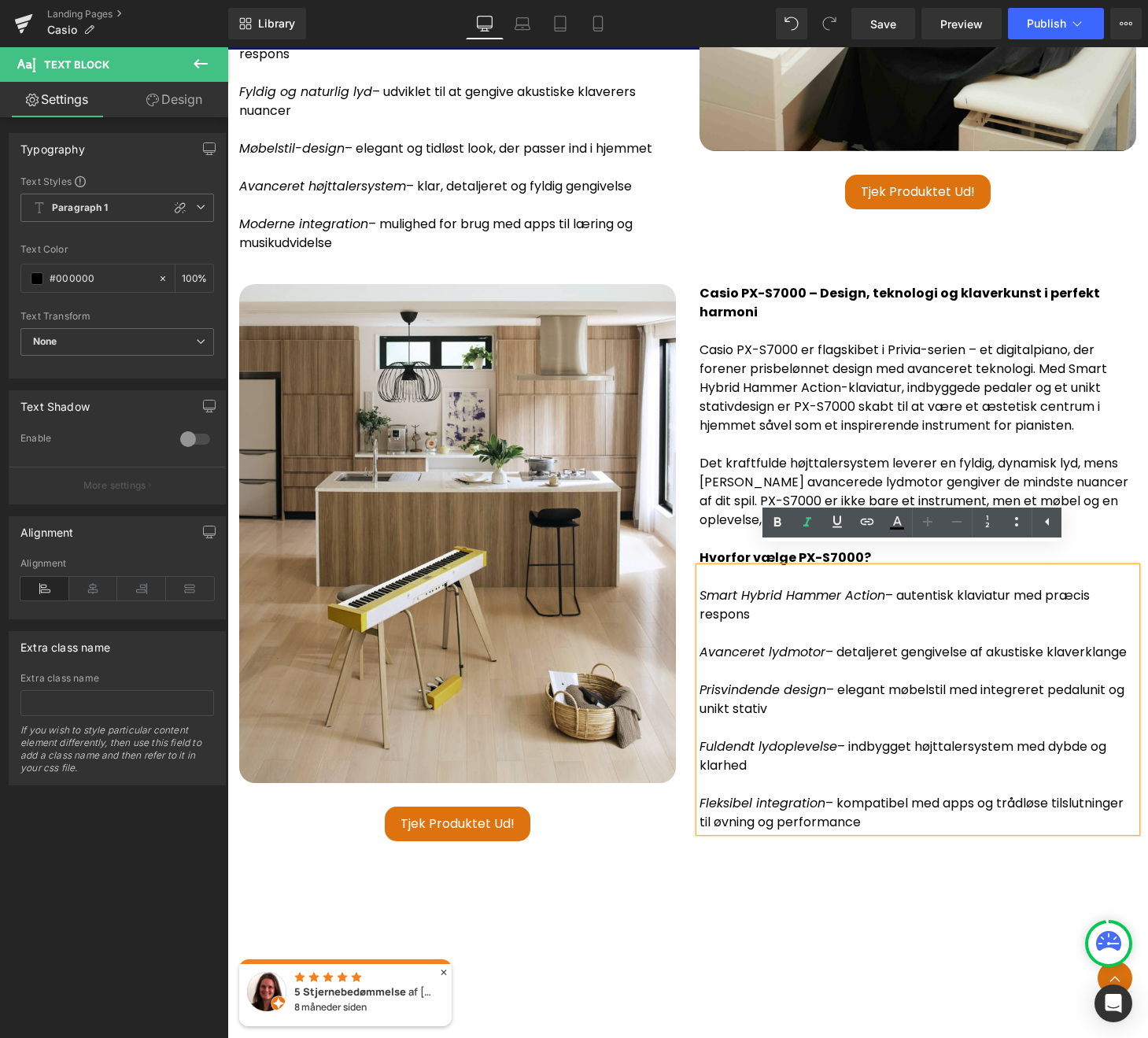
click at [732, 548] on strong "Hvorfor vælge PX-S7000?" at bounding box center [785, 557] width 171 height 18
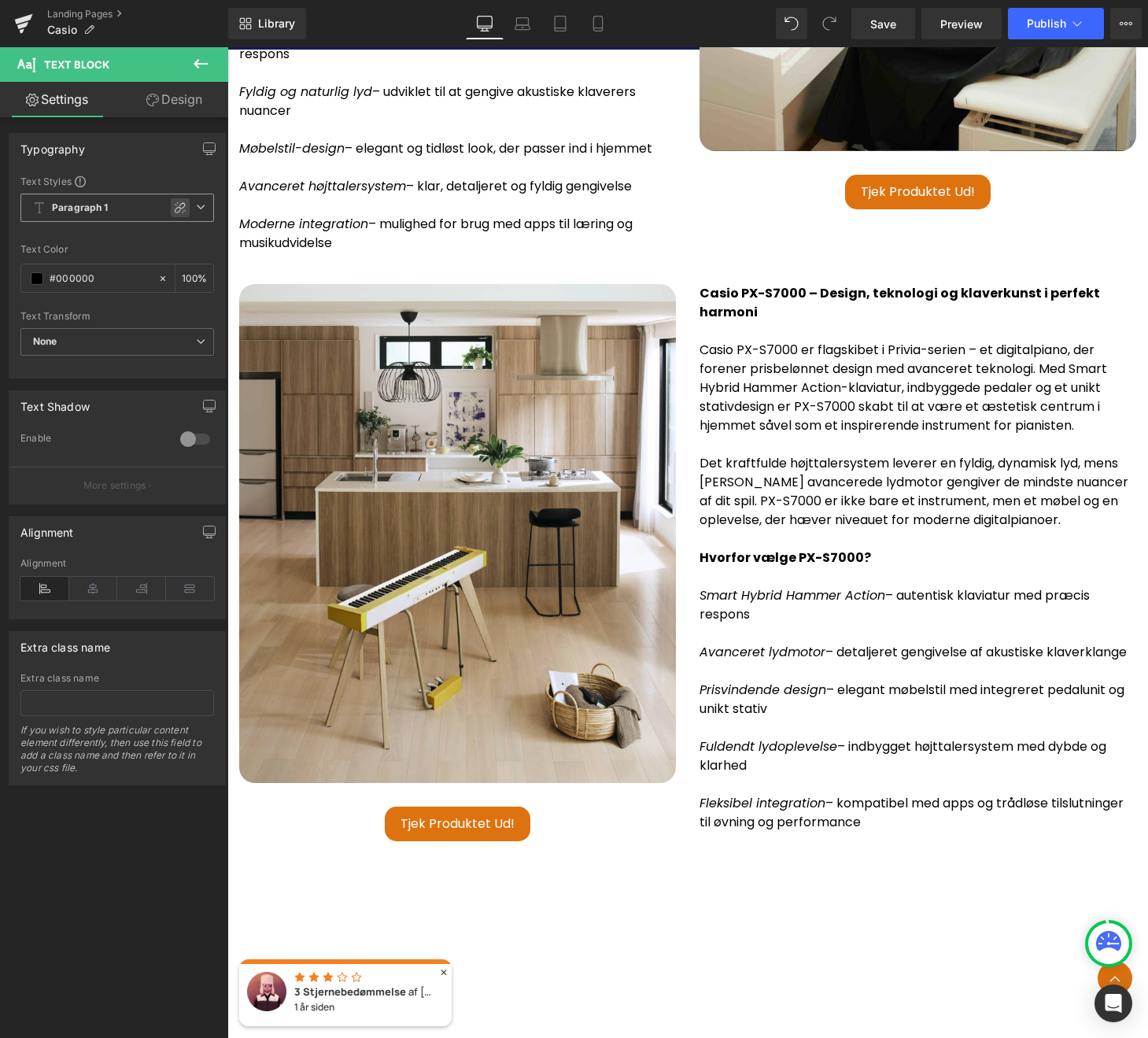
drag, startPoint x: 171, startPoint y: 207, endPoint x: 568, endPoint y: 327, distance: 414.7
click at [174, 207] on icon at bounding box center [180, 208] width 11 height 11
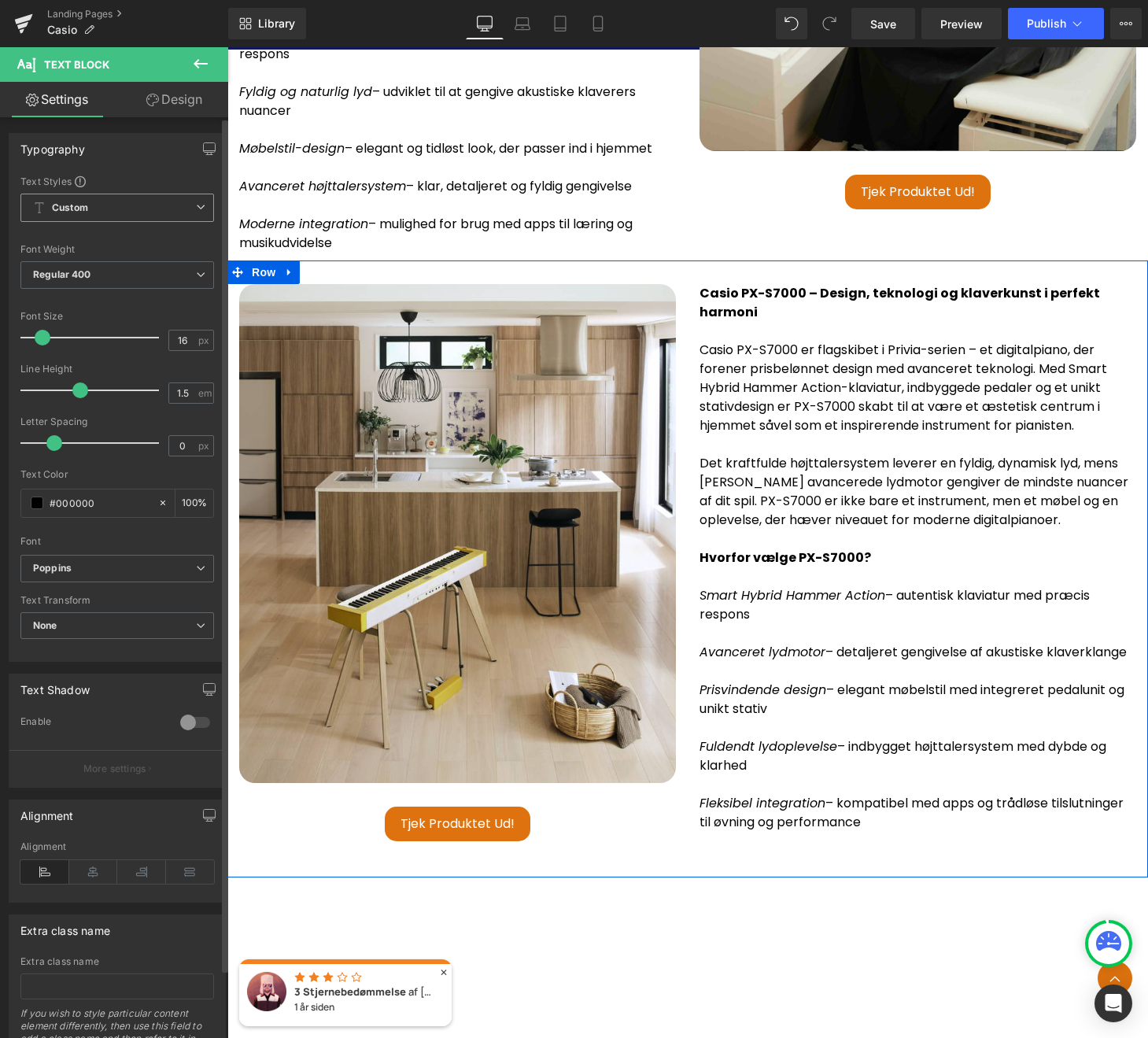
click at [1004, 548] on p "Hvorfor vælge PX-S7000?" at bounding box center [918, 558] width 437 height 19
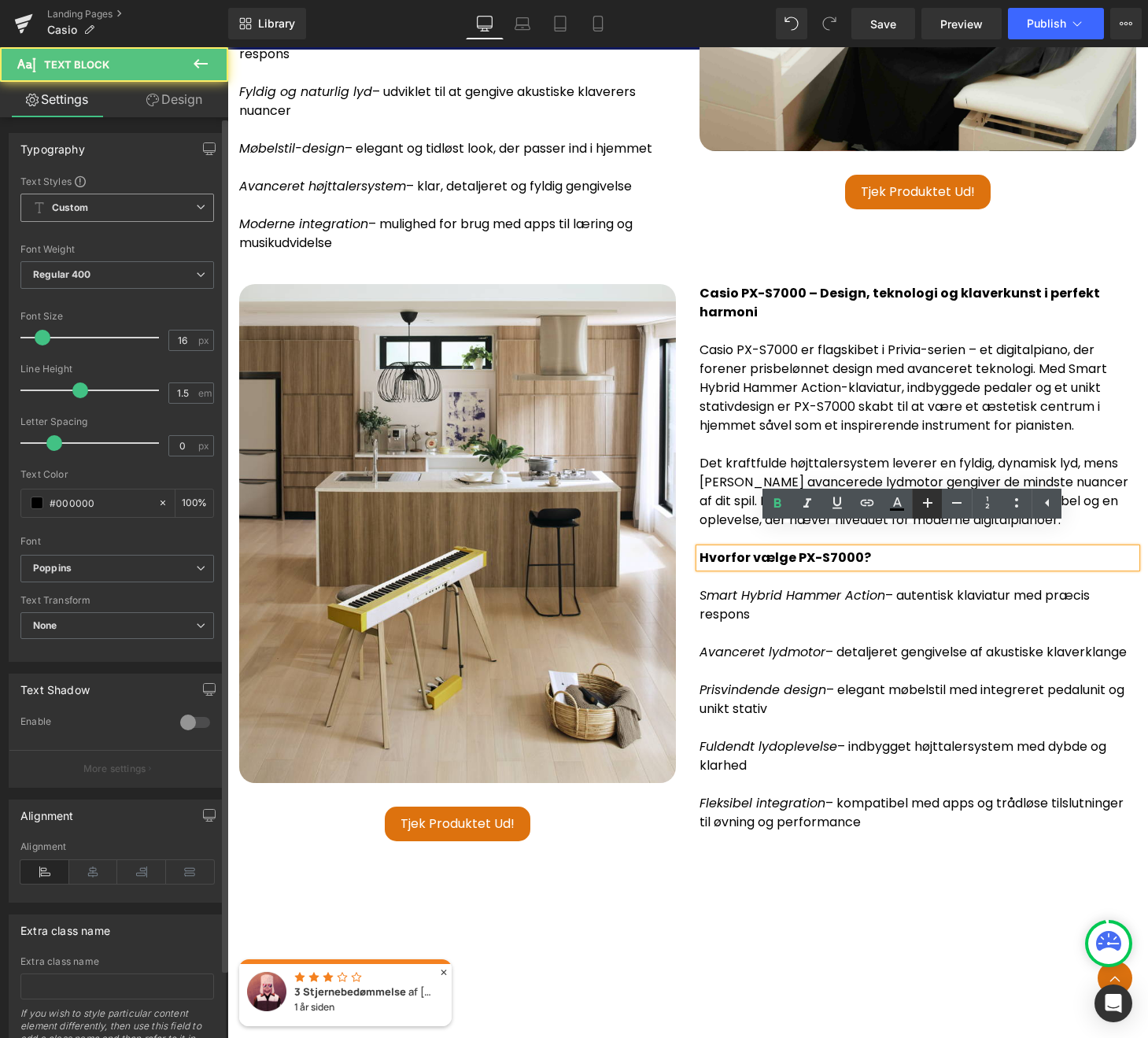
click at [929, 506] on icon at bounding box center [928, 503] width 19 height 19
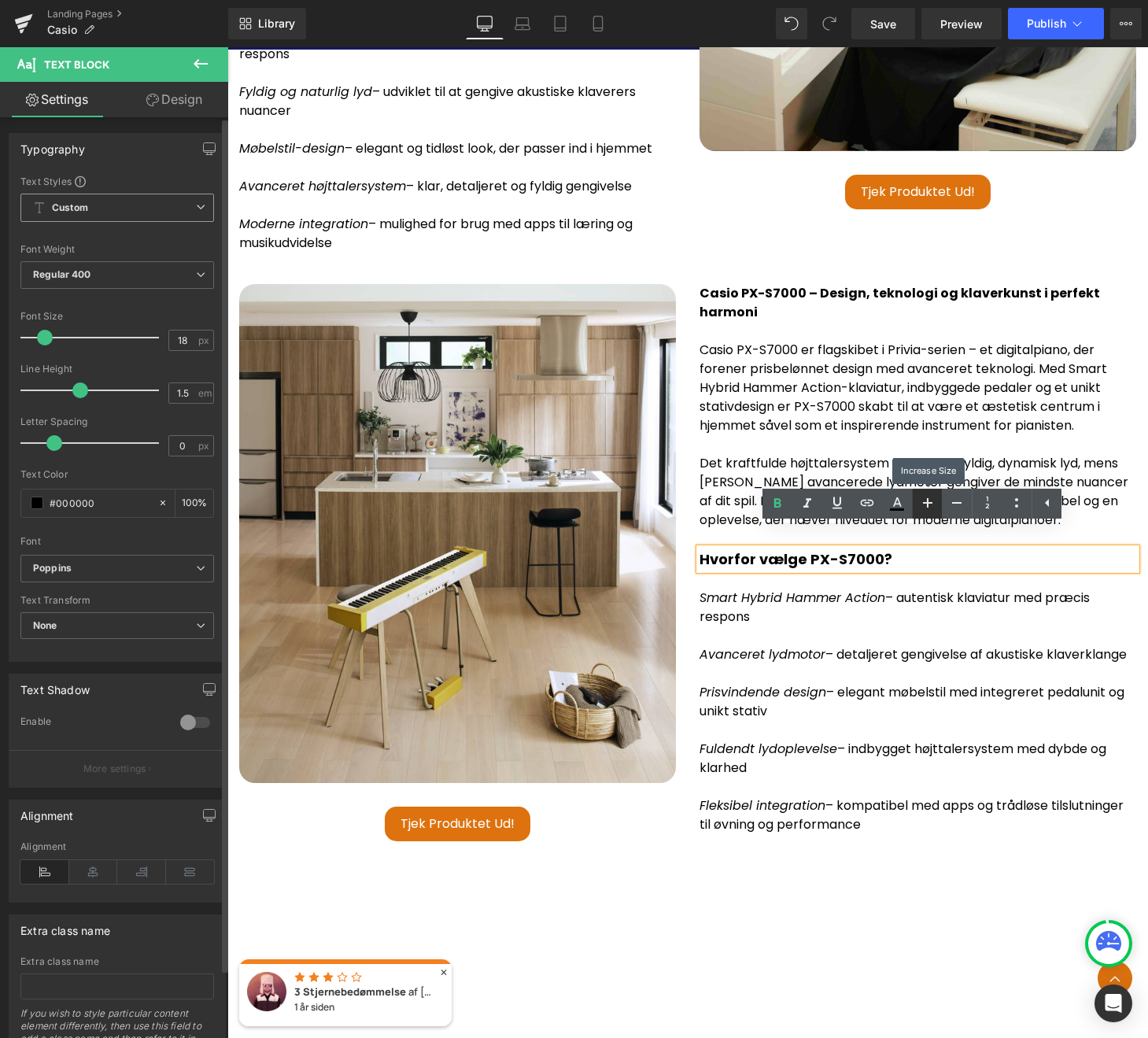
click at [929, 506] on icon at bounding box center [928, 503] width 19 height 19
type input "20"
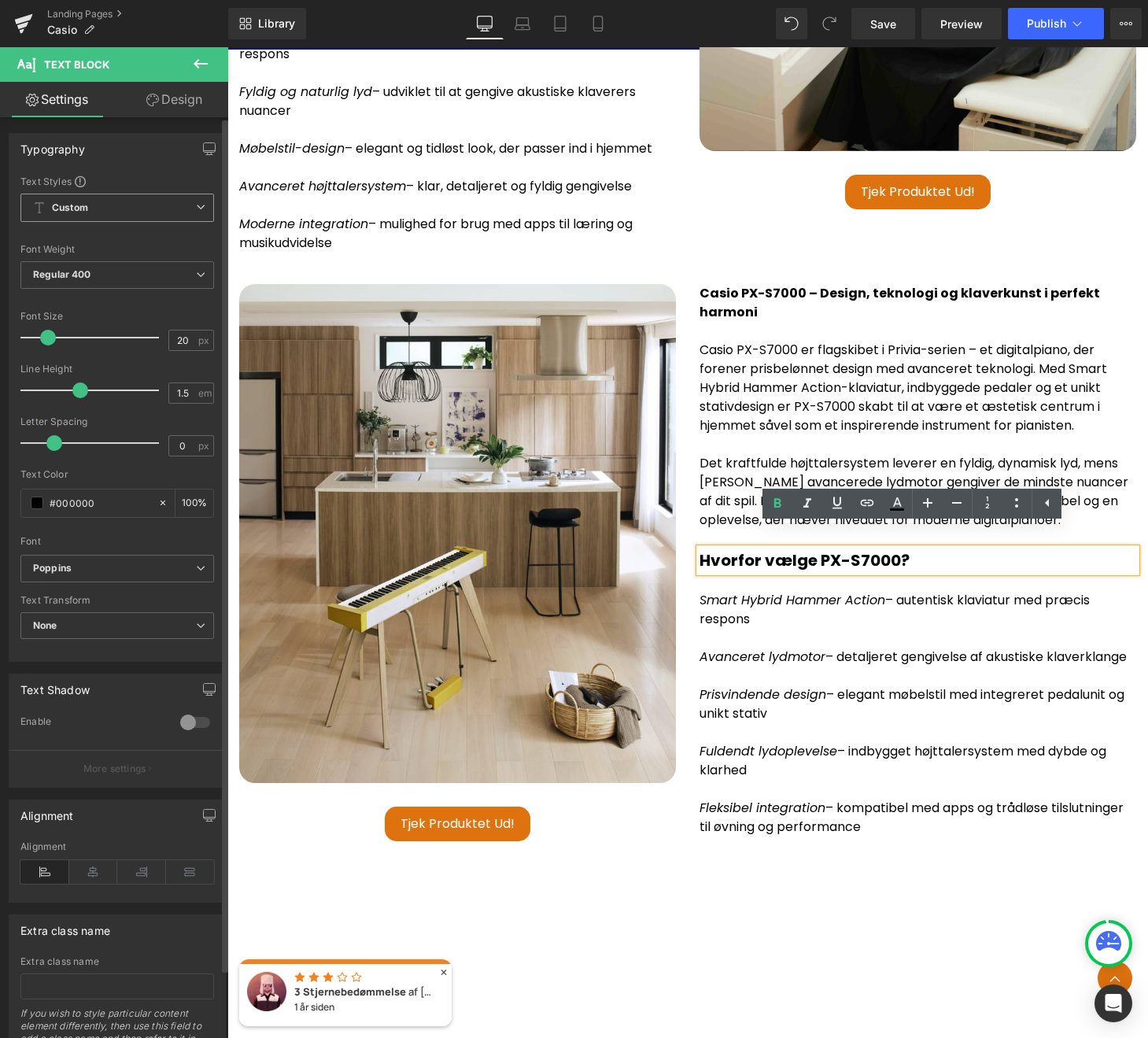
click at [957, 373] on p "Casio PX-S7000 er flagskibet i Privia-serien – et digitalpiano, der forener pri…" at bounding box center [918, 388] width 437 height 95
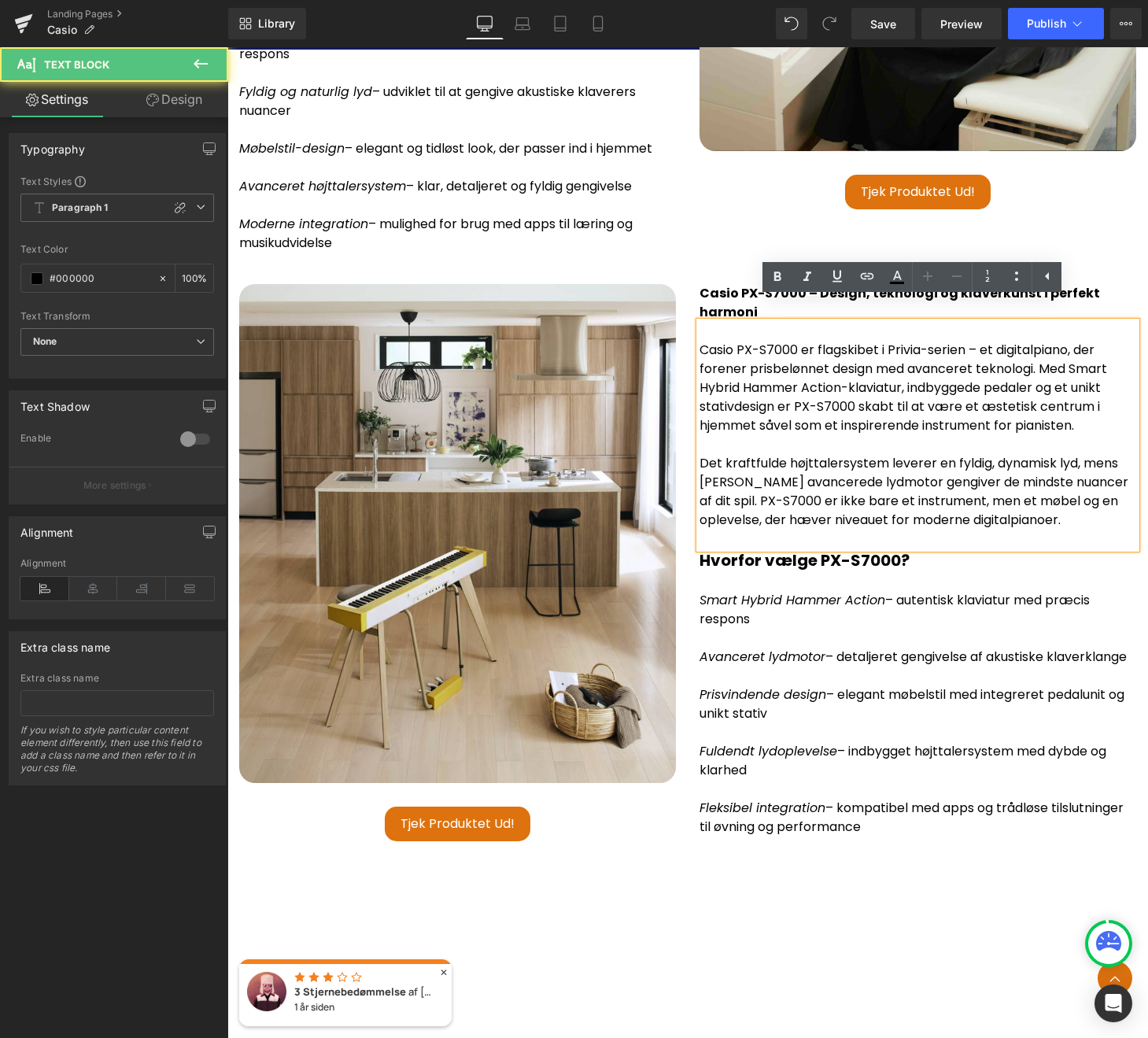
click at [1101, 284] on p "Casio PX-S7000 – Design, teknologi og klaverkunst i perfekt harmoni" at bounding box center [918, 303] width 437 height 38
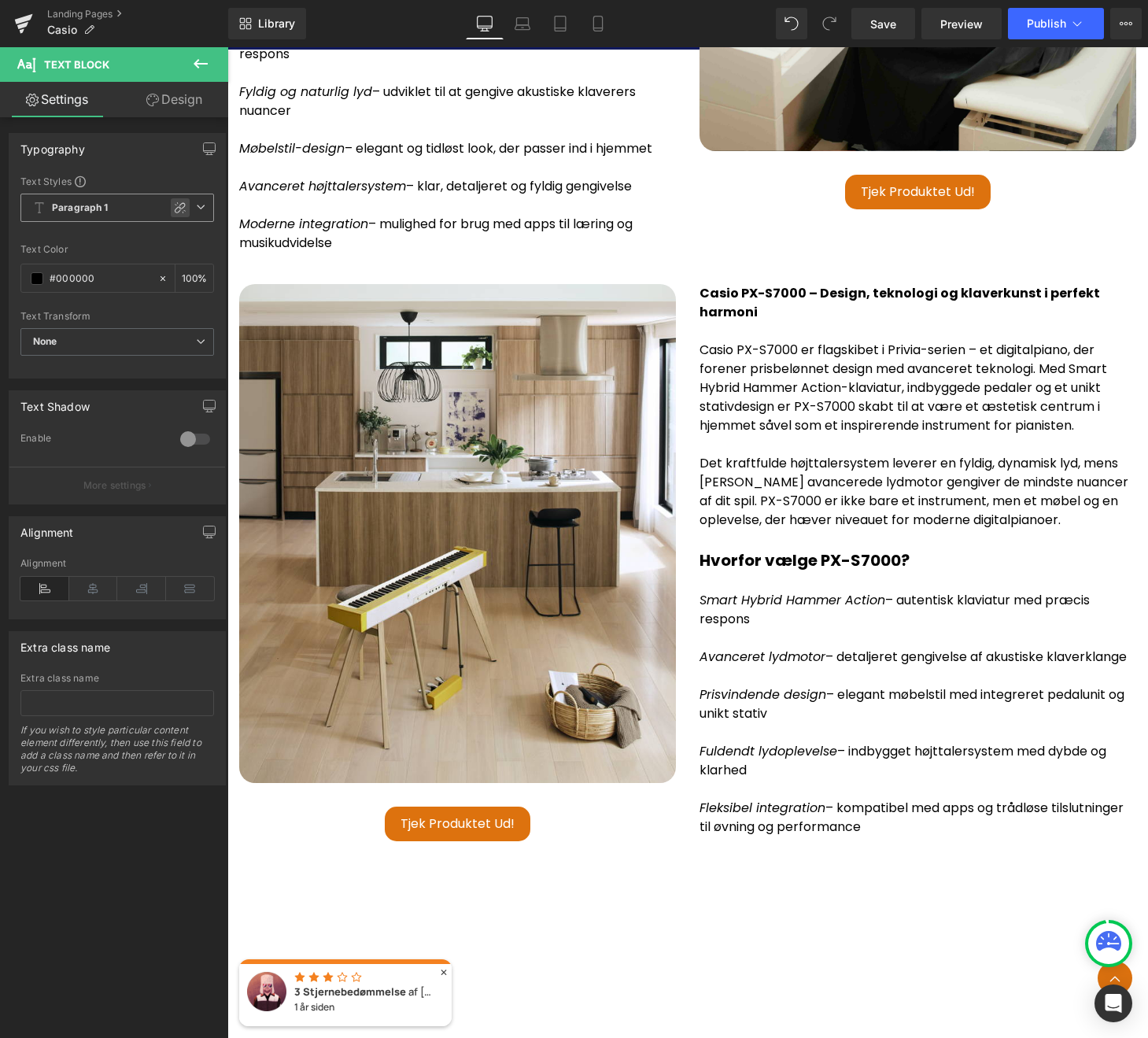
click at [174, 210] on icon at bounding box center [180, 207] width 12 height 12
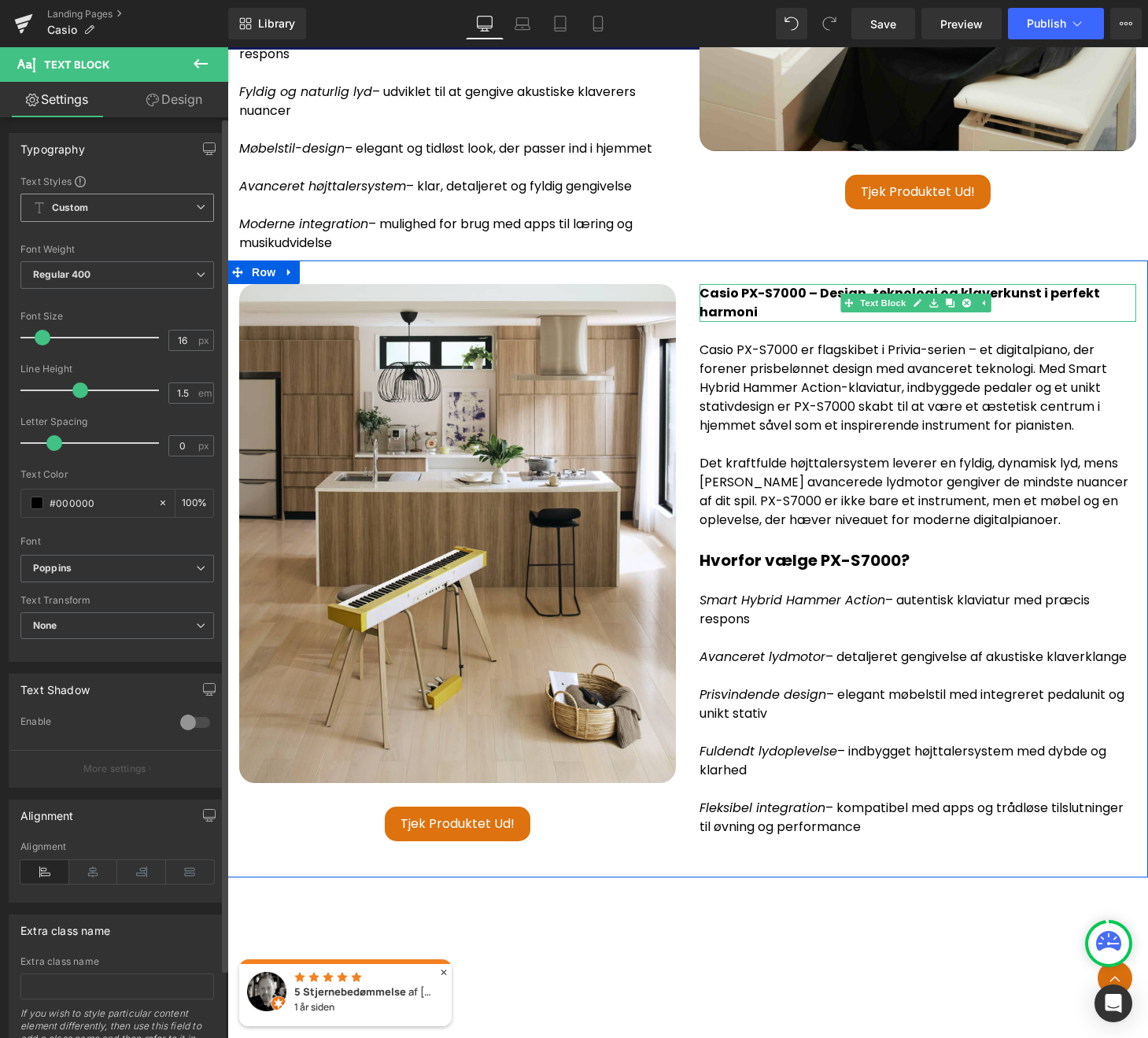
click at [1081, 284] on strong "Casio PX-S7000 – Design, teknologi og klaverkunst i perfekt harmoni" at bounding box center [900, 302] width 401 height 37
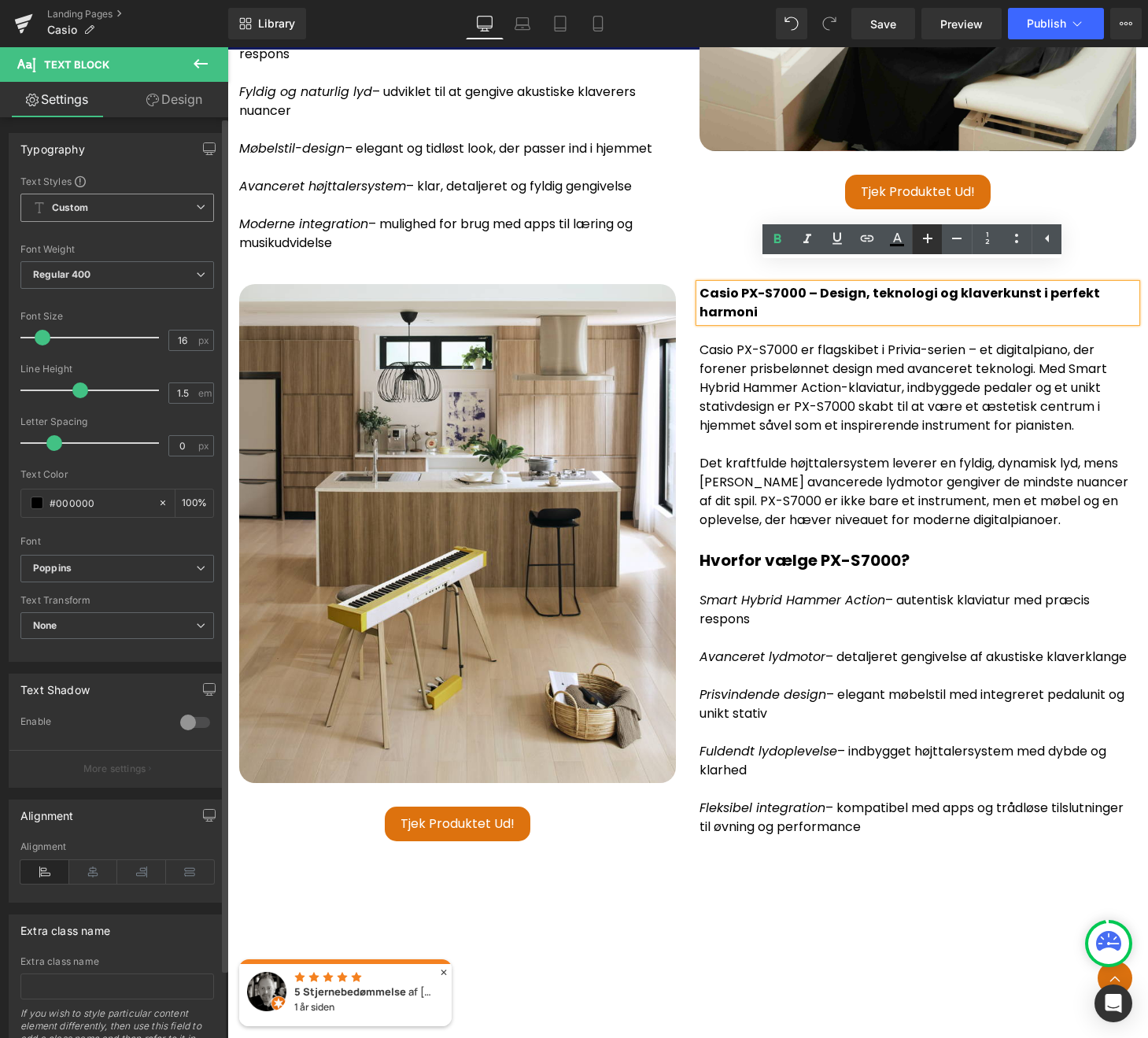
click at [928, 239] on icon at bounding box center [928, 239] width 9 height 9
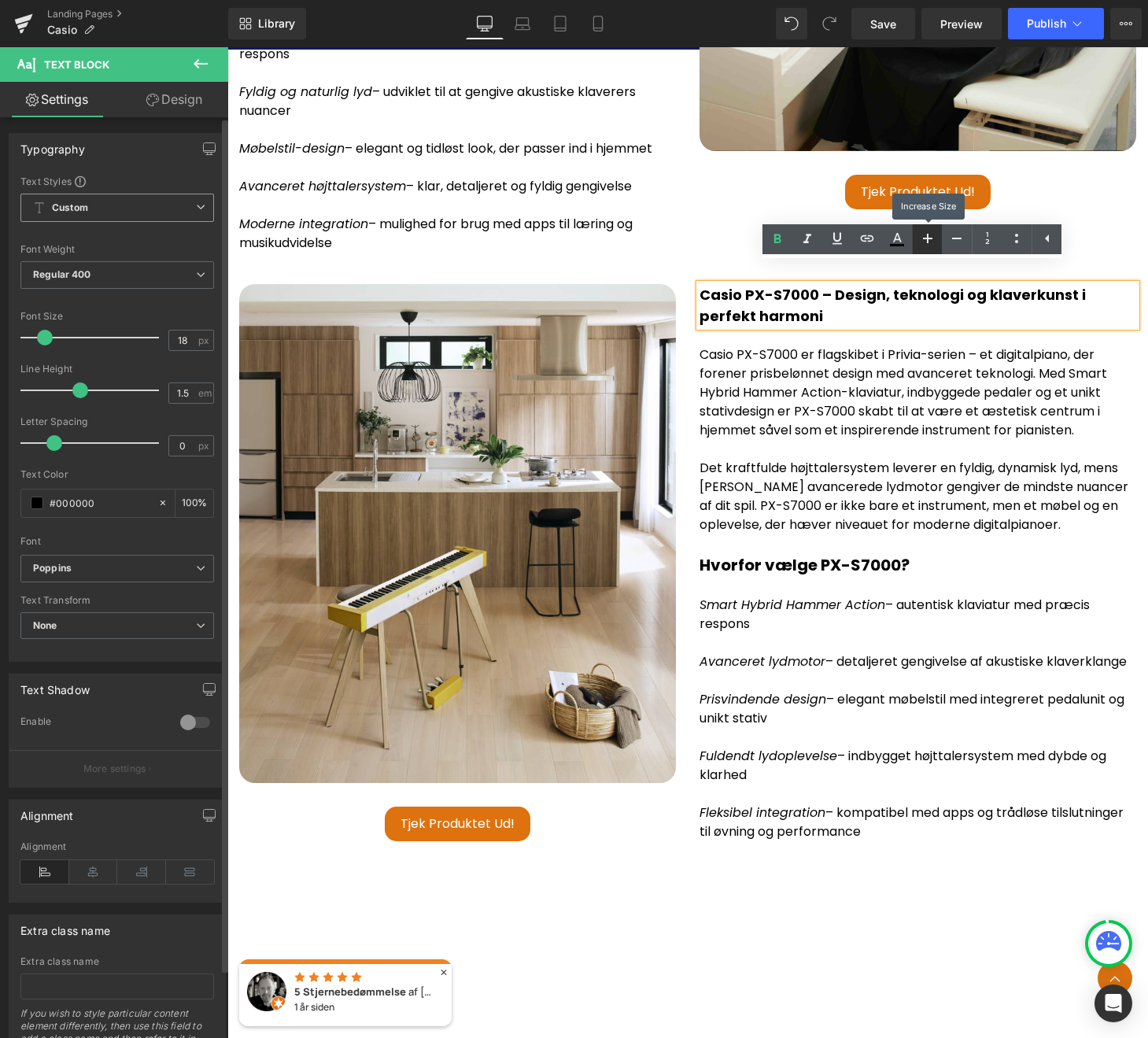
click at [928, 239] on icon at bounding box center [928, 239] width 9 height 9
type input "20"
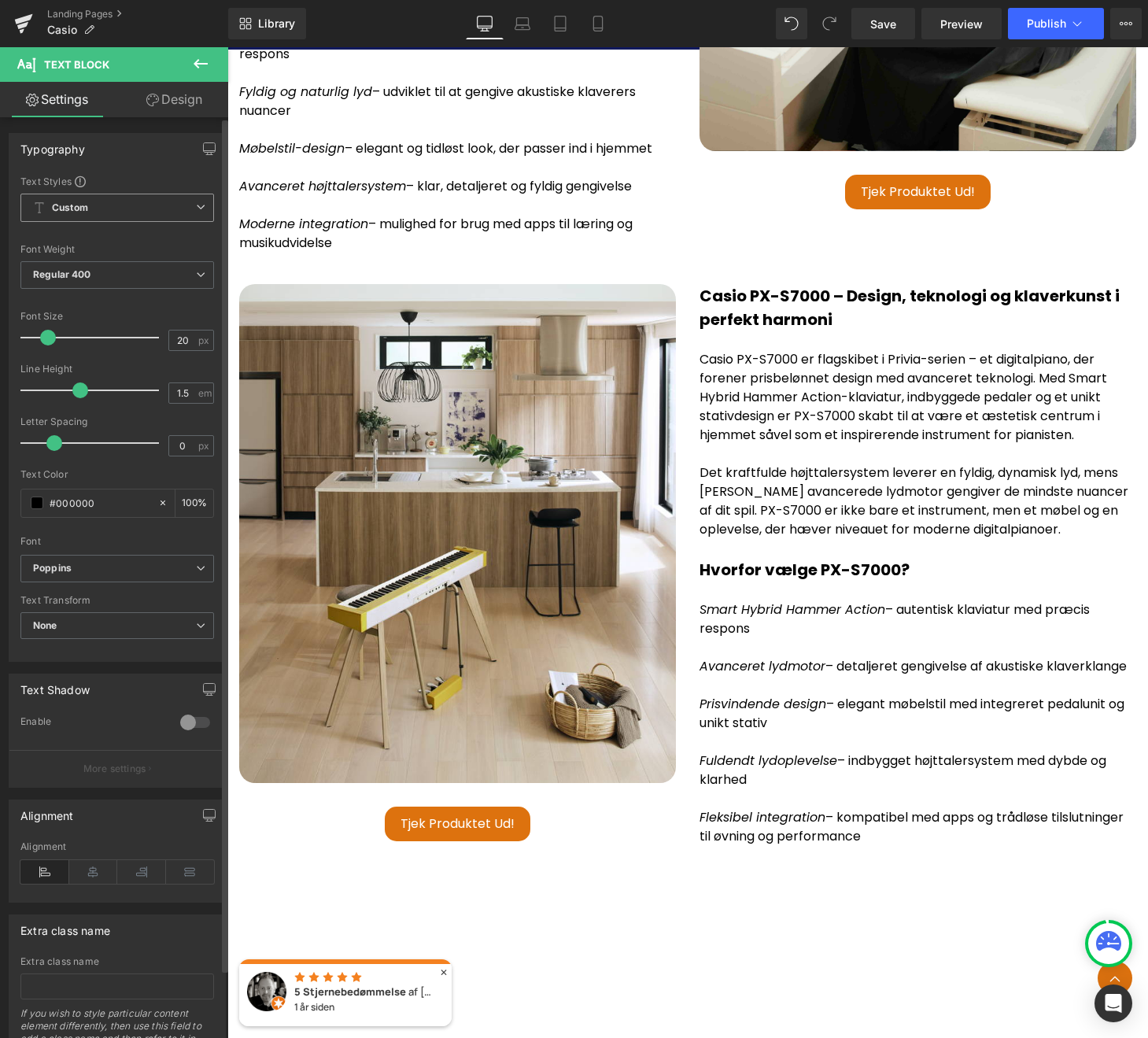
click at [93, 889] on div "Alignment" at bounding box center [117, 871] width 193 height 61
click at [92, 871] on icon at bounding box center [94, 871] width 49 height 24
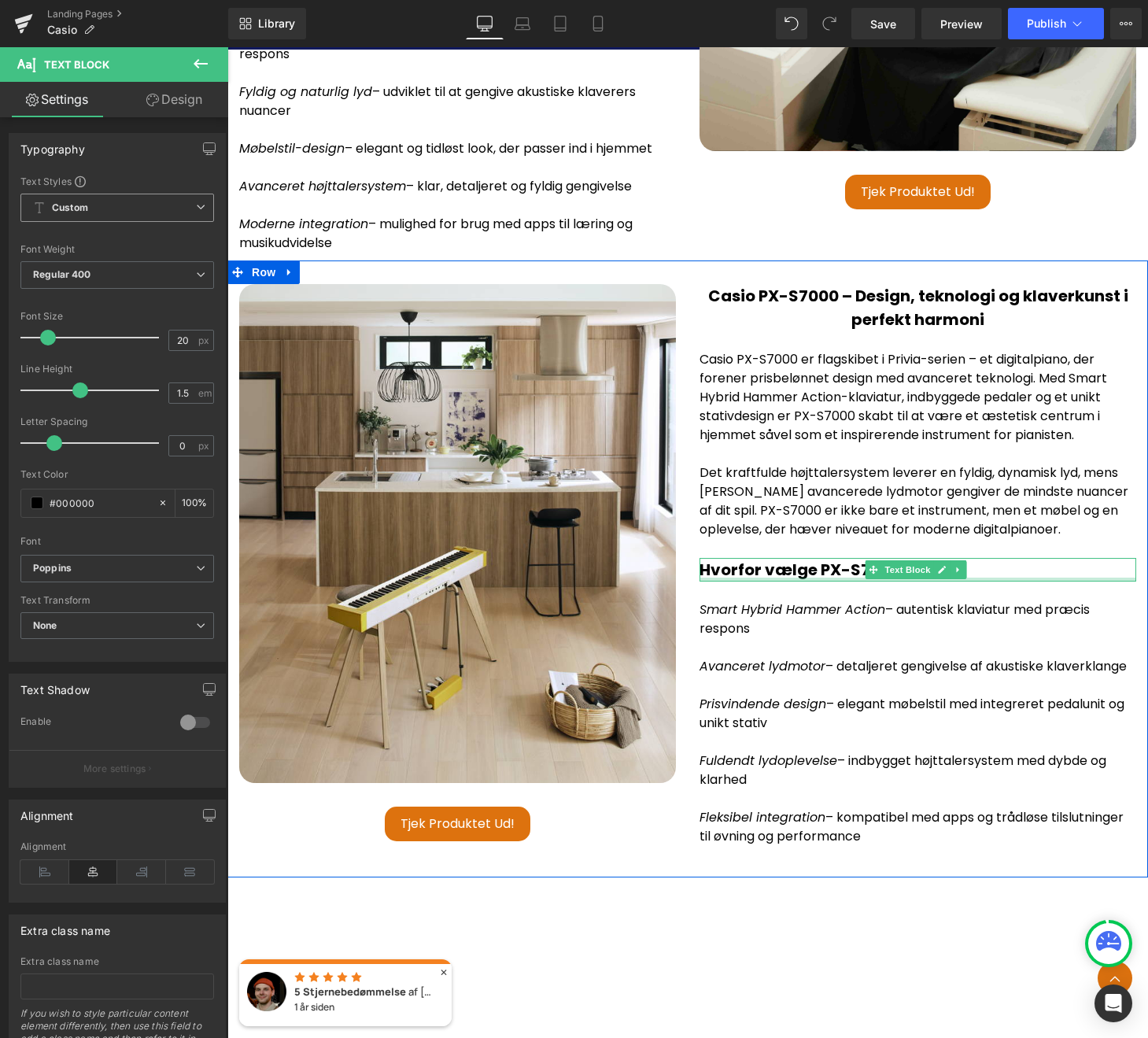
click at [813, 559] on strong "Hvorfor vælge PX-S7000?" at bounding box center [805, 569] width 210 height 22
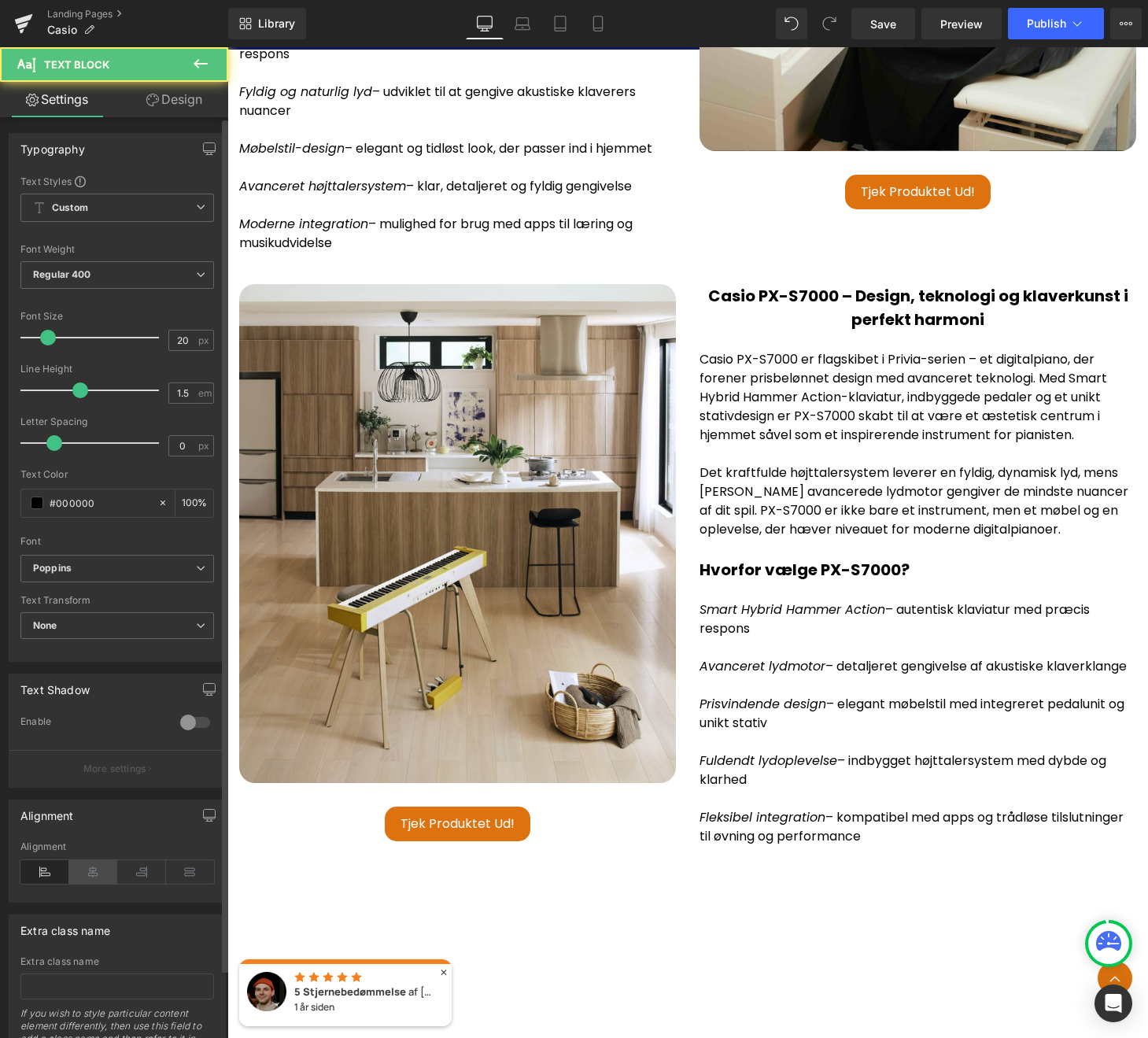
click at [91, 880] on icon at bounding box center [94, 871] width 49 height 24
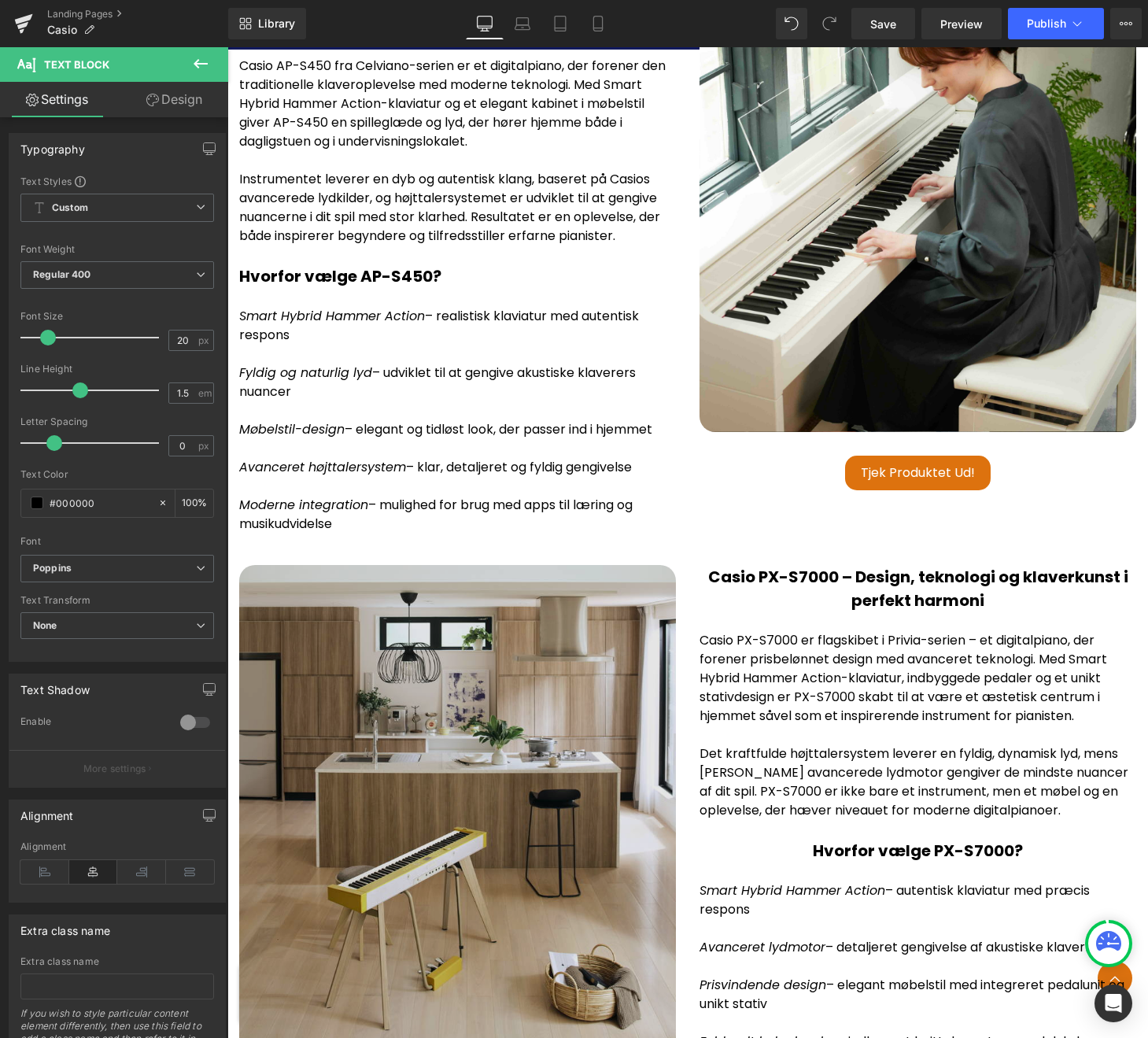
scroll to position [4270, 0]
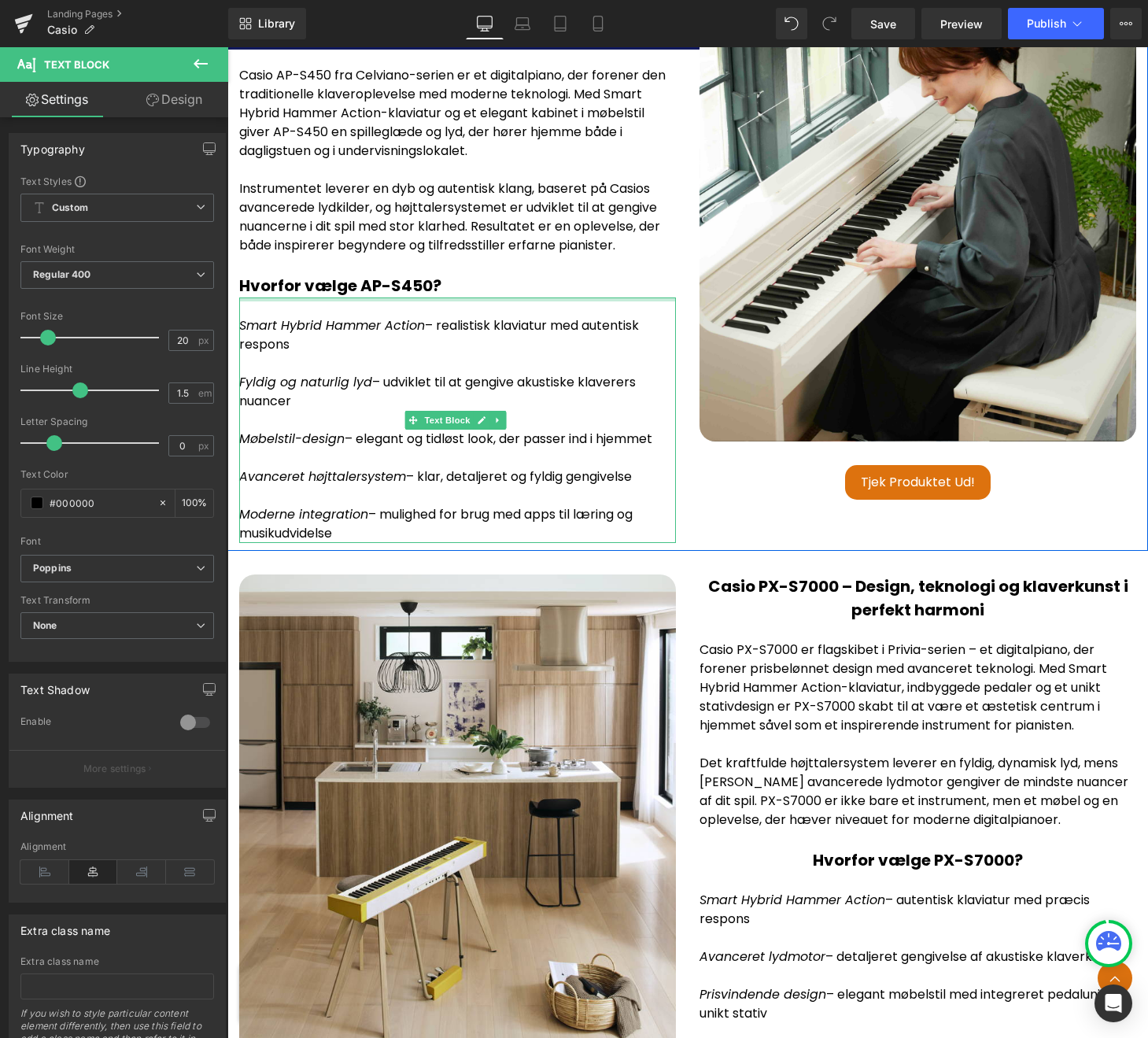
click at [385, 275] on strong "Hvorfor vælge AP-S450?" at bounding box center [341, 285] width 203 height 22
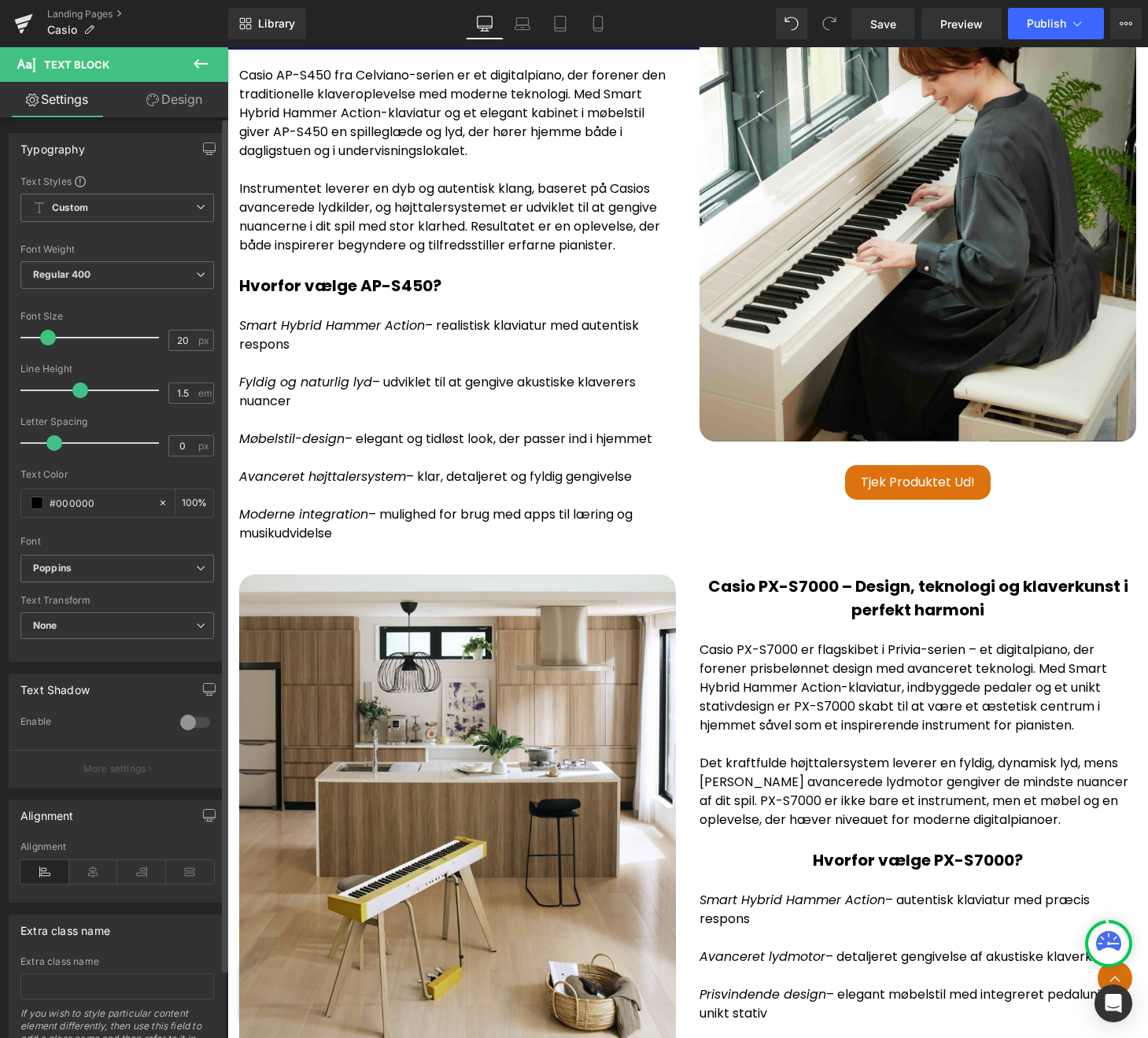
click at [94, 886] on div "Alignment" at bounding box center [117, 871] width 193 height 61
click at [91, 877] on icon at bounding box center [94, 871] width 49 height 24
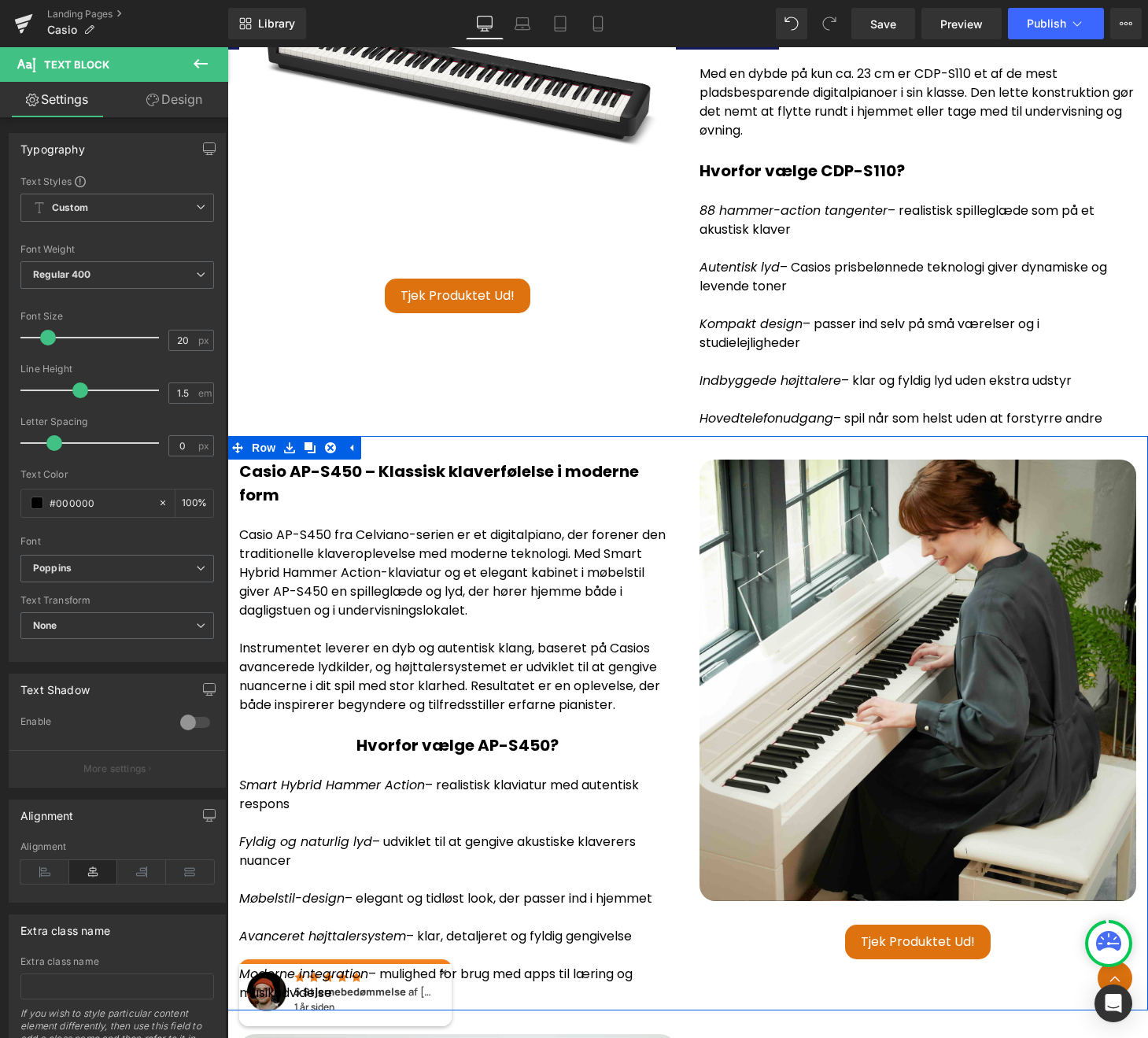
scroll to position [3795, 0]
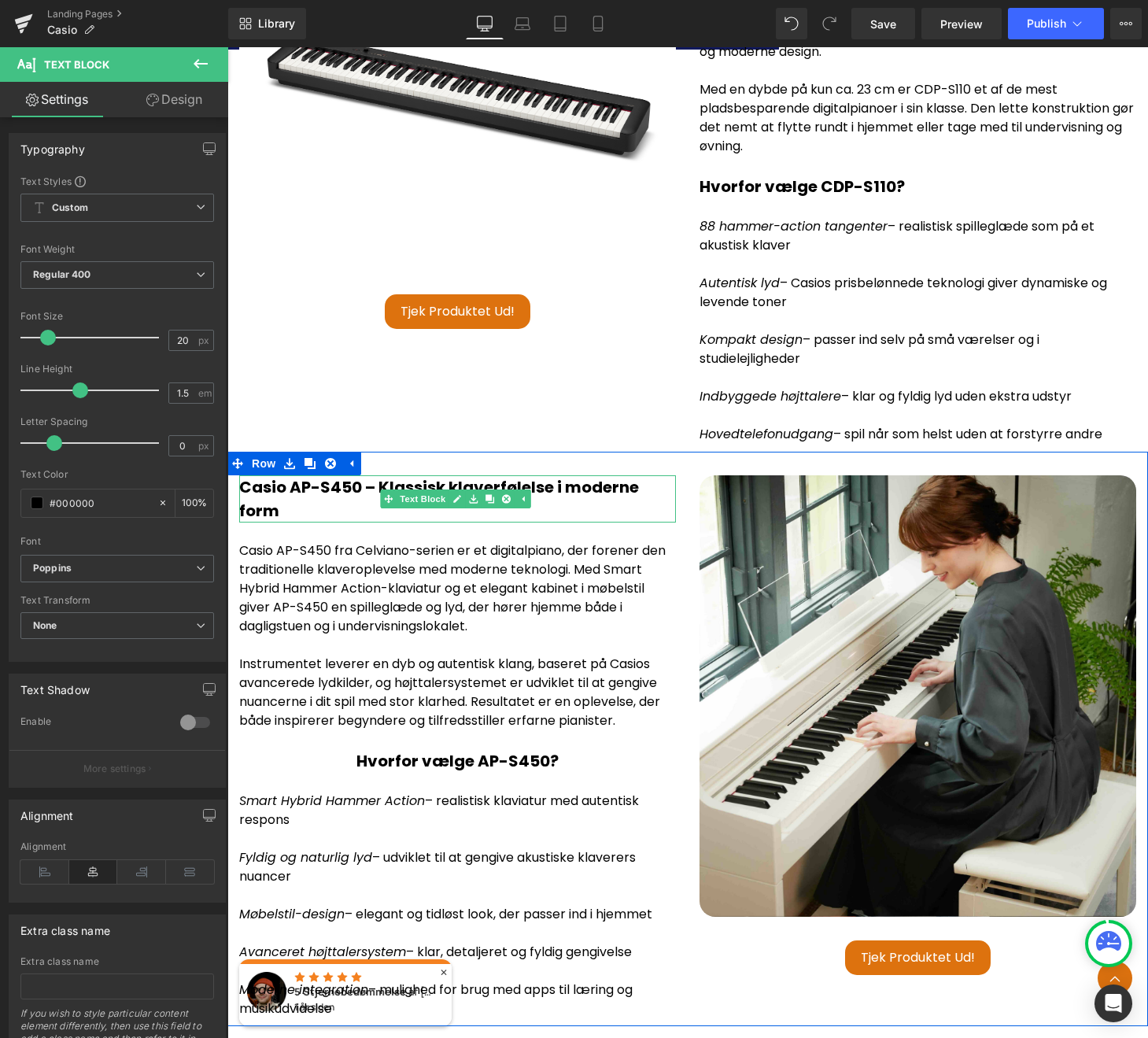
click at [439, 490] on span "Text Block" at bounding box center [422, 499] width 52 height 19
click at [353, 481] on p "Casio AP-S450 – Klassisk klaverfølelse i moderne form" at bounding box center [457, 499] width 437 height 47
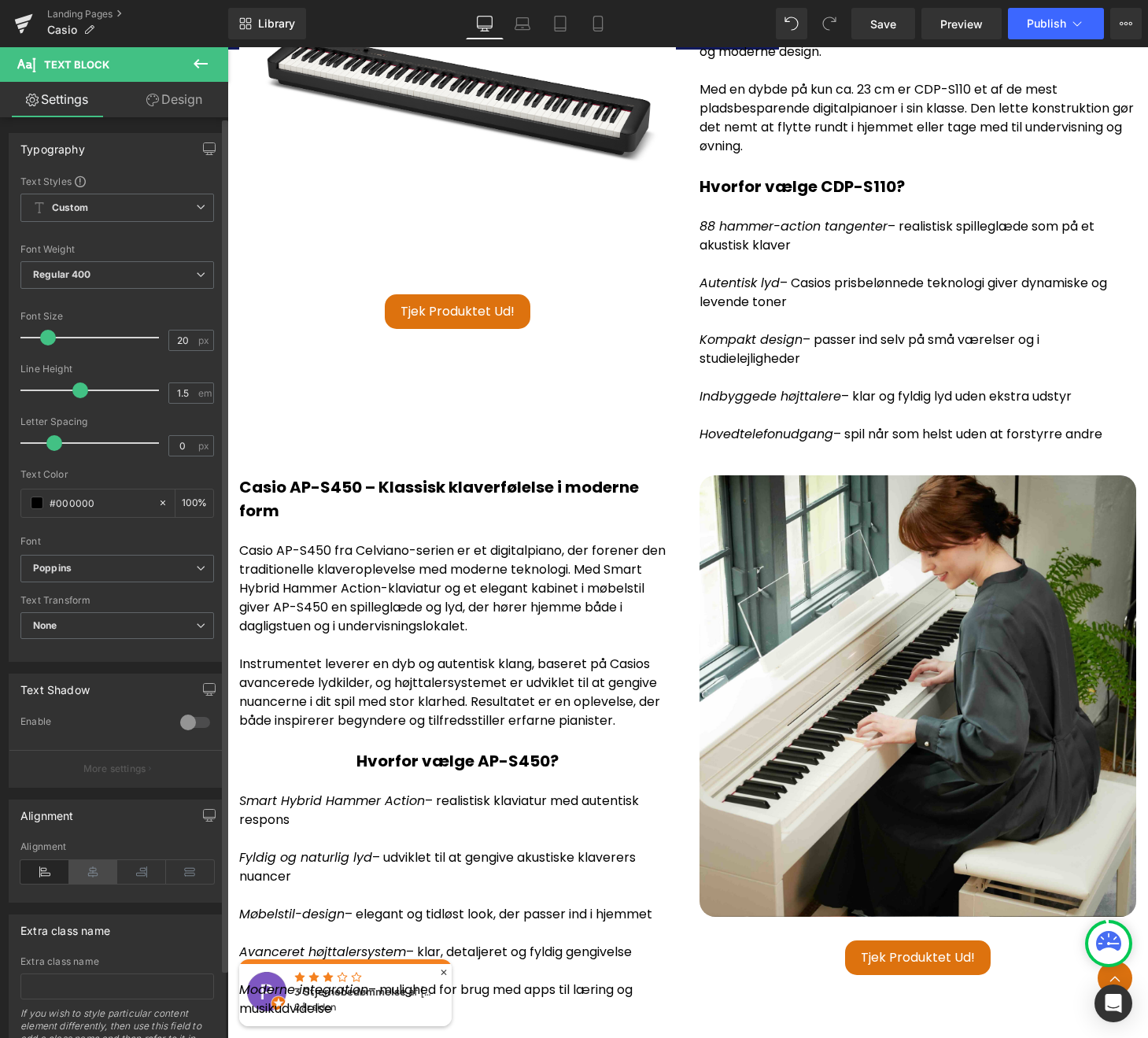
click at [92, 882] on icon at bounding box center [94, 871] width 49 height 24
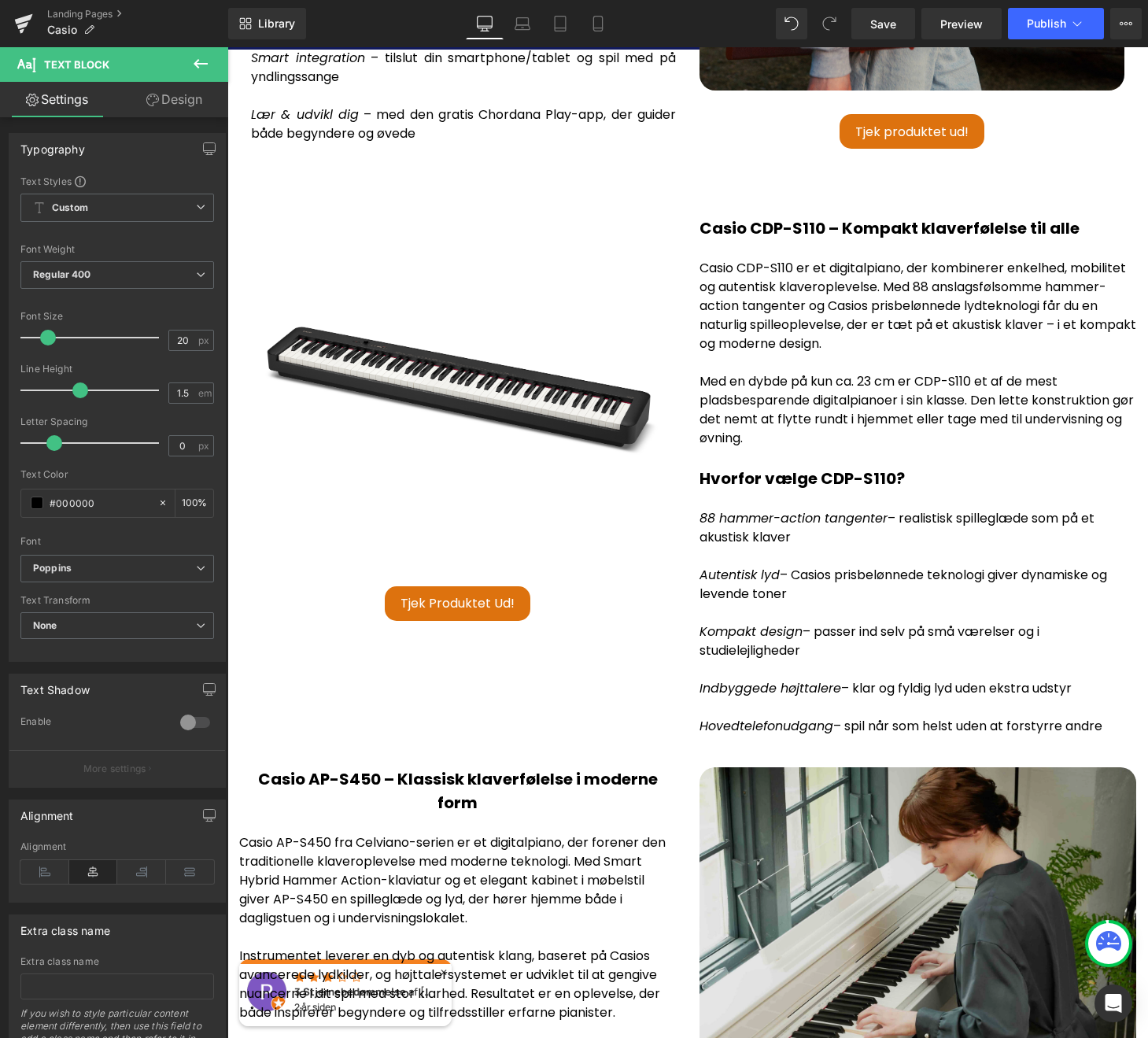
scroll to position [3491, 0]
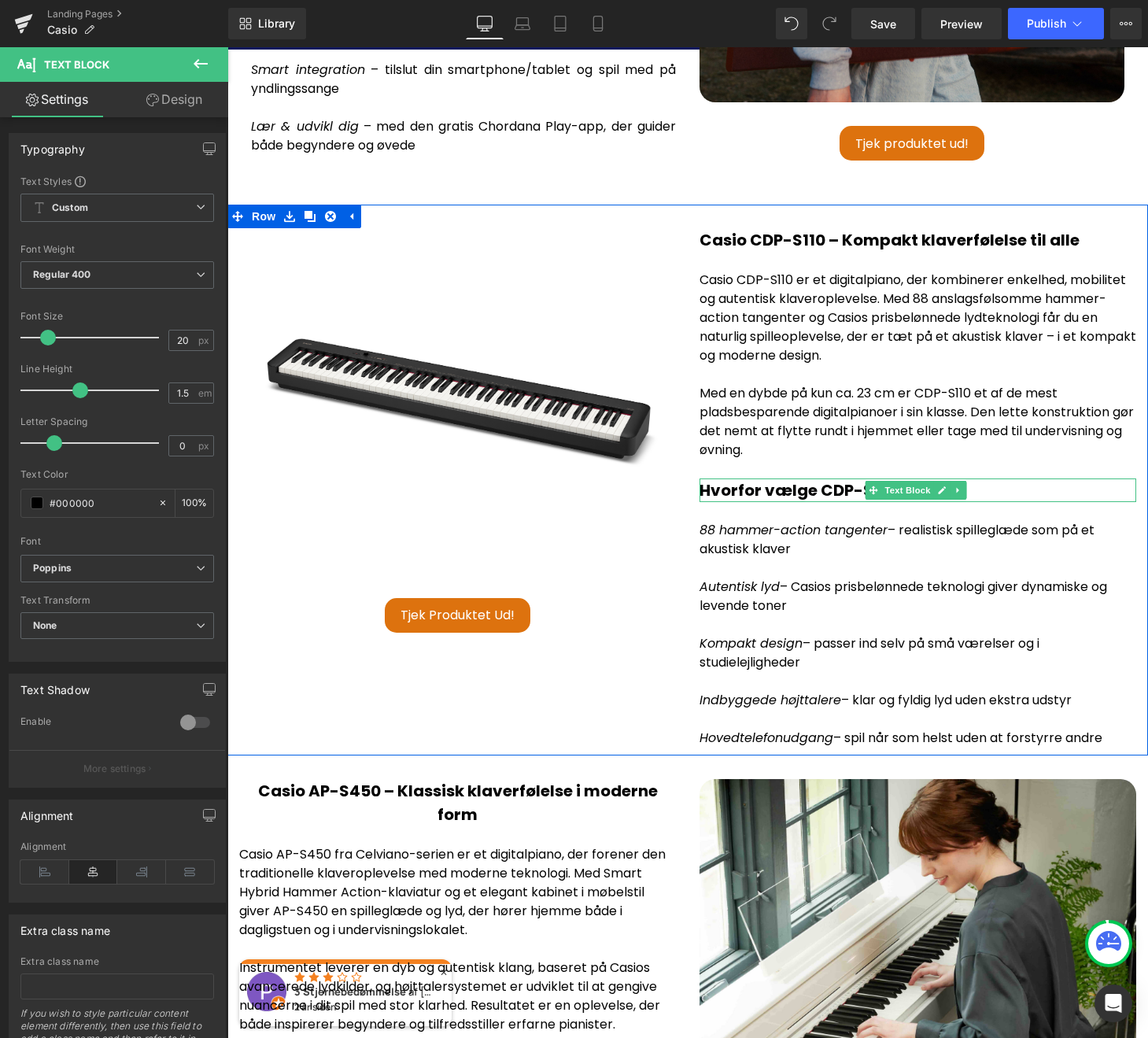
click at [833, 479] on strong "Hvorfor vælge CDP-S110?" at bounding box center [802, 490] width 206 height 22
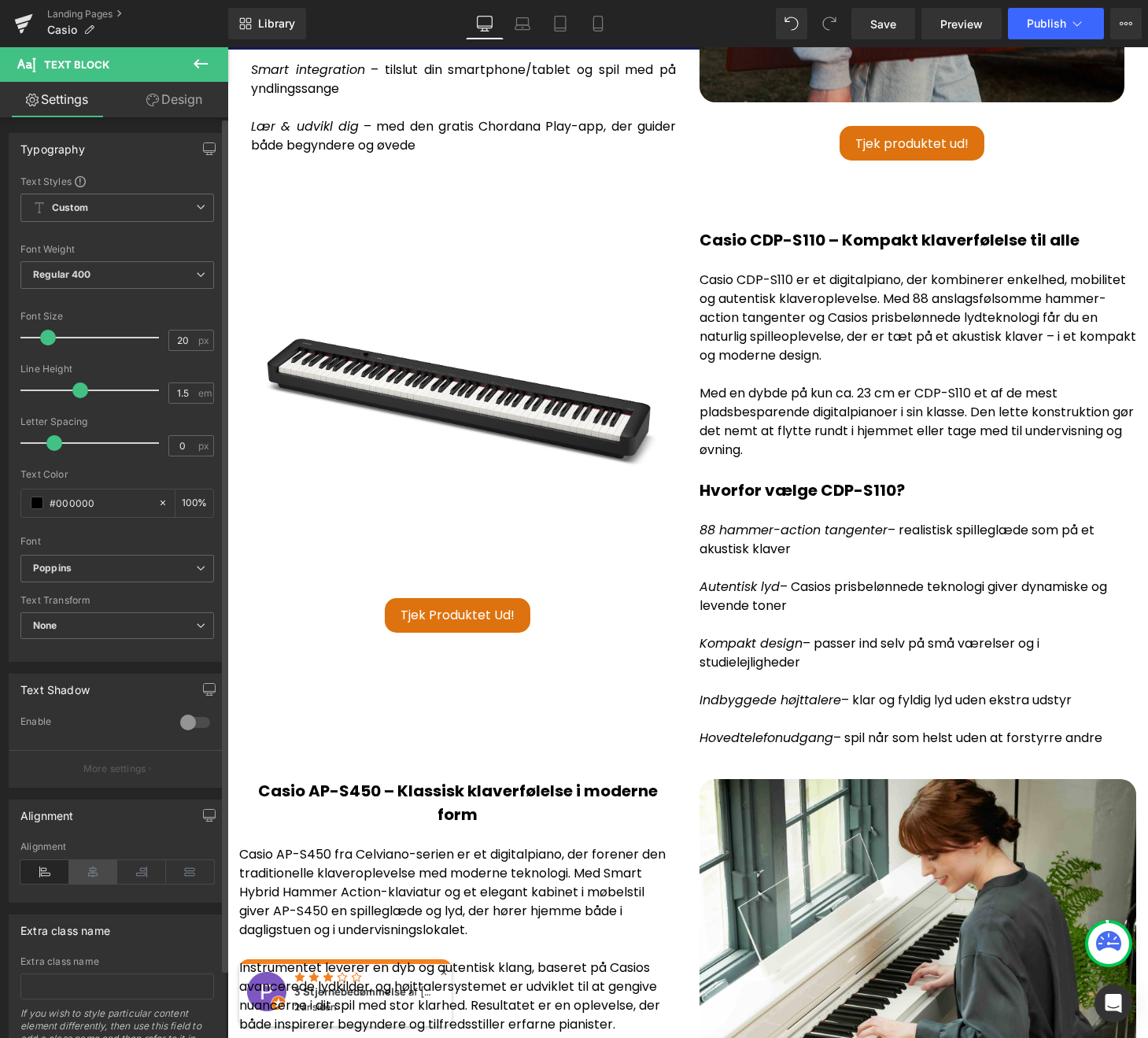
click at [98, 875] on icon at bounding box center [94, 871] width 49 height 24
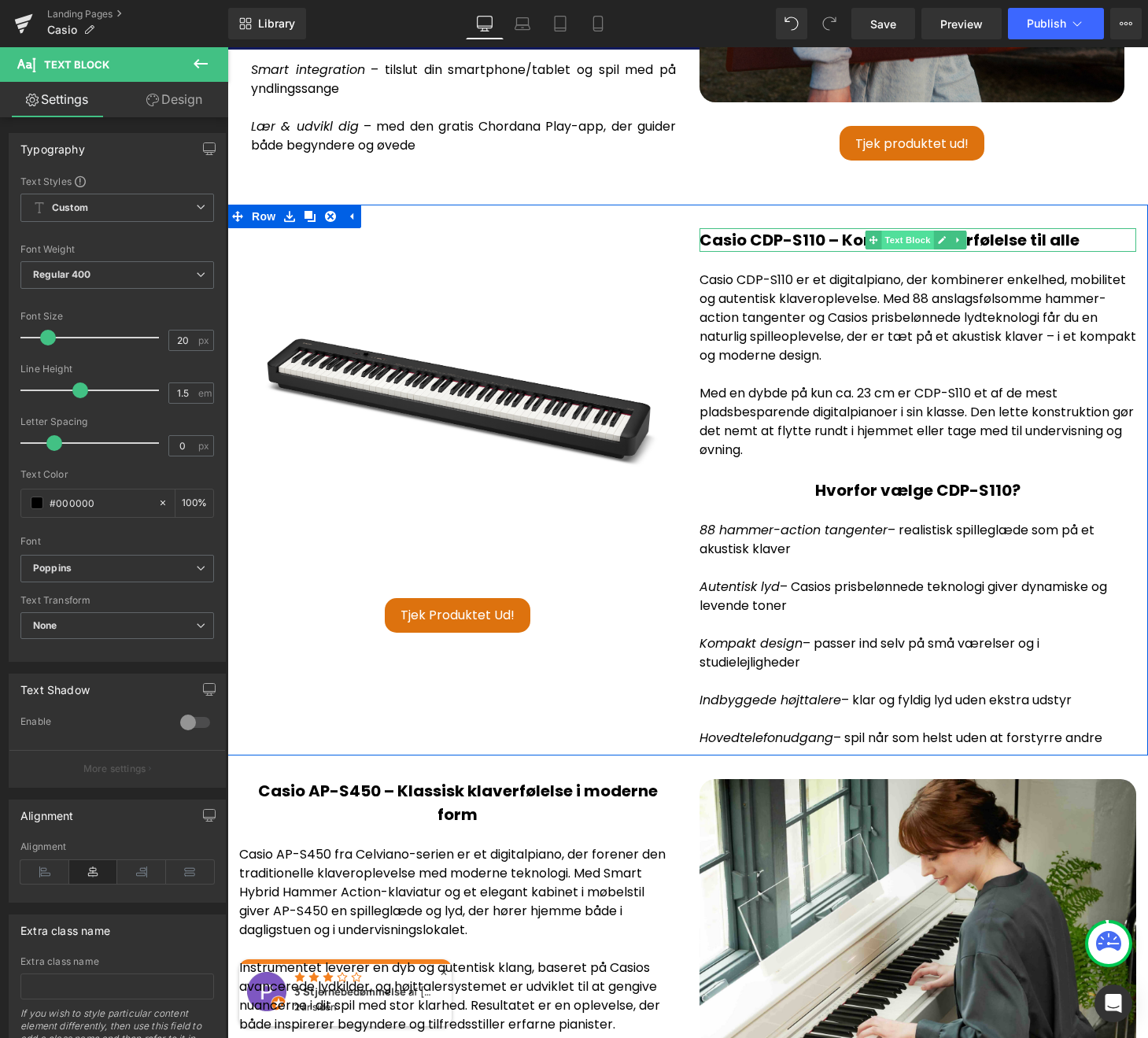
click at [887, 230] on span "Text Block" at bounding box center [907, 240] width 52 height 19
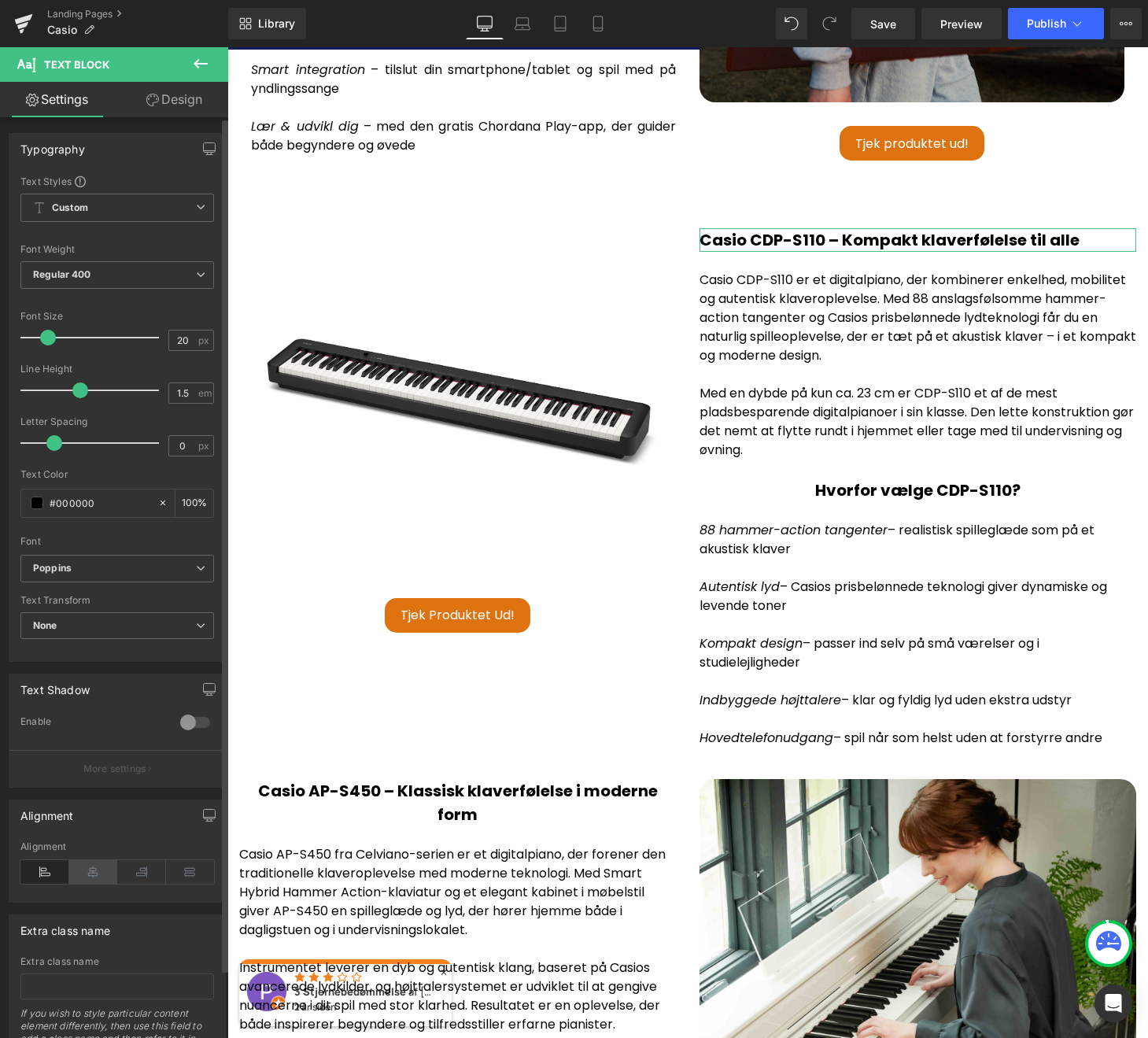
click at [93, 874] on icon at bounding box center [94, 871] width 49 height 24
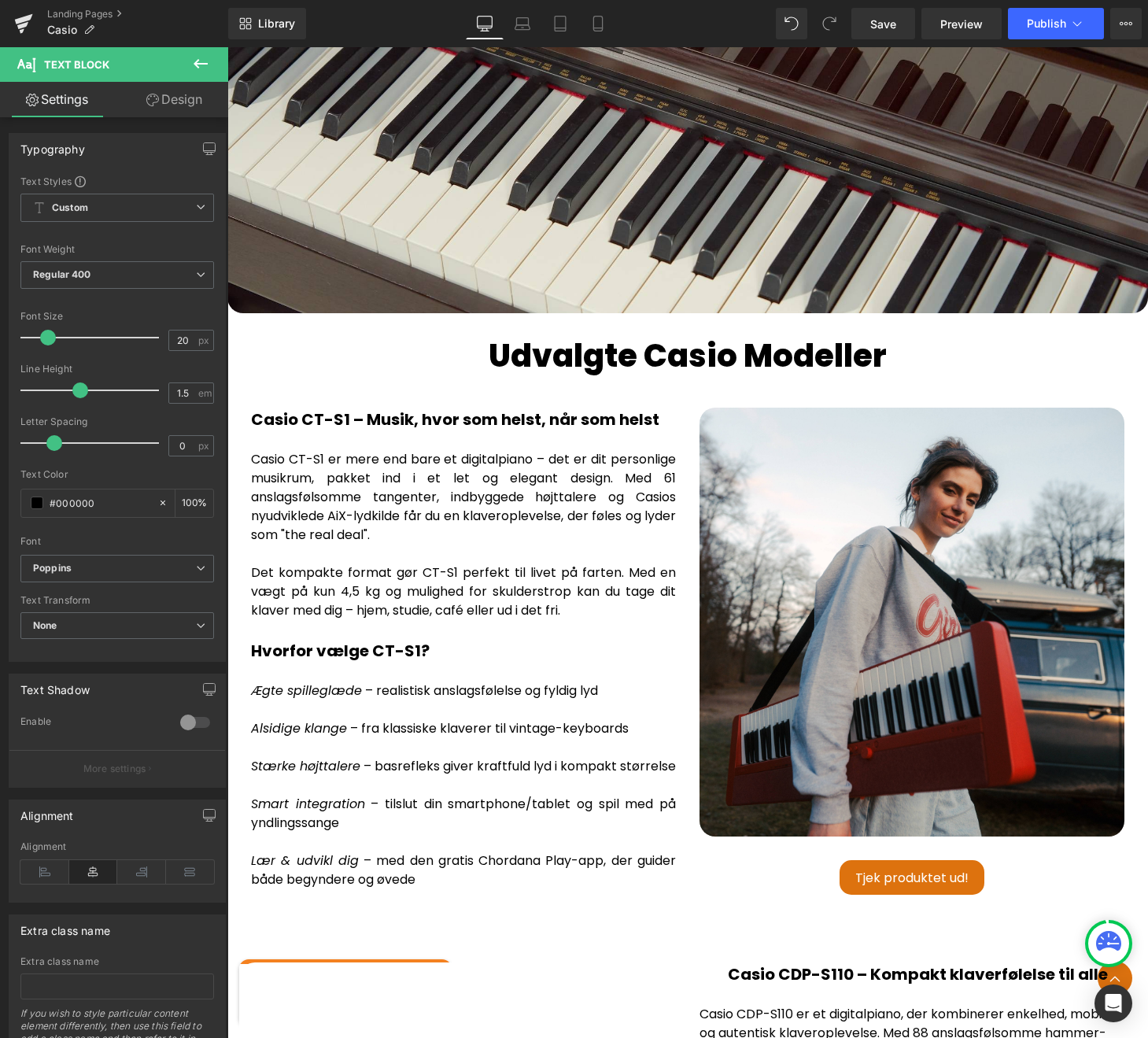
scroll to position [2574, 0]
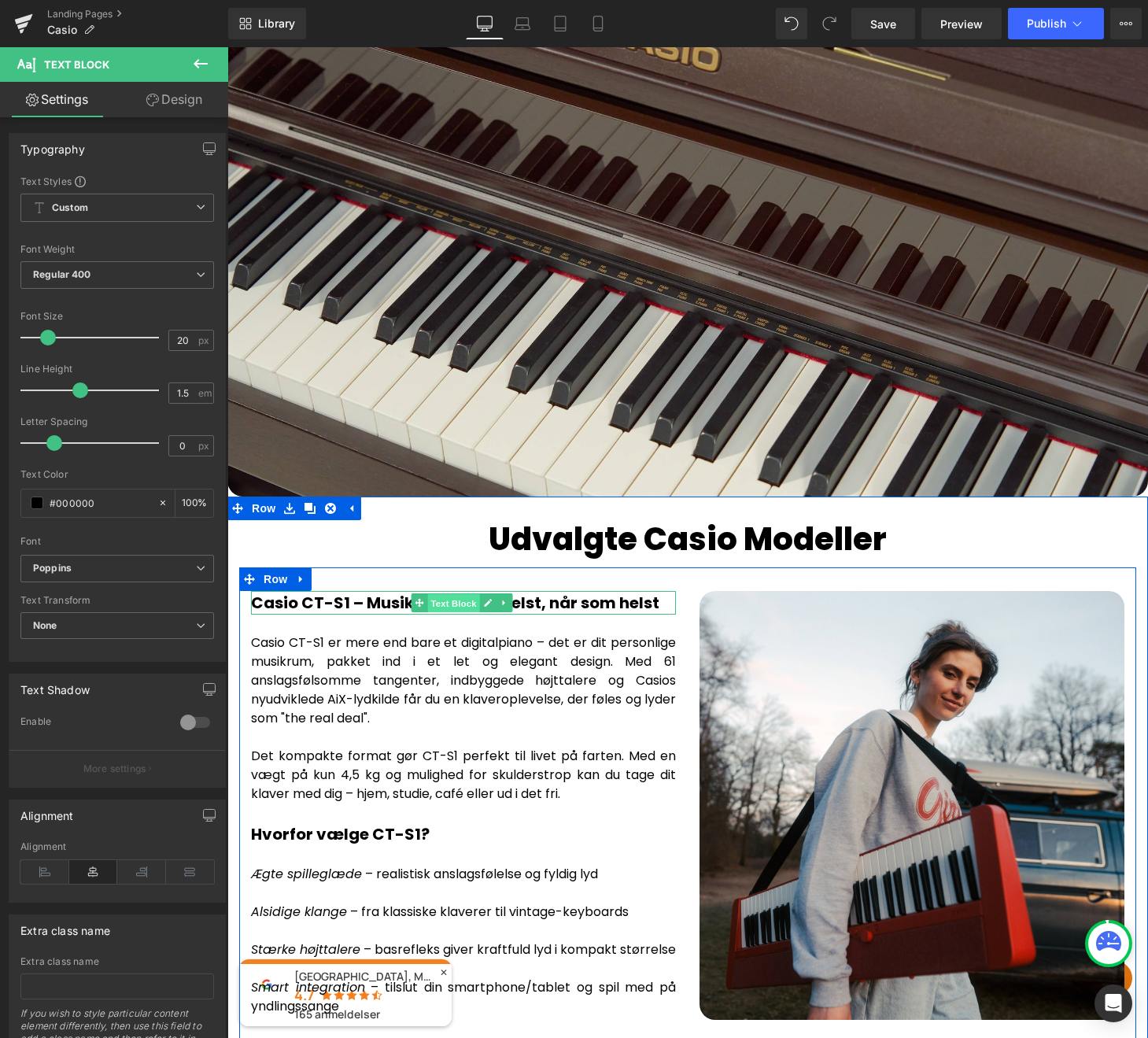
click at [477, 594] on span "Text Block" at bounding box center [453, 603] width 52 height 19
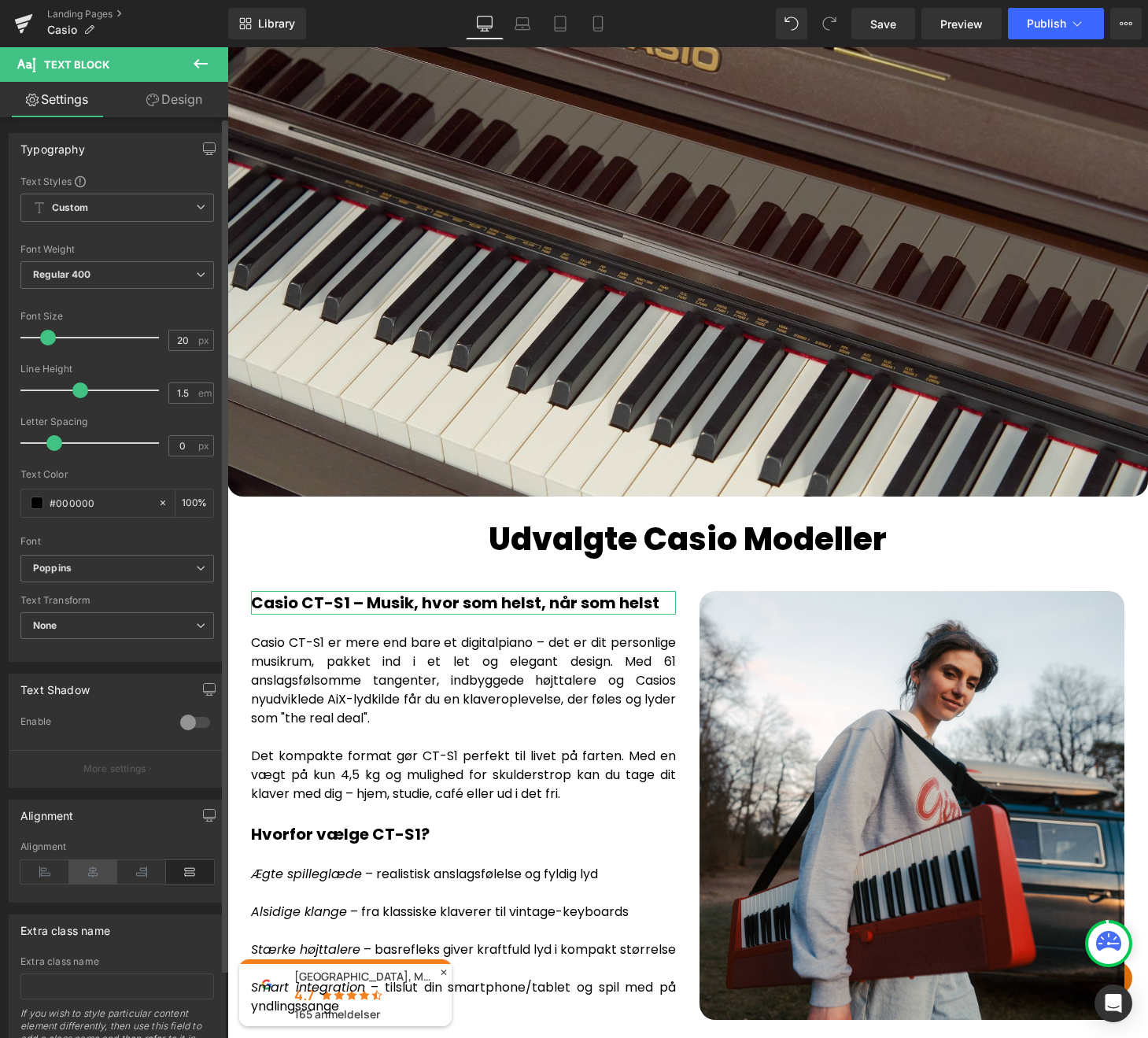
click at [88, 877] on icon at bounding box center [94, 871] width 49 height 24
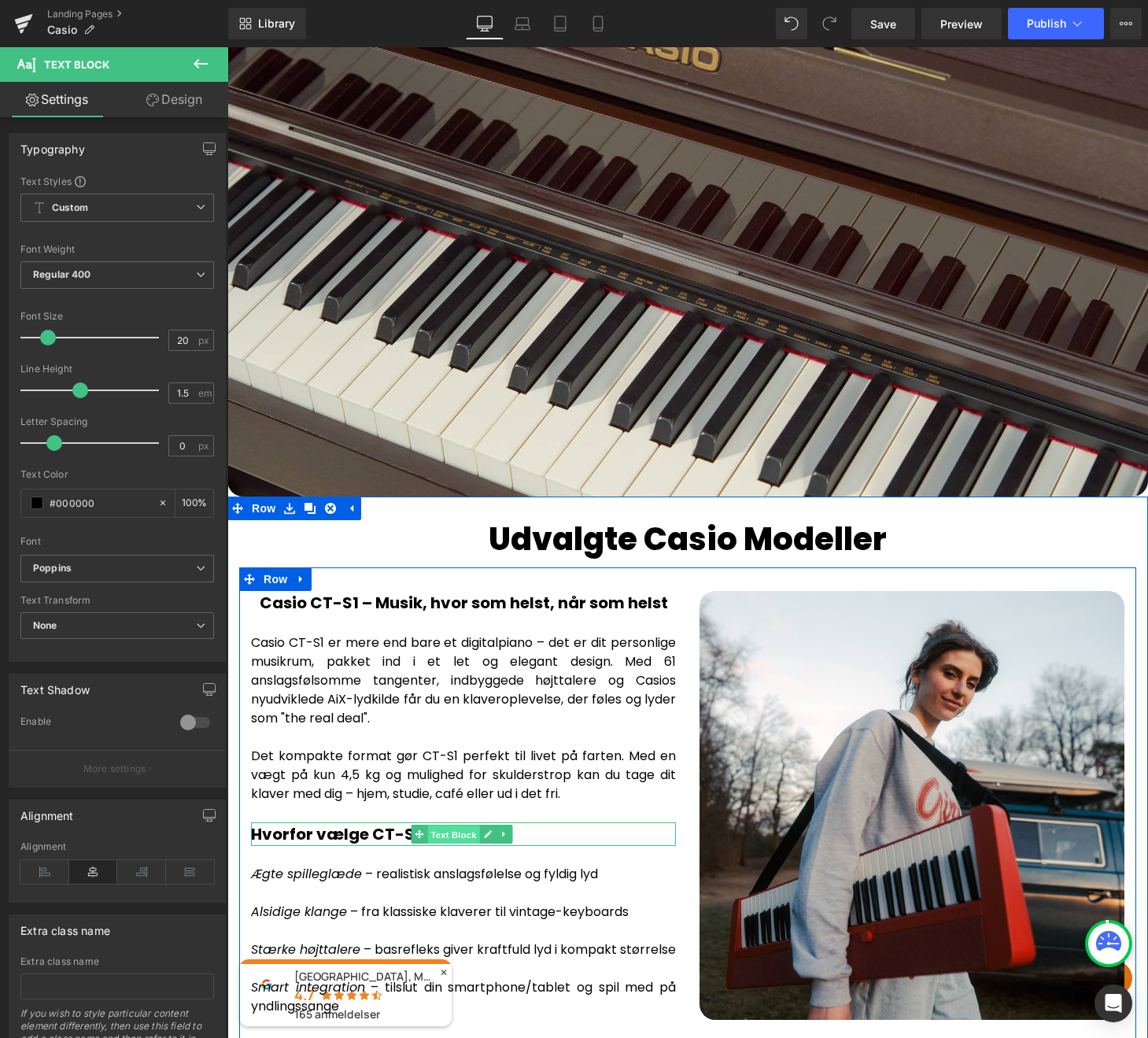
click at [433, 826] on span "Text Block" at bounding box center [453, 835] width 52 height 19
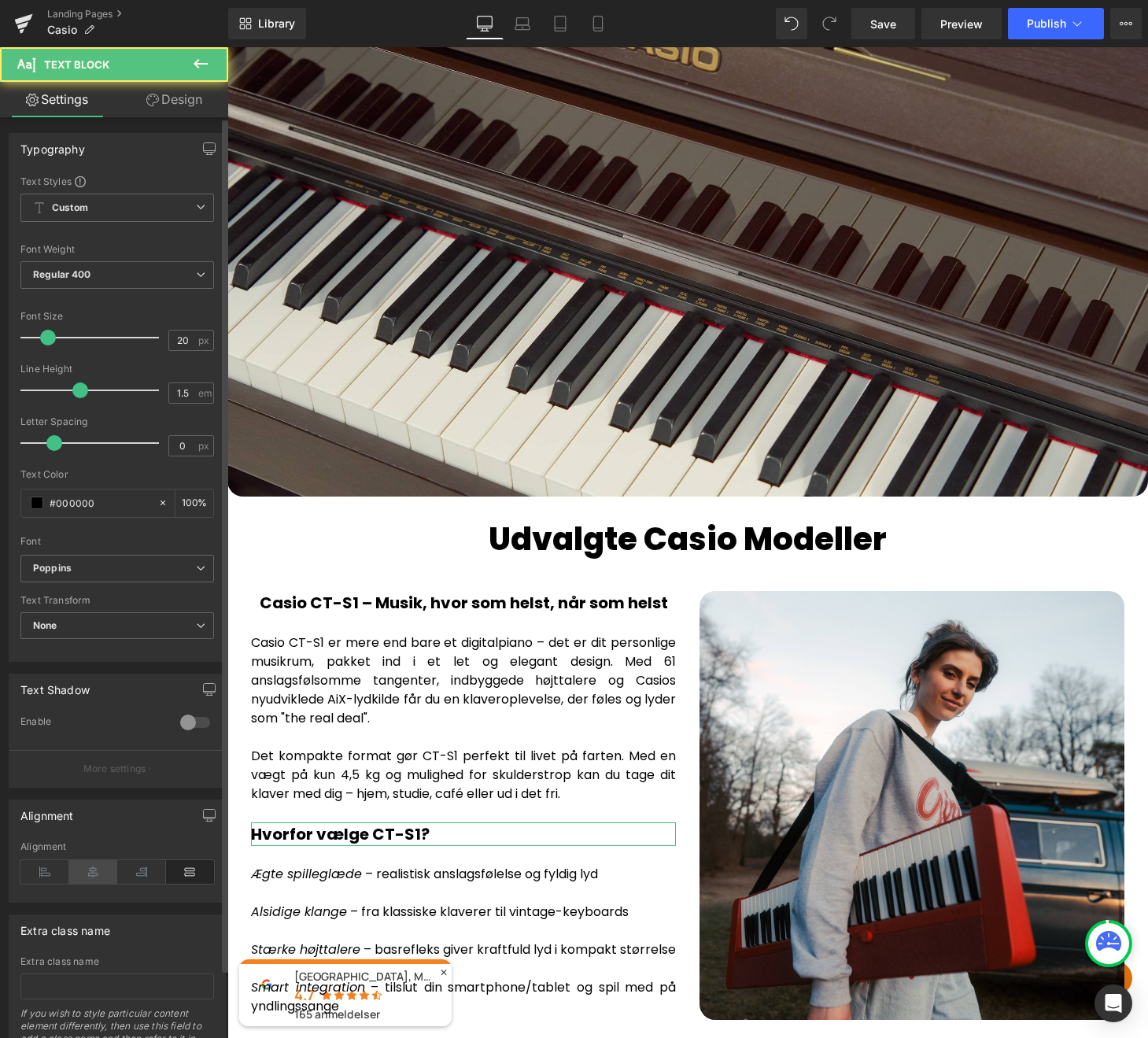
click at [91, 868] on icon at bounding box center [94, 871] width 49 height 24
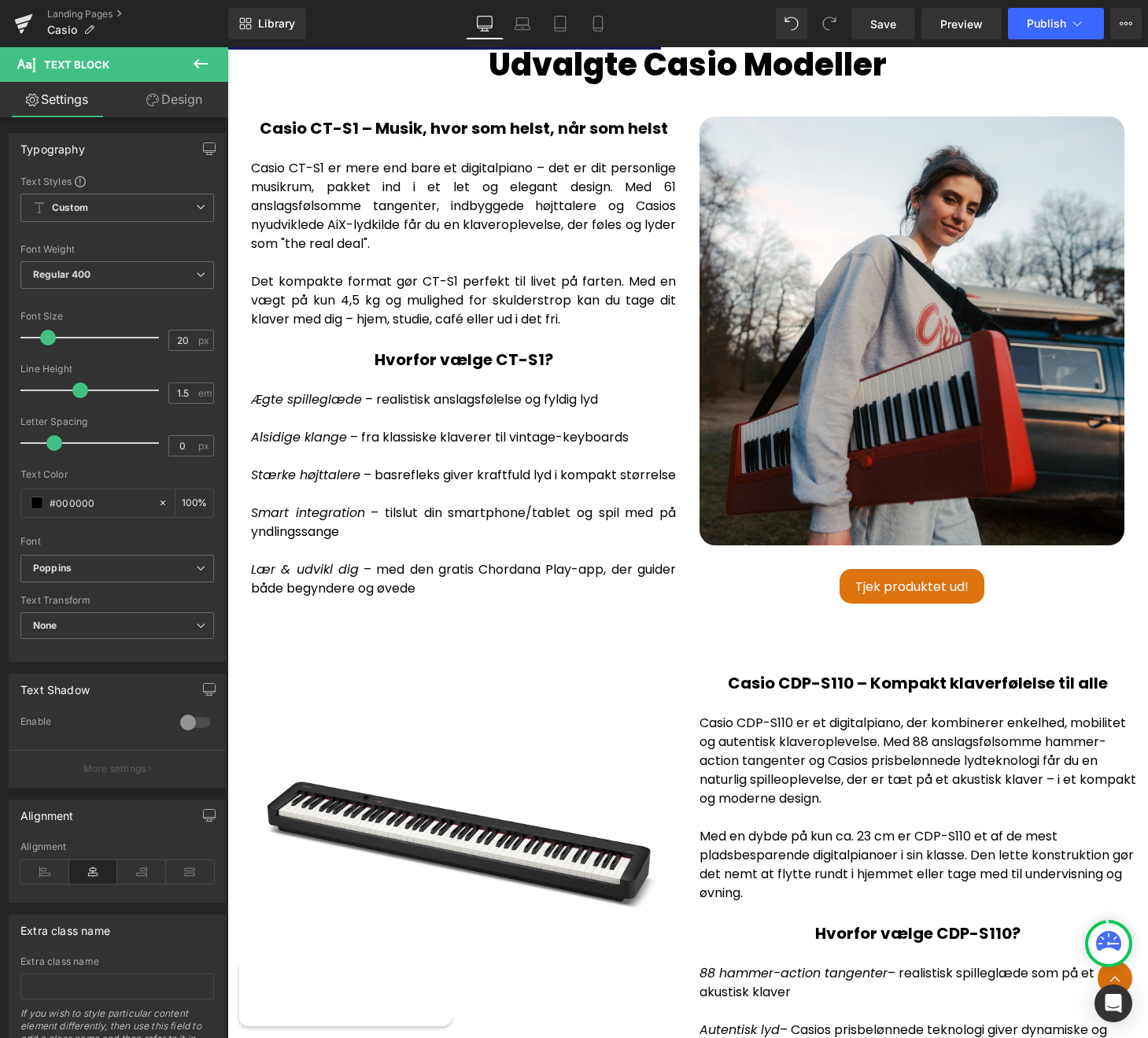
scroll to position [2981, 0]
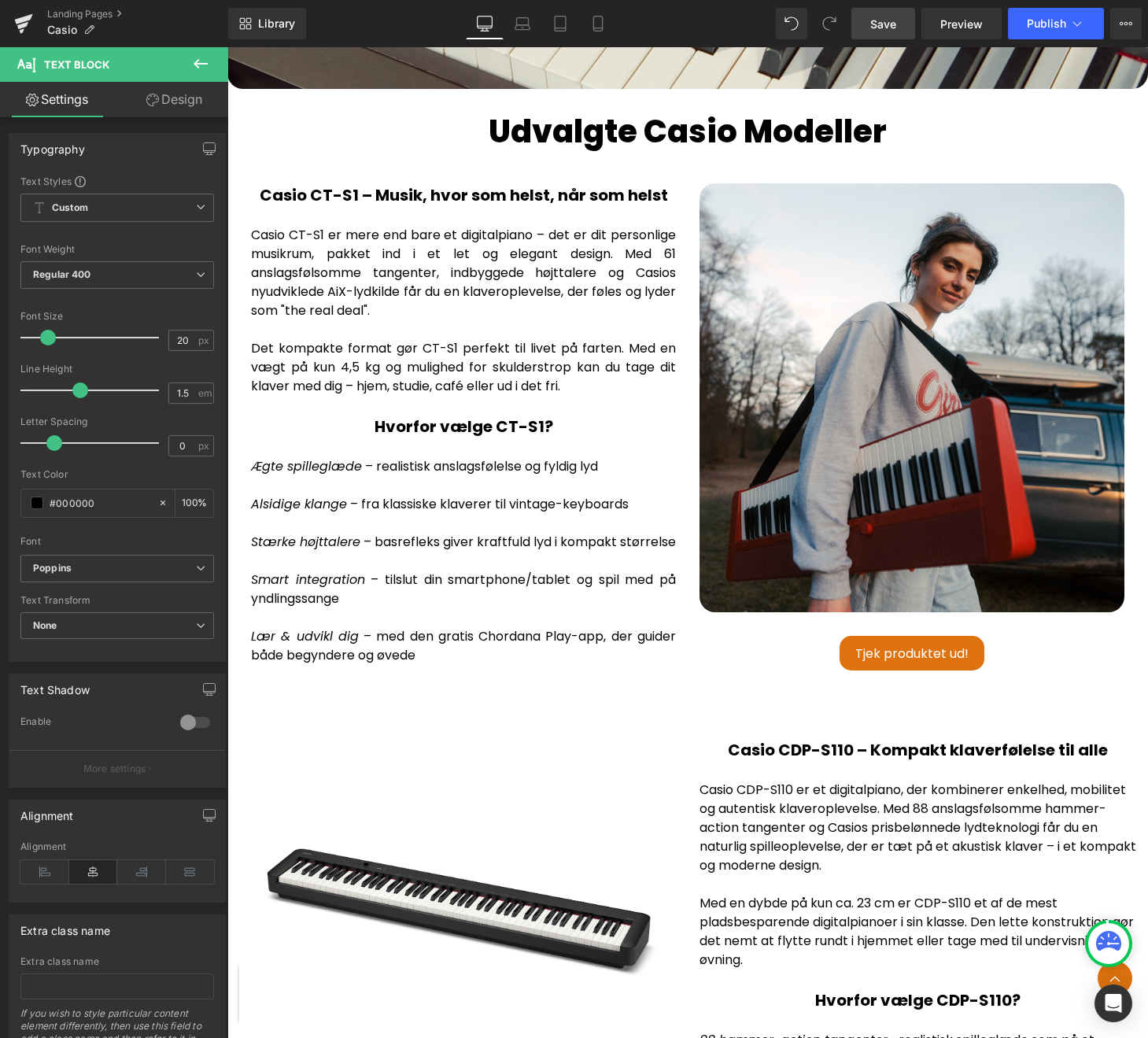
click at [873, 21] on span "Save" at bounding box center [883, 24] width 26 height 16
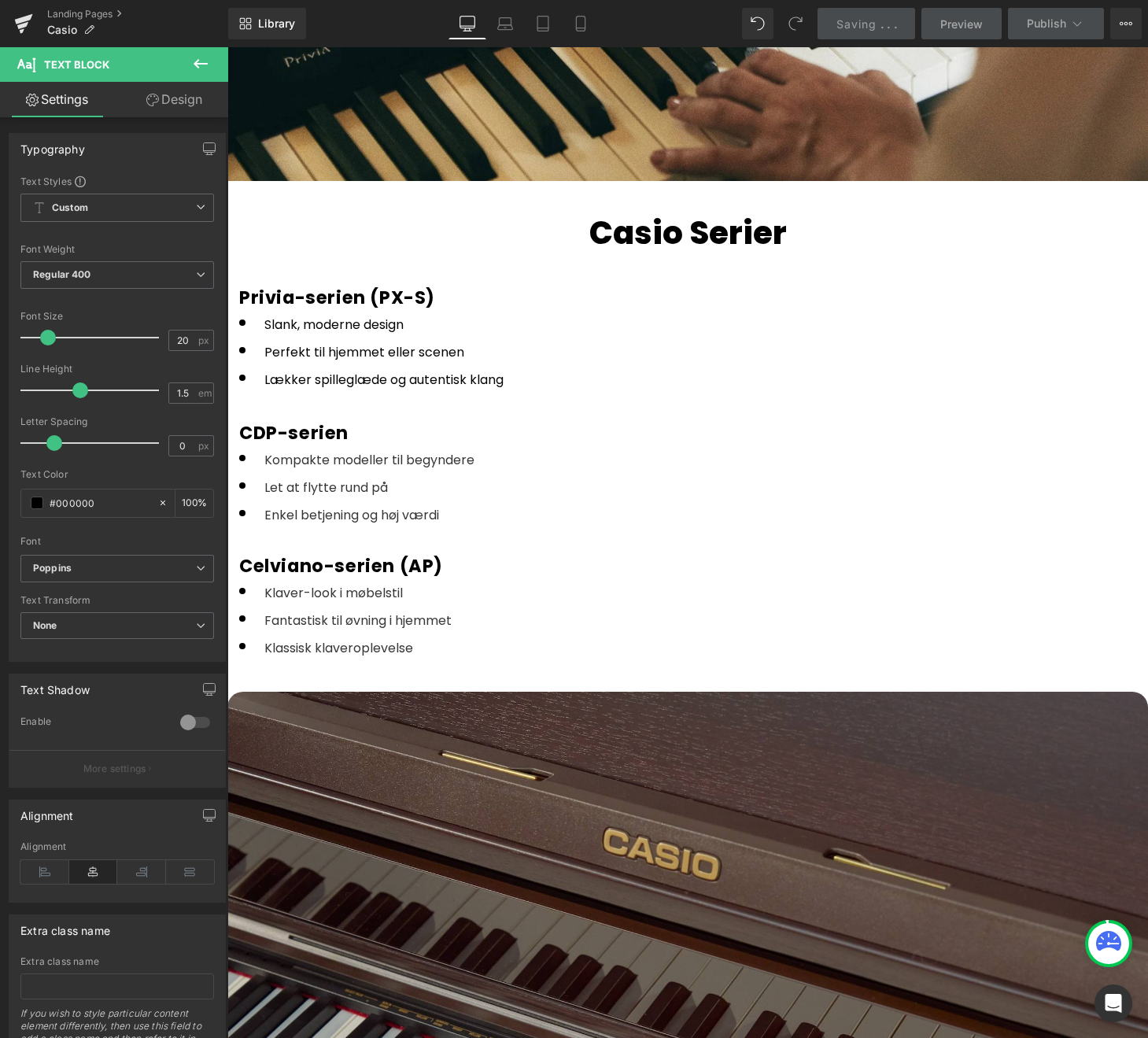
scroll to position [1606, 0]
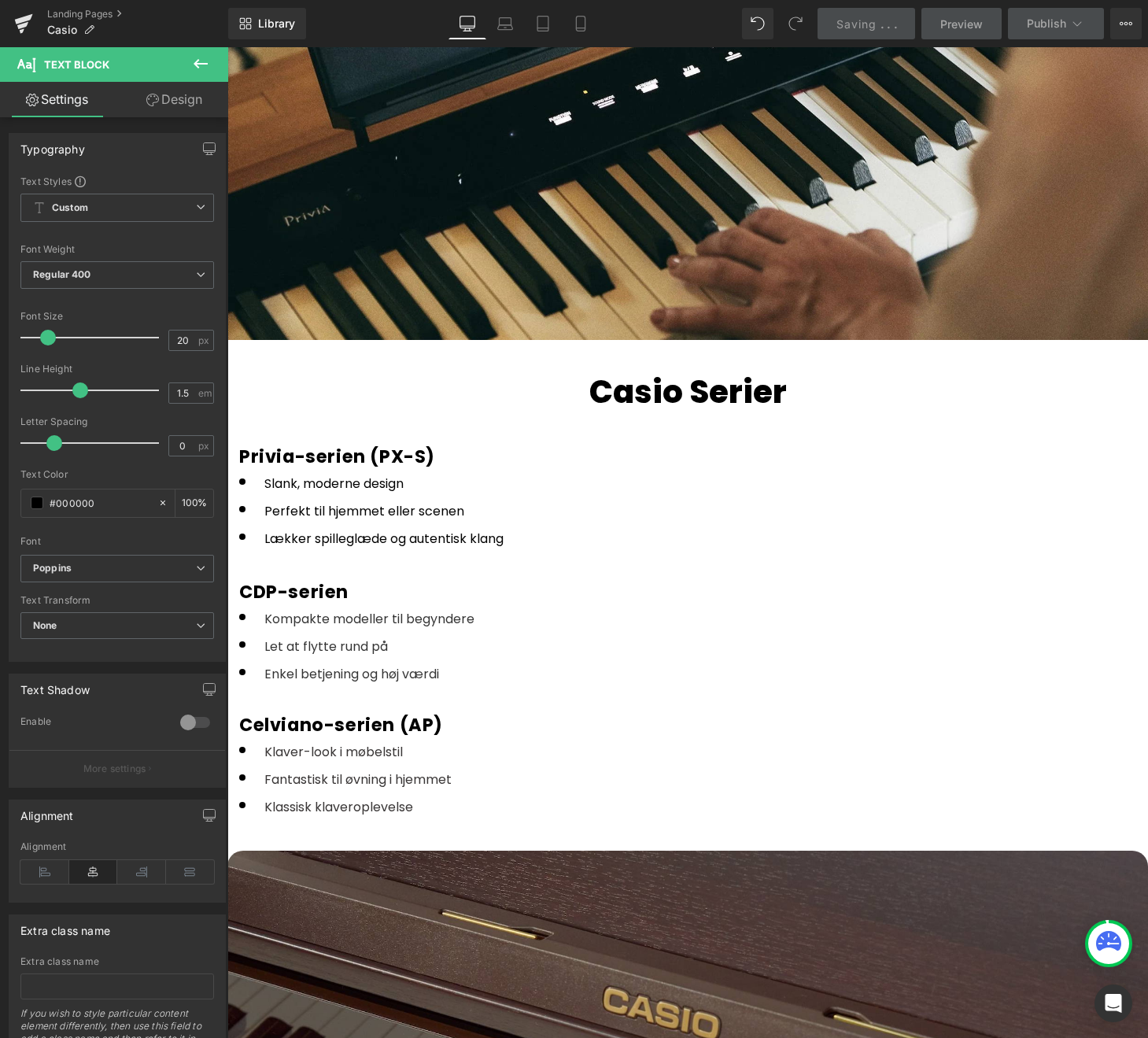
click at [455, 698] on div at bounding box center [688, 699] width 897 height 26
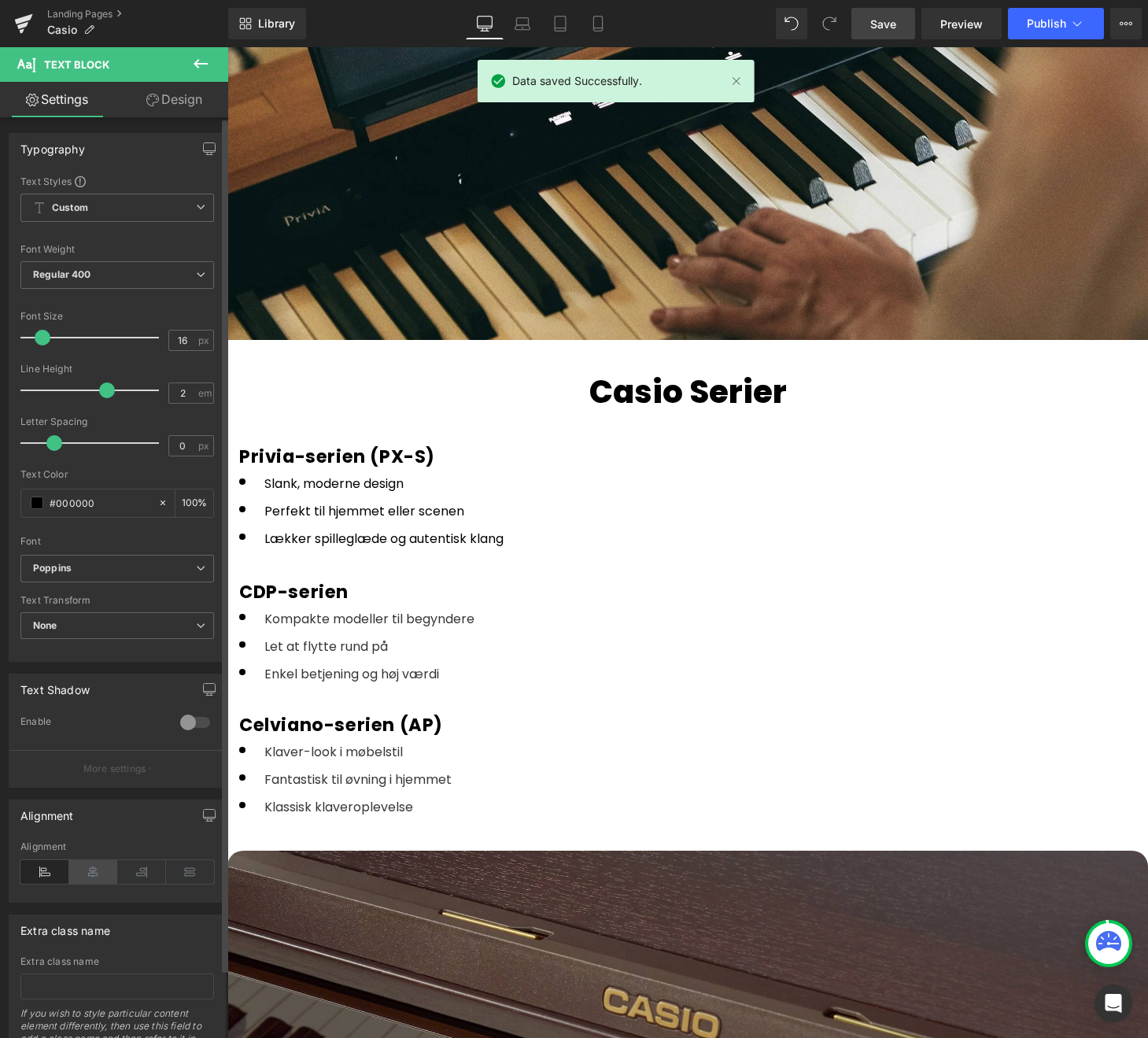
click at [86, 868] on icon at bounding box center [94, 871] width 49 height 24
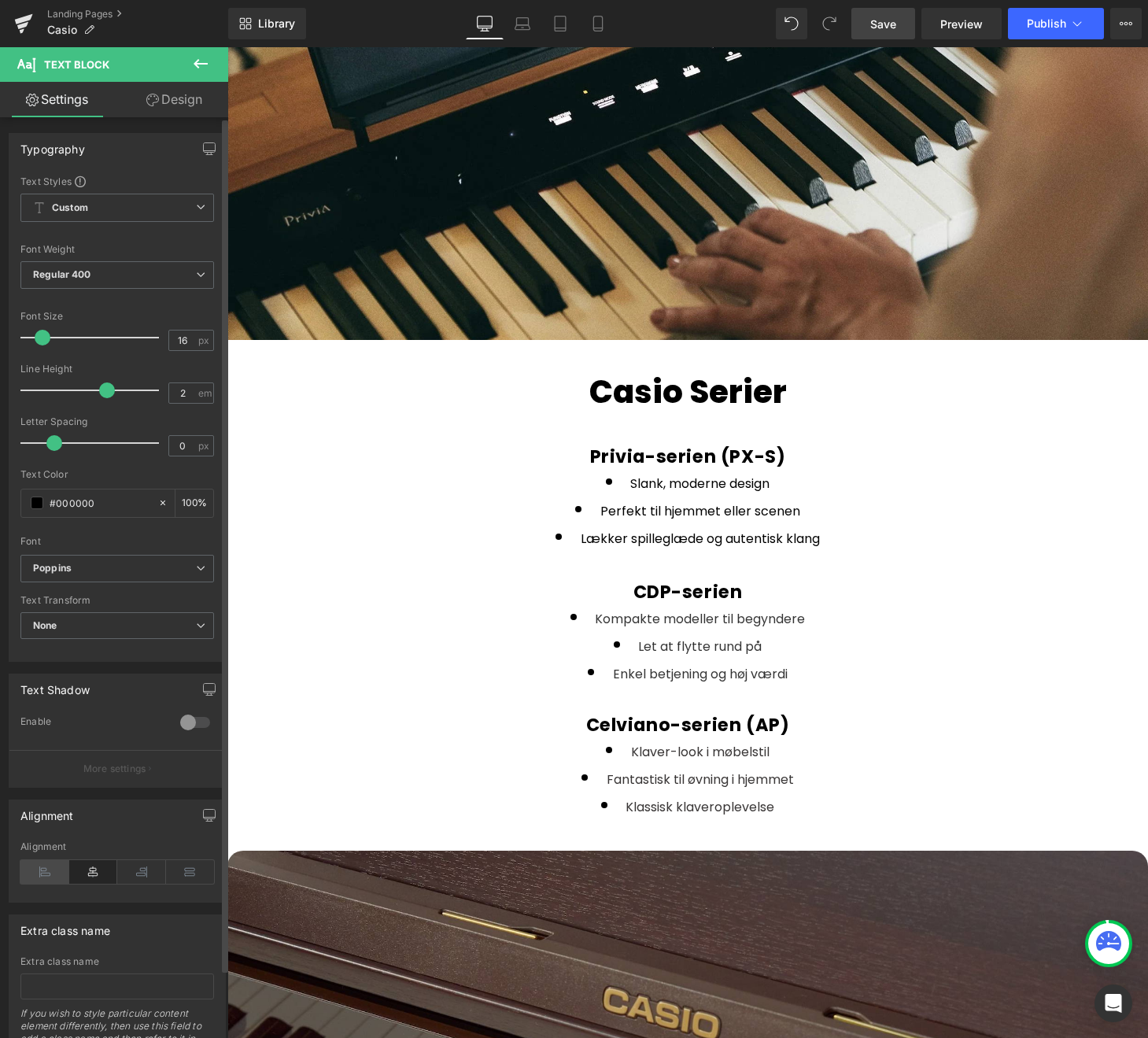
click at [40, 878] on icon at bounding box center [45, 871] width 49 height 24
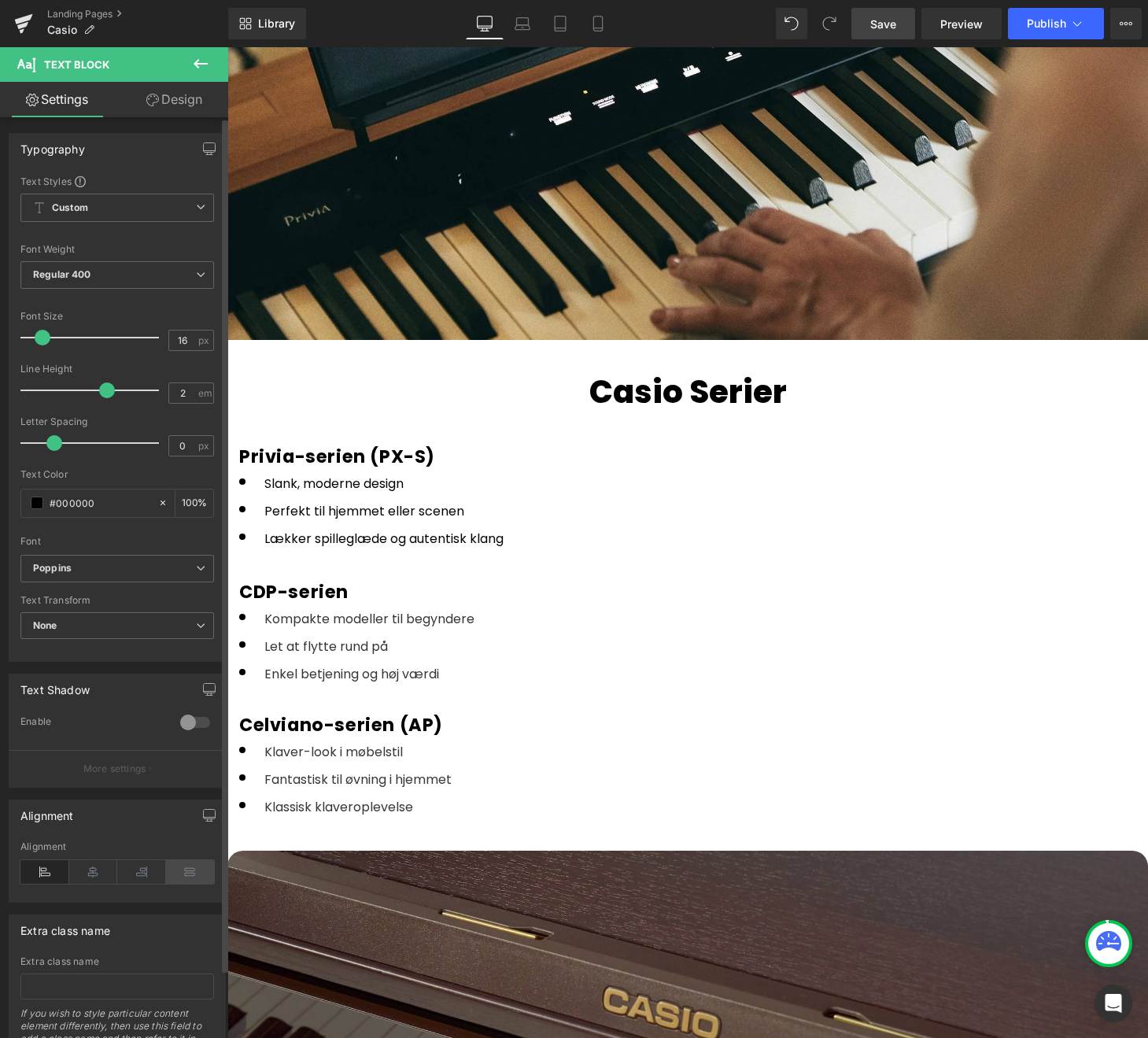
click at [181, 868] on icon at bounding box center [190, 871] width 49 height 24
click at [92, 876] on icon at bounding box center [94, 871] width 49 height 24
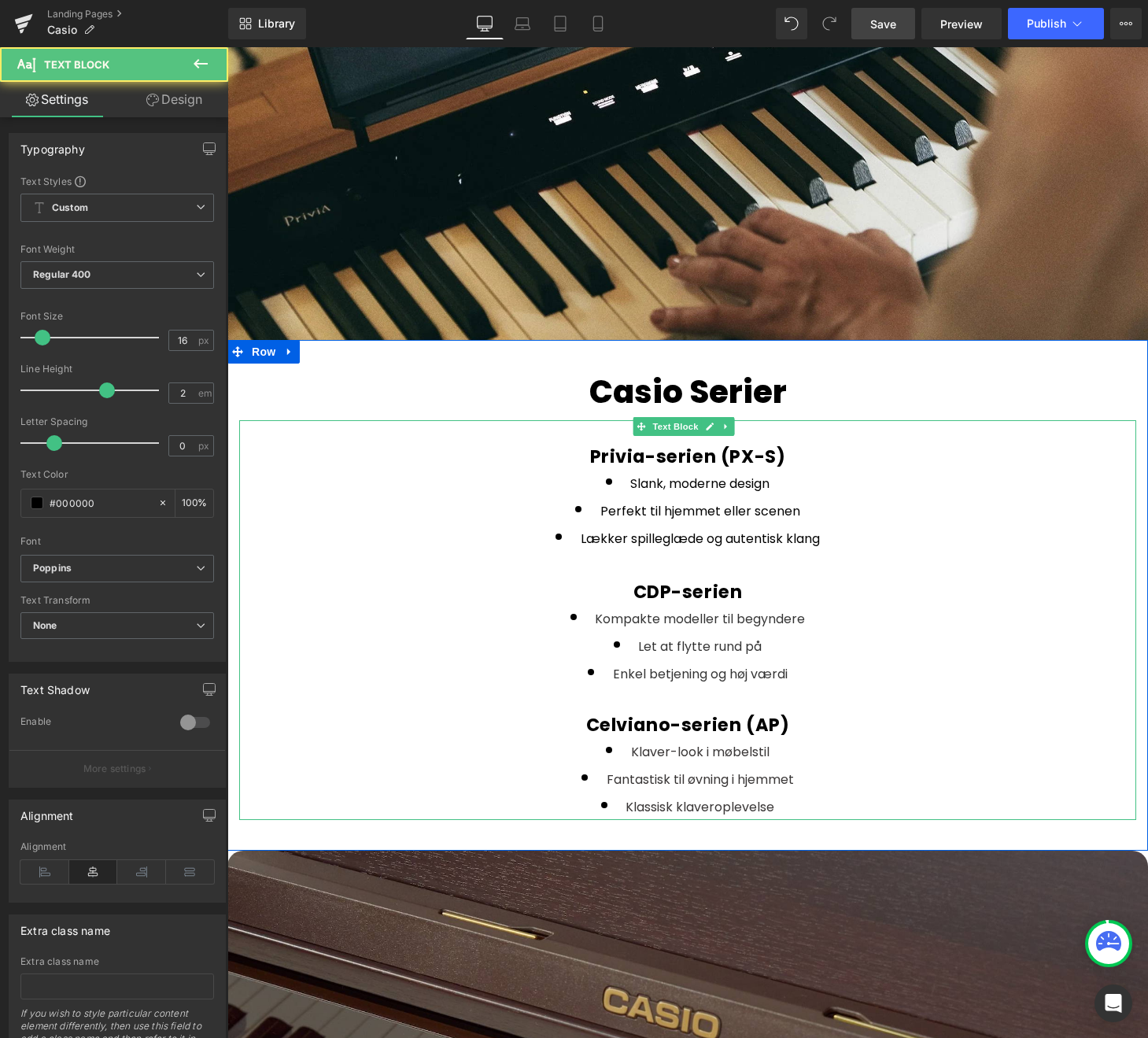
click at [630, 474] on span "Slank, moderne design" at bounding box center [699, 483] width 139 height 18
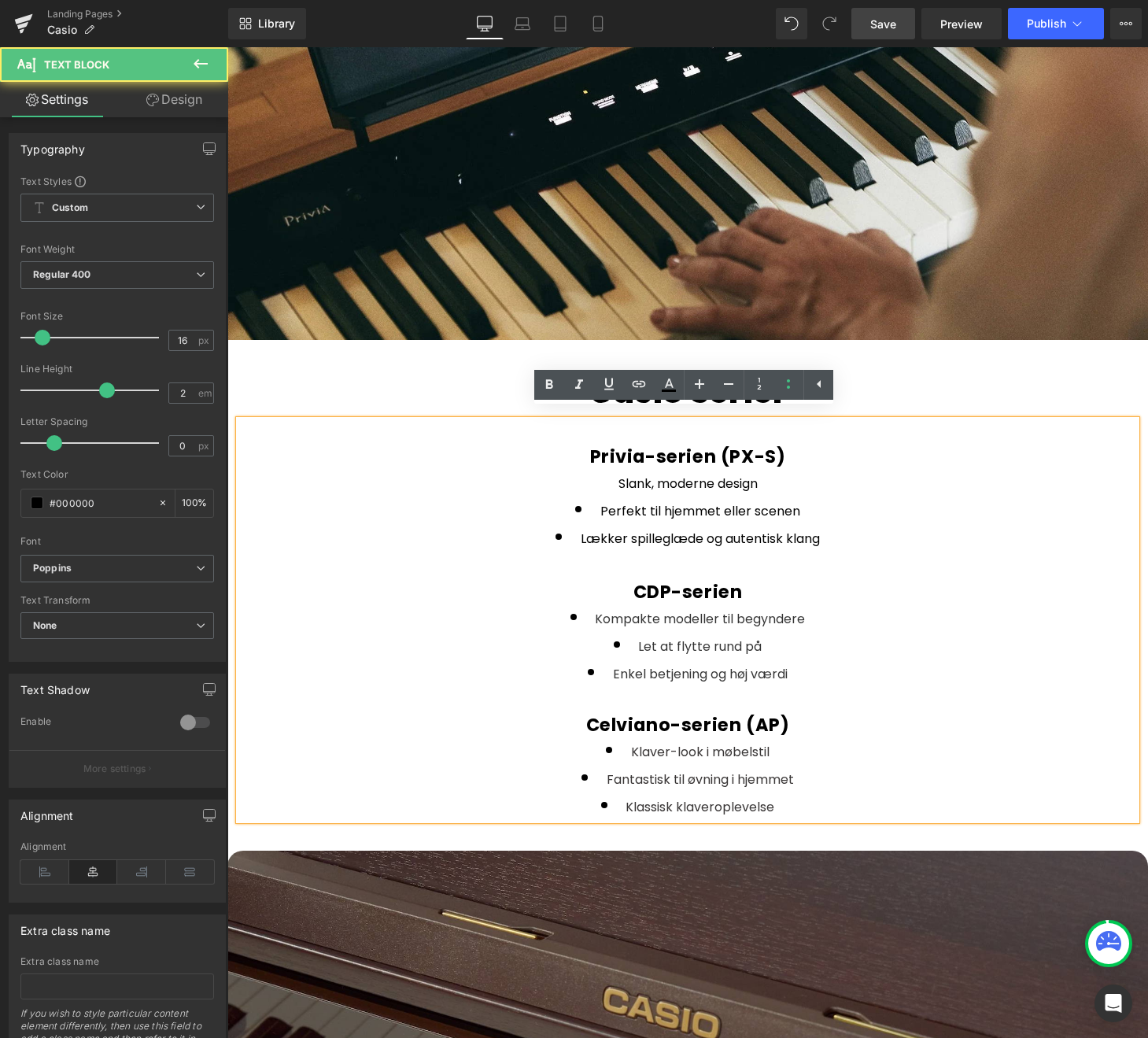
click at [601, 502] on span "Perfekt til hjemmet eller scenen" at bounding box center [700, 510] width 200 height 18
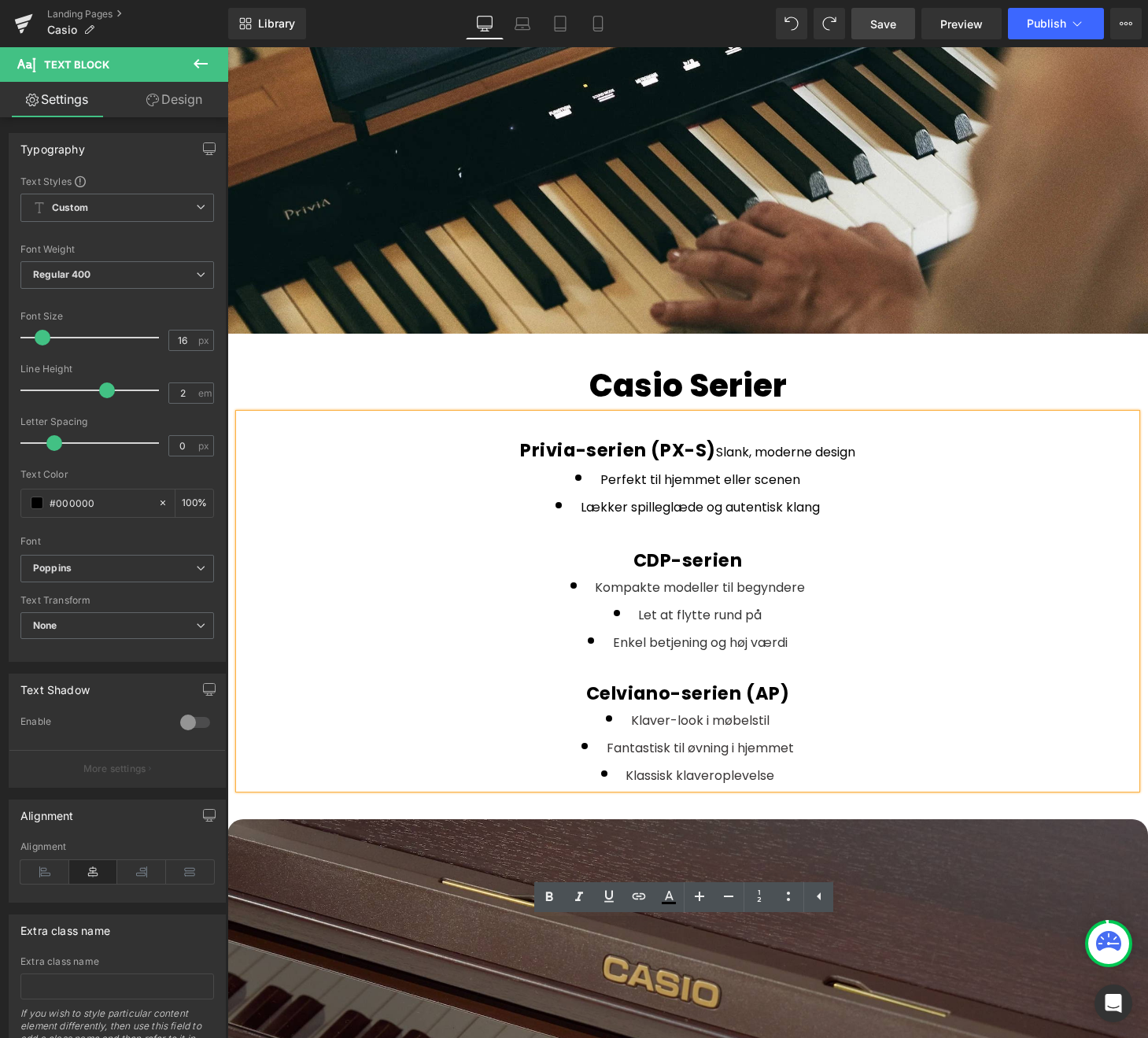
scroll to position [1637, 0]
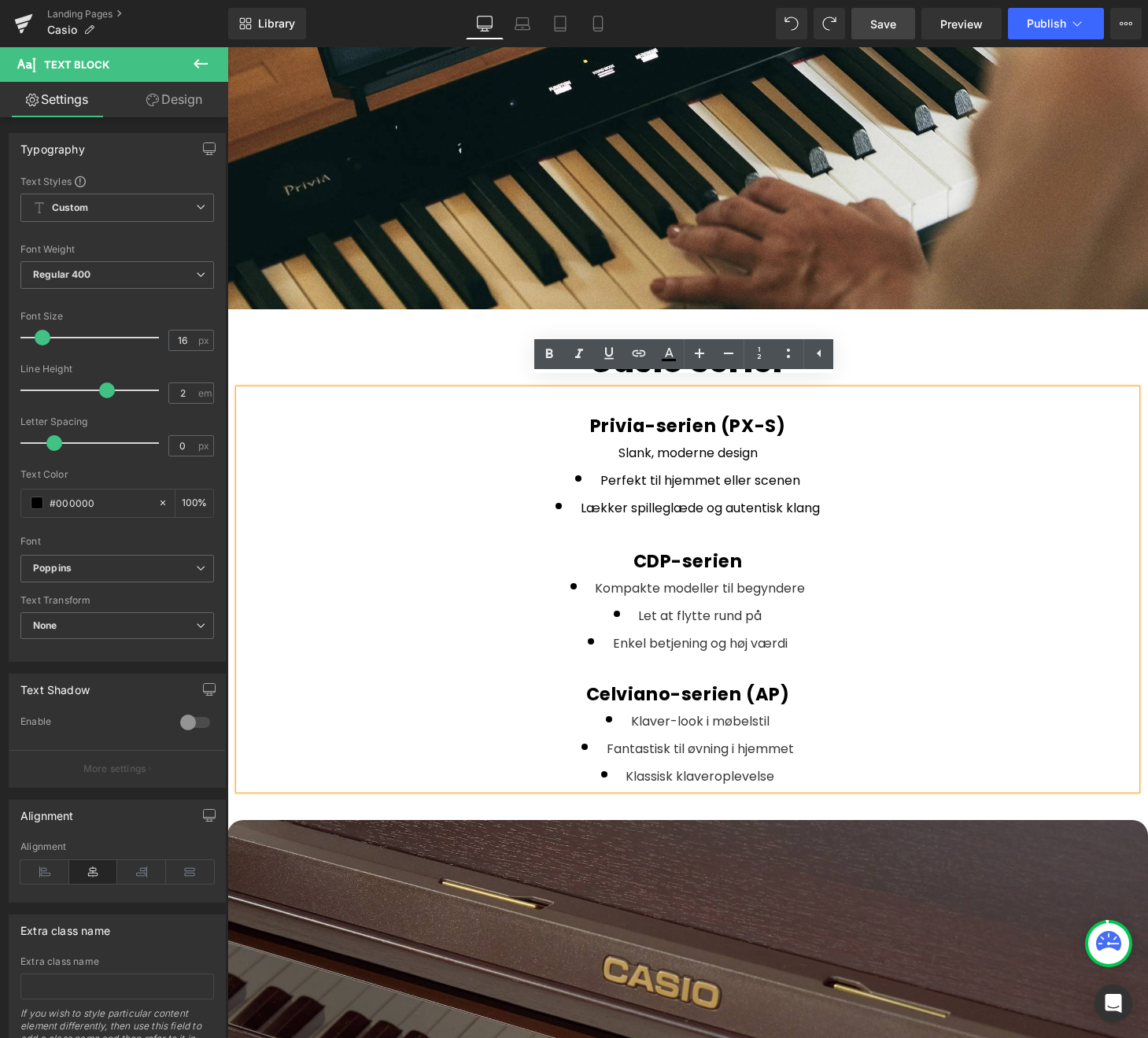
click at [607, 440] on div "Slank, moderne design" at bounding box center [688, 452] width 897 height 27
click at [782, 353] on icon at bounding box center [788, 353] width 19 height 19
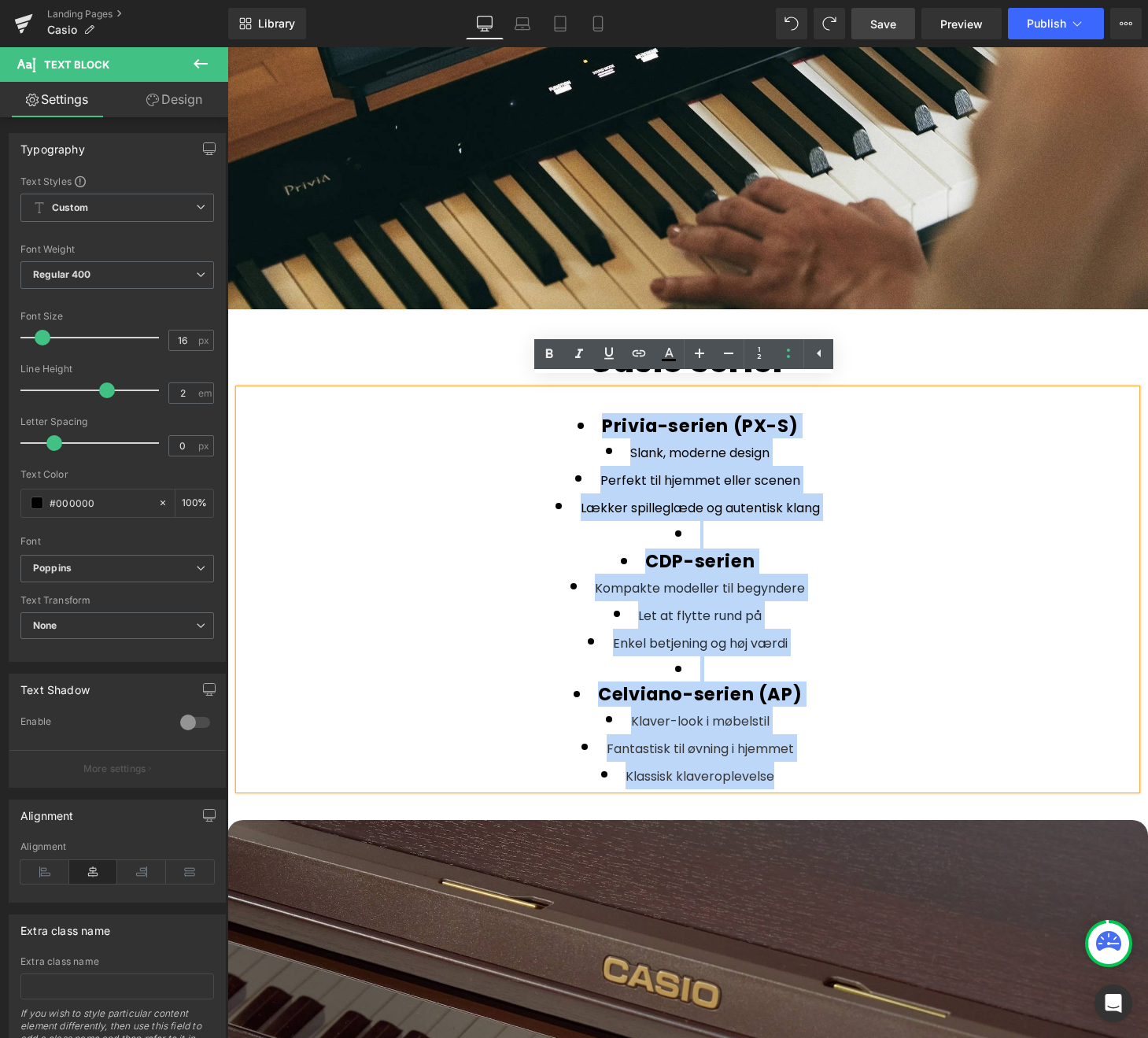
click at [619, 438] on li "Slank, moderne design" at bounding box center [688, 452] width 897 height 27
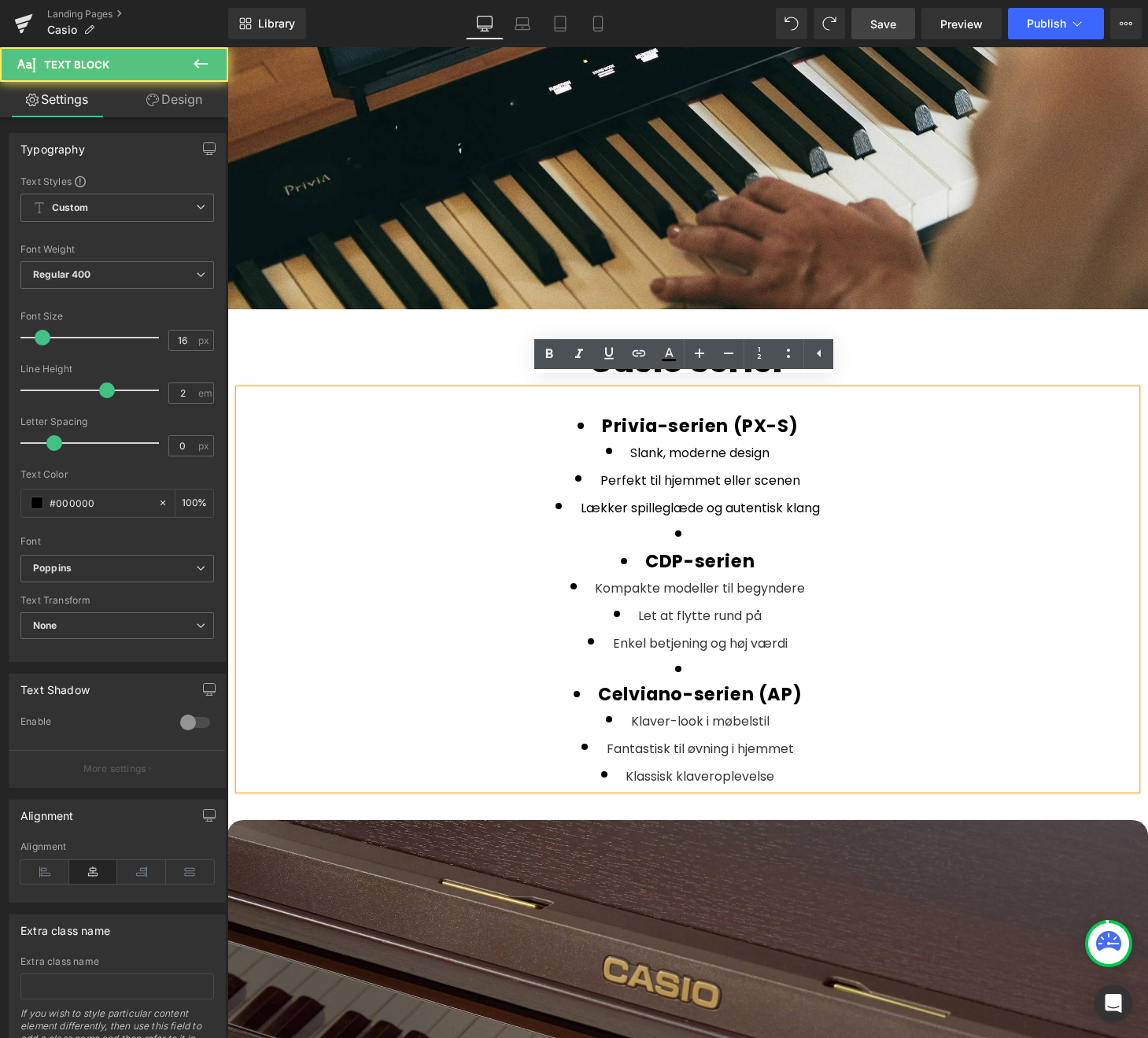
click at [599, 413] on li "Privia-serien (PX-S)" at bounding box center [688, 425] width 897 height 26
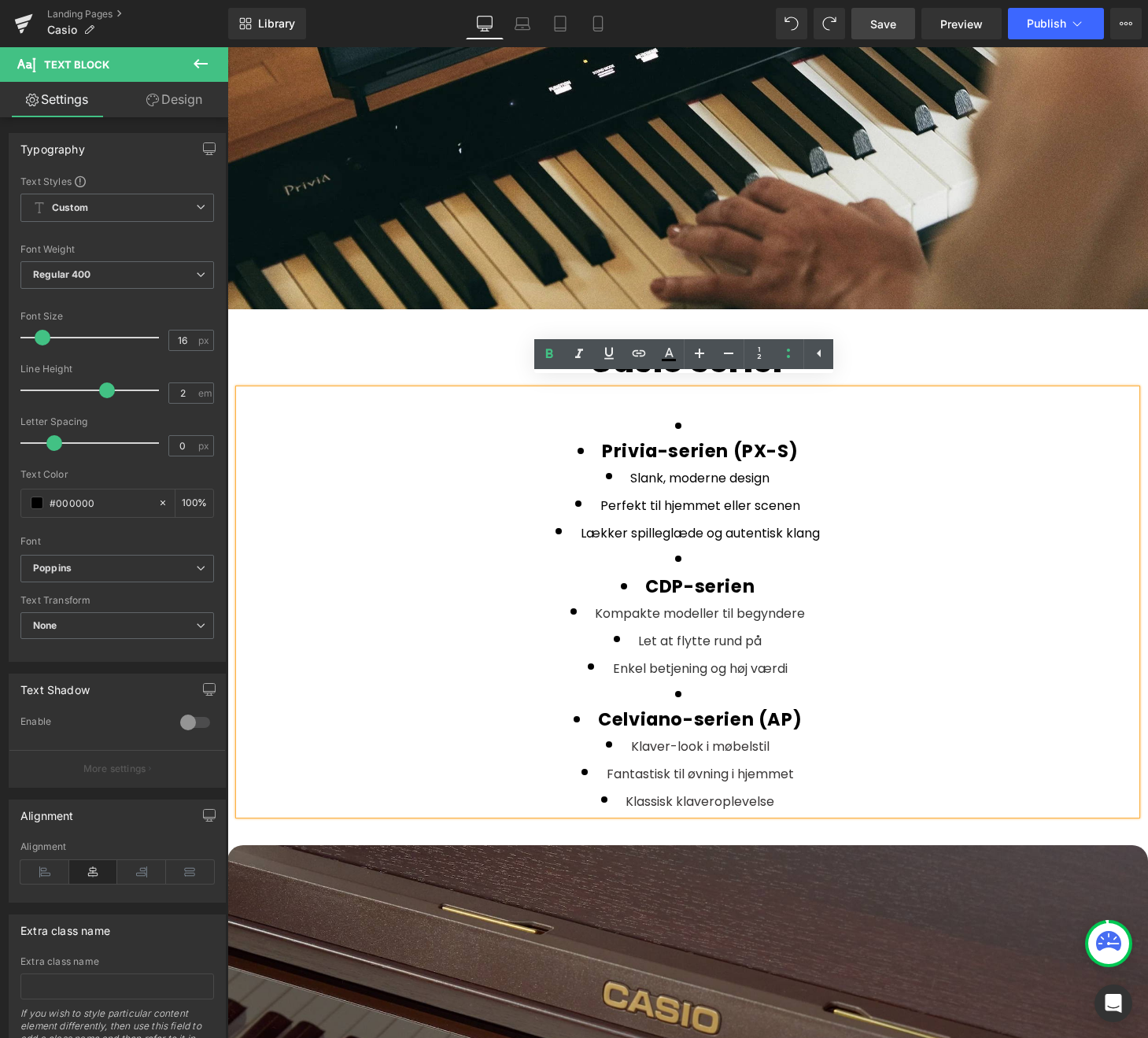
click at [696, 417] on li at bounding box center [688, 425] width 897 height 26
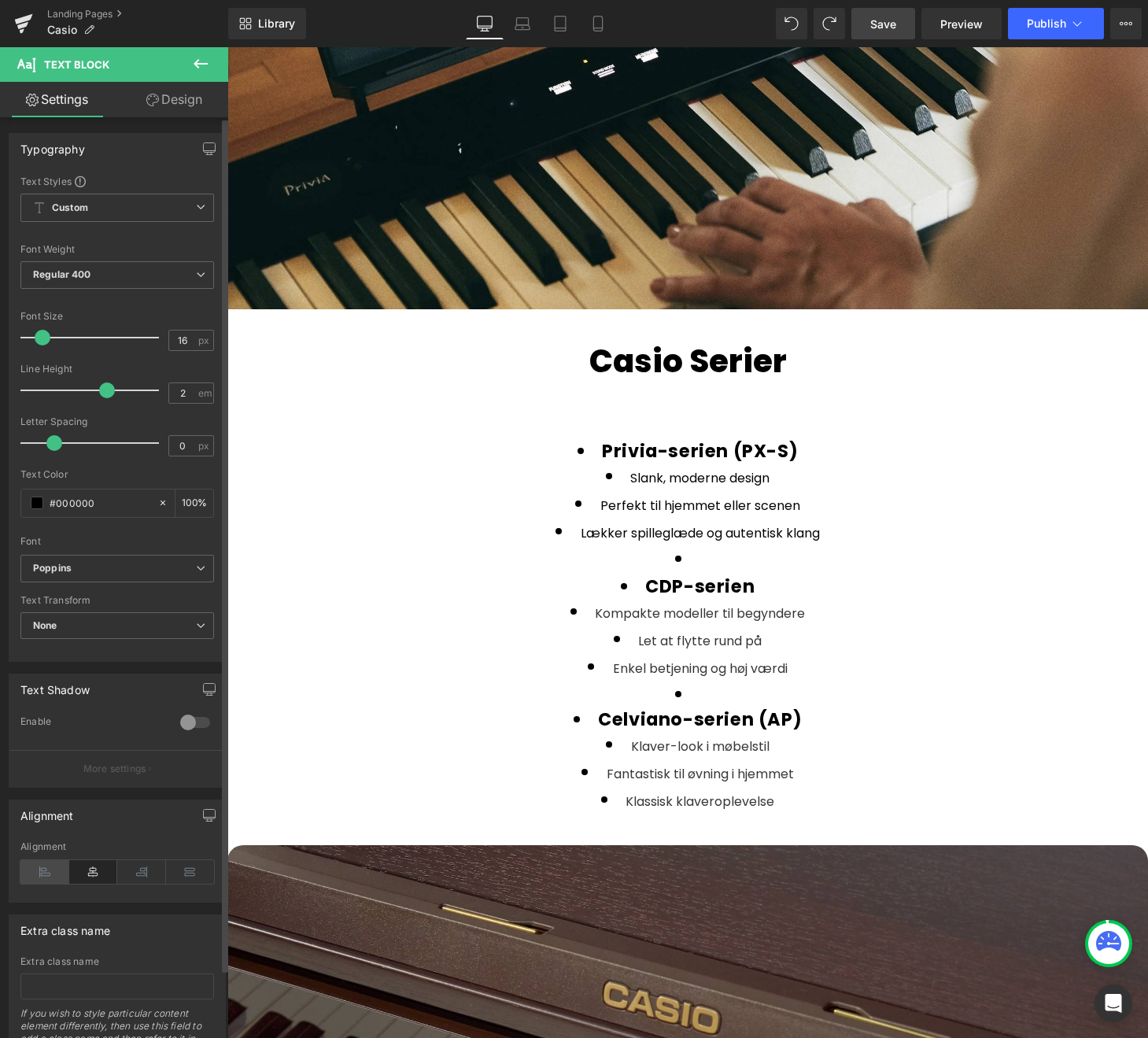
click at [45, 873] on icon at bounding box center [45, 871] width 49 height 24
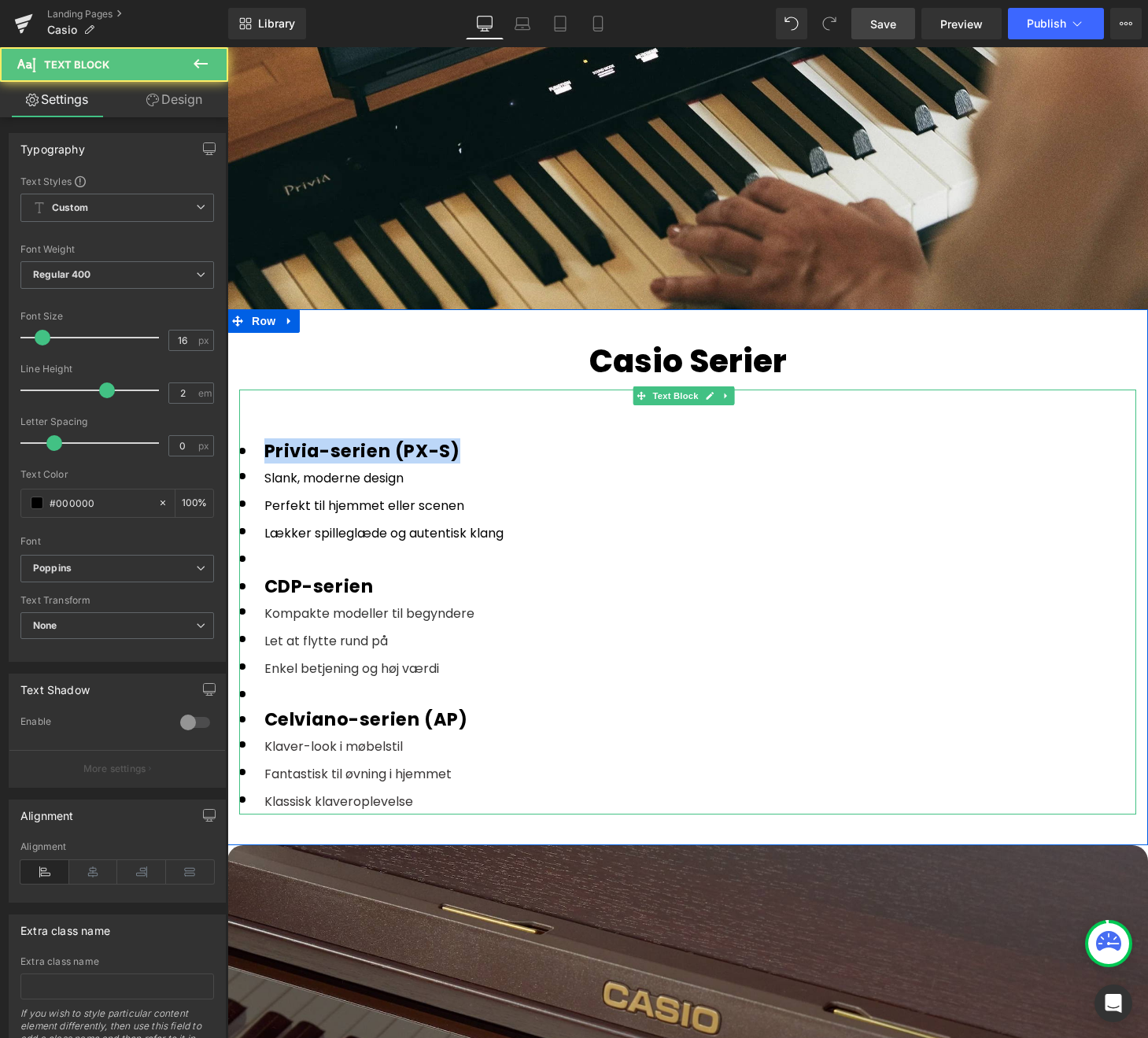
drag, startPoint x: 264, startPoint y: 439, endPoint x: 468, endPoint y: 431, distance: 204.2
click at [468, 438] on li "Privia-serien (PX-S)" at bounding box center [688, 451] width 897 height 26
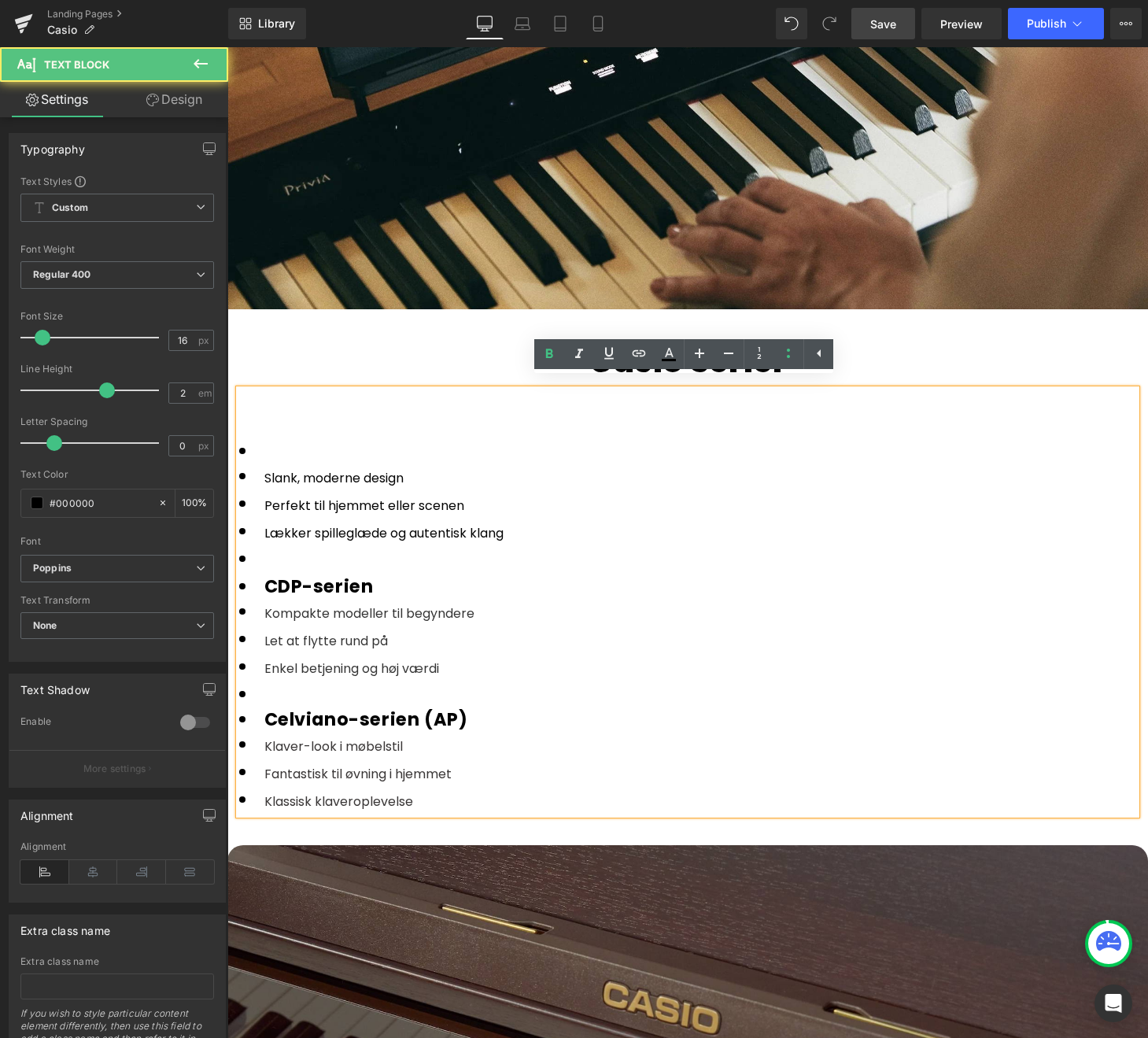
click at [292, 419] on div at bounding box center [688, 425] width 897 height 26
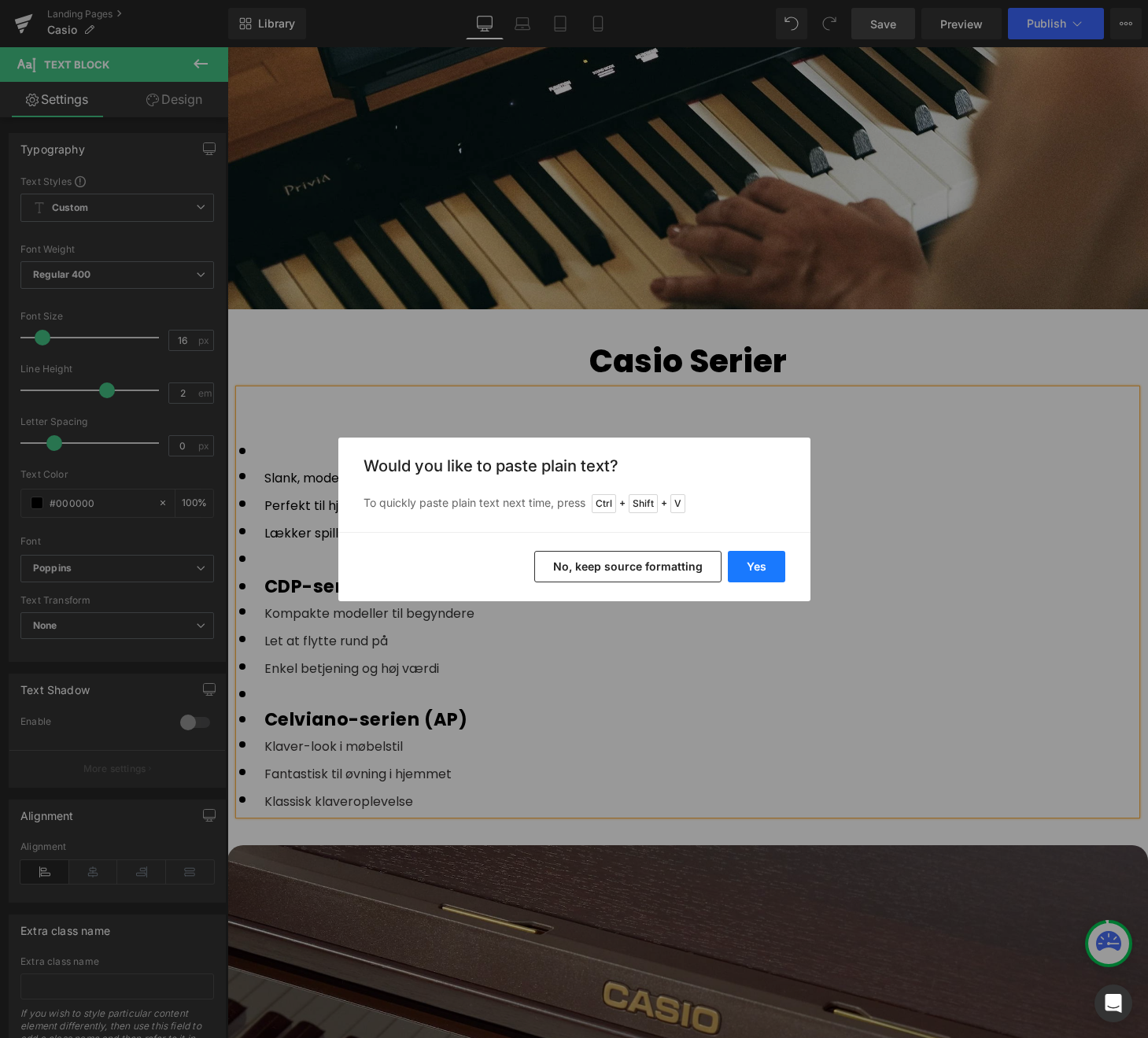
click at [751, 561] on button "Yes" at bounding box center [756, 566] width 58 height 31
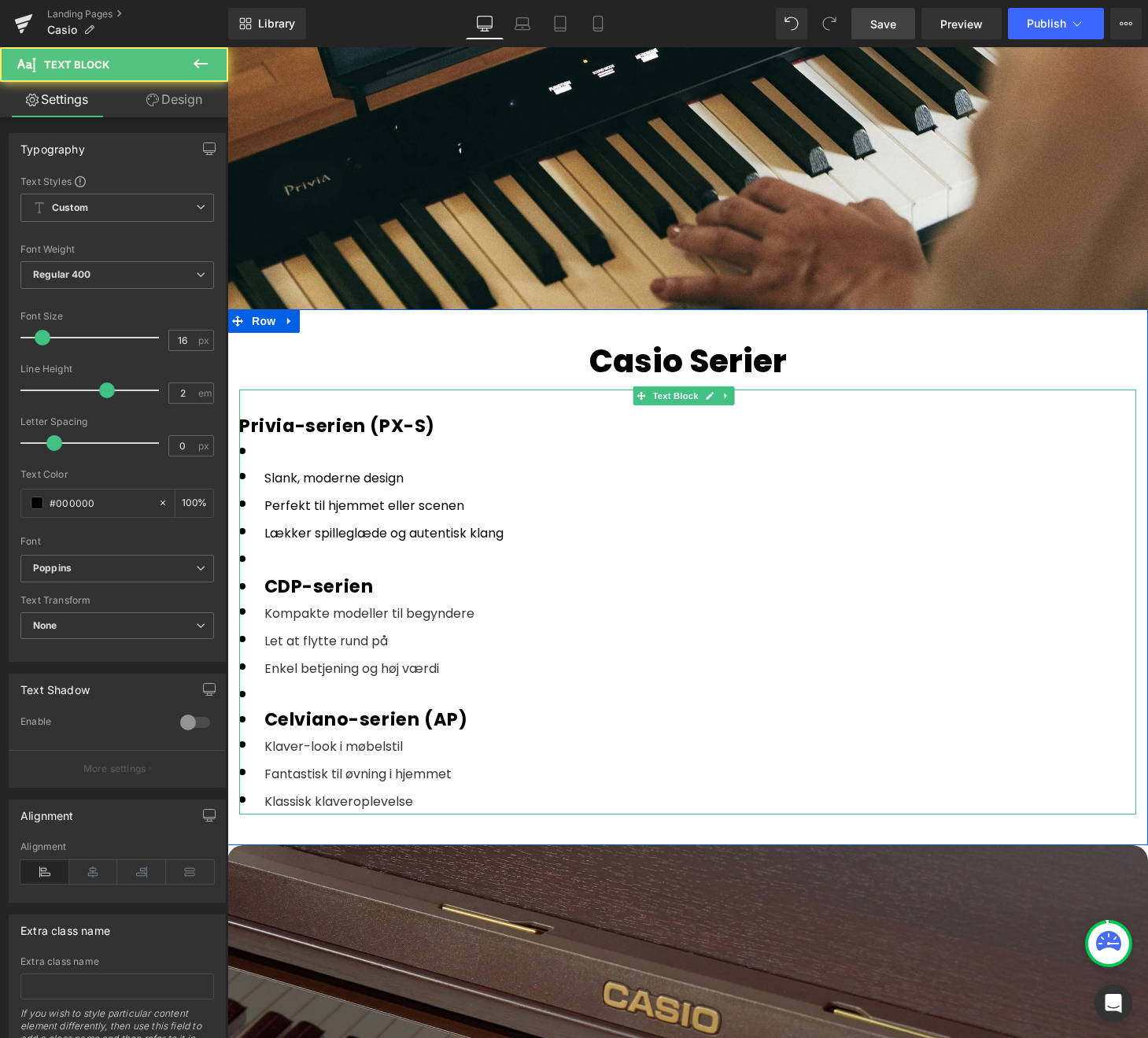
click at [276, 439] on li at bounding box center [688, 451] width 897 height 26
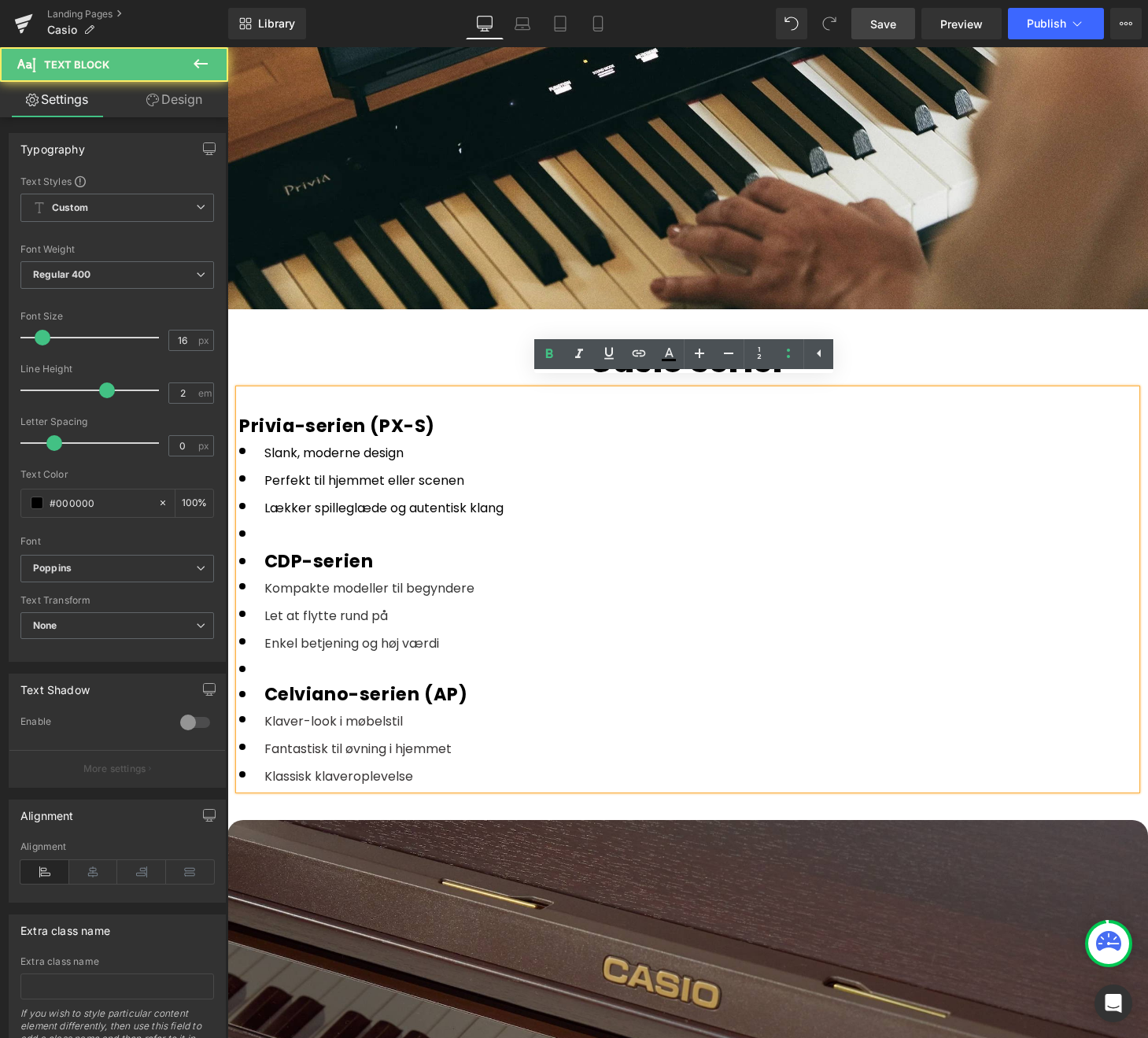
click at [291, 527] on li at bounding box center [688, 534] width 897 height 27
drag, startPoint x: 269, startPoint y: 552, endPoint x: 369, endPoint y: 552, distance: 100.0
click at [369, 552] on li "CDP-serien" at bounding box center [688, 561] width 897 height 26
click at [283, 528] on div at bounding box center [688, 534] width 897 height 27
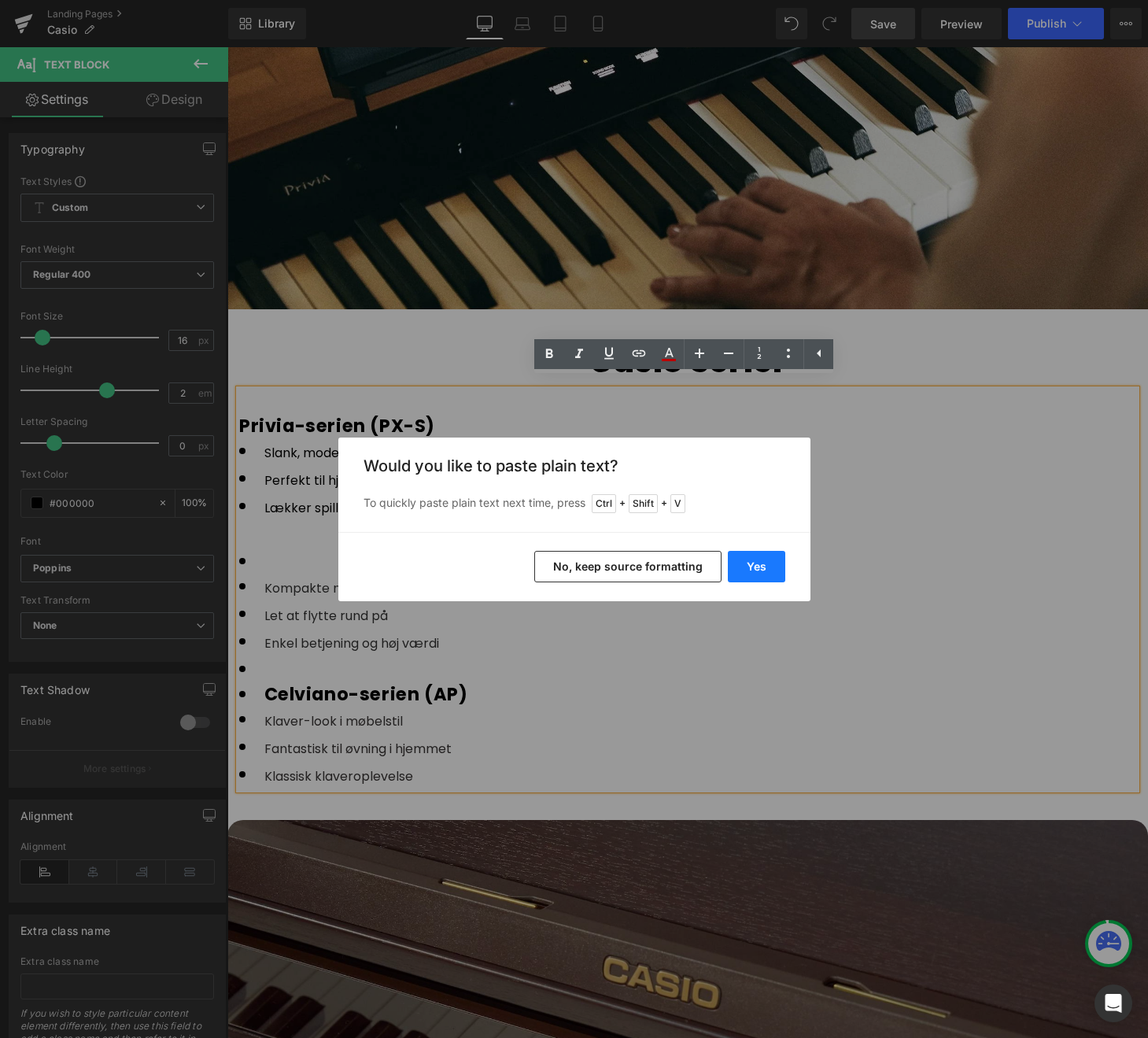
click at [756, 559] on button "Yes" at bounding box center [756, 566] width 58 height 31
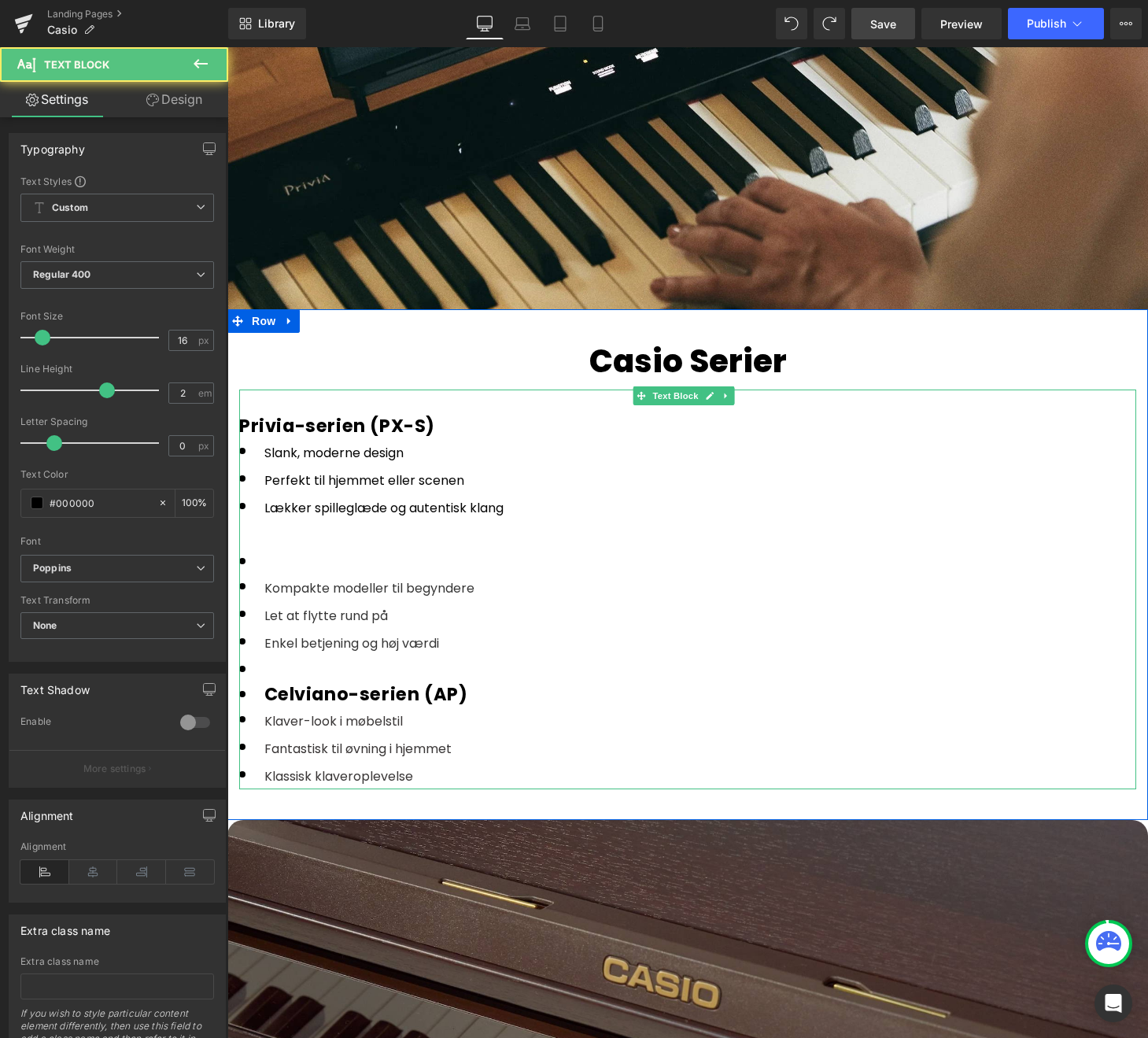
click at [269, 525] on div at bounding box center [688, 534] width 897 height 27
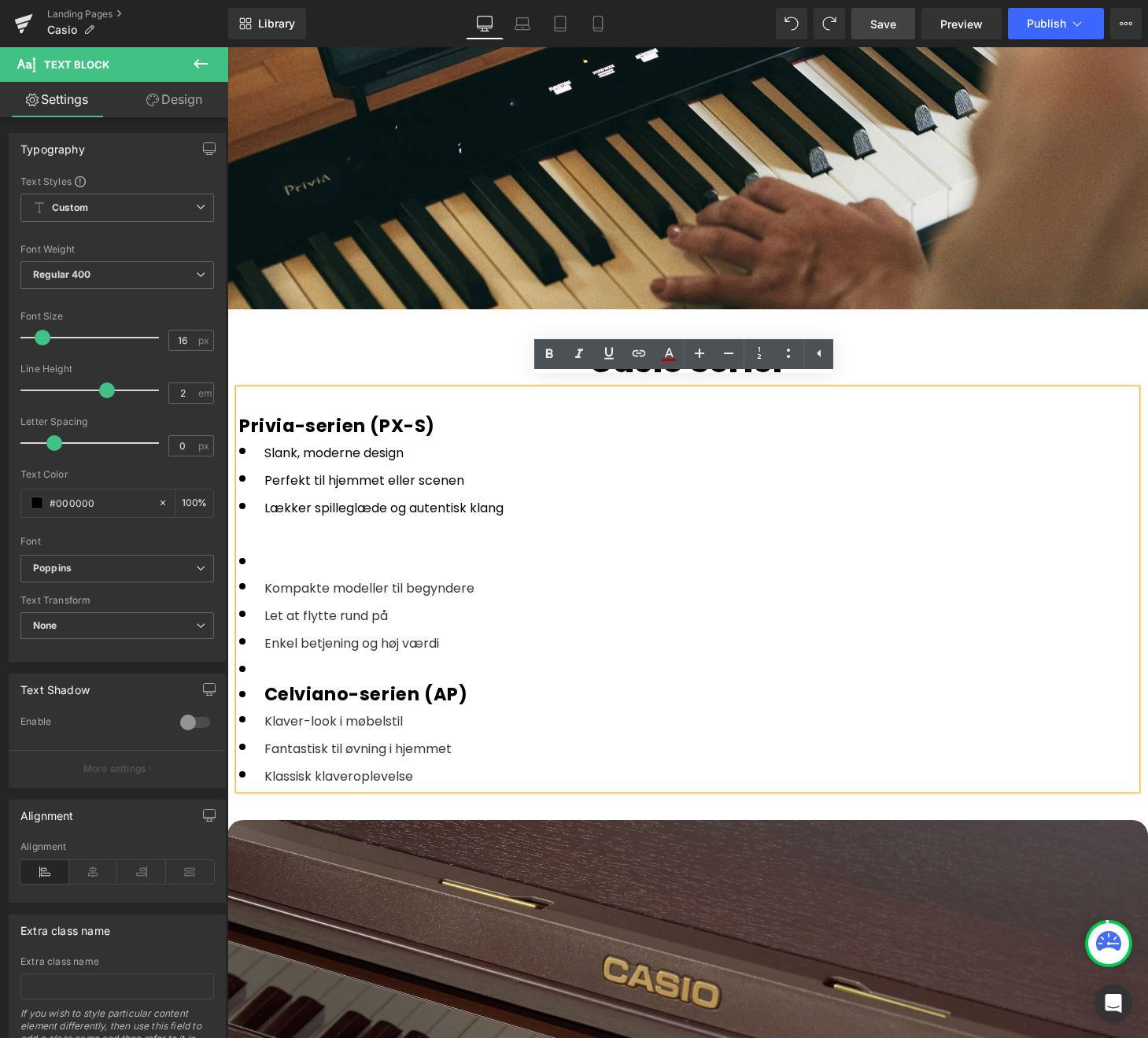
click at [323, 548] on li at bounding box center [688, 561] width 897 height 26
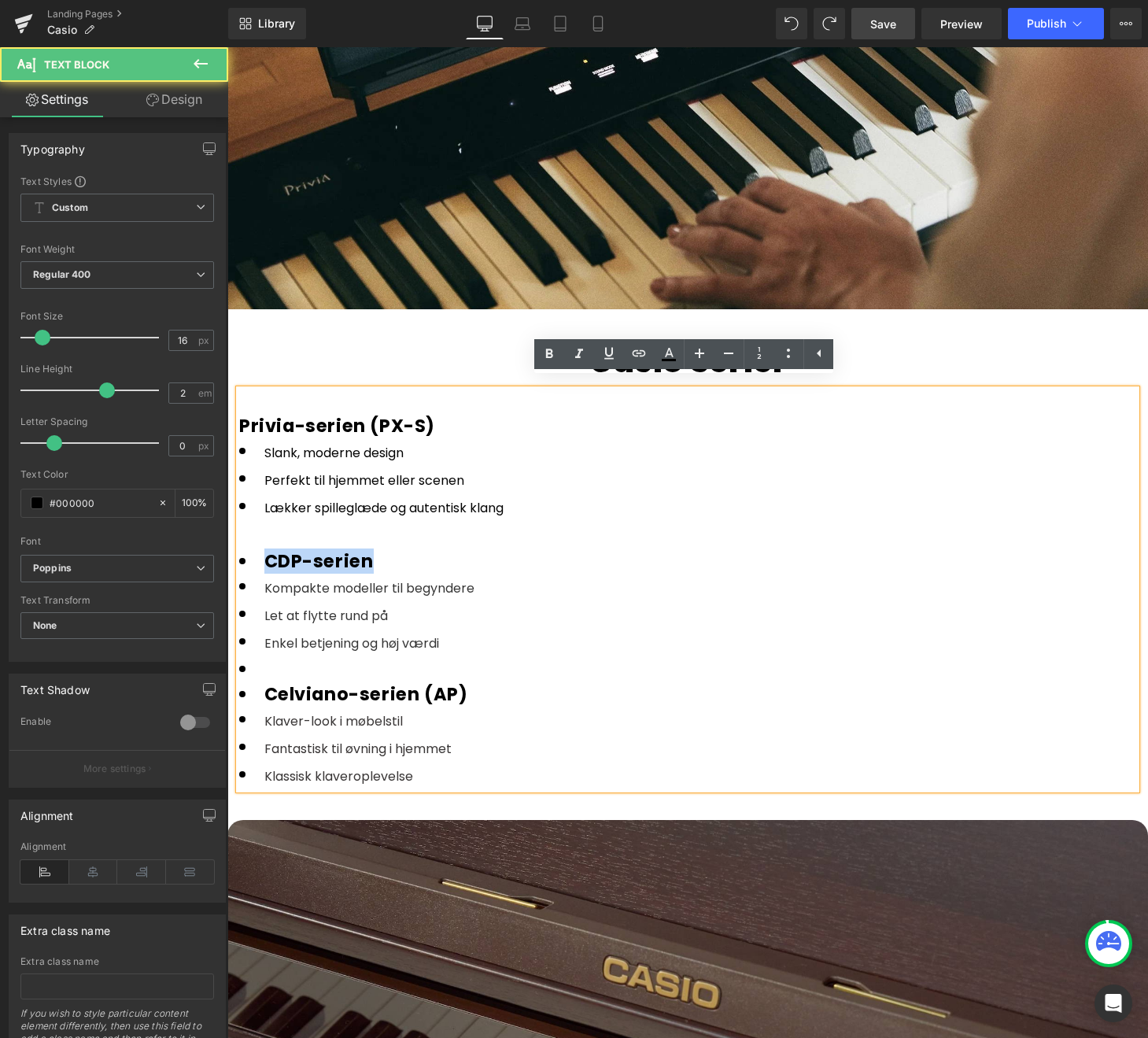
drag, startPoint x: 374, startPoint y: 552, endPoint x: 268, endPoint y: 561, distance: 106.4
click at [268, 561] on li "CDP-serien" at bounding box center [688, 561] width 897 height 26
copy li "CDP-serien"
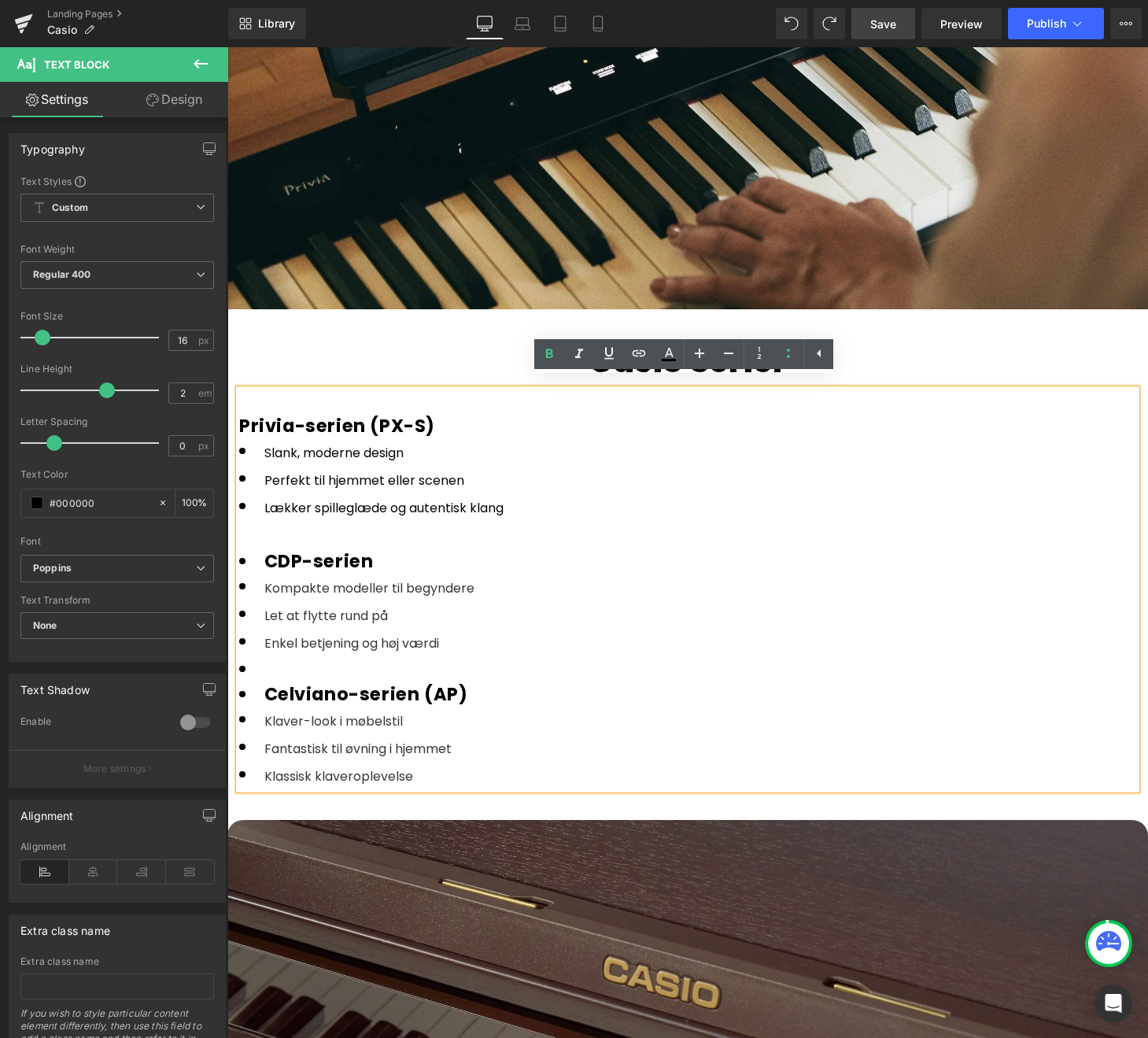
click at [266, 528] on div at bounding box center [688, 534] width 897 height 27
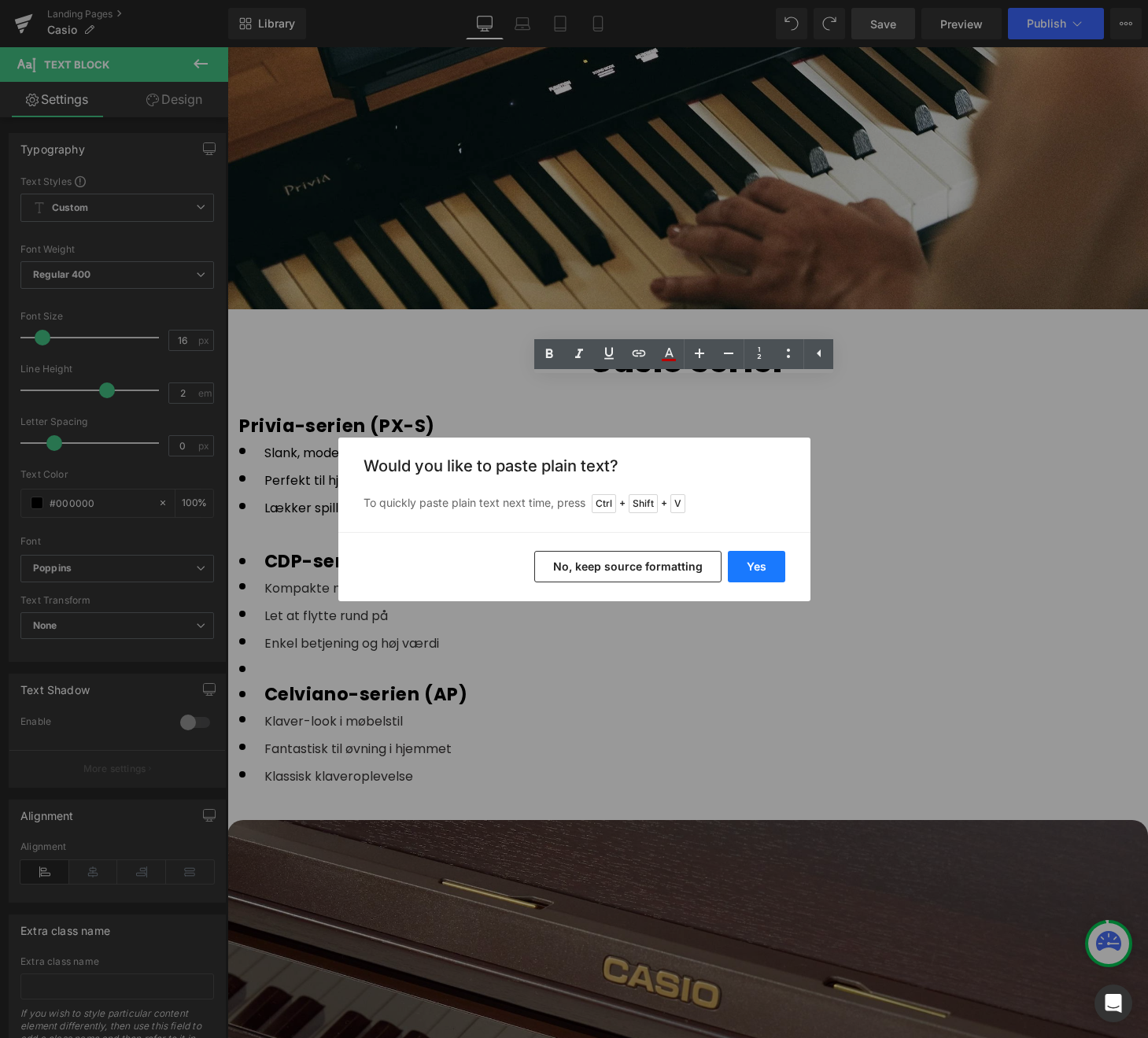
click at [752, 563] on button "Yes" at bounding box center [756, 566] width 58 height 31
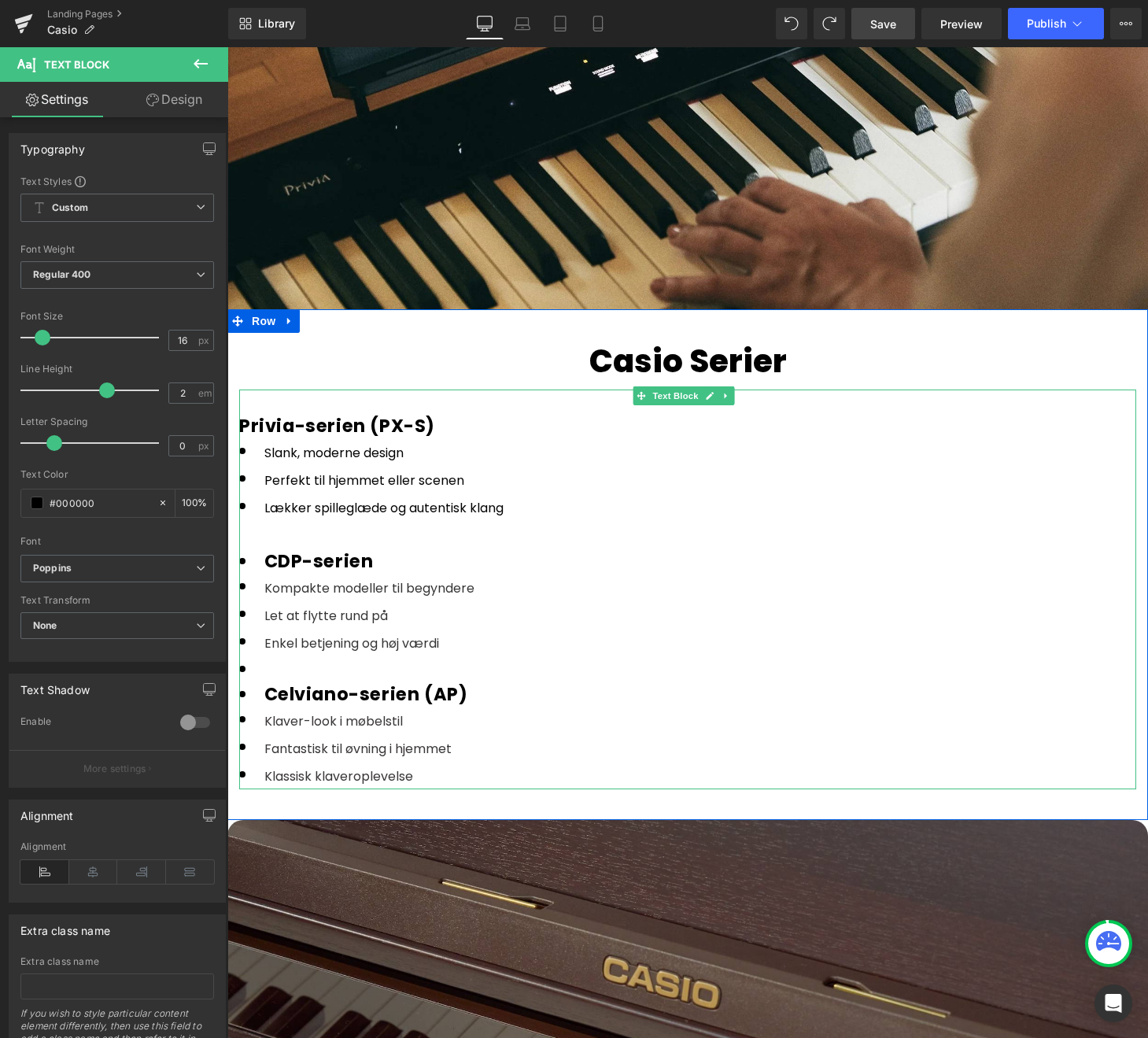
click at [296, 523] on div at bounding box center [688, 534] width 897 height 27
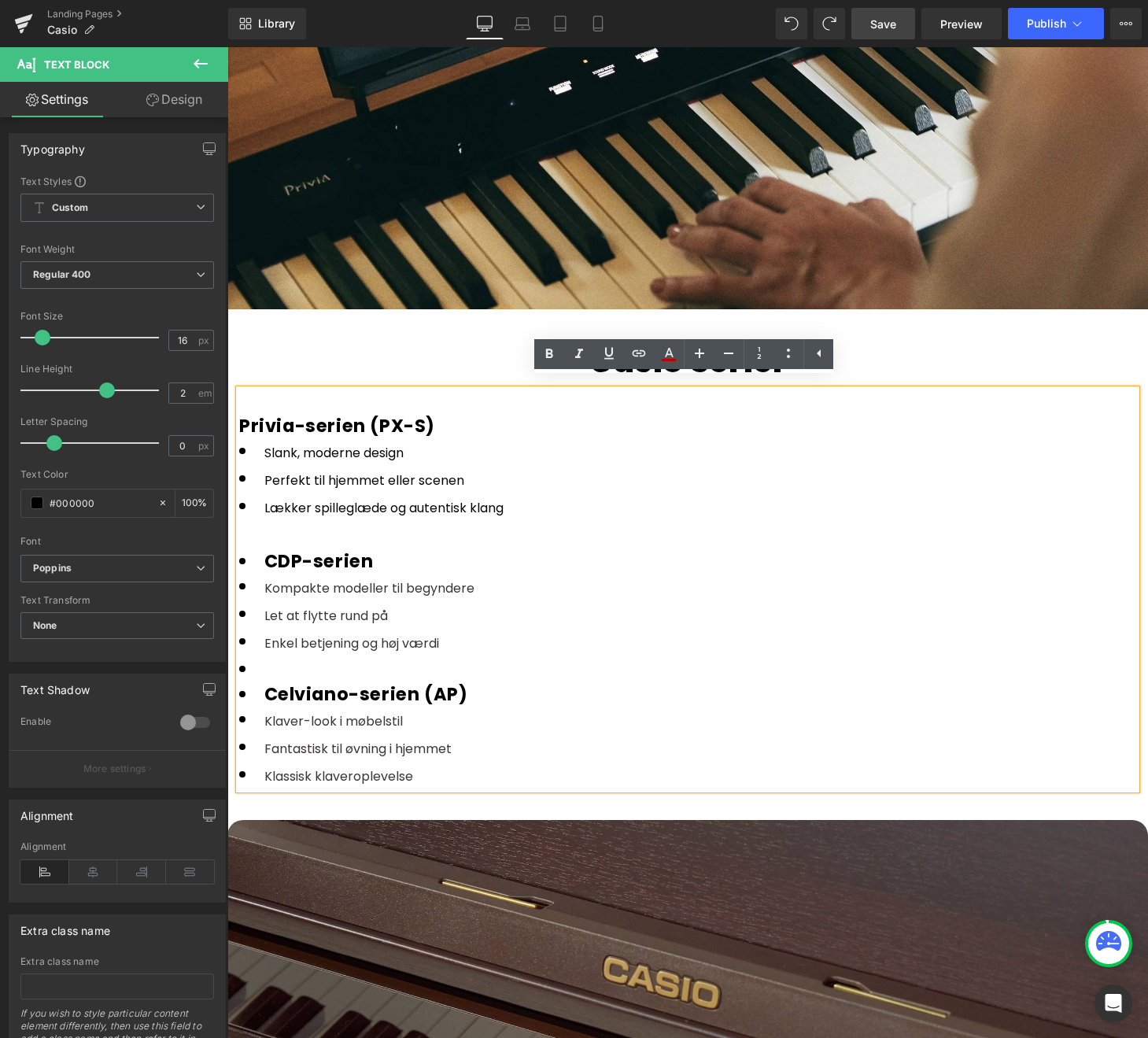
click at [403, 551] on li "CDP-serien" at bounding box center [688, 561] width 897 height 26
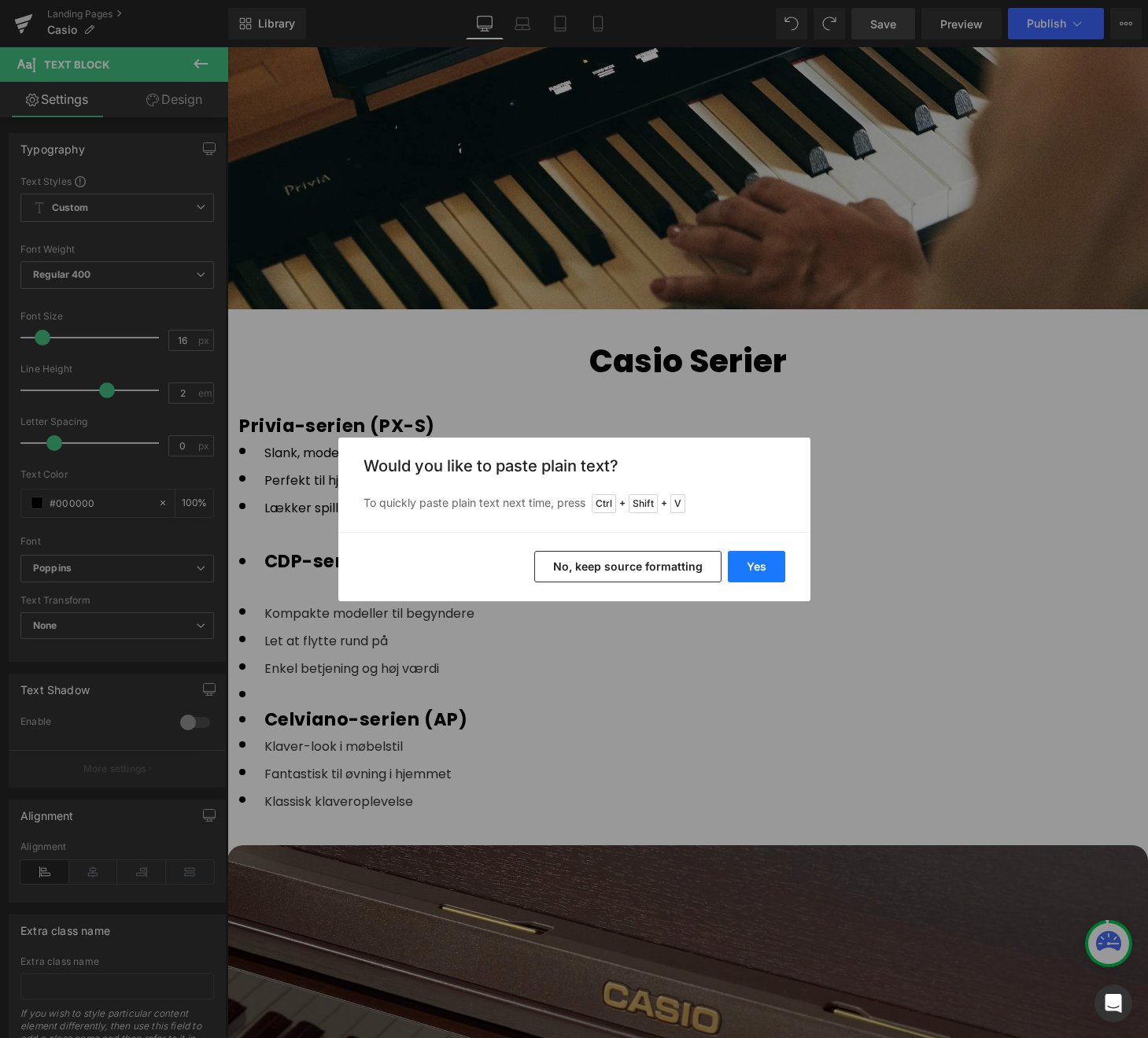
click at [774, 552] on button "Yes" at bounding box center [756, 566] width 58 height 31
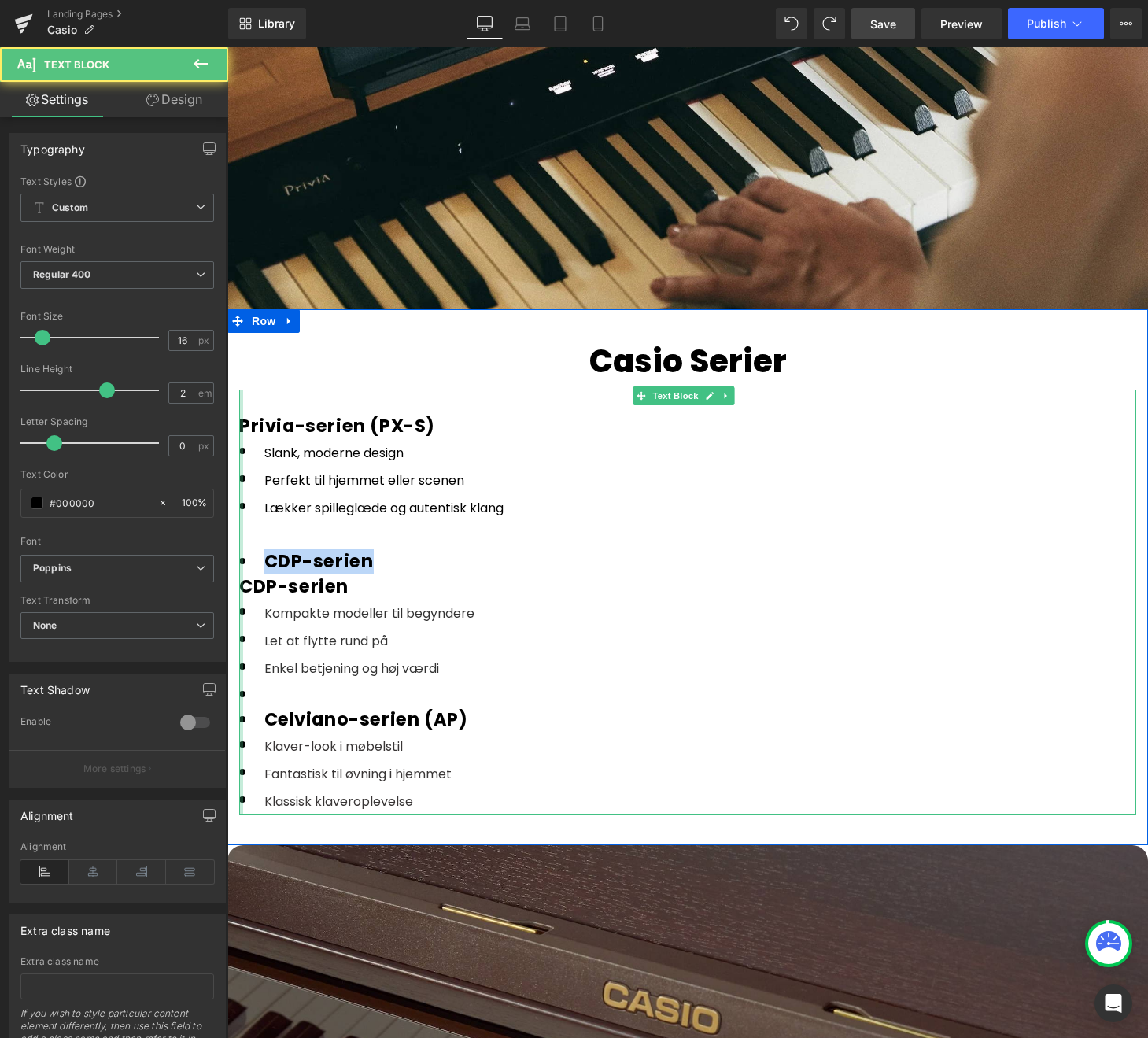
drag, startPoint x: 383, startPoint y: 551, endPoint x: 242, endPoint y: 536, distance: 141.8
click at [242, 536] on div "Privia-serien (PX-S) Slank, moderne design Perfekt til hjemmet eller scenen Læk…" at bounding box center [688, 601] width 897 height 425
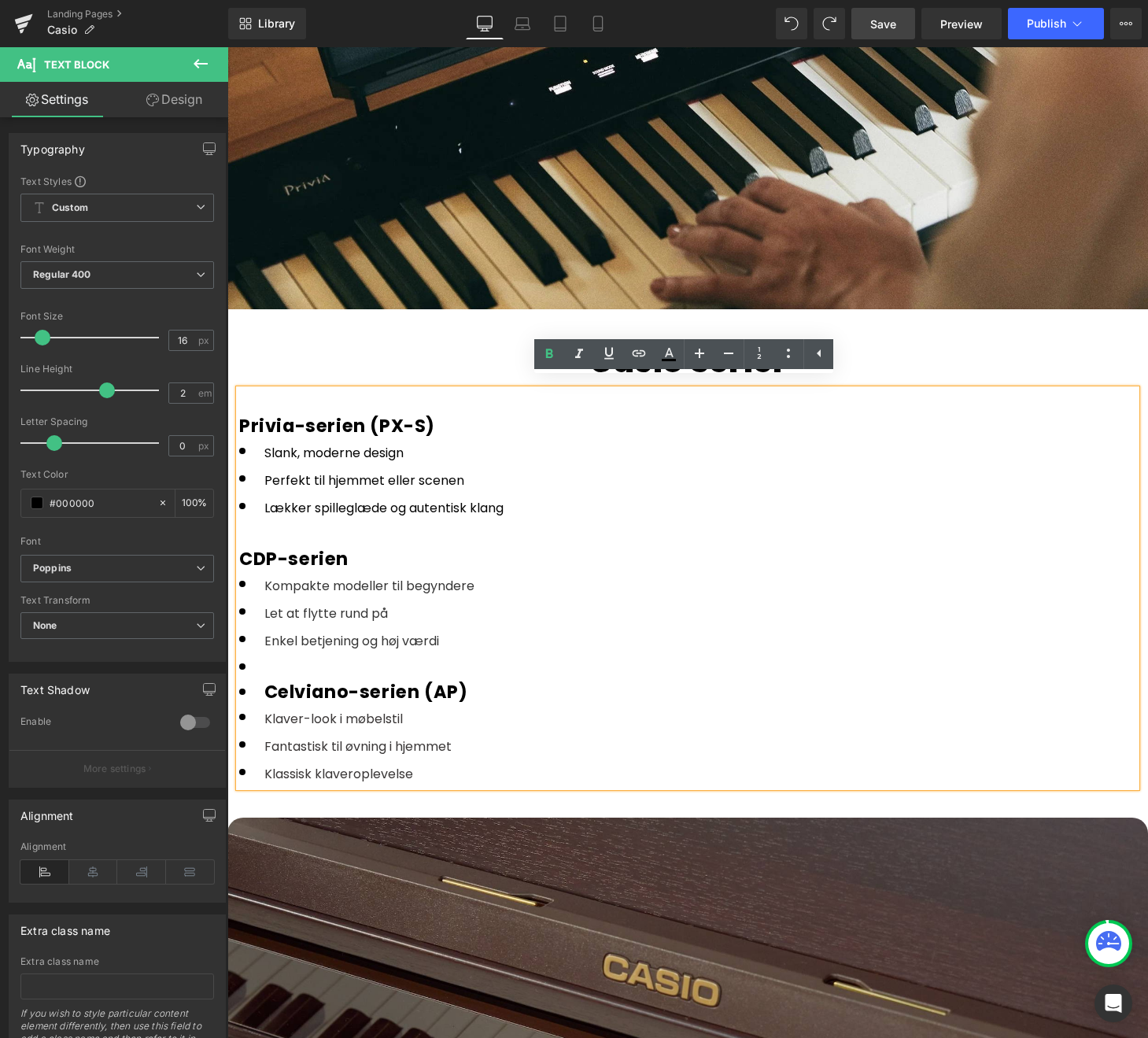
click at [363, 556] on div "CDP-serien" at bounding box center [688, 559] width 897 height 26
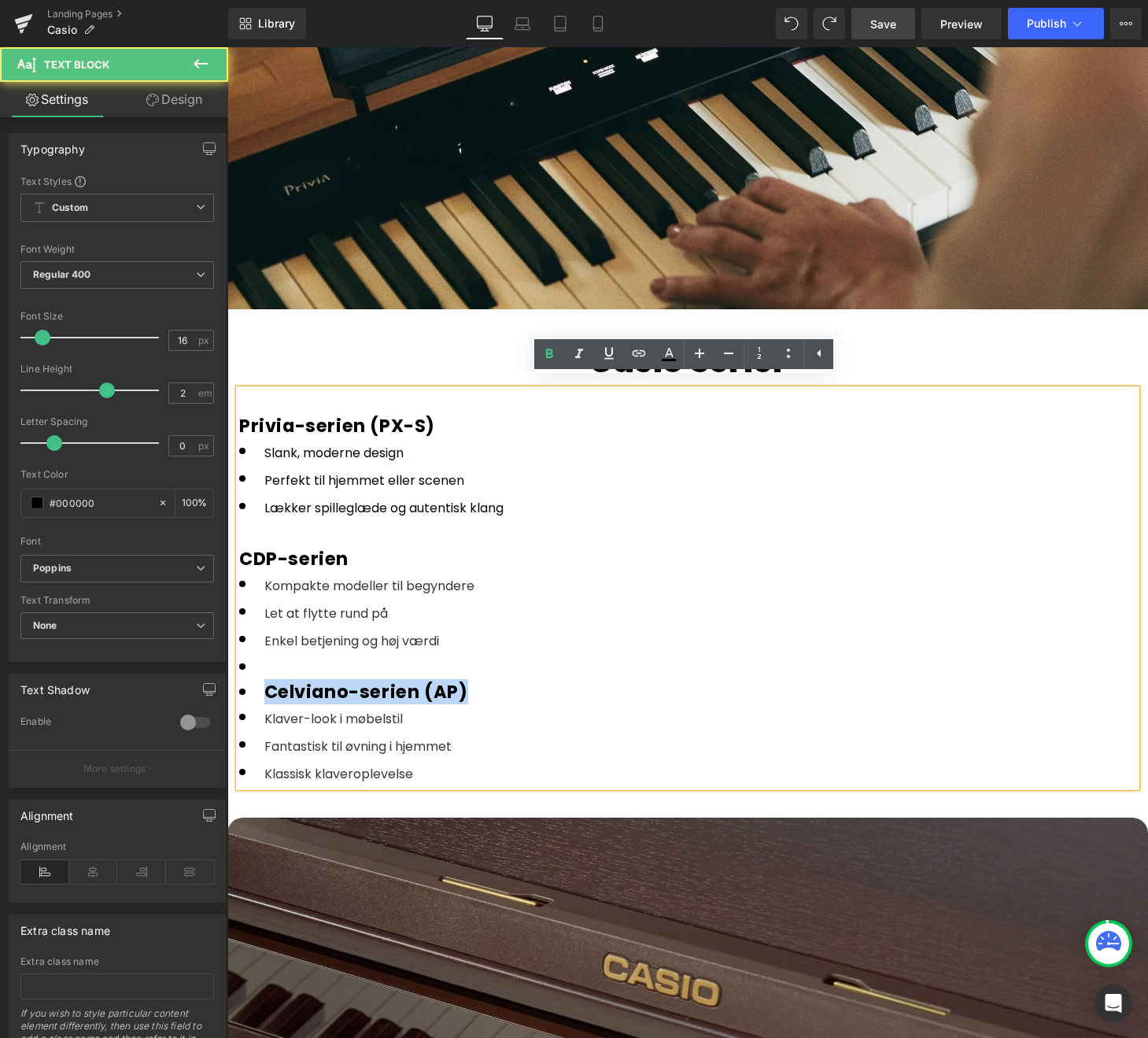
drag, startPoint x: 467, startPoint y: 681, endPoint x: 263, endPoint y: 689, distance: 204.2
click at [263, 689] on li "Celviano-serien (AP)" at bounding box center [688, 691] width 897 height 26
copy li "Celviano-serien (AP)"
click at [482, 682] on li "Celviano-serien (AP)" at bounding box center [688, 691] width 897 height 26
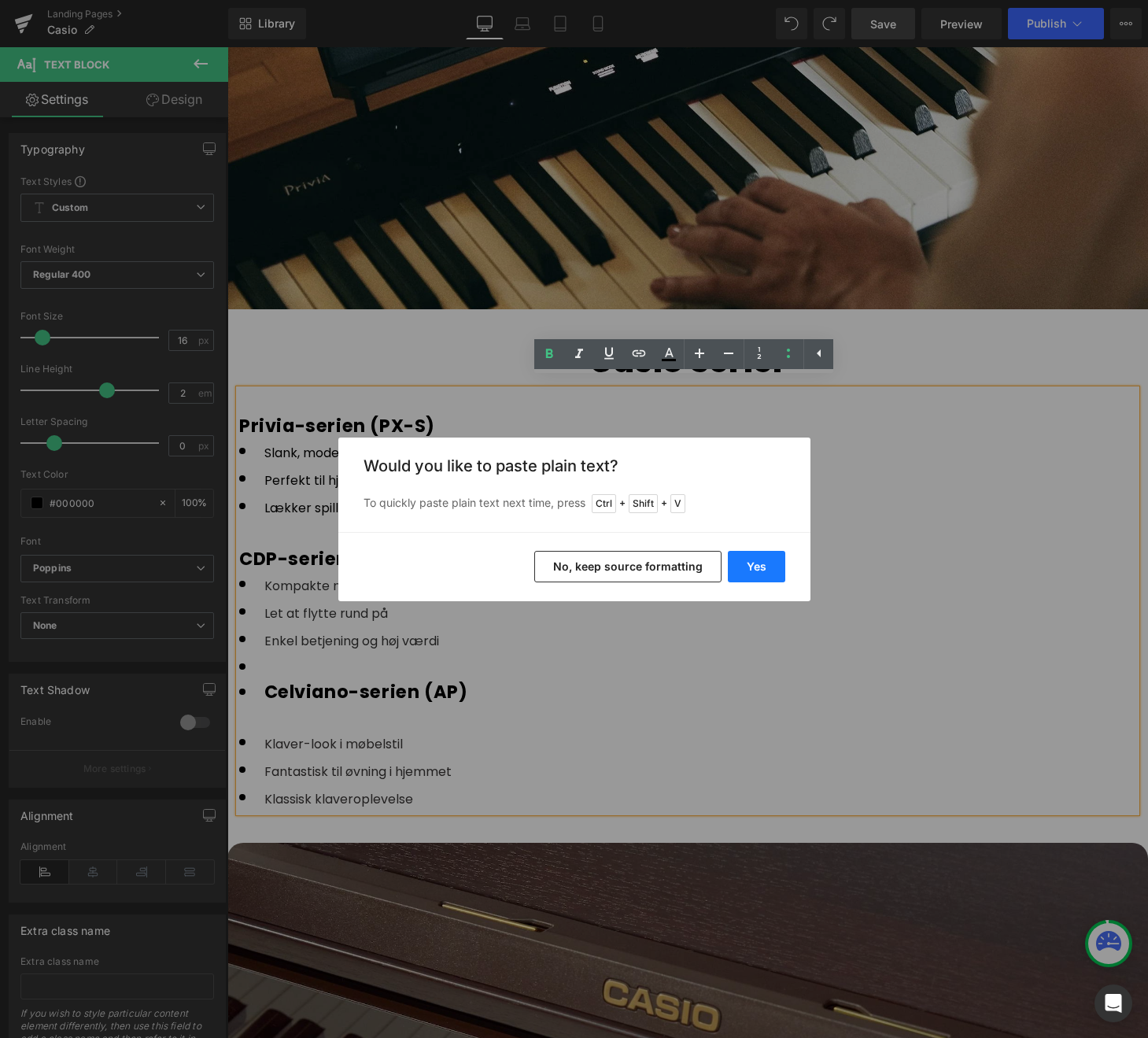
click at [744, 566] on button "Yes" at bounding box center [756, 566] width 58 height 31
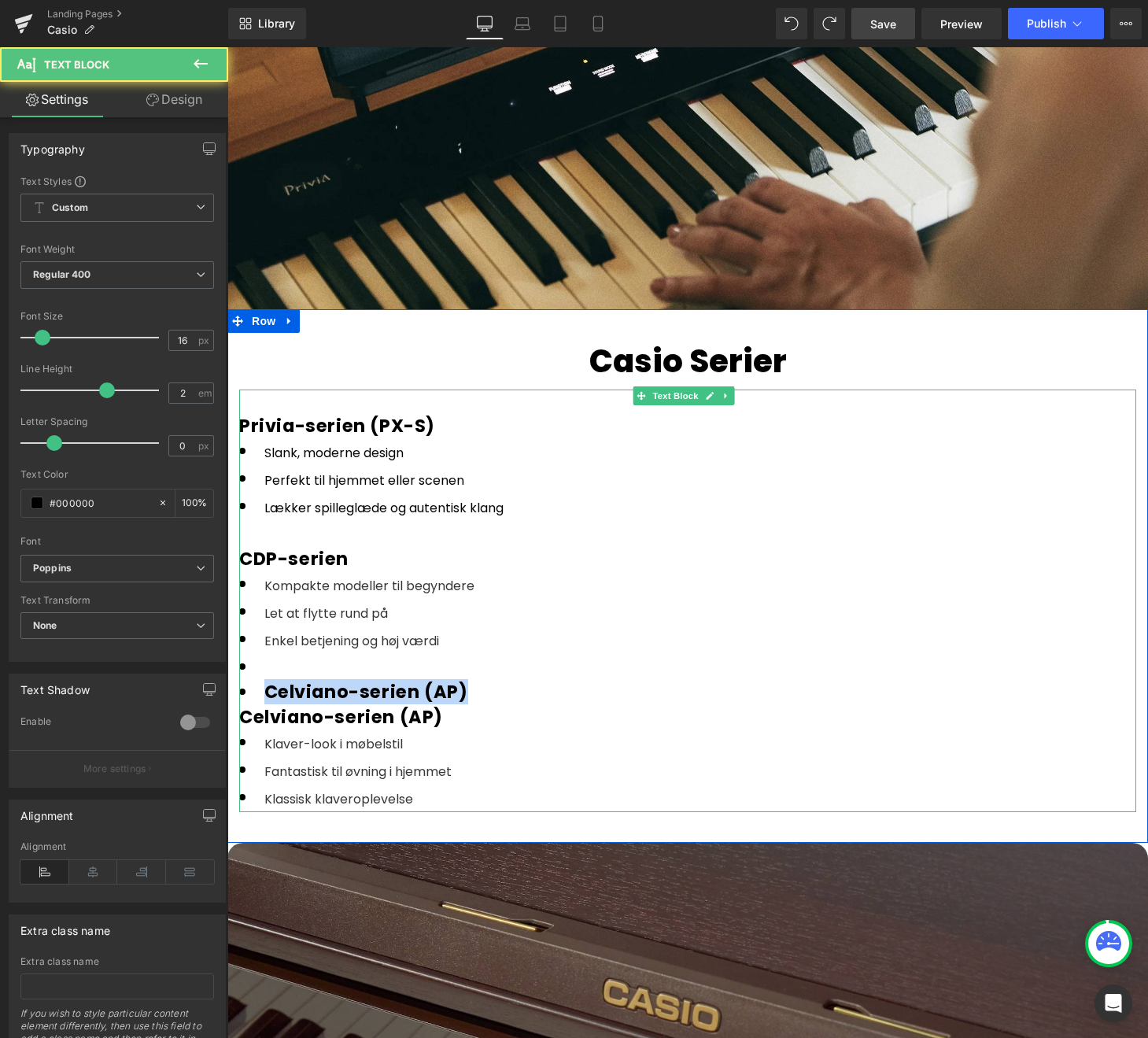
drag, startPoint x: 380, startPoint y: 681, endPoint x: 258, endPoint y: 672, distance: 122.3
click at [258, 679] on li "Celviano-serien (AP)" at bounding box center [688, 691] width 897 height 26
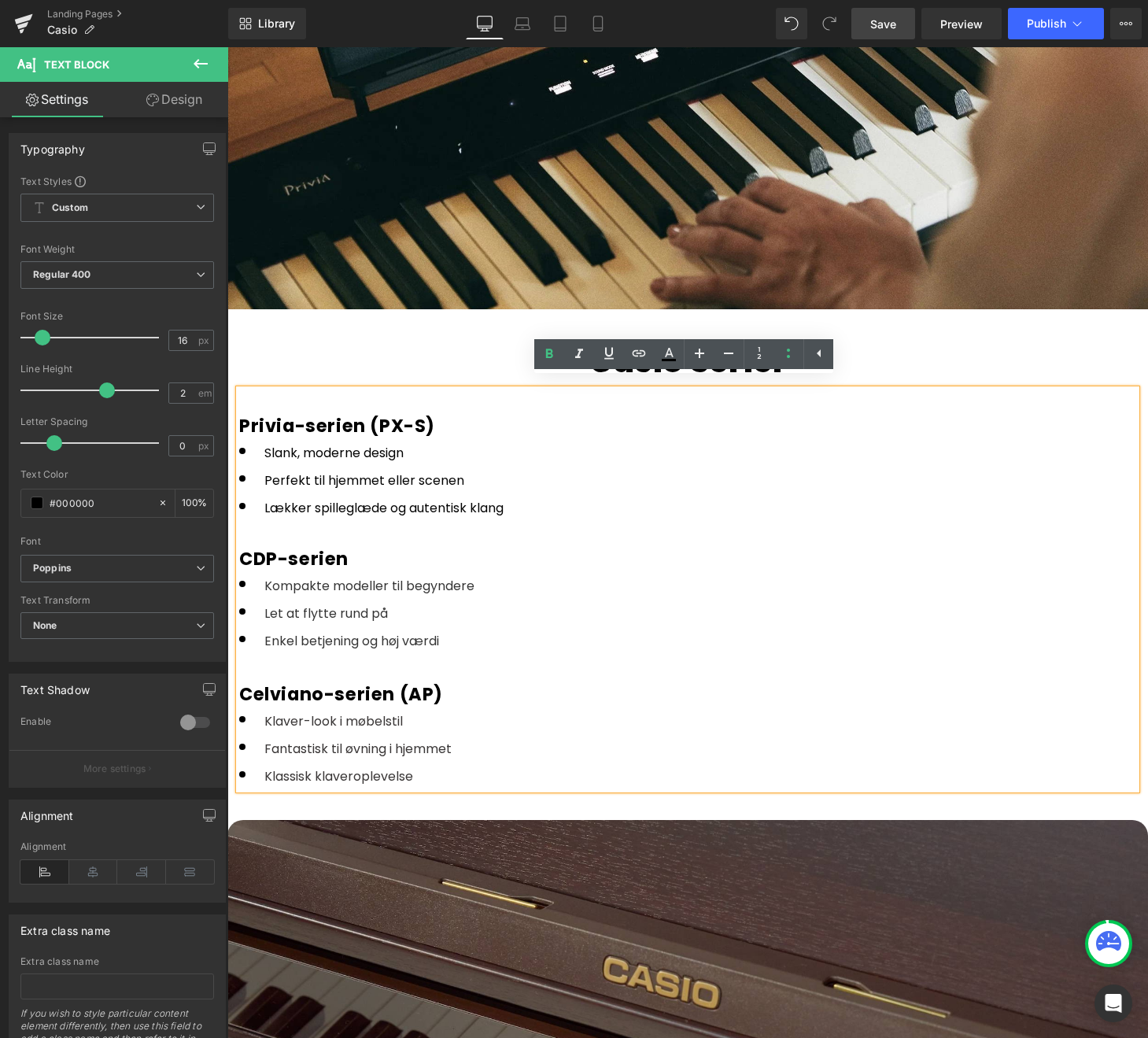
click at [556, 572] on li "Kompakte modeller til begyndere" at bounding box center [688, 584] width 897 height 27
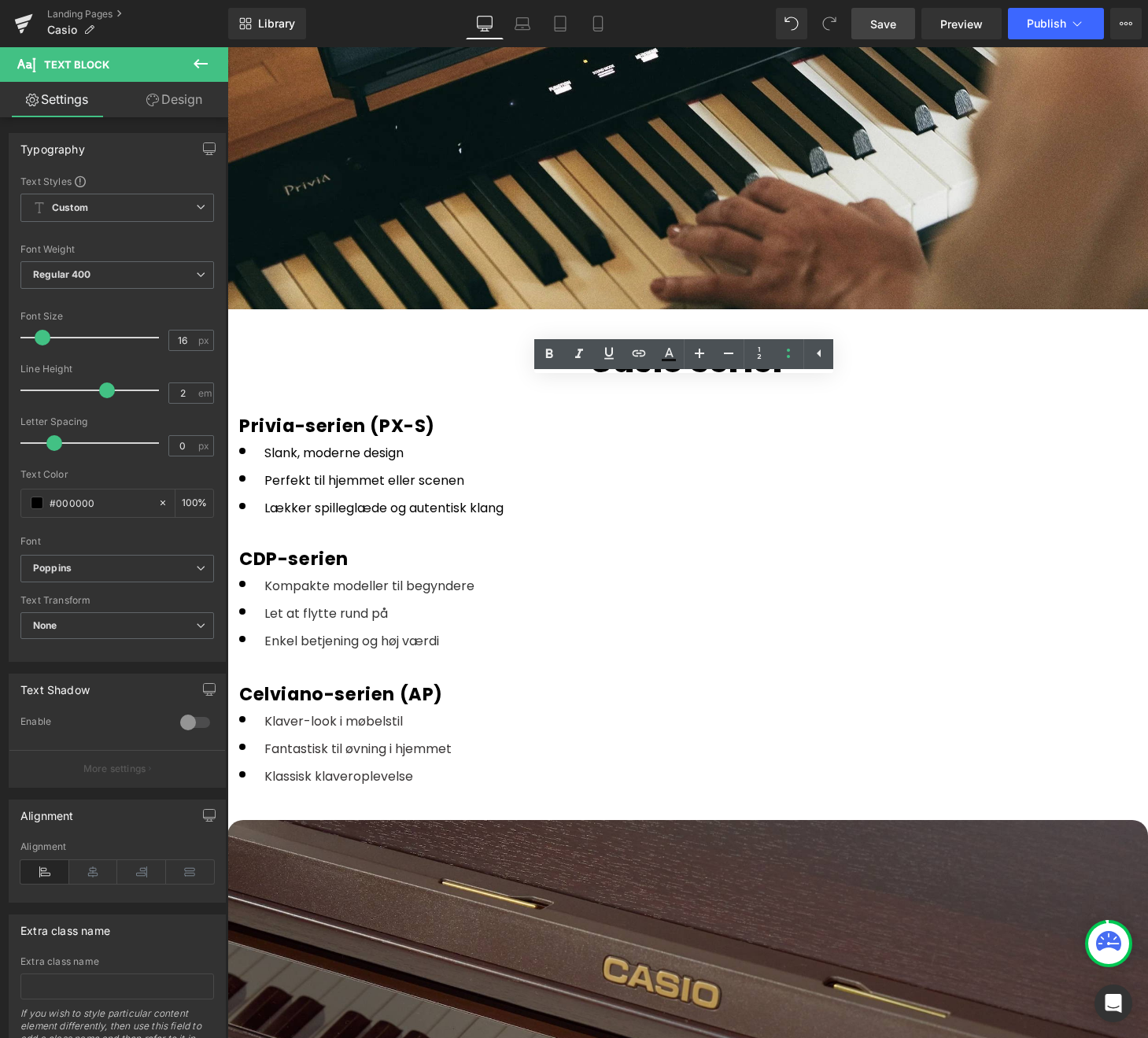
click at [888, 24] on span "Save" at bounding box center [883, 24] width 26 height 16
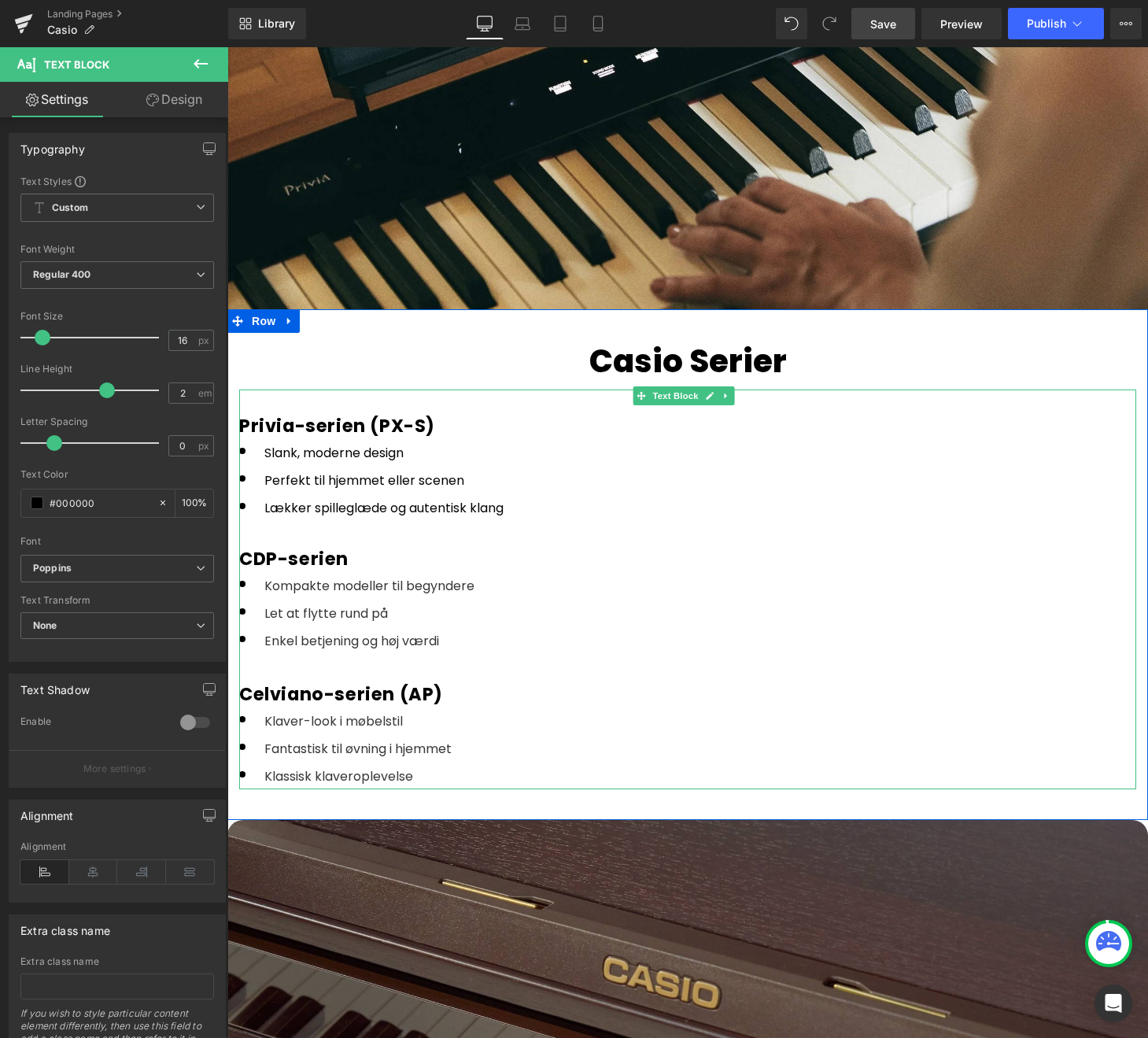
click at [413, 454] on li "Slank, moderne design" at bounding box center [688, 452] width 897 height 27
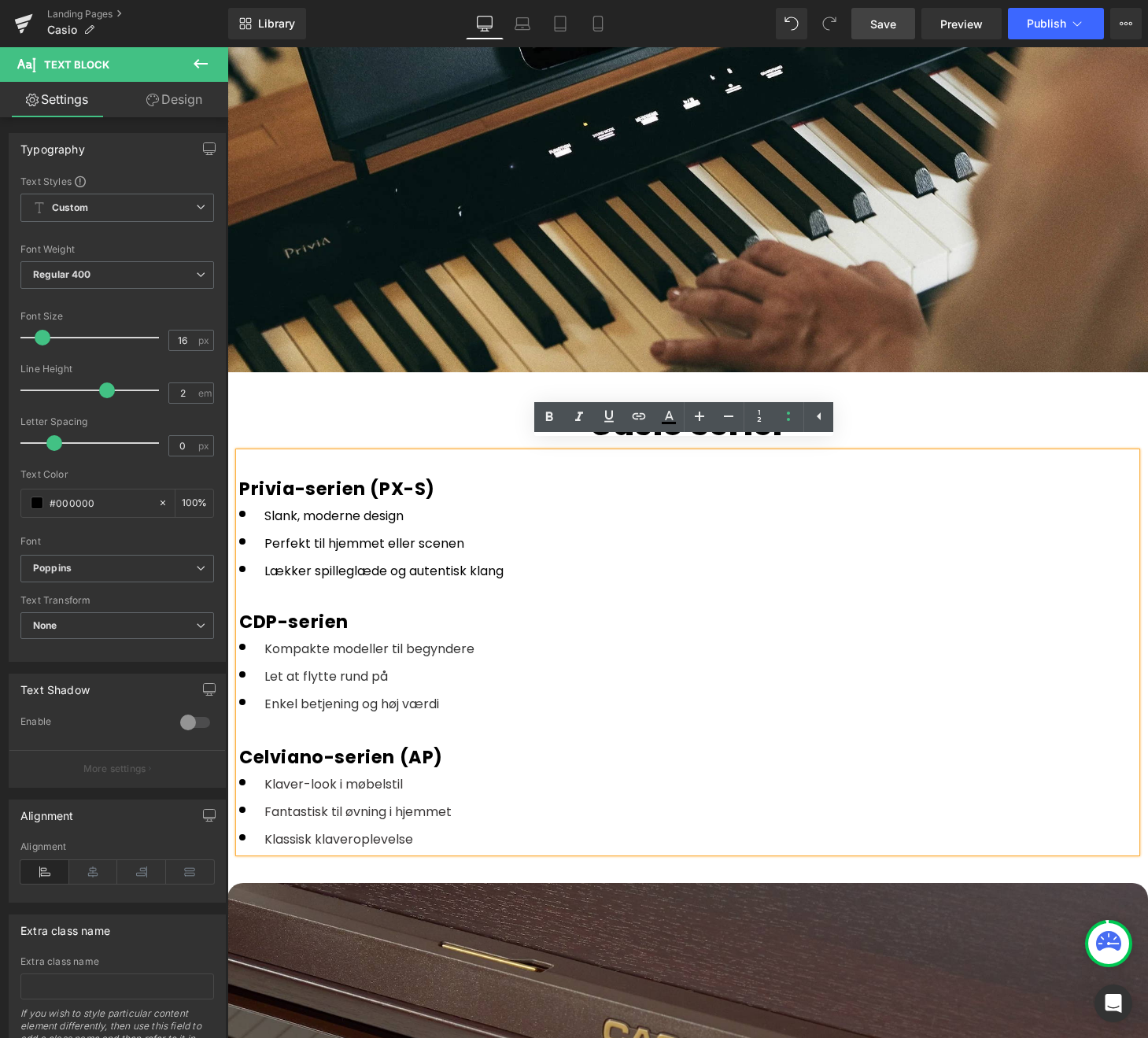
scroll to position [1572, 0]
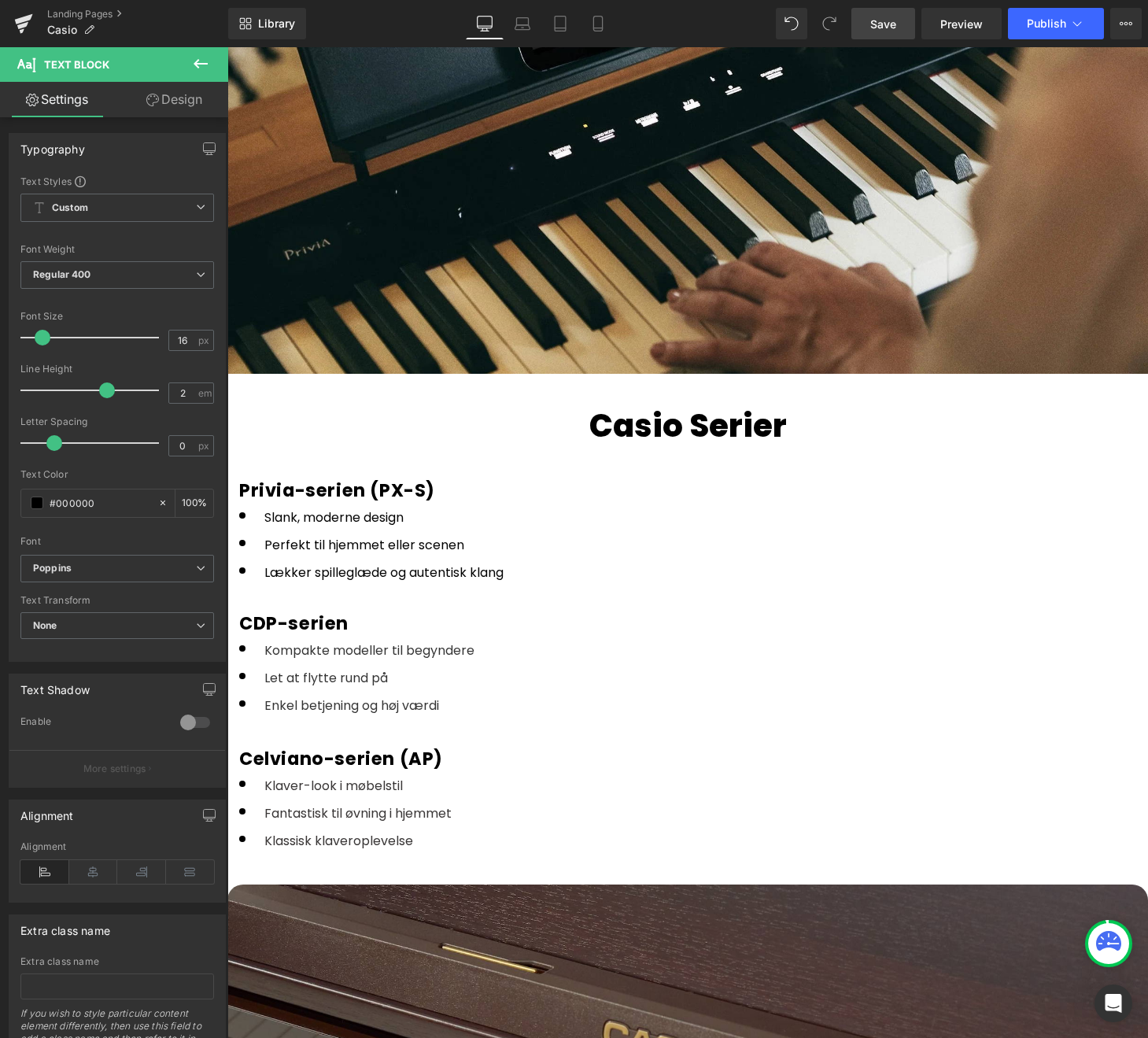
drag, startPoint x: 890, startPoint y: 27, endPoint x: 346, endPoint y: 524, distance: 736.8
click at [890, 27] on span "Save" at bounding box center [883, 24] width 26 height 16
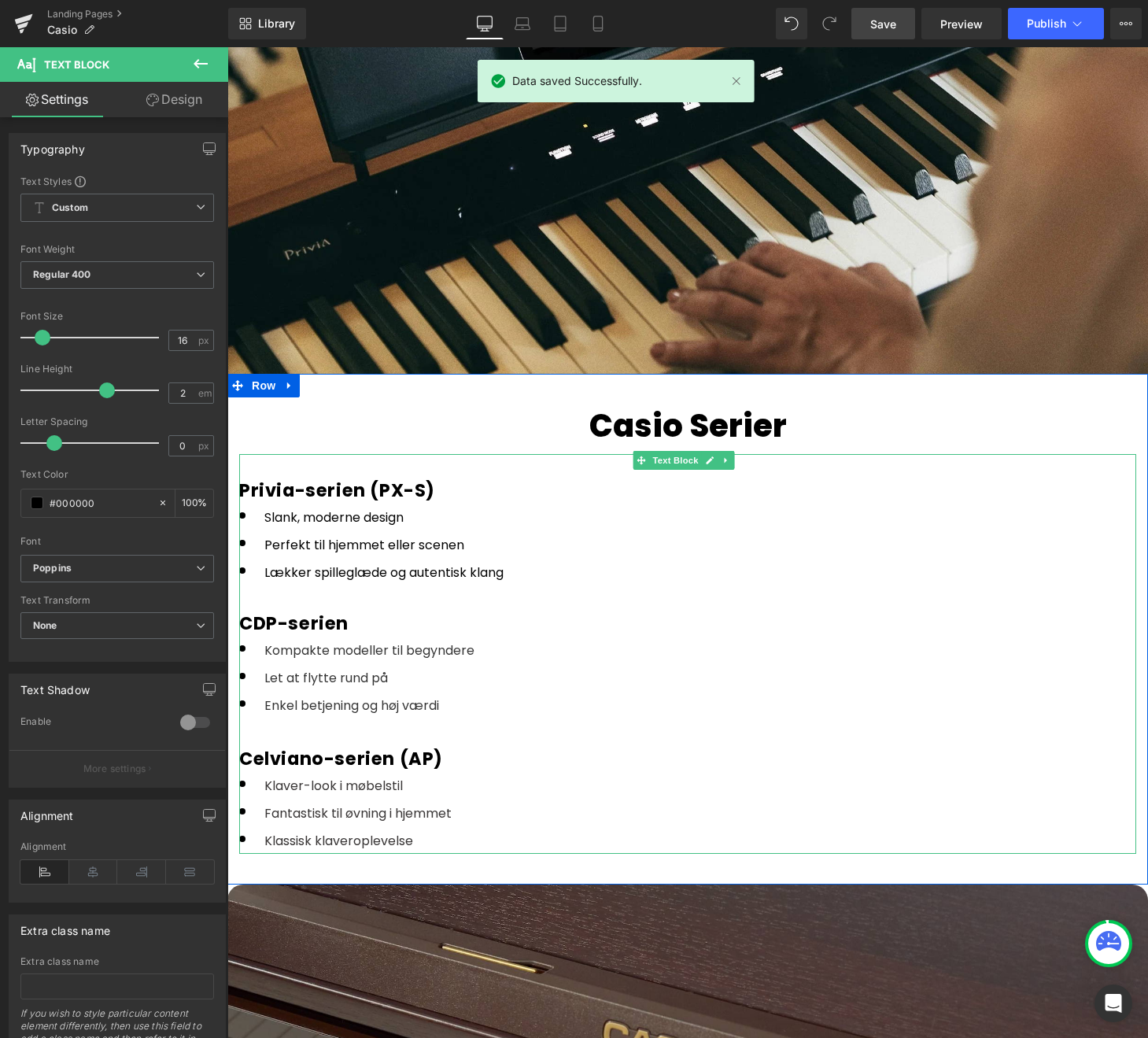
click at [407, 558] on font "Lækker spilleglæde og autentisk klang" at bounding box center [384, 570] width 240 height 26
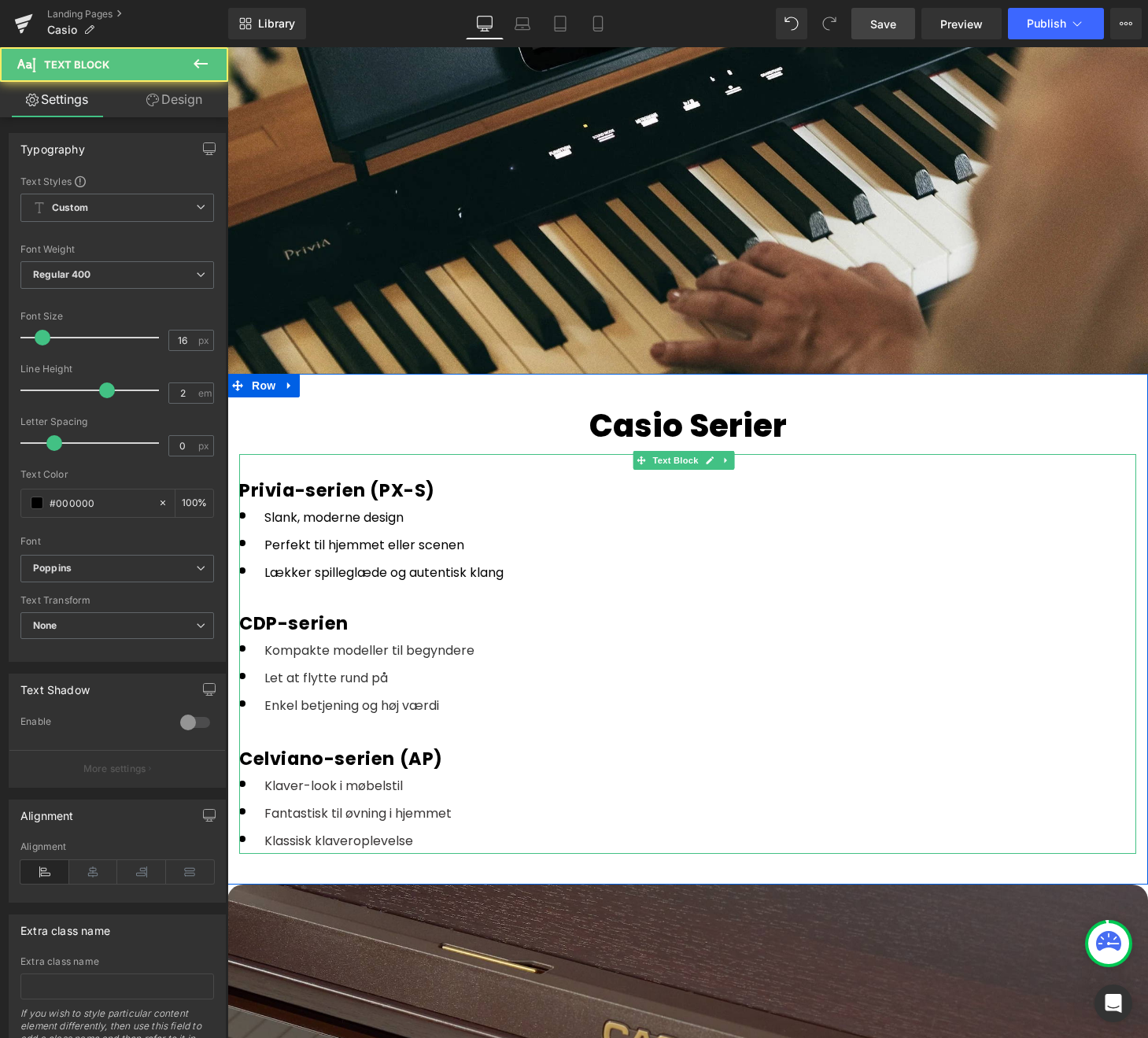
click at [415, 505] on li "Slank, moderne design" at bounding box center [688, 516] width 897 height 27
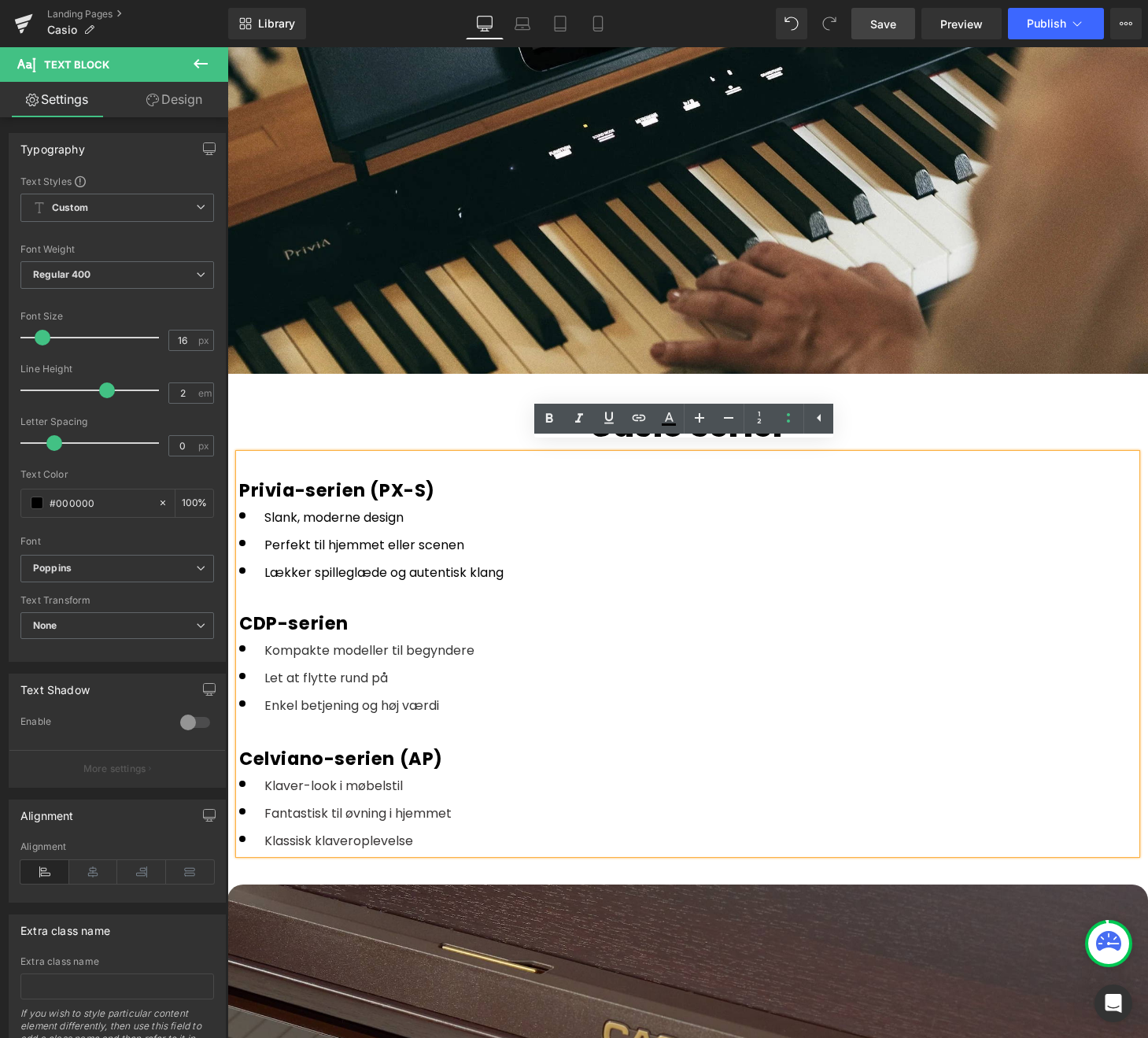
click at [467, 535] on li "Perfekt til hjemmet eller scenen" at bounding box center [688, 544] width 897 height 27
click at [448, 481] on div "Privia-serien (PX-S)" at bounding box center [688, 490] width 897 height 26
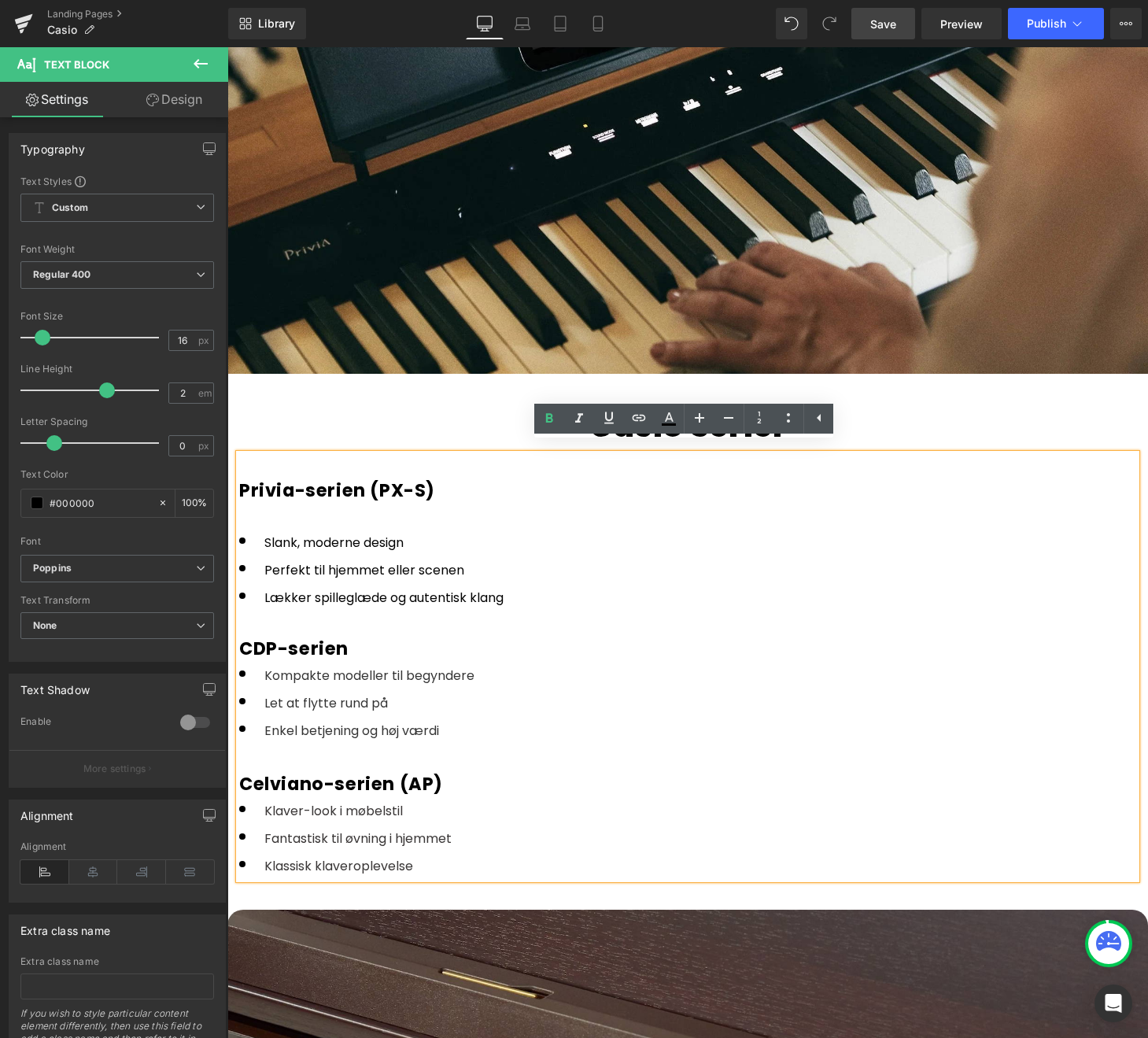
click at [361, 644] on div "CDP-serien" at bounding box center [688, 648] width 897 height 26
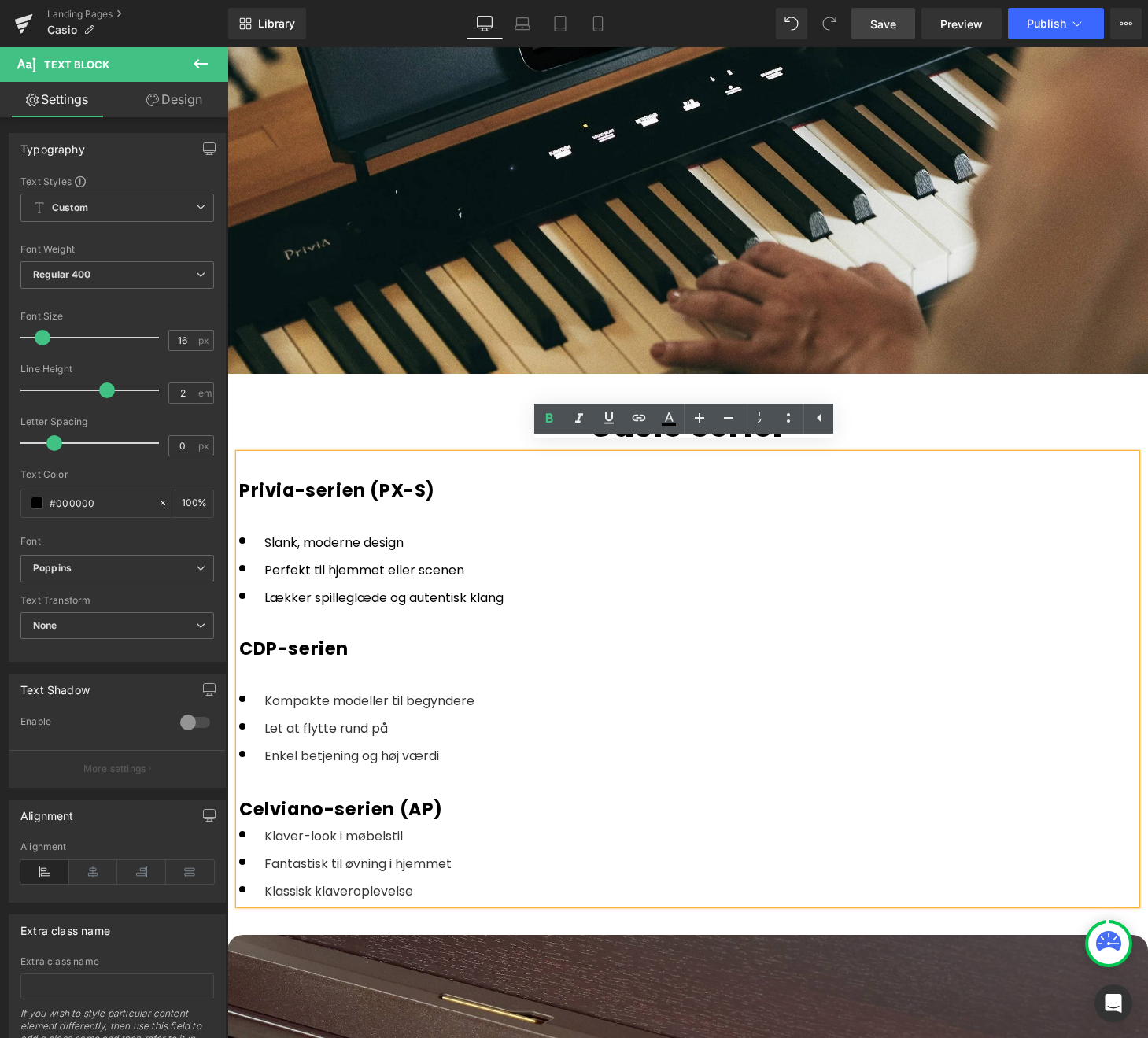
click at [456, 807] on div "Celviano-serien (AP)" at bounding box center [688, 809] width 897 height 26
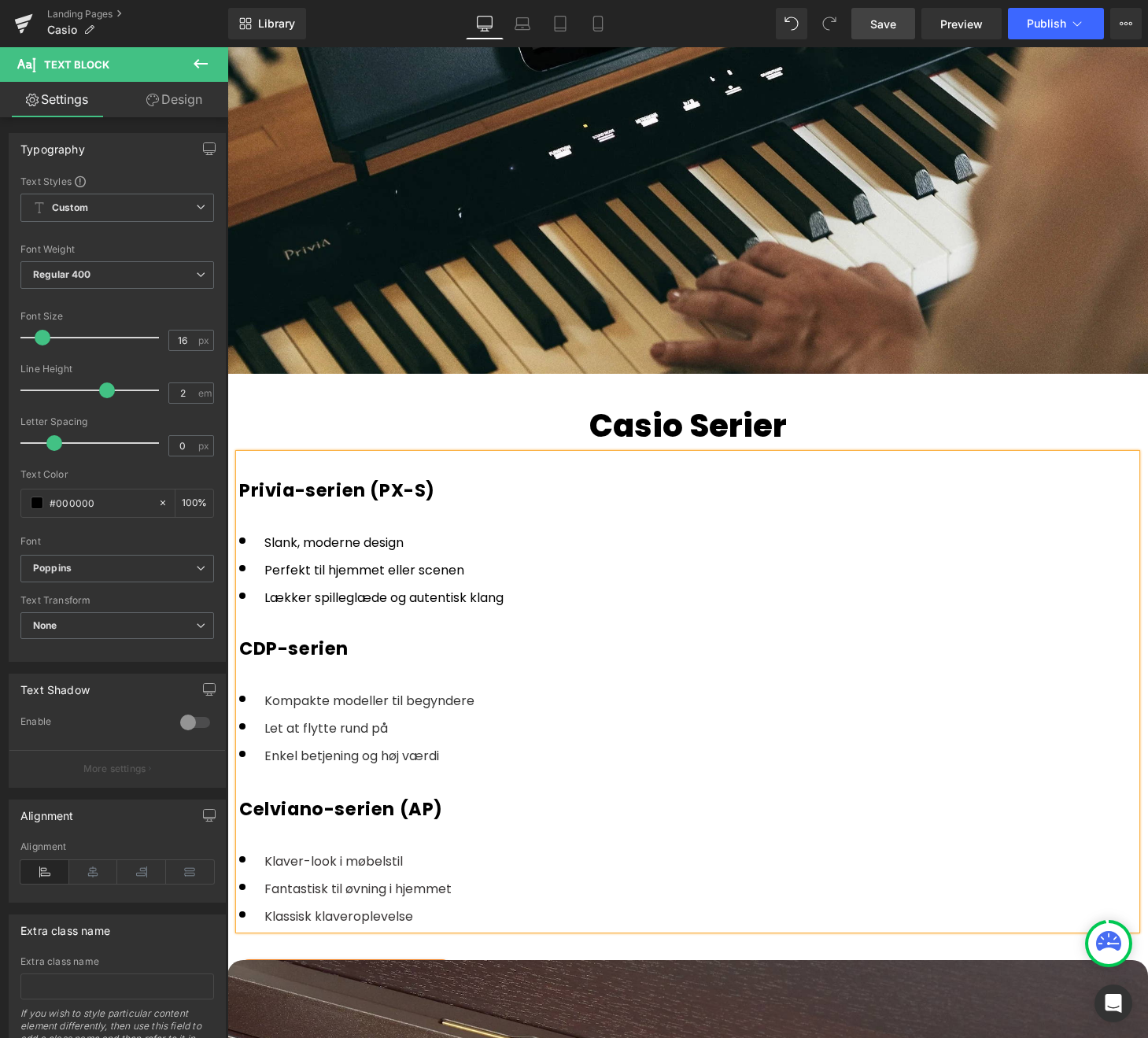
click at [865, 26] on link "Save" at bounding box center [883, 23] width 63 height 31
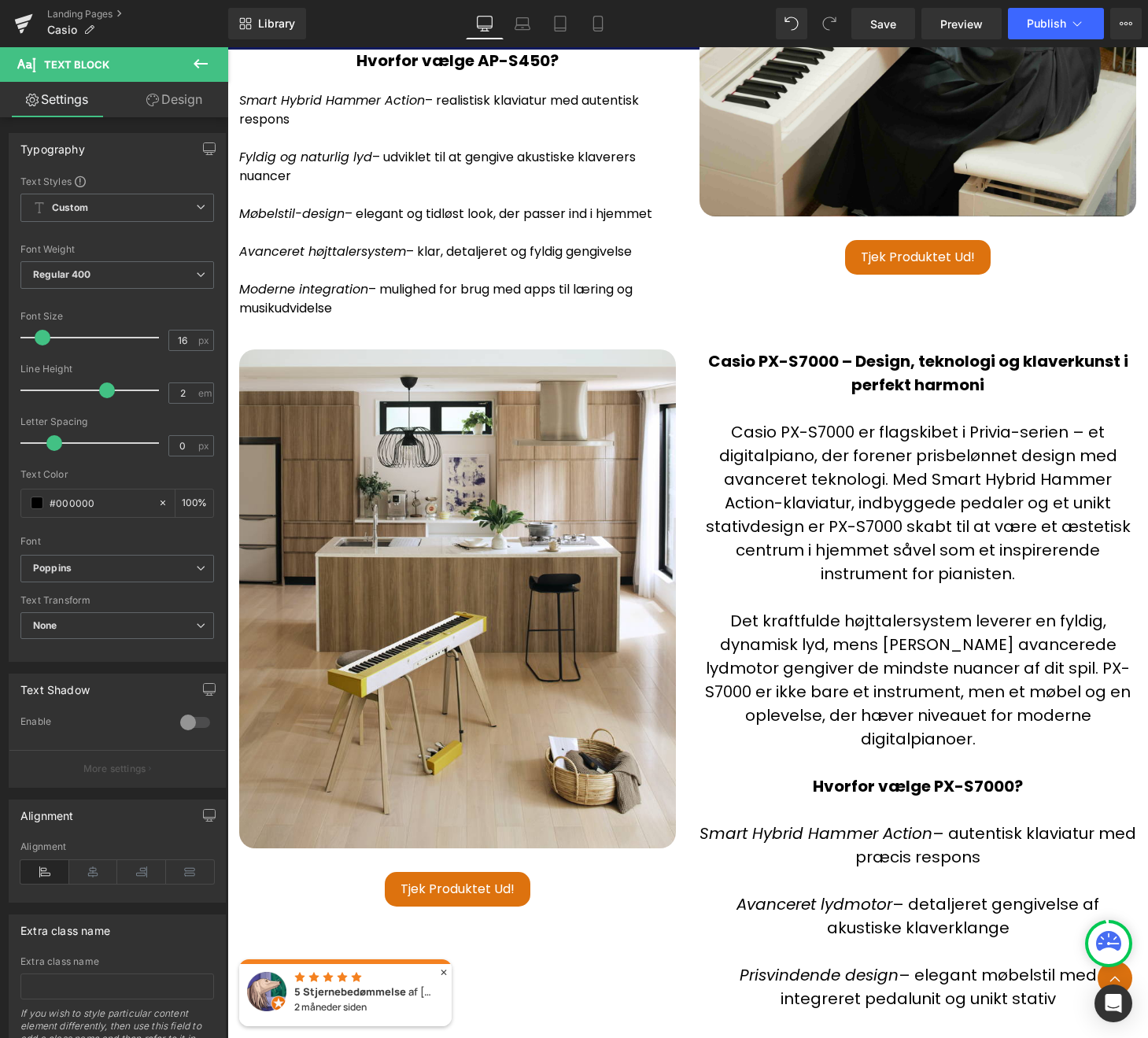
scroll to position [4565, 0]
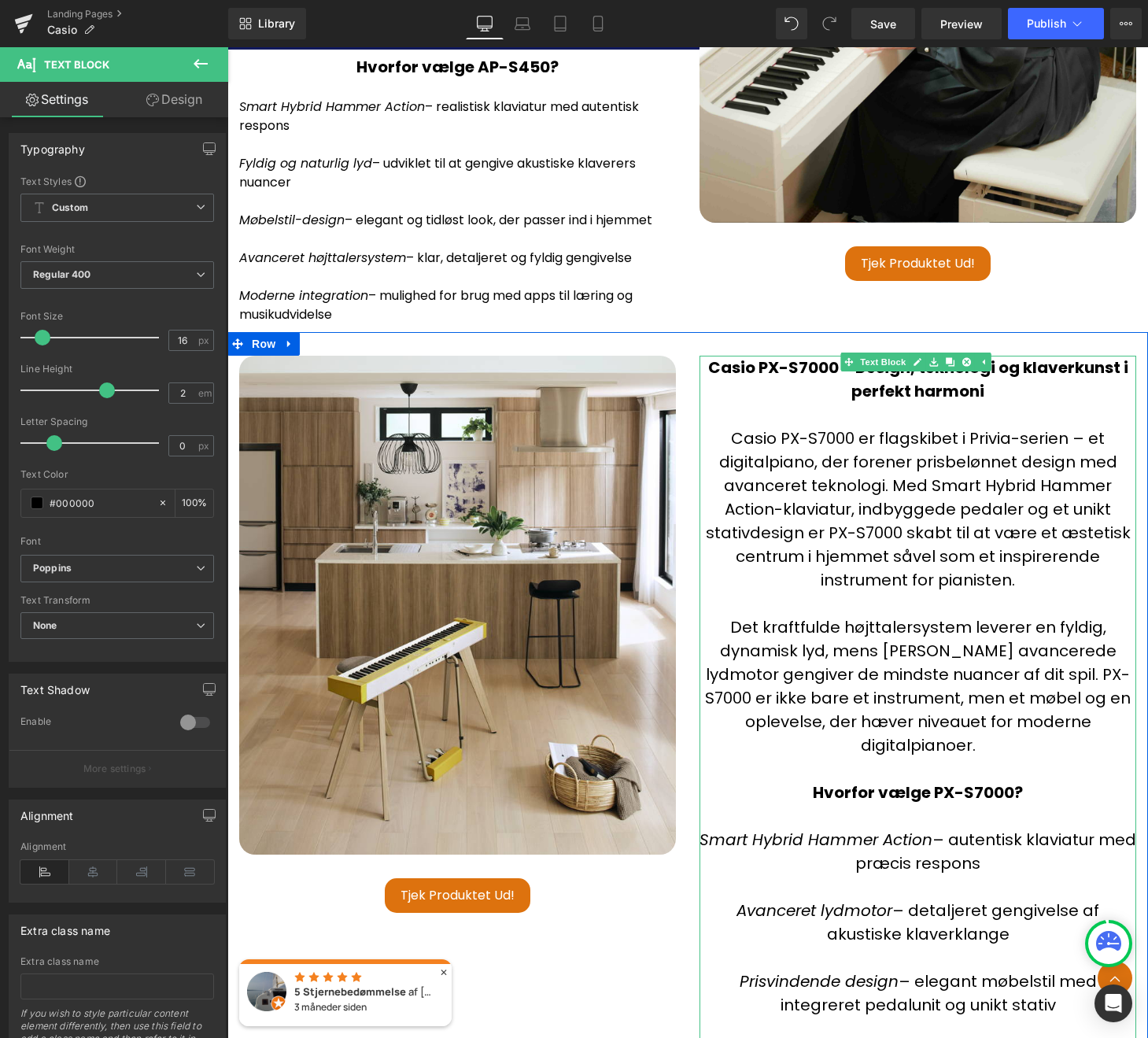
click at [951, 594] on p at bounding box center [918, 603] width 437 height 24
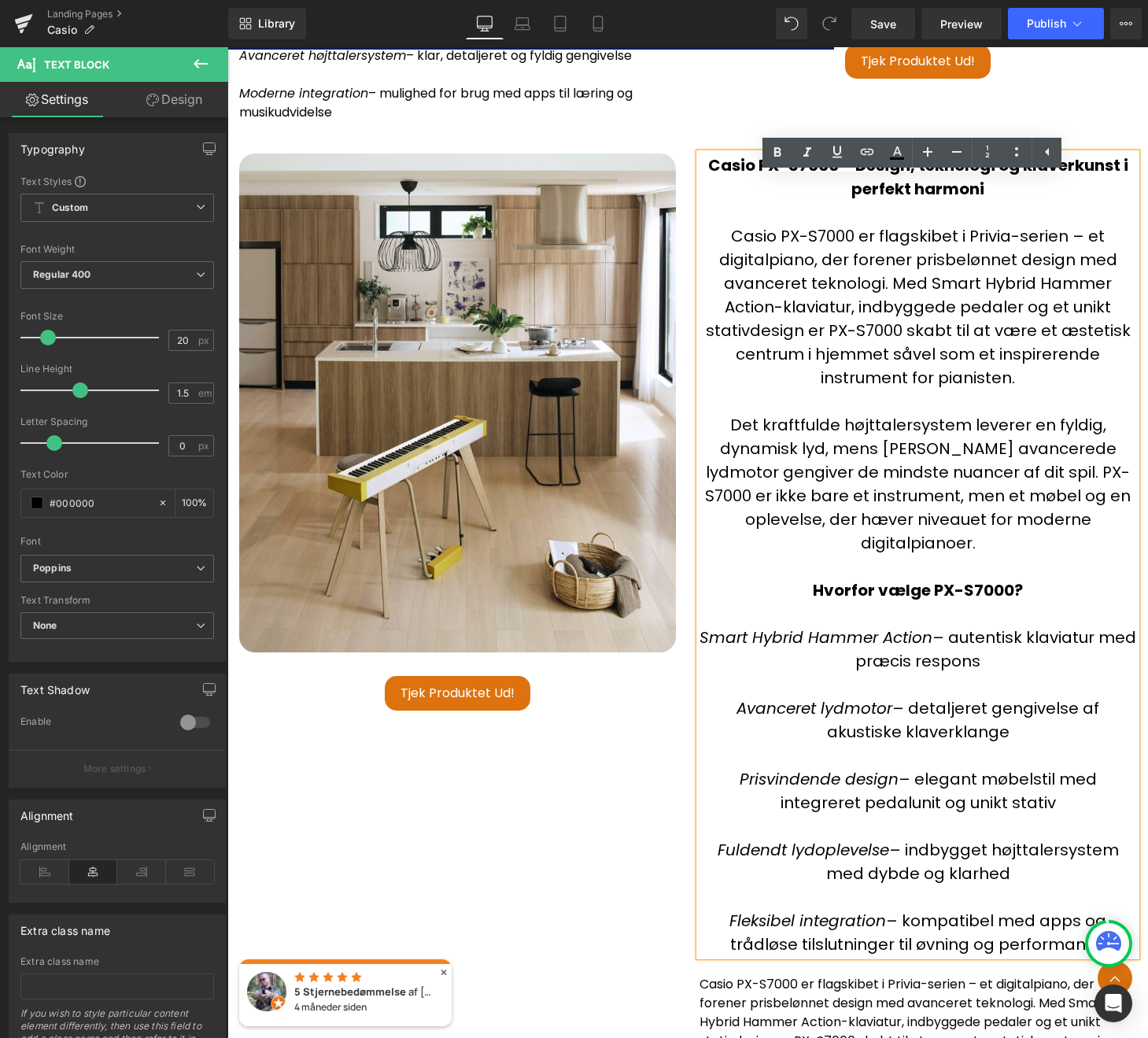
scroll to position [4785, 0]
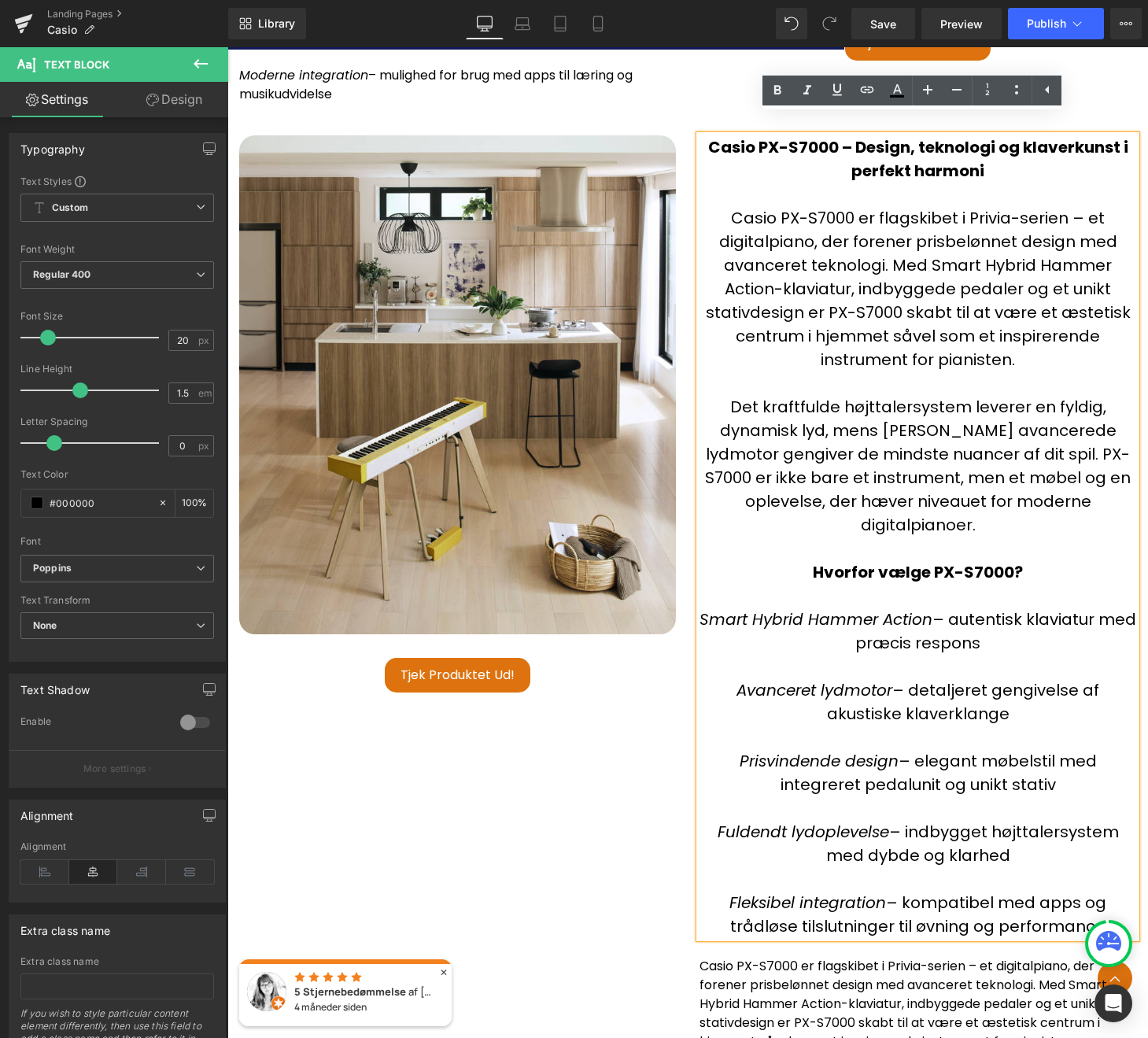
drag, startPoint x: 1090, startPoint y: 868, endPoint x: 678, endPoint y: 188, distance: 795.1
click at [678, 188] on div "Image Tjek produktet ud! (P) Cart Button Product Casio PX-S7000 – Design, tekno…" at bounding box center [688, 786] width 921 height 1349
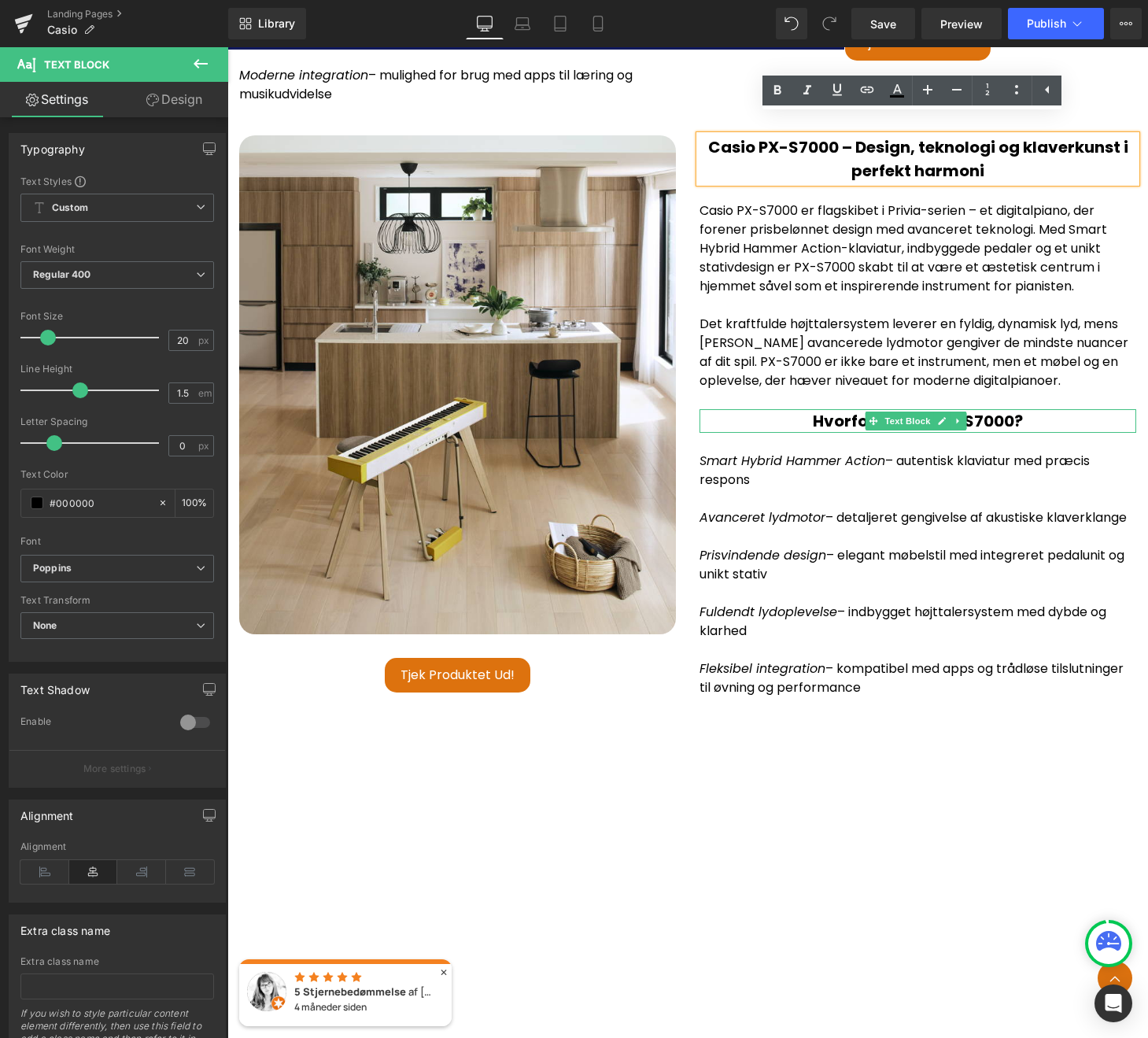
click at [1016, 409] on p "Hvorfor vælge PX-S7000?" at bounding box center [918, 421] width 437 height 24
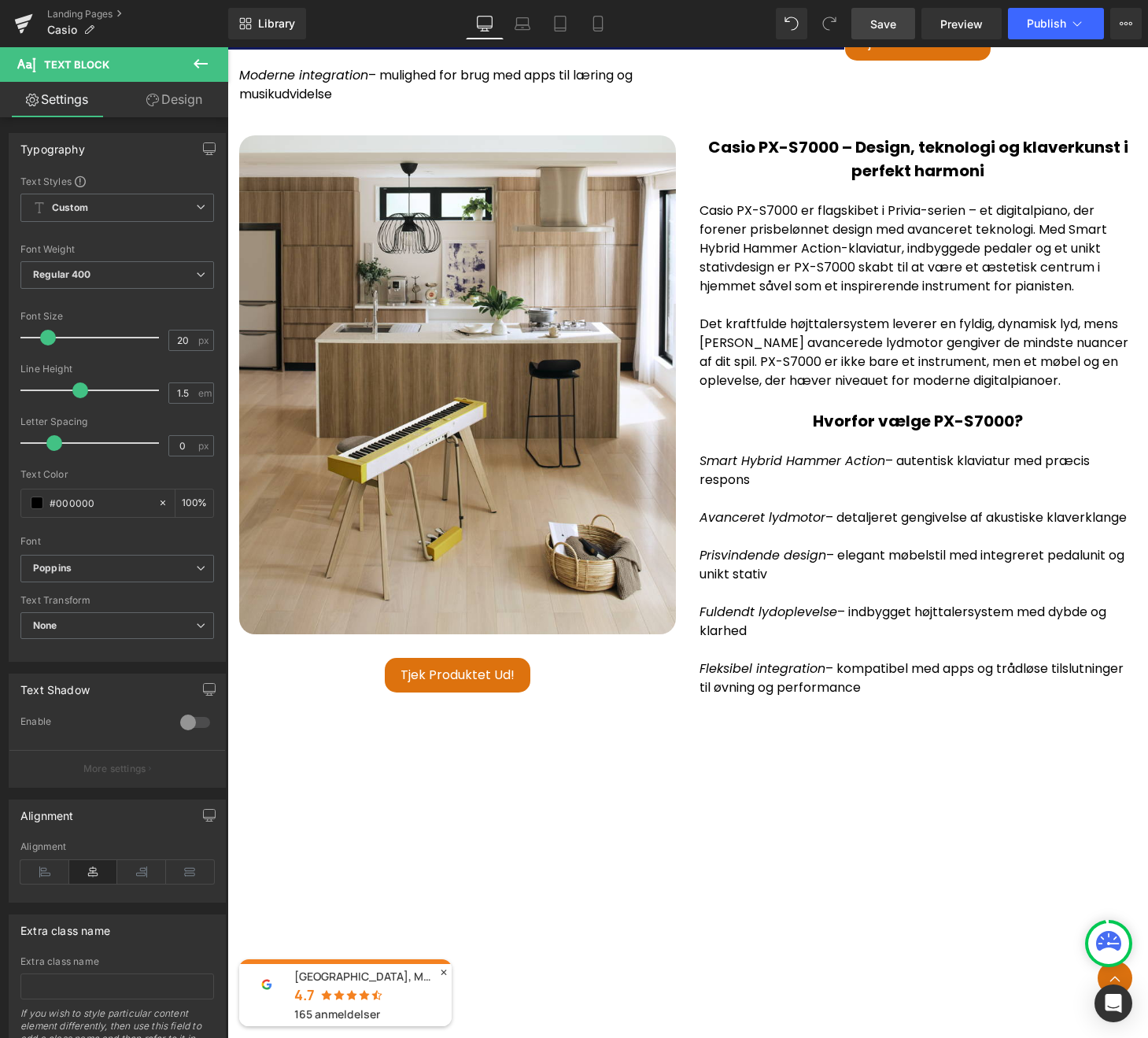
click span "Save"
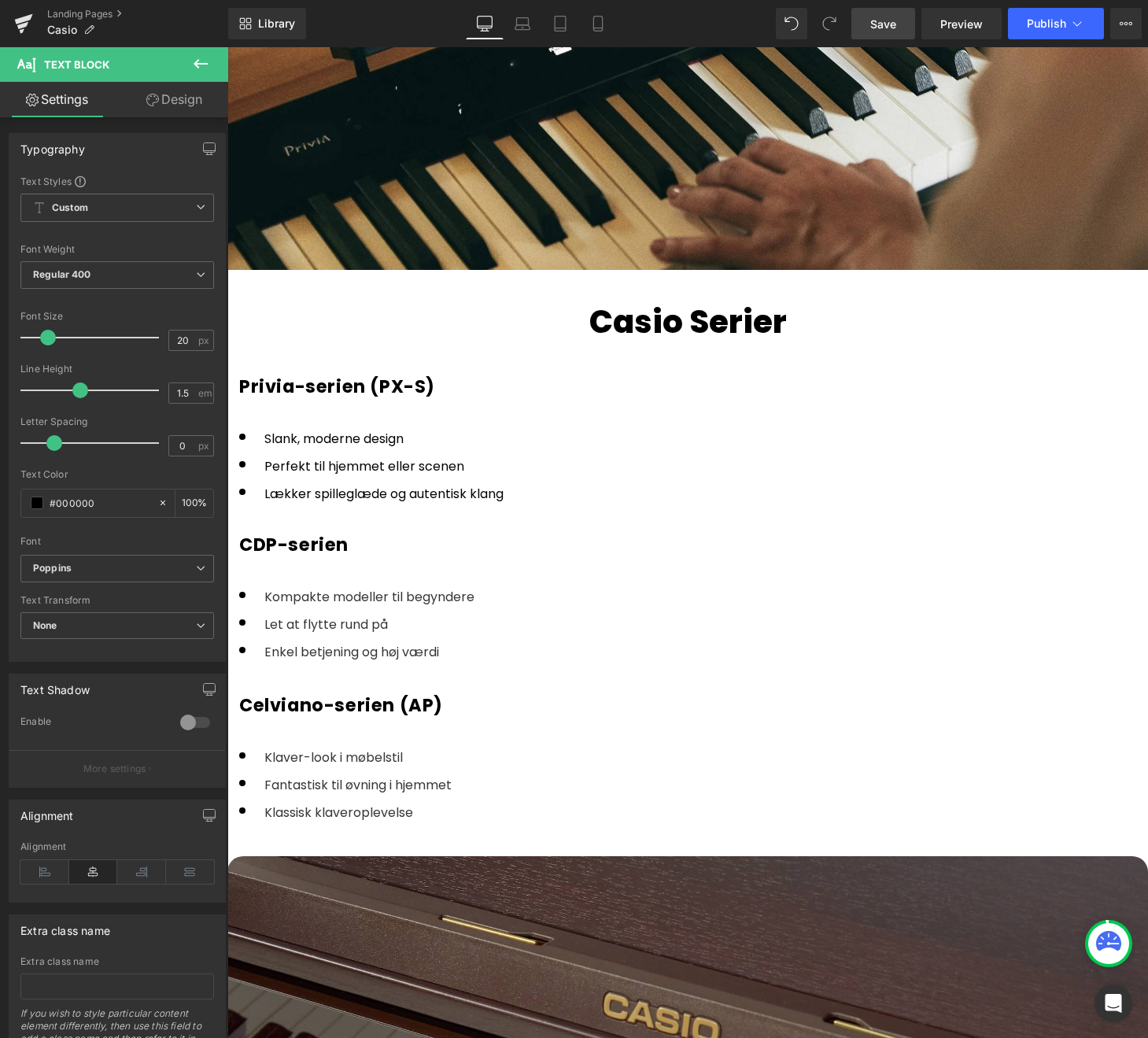
scroll to position [1670, 0]
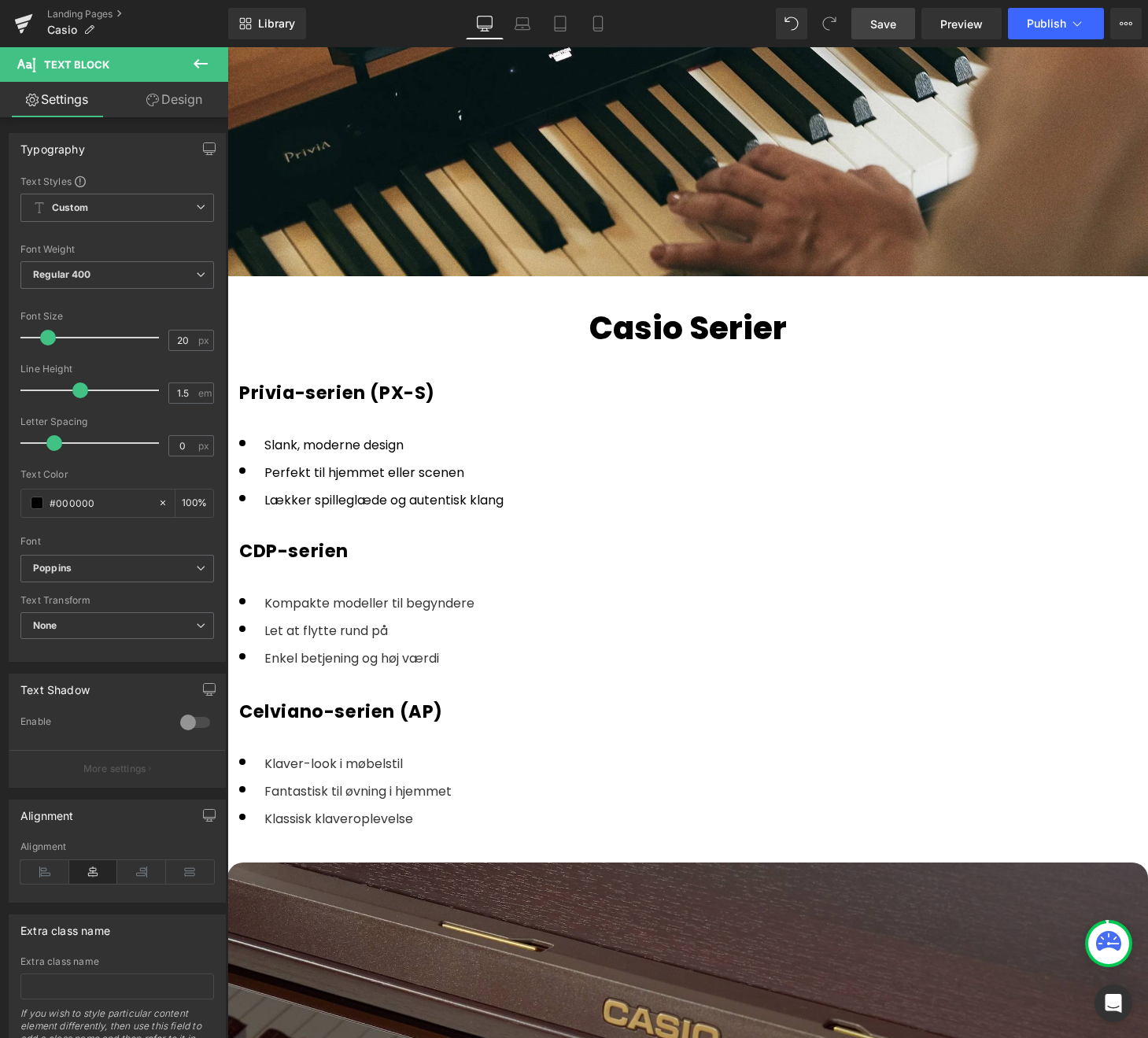
click li "Perfekt til hjemmet eller scenen"
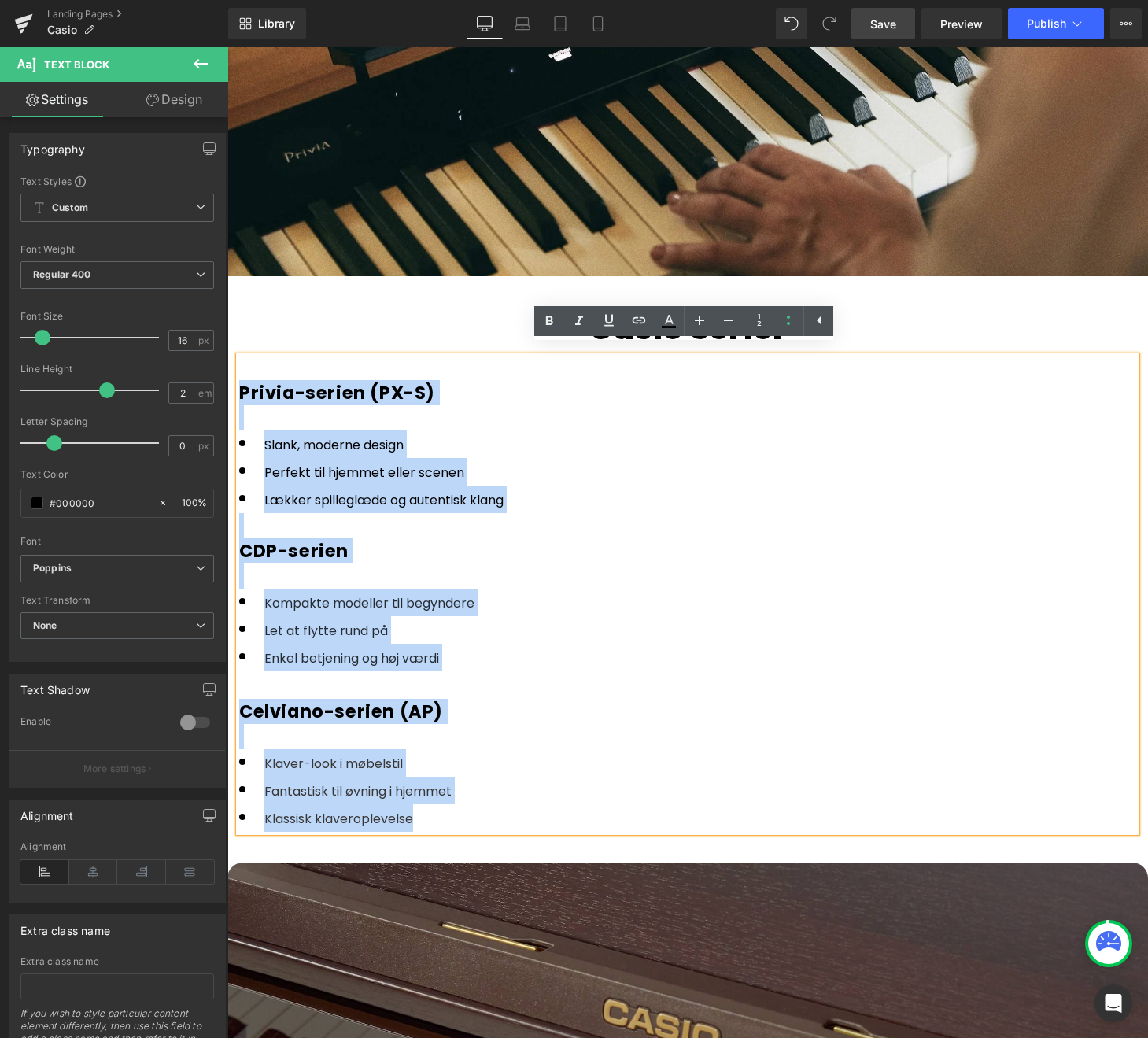
drag, startPoint x: 188, startPoint y: 758, endPoint x: -1, endPoint y: 324, distance: 473.4
click html "Gå til indhold Velkommen til [GEOGRAPHIC_DATA]! Gratis Fragt ved køb under 20 k…"
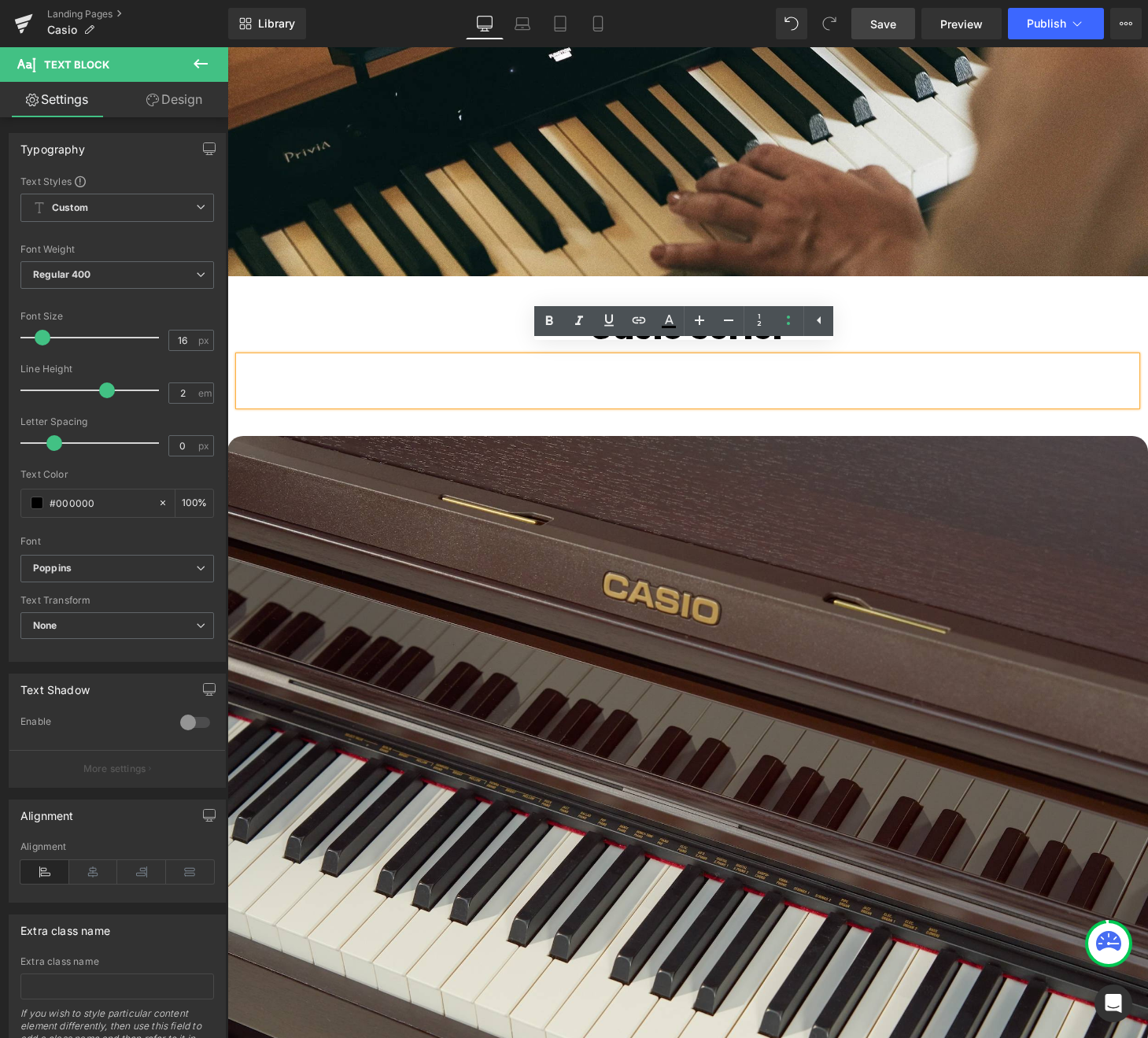
click h3
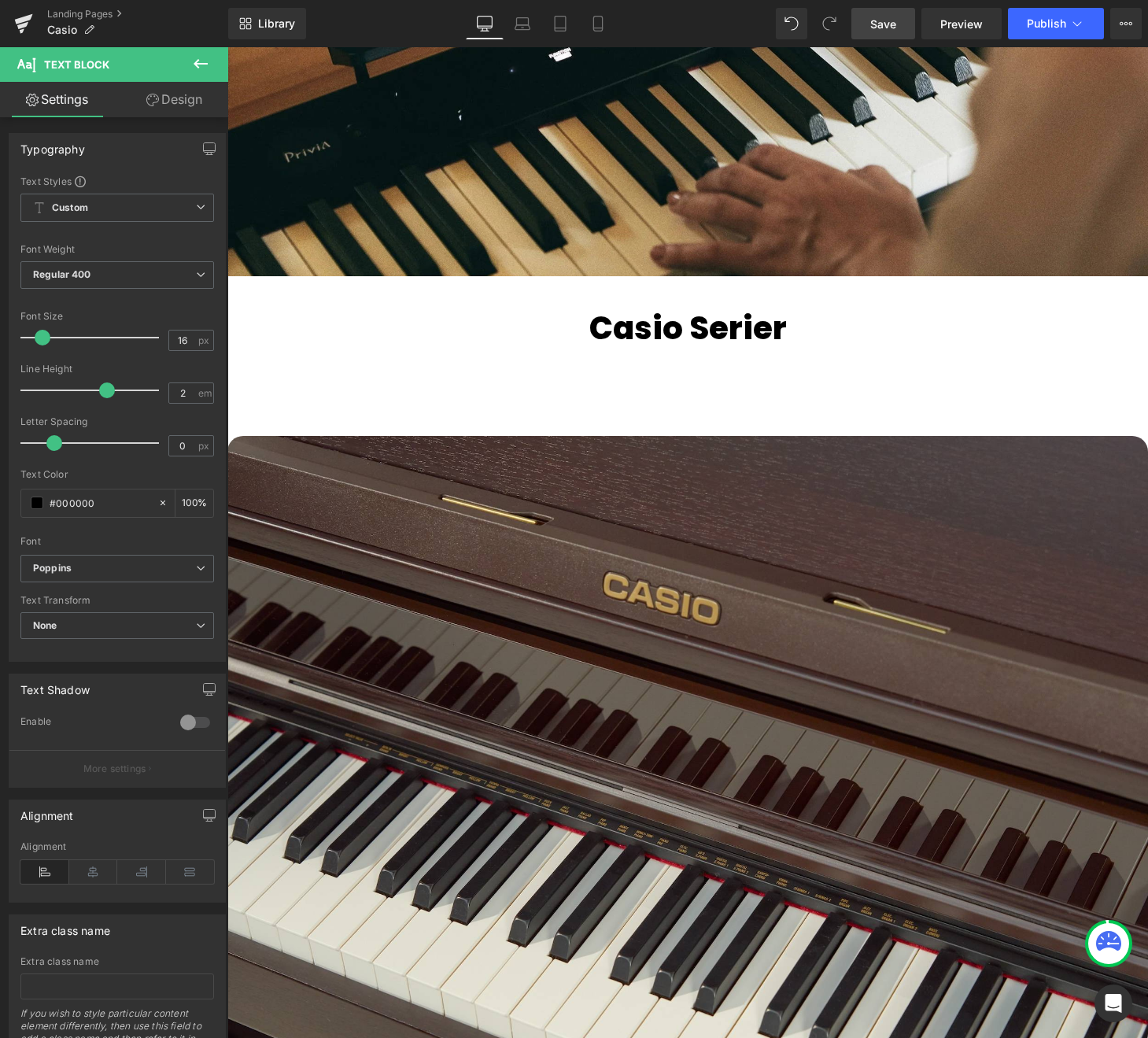
click icon
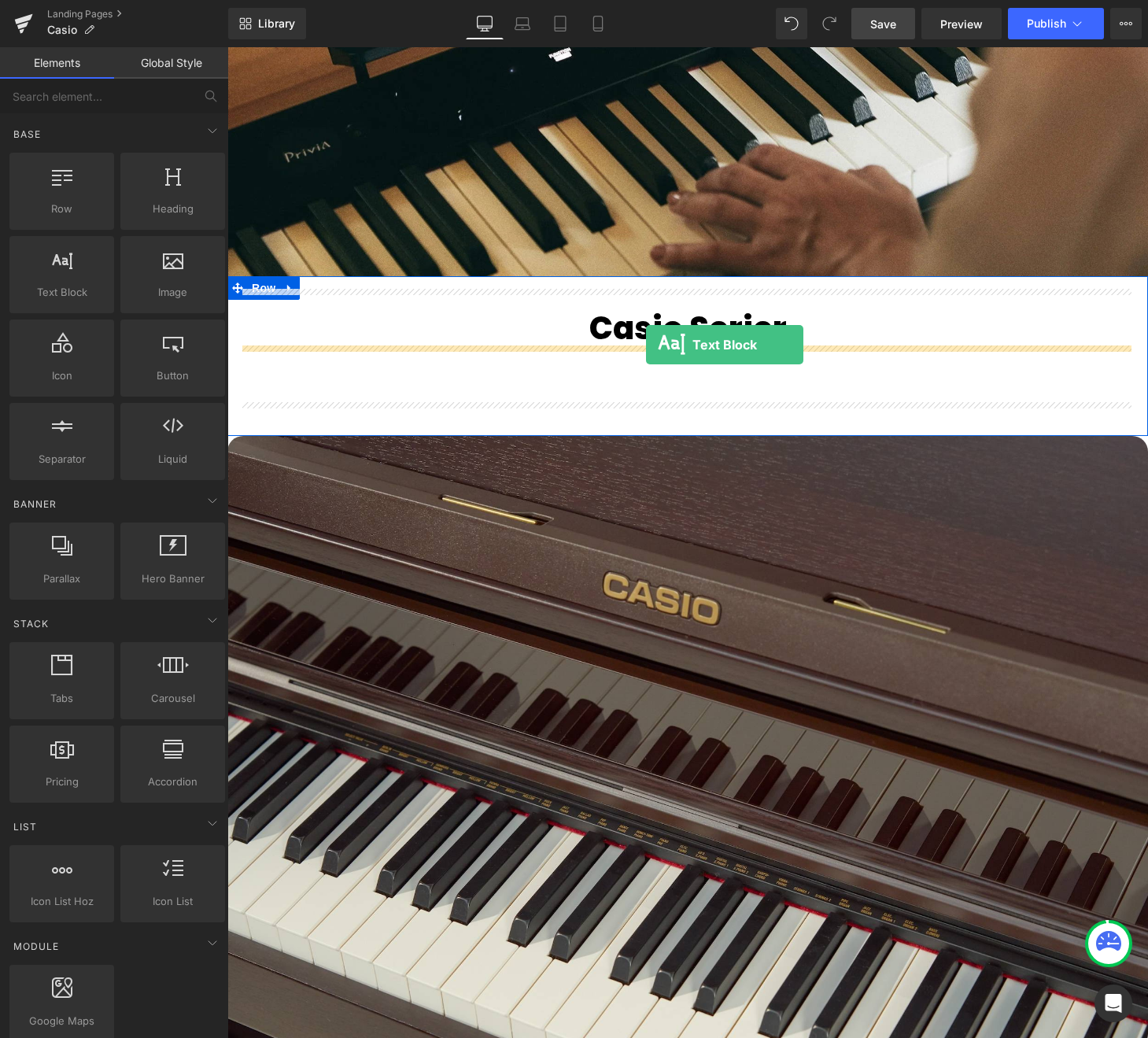
drag, startPoint x: 59, startPoint y: 273, endPoint x: 419, endPoint y: 297, distance: 360.8
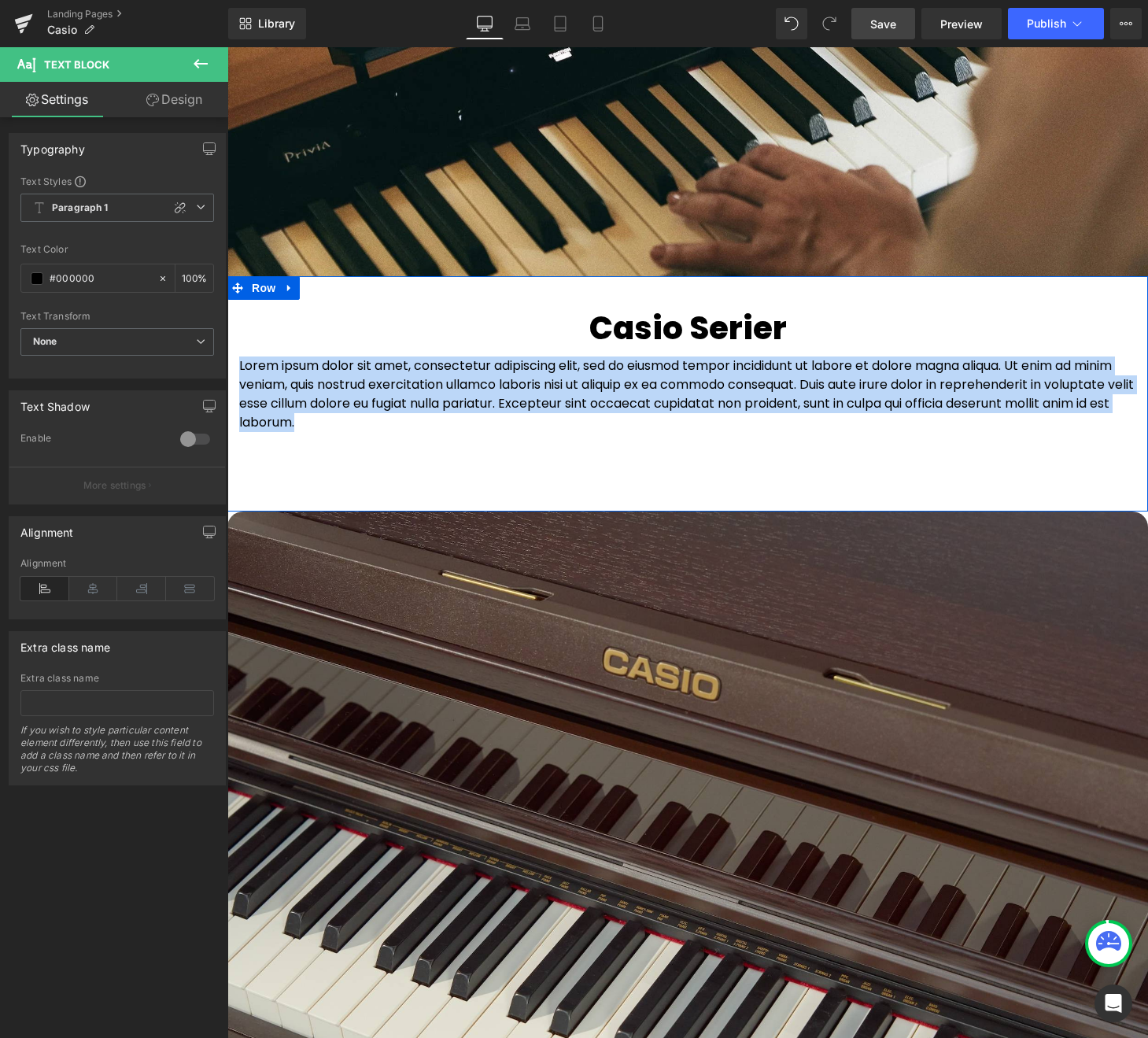
drag, startPoint x: 122, startPoint y: 341, endPoint x: 9, endPoint y: 309, distance: 117.4
click div "Casio Serier Heading Lorem ipsum dolor sit amet, consectetur adipiscing elit, s…"
copy p "Lorem ipsum dolor sit amet, consectetur adipiscing elit, sed do eiusmod tempor …"
paste div
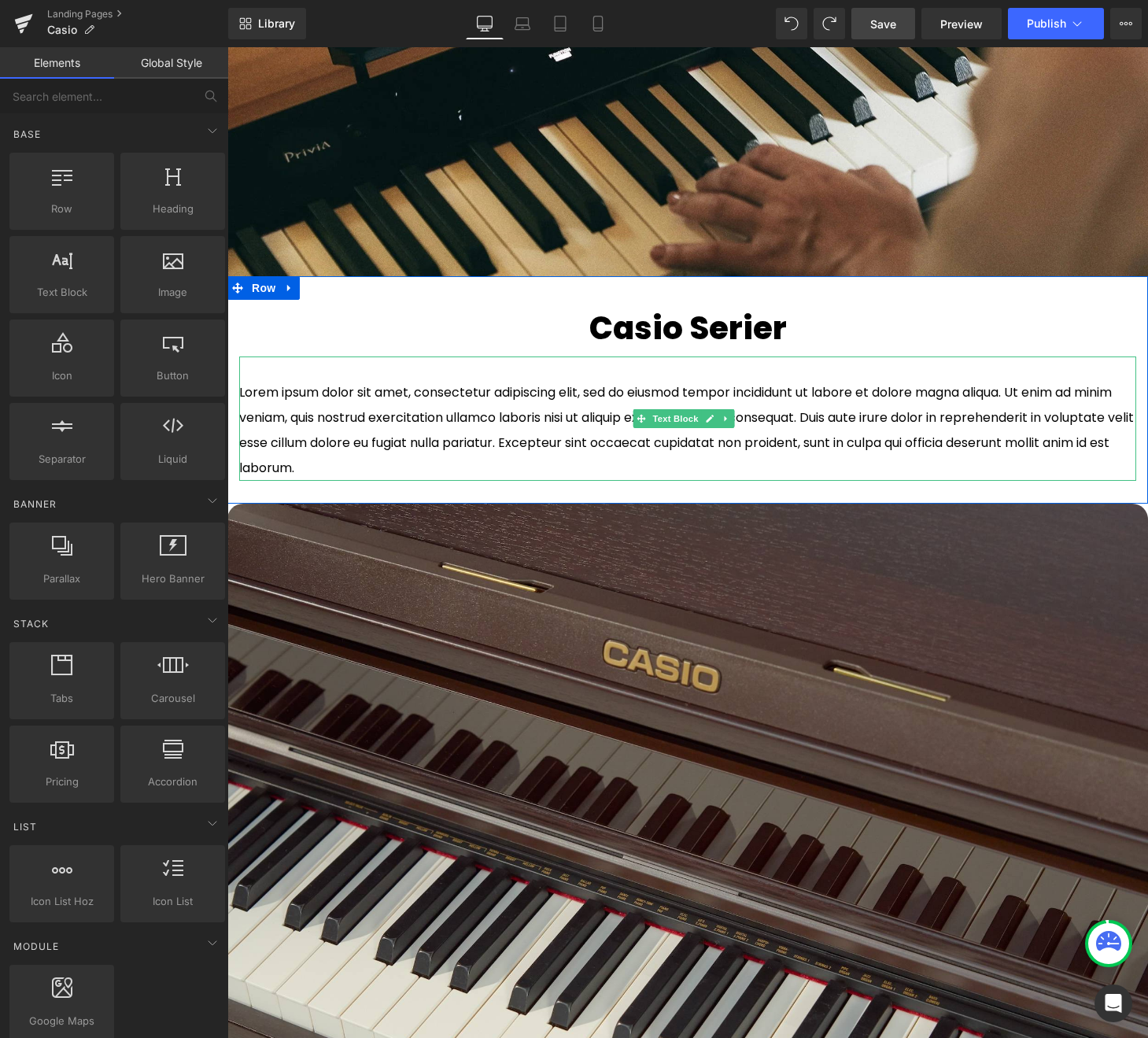
click p "Lorem ipsum dolor sit amet, consectetur adipiscing elit, sed do eiusmod tempor …"
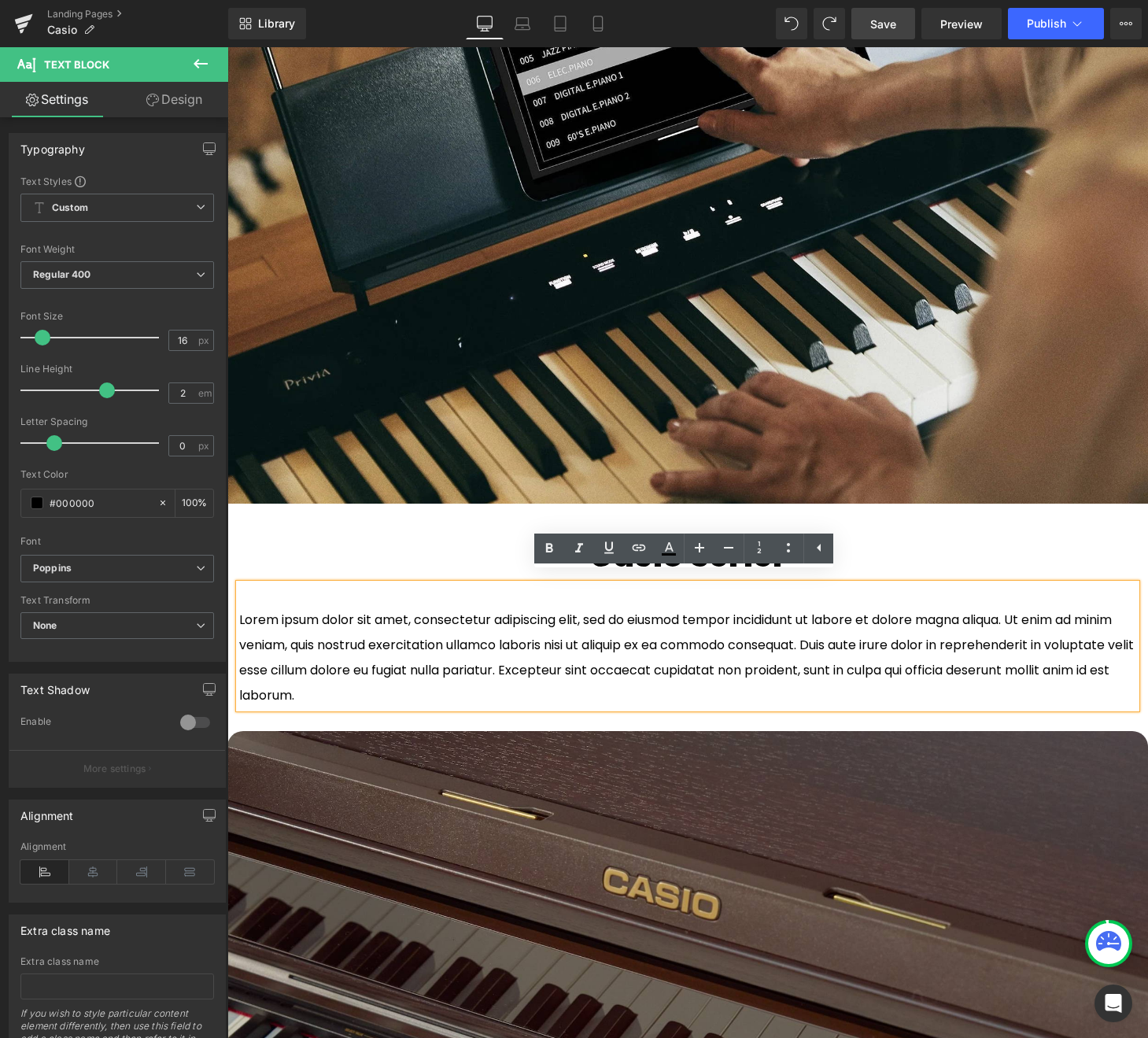
scroll to position [1440, 0]
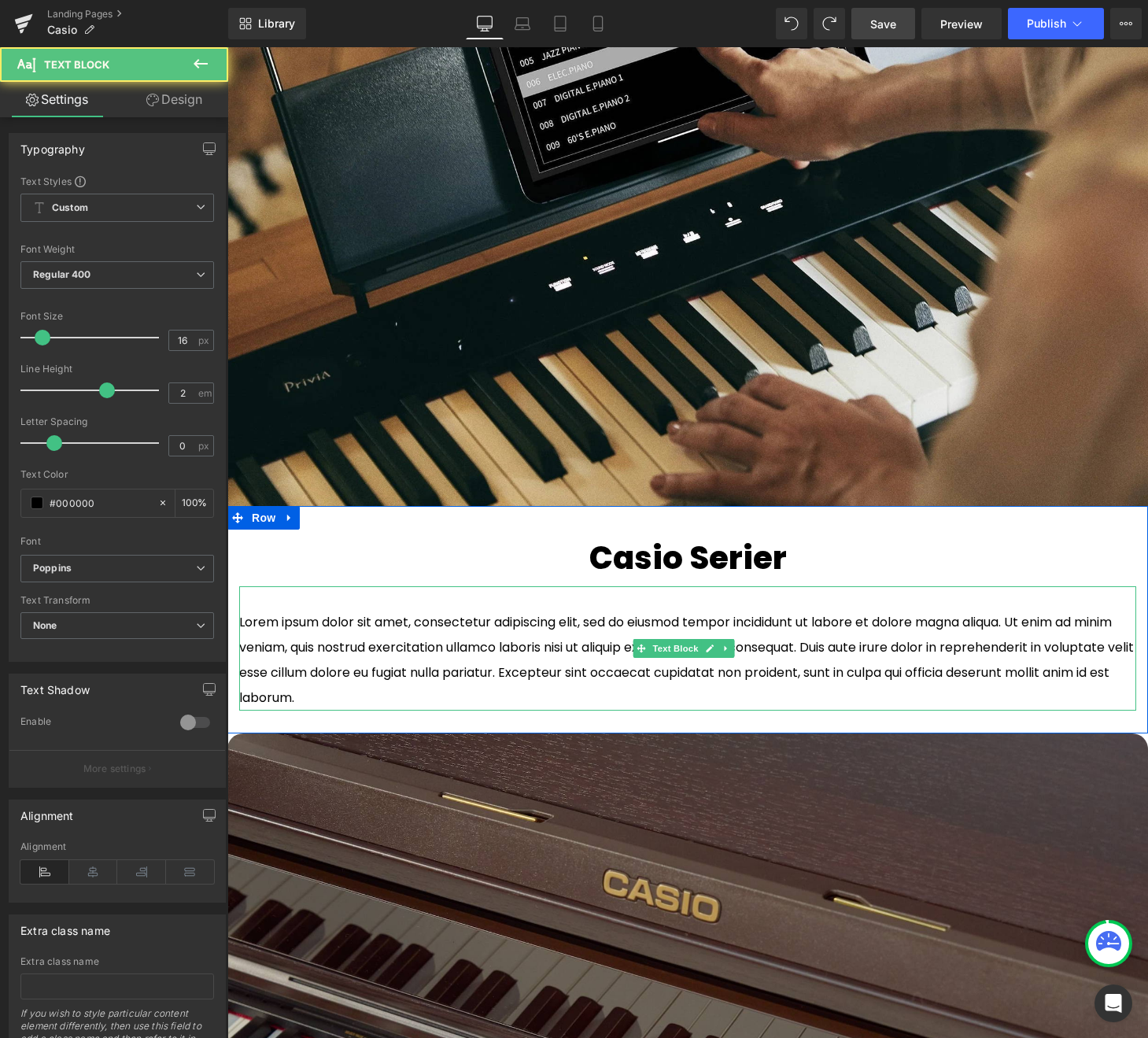
click p "Lorem ipsum dolor sit amet, consectetur adipiscing elit, sed do eiusmod tempor …"
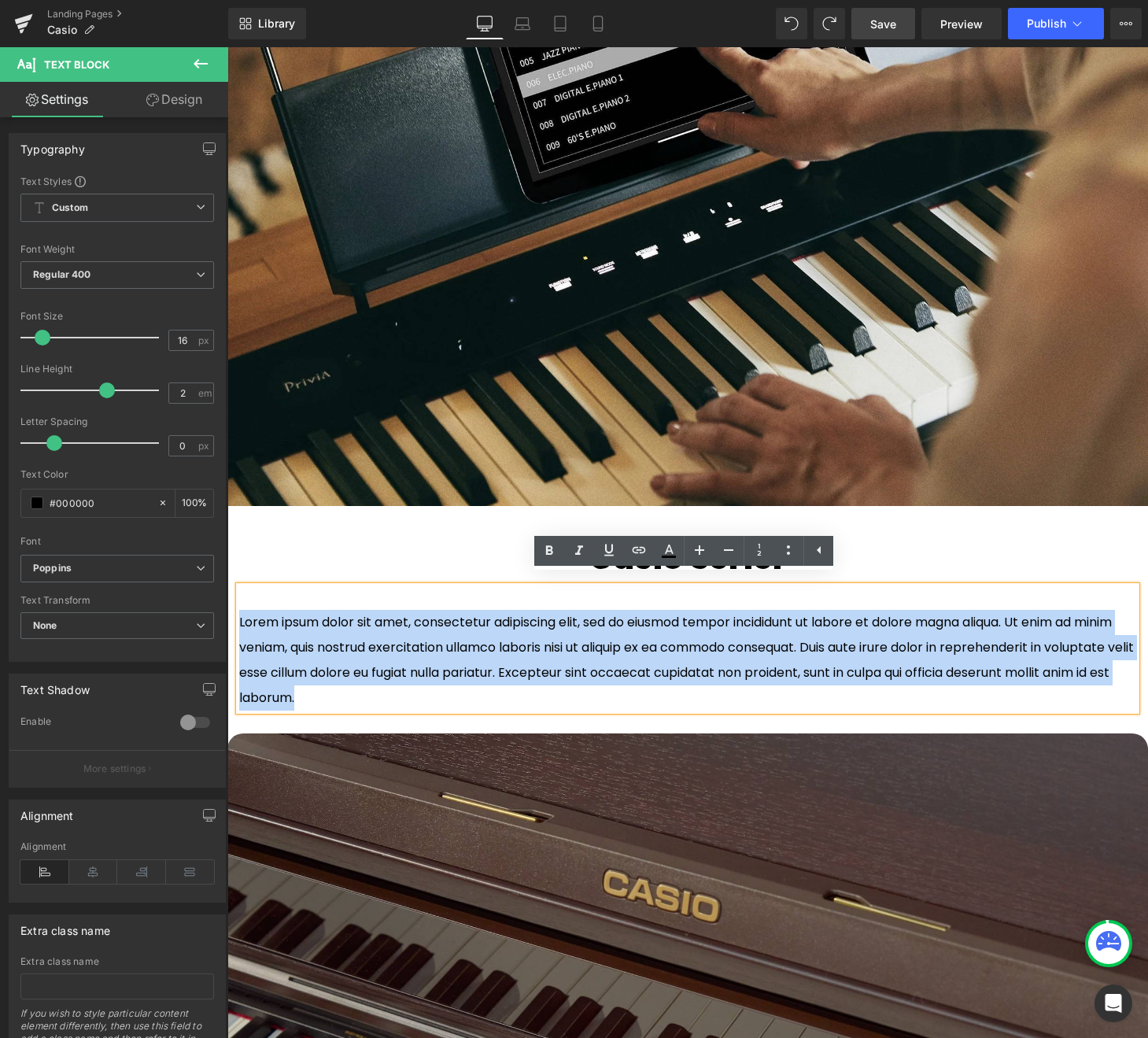
drag, startPoint x: 184, startPoint y: 641, endPoint x: 17, endPoint y: 544, distance: 193.1
click div "Lorem ipsum dolor sit amet, consectetur adipiscing elit, sed do eiusmod tempor …"
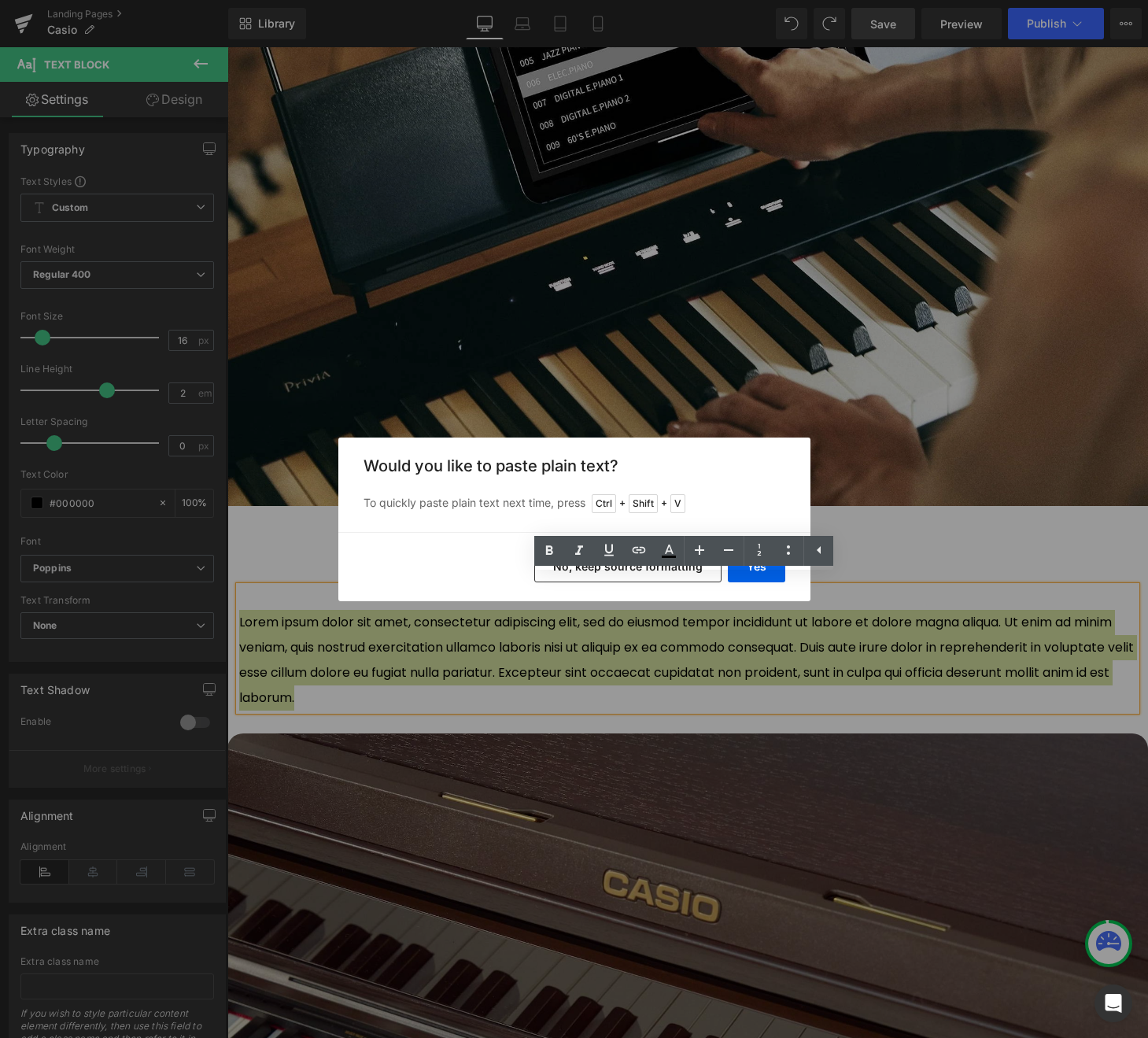
click ul "Text Color Highlight Color #333333"
click button "No, keep source formatting"
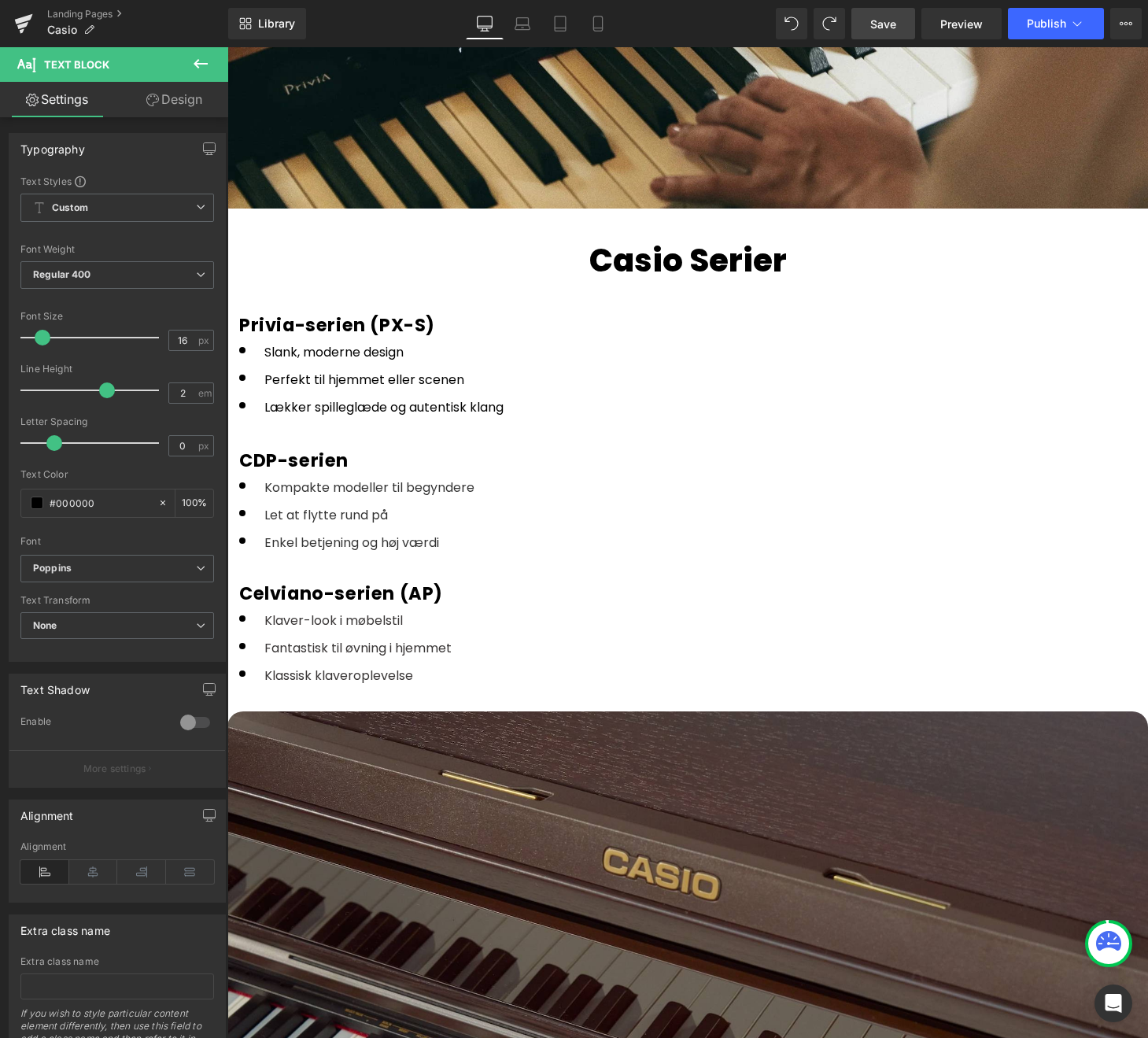
scroll to position [1713, 0]
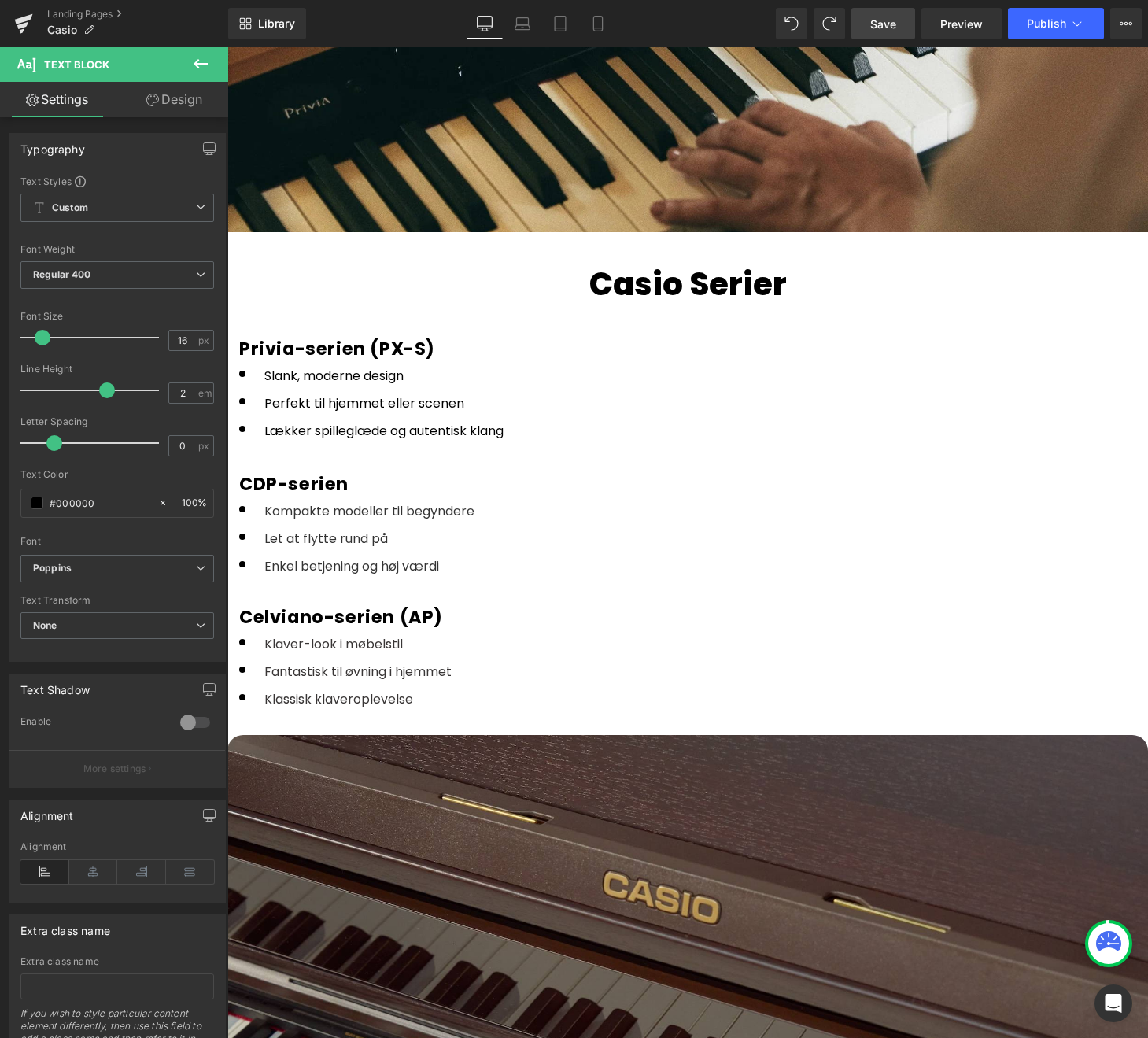
drag, startPoint x: 876, startPoint y: 13, endPoint x: 137, endPoint y: 3, distance: 739.1
click link "Save"
